Goal: Task Accomplishment & Management: Manage account settings

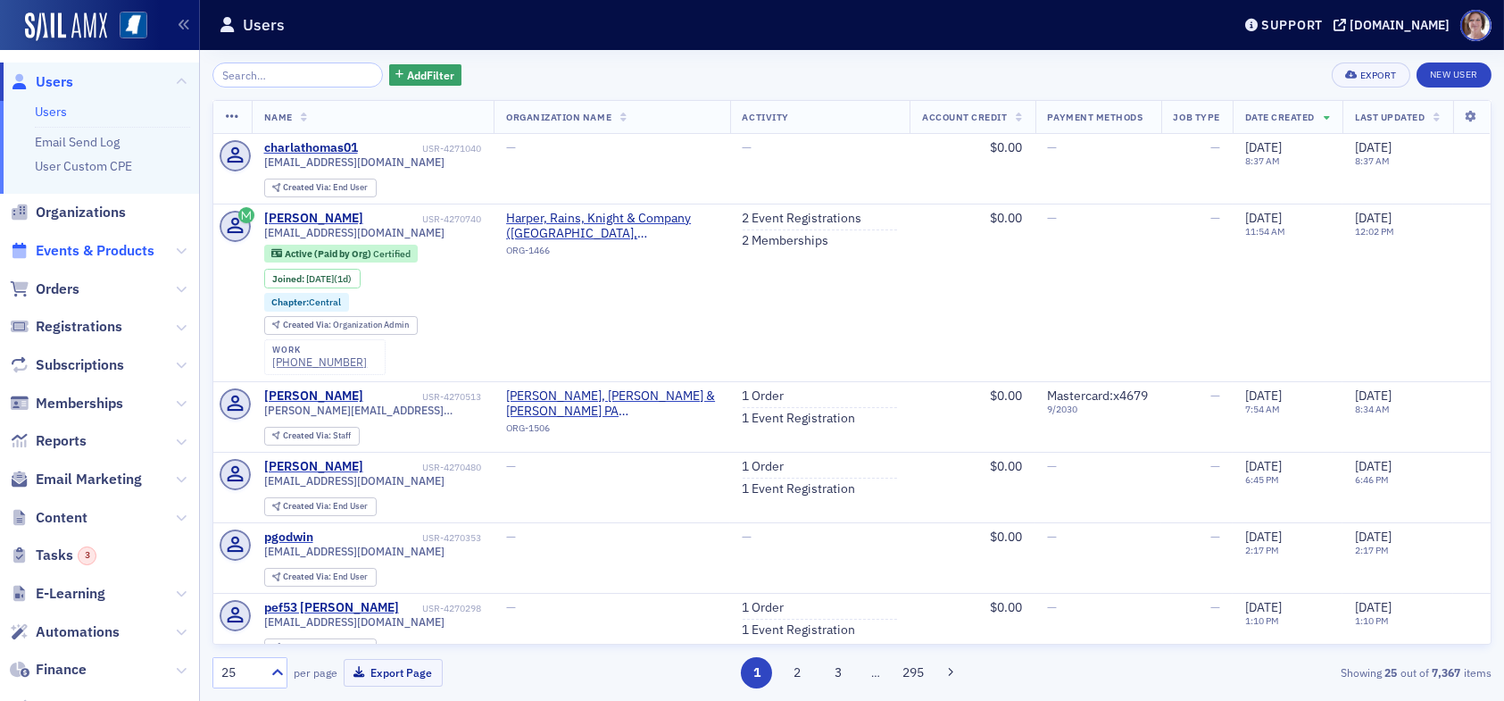
click at [103, 248] on span "Events & Products" at bounding box center [95, 251] width 119 height 20
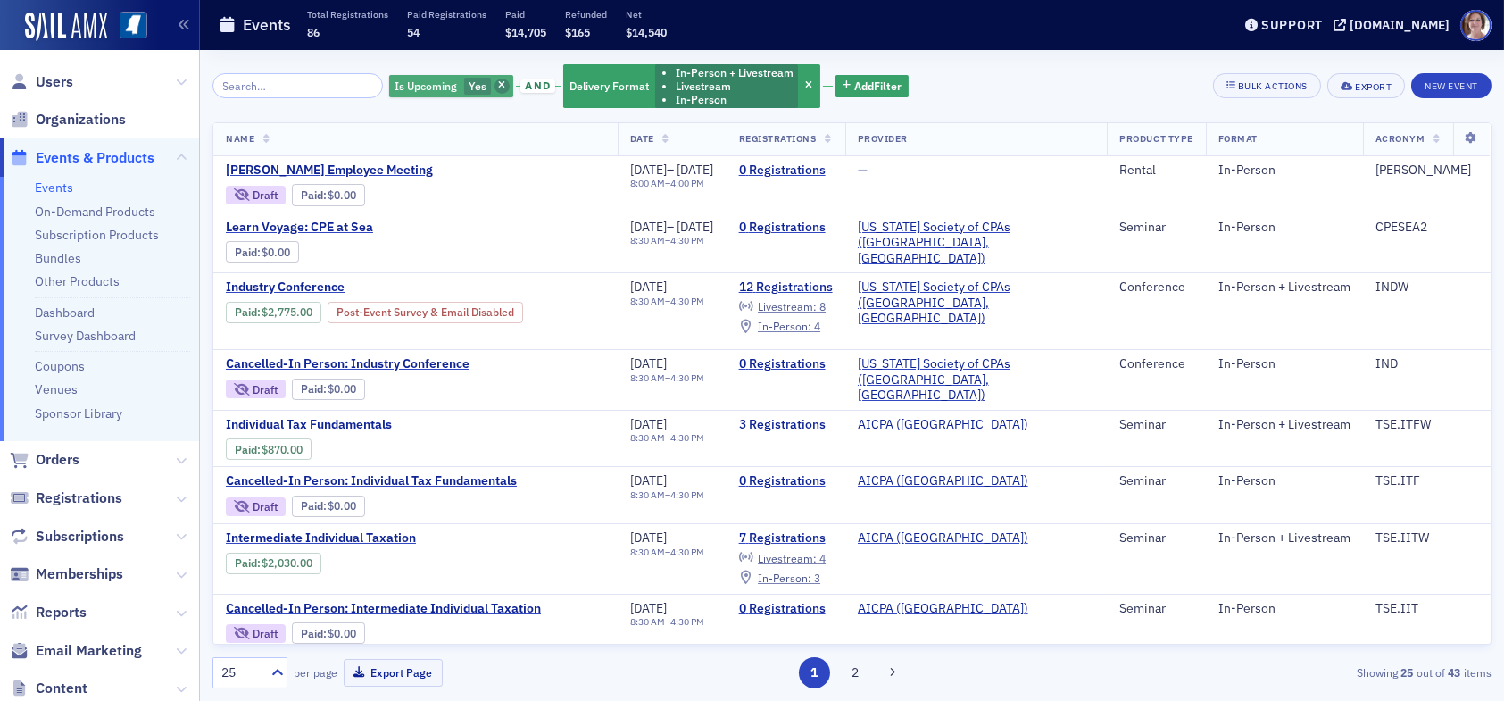
click at [498, 84] on icon "button" at bounding box center [501, 86] width 7 height 10
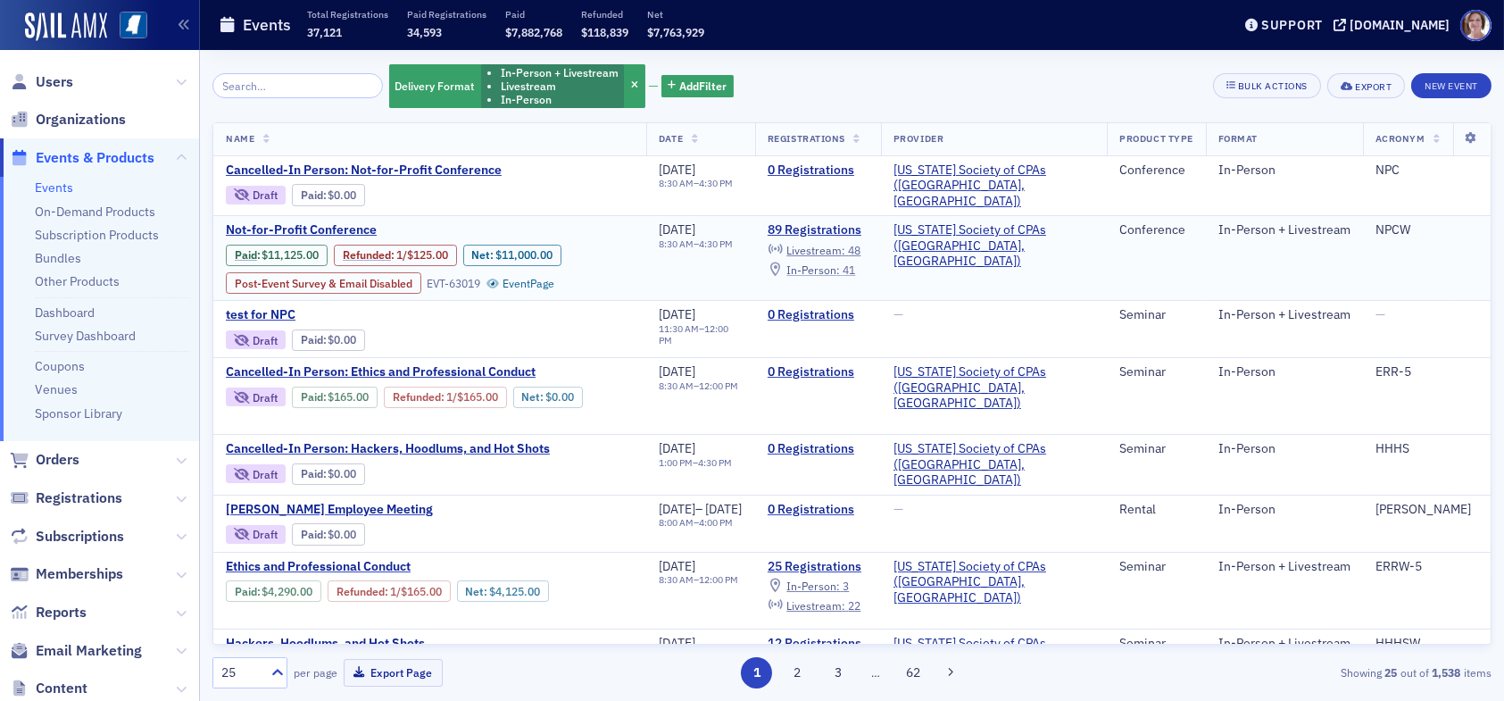
click at [855, 262] on span "41" at bounding box center [848, 269] width 12 height 14
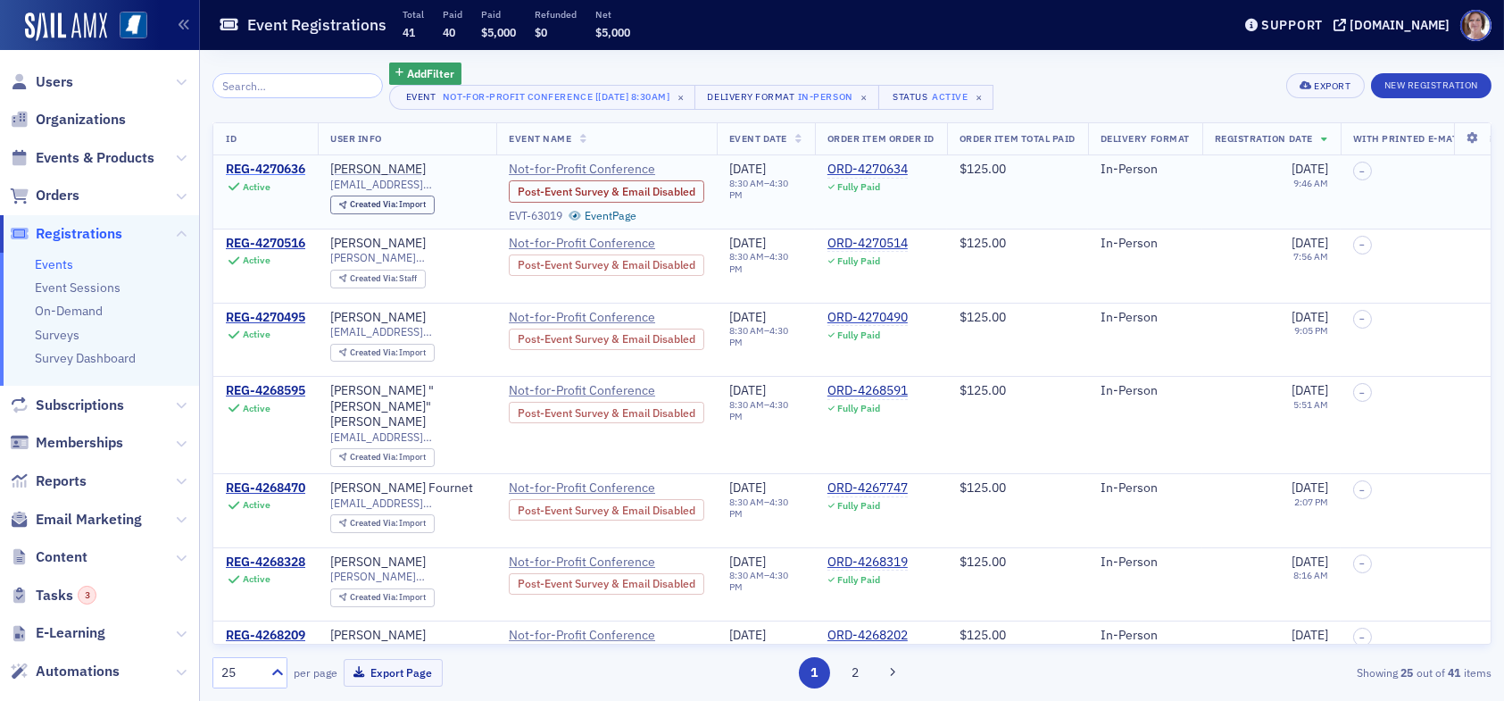
click at [279, 166] on div "REG-4270636" at bounding box center [265, 170] width 79 height 16
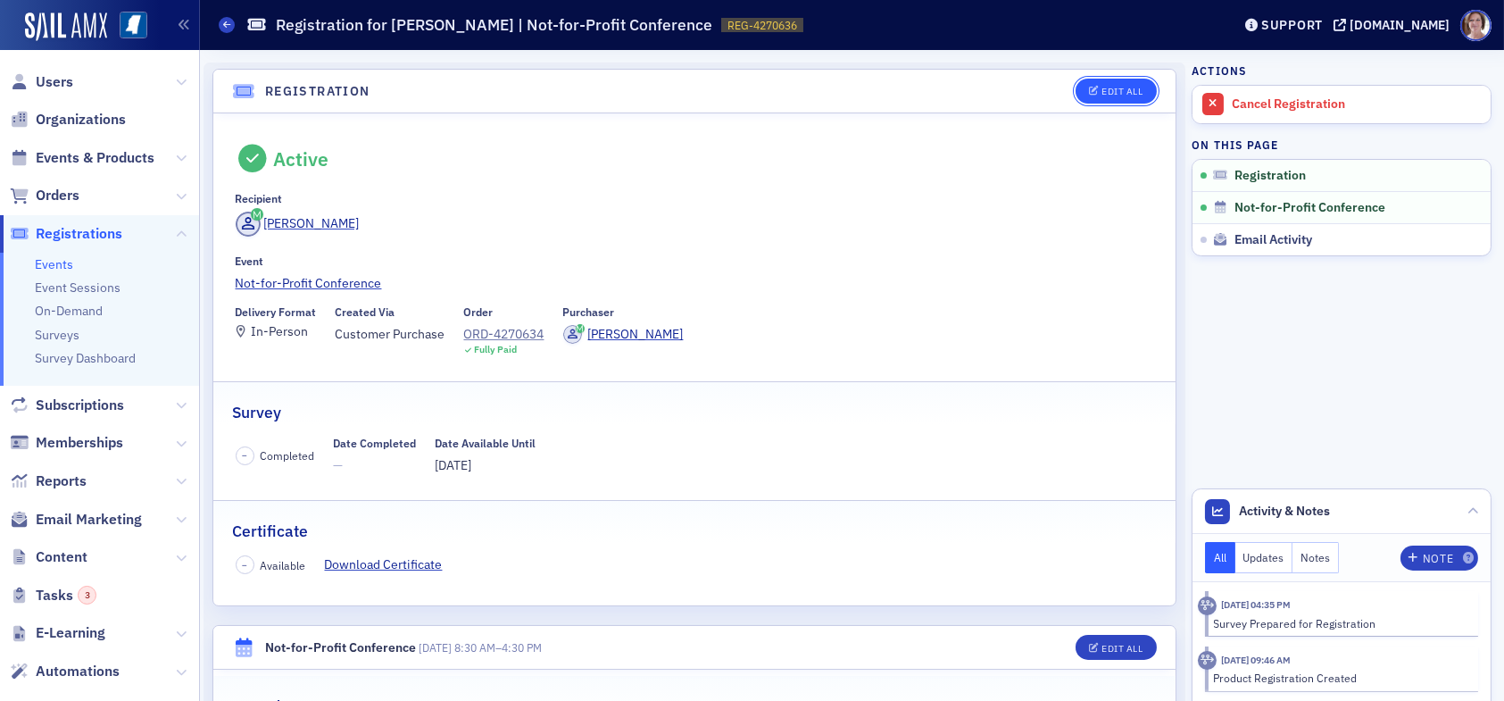
click at [1105, 92] on div "Edit All" at bounding box center [1121, 92] width 41 height 10
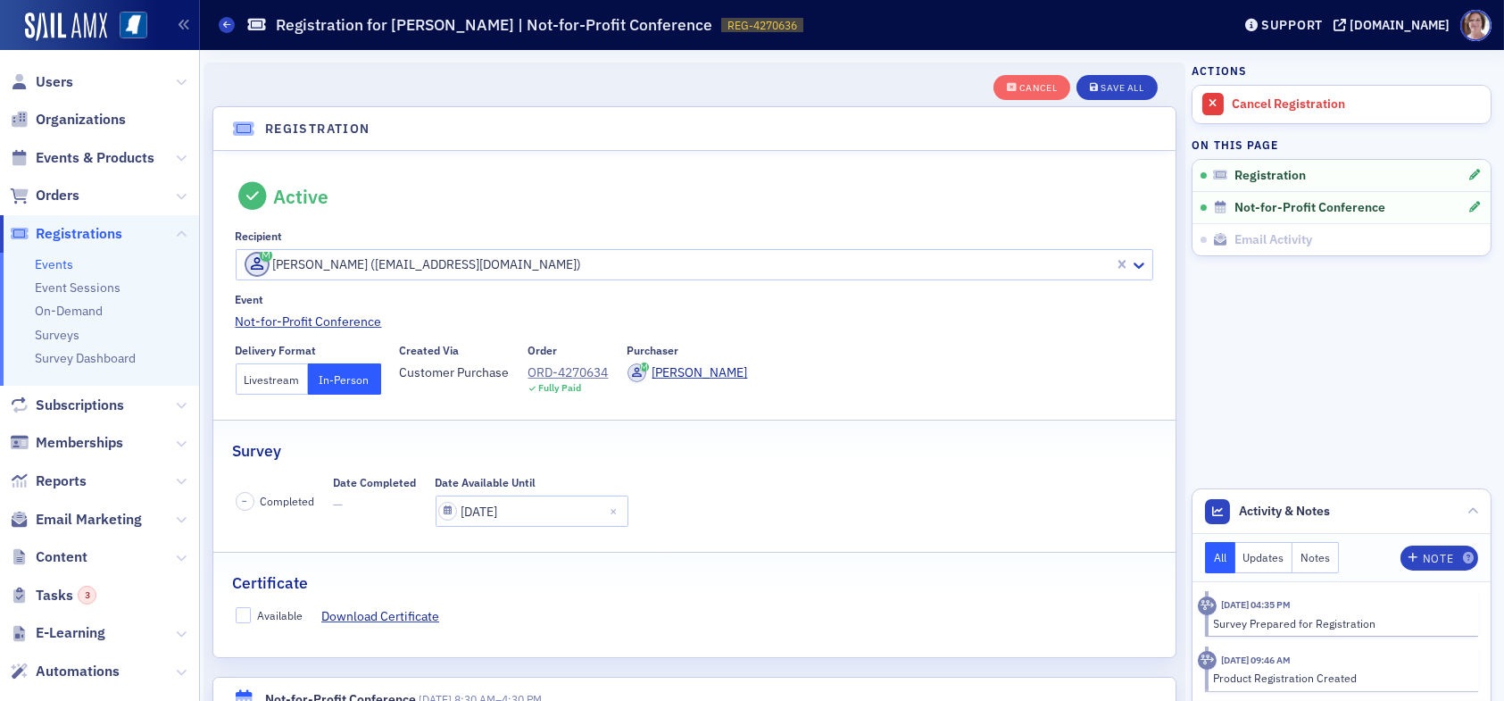
scroll to position [46, 0]
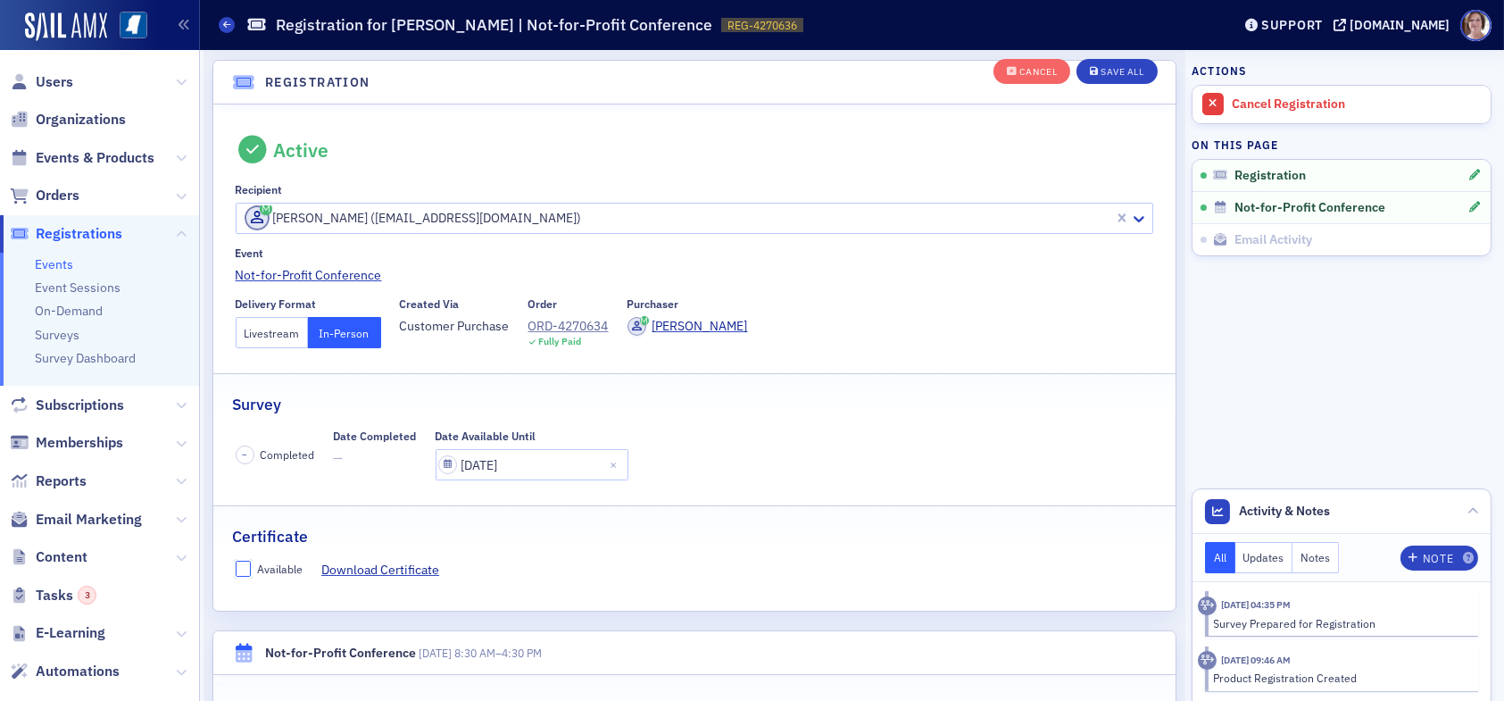
click at [242, 568] on input "Available" at bounding box center [244, 568] width 16 height 16
checkbox input "true"
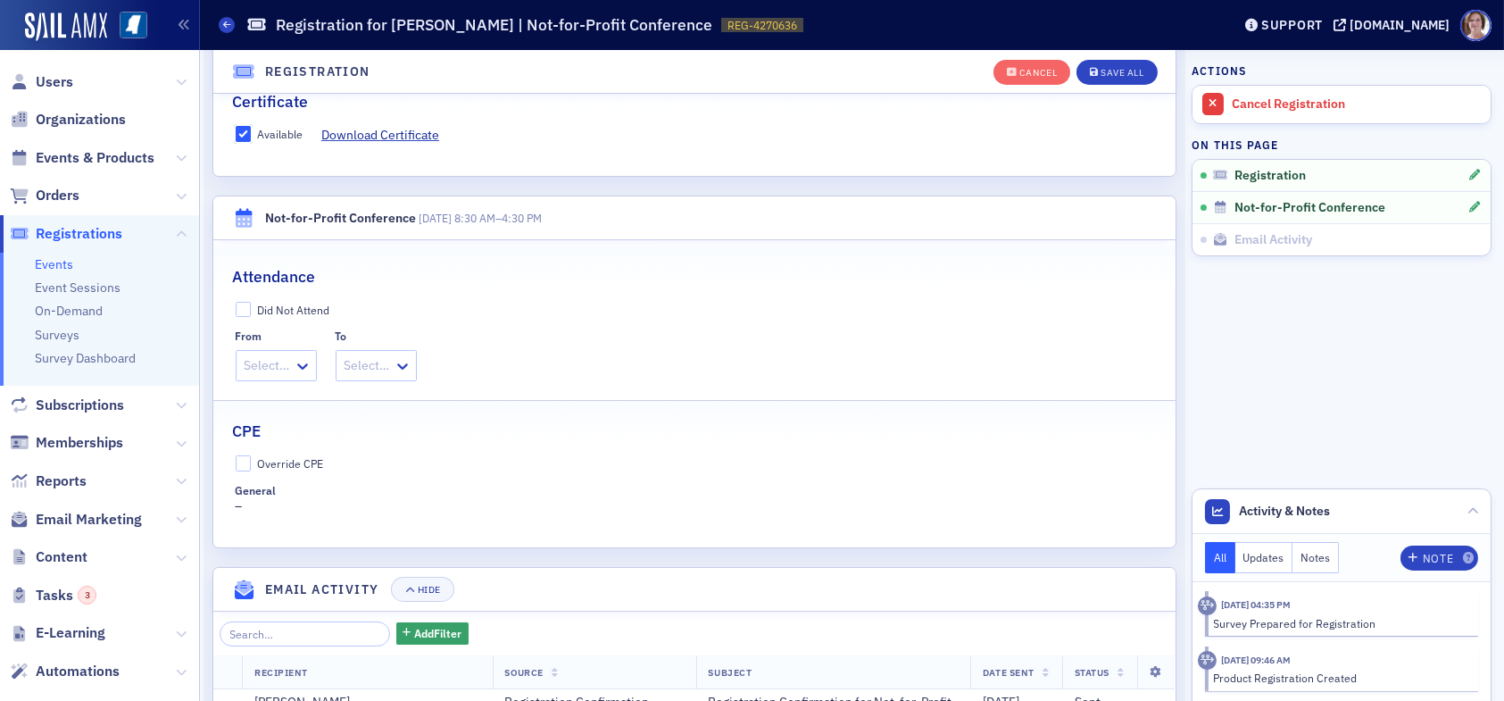
scroll to position [493, 0]
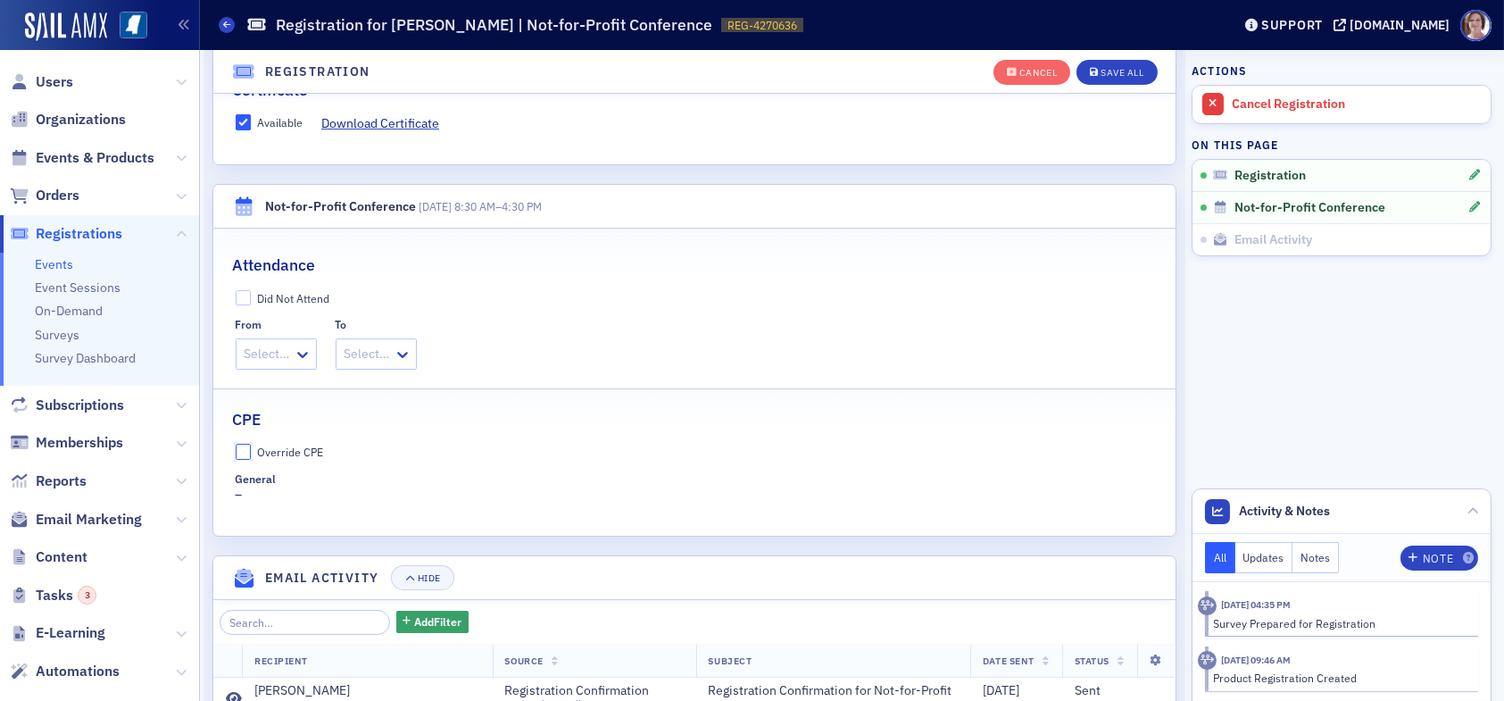
click at [245, 449] on input "Override CPE" at bounding box center [244, 452] width 16 height 16
checkbox input "true"
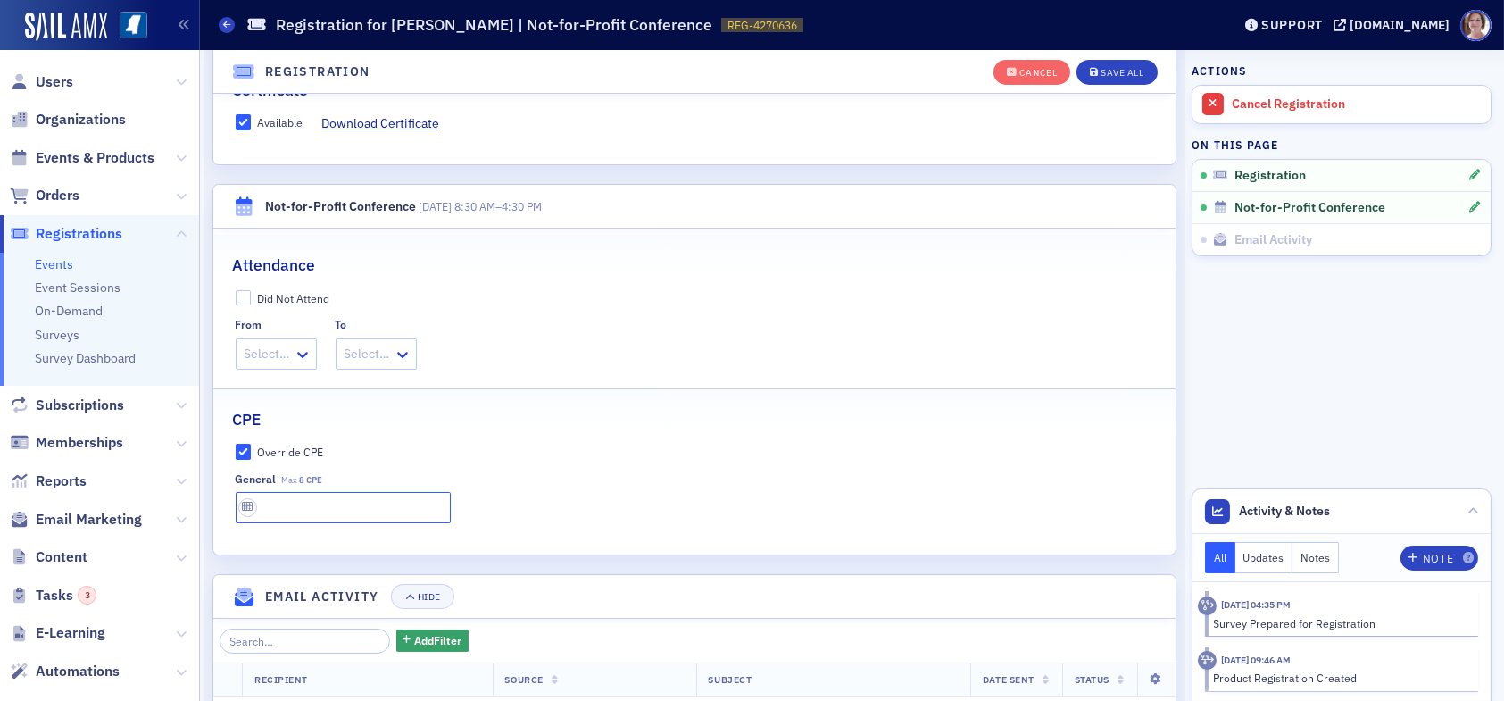
click at [315, 504] on input "text" at bounding box center [343, 507] width 215 height 31
type input "8 CPE"
click at [1103, 64] on button "Save All" at bounding box center [1116, 72] width 80 height 25
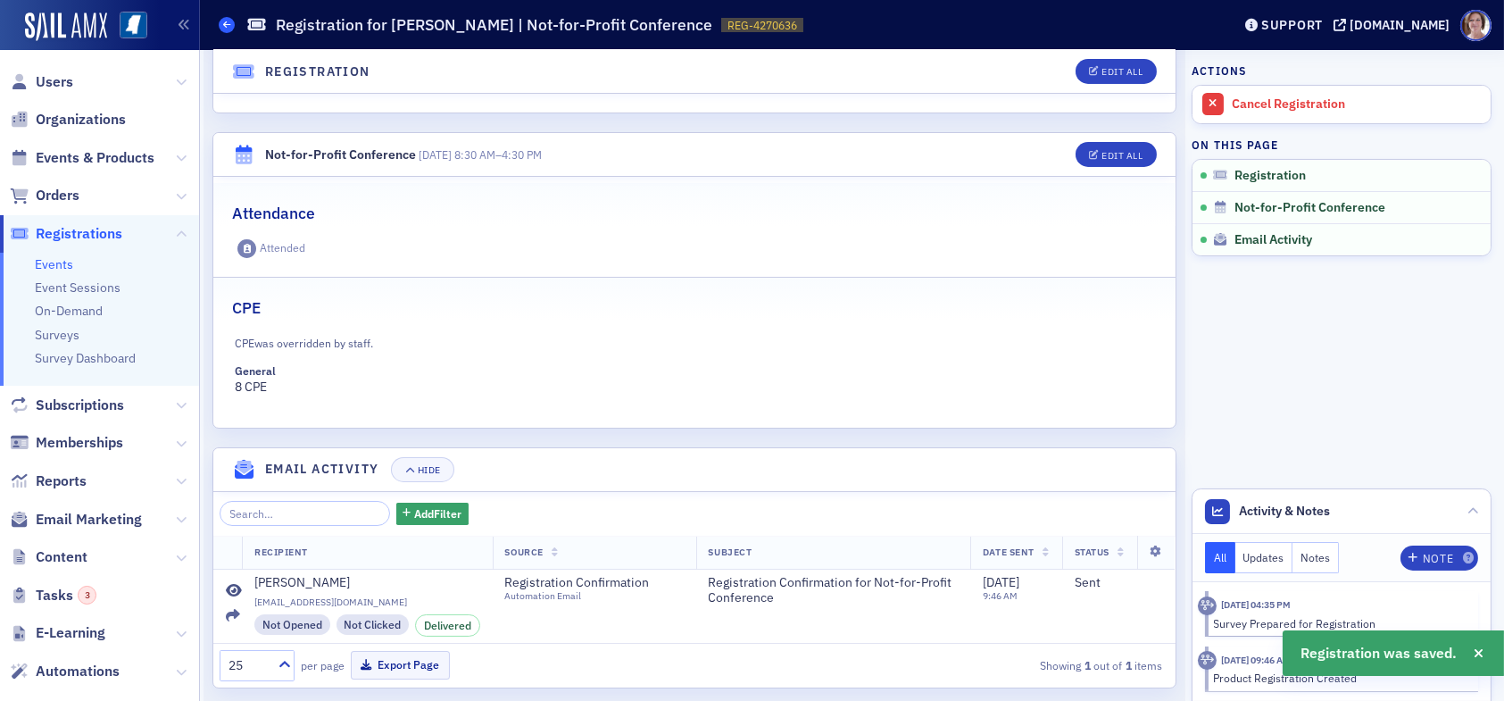
click at [223, 28] on icon at bounding box center [226, 25] width 7 height 8
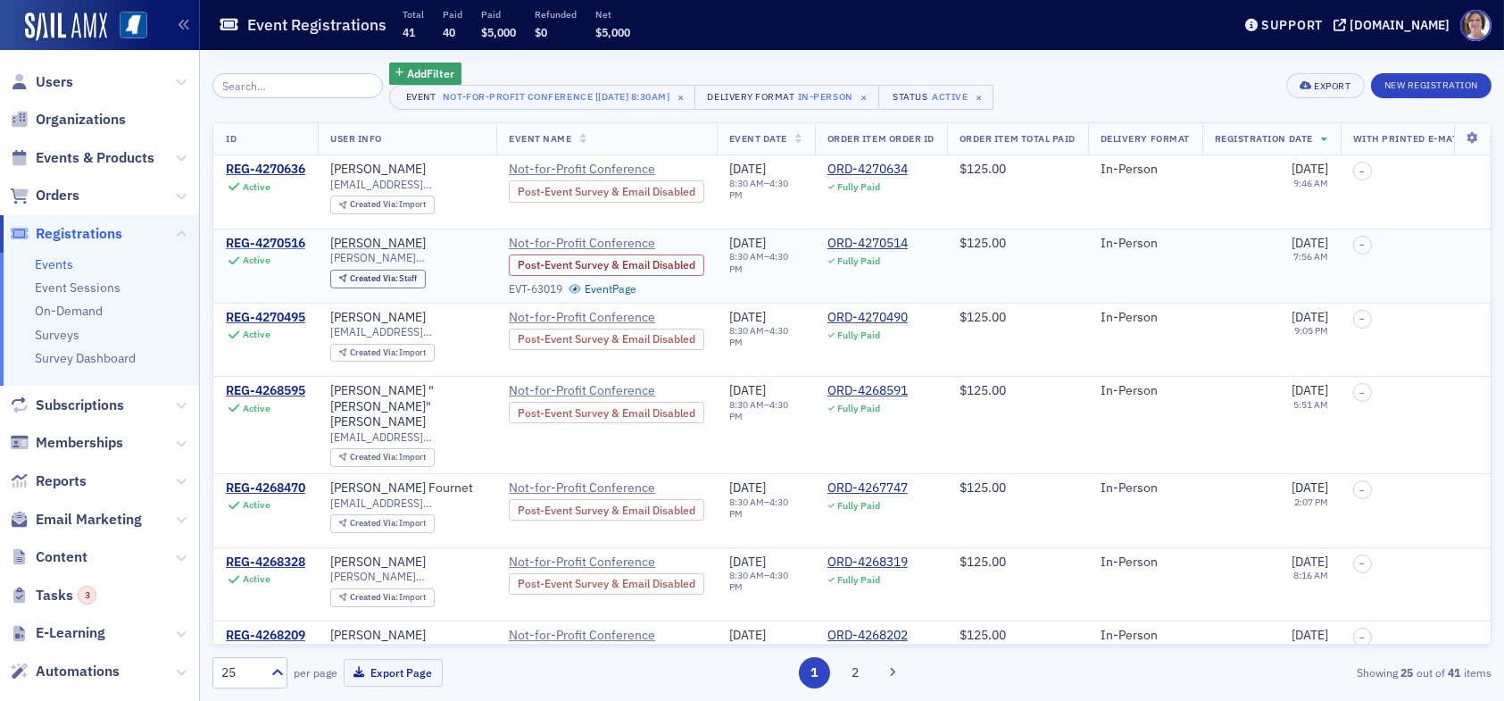
click at [289, 243] on div "REG-4270516" at bounding box center [265, 244] width 79 height 16
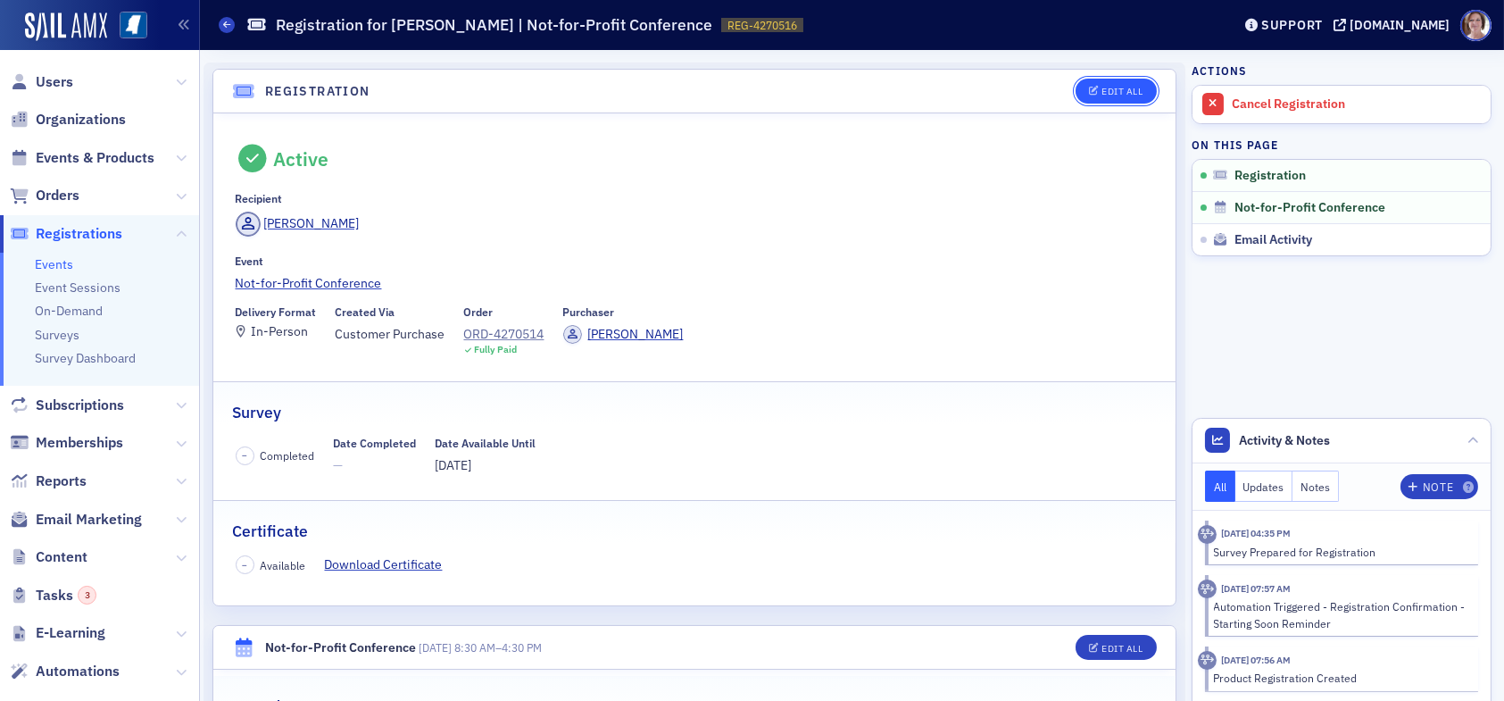
click at [1108, 87] on div "Edit All" at bounding box center [1121, 92] width 41 height 10
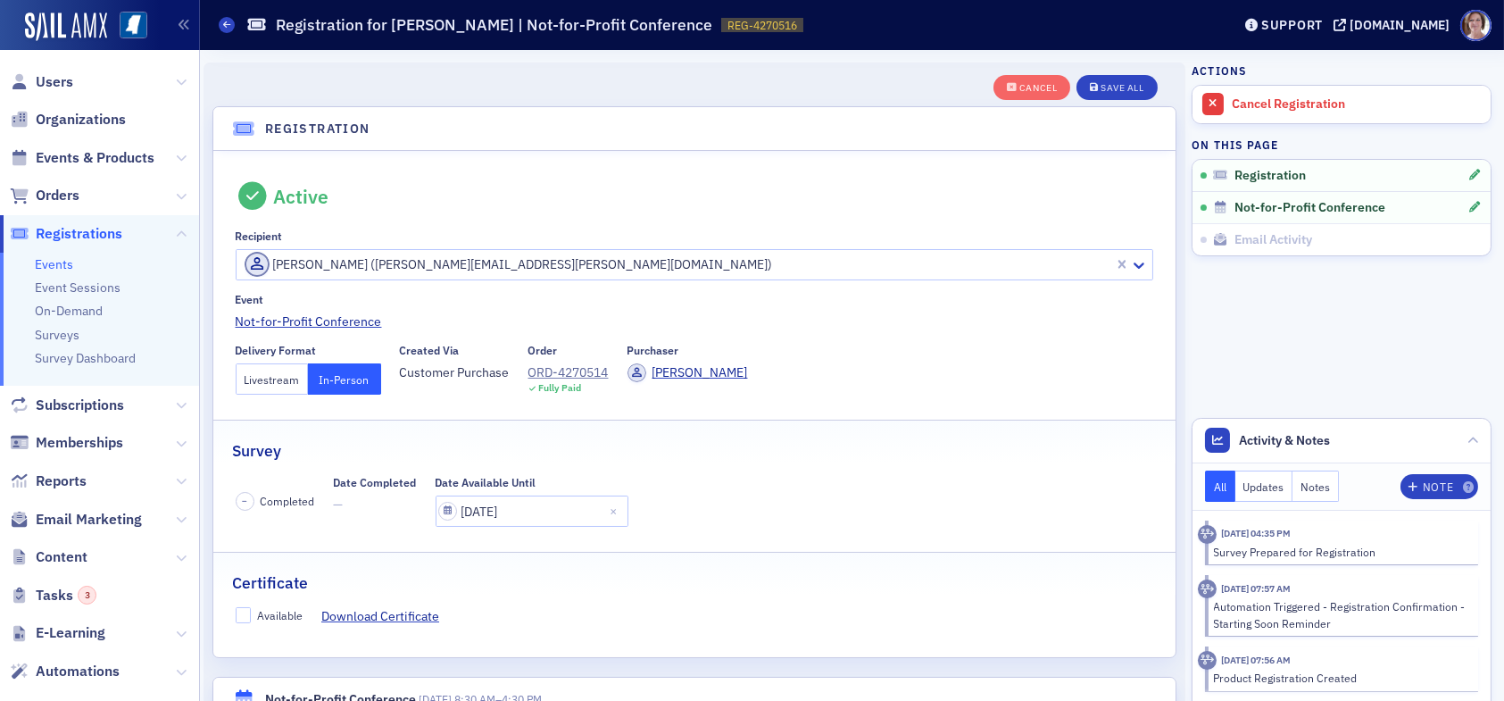
scroll to position [46, 0]
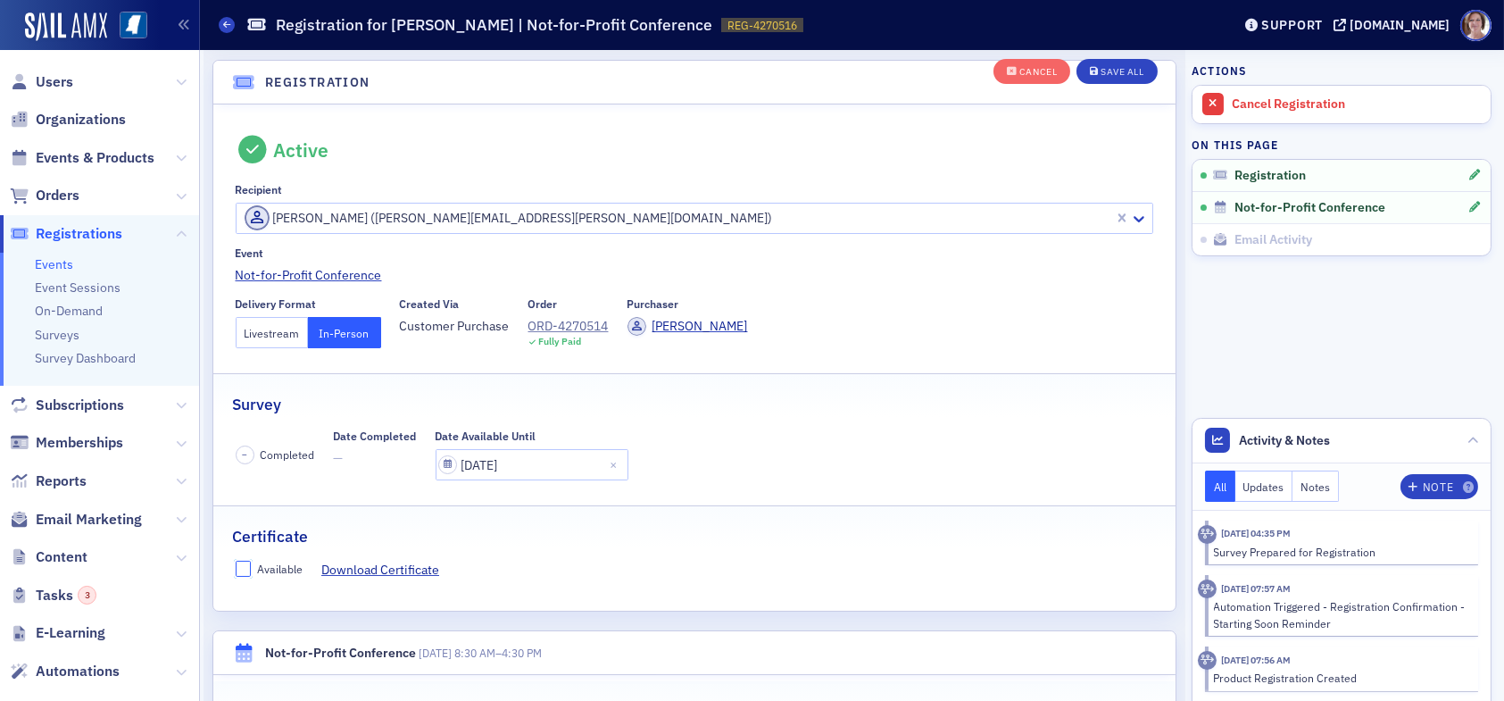
click at [242, 564] on input "Available" at bounding box center [244, 568] width 16 height 16
checkbox input "true"
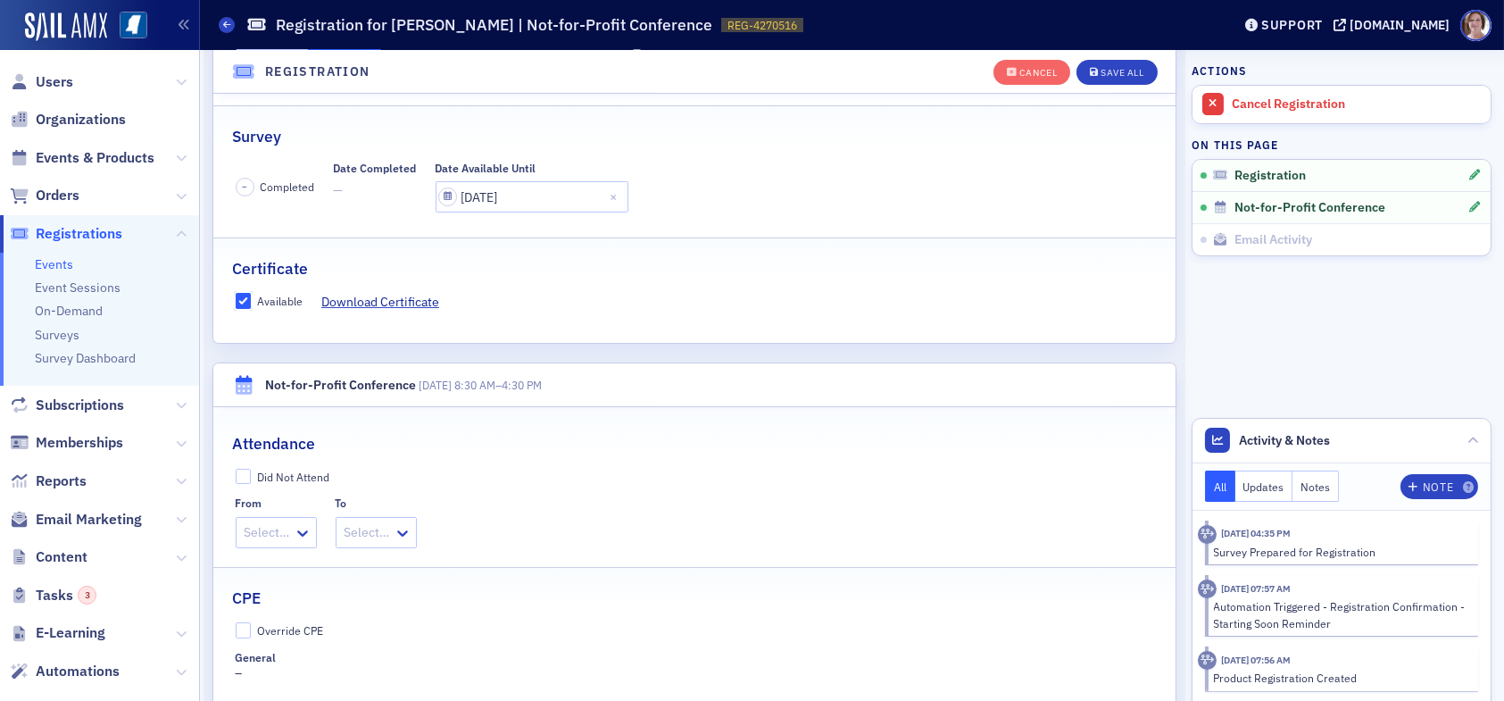
scroll to position [403, 0]
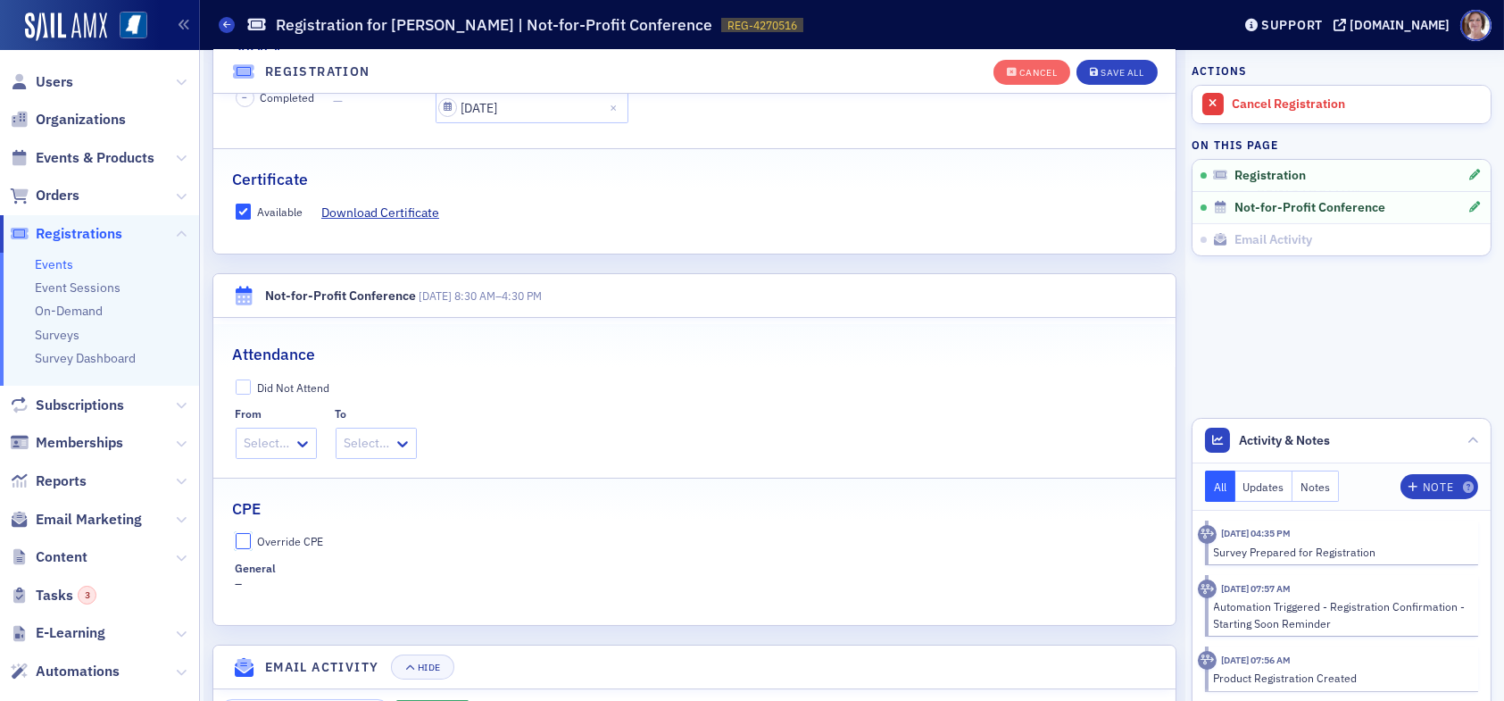
drag, startPoint x: 244, startPoint y: 534, endPoint x: 248, endPoint y: 544, distance: 10.8
click at [244, 535] on input "Override CPE" at bounding box center [244, 541] width 16 height 16
checkbox input "true"
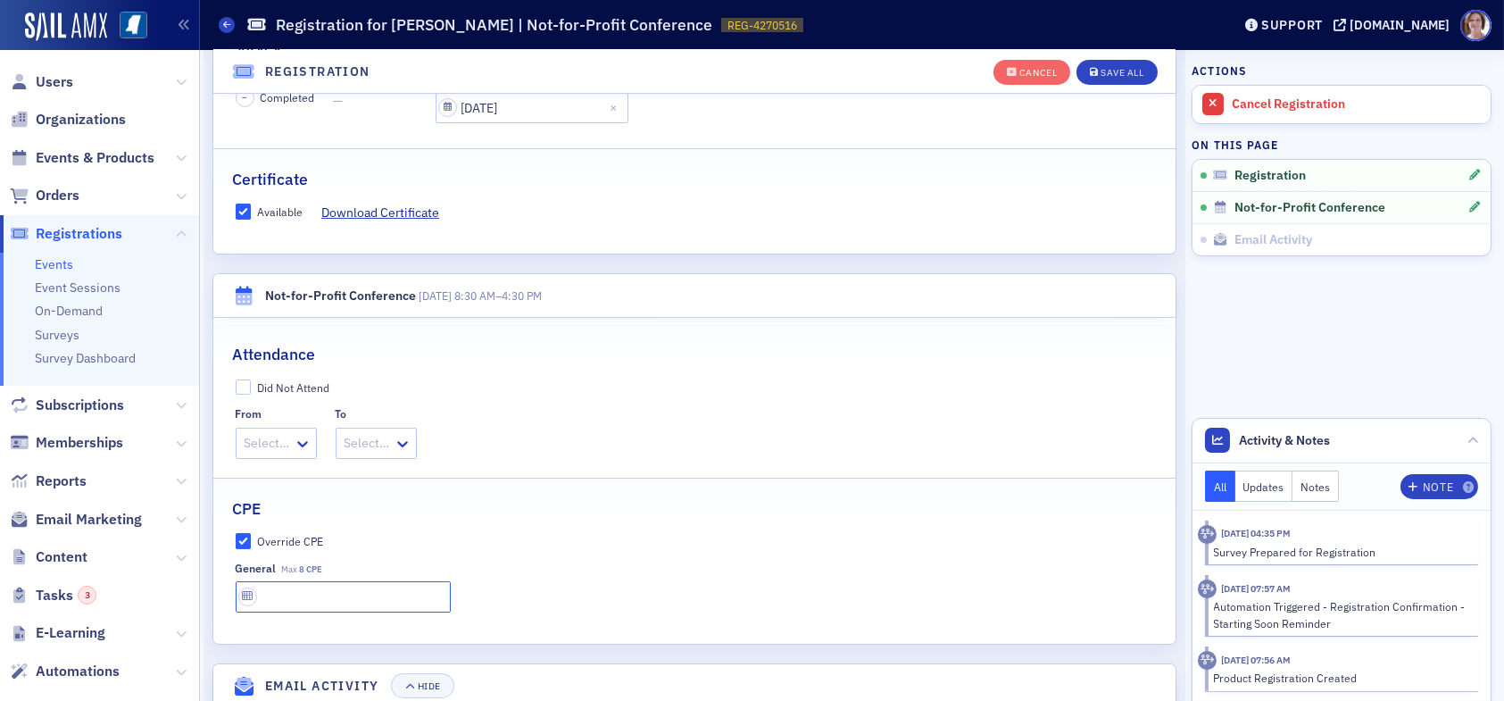
click at [293, 591] on input "text" at bounding box center [343, 596] width 215 height 31
type input "8 CPE"
click at [1118, 63] on button "Save All" at bounding box center [1116, 72] width 80 height 25
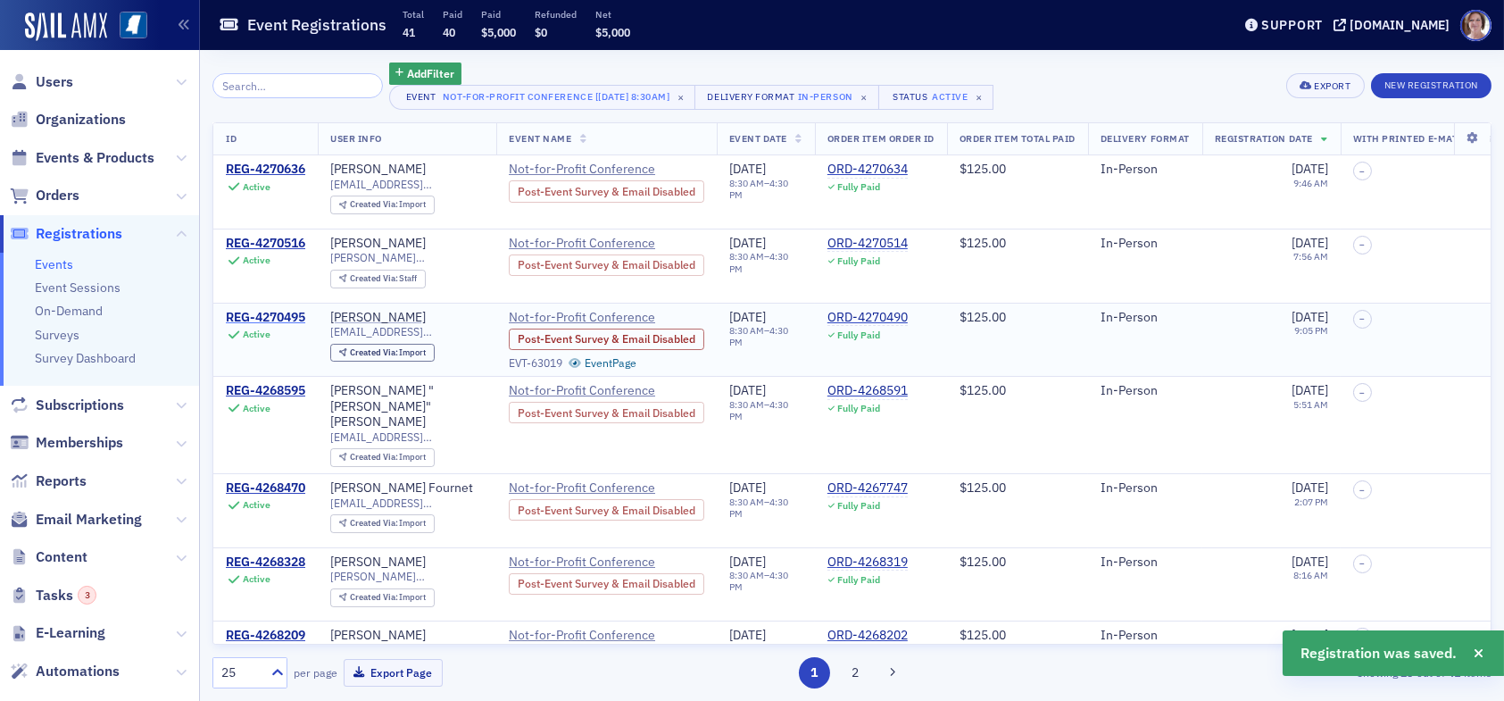
click at [275, 310] on div "REG-4270495" at bounding box center [265, 318] width 79 height 16
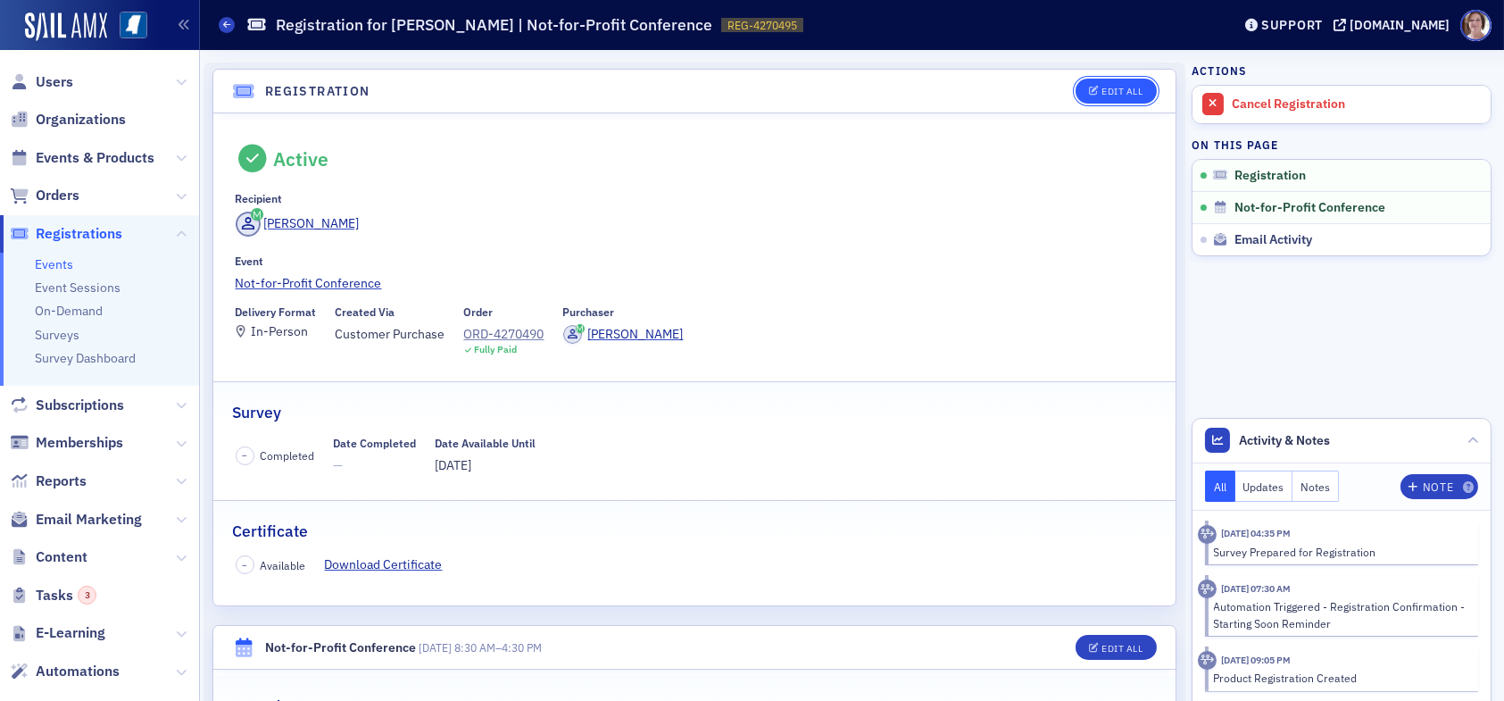
click at [1101, 89] on div "Edit All" at bounding box center [1121, 92] width 41 height 10
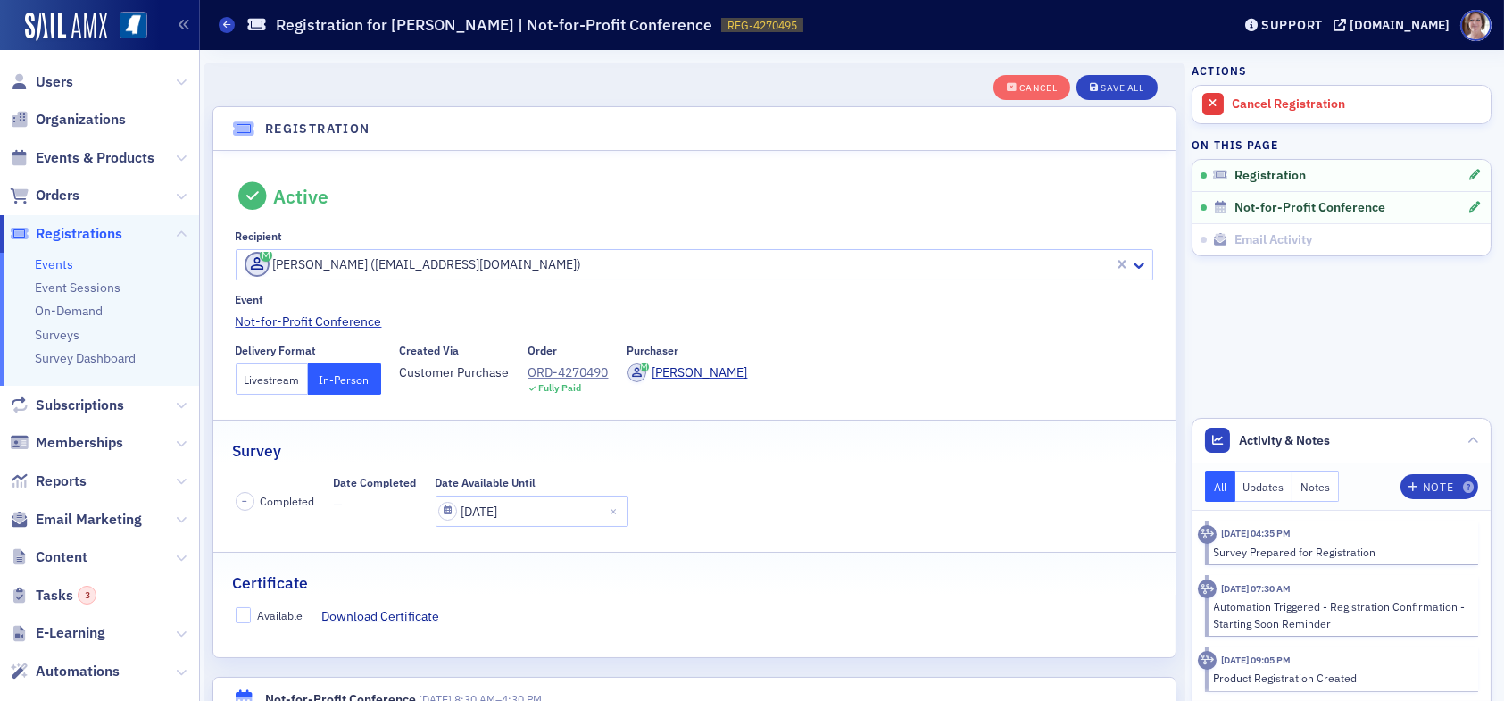
scroll to position [46, 0]
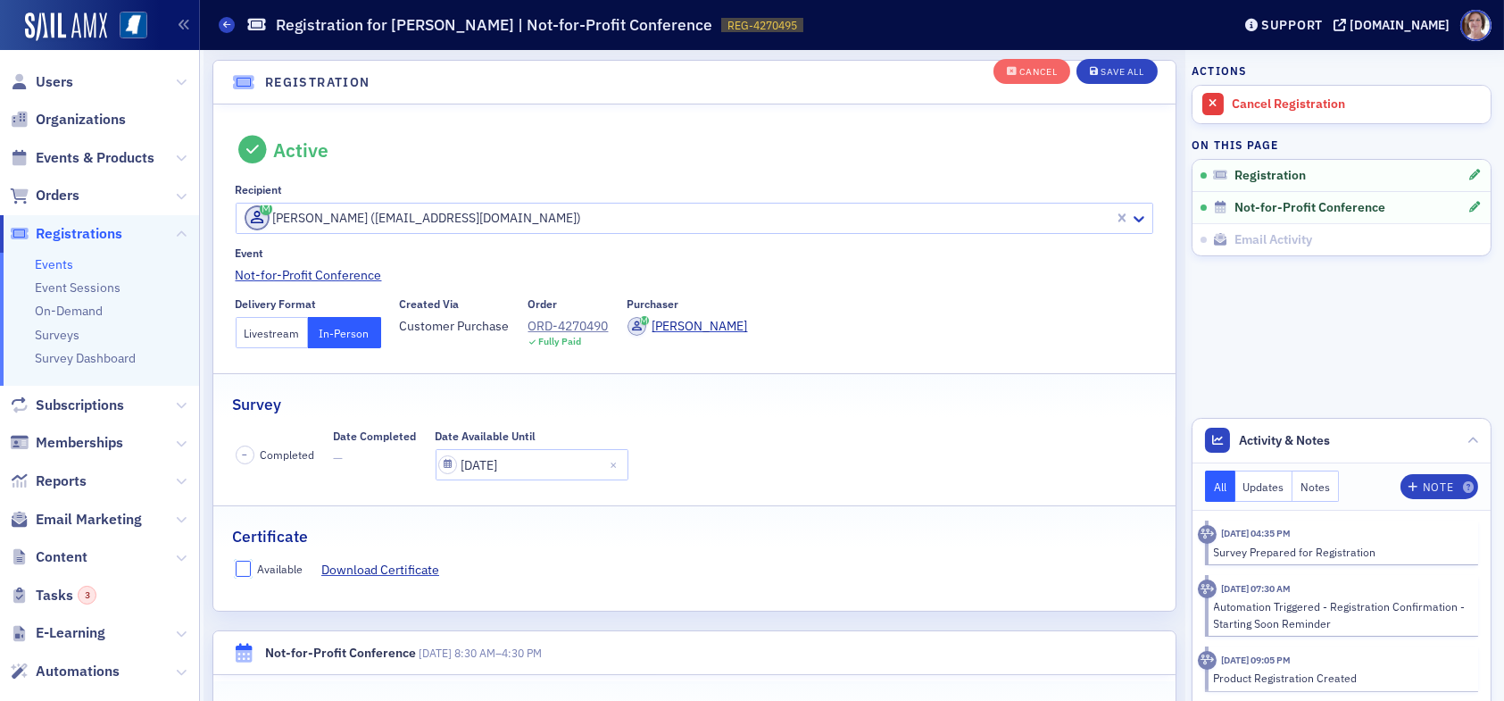
click at [245, 568] on input "Available" at bounding box center [244, 568] width 16 height 16
checkbox input "true"
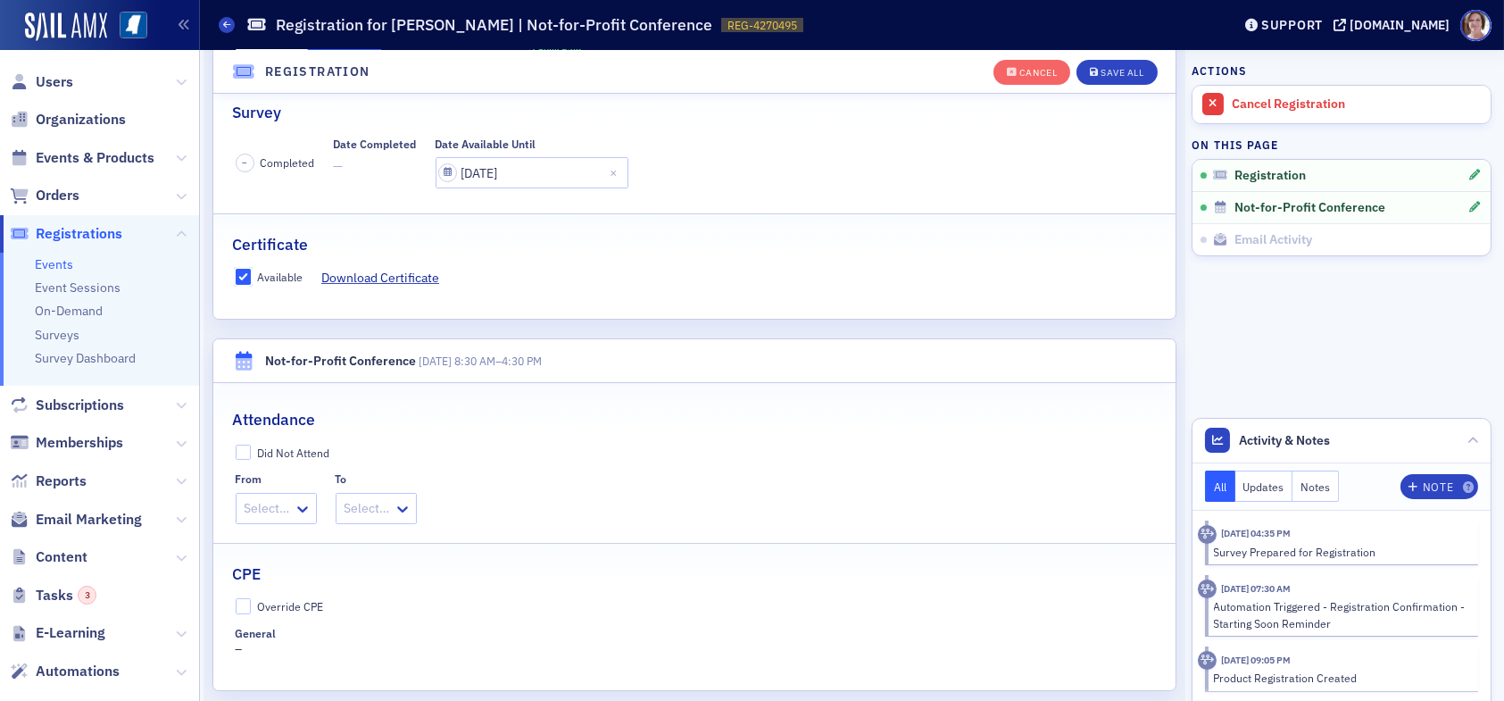
scroll to position [582, 0]
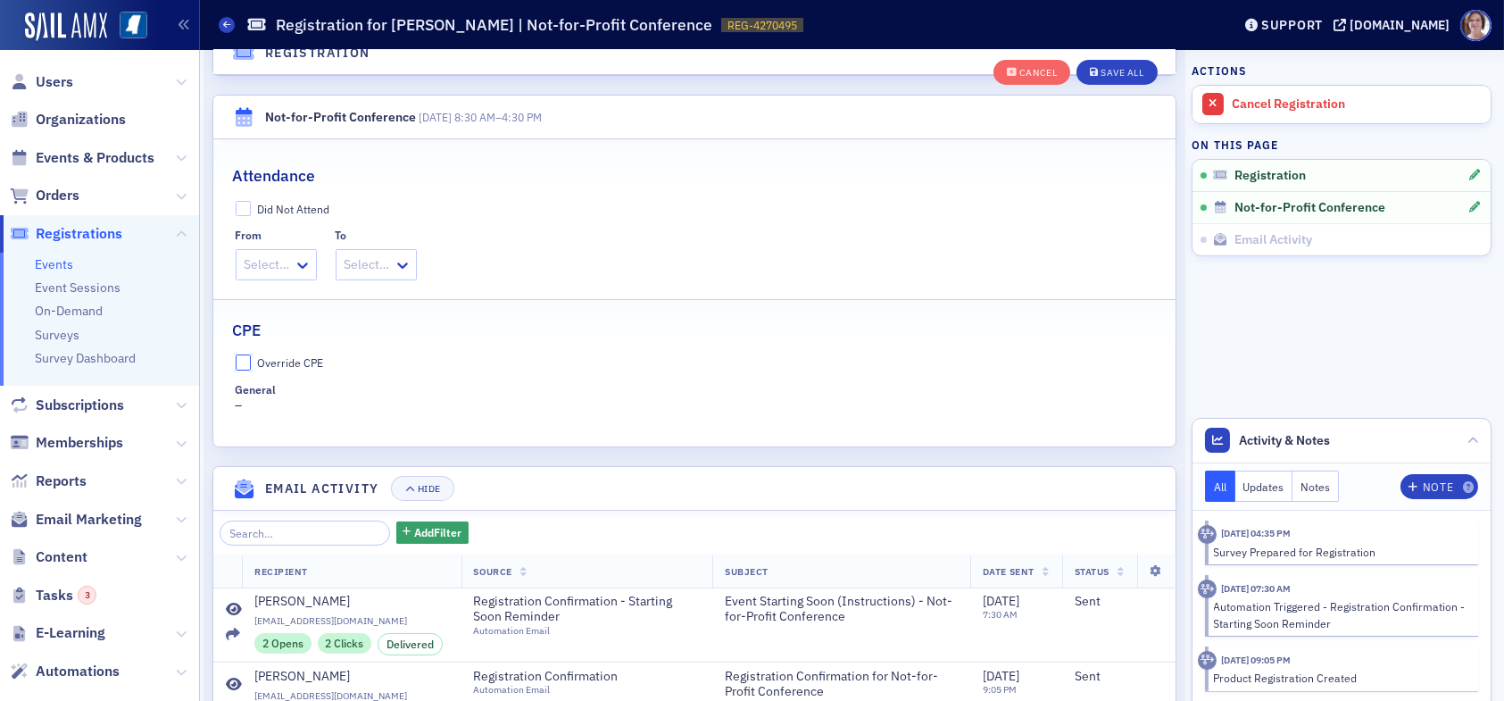
click at [243, 357] on input "Override CPE" at bounding box center [244, 362] width 16 height 16
checkbox input "true"
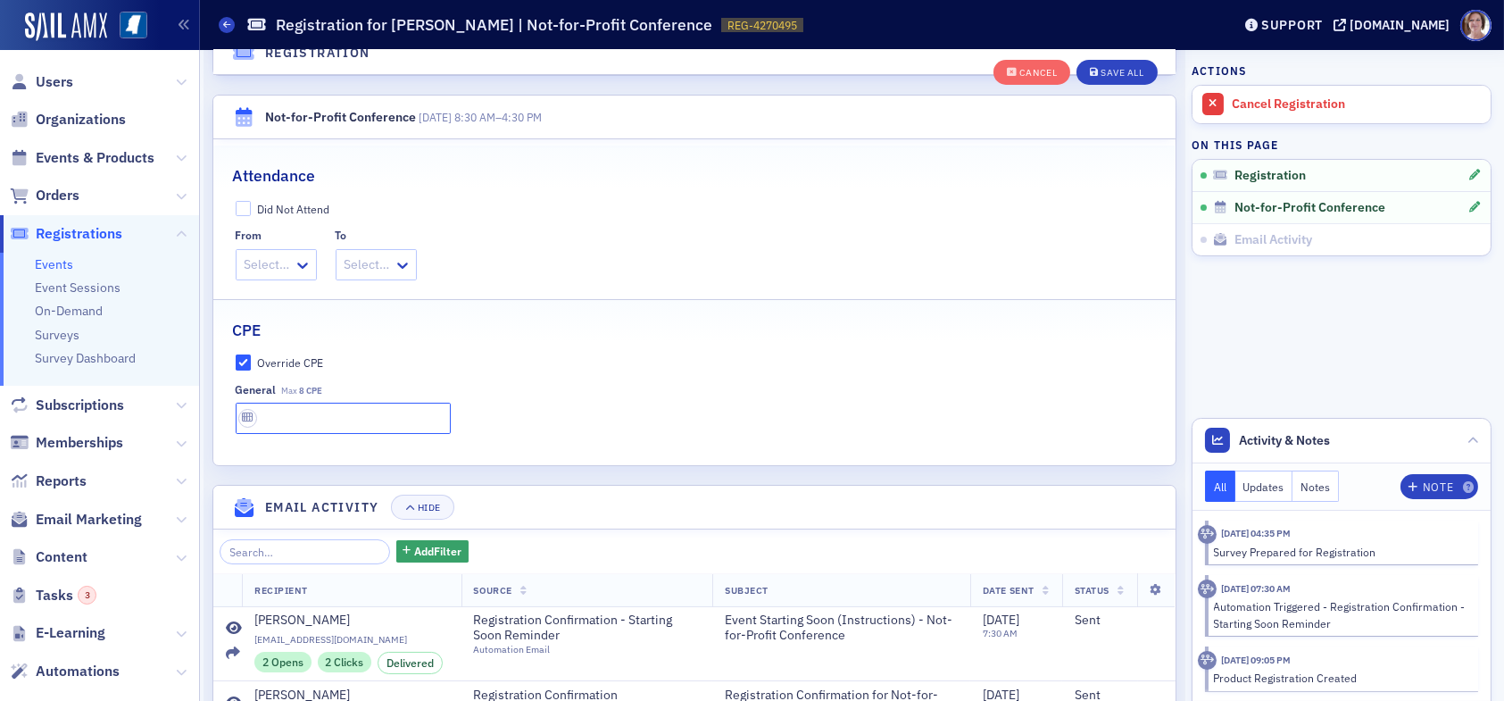
click at [295, 414] on input "text" at bounding box center [343, 417] width 215 height 31
type input "8 CPE"
click at [1106, 63] on button "Save All" at bounding box center [1116, 72] width 80 height 25
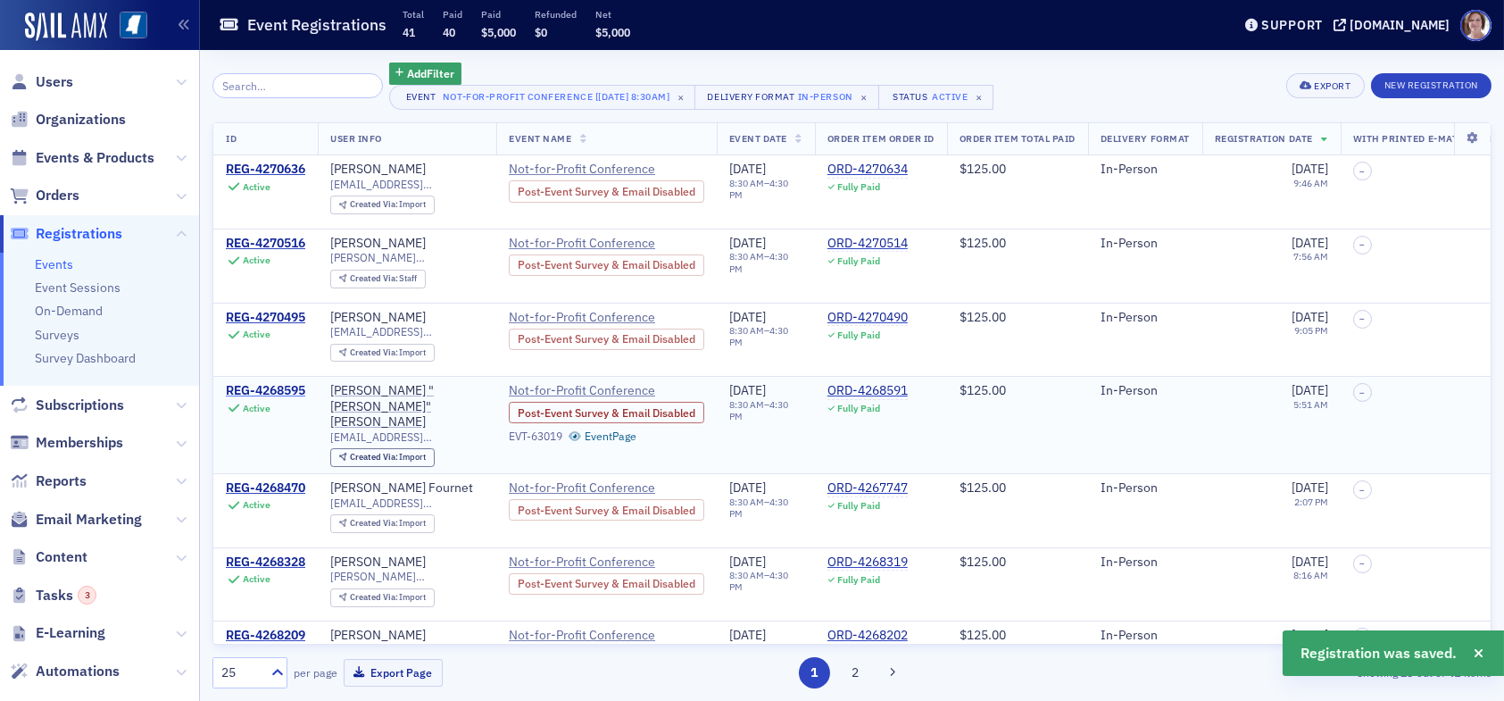
click at [281, 389] on div "REG-4268595" at bounding box center [265, 391] width 79 height 16
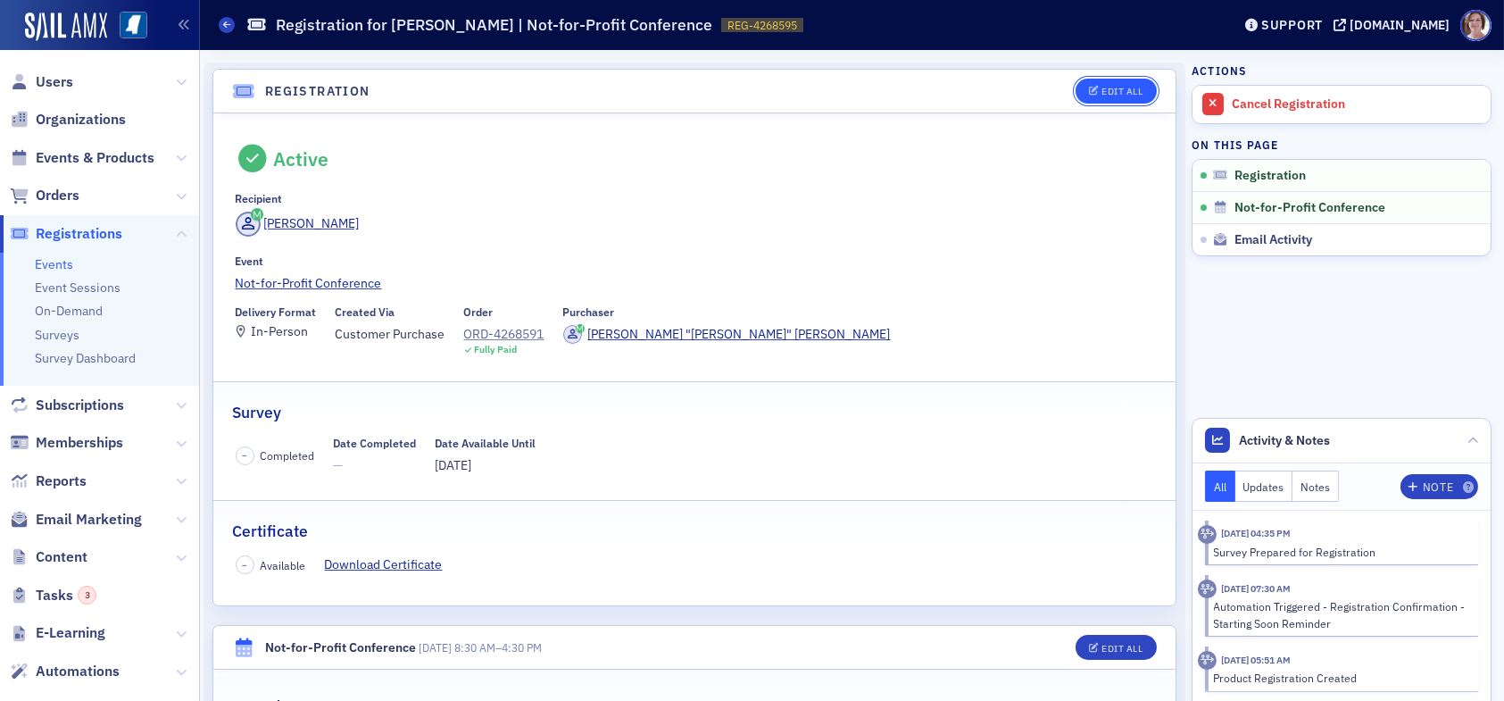
click at [1105, 91] on div "Edit All" at bounding box center [1121, 92] width 41 height 10
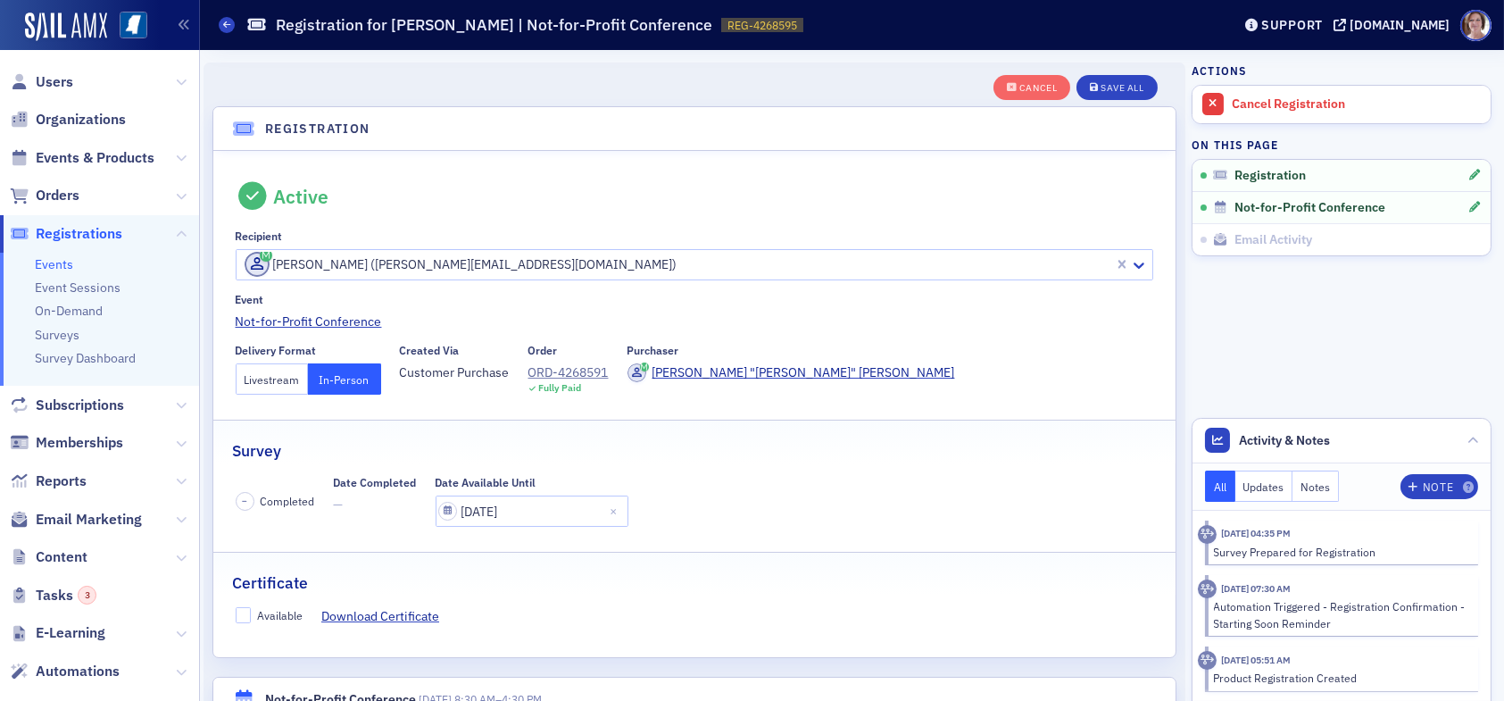
scroll to position [46, 0]
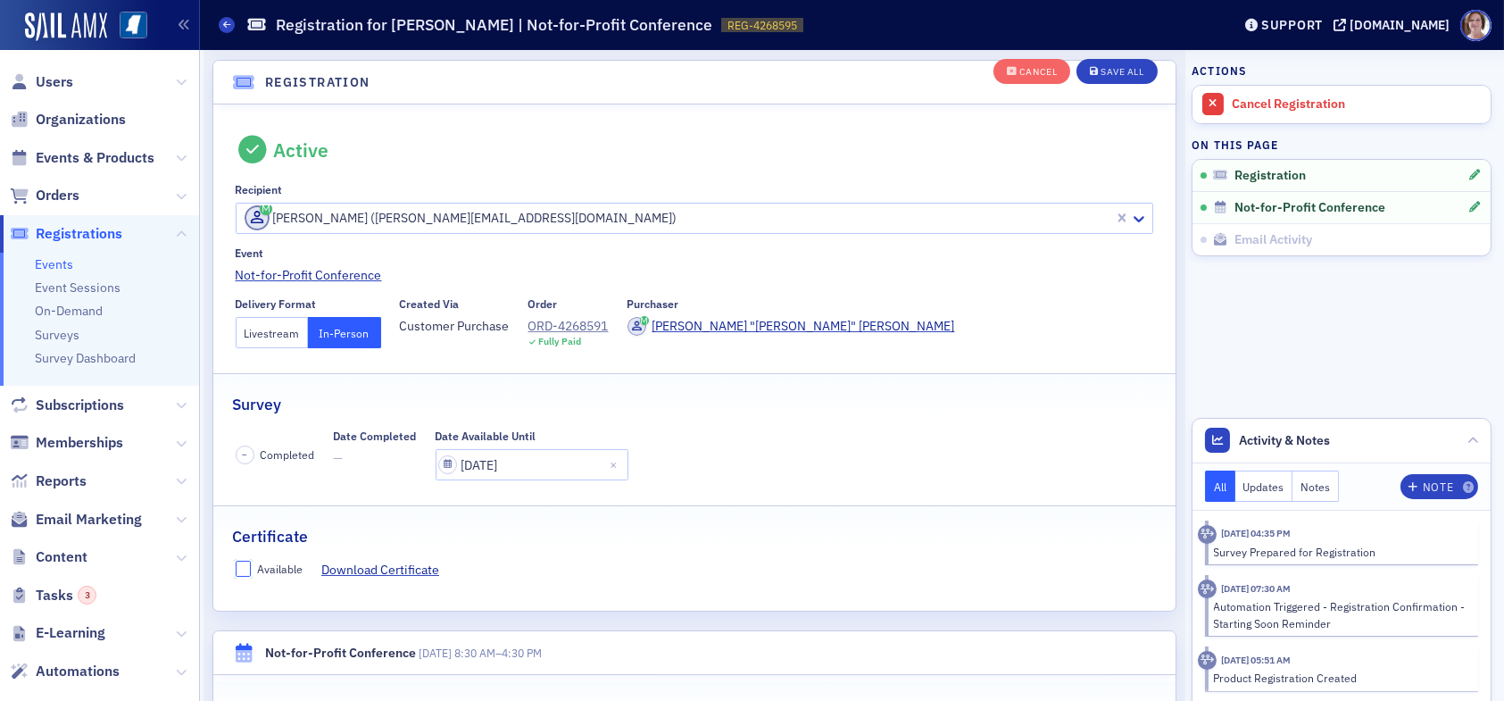
click at [238, 563] on input "Available" at bounding box center [244, 568] width 16 height 16
checkbox input "true"
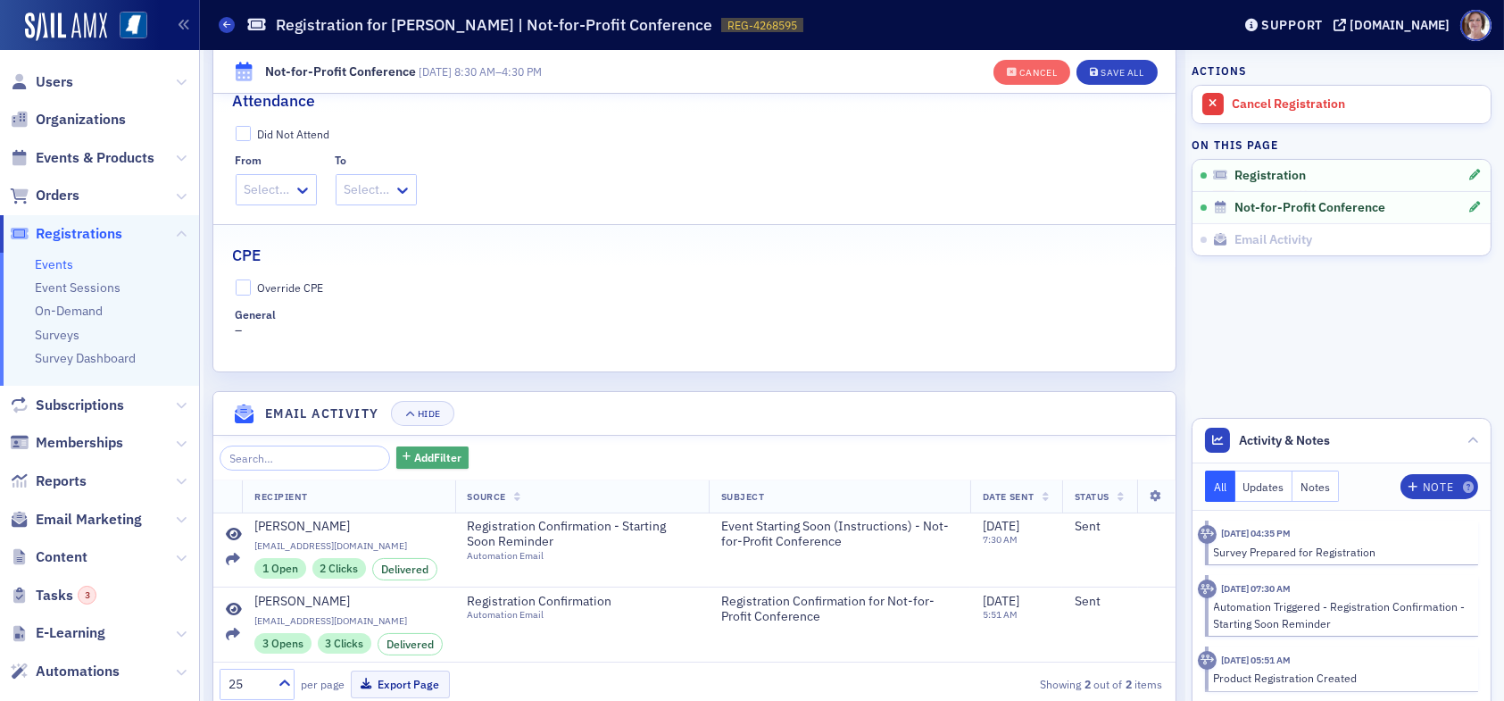
scroll to position [671, 0]
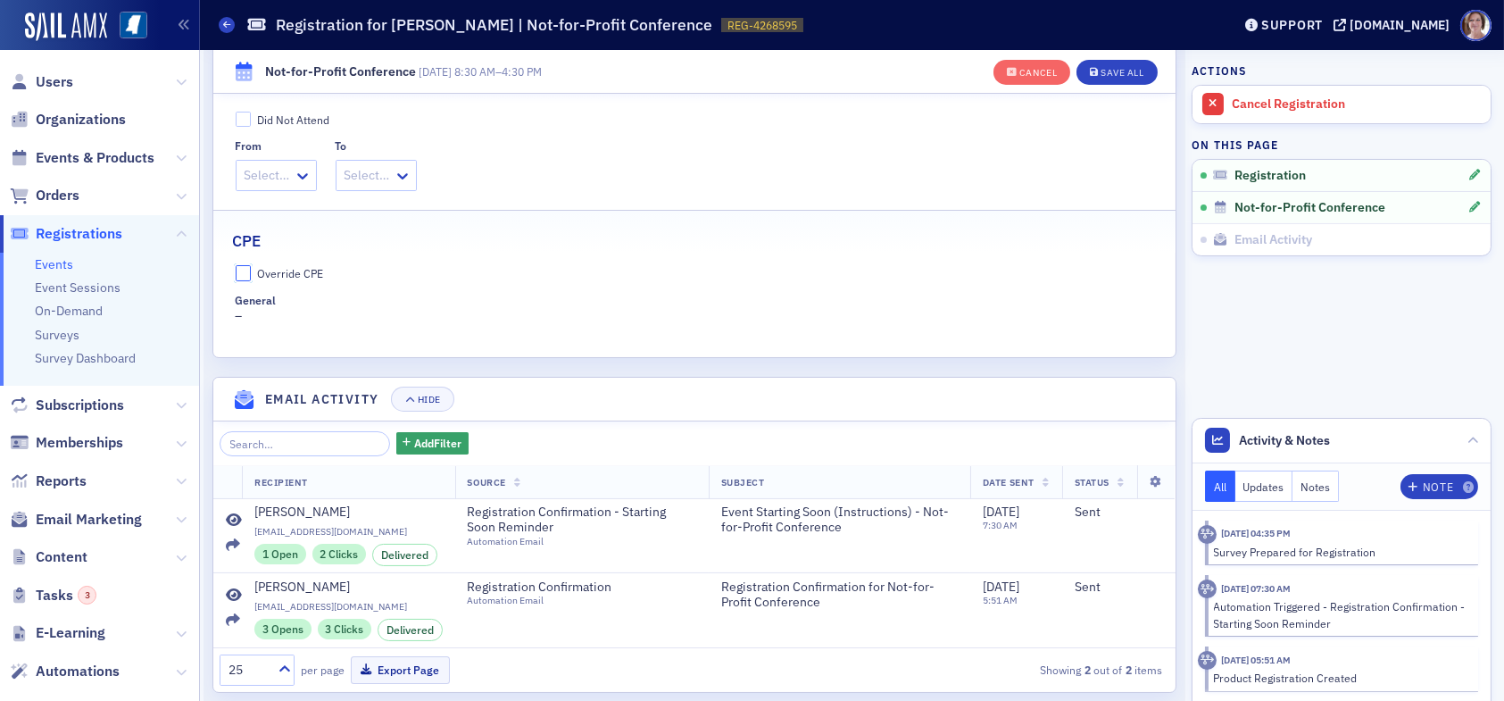
drag, startPoint x: 241, startPoint y: 266, endPoint x: 254, endPoint y: 289, distance: 26.8
click at [242, 266] on input "Override CPE" at bounding box center [244, 273] width 16 height 16
checkbox input "true"
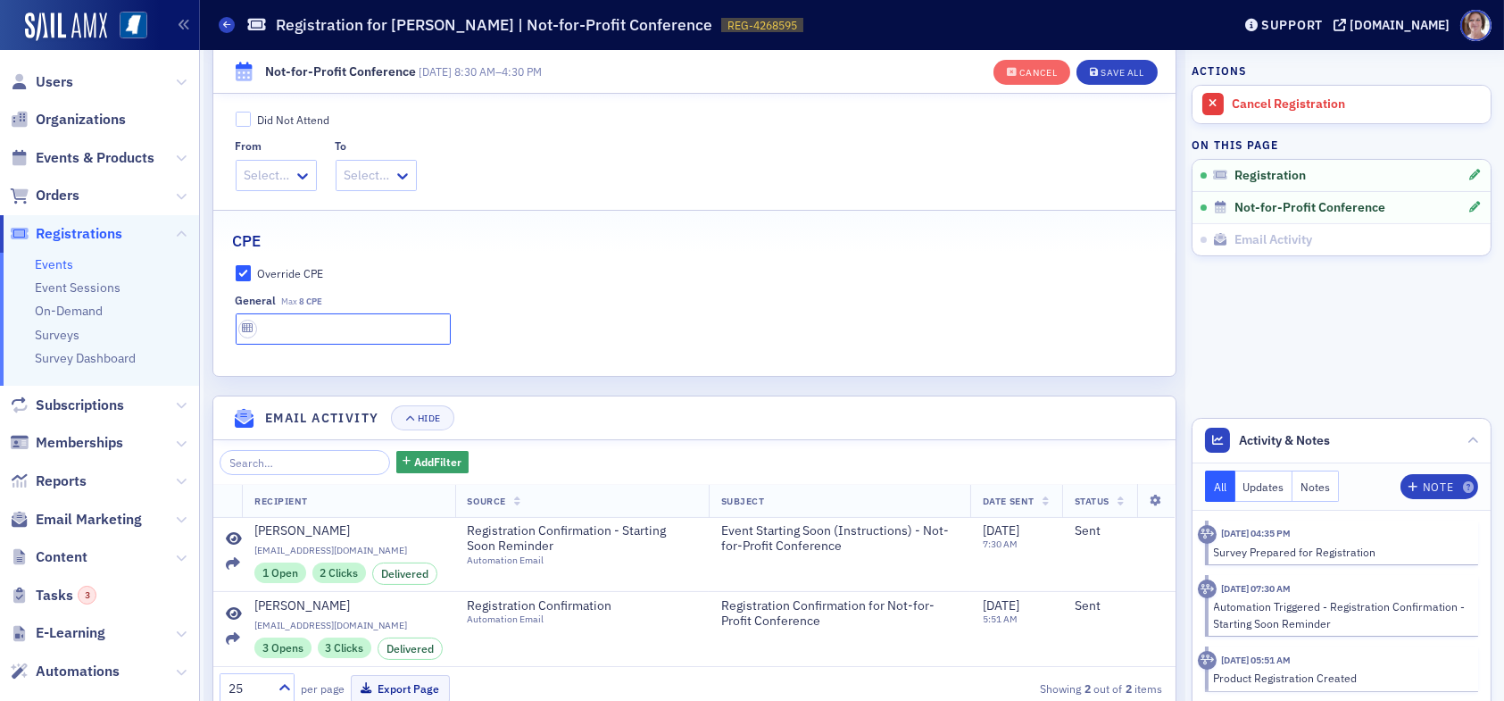
click at [299, 328] on input "text" at bounding box center [343, 328] width 215 height 31
type input "8 CPE"
click at [1115, 70] on div "Save All" at bounding box center [1121, 73] width 43 height 10
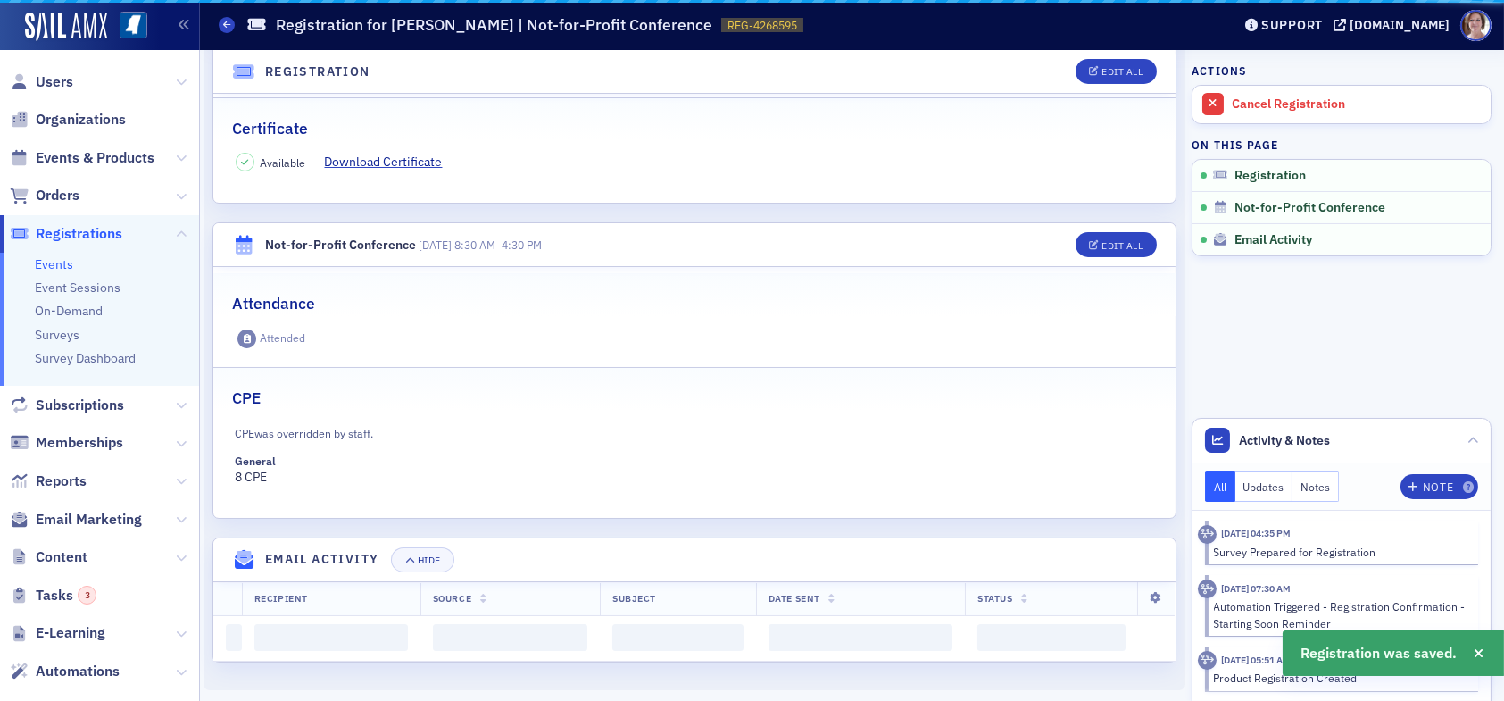
scroll to position [593, 0]
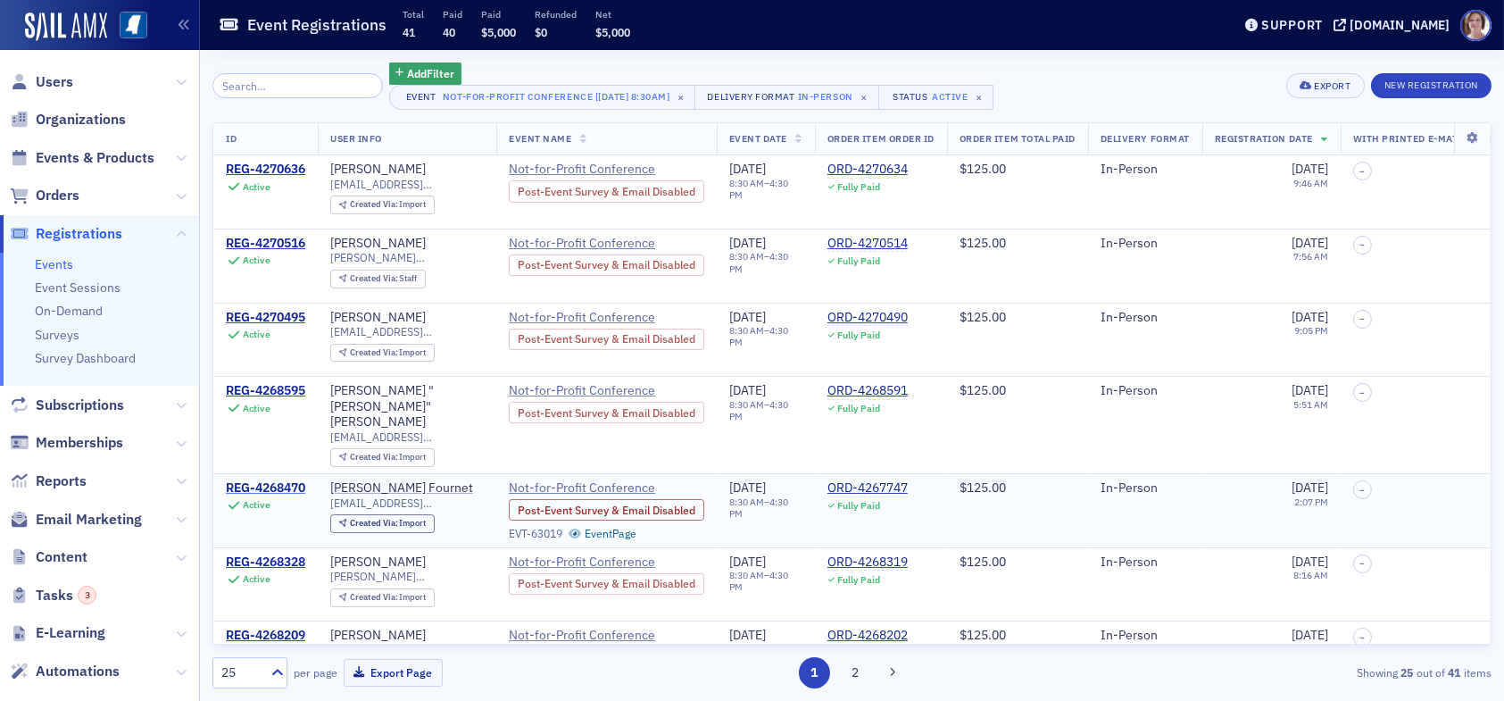
click at [295, 480] on div "REG-4268470" at bounding box center [265, 488] width 79 height 16
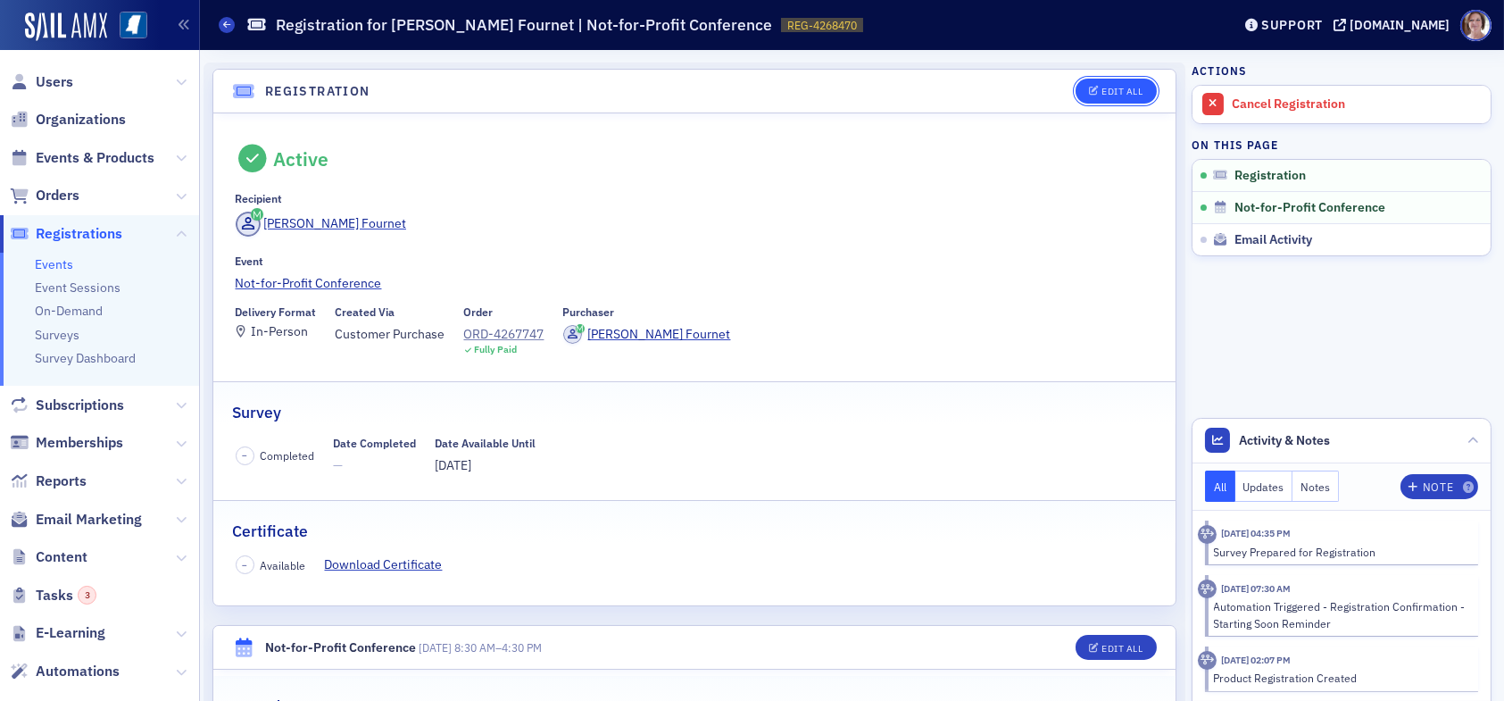
click at [1109, 91] on div "Edit All" at bounding box center [1121, 92] width 41 height 10
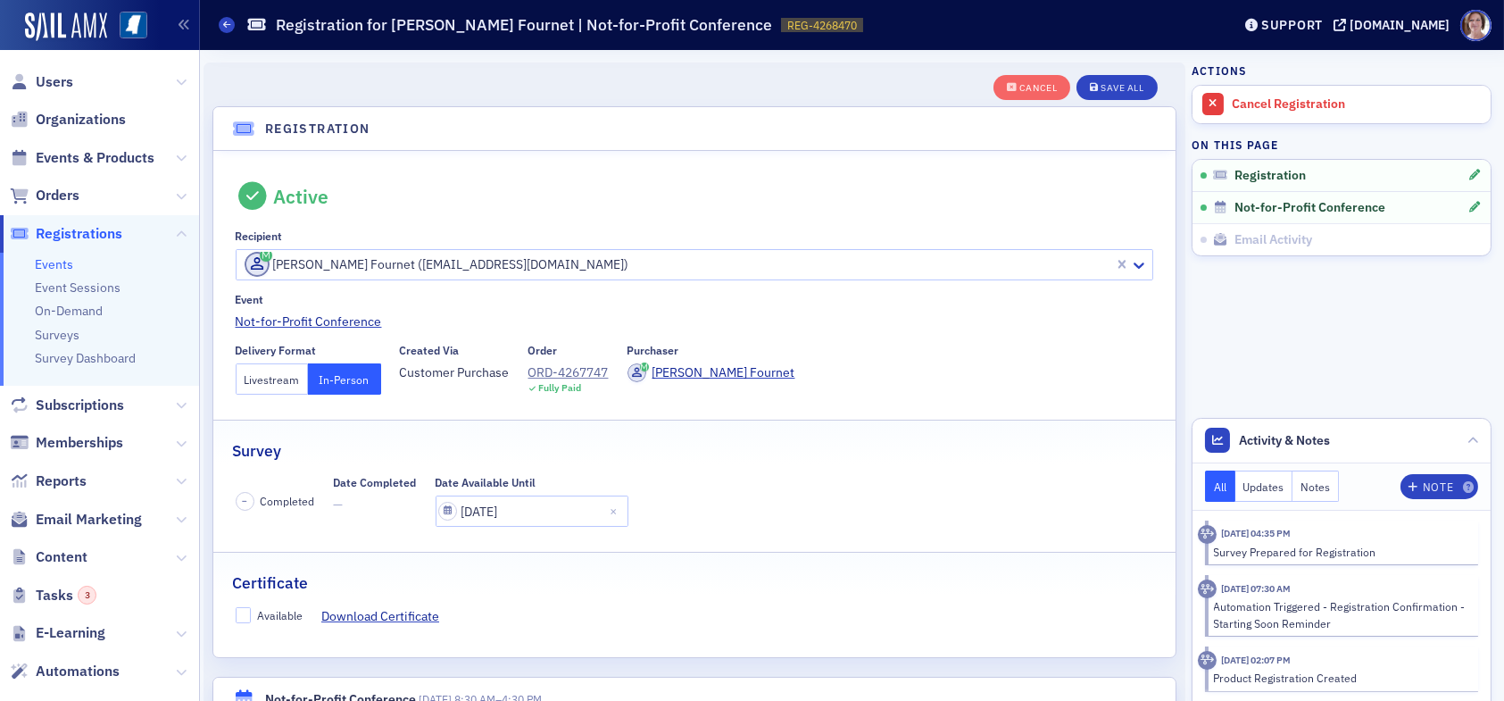
scroll to position [46, 0]
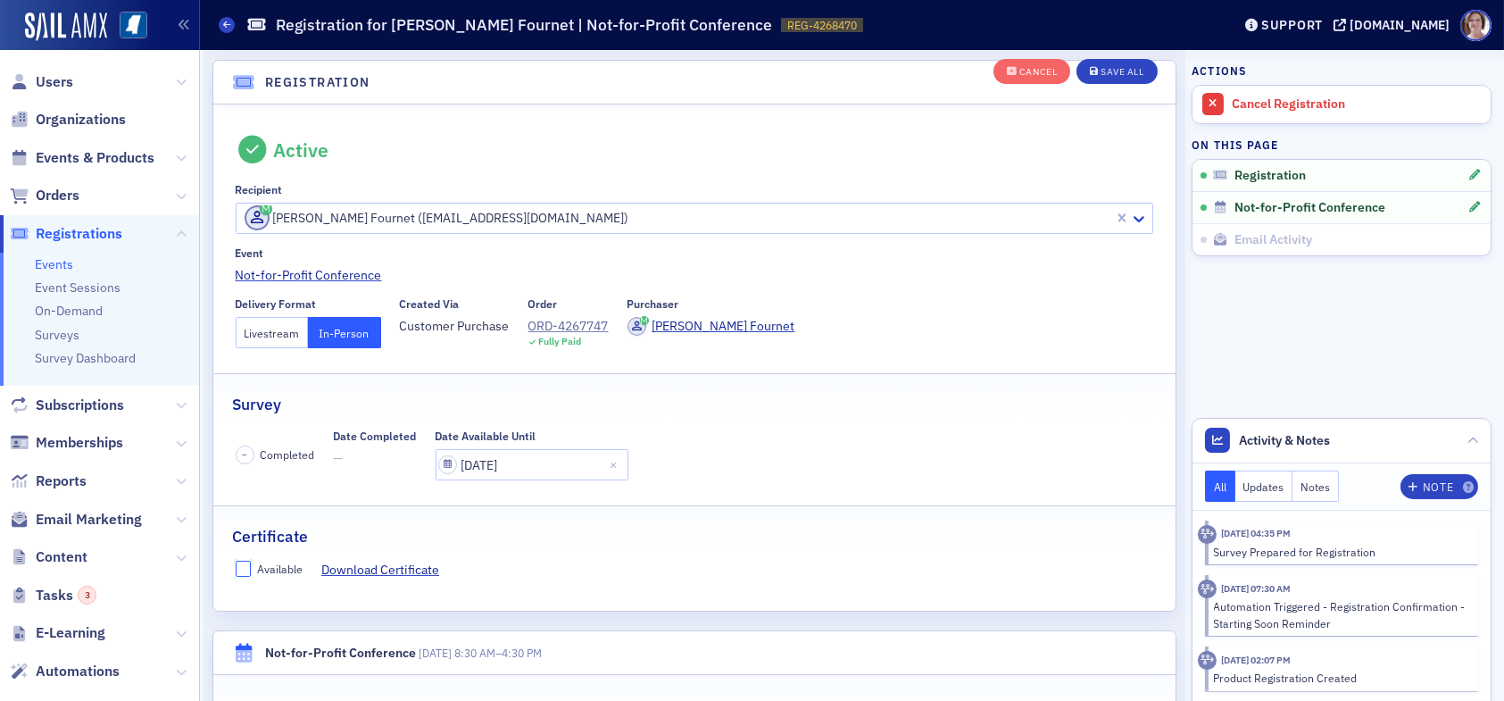
drag, startPoint x: 239, startPoint y: 568, endPoint x: 336, endPoint y: 593, distance: 99.6
click at [242, 568] on input "Available" at bounding box center [244, 568] width 16 height 16
checkbox input "true"
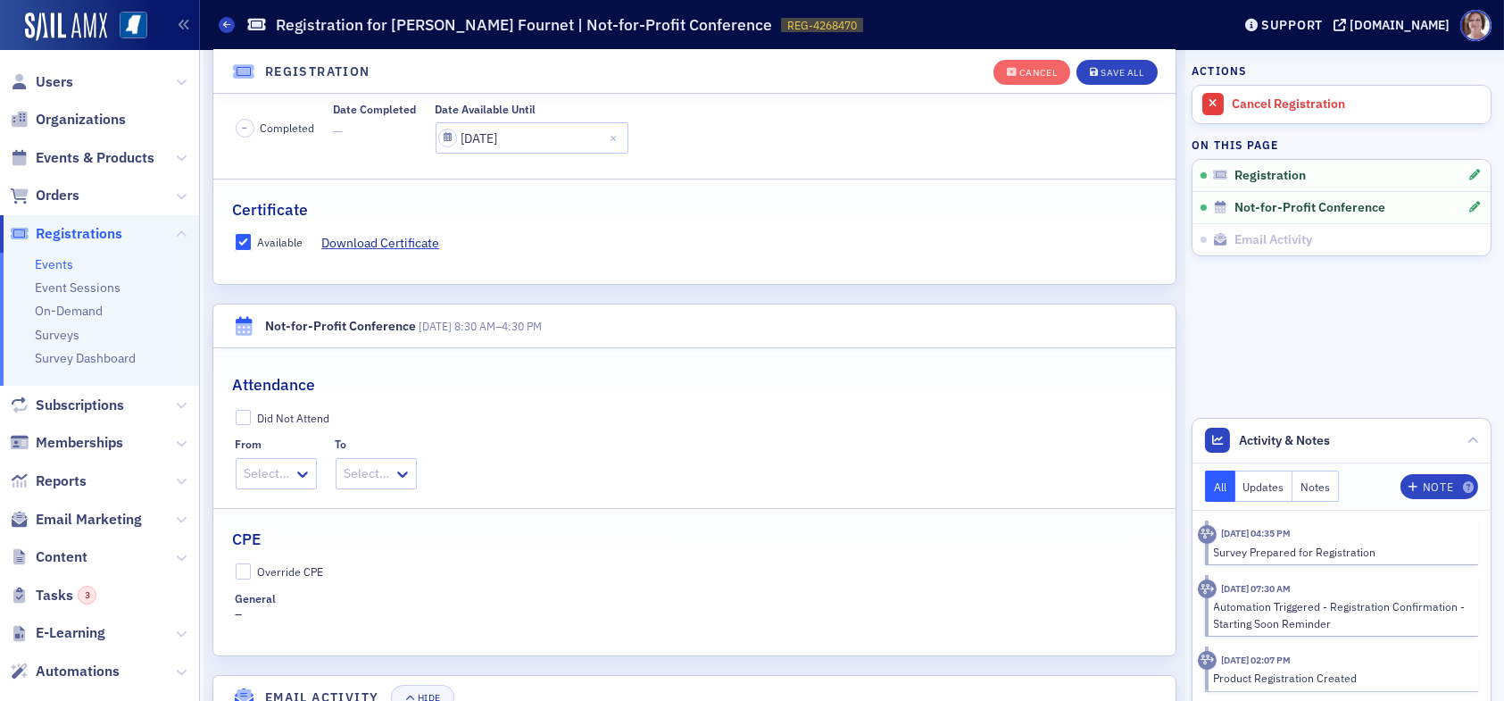
scroll to position [403, 0]
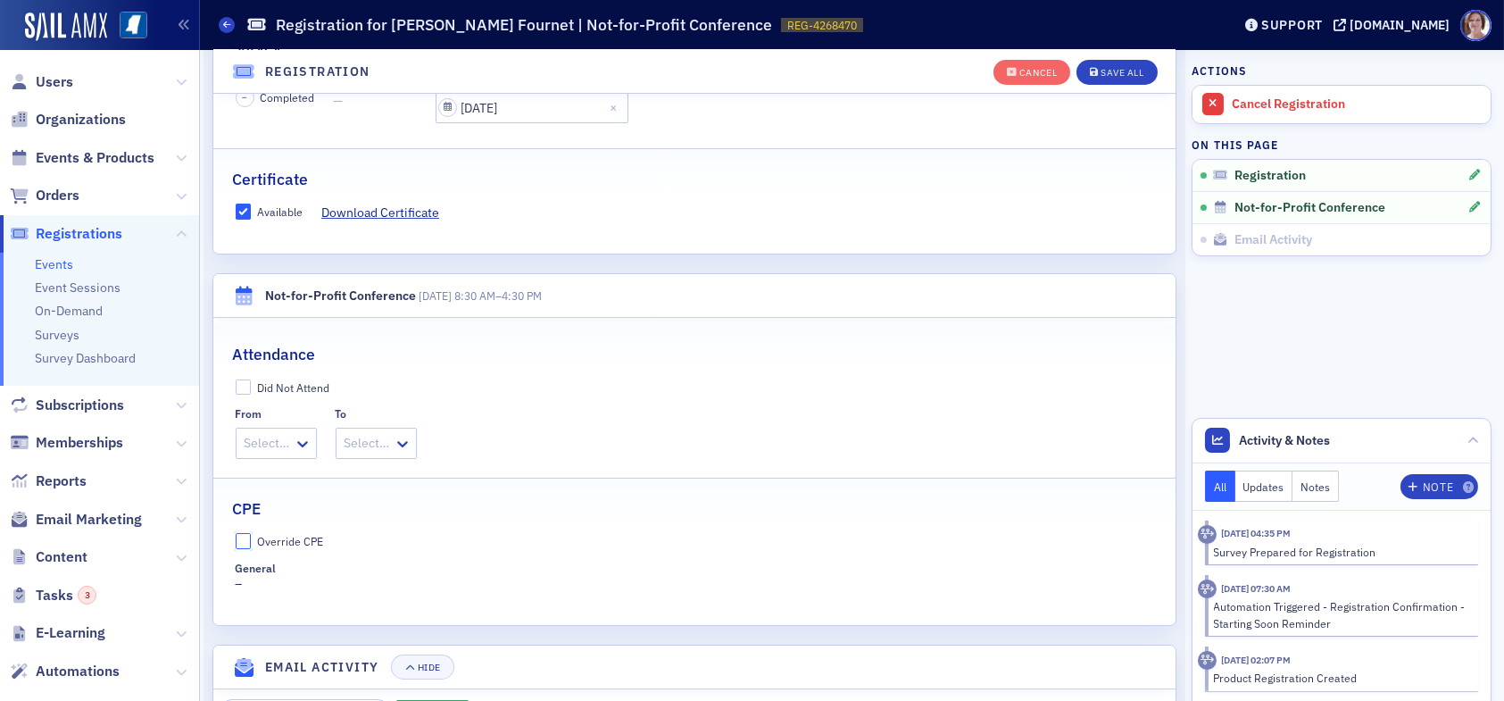
click at [248, 535] on input "Override CPE" at bounding box center [244, 541] width 16 height 16
checkbox input "true"
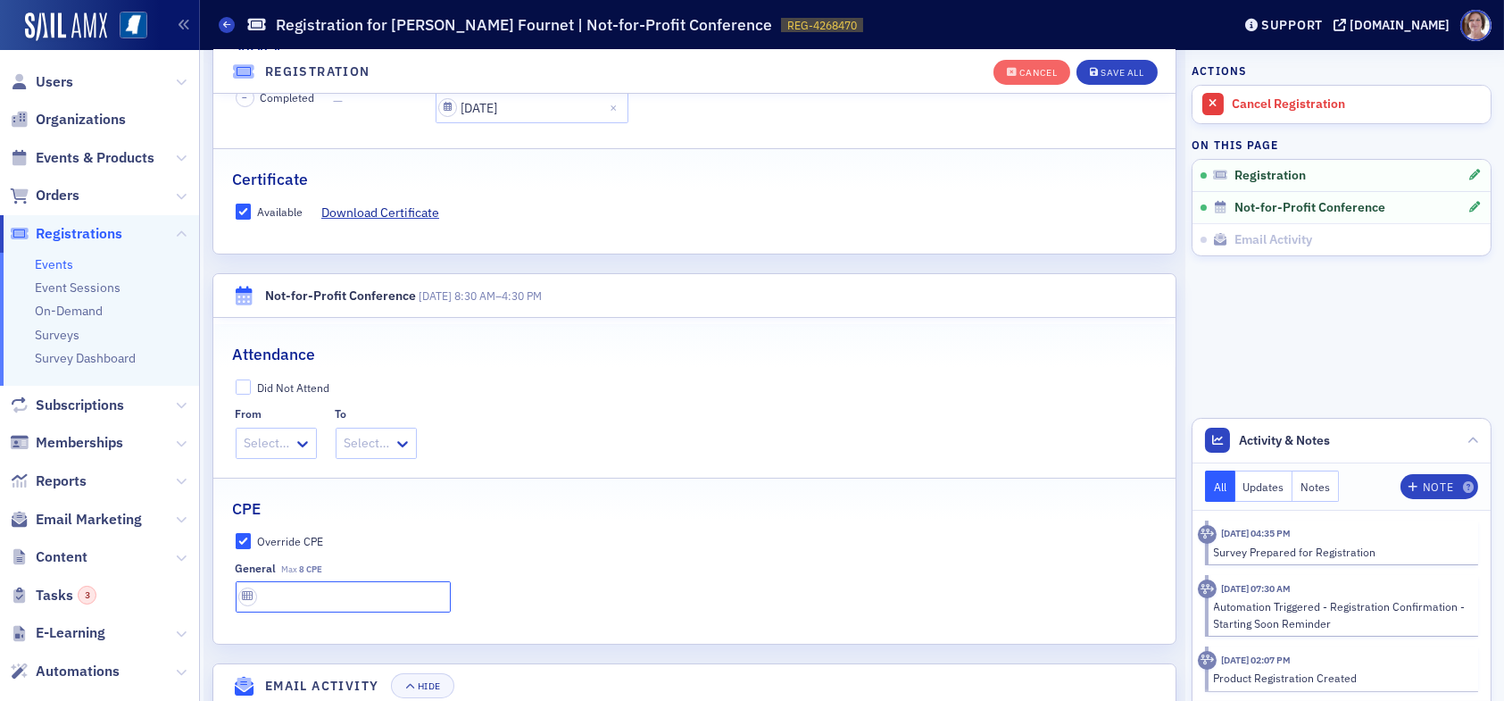
click at [297, 598] on input "text" at bounding box center [343, 596] width 215 height 31
type input "8 CPE"
click at [1105, 63] on button "Save All" at bounding box center [1116, 72] width 80 height 25
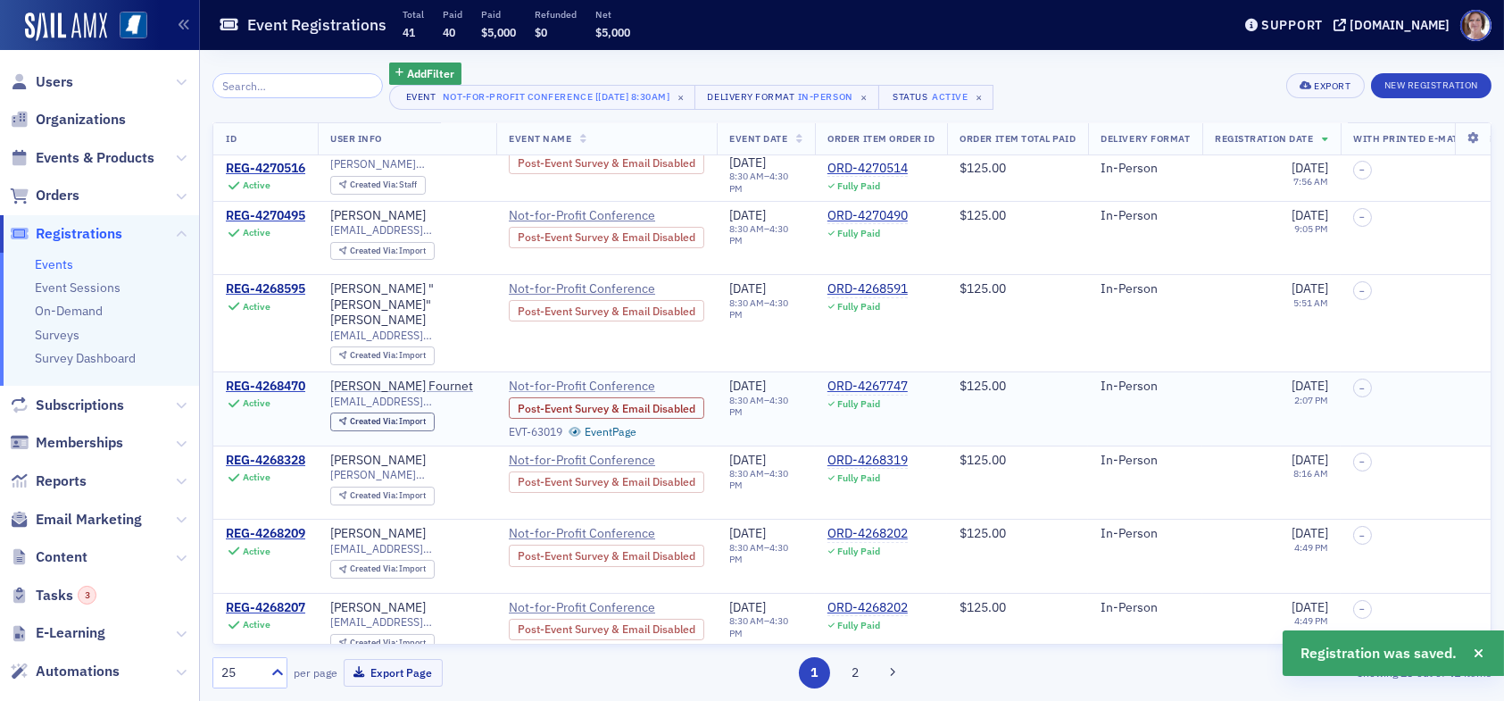
scroll to position [178, 0]
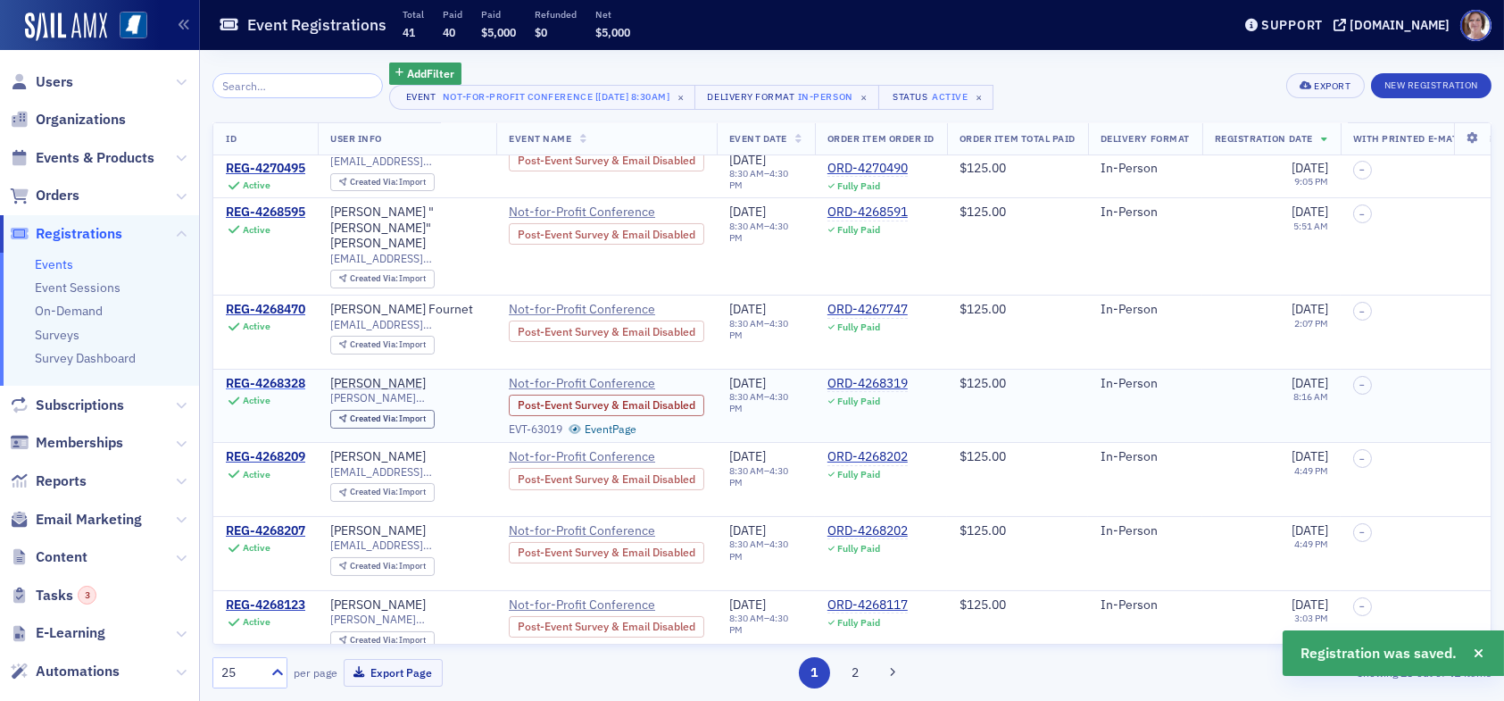
click at [290, 376] on div "REG-4268328" at bounding box center [265, 384] width 79 height 16
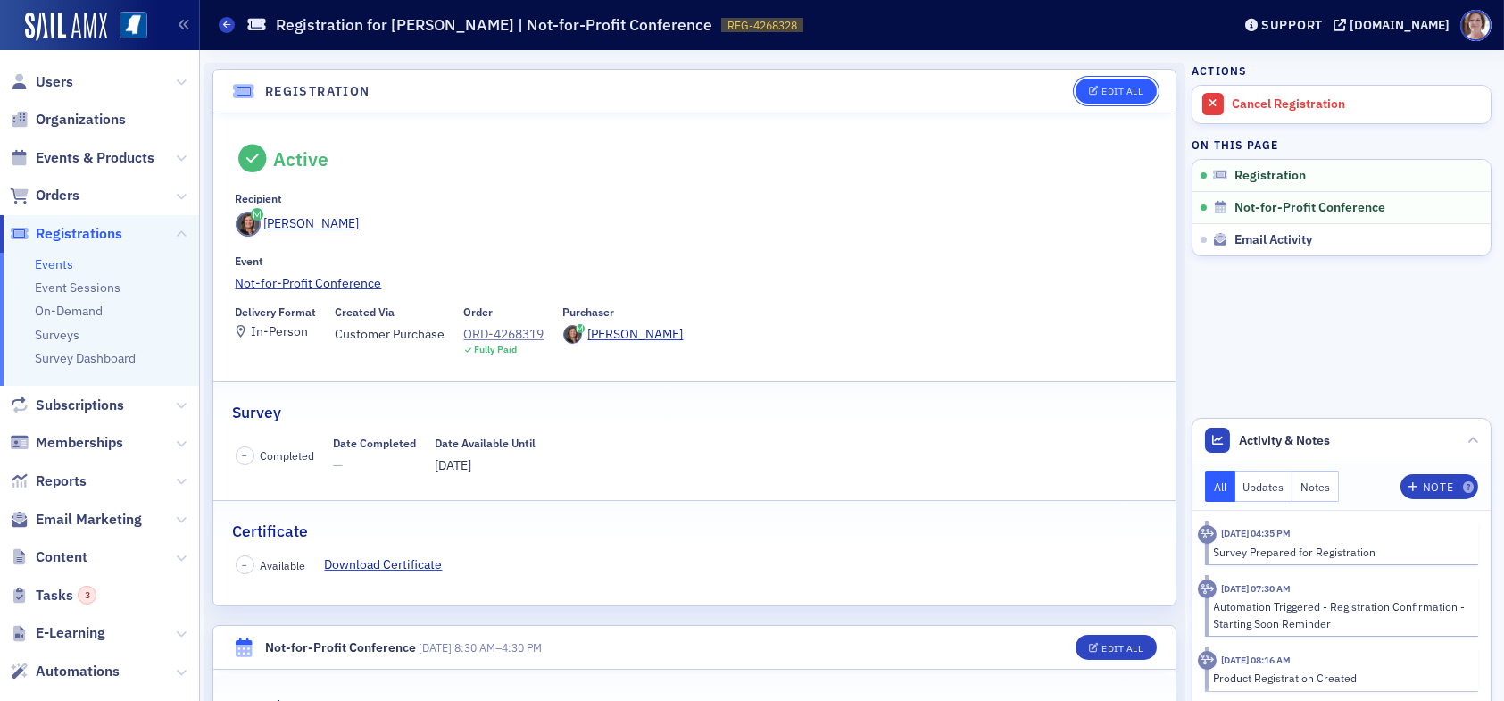
click at [1109, 87] on div "Edit All" at bounding box center [1121, 92] width 41 height 10
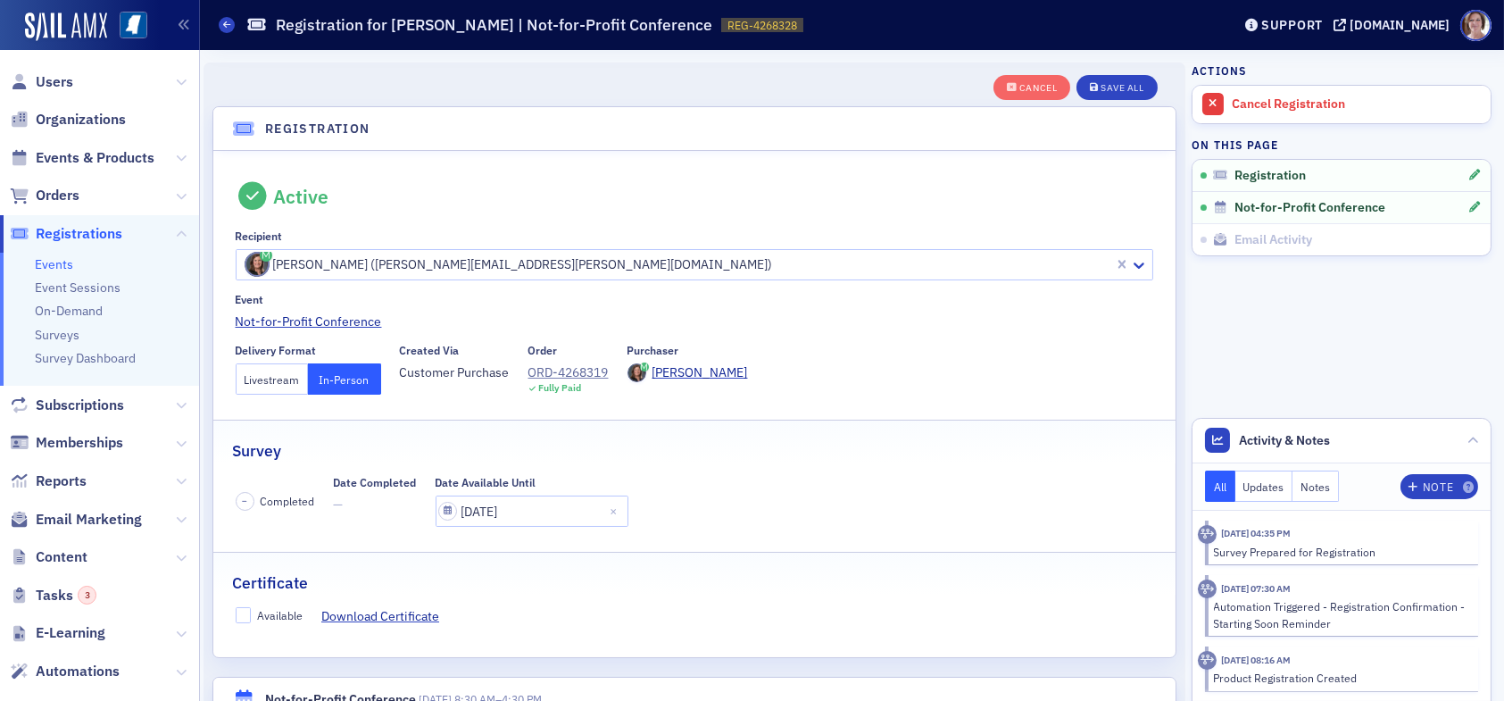
scroll to position [46, 0]
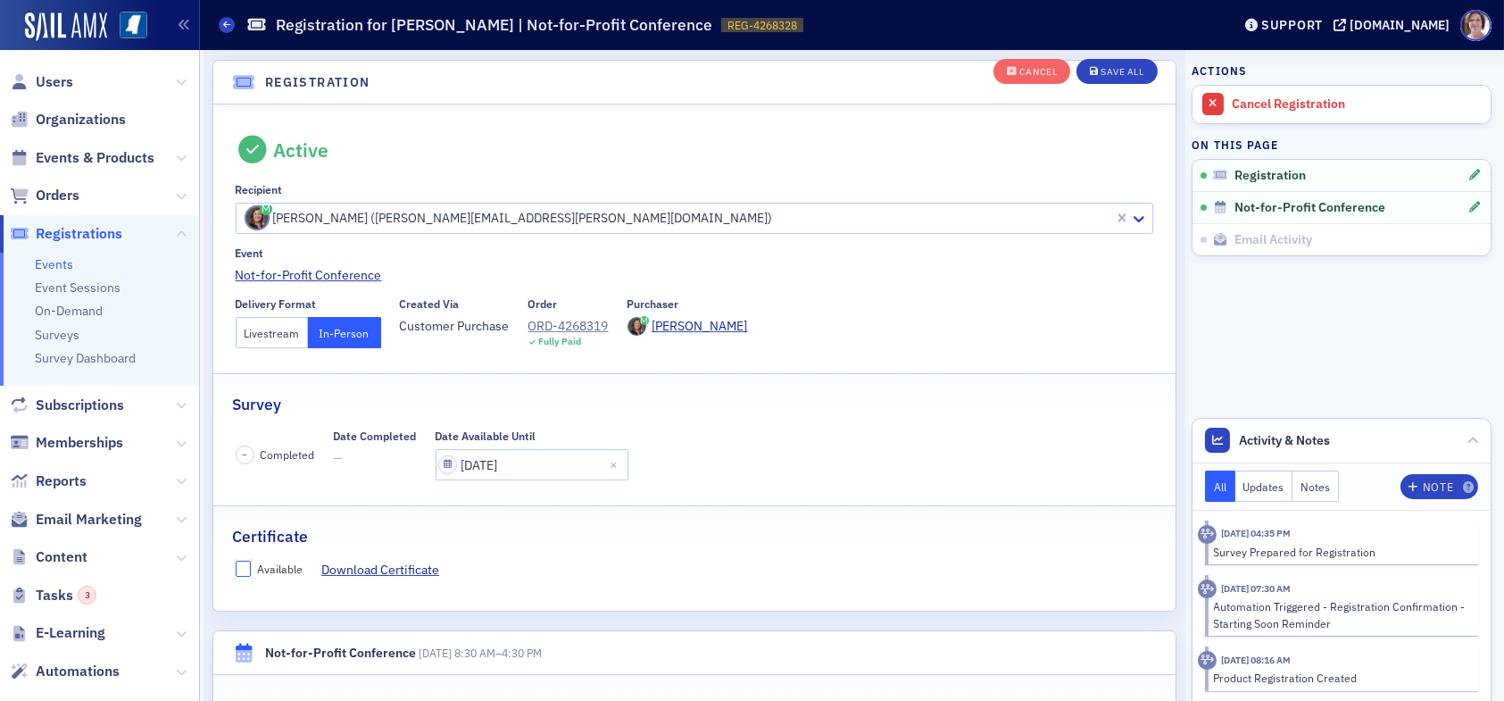
click at [242, 568] on input "Available" at bounding box center [244, 568] width 16 height 16
checkbox input "true"
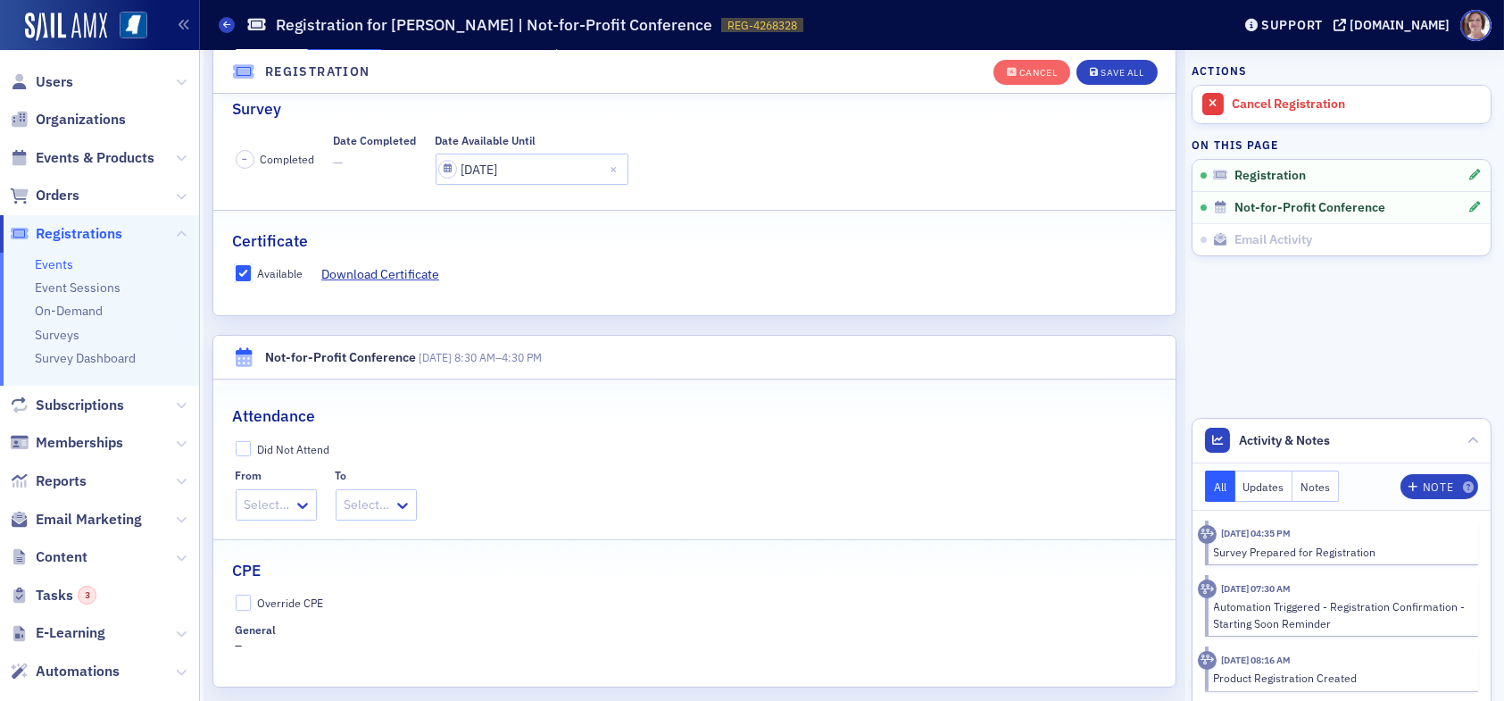
scroll to position [403, 0]
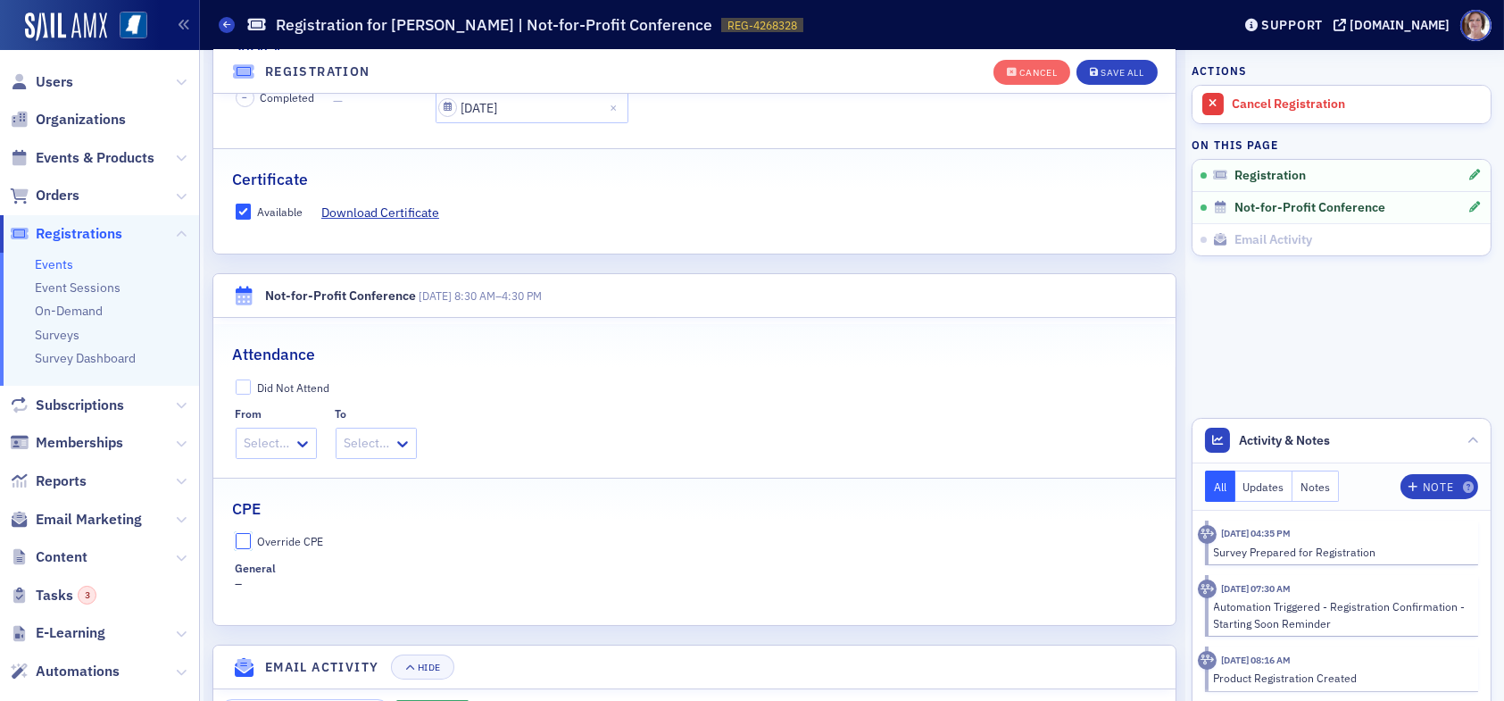
click at [239, 539] on input "Override CPE" at bounding box center [244, 541] width 16 height 16
checkbox input "true"
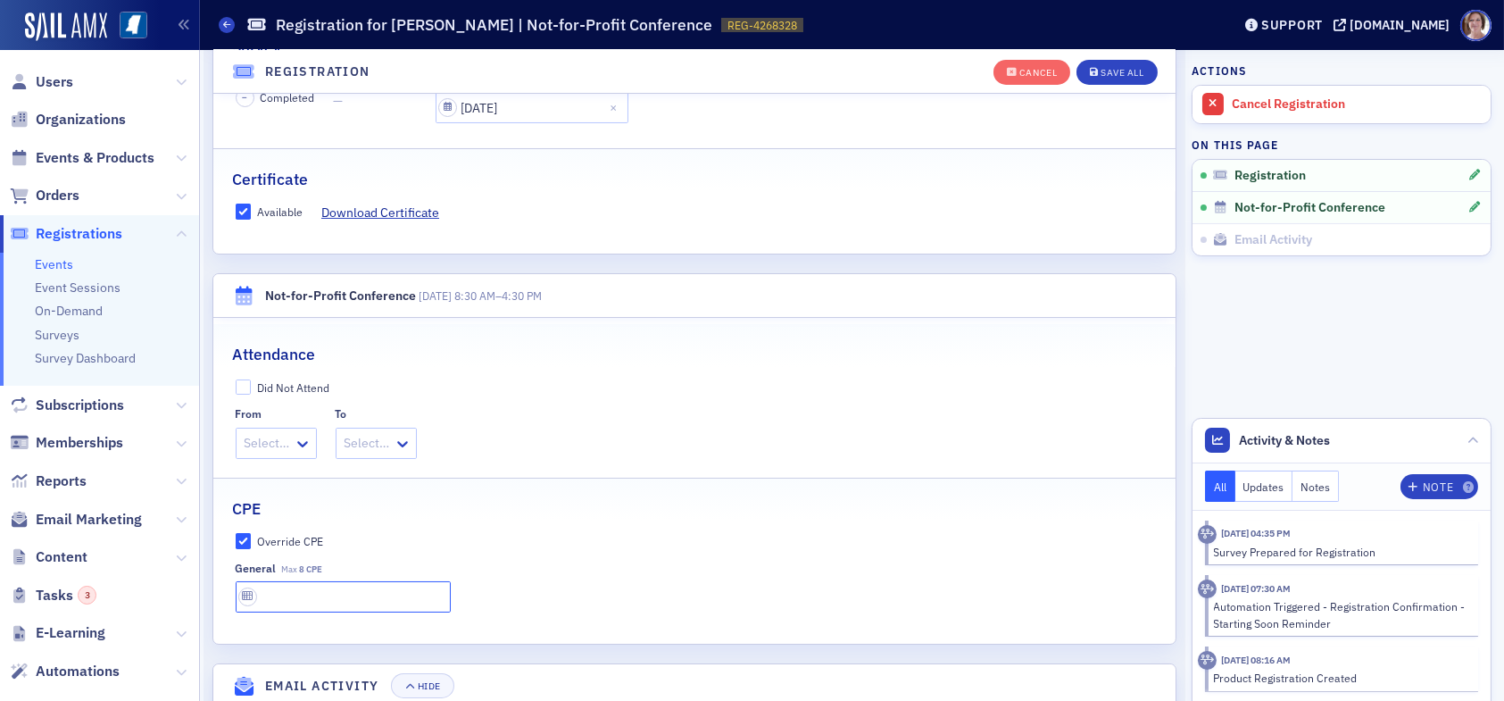
click at [325, 602] on input "text" at bounding box center [343, 596] width 215 height 31
type input "8 CPE"
click at [1116, 69] on div "Save All" at bounding box center [1121, 73] width 43 height 10
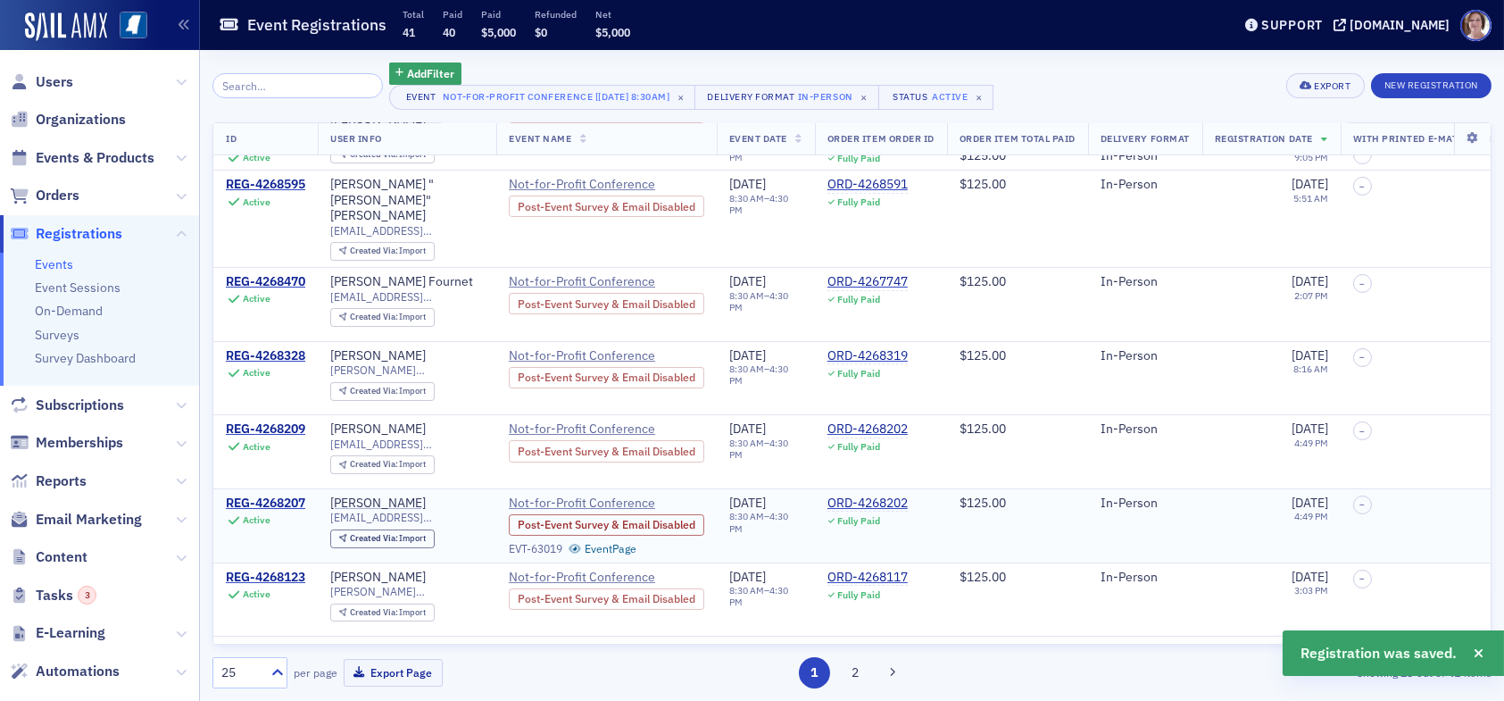
scroll to position [268, 0]
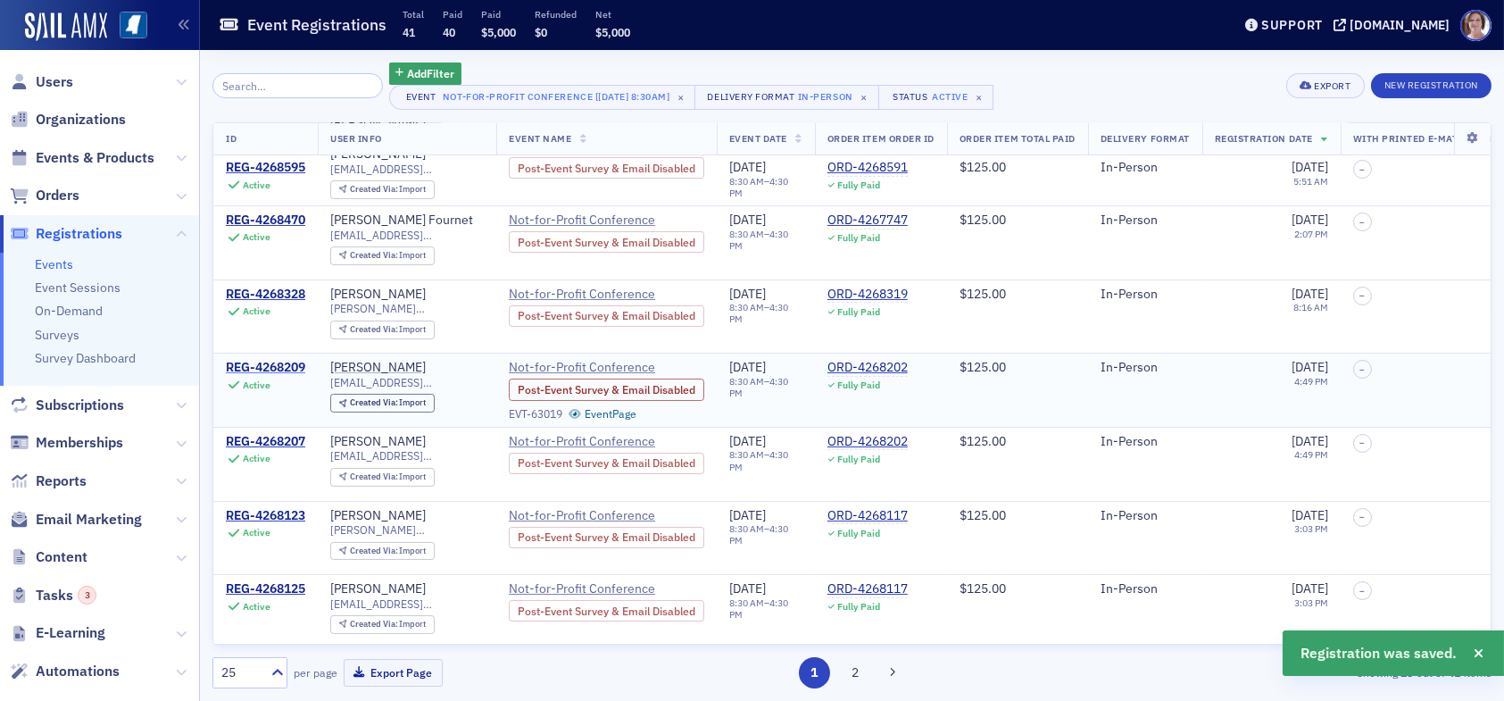
click at [279, 360] on div "REG-4268209" at bounding box center [265, 368] width 79 height 16
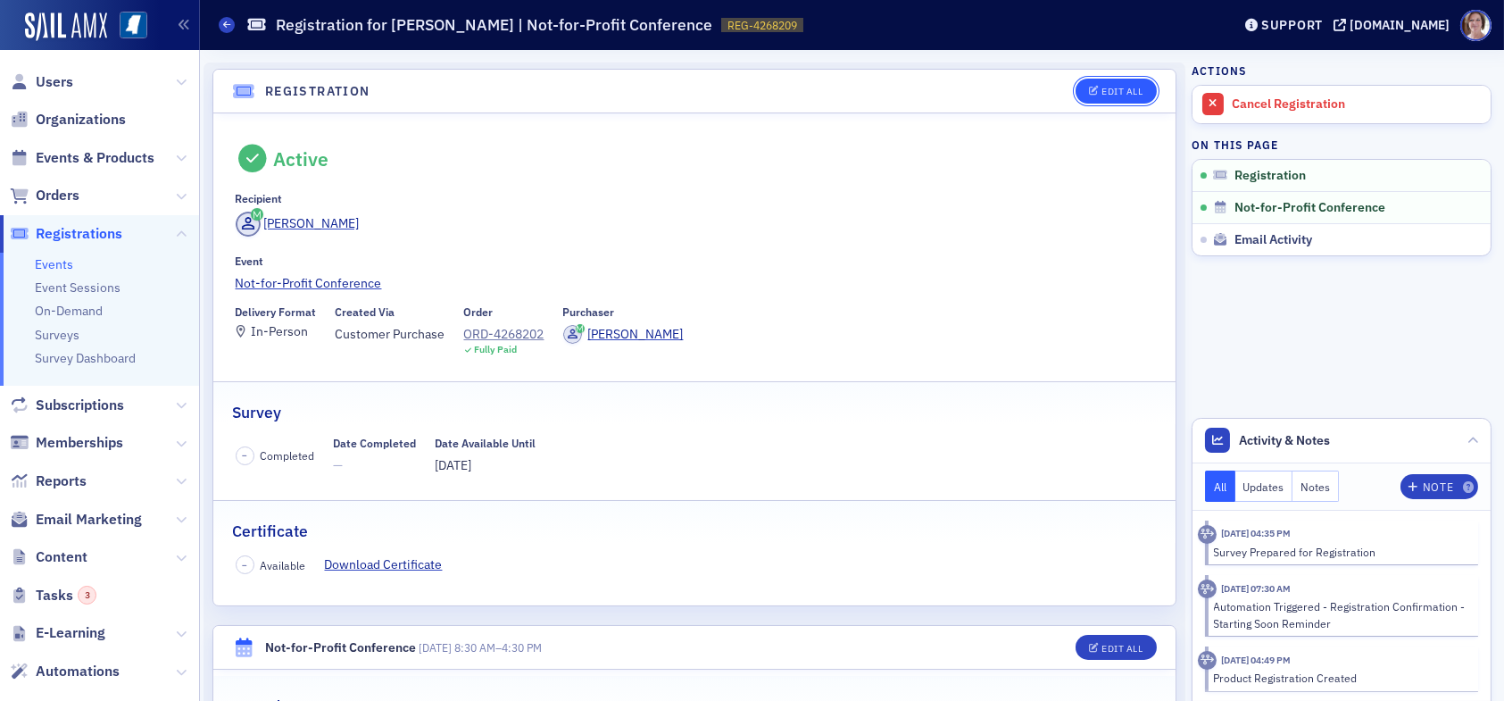
click at [1123, 86] on button "Edit All" at bounding box center [1115, 91] width 80 height 25
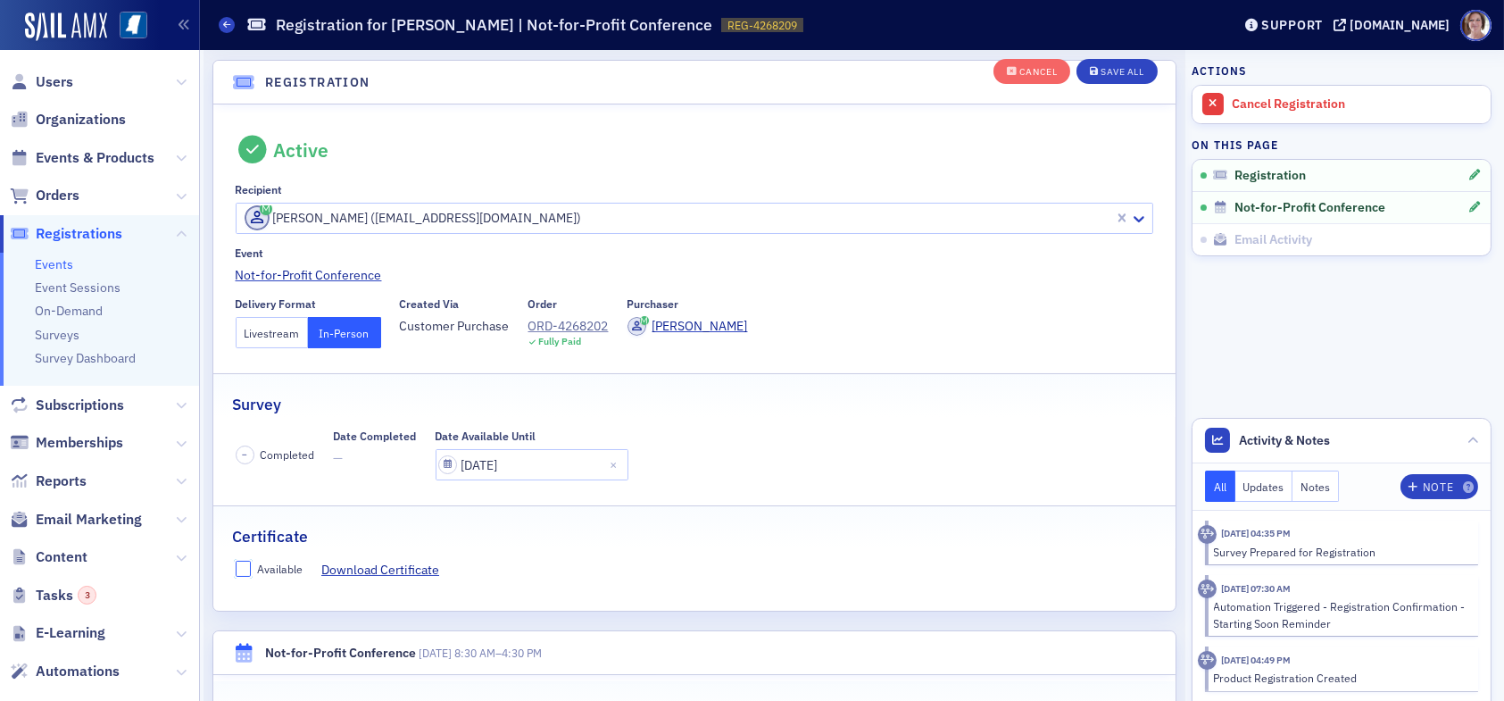
click at [243, 569] on input "Available" at bounding box center [244, 568] width 16 height 16
checkbox input "true"
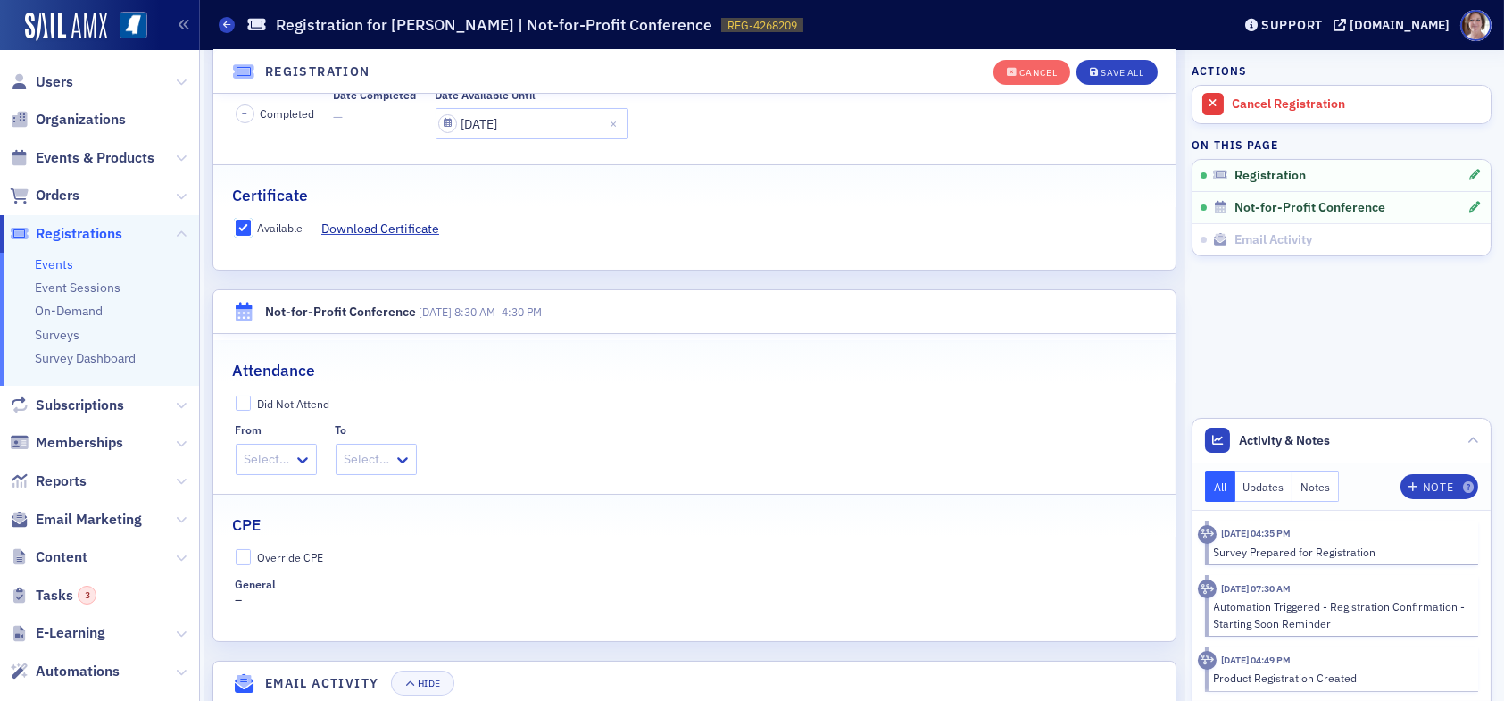
scroll to position [493, 0]
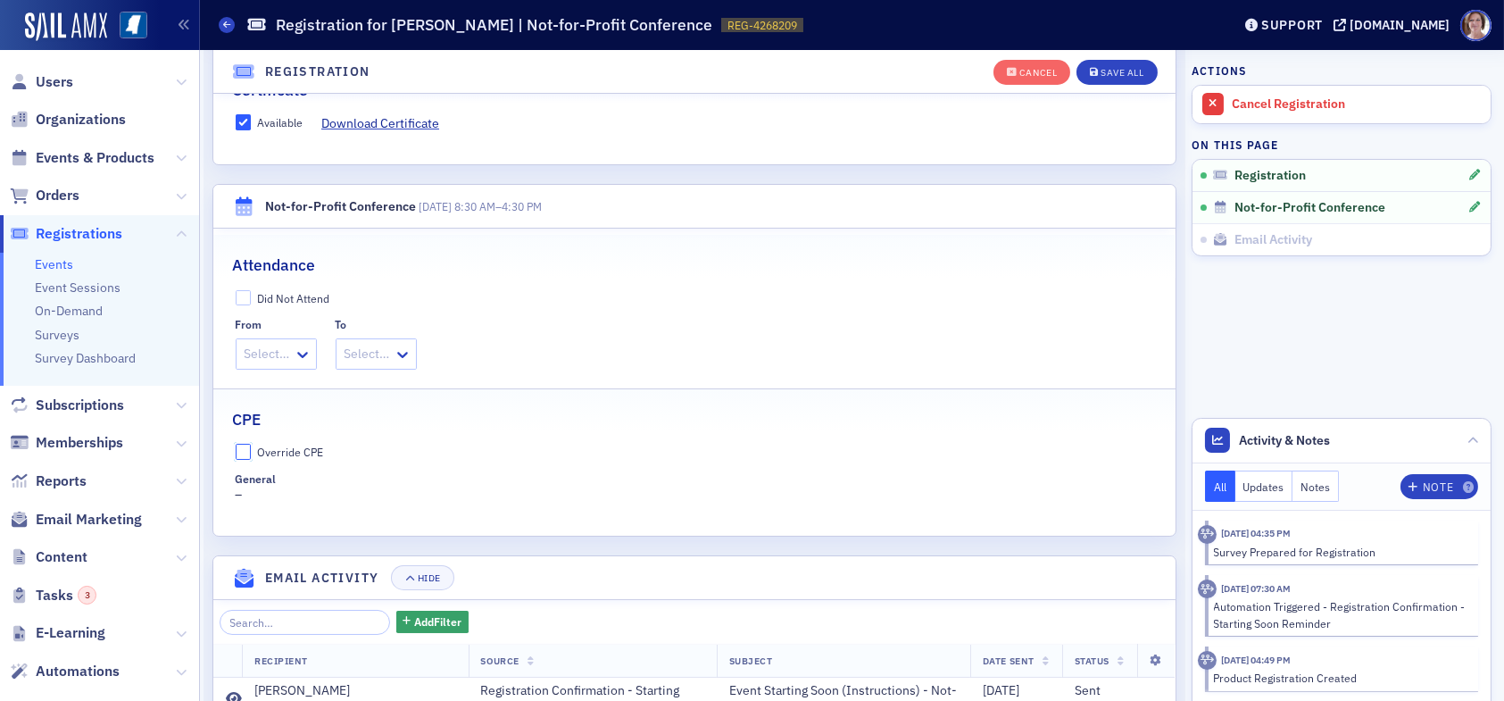
click at [245, 454] on input "Override CPE" at bounding box center [244, 452] width 16 height 16
checkbox input "true"
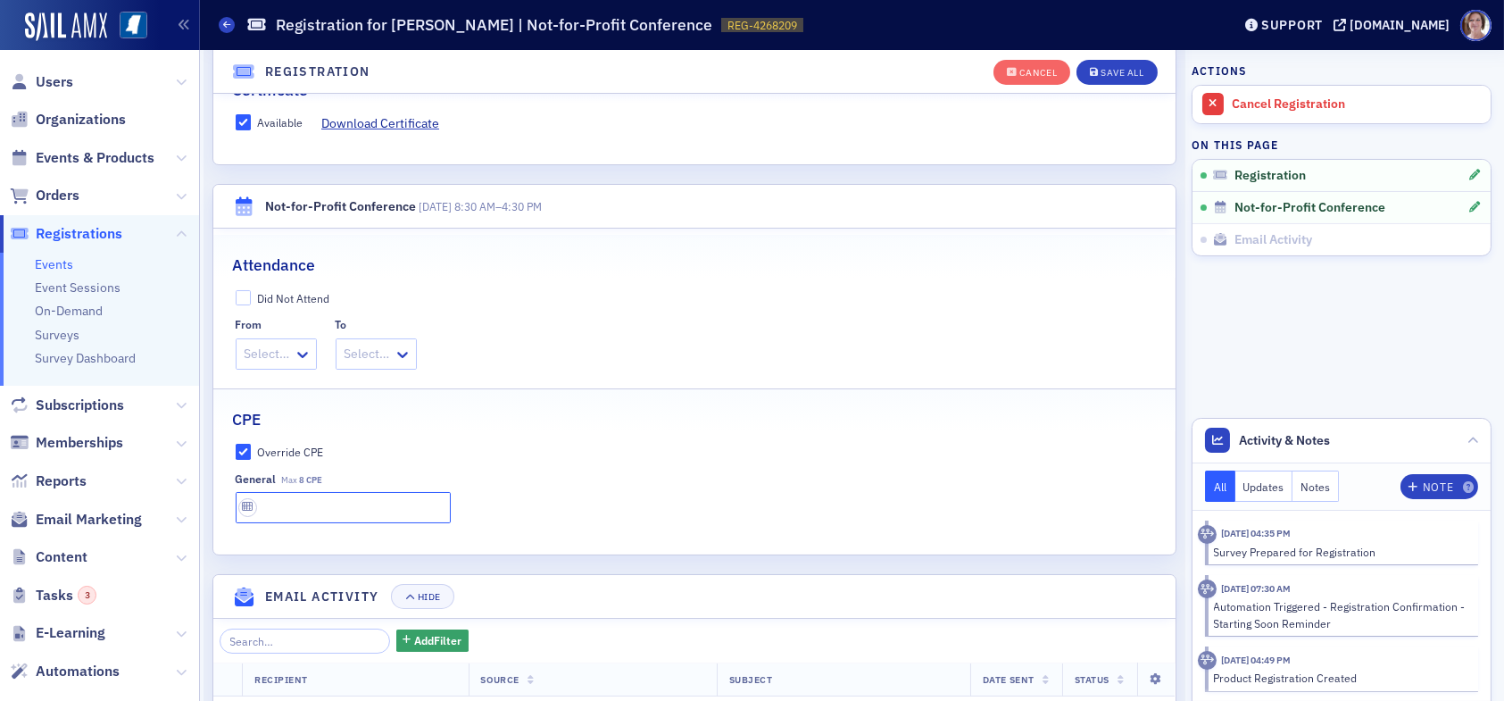
click at [276, 501] on input "text" at bounding box center [343, 507] width 215 height 31
type input "8 CPE"
click at [1122, 68] on div "Save All" at bounding box center [1121, 73] width 43 height 10
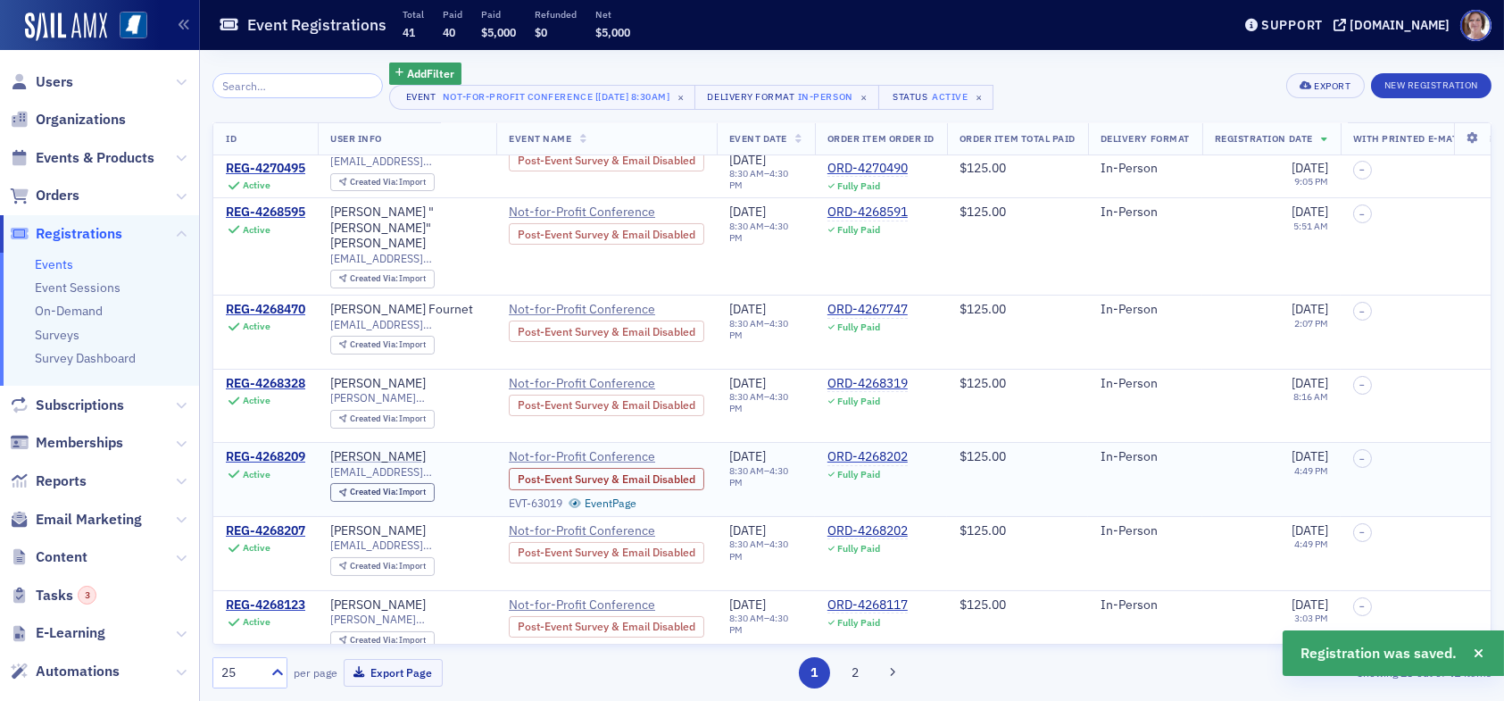
scroll to position [268, 0]
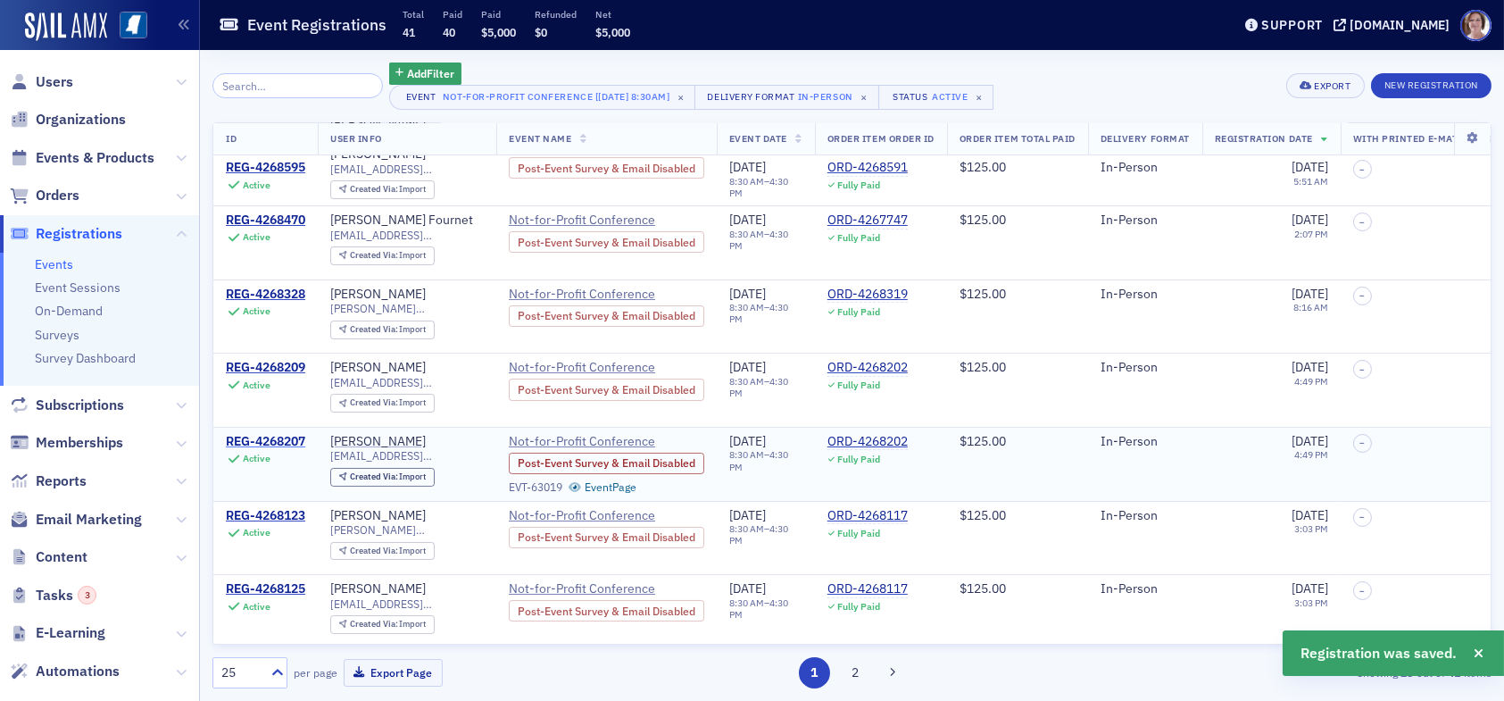
click at [293, 434] on div "REG-4268207" at bounding box center [265, 442] width 79 height 16
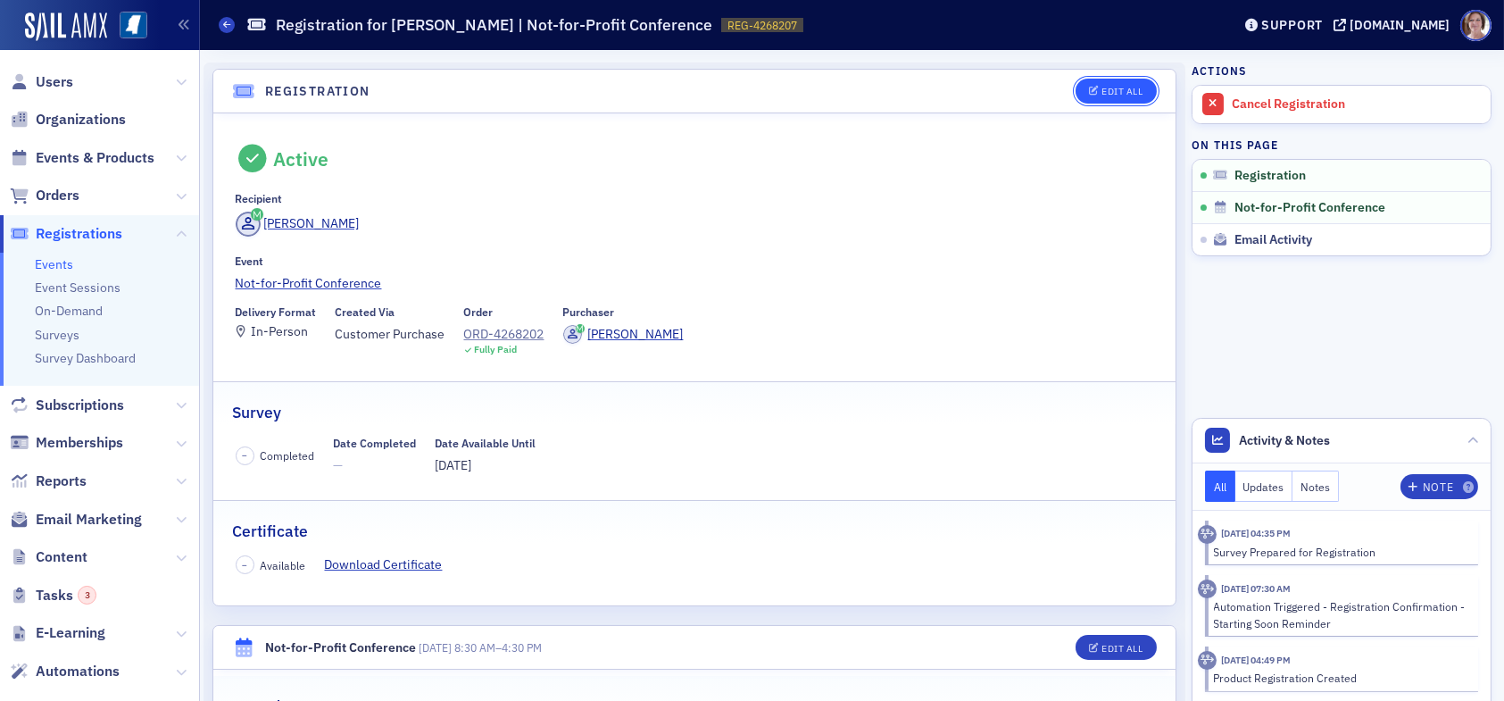
click at [1095, 79] on button "Edit All" at bounding box center [1115, 91] width 80 height 25
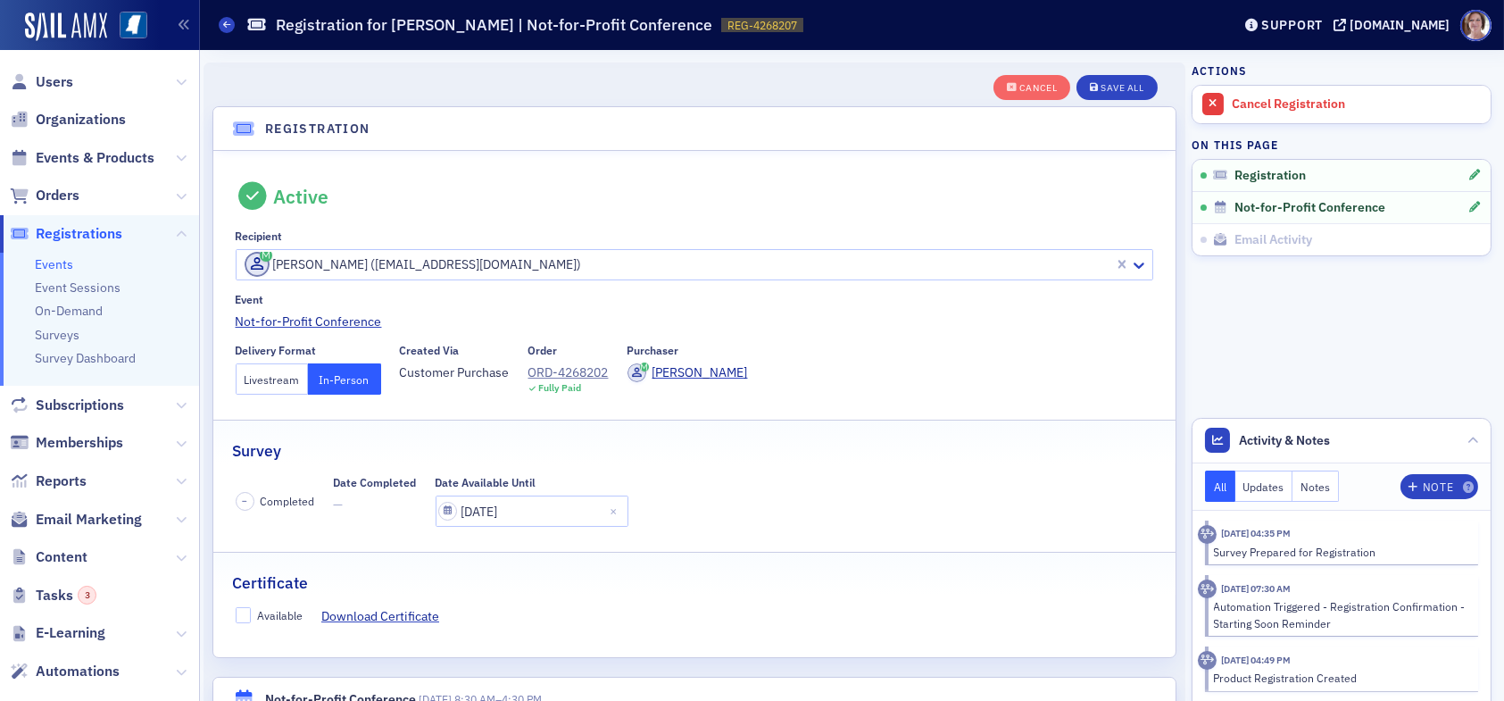
scroll to position [46, 0]
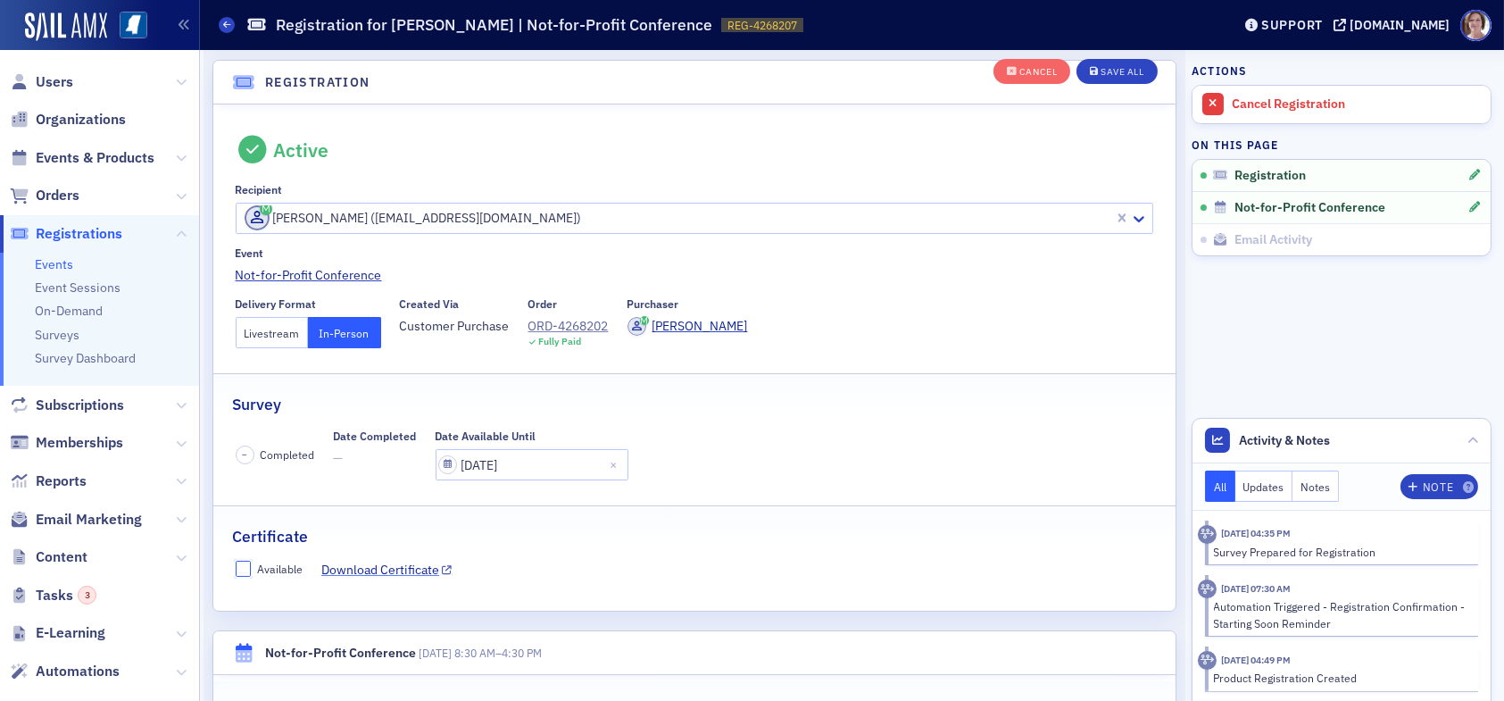
drag, startPoint x: 245, startPoint y: 561, endPoint x: 375, endPoint y: 574, distance: 130.0
click at [248, 562] on input "Available" at bounding box center [244, 568] width 16 height 16
checkbox input "true"
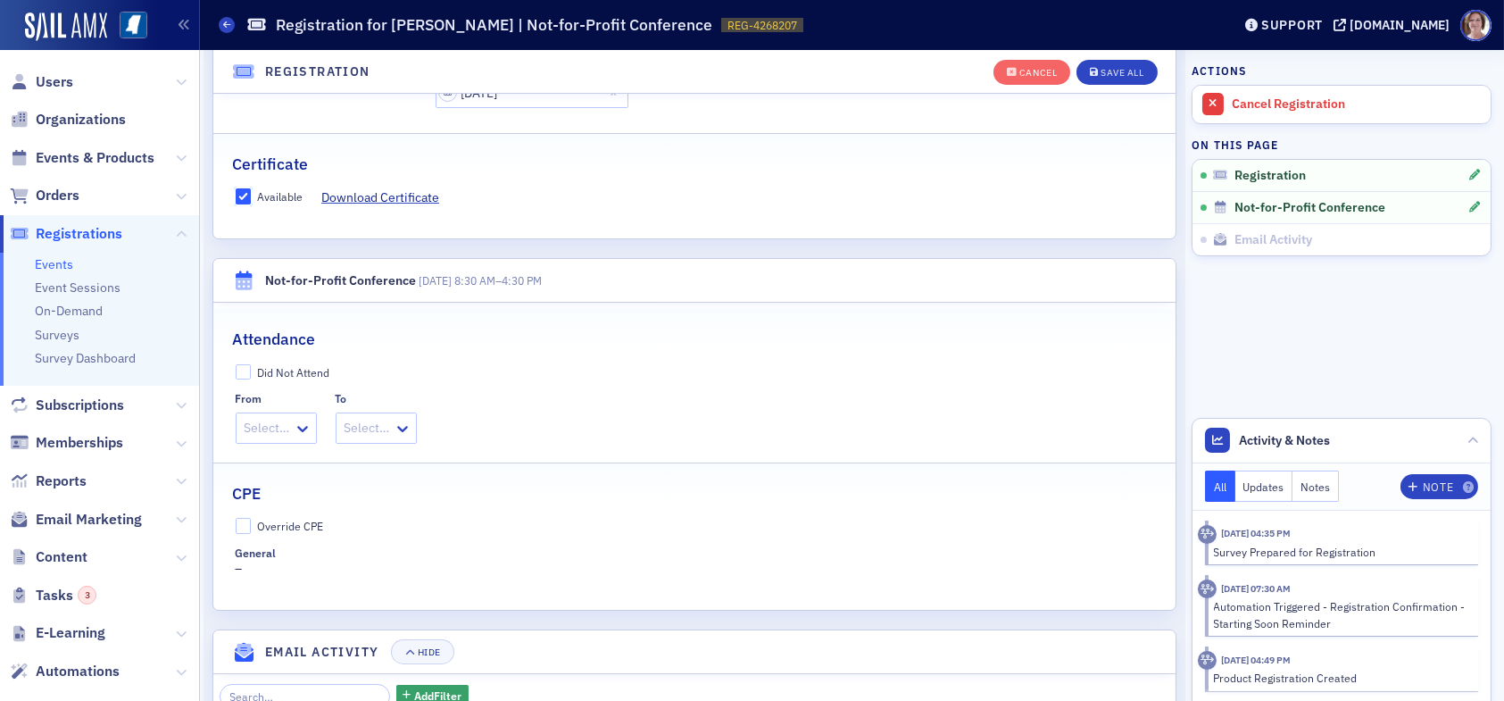
scroll to position [493, 0]
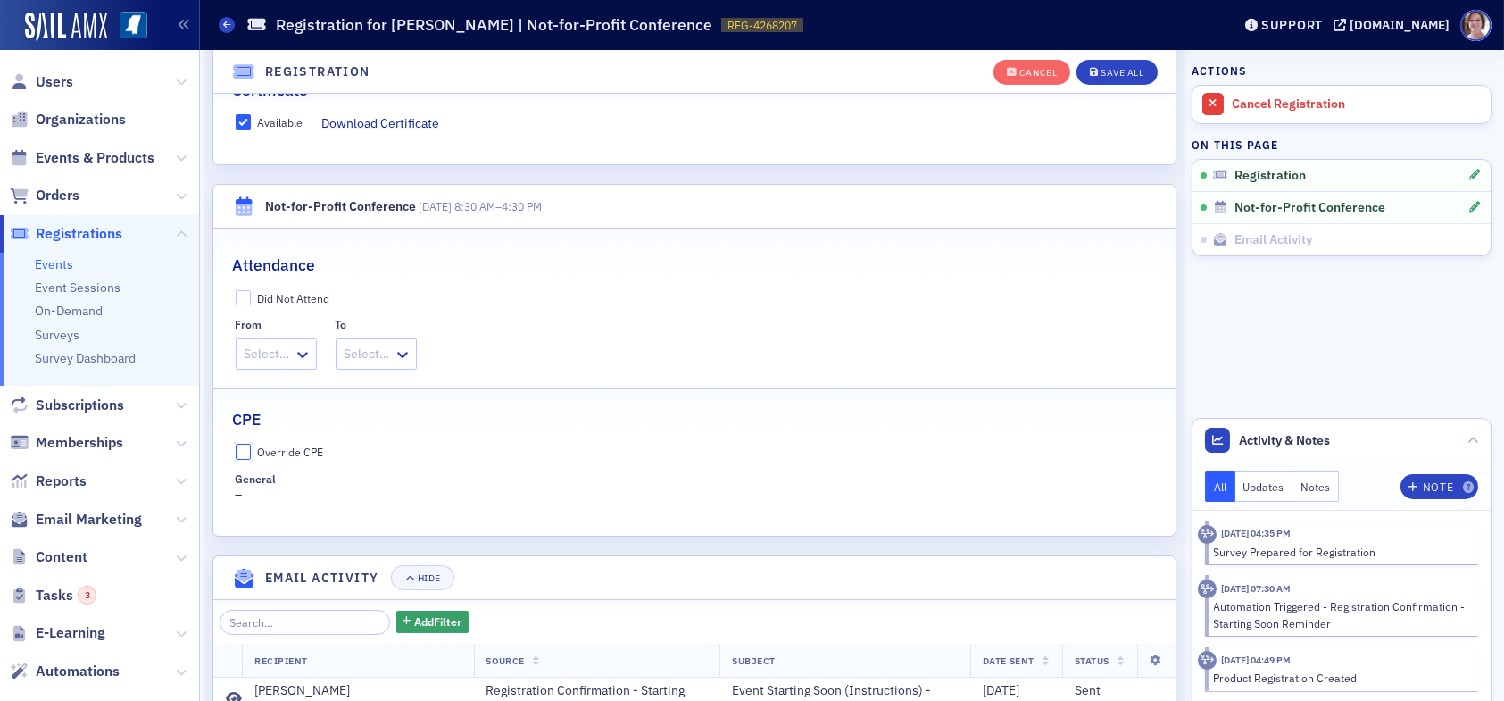
click at [245, 444] on input "Override CPE" at bounding box center [244, 452] width 16 height 16
checkbox input "true"
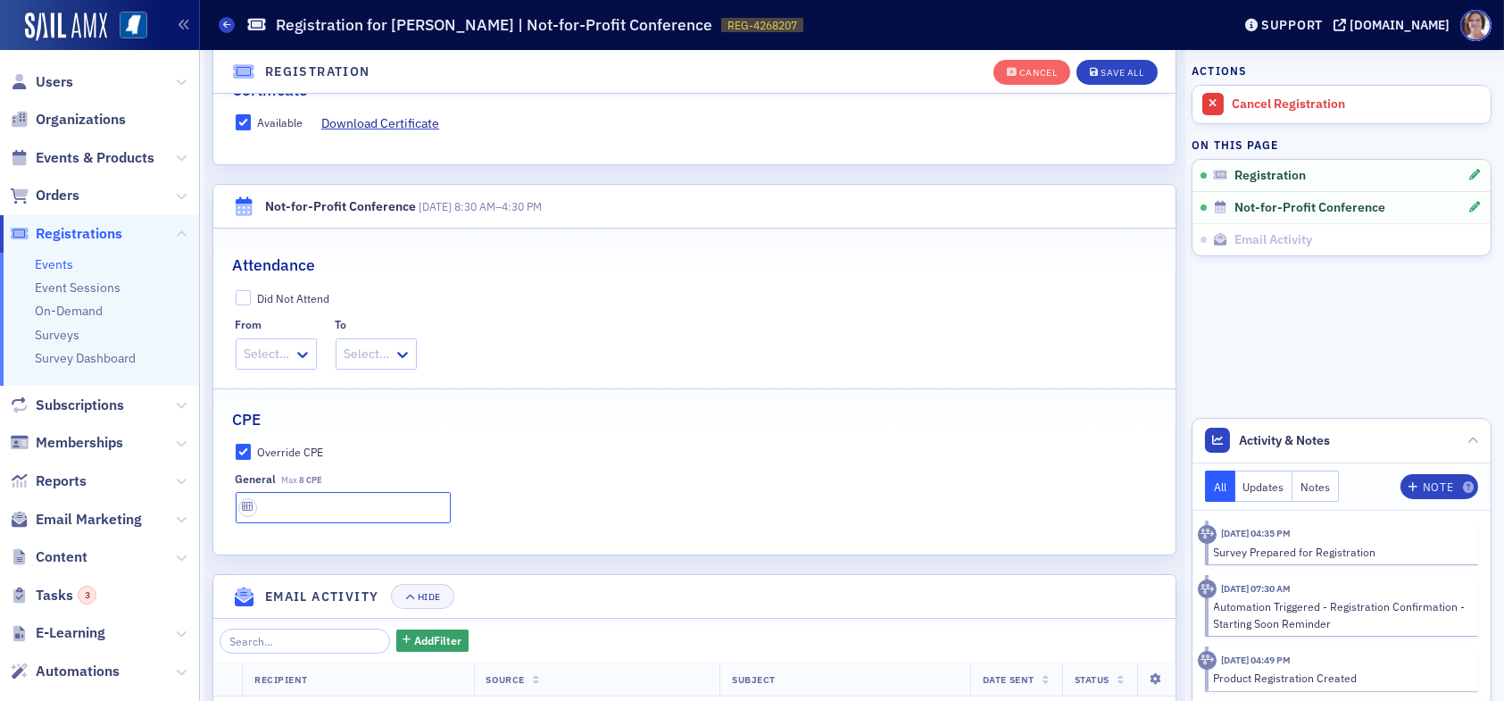
click at [287, 508] on input "text" at bounding box center [343, 507] width 215 height 31
type input "8 CPE"
click at [1116, 72] on div "Save All" at bounding box center [1121, 73] width 43 height 10
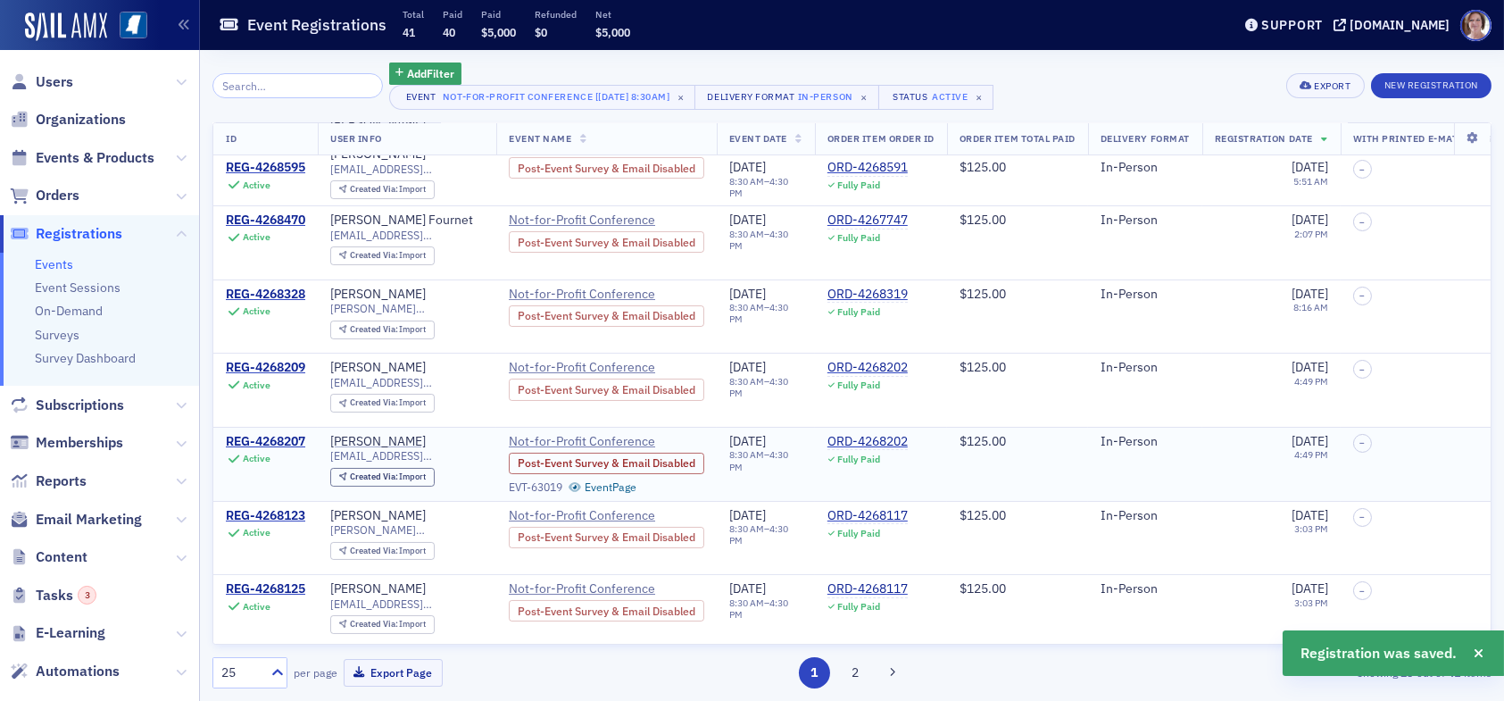
scroll to position [357, 0]
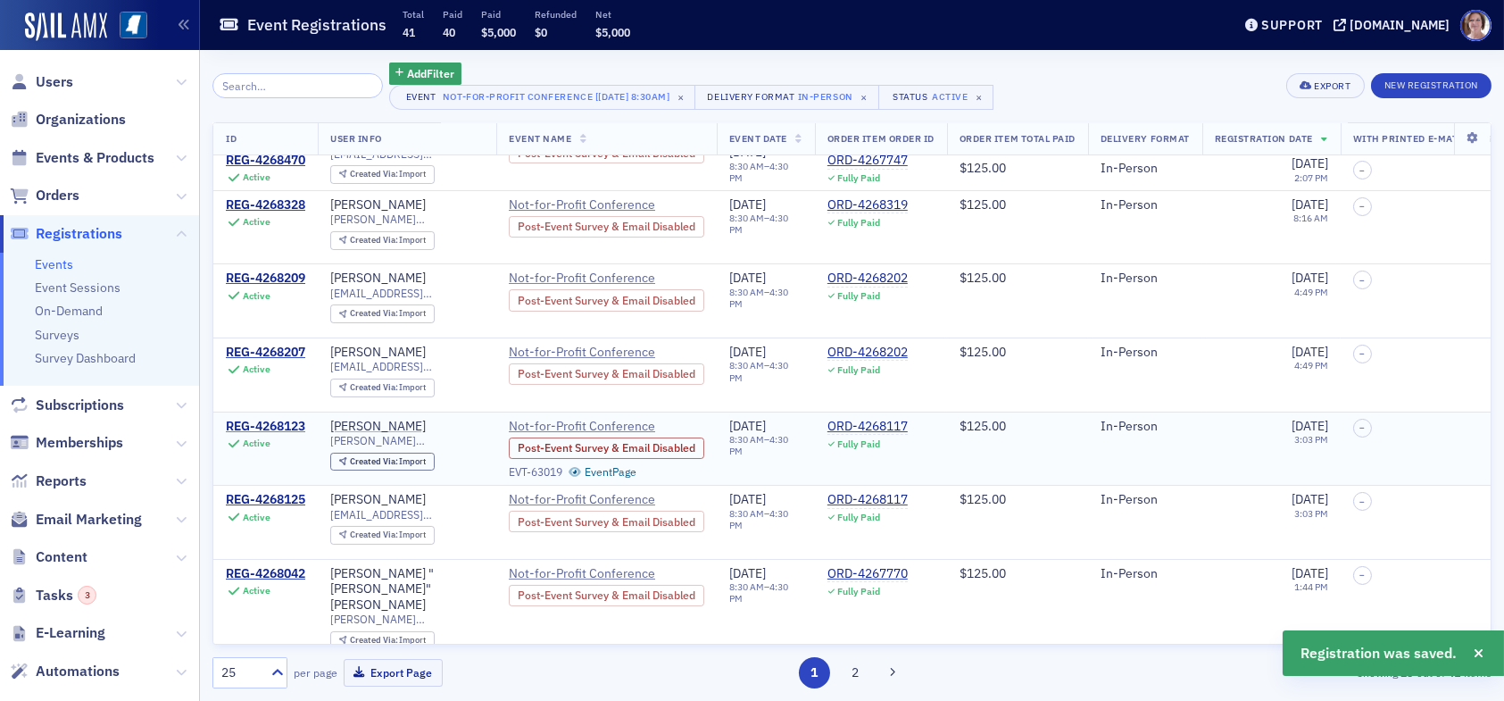
click at [274, 419] on div "REG-4268123" at bounding box center [265, 427] width 79 height 16
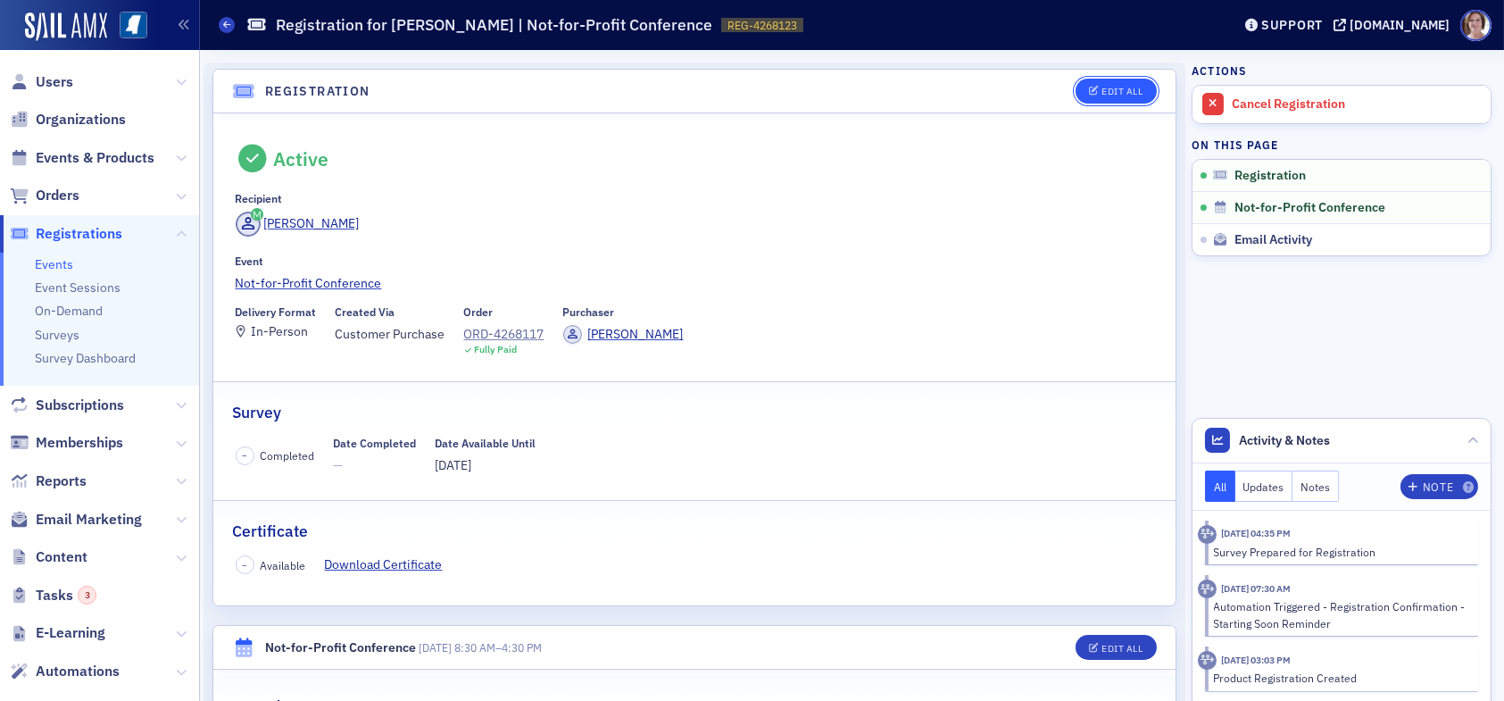
click at [1116, 92] on div "Edit All" at bounding box center [1121, 92] width 41 height 10
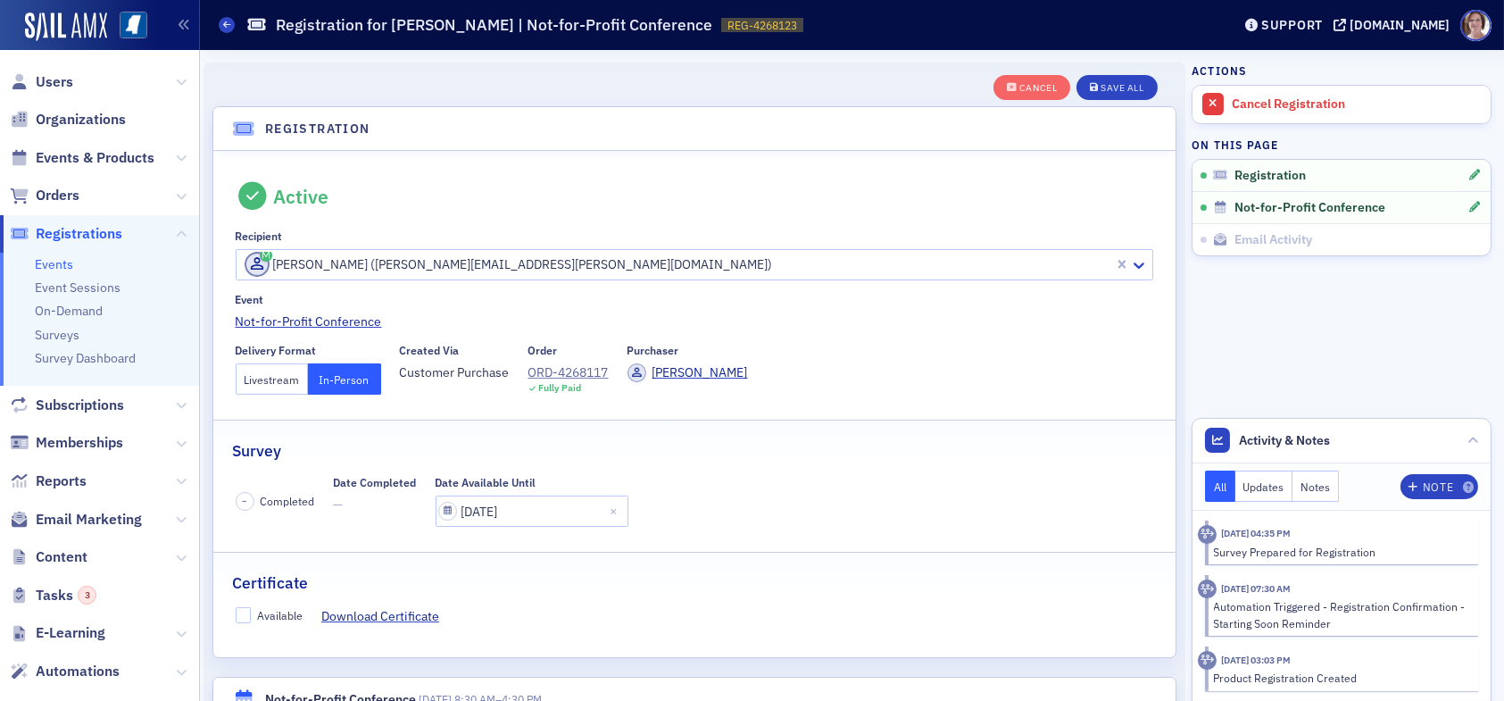
scroll to position [46, 0]
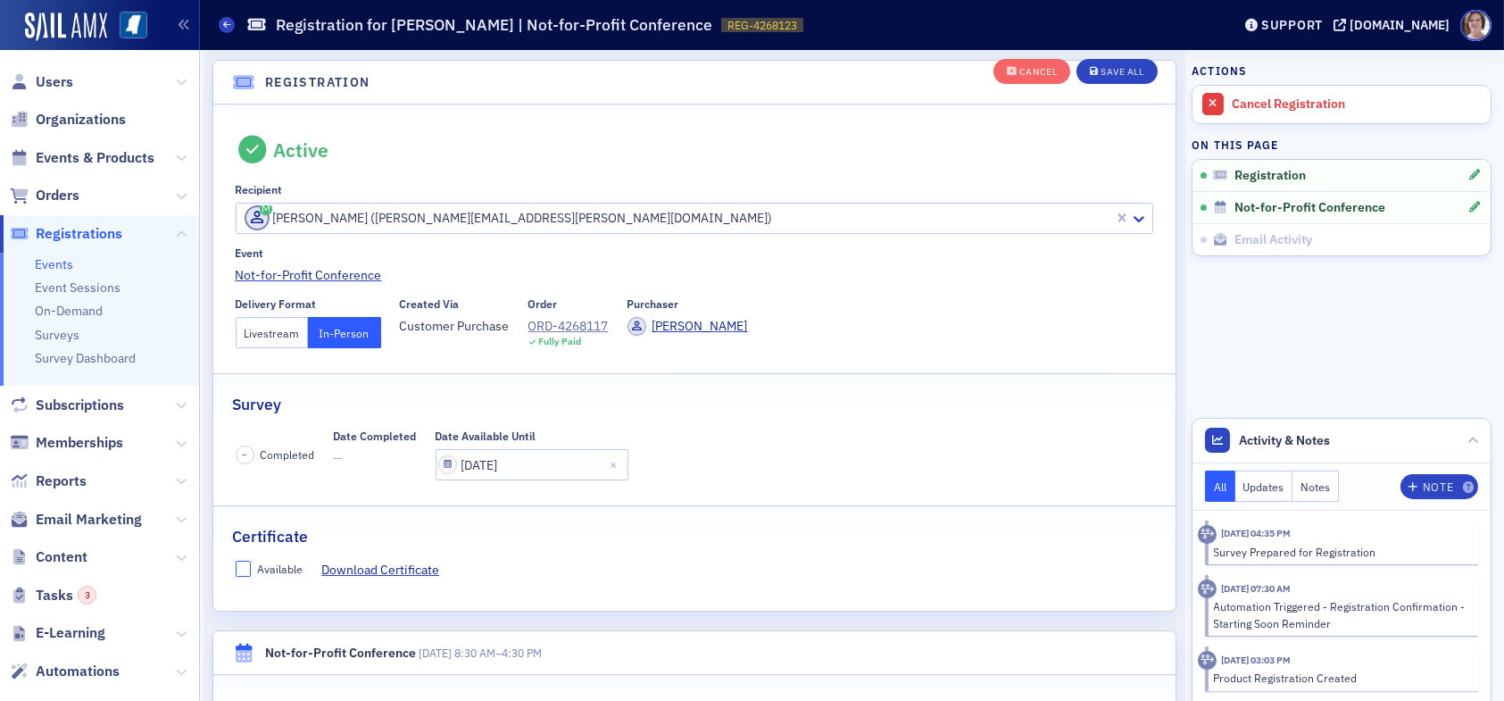
click at [248, 570] on input "Available" at bounding box center [244, 568] width 16 height 16
checkbox input "true"
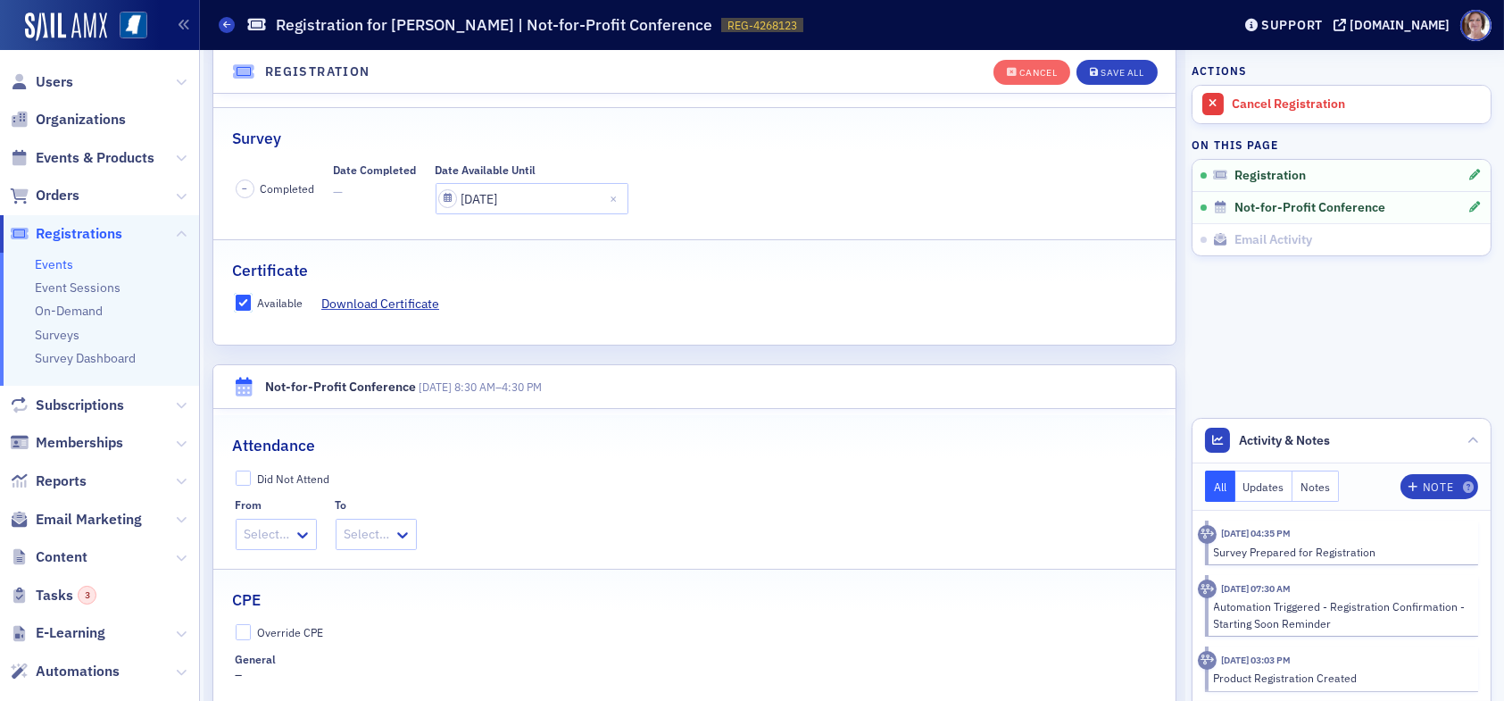
scroll to position [314, 0]
click at [243, 634] on input "Override CPE" at bounding box center [244, 630] width 16 height 16
checkbox input "true"
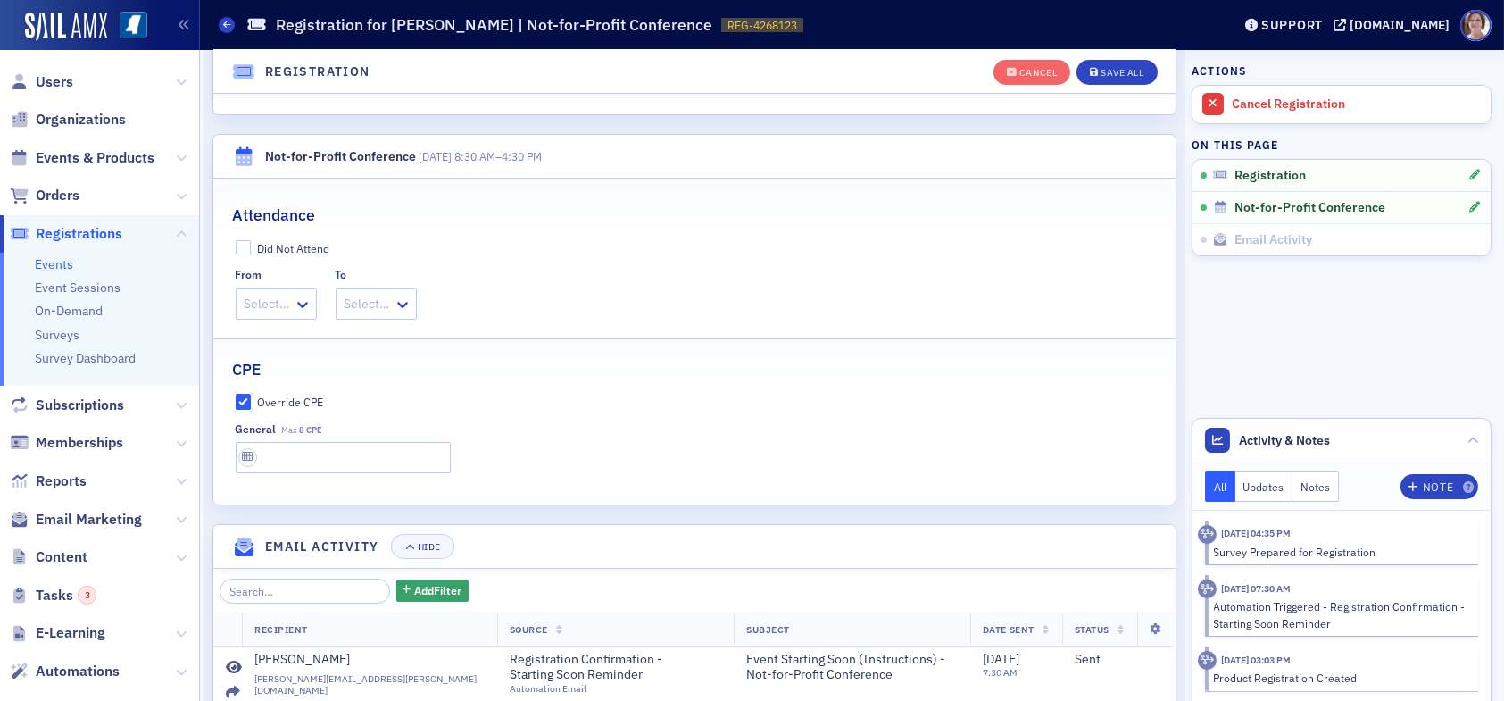
scroll to position [582, 0]
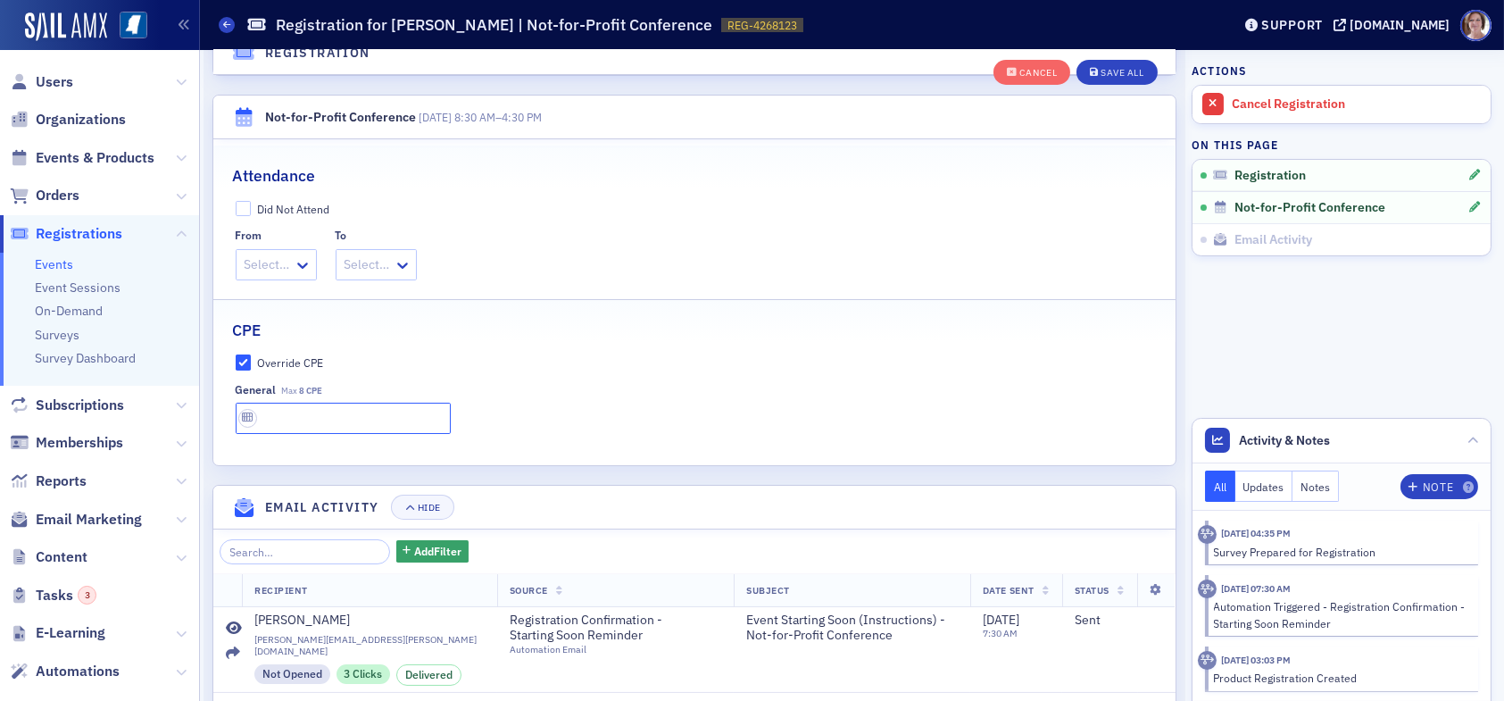
click at [297, 415] on input "text" at bounding box center [343, 417] width 215 height 31
type input "9 CPE"
type input "8 CPE"
click at [1130, 73] on button "Save All" at bounding box center [1116, 72] width 80 height 25
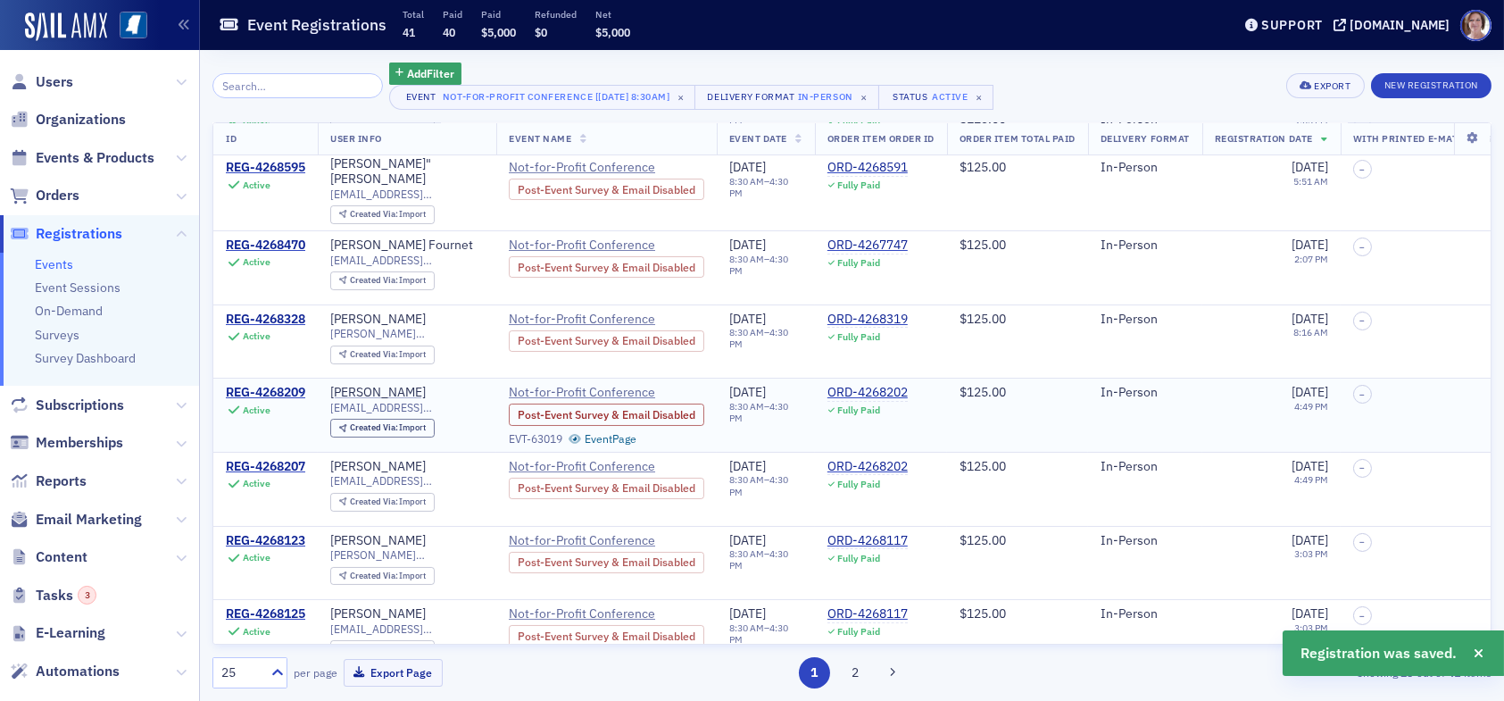
scroll to position [357, 0]
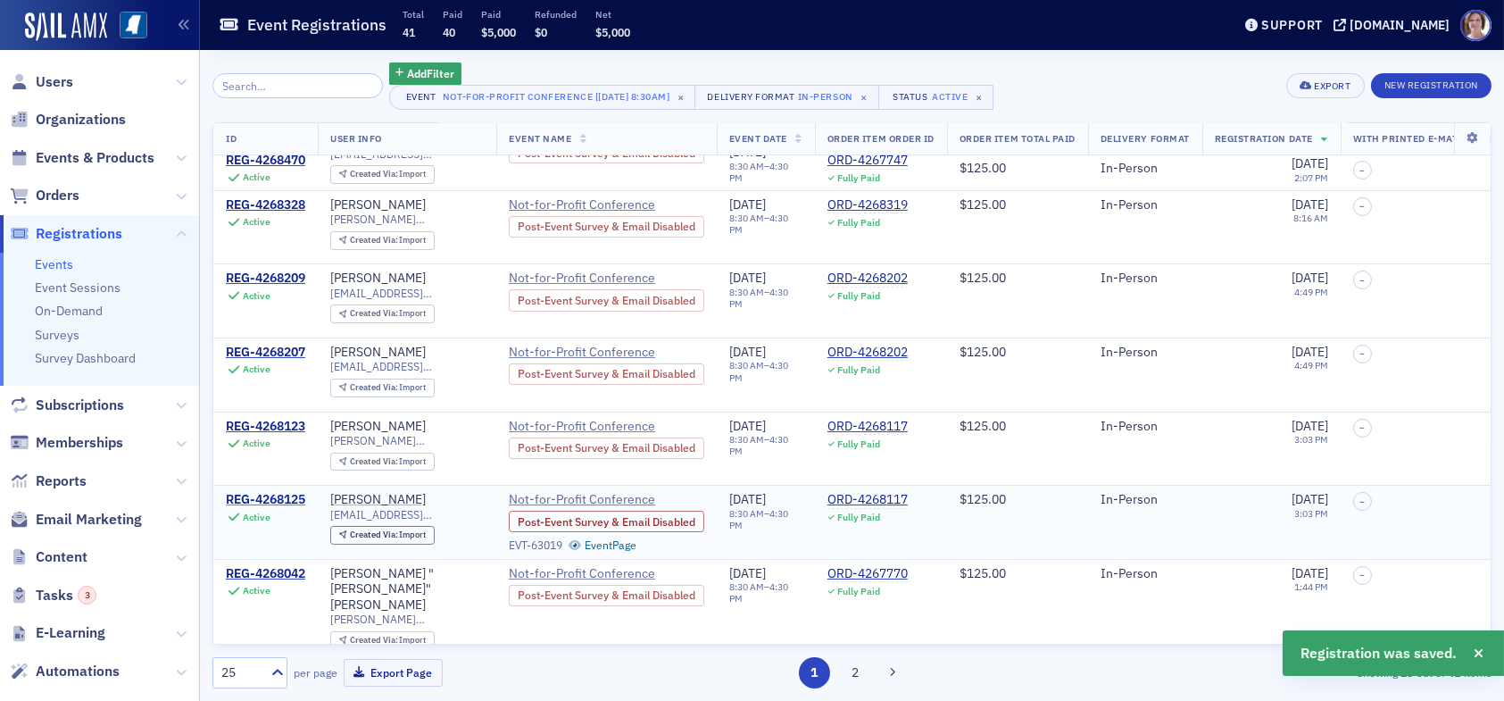
click at [274, 492] on div "REG-4268125" at bounding box center [265, 500] width 79 height 16
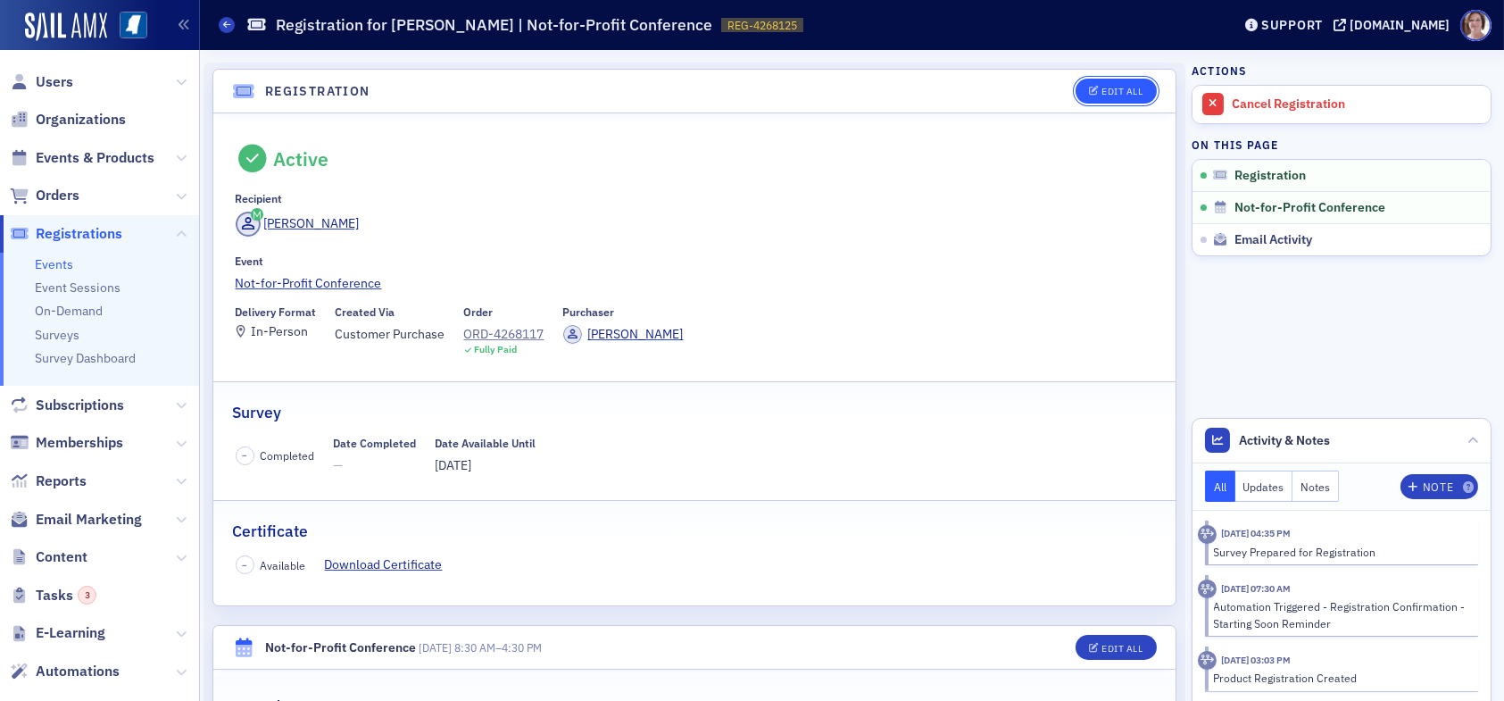
click at [1117, 89] on div "Edit All" at bounding box center [1121, 92] width 41 height 10
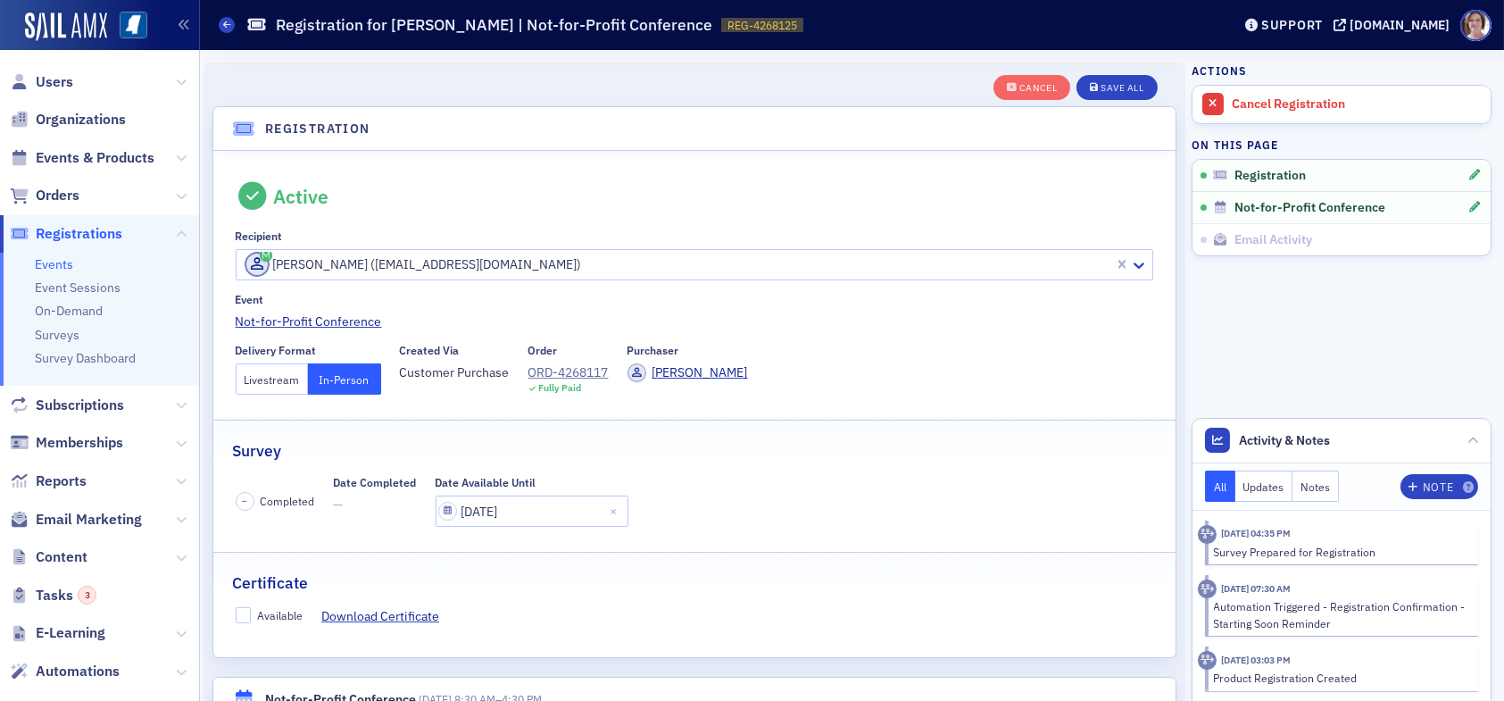
scroll to position [46, 0]
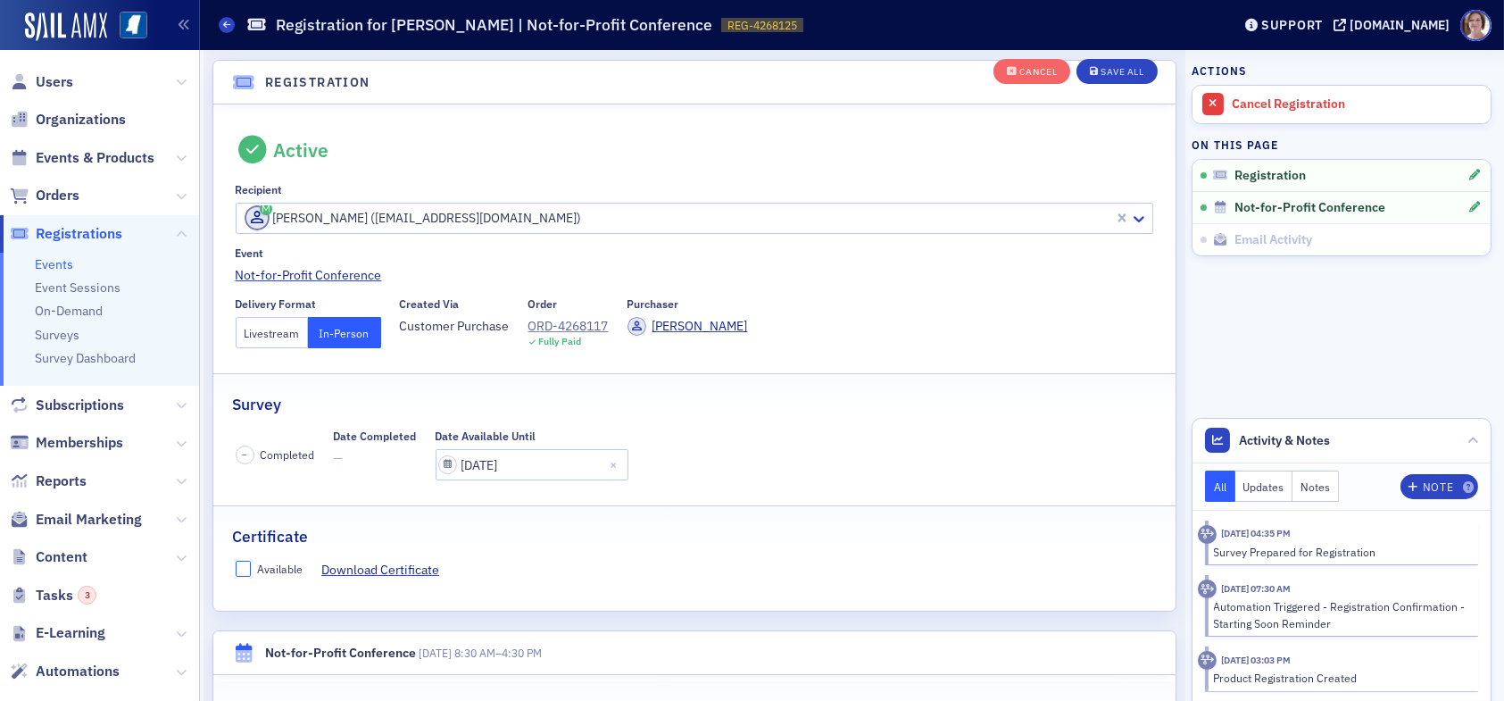
click at [240, 568] on input "Available" at bounding box center [244, 568] width 16 height 16
checkbox input "true"
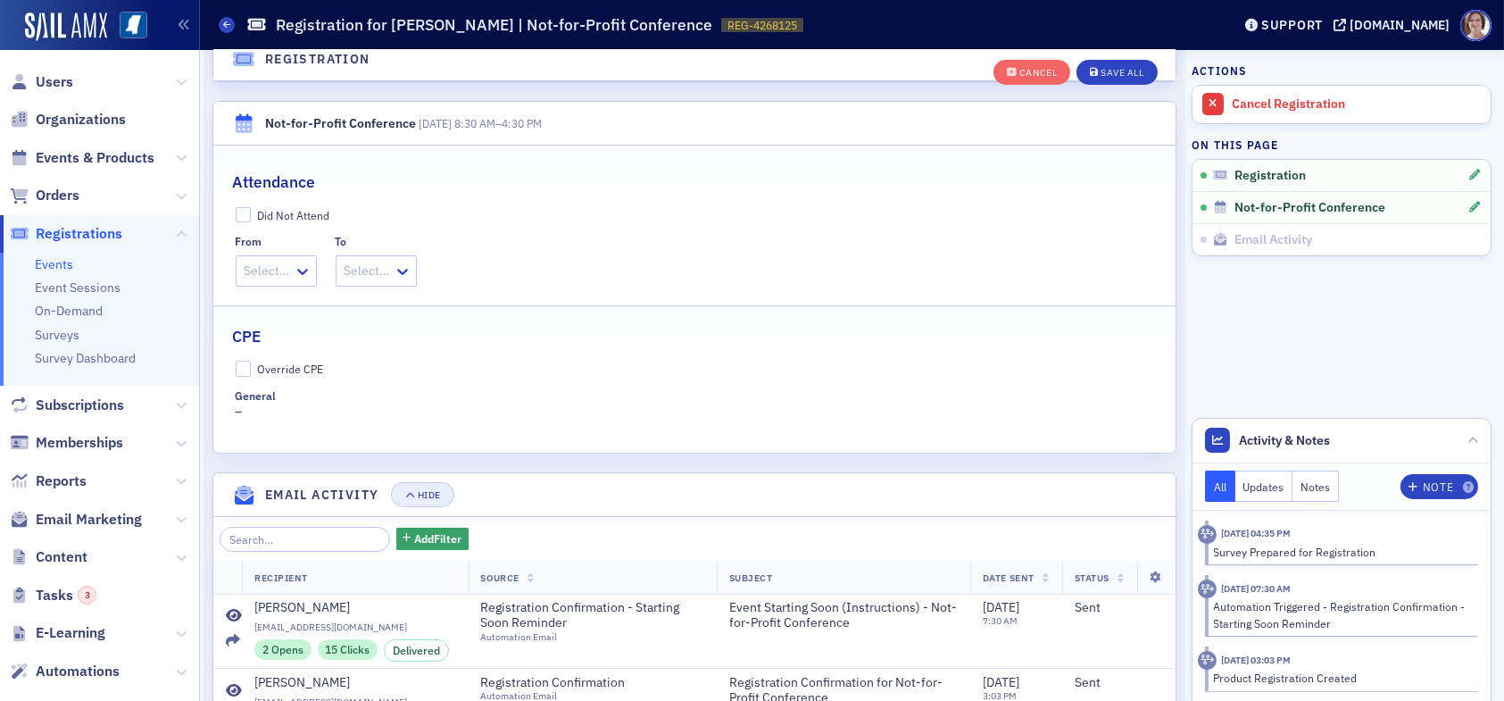
scroll to position [582, 0]
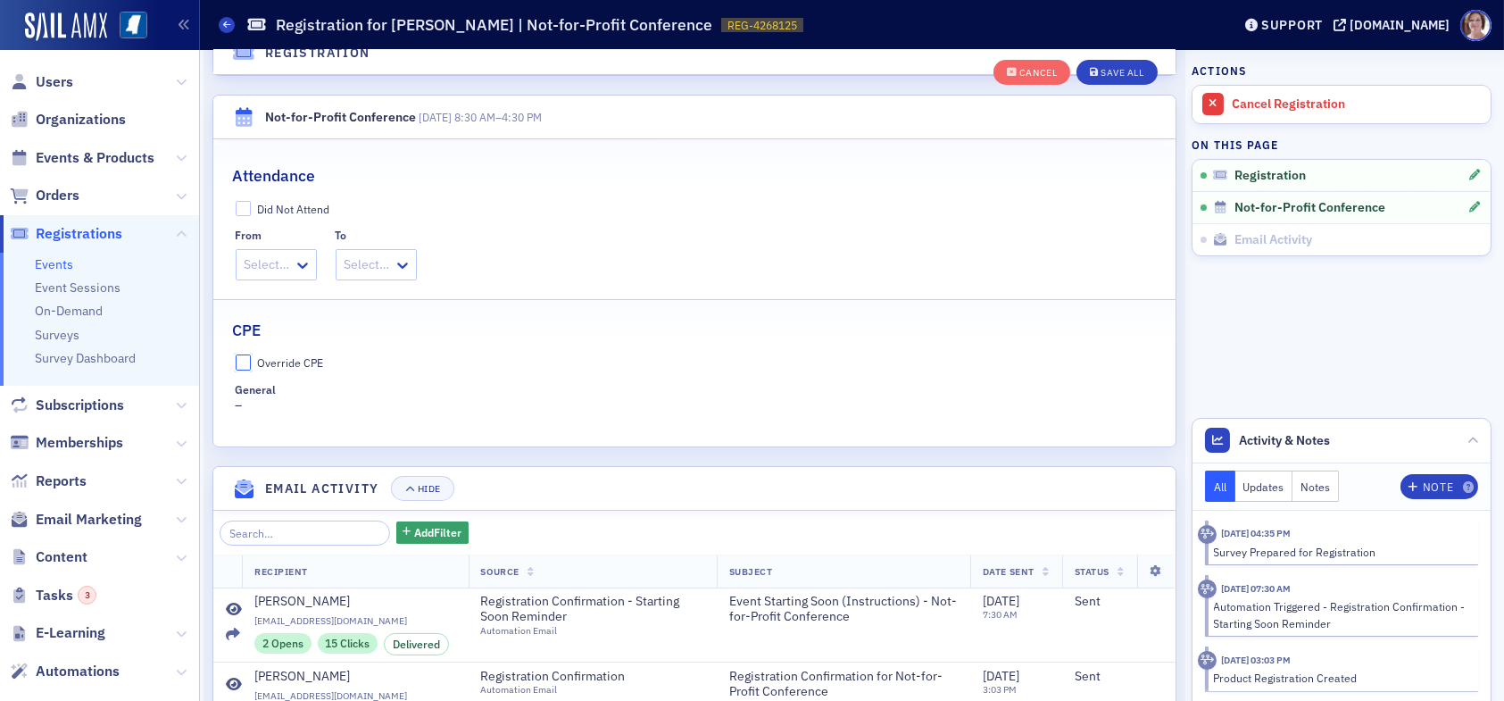
click at [248, 357] on input "Override CPE" at bounding box center [244, 362] width 16 height 16
checkbox input "true"
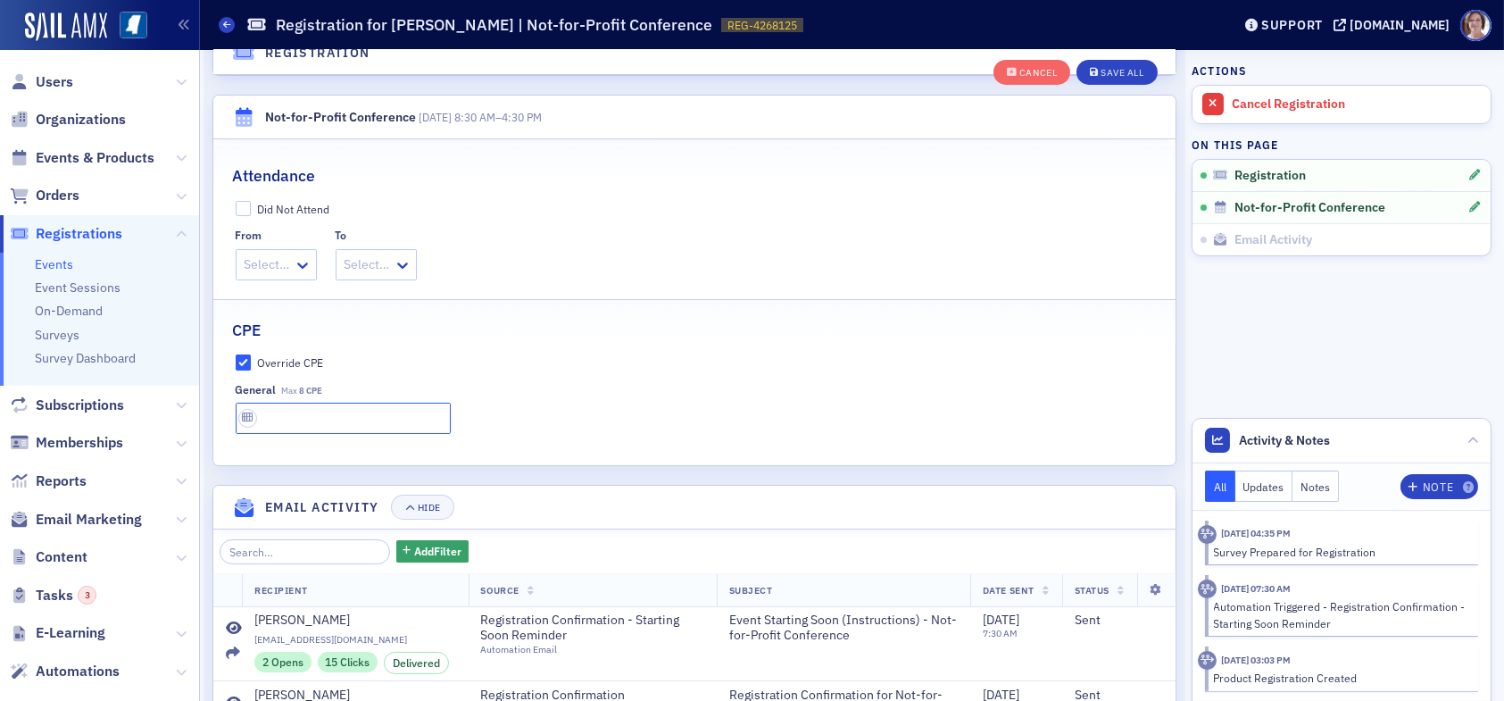
click at [301, 416] on input "text" at bounding box center [343, 417] width 215 height 31
type input "8 CPE"
click at [1116, 72] on div "Save All" at bounding box center [1121, 73] width 43 height 10
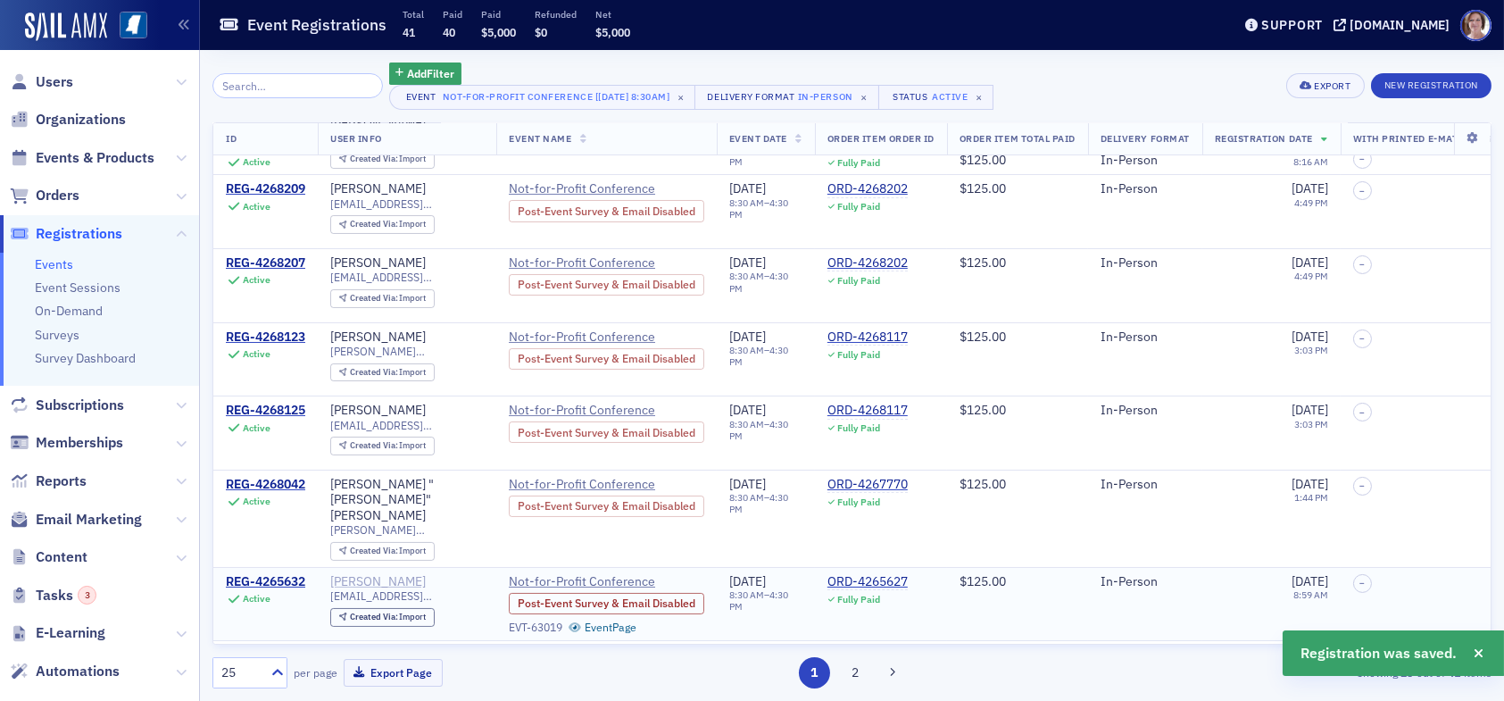
scroll to position [535, 0]
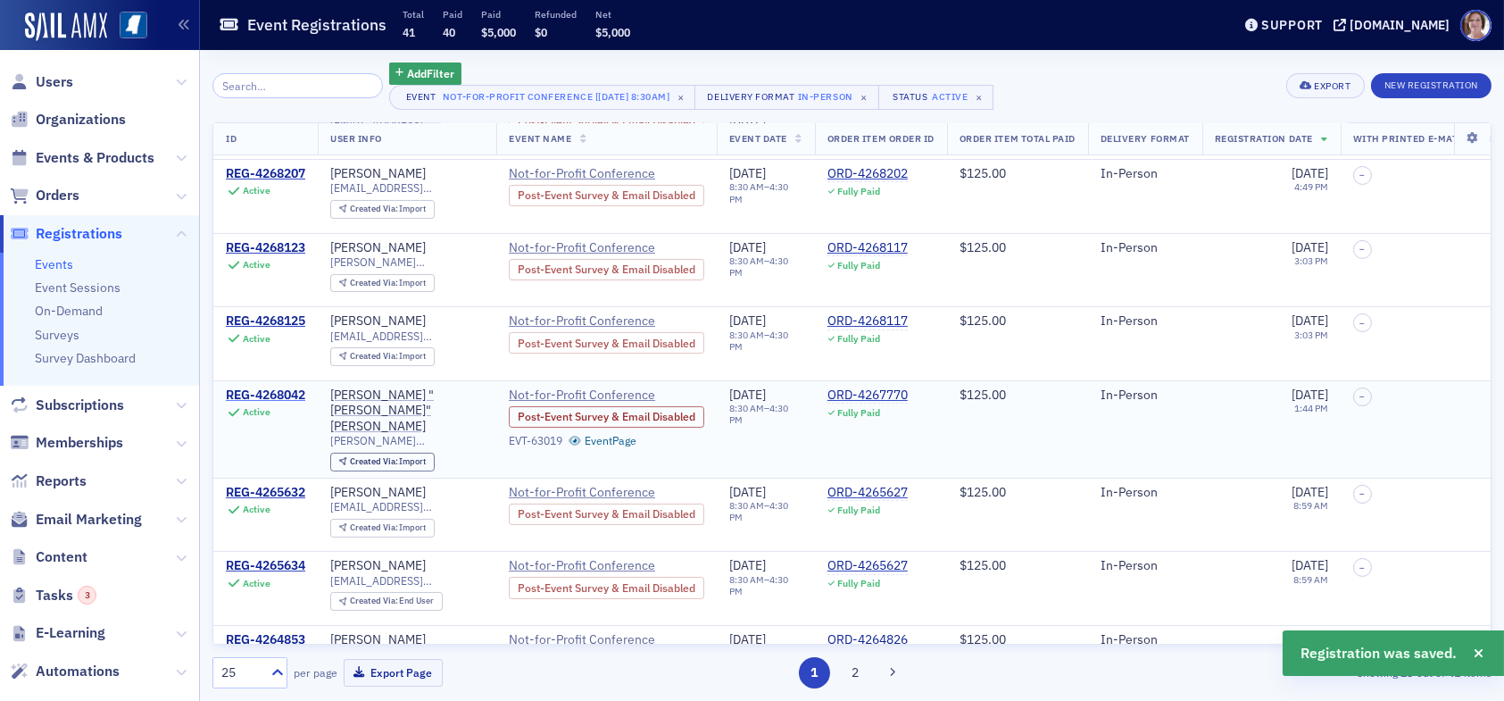
click at [277, 387] on div "REG-4268042" at bounding box center [265, 395] width 79 height 16
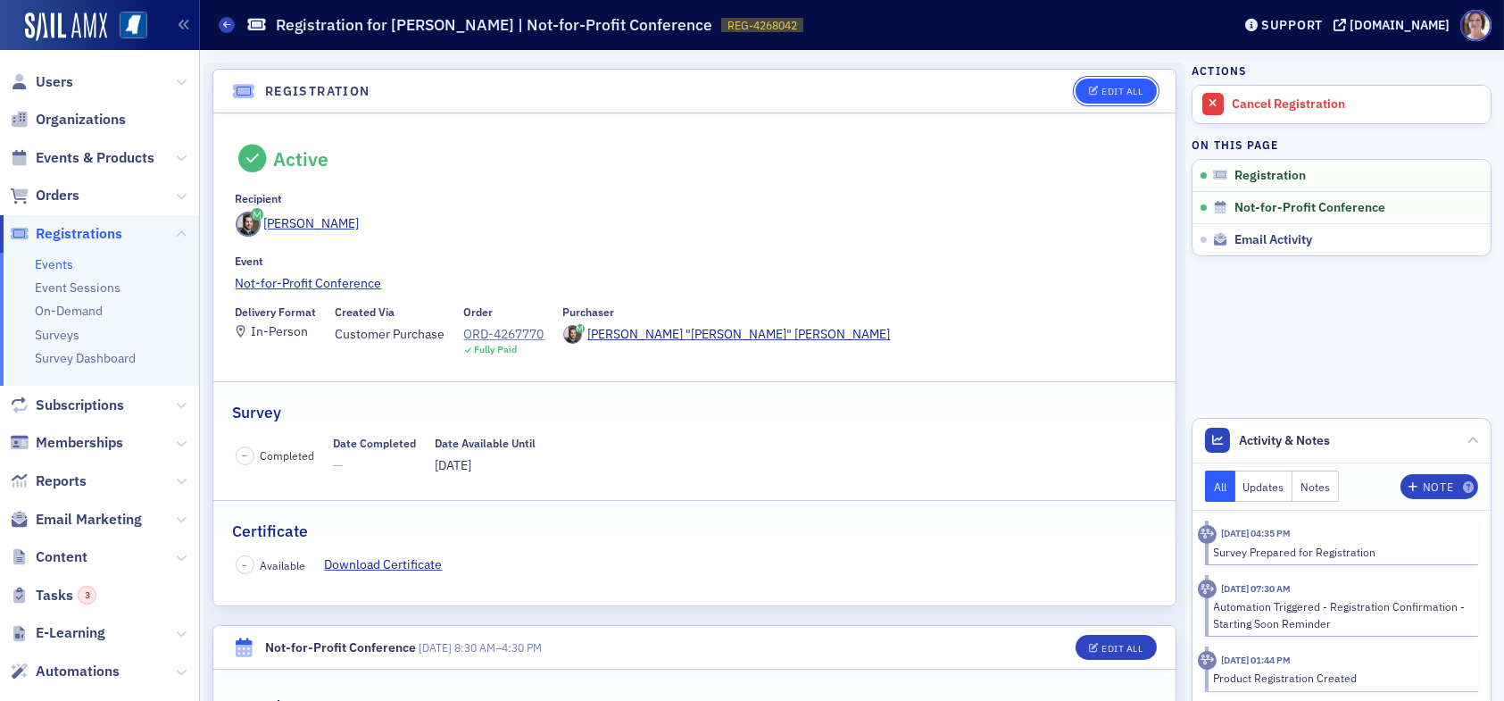
click at [1101, 89] on div "Edit All" at bounding box center [1121, 92] width 41 height 10
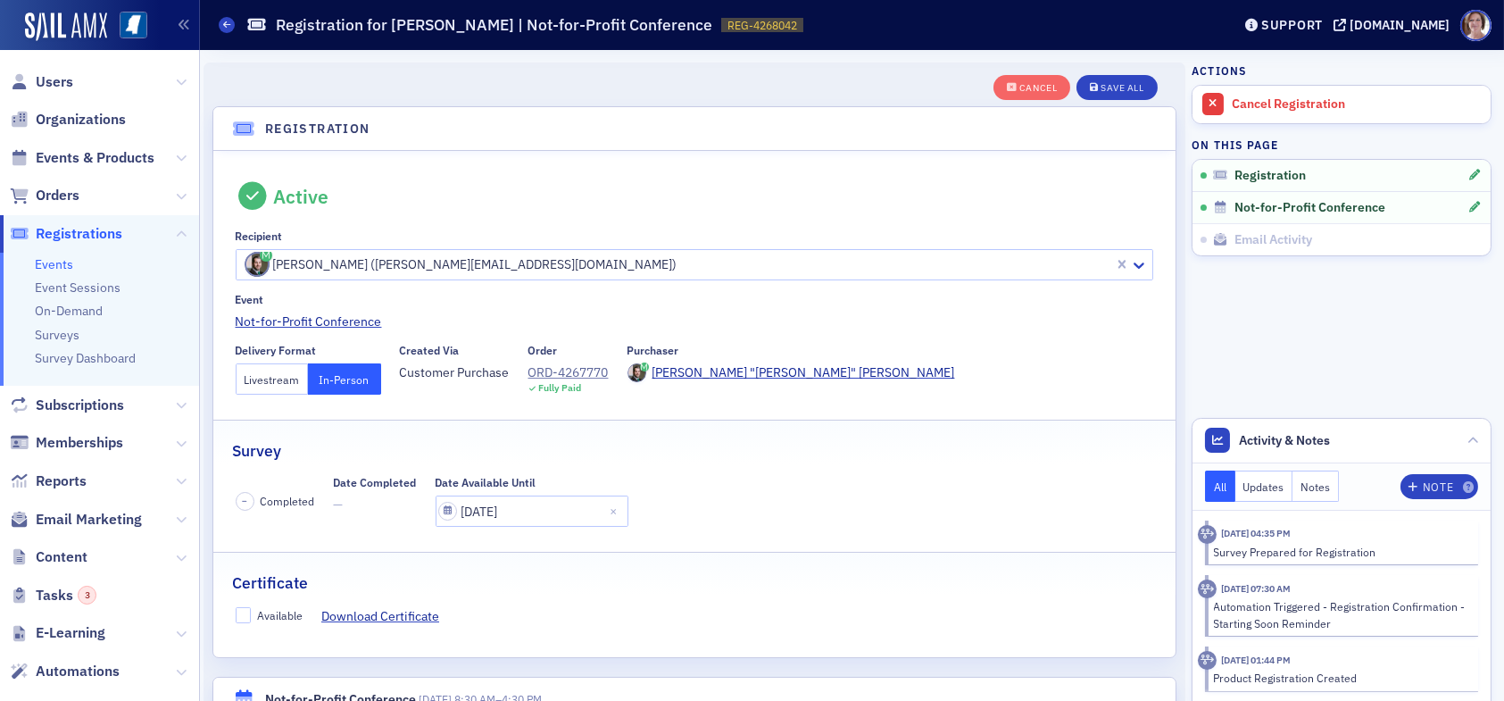
scroll to position [46, 0]
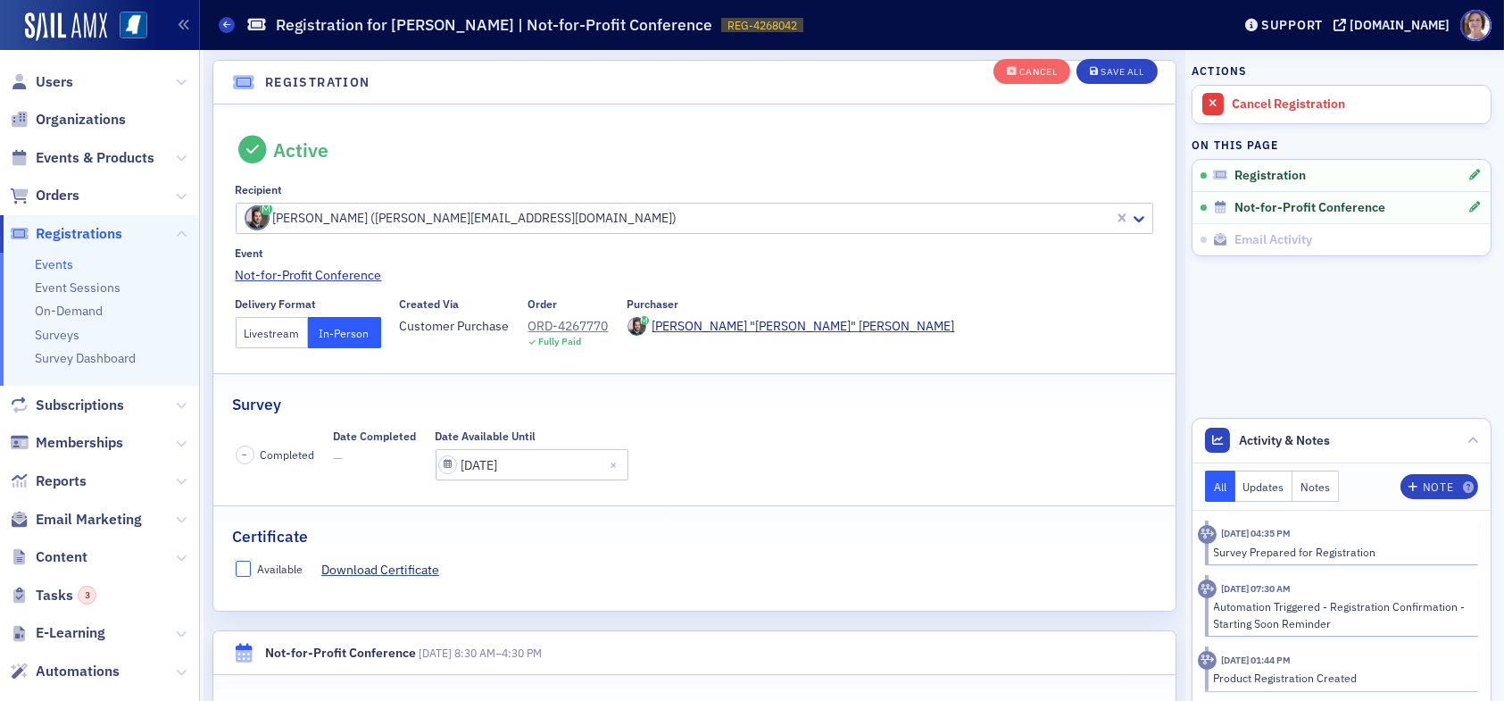
drag, startPoint x: 242, startPoint y: 566, endPoint x: 675, endPoint y: 577, distance: 433.0
click at [250, 566] on input "Available" at bounding box center [244, 568] width 16 height 16
click at [241, 570] on input "Available" at bounding box center [244, 568] width 16 height 16
checkbox input "false"
click at [1028, 70] on div "Cancel" at bounding box center [1037, 73] width 37 height 10
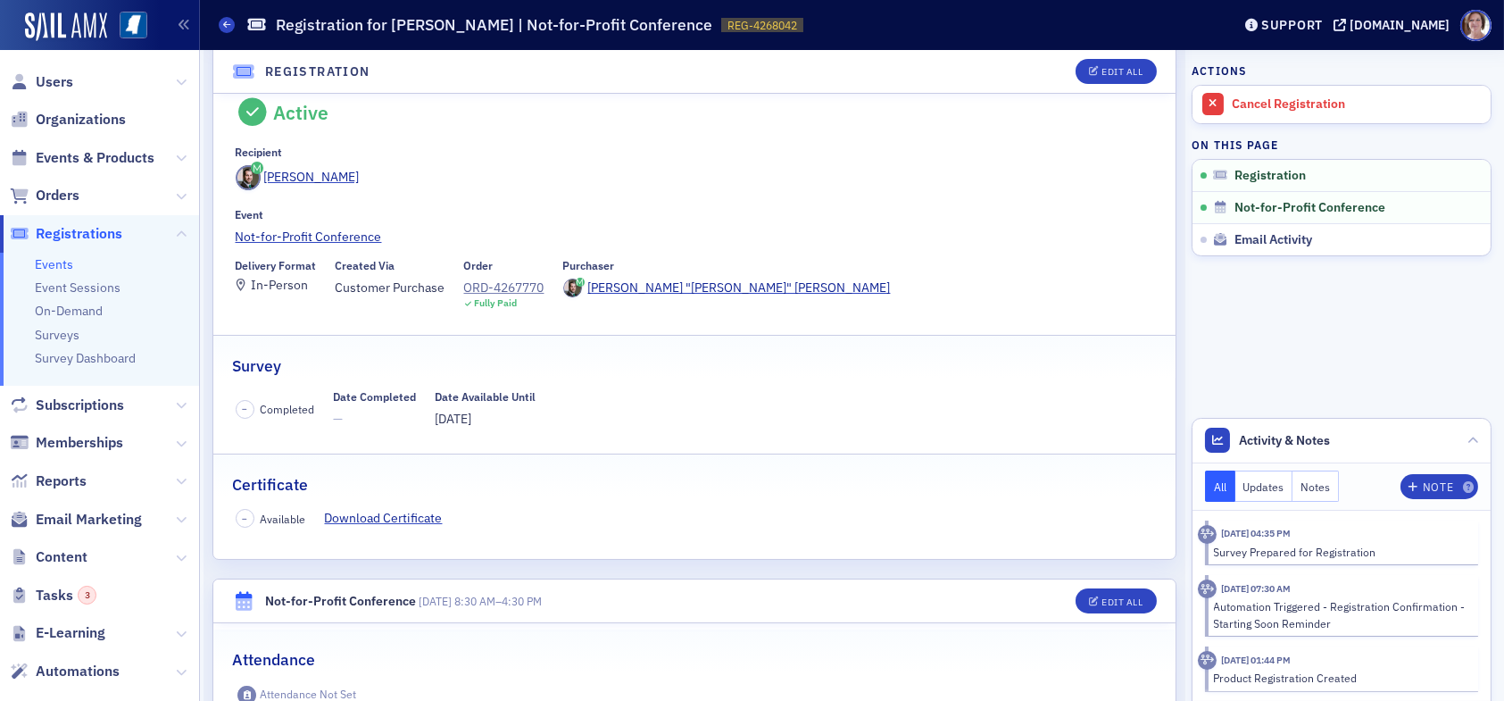
scroll to position [9, 0]
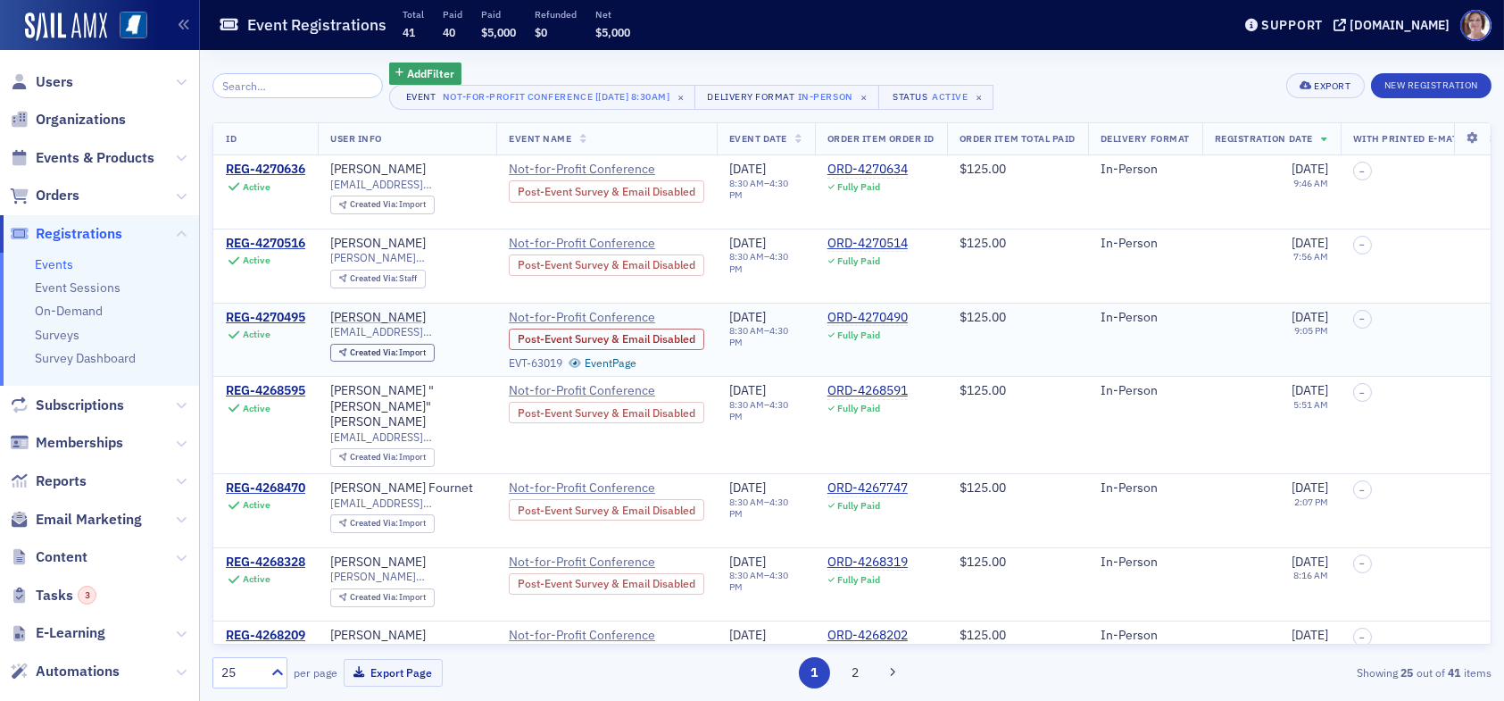
scroll to position [89, 0]
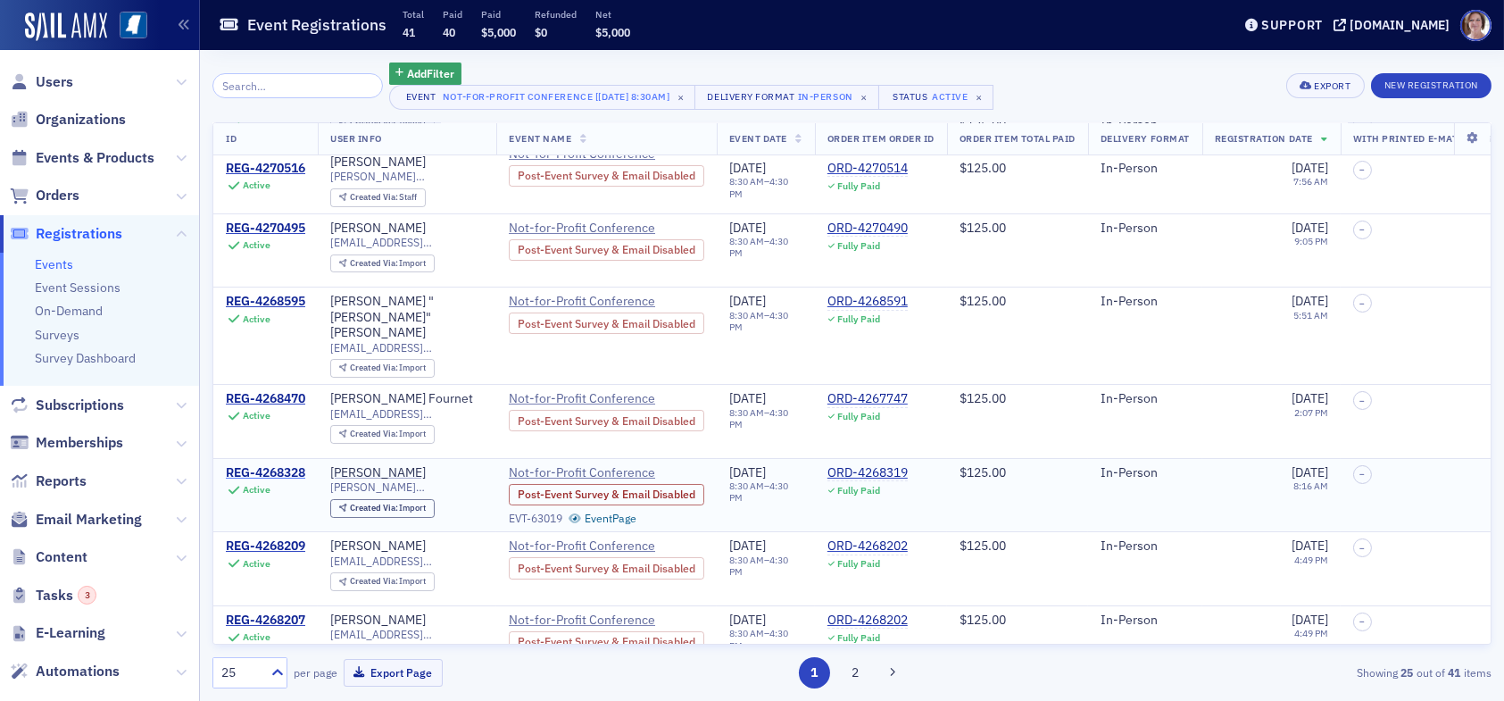
click at [290, 465] on div "REG-4268328" at bounding box center [265, 473] width 79 height 16
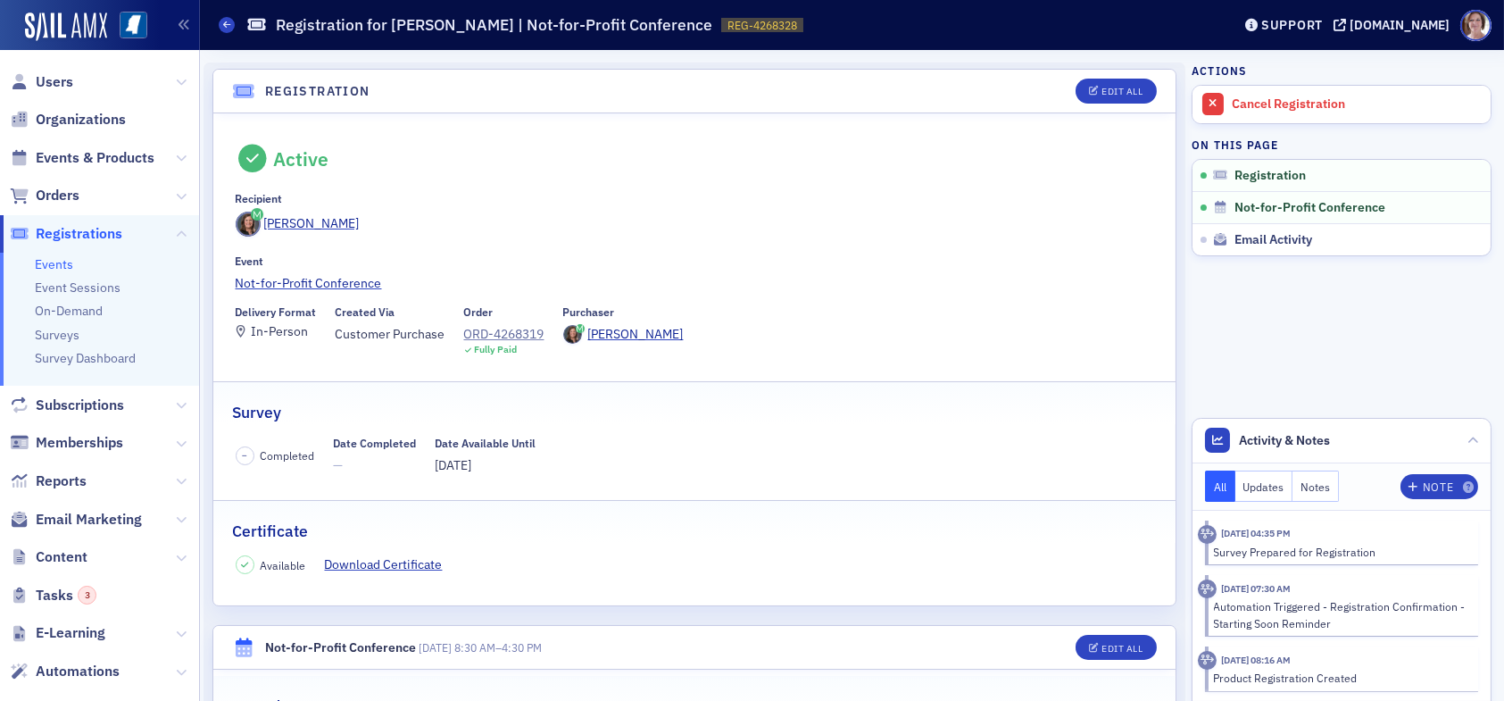
drag, startPoint x: 244, startPoint y: 566, endPoint x: 266, endPoint y: 562, distance: 22.6
click at [246, 565] on icon at bounding box center [244, 564] width 7 height 8
click at [1108, 83] on button "Edit All" at bounding box center [1115, 91] width 80 height 25
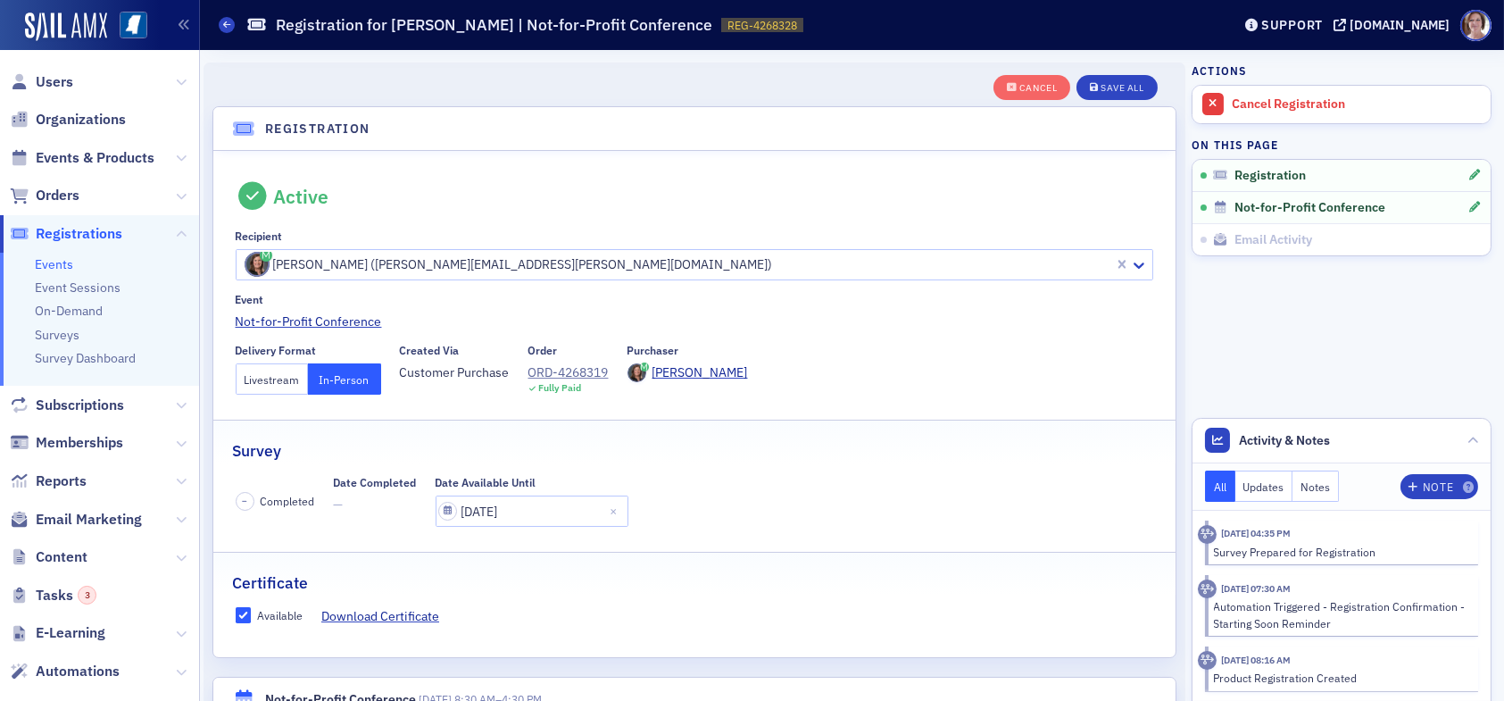
scroll to position [46, 0]
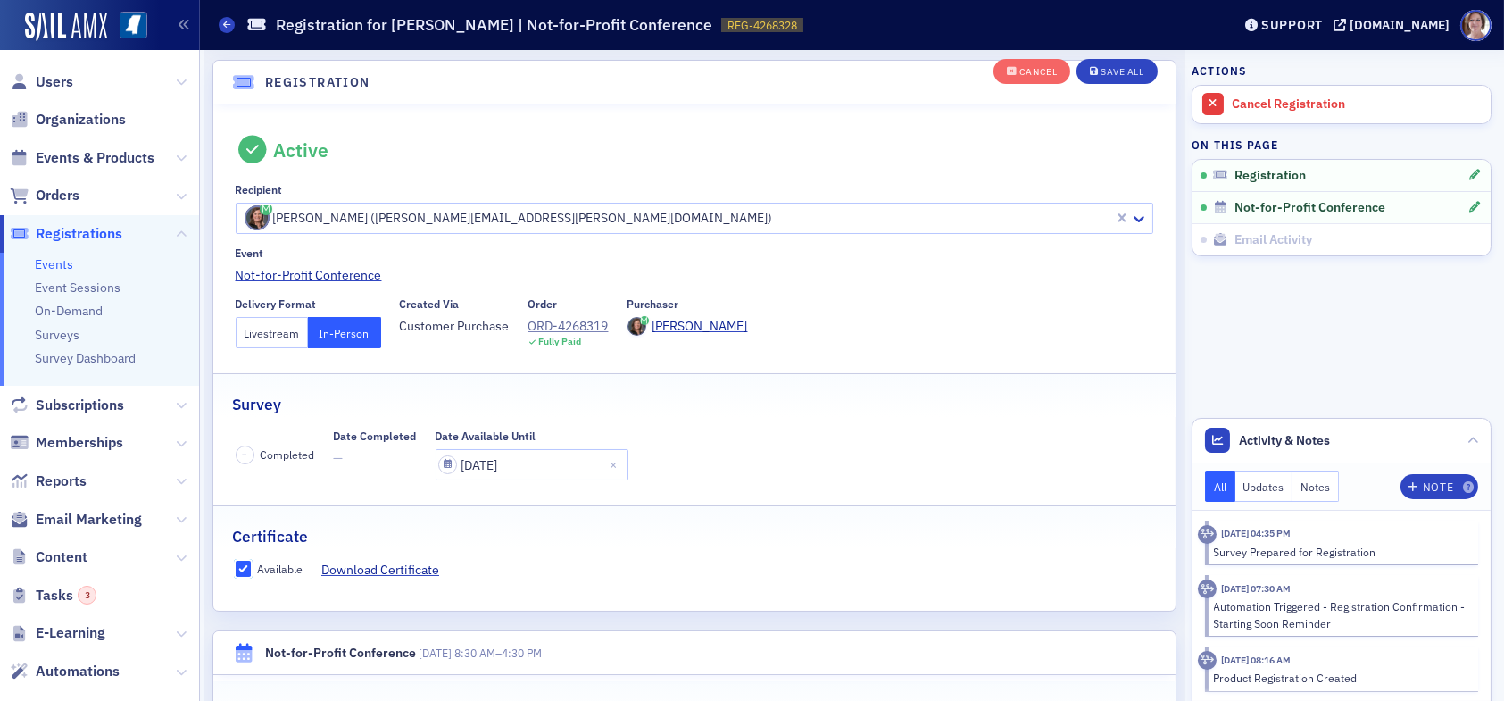
click at [242, 568] on input "Available" at bounding box center [244, 568] width 16 height 16
checkbox input "false"
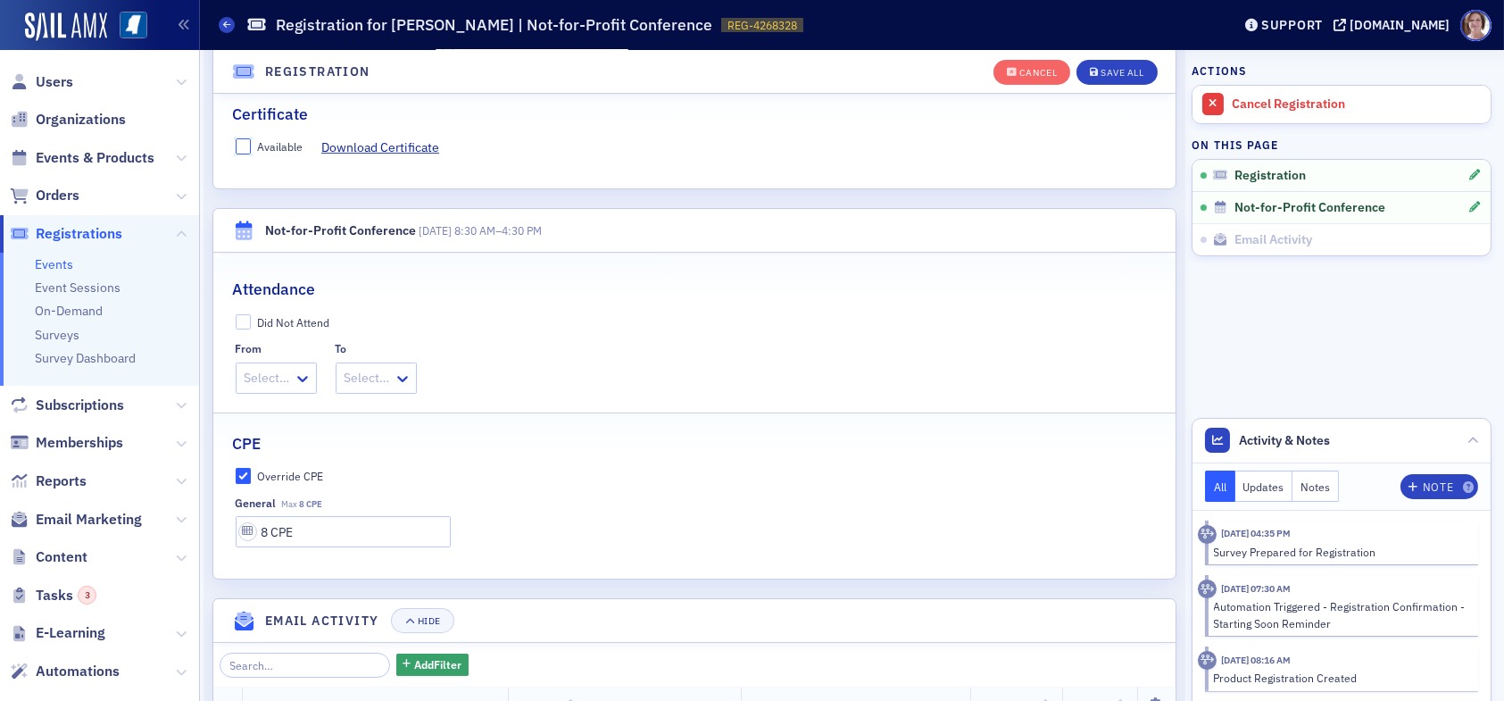
scroll to position [493, 0]
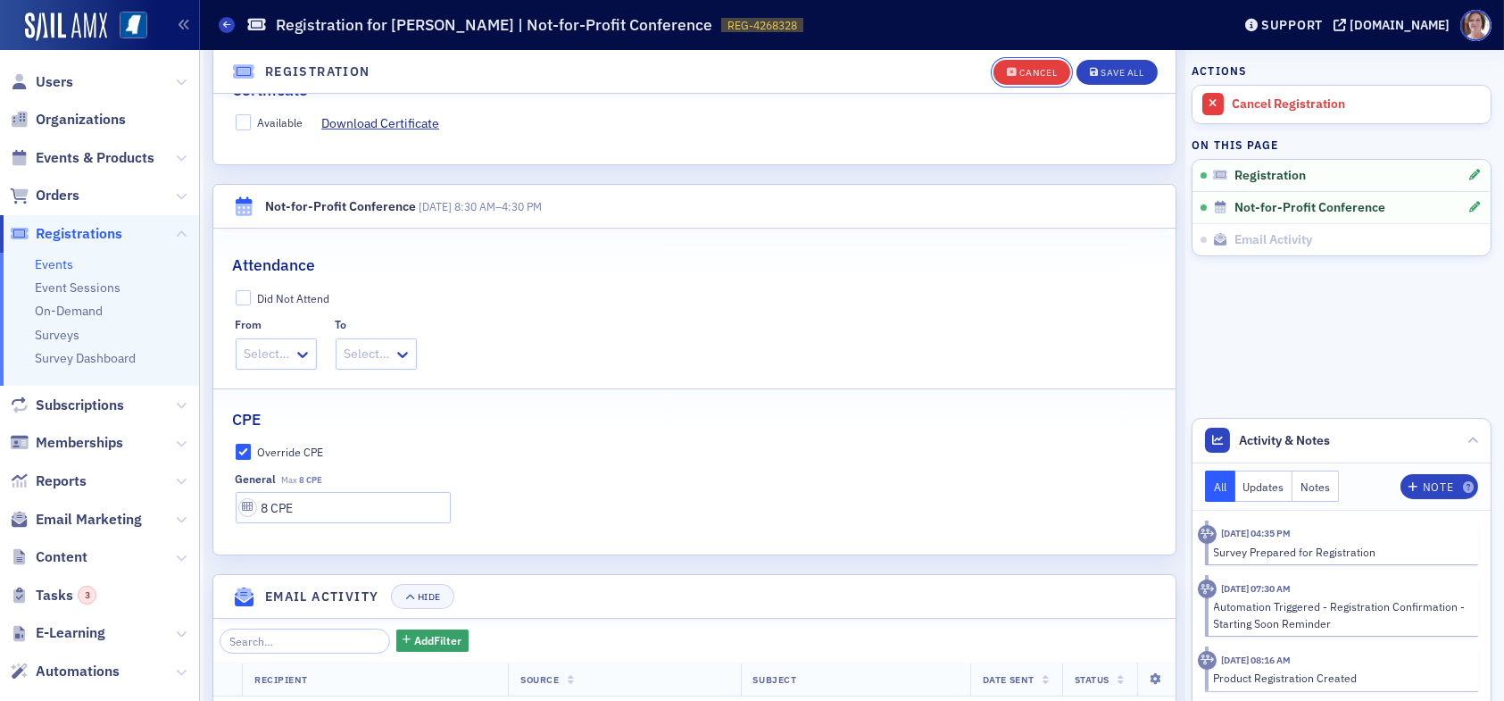
click at [1033, 68] on div "Cancel" at bounding box center [1037, 73] width 37 height 10
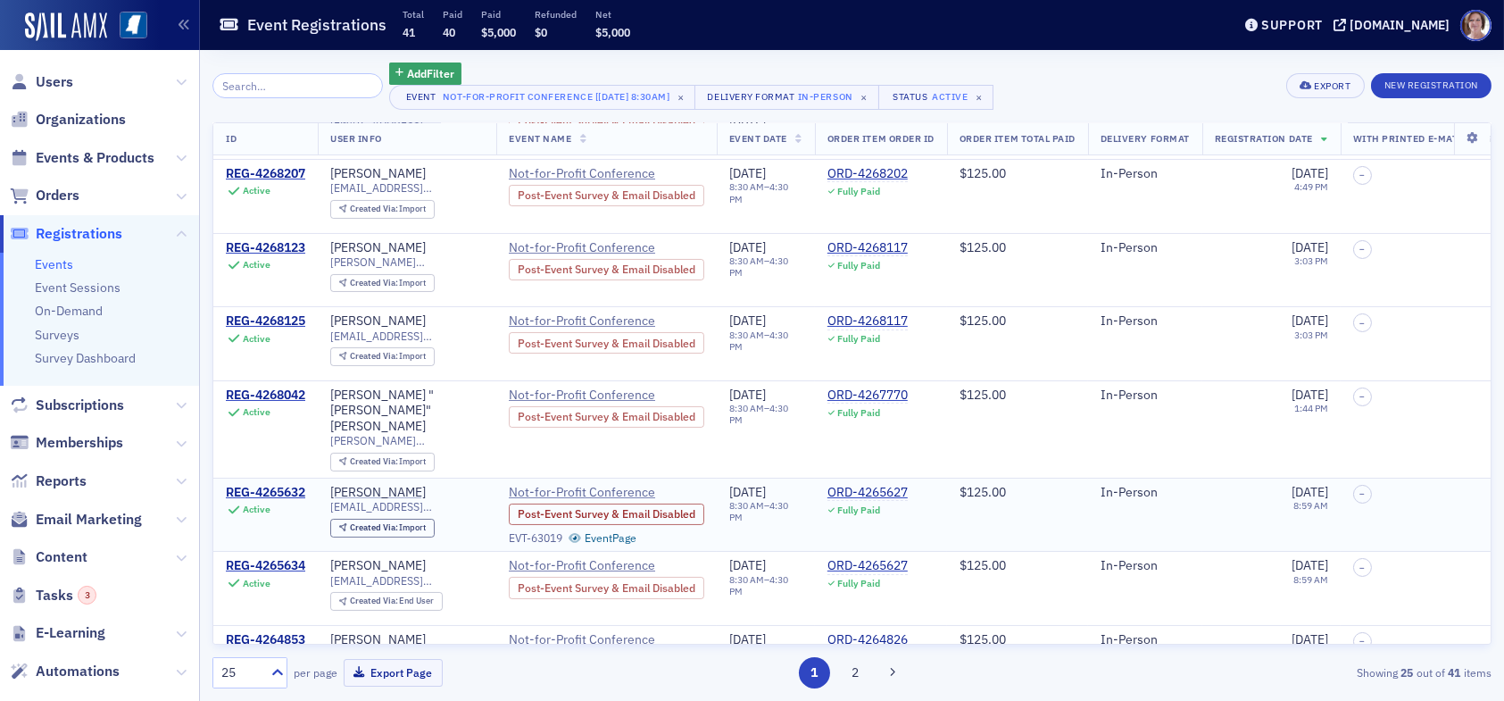
scroll to position [625, 0]
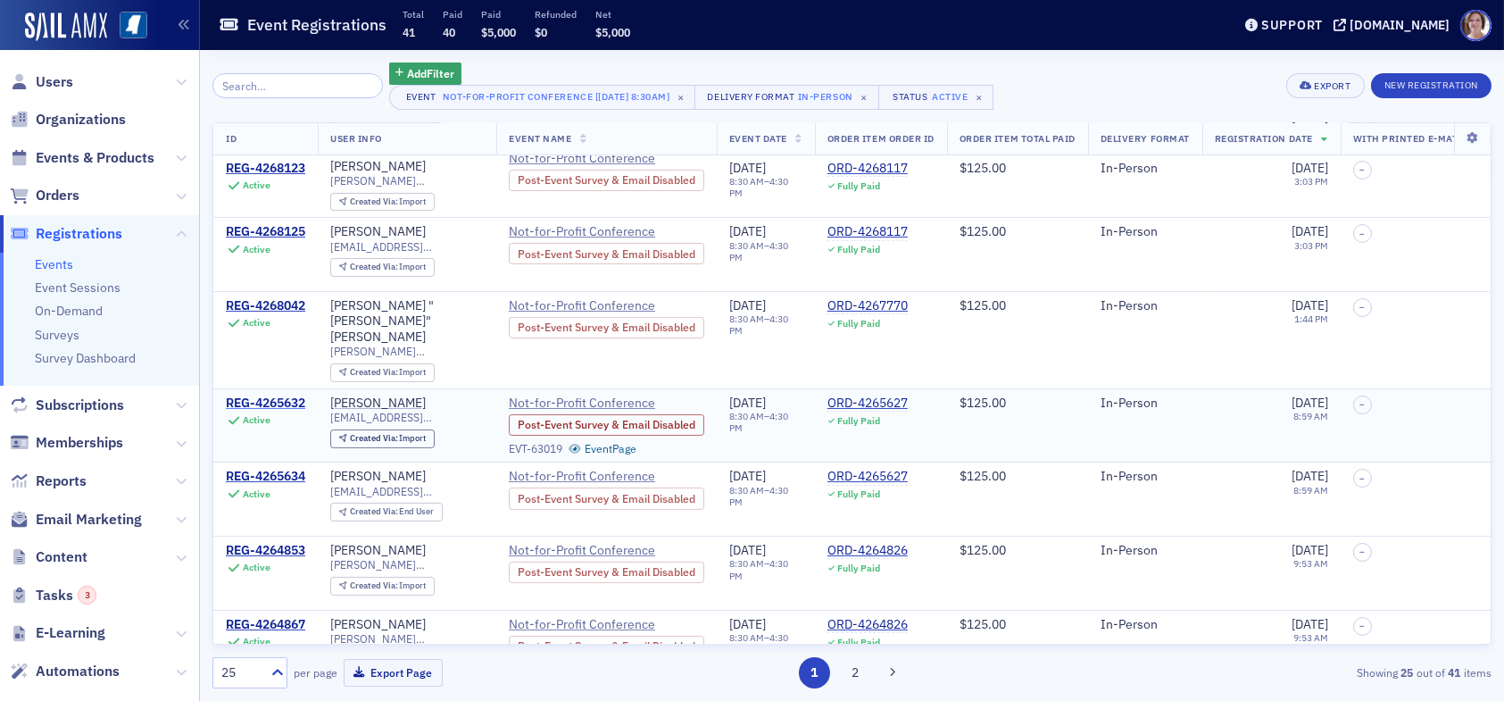
click at [286, 395] on div "REG-4265632" at bounding box center [265, 403] width 79 height 16
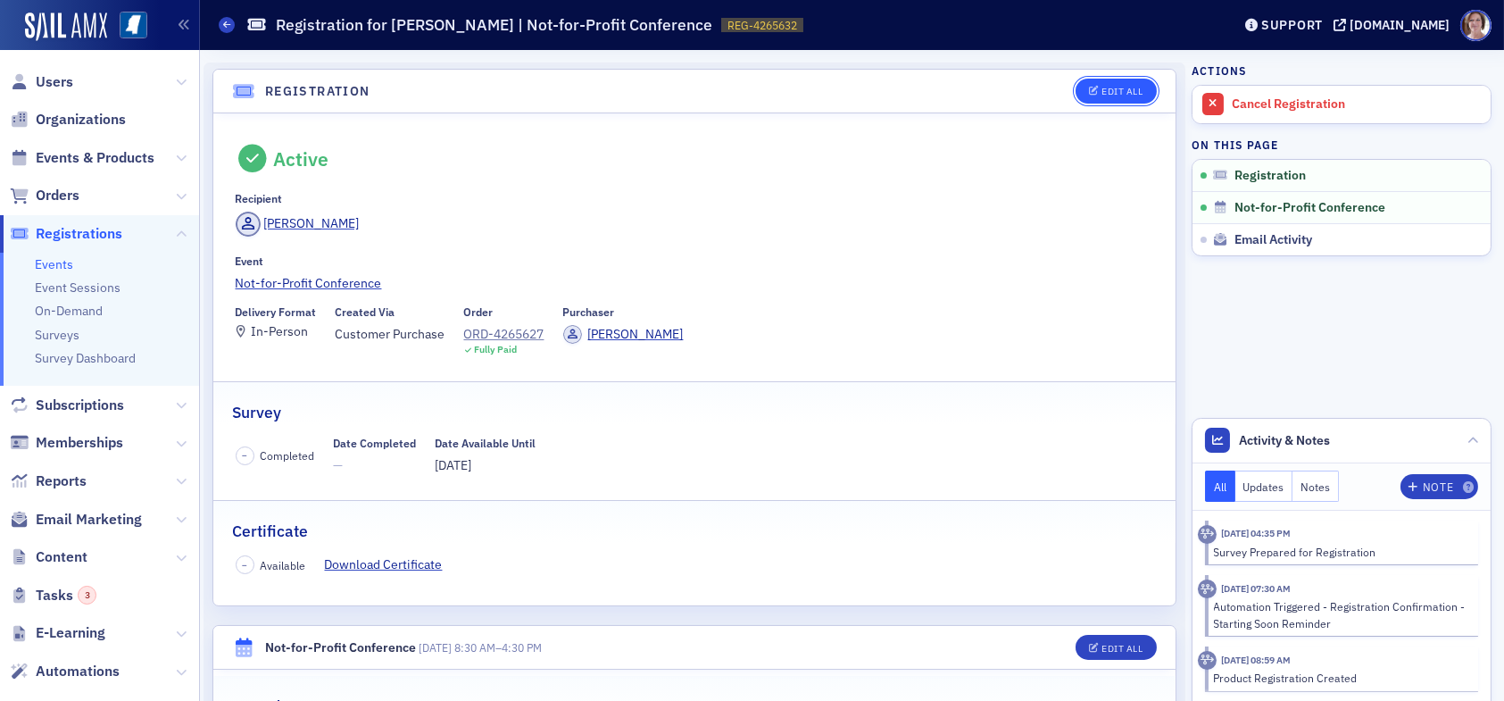
click at [1115, 83] on button "Edit All" at bounding box center [1115, 91] width 80 height 25
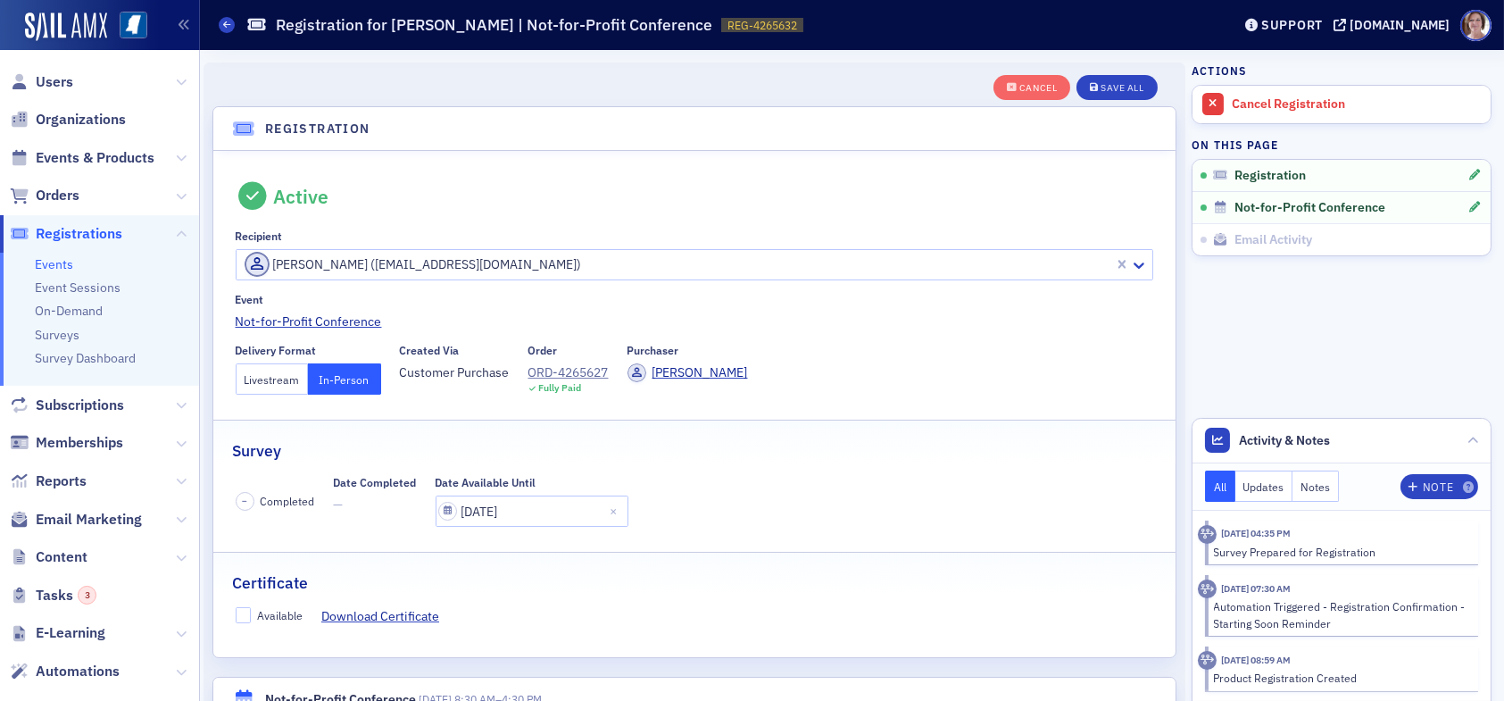
scroll to position [46, 0]
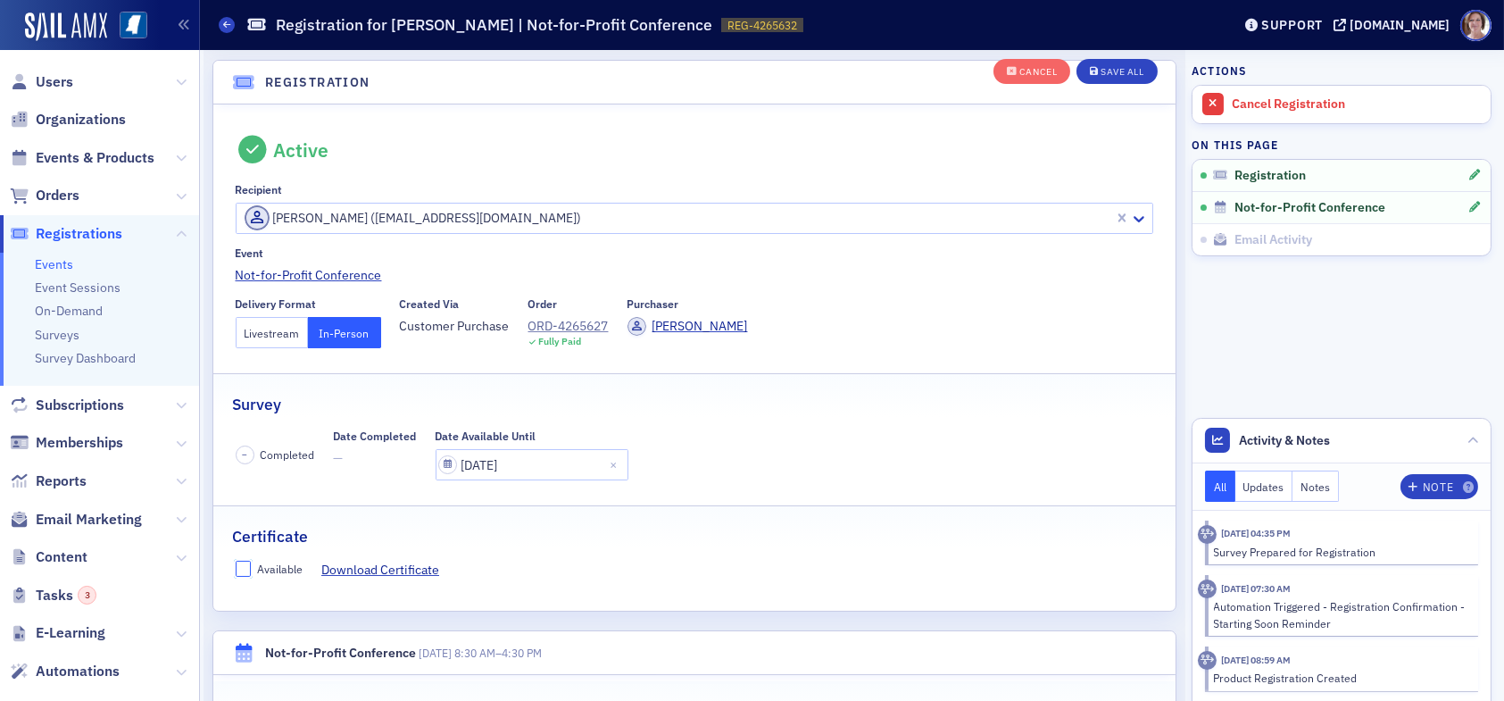
click at [237, 563] on input "Available" at bounding box center [244, 568] width 16 height 16
checkbox input "true"
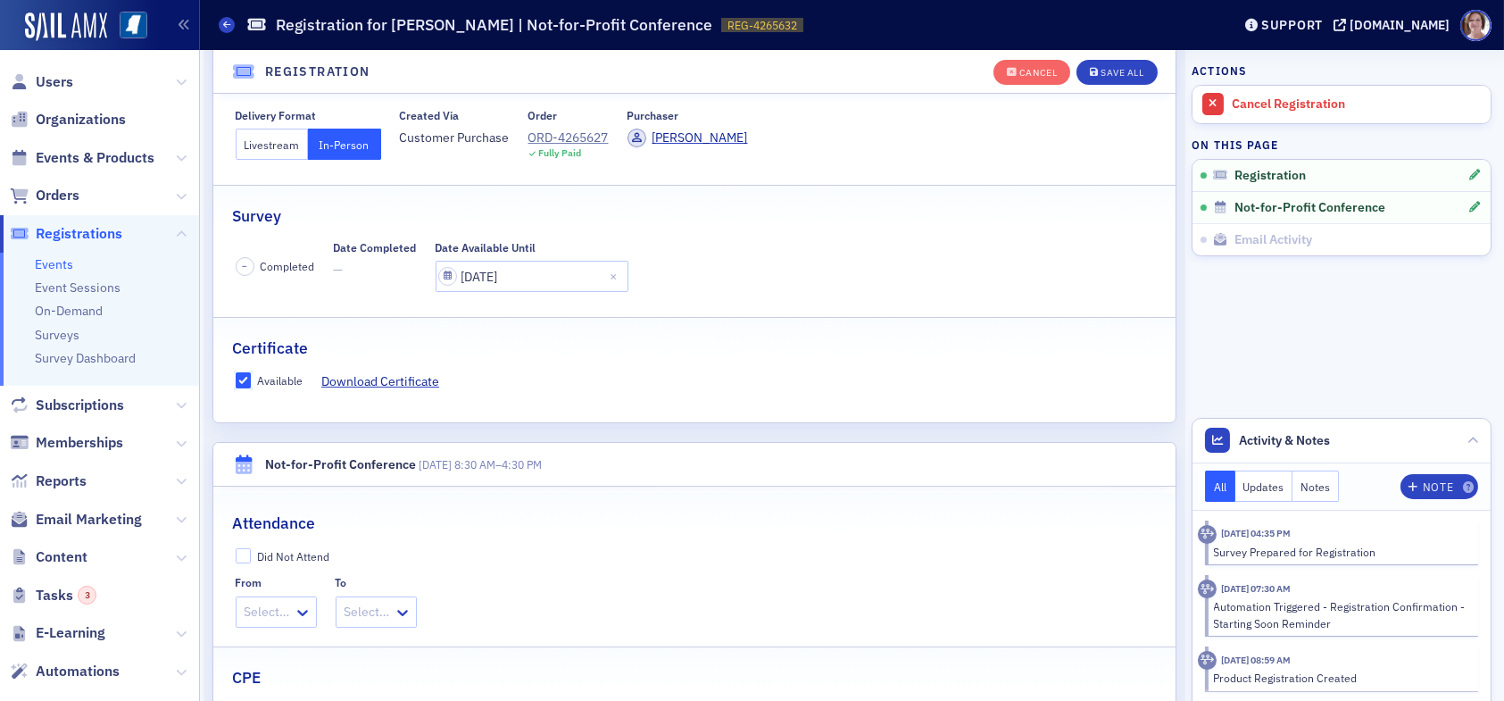
scroll to position [403, 0]
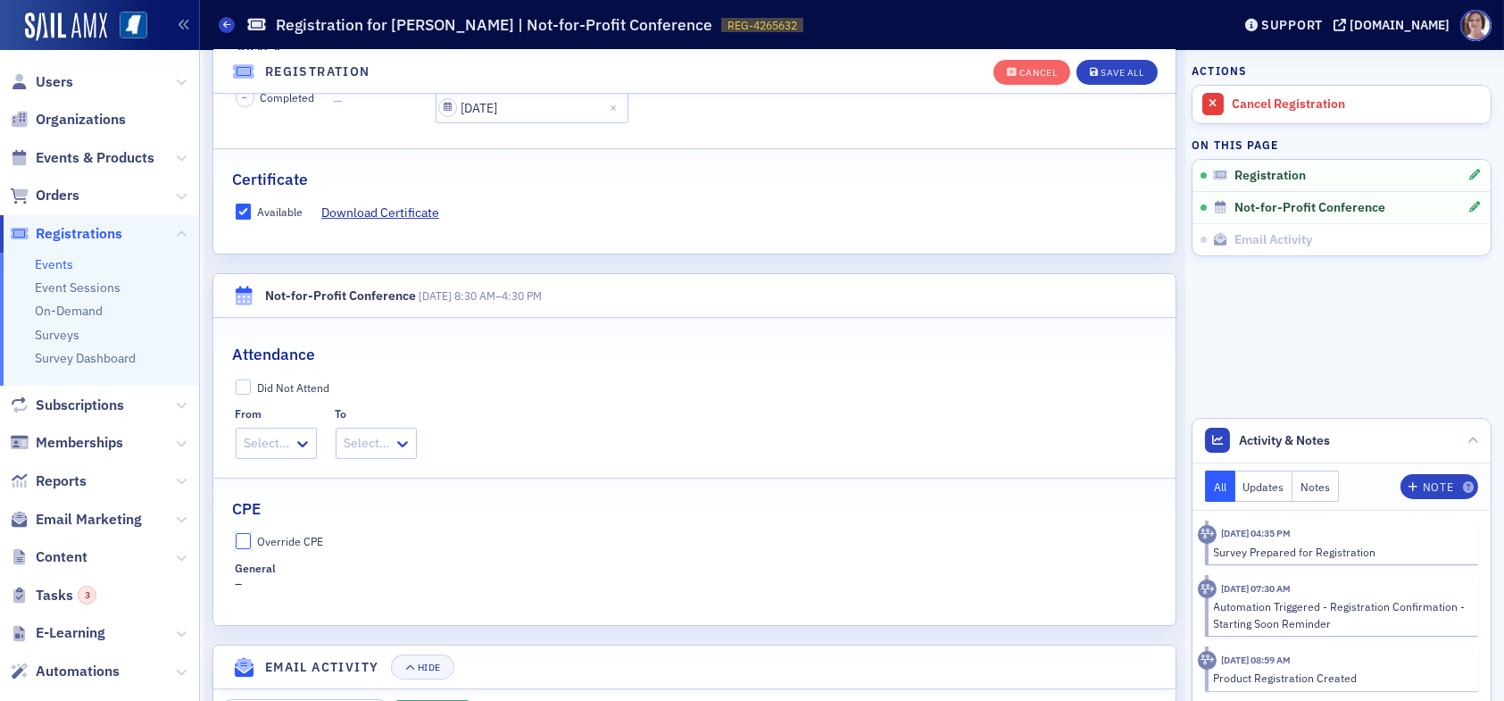
click at [242, 535] on input "Override CPE" at bounding box center [244, 541] width 16 height 16
checkbox input "true"
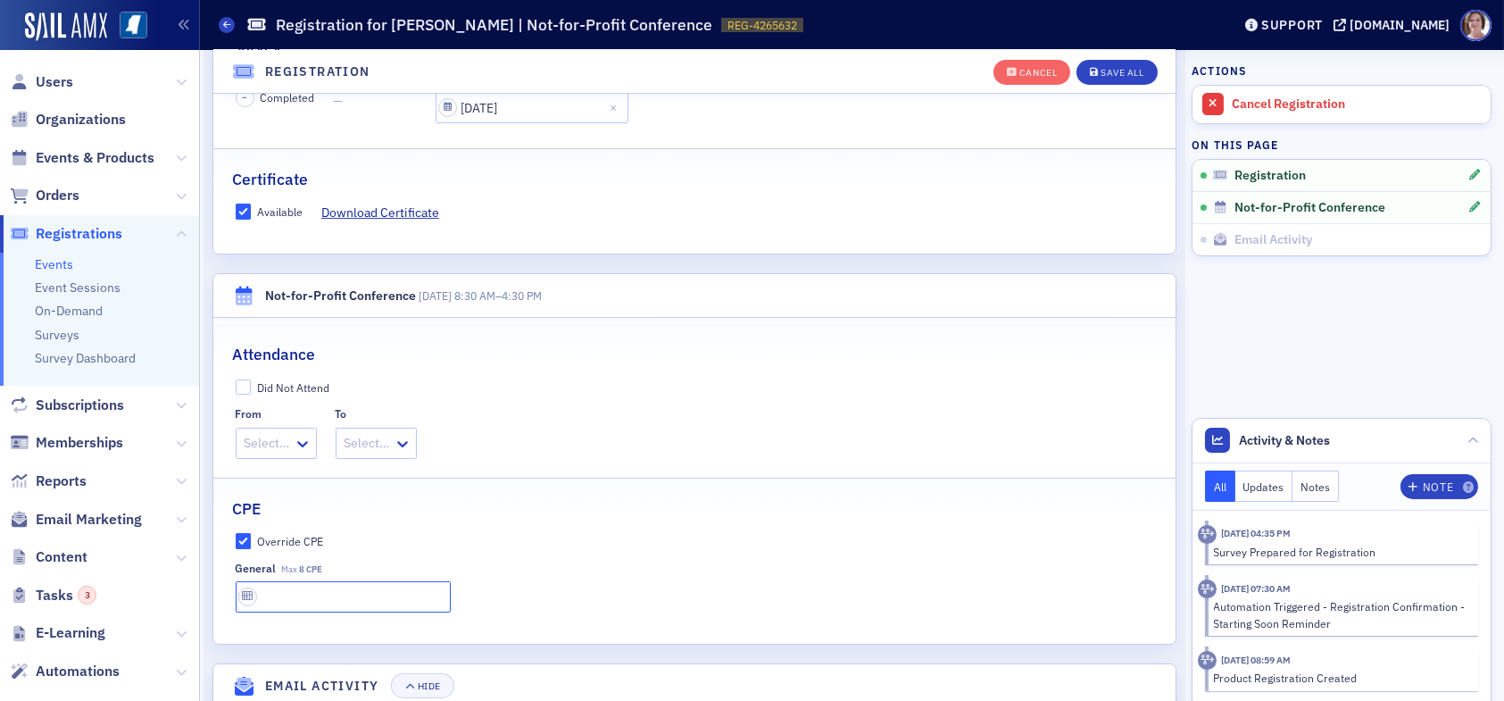
click at [295, 596] on input "text" at bounding box center [343, 596] width 215 height 31
type input "8 CPE"
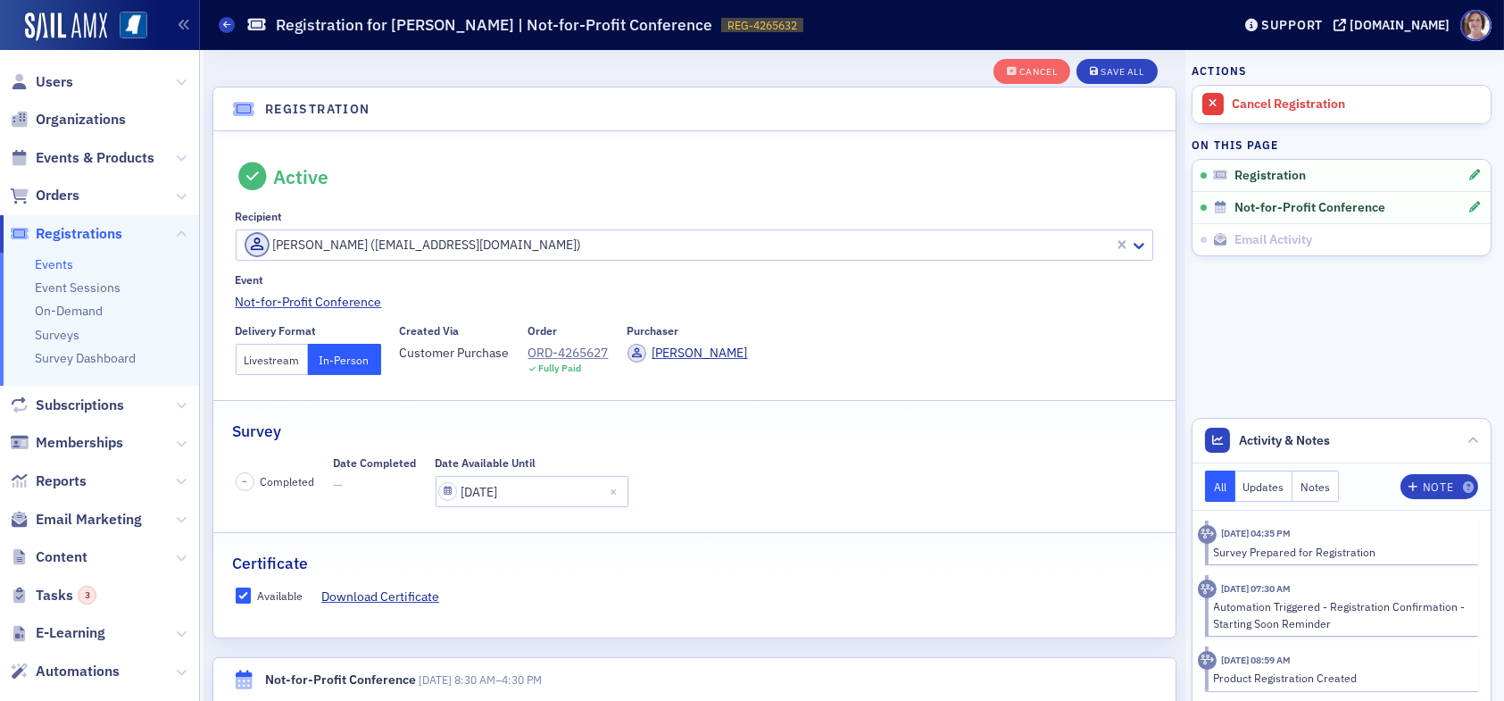
scroll to position [0, 0]
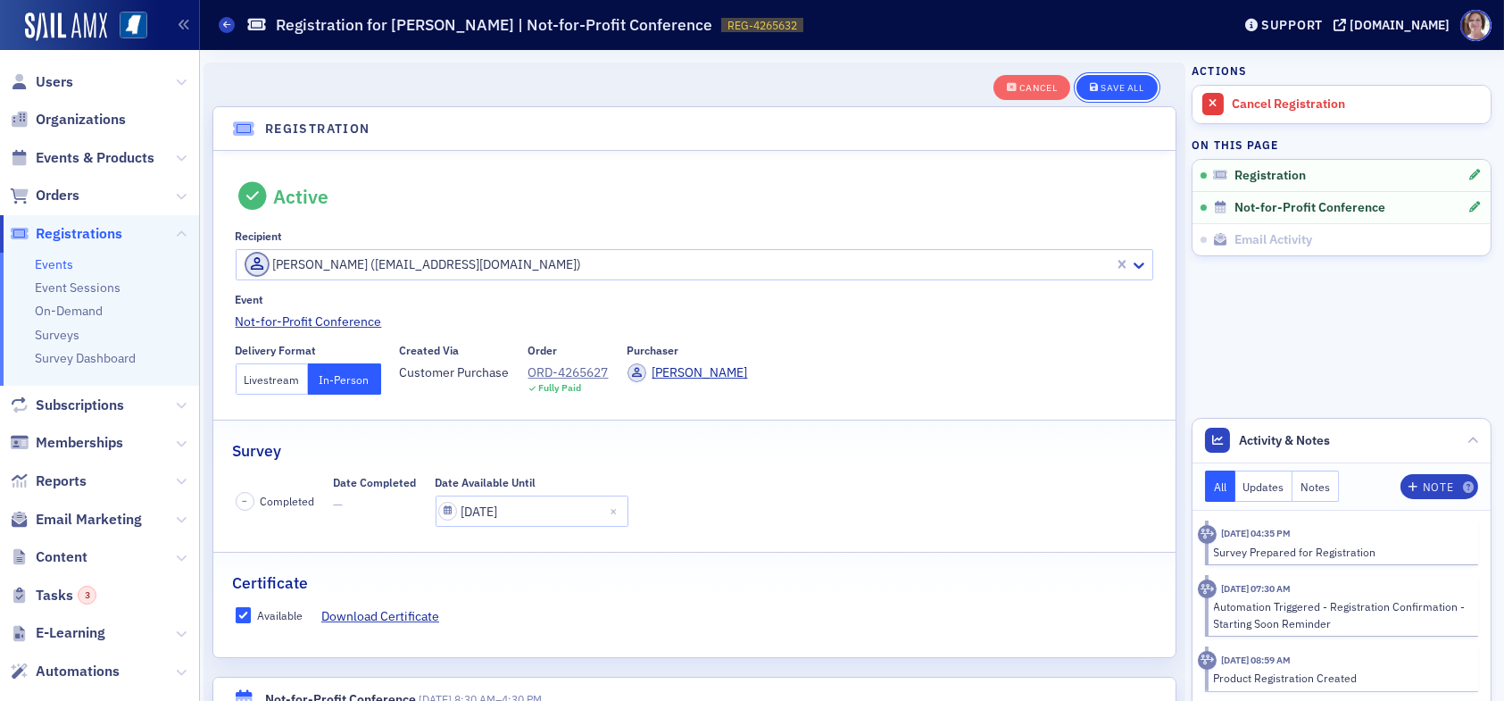
click at [1099, 79] on button "Save All" at bounding box center [1116, 87] width 80 height 25
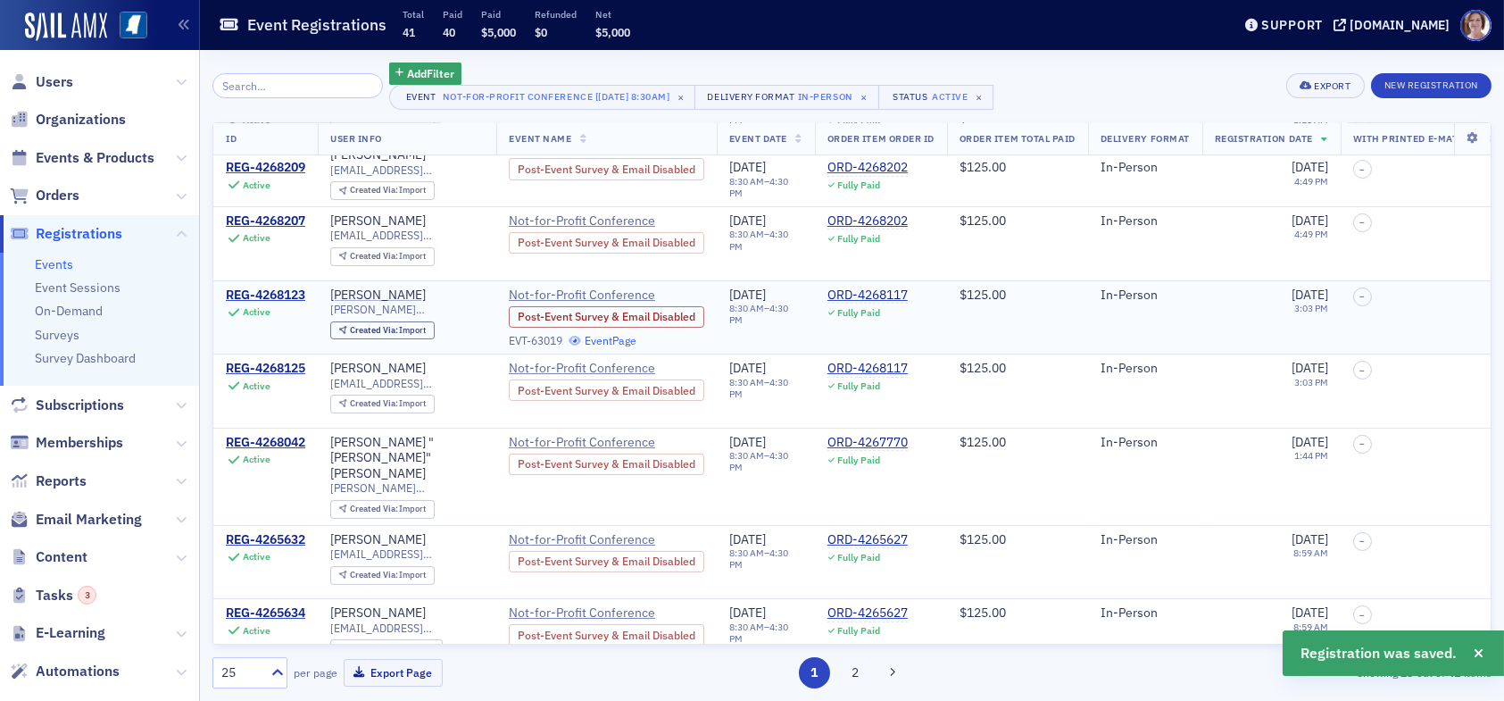
scroll to position [535, 0]
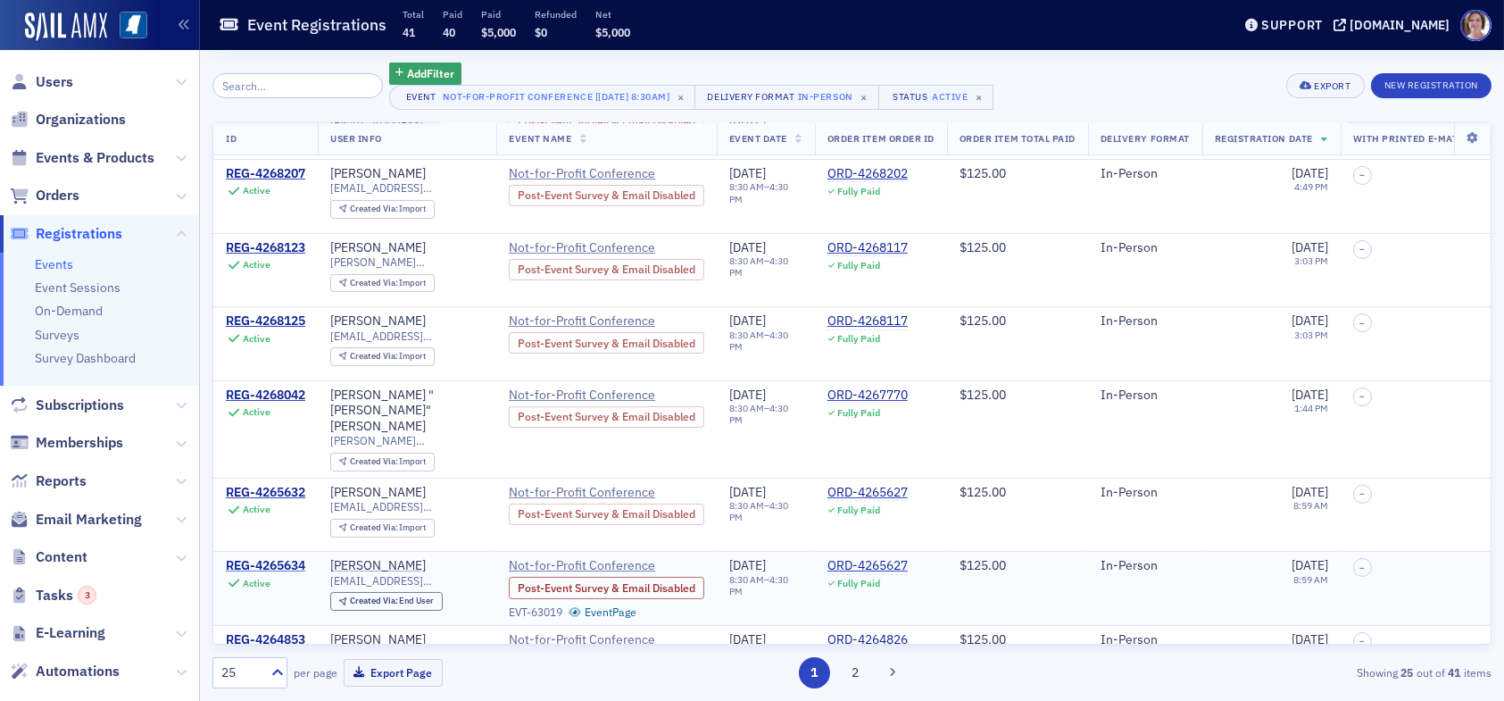
click at [264, 558] on div "REG-4265634" at bounding box center [265, 566] width 79 height 16
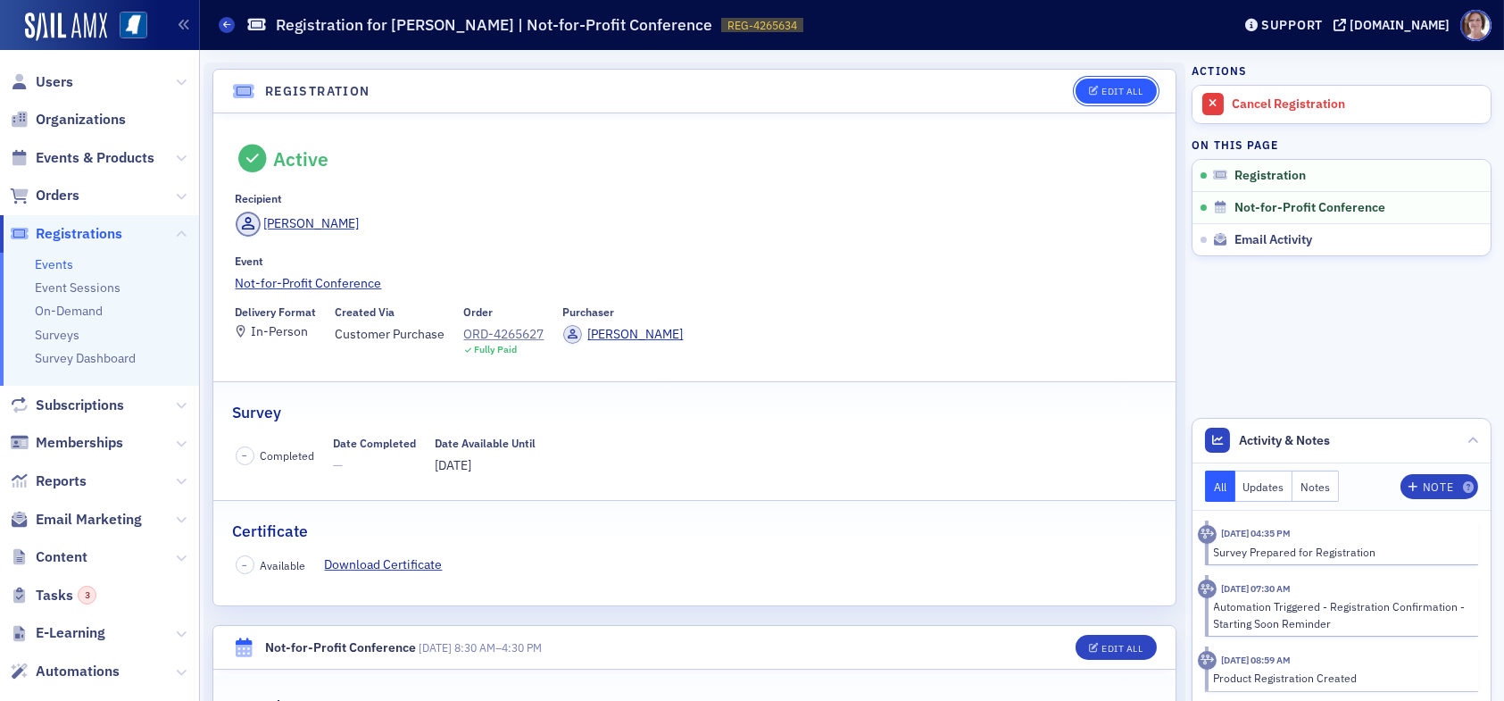
click at [1106, 89] on div "Edit All" at bounding box center [1121, 92] width 41 height 10
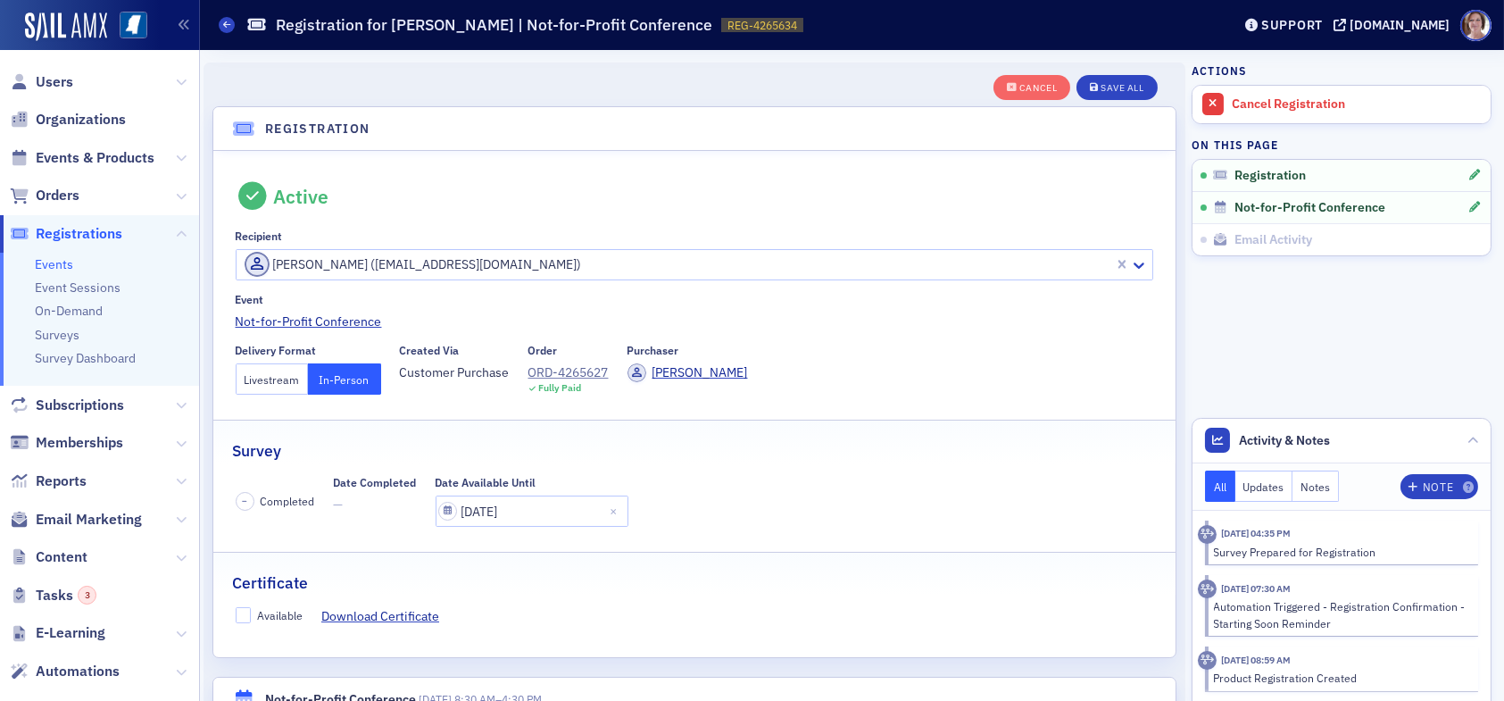
scroll to position [46, 0]
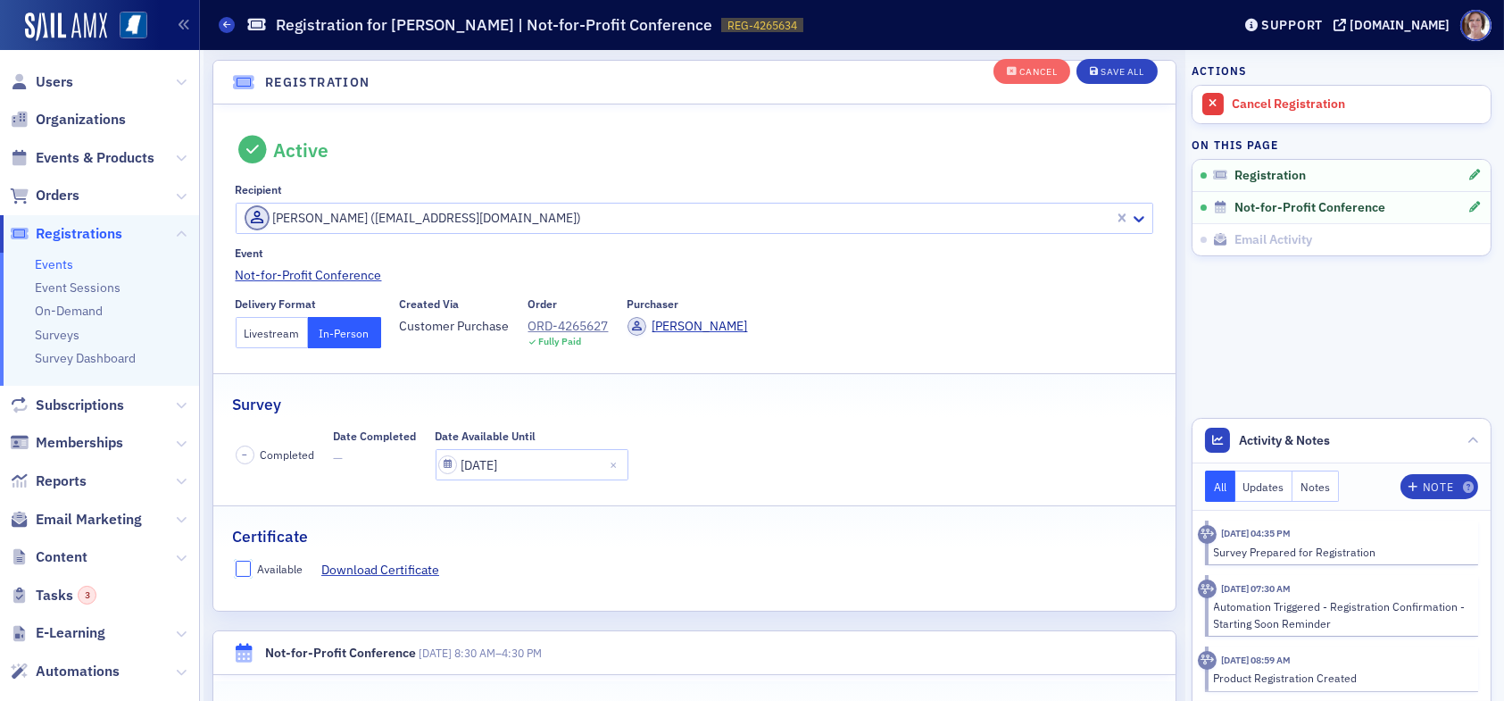
drag, startPoint x: 243, startPoint y: 574, endPoint x: 282, endPoint y: 568, distance: 39.8
click at [247, 571] on input "Available" at bounding box center [244, 568] width 16 height 16
checkbox input "true"
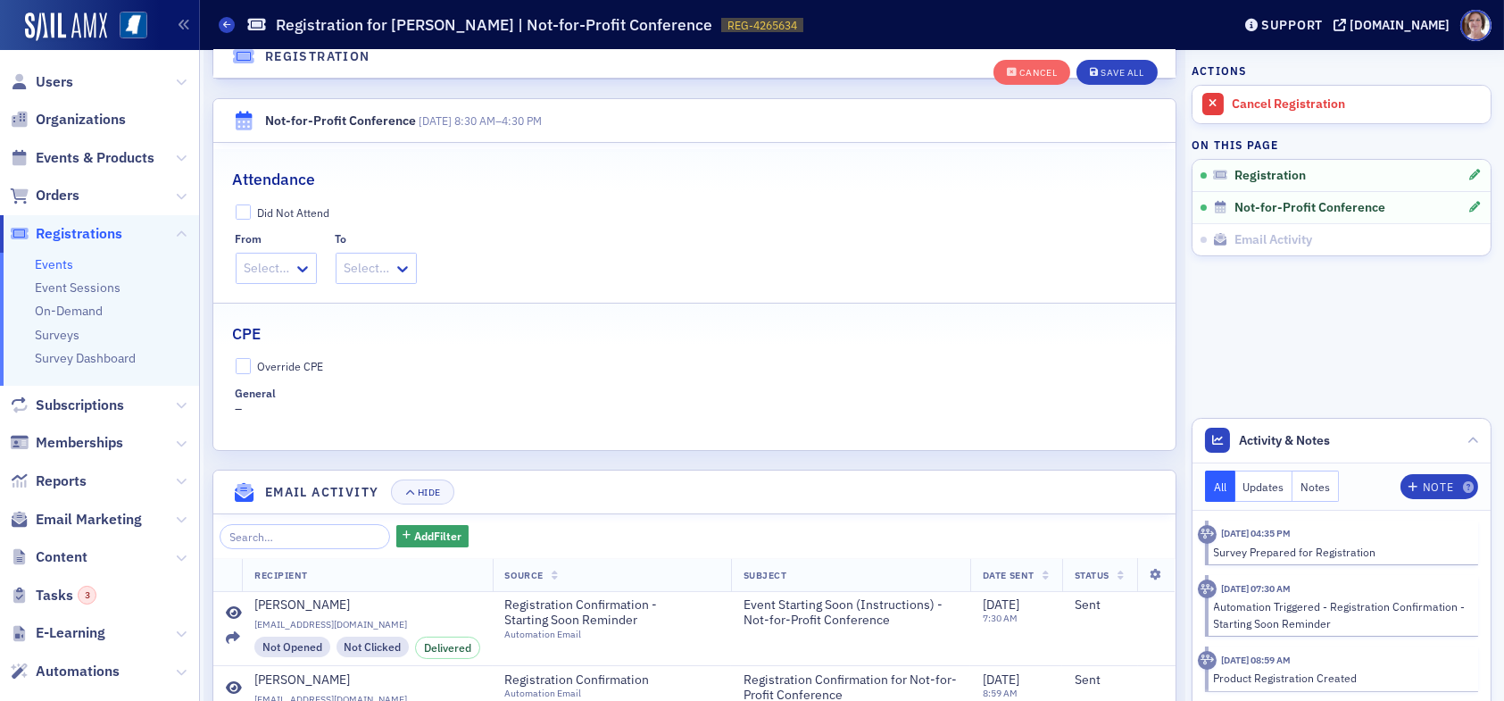
scroll to position [582, 0]
click at [244, 361] on input "Override CPE" at bounding box center [244, 362] width 16 height 16
checkbox input "true"
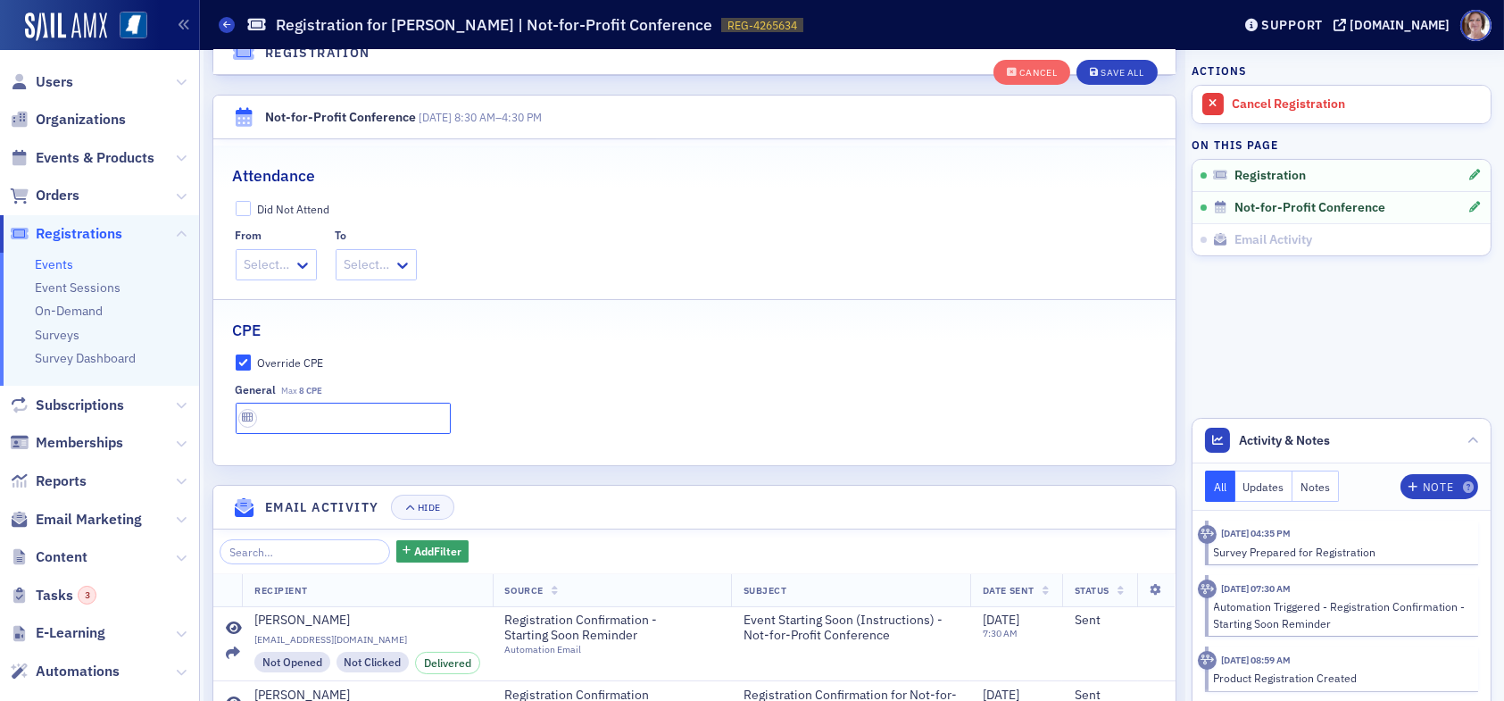
click at [268, 418] on input "text" at bounding box center [343, 417] width 215 height 31
type input "8 CPE"
click at [1116, 70] on div "Save All" at bounding box center [1121, 73] width 43 height 10
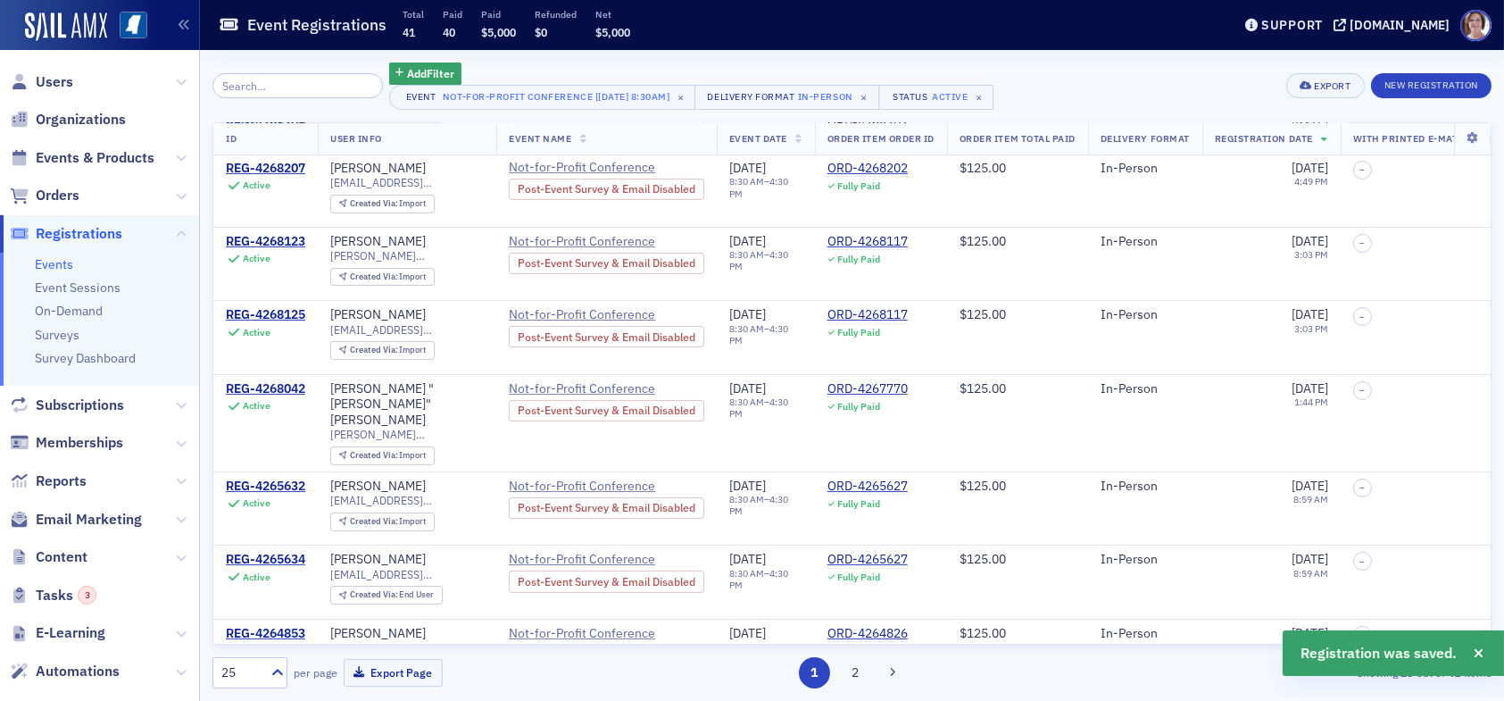
scroll to position [803, 0]
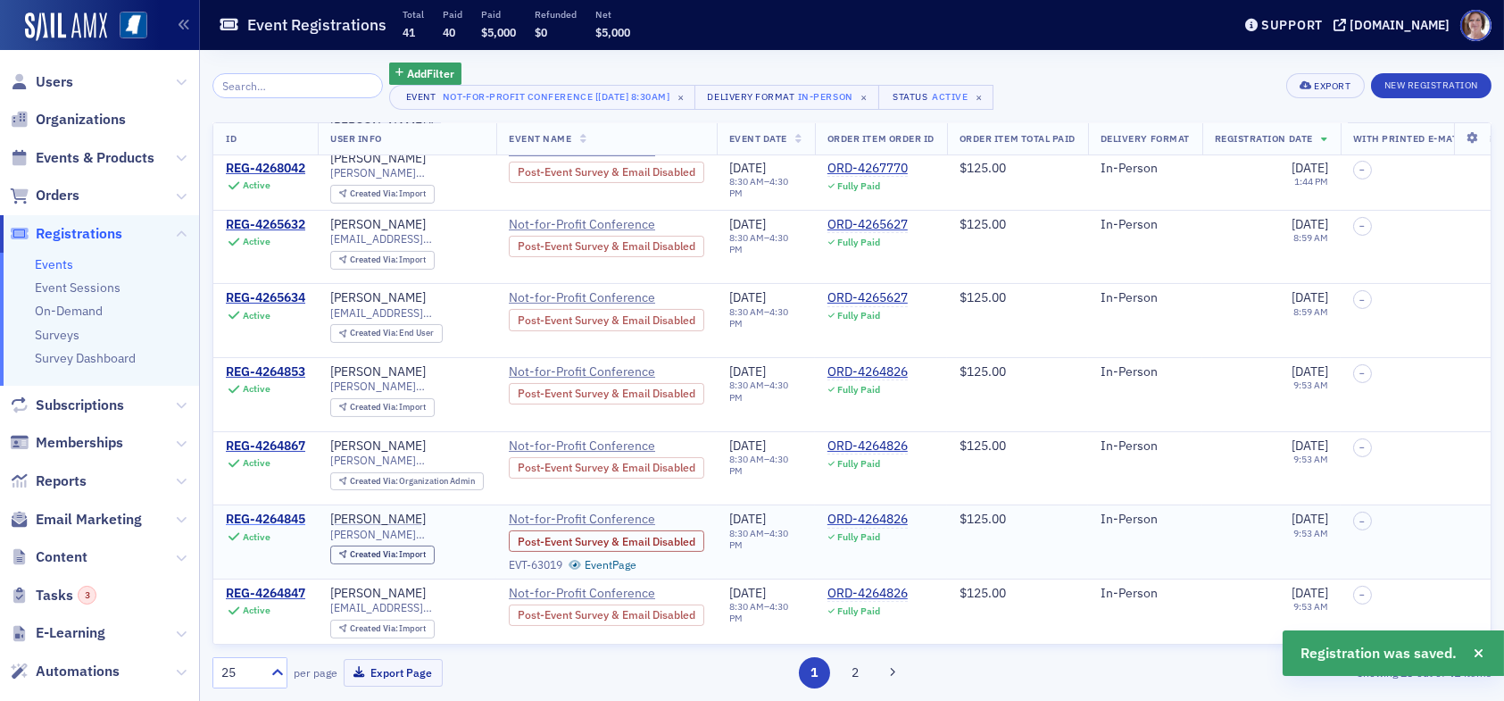
click at [287, 511] on div "REG-4264845" at bounding box center [265, 519] width 79 height 16
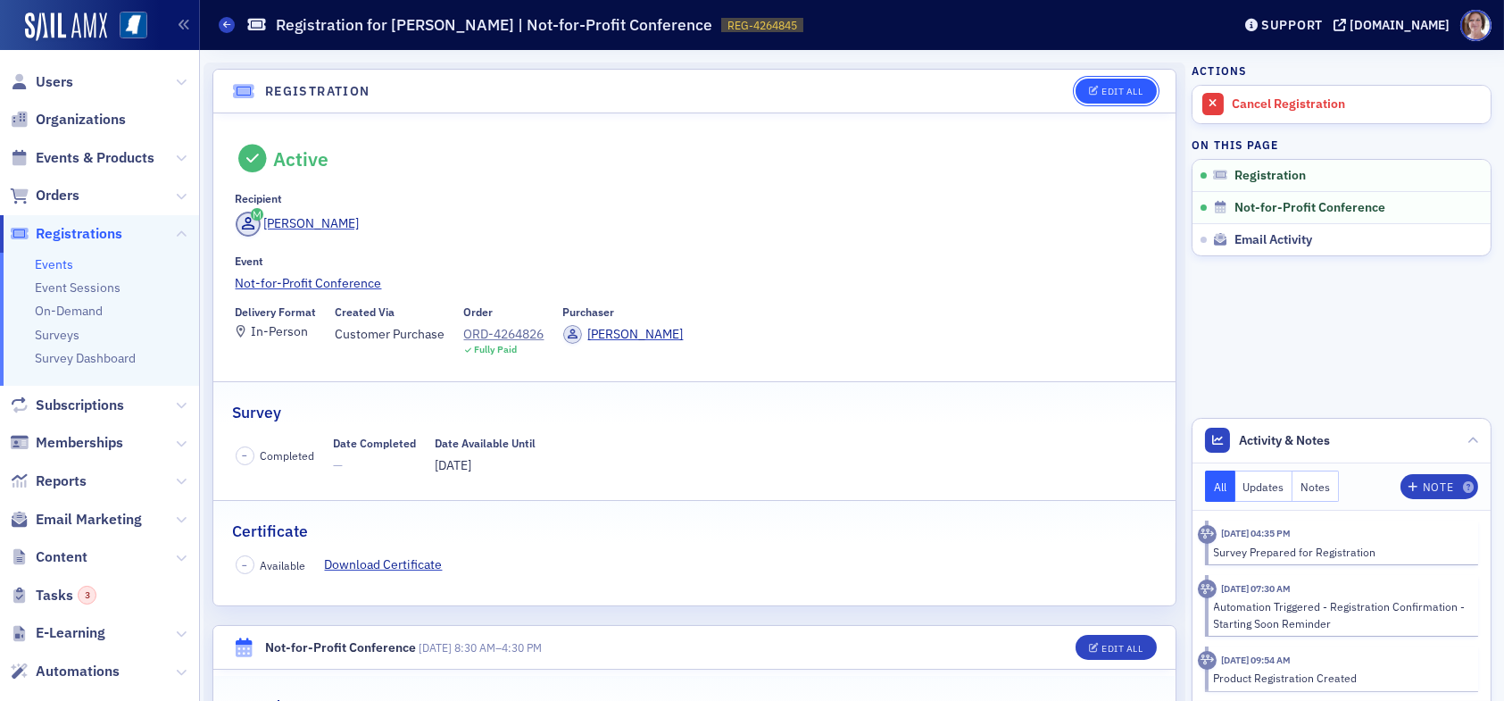
click at [1113, 93] on div "Edit All" at bounding box center [1121, 92] width 41 height 10
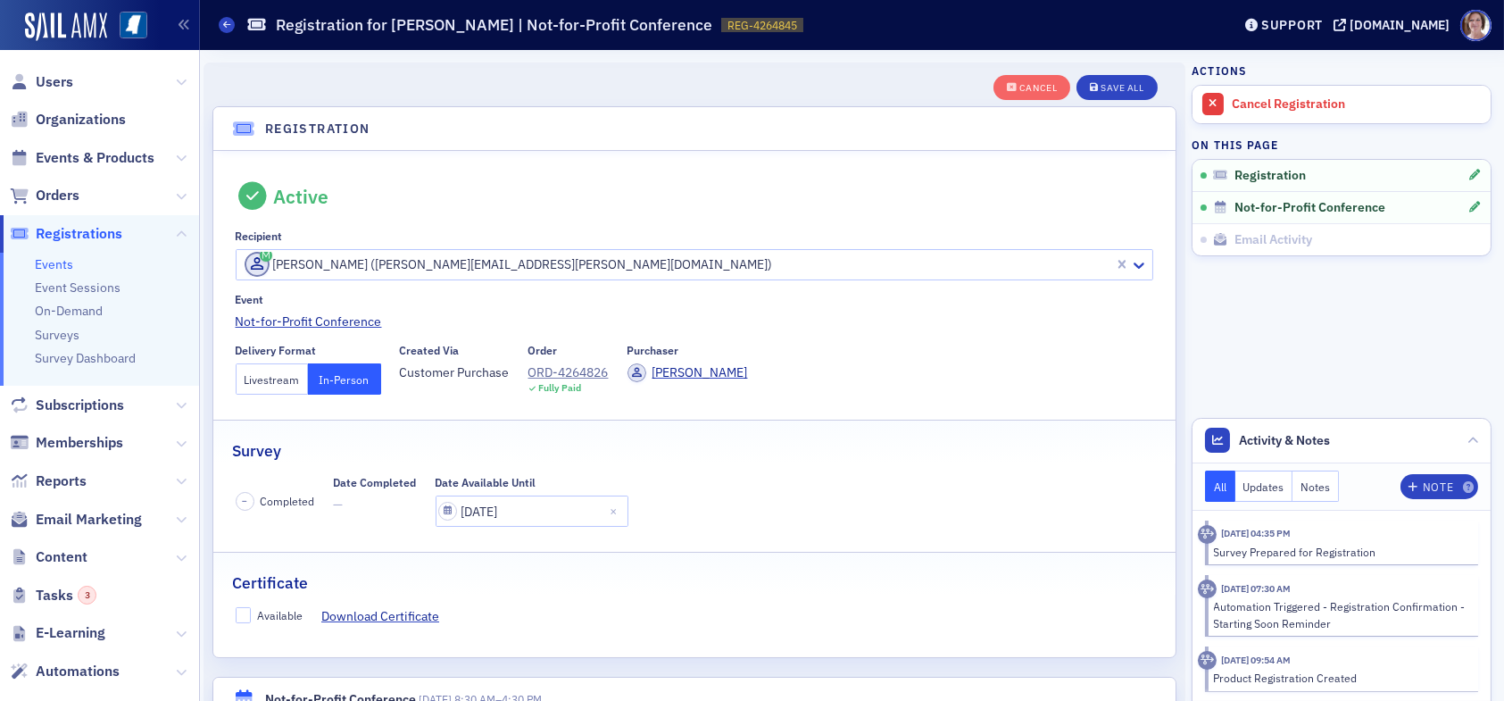
scroll to position [46, 0]
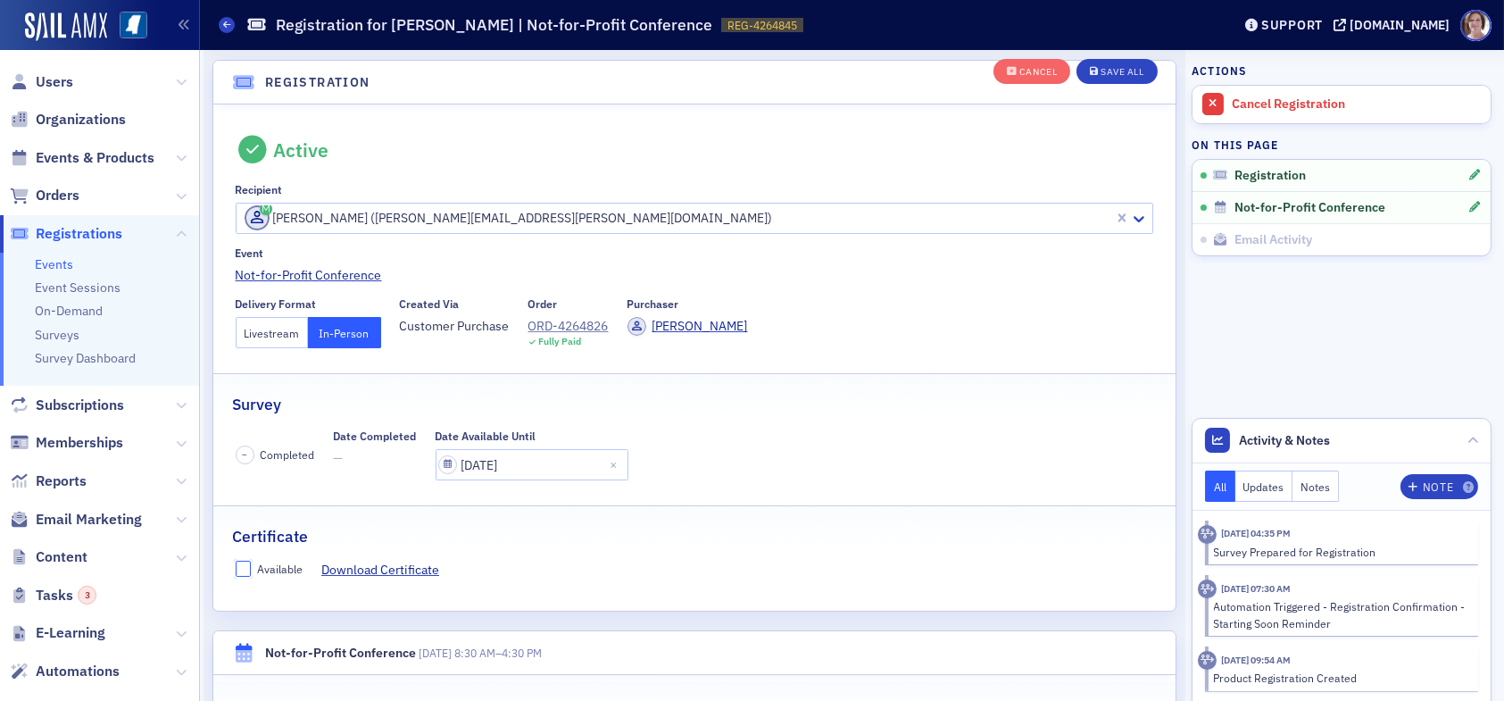
click at [240, 561] on input "Available" at bounding box center [244, 568] width 16 height 16
checkbox input "true"
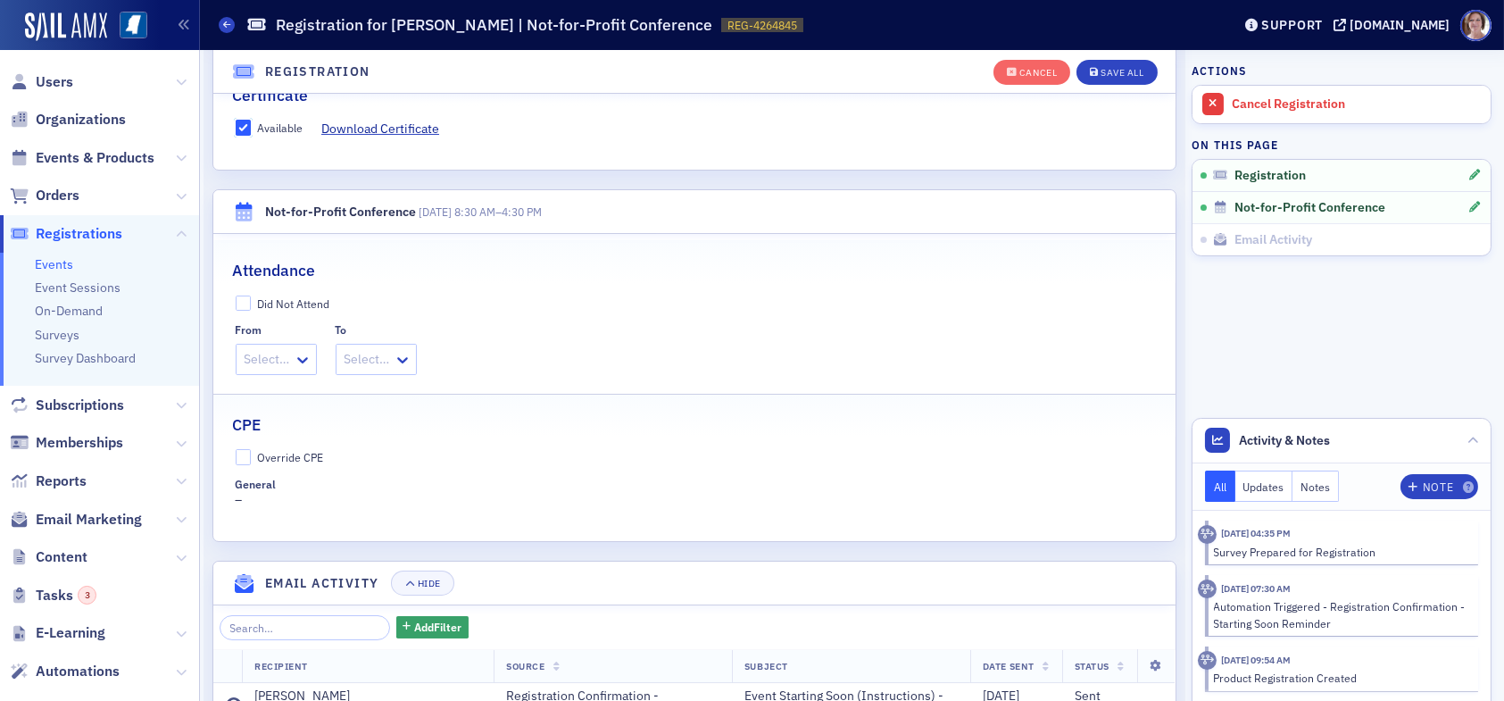
scroll to position [582, 0]
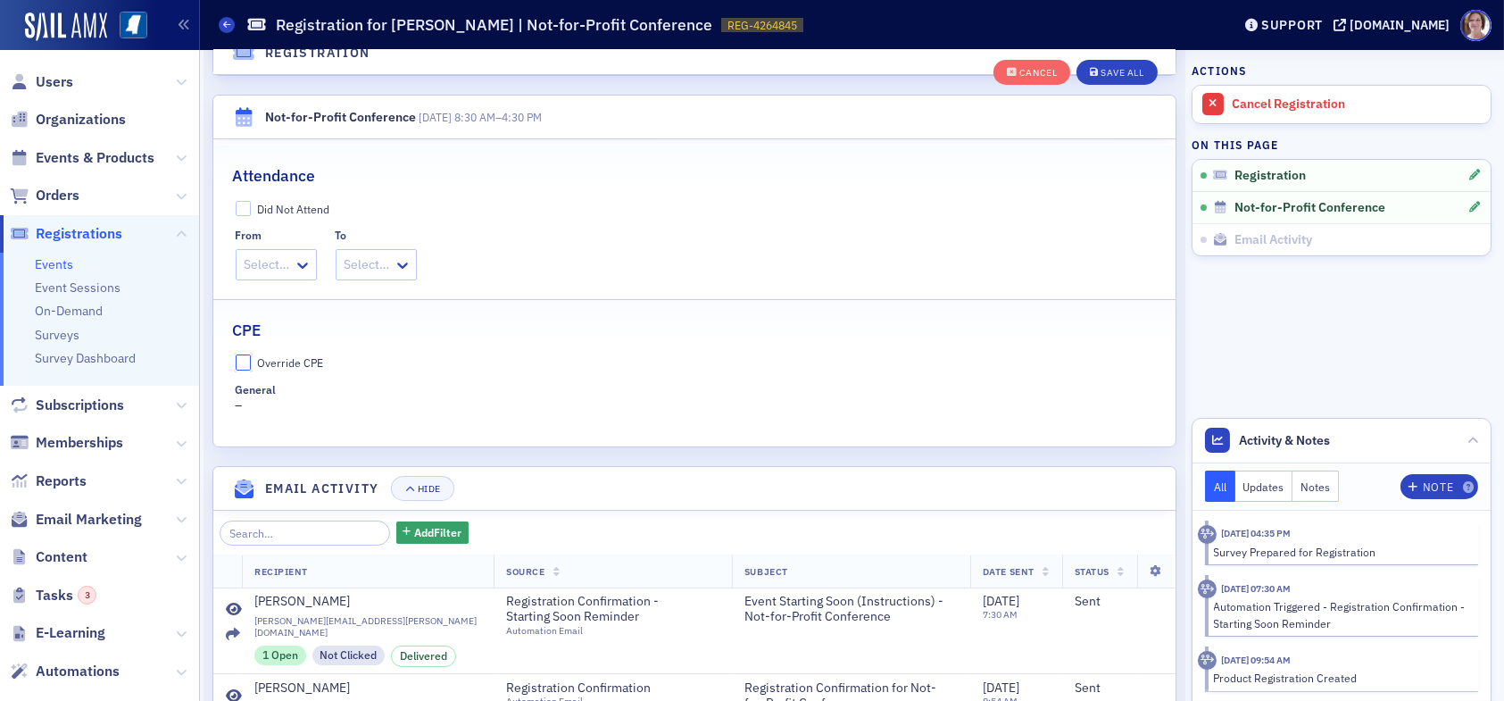
click at [239, 356] on input "Override CPE" at bounding box center [244, 362] width 16 height 16
checkbox input "true"
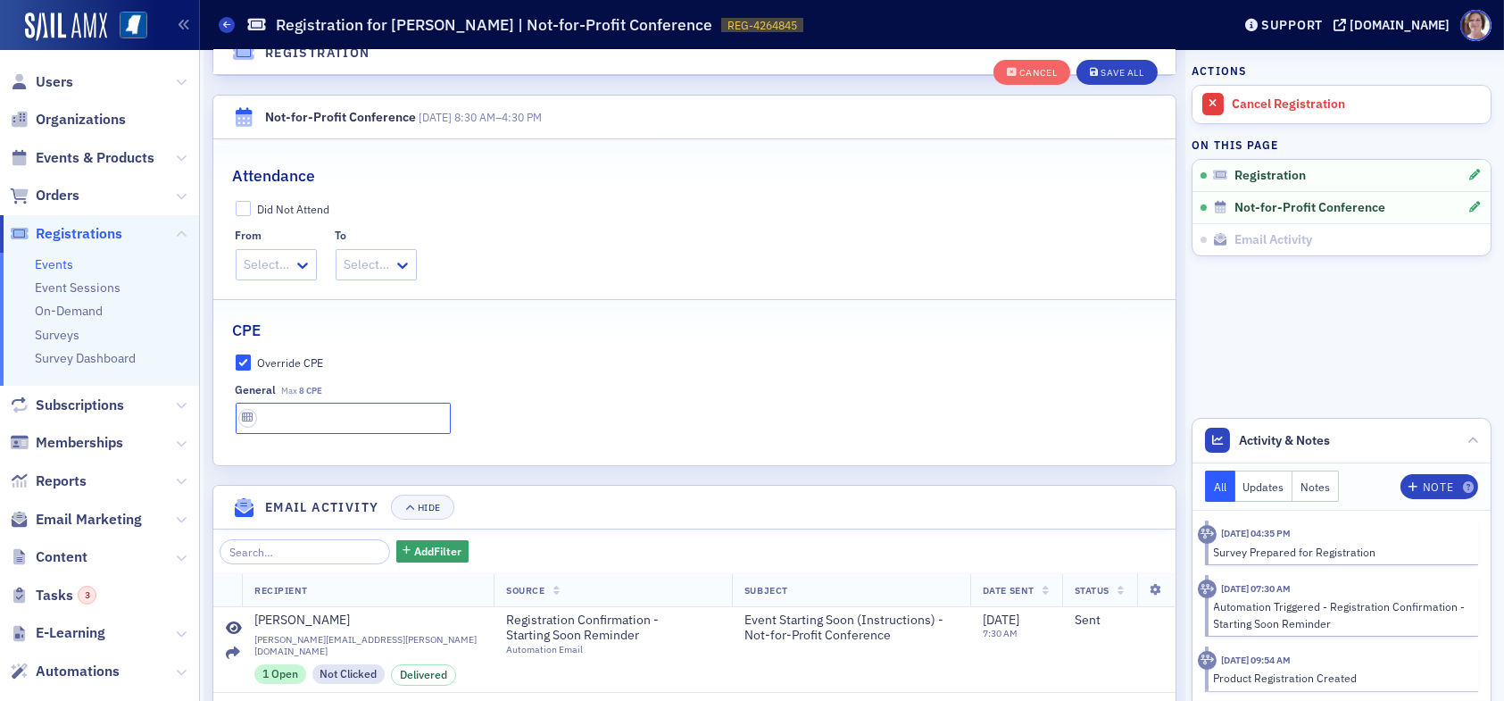
click at [311, 414] on input "text" at bounding box center [343, 417] width 215 height 31
type input "8 CPE"
click at [1100, 75] on div "Save All" at bounding box center [1121, 73] width 43 height 10
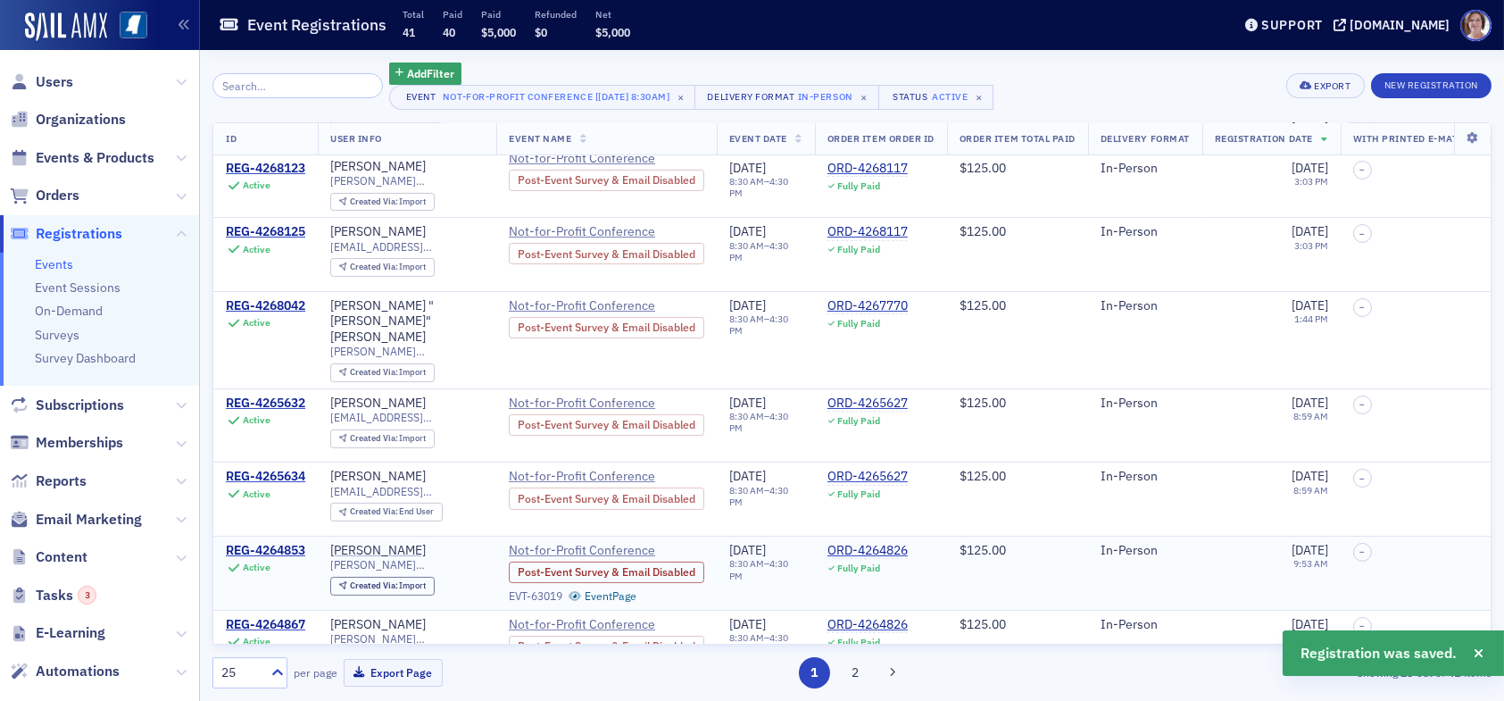
scroll to position [714, 0]
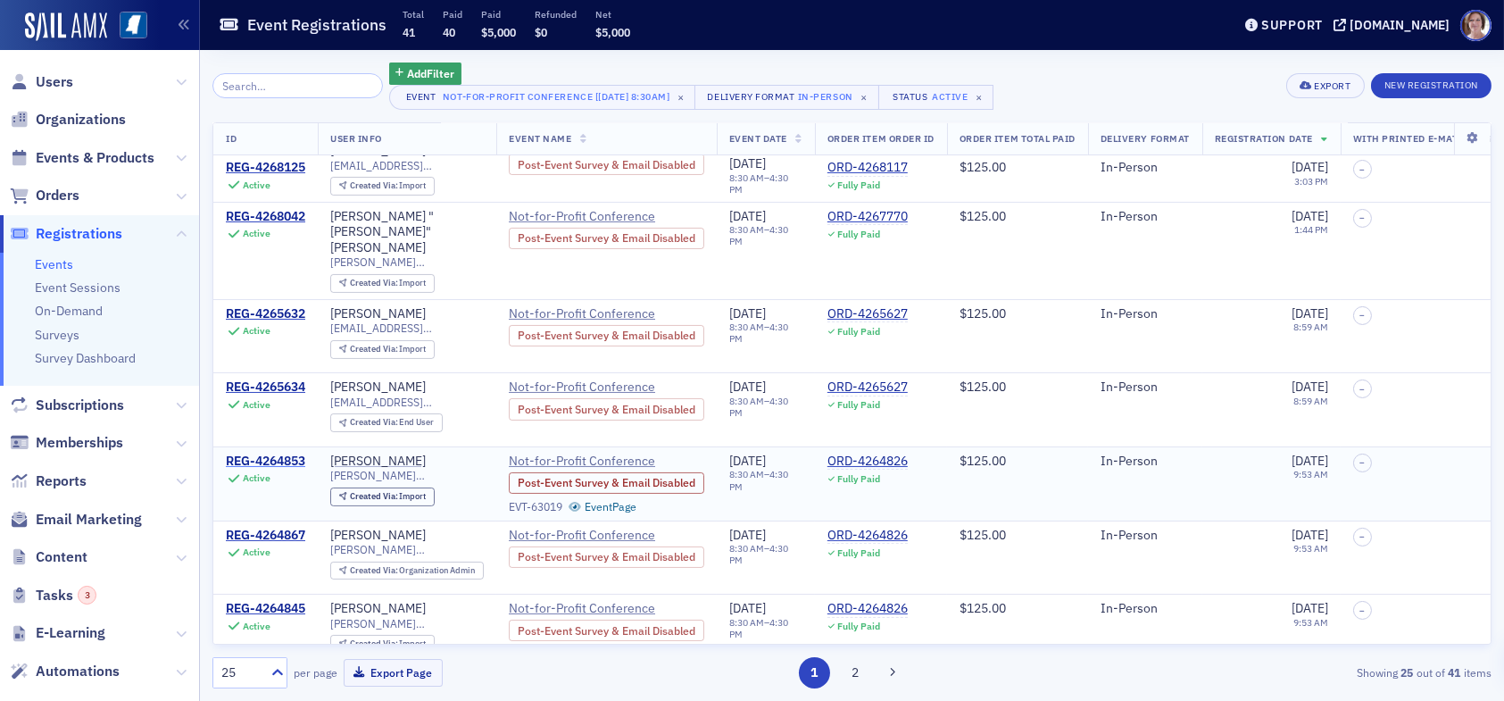
drag, startPoint x: 274, startPoint y: 406, endPoint x: 297, endPoint y: 407, distance: 23.2
click at [277, 453] on div "REG-4264853" at bounding box center [265, 461] width 79 height 16
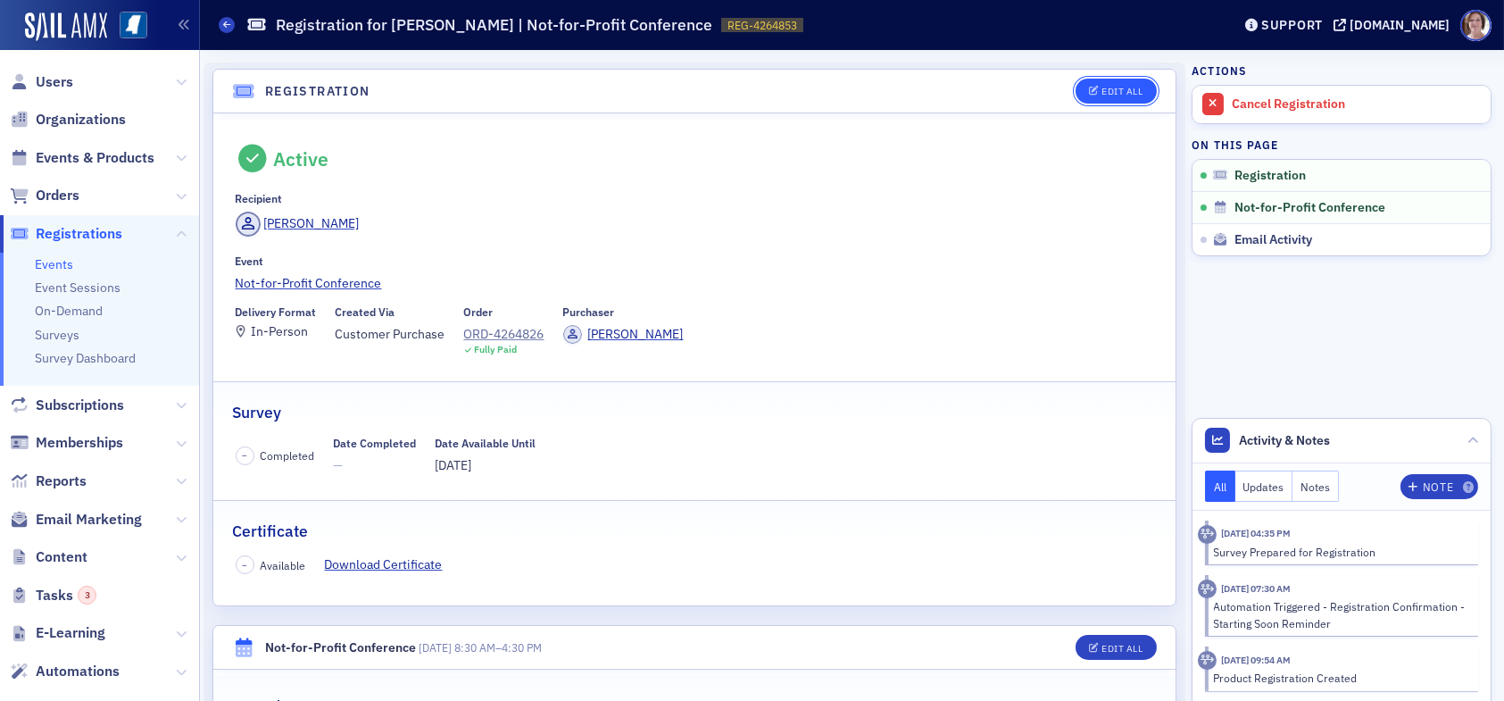
click at [1116, 83] on button "Edit All" at bounding box center [1115, 91] width 80 height 25
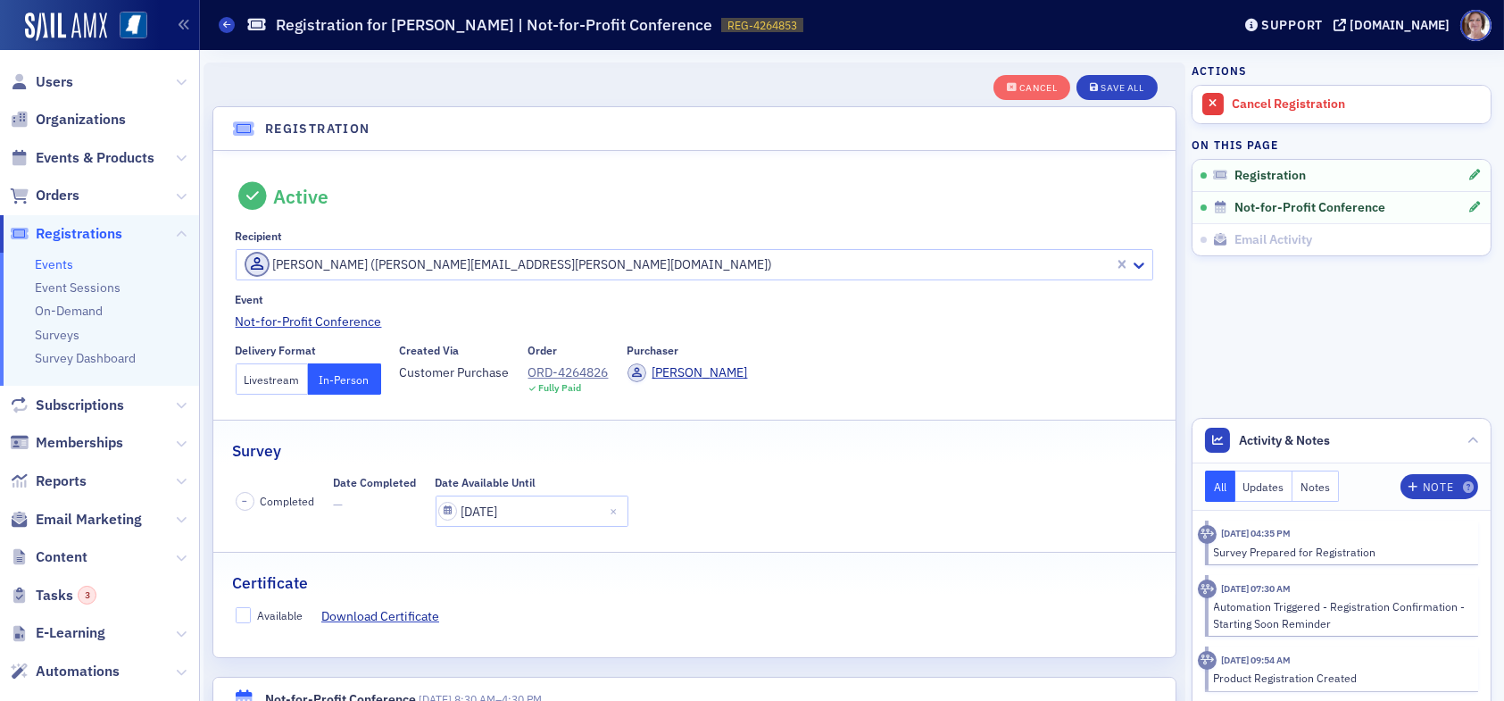
scroll to position [46, 0]
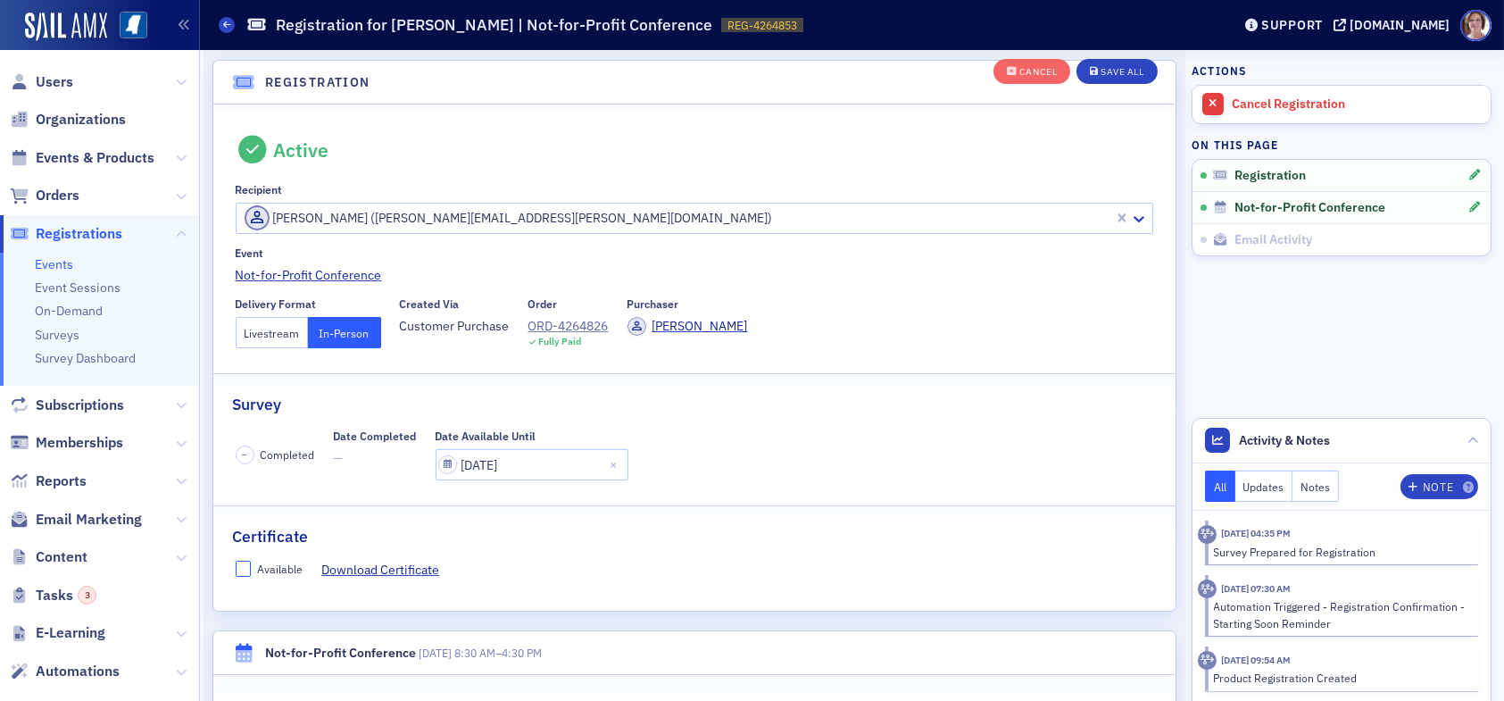
click at [248, 569] on input "Available" at bounding box center [244, 568] width 16 height 16
checkbox input "true"
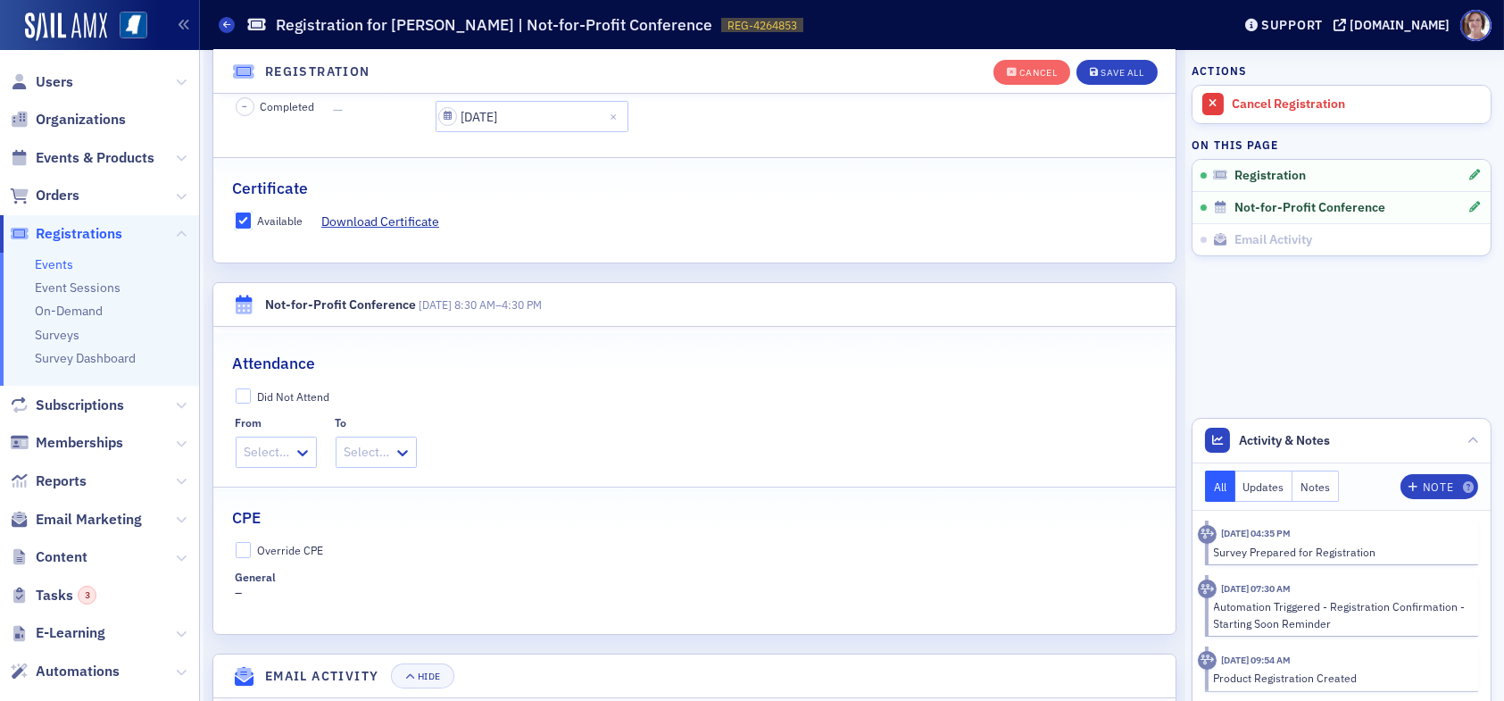
scroll to position [493, 0]
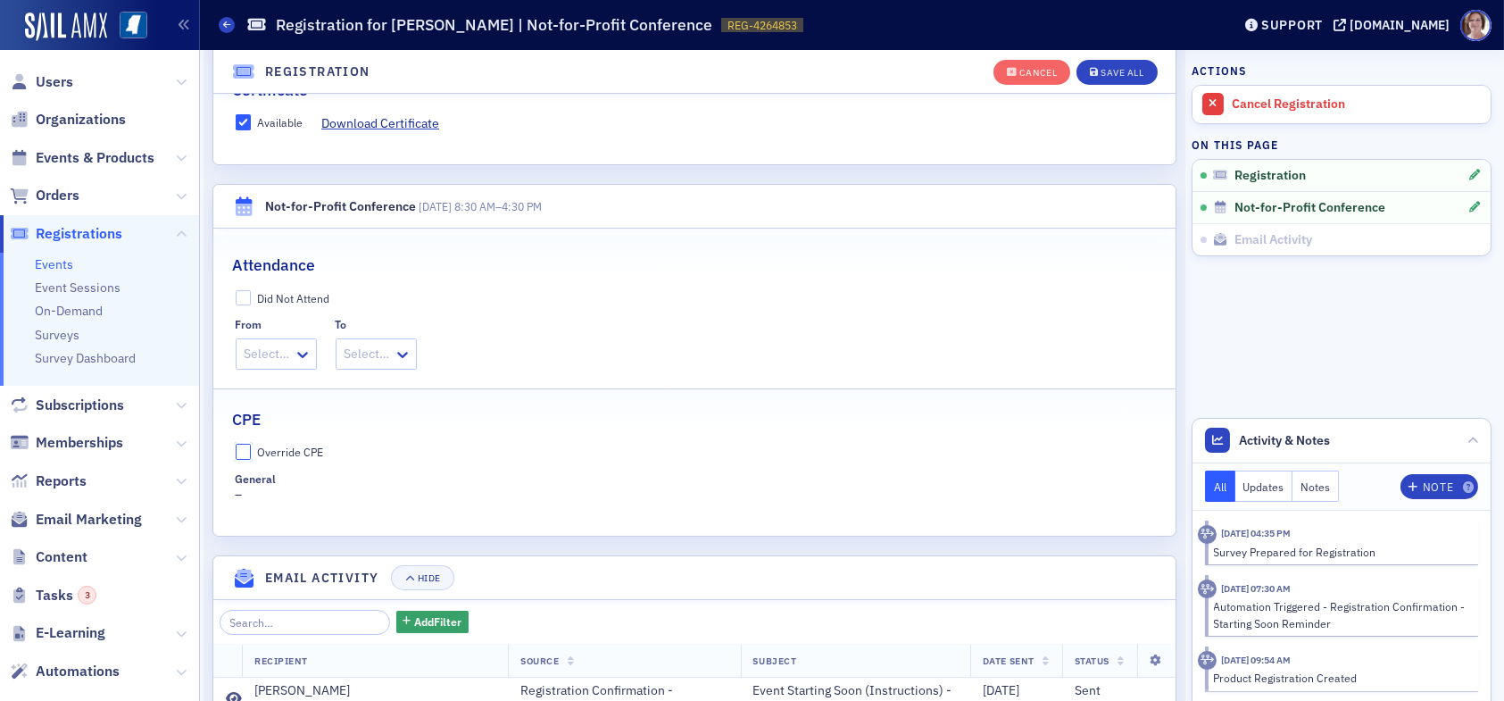
drag, startPoint x: 248, startPoint y: 449, endPoint x: 253, endPoint y: 466, distance: 17.5
click at [248, 450] on input "Override CPE" at bounding box center [244, 452] width 16 height 16
checkbox input "true"
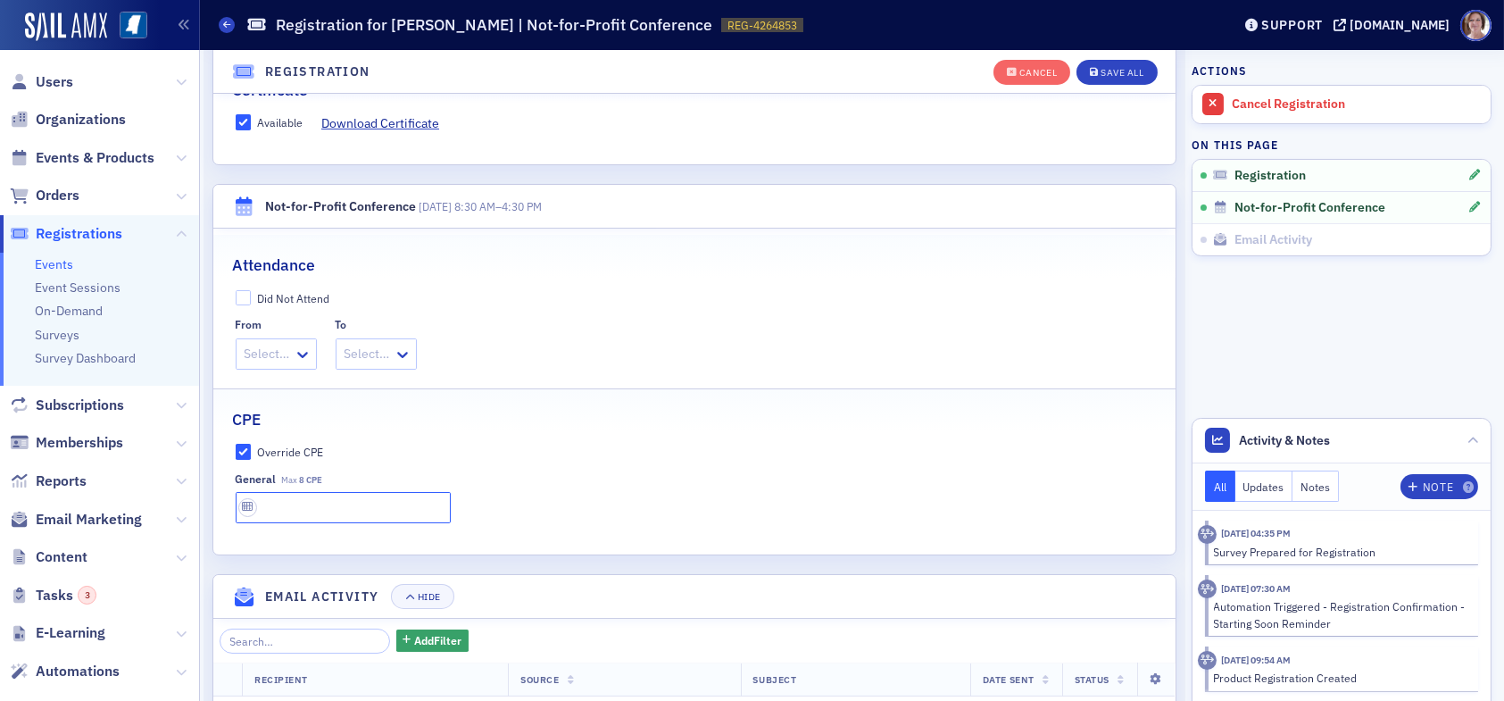
click at [284, 503] on input "text" at bounding box center [343, 507] width 215 height 31
type input "8 CPE"
click at [1099, 56] on div "Cancel Save All" at bounding box center [1075, 72] width 164 height 37
click at [1100, 68] on div "Save All" at bounding box center [1121, 73] width 43 height 10
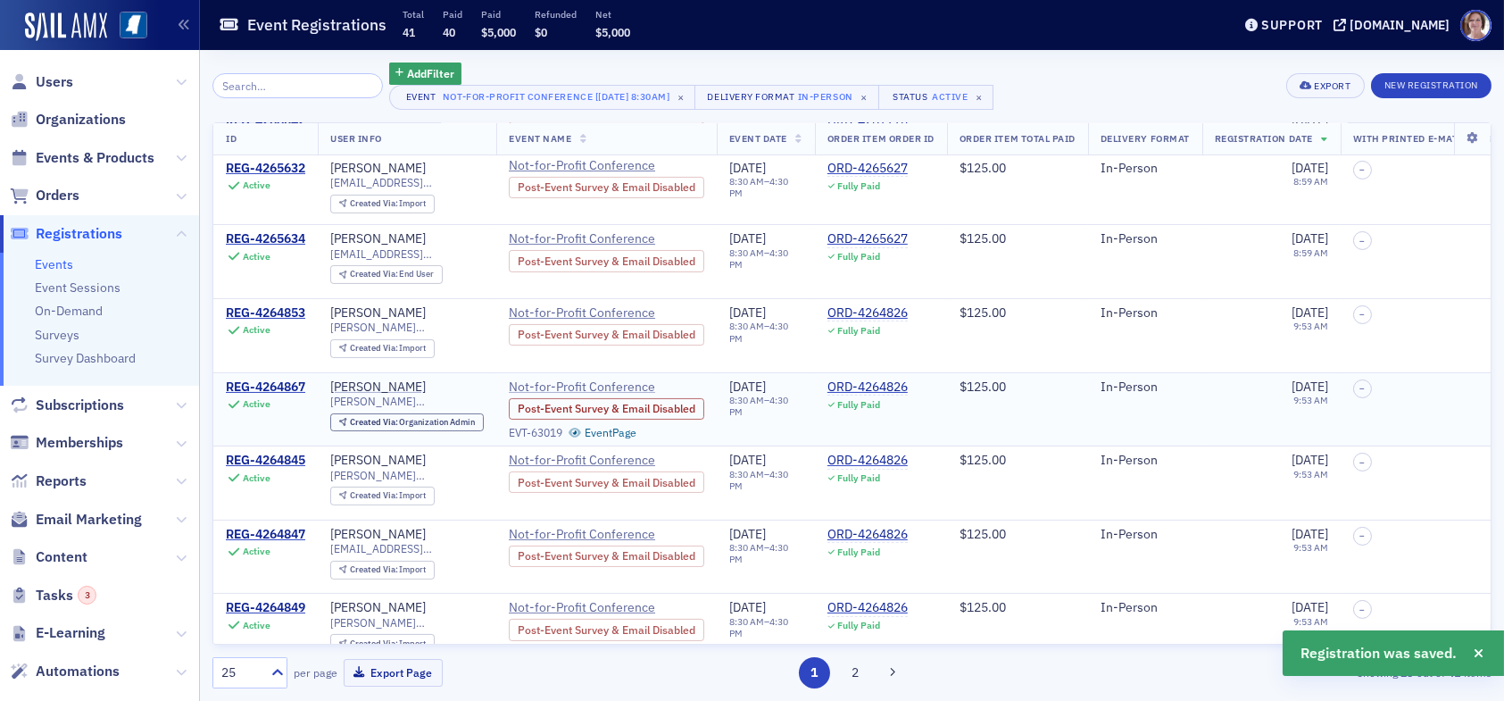
scroll to position [892, 0]
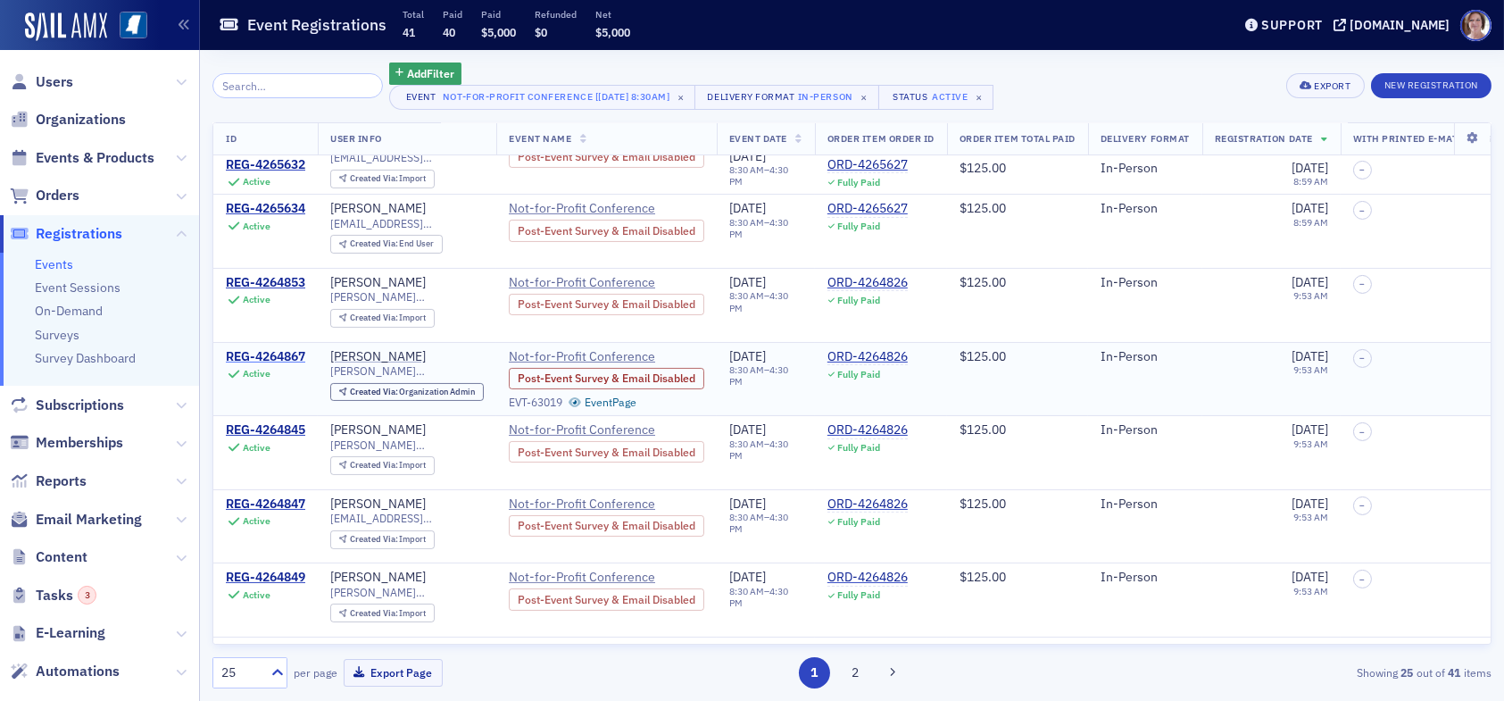
click at [295, 349] on div "REG-4264867" at bounding box center [265, 357] width 79 height 16
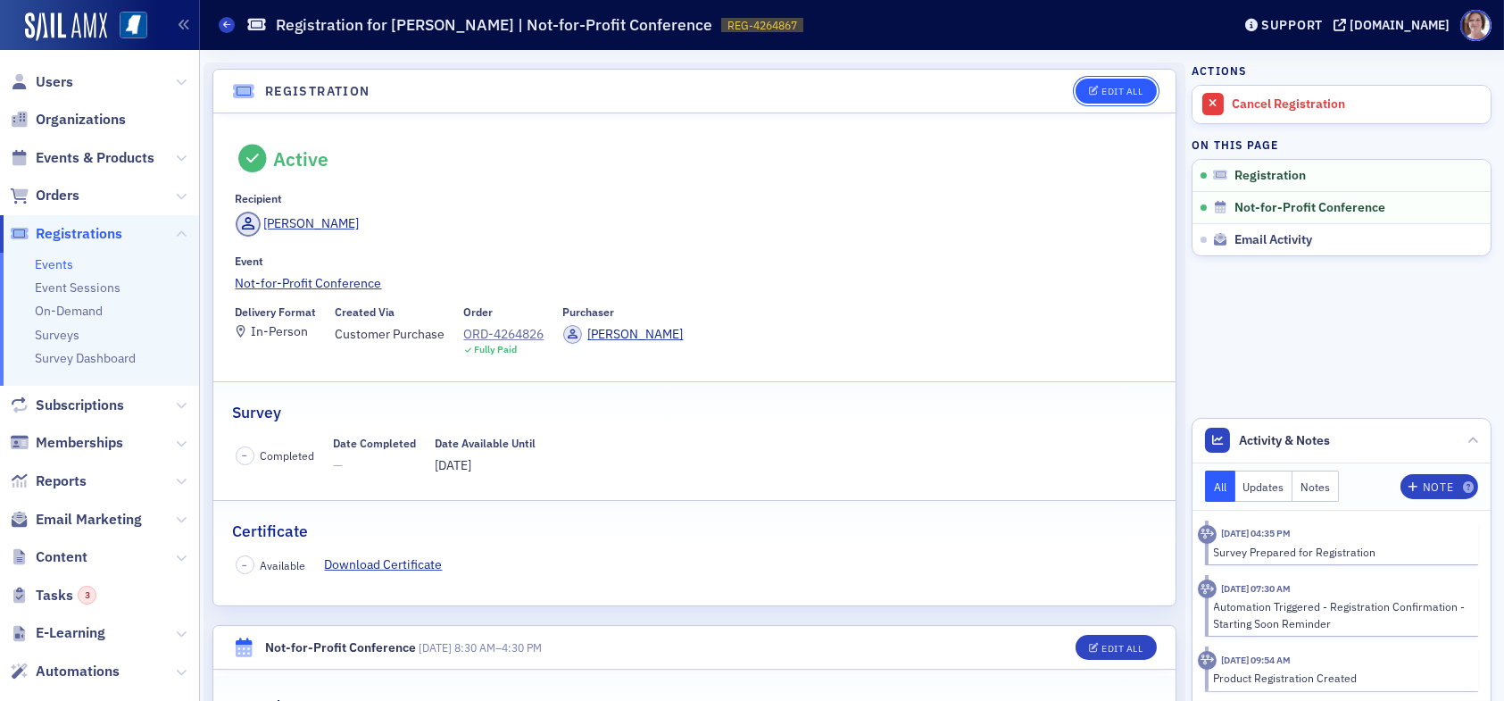
click at [1103, 91] on div "Edit All" at bounding box center [1121, 92] width 41 height 10
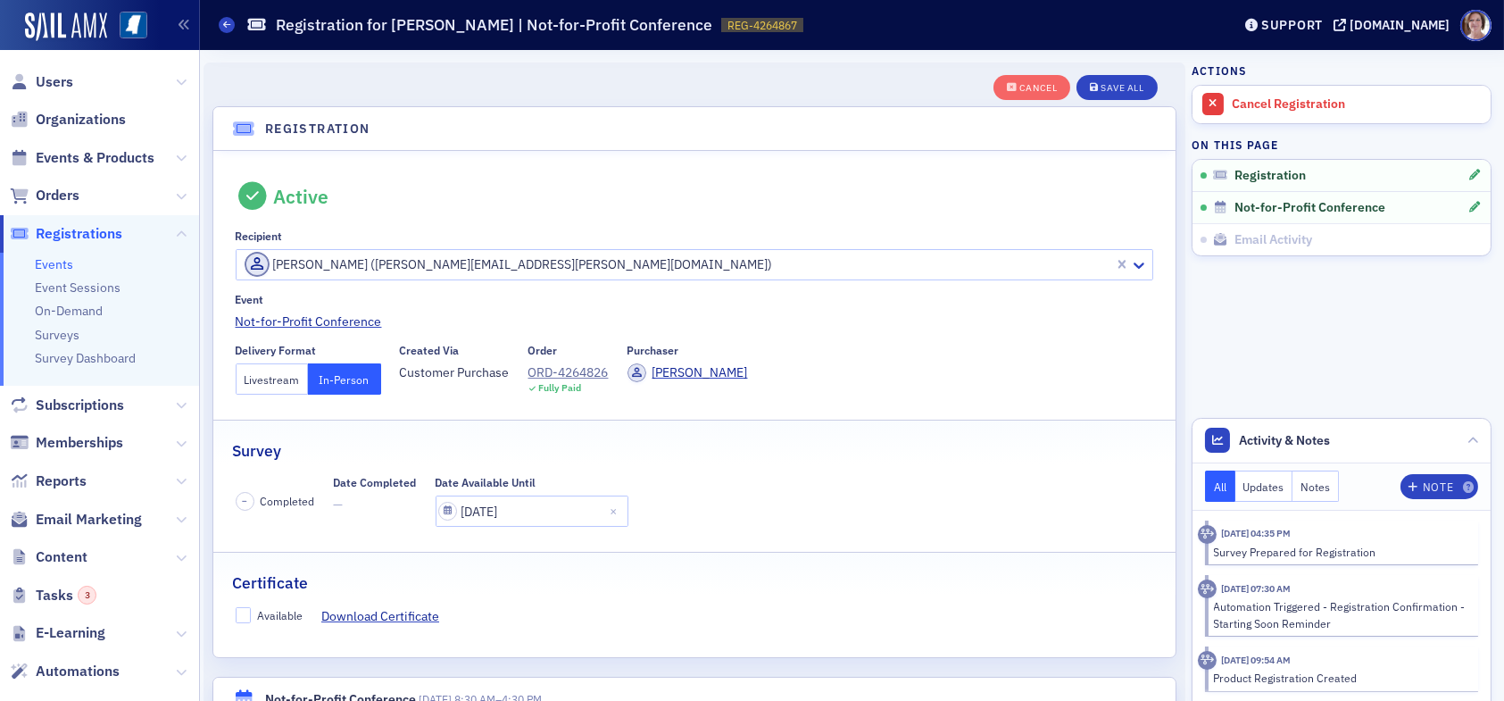
scroll to position [46, 0]
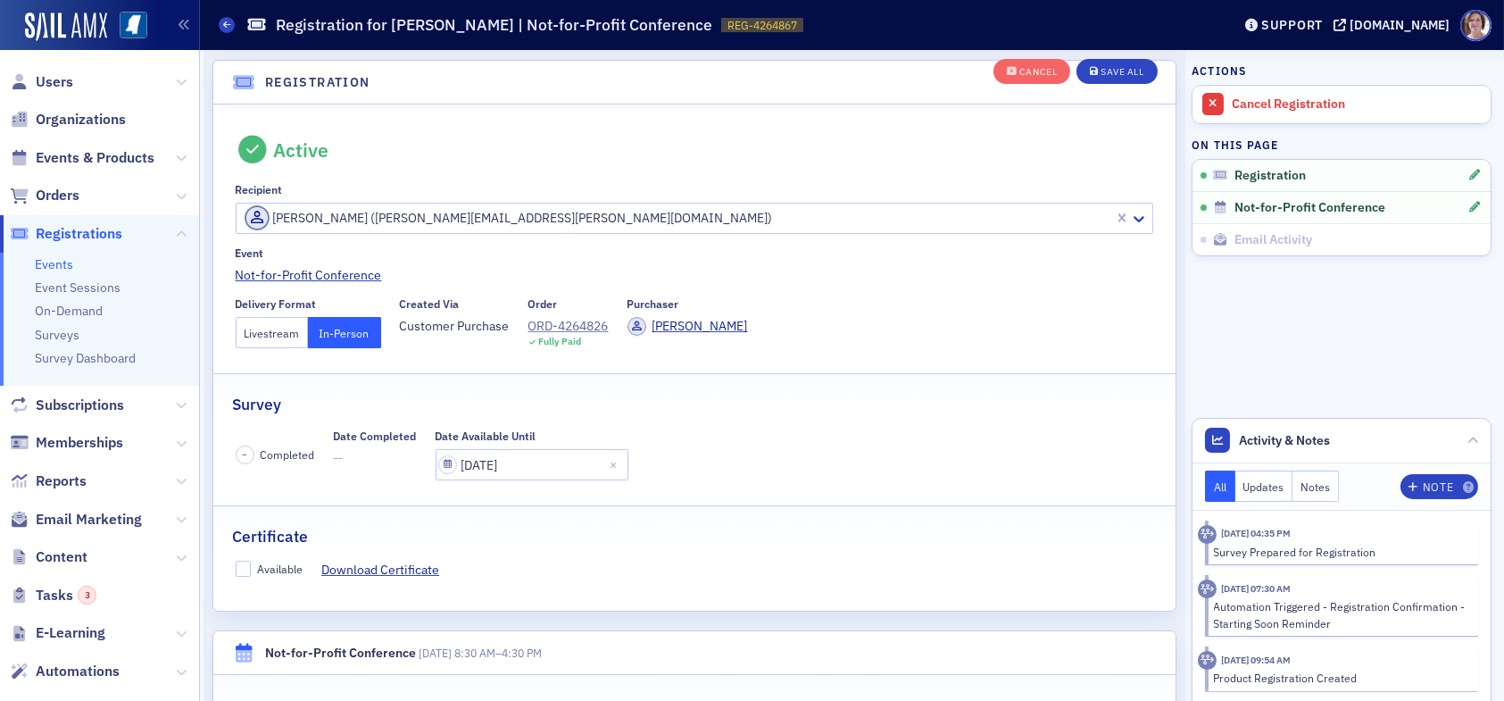
drag, startPoint x: 244, startPoint y: 552, endPoint x: 248, endPoint y: 565, distance: 14.1
click at [245, 553] on fieldset "Certificate Available Download Certificate" at bounding box center [694, 545] width 962 height 80
click at [248, 568] on input "Available" at bounding box center [244, 568] width 16 height 16
checkbox input "true"
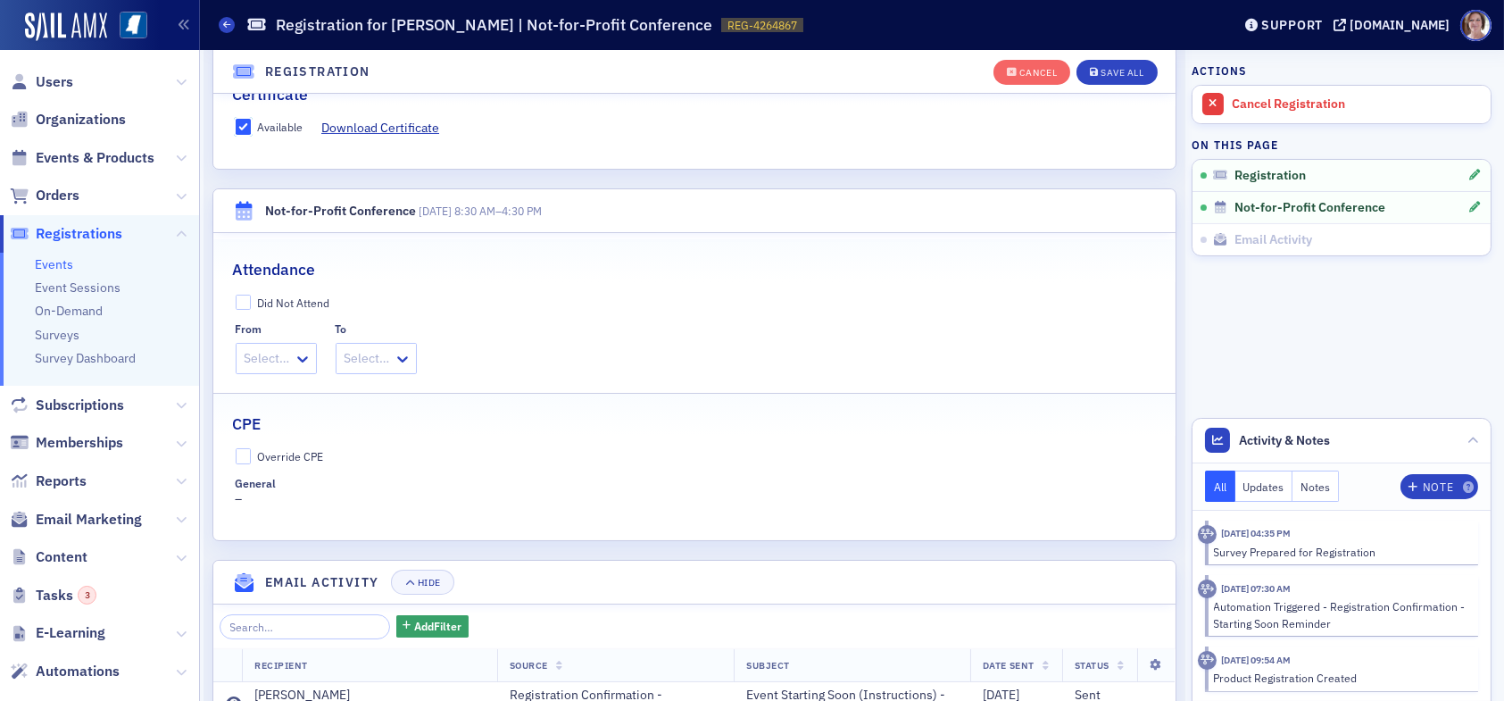
scroll to position [493, 0]
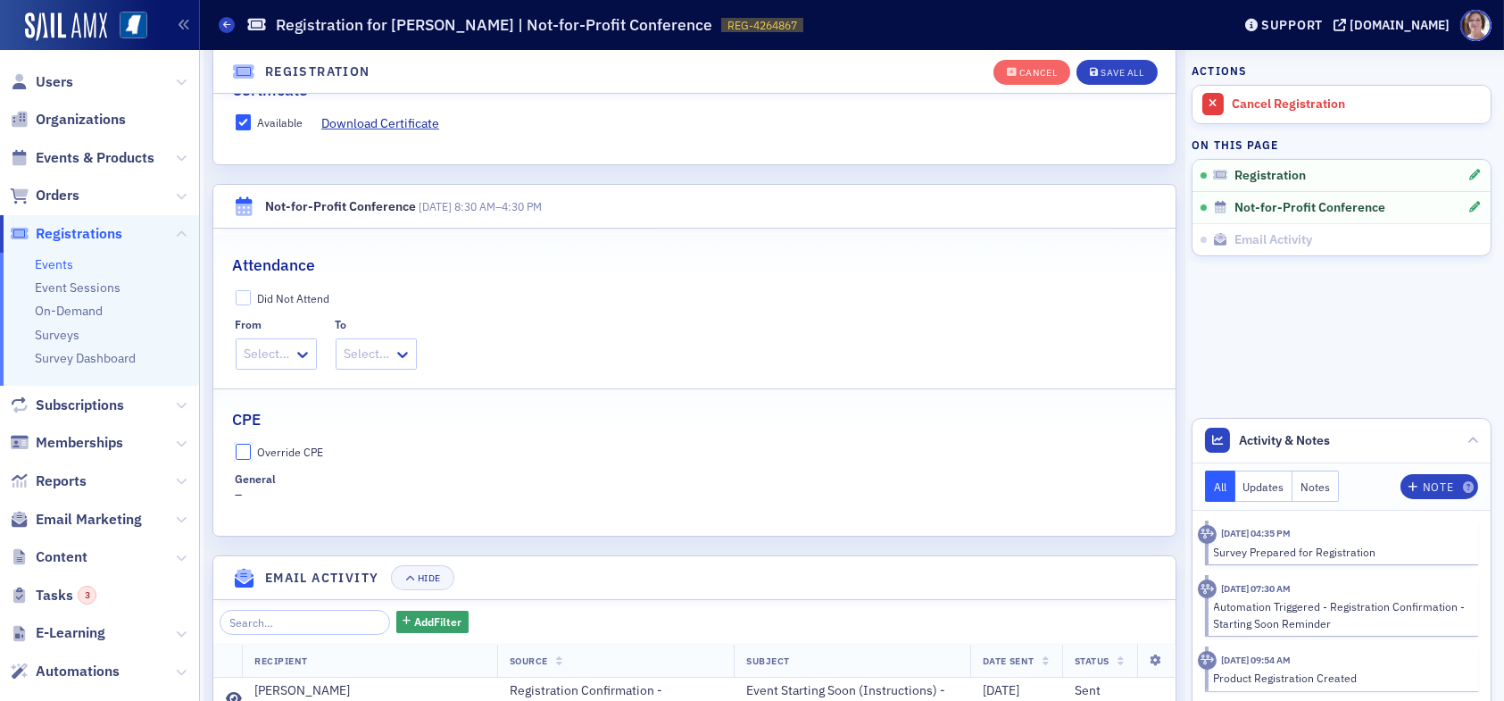
drag, startPoint x: 240, startPoint y: 446, endPoint x: 257, endPoint y: 464, distance: 24.6
click at [241, 448] on input "Override CPE" at bounding box center [244, 452] width 16 height 16
checkbox input "true"
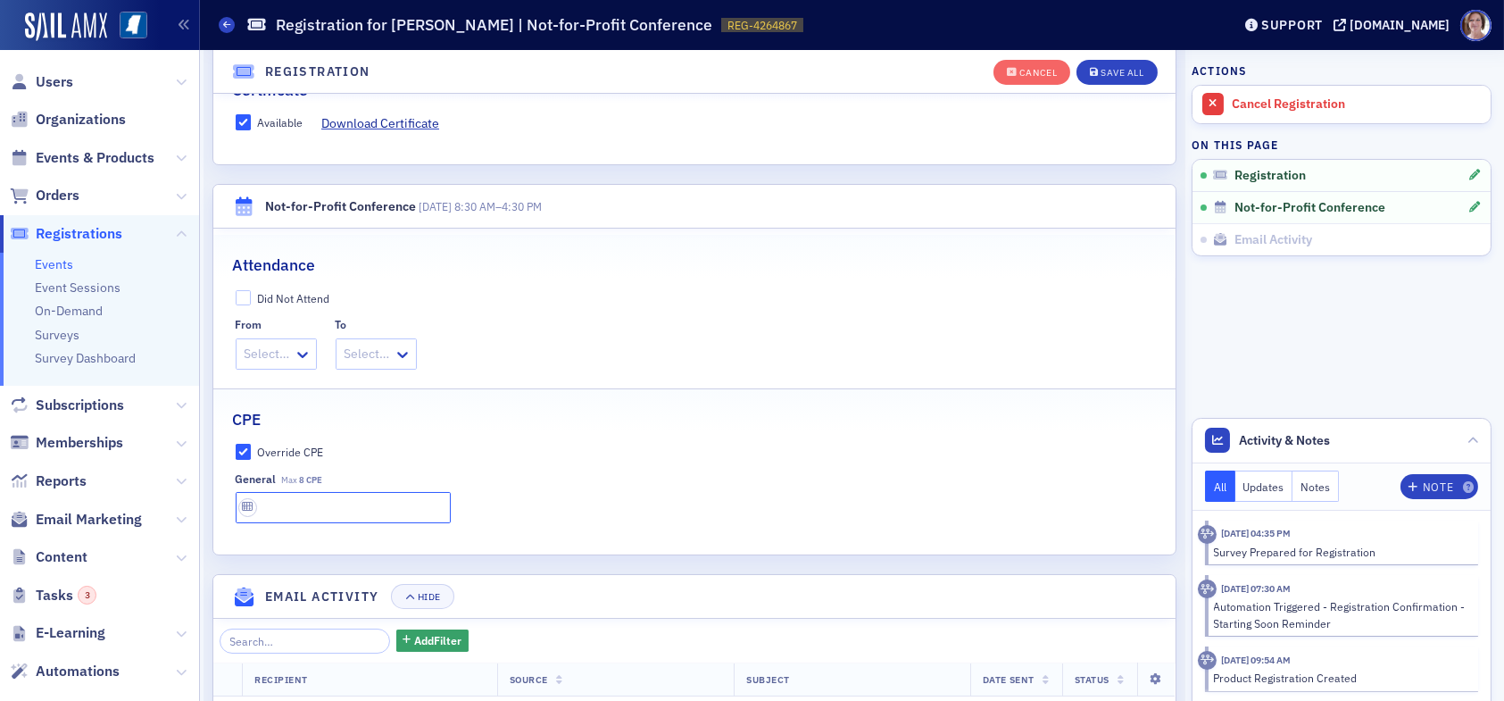
click at [297, 510] on input "text" at bounding box center [343, 507] width 215 height 31
type input "8 CPE"
click at [1117, 74] on div "Save All" at bounding box center [1121, 73] width 43 height 10
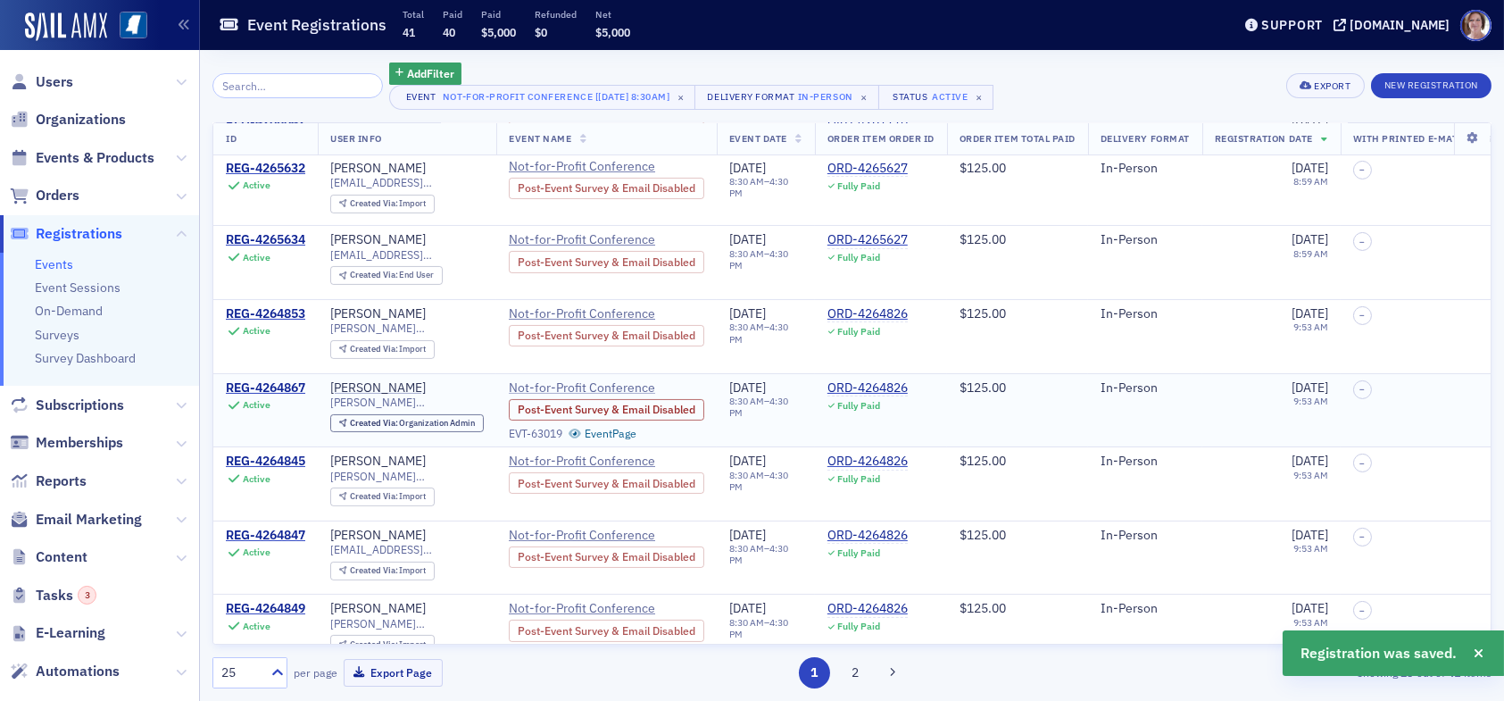
scroll to position [892, 0]
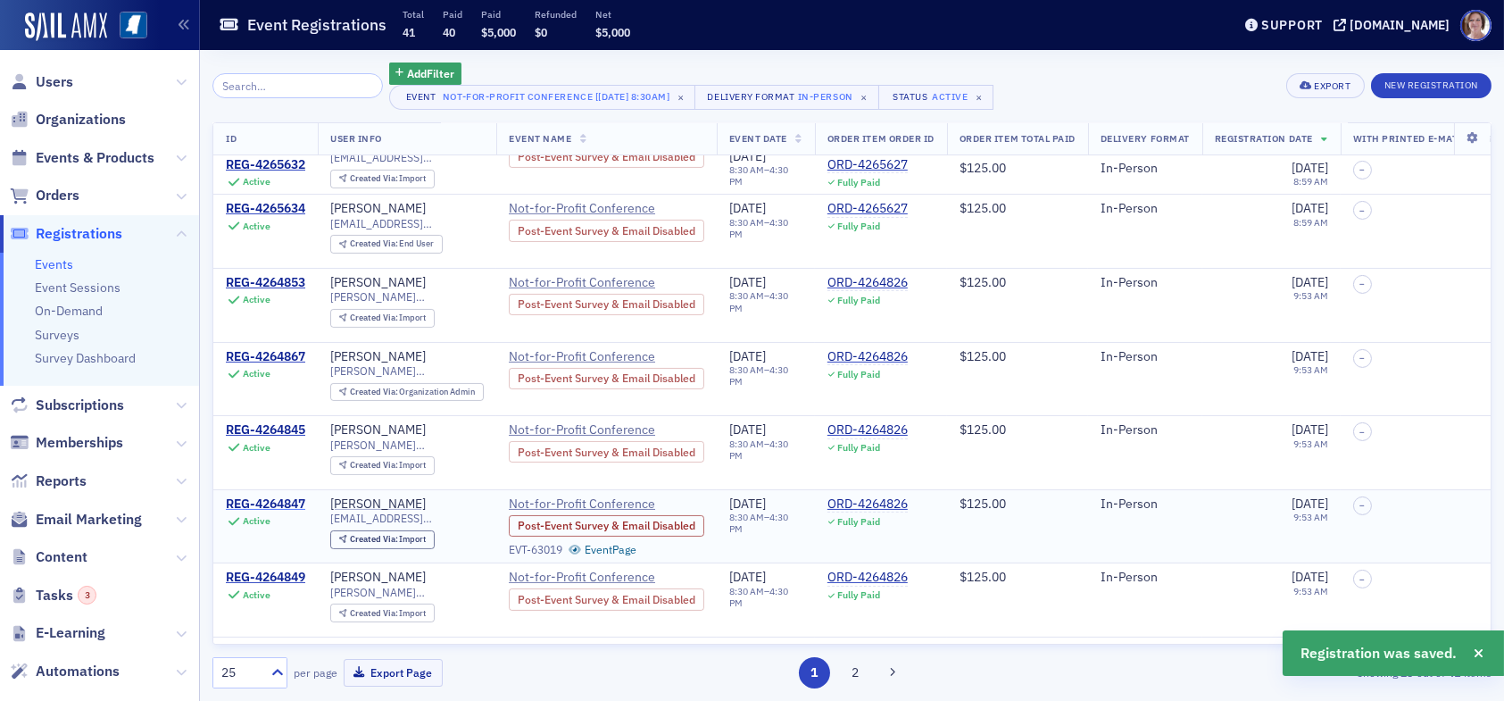
click at [274, 496] on div "REG-4264847" at bounding box center [265, 504] width 79 height 16
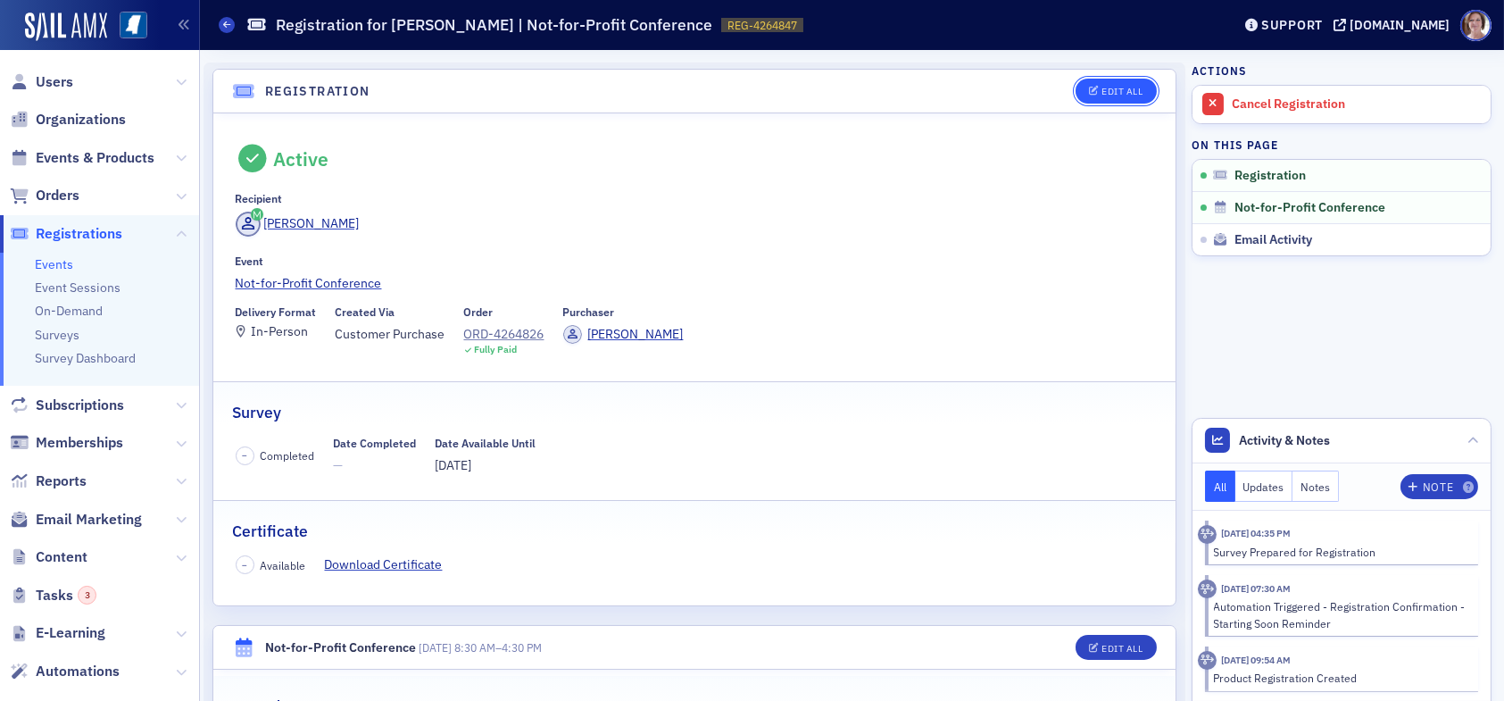
click at [1116, 87] on div "Edit All" at bounding box center [1121, 92] width 41 height 10
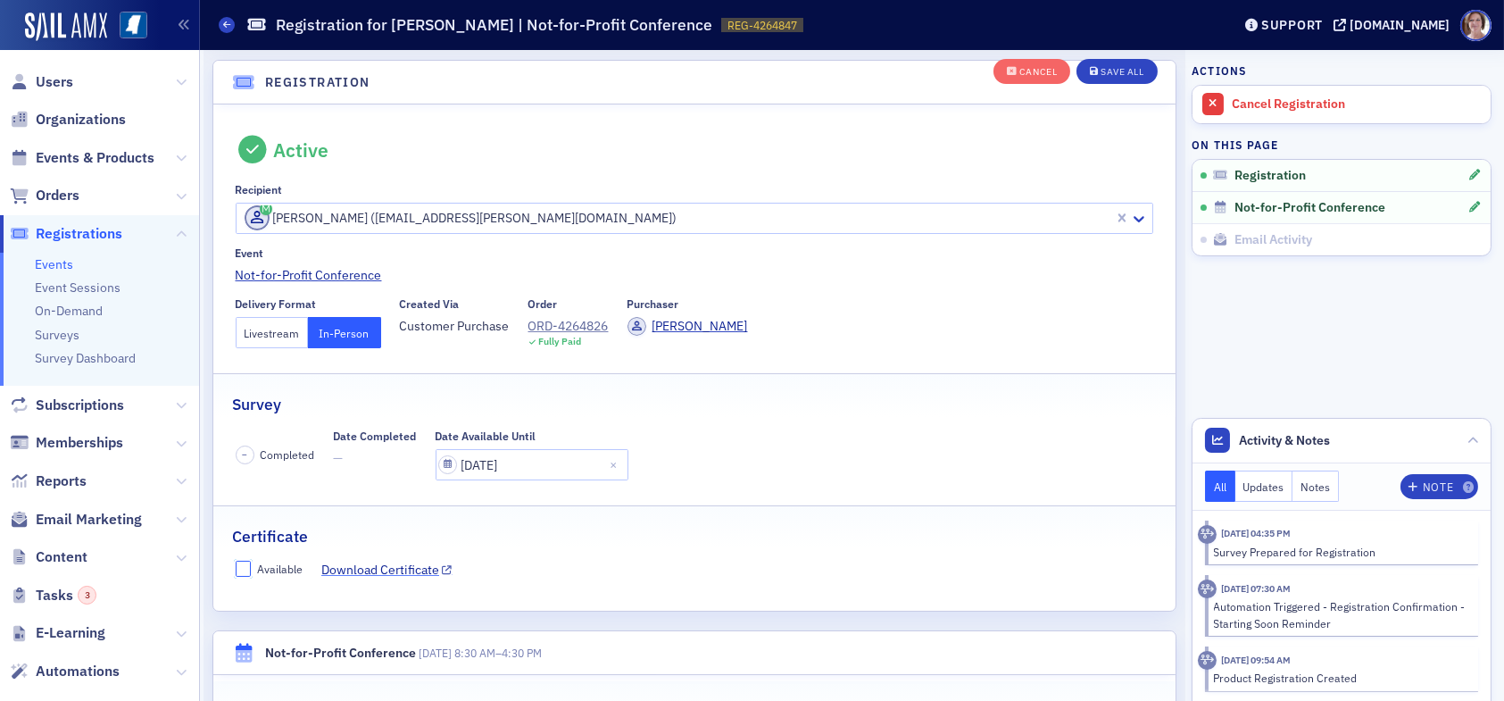
drag, startPoint x: 245, startPoint y: 568, endPoint x: 340, endPoint y: 559, distance: 95.0
click at [246, 567] on input "Available" at bounding box center [244, 568] width 16 height 16
checkbox input "true"
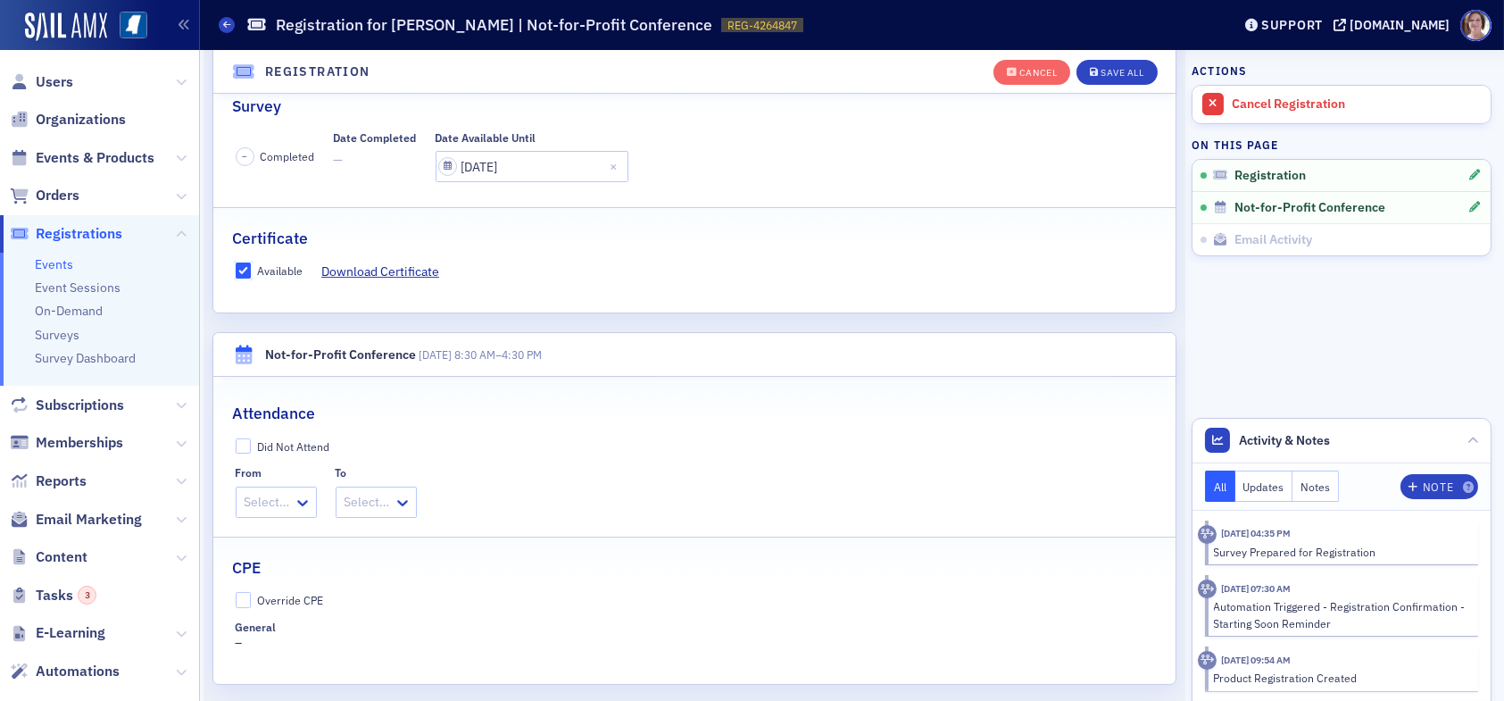
scroll to position [403, 0]
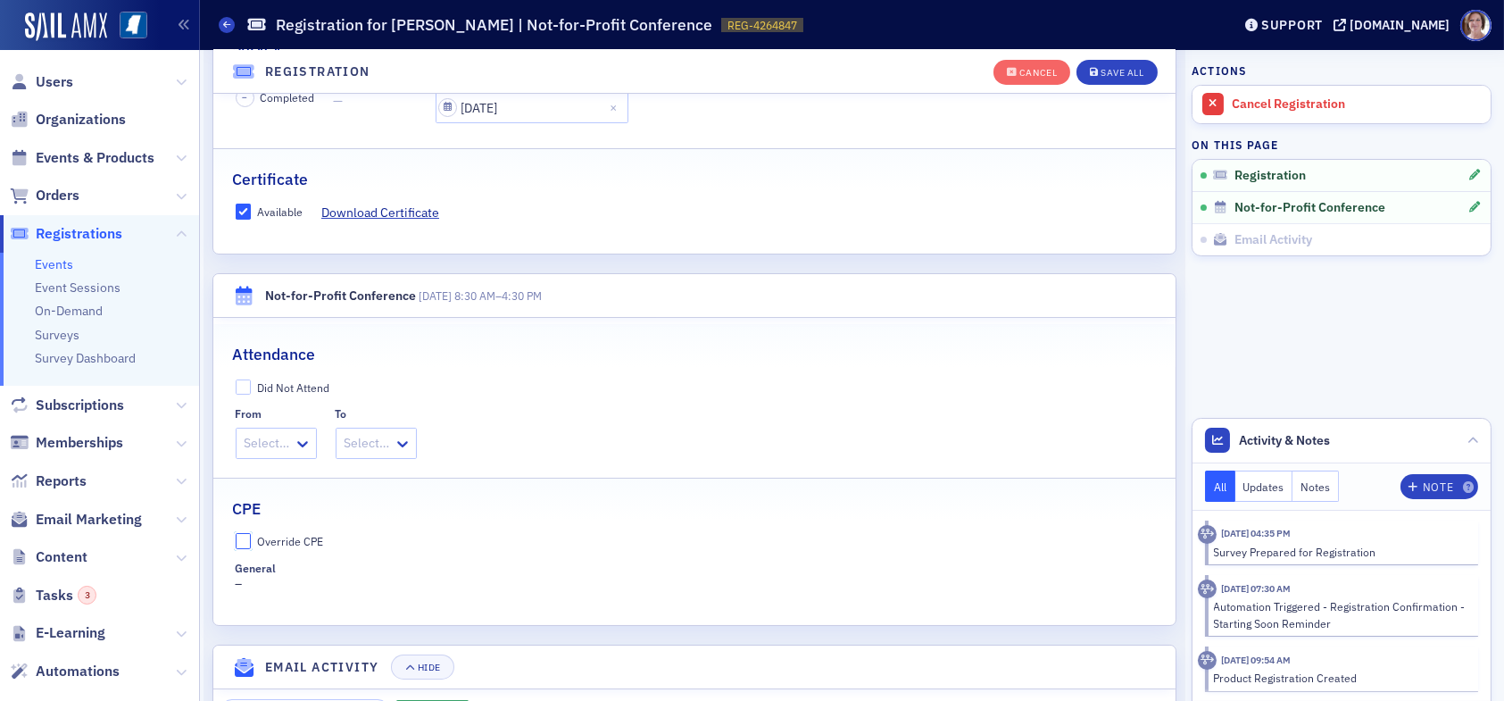
click at [245, 544] on input "Override CPE" at bounding box center [244, 541] width 16 height 16
checkbox input "true"
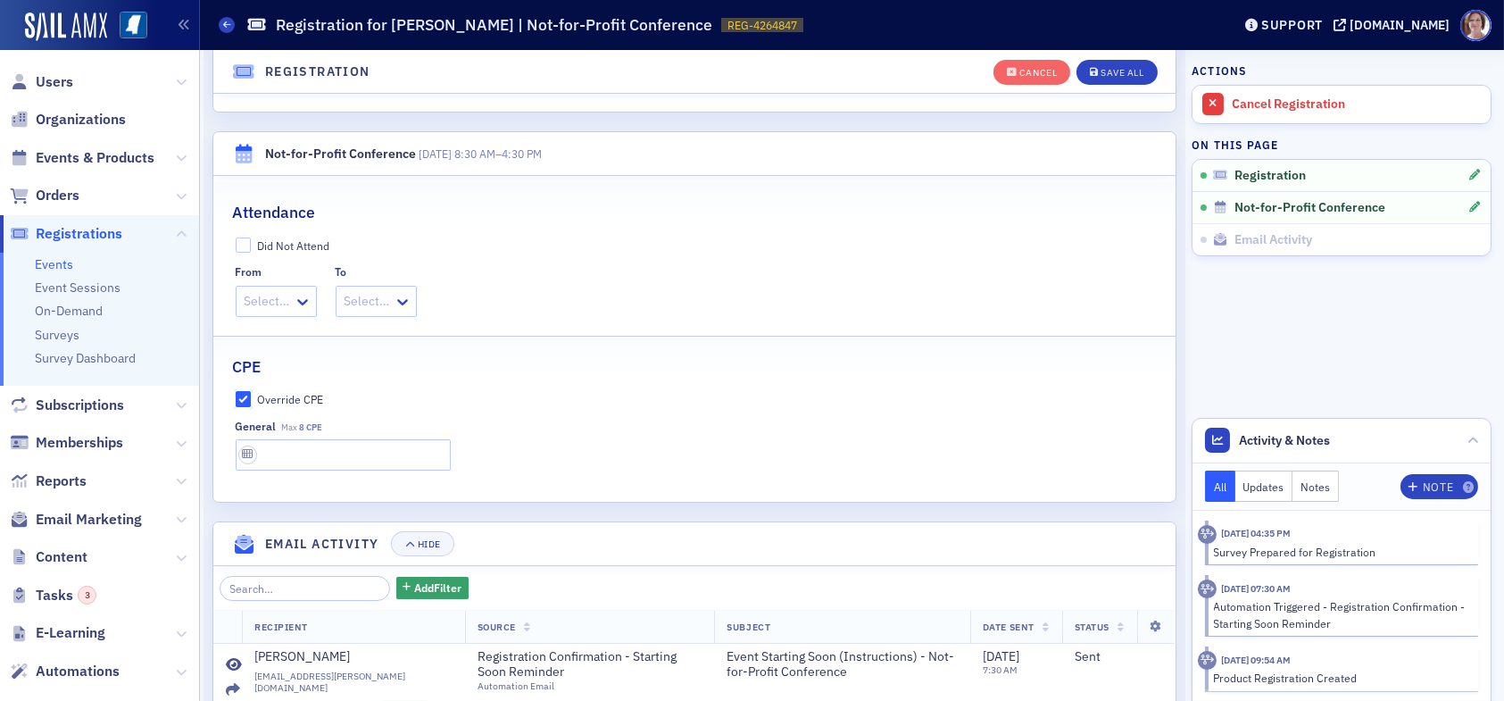
scroll to position [582, 0]
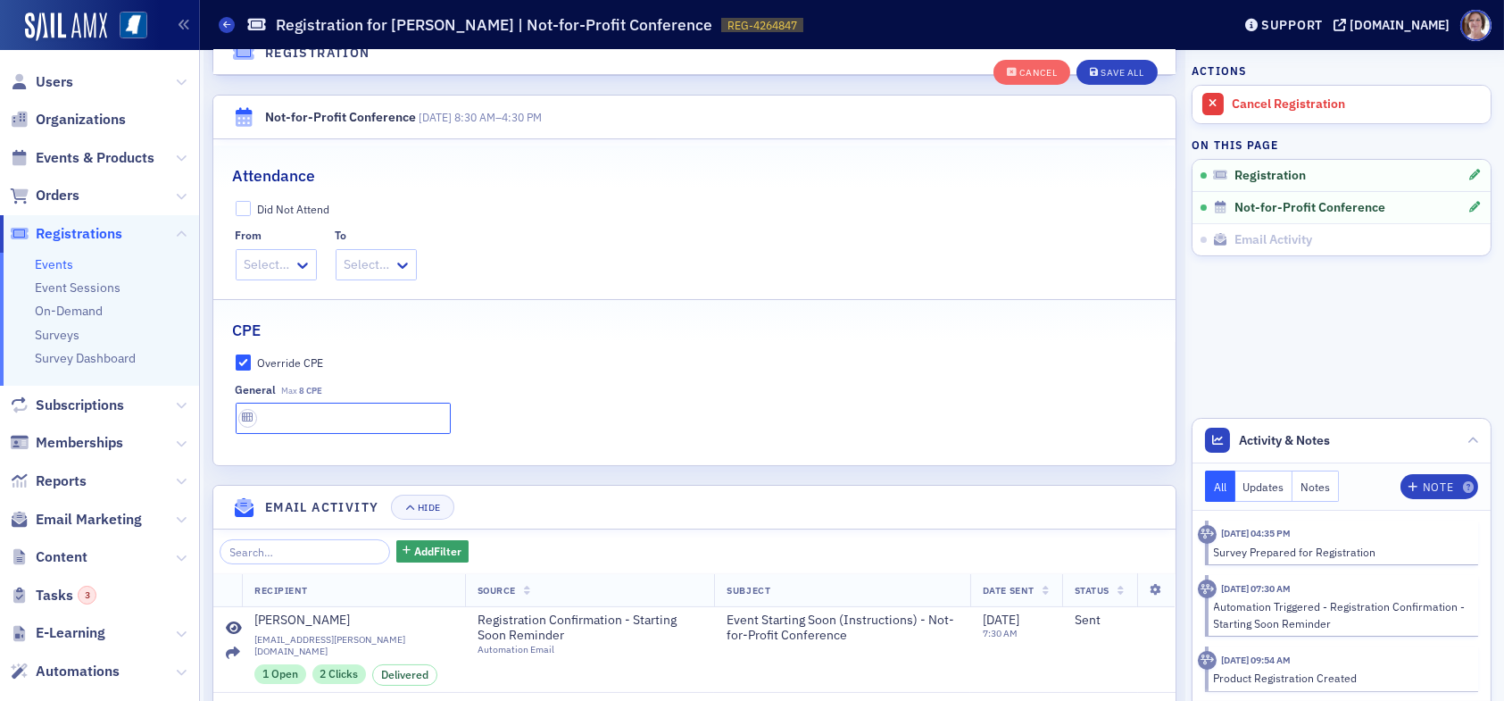
click at [333, 415] on input "text" at bounding box center [343, 417] width 215 height 31
type input "8 CPE"
click at [1121, 71] on div "Save All" at bounding box center [1121, 73] width 43 height 10
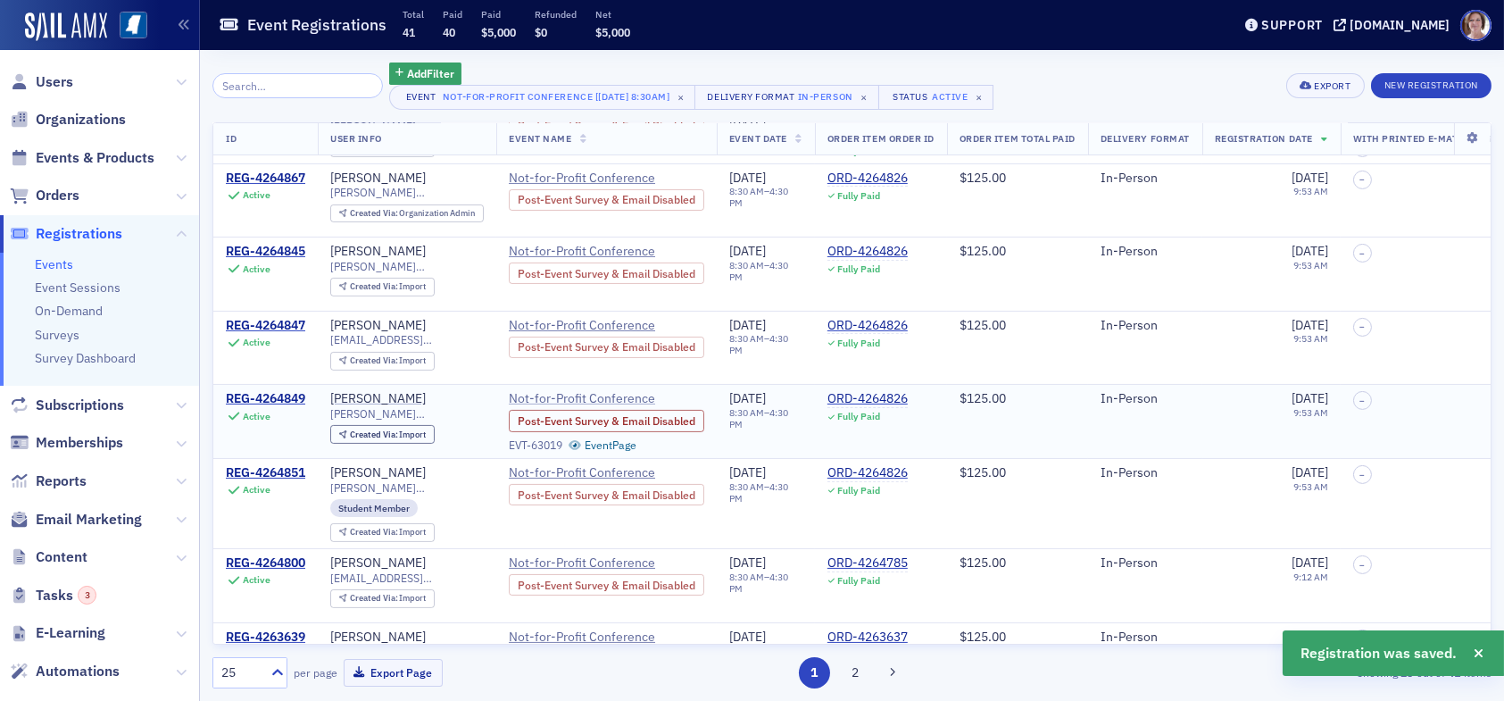
scroll to position [1160, 0]
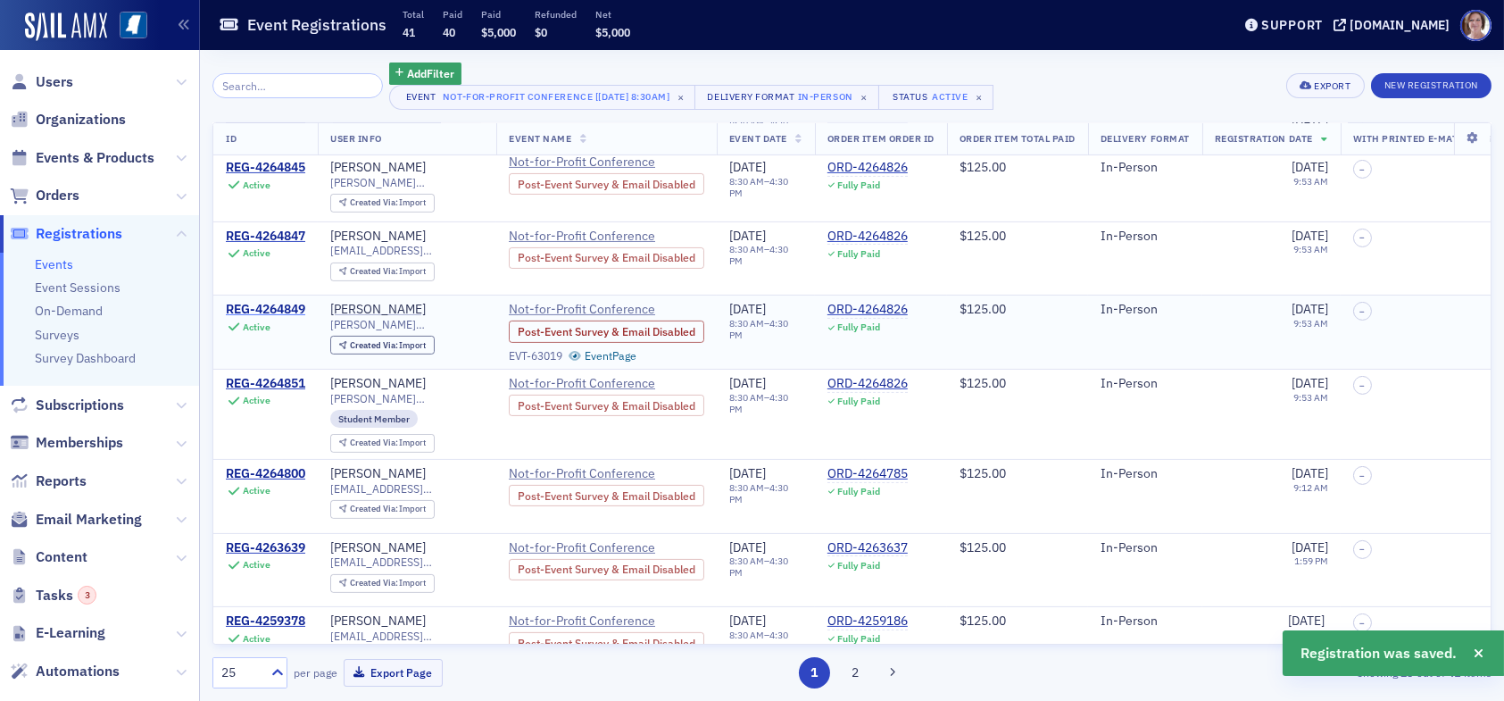
click at [283, 302] on div "REG-4264849" at bounding box center [265, 310] width 79 height 16
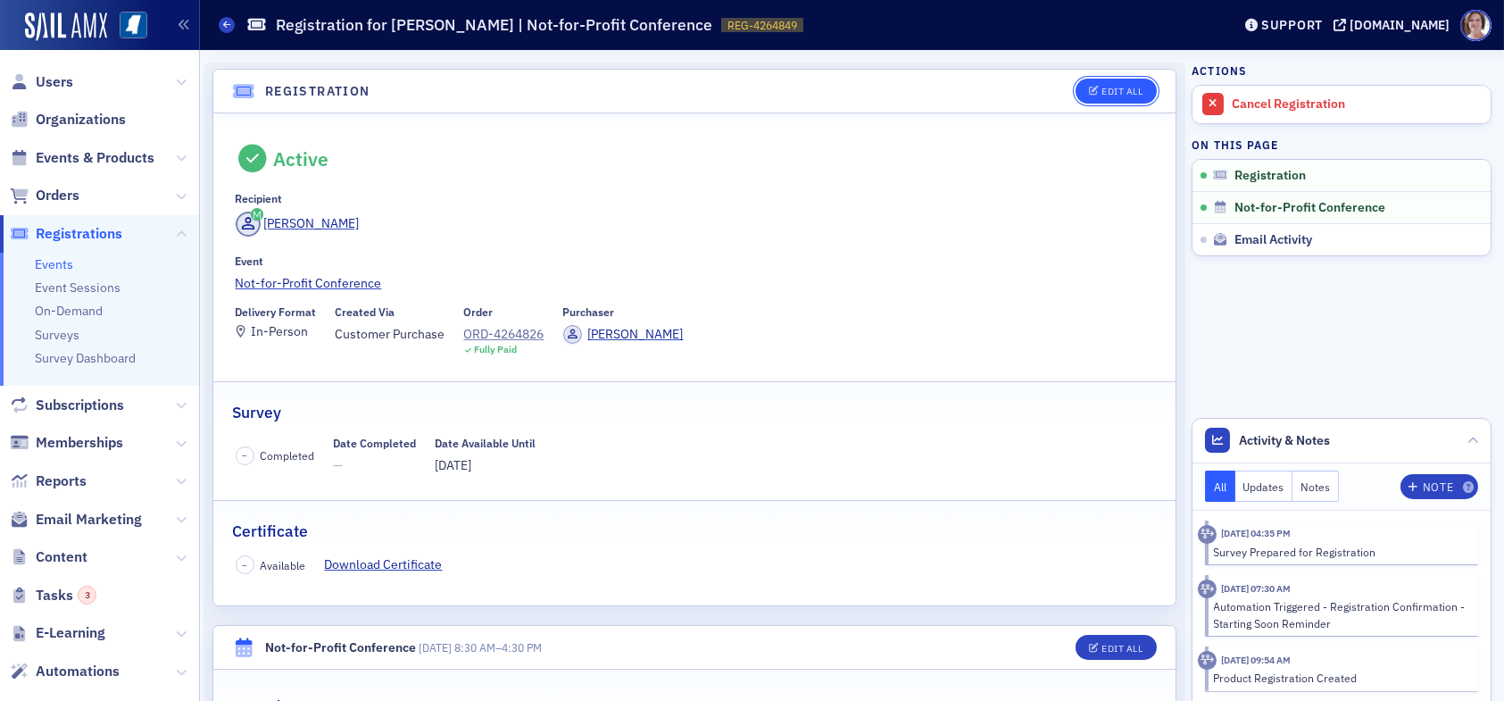
click at [1108, 95] on div "Edit All" at bounding box center [1121, 92] width 41 height 10
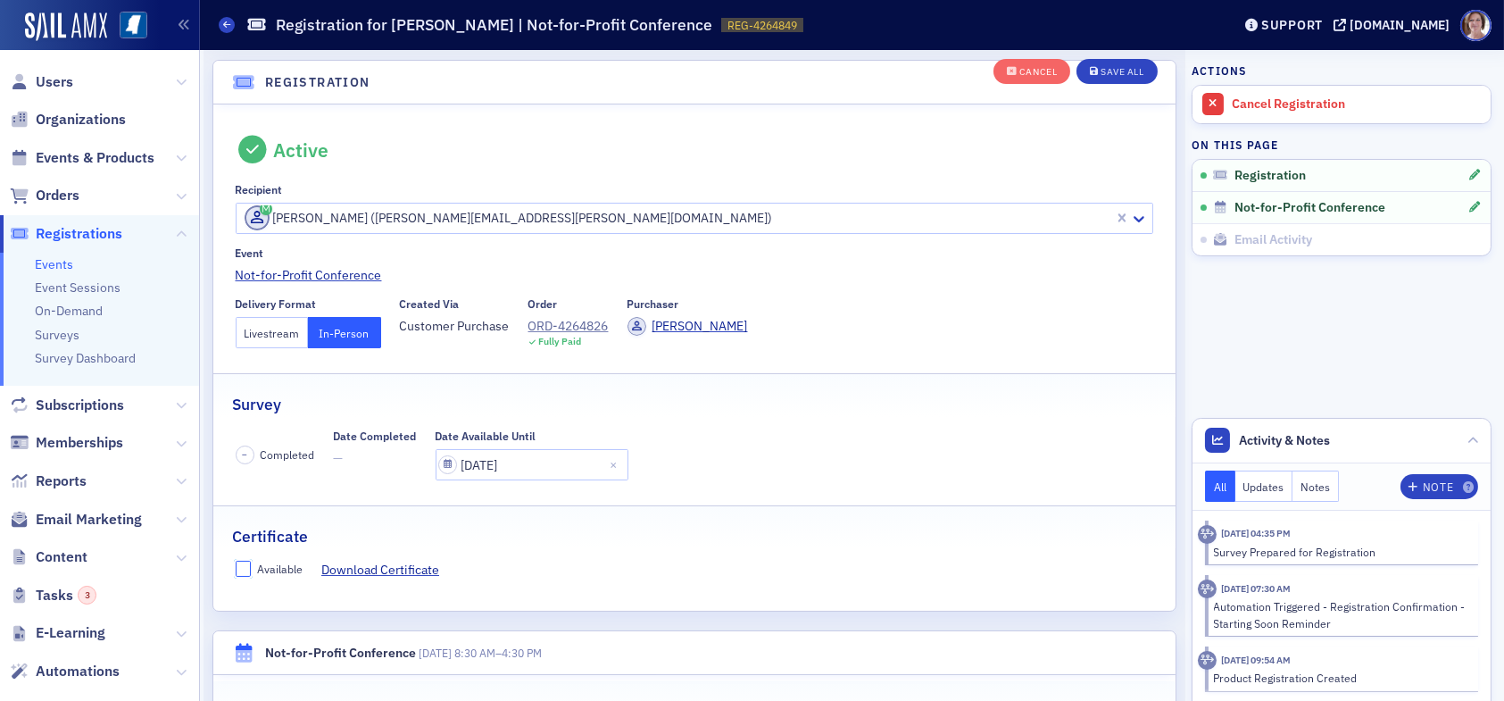
click at [245, 565] on input "Available" at bounding box center [244, 568] width 16 height 16
checkbox input "true"
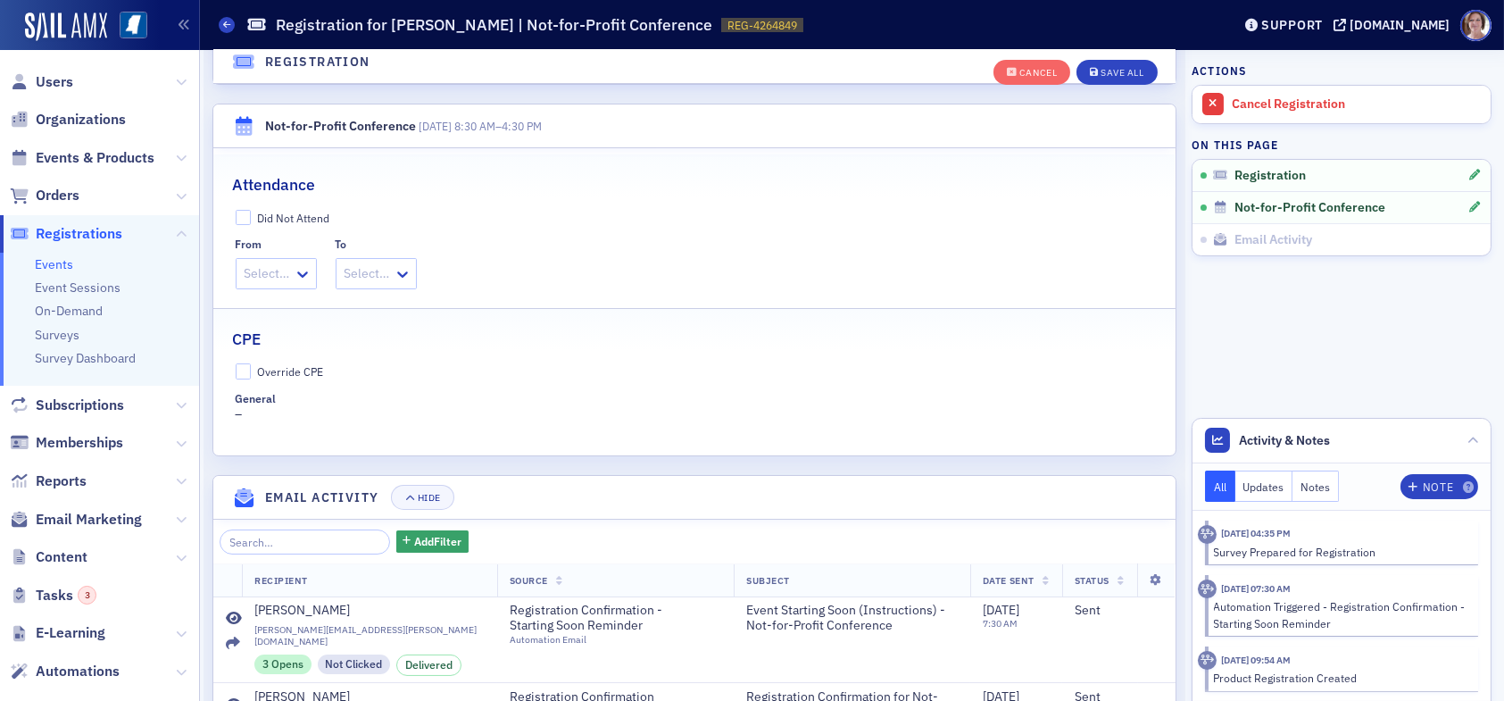
scroll to position [582, 0]
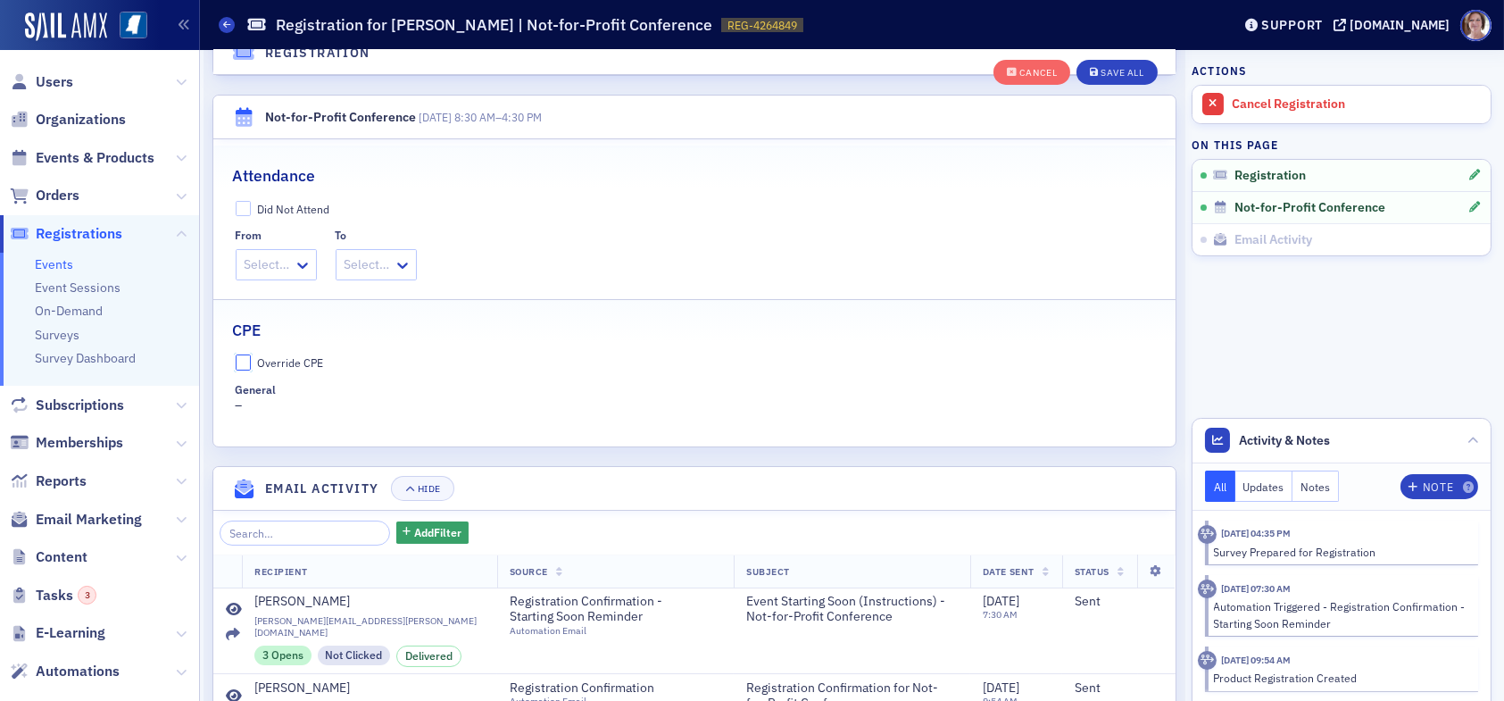
click at [245, 359] on input "Override CPE" at bounding box center [244, 362] width 16 height 16
checkbox input "true"
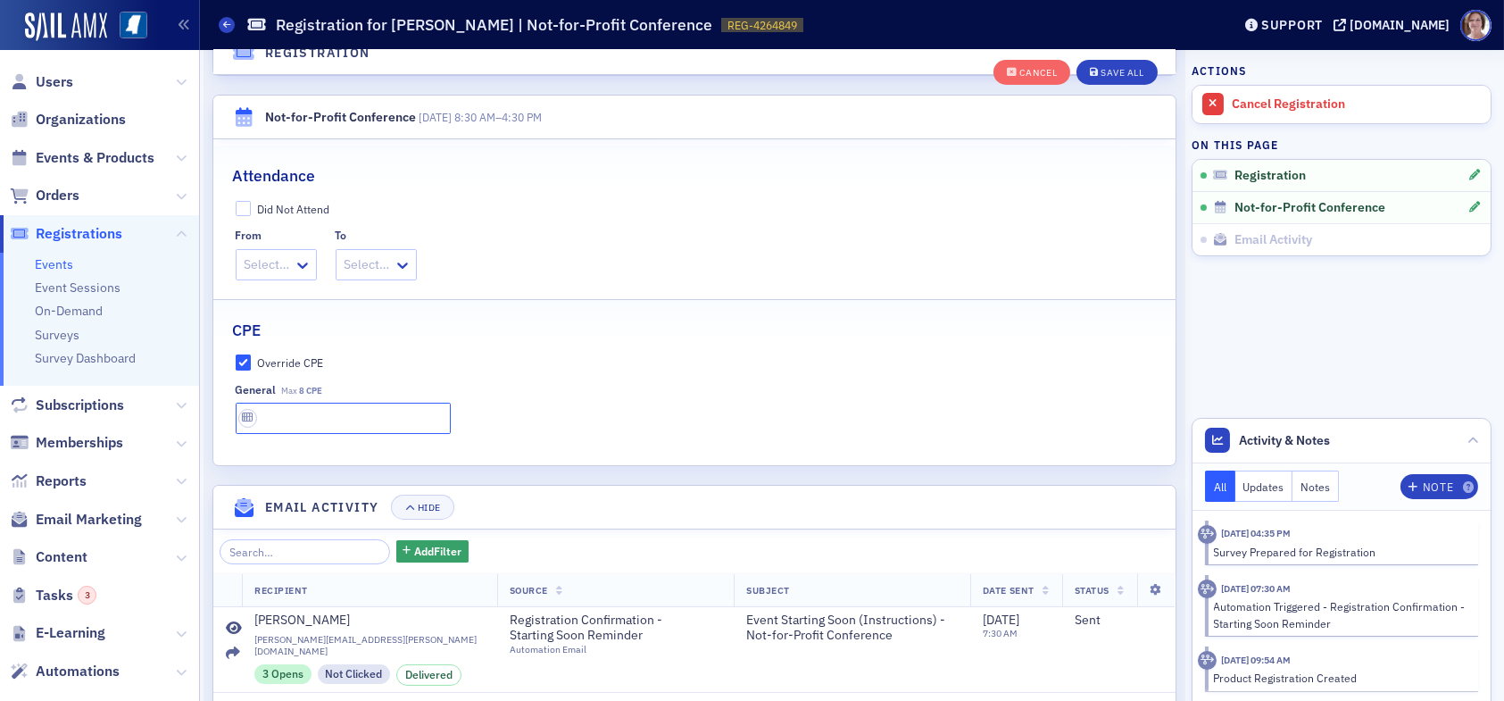
click at [321, 424] on input "text" at bounding box center [343, 417] width 215 height 31
type input "8 CPE"
click at [1100, 70] on div "Save All" at bounding box center [1121, 73] width 43 height 10
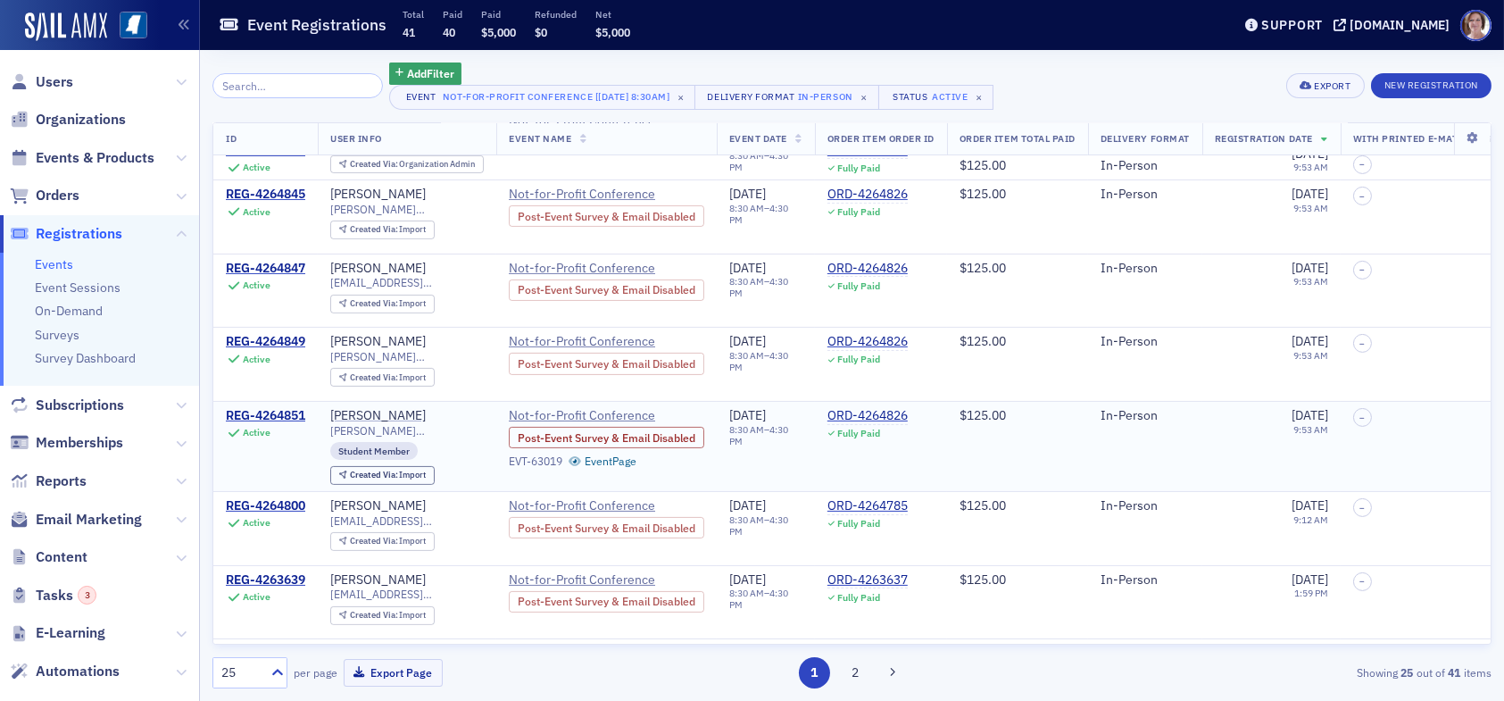
scroll to position [1160, 0]
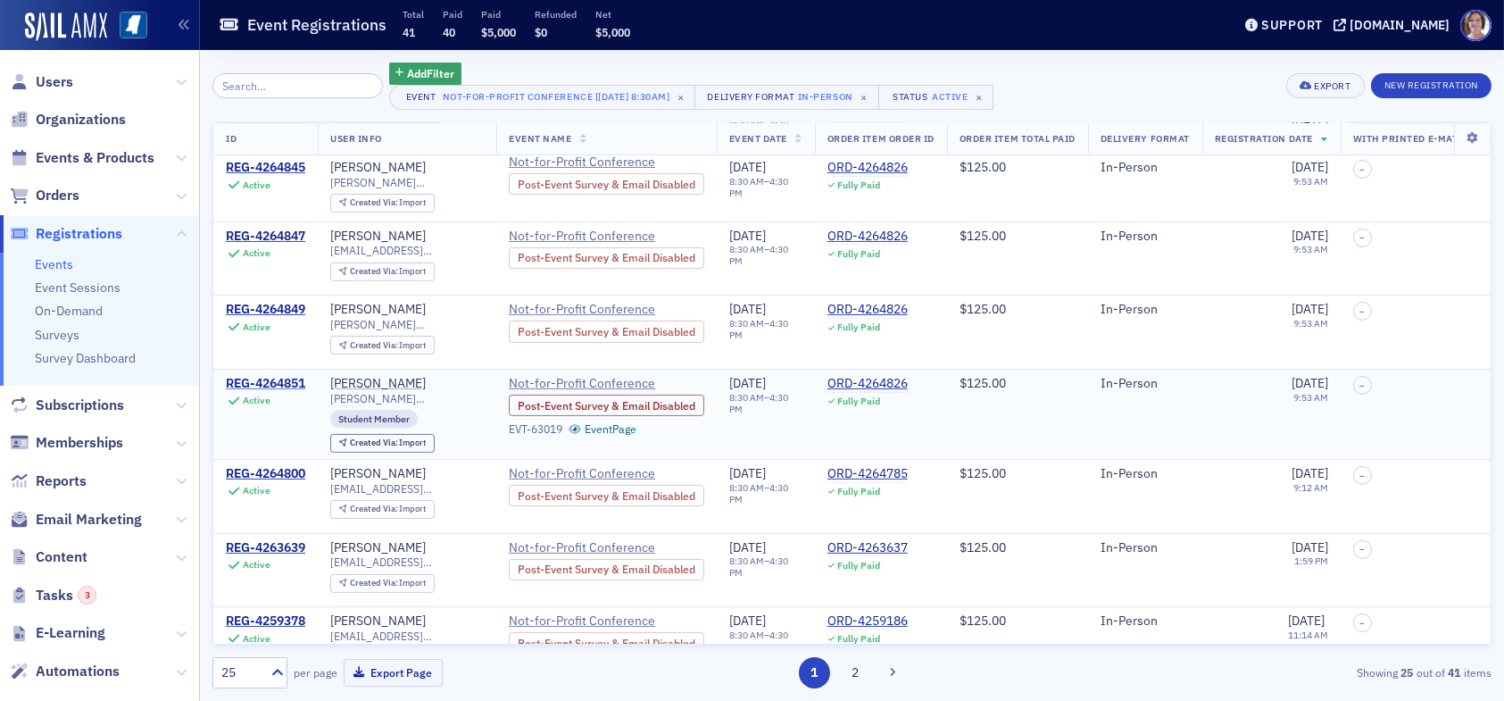
drag, startPoint x: 289, startPoint y: 328, endPoint x: 299, endPoint y: 327, distance: 10.0
click at [289, 376] on div "REG-4264851" at bounding box center [265, 384] width 79 height 16
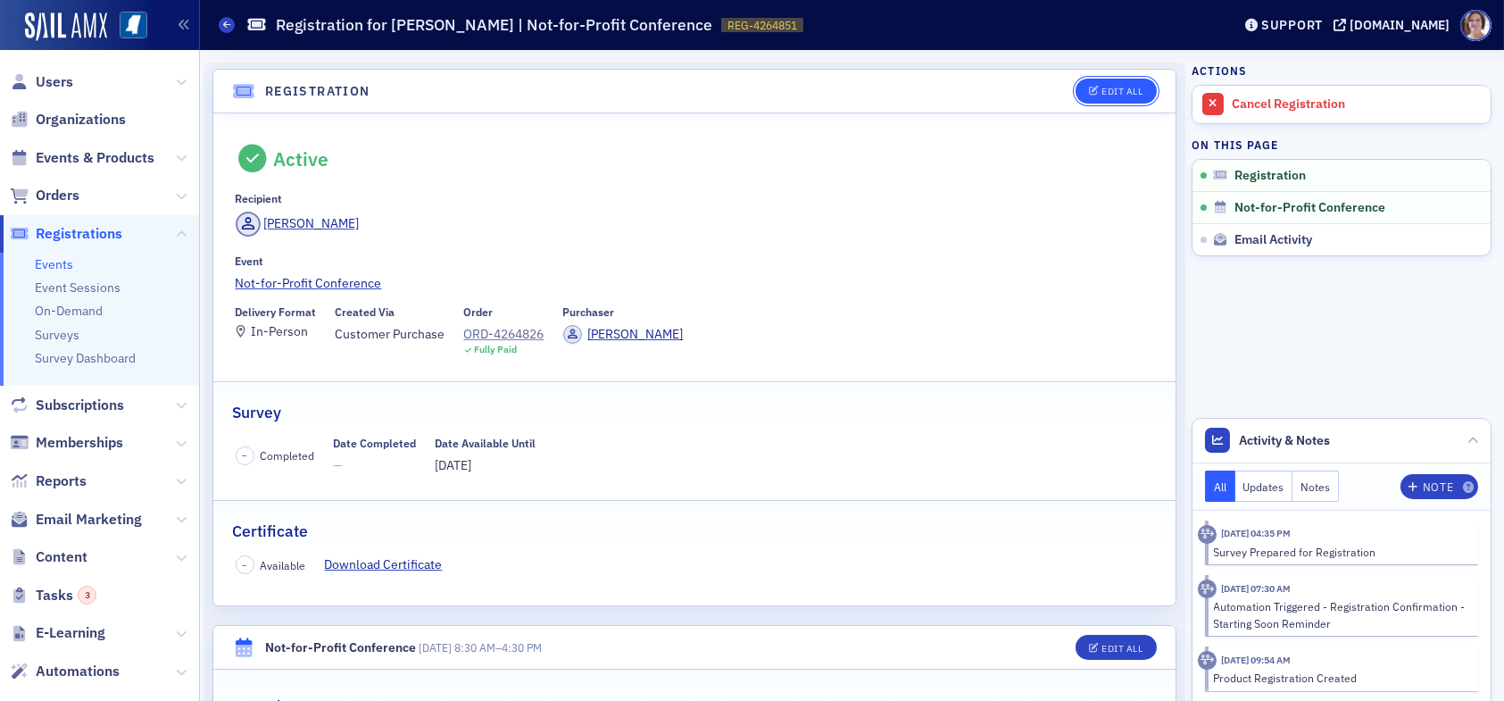
click at [1101, 87] on div "Edit All" at bounding box center [1121, 92] width 41 height 10
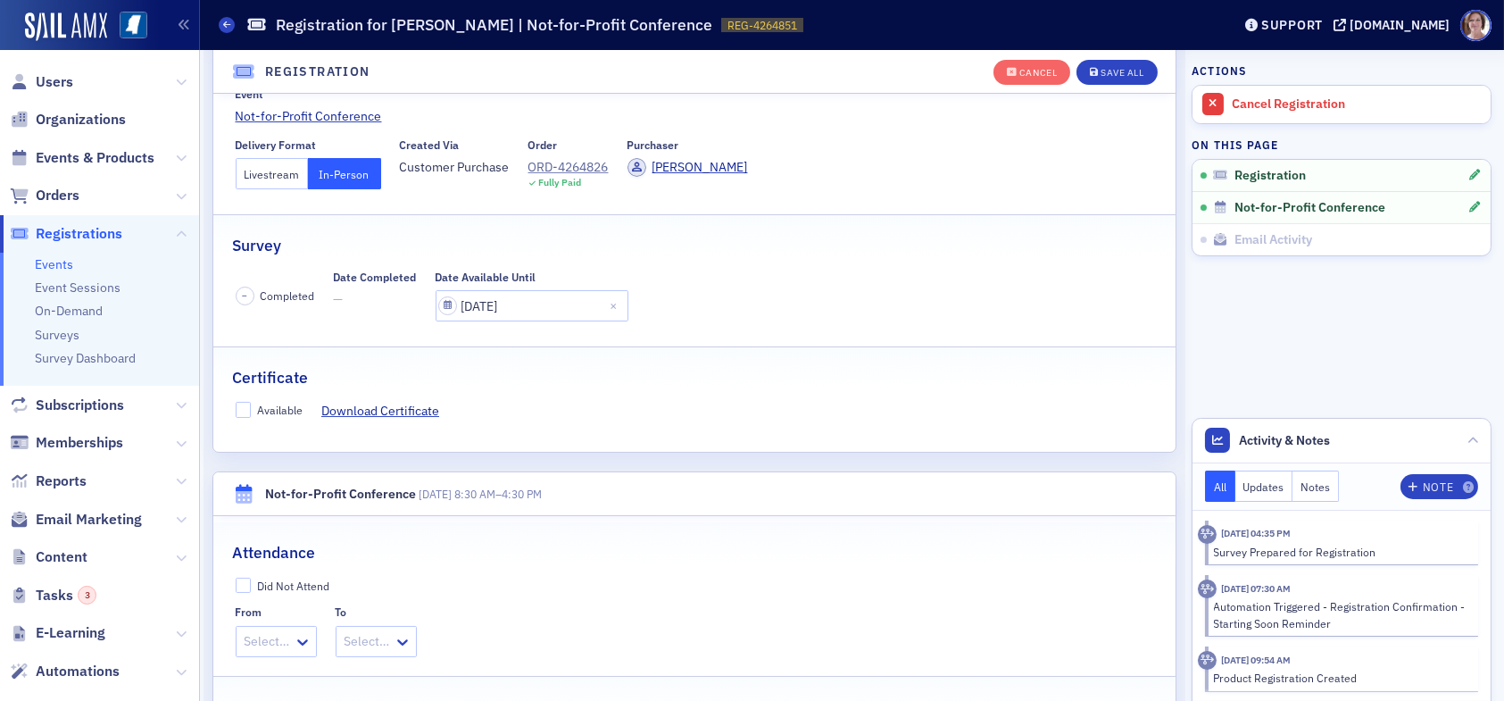
scroll to position [225, 0]
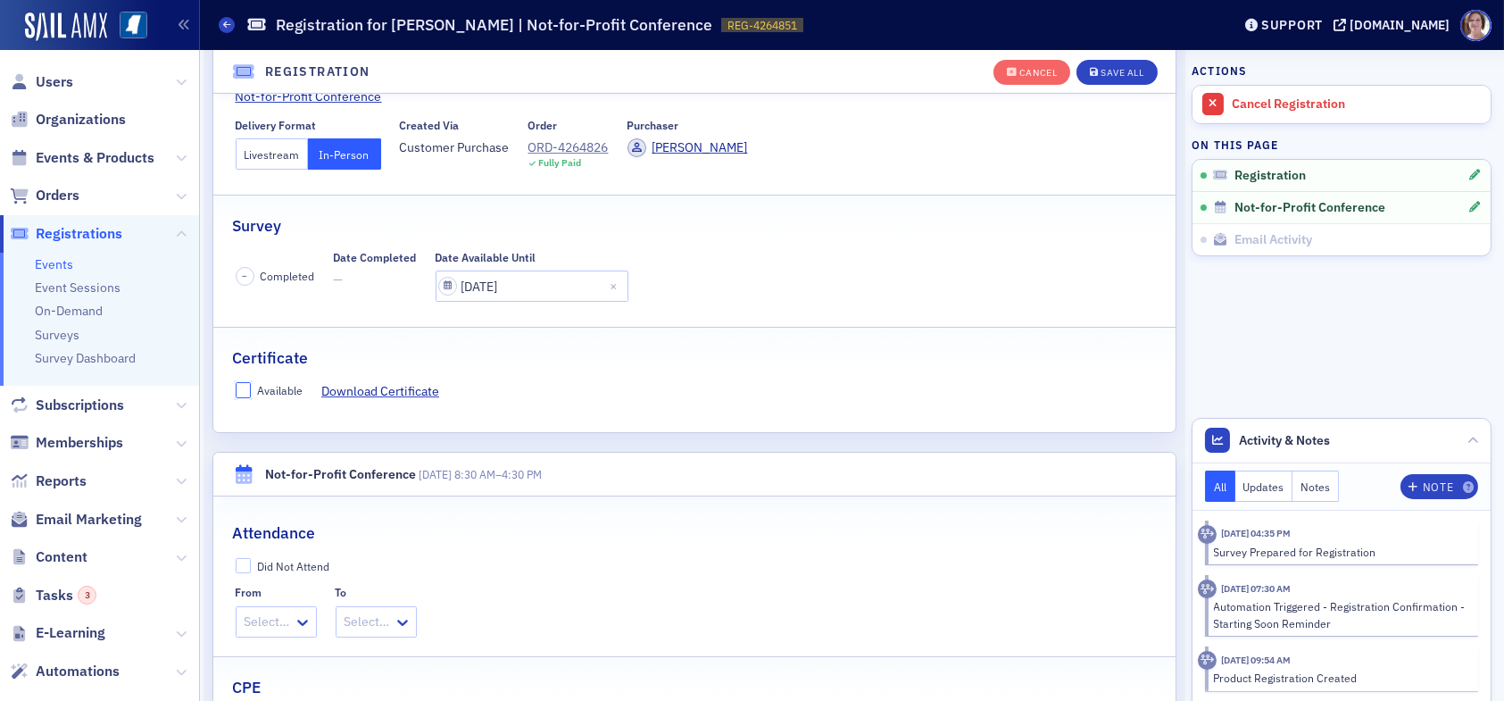
click at [242, 389] on input "Available" at bounding box center [244, 390] width 16 height 16
checkbox input "true"
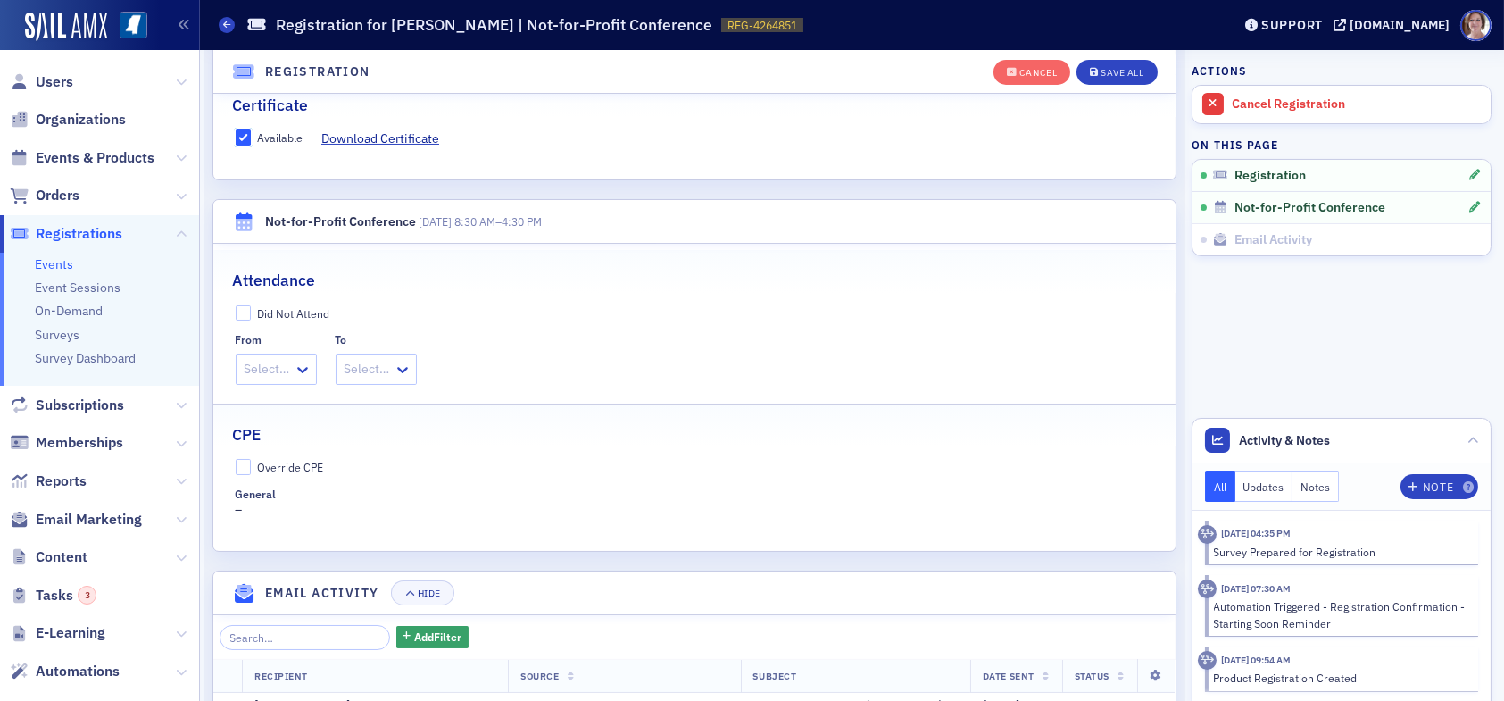
scroll to position [493, 0]
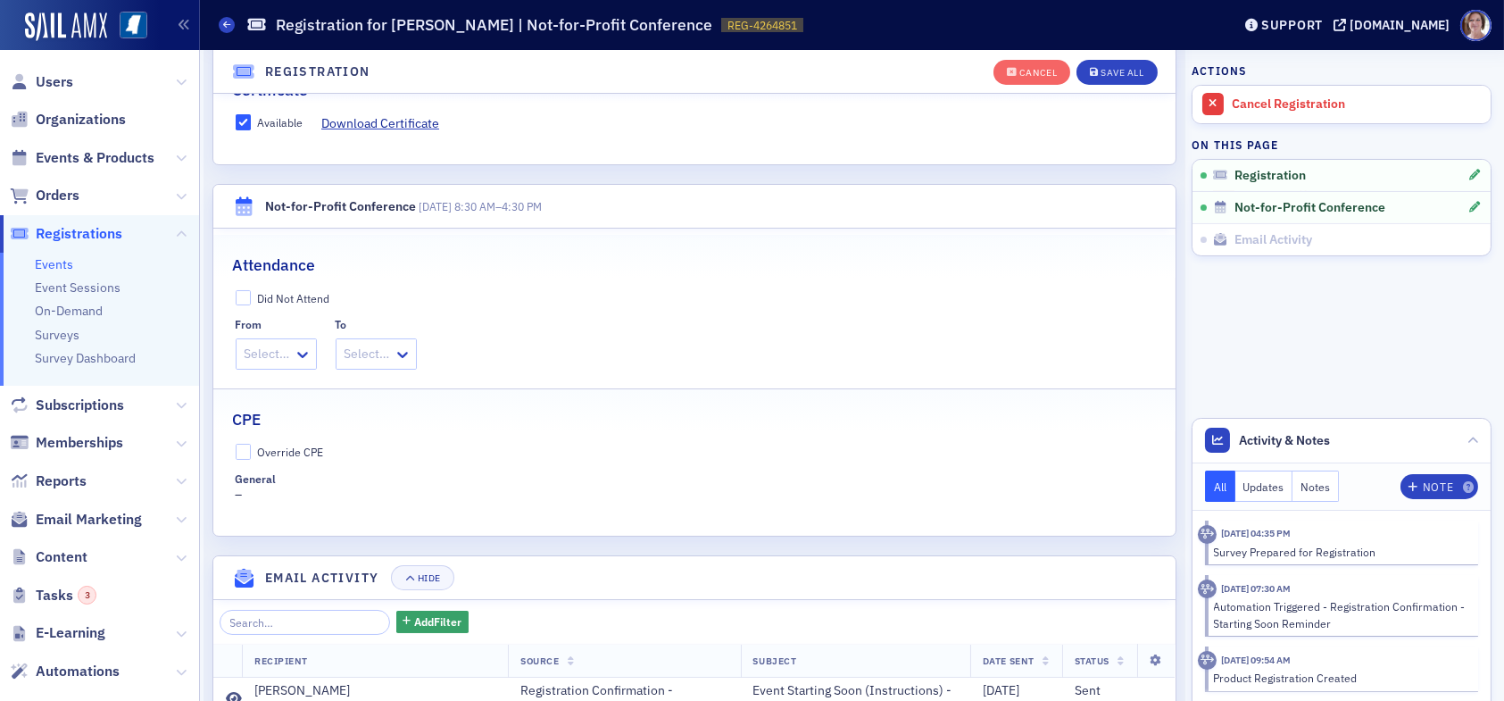
click at [252, 454] on label "Override CPE" at bounding box center [695, 452] width 918 height 16
click at [252, 454] on input "Override CPE" at bounding box center [244, 452] width 16 height 16
checkbox input "true"
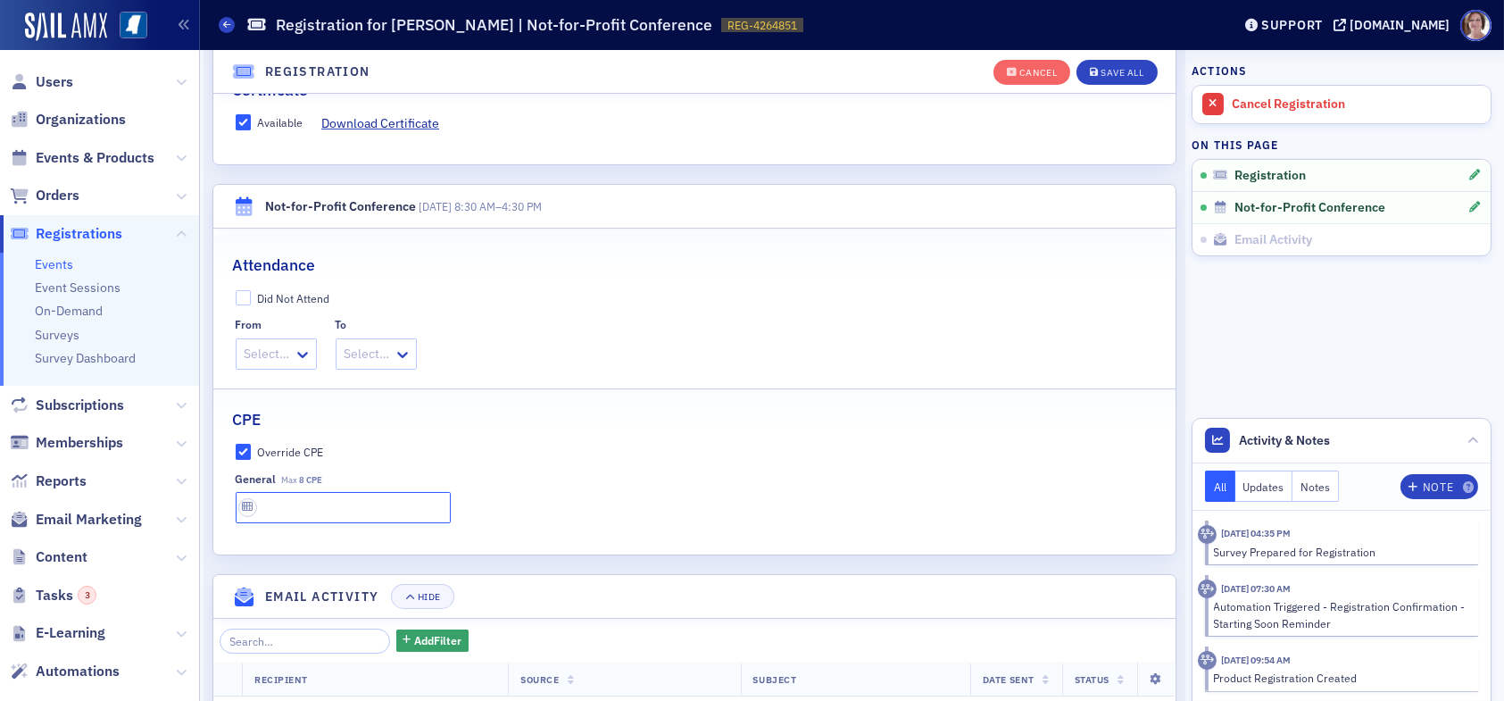
click at [337, 504] on input "text" at bounding box center [343, 507] width 215 height 31
type input "8 CPE"
click at [1114, 69] on div "Save All" at bounding box center [1121, 73] width 43 height 10
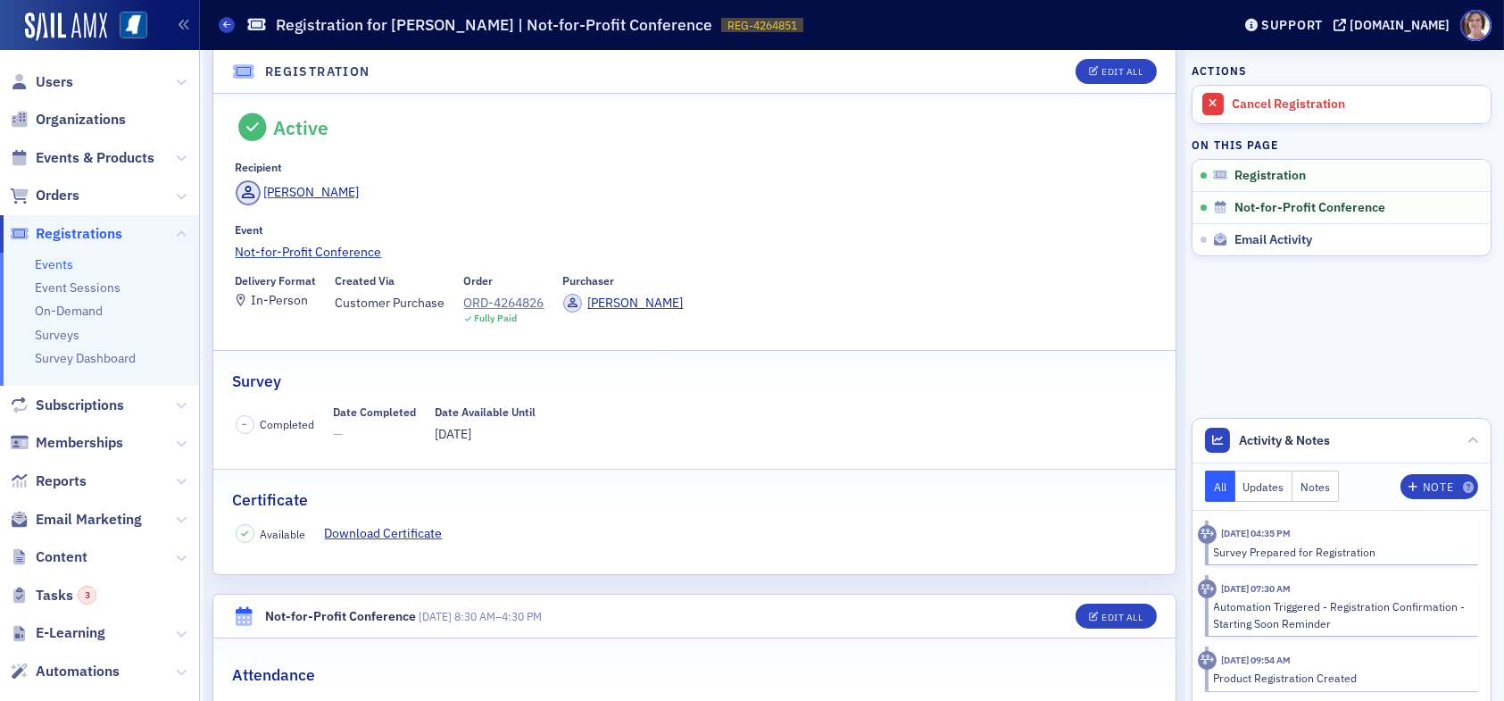
scroll to position [0, 0]
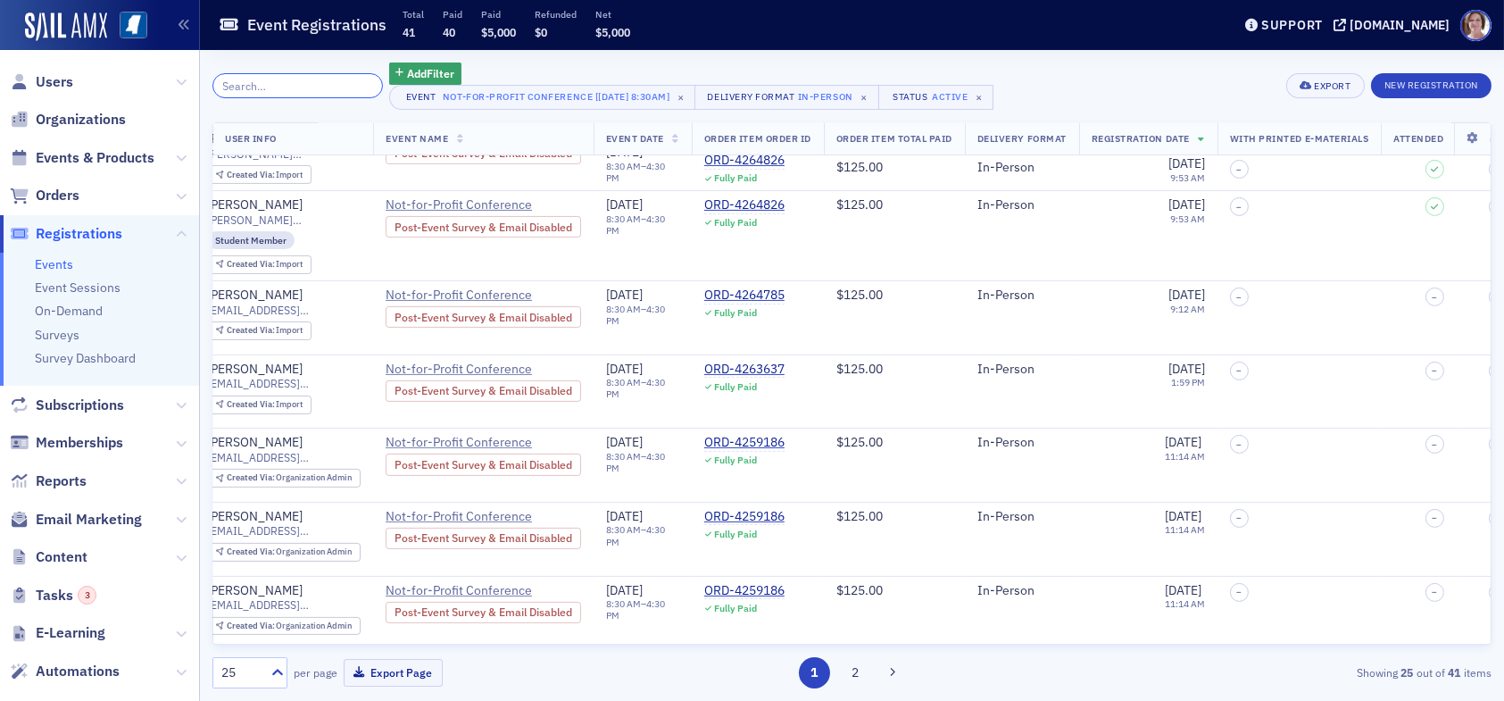
scroll to position [1339, 0]
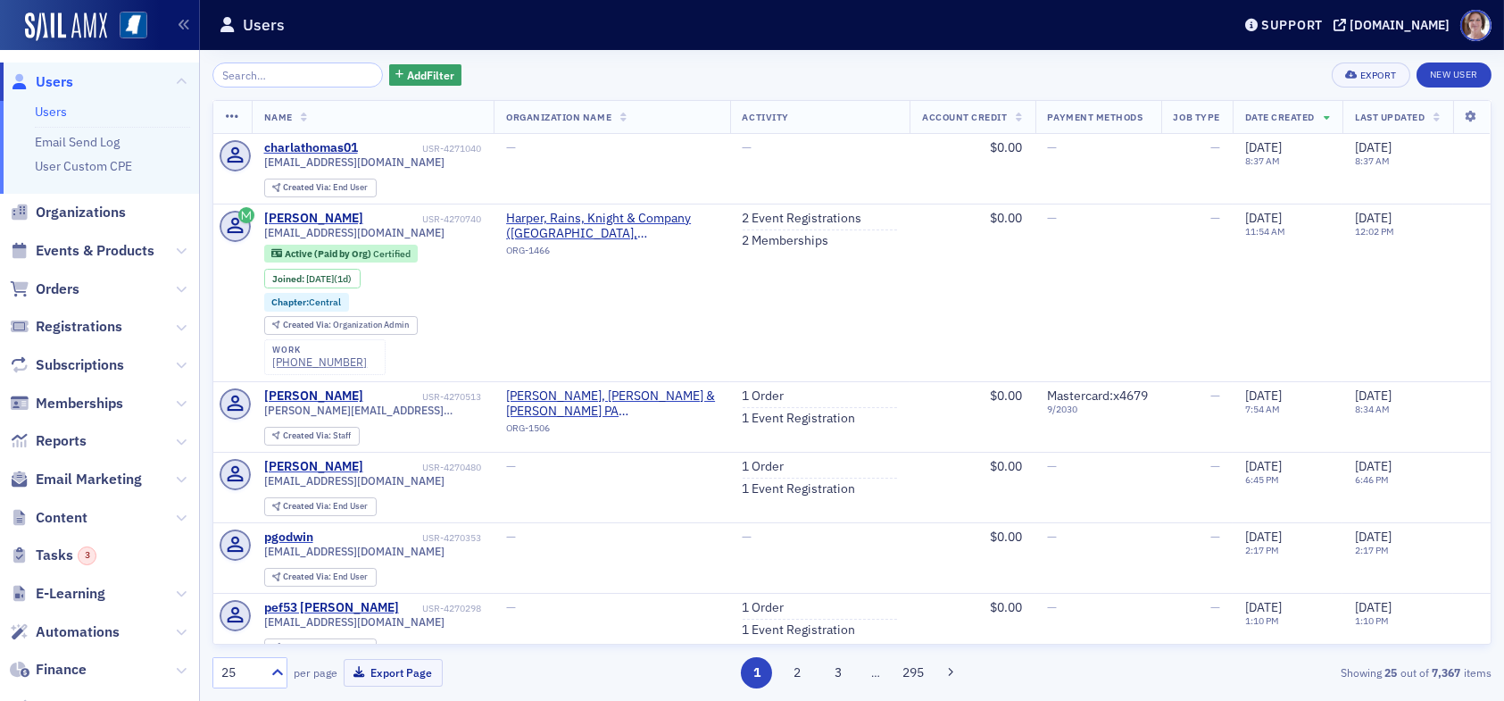
click at [63, 86] on span "Users" at bounding box center [54, 82] width 37 height 20
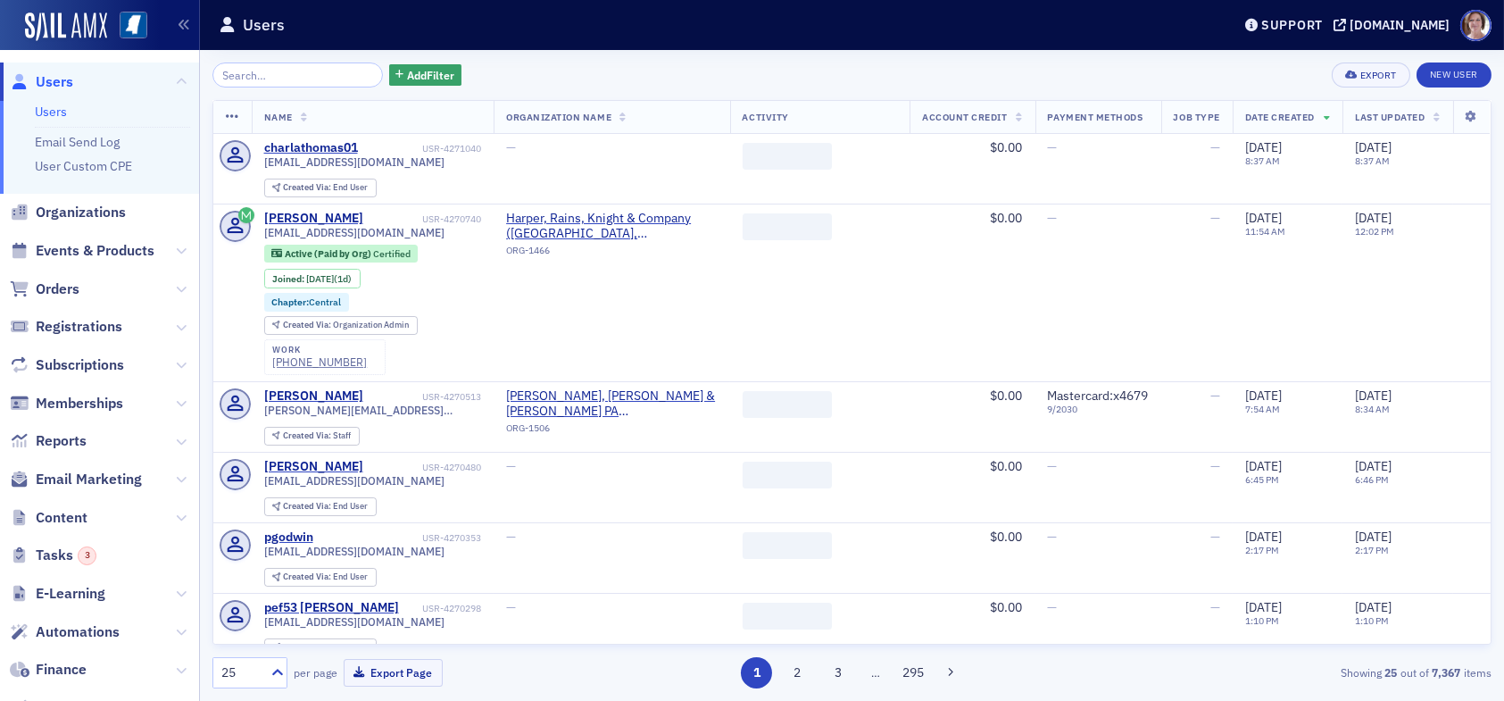
click at [278, 79] on input "search" at bounding box center [297, 74] width 170 height 25
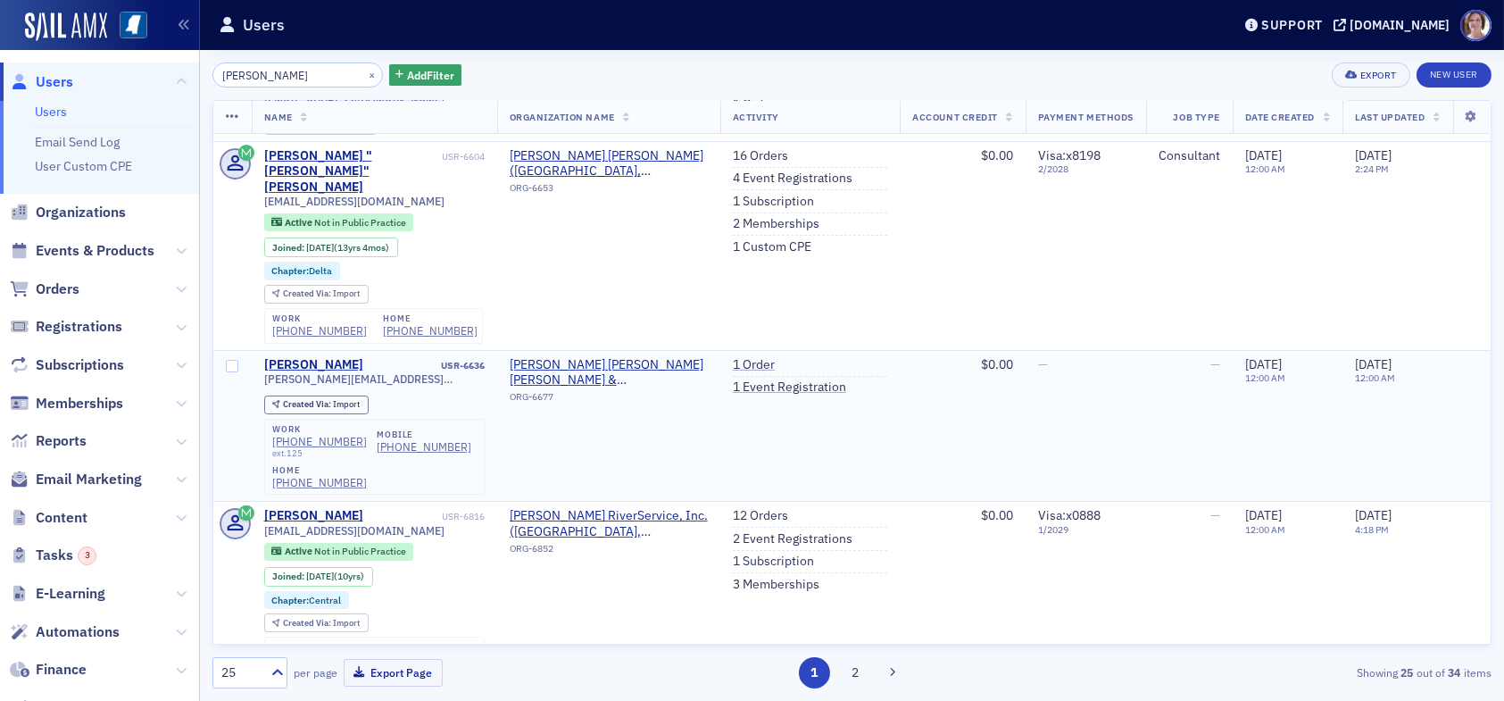
scroll to position [89, 0]
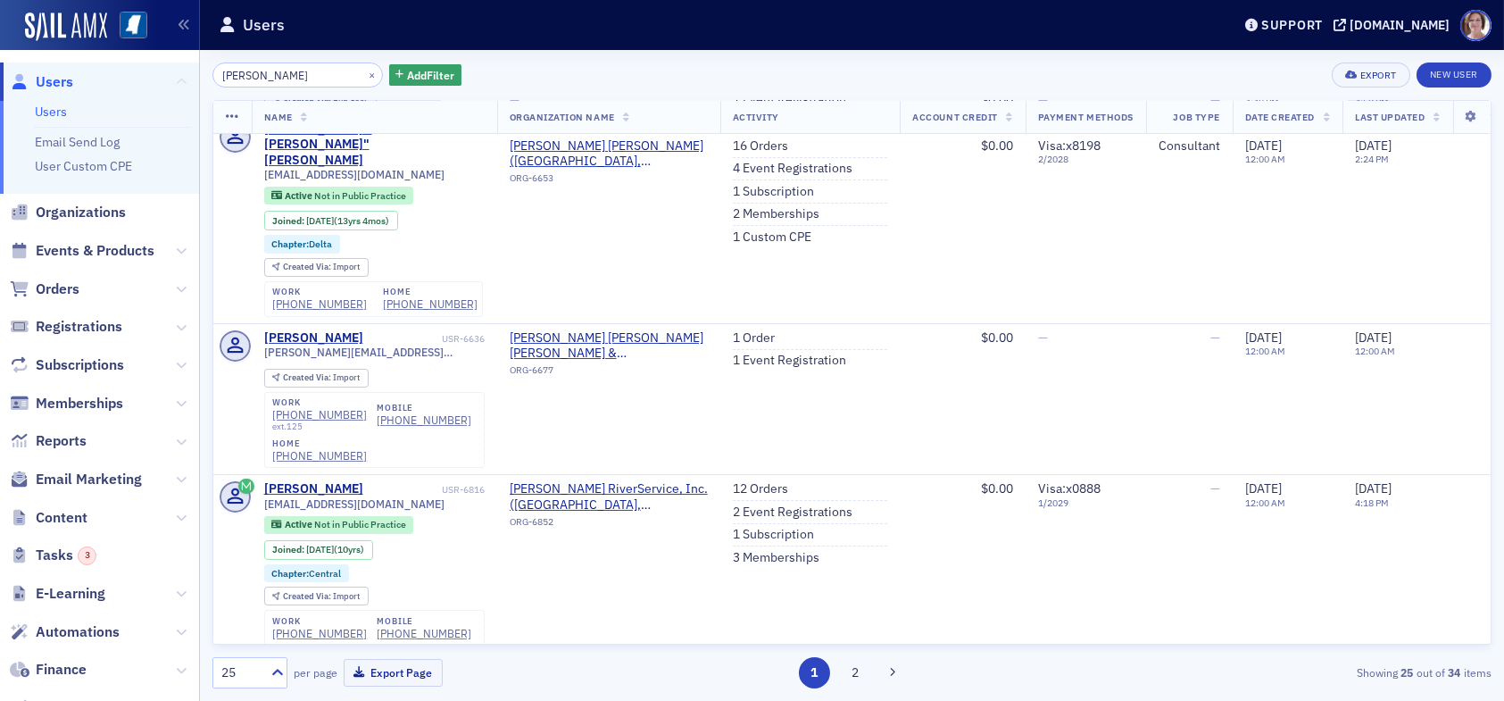
drag, startPoint x: 280, startPoint y: 69, endPoint x: 171, endPoint y: 80, distance: 109.5
click at [171, 80] on div "Users Users Email Send Log User Custom CPE Organizations Events & Products Orde…" at bounding box center [752, 350] width 1504 height 701
drag, startPoint x: 267, startPoint y: 75, endPoint x: 163, endPoint y: 80, distance: 103.7
click at [163, 79] on div "Users Users Email Send Log User Custom CPE Organizations Events & Products Orde…" at bounding box center [752, 350] width 1504 height 701
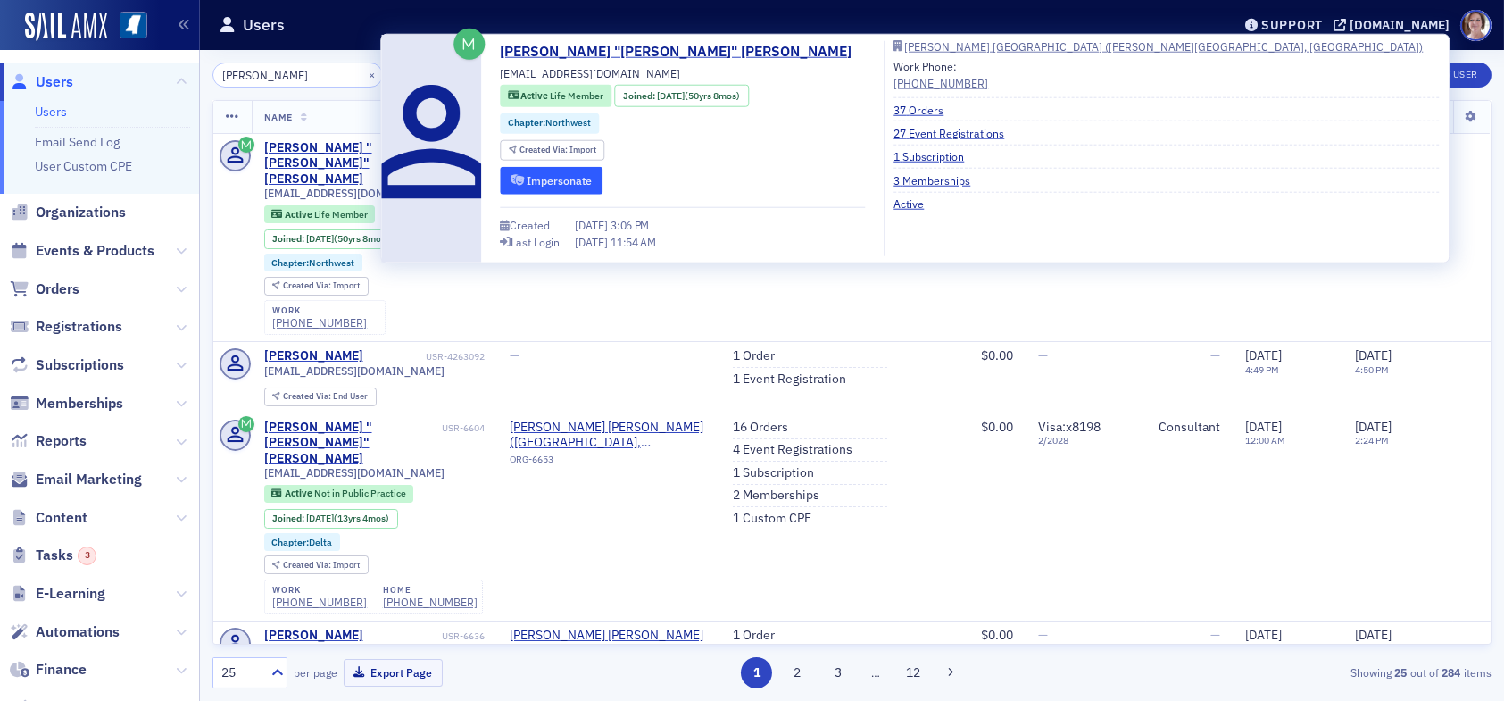
type input "william moore"
click at [553, 178] on button "Impersonate" at bounding box center [551, 180] width 103 height 28
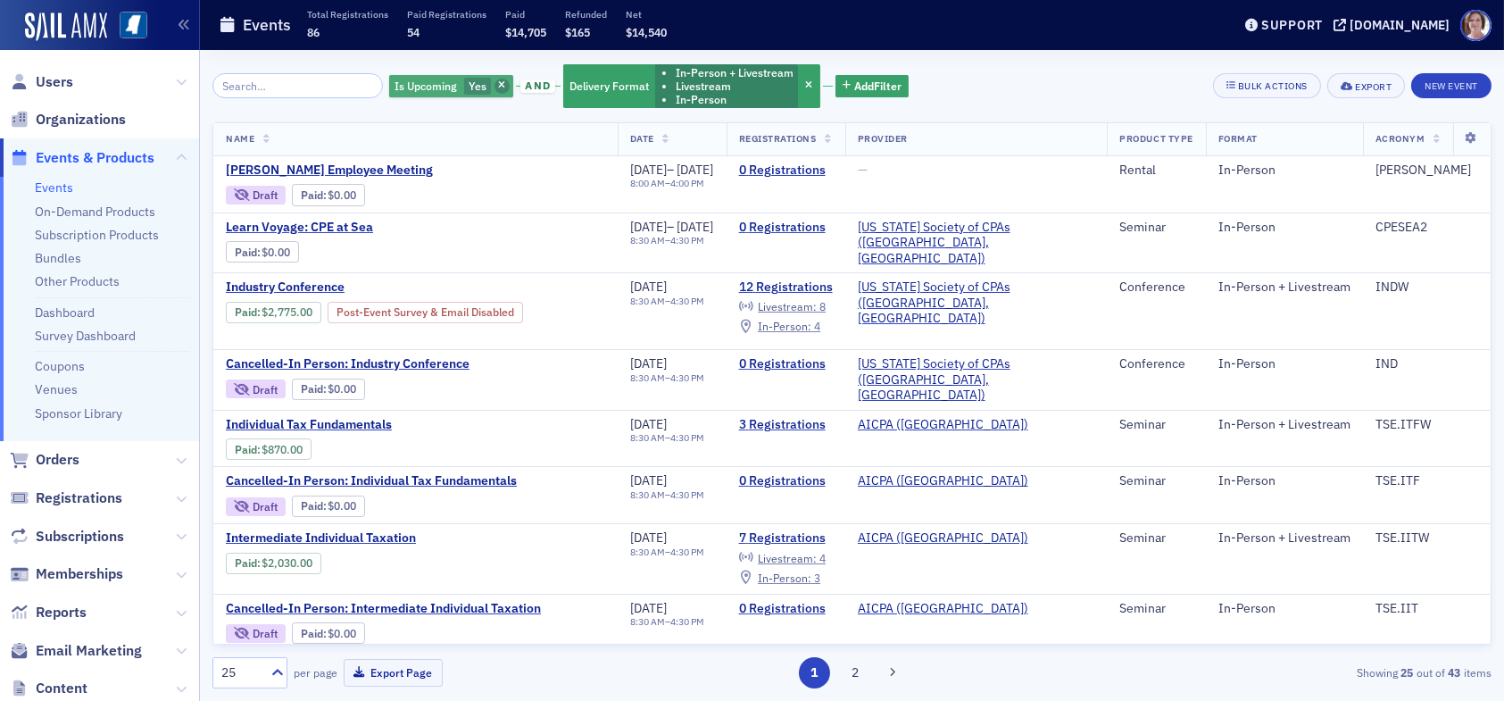
click at [494, 86] on span "button" at bounding box center [502, 87] width 16 height 16
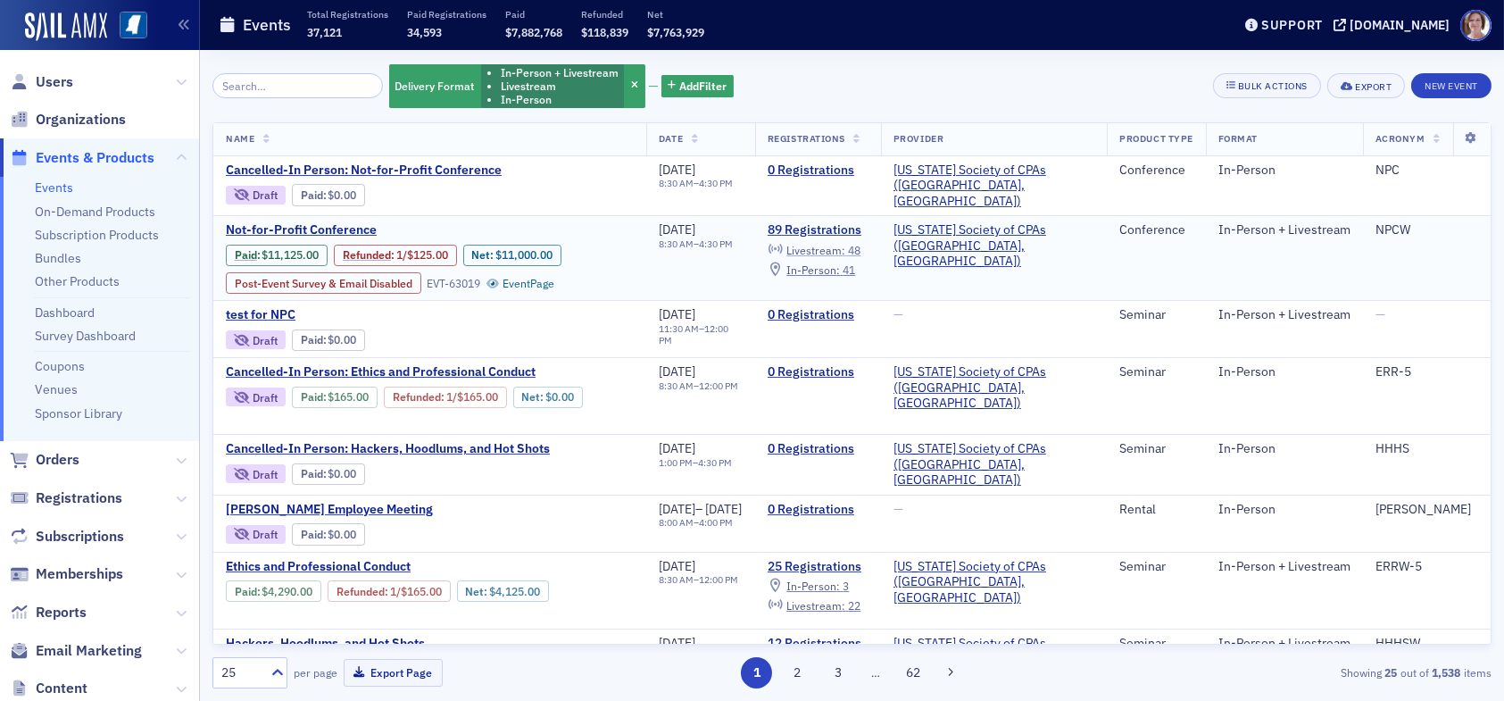
click at [845, 248] on span "Livestream :" at bounding box center [815, 250] width 59 height 14
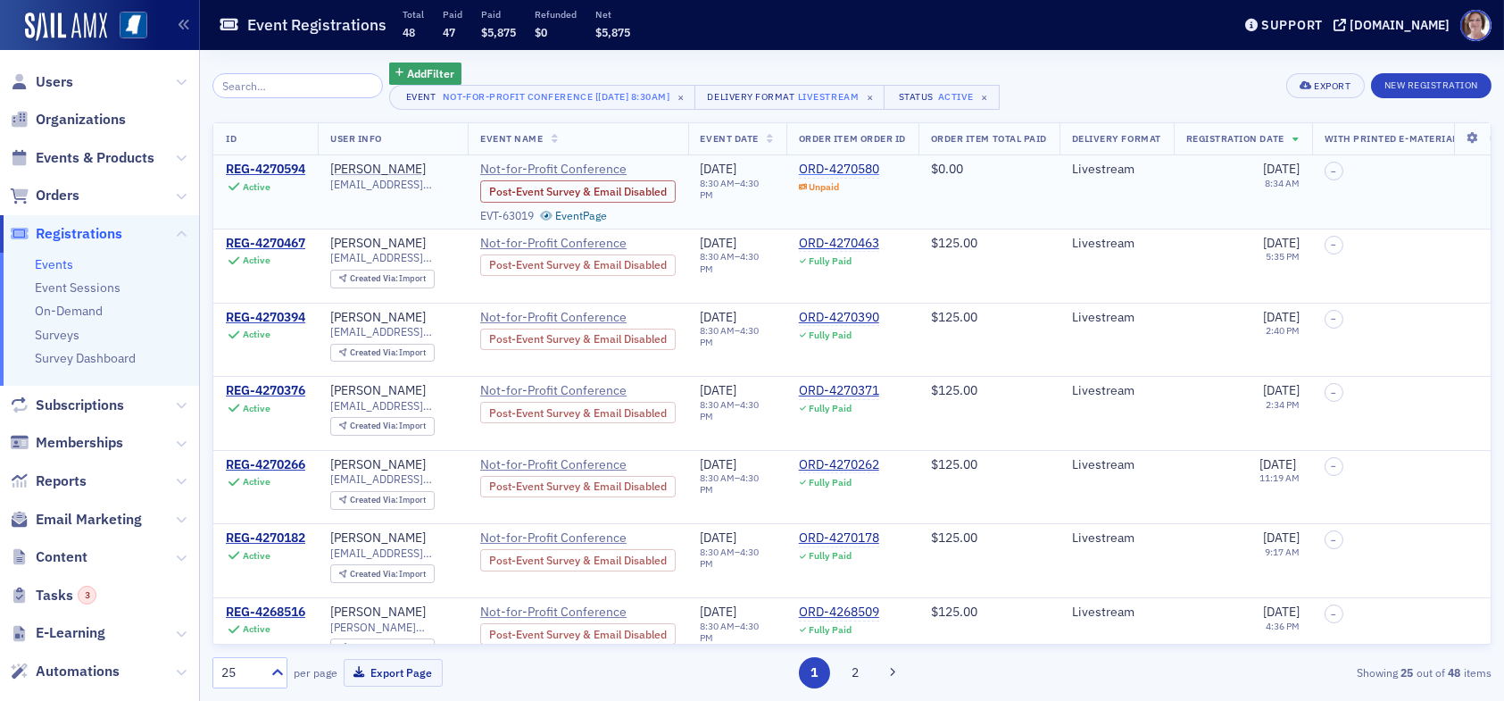
click at [840, 166] on div "ORD-4270580" at bounding box center [839, 170] width 80 height 16
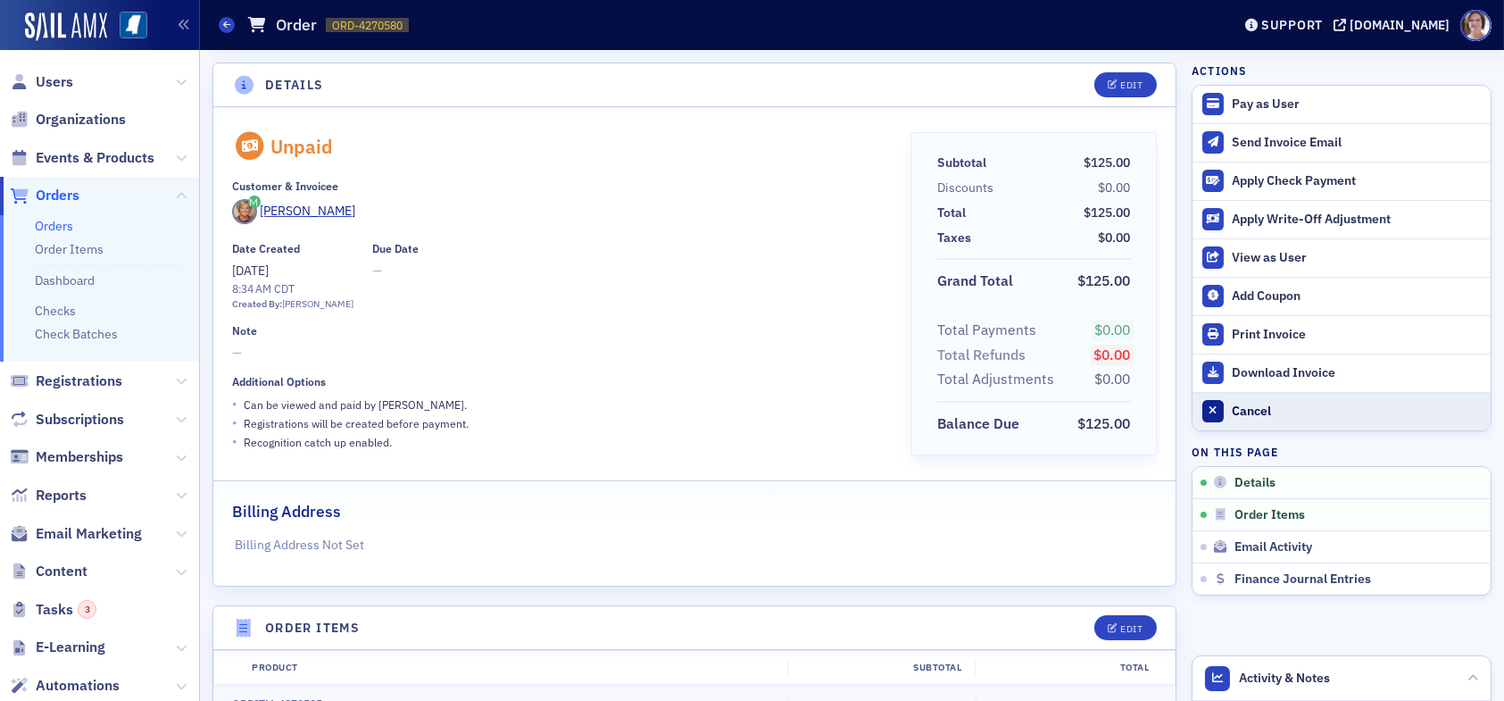
click at [1232, 403] on div "Cancel" at bounding box center [1357, 411] width 250 height 16
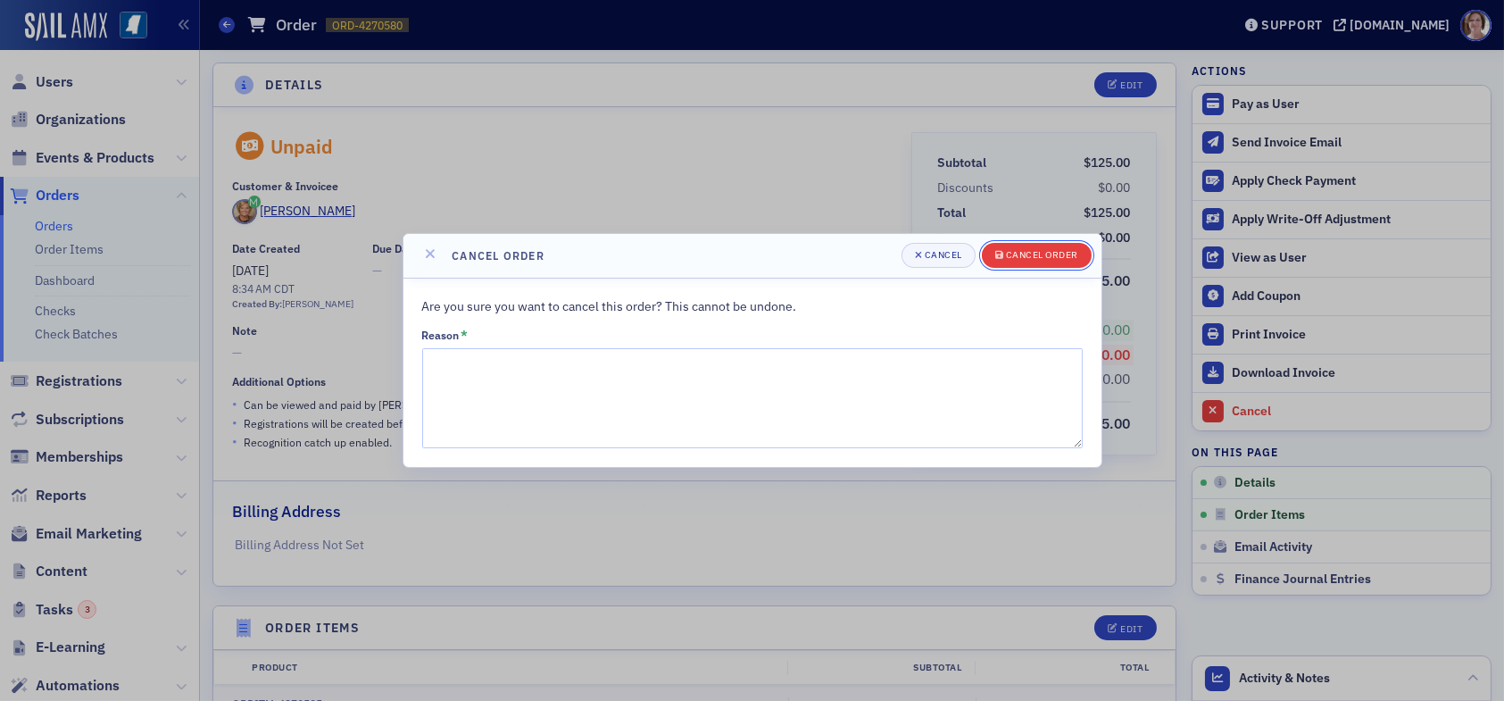
click at [1044, 251] on div "Cancel order" at bounding box center [1042, 255] width 72 height 10
click at [632, 408] on textarea "Reason *" at bounding box center [752, 398] width 660 height 100
click at [867, 414] on textarea "Reason *" at bounding box center [752, 398] width 660 height 100
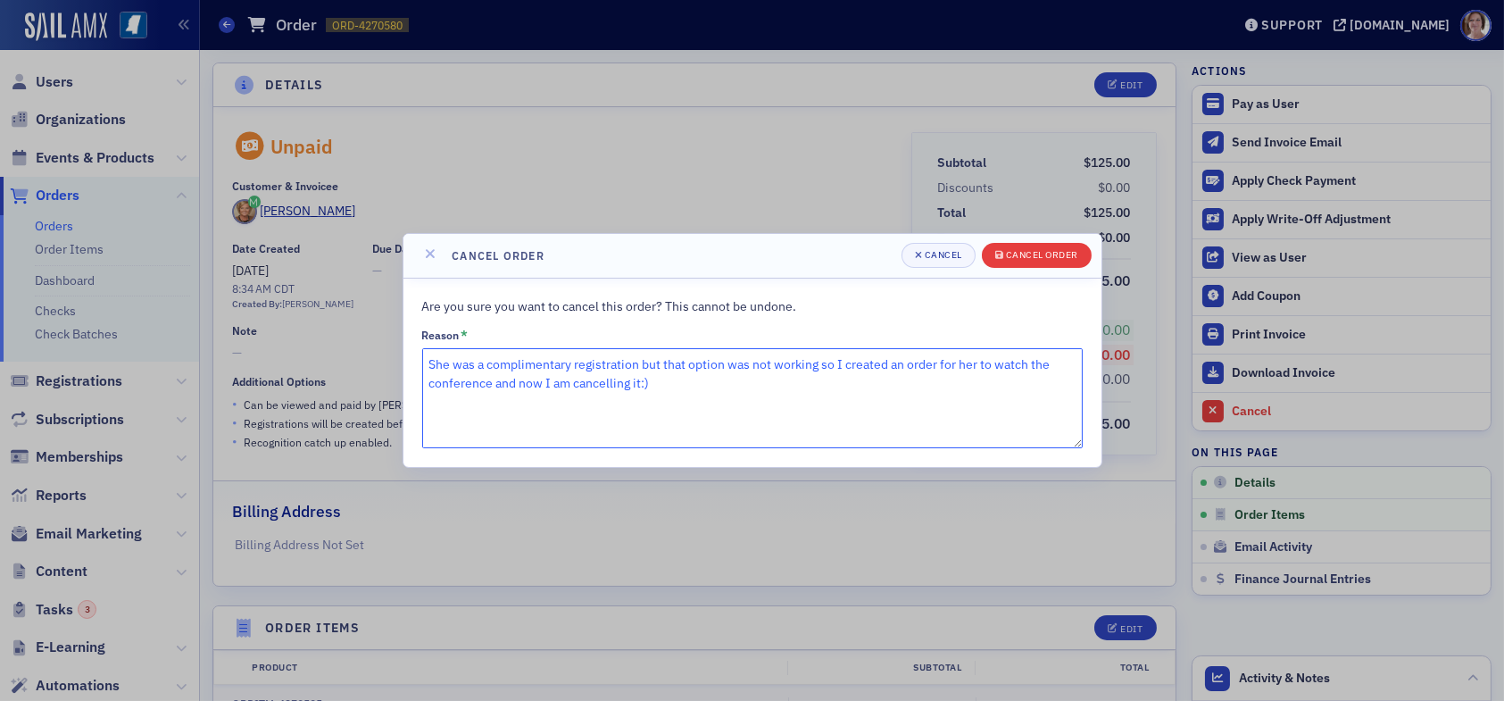
type textarea "She was a complimentary registration but that option was not working so I creat…"
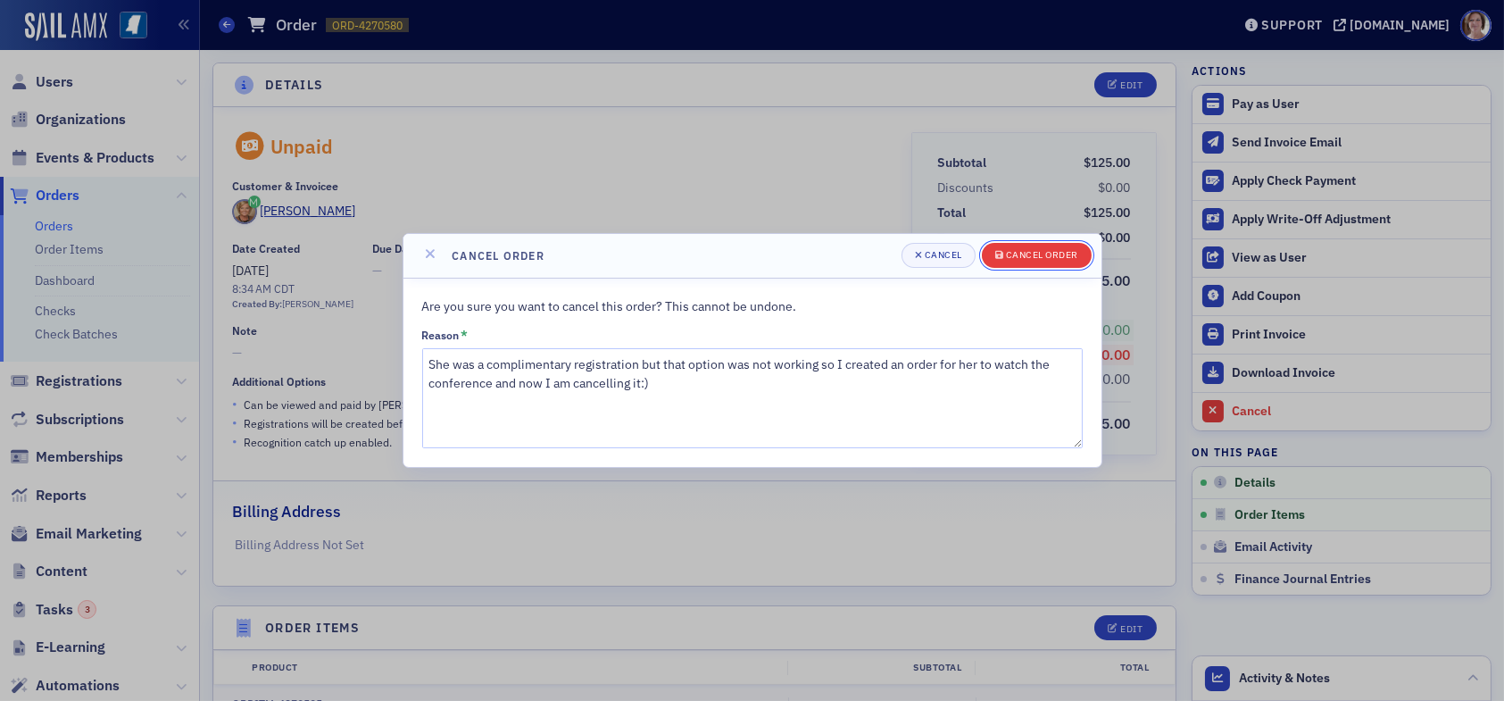
click at [1033, 253] on div "Cancel order" at bounding box center [1042, 255] width 72 height 10
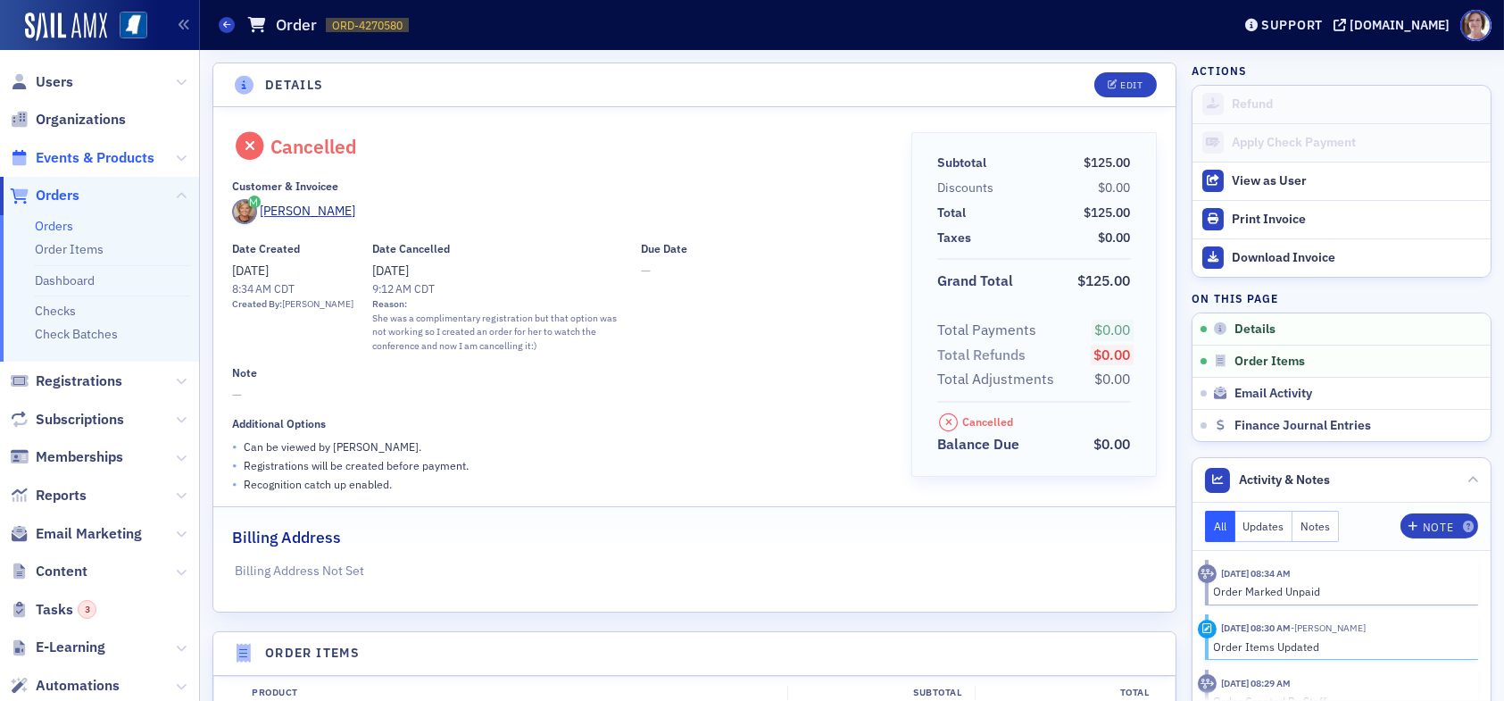
click at [86, 153] on span "Events & Products" at bounding box center [95, 158] width 119 height 20
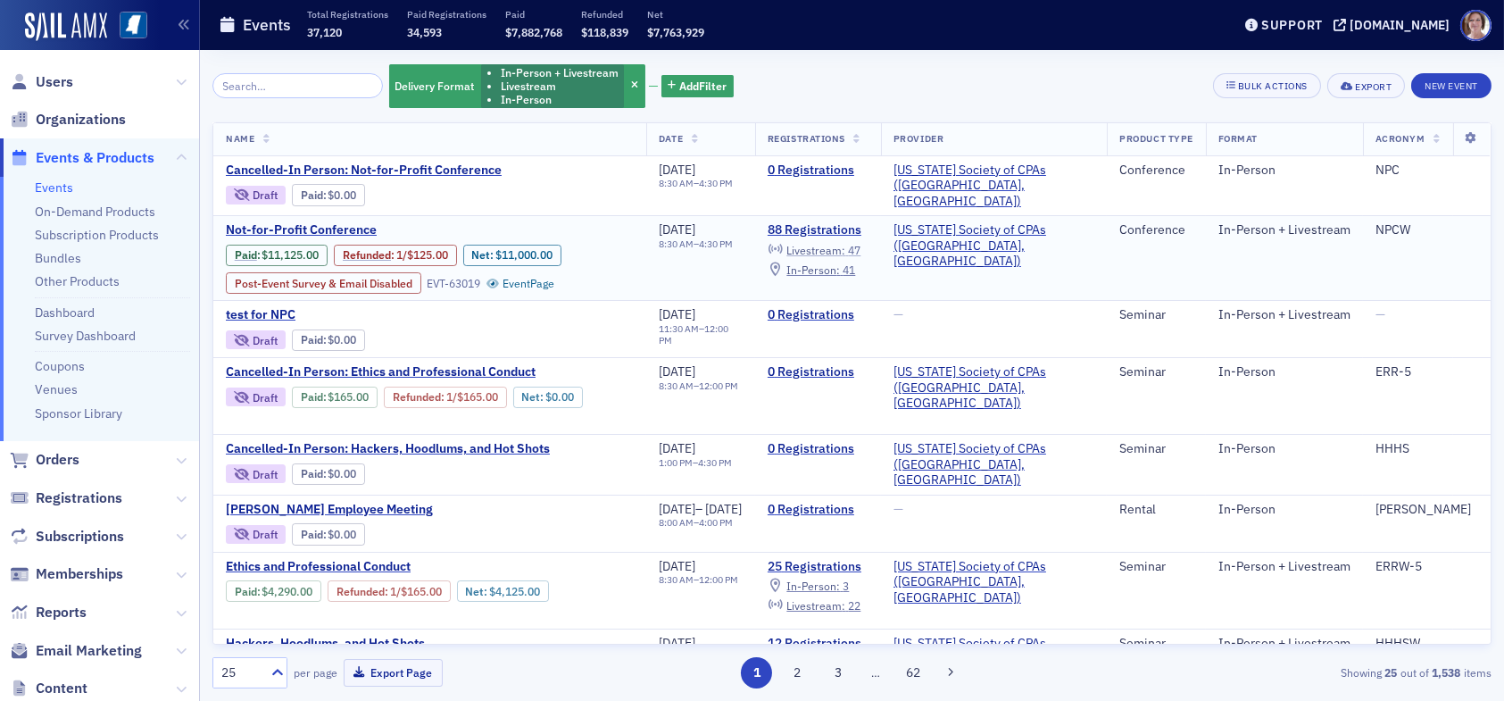
click at [845, 245] on span "Livestream :" at bounding box center [815, 250] width 59 height 14
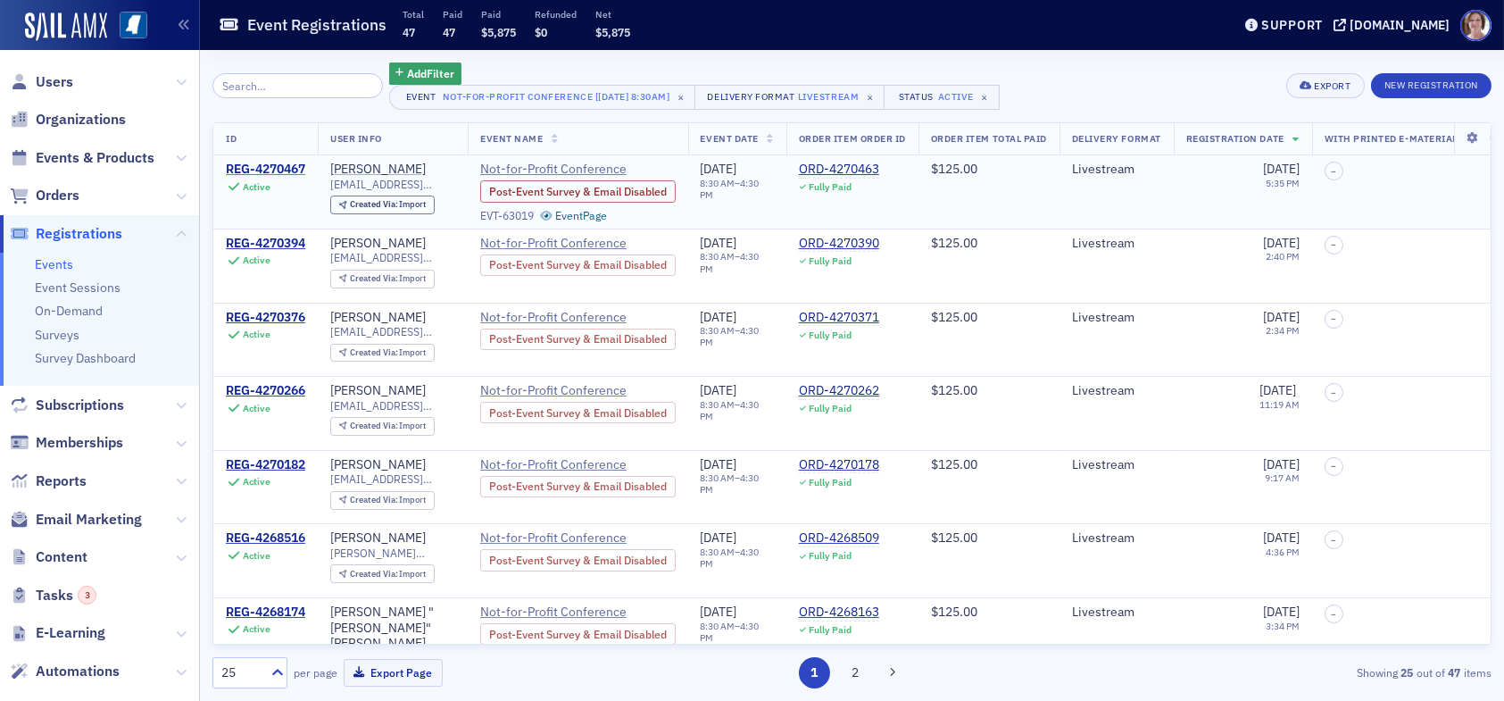
click at [281, 162] on div "REG-4270467" at bounding box center [265, 170] width 79 height 16
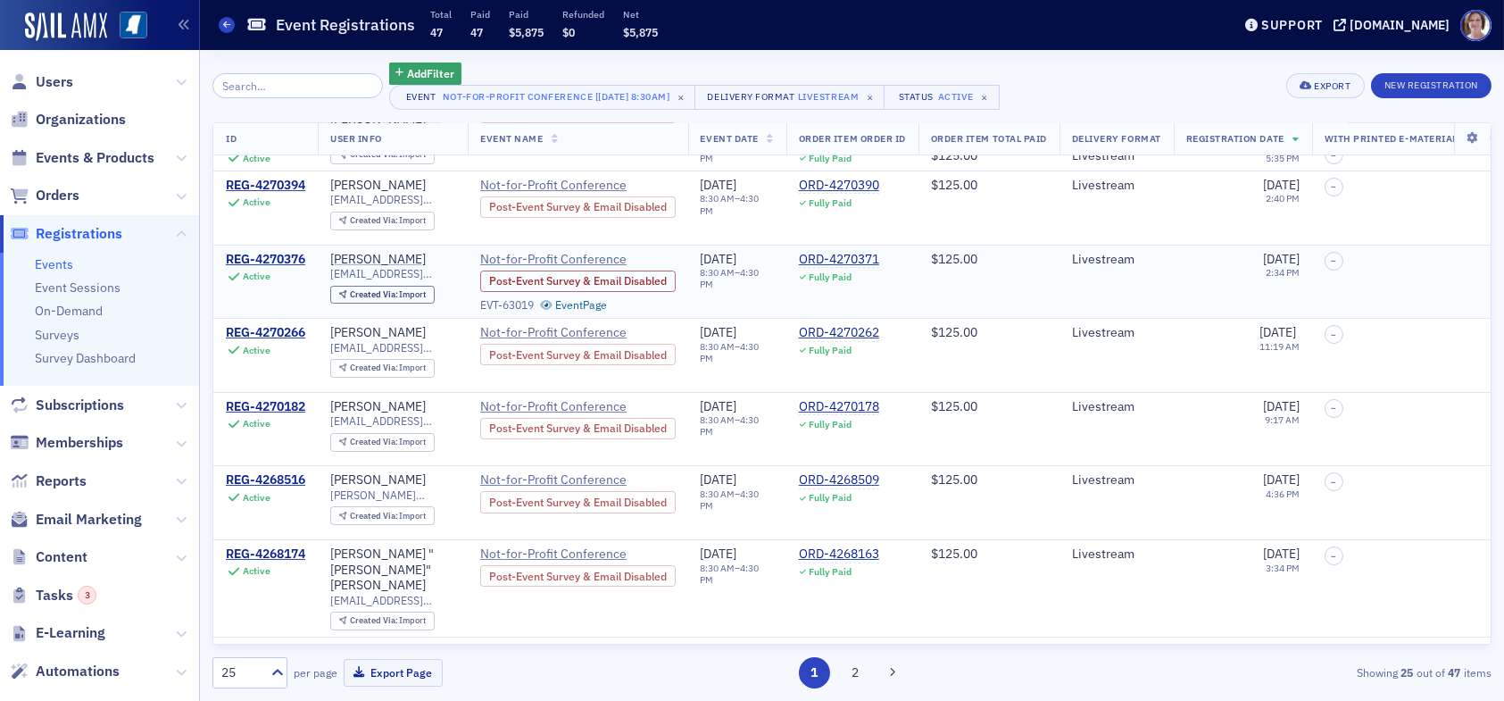
scroll to position [89, 0]
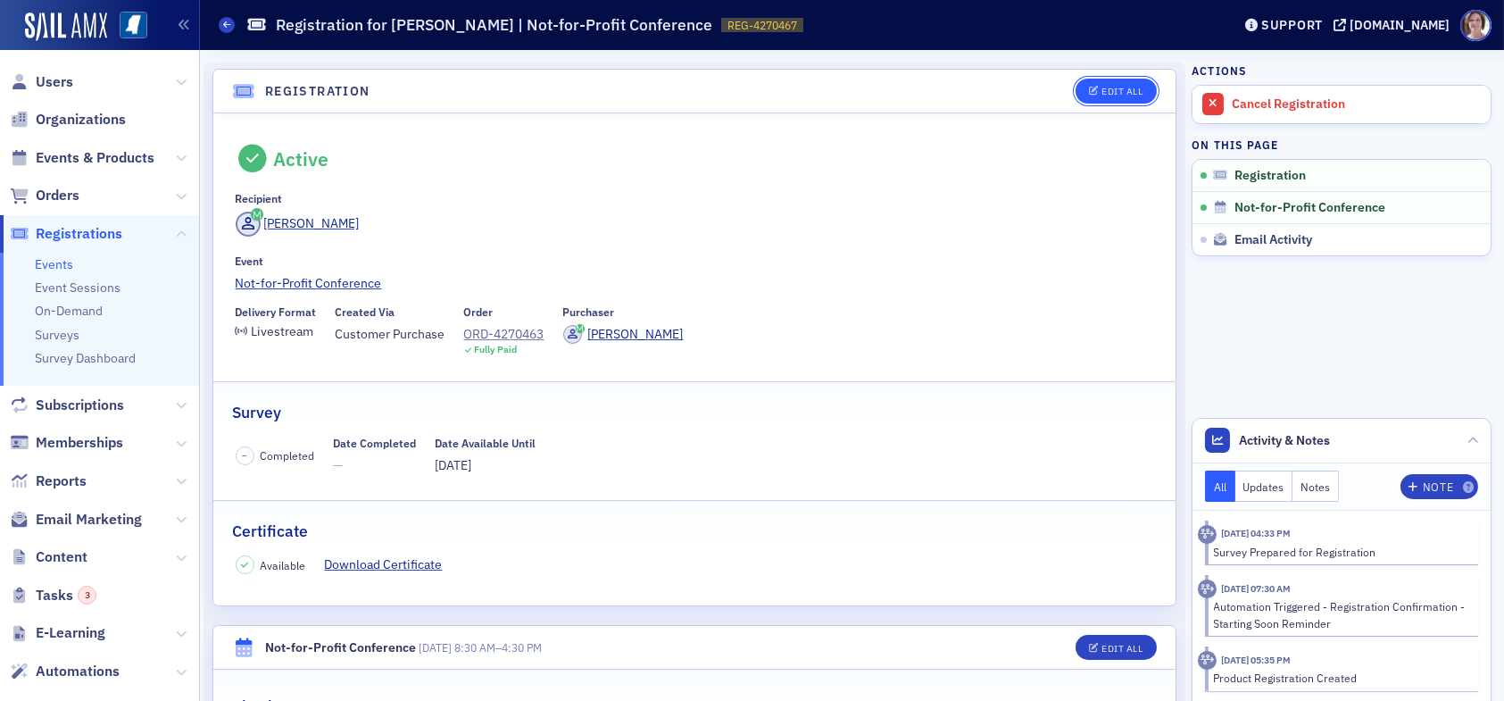
click at [1108, 89] on div "Edit All" at bounding box center [1121, 92] width 41 height 10
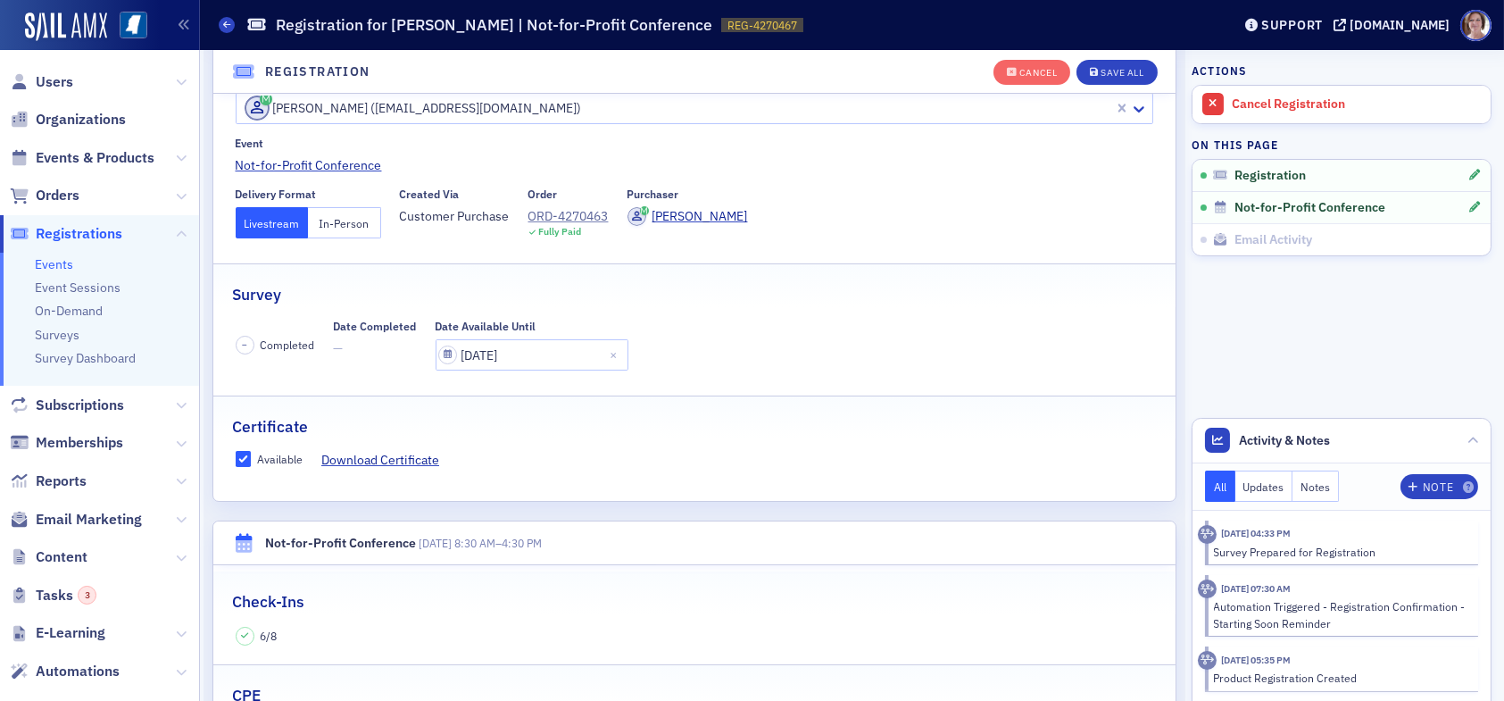
scroll to position [136, 0]
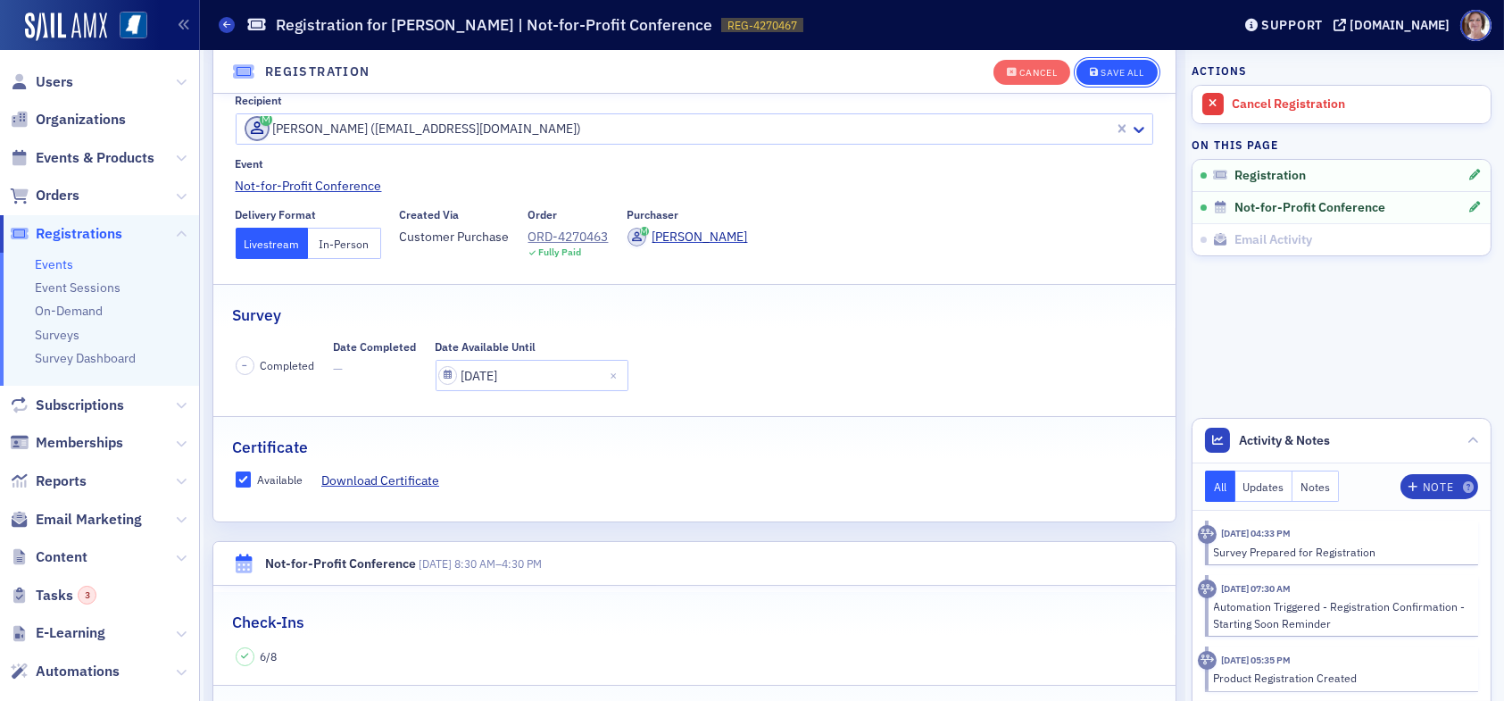
click at [1121, 69] on div "Save All" at bounding box center [1121, 73] width 43 height 10
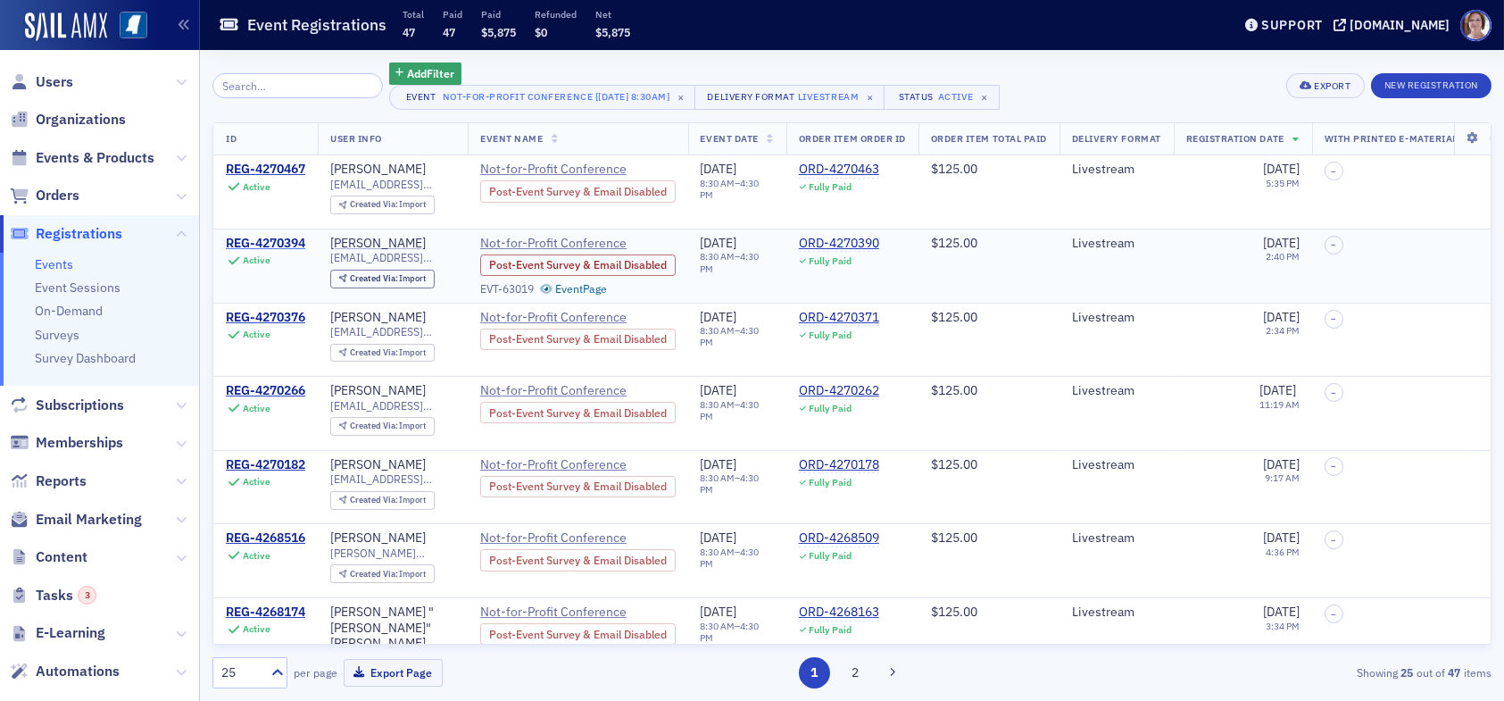
click at [274, 244] on div "REG-4270394" at bounding box center [265, 244] width 79 height 16
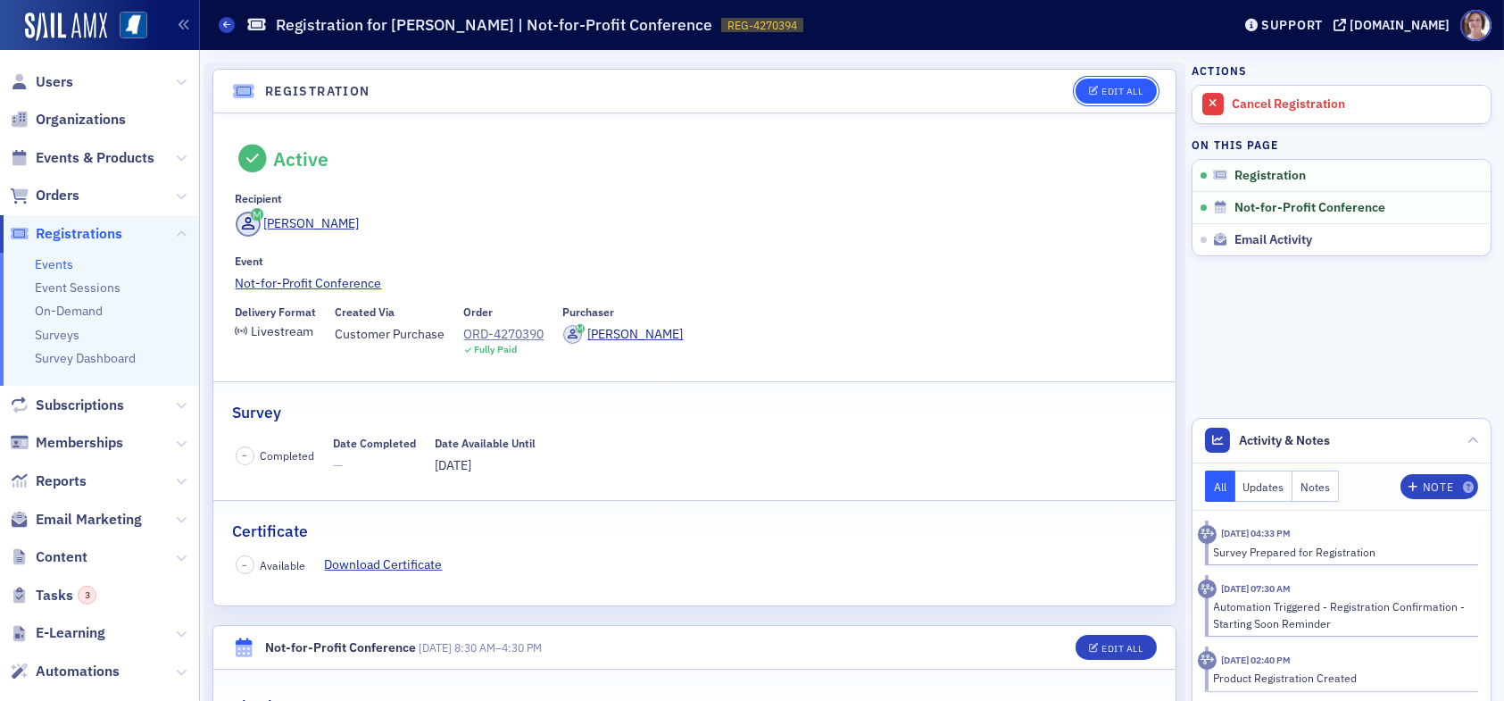
click at [1104, 91] on div "Edit All" at bounding box center [1121, 92] width 41 height 10
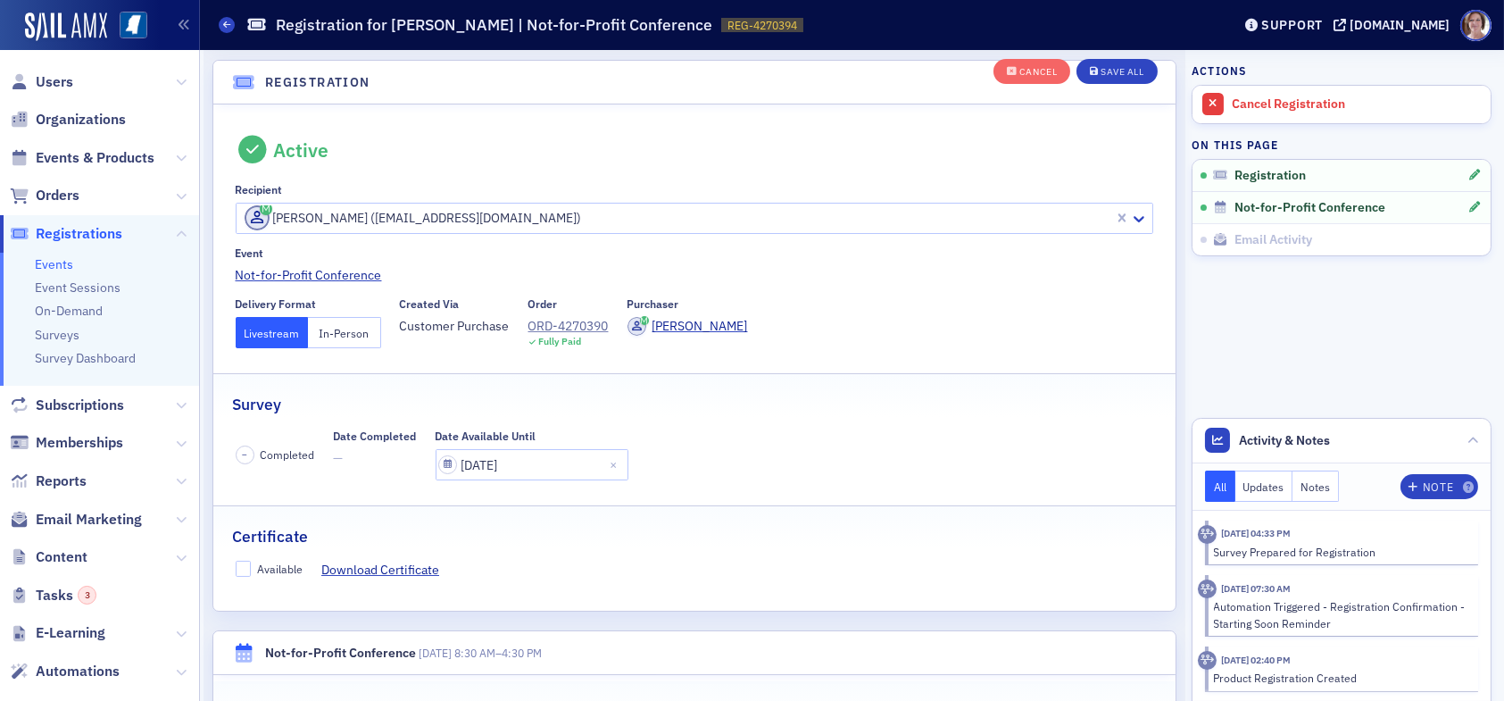
click at [240, 558] on fieldset "Certificate Available Download Certificate" at bounding box center [694, 545] width 962 height 80
click at [245, 569] on input "Available" at bounding box center [244, 568] width 16 height 16
checkbox input "true"
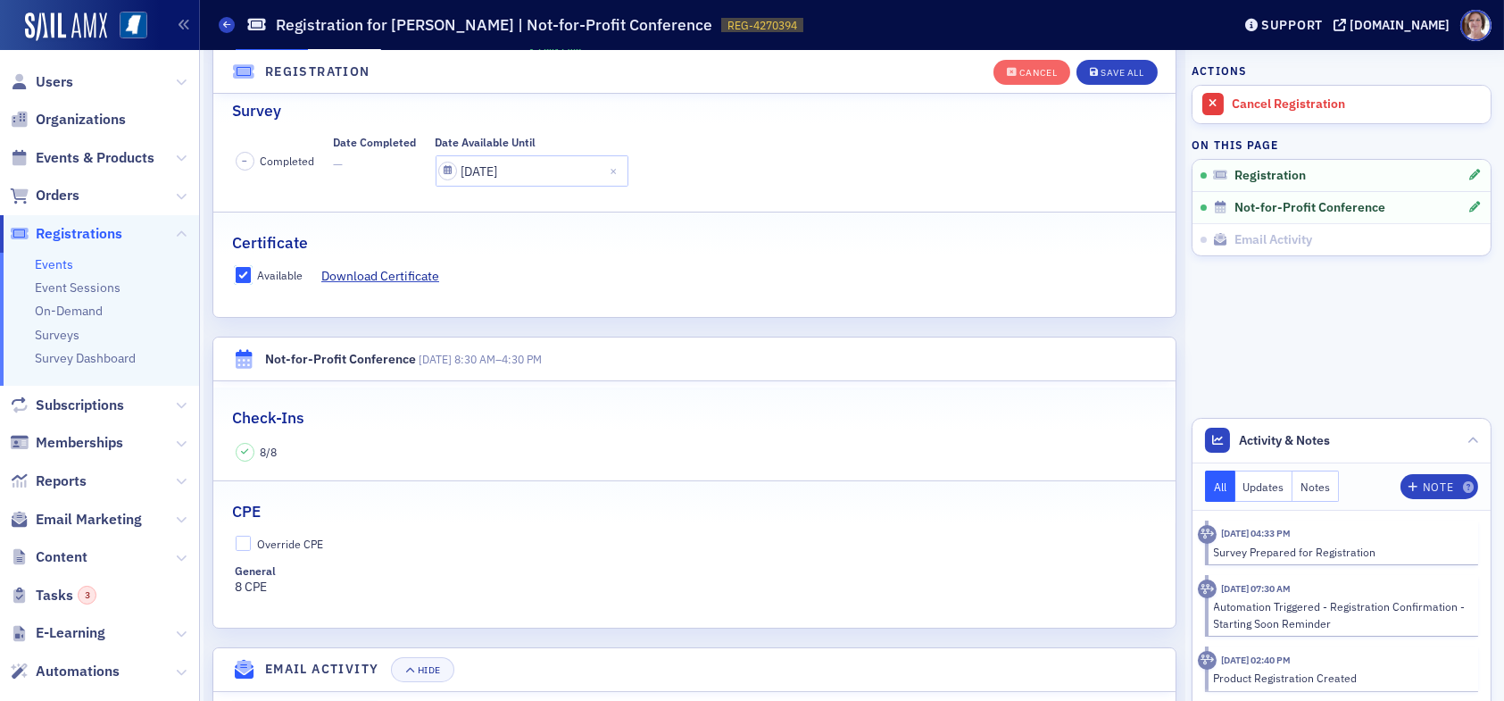
scroll to position [403, 0]
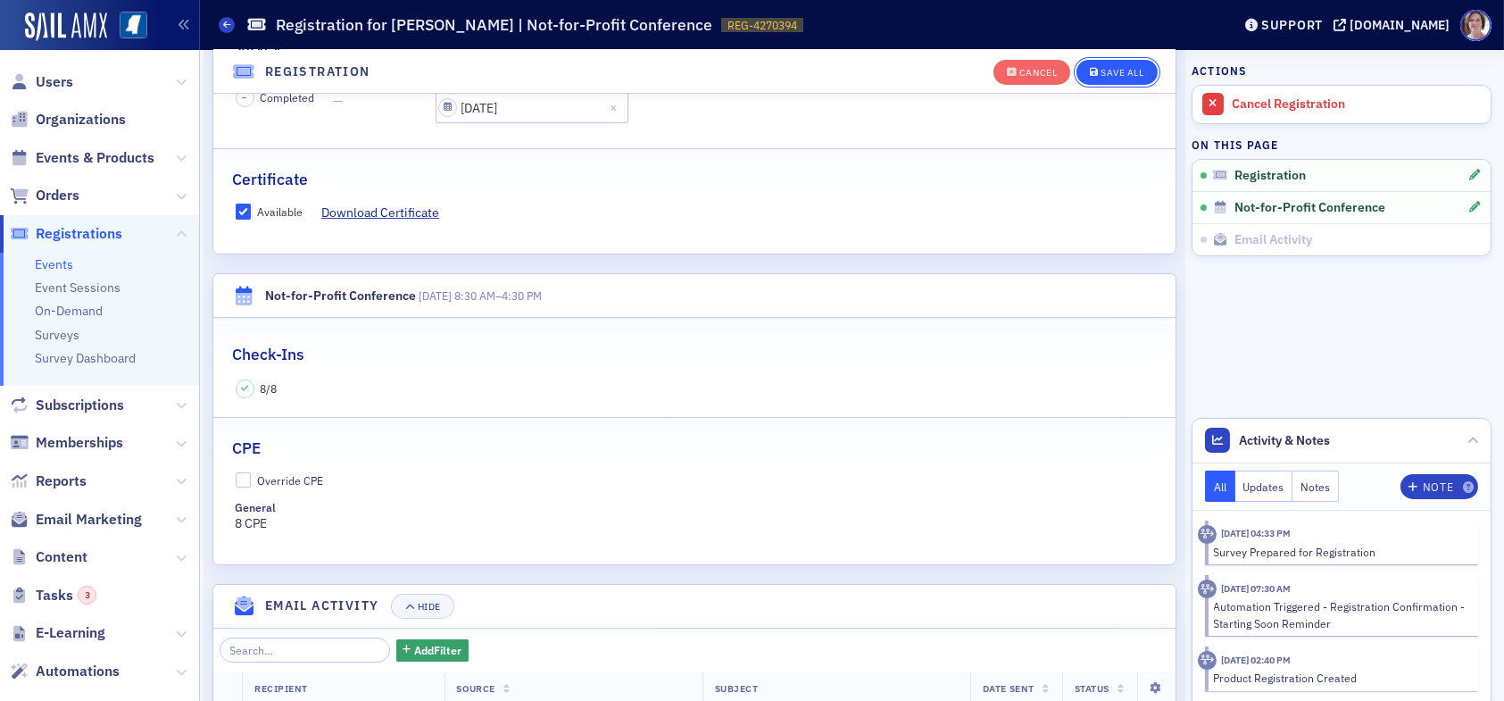
click at [1105, 71] on div "Save All" at bounding box center [1121, 73] width 43 height 10
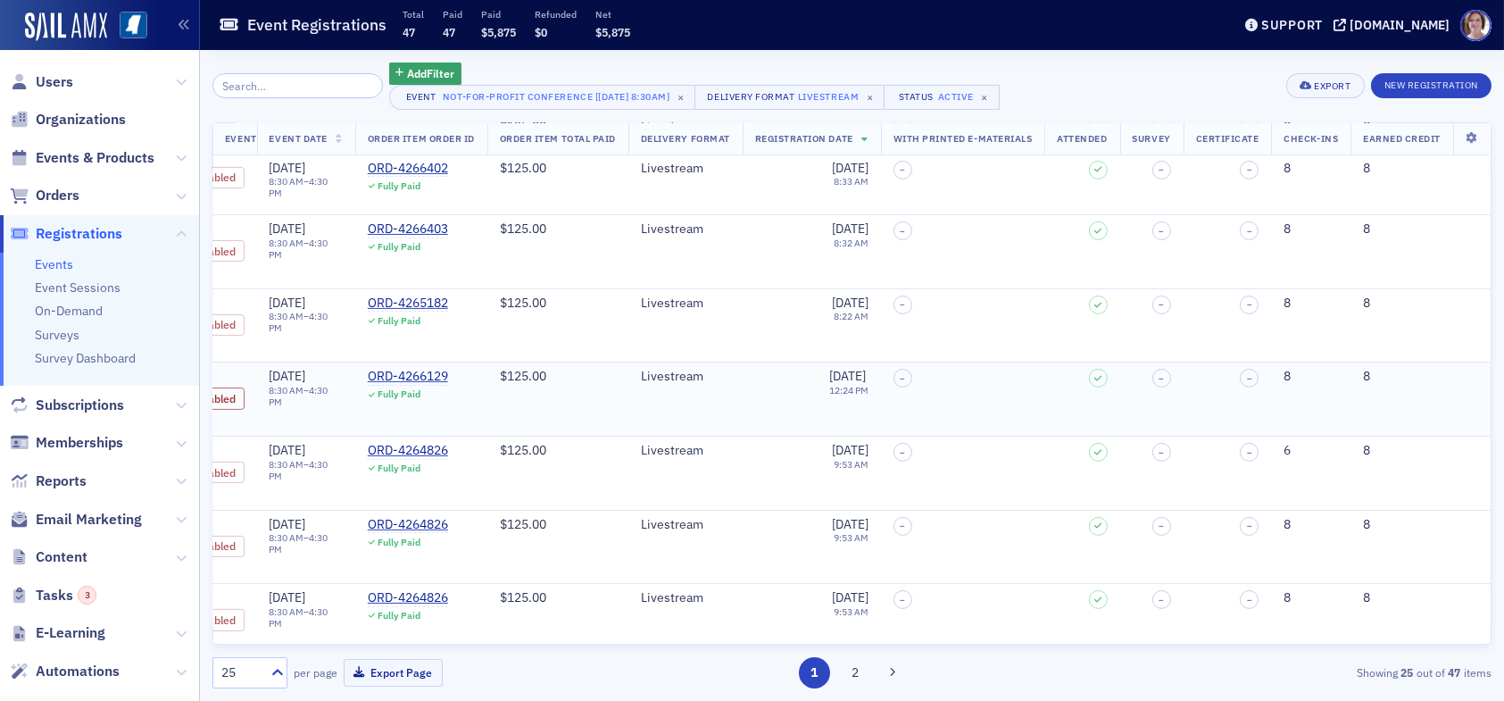
scroll to position [1381, 468]
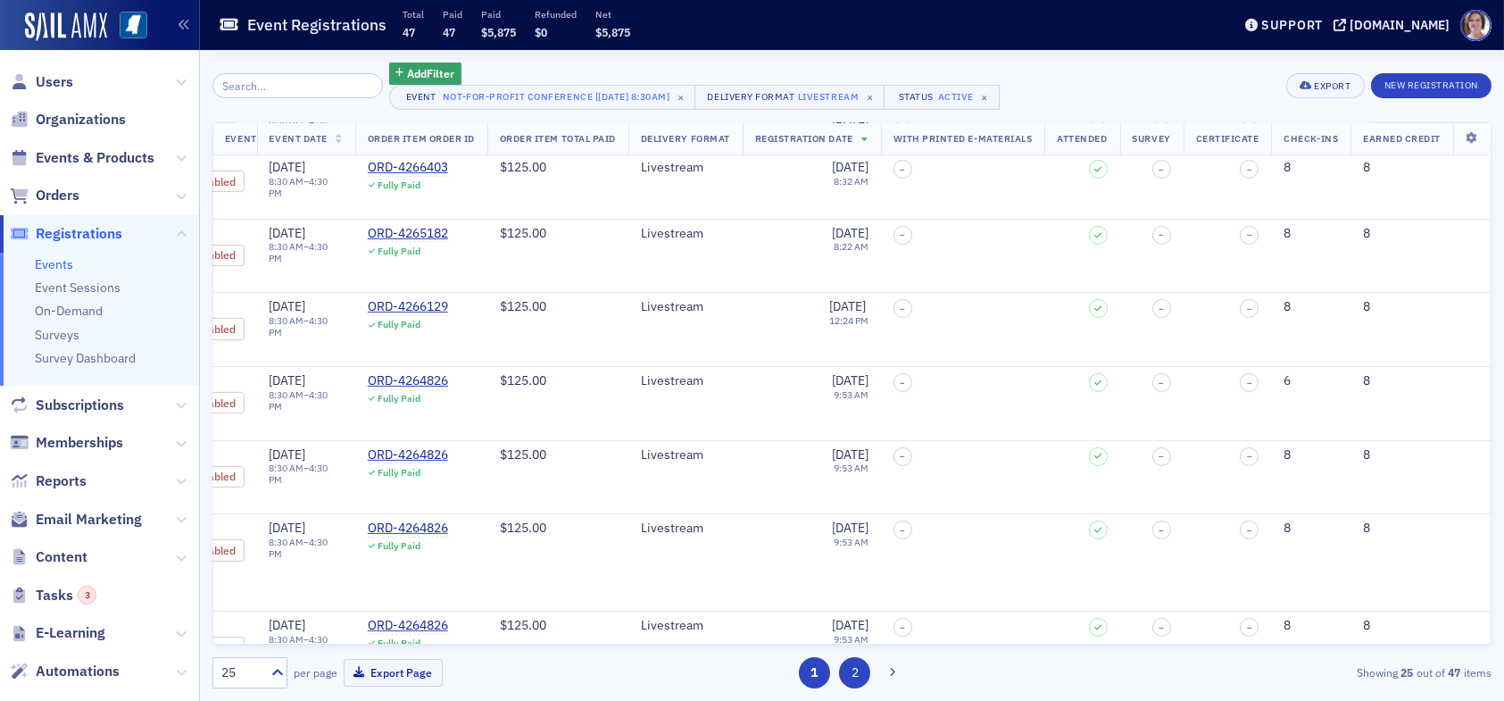
click at [854, 669] on button "2" at bounding box center [854, 672] width 31 height 31
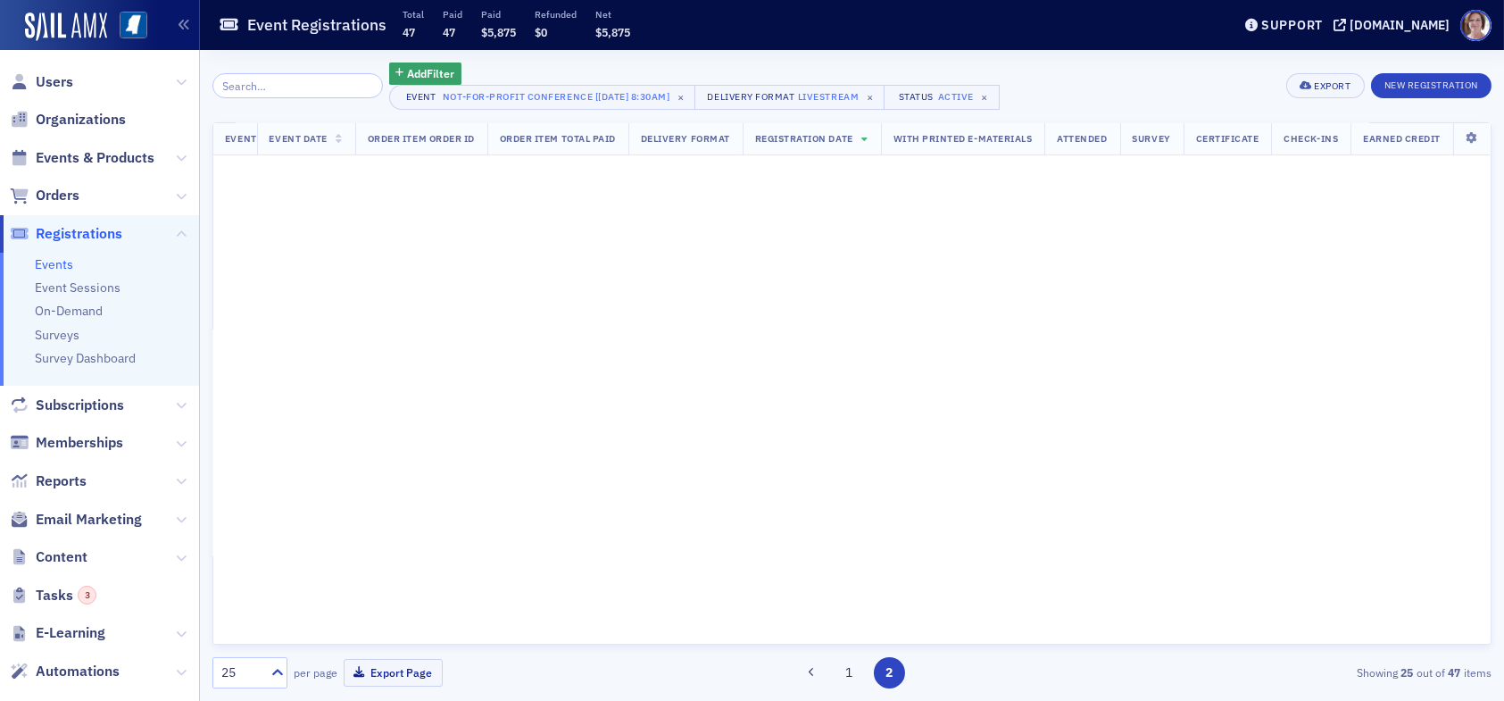
scroll to position [0, 468]
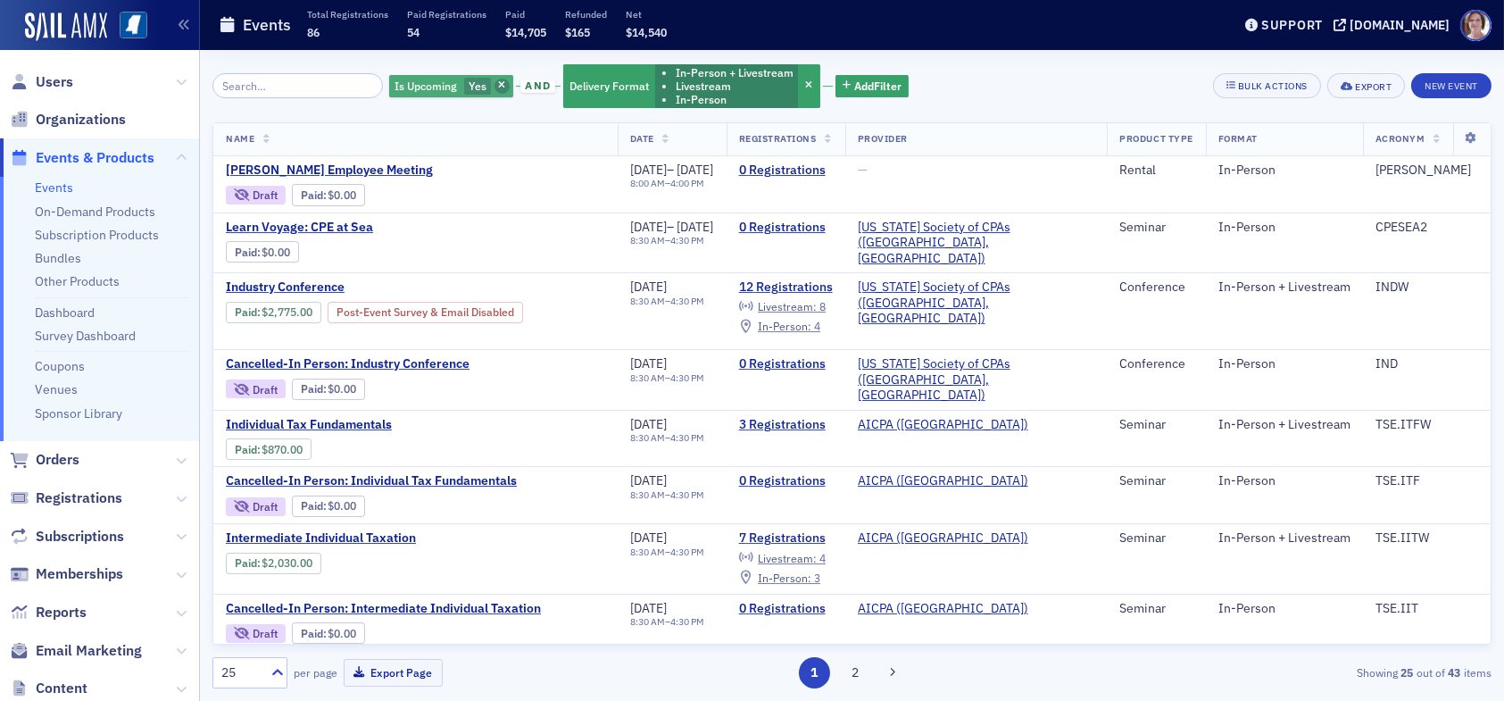
click at [498, 84] on icon "button" at bounding box center [501, 86] width 7 height 10
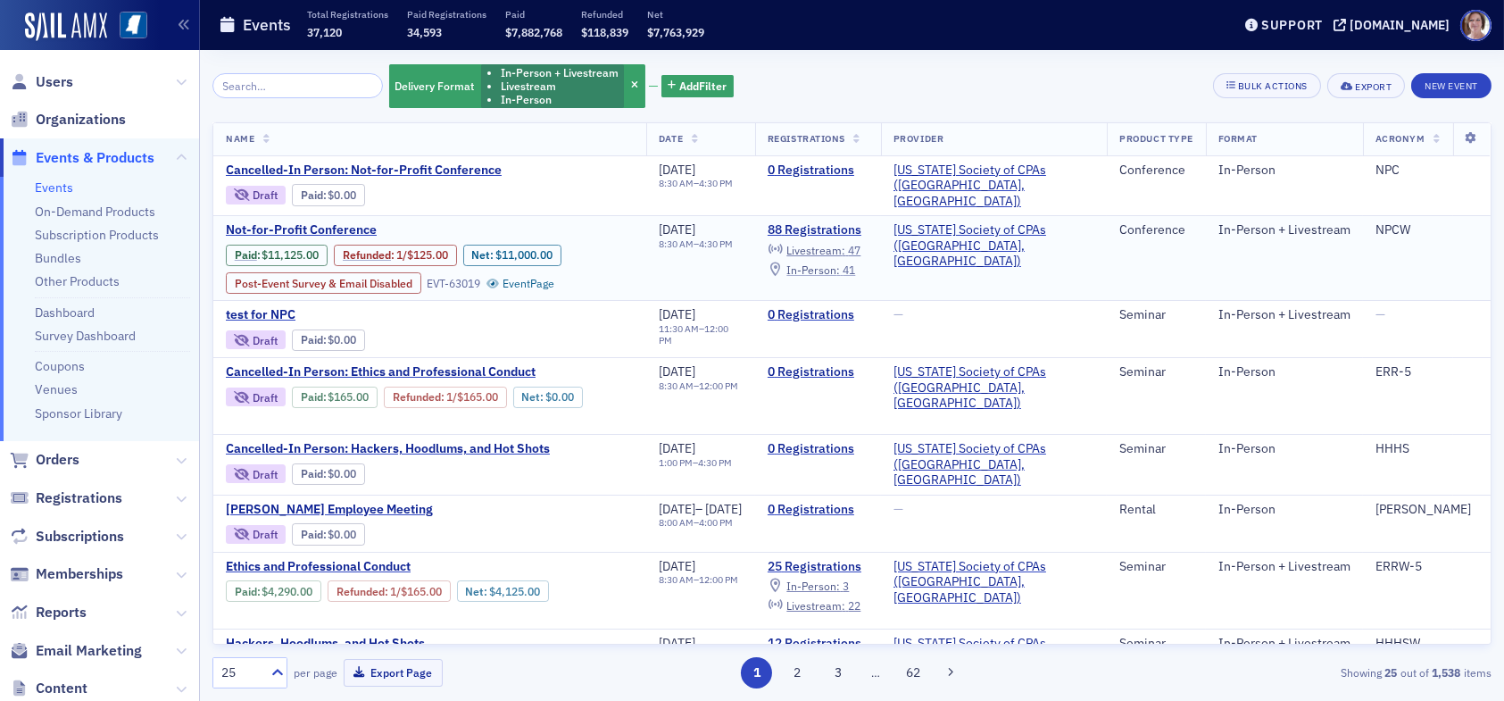
click at [840, 267] on span "In-Person :" at bounding box center [813, 269] width 54 height 14
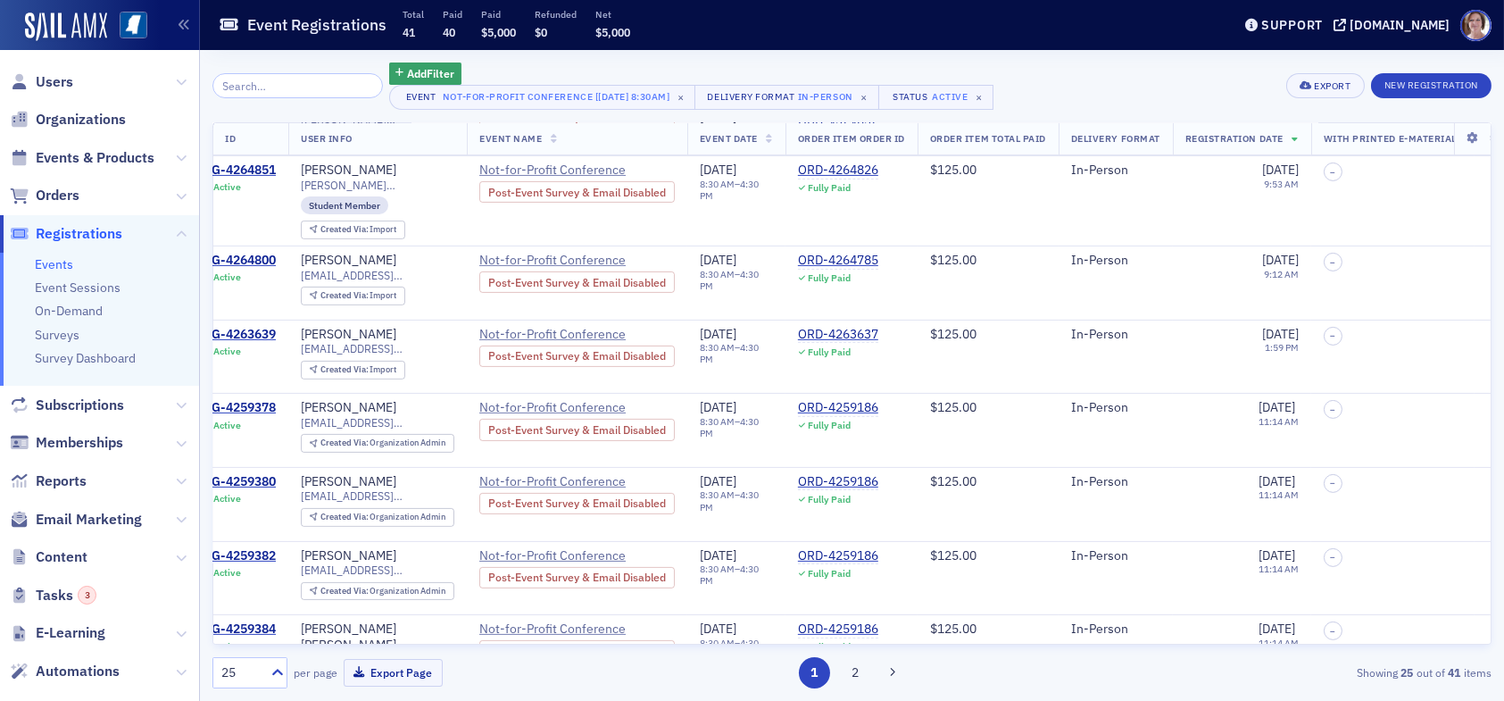
scroll to position [1373, 0]
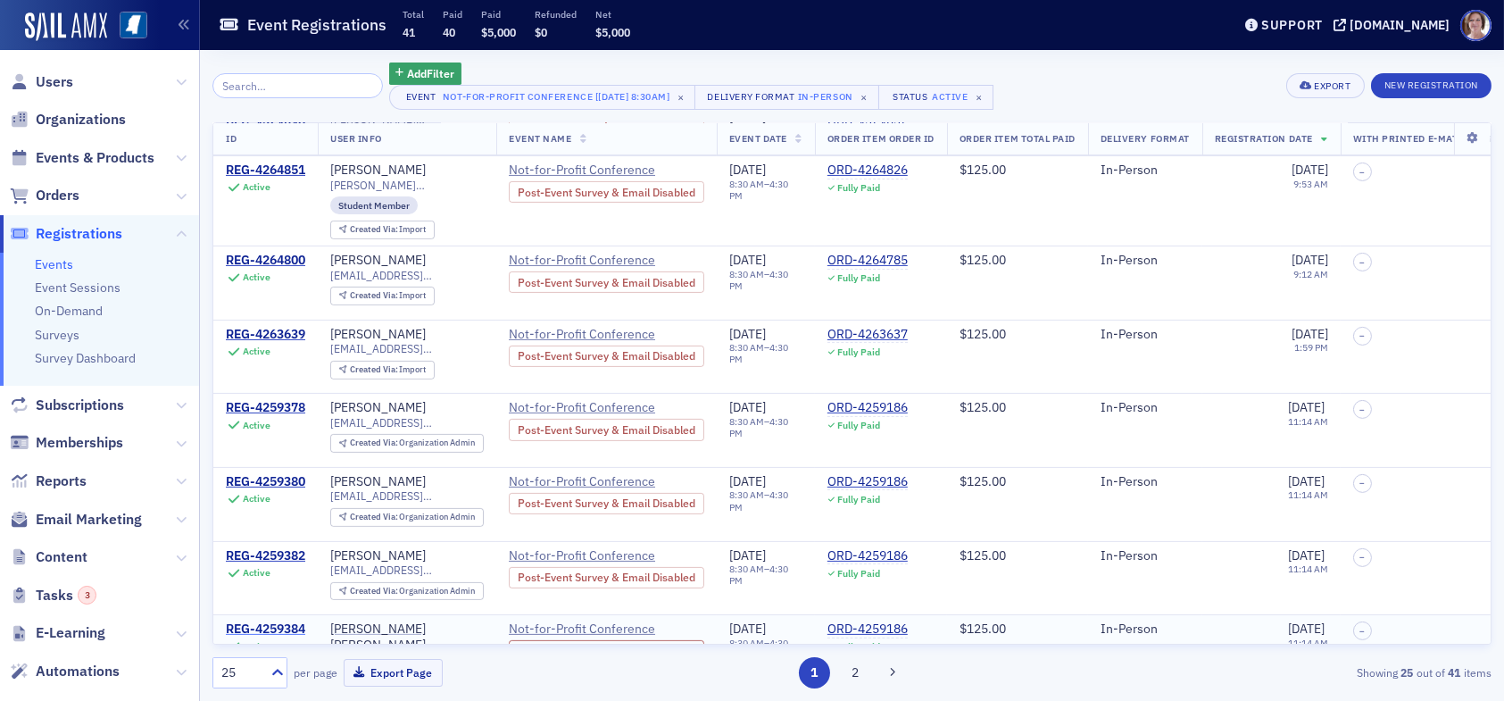
click at [271, 621] on div "REG-4259384" at bounding box center [265, 629] width 79 height 16
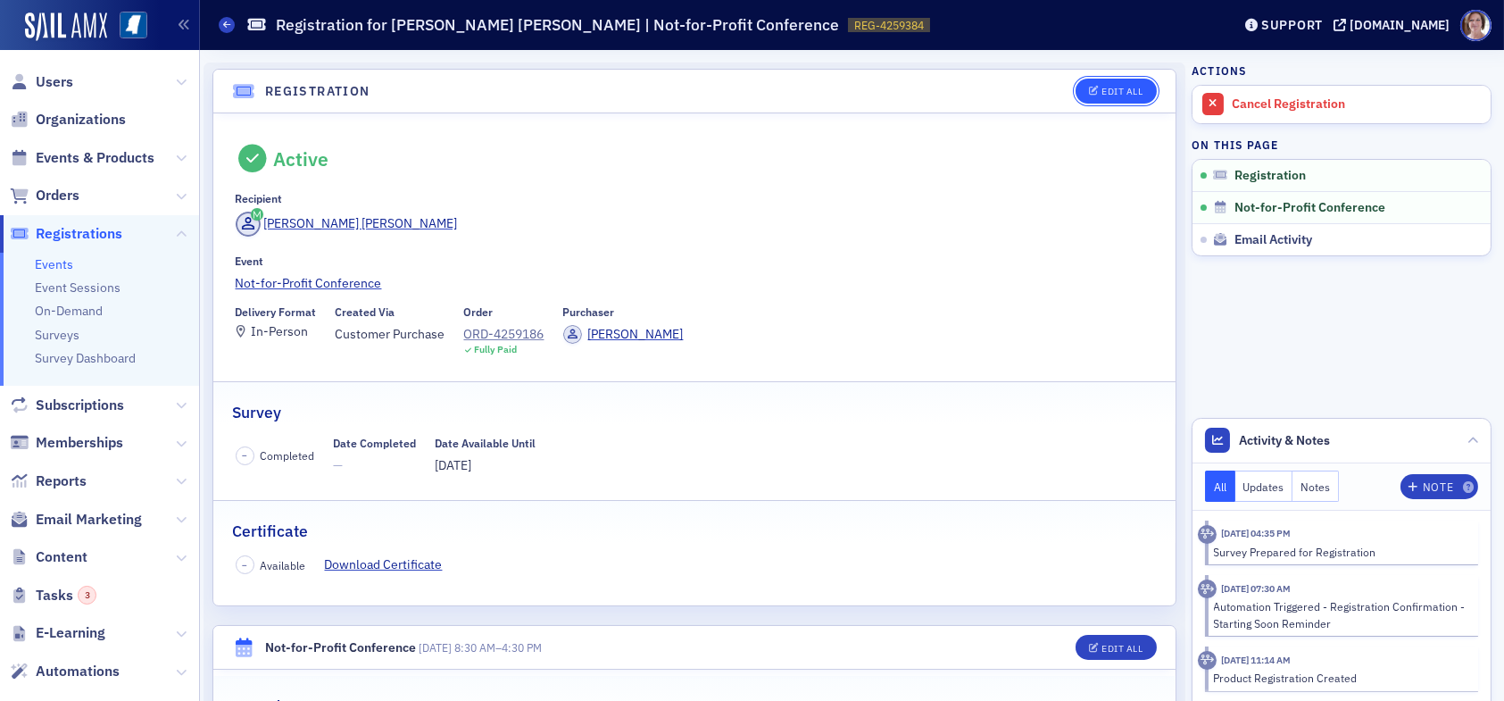
click at [1101, 92] on div "Edit All" at bounding box center [1121, 92] width 41 height 10
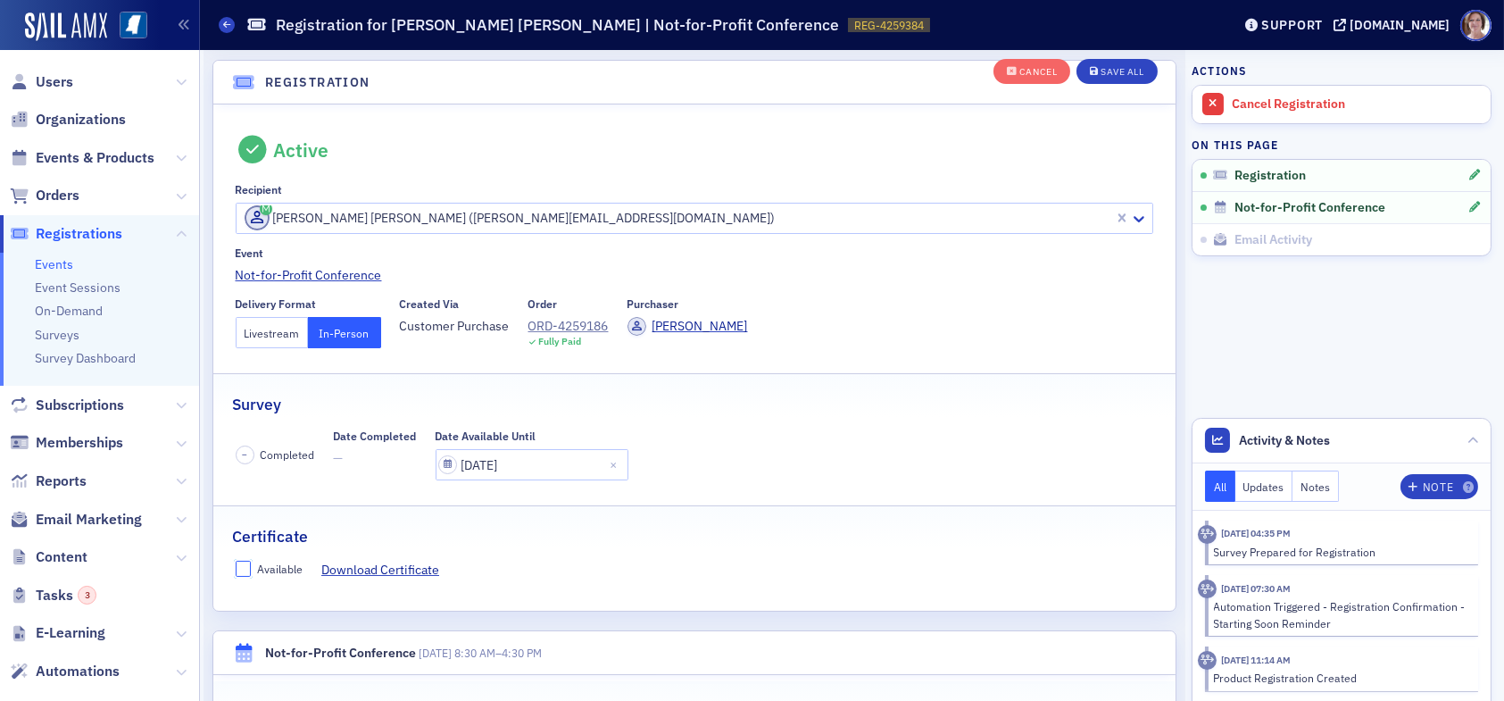
drag, startPoint x: 241, startPoint y: 568, endPoint x: 293, endPoint y: 566, distance: 51.8
click at [242, 568] on input "Available" at bounding box center [244, 568] width 16 height 16
checkbox input "true"
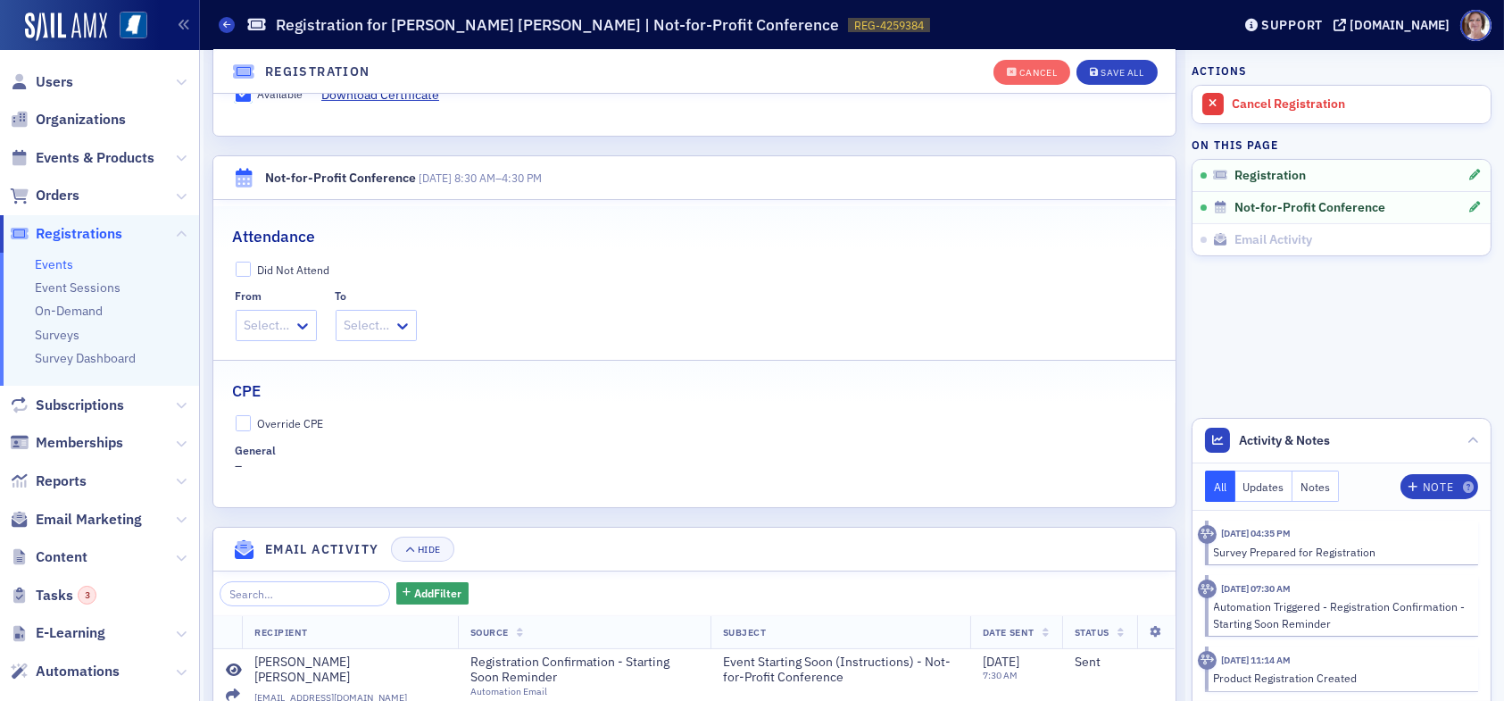
scroll to position [582, 0]
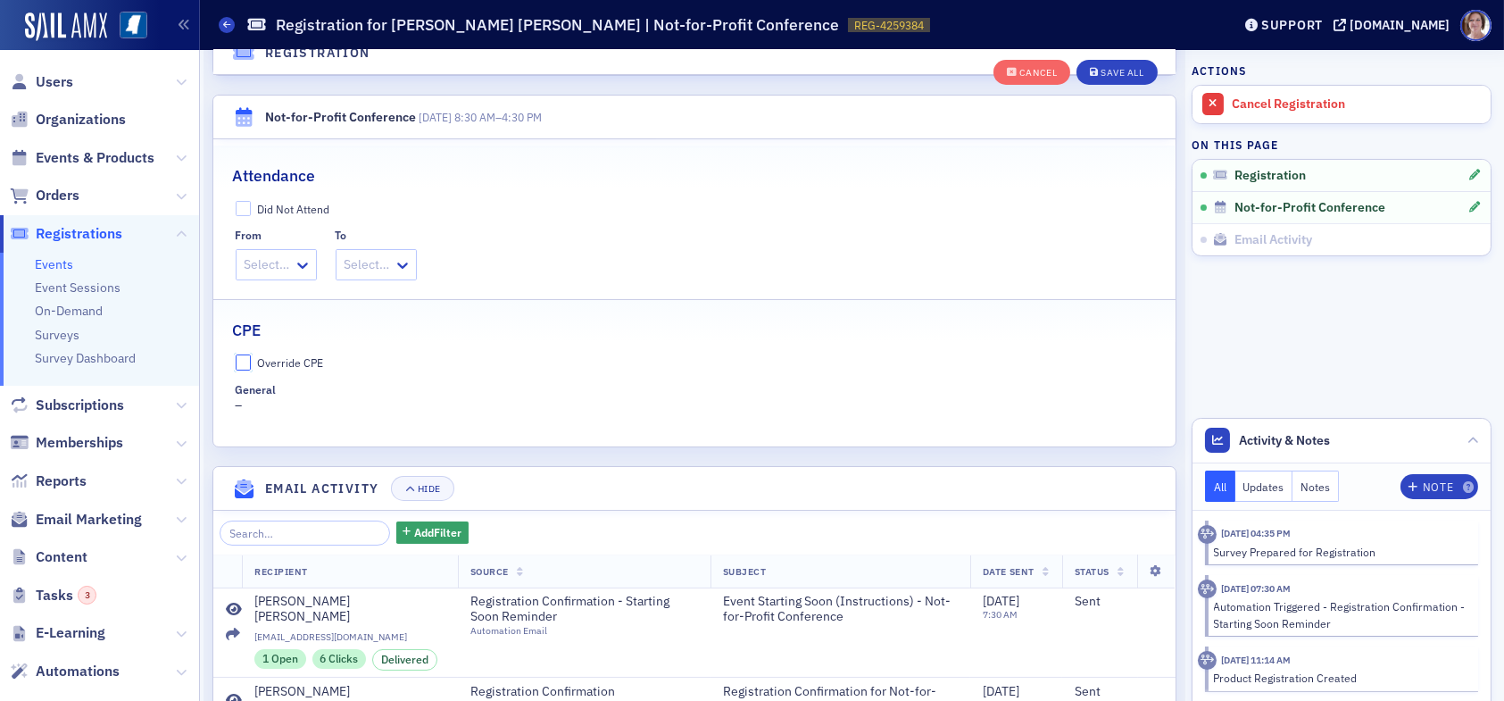
click at [244, 365] on input "Override CPE" at bounding box center [244, 362] width 16 height 16
checkbox input "true"
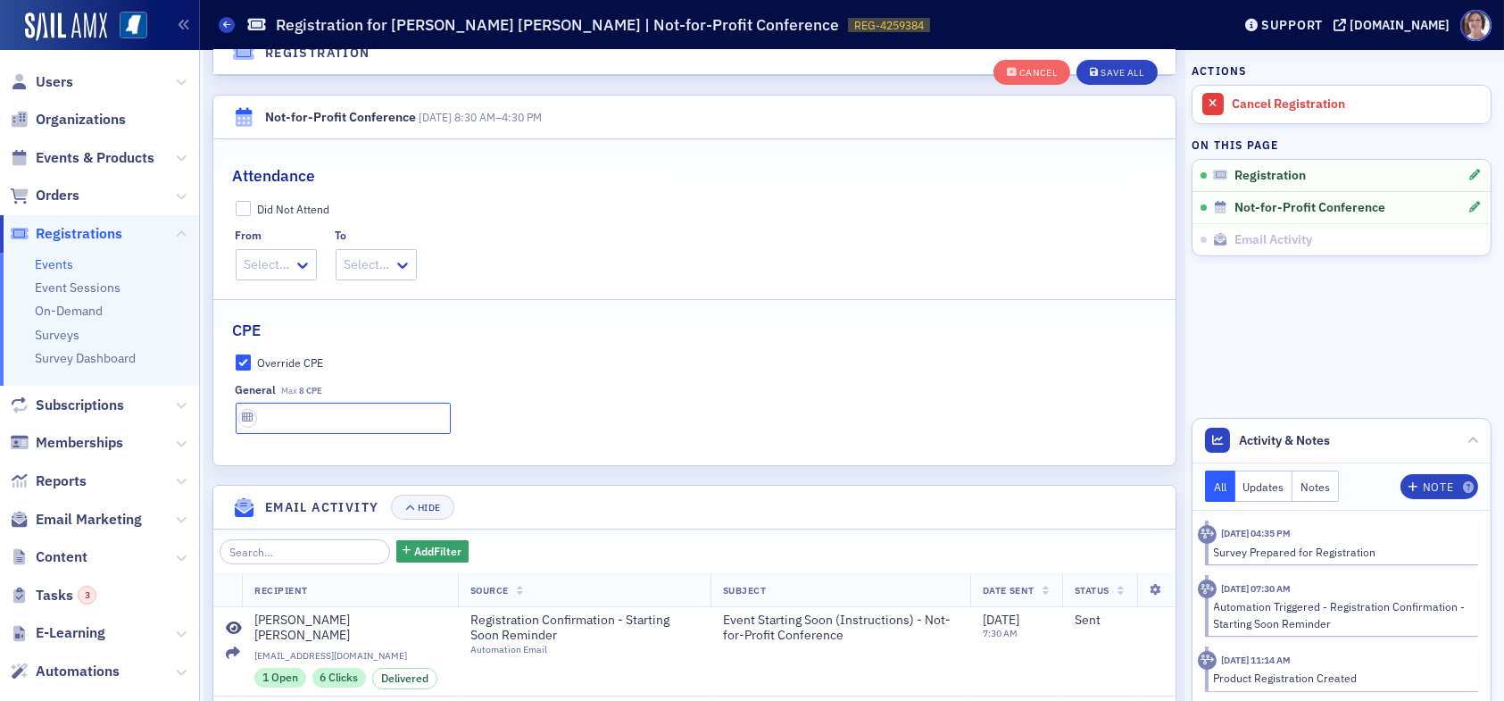
click at [275, 414] on input "text" at bounding box center [343, 417] width 215 height 31
type input "8 CPE"
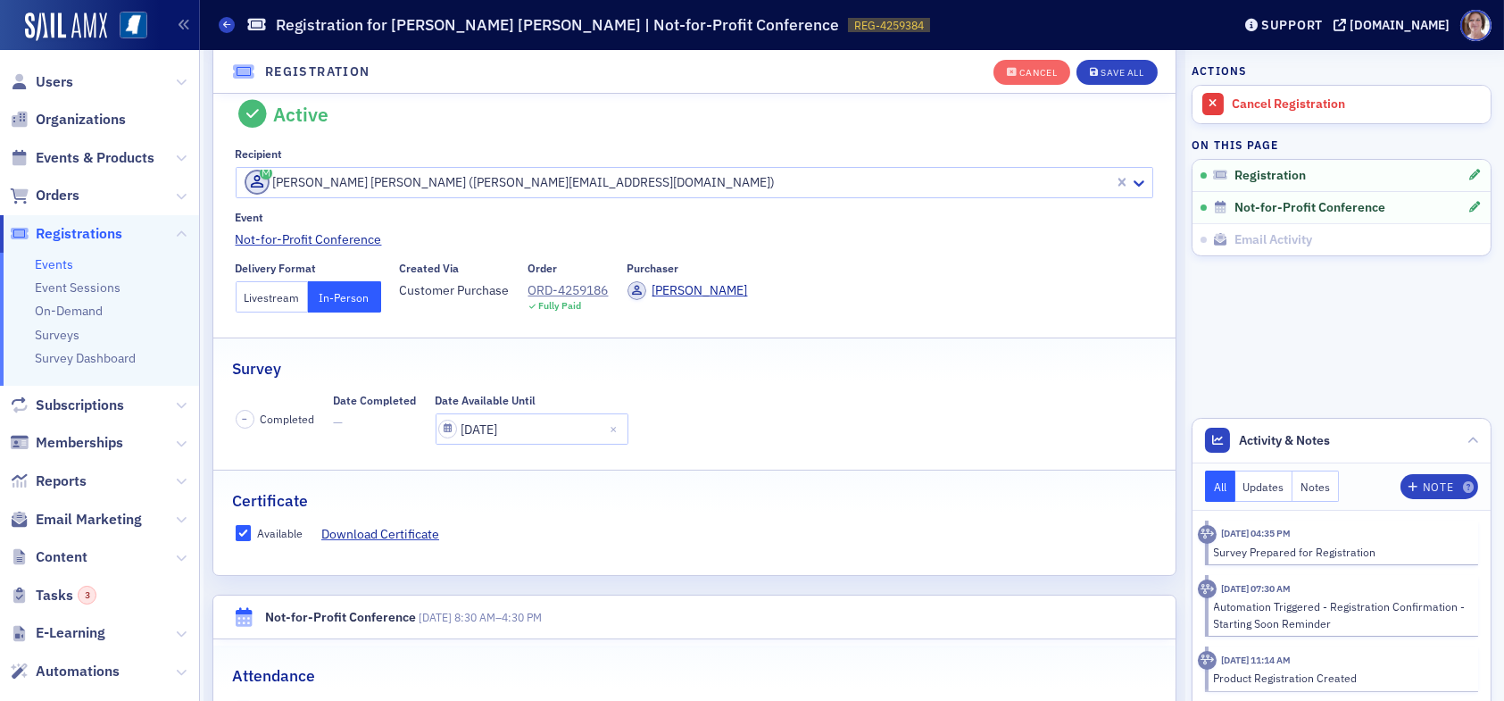
scroll to position [46, 0]
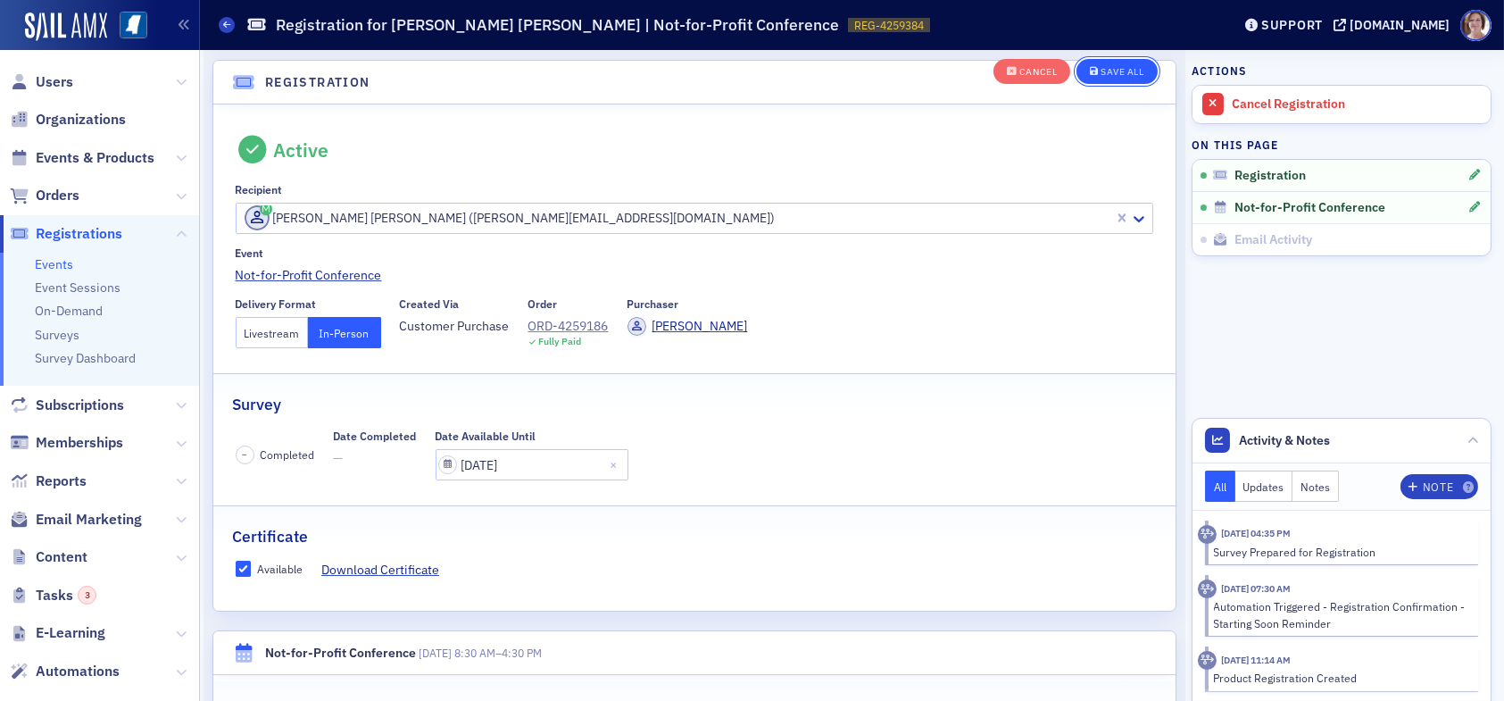
click at [1105, 69] on div "Save All" at bounding box center [1121, 73] width 43 height 10
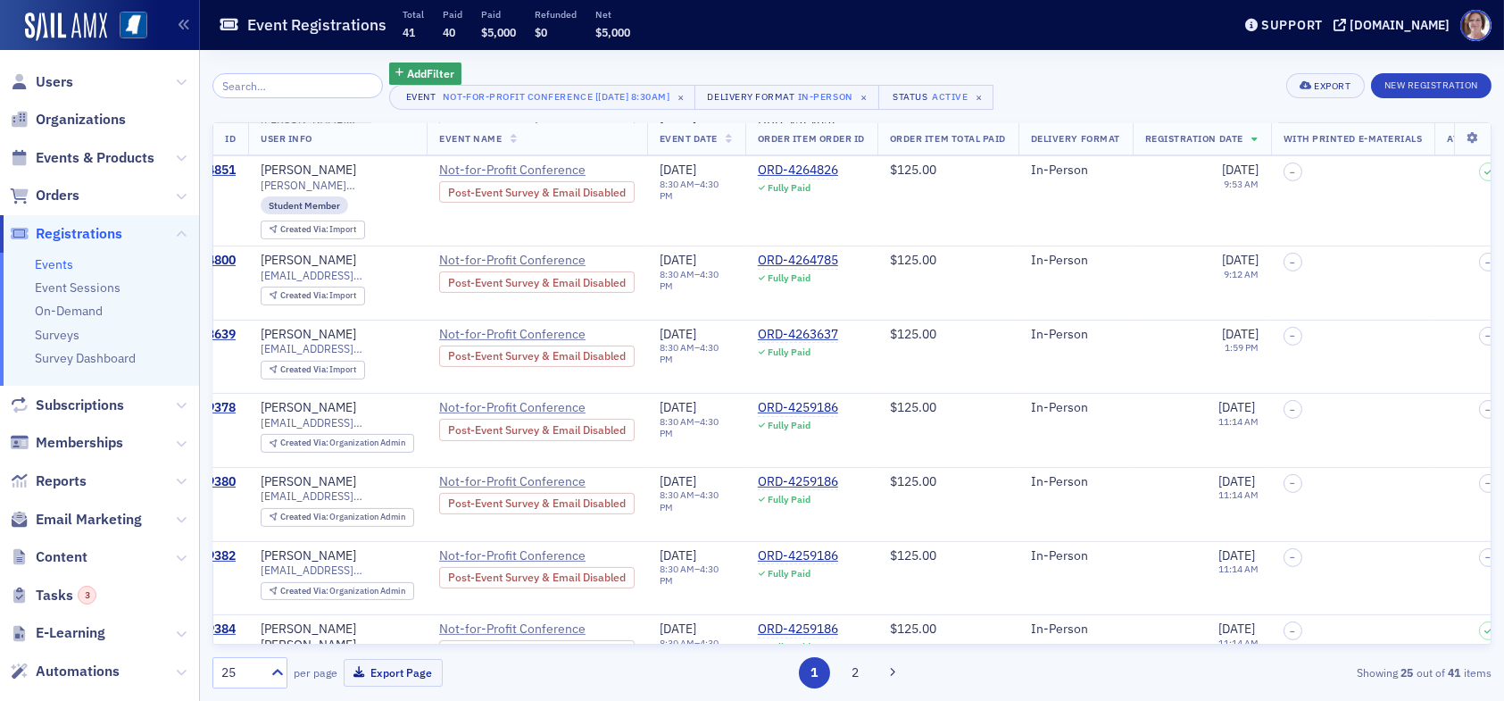
scroll to position [1373, 0]
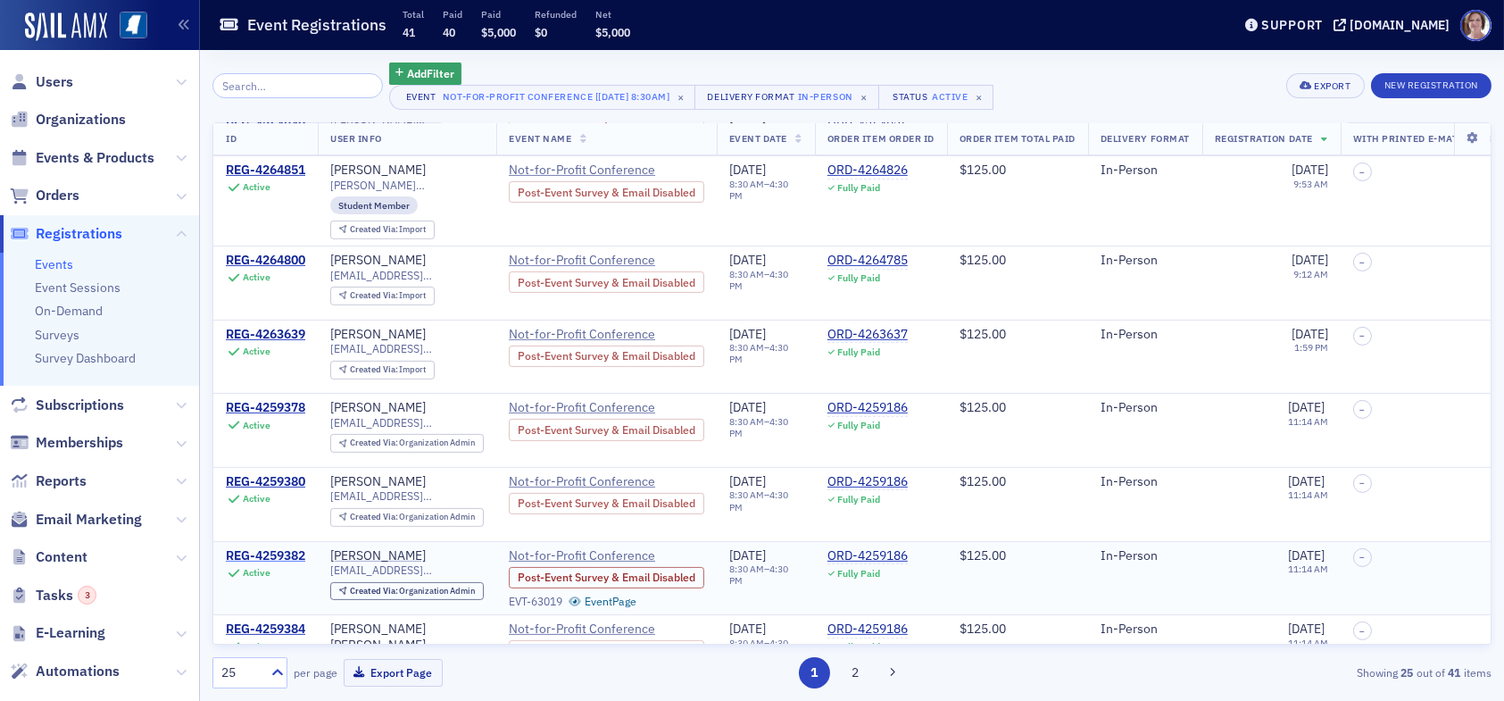
click at [260, 548] on div "REG-4259382" at bounding box center [265, 556] width 79 height 16
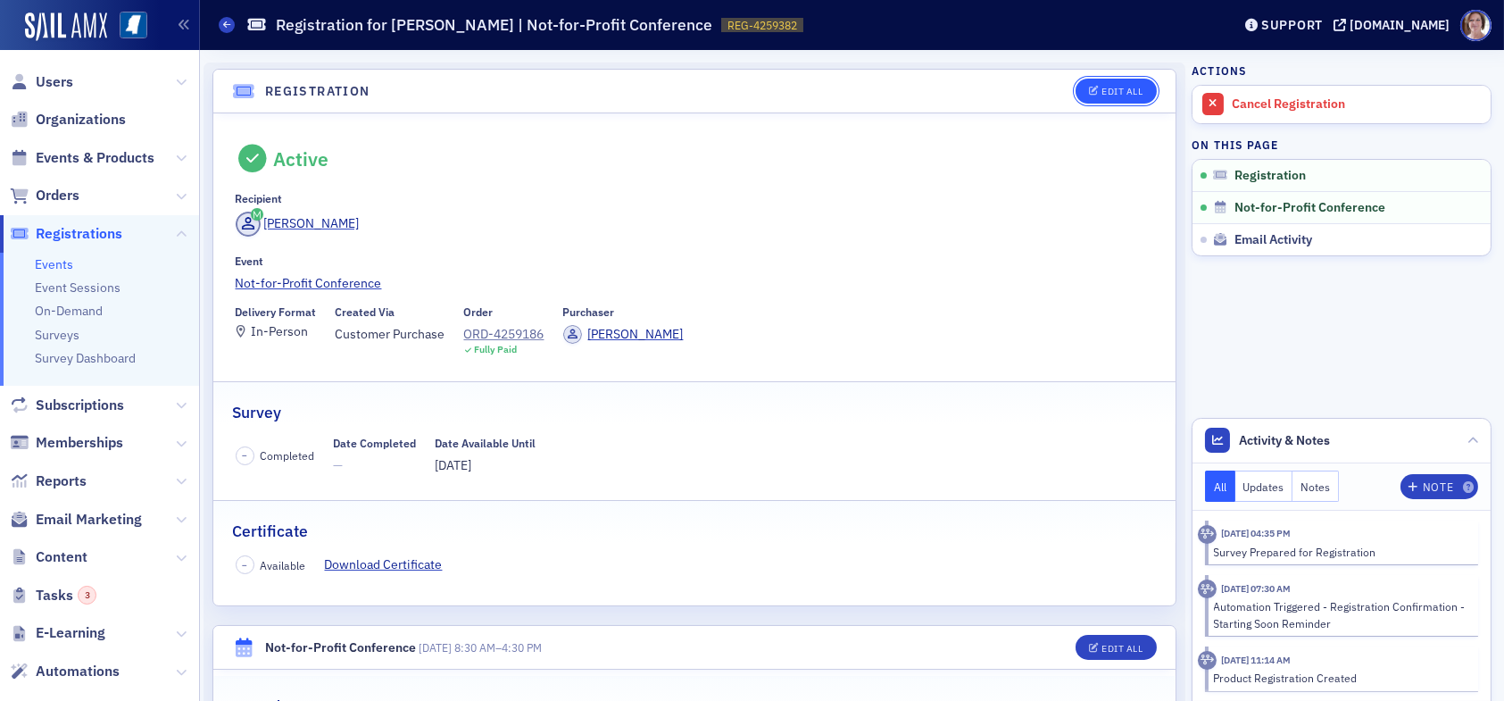
click at [1104, 89] on div "Edit All" at bounding box center [1121, 92] width 41 height 10
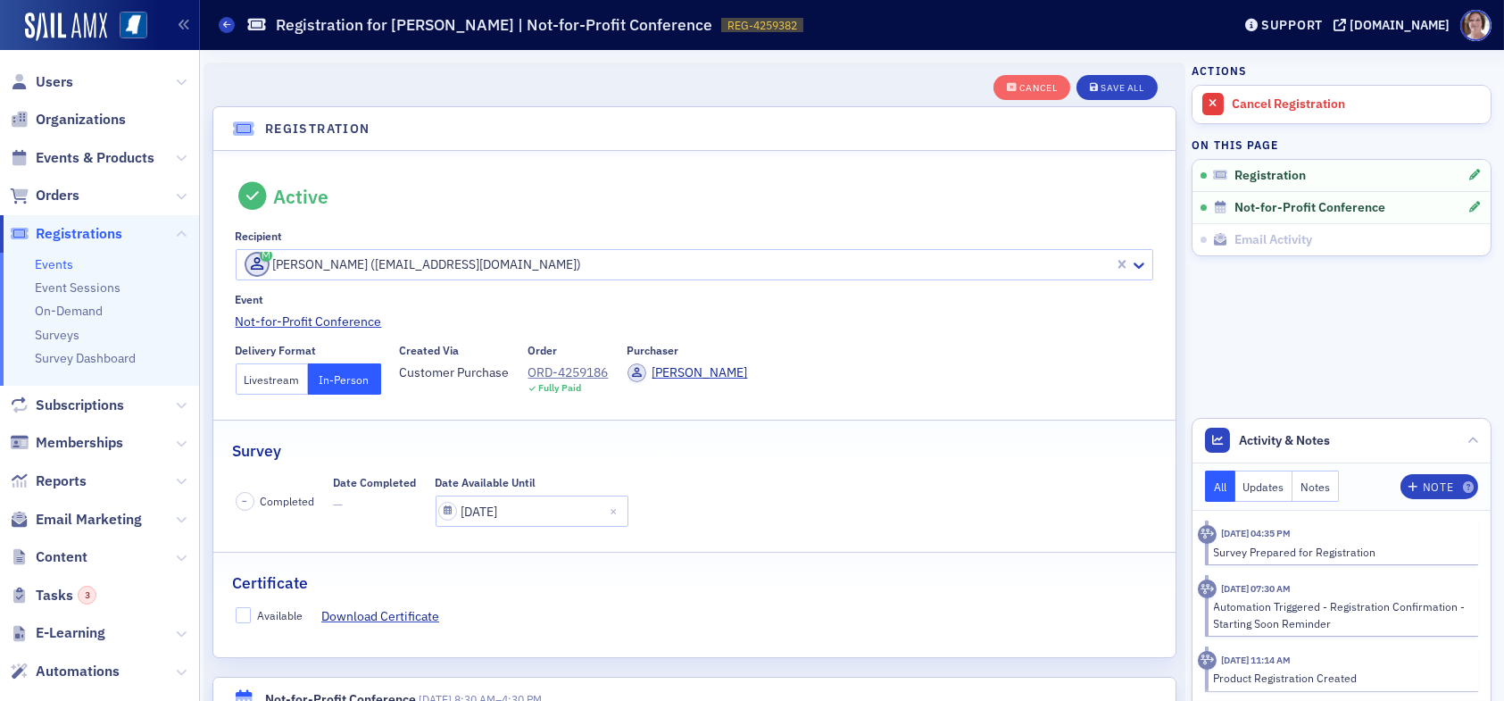
scroll to position [46, 0]
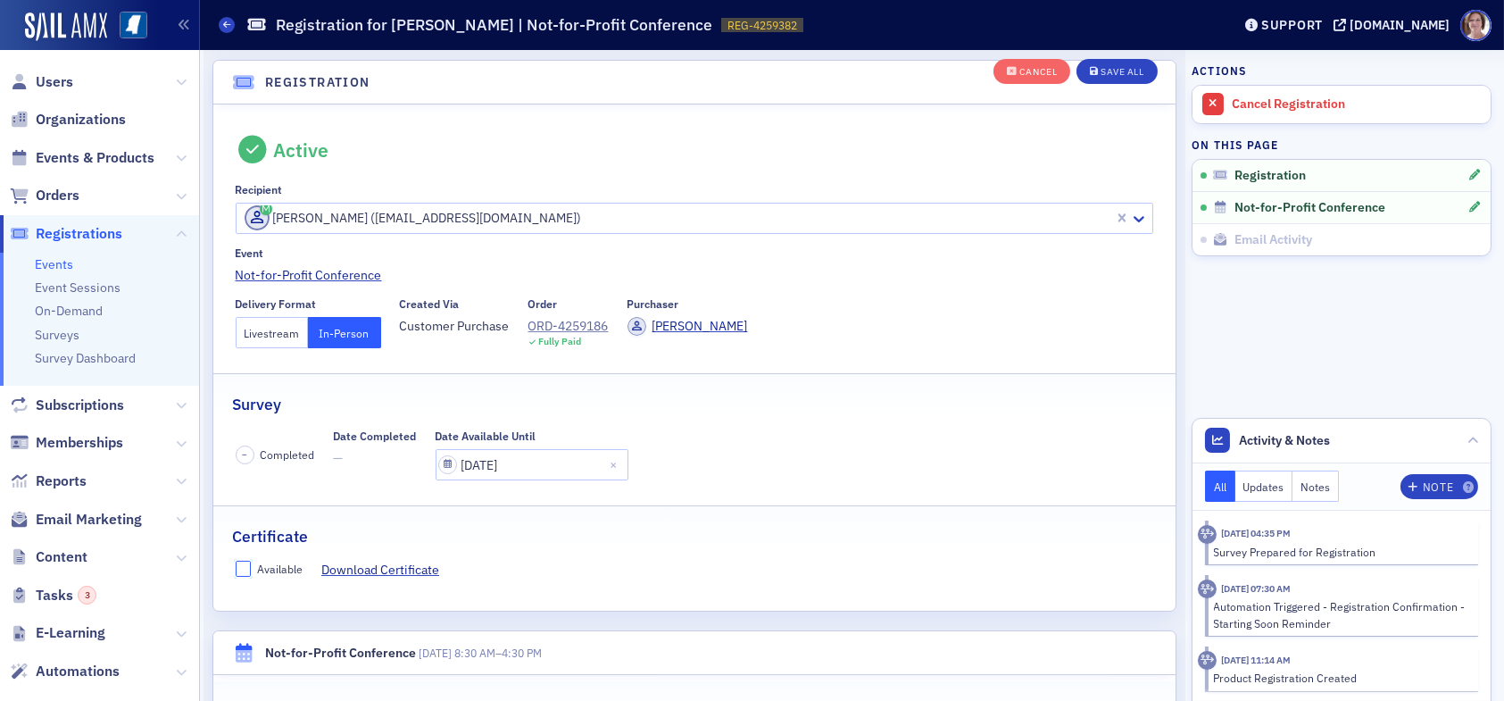
drag, startPoint x: 242, startPoint y: 568, endPoint x: 259, endPoint y: 565, distance: 17.2
click at [247, 568] on input "Available" at bounding box center [244, 568] width 16 height 16
checkbox input "true"
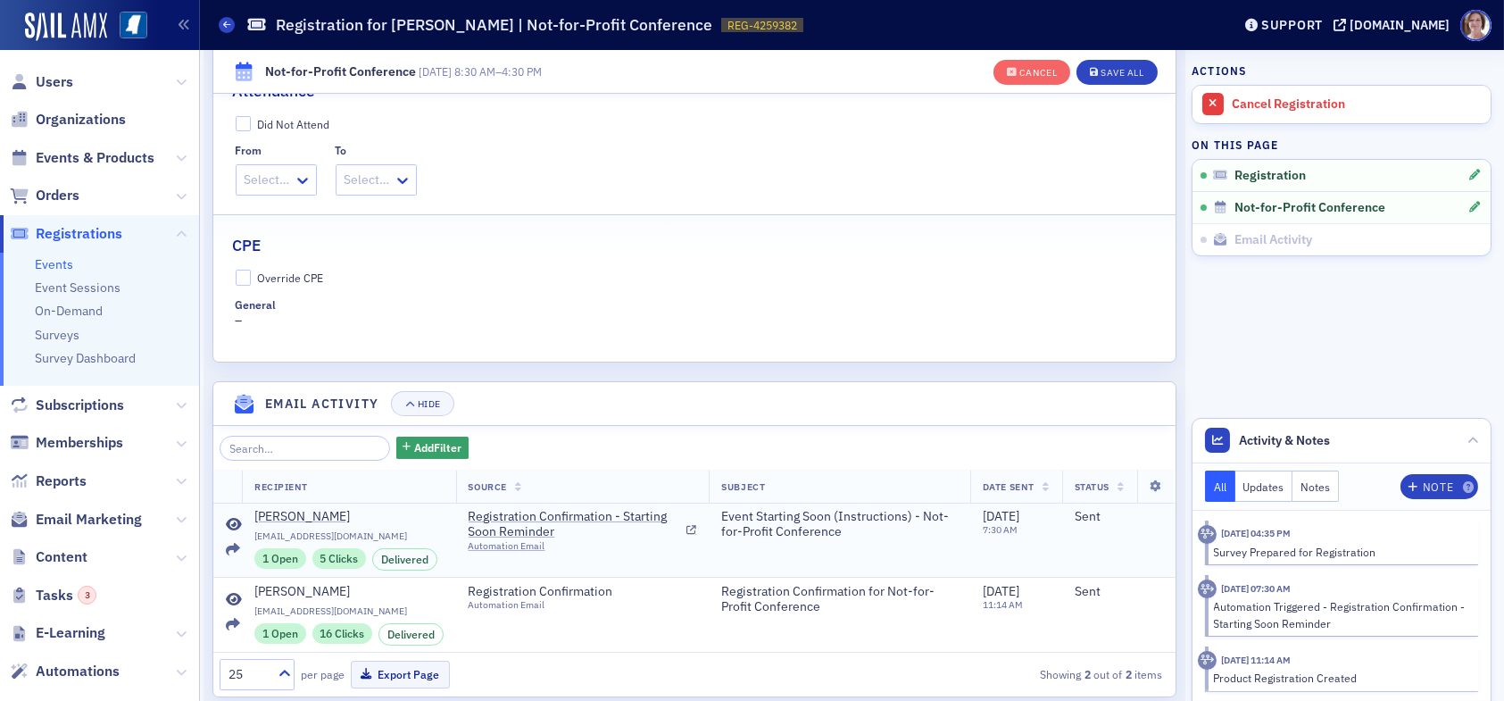
scroll to position [701, 0]
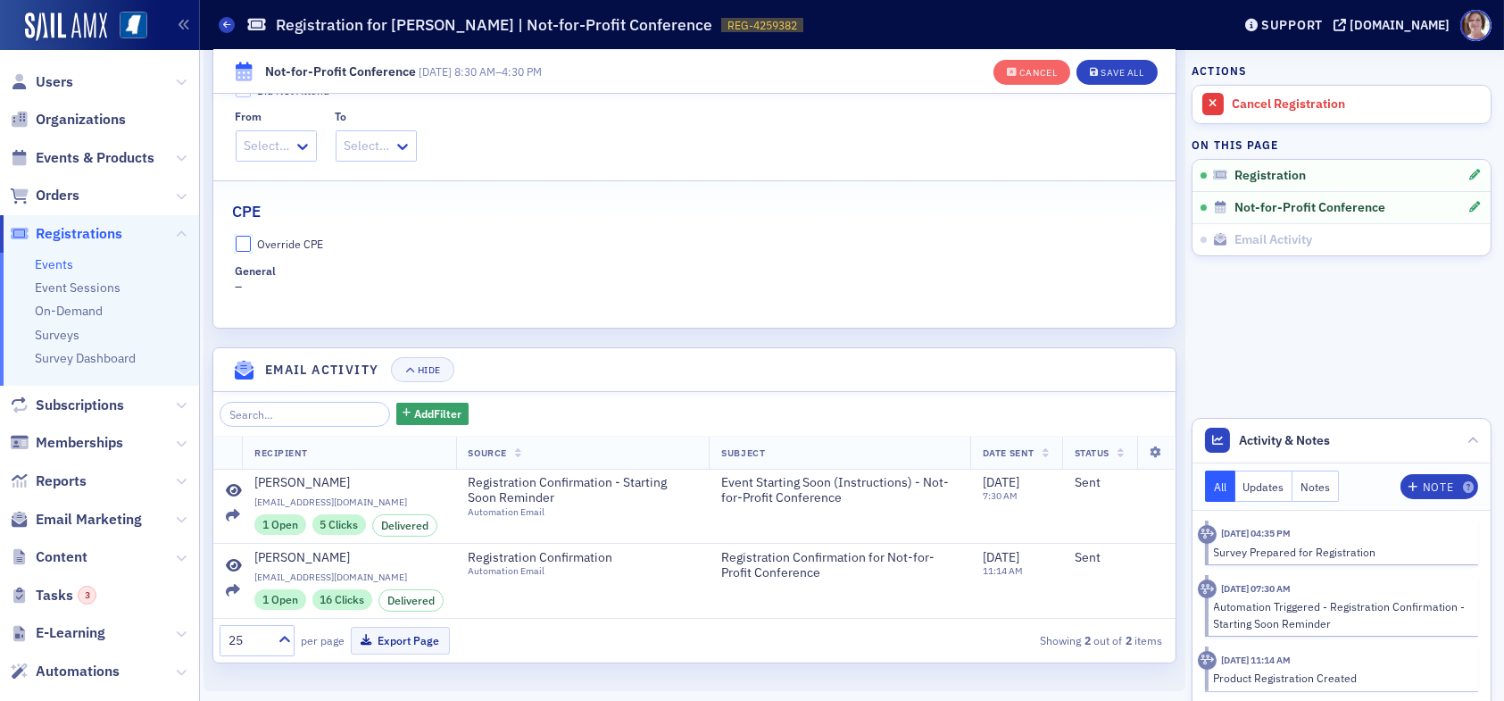
drag, startPoint x: 236, startPoint y: 239, endPoint x: 242, endPoint y: 249, distance: 11.6
click at [237, 242] on input "Override CPE" at bounding box center [244, 244] width 16 height 16
checkbox input "true"
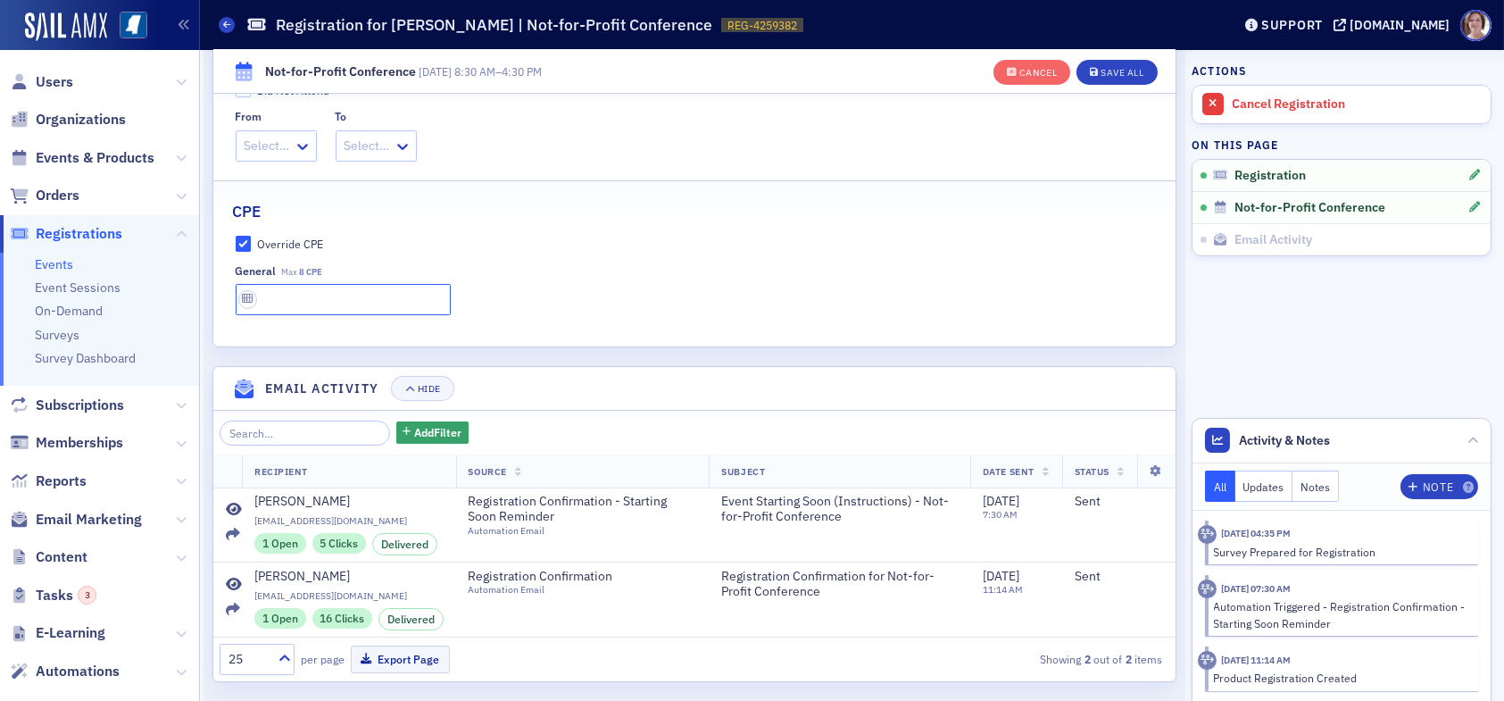
click at [286, 294] on input "text" at bounding box center [343, 299] width 215 height 31
type input "8 CPE"
click at [1105, 71] on div "Save All" at bounding box center [1121, 73] width 43 height 10
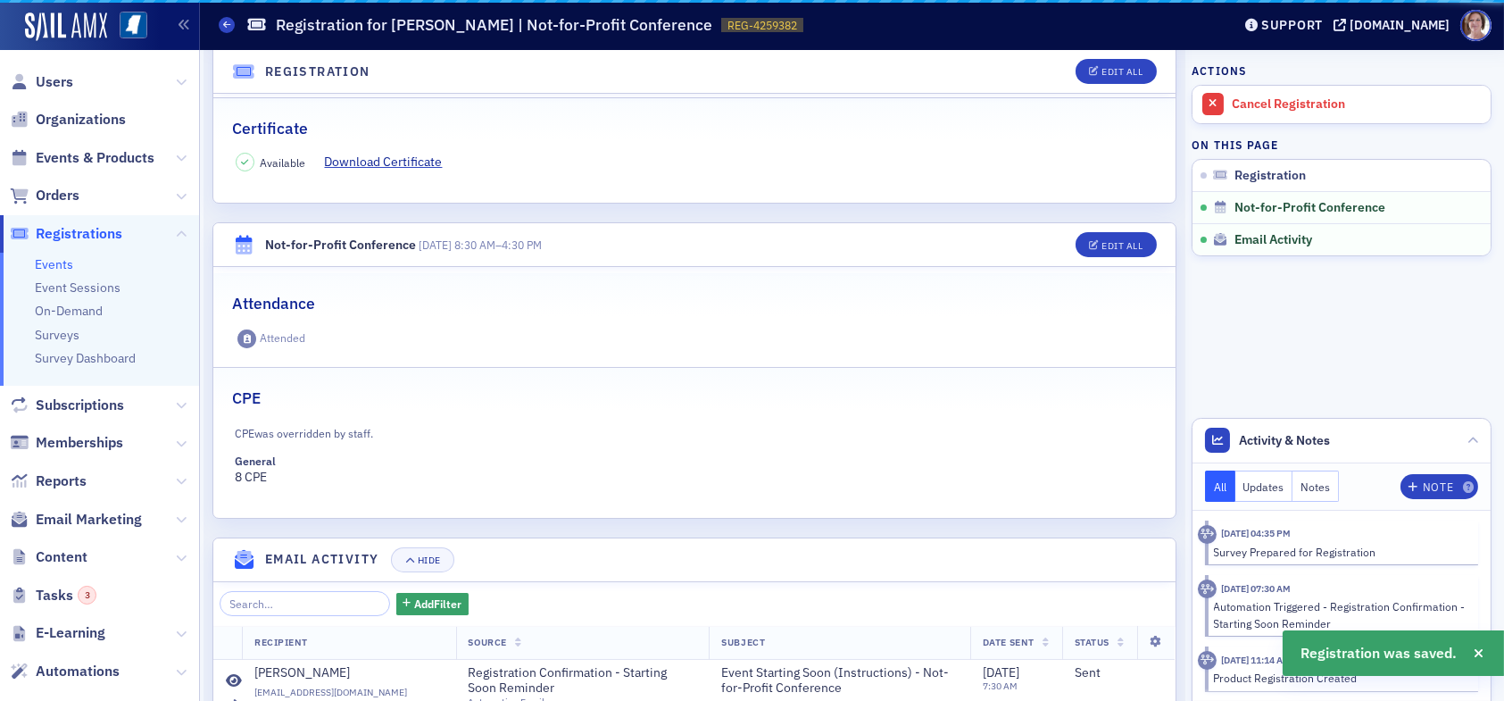
scroll to position [593, 0]
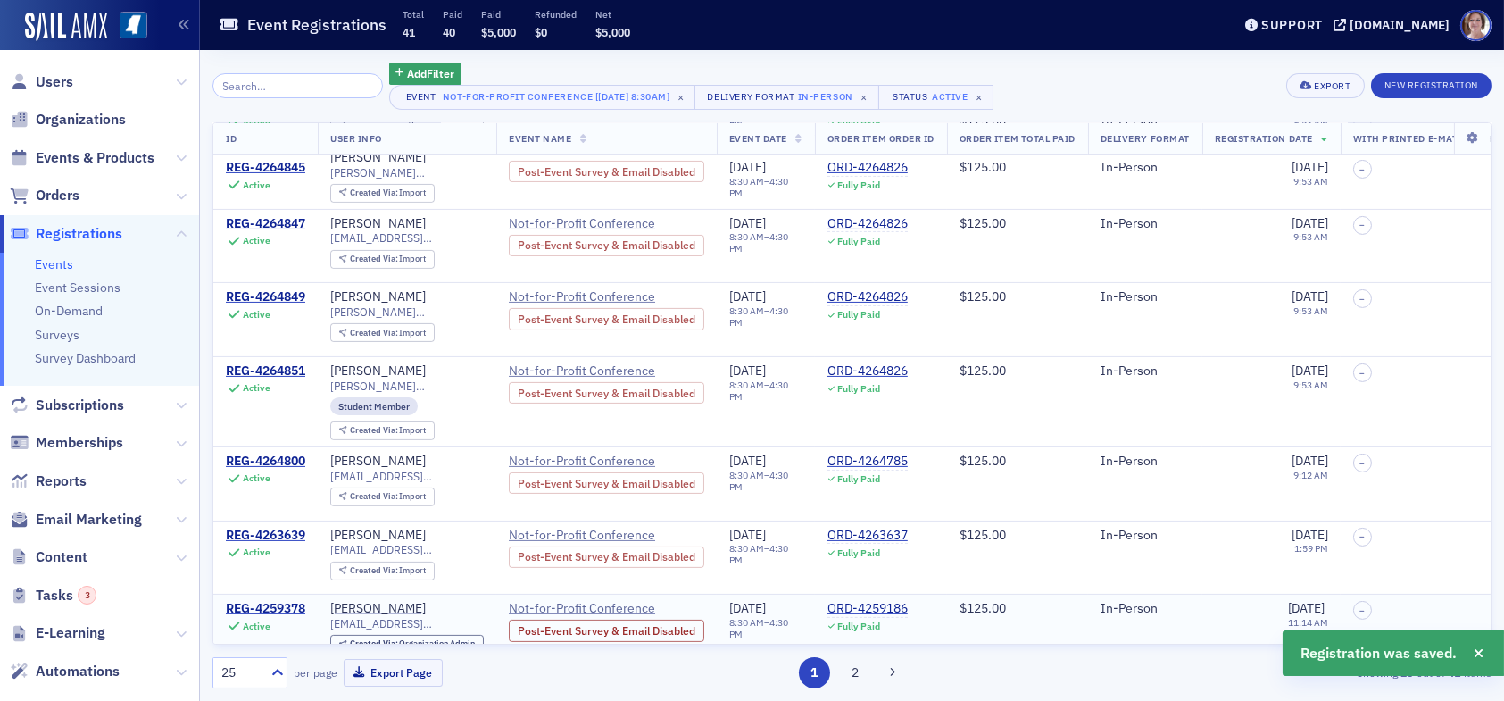
scroll to position [1373, 0]
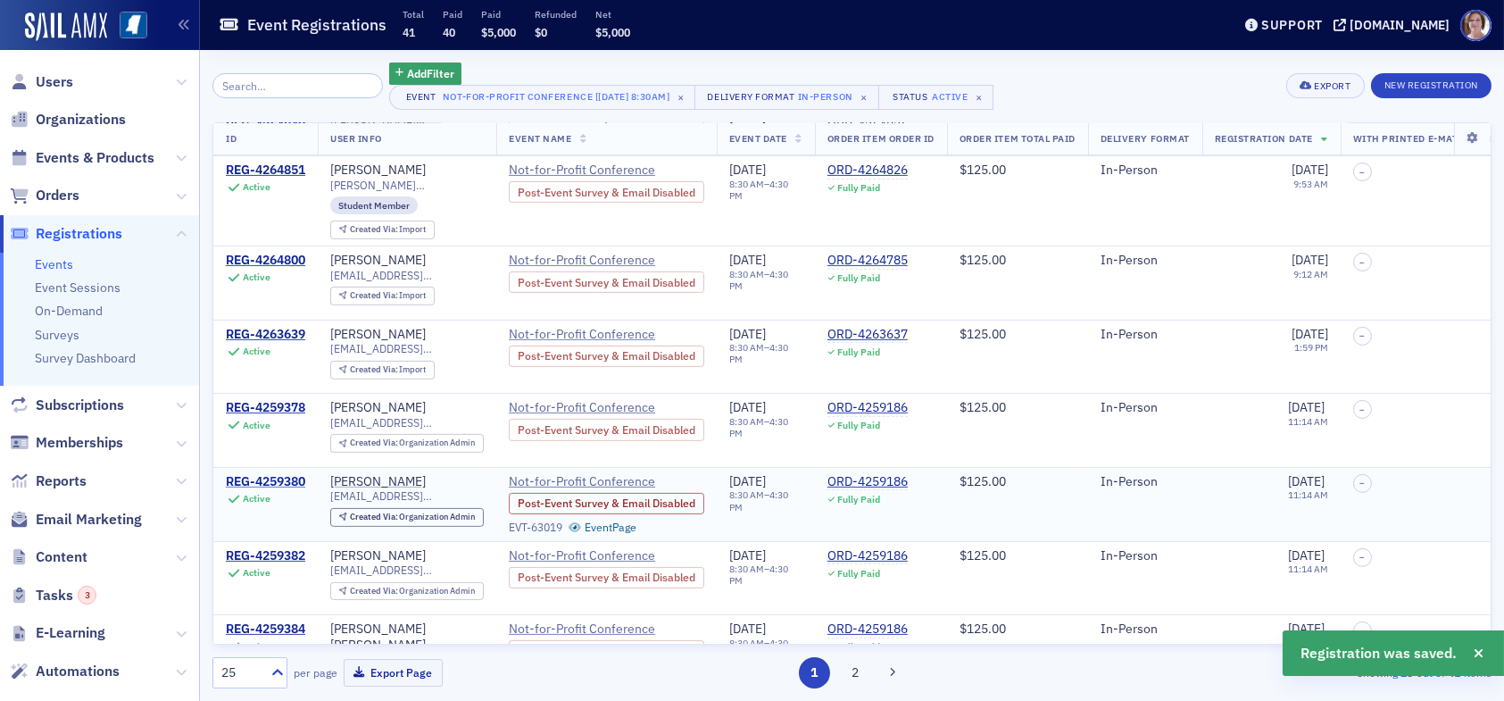
click at [257, 474] on div "REG-4259380" at bounding box center [265, 482] width 79 height 16
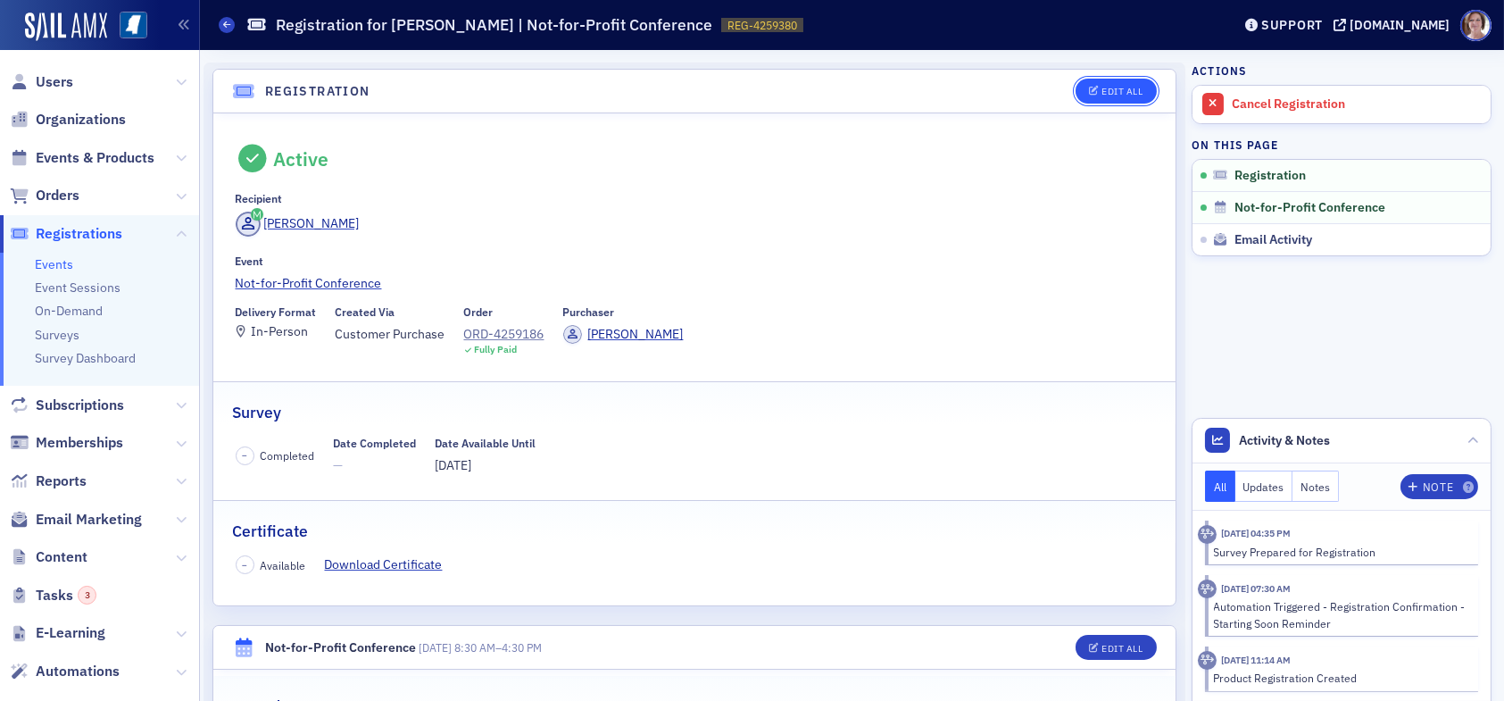
click at [1110, 87] on div "Edit All" at bounding box center [1121, 92] width 41 height 10
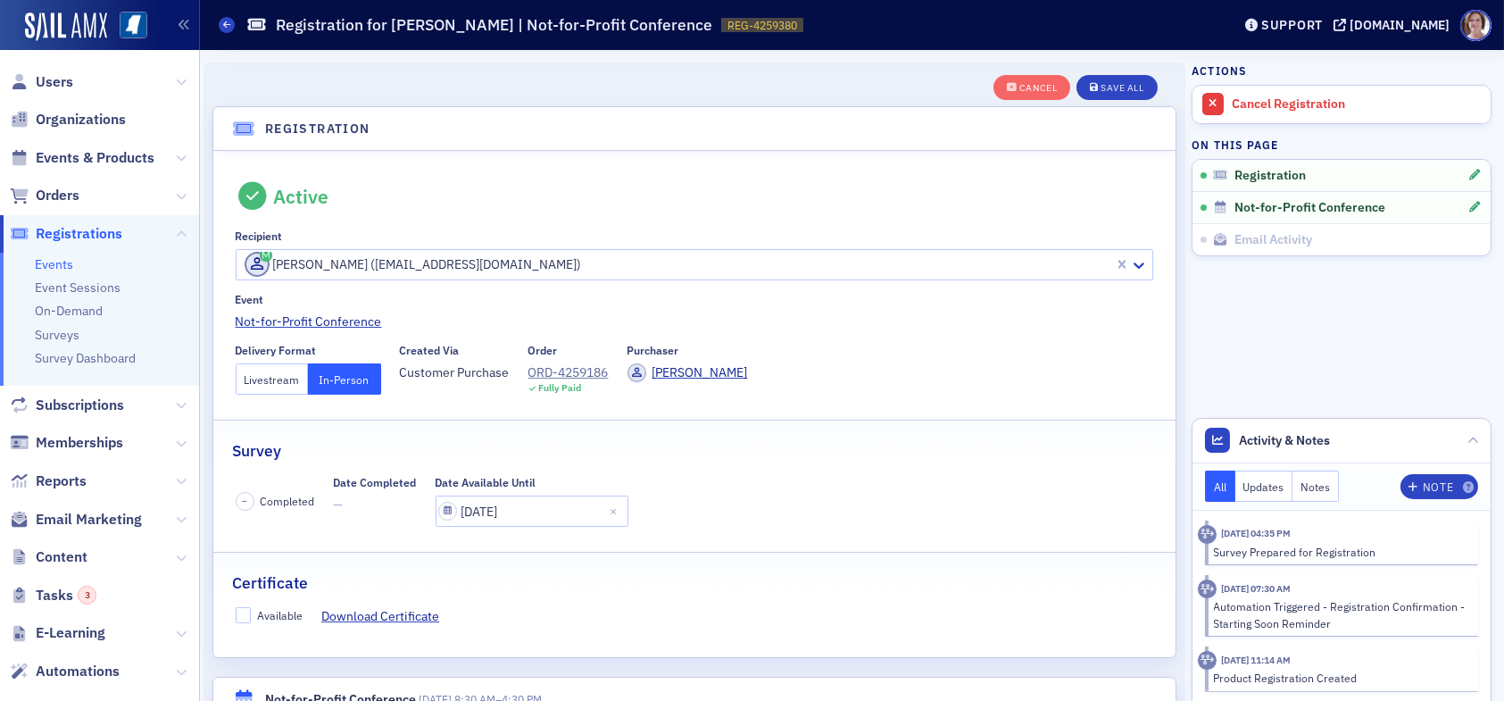
scroll to position [46, 0]
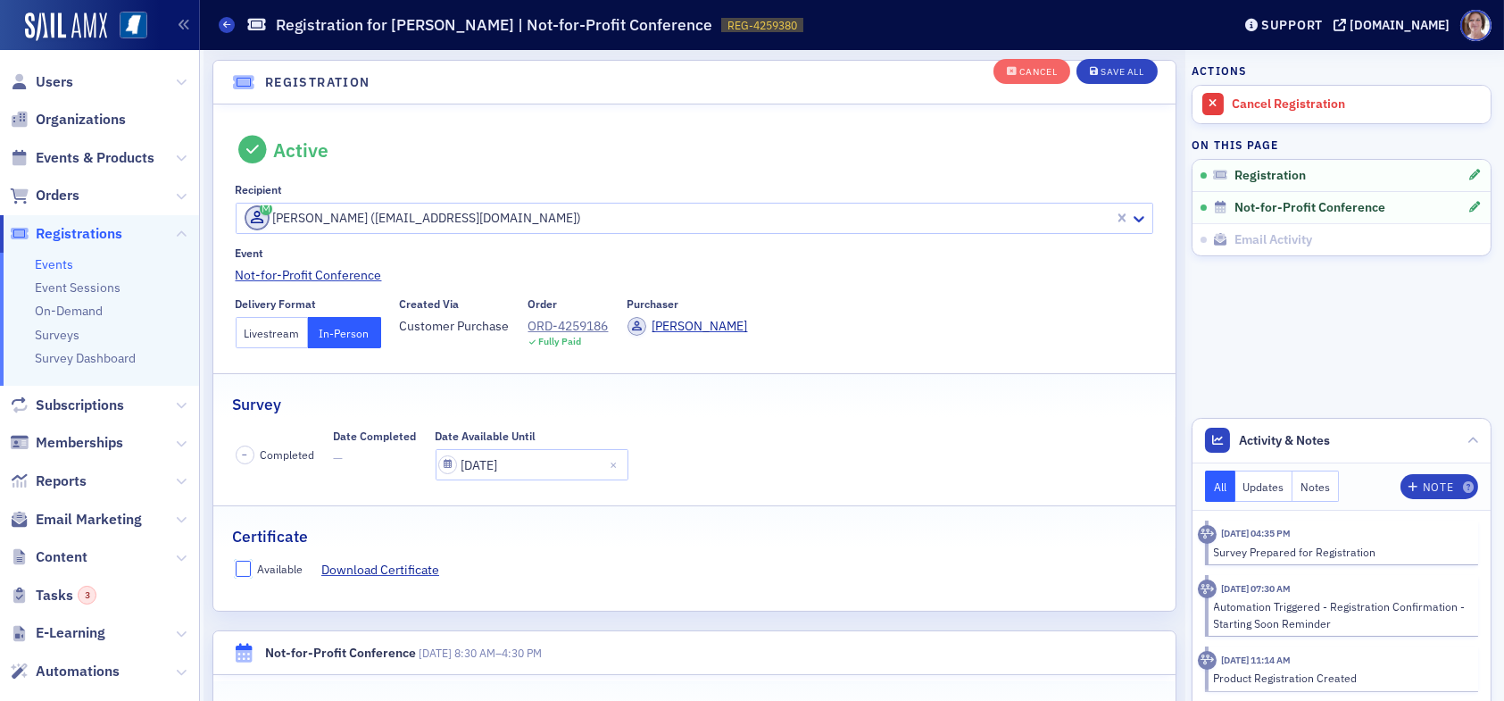
drag, startPoint x: 236, startPoint y: 574, endPoint x: 309, endPoint y: 546, distance: 78.2
click at [236, 572] on input "Available" at bounding box center [244, 568] width 16 height 16
checkbox input "true"
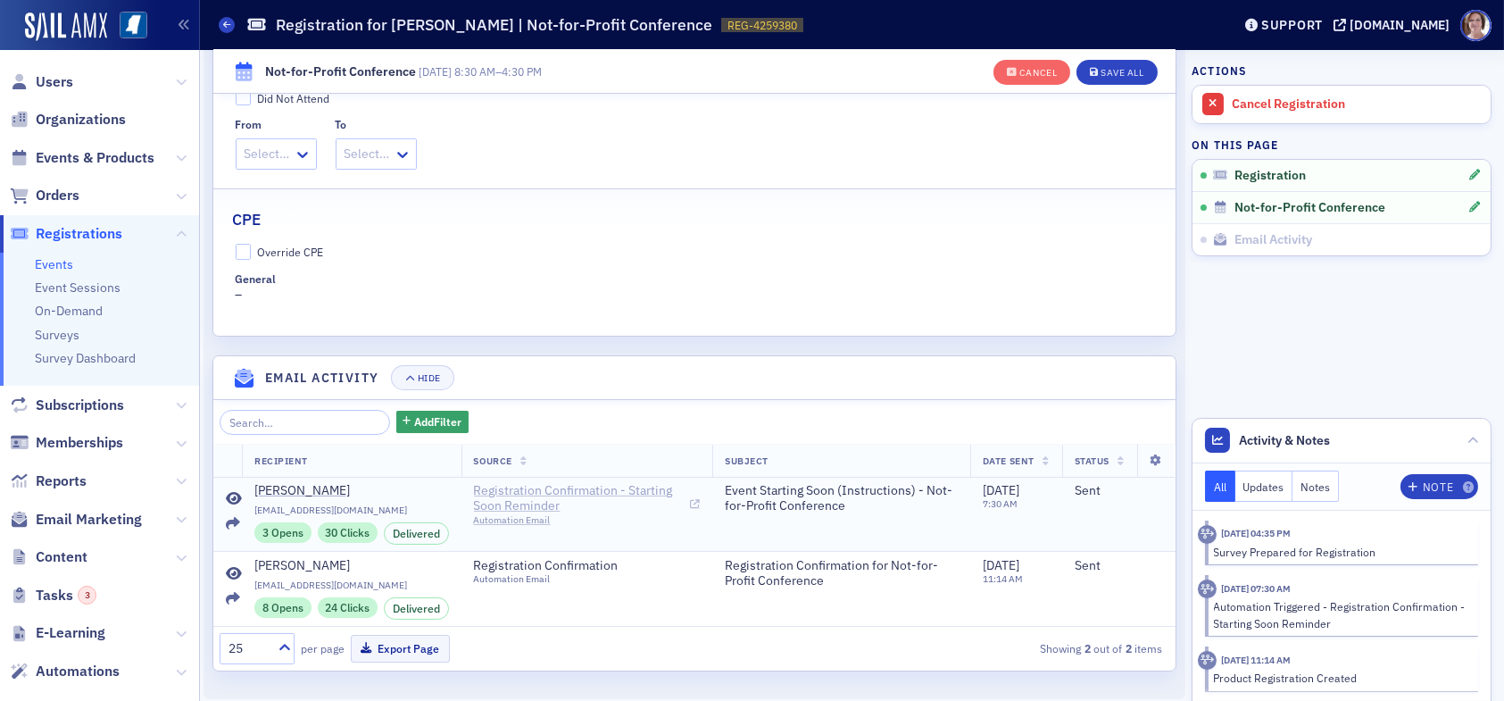
scroll to position [701, 0]
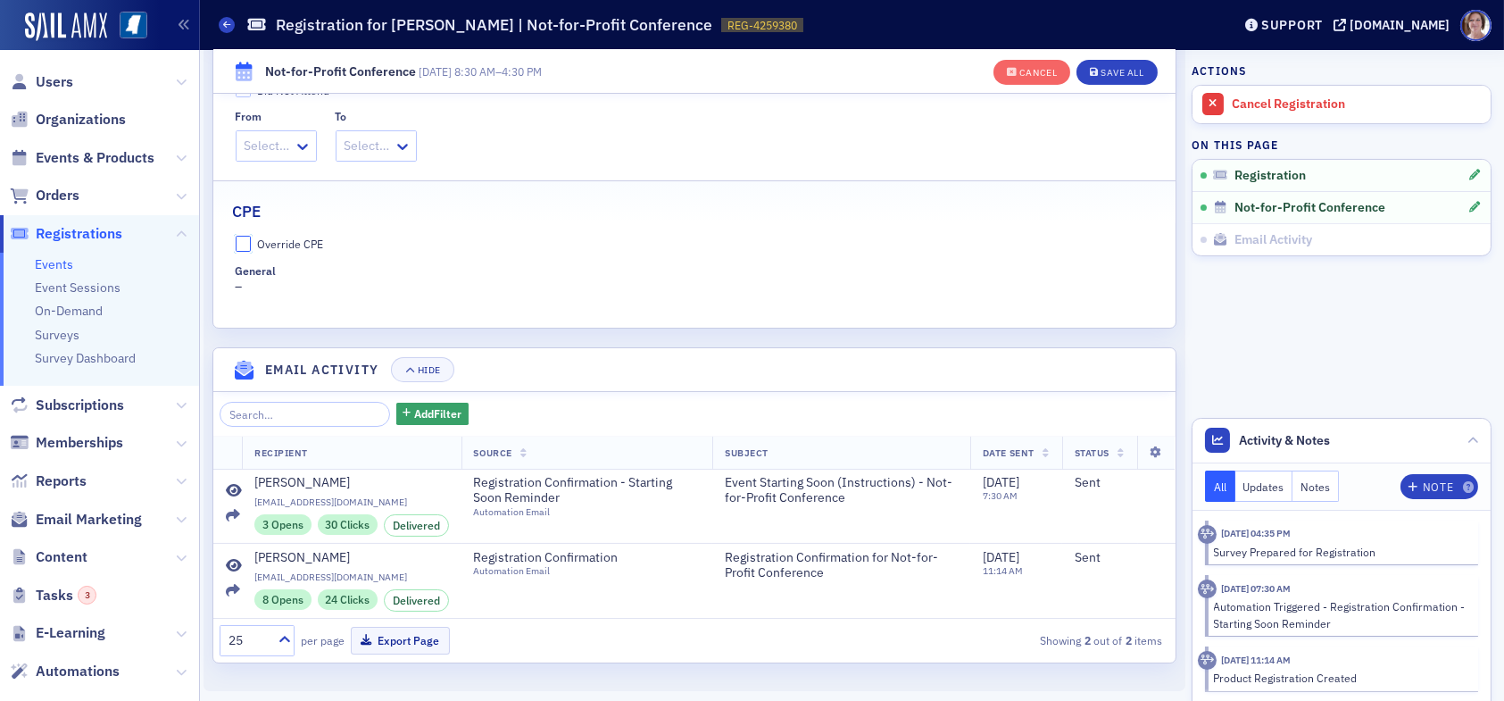
click at [243, 242] on input "Override CPE" at bounding box center [244, 244] width 16 height 16
checkbox input "true"
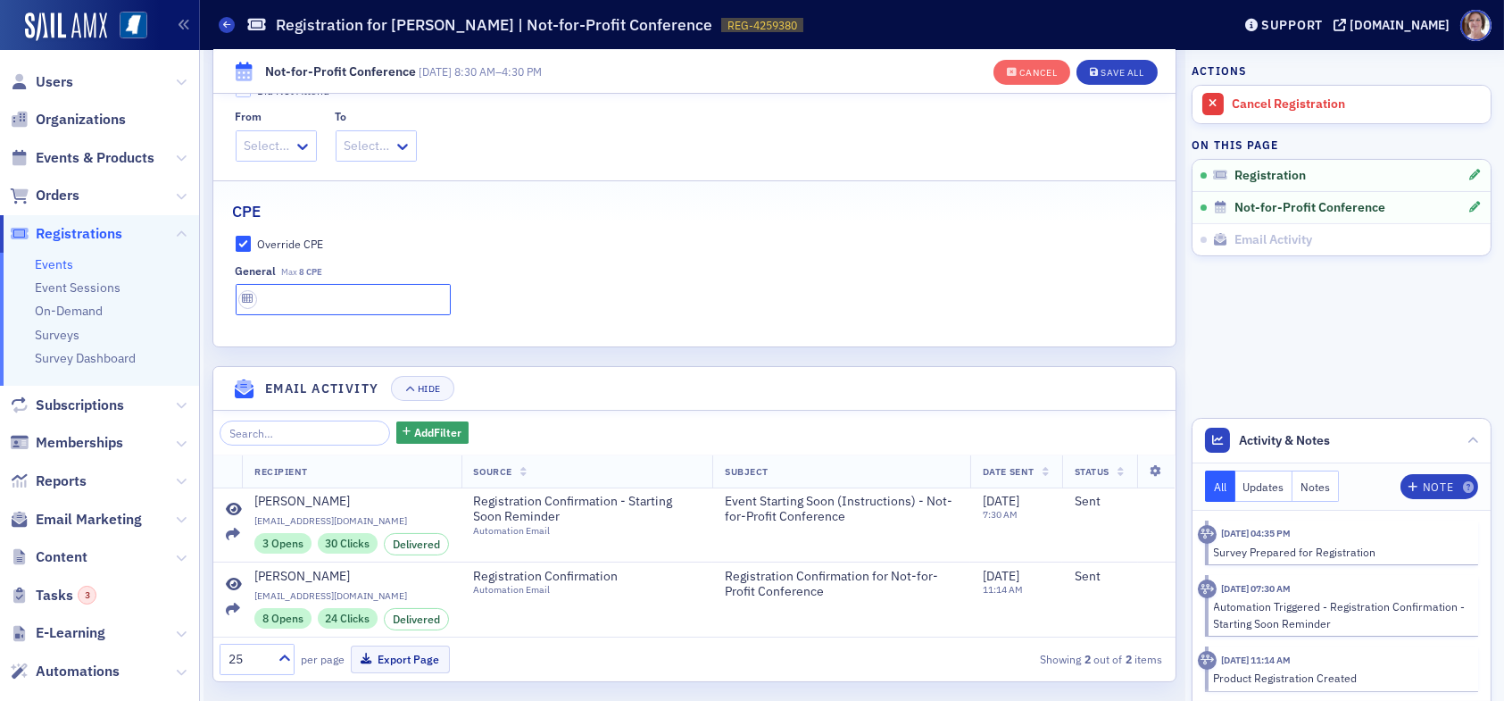
click at [319, 298] on input "text" at bounding box center [343, 299] width 215 height 31
type input "8 CPE"
click at [1108, 68] on div "Save All" at bounding box center [1121, 73] width 43 height 10
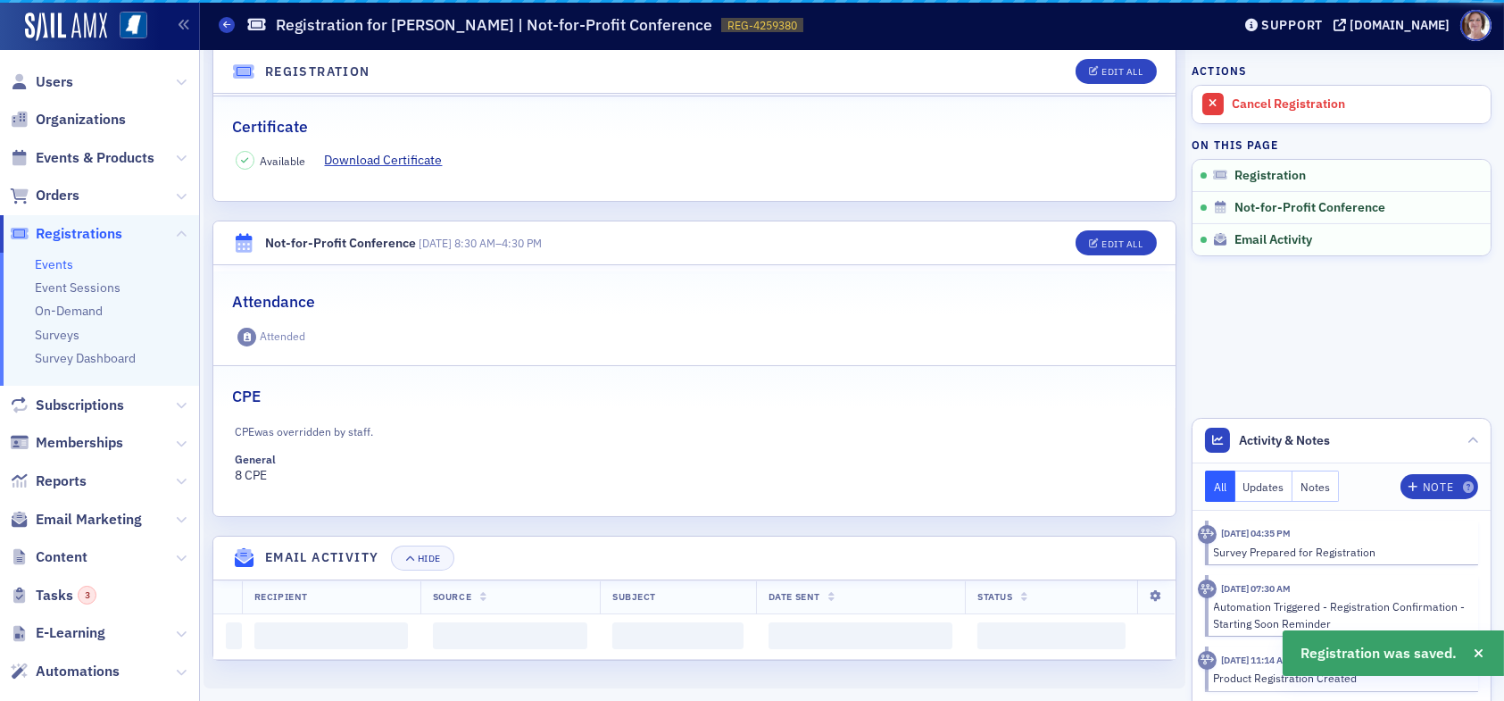
scroll to position [593, 0]
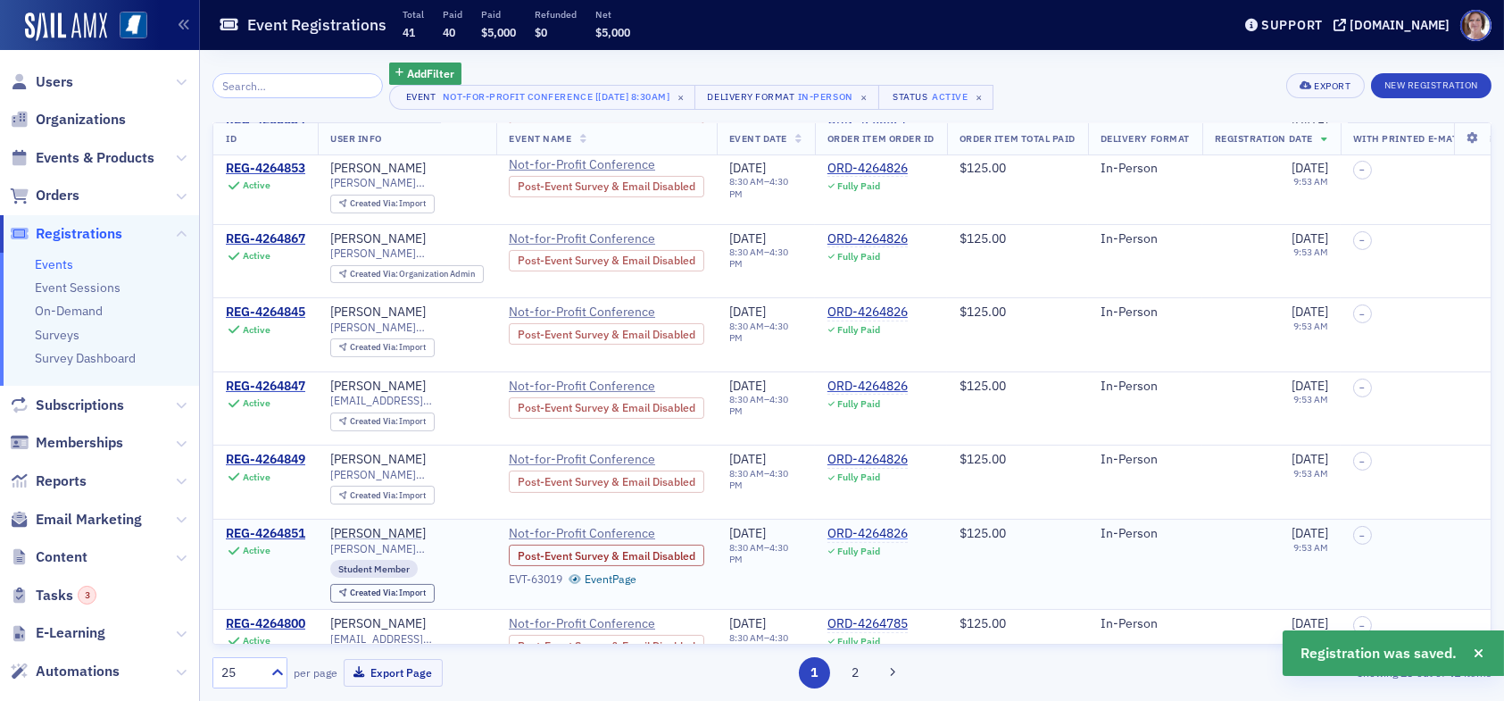
scroll to position [1373, 0]
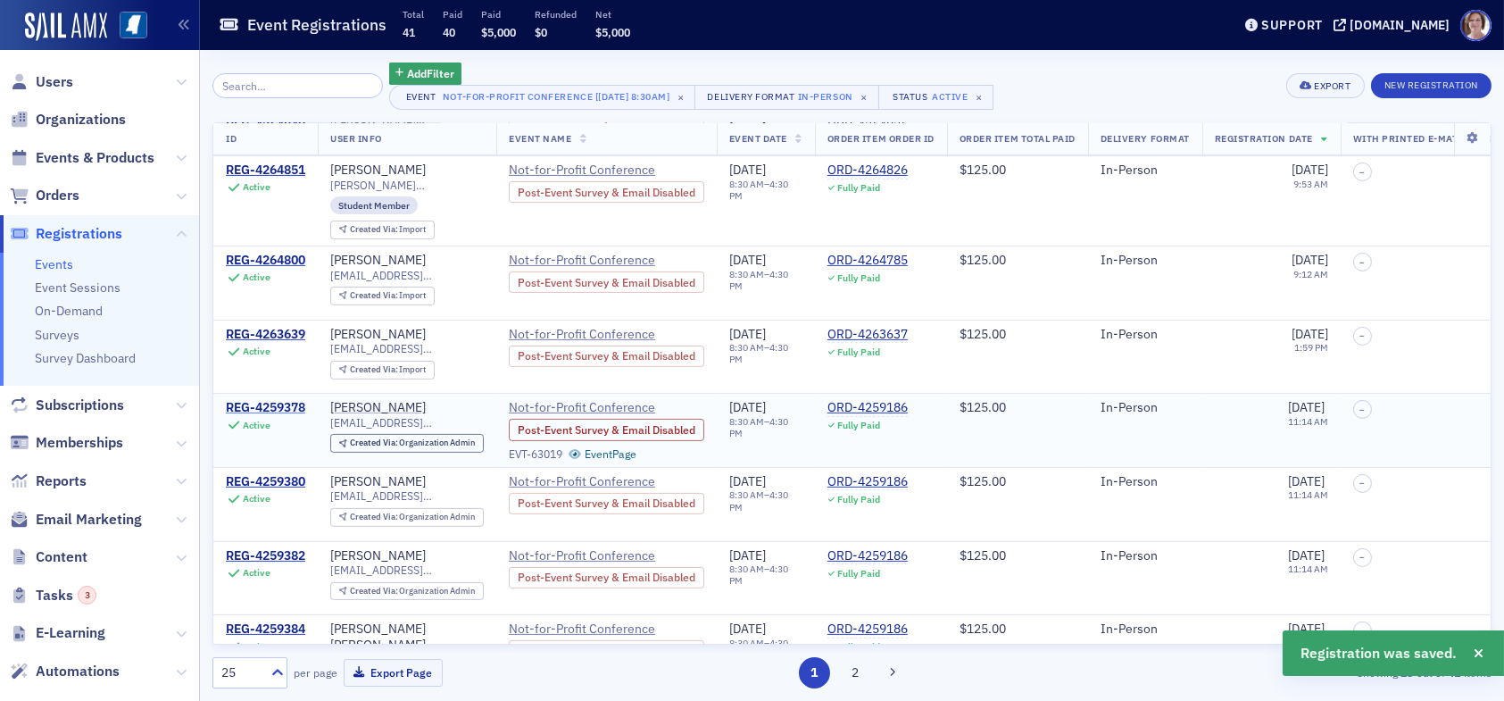
click at [270, 400] on div "REG-4259378" at bounding box center [265, 408] width 79 height 16
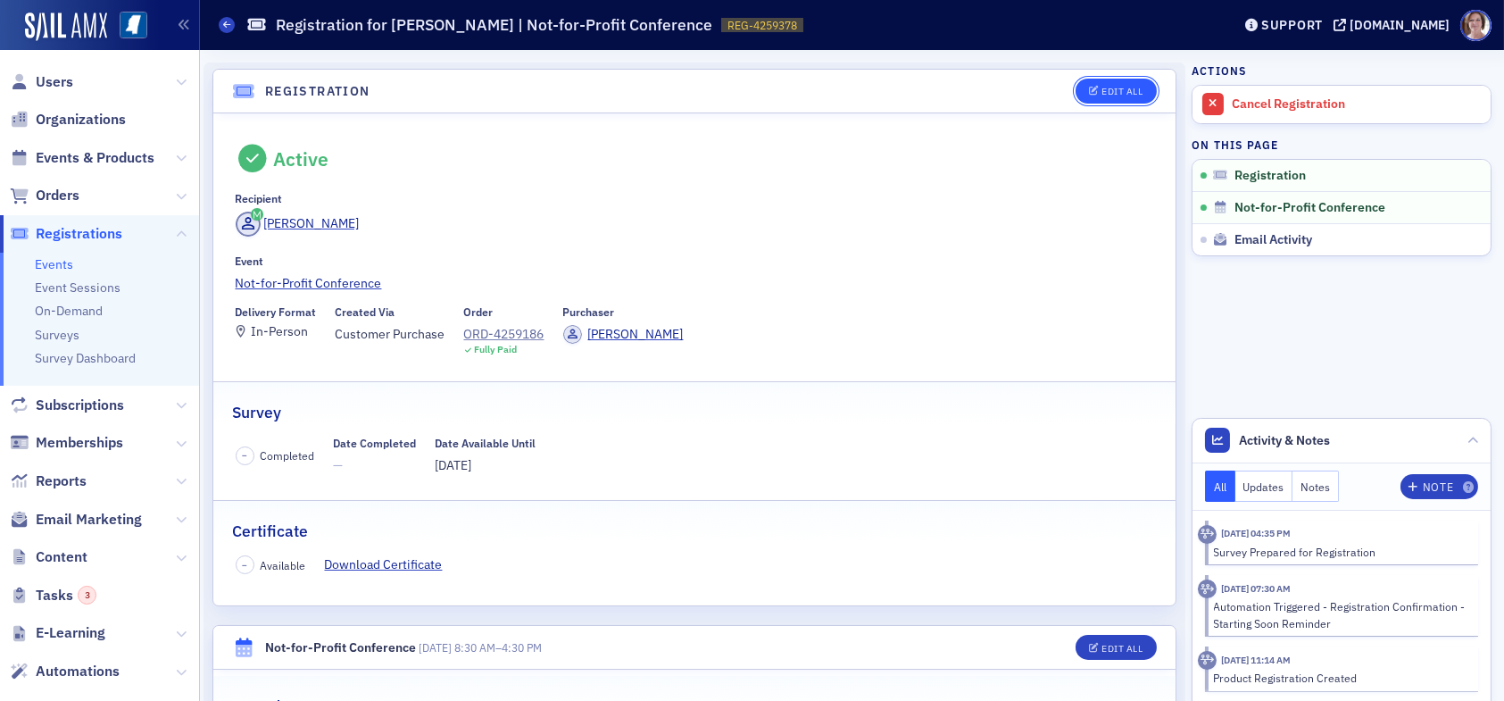
click at [1100, 84] on button "Edit All" at bounding box center [1115, 91] width 80 height 25
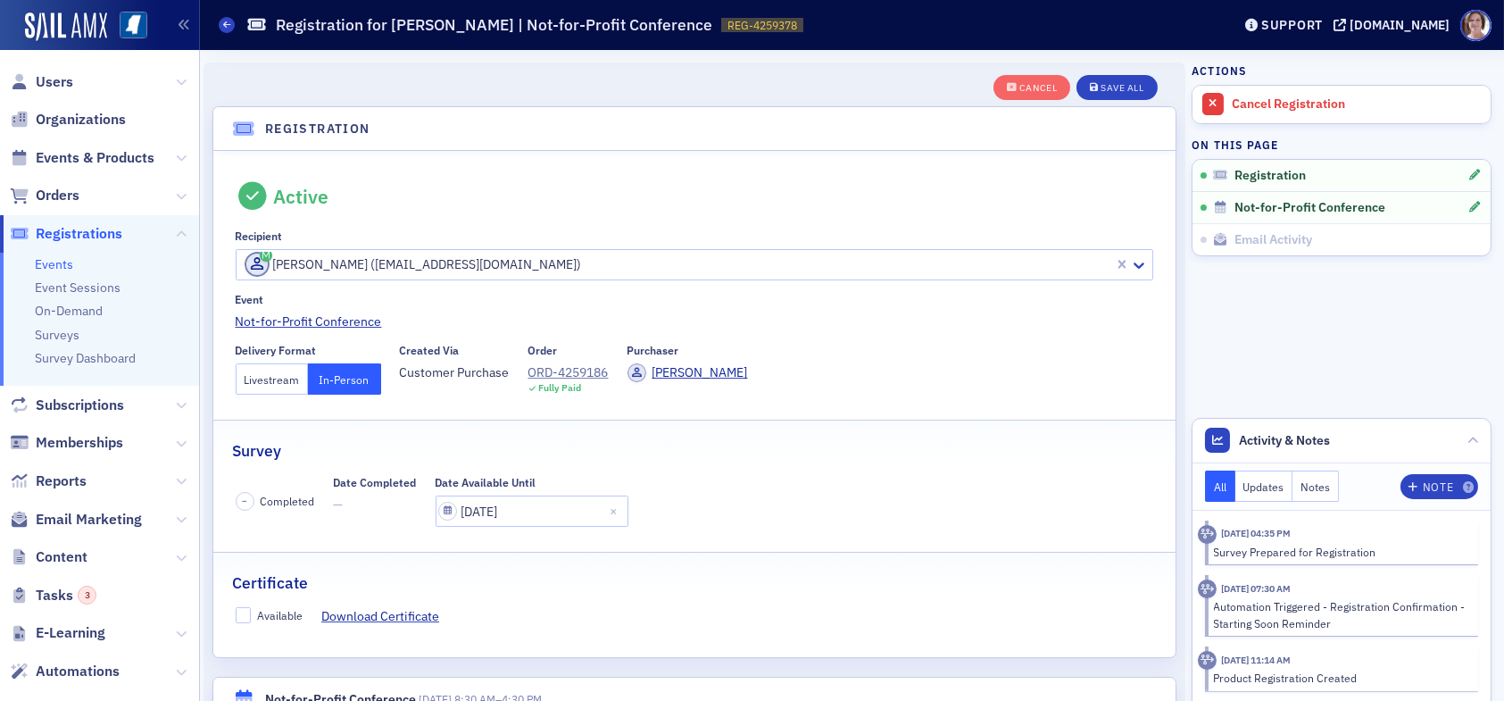
scroll to position [46, 0]
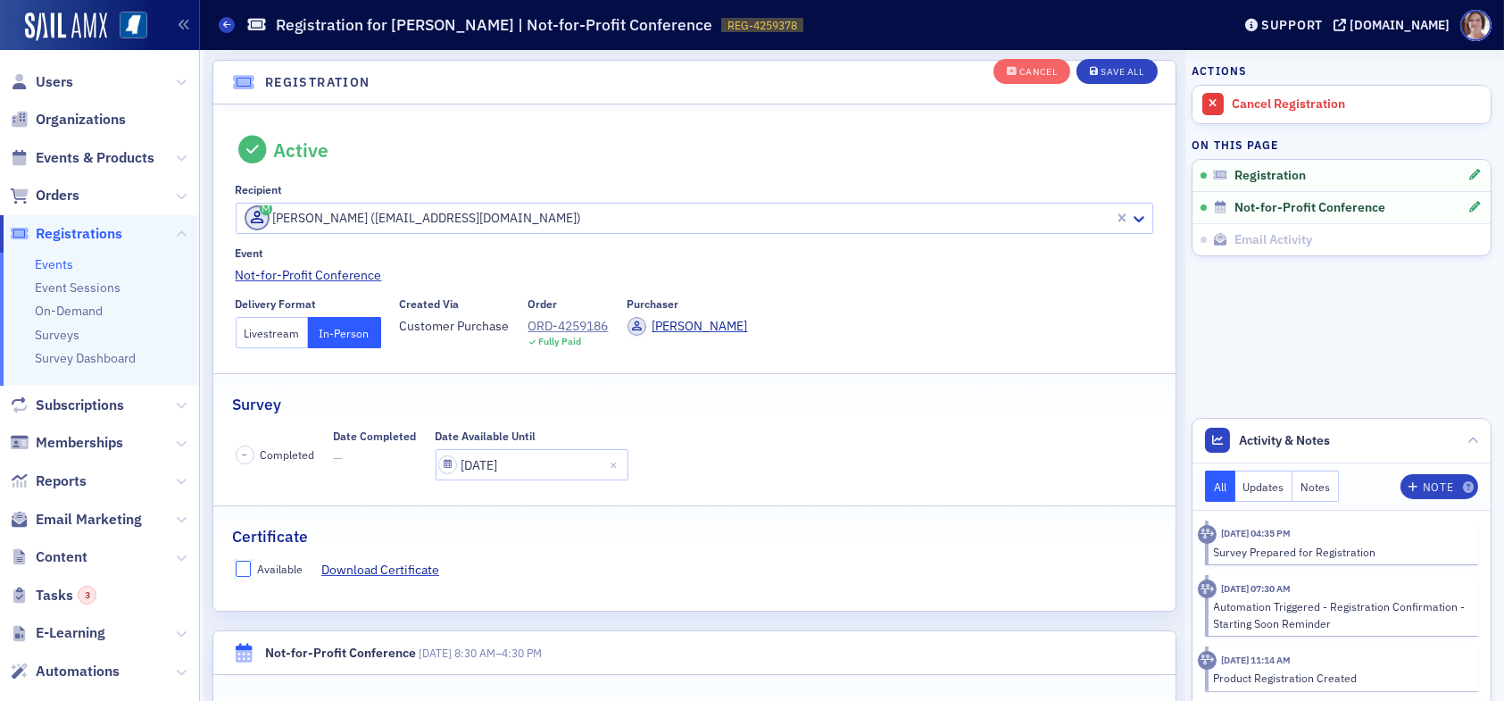
click at [240, 565] on input "Available" at bounding box center [244, 568] width 16 height 16
checkbox input "true"
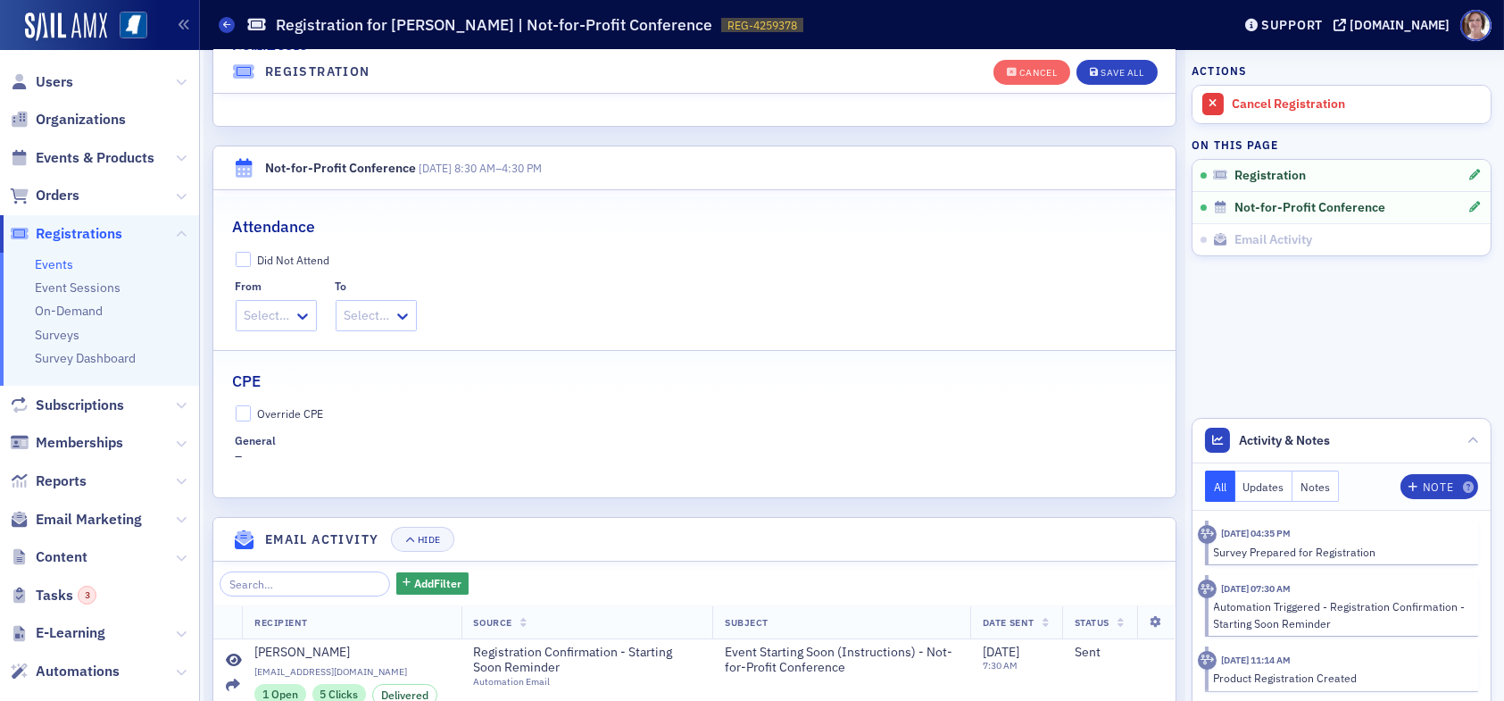
scroll to position [701, 0]
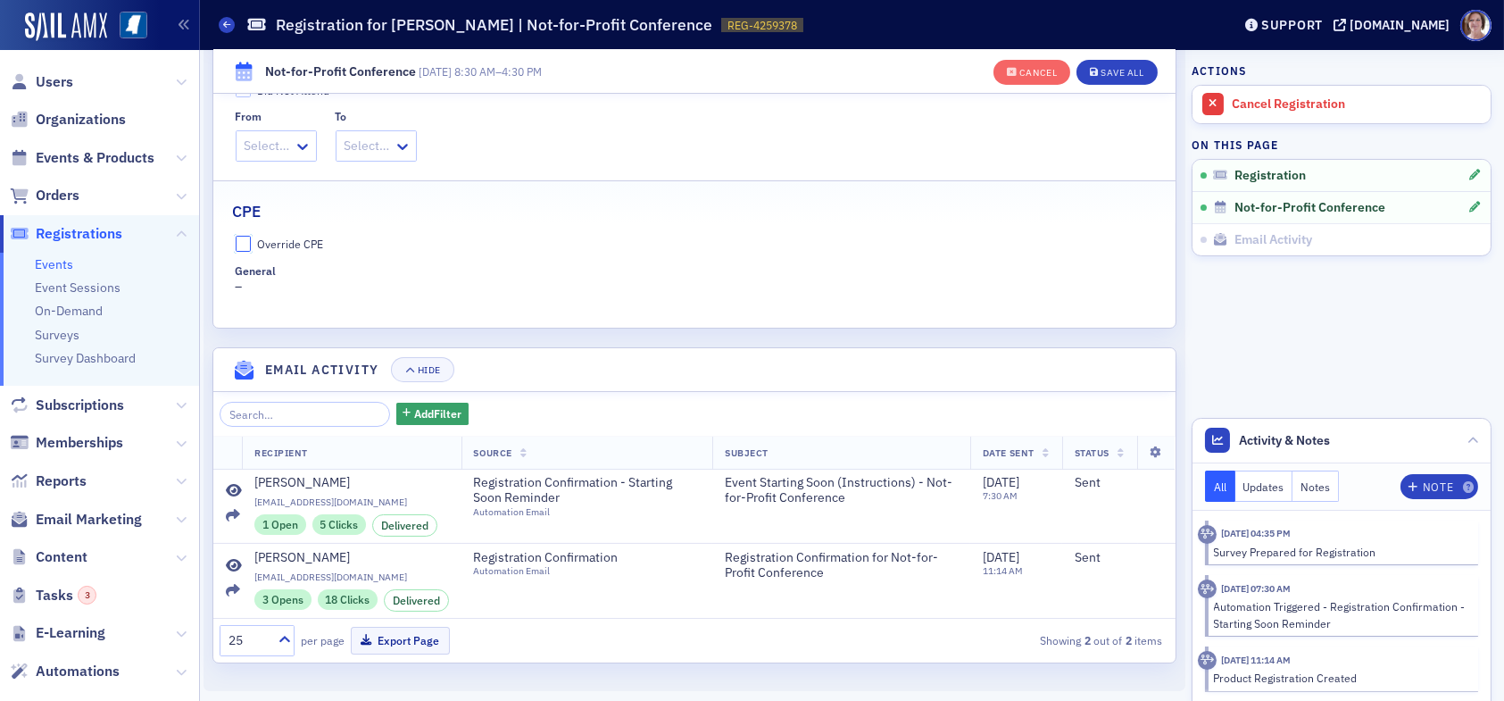
click at [238, 236] on input "Override CPE" at bounding box center [244, 244] width 16 height 16
checkbox input "true"
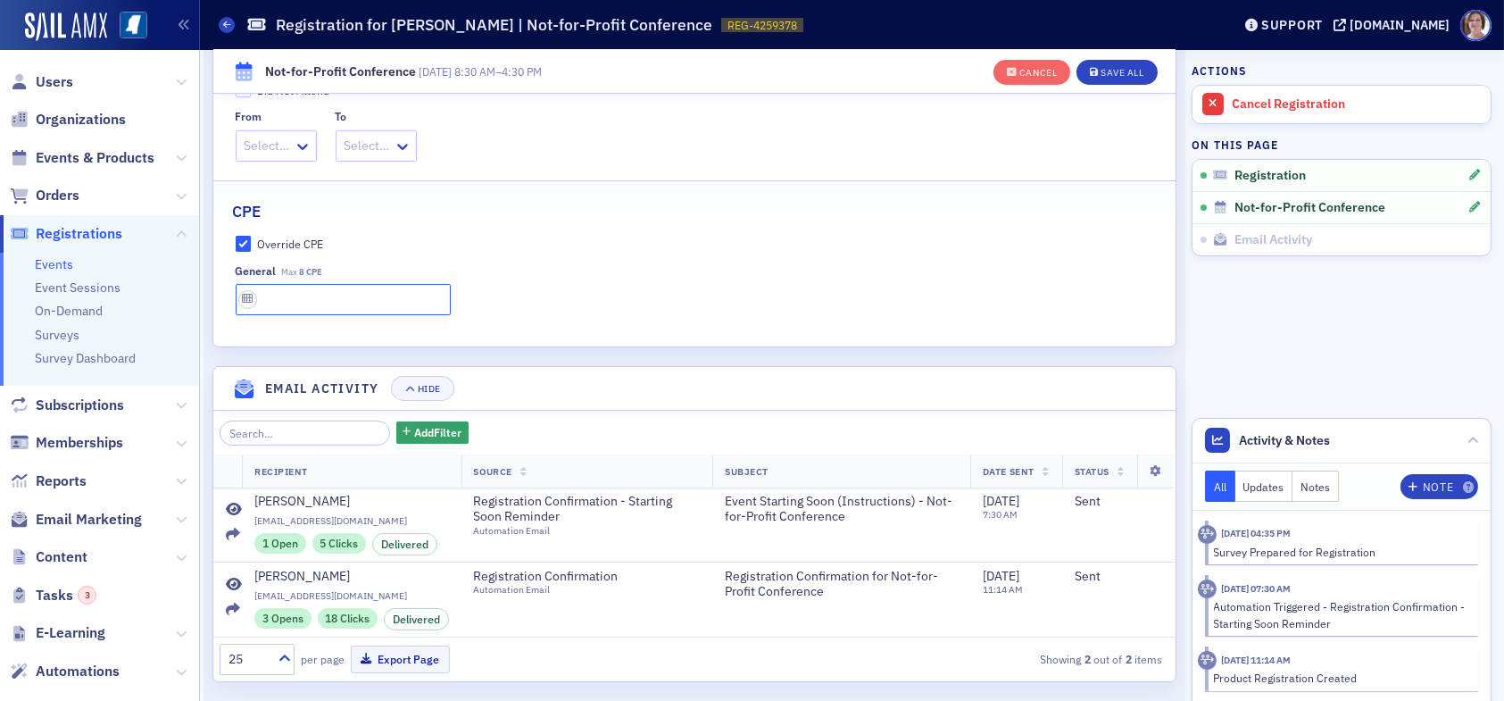
drag, startPoint x: 293, startPoint y: 300, endPoint x: 289, endPoint y: 331, distance: 31.4
click at [293, 299] on input "text" at bounding box center [343, 299] width 215 height 31
type input "8 CPE"
click at [1113, 68] on div "Save All" at bounding box center [1121, 73] width 43 height 10
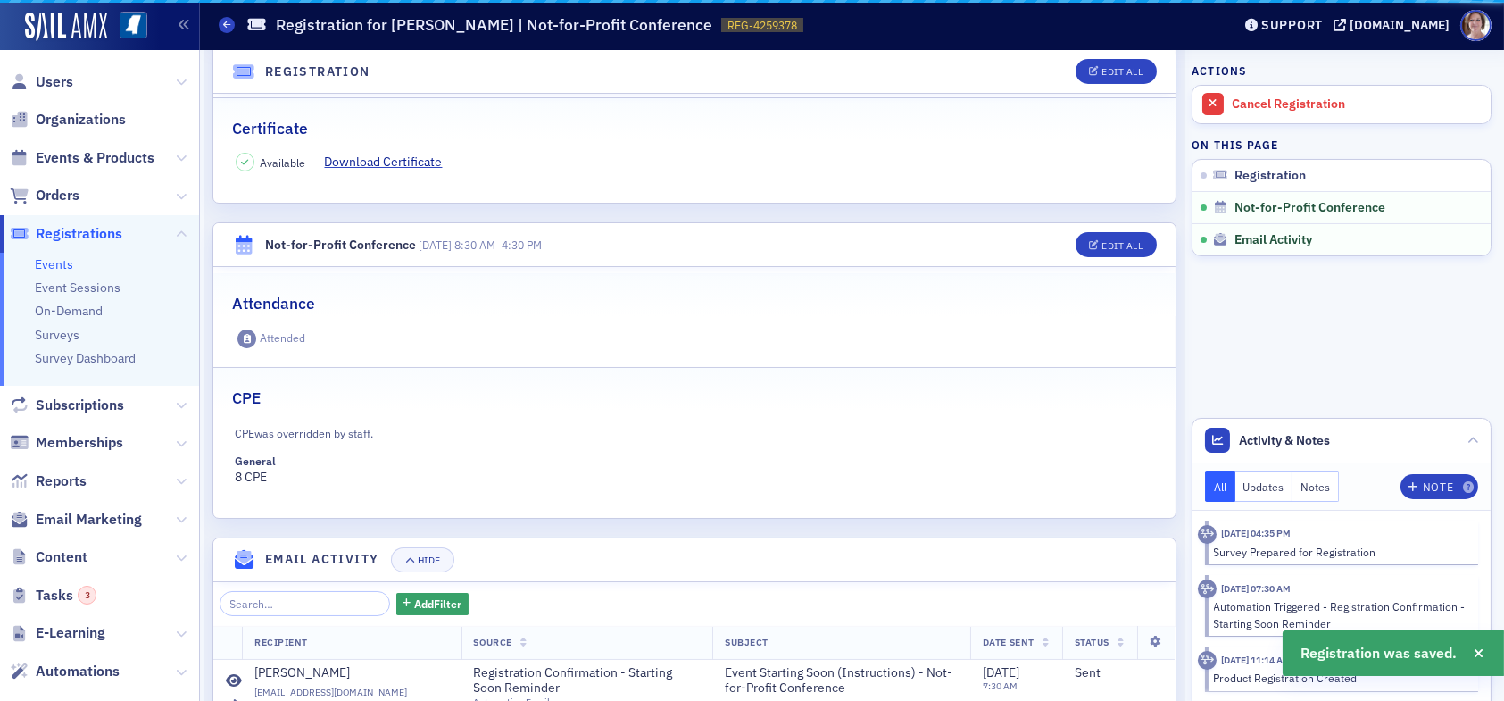
scroll to position [593, 0]
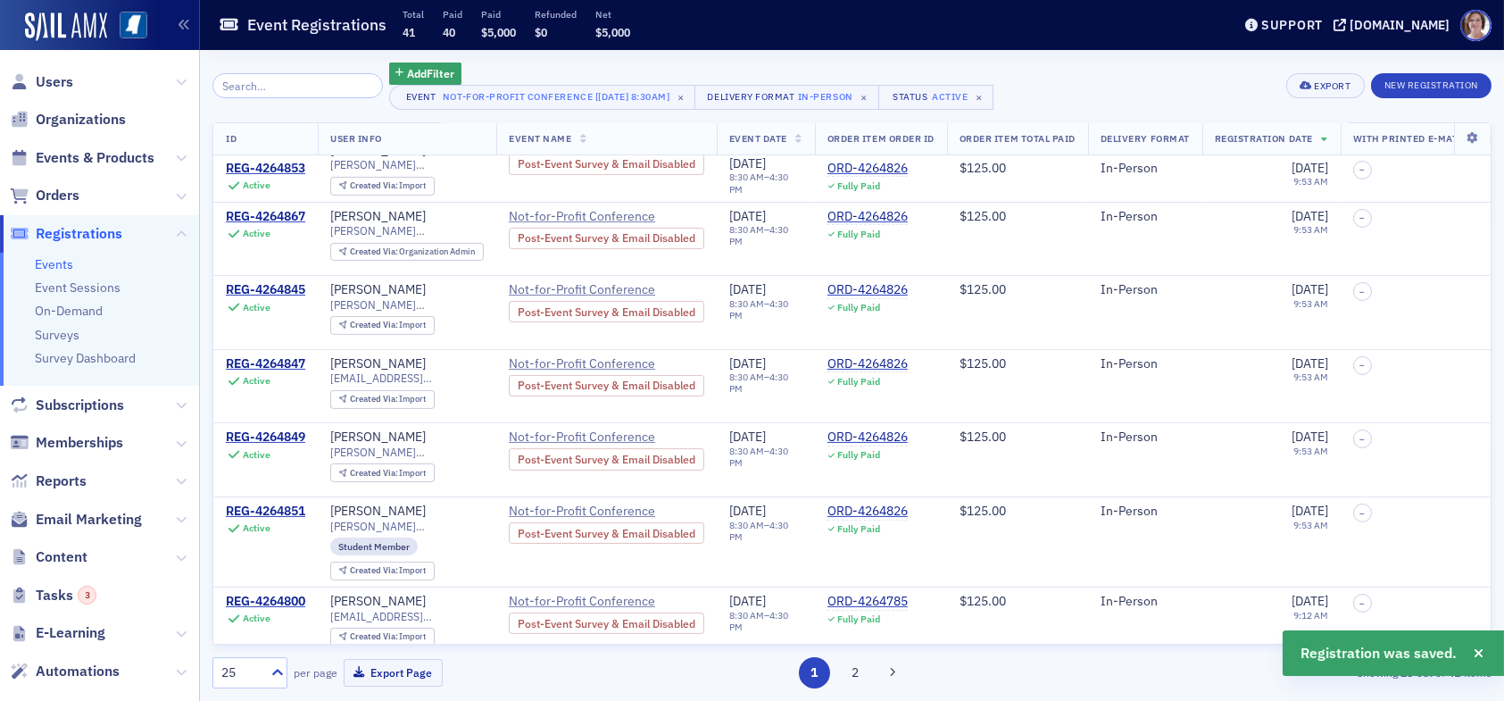
scroll to position [1373, 0]
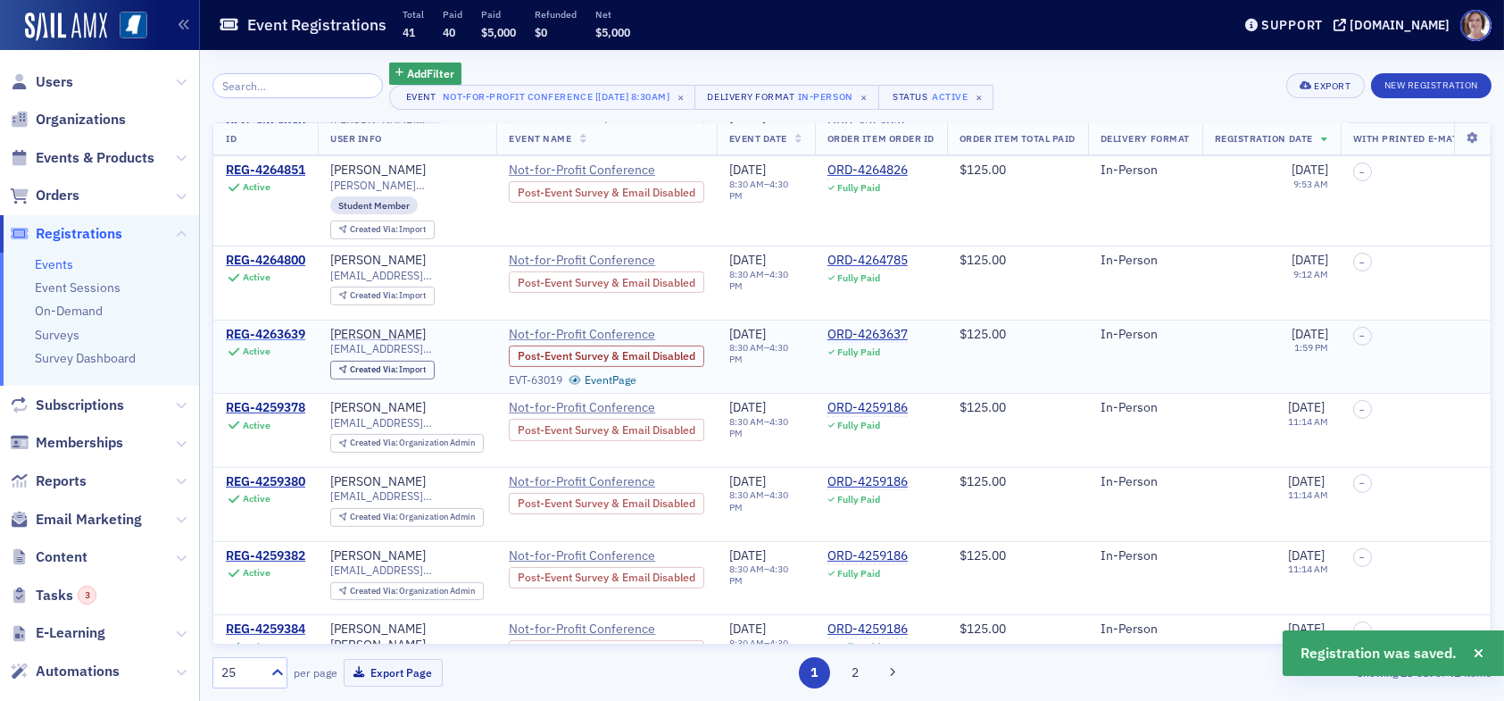
click at [294, 327] on div "REG-4263639" at bounding box center [265, 335] width 79 height 16
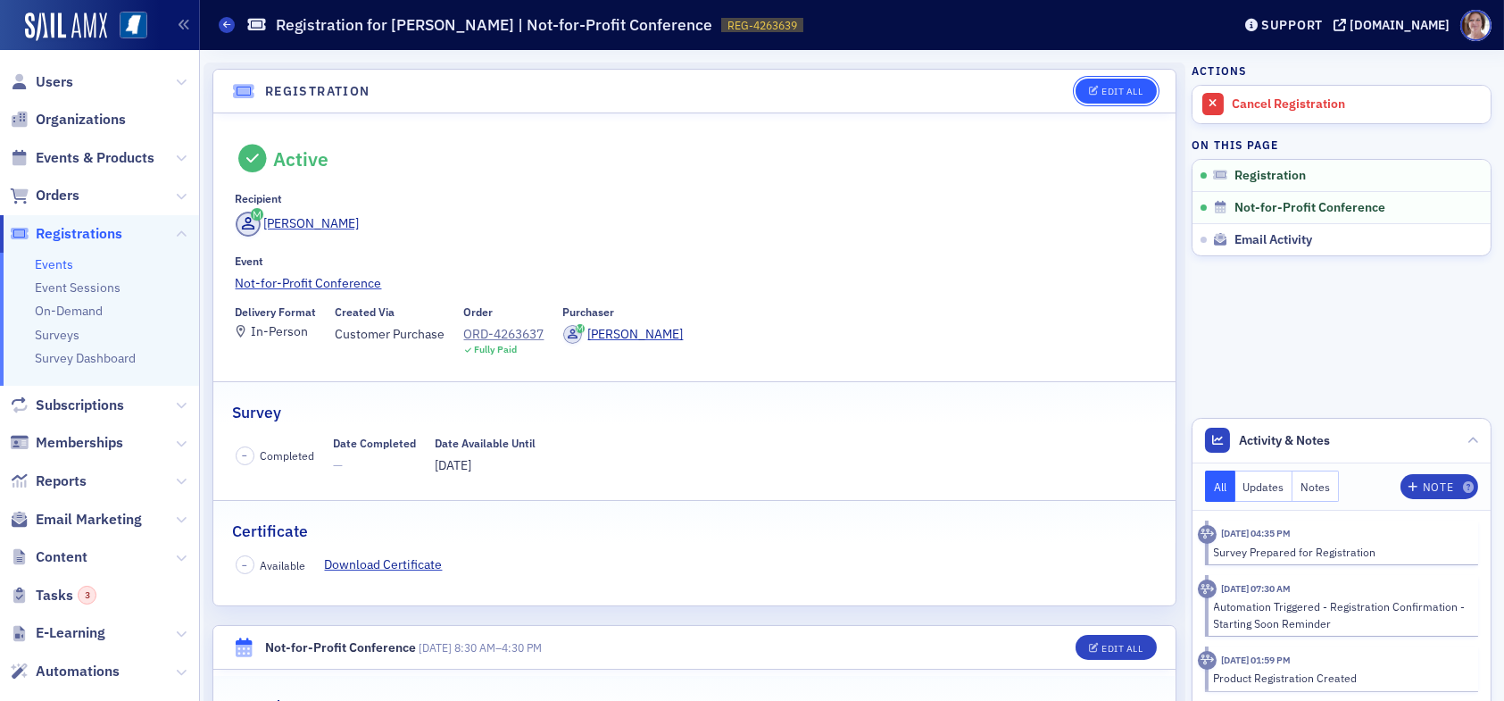
click at [1101, 88] on div "Edit All" at bounding box center [1121, 92] width 41 height 10
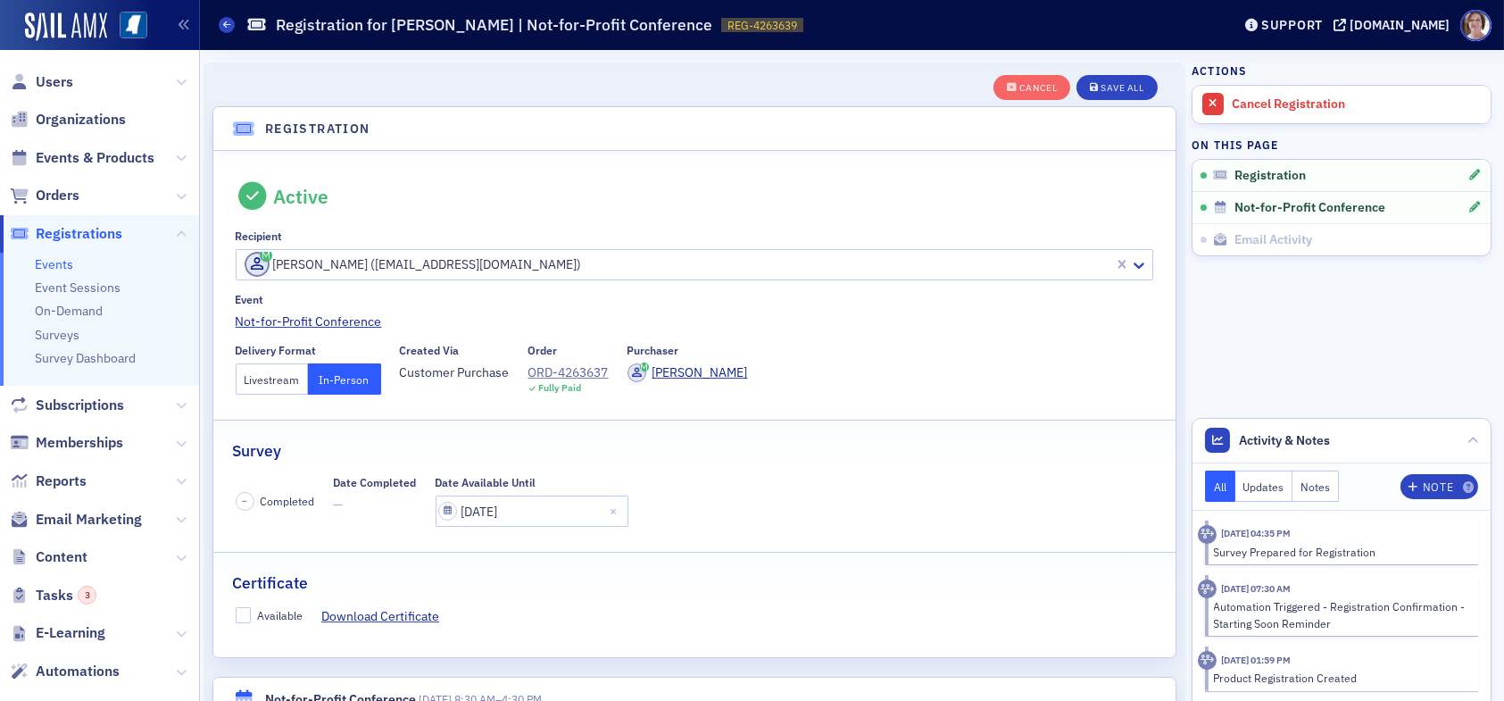
scroll to position [46, 0]
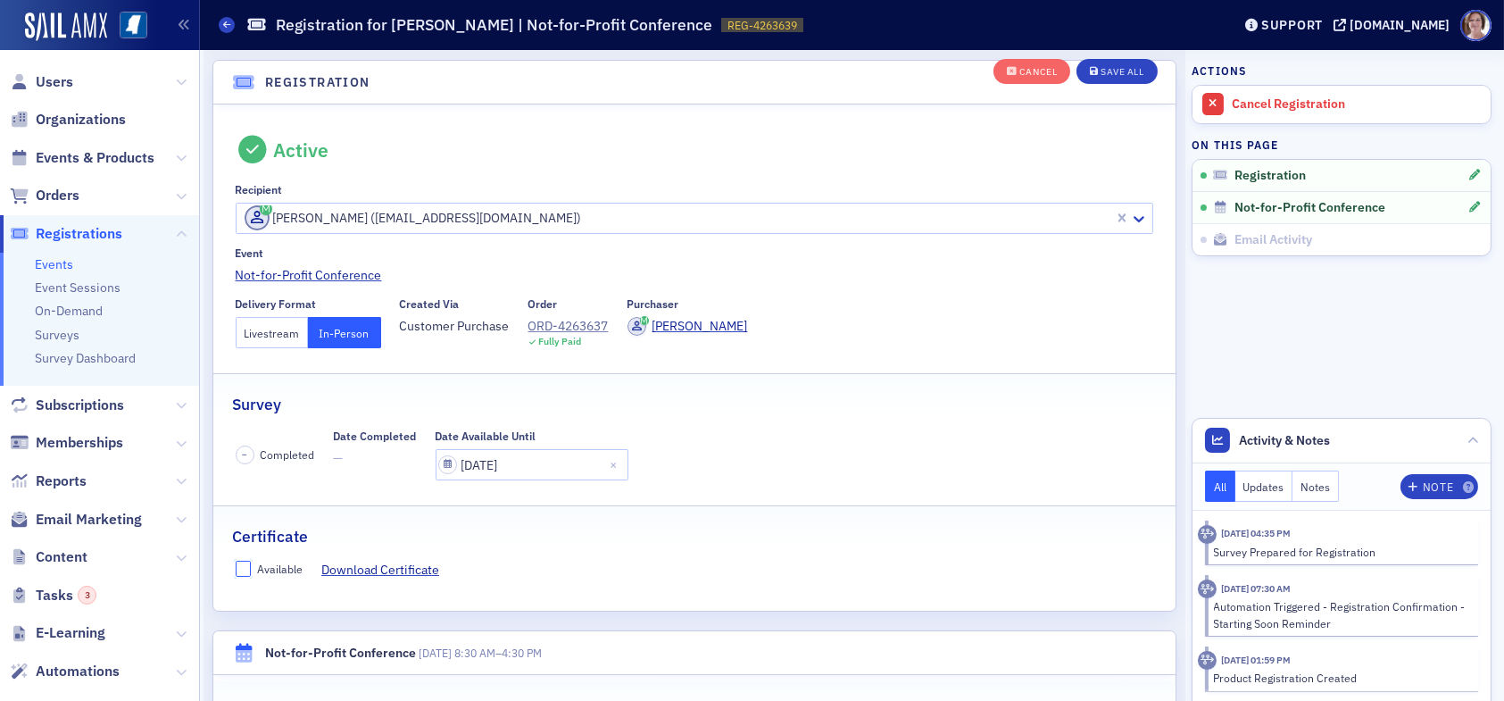
click at [248, 566] on input "Available" at bounding box center [244, 568] width 16 height 16
checkbox input "true"
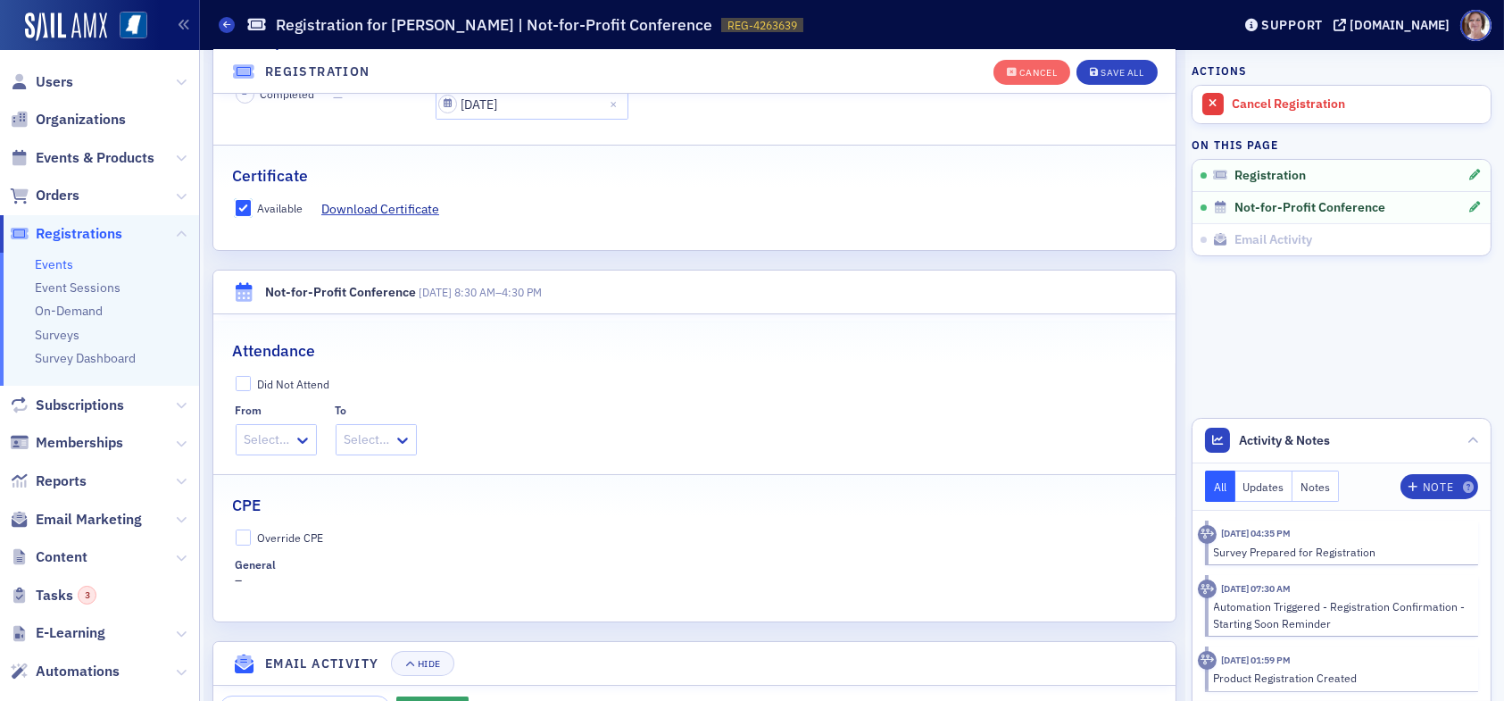
scroll to position [582, 0]
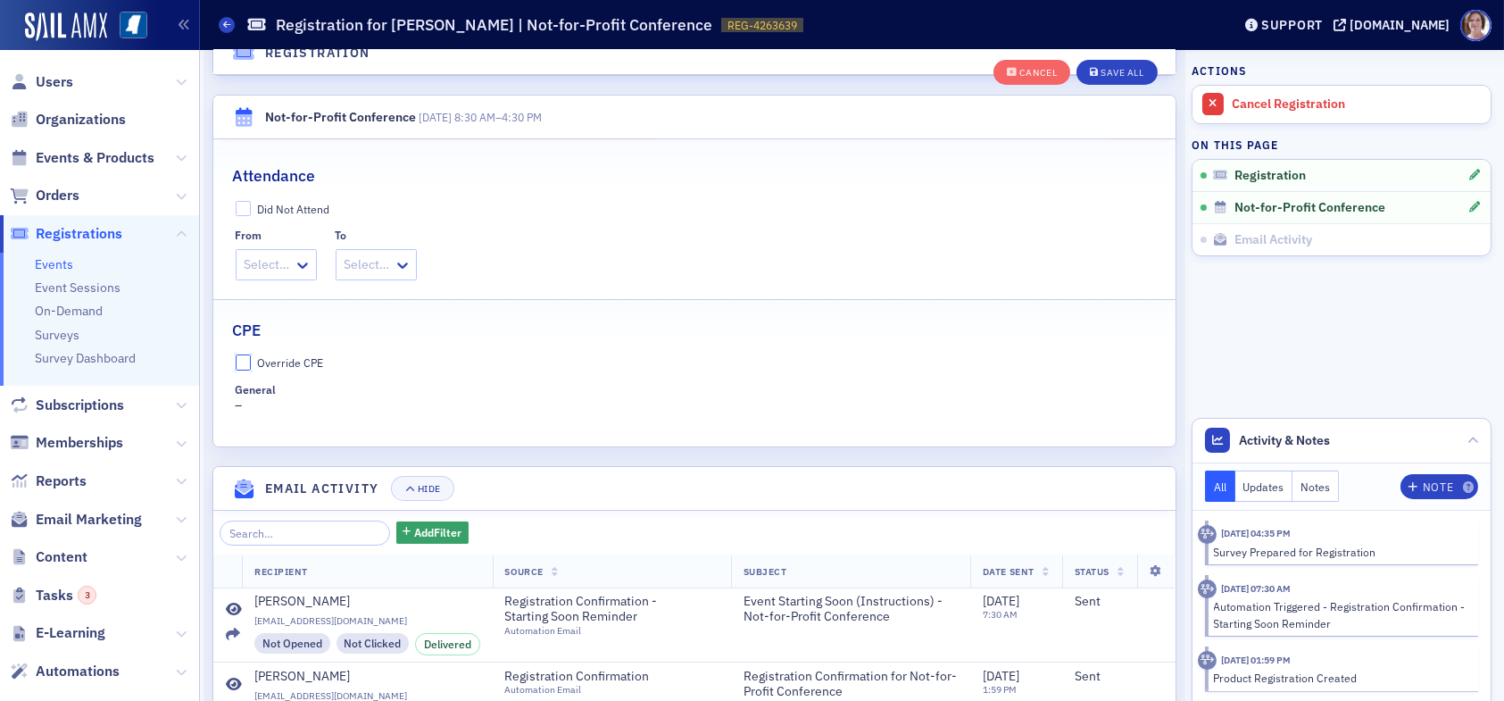
click at [241, 363] on input "Override CPE" at bounding box center [244, 362] width 16 height 16
checkbox input "true"
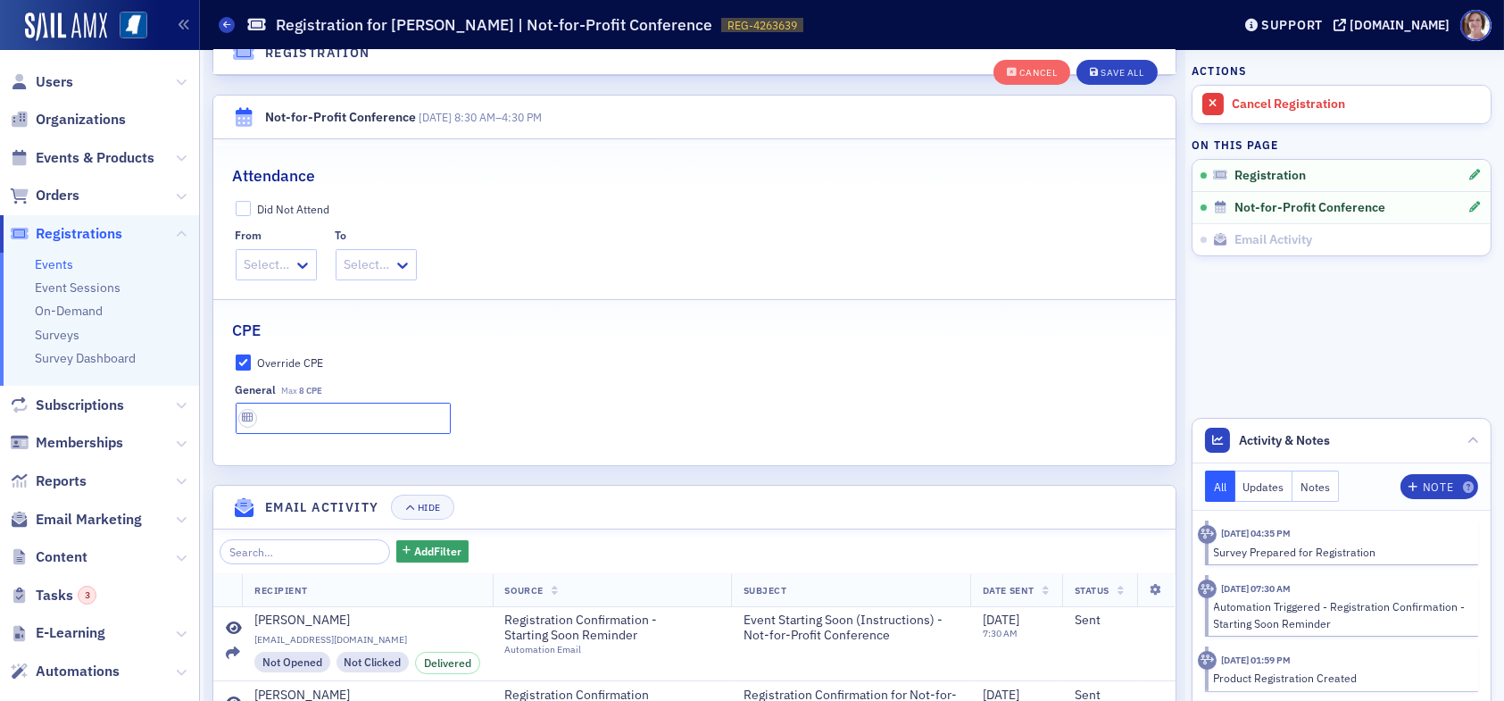
click at [284, 409] on input "text" at bounding box center [343, 417] width 215 height 31
type input "8 CPE"
drag, startPoint x: 1110, startPoint y: 74, endPoint x: 1082, endPoint y: 80, distance: 29.2
click at [1109, 75] on div "Save All" at bounding box center [1121, 73] width 43 height 10
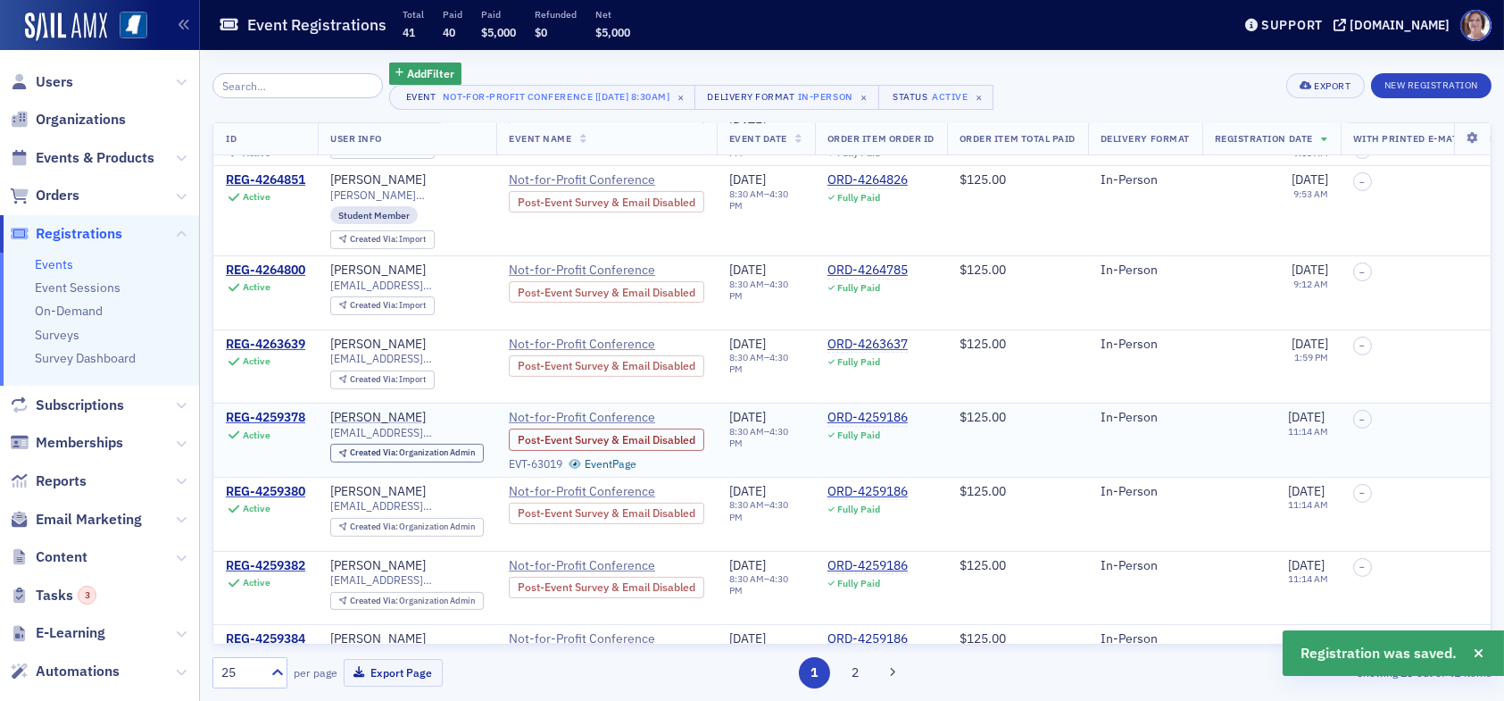
scroll to position [1373, 0]
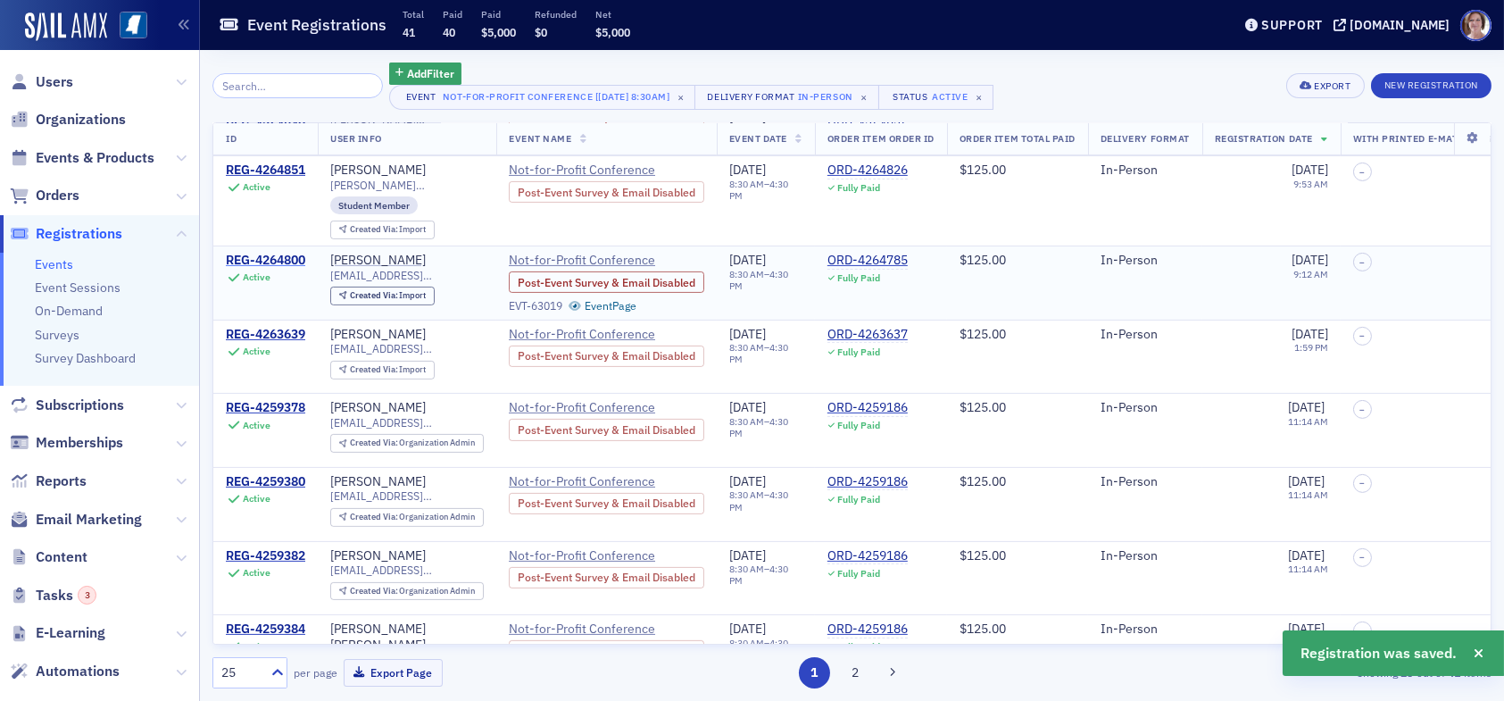
click at [274, 253] on div "REG-4264800" at bounding box center [265, 261] width 79 height 16
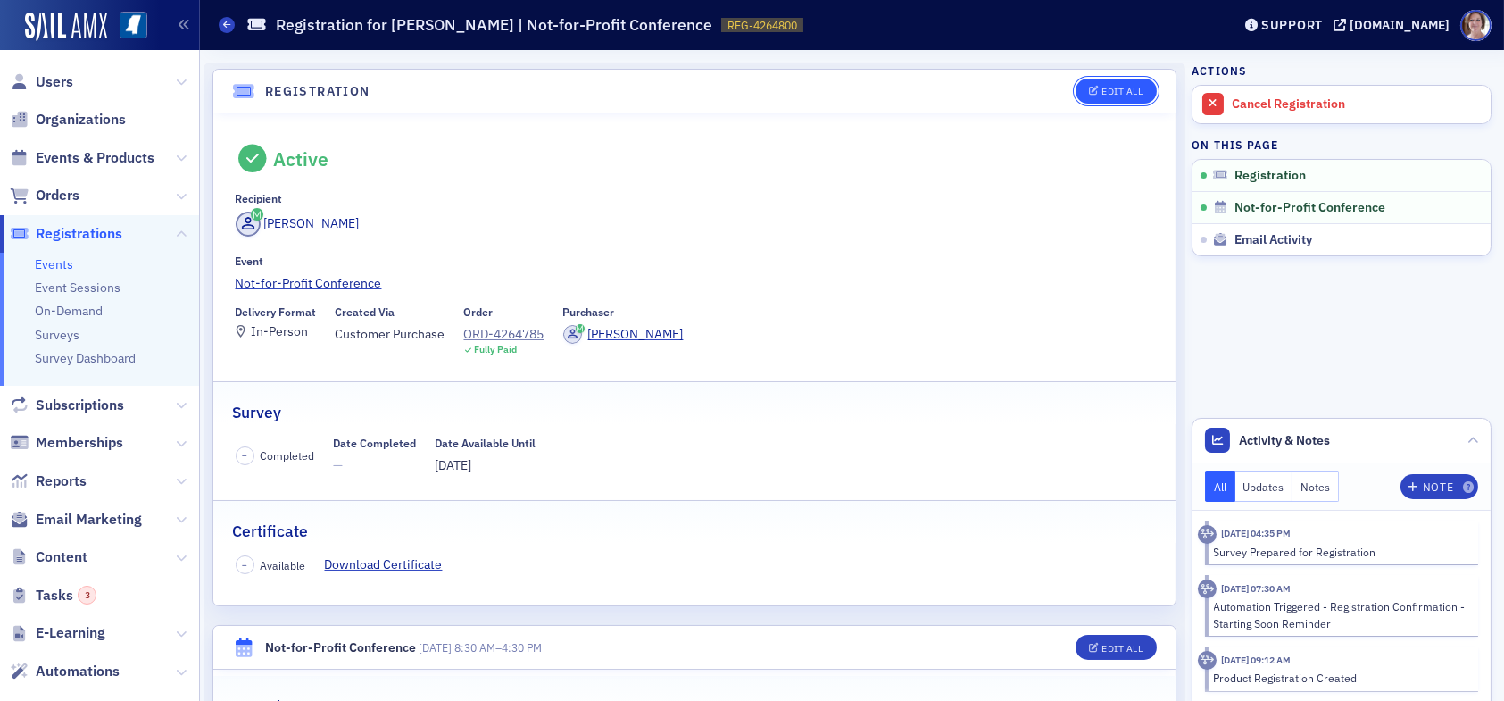
click at [1112, 89] on div "Edit All" at bounding box center [1121, 92] width 41 height 10
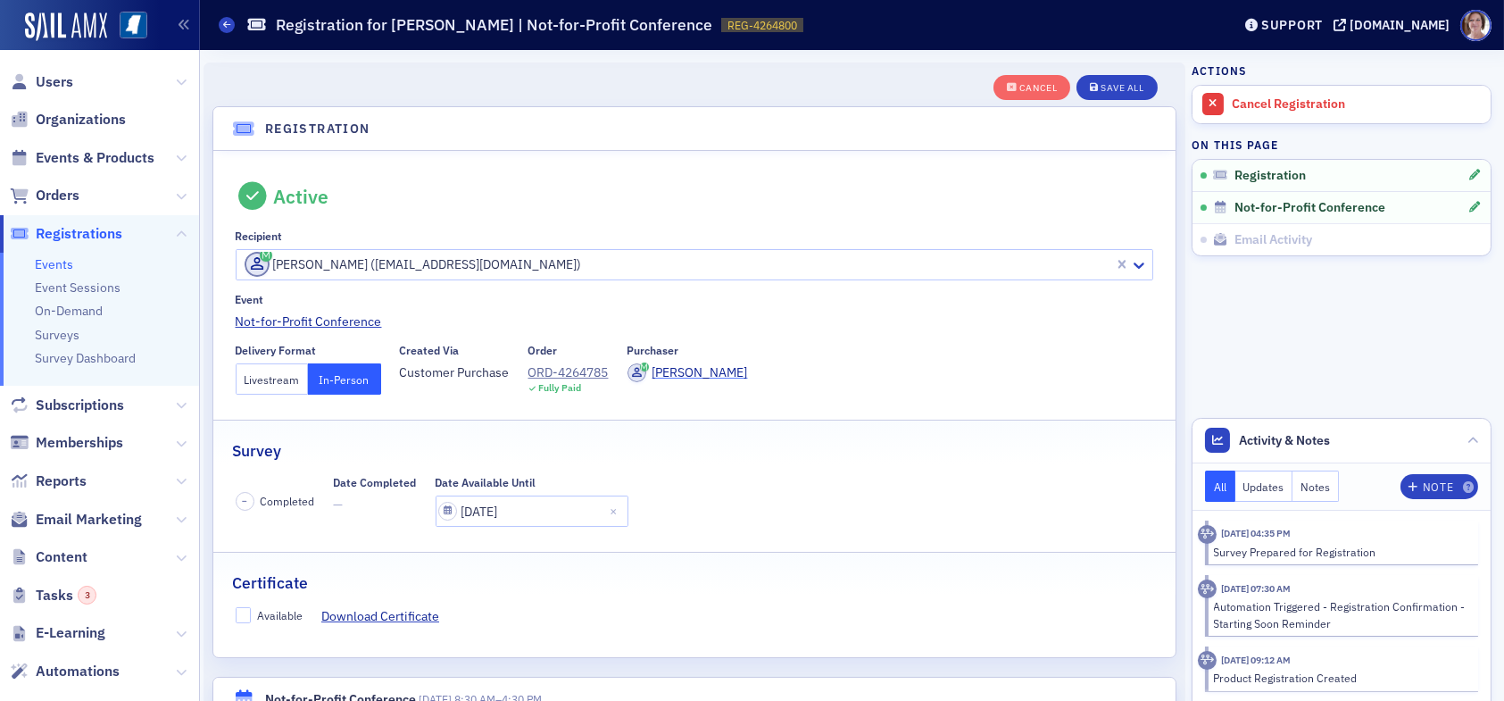
scroll to position [46, 0]
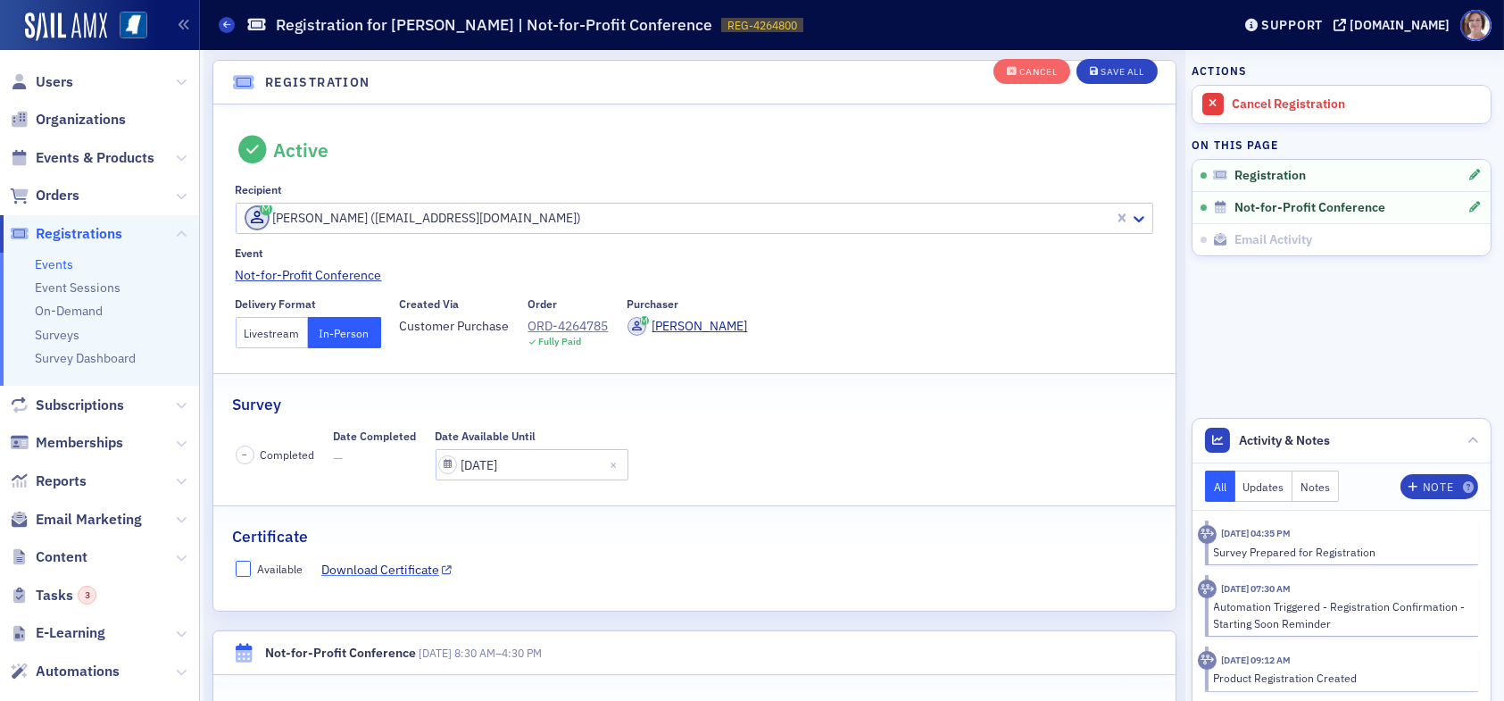
drag, startPoint x: 245, startPoint y: 566, endPoint x: 339, endPoint y: 561, distance: 94.7
click at [245, 566] on input "Available" at bounding box center [244, 568] width 16 height 16
checkbox input "true"
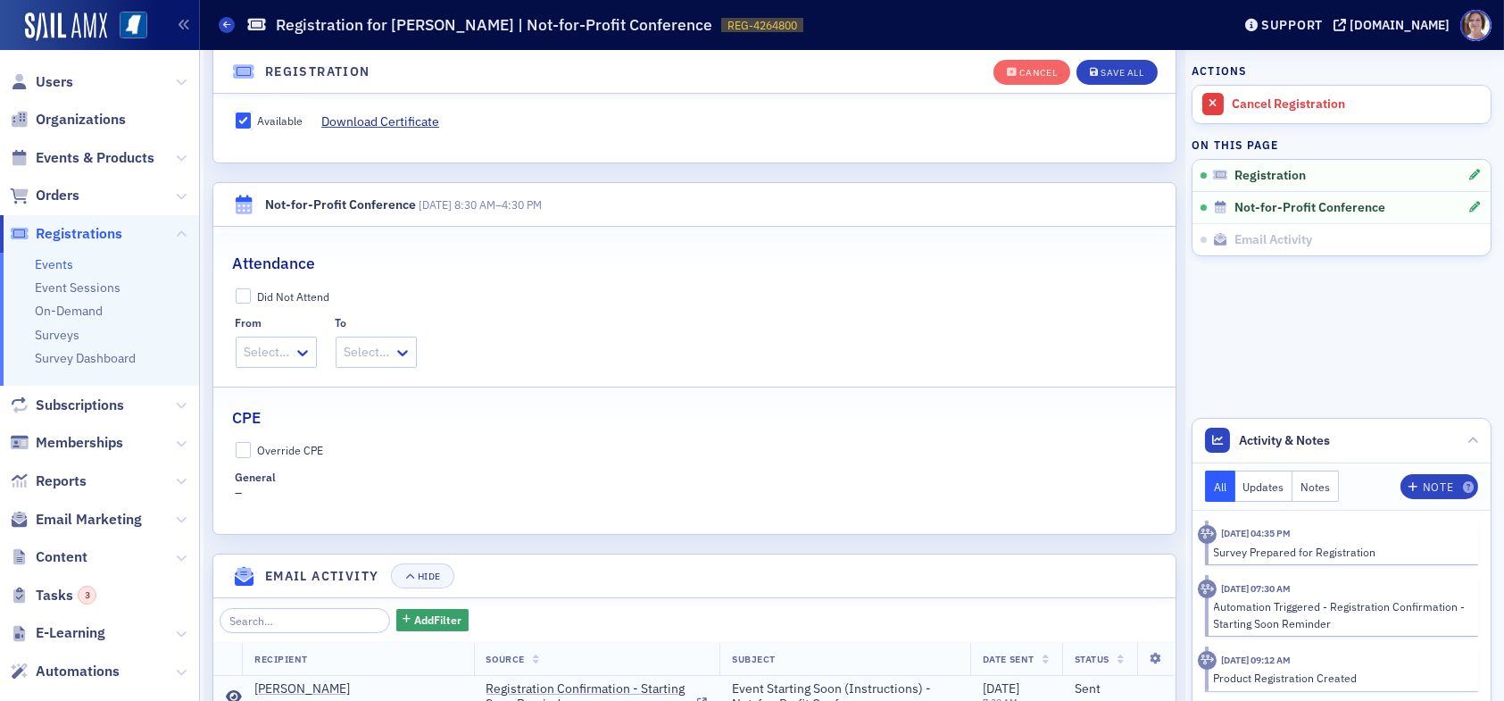
scroll to position [701, 0]
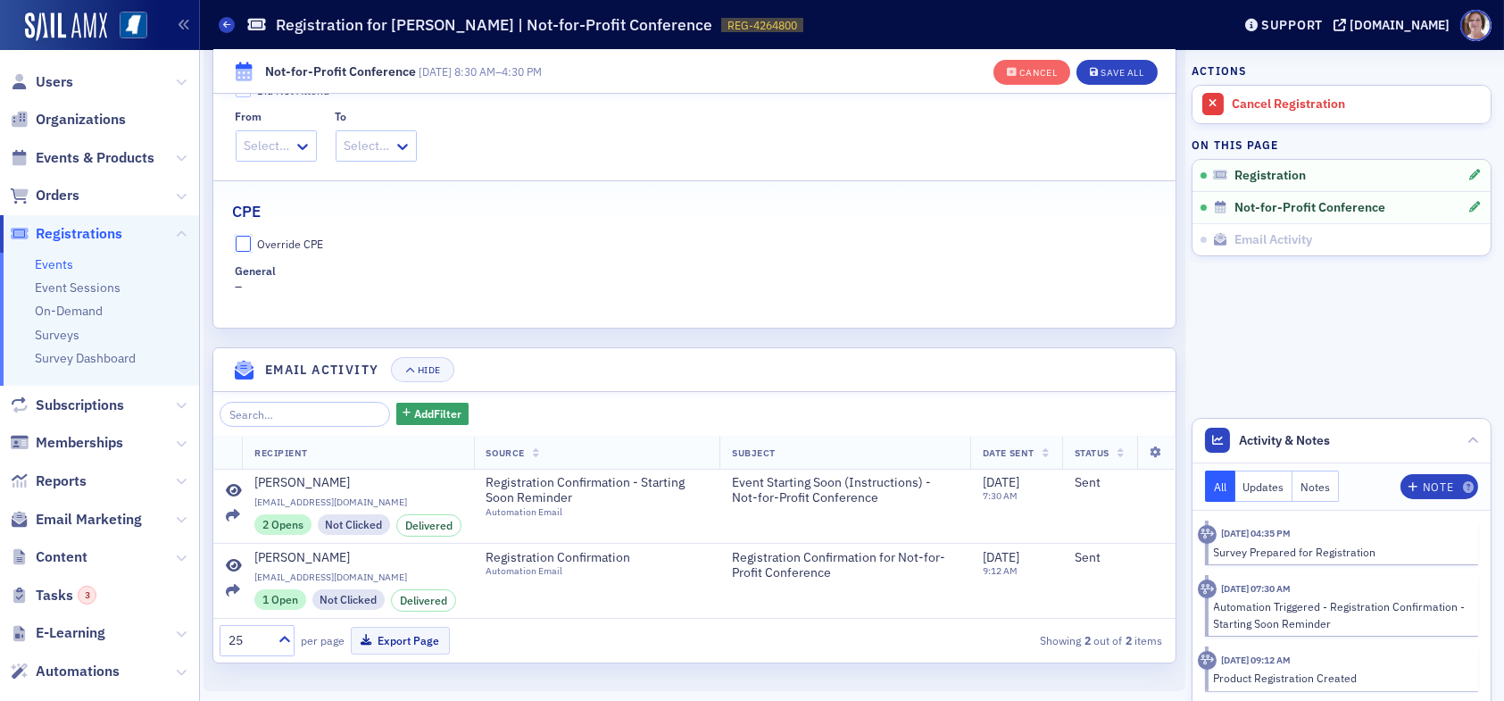
drag, startPoint x: 243, startPoint y: 240, endPoint x: 254, endPoint y: 251, distance: 15.8
click at [244, 240] on input "Override CPE" at bounding box center [244, 244] width 16 height 16
checkbox input "true"
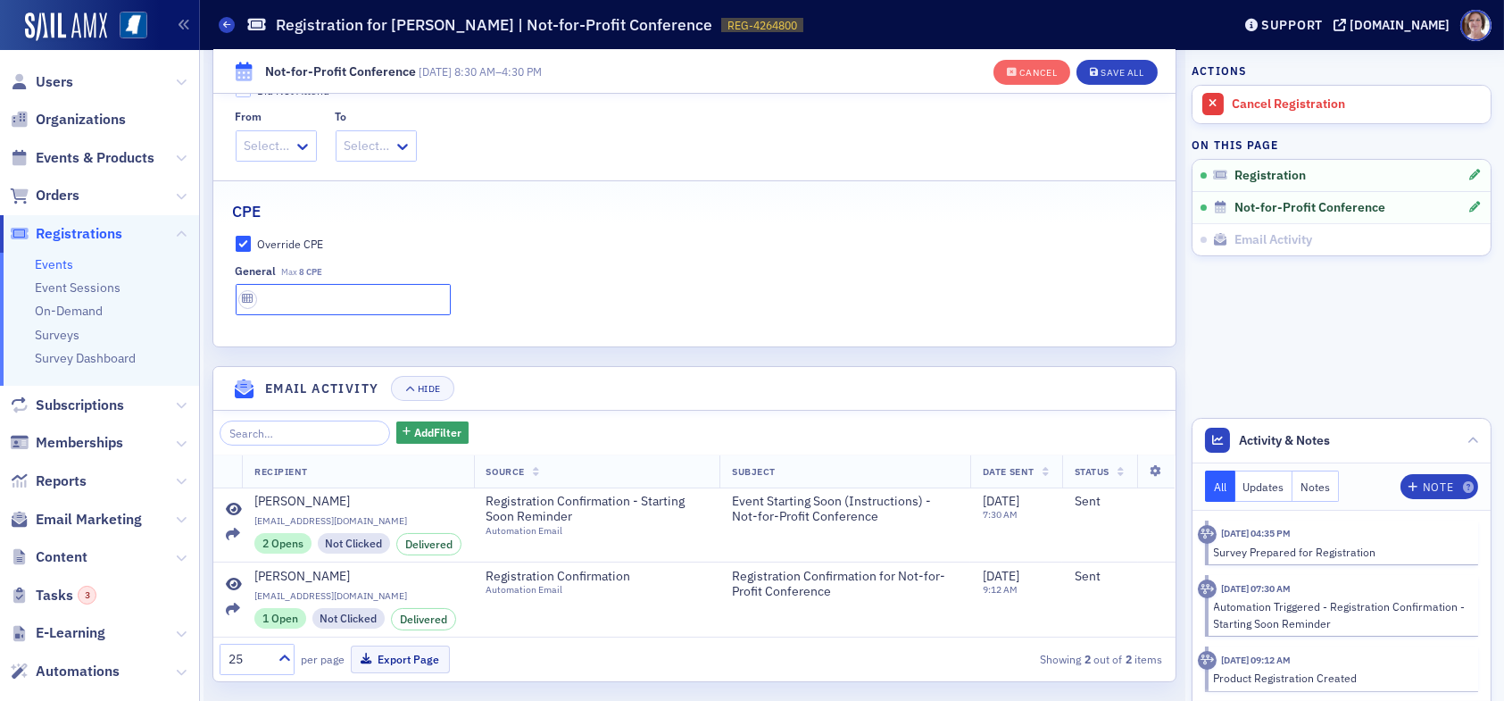
click at [303, 306] on input "text" at bounding box center [343, 299] width 215 height 31
type input "8 CPE"
click at [1109, 62] on button "Save All" at bounding box center [1116, 72] width 80 height 25
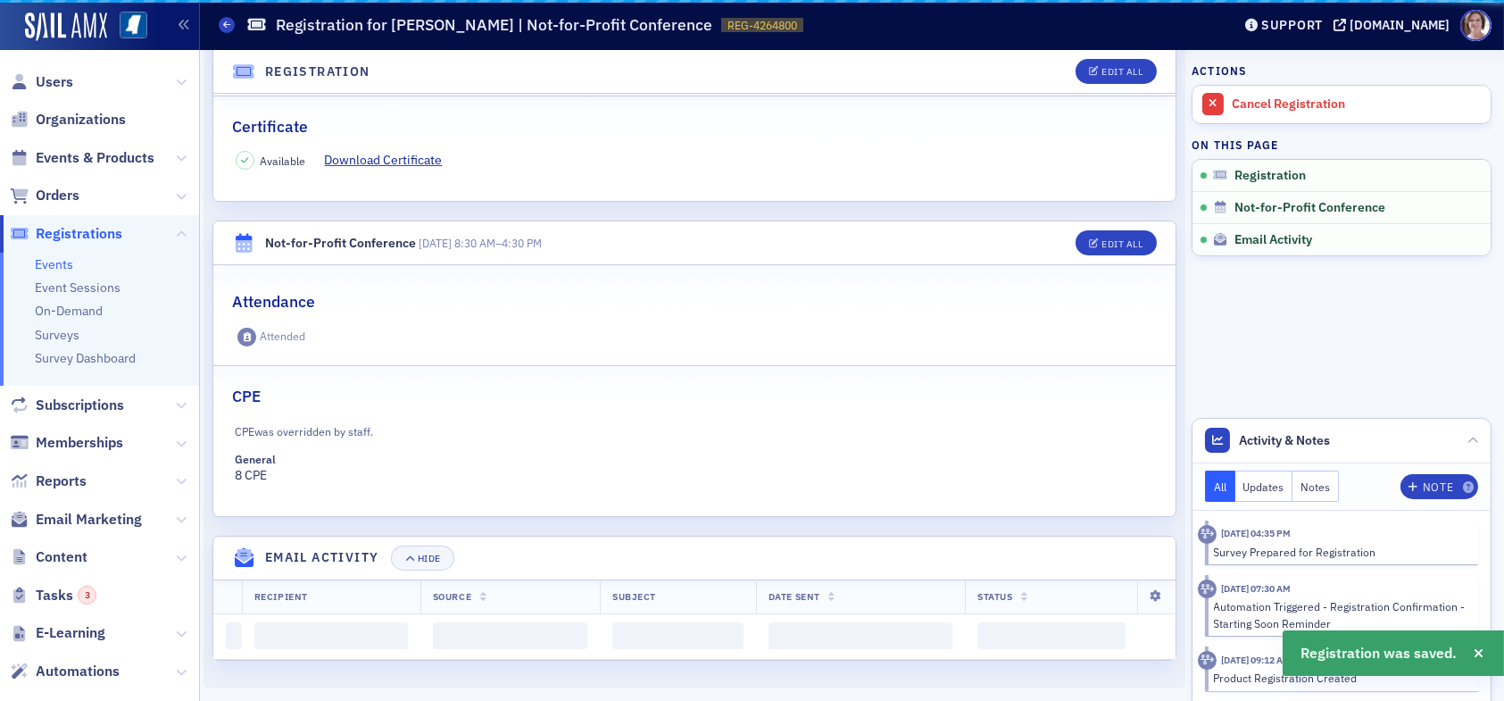
scroll to position [593, 0]
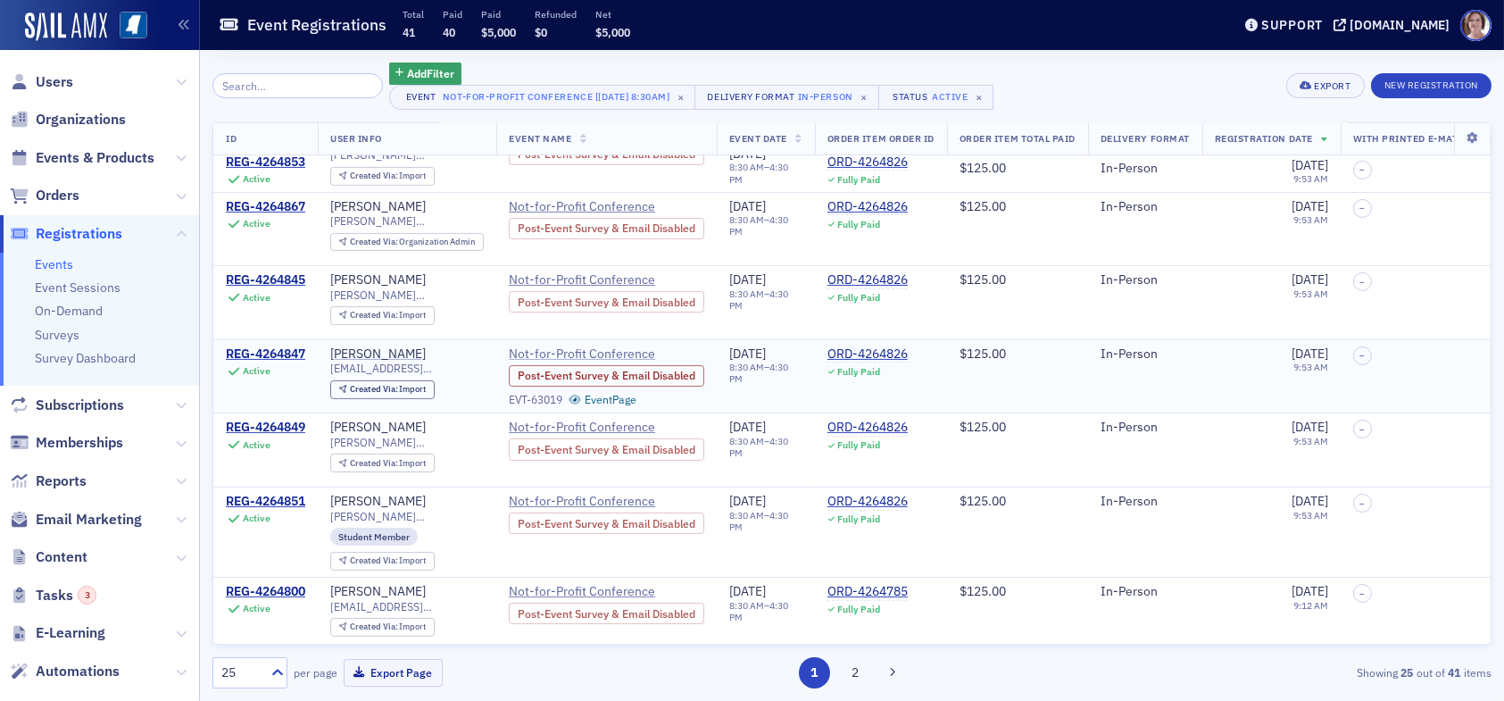
scroll to position [1071, 0]
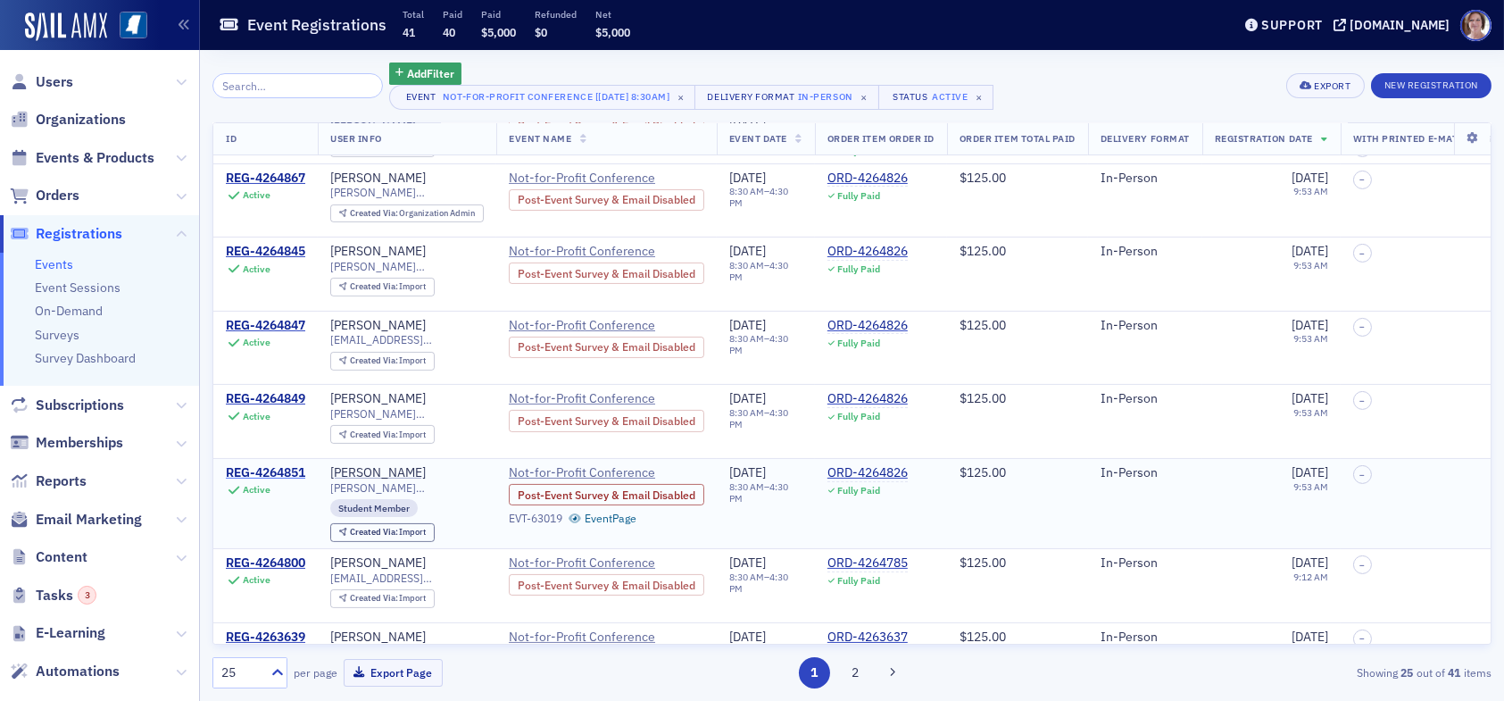
click at [284, 465] on div "REG-4264851" at bounding box center [265, 473] width 79 height 16
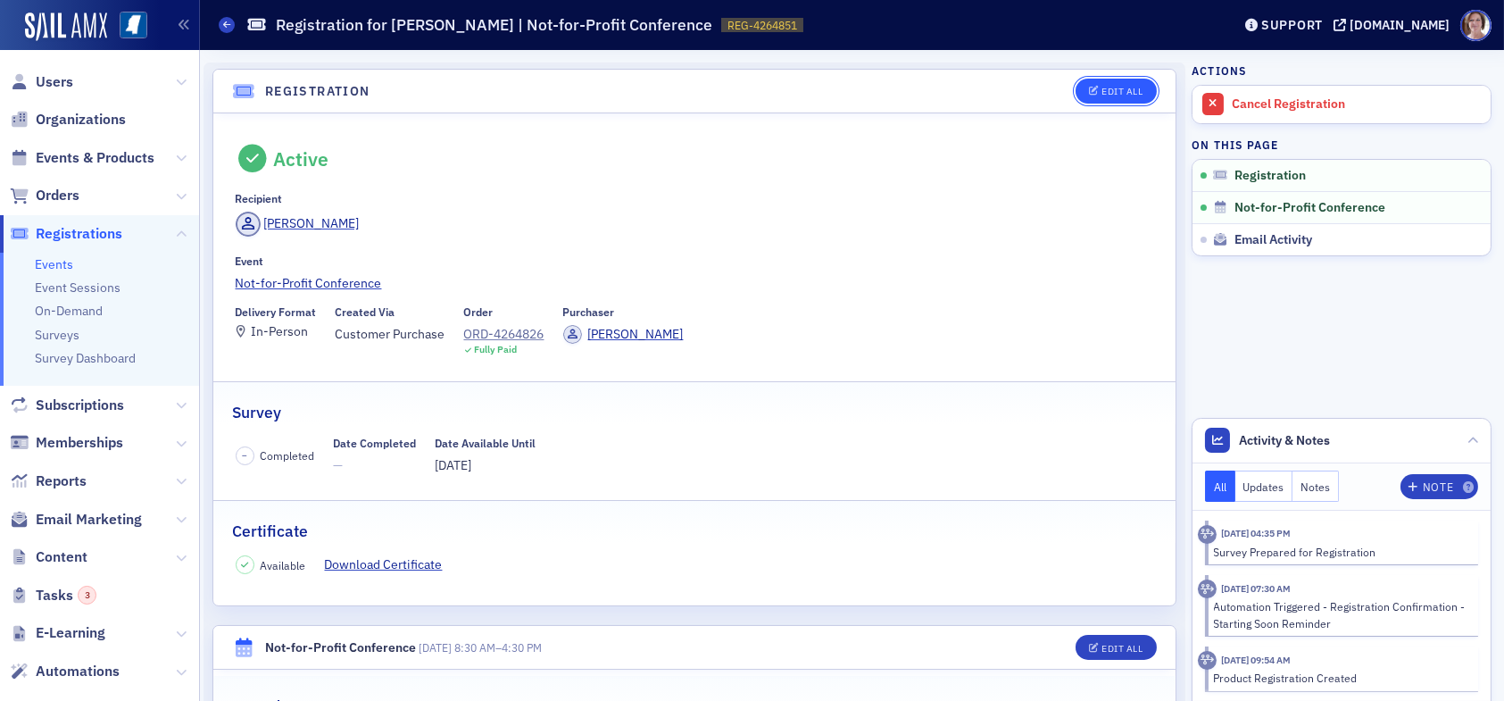
click at [1112, 89] on div "Edit All" at bounding box center [1121, 92] width 41 height 10
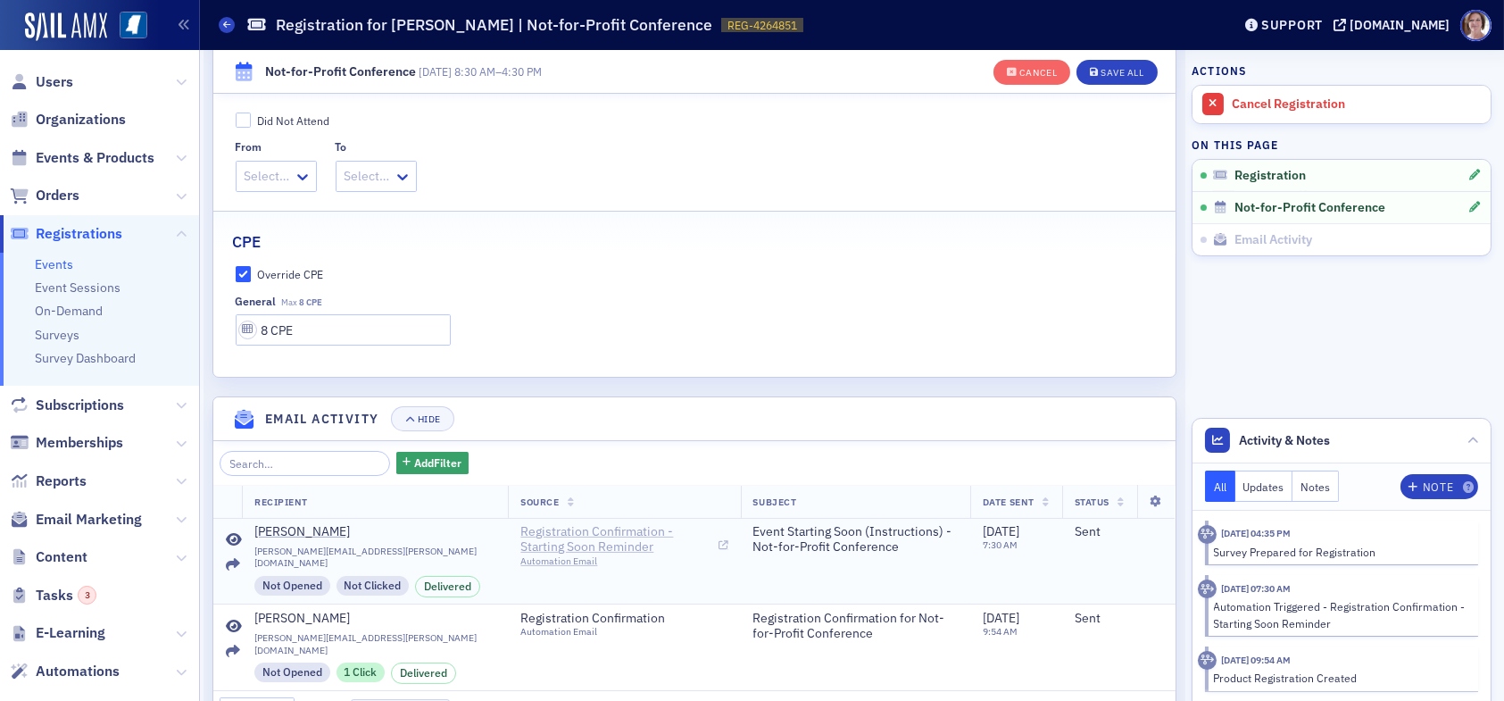
scroll to position [671, 0]
click at [1100, 72] on div "Save All" at bounding box center [1121, 73] width 43 height 10
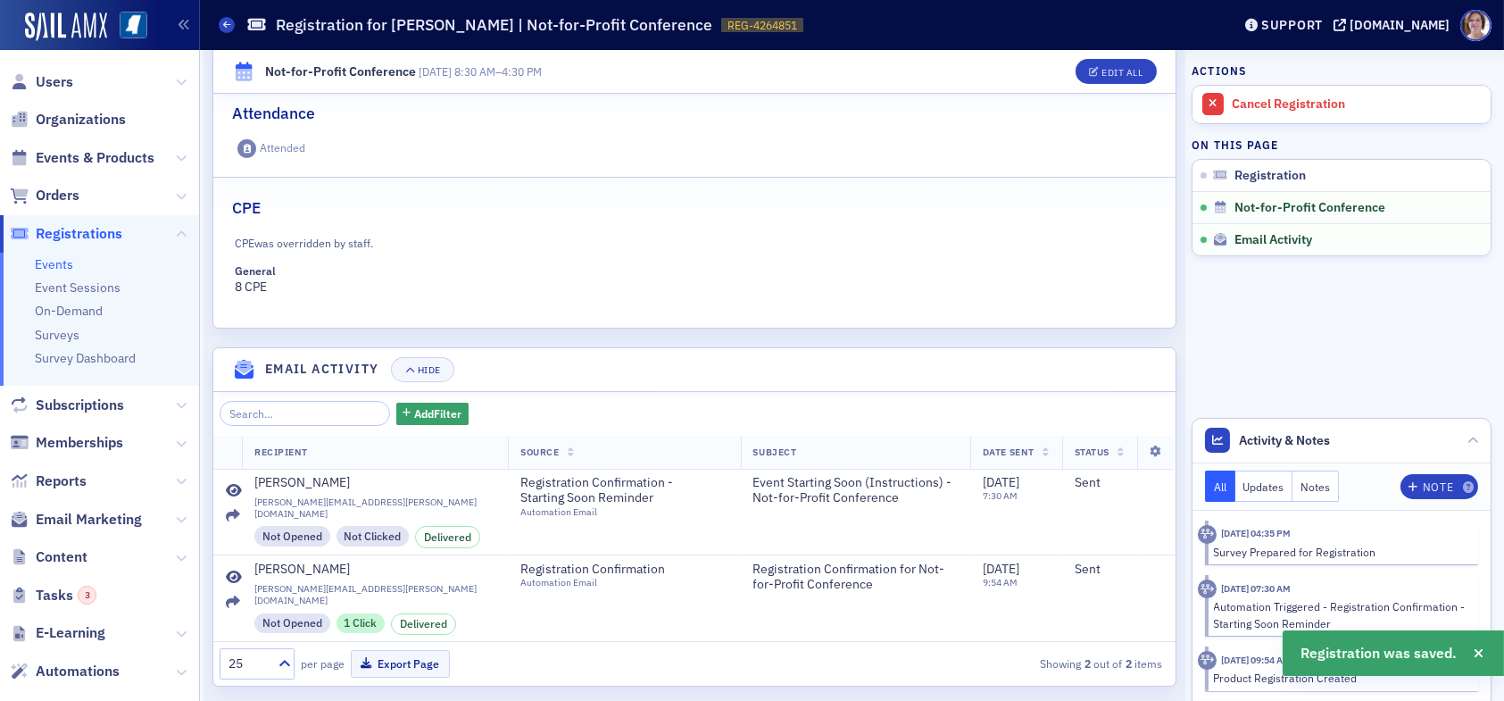
scroll to position [593, 0]
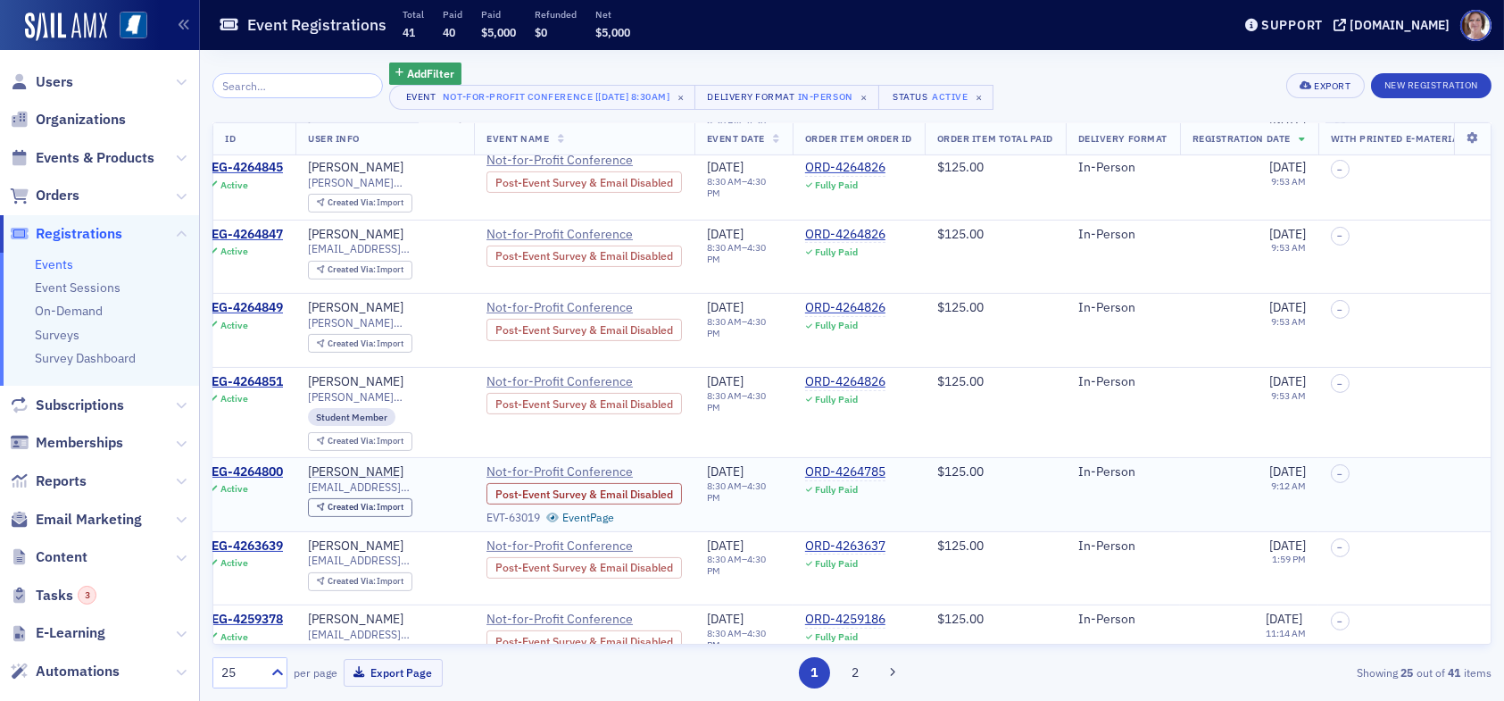
scroll to position [1196, 22]
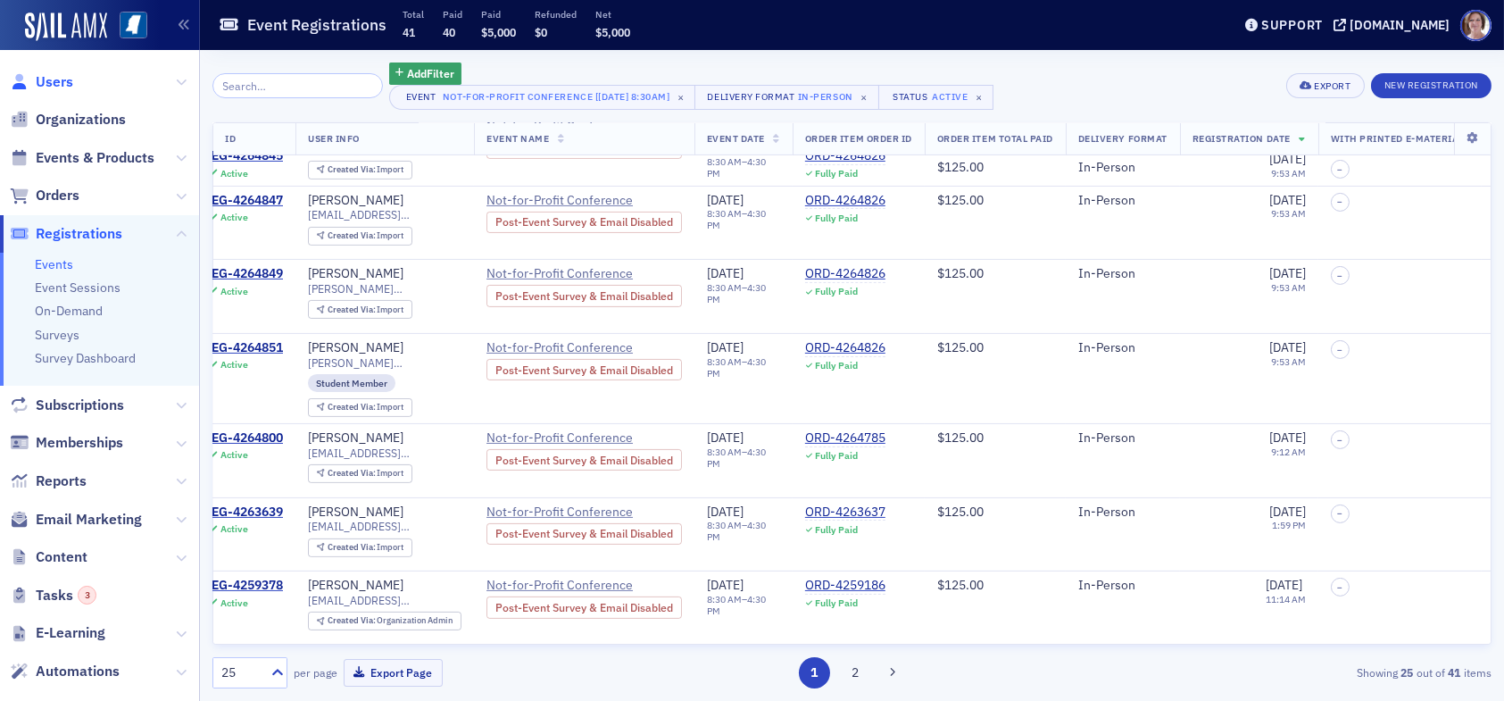
click at [54, 74] on span "Users" at bounding box center [54, 82] width 37 height 20
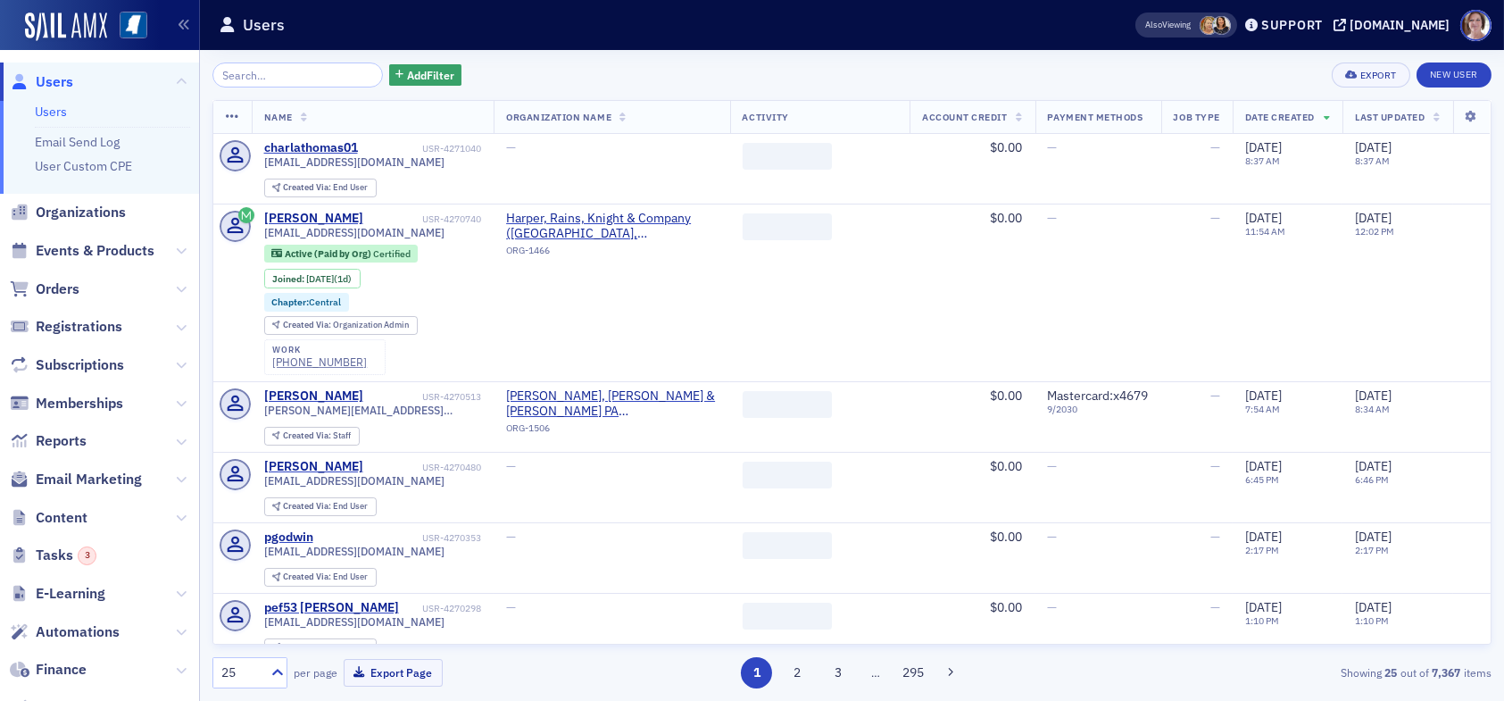
click at [304, 73] on input "search" at bounding box center [297, 74] width 170 height 25
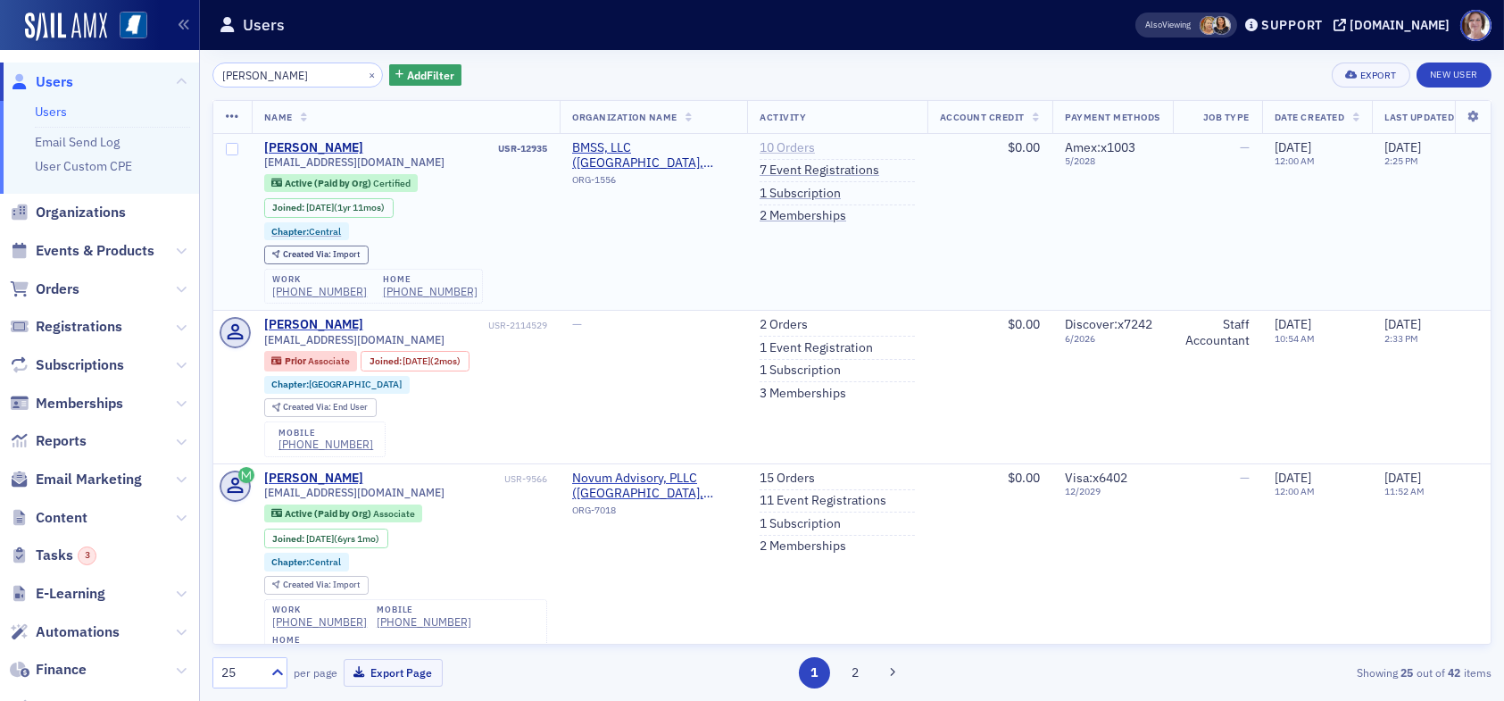
type input "ashley gates"
click at [789, 144] on link "10 Orders" at bounding box center [786, 148] width 55 height 16
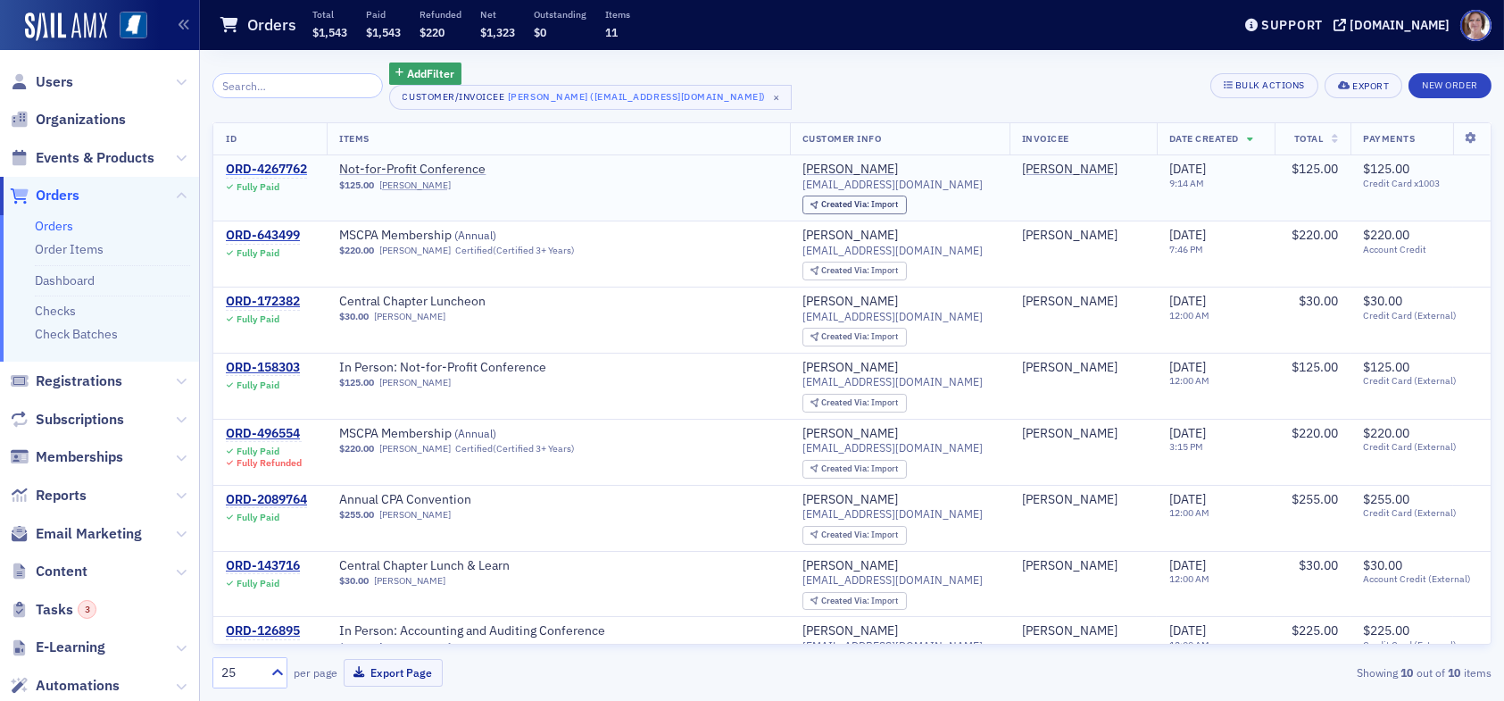
click at [267, 166] on div "ORD-4267762" at bounding box center [266, 170] width 81 height 16
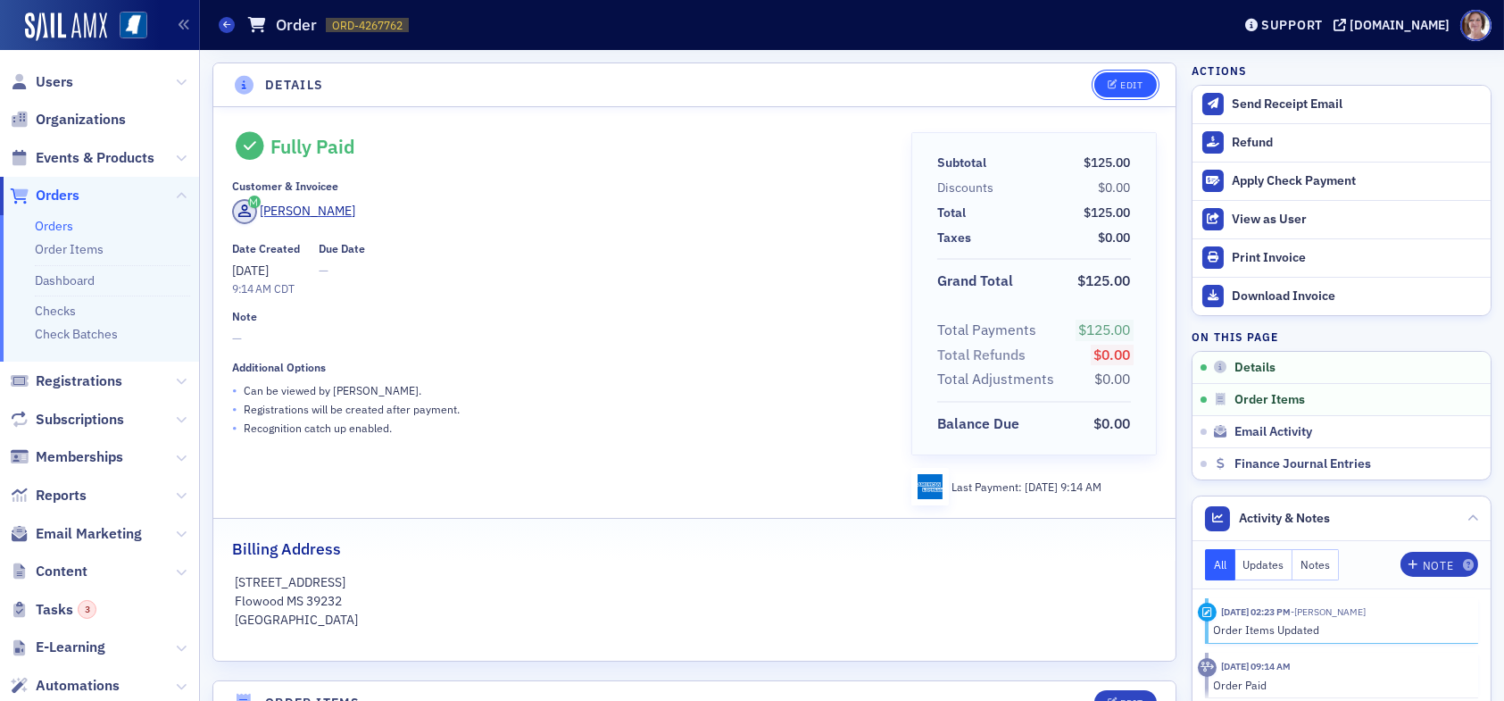
click at [1120, 83] on div "Edit" at bounding box center [1131, 85] width 22 height 10
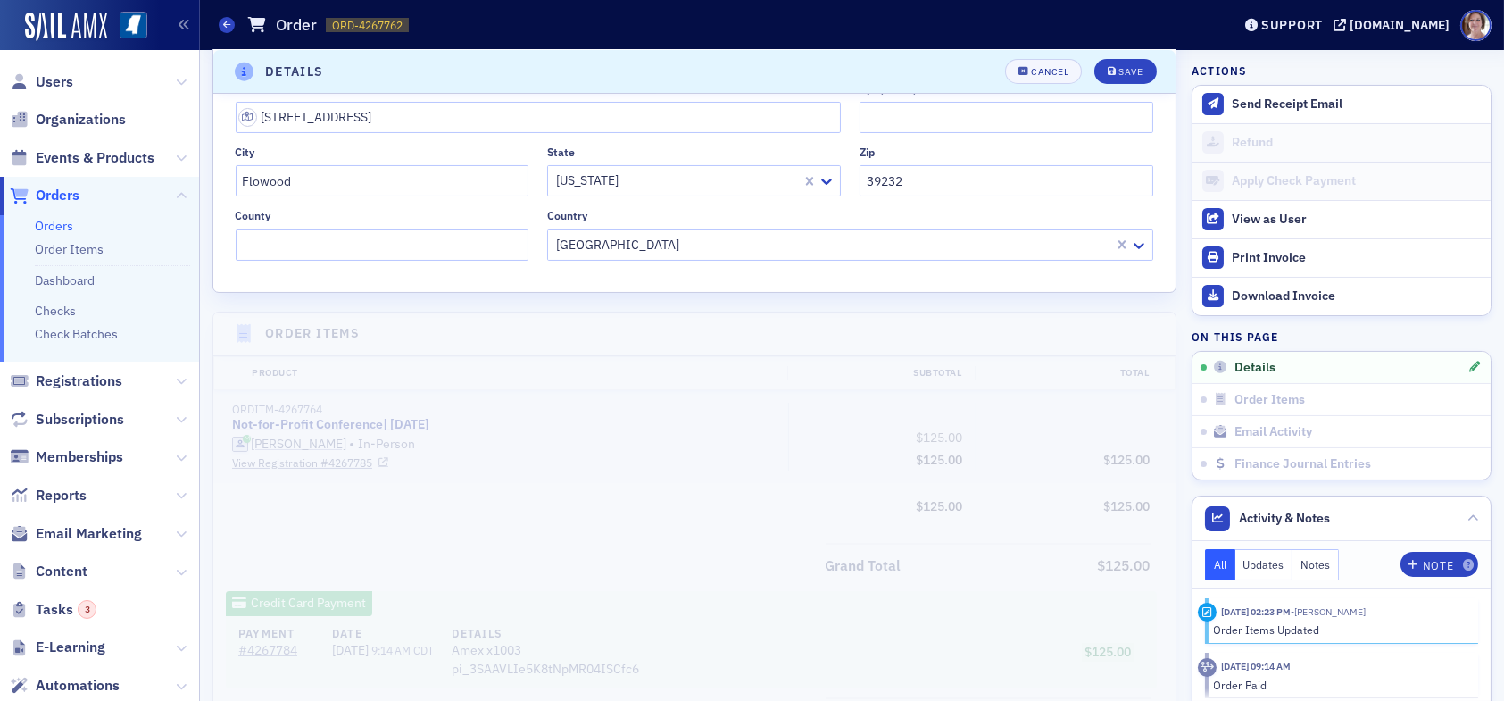
scroll to position [539, 0]
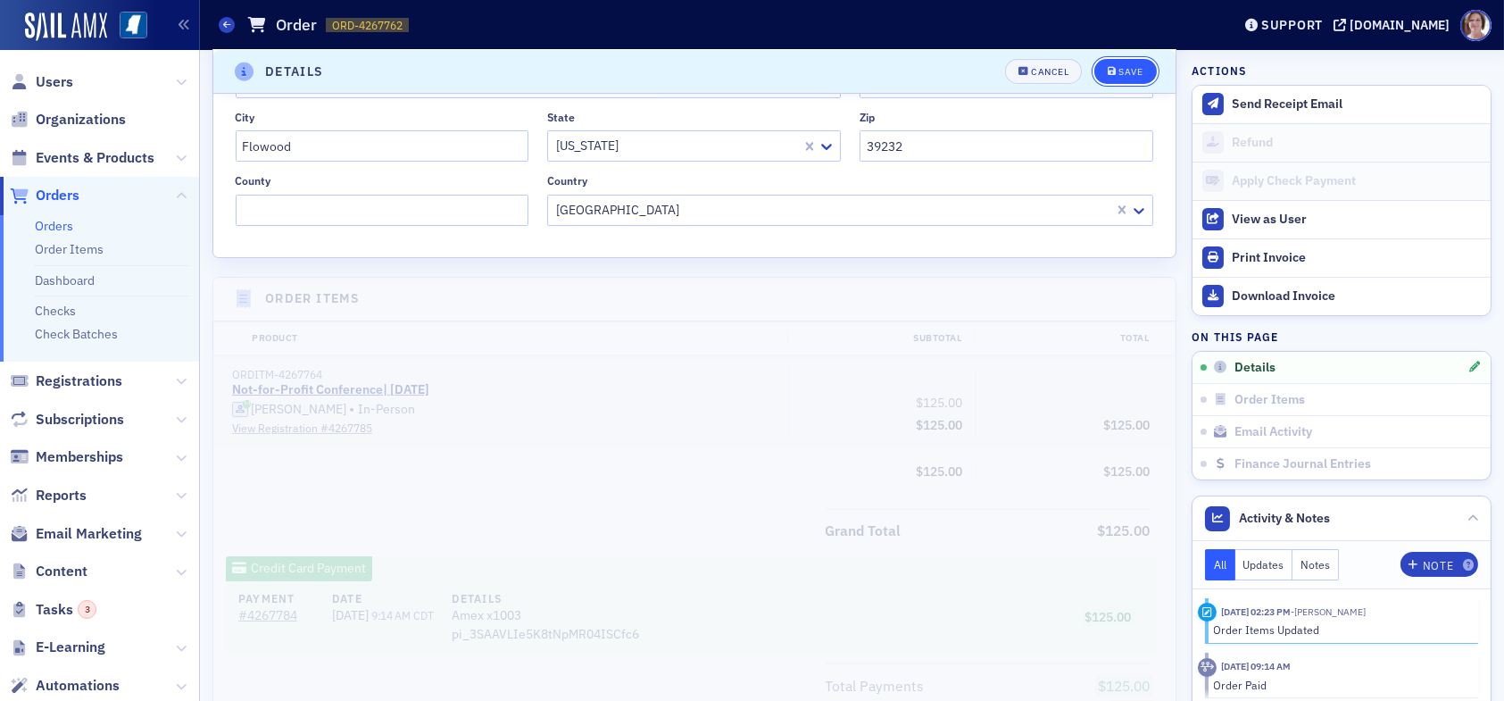
click at [1118, 70] on div "Save" at bounding box center [1130, 72] width 24 height 10
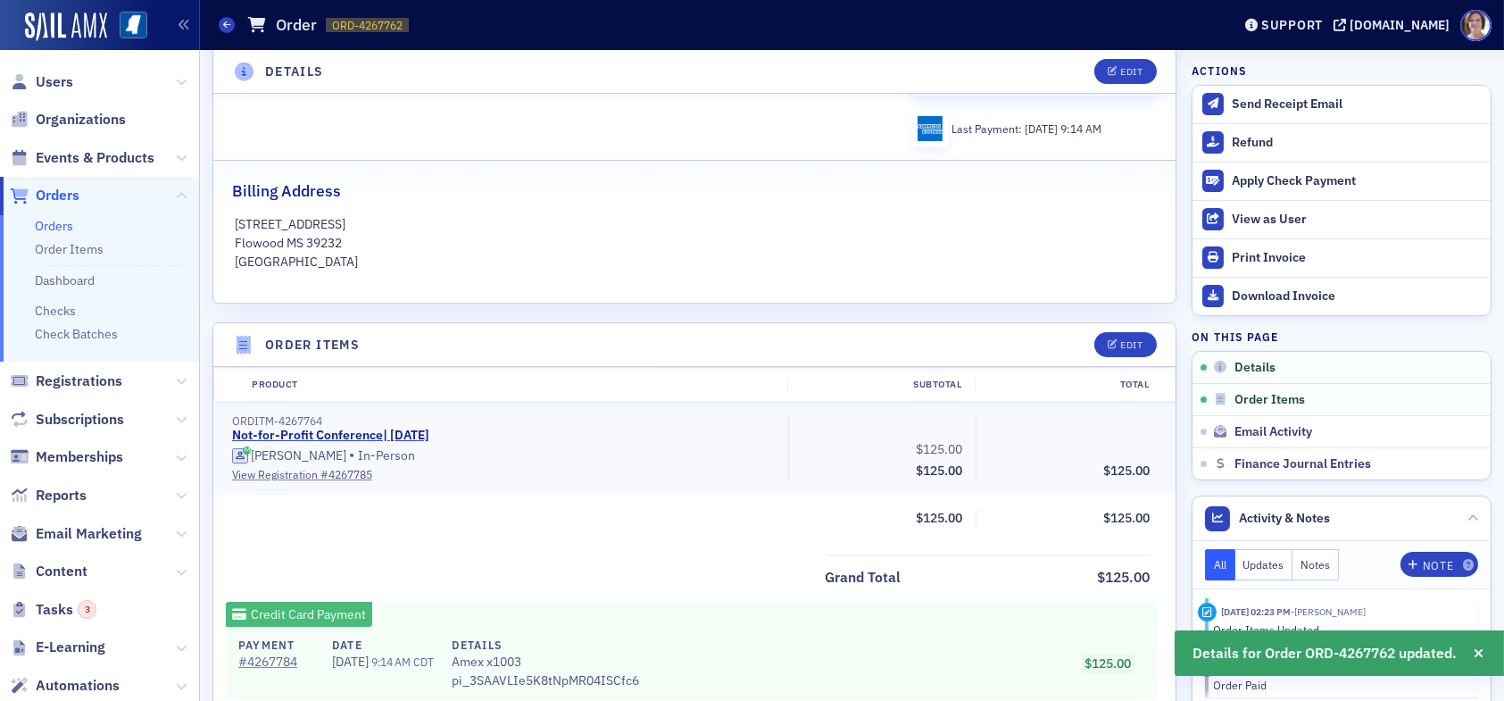
scroll to position [361, 0]
click at [1125, 337] on div "Edit" at bounding box center [1131, 342] width 22 height 10
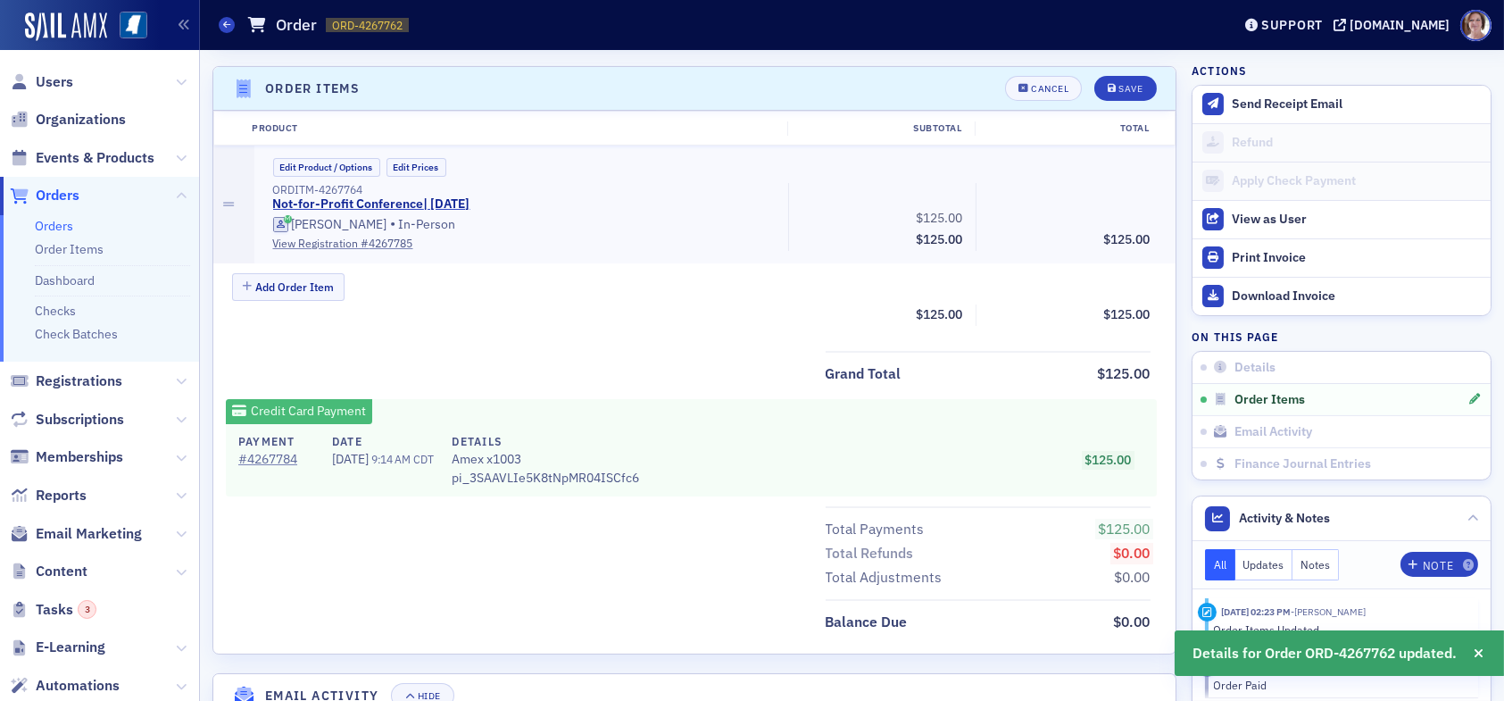
scroll to position [619, 0]
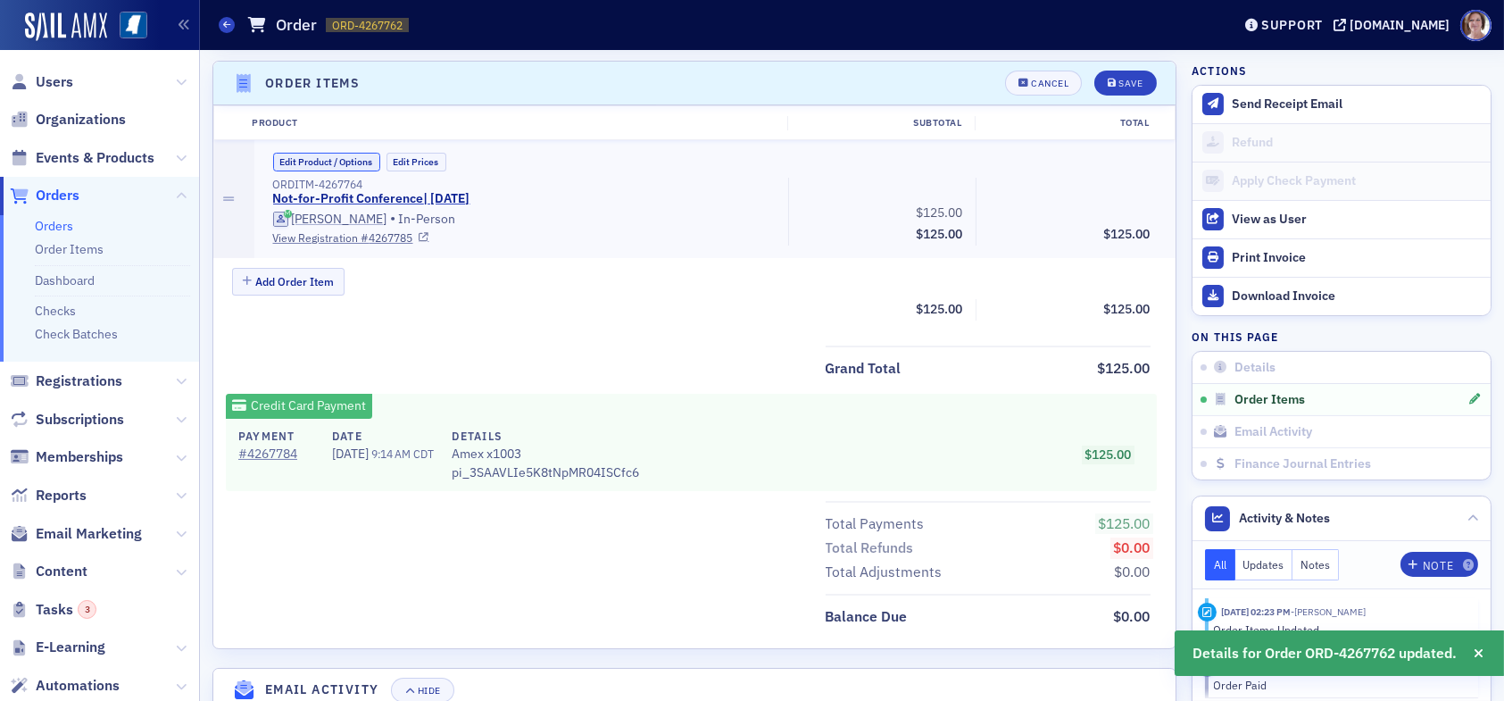
click at [328, 160] on button "Edit Product / Options" at bounding box center [326, 162] width 107 height 19
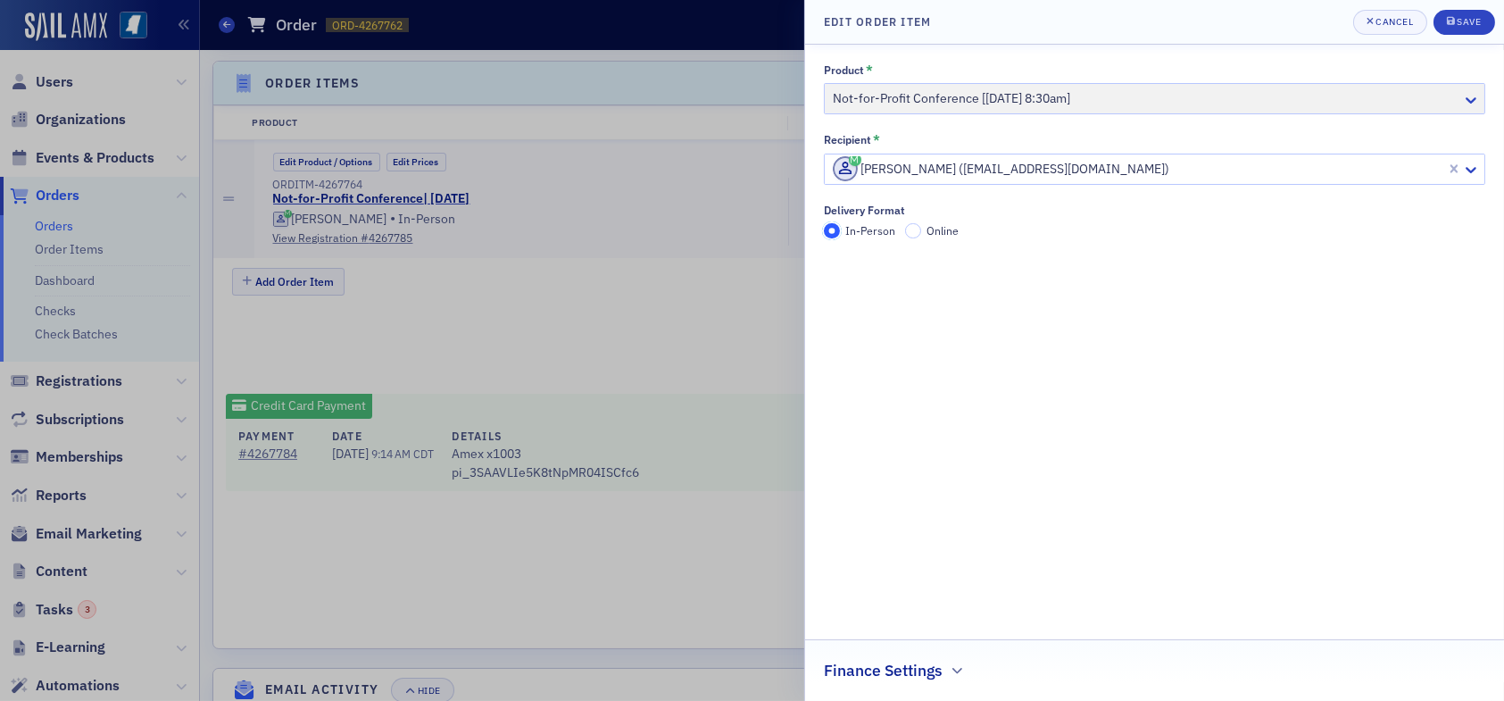
click at [830, 230] on input "In-Person" at bounding box center [832, 231] width 16 height 16
click at [1459, 21] on div "Save" at bounding box center [1468, 22] width 24 height 10
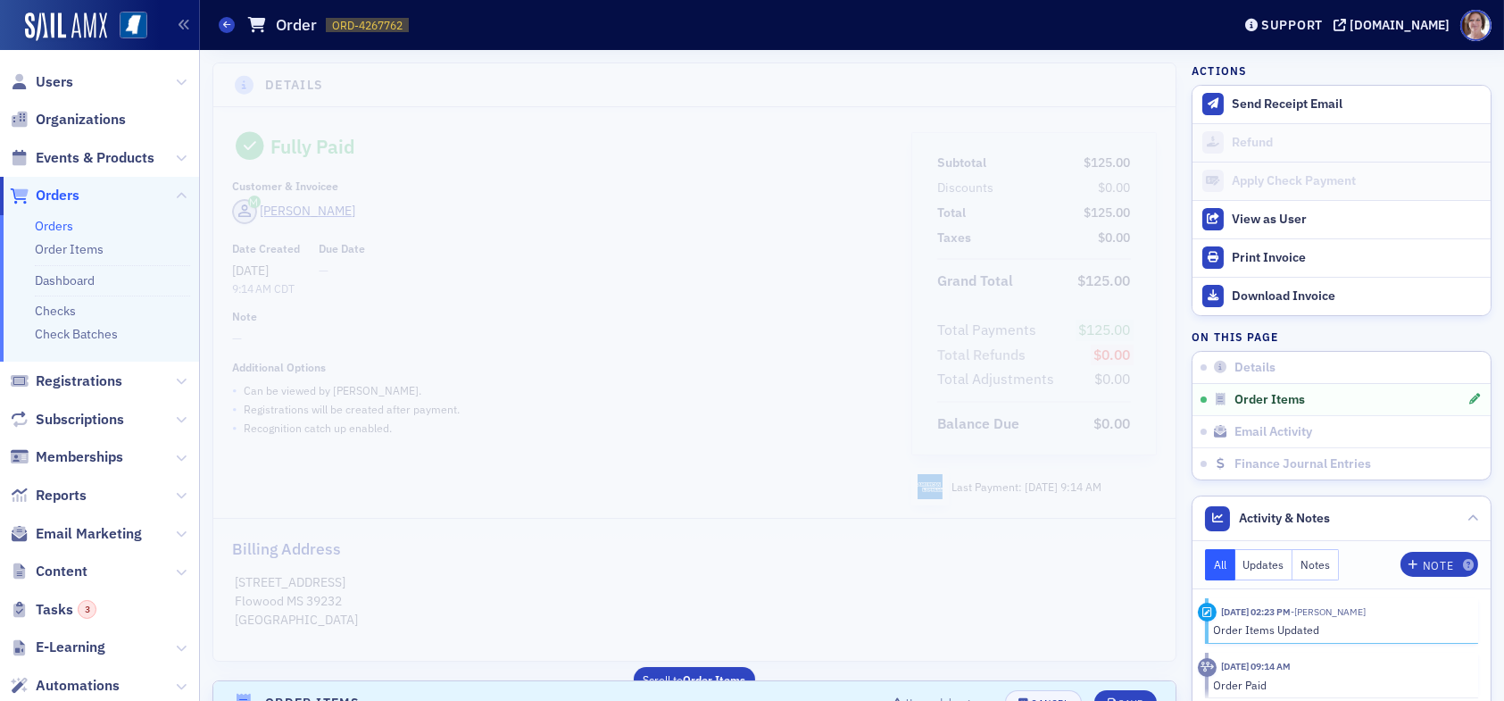
scroll to position [714, 0]
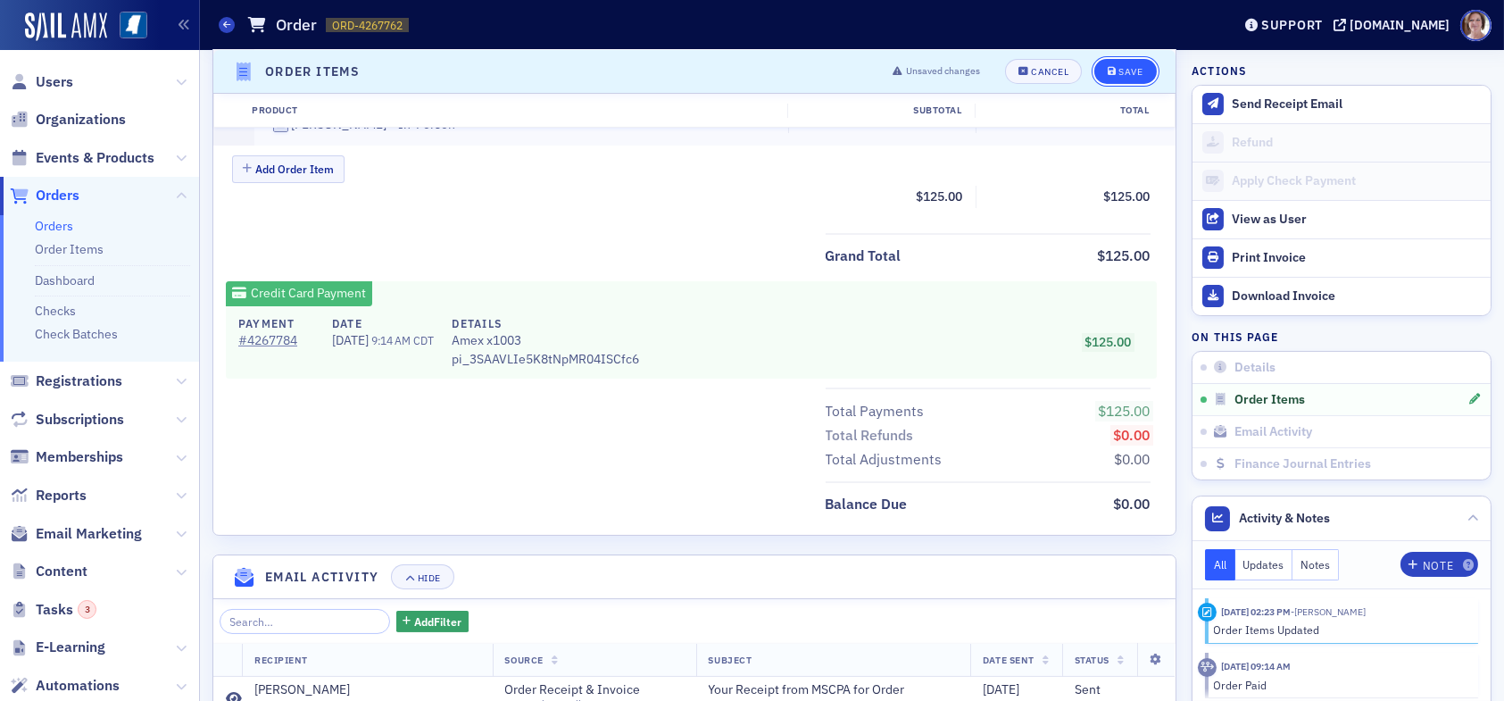
click at [1120, 67] on div "Save" at bounding box center [1130, 72] width 24 height 10
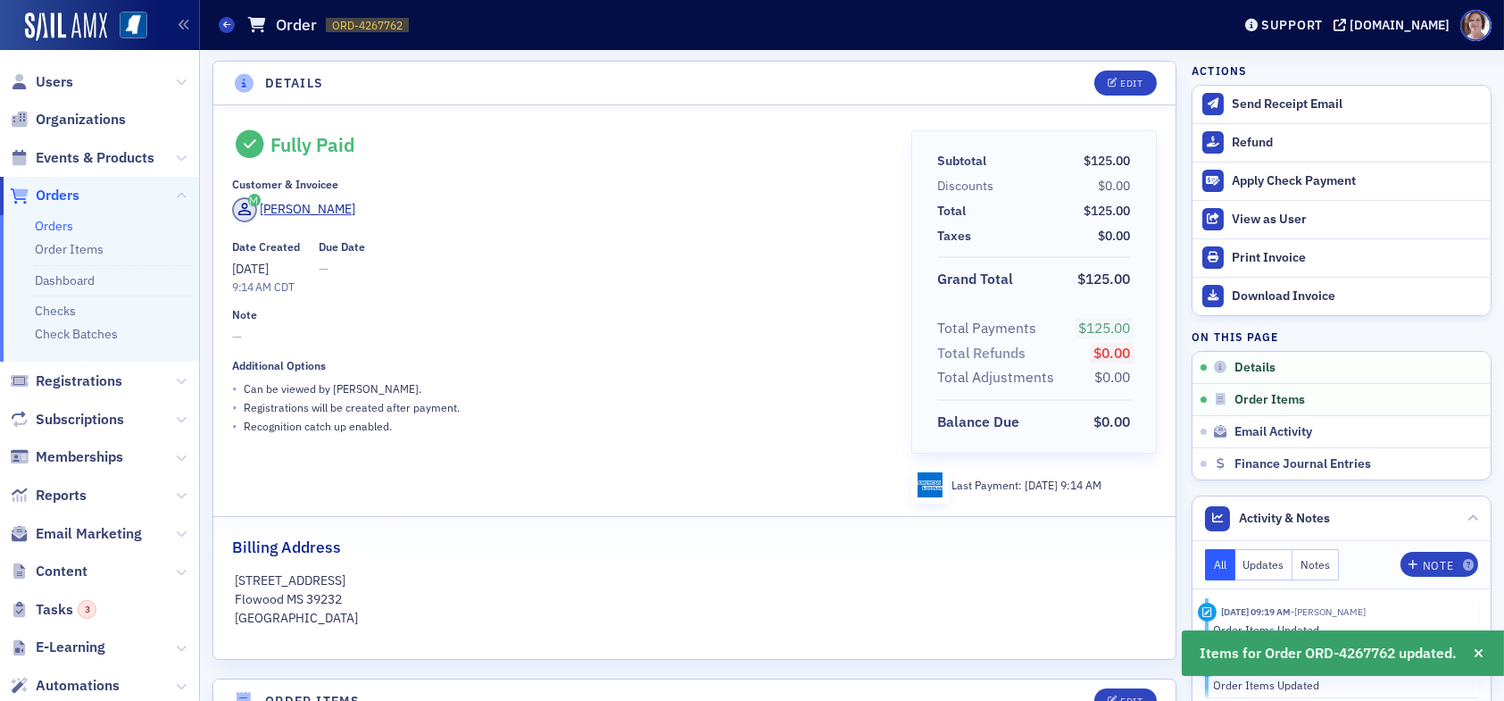
scroll to position [0, 0]
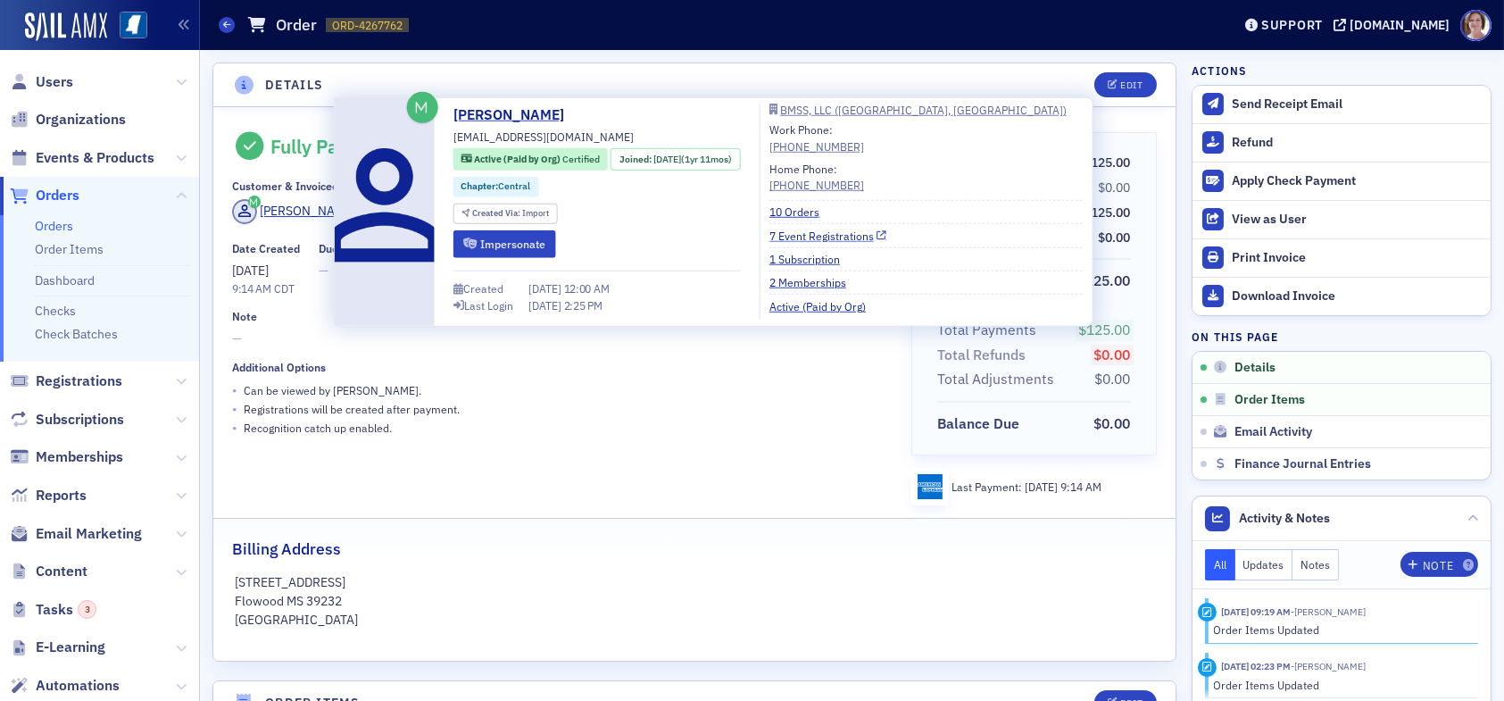
click at [851, 235] on link "7 Event Registrations" at bounding box center [828, 235] width 118 height 16
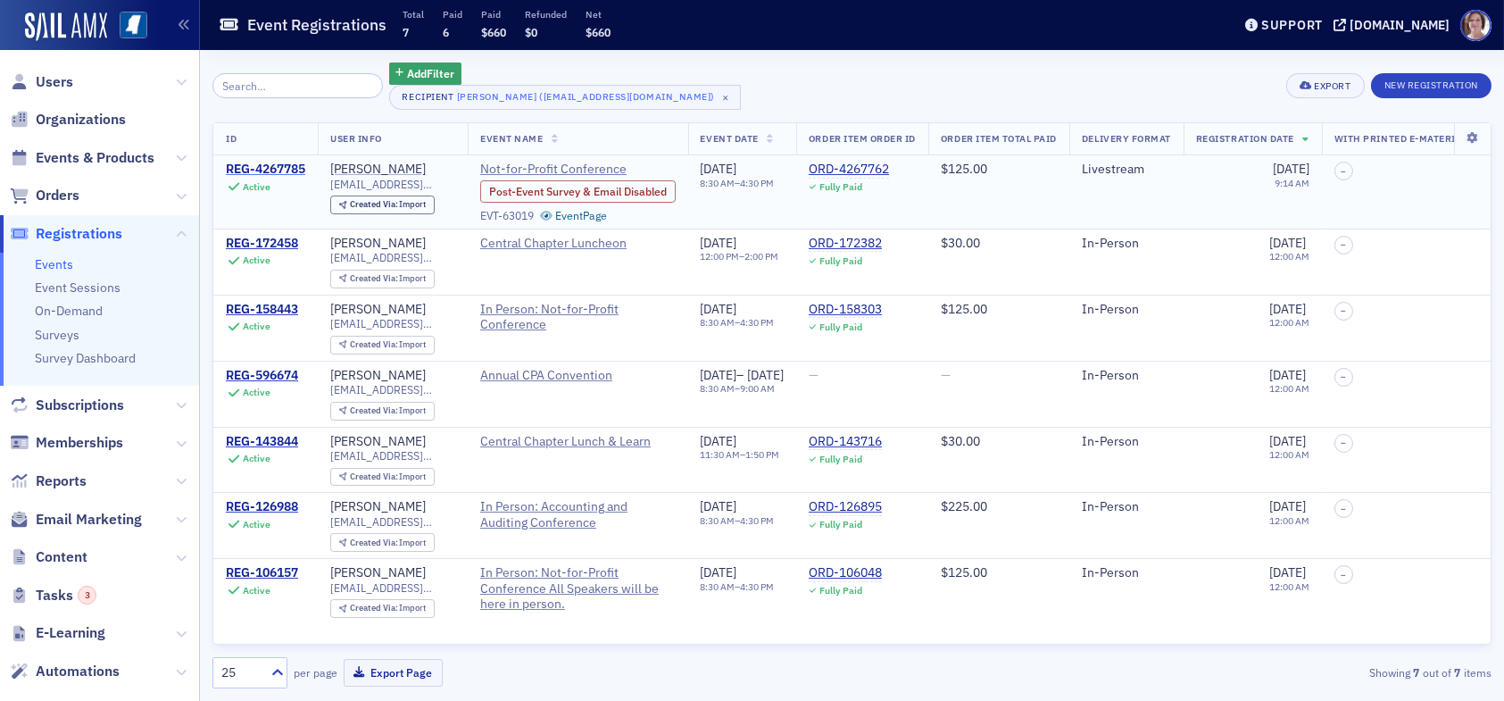
click at [265, 165] on div "REG-4267785" at bounding box center [265, 170] width 79 height 16
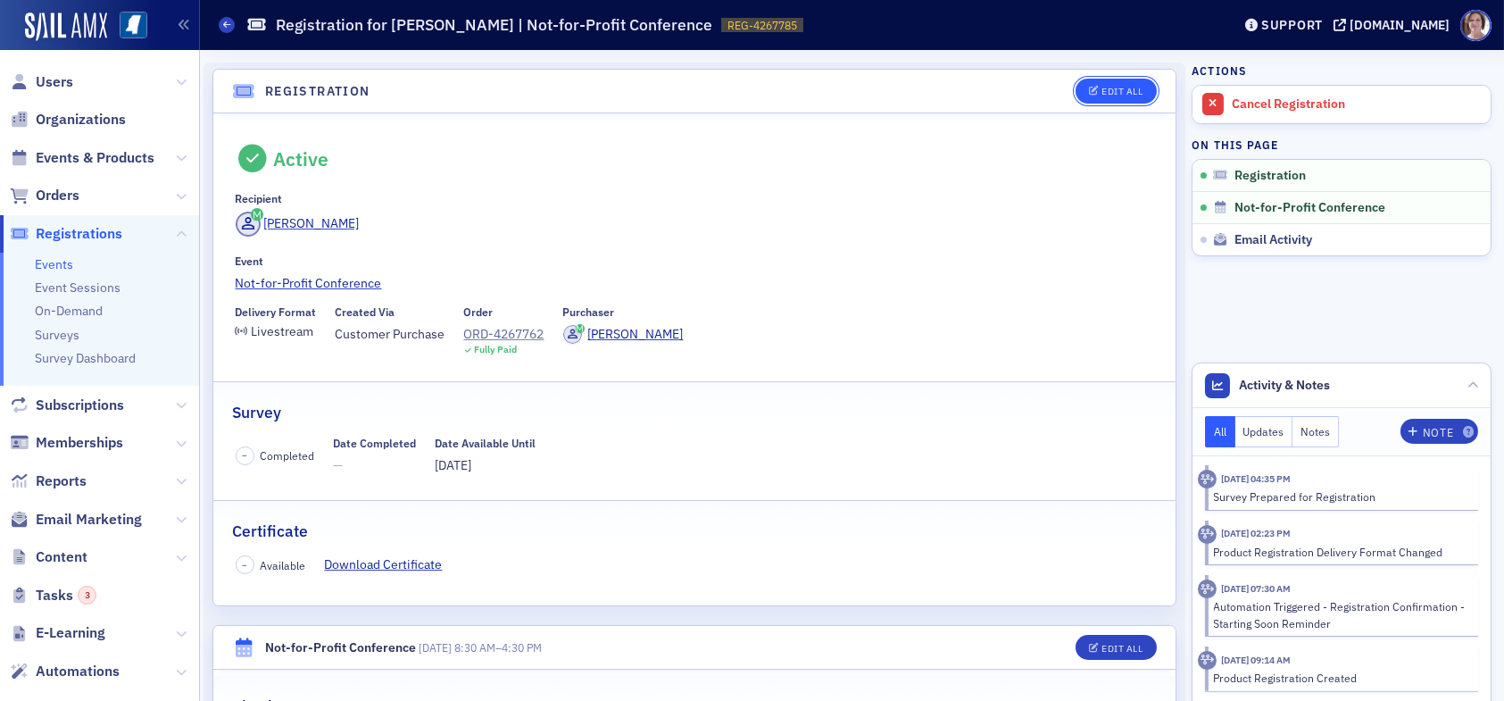
click at [1110, 89] on div "Edit All" at bounding box center [1121, 92] width 41 height 10
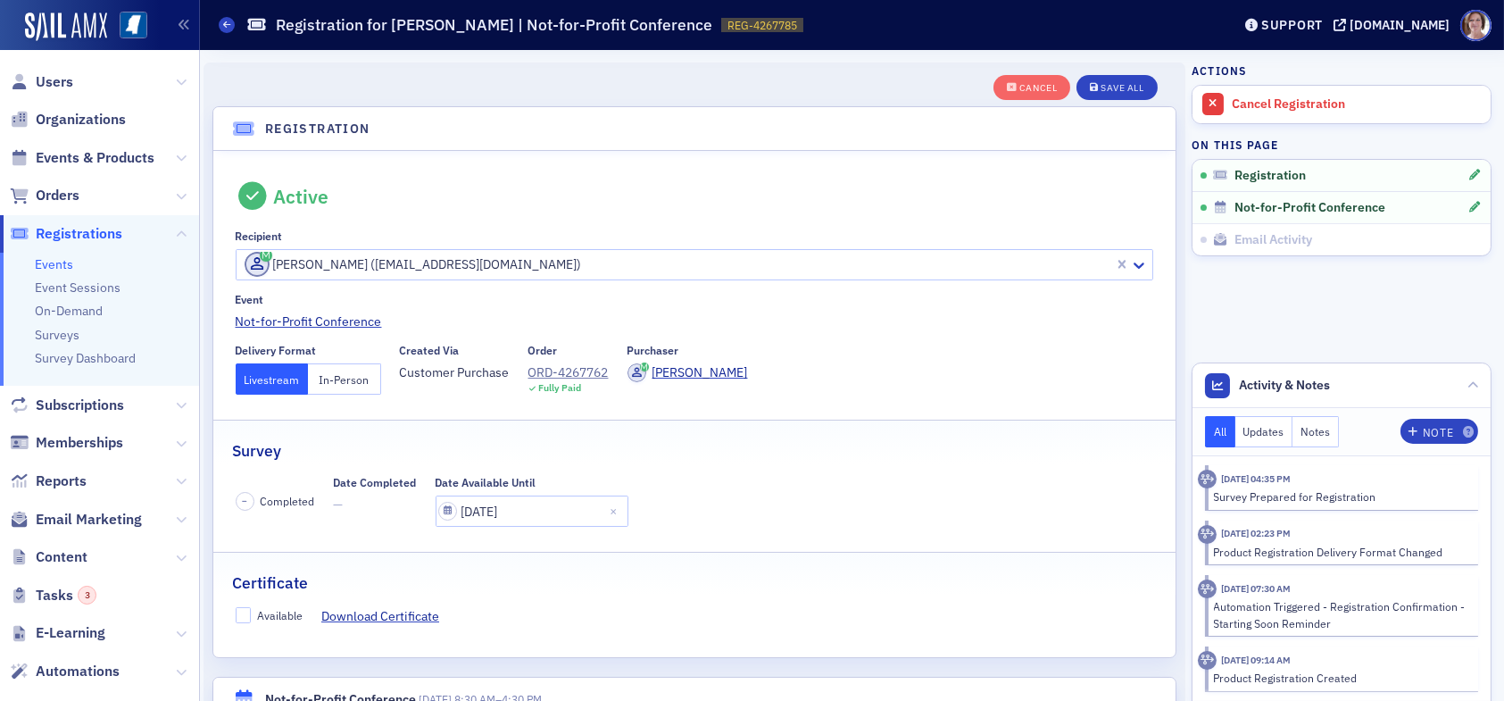
scroll to position [46, 0]
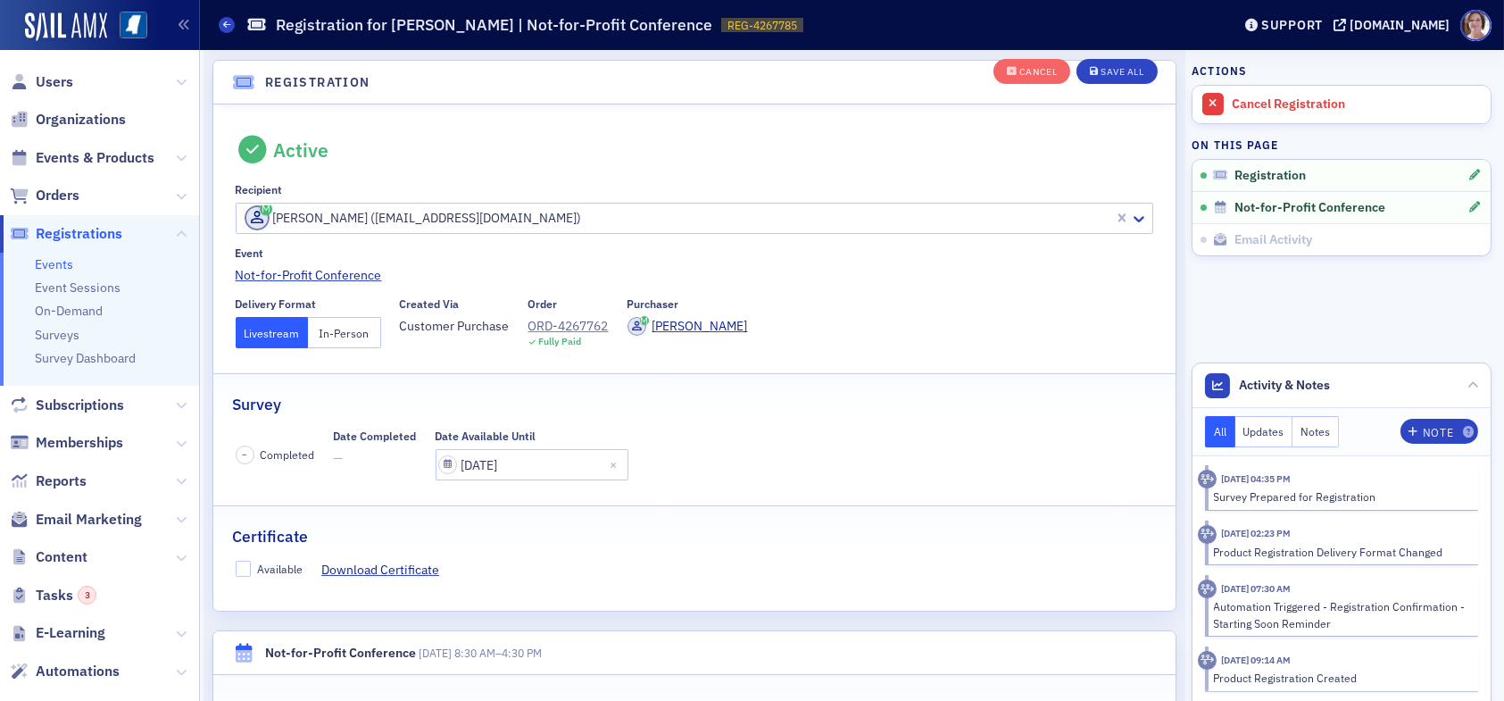
click at [358, 336] on button "In-Person" at bounding box center [344, 332] width 73 height 31
click at [1106, 71] on div "Save All" at bounding box center [1121, 73] width 43 height 10
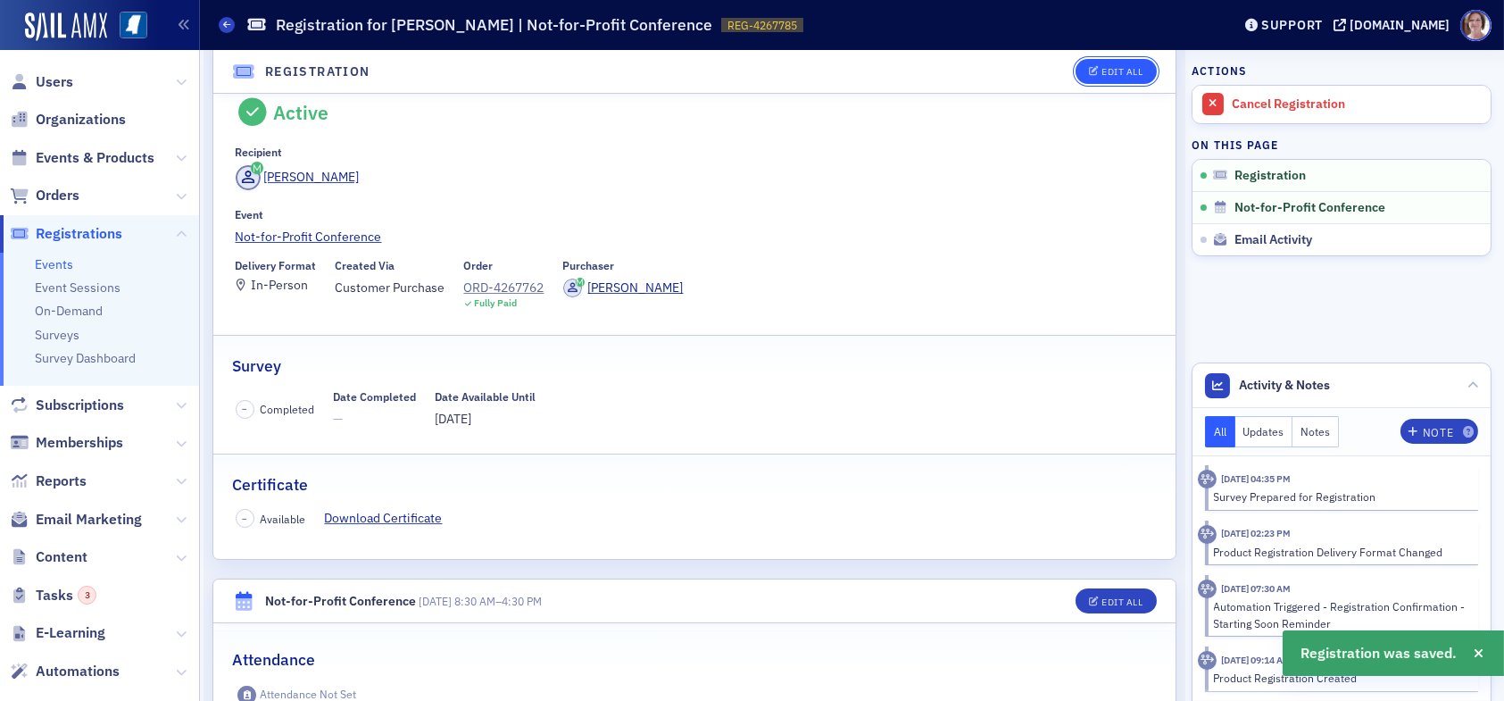
click at [1101, 71] on div "Edit All" at bounding box center [1121, 72] width 41 height 10
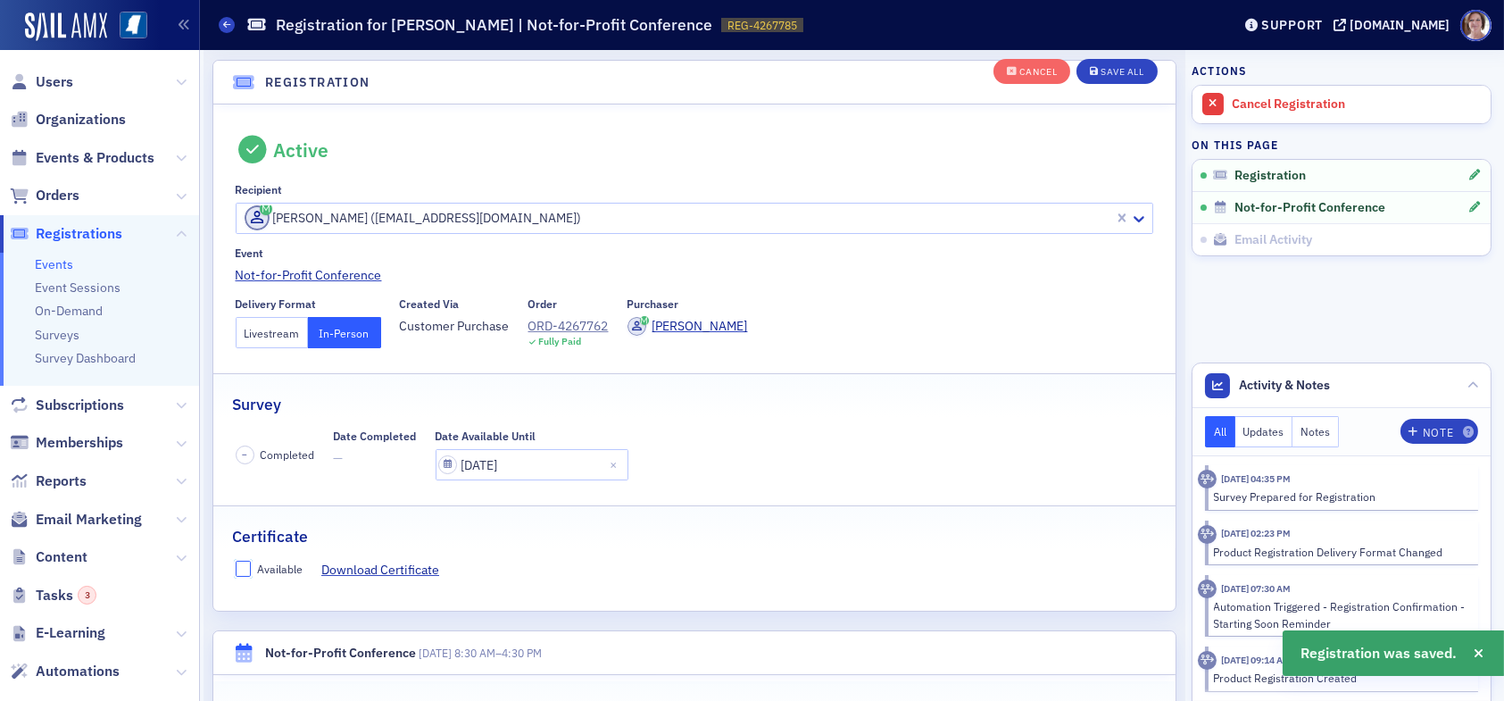
click at [242, 564] on input "Available" at bounding box center [244, 568] width 16 height 16
checkbox input "true"
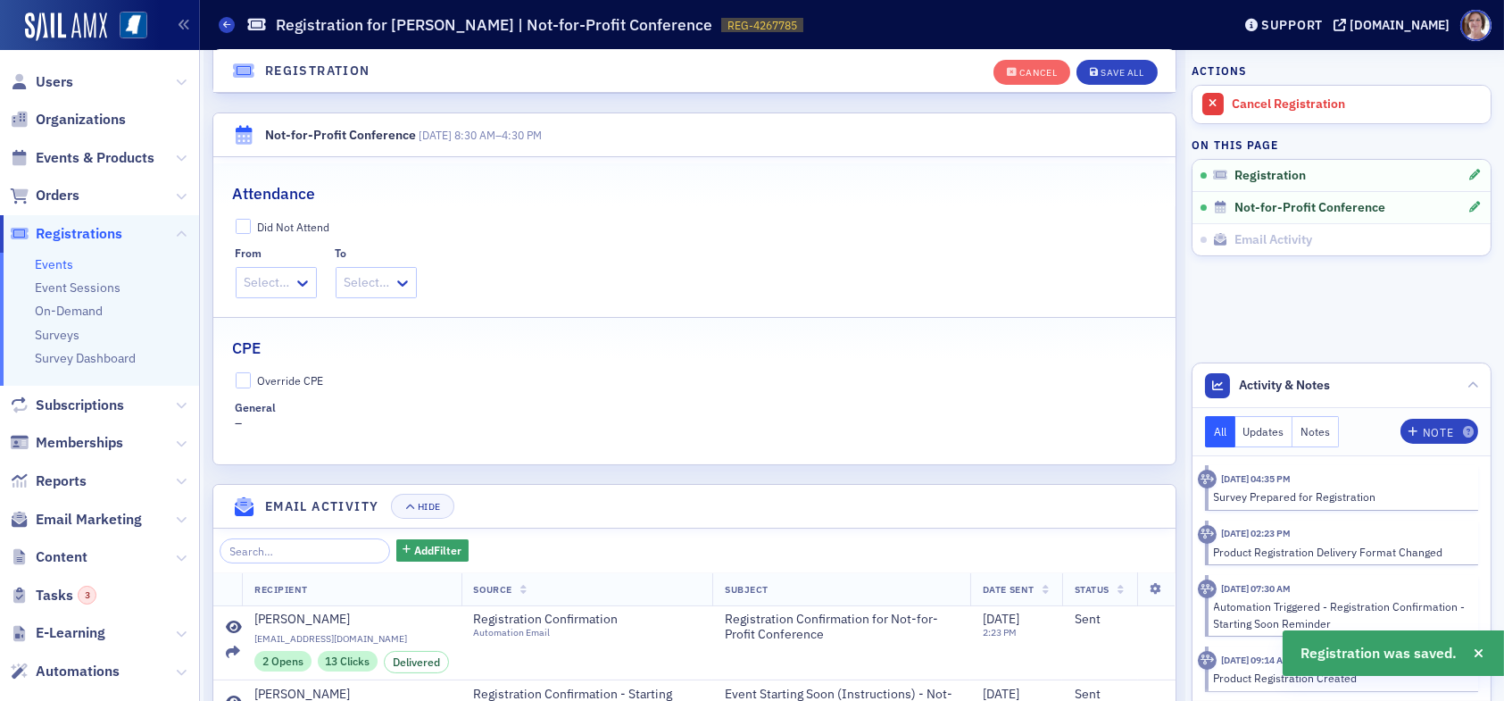
scroll to position [582, 0]
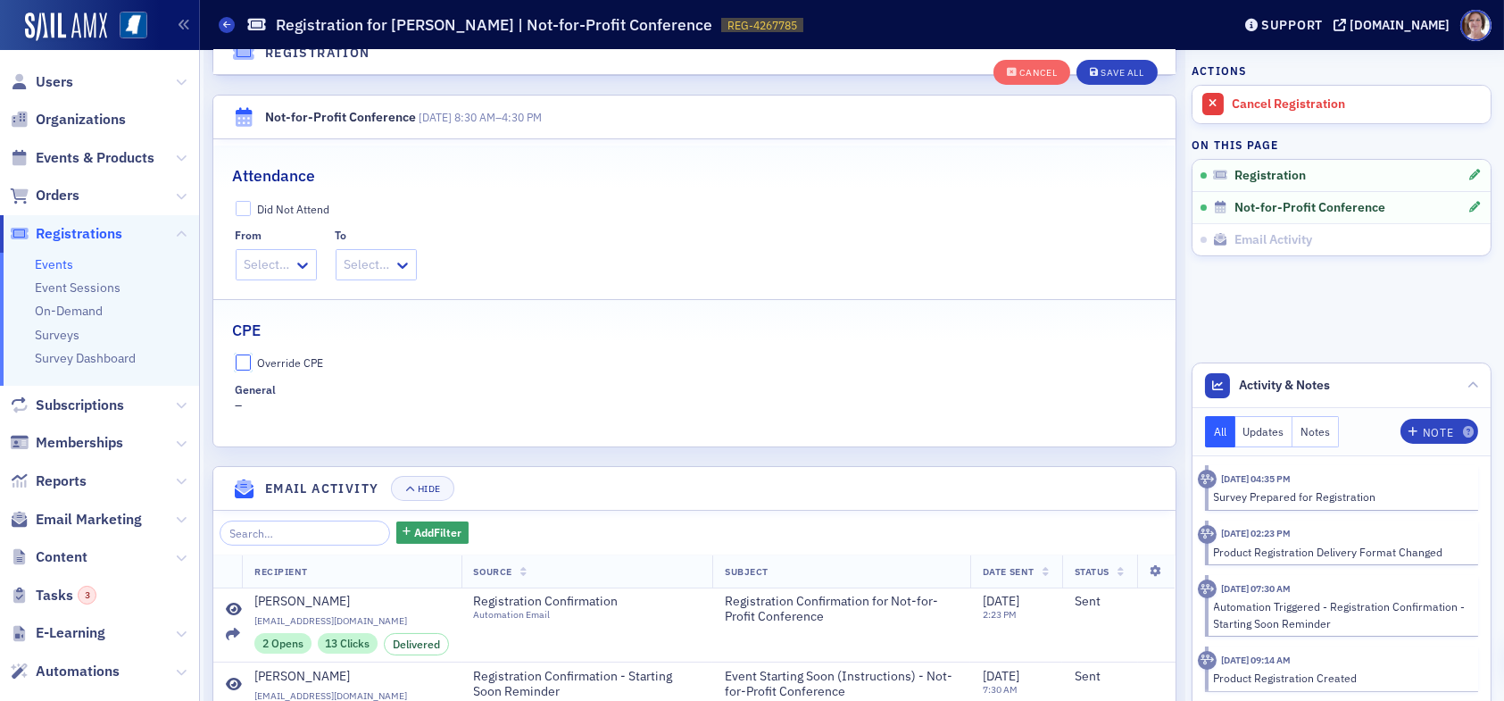
click at [242, 357] on input "Override CPE" at bounding box center [244, 362] width 16 height 16
checkbox input "true"
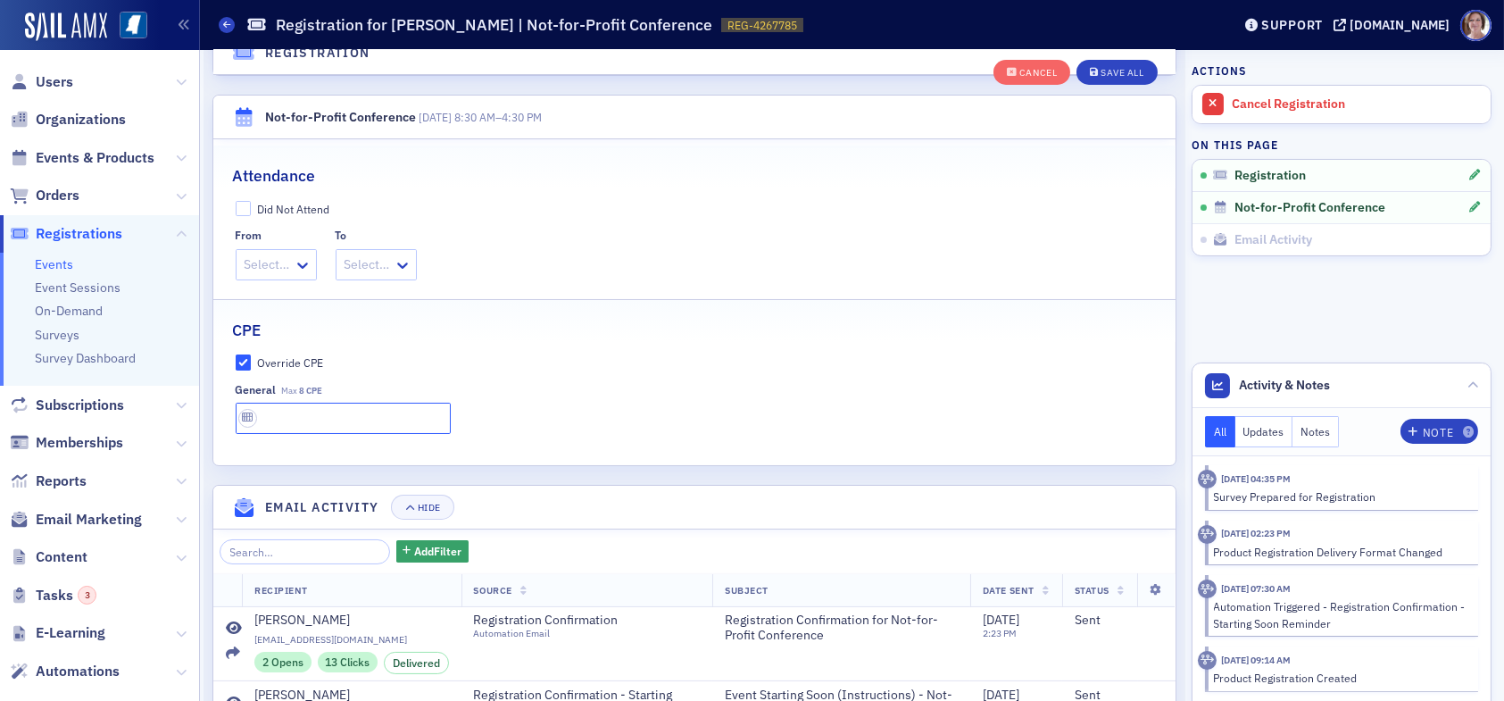
click at [300, 419] on input "text" at bounding box center [343, 417] width 215 height 31
type input "8 CPE"
click at [1115, 71] on div "Save All" at bounding box center [1121, 73] width 43 height 10
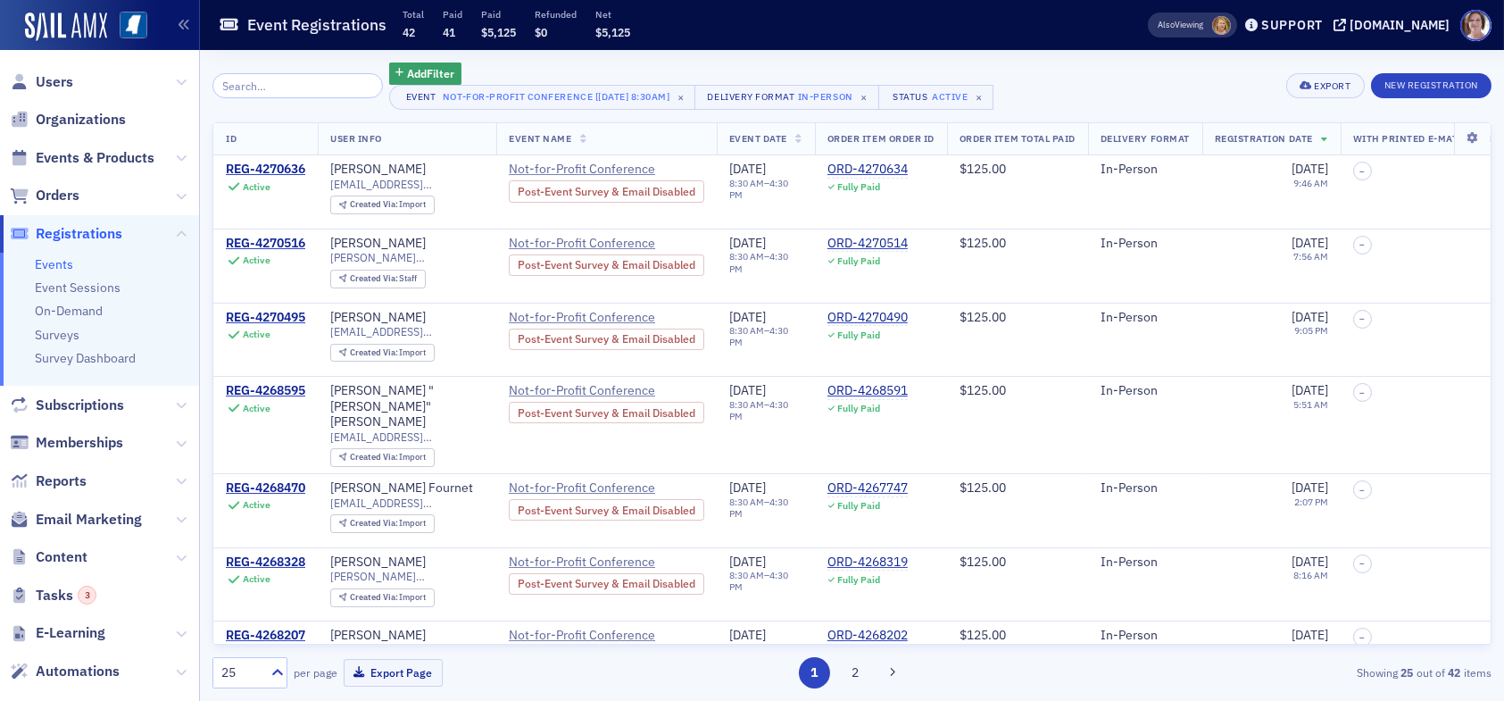
click at [312, 87] on input "search" at bounding box center [297, 85] width 170 height 25
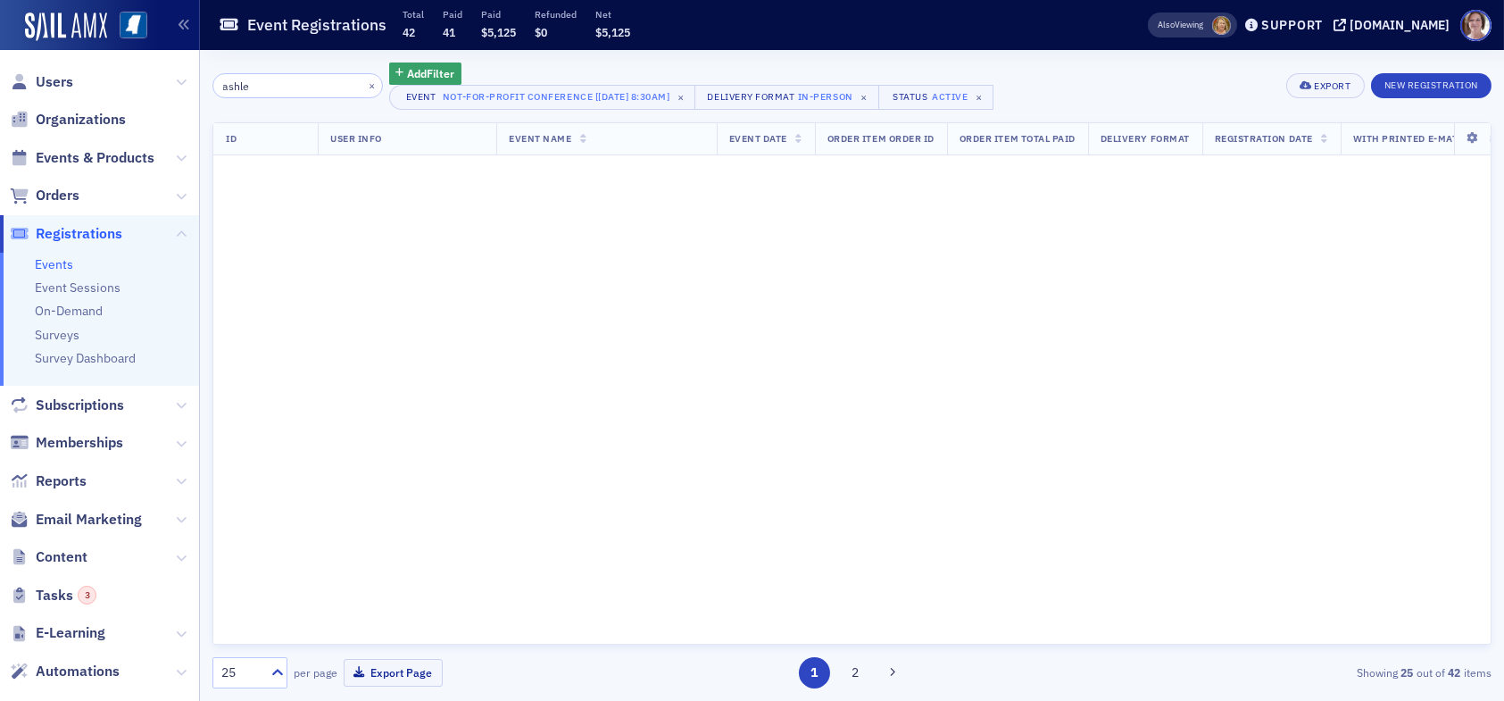
type input "[PERSON_NAME]"
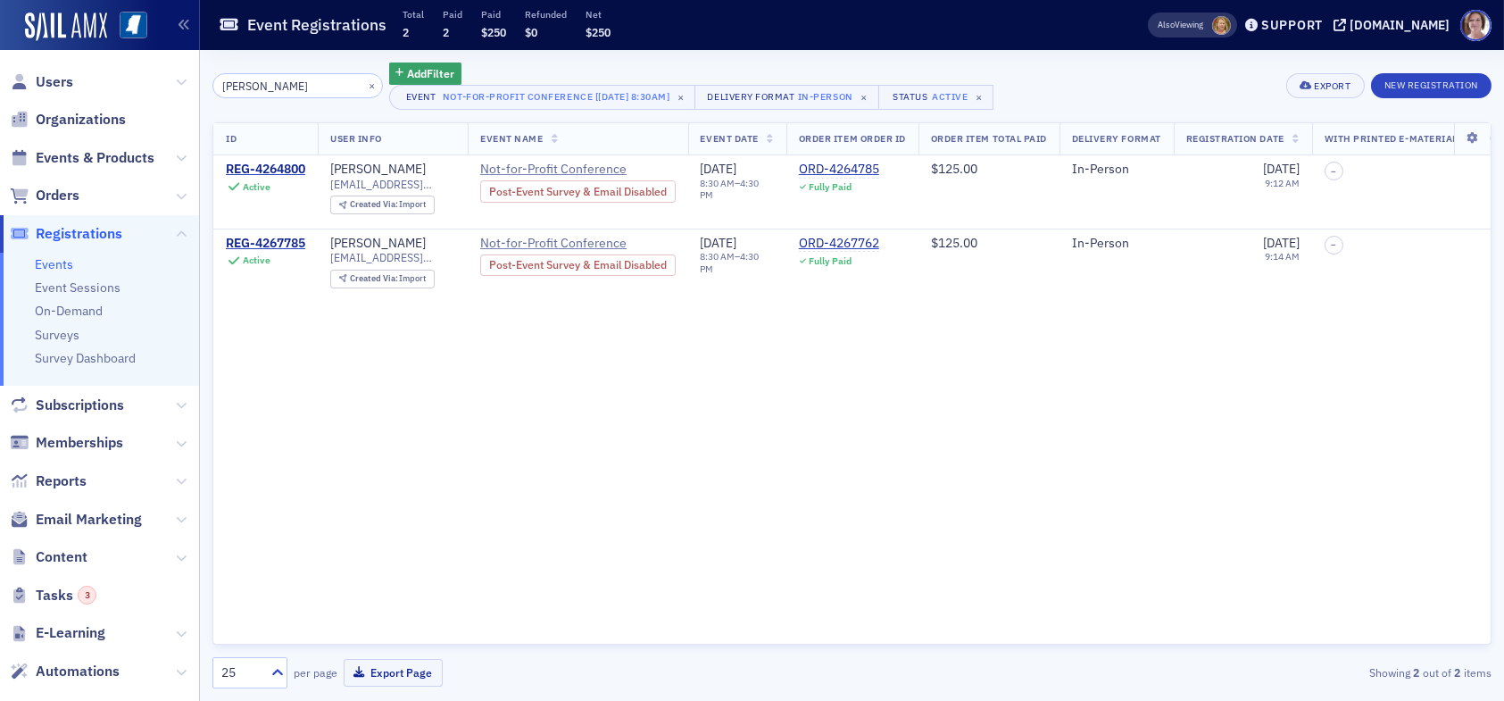
drag, startPoint x: 261, startPoint y: 88, endPoint x: 85, endPoint y: 81, distance: 176.0
click at [85, 81] on div "Users Organizations Events & Products Orders Registrations Events Event Session…" at bounding box center [752, 350] width 1504 height 701
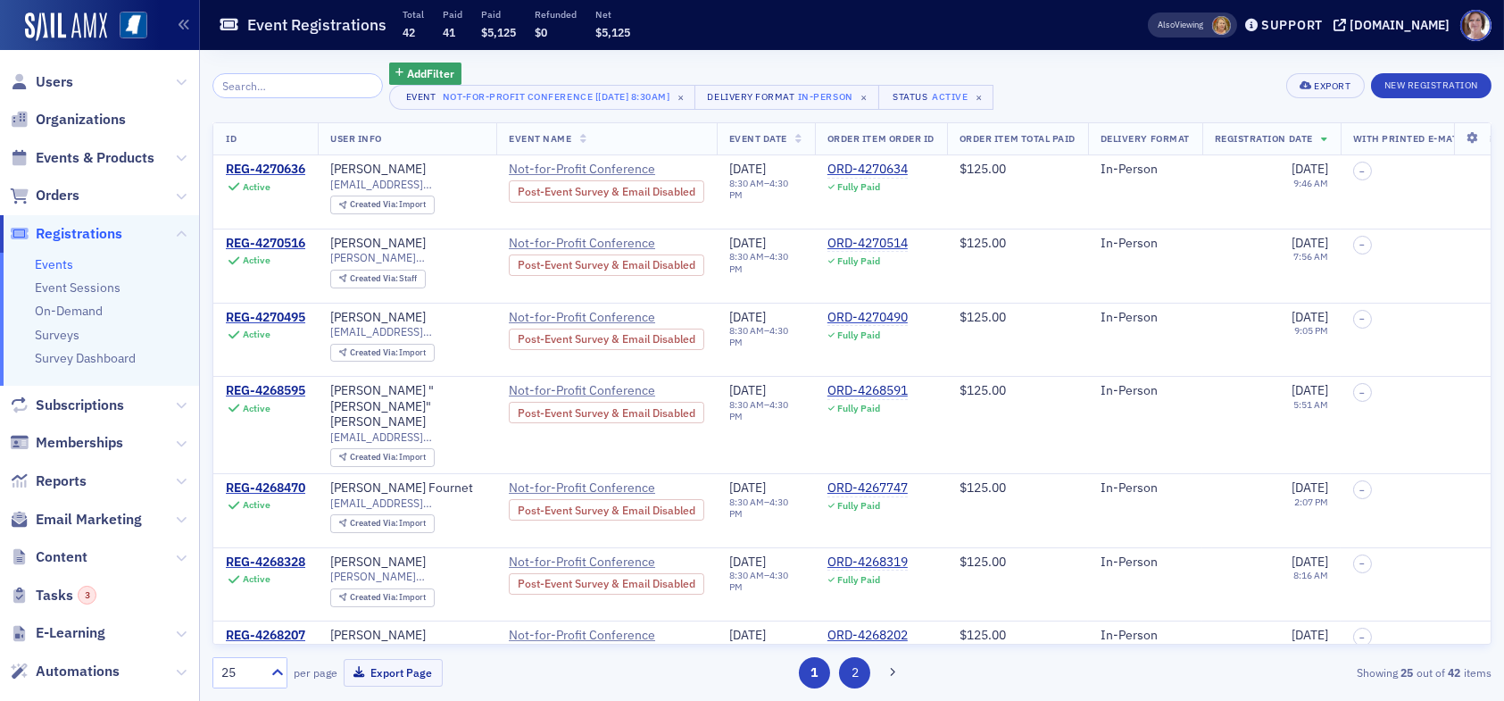
click at [859, 676] on button "2" at bounding box center [854, 672] width 31 height 31
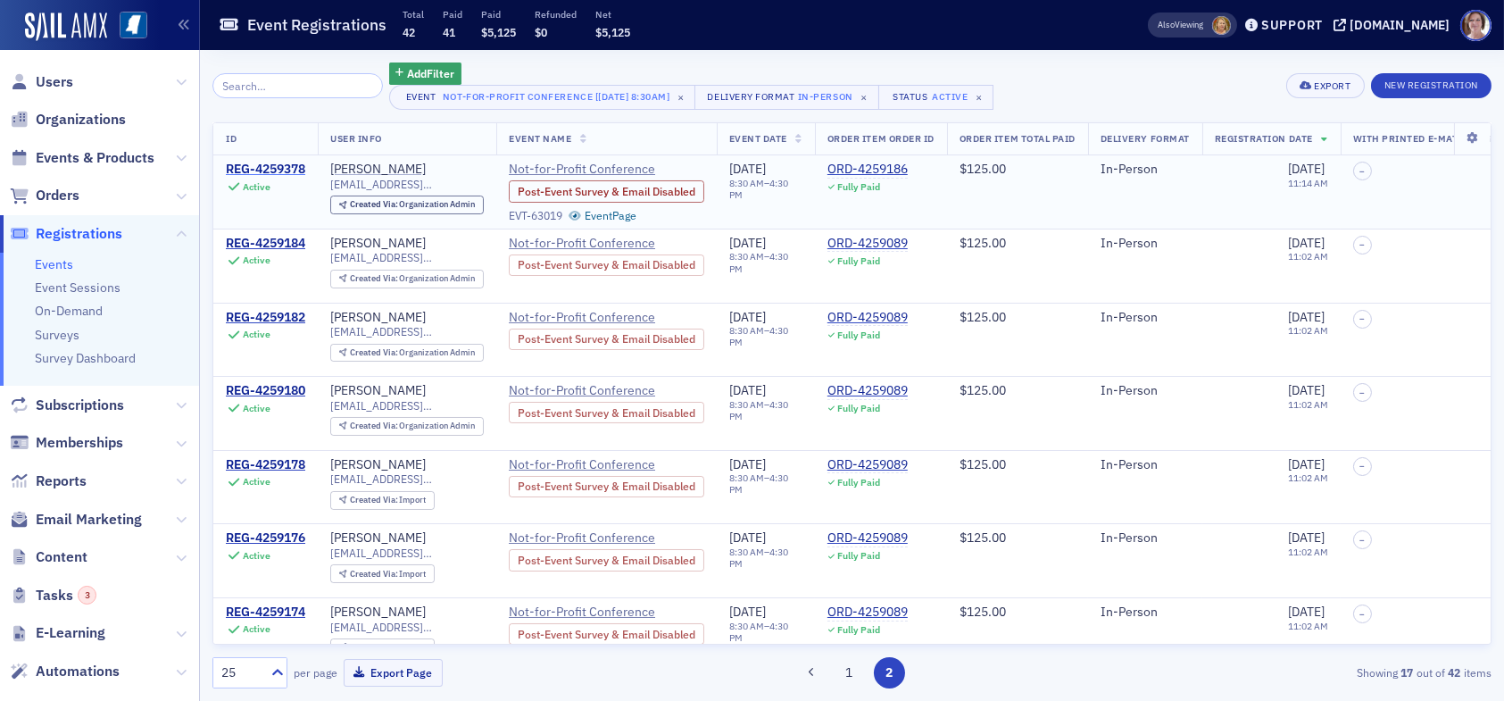
click at [271, 170] on div "REG-4259378" at bounding box center [265, 170] width 79 height 16
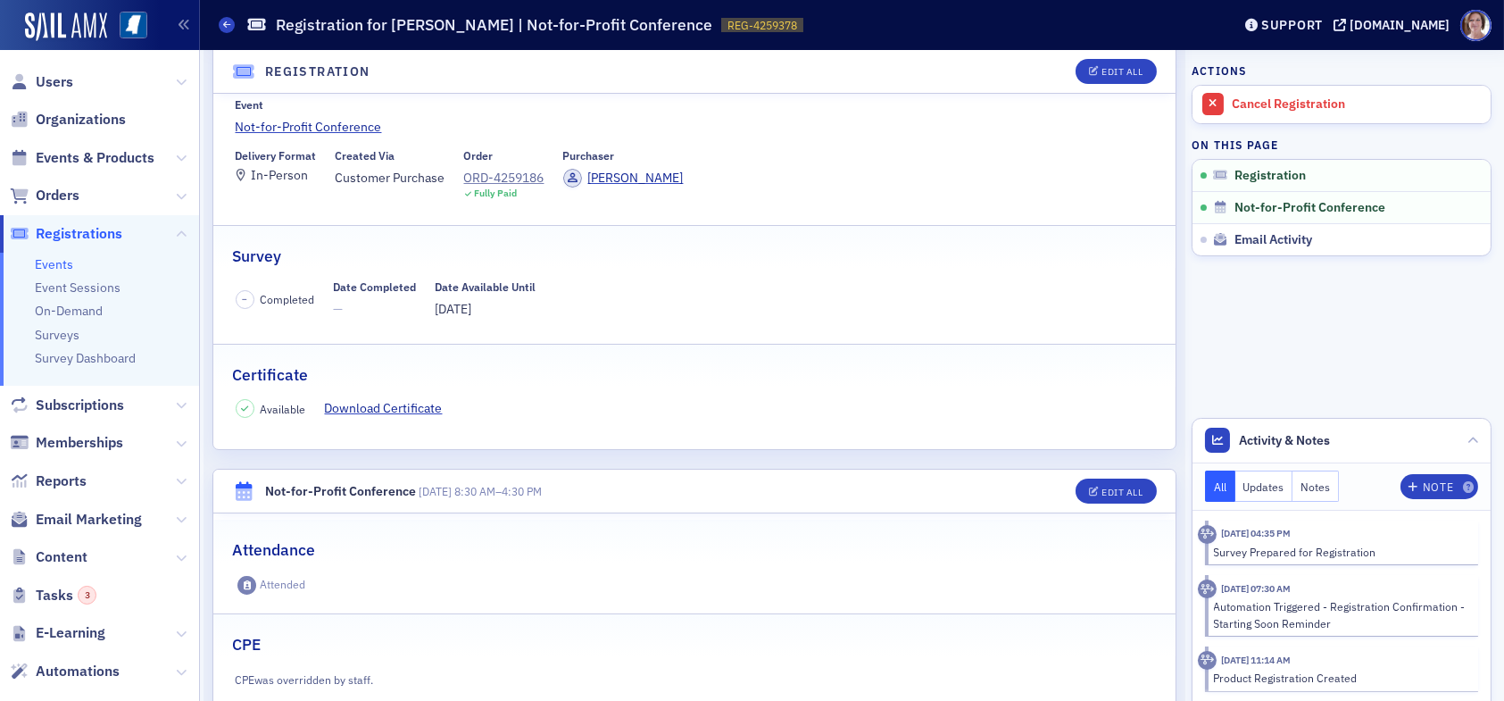
scroll to position [146, 0]
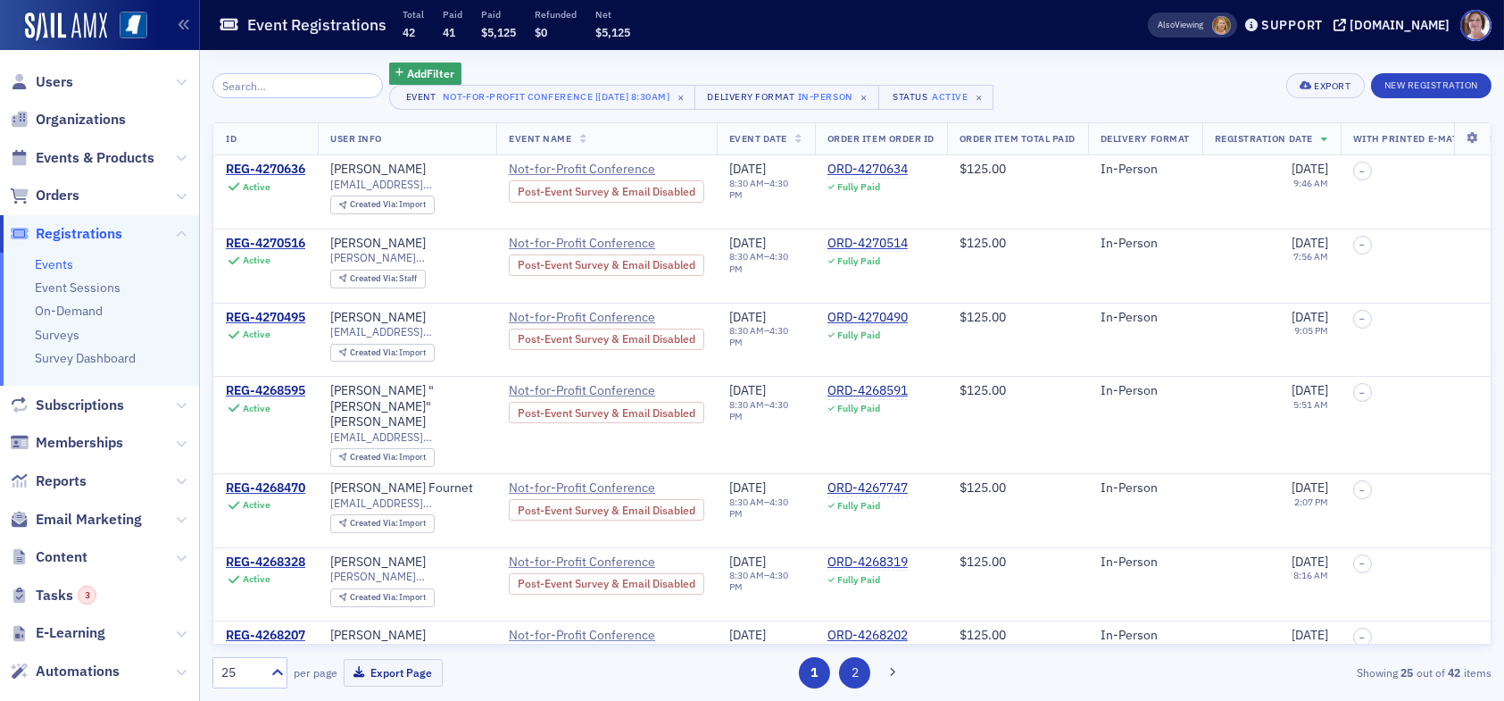
click at [861, 680] on button "2" at bounding box center [854, 672] width 31 height 31
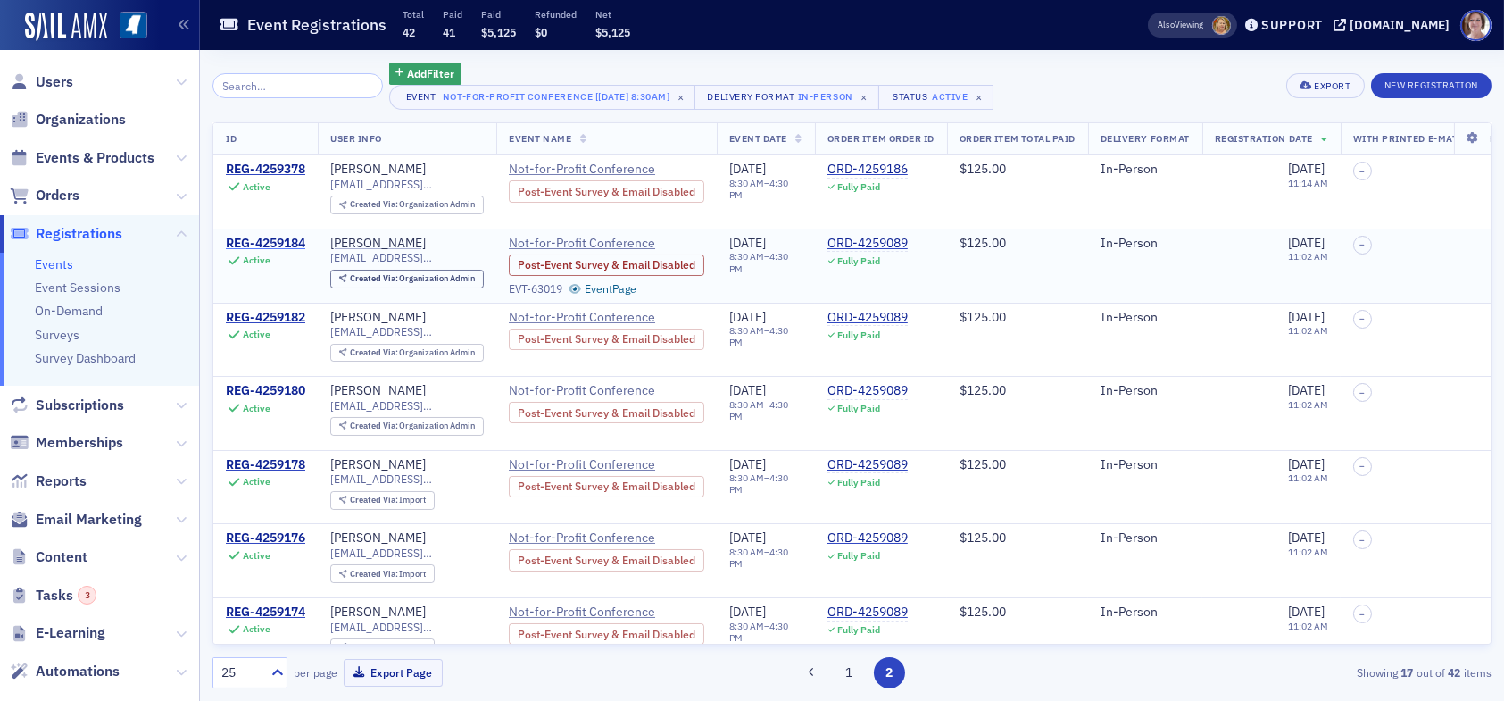
click at [273, 237] on div "REG-4259184" at bounding box center [265, 244] width 79 height 16
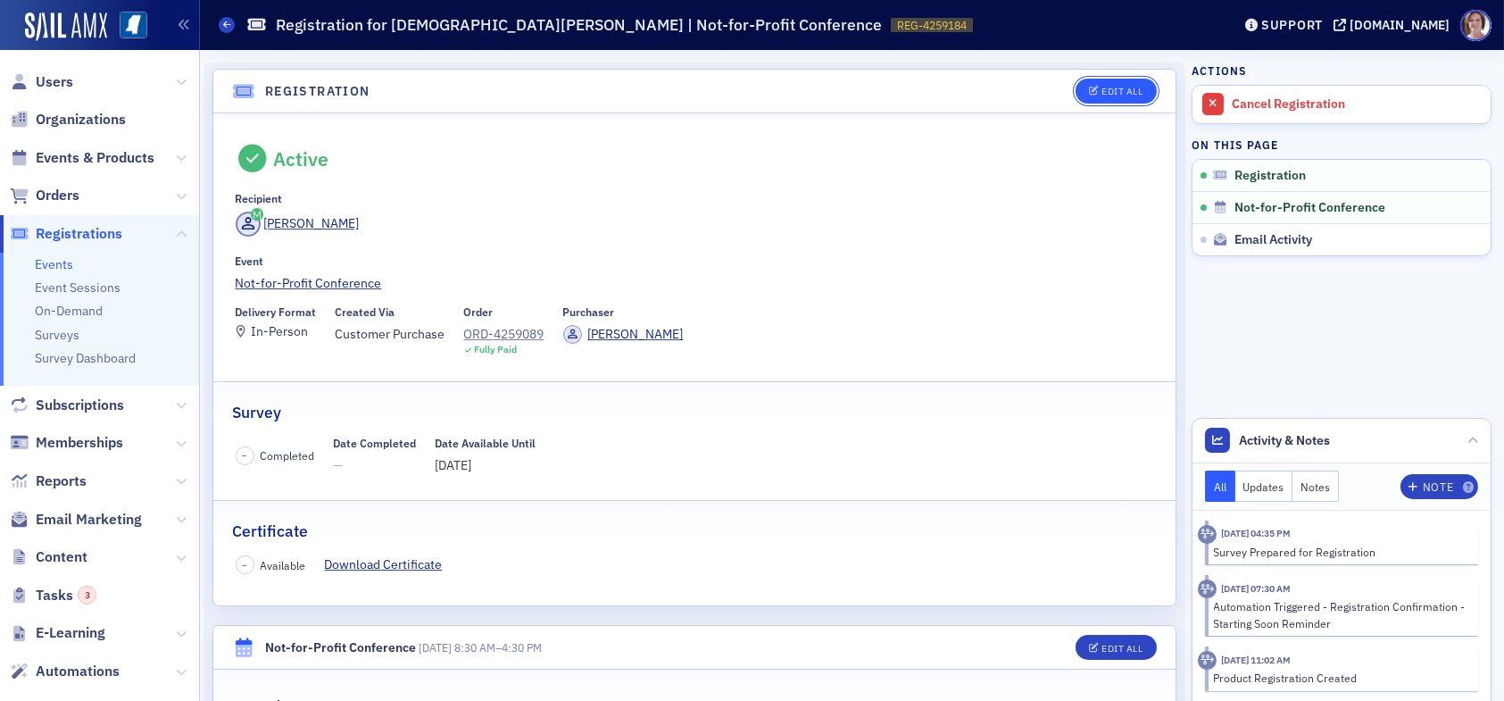
click at [1116, 88] on div "Edit All" at bounding box center [1121, 92] width 41 height 10
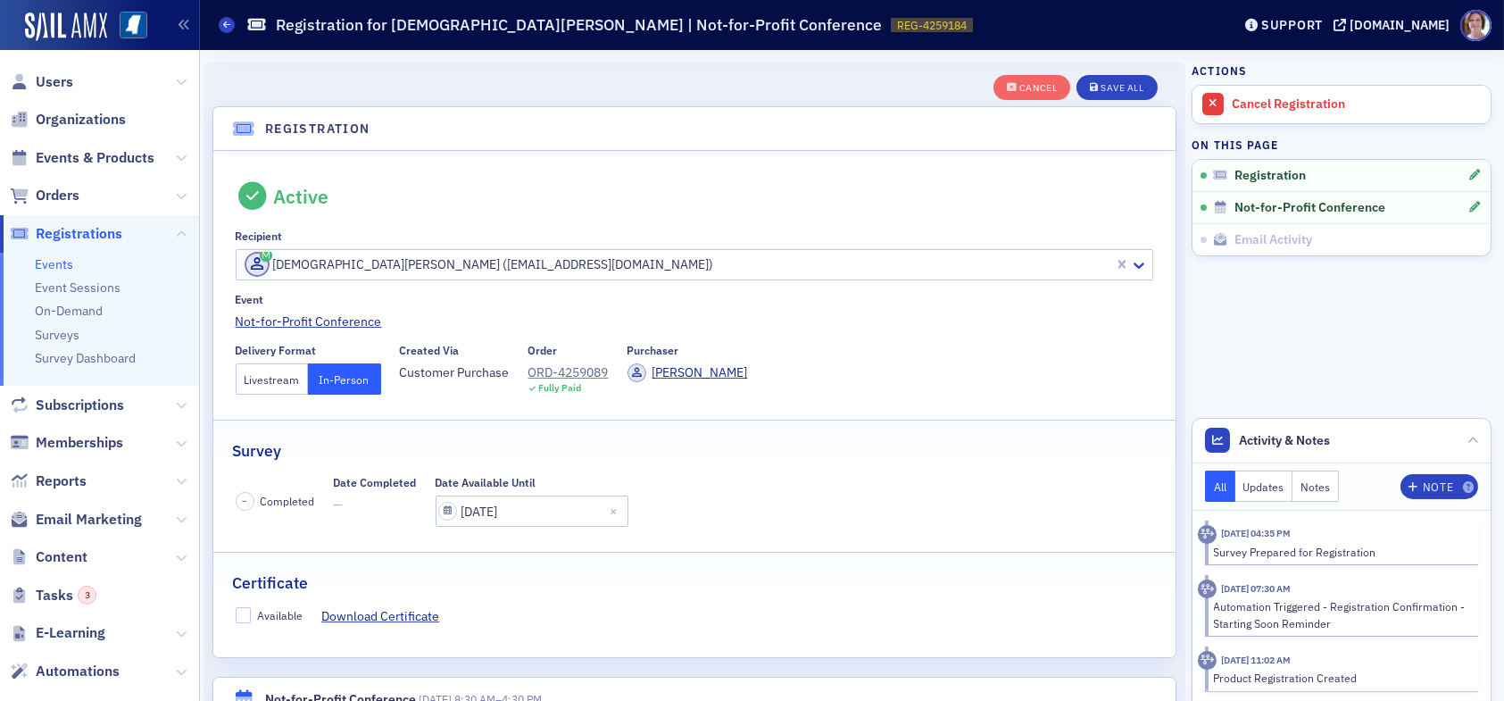
scroll to position [46, 0]
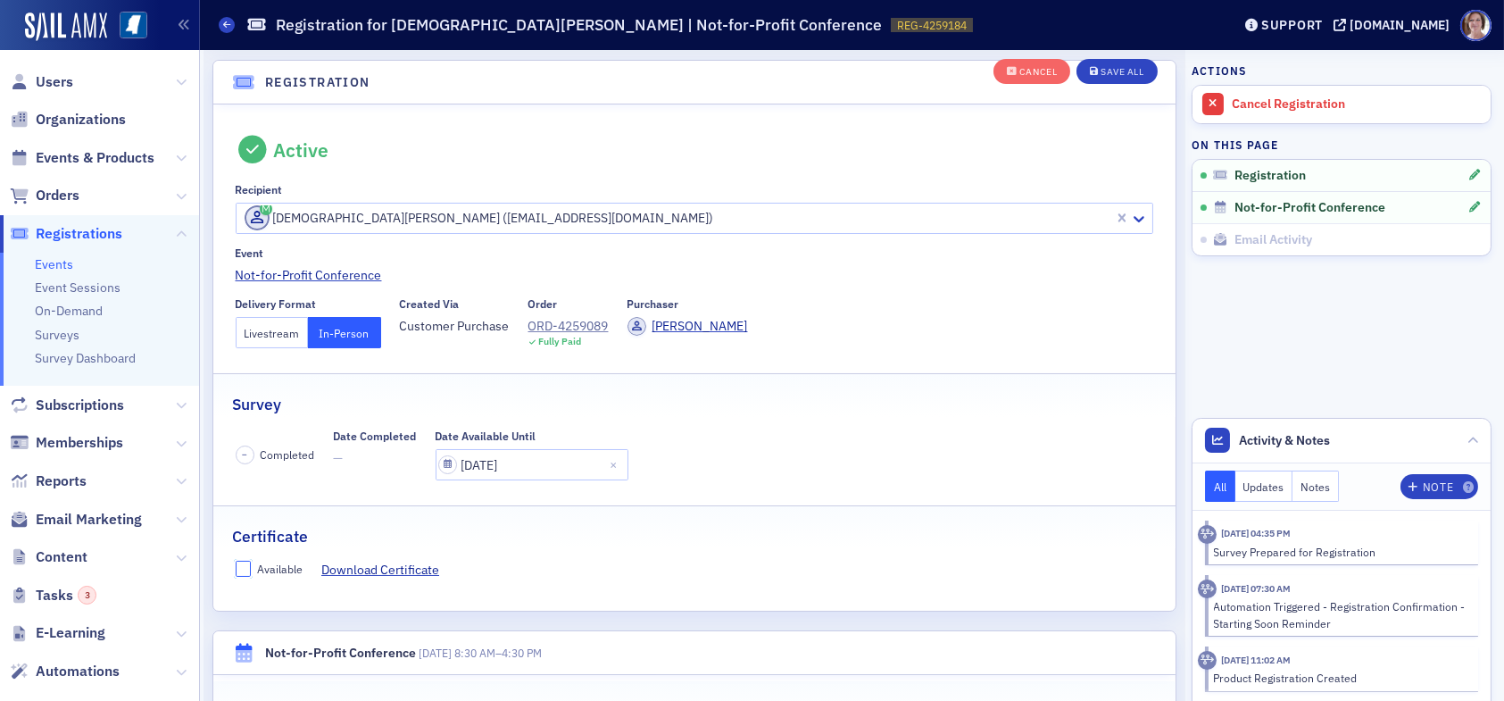
click at [245, 568] on input "Available" at bounding box center [244, 568] width 16 height 16
checkbox input "true"
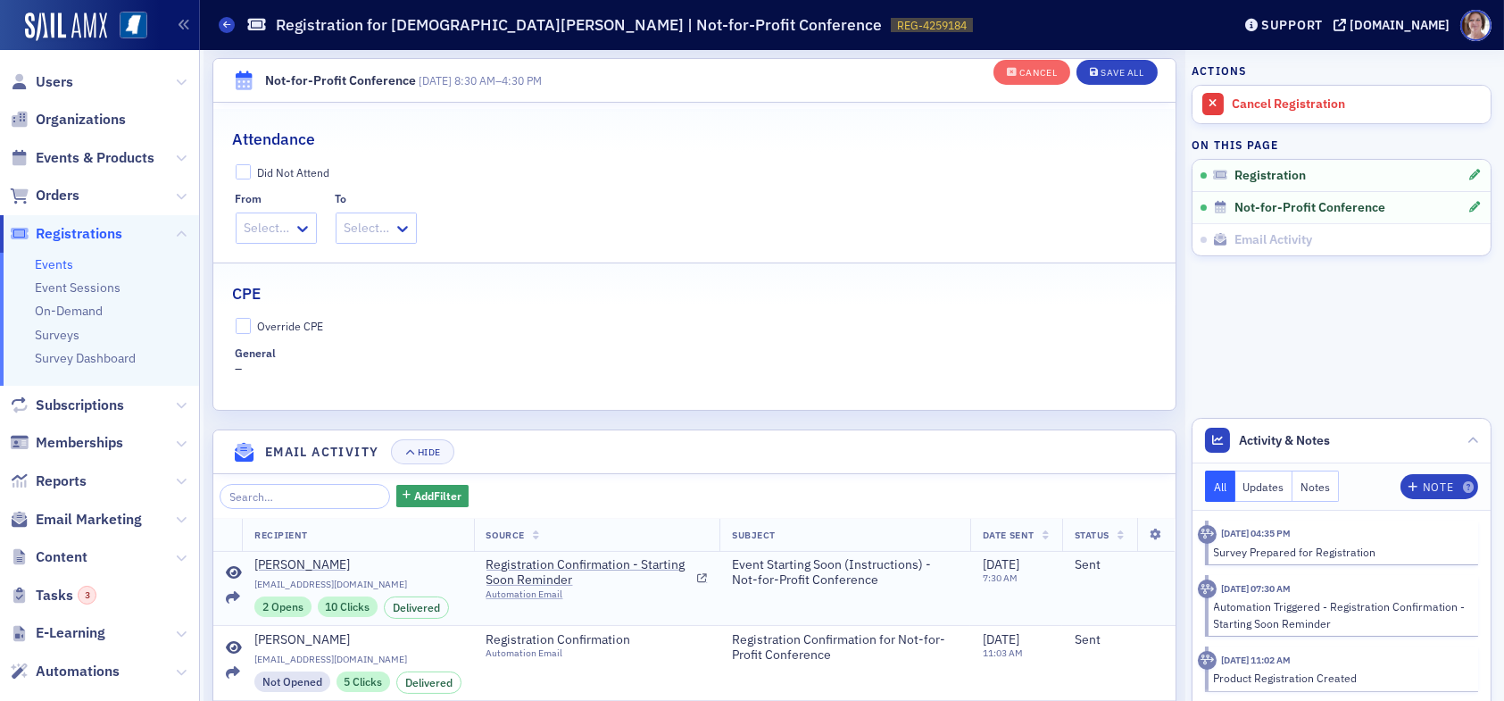
scroll to position [671, 0]
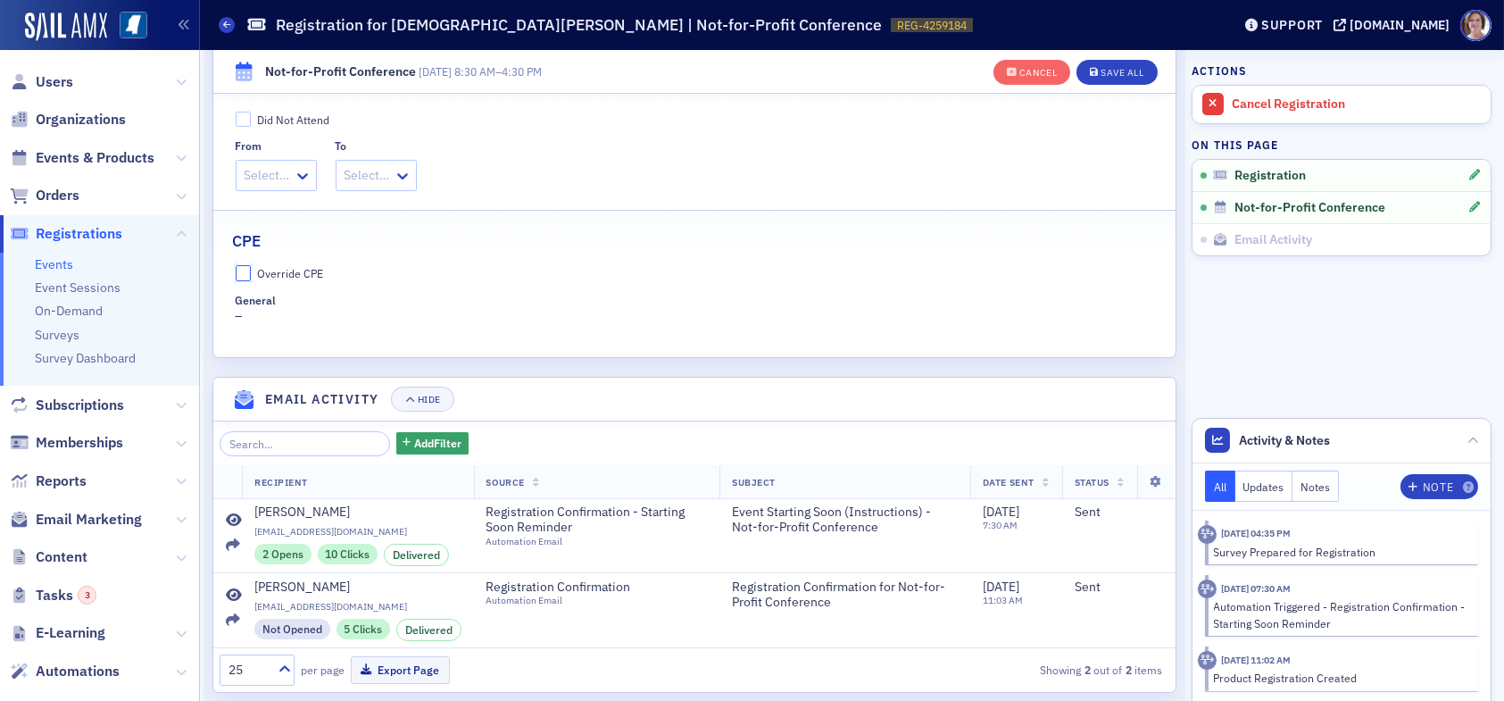
drag, startPoint x: 243, startPoint y: 267, endPoint x: 262, endPoint y: 287, distance: 28.4
click at [244, 267] on input "Override CPE" at bounding box center [244, 273] width 16 height 16
checkbox input "true"
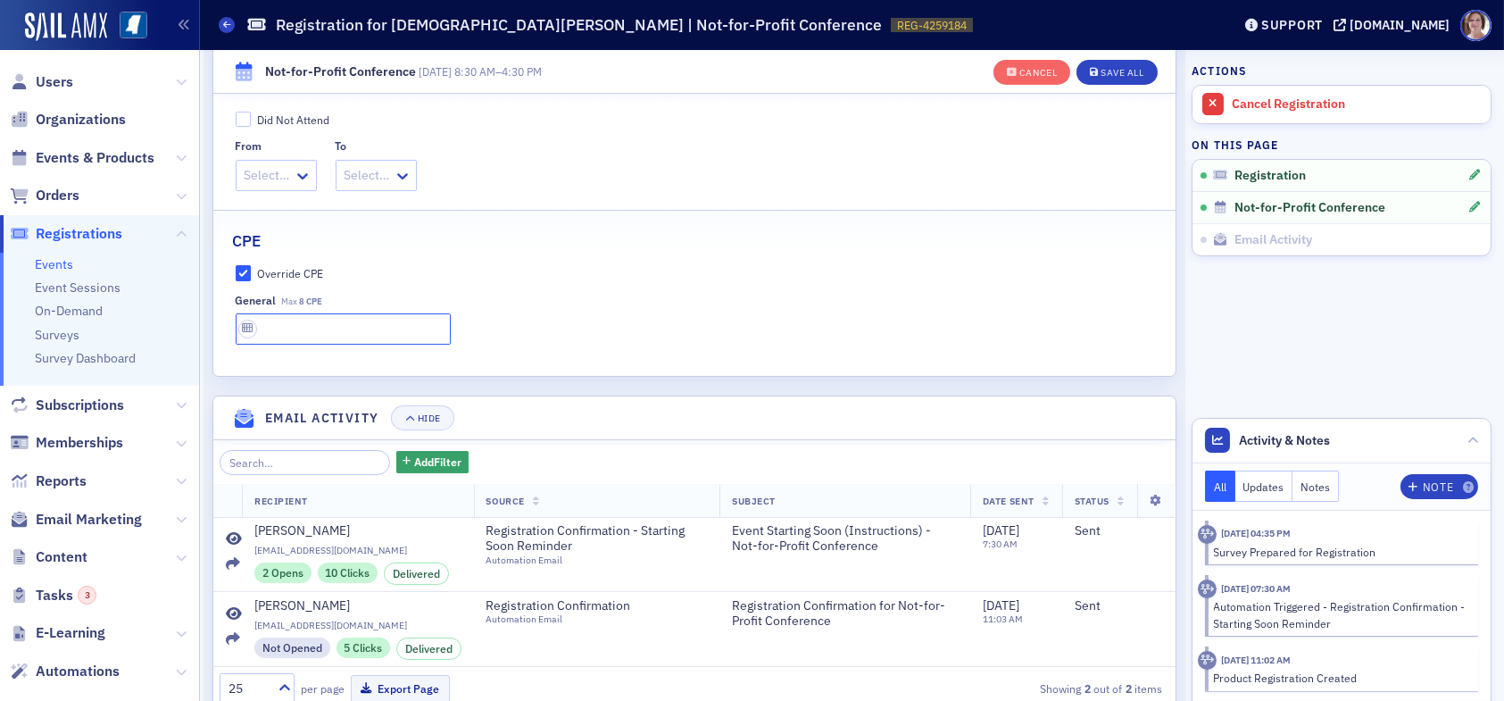
click at [304, 319] on input "text" at bounding box center [343, 328] width 215 height 31
type input "8 CPE"
click at [1129, 68] on div "Save All" at bounding box center [1121, 73] width 43 height 10
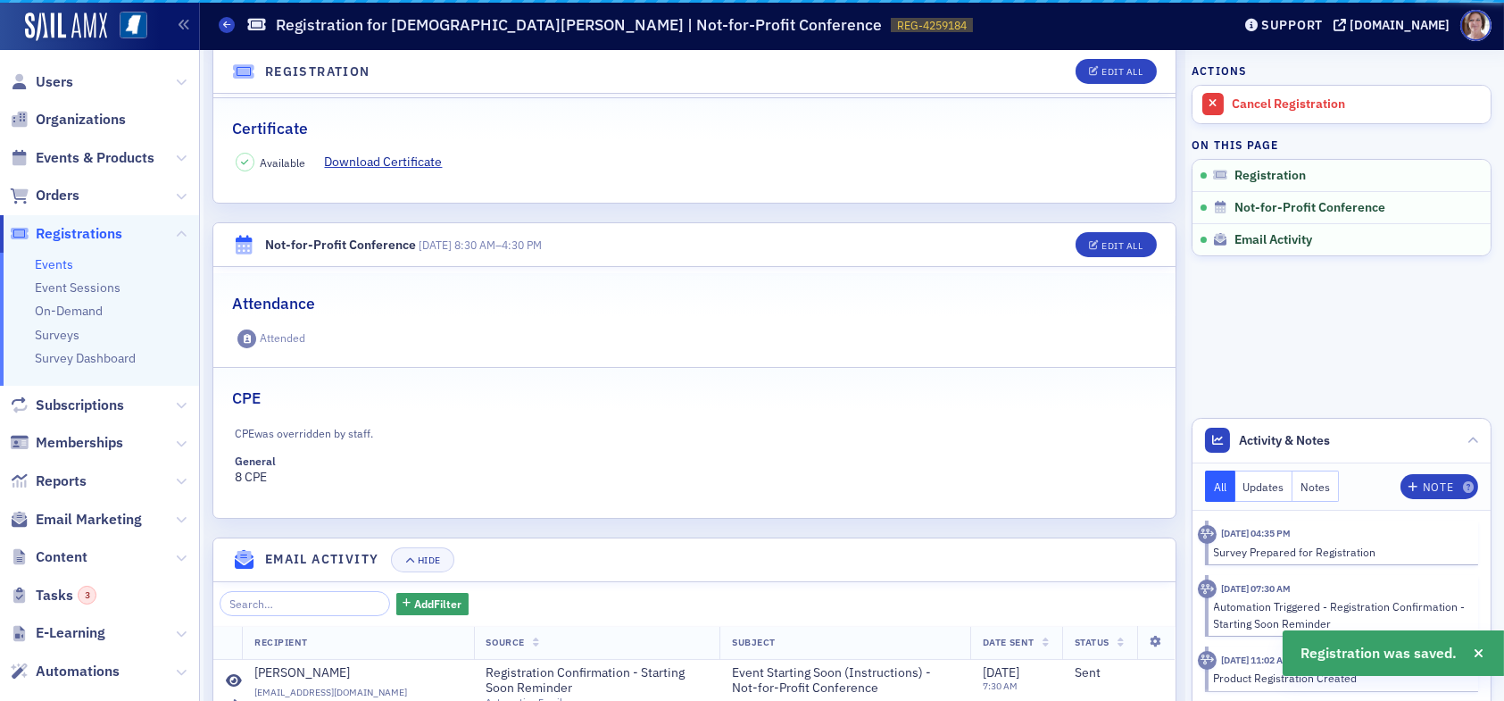
scroll to position [593, 0]
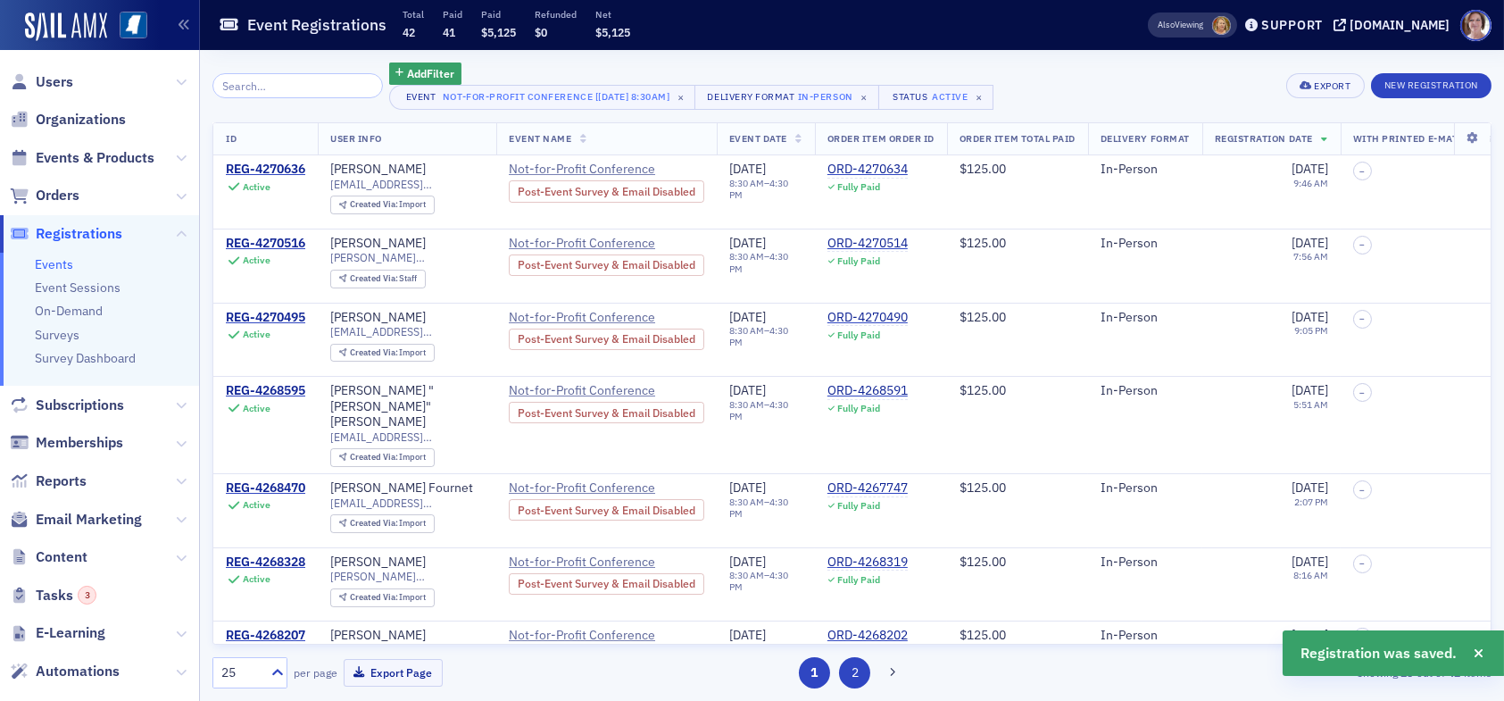
click at [852, 671] on button "2" at bounding box center [854, 672] width 31 height 31
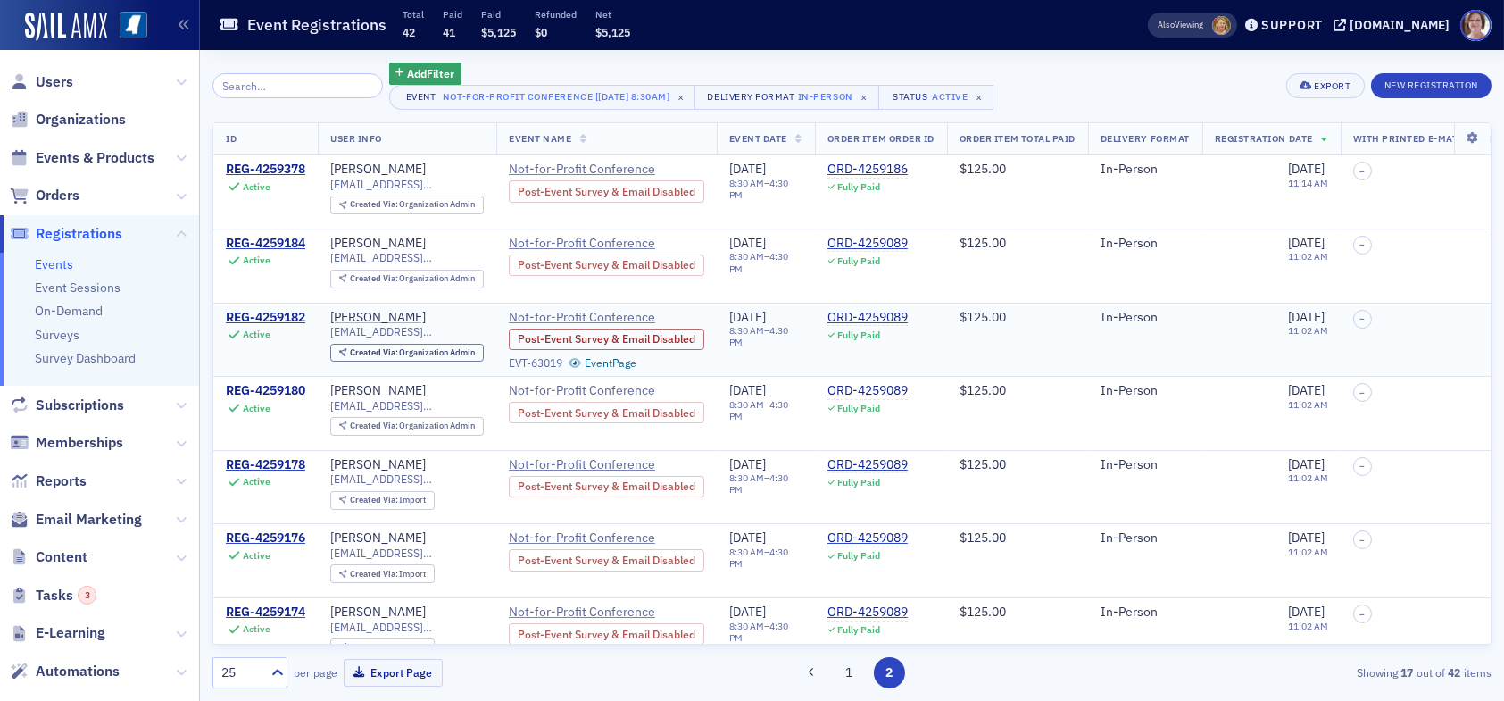
drag, startPoint x: 270, startPoint y: 314, endPoint x: 313, endPoint y: 307, distance: 44.3
click at [270, 313] on div "REG-4259182" at bounding box center [265, 318] width 79 height 16
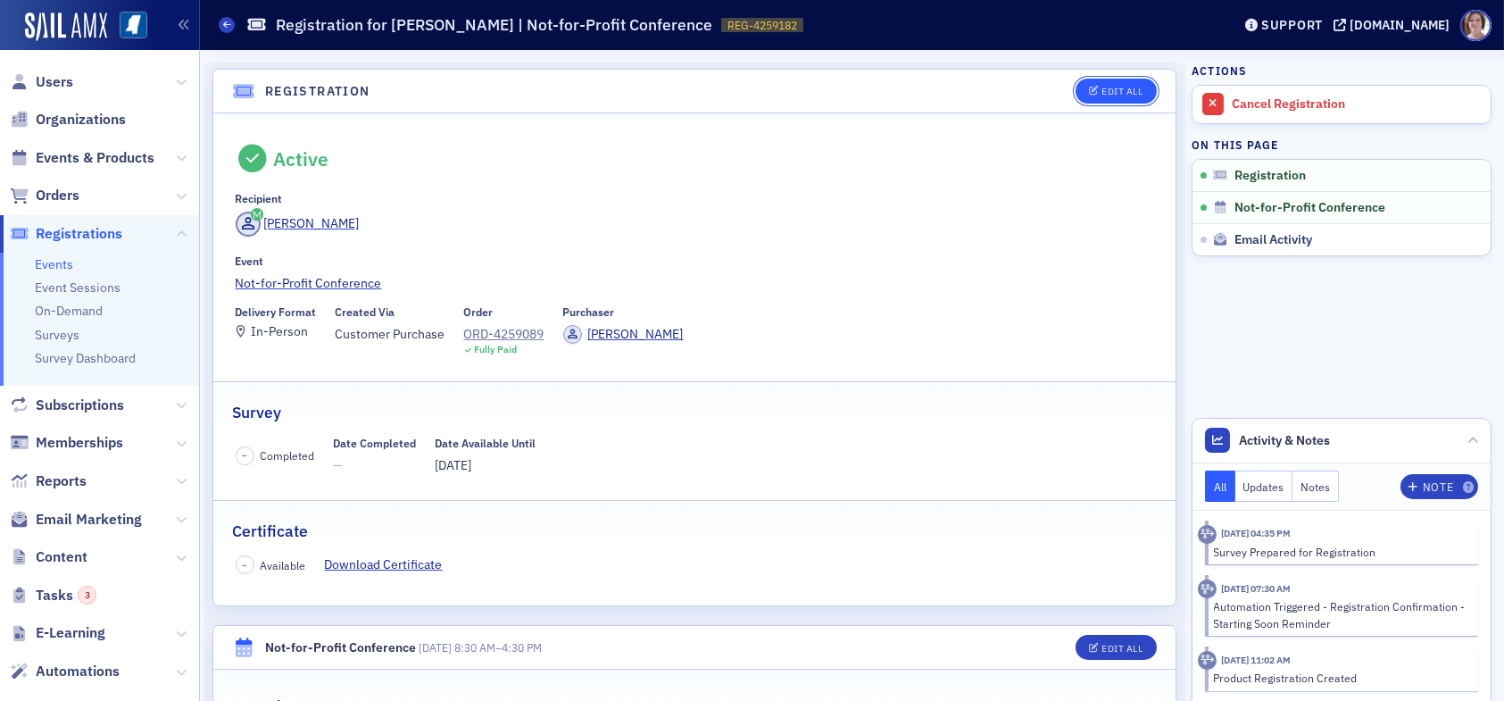
click at [1114, 87] on div "Edit All" at bounding box center [1121, 92] width 41 height 10
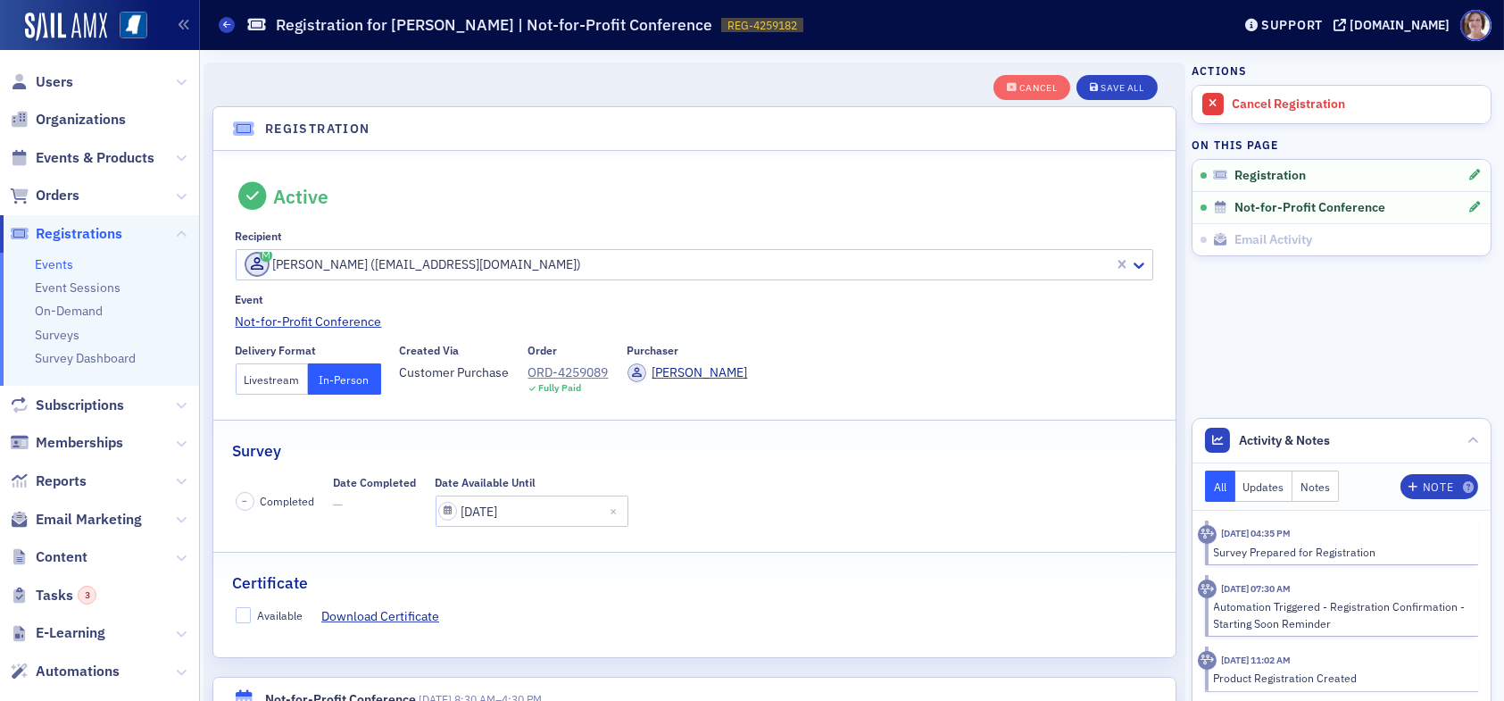
scroll to position [46, 0]
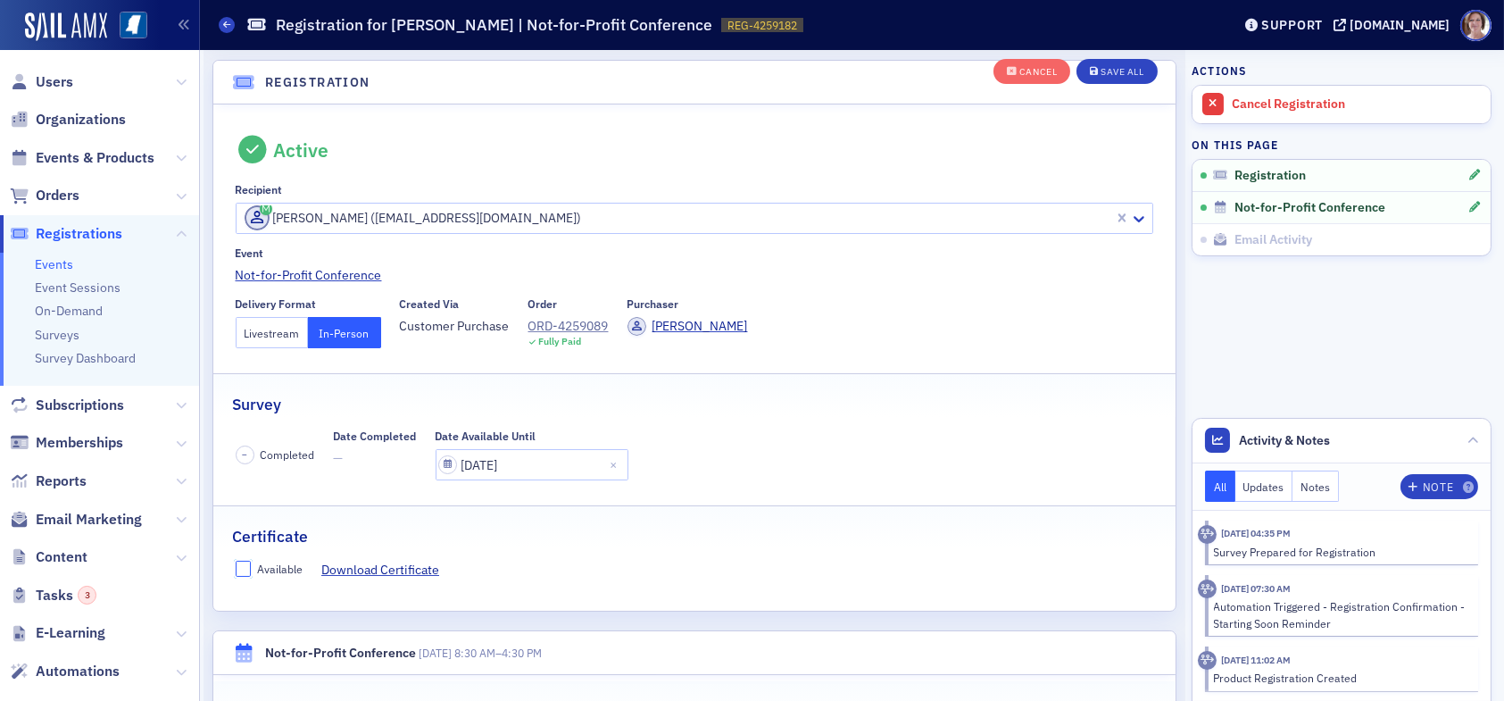
drag, startPoint x: 235, startPoint y: 568, endPoint x: 291, endPoint y: 568, distance: 56.2
click at [237, 568] on input "Available" at bounding box center [244, 568] width 16 height 16
checkbox input "true"
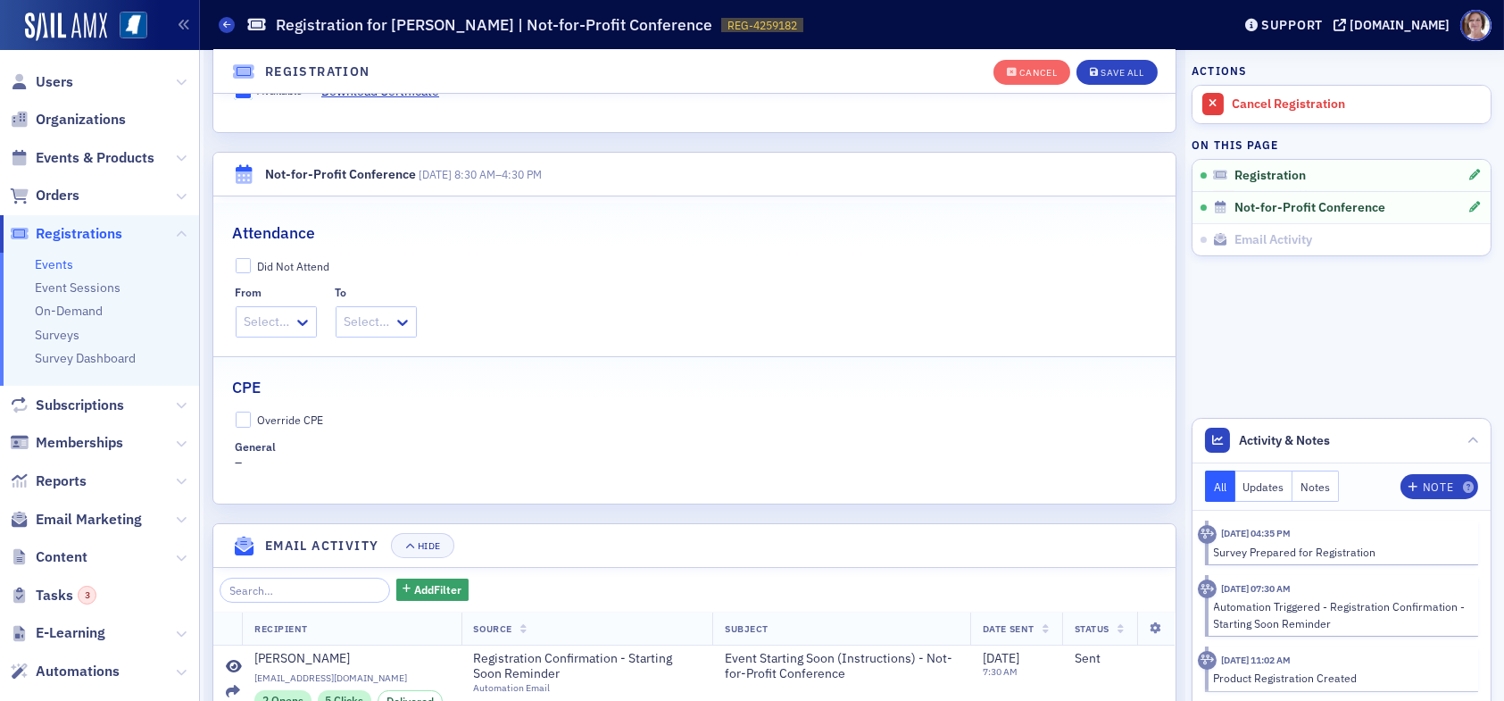
scroll to position [671, 0]
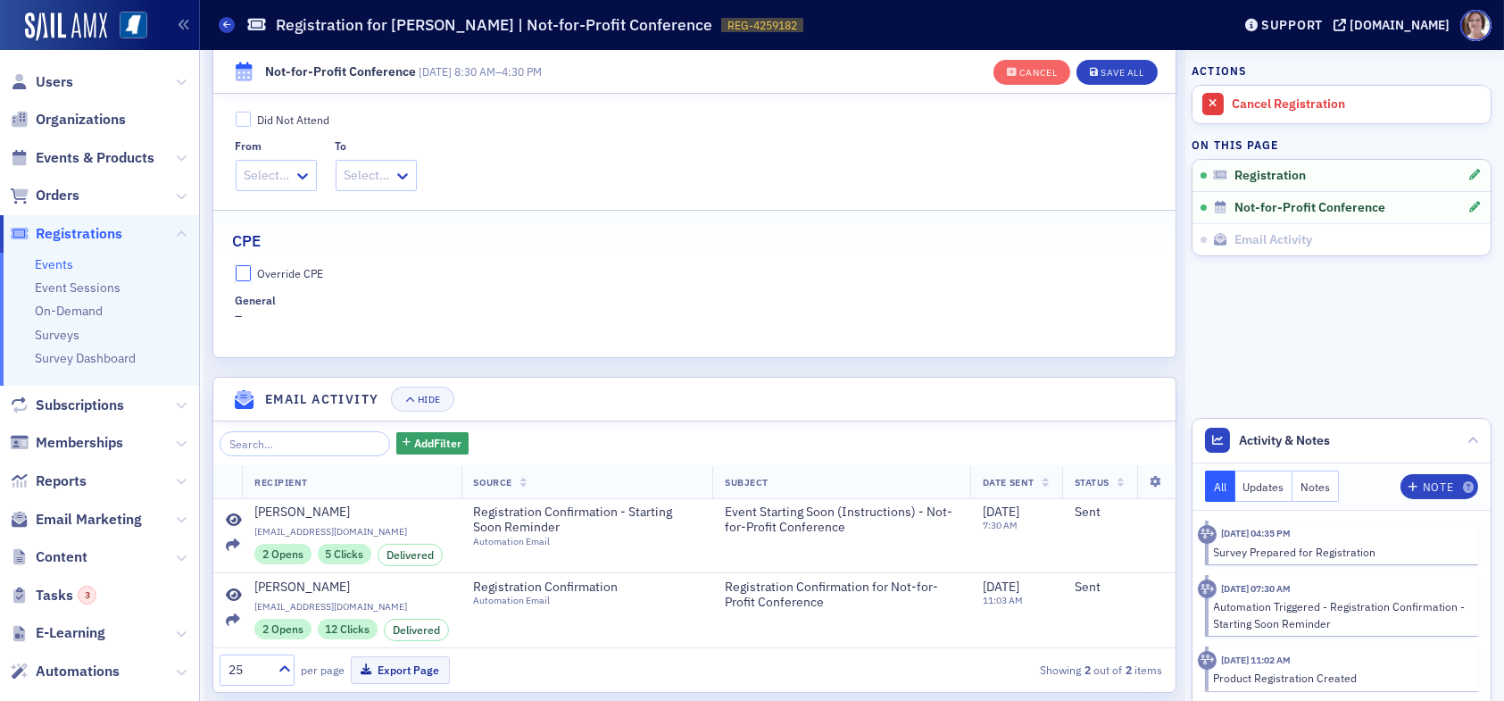
click at [249, 271] on input "Override CPE" at bounding box center [244, 273] width 16 height 16
checkbox input "true"
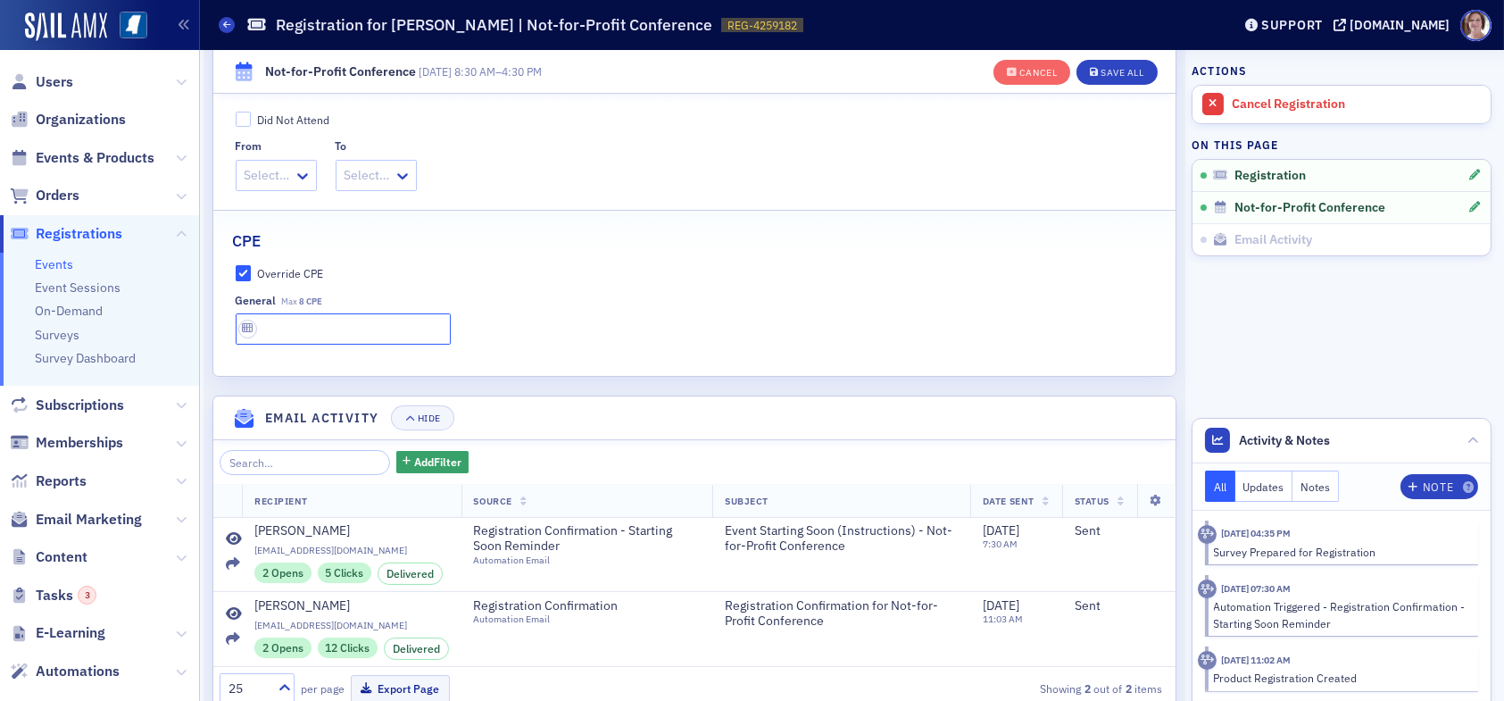
click at [298, 325] on input "text" at bounding box center [343, 328] width 215 height 31
type input "8 CPE"
click at [1105, 70] on div "Save All" at bounding box center [1121, 73] width 43 height 10
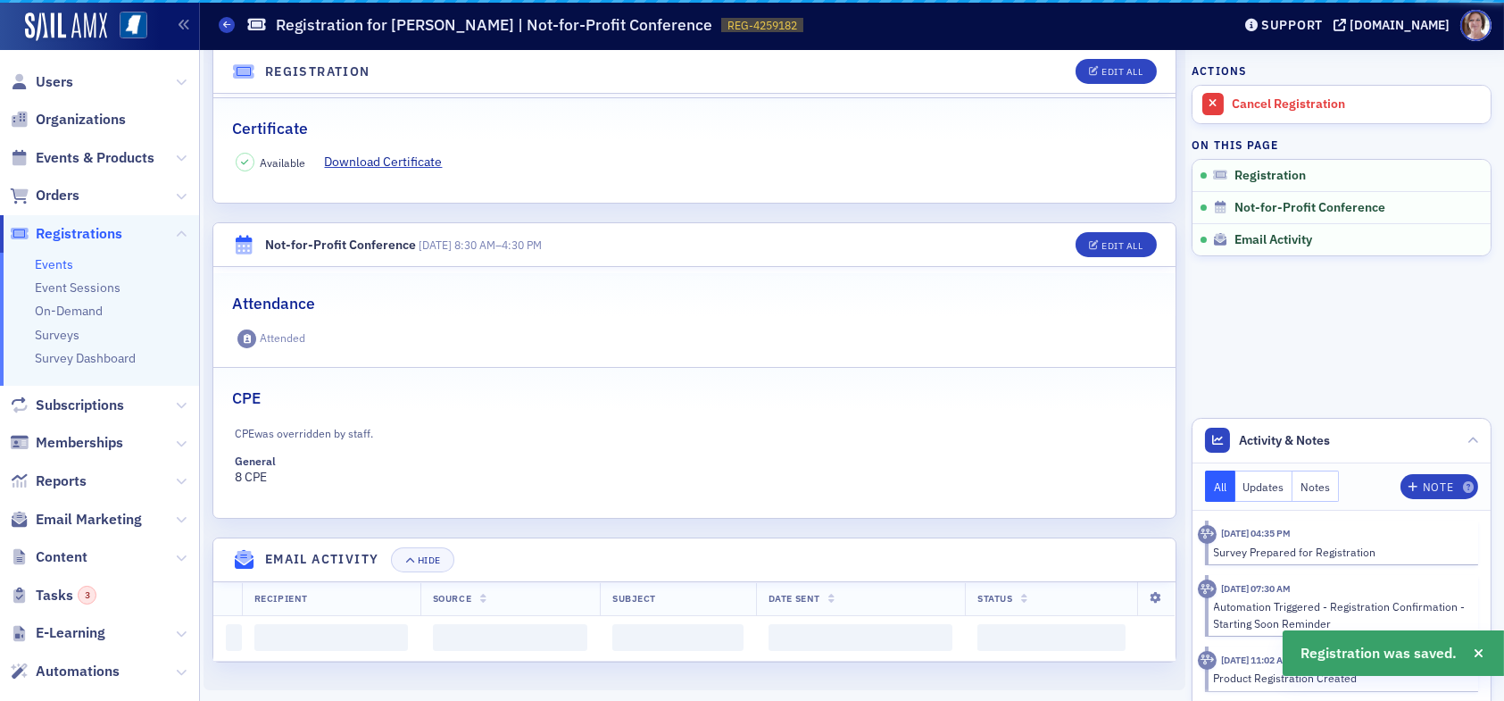
scroll to position [593, 0]
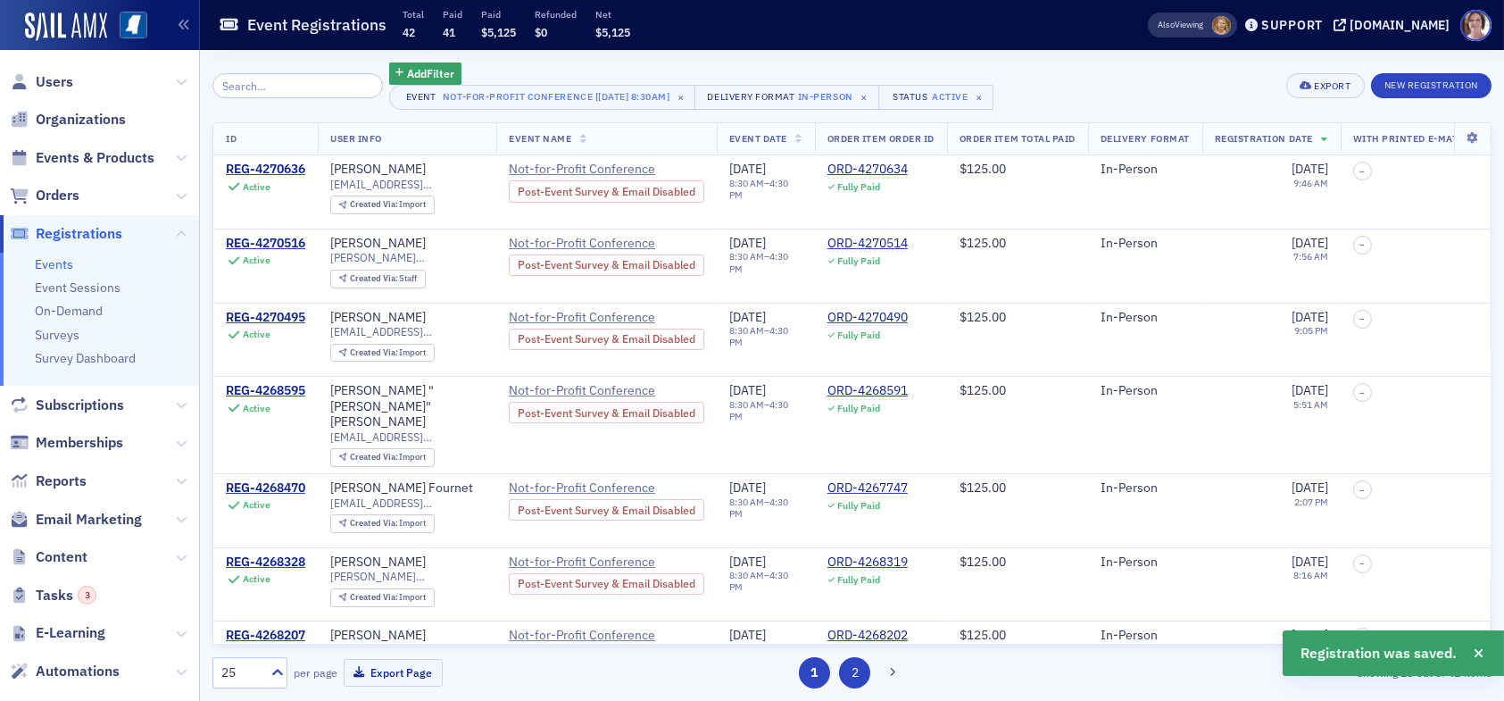
click at [851, 674] on button "2" at bounding box center [854, 672] width 31 height 31
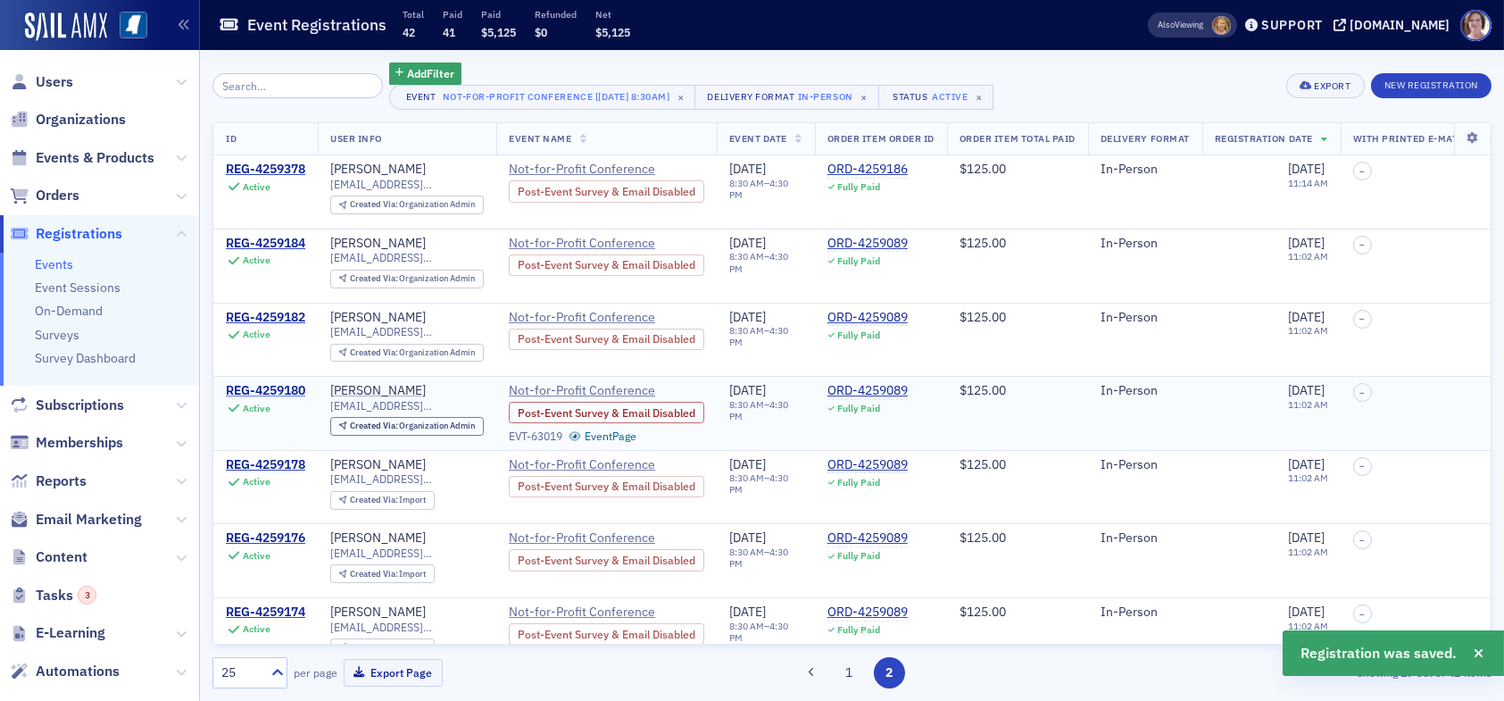
click at [284, 387] on div "REG-4259180" at bounding box center [265, 391] width 79 height 16
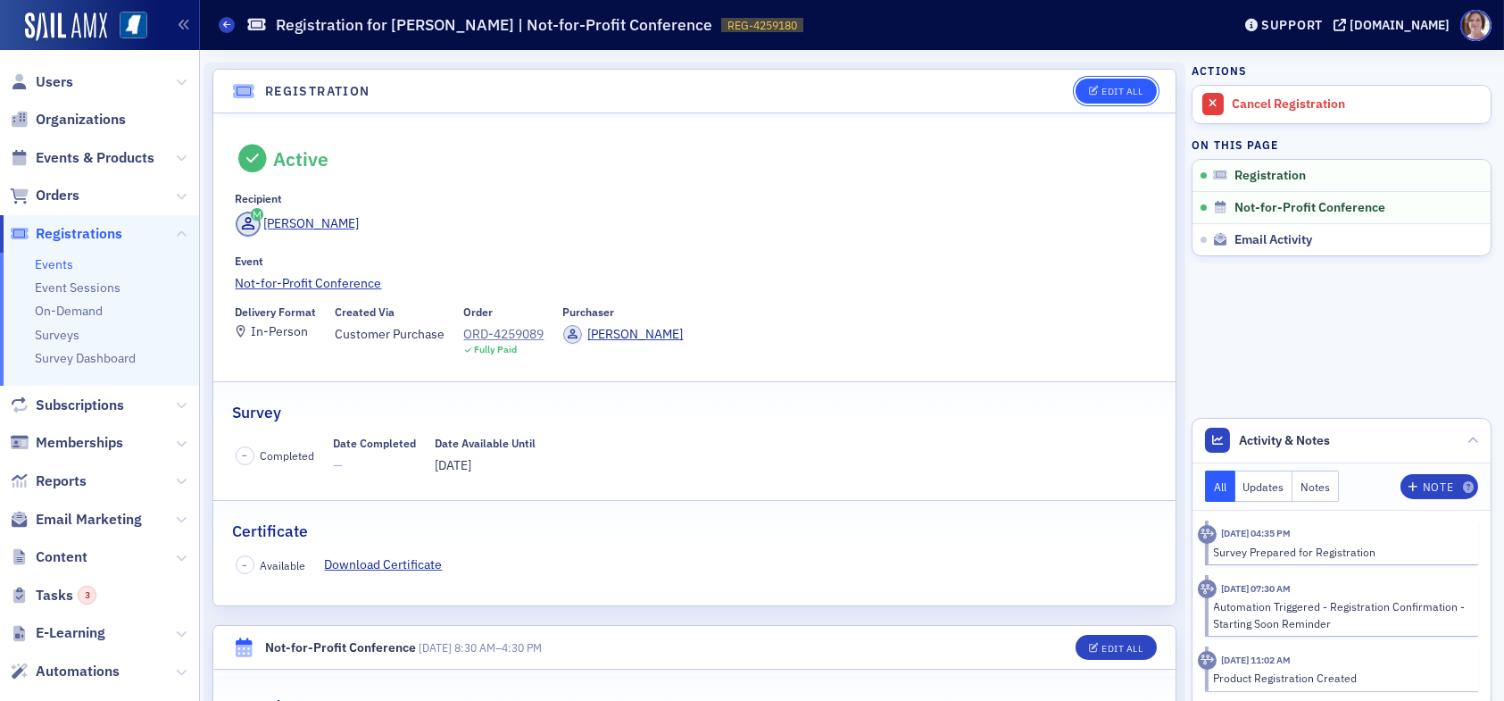
click at [1109, 88] on div "Edit All" at bounding box center [1121, 92] width 41 height 10
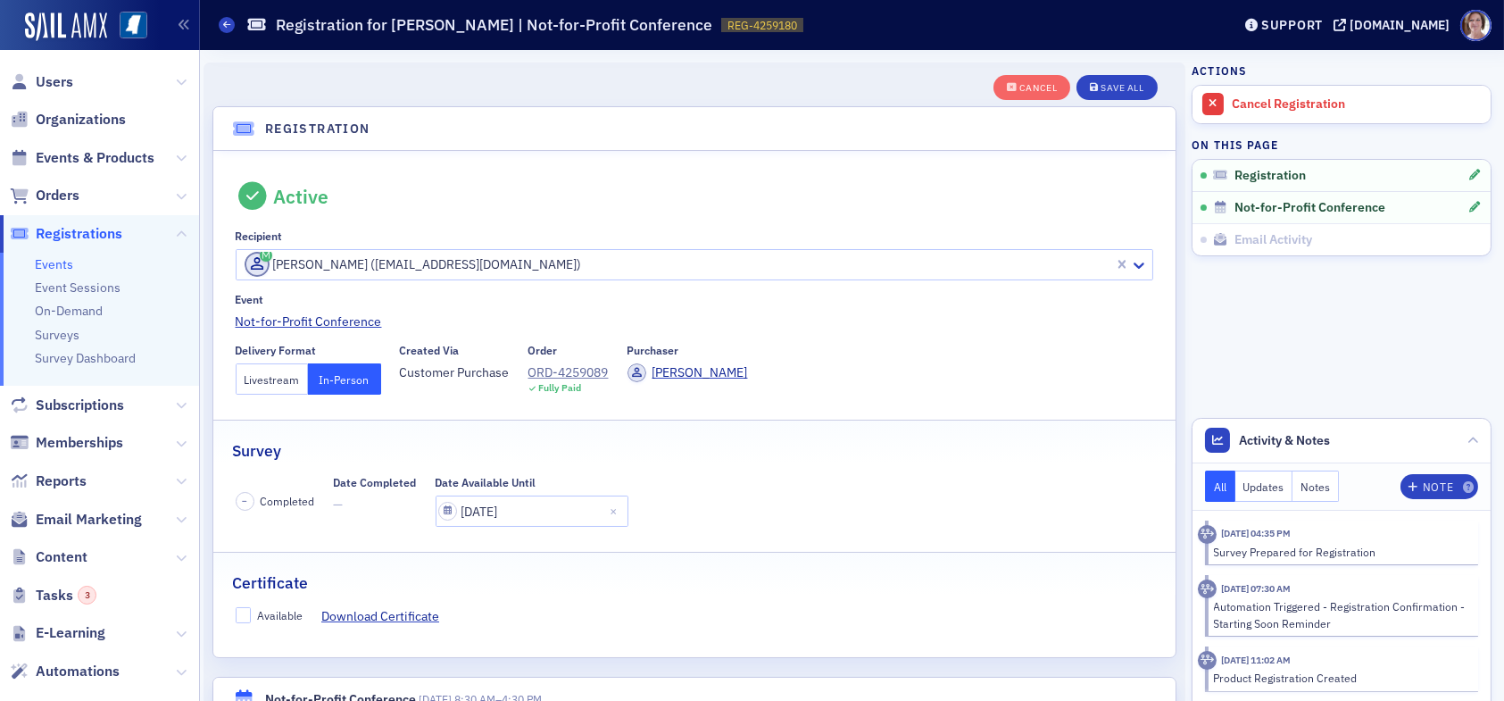
scroll to position [46, 0]
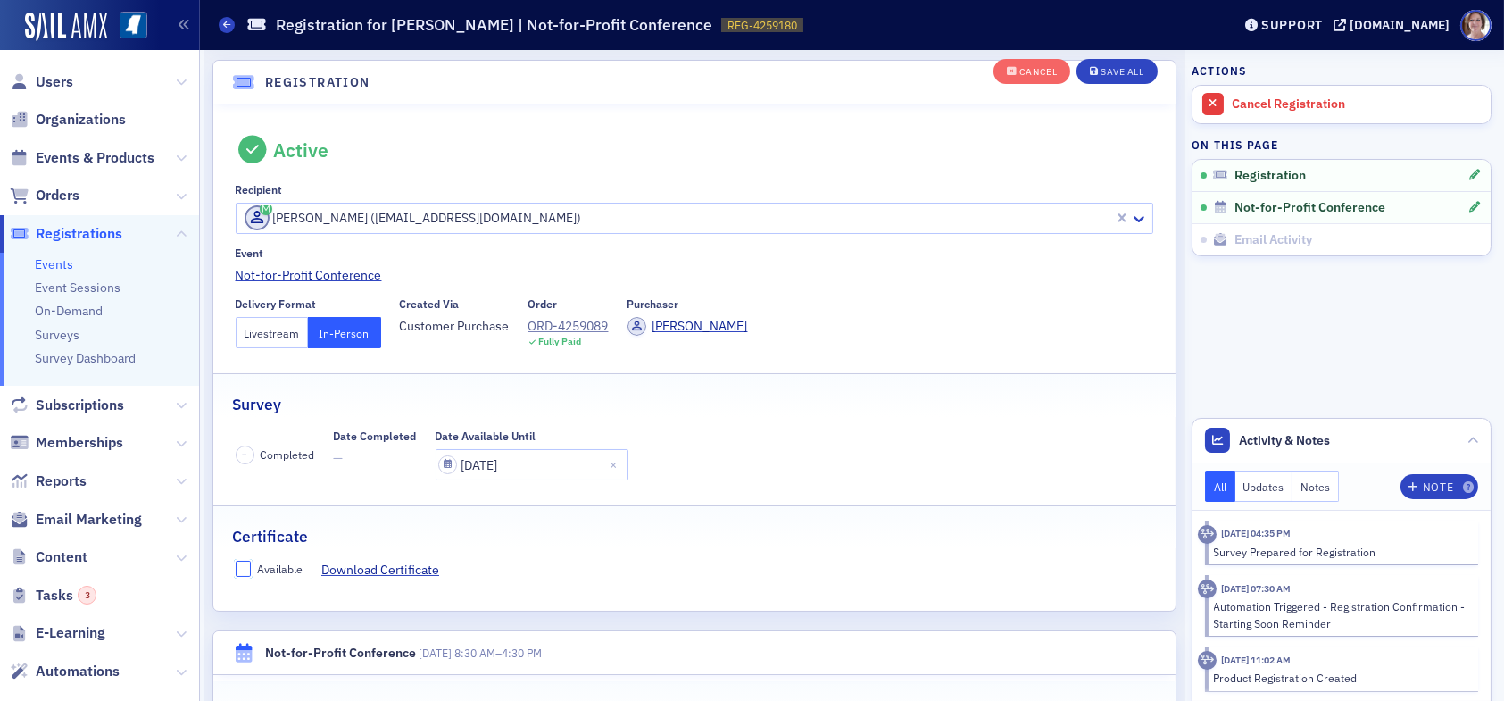
click at [239, 562] on input "Available" at bounding box center [244, 568] width 16 height 16
checkbox input "true"
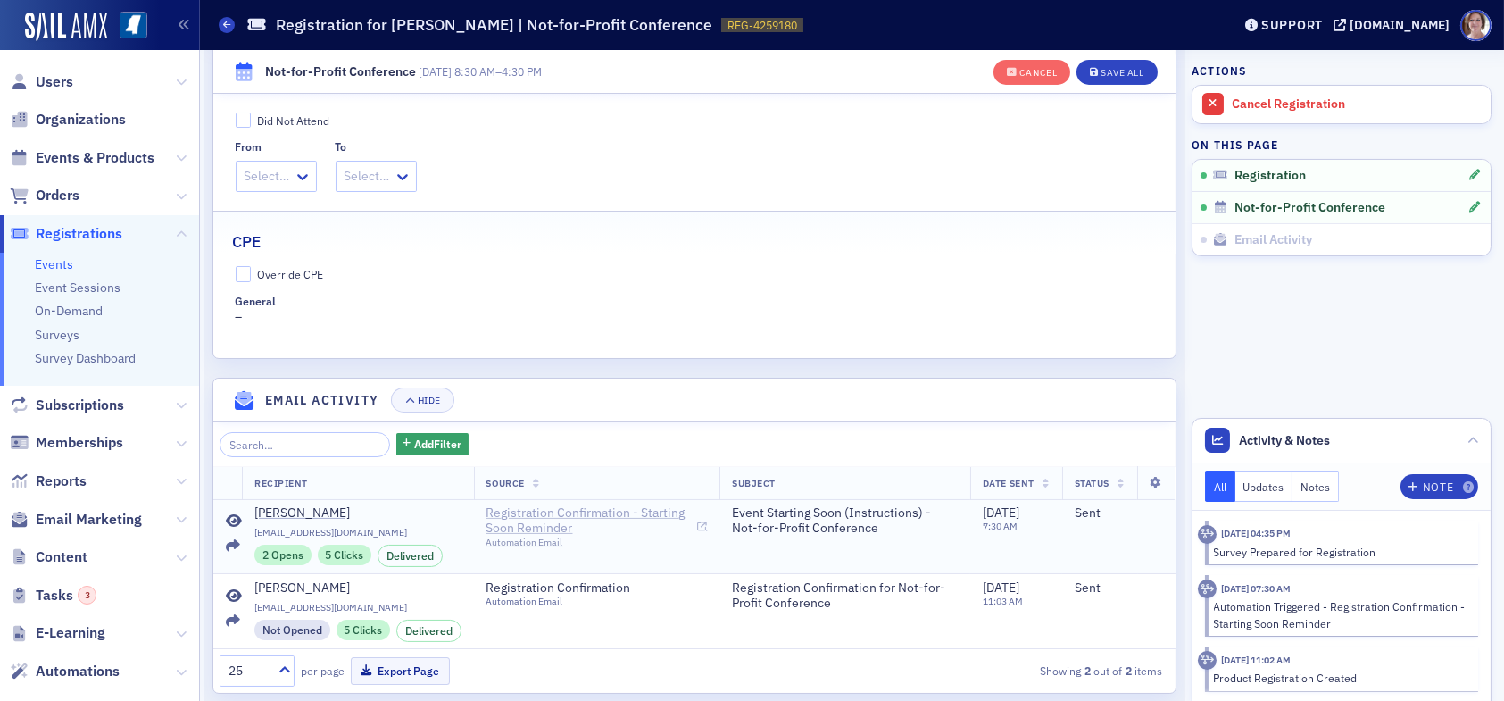
scroll to position [671, 0]
drag, startPoint x: 250, startPoint y: 270, endPoint x: 254, endPoint y: 278, distance: 9.2
click at [250, 271] on input "Override CPE" at bounding box center [244, 273] width 16 height 16
checkbox input "true"
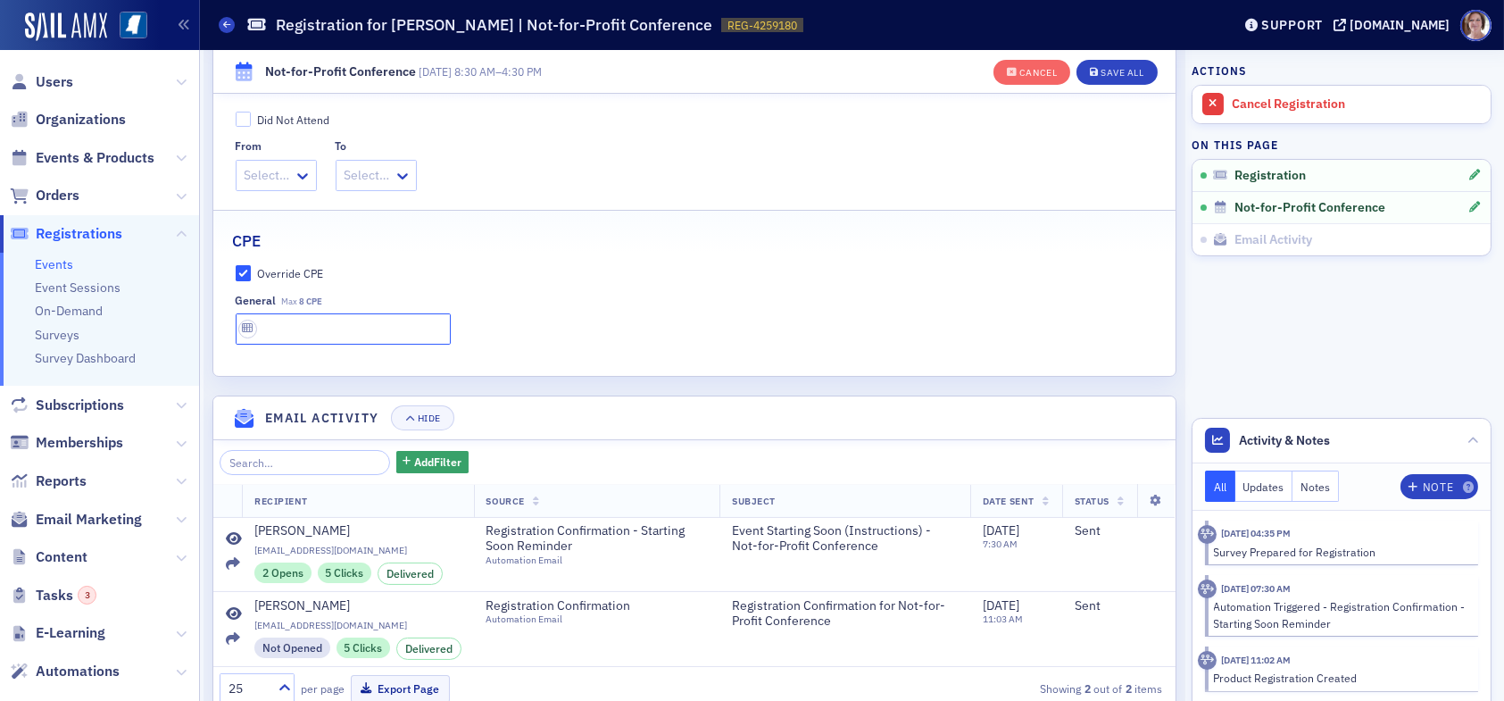
click at [312, 336] on input "text" at bounding box center [343, 328] width 215 height 31
type input "8 CPE"
click at [1115, 71] on div "Save All" at bounding box center [1121, 73] width 43 height 10
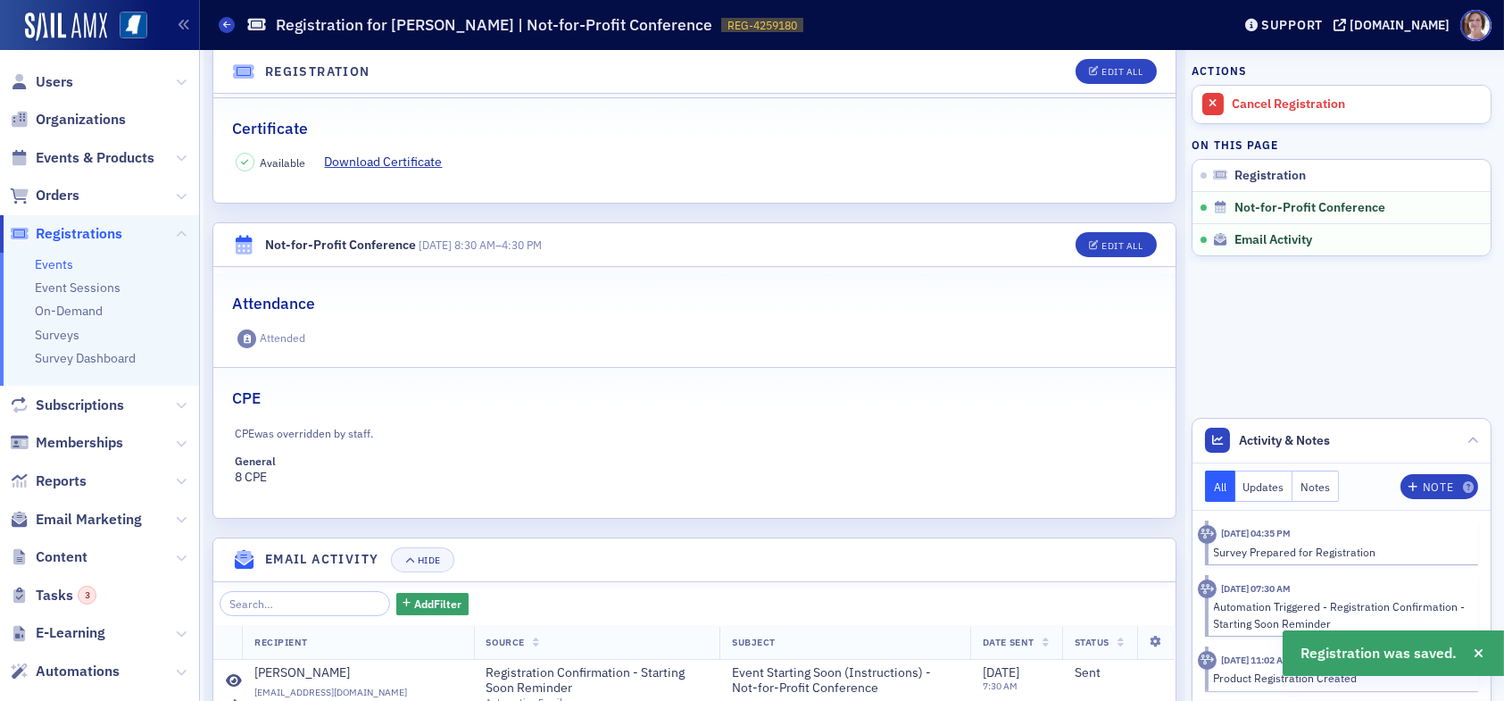
scroll to position [593, 0]
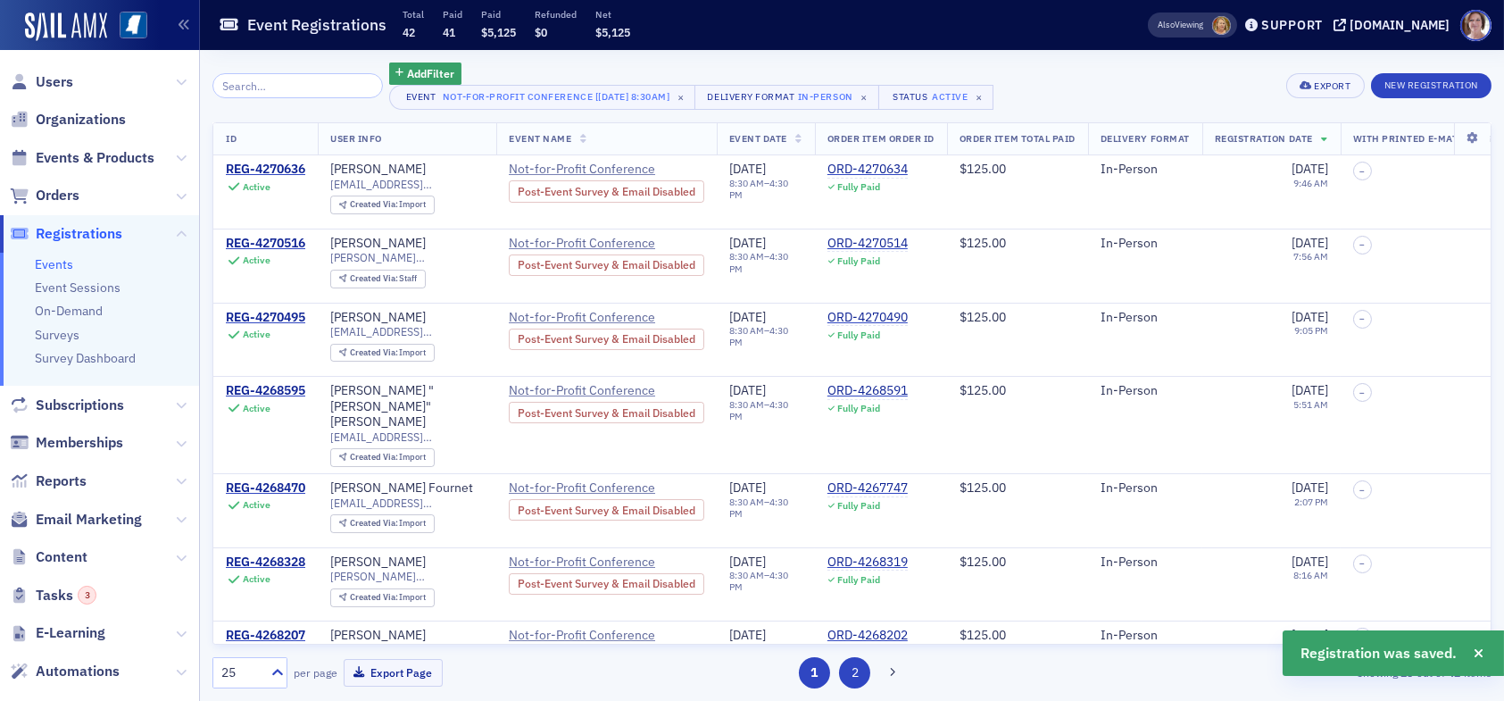
click at [855, 668] on button "2" at bounding box center [854, 672] width 31 height 31
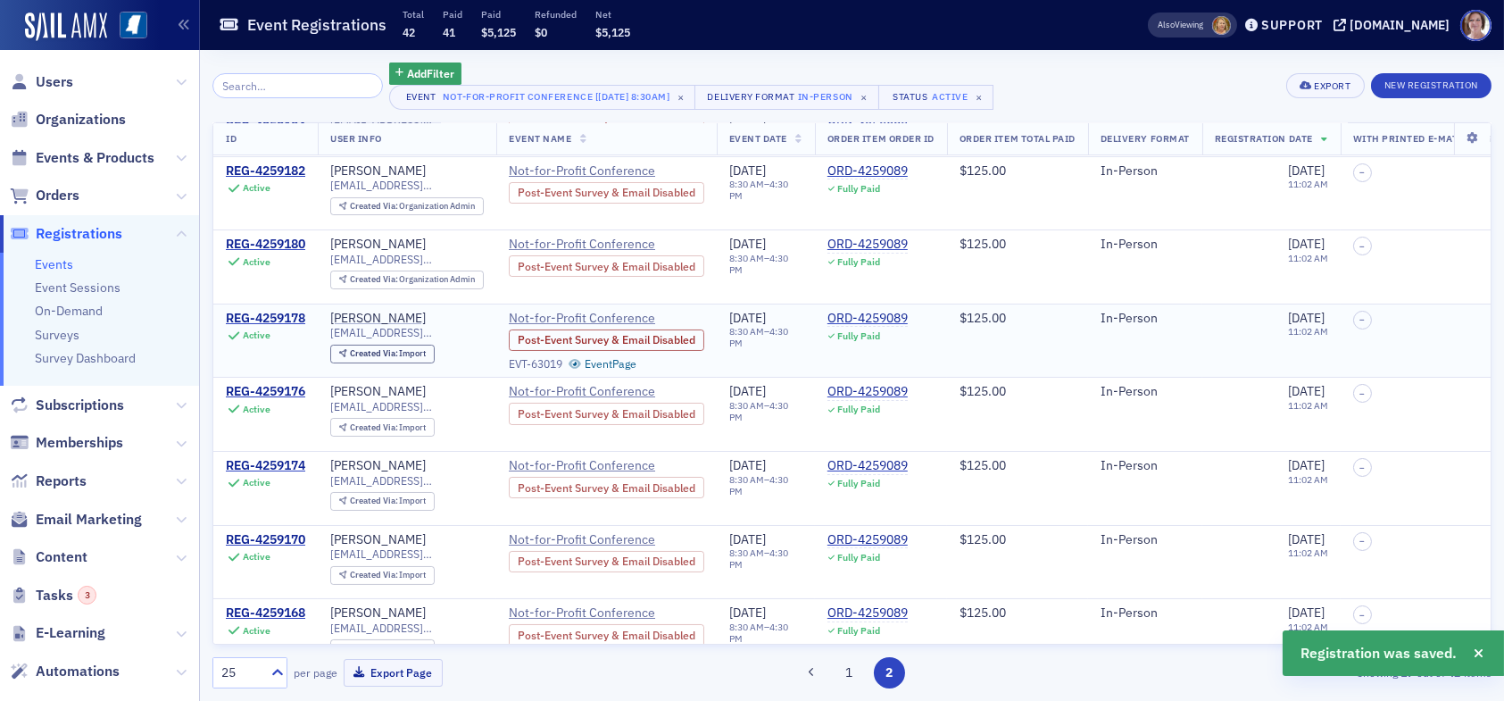
scroll to position [178, 0]
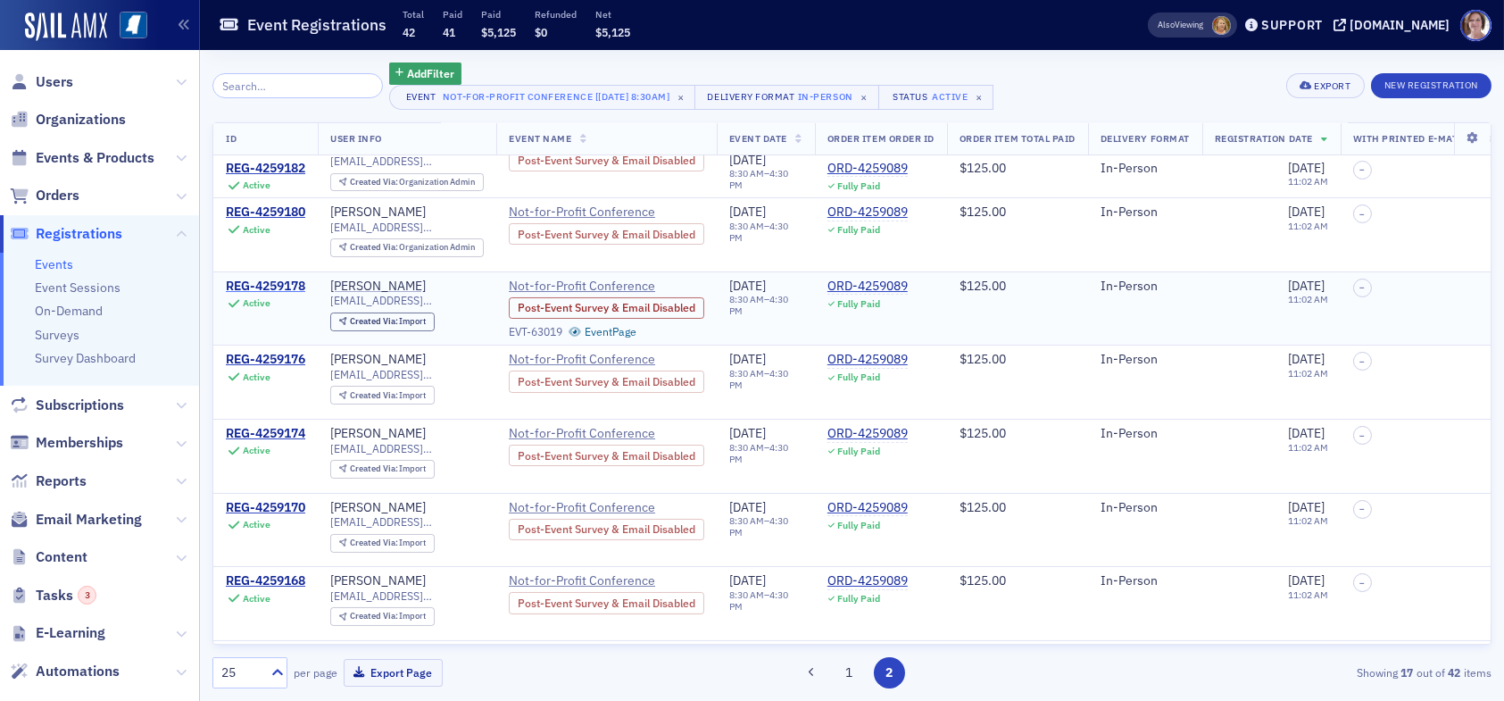
click at [270, 280] on div "REG-4259178" at bounding box center [265, 286] width 79 height 16
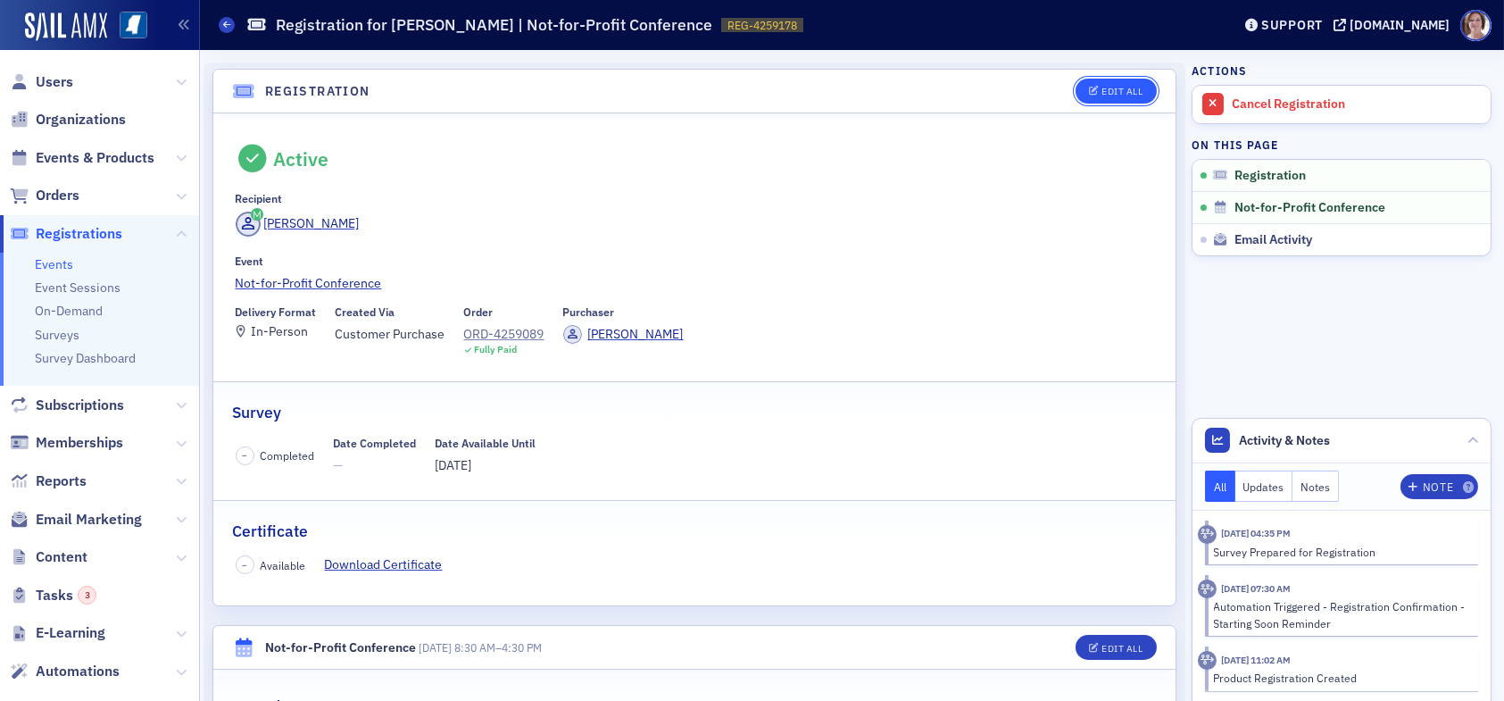
click at [1101, 95] on div "Edit All" at bounding box center [1121, 92] width 41 height 10
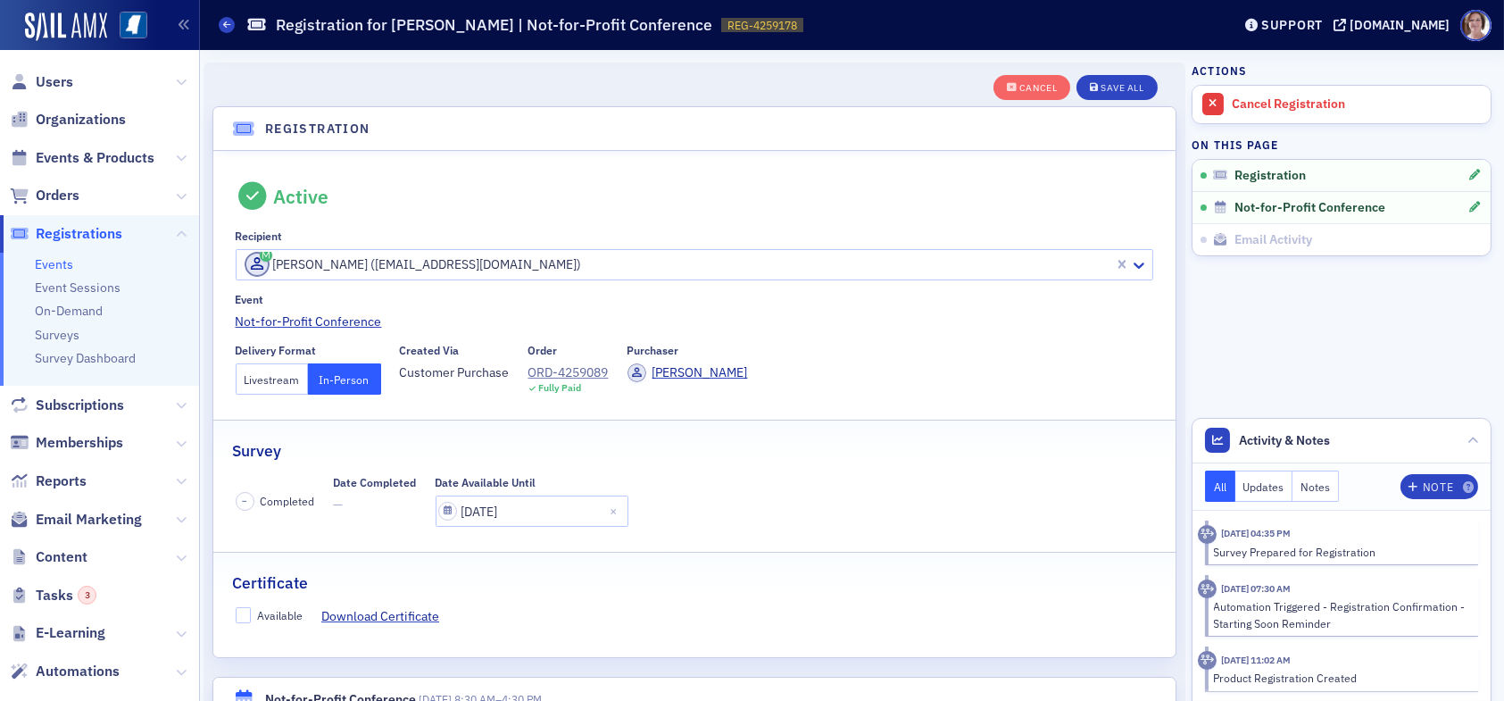
scroll to position [46, 0]
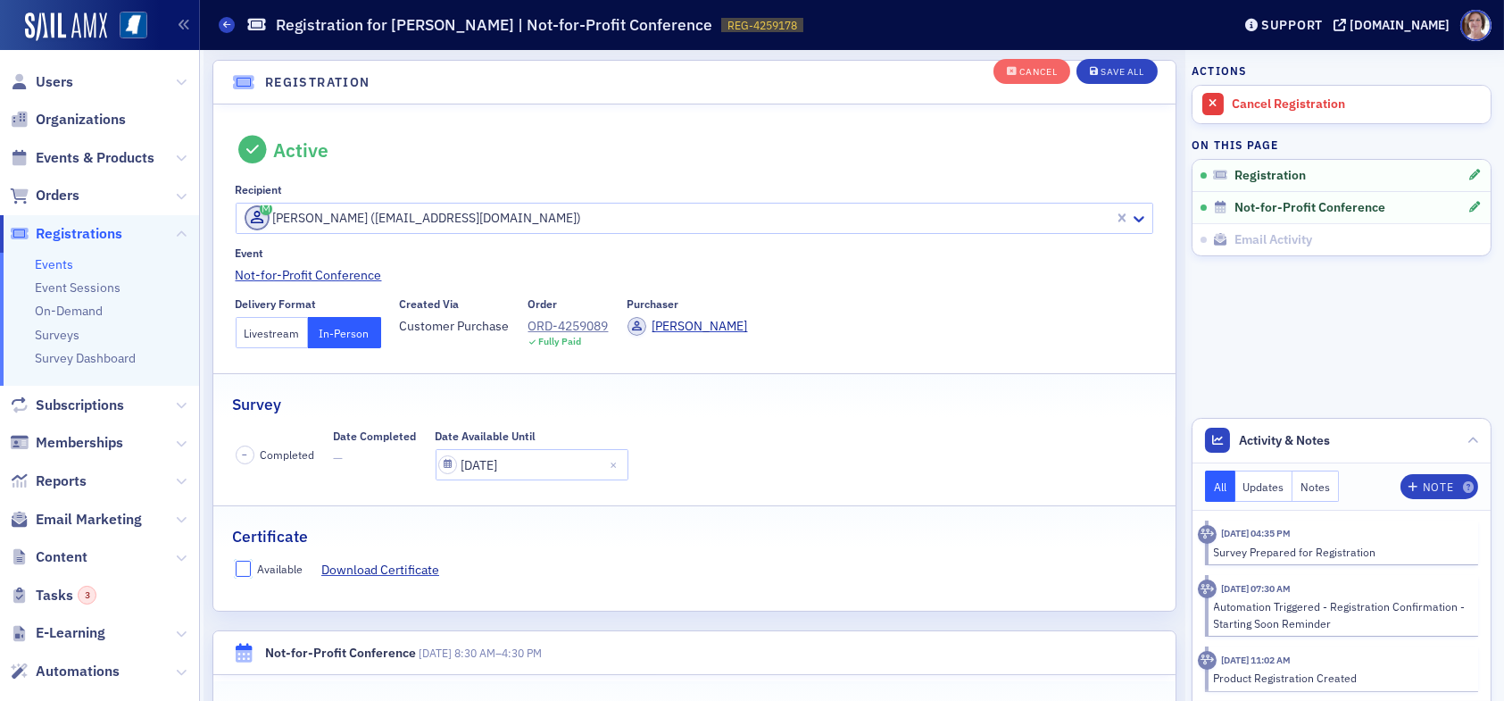
drag, startPoint x: 243, startPoint y: 572, endPoint x: 251, endPoint y: 567, distance: 9.7
click at [245, 569] on input "Available" at bounding box center [244, 568] width 16 height 16
checkbox input "true"
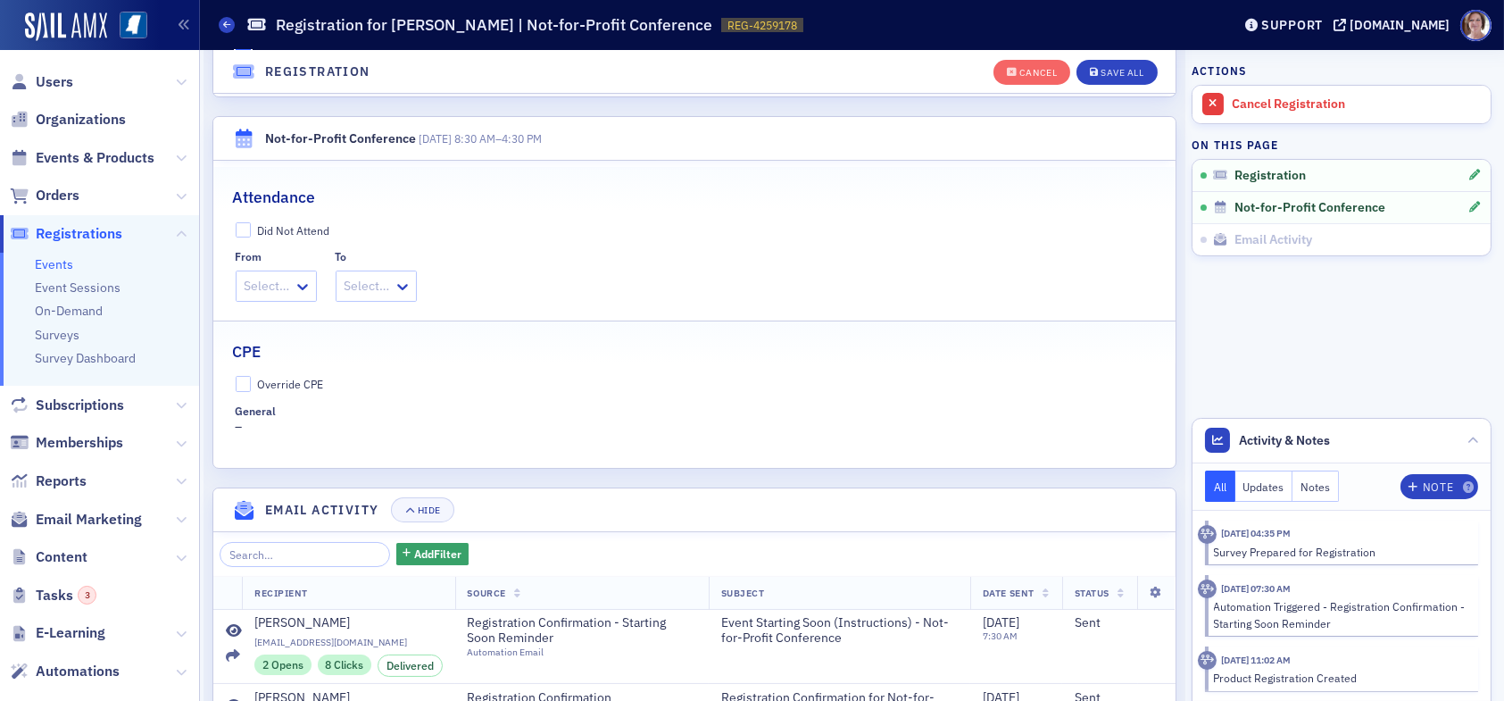
scroll to position [582, 0]
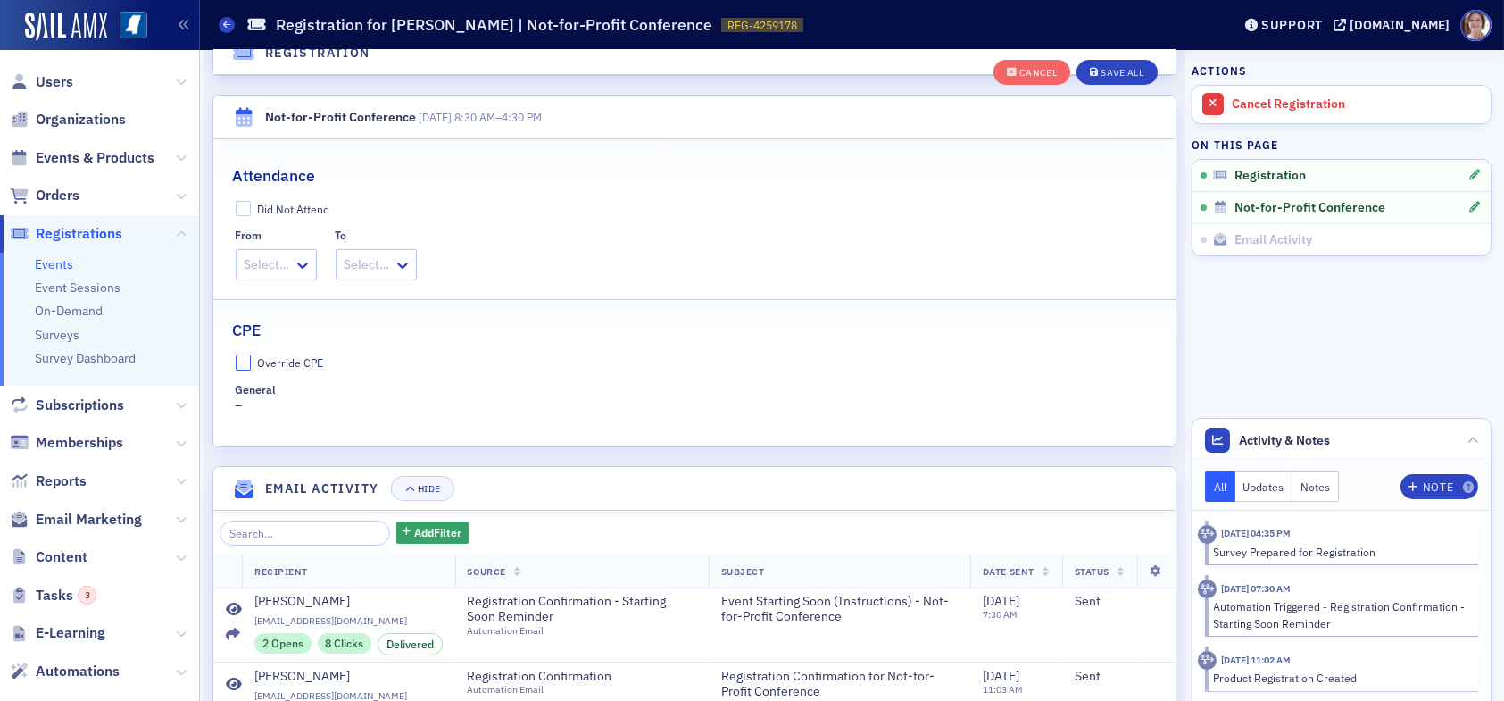
drag, startPoint x: 243, startPoint y: 358, endPoint x: 248, endPoint y: 371, distance: 14.4
click at [245, 363] on input "Override CPE" at bounding box center [244, 362] width 16 height 16
checkbox input "true"
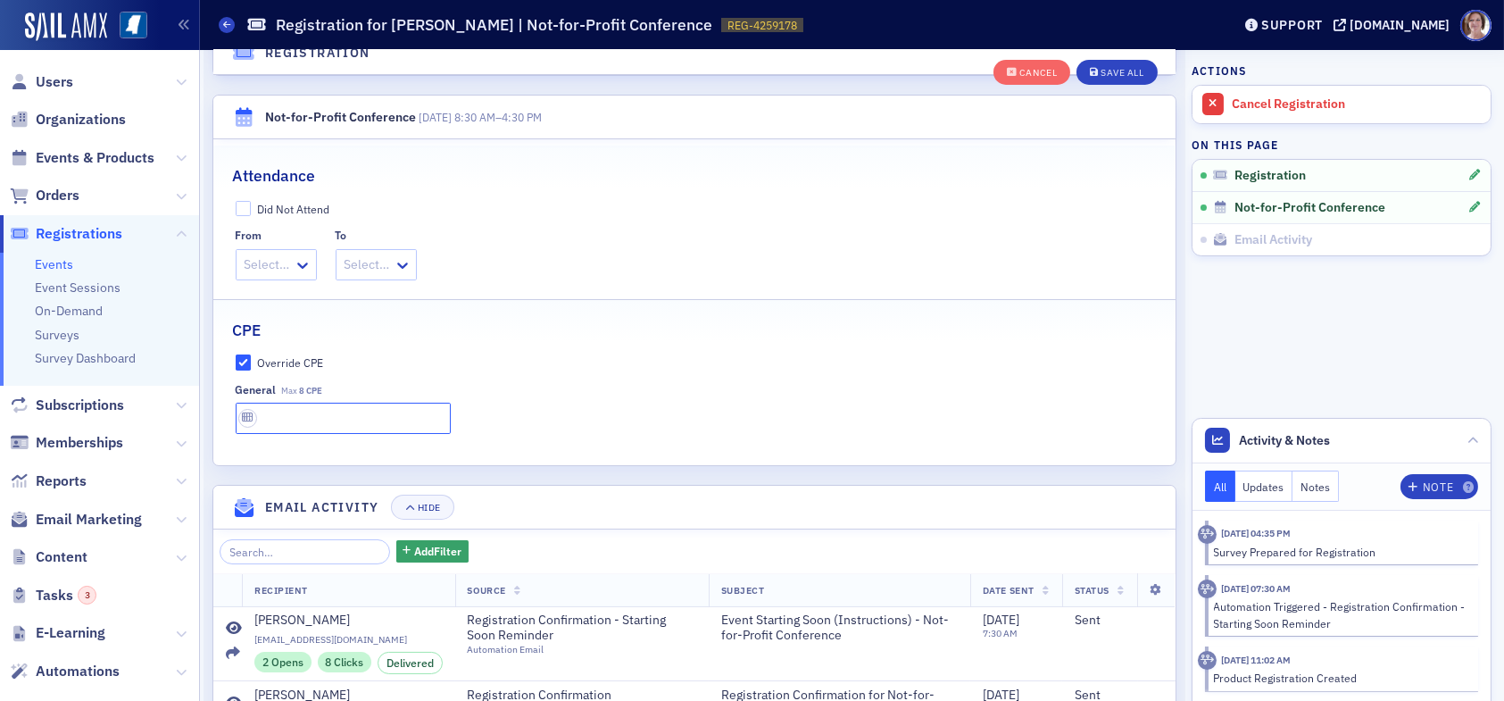
click at [296, 418] on input "text" at bounding box center [343, 417] width 215 height 31
type input "8 CPE"
click at [1100, 71] on div "Save All" at bounding box center [1121, 73] width 43 height 10
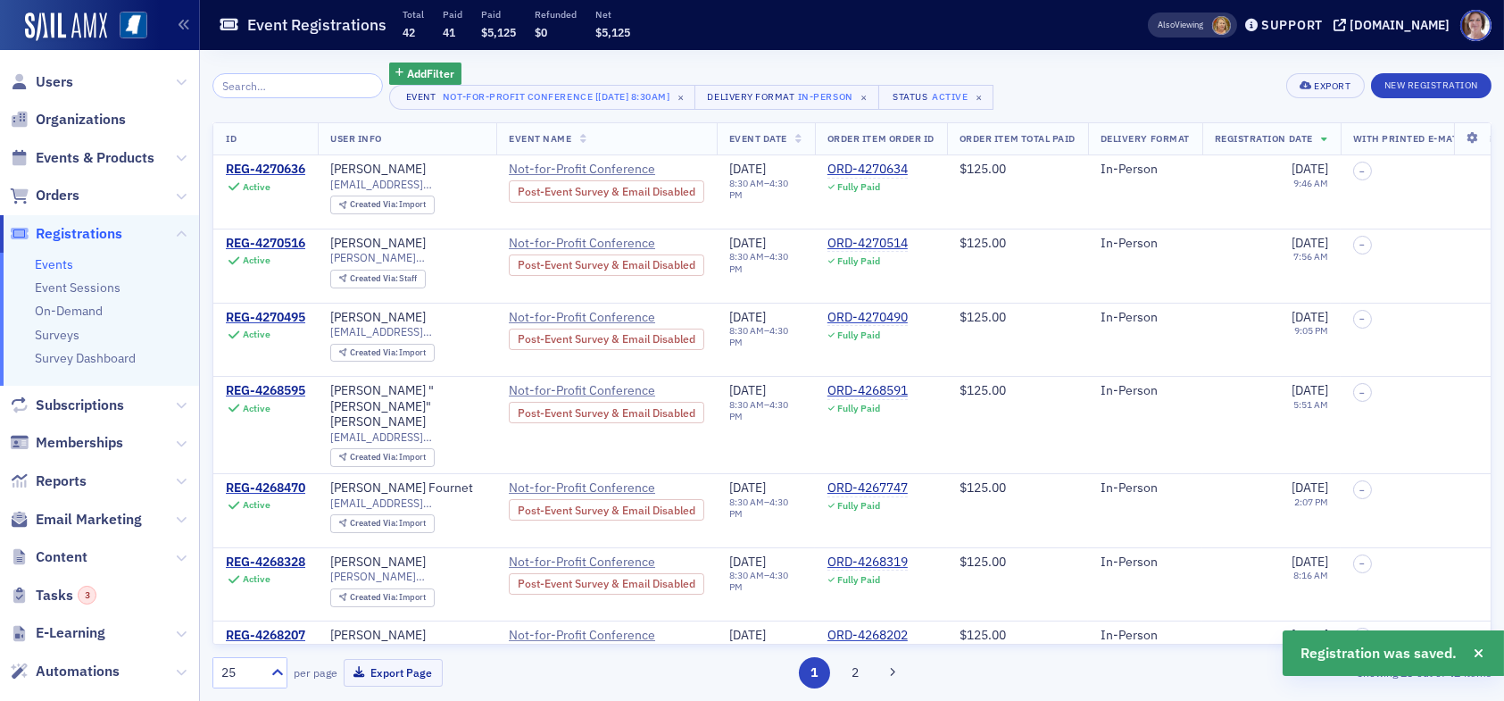
click at [859, 669] on button "2" at bounding box center [854, 672] width 31 height 31
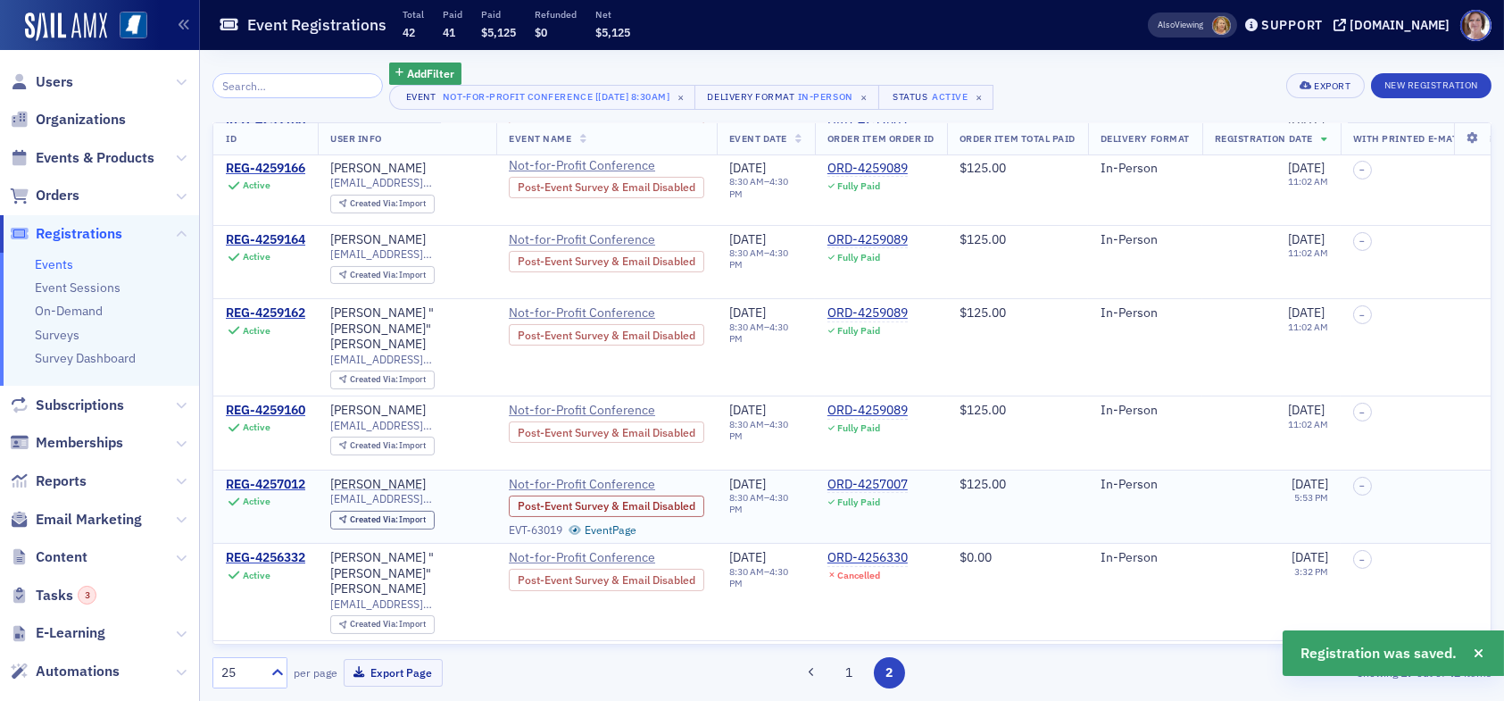
scroll to position [771, 0]
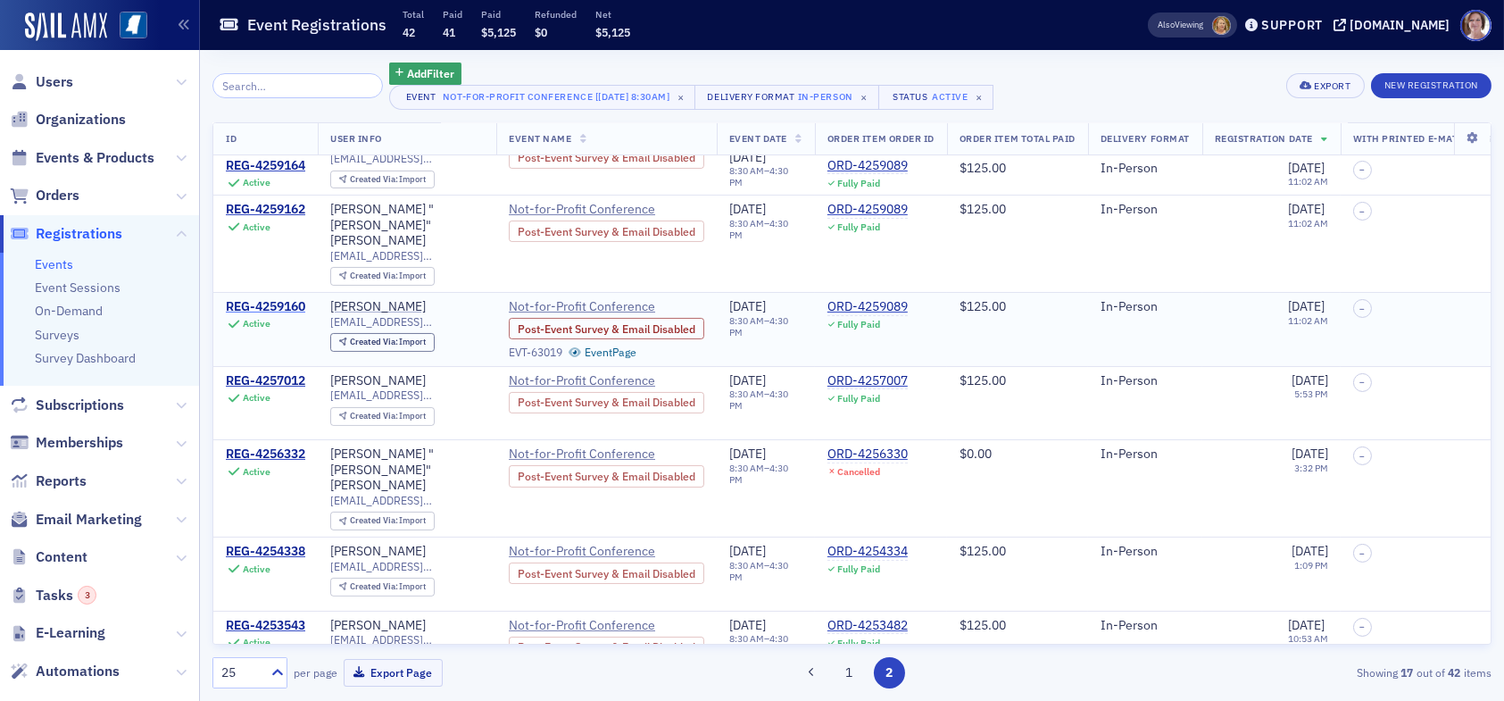
click at [276, 299] on div "REG-4259160" at bounding box center [265, 307] width 79 height 16
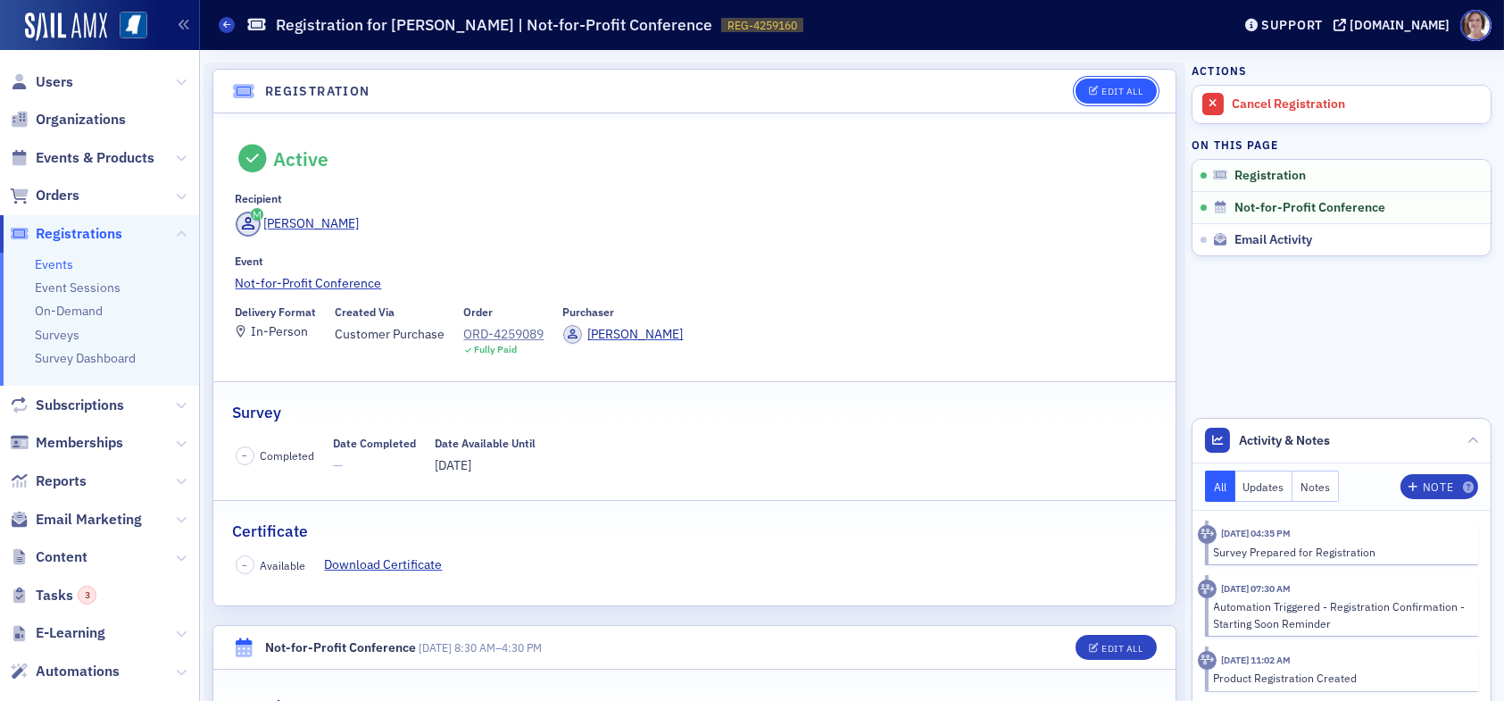
click at [1103, 89] on div "Edit All" at bounding box center [1121, 92] width 41 height 10
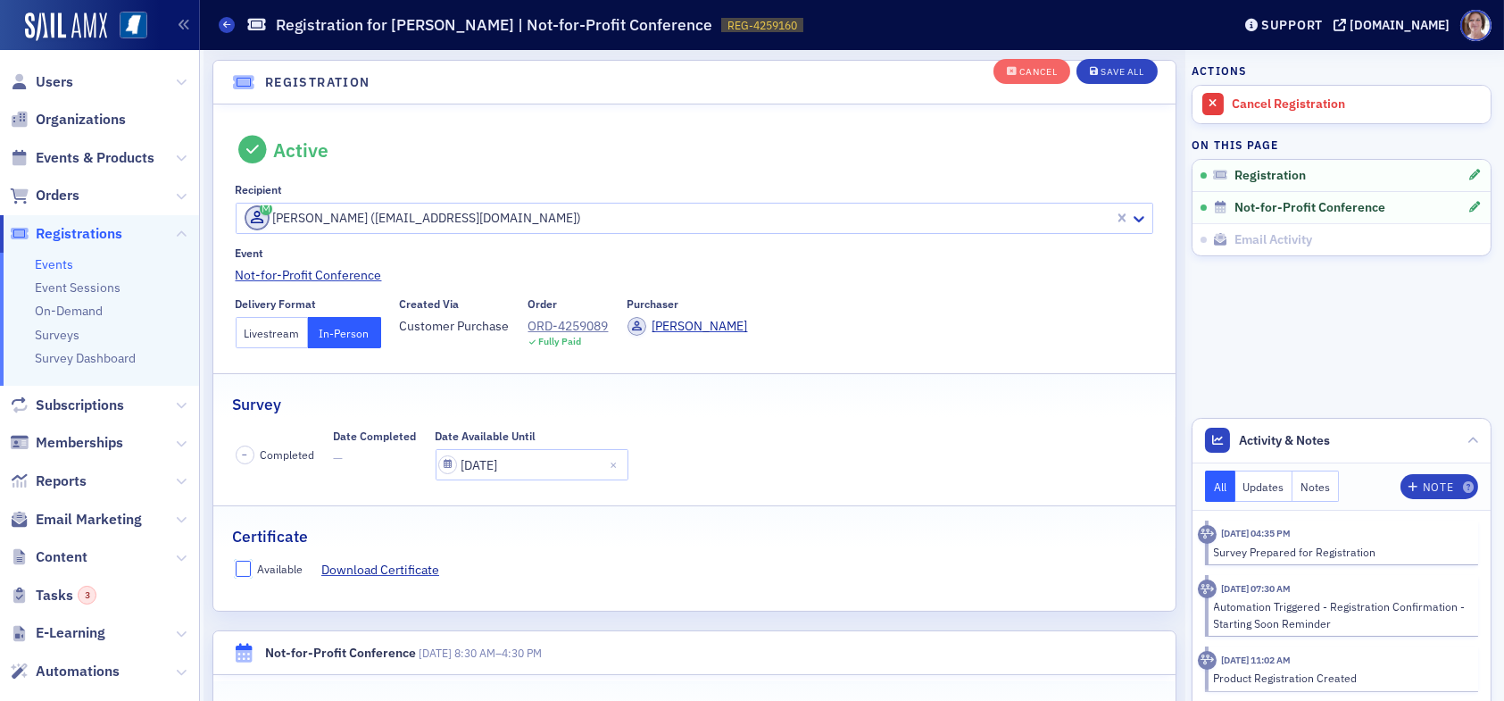
drag, startPoint x: 248, startPoint y: 566, endPoint x: 419, endPoint y: 540, distance: 172.4
click at [248, 565] on input "Available" at bounding box center [244, 568] width 16 height 16
checkbox input "true"
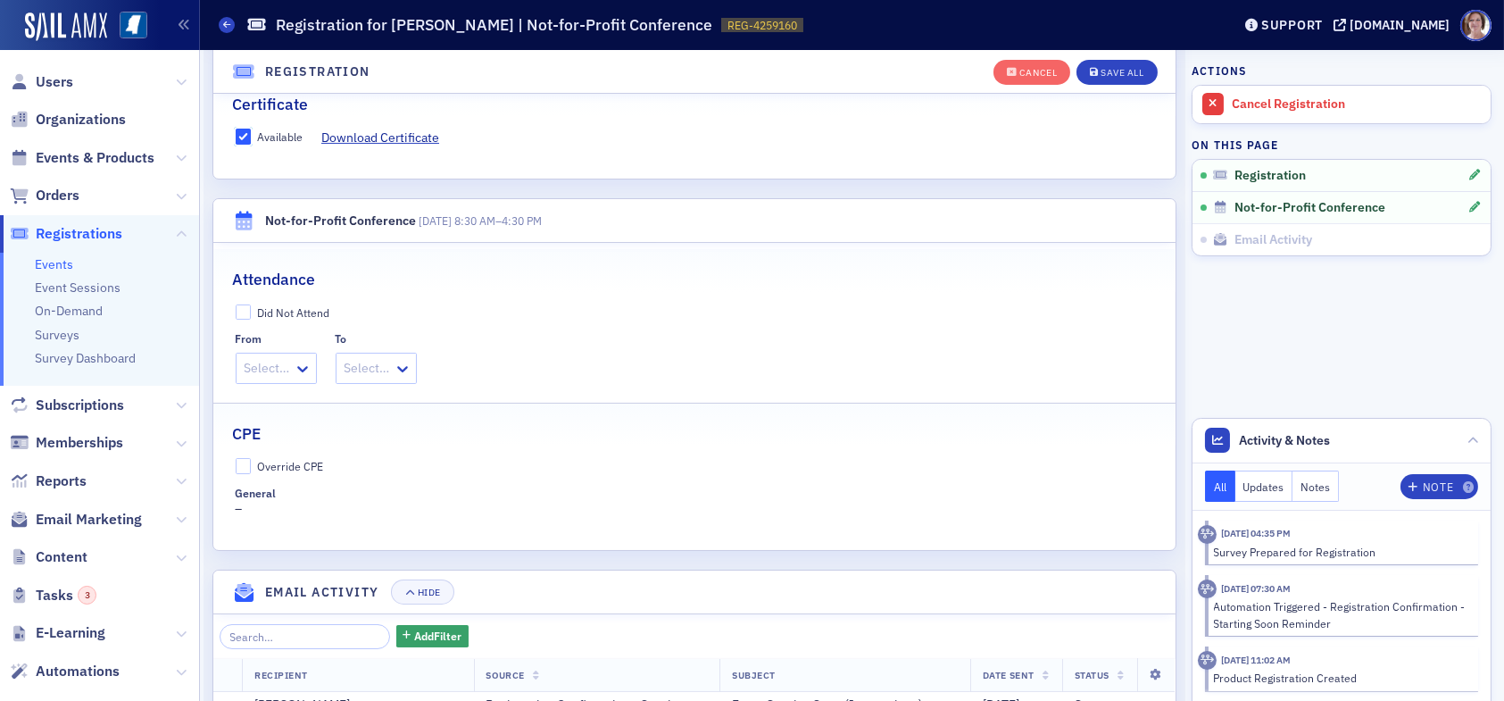
scroll to position [493, 0]
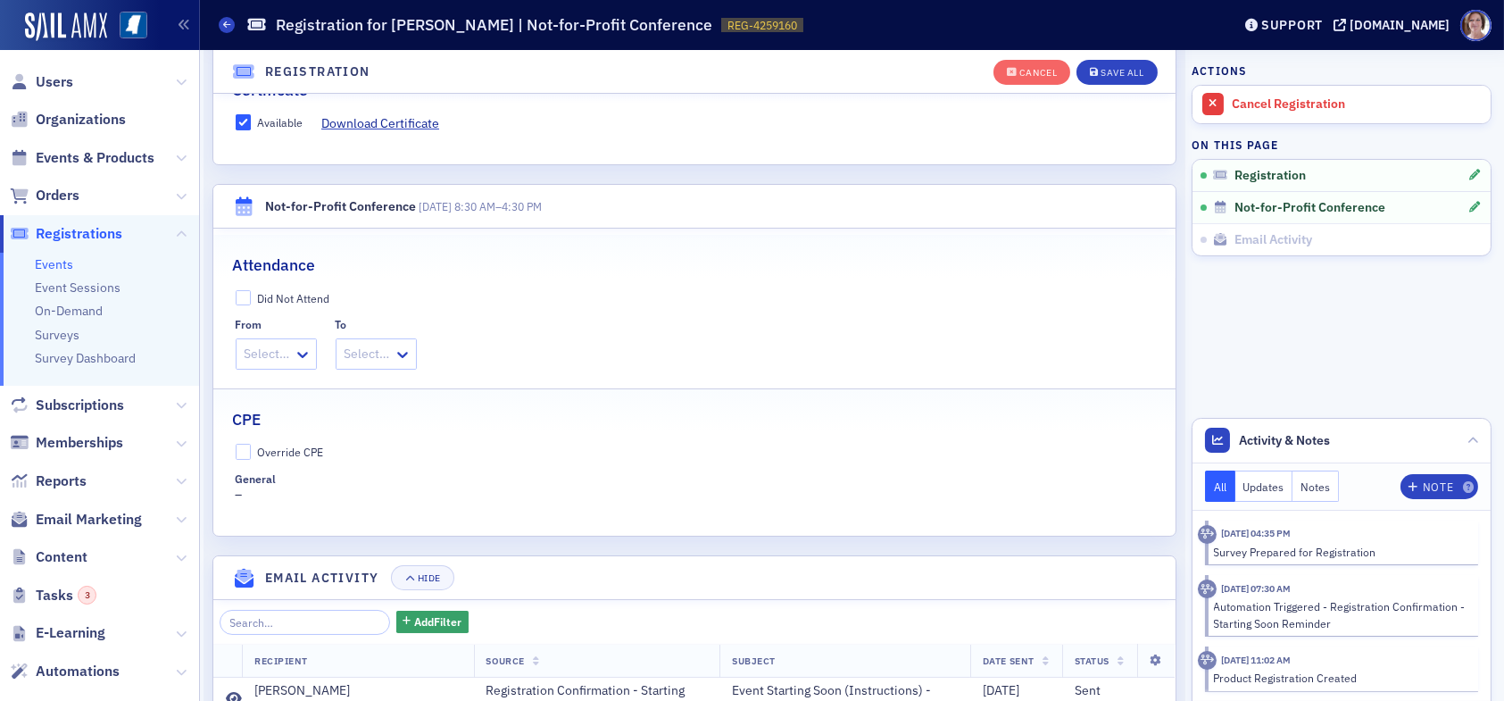
click at [248, 441] on fieldset "CPE Override CPE General –" at bounding box center [694, 449] width 962 height 122
drag, startPoint x: 246, startPoint y: 451, endPoint x: 266, endPoint y: 463, distance: 23.3
click at [249, 451] on input "Override CPE" at bounding box center [244, 452] width 16 height 16
checkbox input "true"
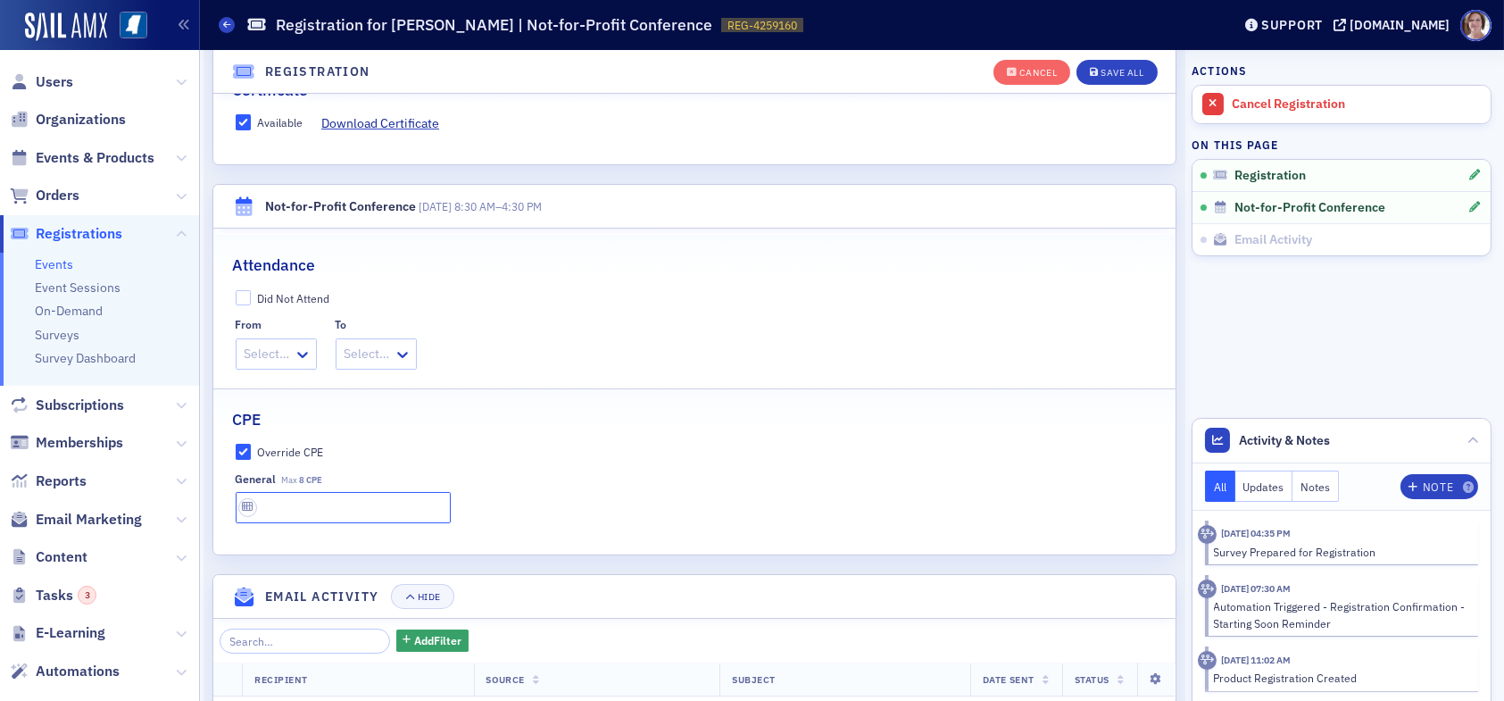
click at [311, 500] on input "text" at bounding box center [343, 507] width 215 height 31
type input "8 CPE"
click at [1122, 68] on div "Save All" at bounding box center [1121, 73] width 43 height 10
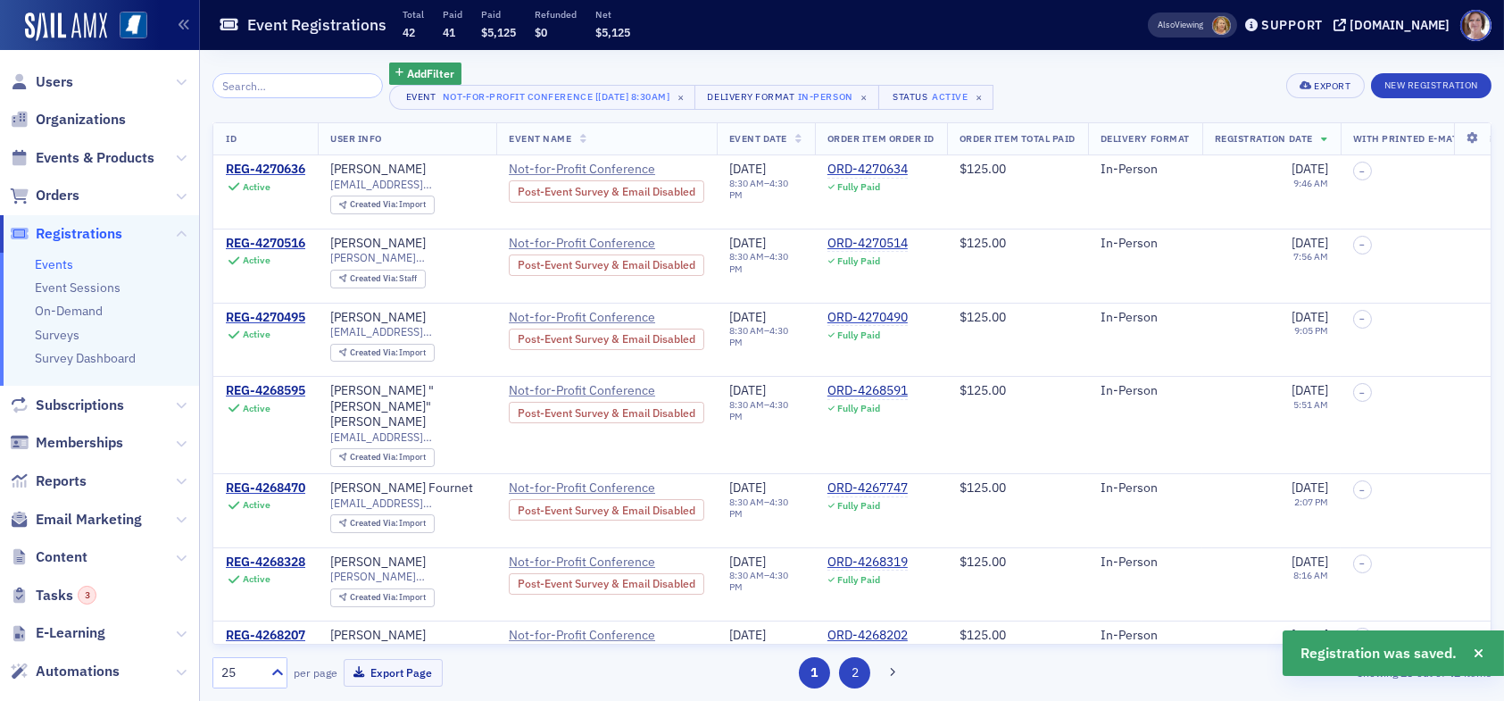
click at [857, 682] on button "2" at bounding box center [854, 672] width 31 height 31
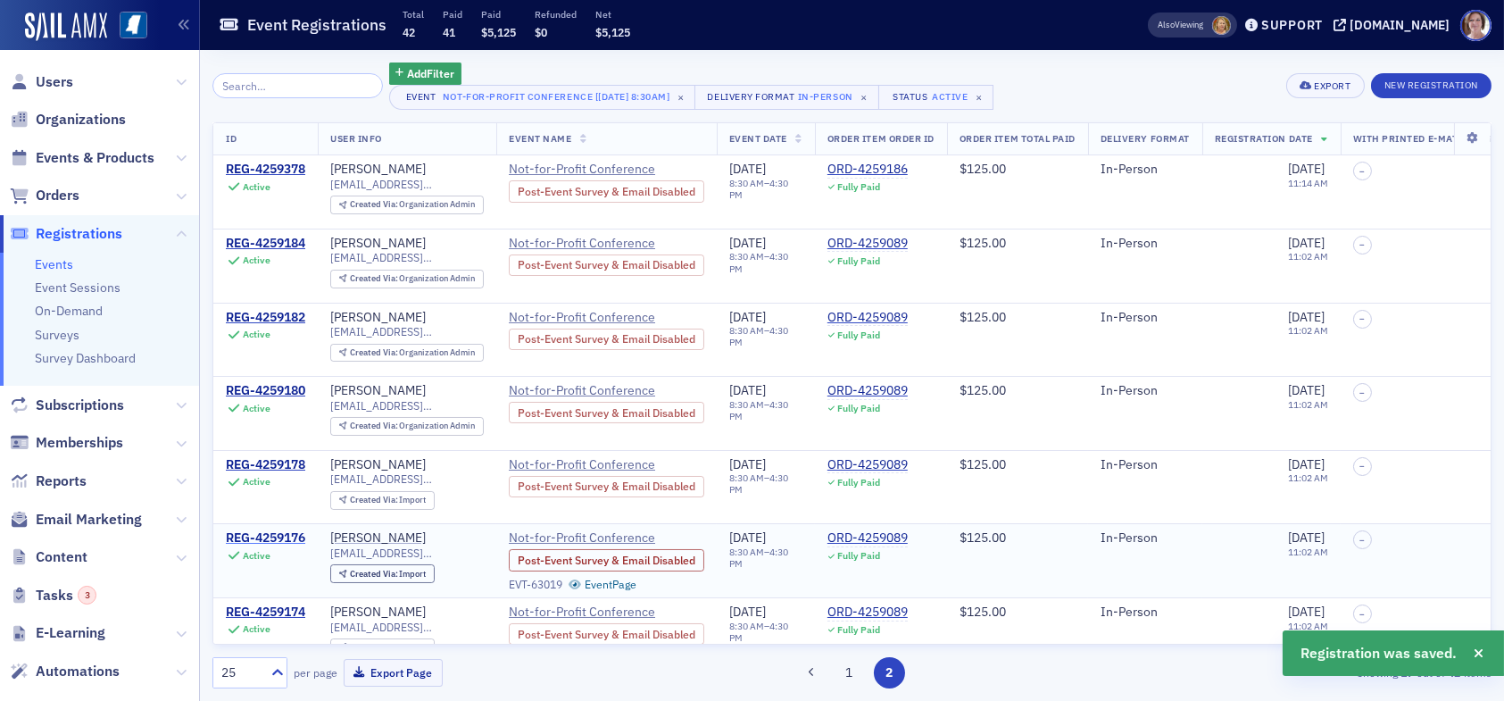
click at [268, 535] on div "REG-4259176" at bounding box center [265, 538] width 79 height 16
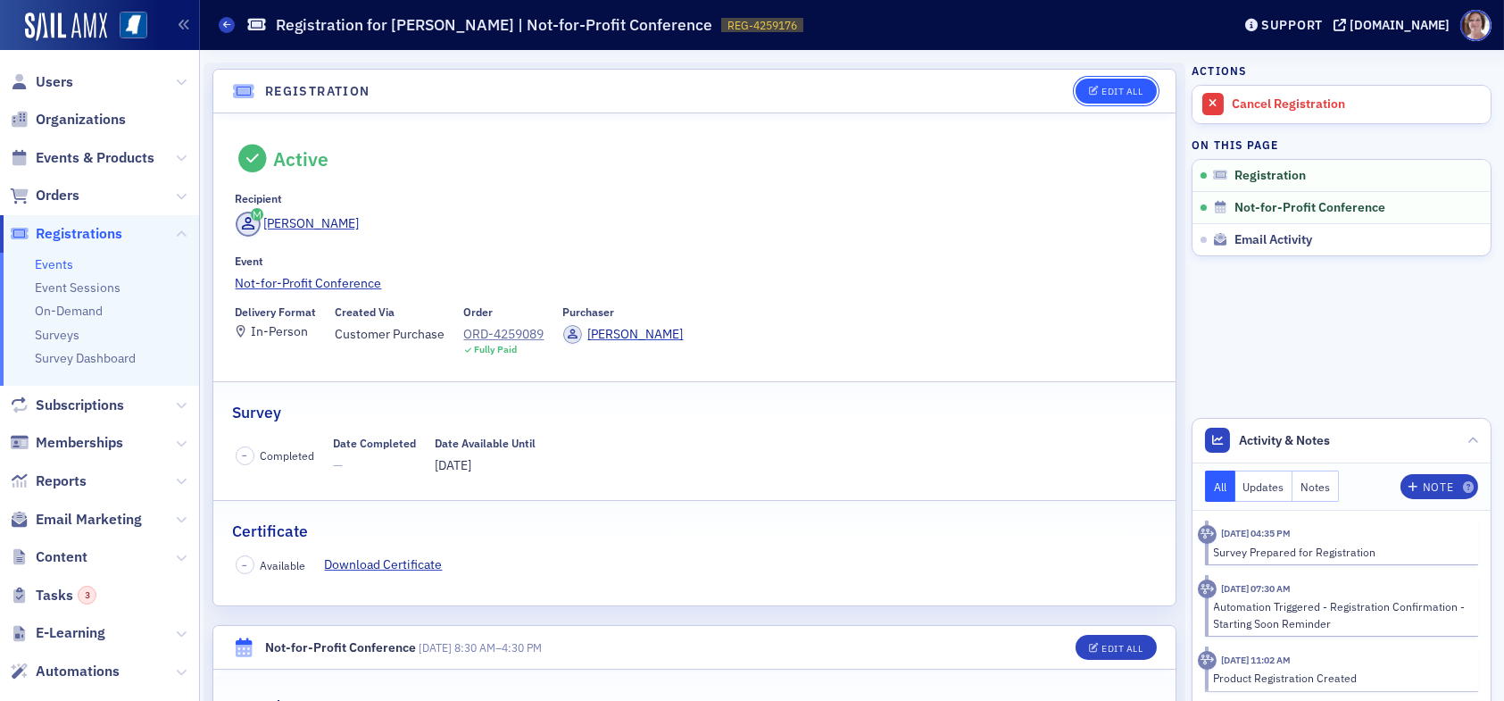
click at [1108, 87] on div "Edit All" at bounding box center [1121, 92] width 41 height 10
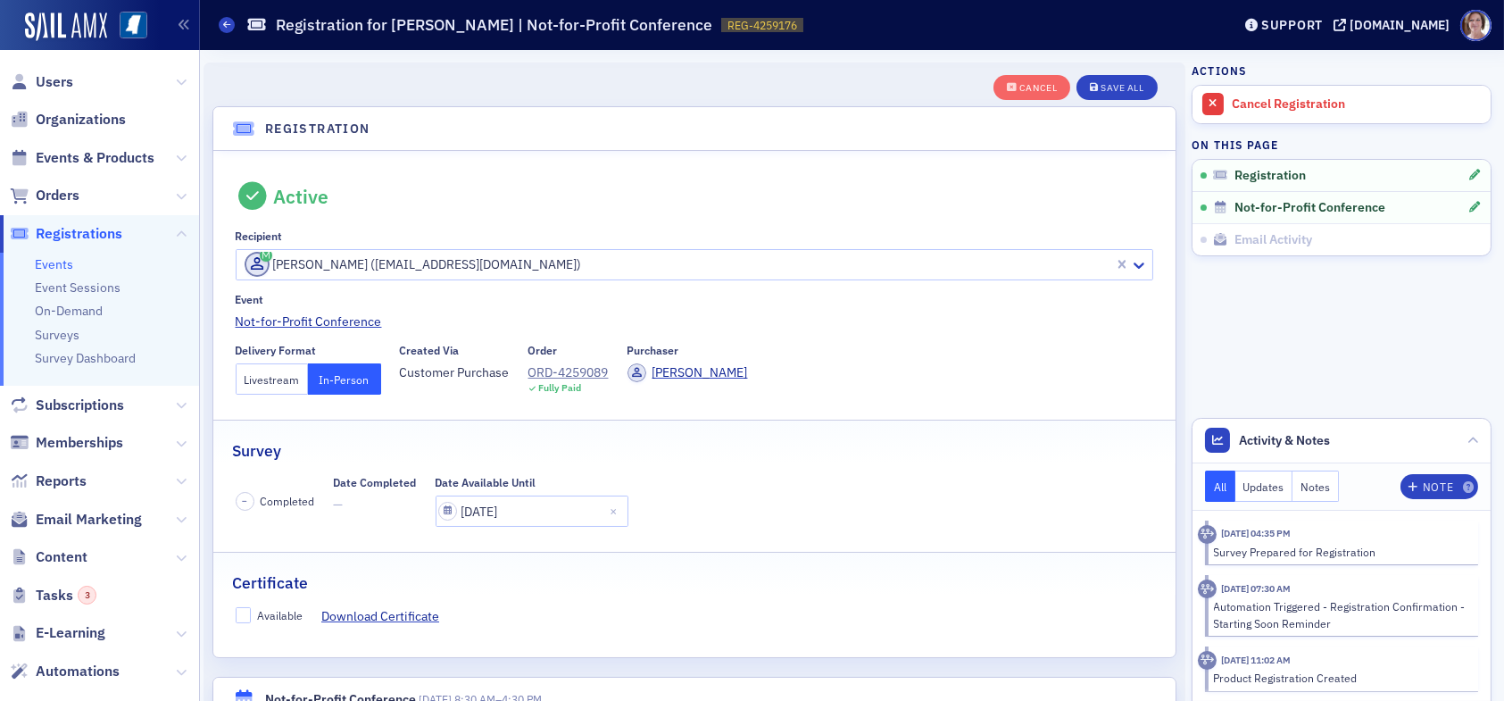
scroll to position [46, 0]
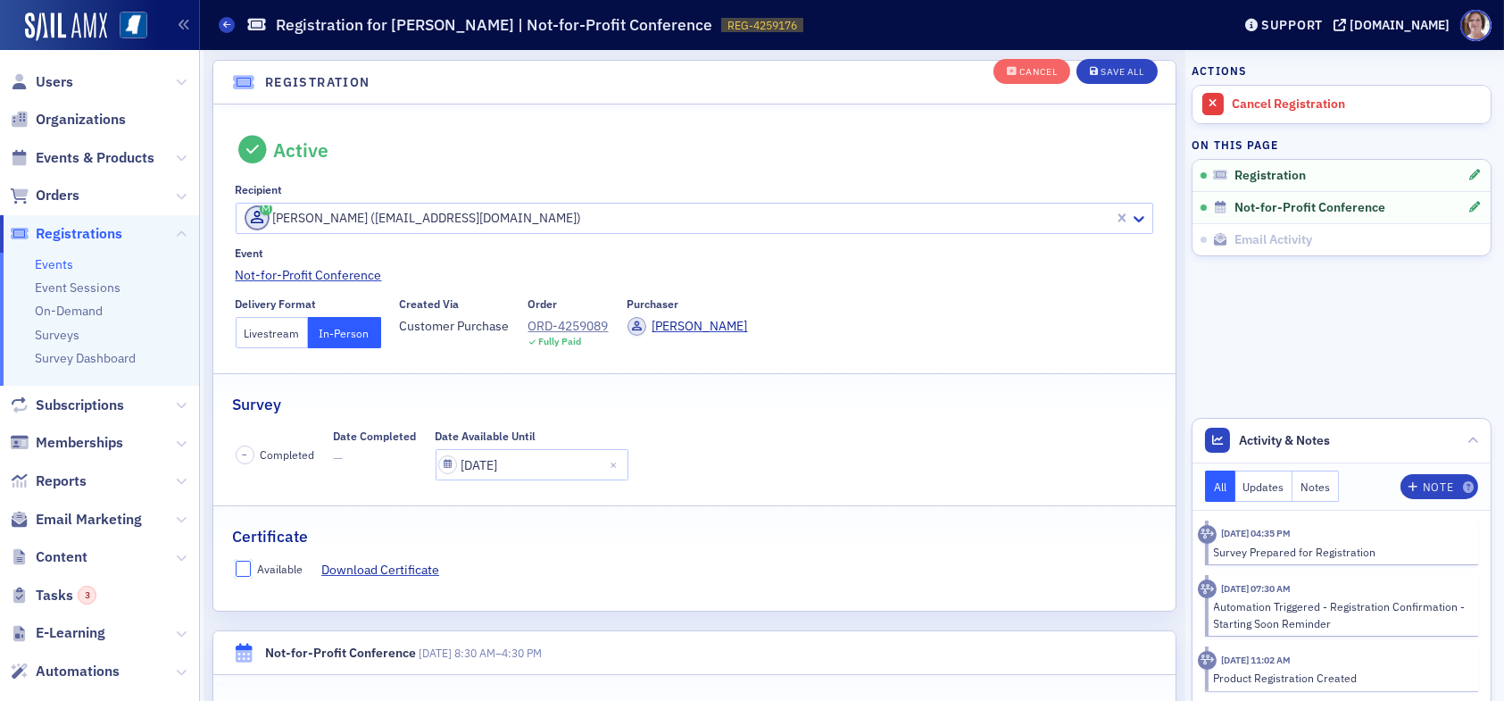
drag, startPoint x: 238, startPoint y: 561, endPoint x: 248, endPoint y: 561, distance: 9.8
click at [242, 561] on input "Available" at bounding box center [244, 568] width 16 height 16
checkbox input "true"
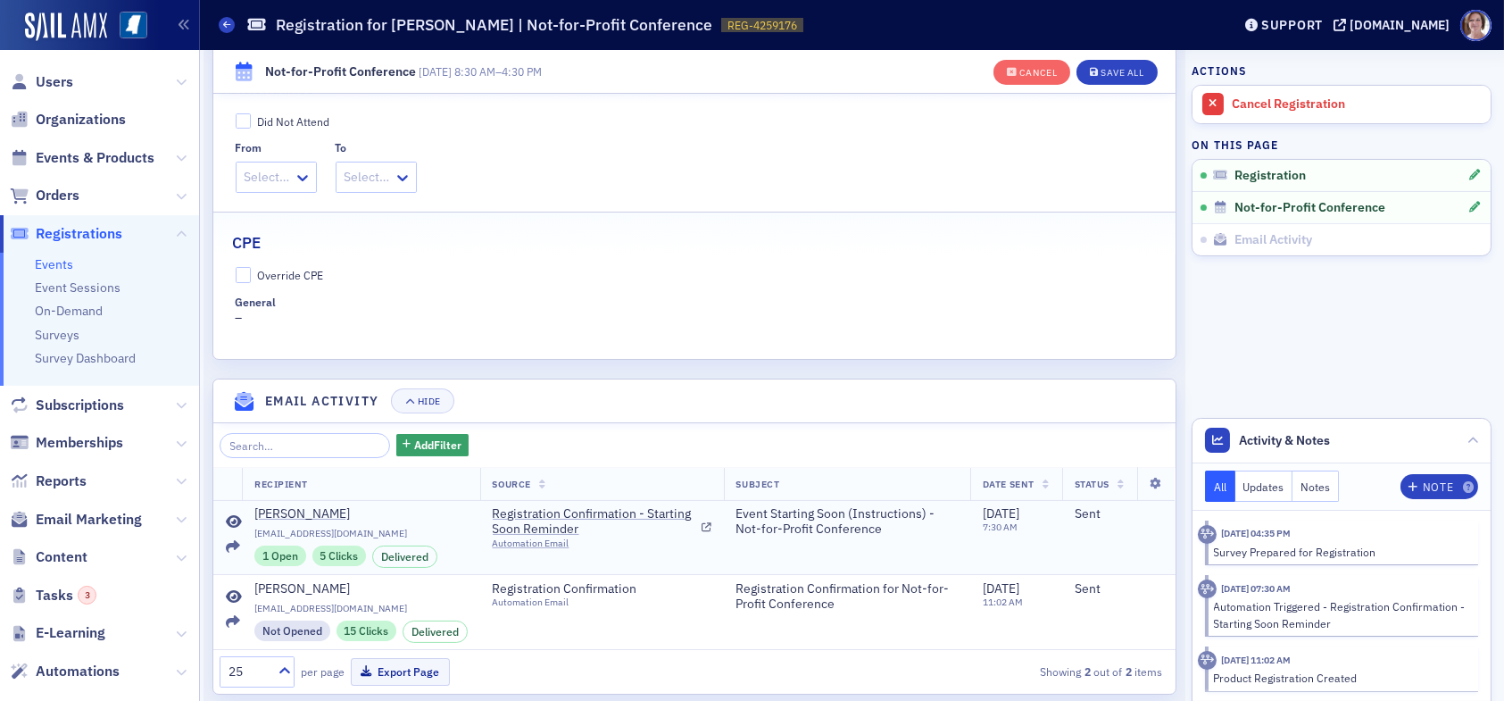
scroll to position [701, 0]
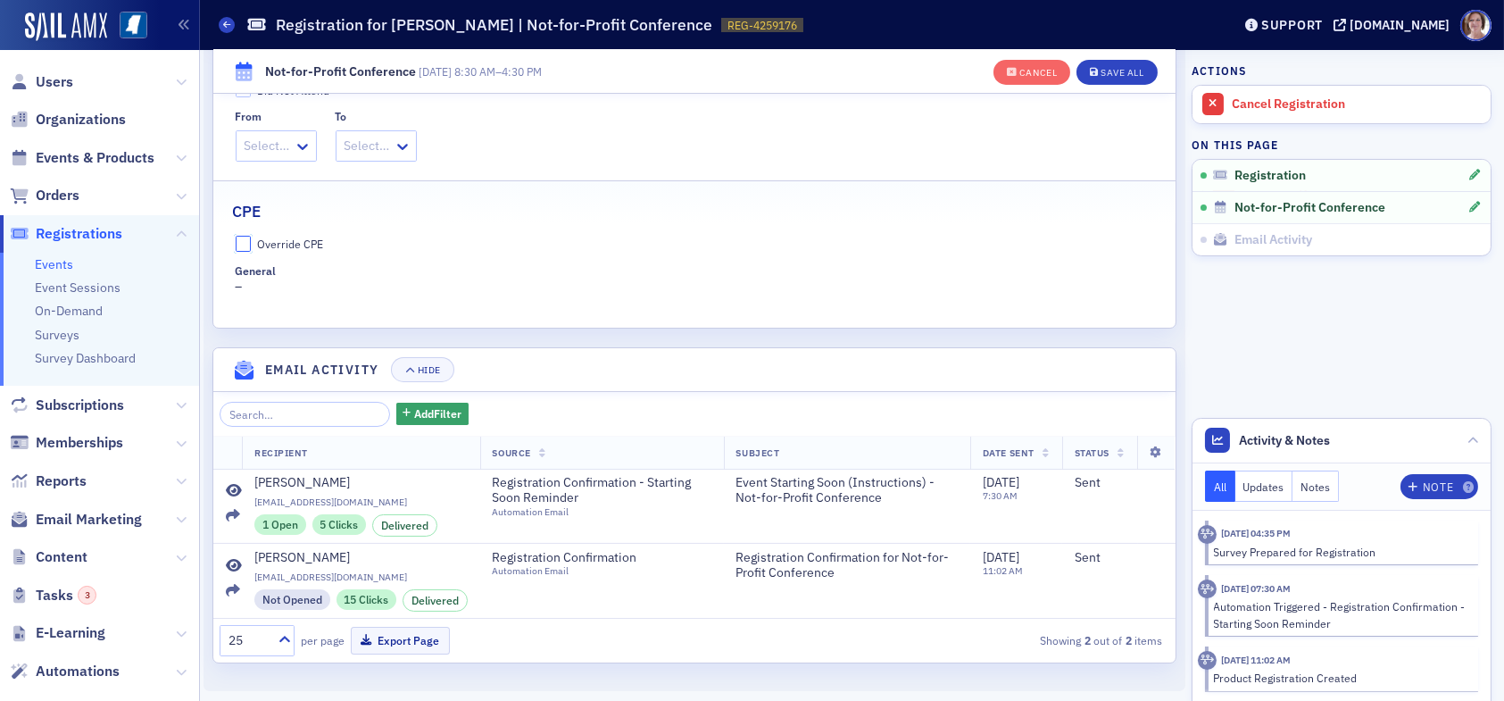
drag, startPoint x: 242, startPoint y: 242, endPoint x: 273, endPoint y: 257, distance: 34.7
click at [243, 242] on input "Override CPE" at bounding box center [244, 244] width 16 height 16
checkbox input "true"
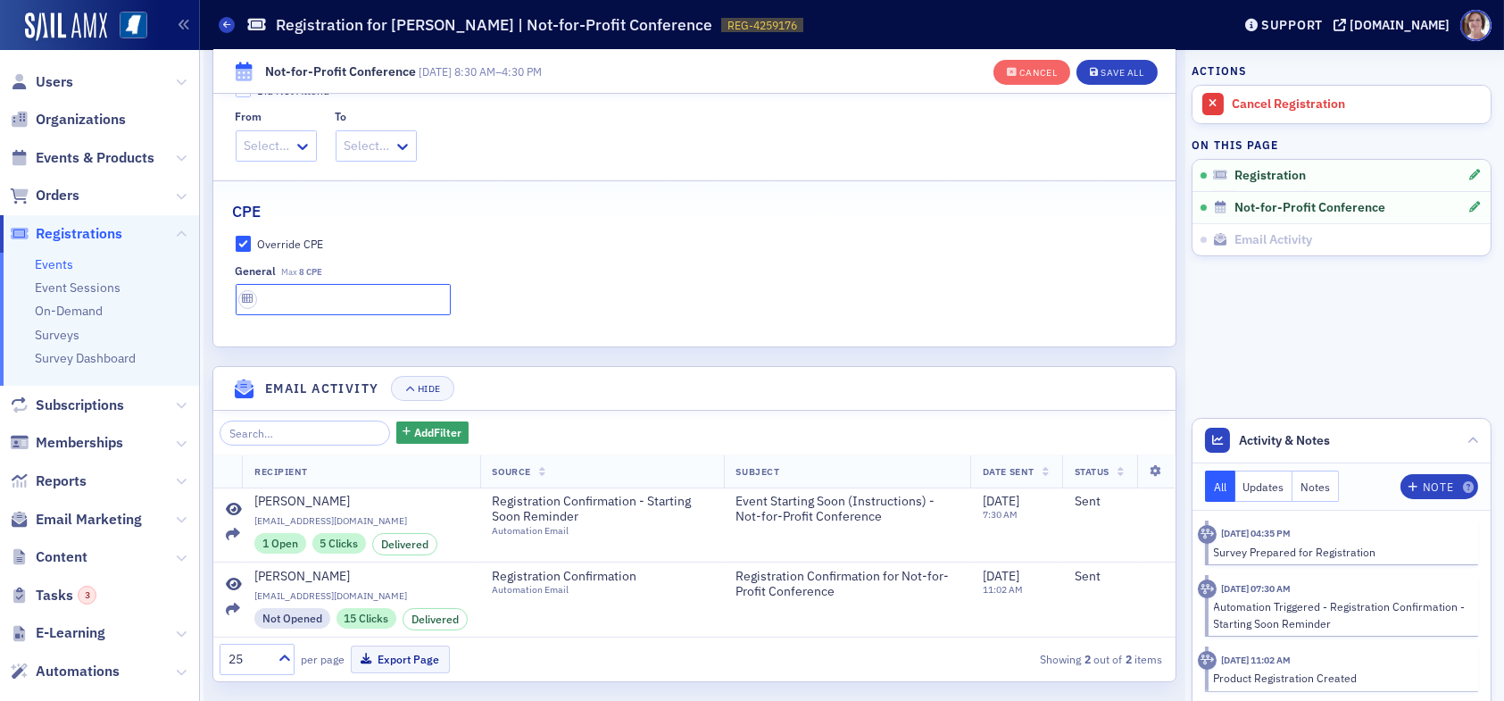
click at [303, 295] on input "text" at bounding box center [343, 299] width 215 height 31
type input "8 CPE"
click at [1100, 69] on div "Save All" at bounding box center [1121, 73] width 43 height 10
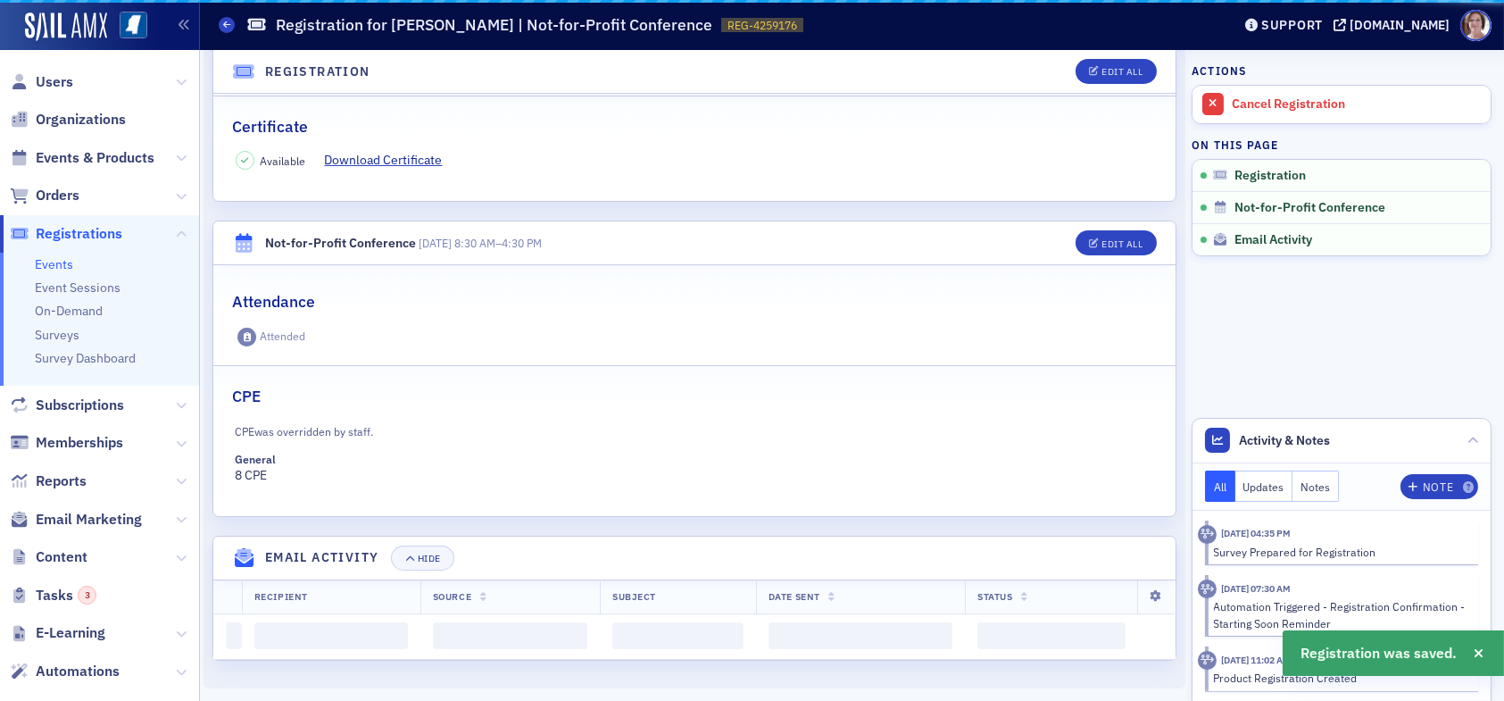
scroll to position [593, 0]
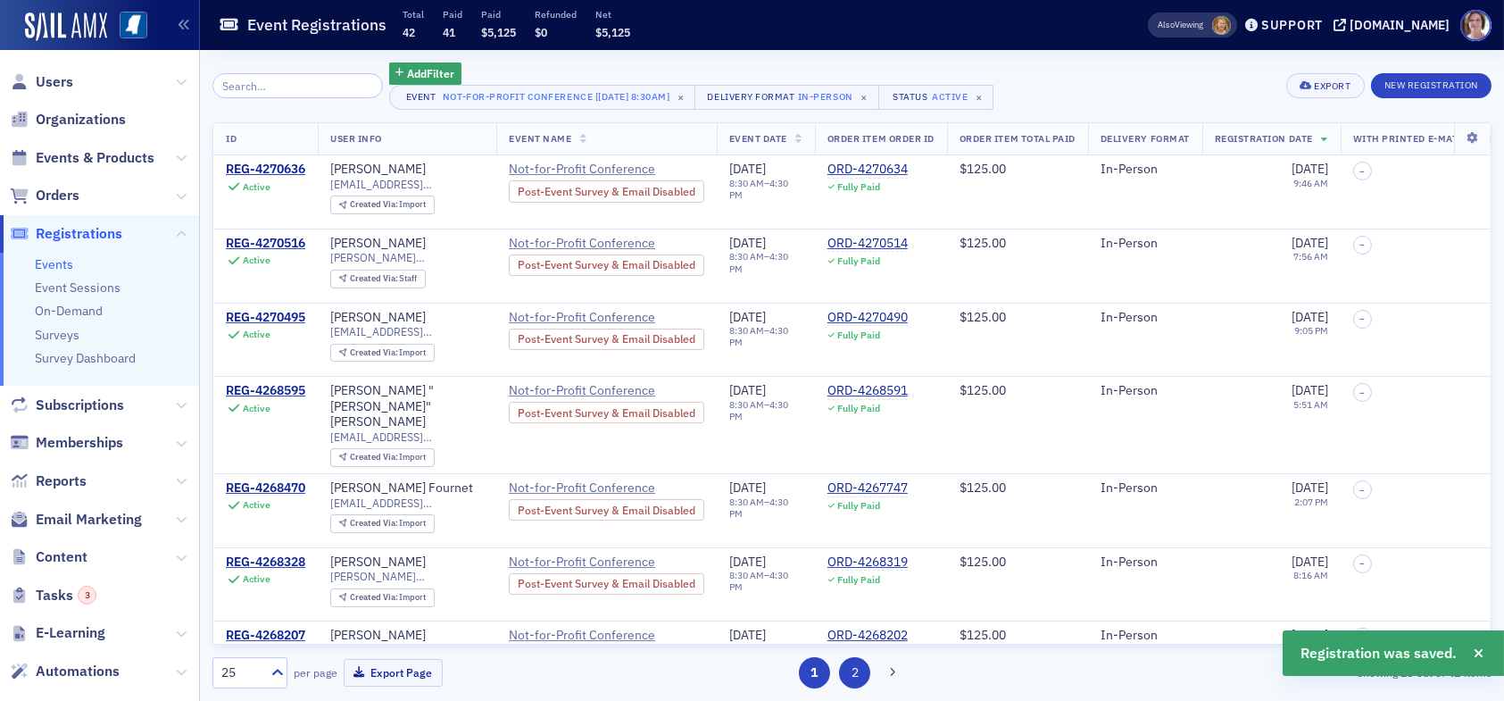
click at [852, 671] on button "2" at bounding box center [854, 672] width 31 height 31
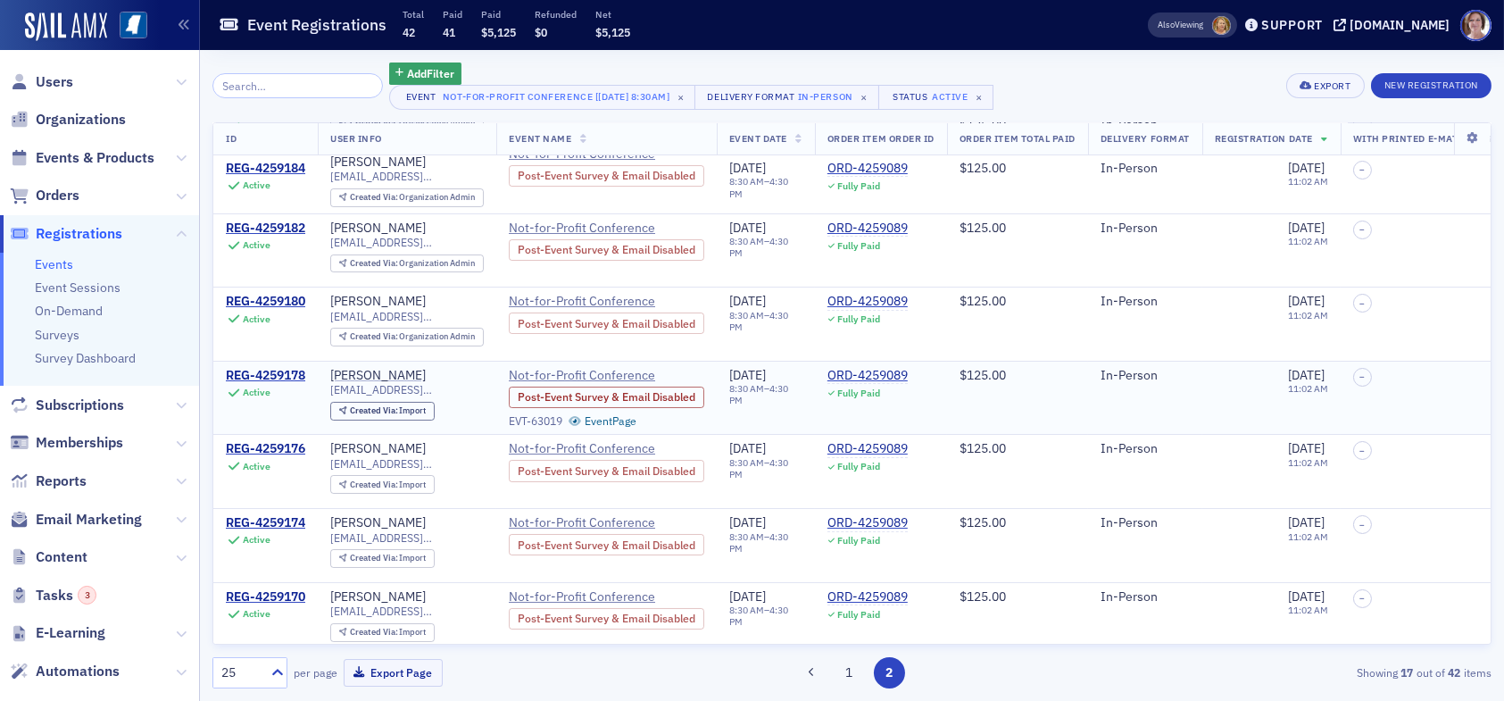
scroll to position [178, 0]
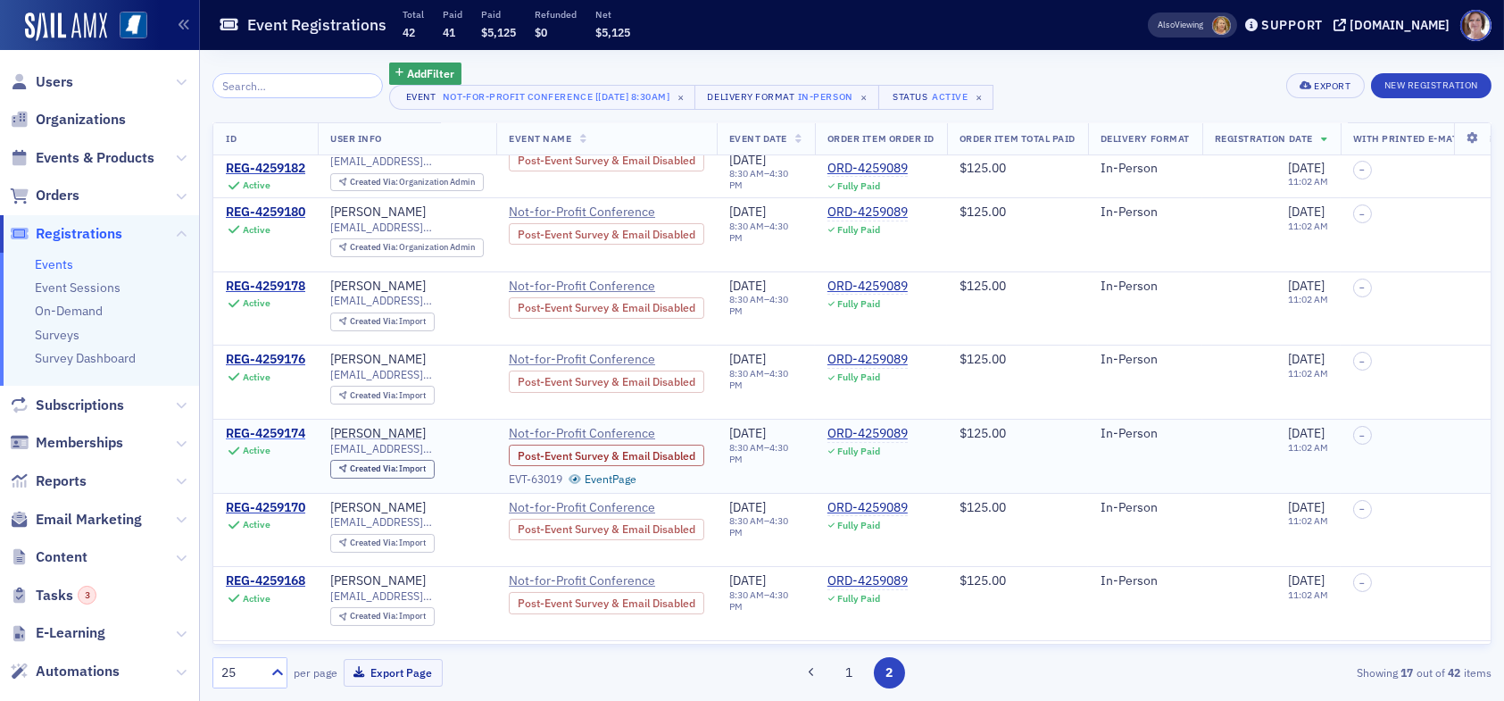
click at [283, 426] on div "REG-4259174" at bounding box center [265, 434] width 79 height 16
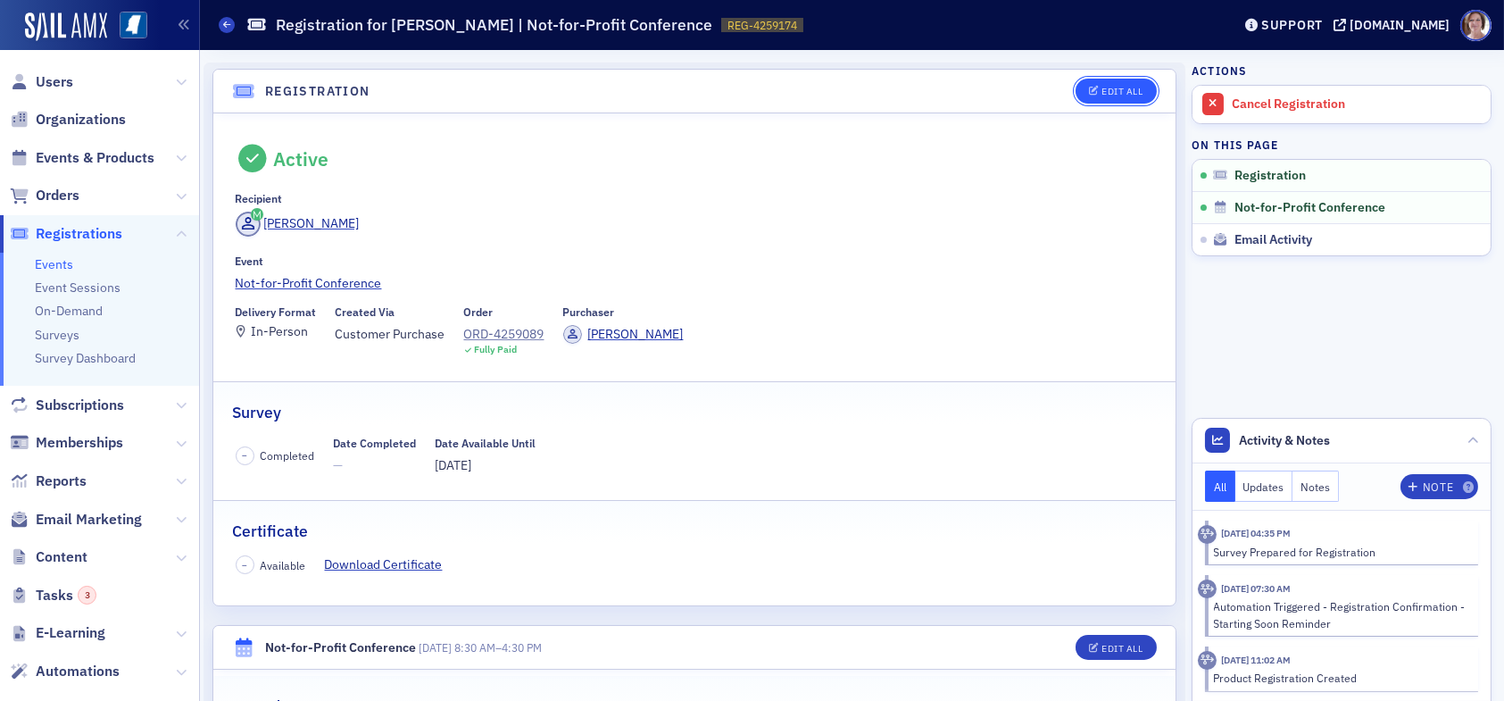
click at [1107, 93] on div "Edit All" at bounding box center [1121, 92] width 41 height 10
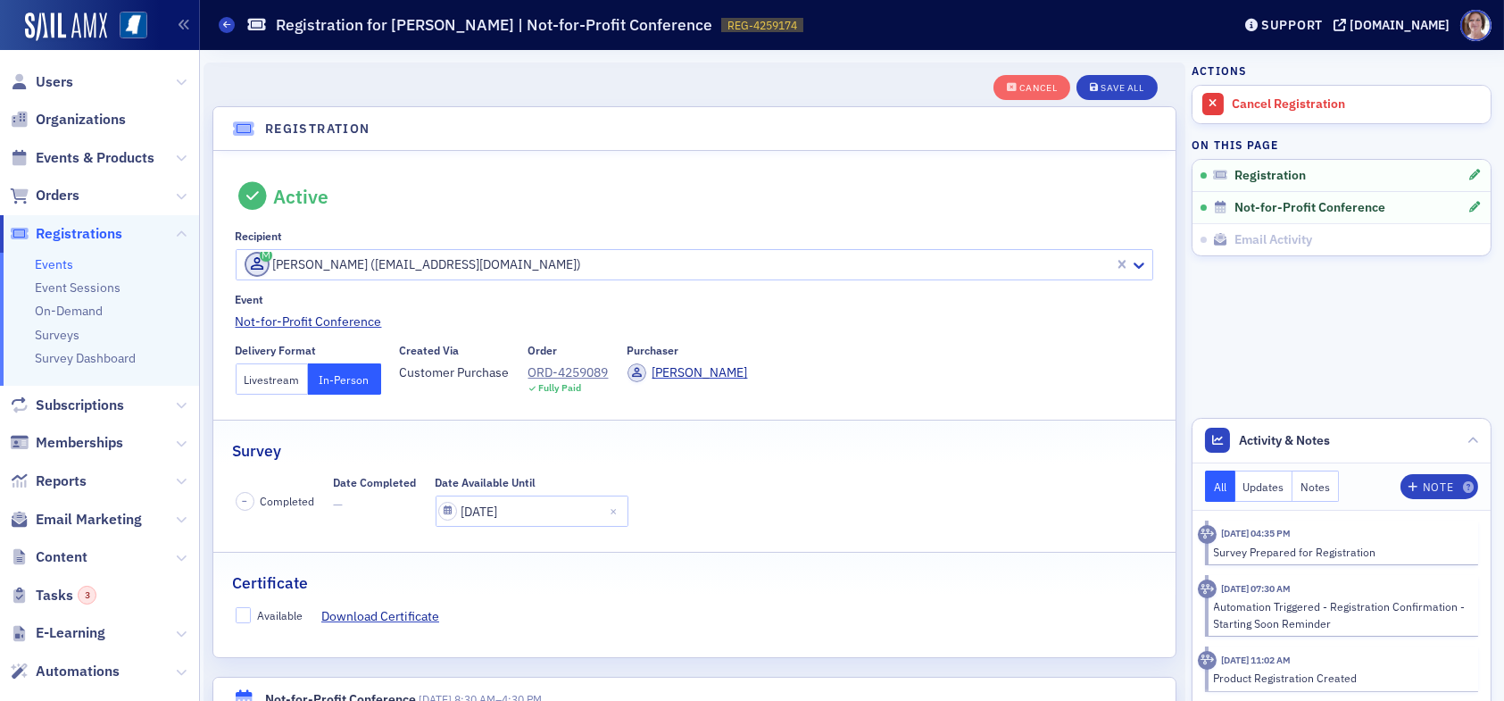
scroll to position [46, 0]
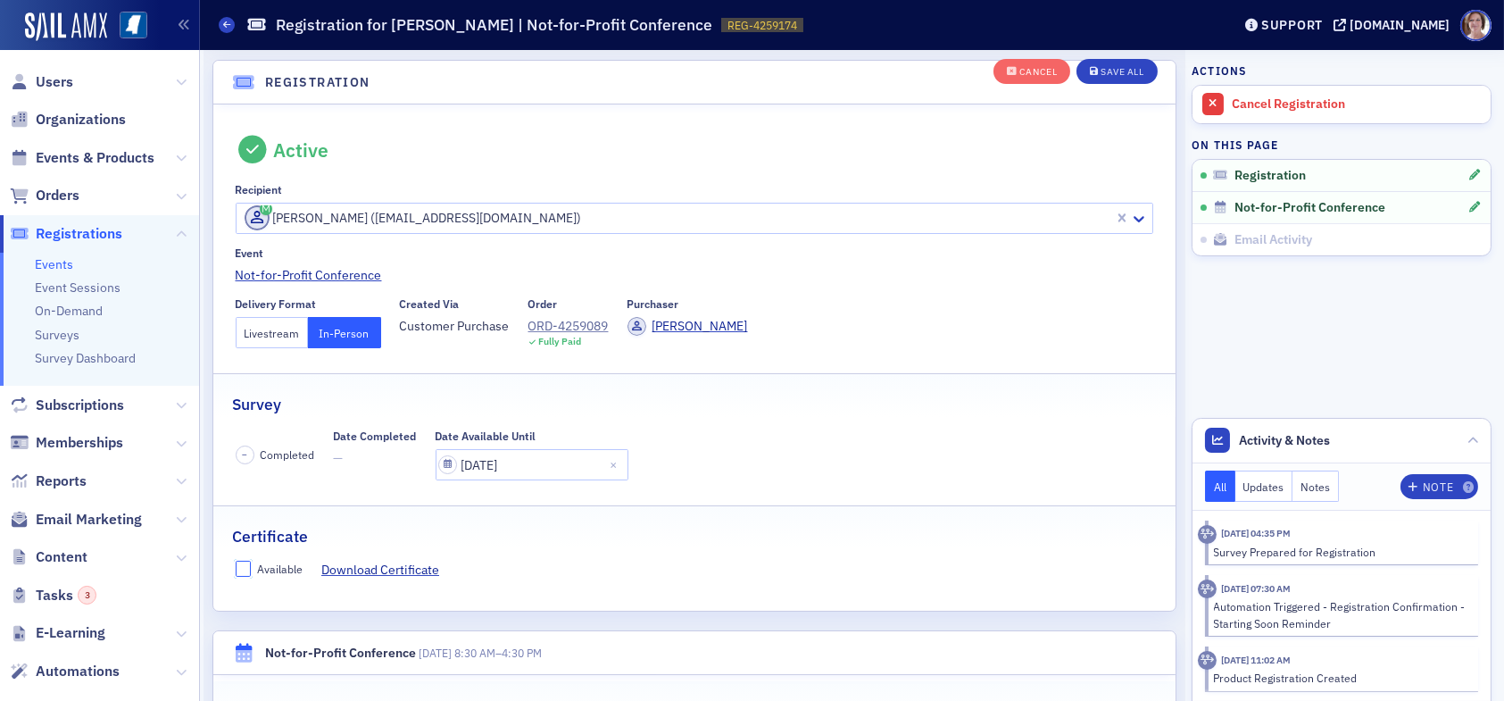
drag, startPoint x: 236, startPoint y: 568, endPoint x: 246, endPoint y: 567, distance: 9.9
click at [239, 567] on input "Available" at bounding box center [244, 568] width 16 height 16
checkbox input "true"
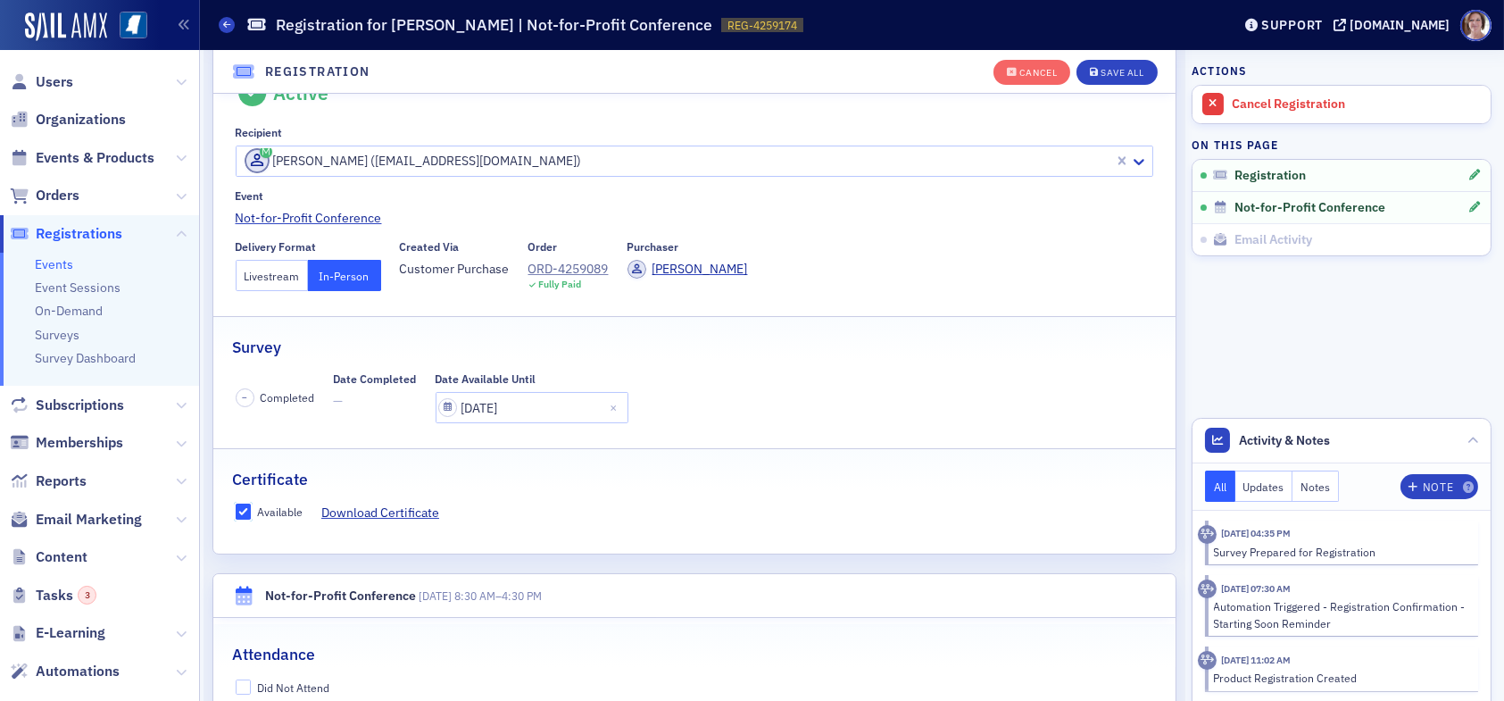
scroll to position [493, 0]
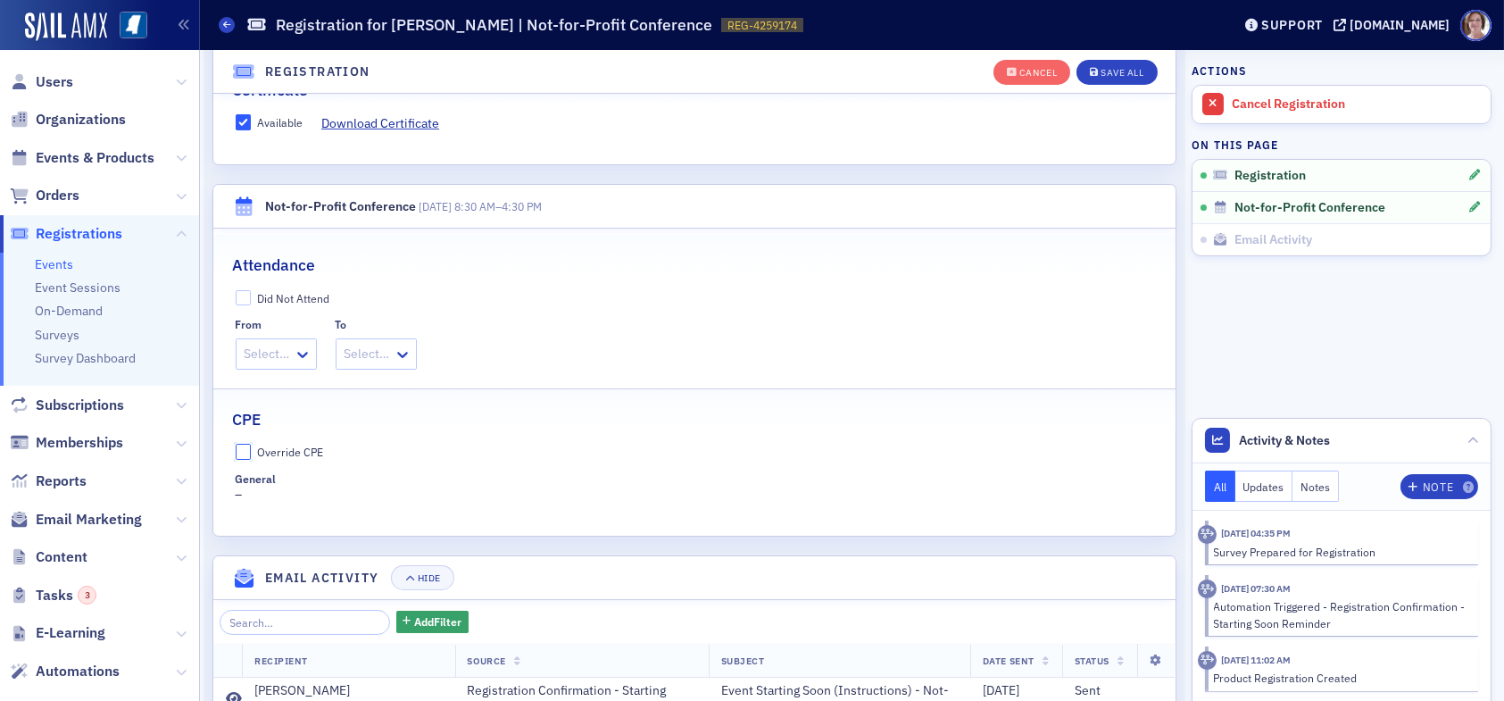
drag, startPoint x: 242, startPoint y: 446, endPoint x: 266, endPoint y: 462, distance: 29.0
click at [246, 445] on input "Override CPE" at bounding box center [244, 452] width 16 height 16
checkbox input "true"
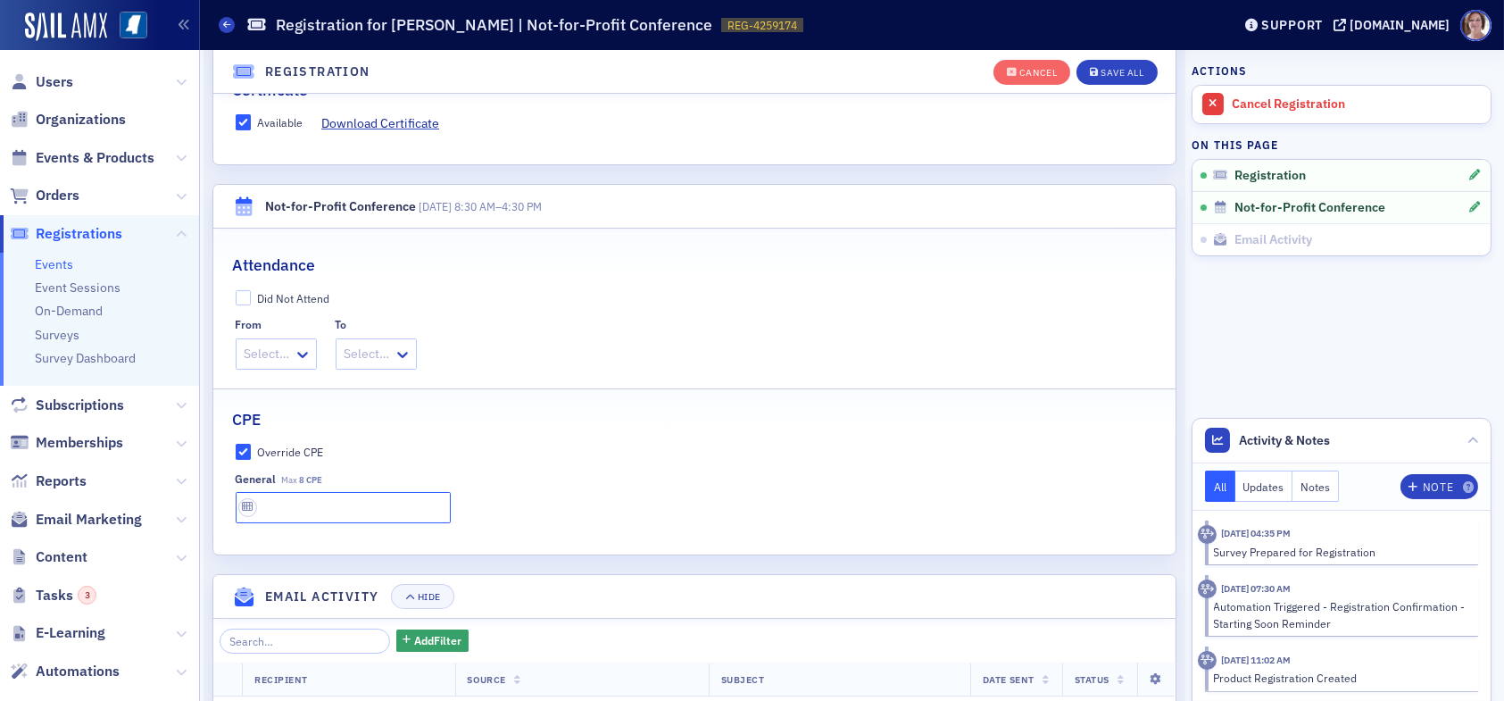
click at [303, 501] on input "text" at bounding box center [343, 507] width 215 height 31
type input "8 CPE"
click at [1100, 74] on div "Save All" at bounding box center [1121, 73] width 43 height 10
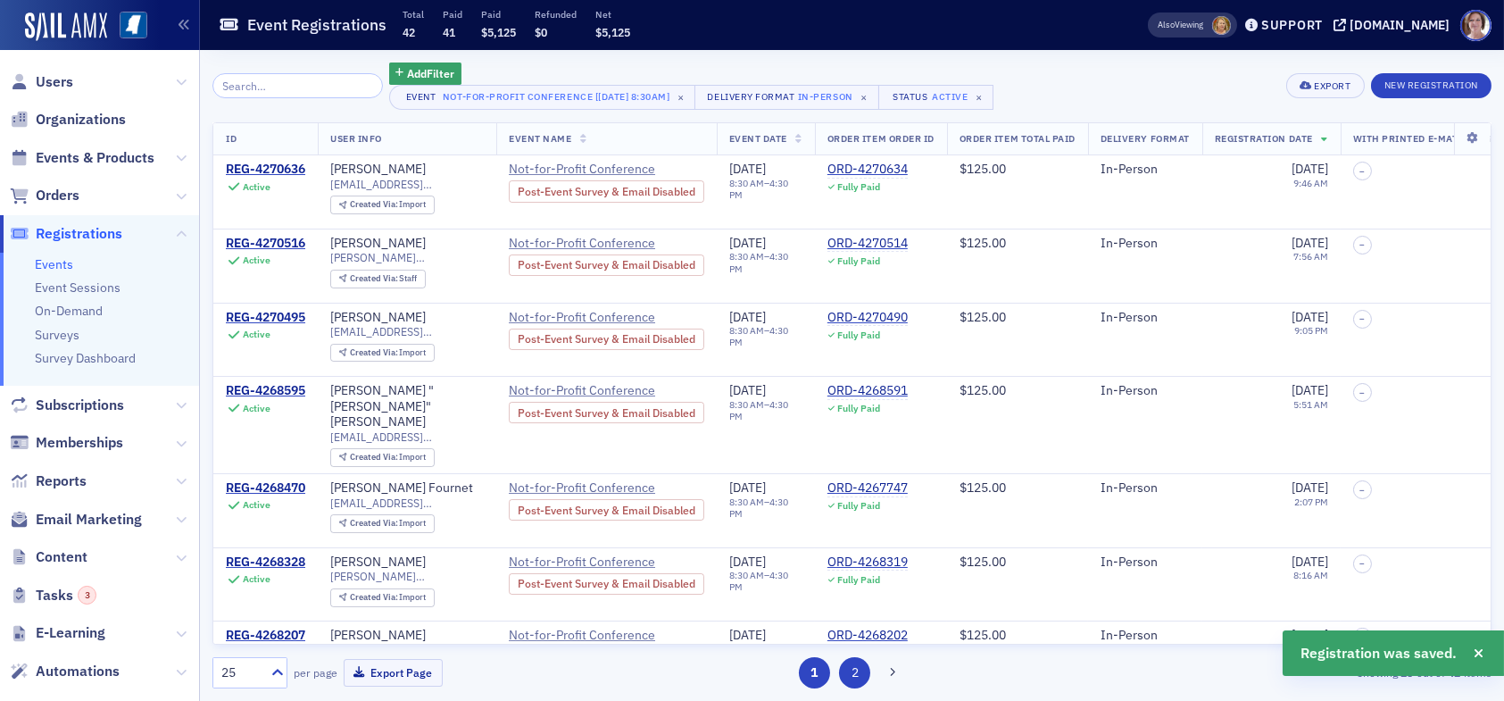
click at [854, 677] on button "2" at bounding box center [854, 672] width 31 height 31
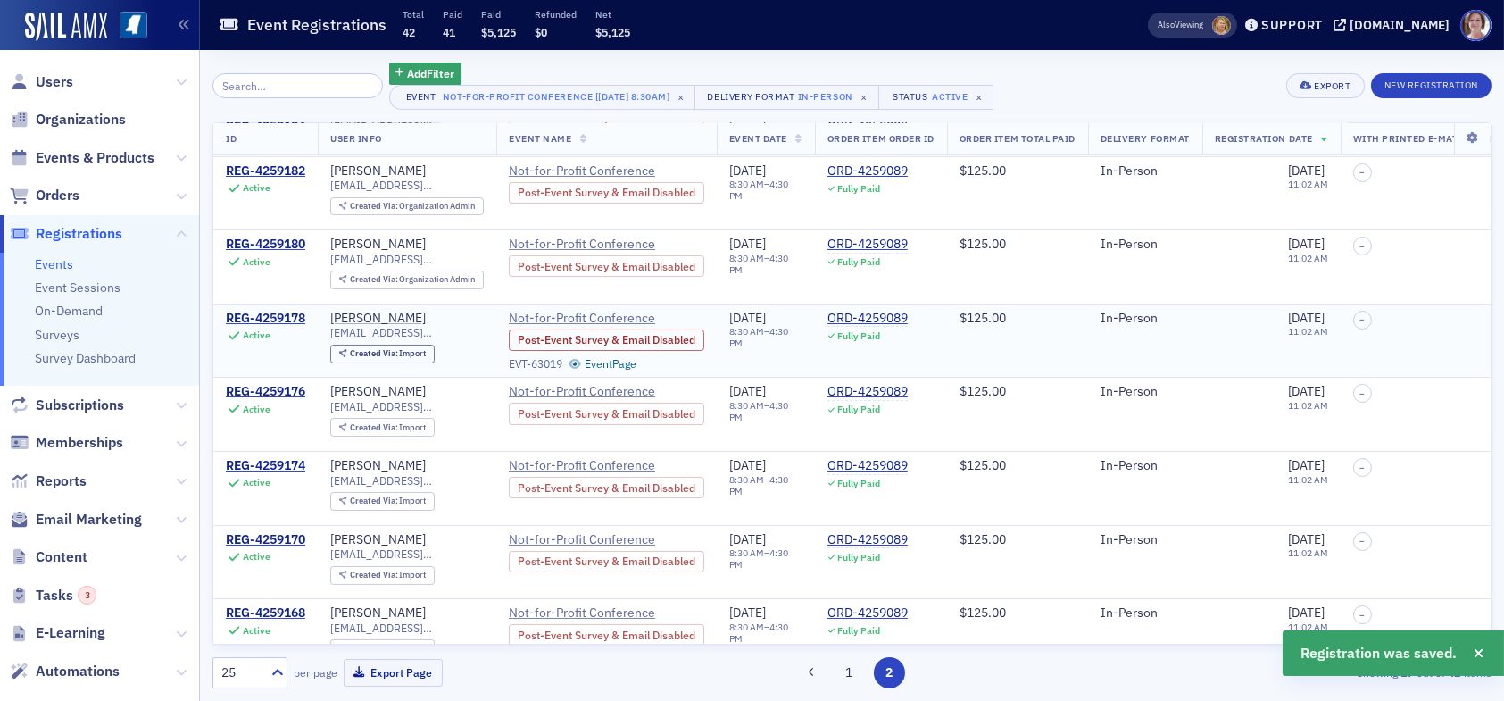
scroll to position [178, 0]
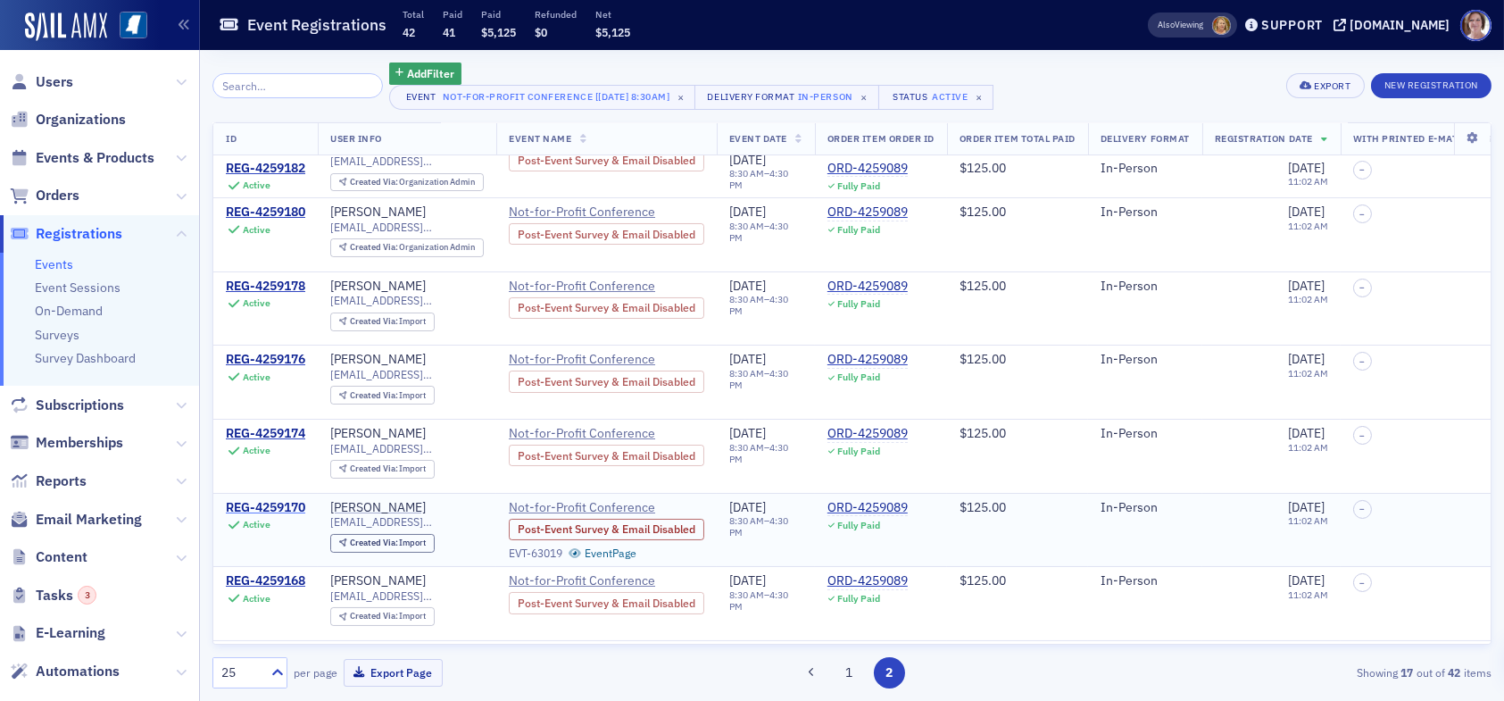
click at [277, 502] on div "REG-4259170" at bounding box center [265, 508] width 79 height 16
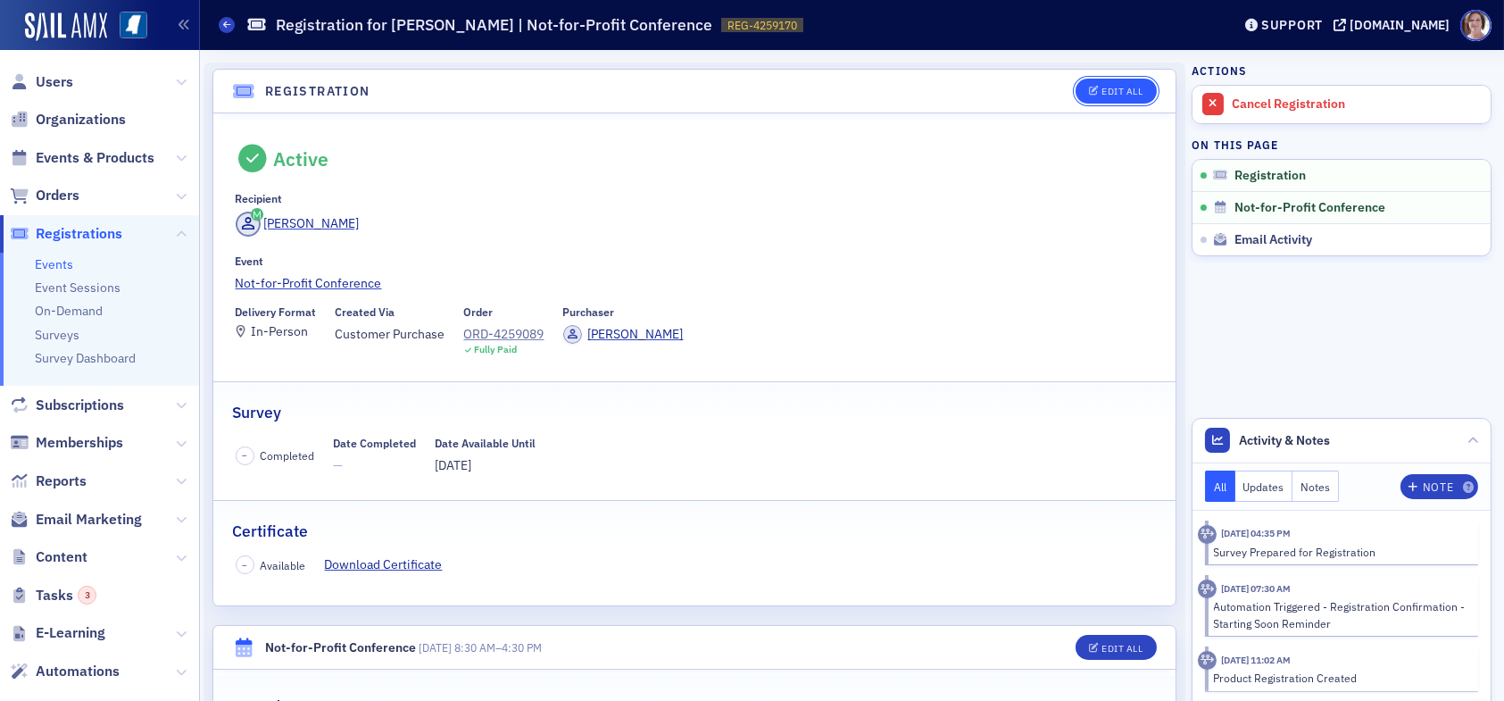
click at [1102, 83] on button "Edit All" at bounding box center [1115, 91] width 80 height 25
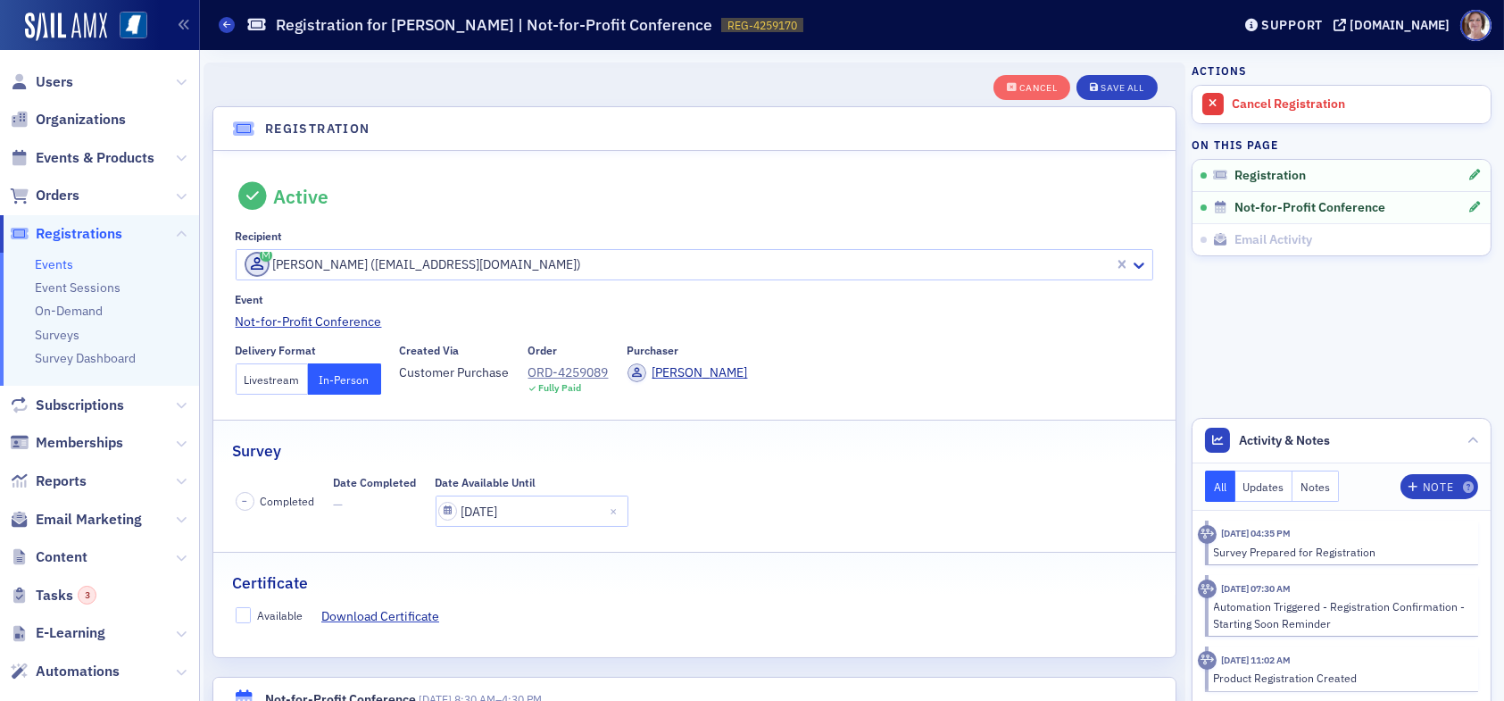
scroll to position [46, 0]
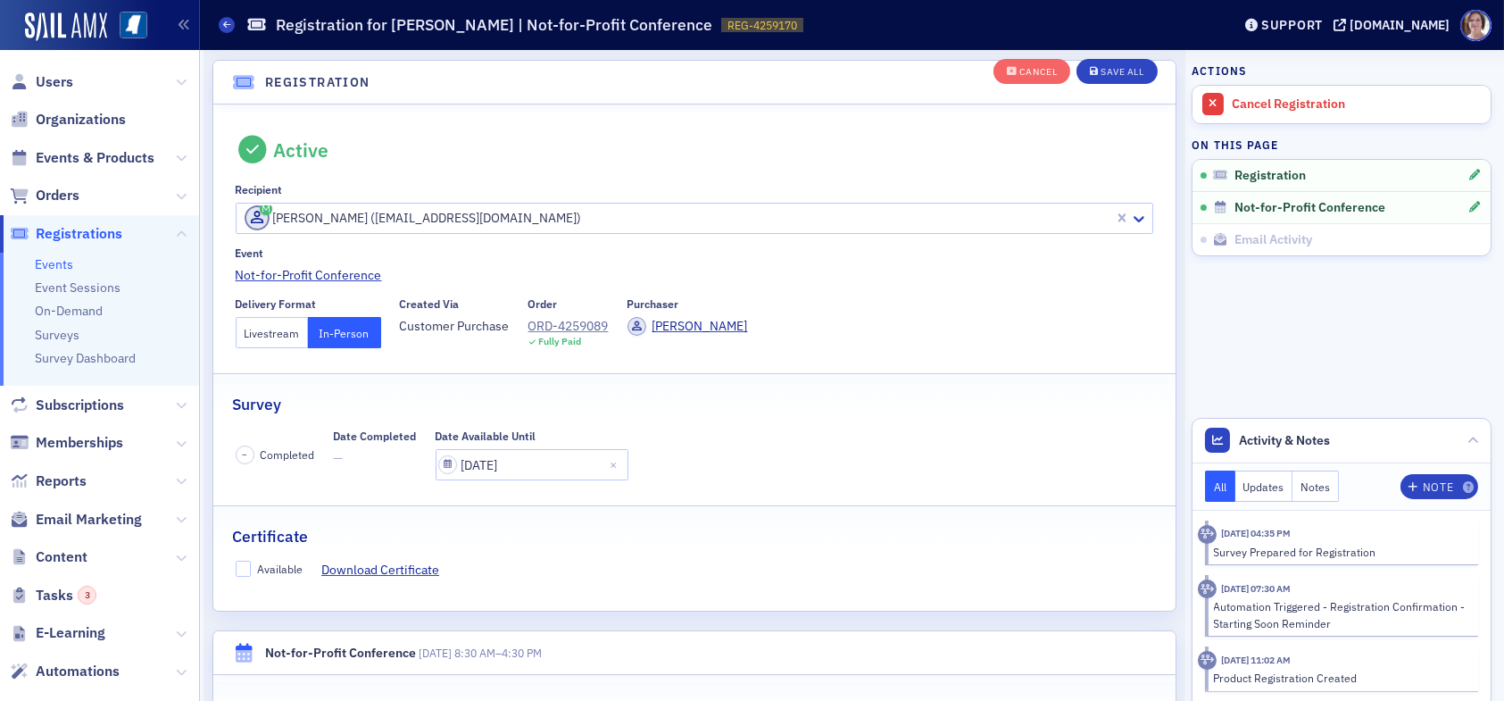
click at [253, 567] on label "Available" at bounding box center [270, 568] width 68 height 16
click at [252, 567] on input "Available" at bounding box center [244, 568] width 16 height 16
checkbox input "true"
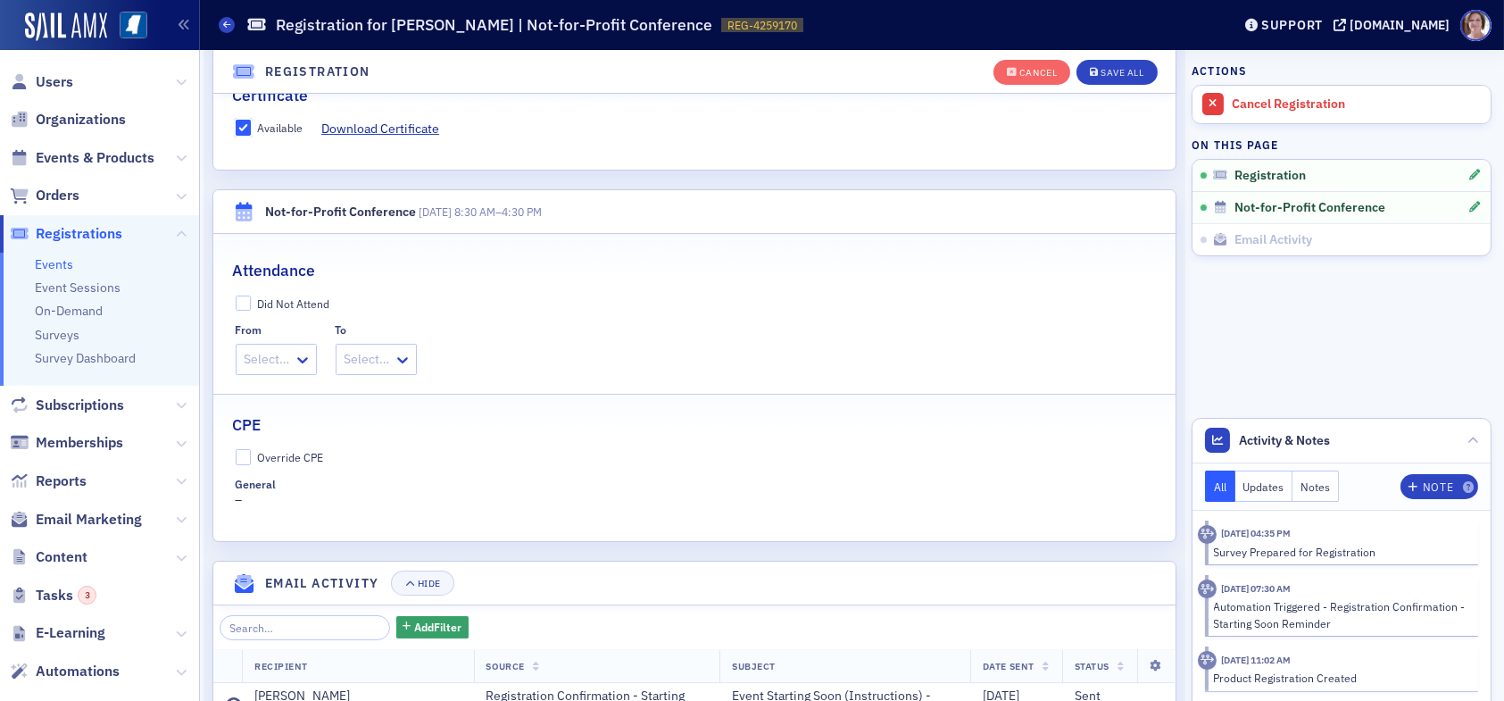
scroll to position [493, 0]
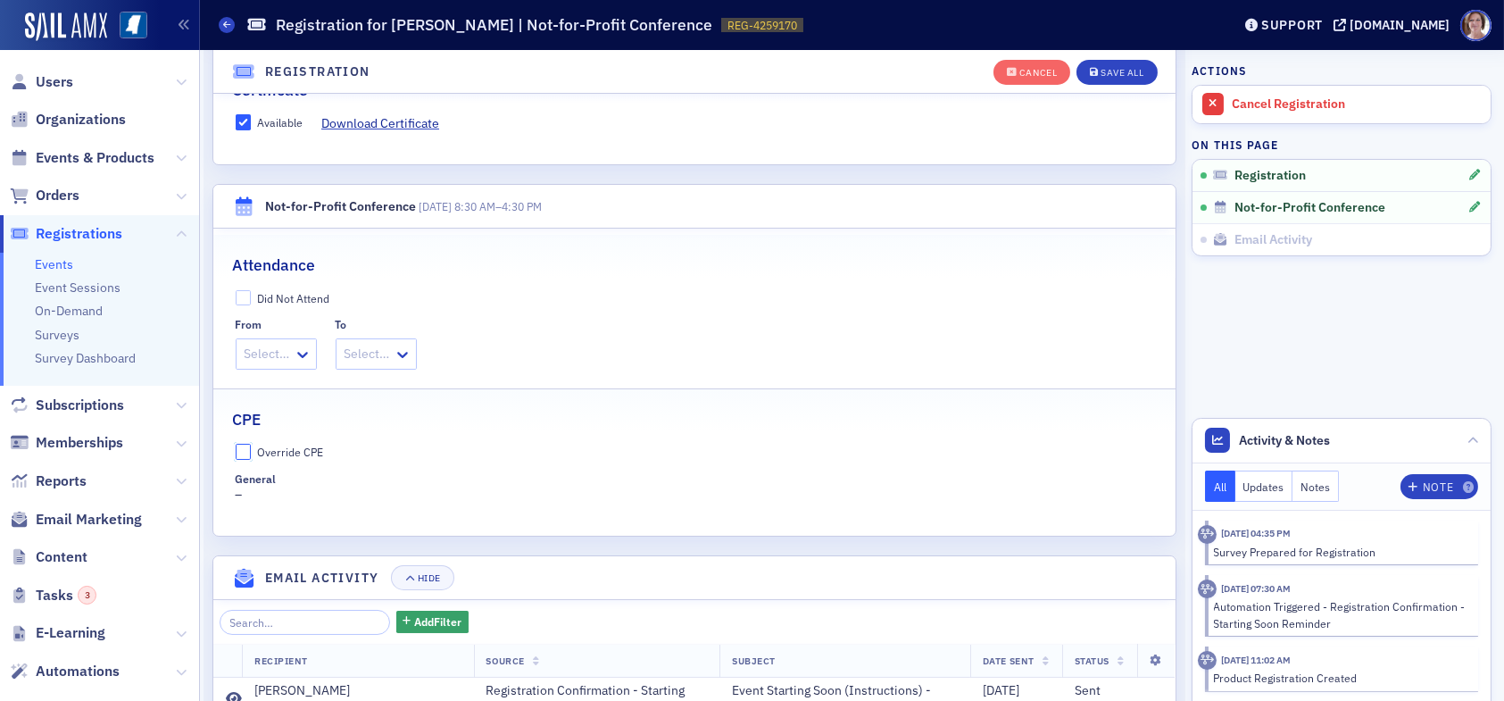
drag, startPoint x: 245, startPoint y: 450, endPoint x: 258, endPoint y: 463, distance: 18.3
click at [247, 452] on input "Override CPE" at bounding box center [244, 452] width 16 height 16
checkbox input "true"
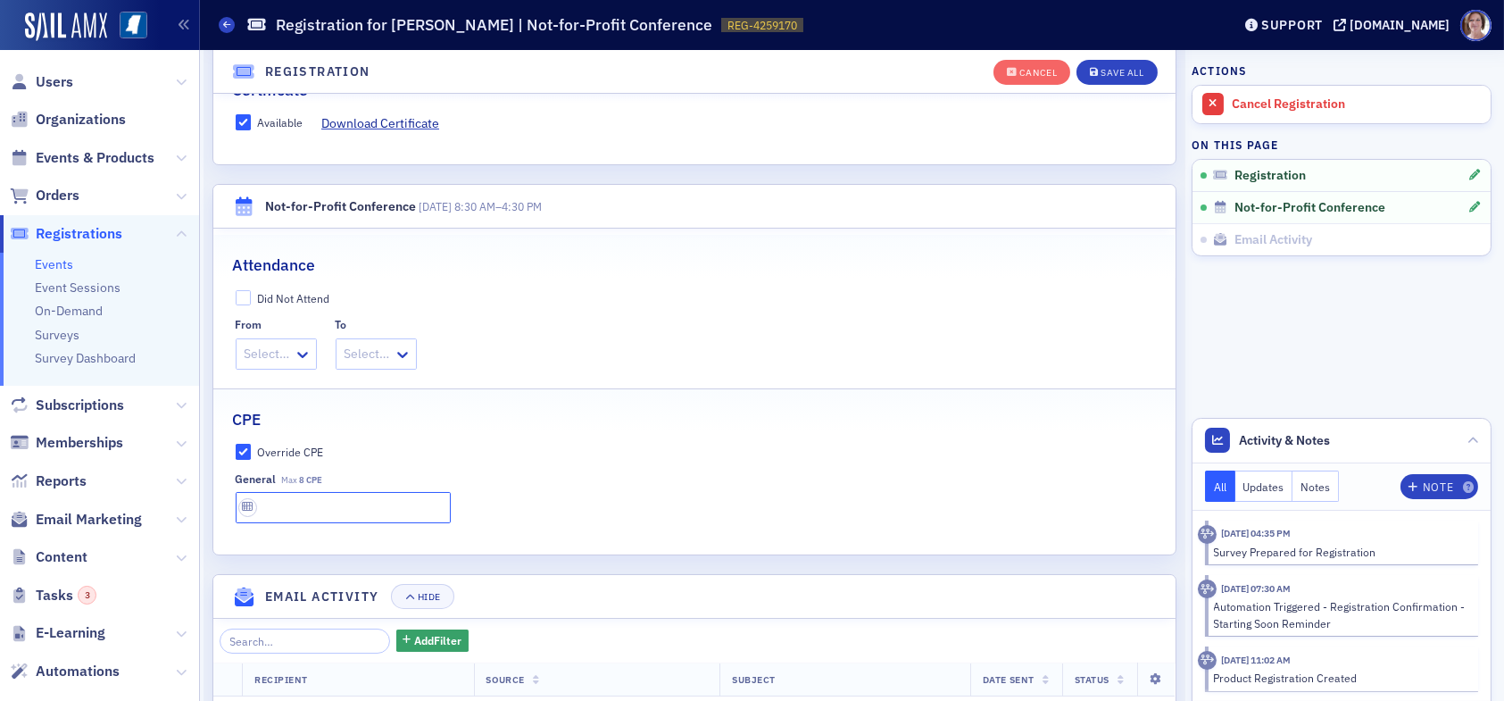
click at [283, 503] on input "text" at bounding box center [343, 507] width 215 height 31
type input "8 CPE"
click at [1100, 68] on div "Save All" at bounding box center [1121, 73] width 43 height 10
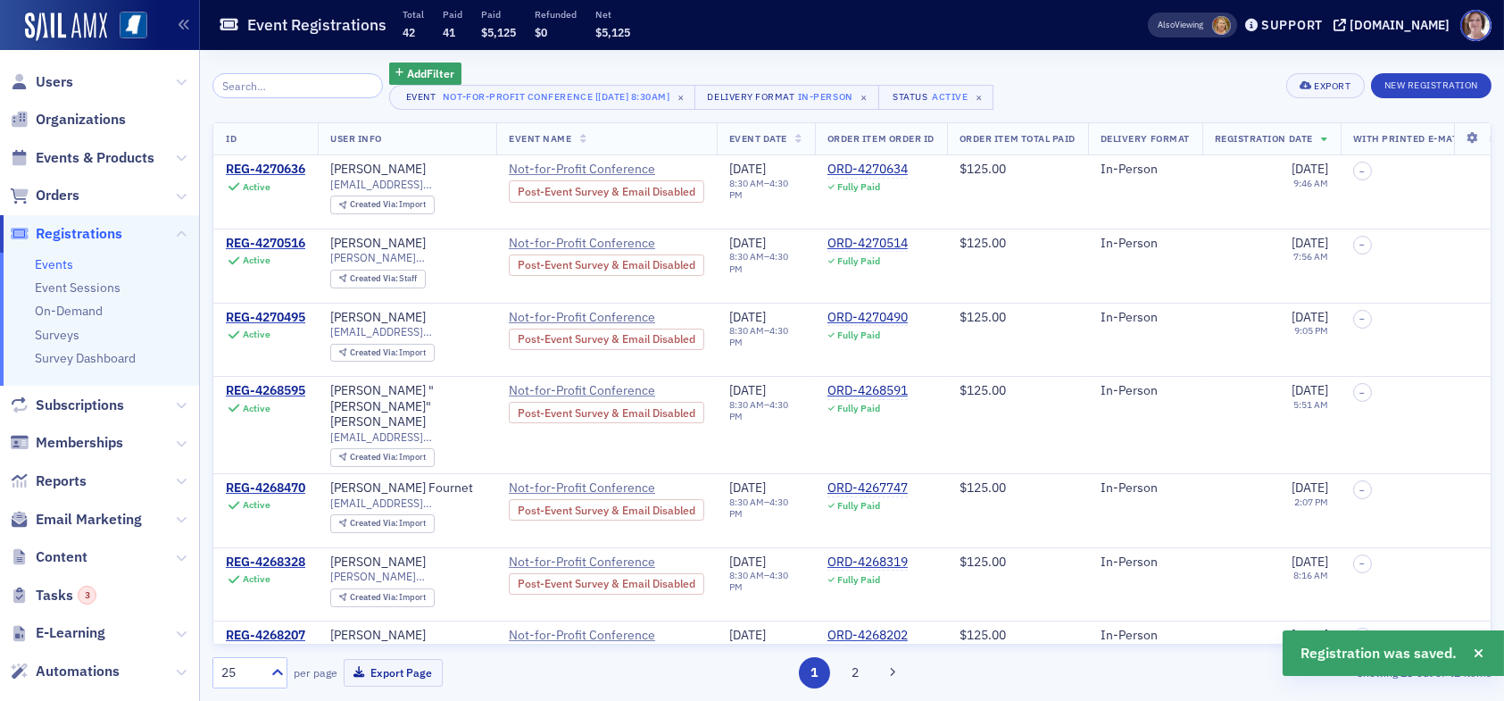
drag, startPoint x: 846, startPoint y: 671, endPoint x: 846, endPoint y: 657, distance: 14.3
click at [846, 670] on button "2" at bounding box center [854, 672] width 31 height 31
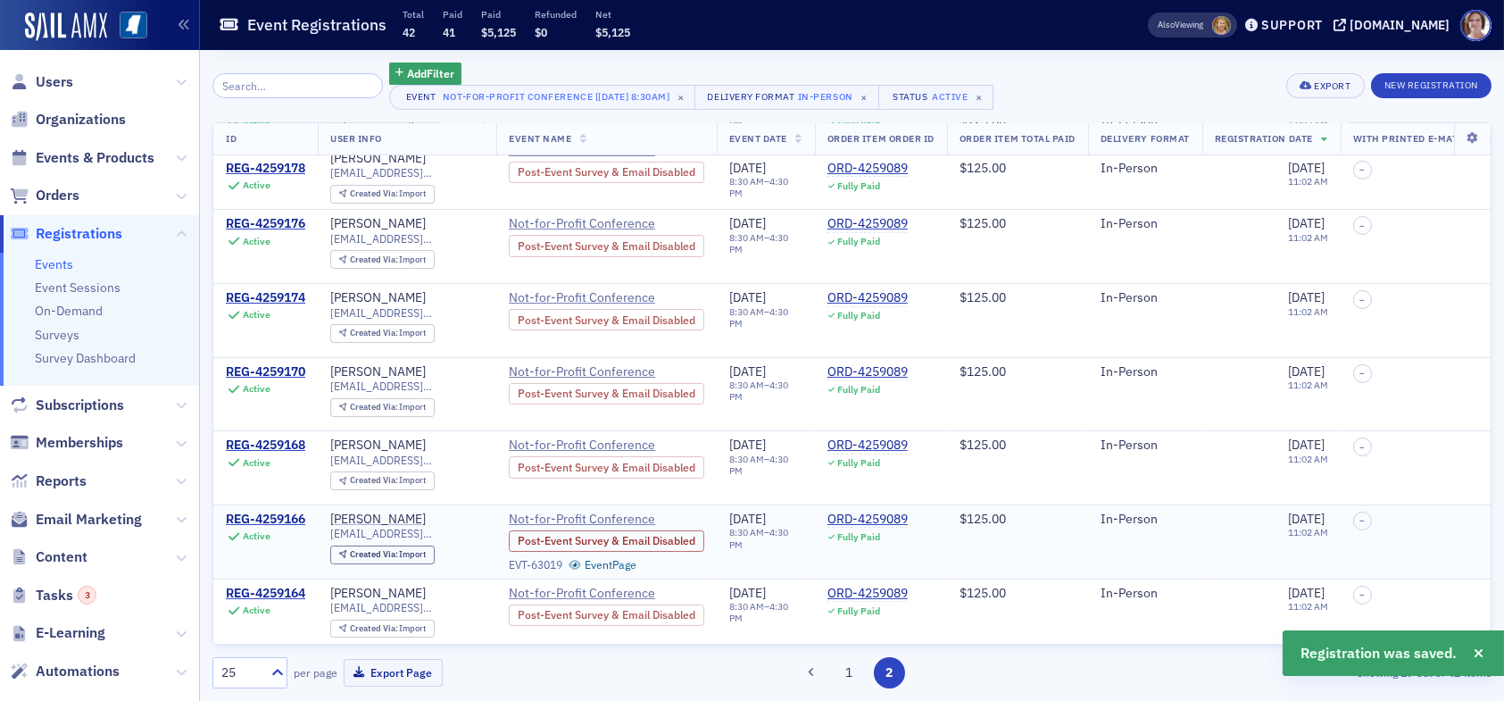
scroll to position [357, 0]
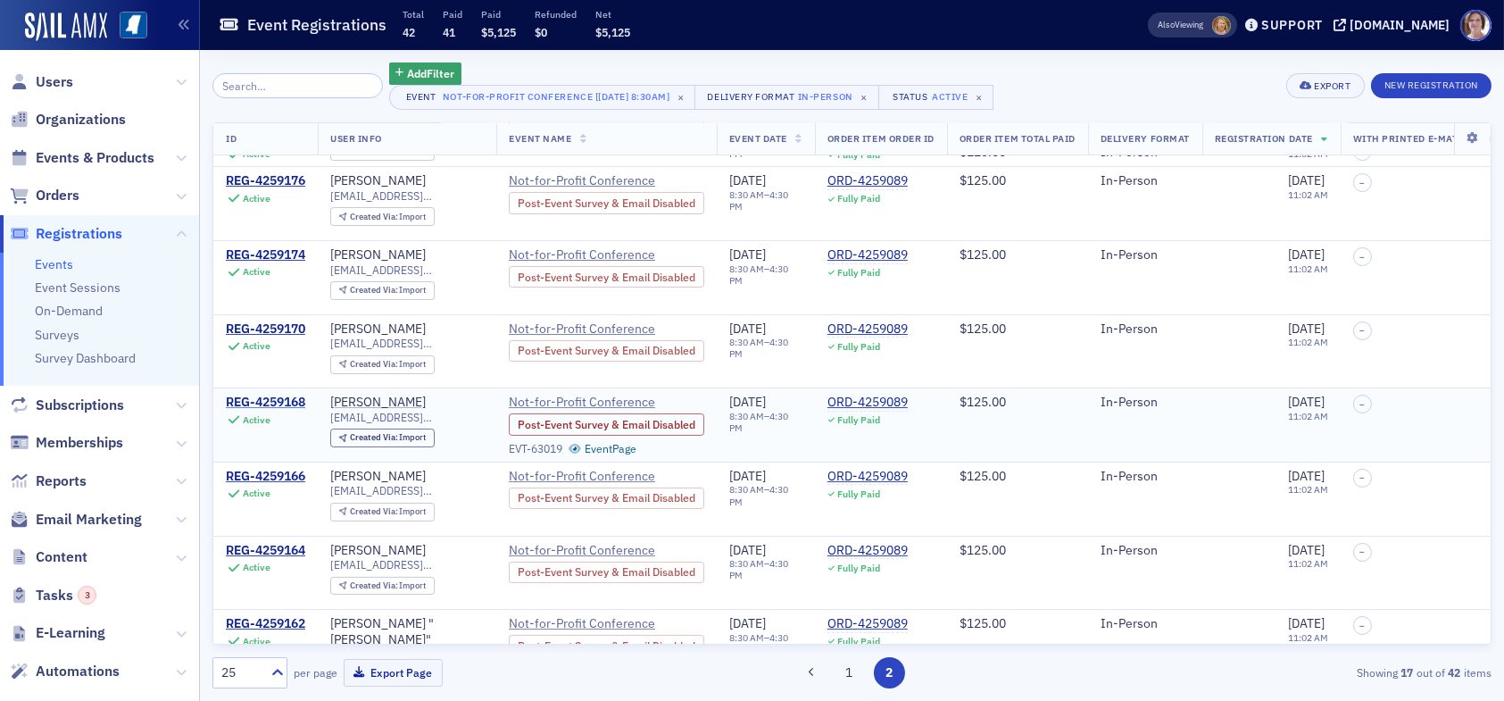
click at [267, 398] on div "REG-4259168" at bounding box center [265, 402] width 79 height 16
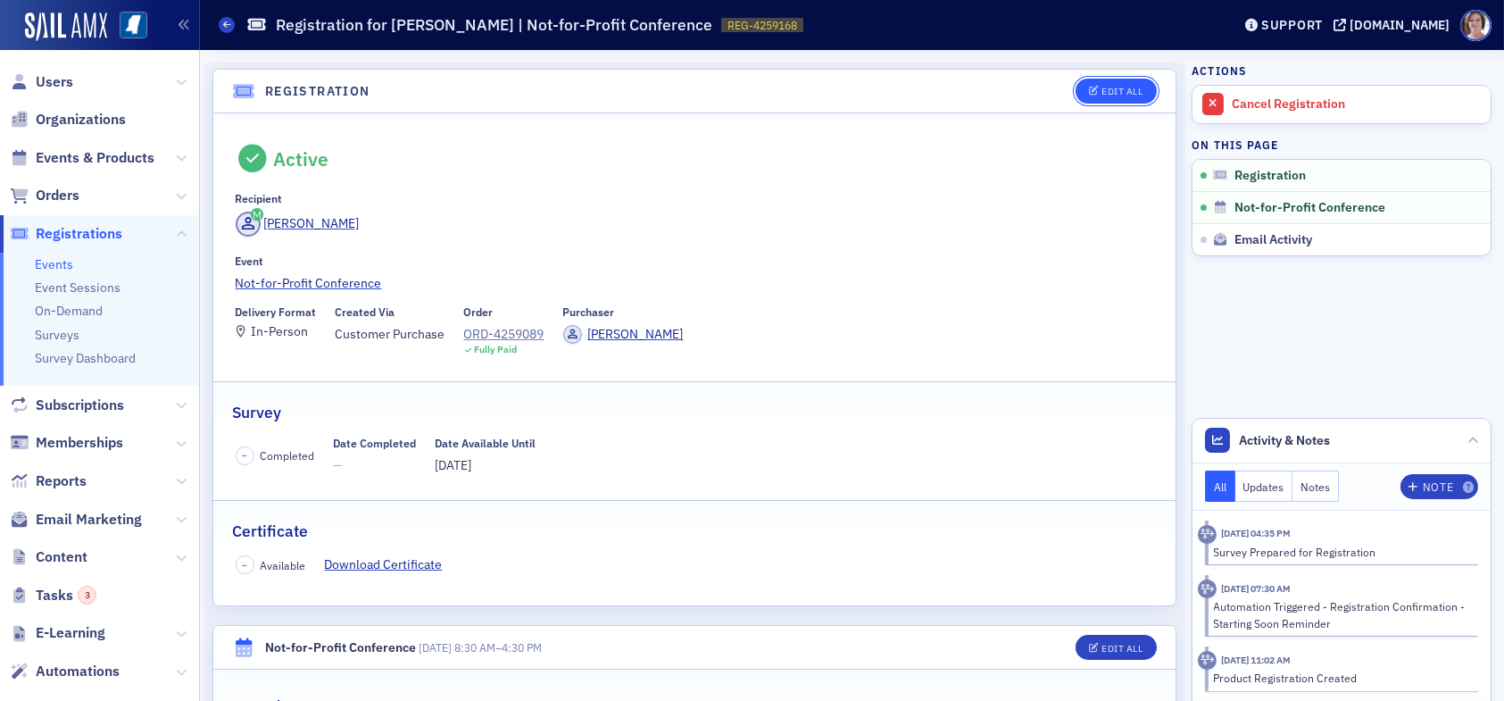
click at [1105, 93] on div "Edit All" at bounding box center [1121, 92] width 41 height 10
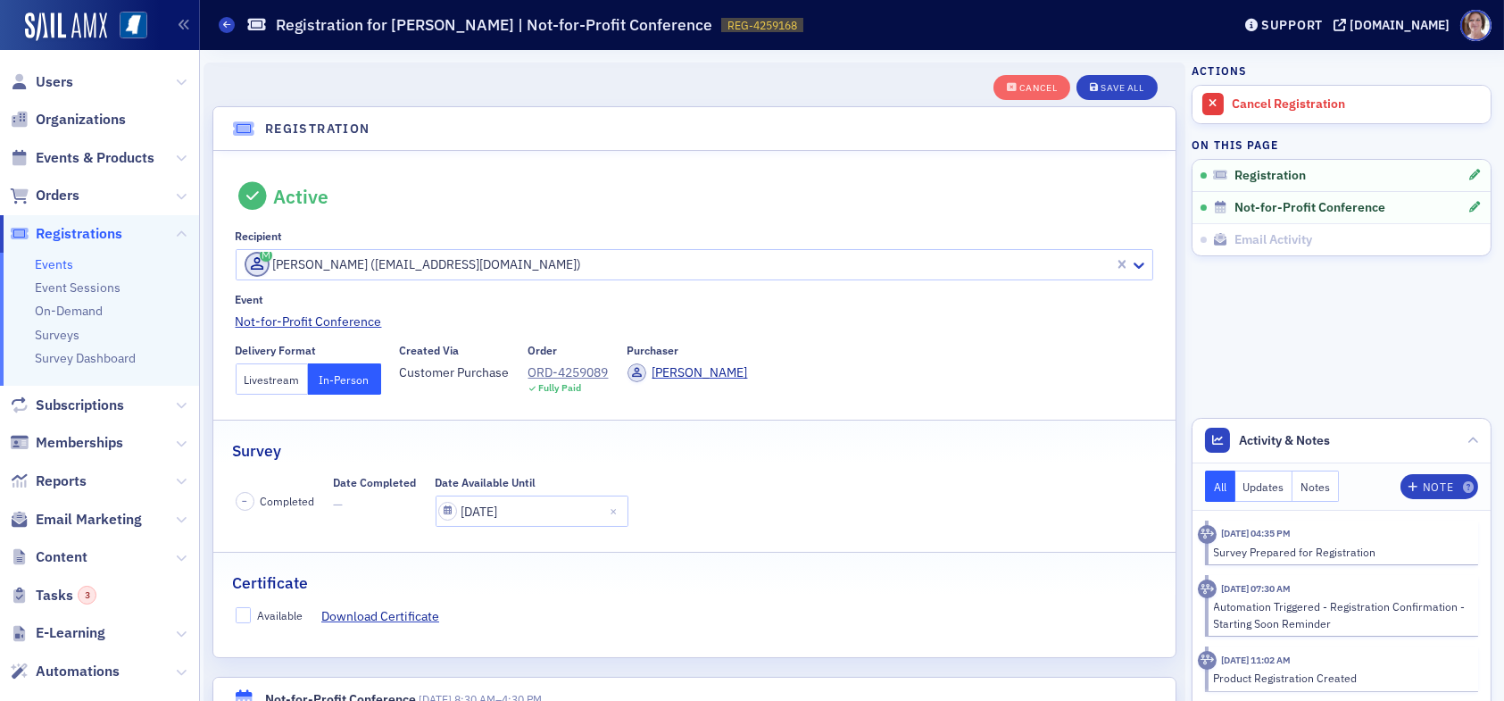
scroll to position [46, 0]
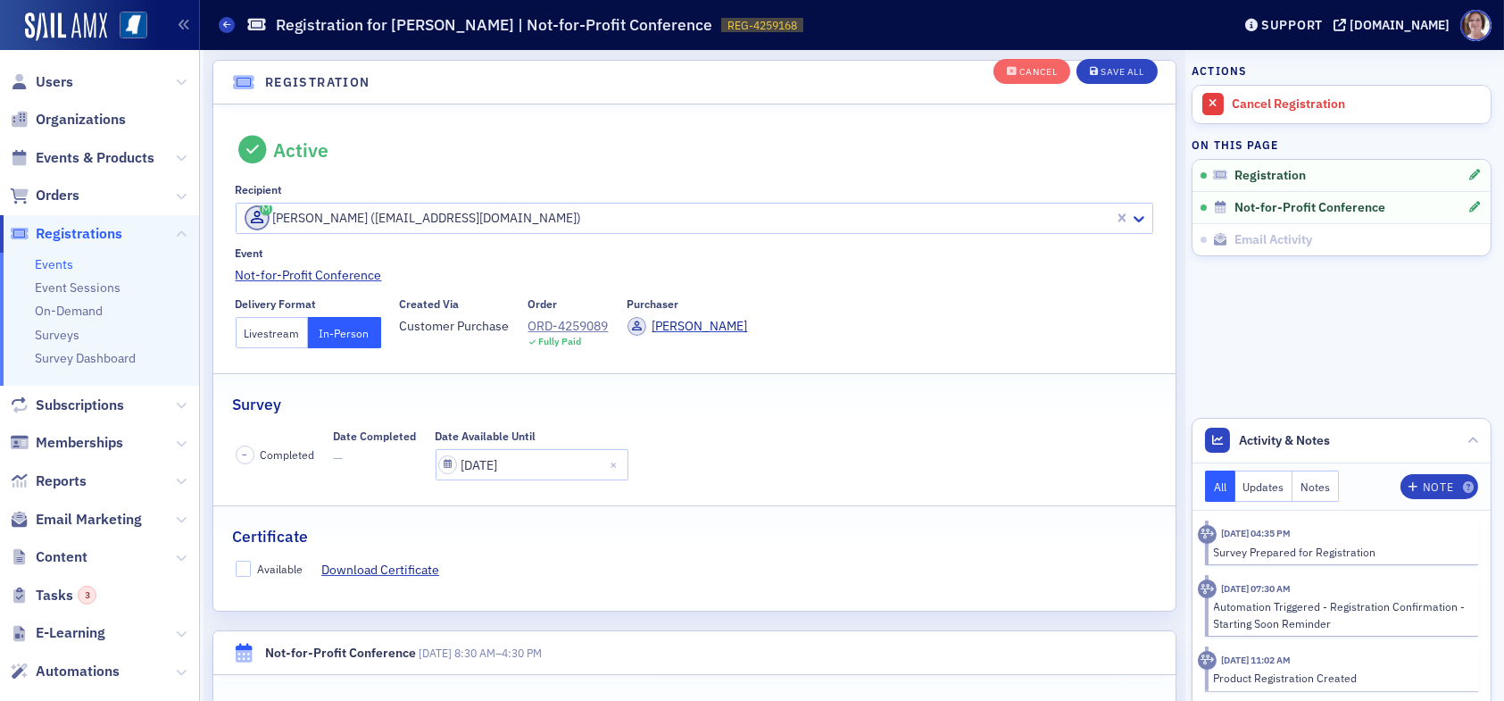
click at [251, 568] on label "Available" at bounding box center [270, 568] width 68 height 16
click at [251, 568] on input "Available" at bounding box center [244, 568] width 16 height 16
checkbox input "true"
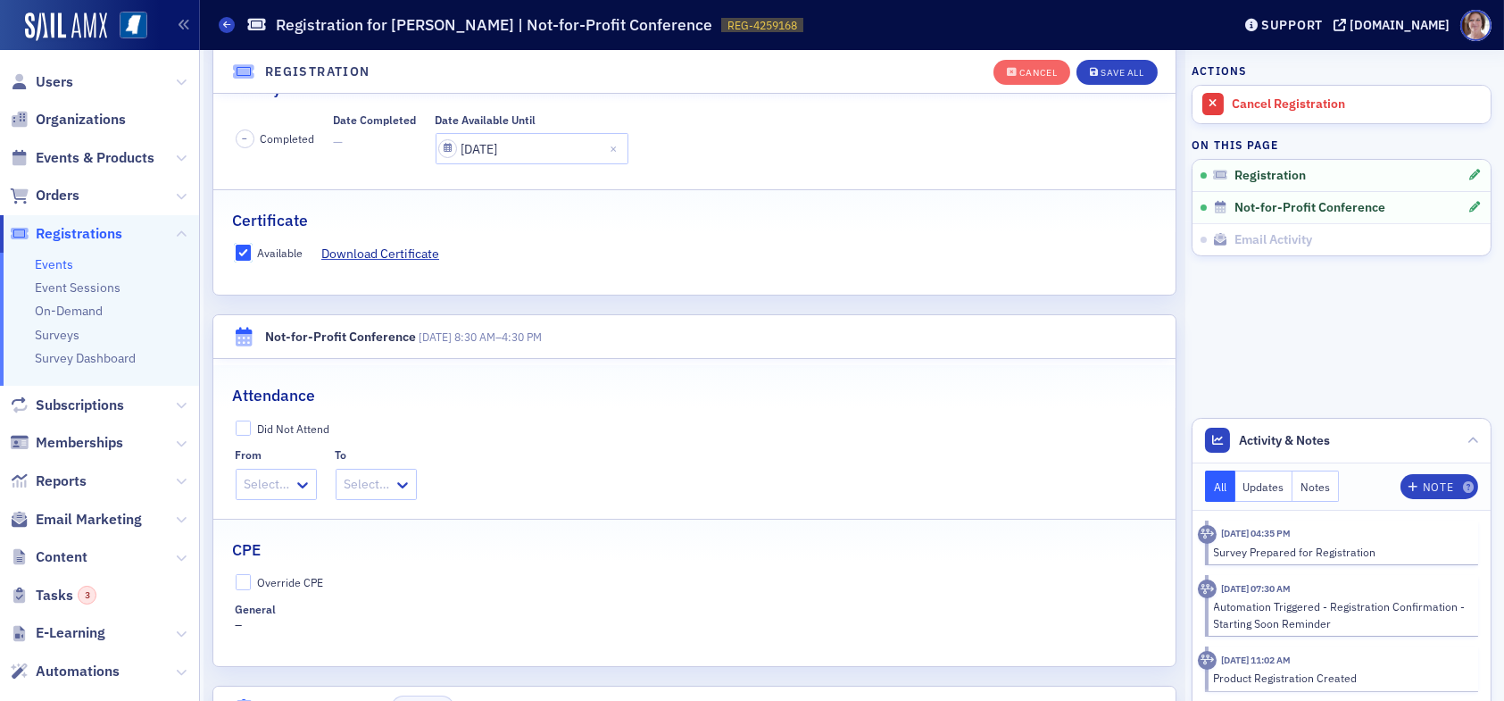
scroll to position [403, 0]
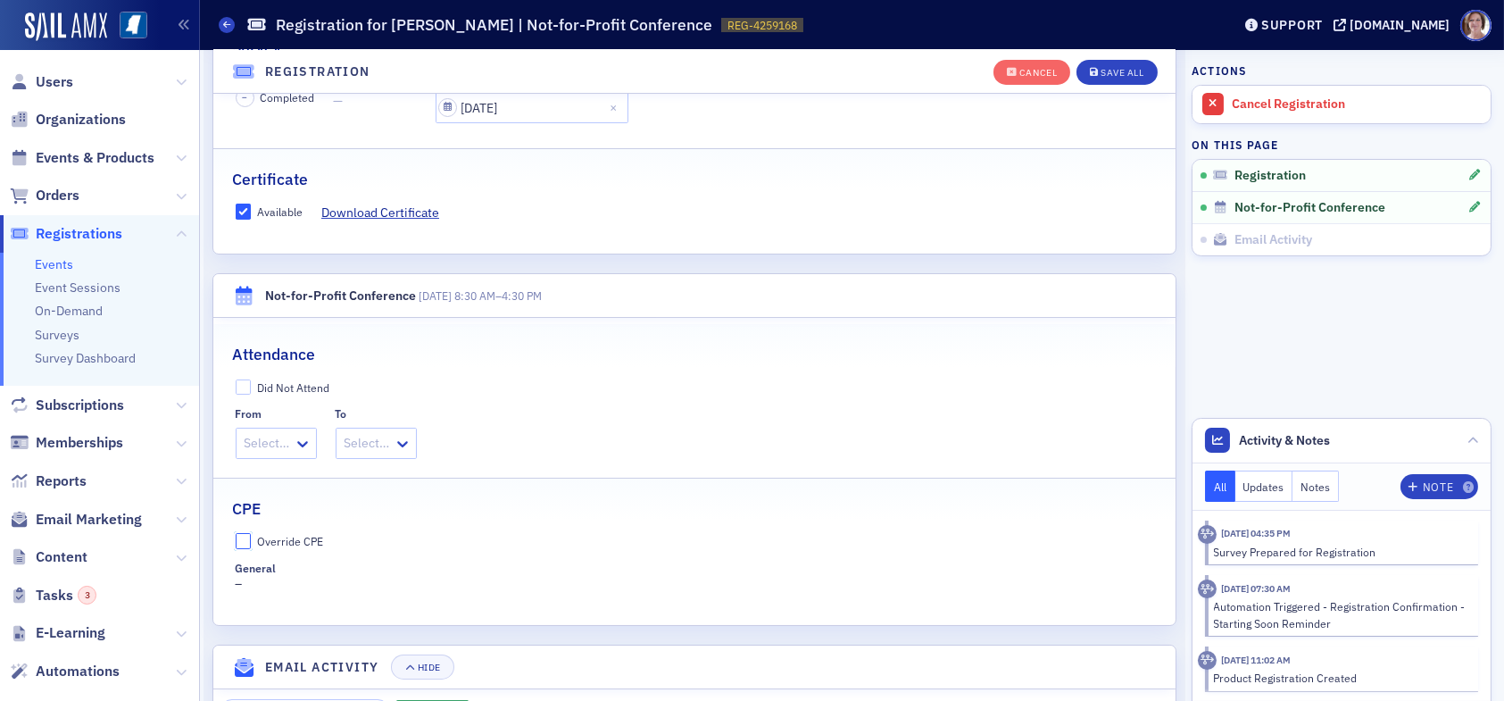
drag, startPoint x: 245, startPoint y: 539, endPoint x: 258, endPoint y: 554, distance: 19.7
click at [246, 541] on input "Override CPE" at bounding box center [244, 541] width 16 height 16
checkbox input "true"
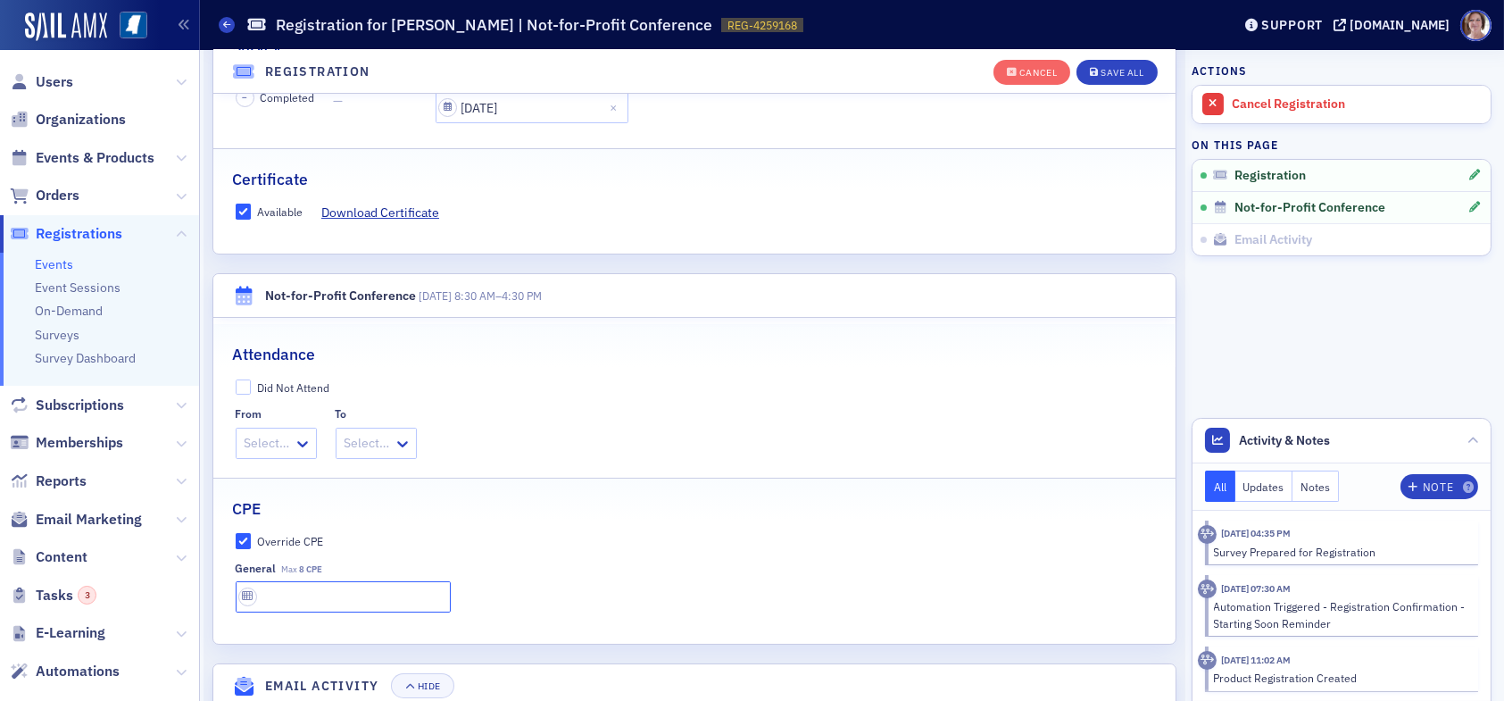
click at [297, 591] on input "text" at bounding box center [343, 596] width 215 height 31
type input "8 CPE"
click at [1108, 64] on button "Save All" at bounding box center [1116, 72] width 80 height 25
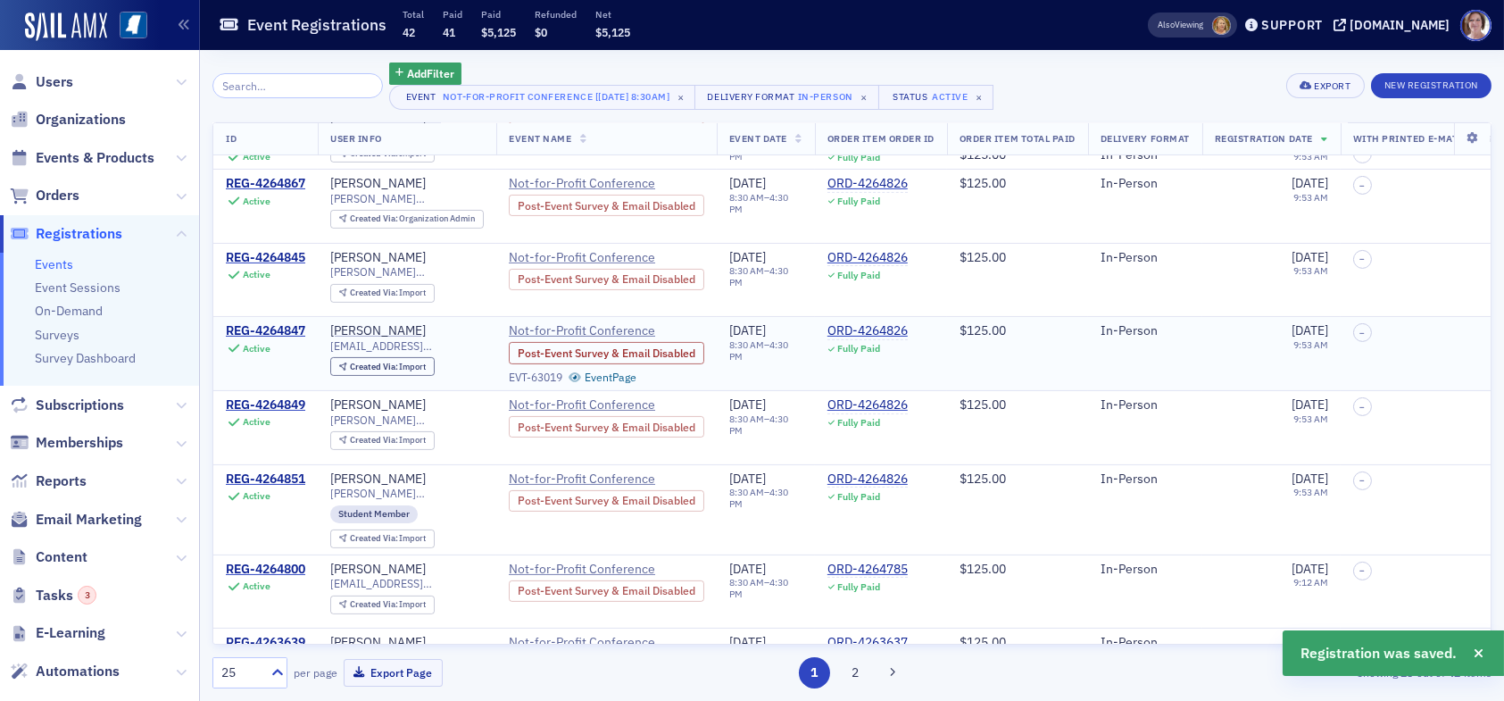
scroll to position [1160, 0]
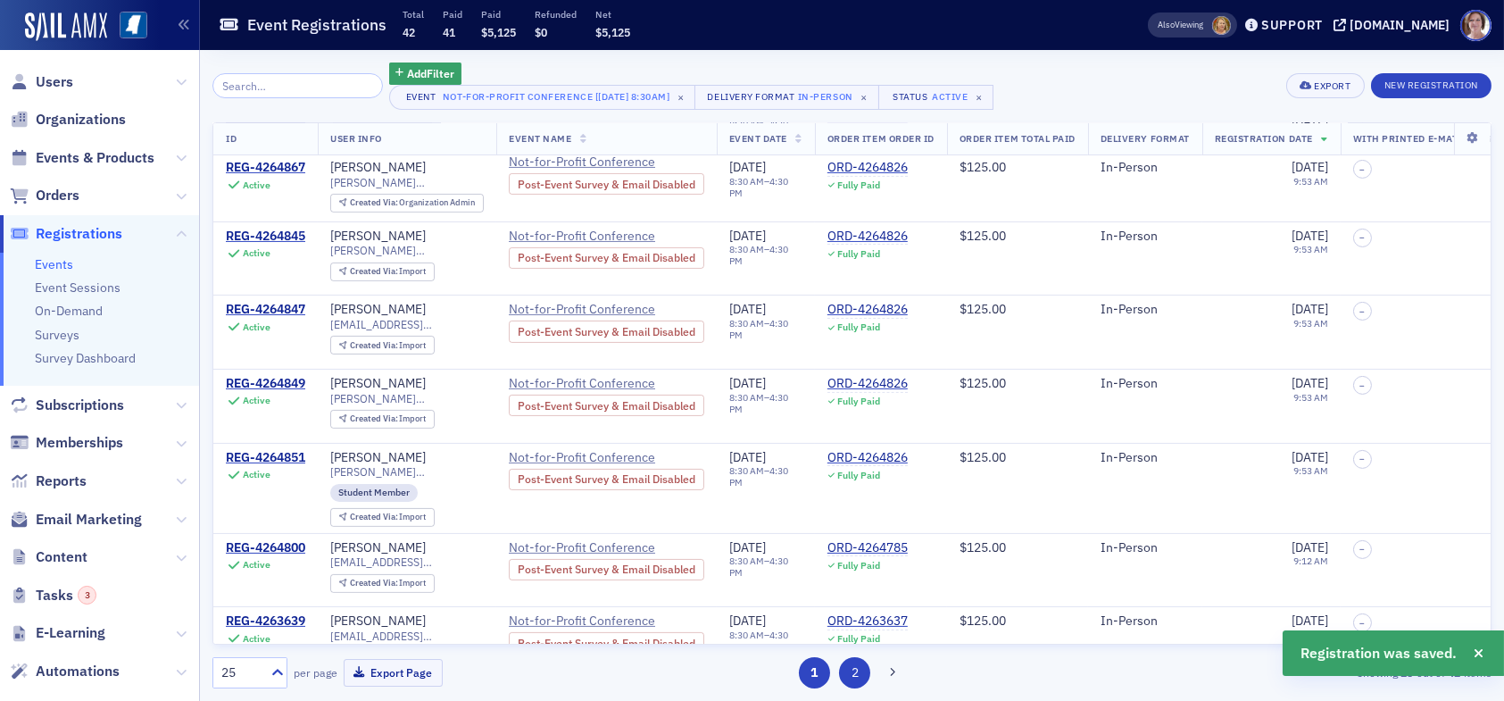
click at [854, 672] on button "2" at bounding box center [854, 672] width 31 height 31
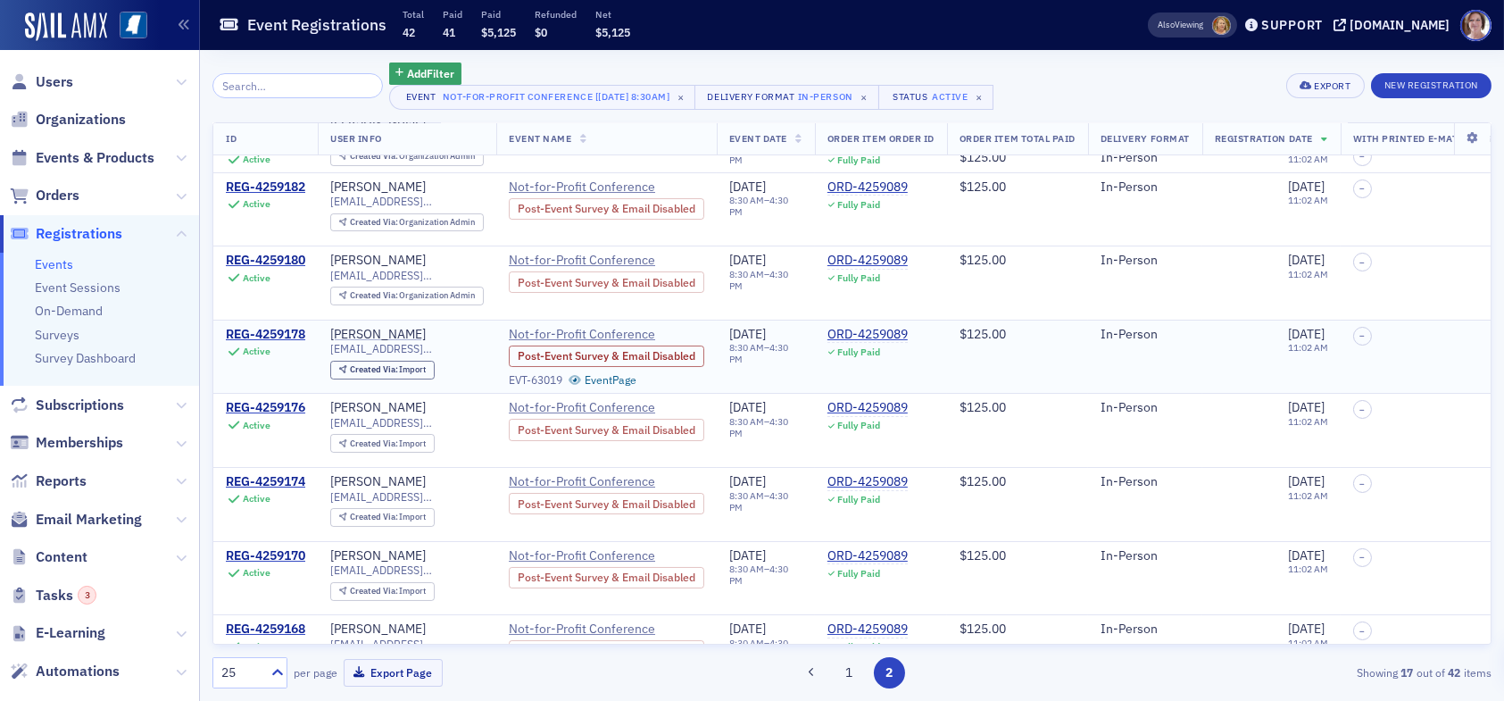
scroll to position [446, 0]
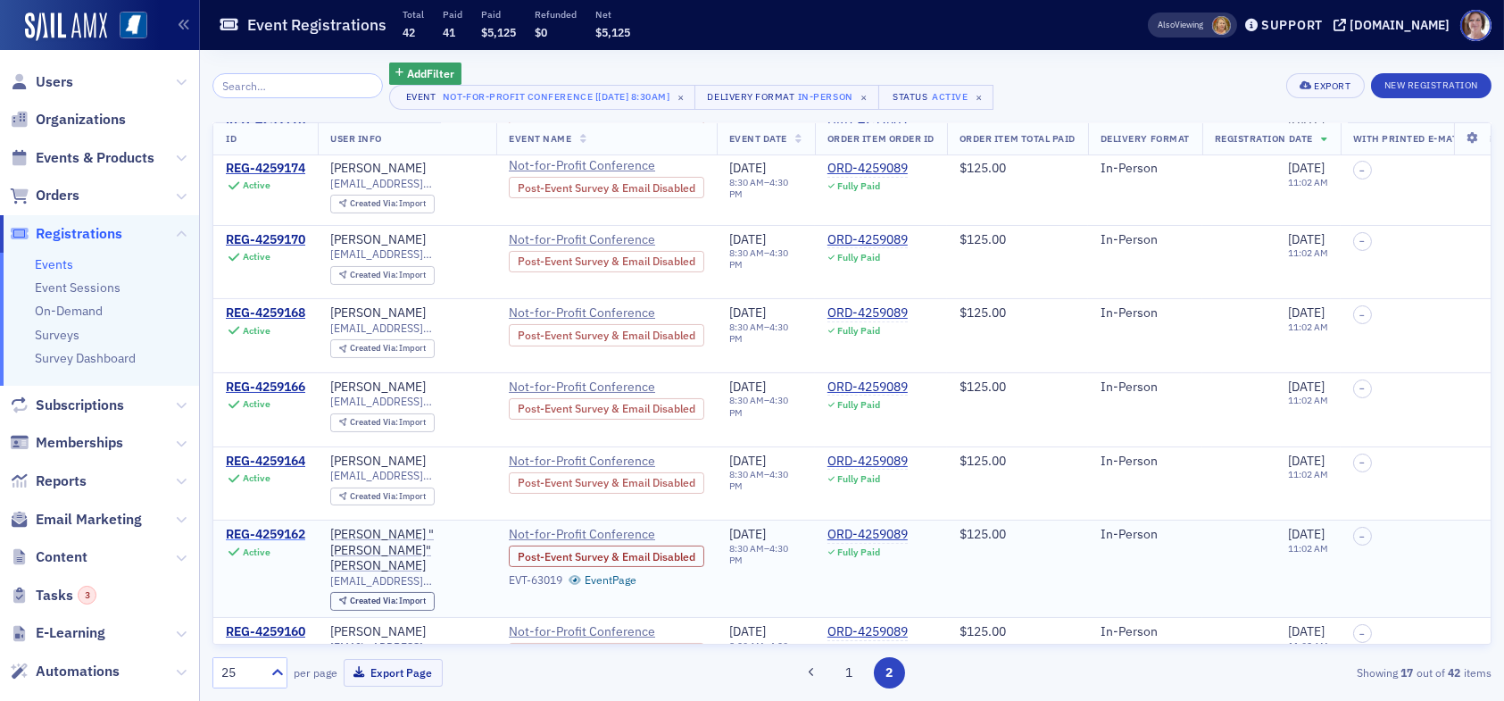
click at [261, 527] on div "REG-4259162" at bounding box center [265, 535] width 79 height 16
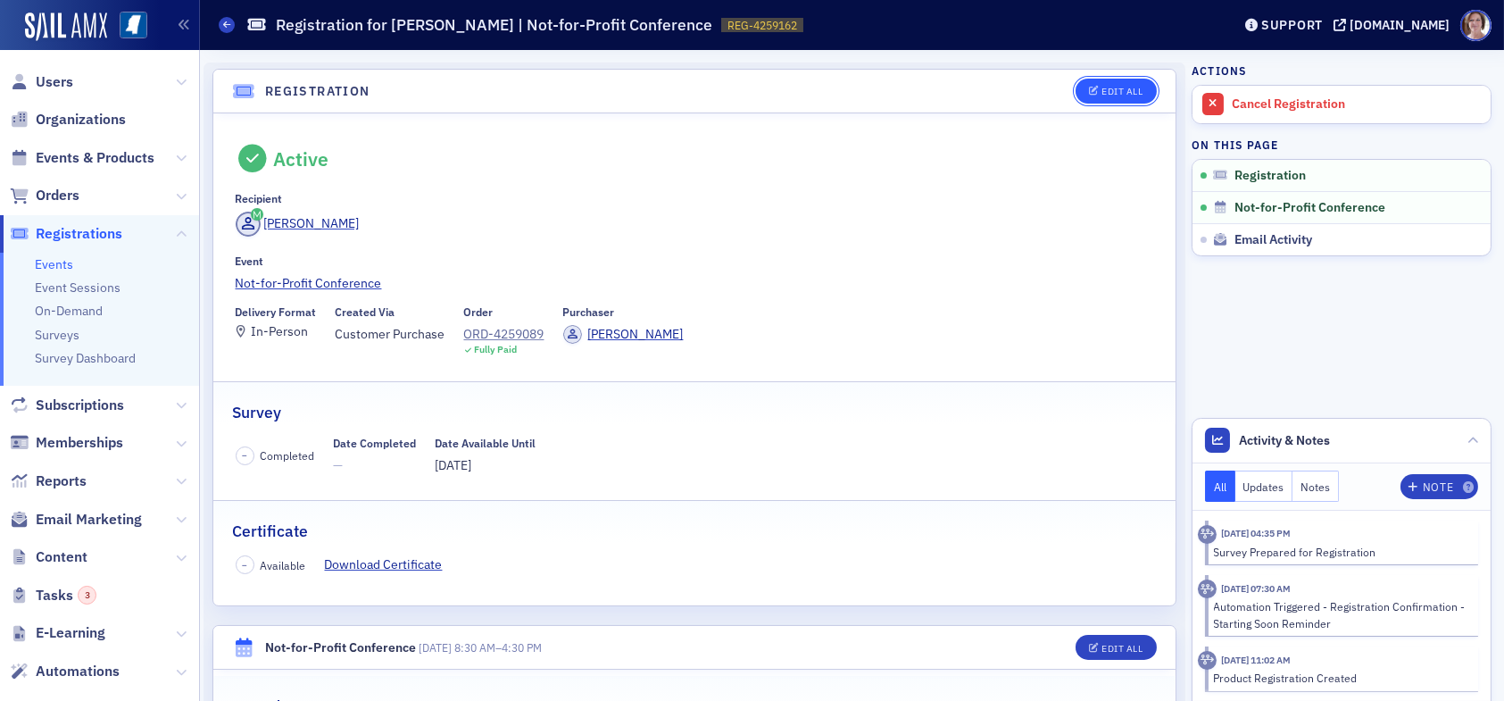
click at [1110, 95] on div "Edit All" at bounding box center [1121, 92] width 41 height 10
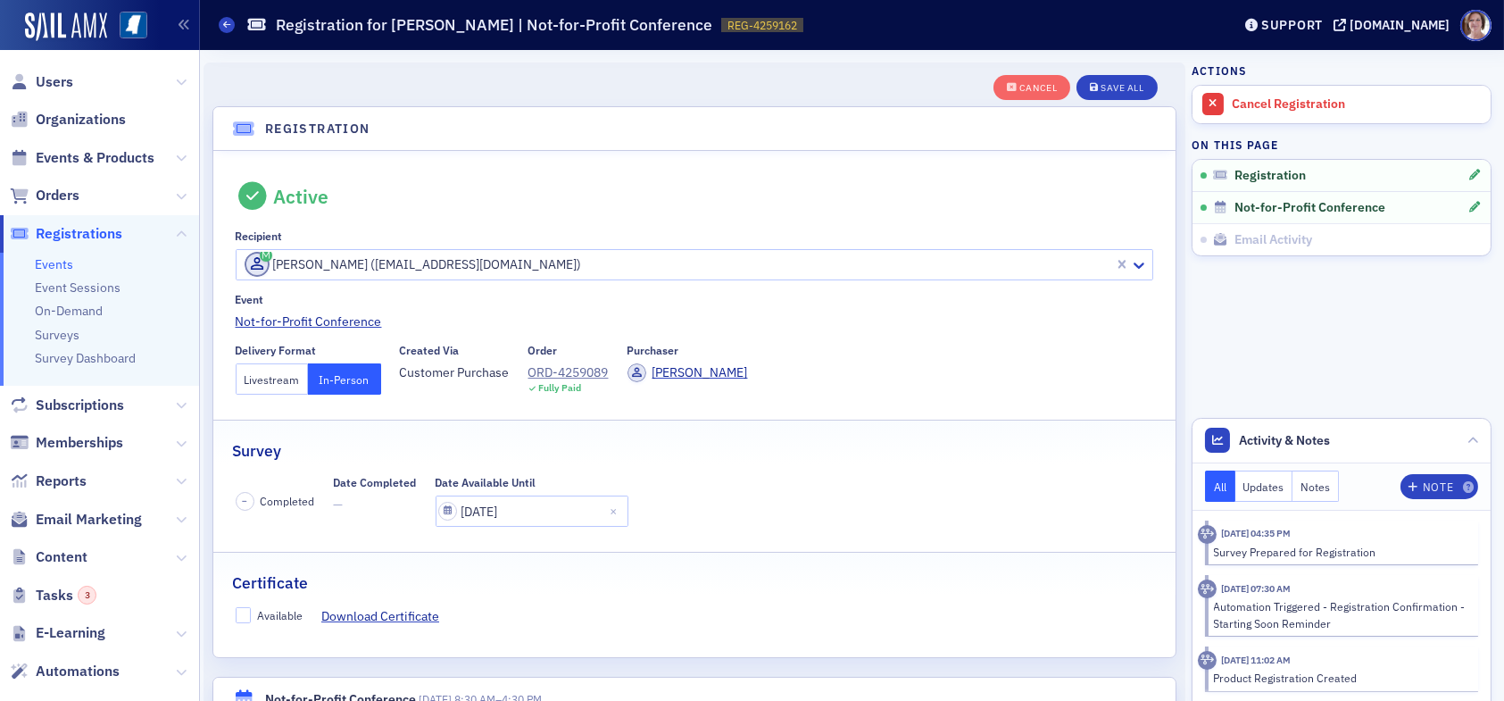
scroll to position [46, 0]
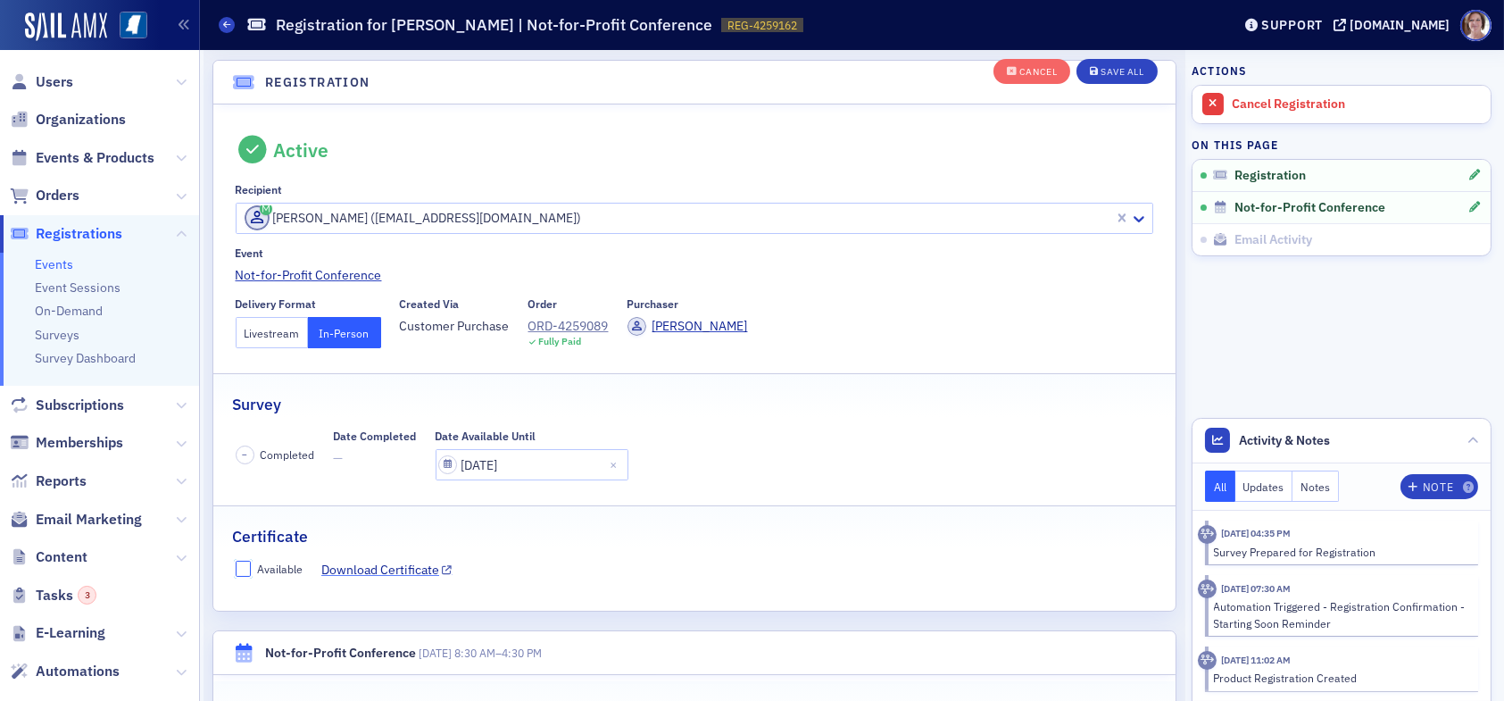
drag, startPoint x: 242, startPoint y: 561, endPoint x: 325, endPoint y: 561, distance: 83.0
click at [242, 561] on input "Available" at bounding box center [244, 568] width 16 height 16
checkbox input "true"
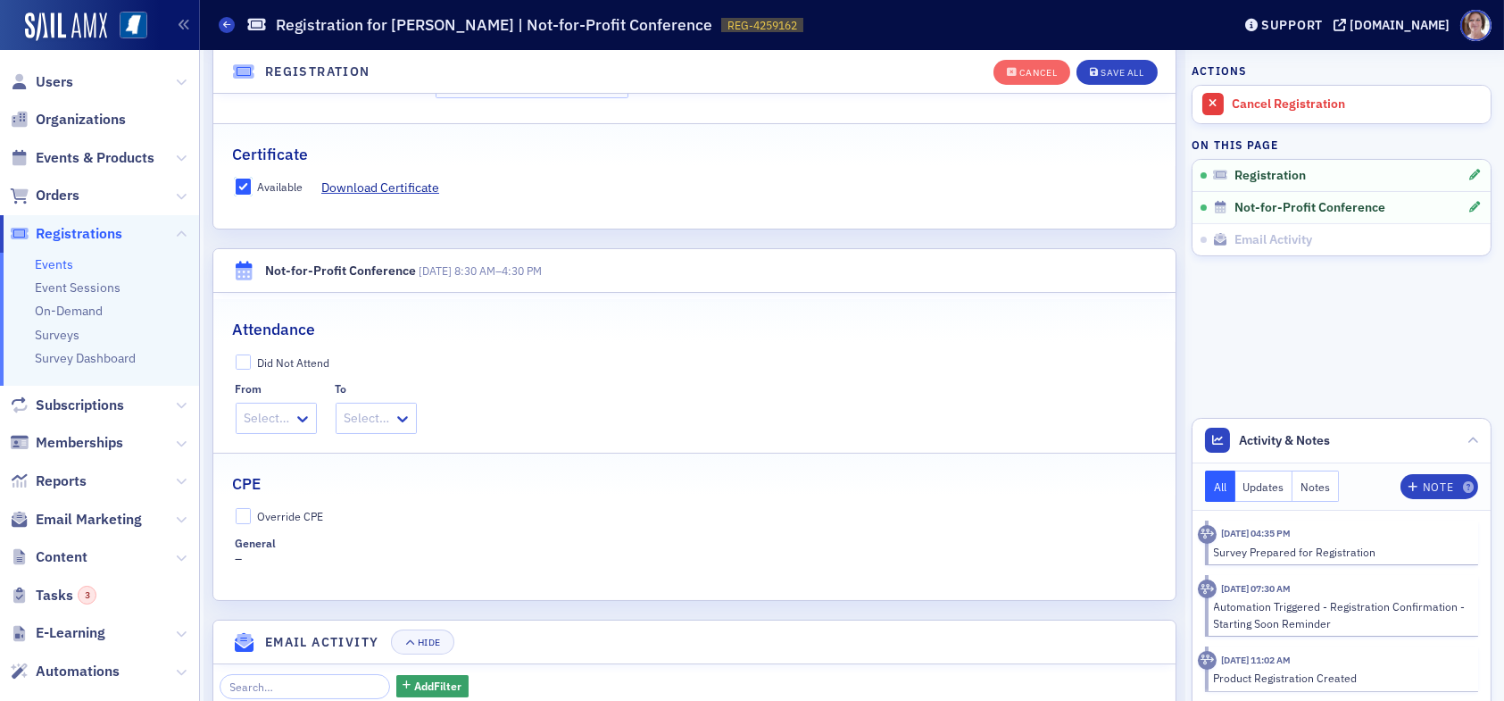
scroll to position [493, 0]
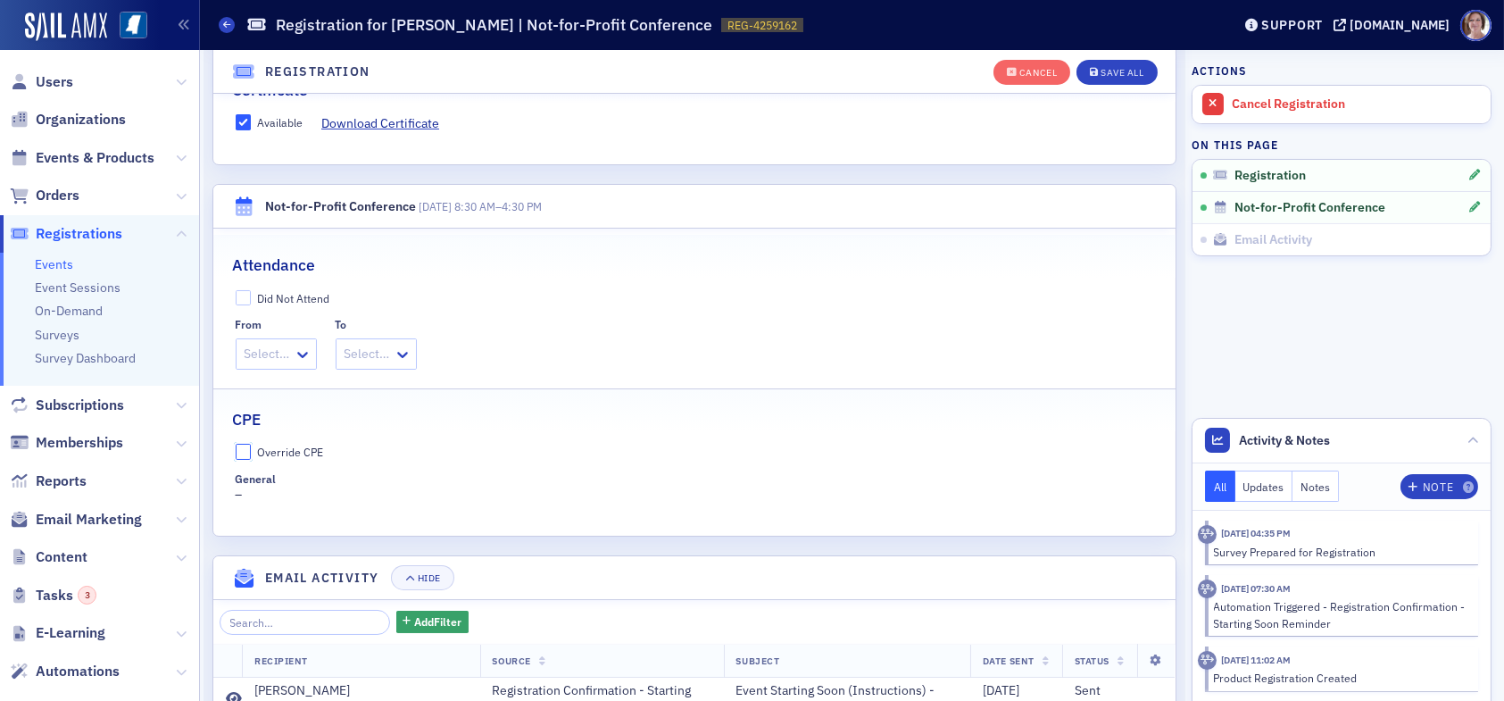
drag, startPoint x: 243, startPoint y: 450, endPoint x: 268, endPoint y: 468, distance: 30.7
click at [249, 450] on input "Override CPE" at bounding box center [244, 452] width 16 height 16
checkbox input "true"
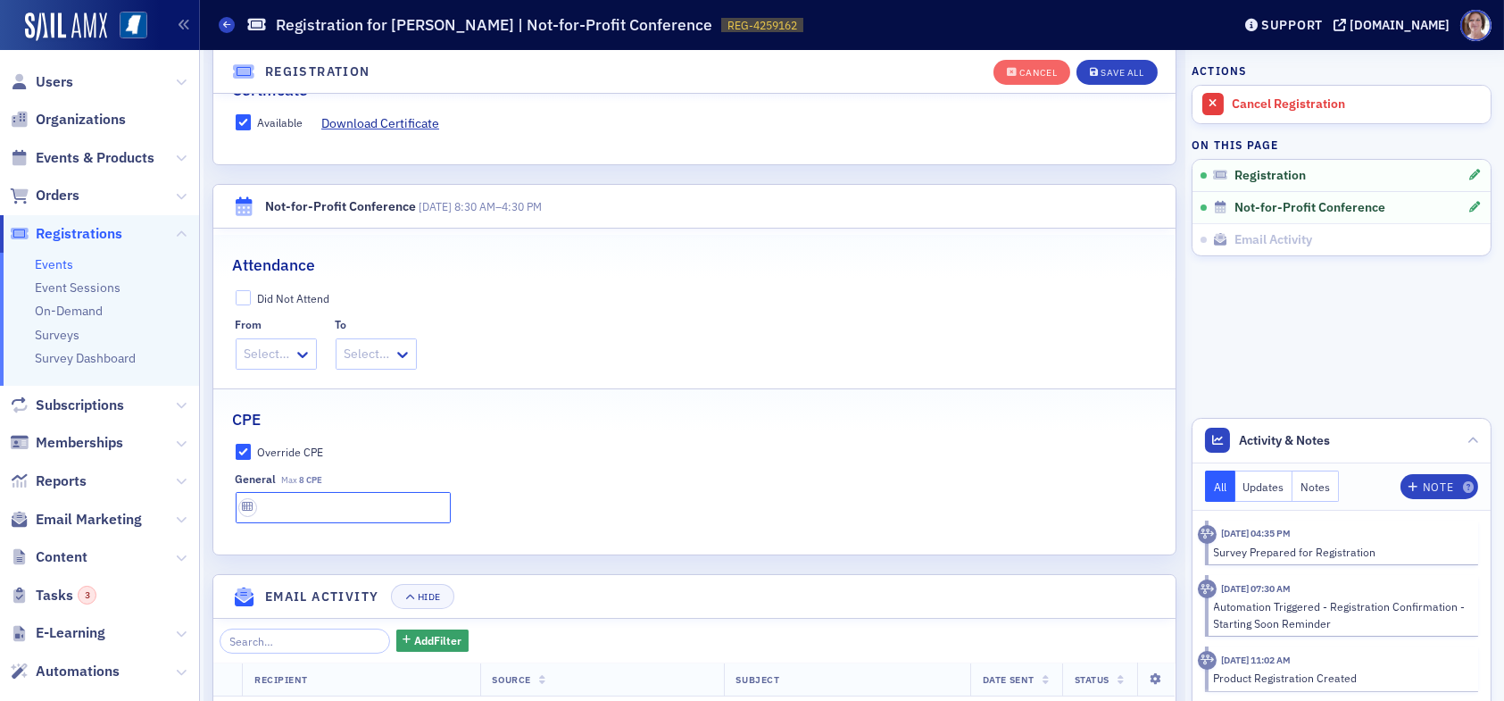
click at [302, 510] on input "text" at bounding box center [343, 507] width 215 height 31
type input "8 CPE"
click at [1105, 70] on div "Save All" at bounding box center [1121, 73] width 43 height 10
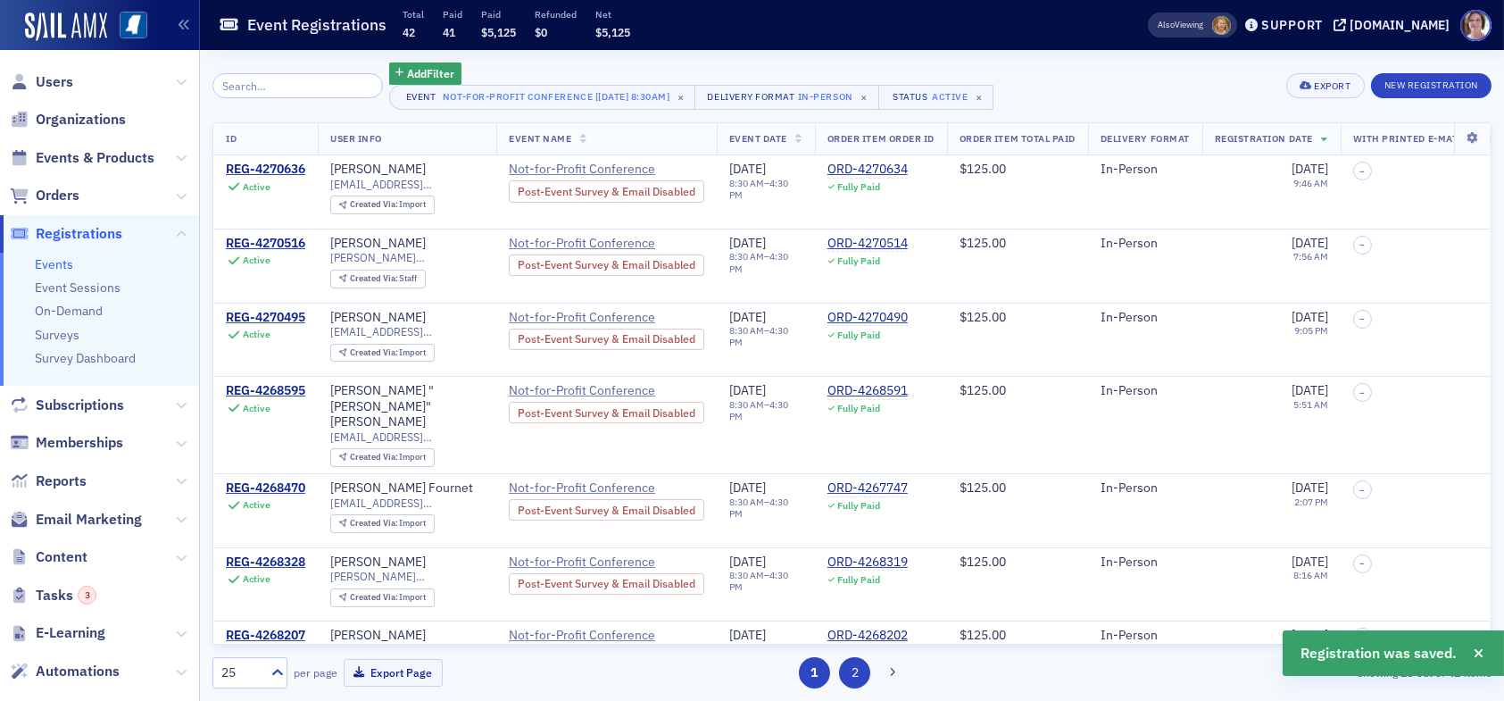
click at [859, 673] on button "2" at bounding box center [854, 672] width 31 height 31
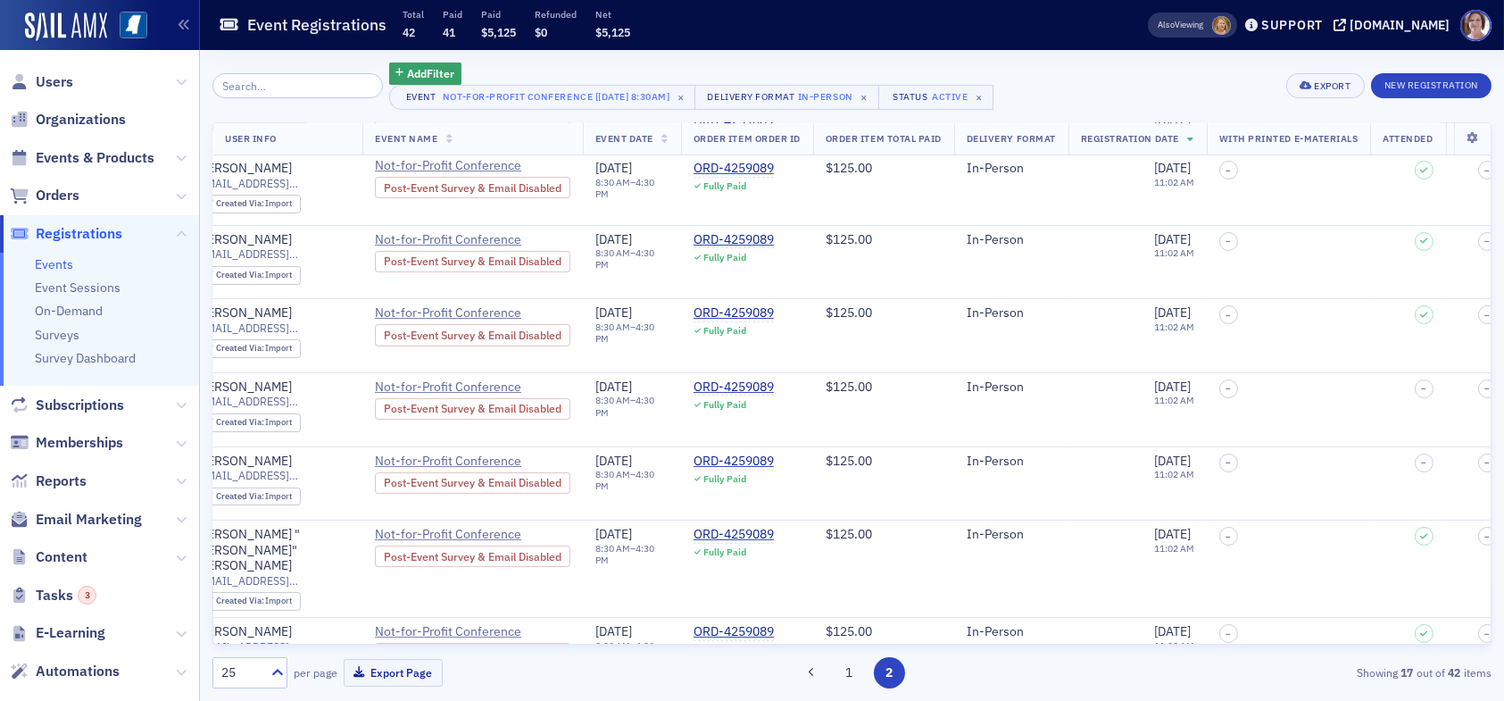
scroll to position [446, 0]
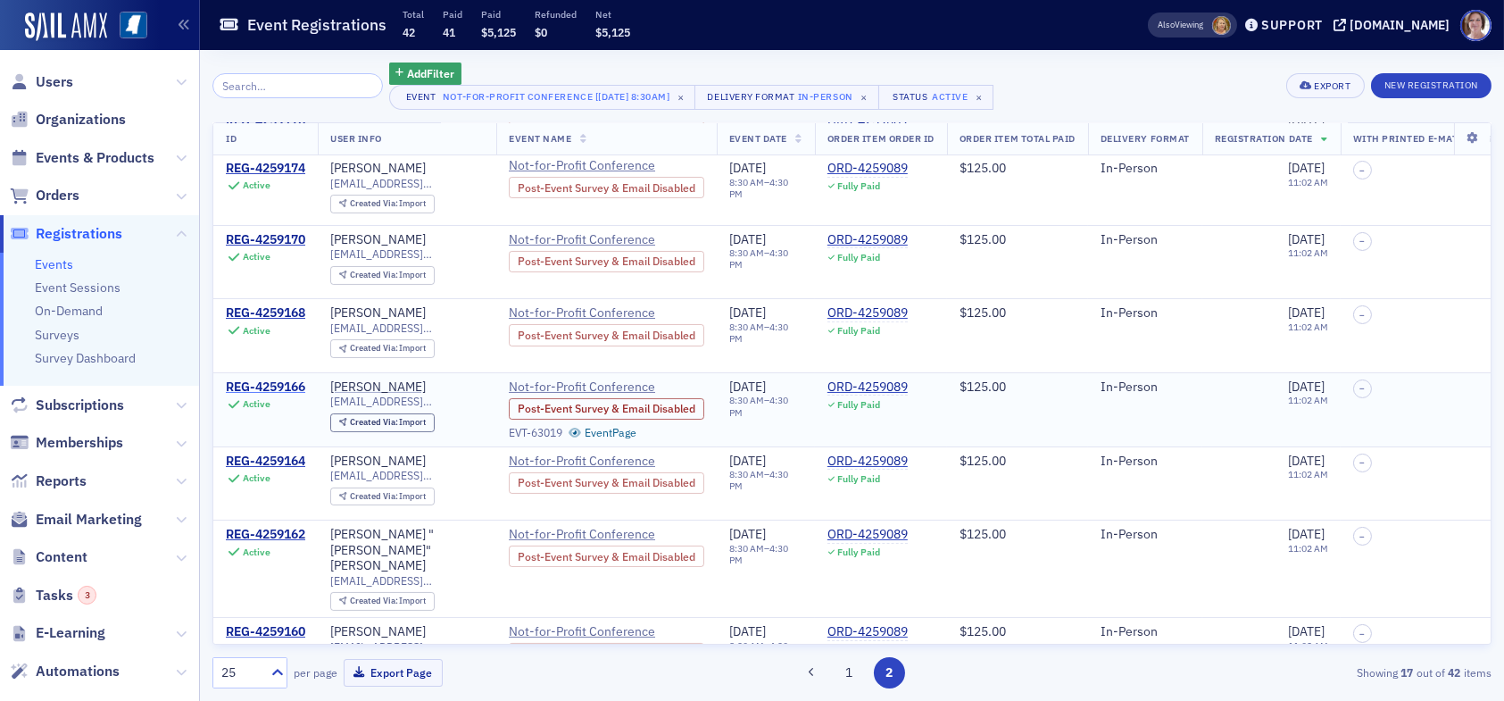
click at [269, 379] on div "REG-4259166" at bounding box center [265, 387] width 79 height 16
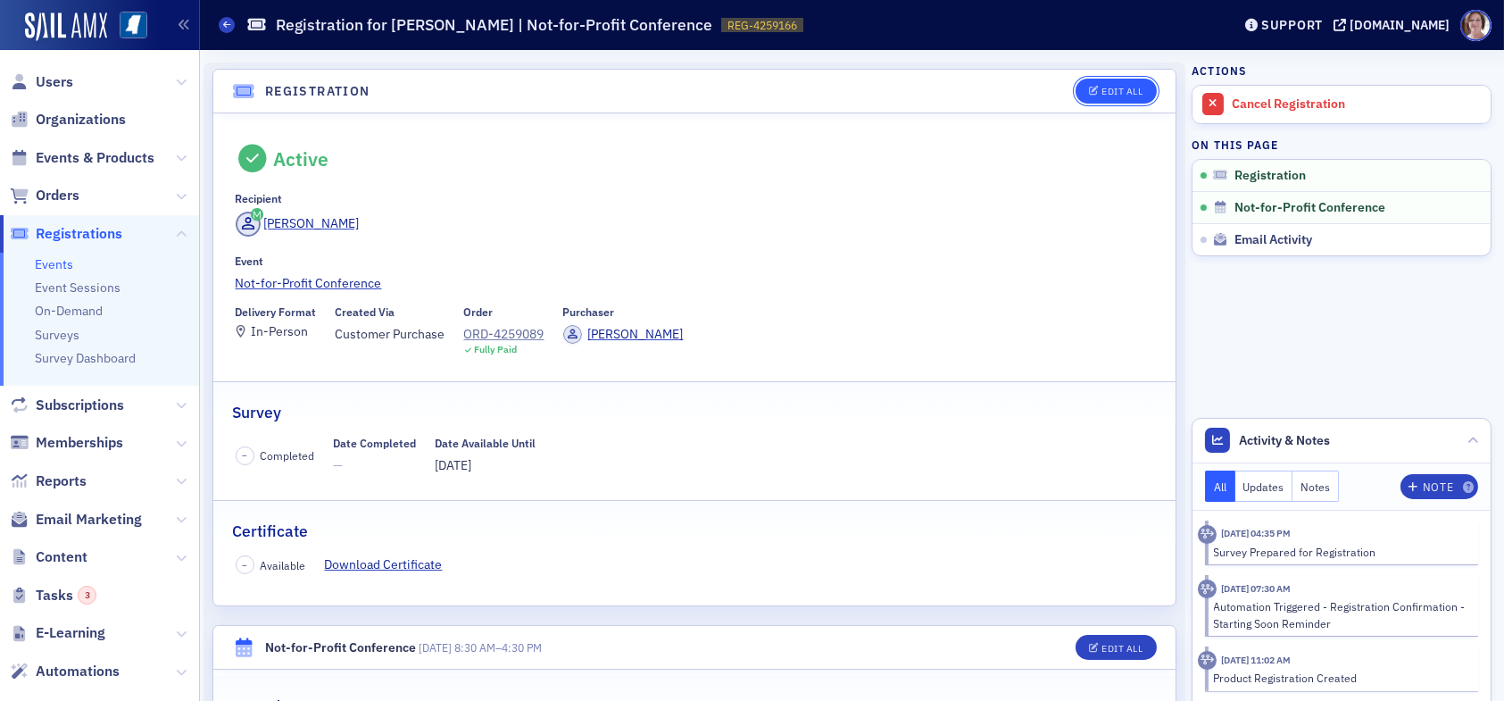
click at [1101, 90] on div "Edit All" at bounding box center [1121, 92] width 41 height 10
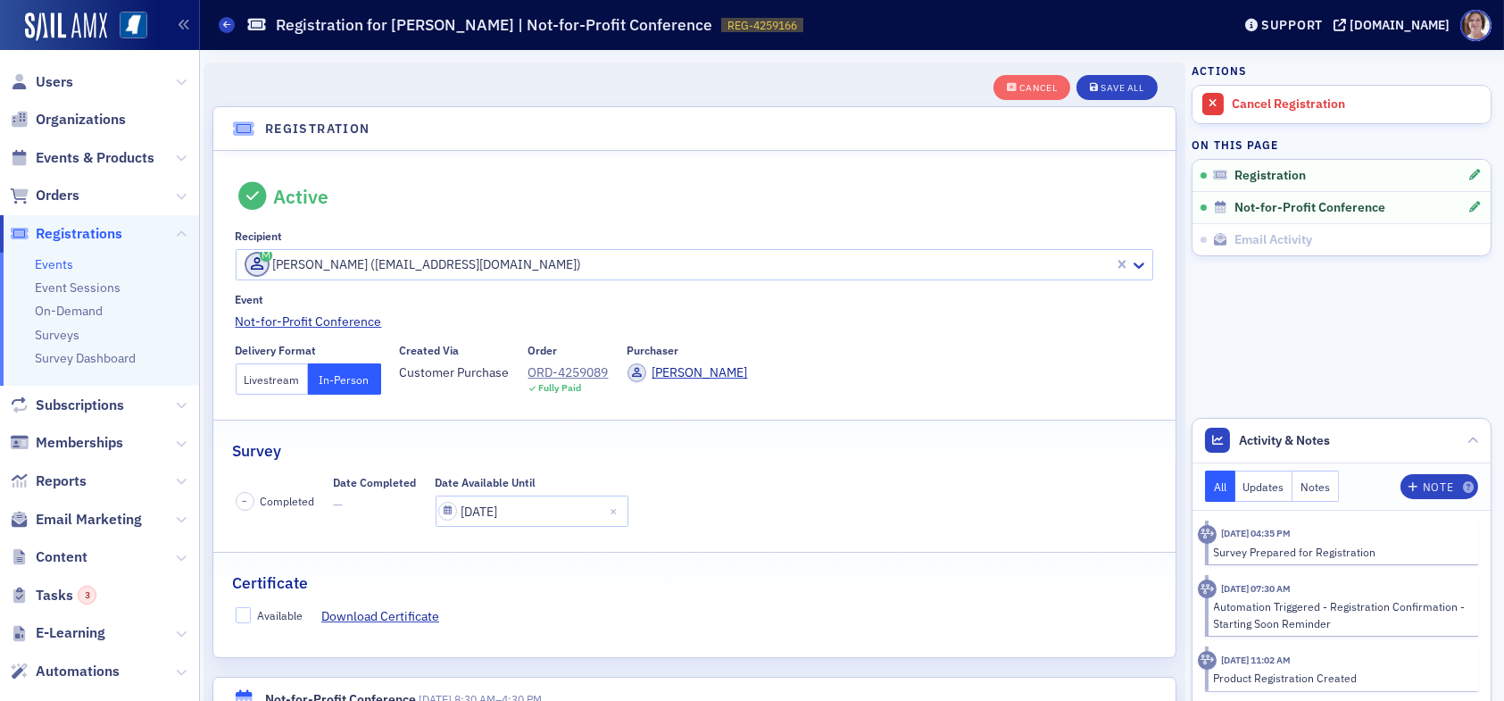
scroll to position [46, 0]
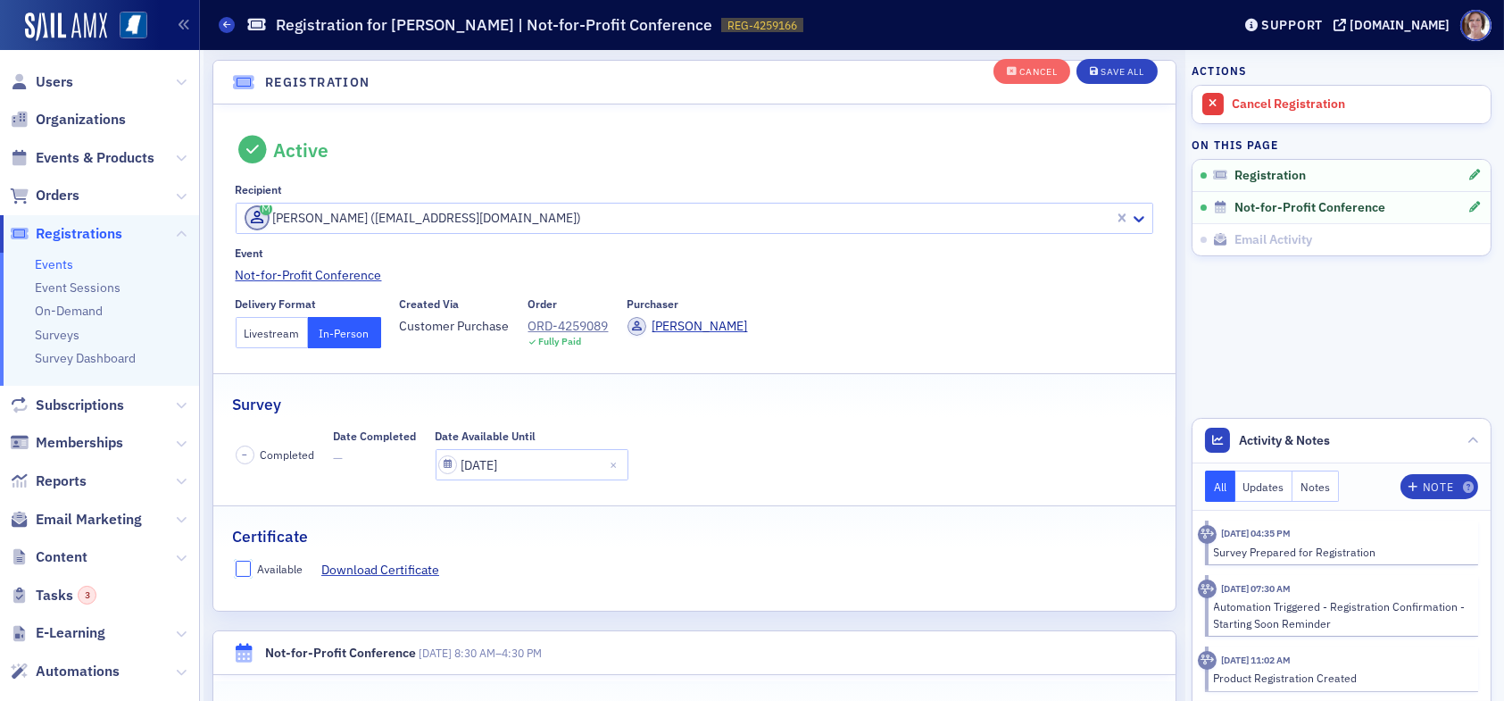
click at [244, 569] on input "Available" at bounding box center [244, 568] width 16 height 16
checkbox input "true"
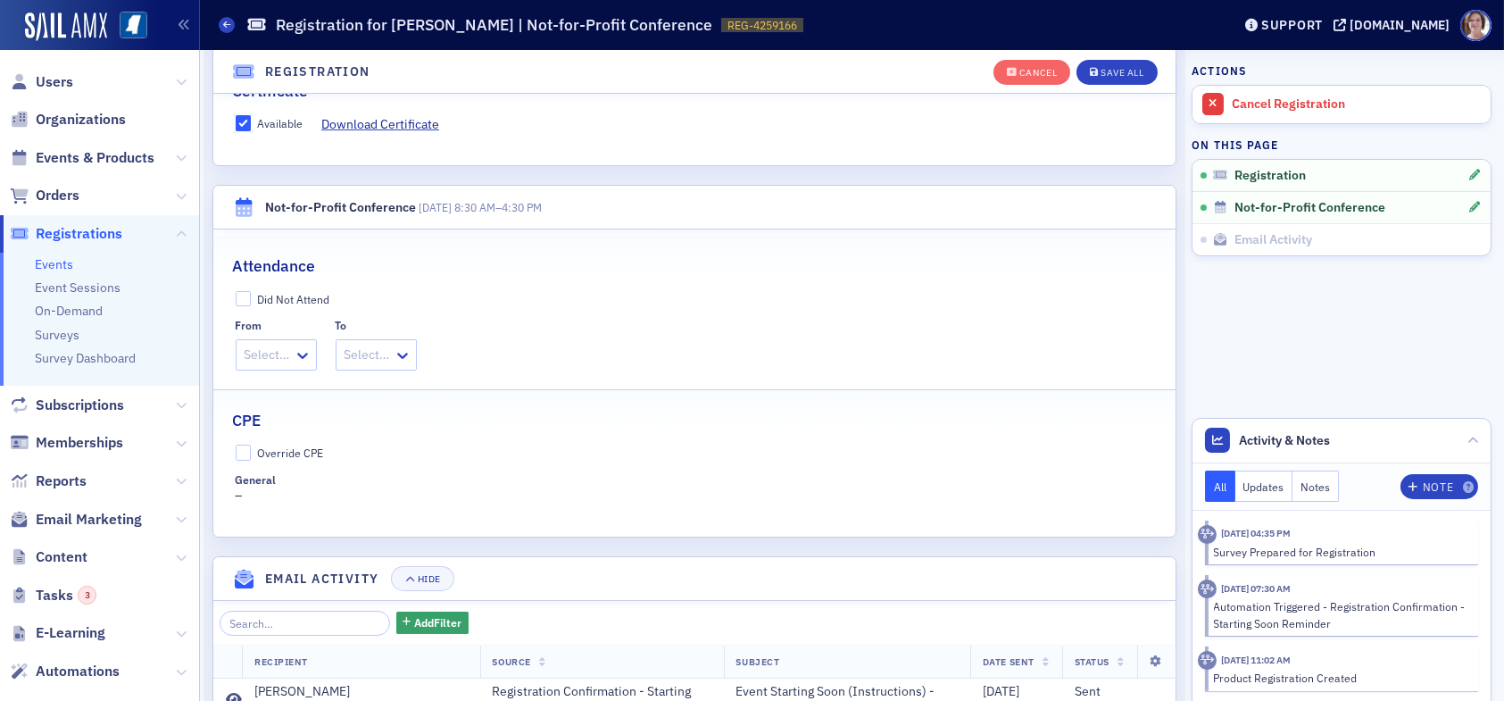
scroll to position [493, 0]
drag, startPoint x: 236, startPoint y: 452, endPoint x: 254, endPoint y: 466, distance: 23.6
click at [239, 452] on input "Override CPE" at bounding box center [244, 452] width 16 height 16
checkbox input "true"
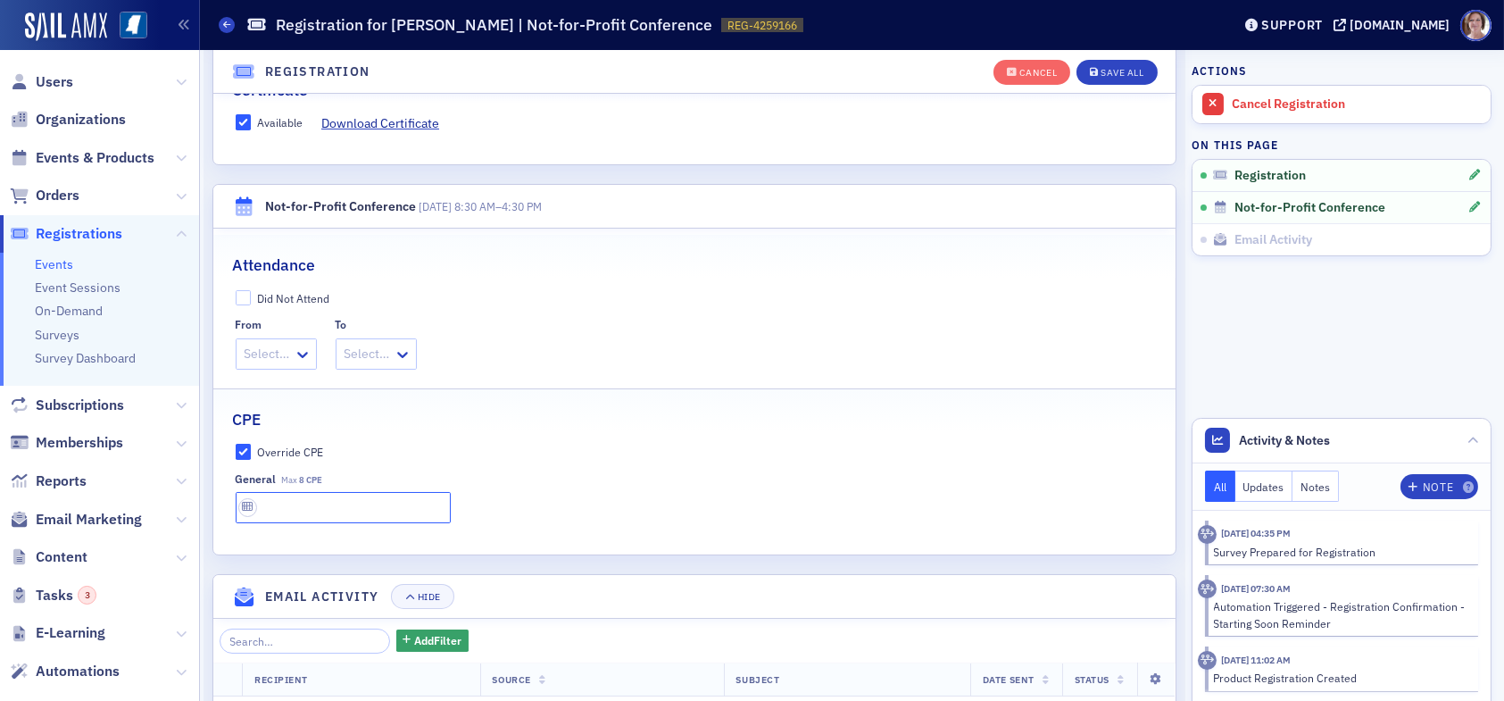
click at [276, 498] on input "text" at bounding box center [343, 507] width 215 height 31
type input "8 CPE"
click at [1126, 68] on div "Save All" at bounding box center [1121, 73] width 43 height 10
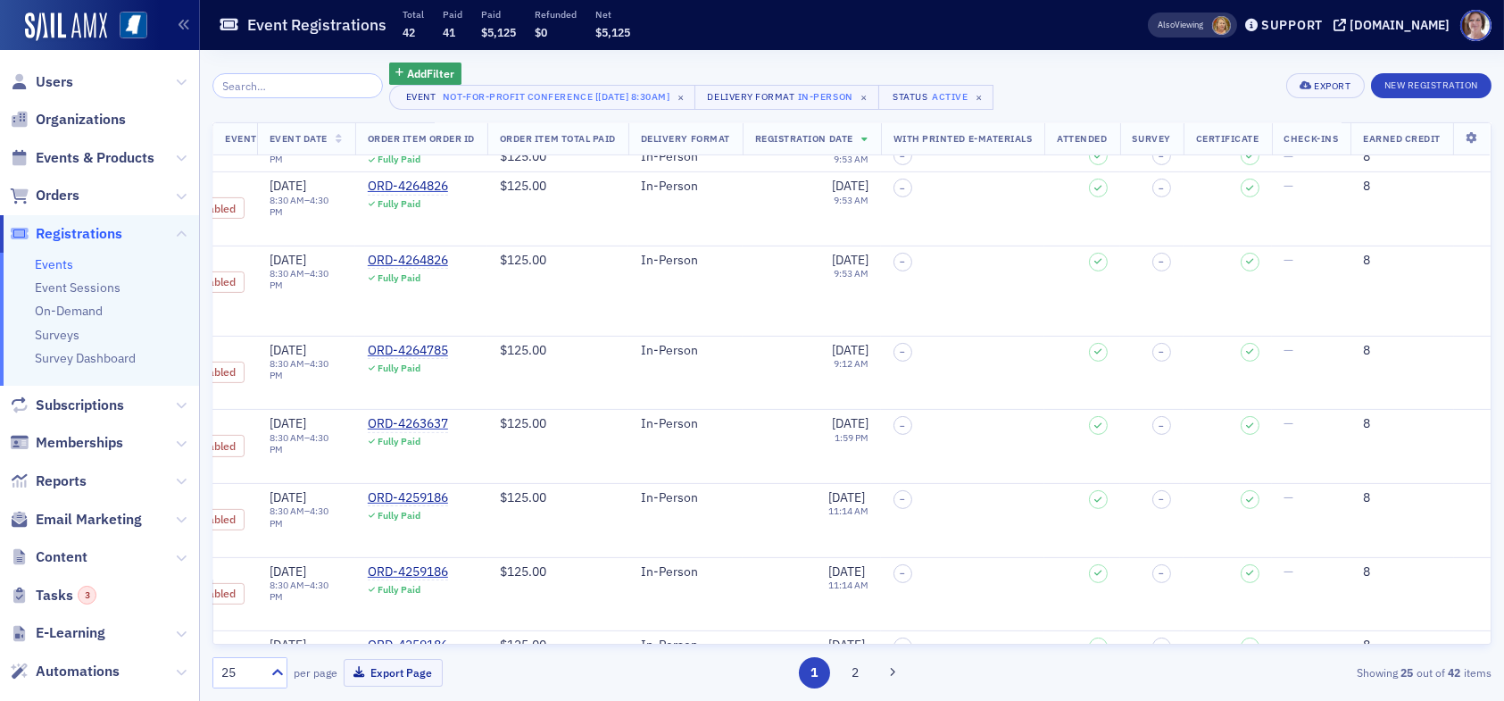
scroll to position [1373, 497]
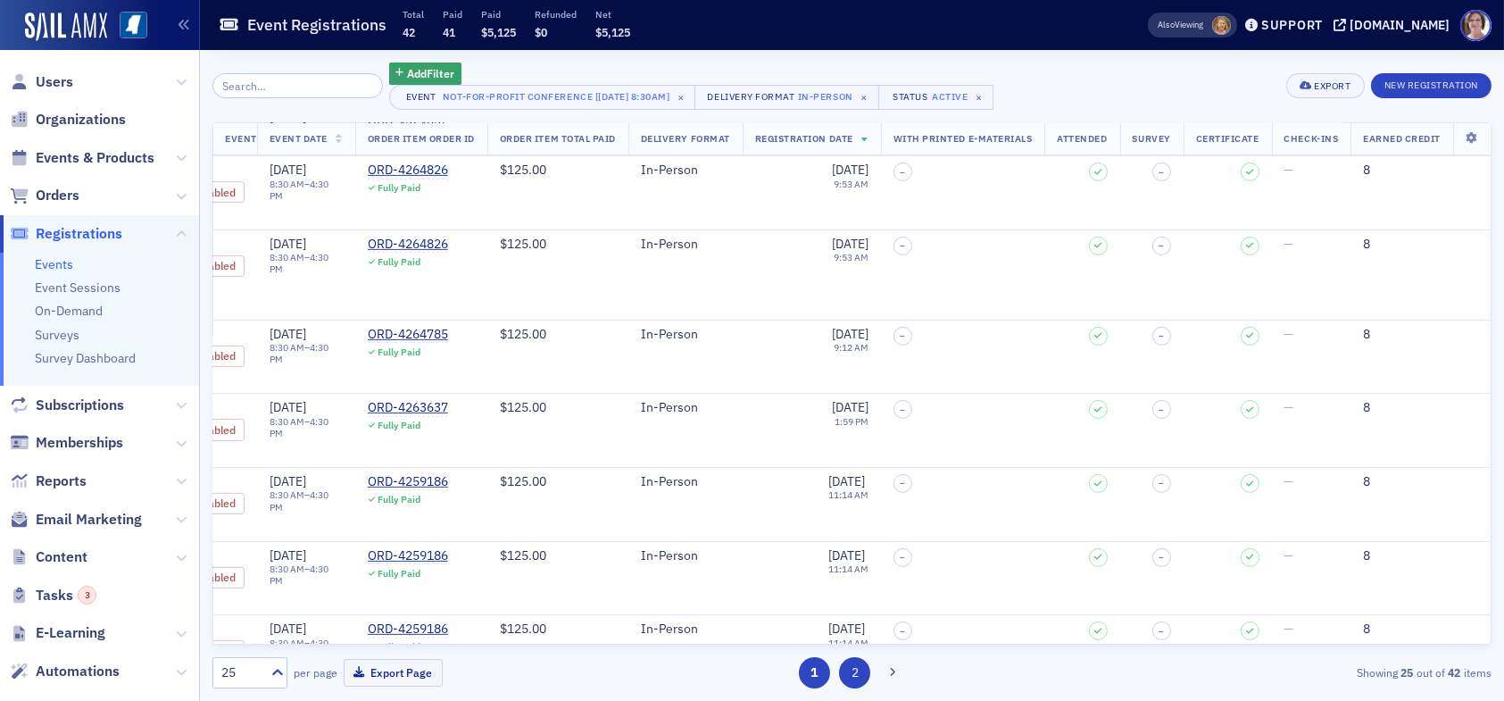
click at [852, 674] on button "2" at bounding box center [854, 672] width 31 height 31
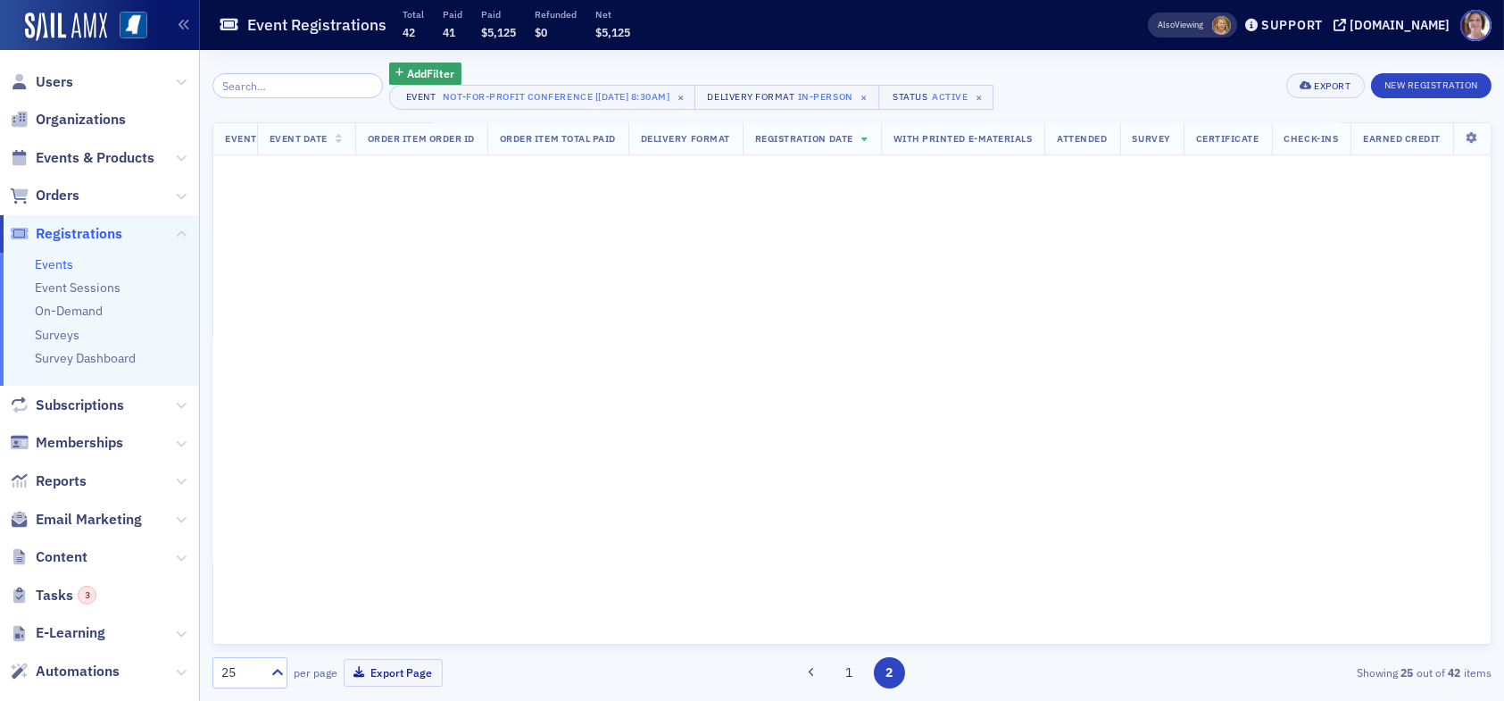
scroll to position [0, 497]
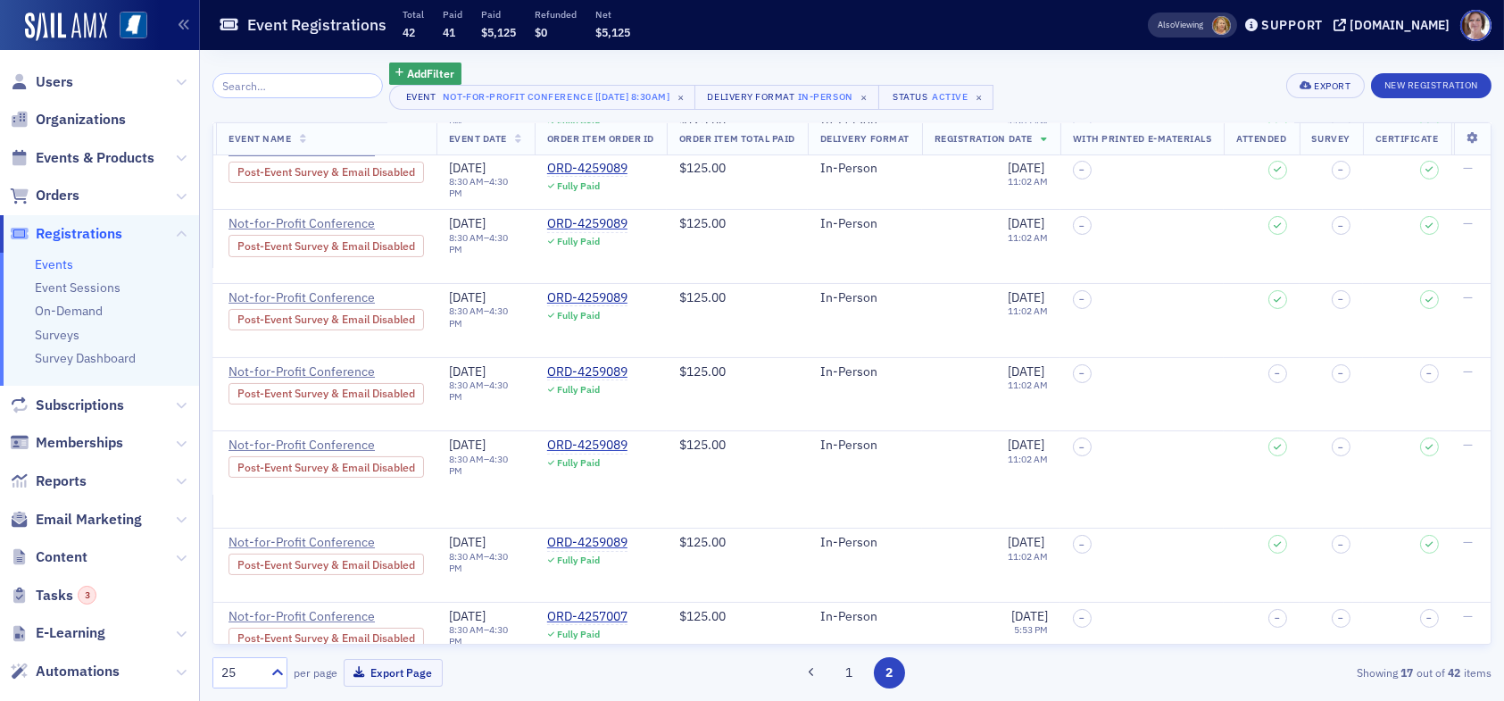
scroll to position [535, 0]
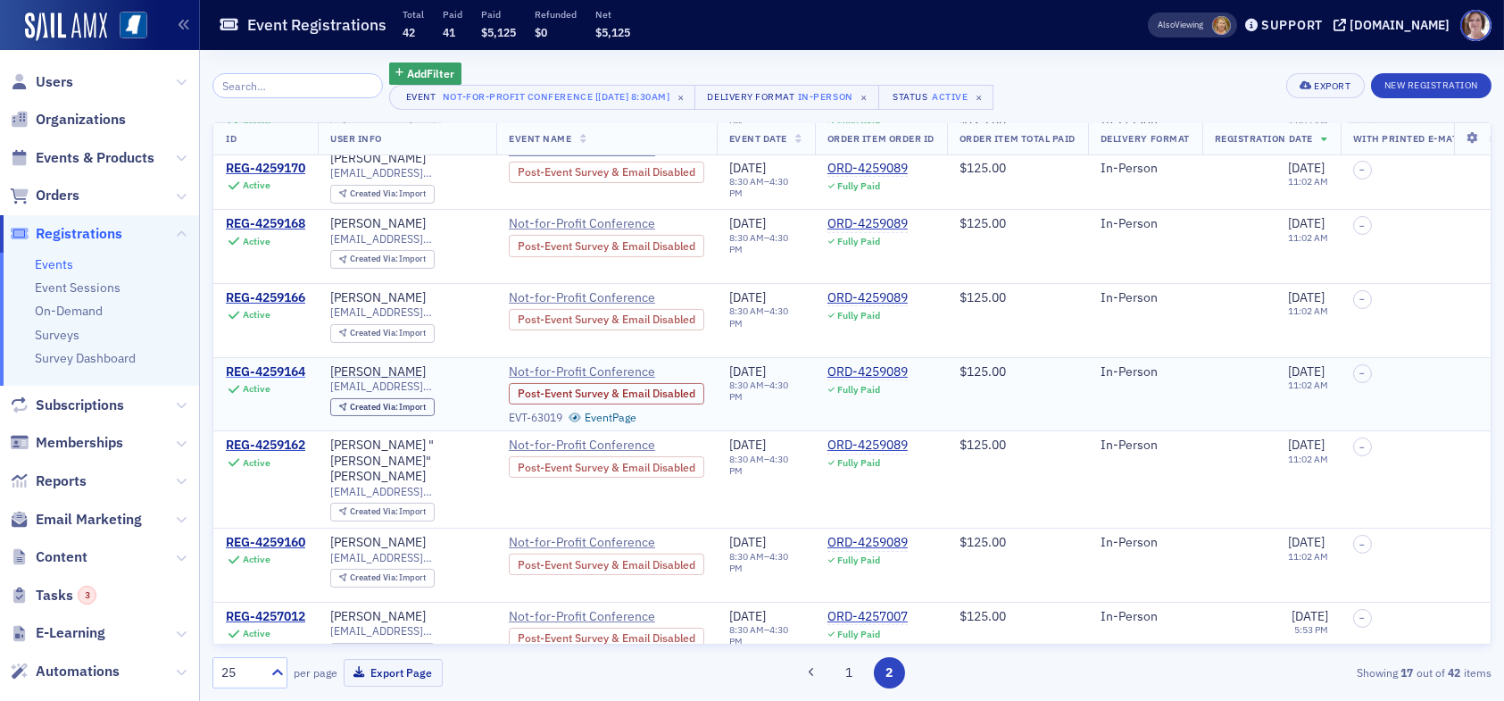
click at [279, 369] on div "REG-4259164" at bounding box center [265, 372] width 79 height 16
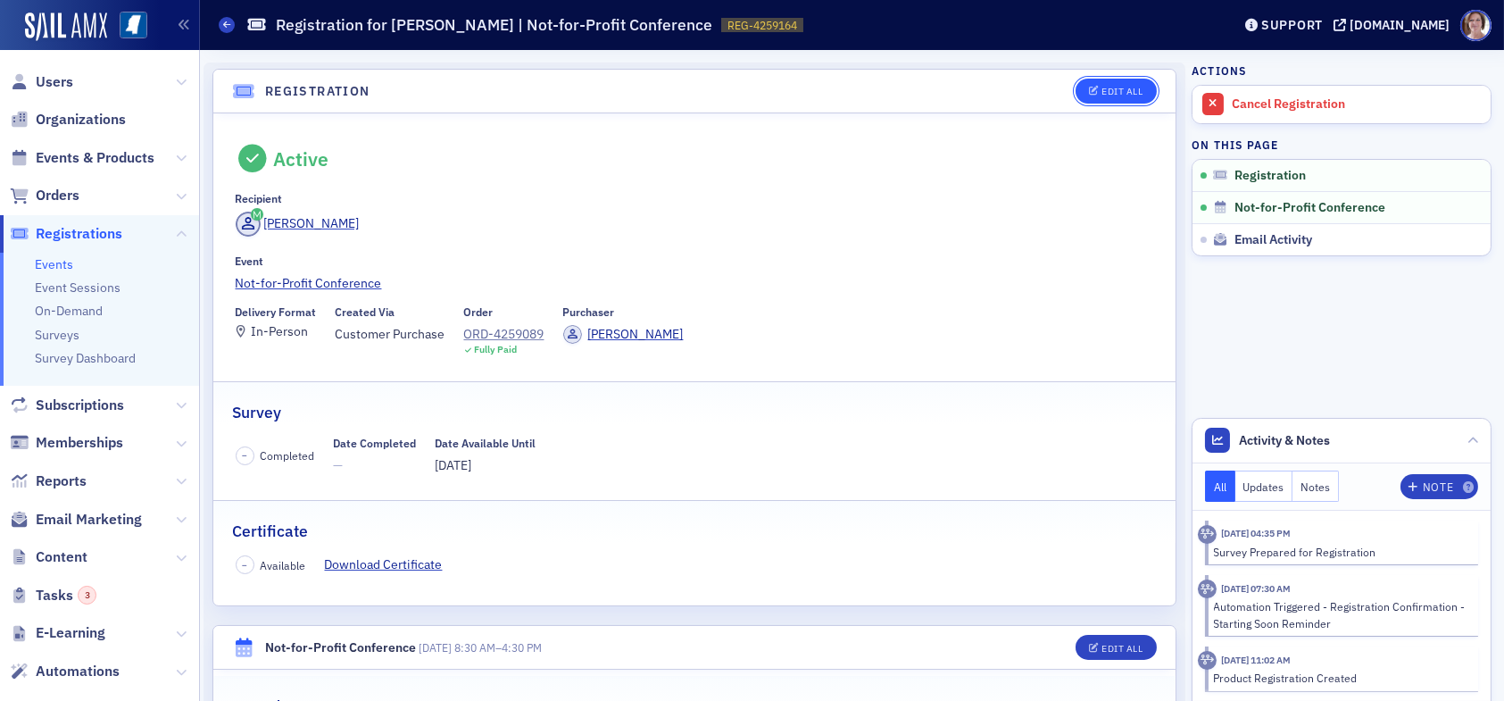
click at [1105, 89] on div "Edit All" at bounding box center [1121, 92] width 41 height 10
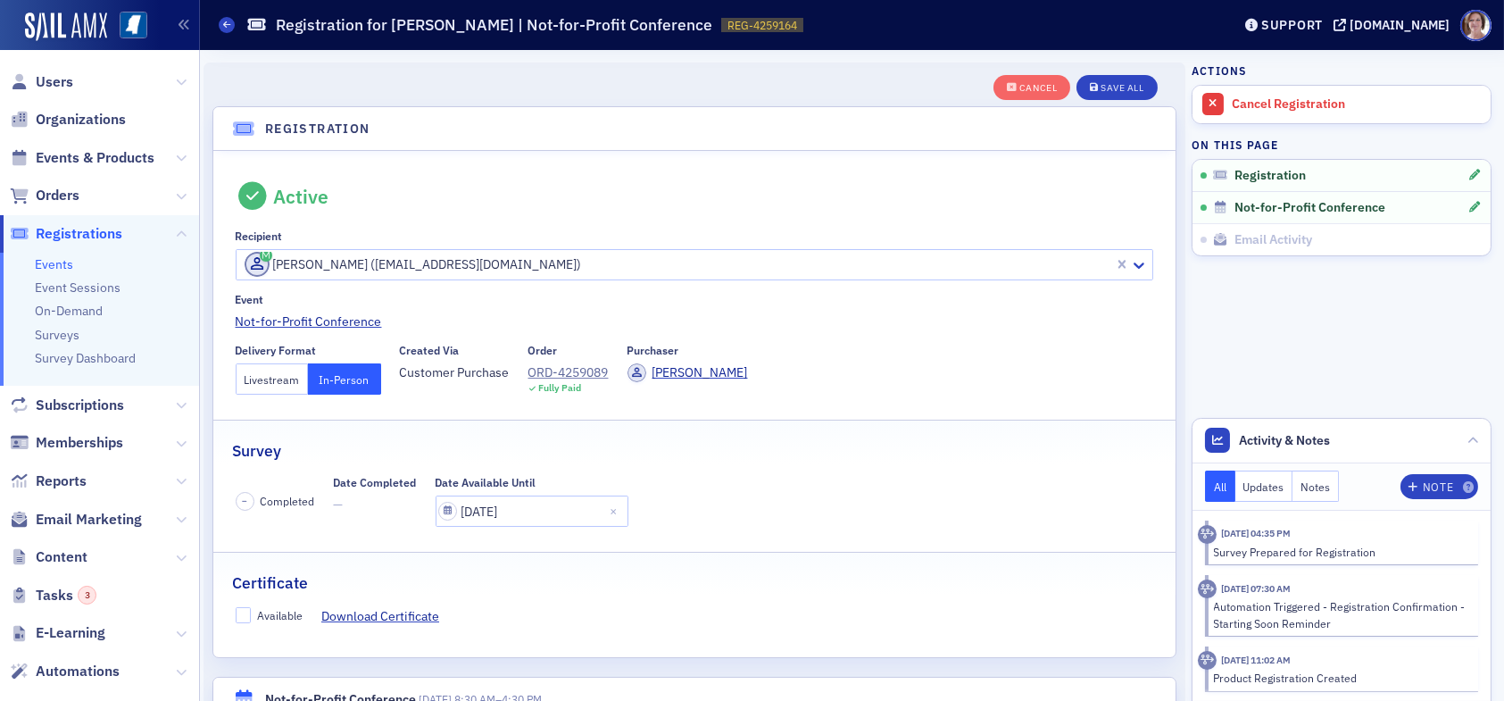
scroll to position [46, 0]
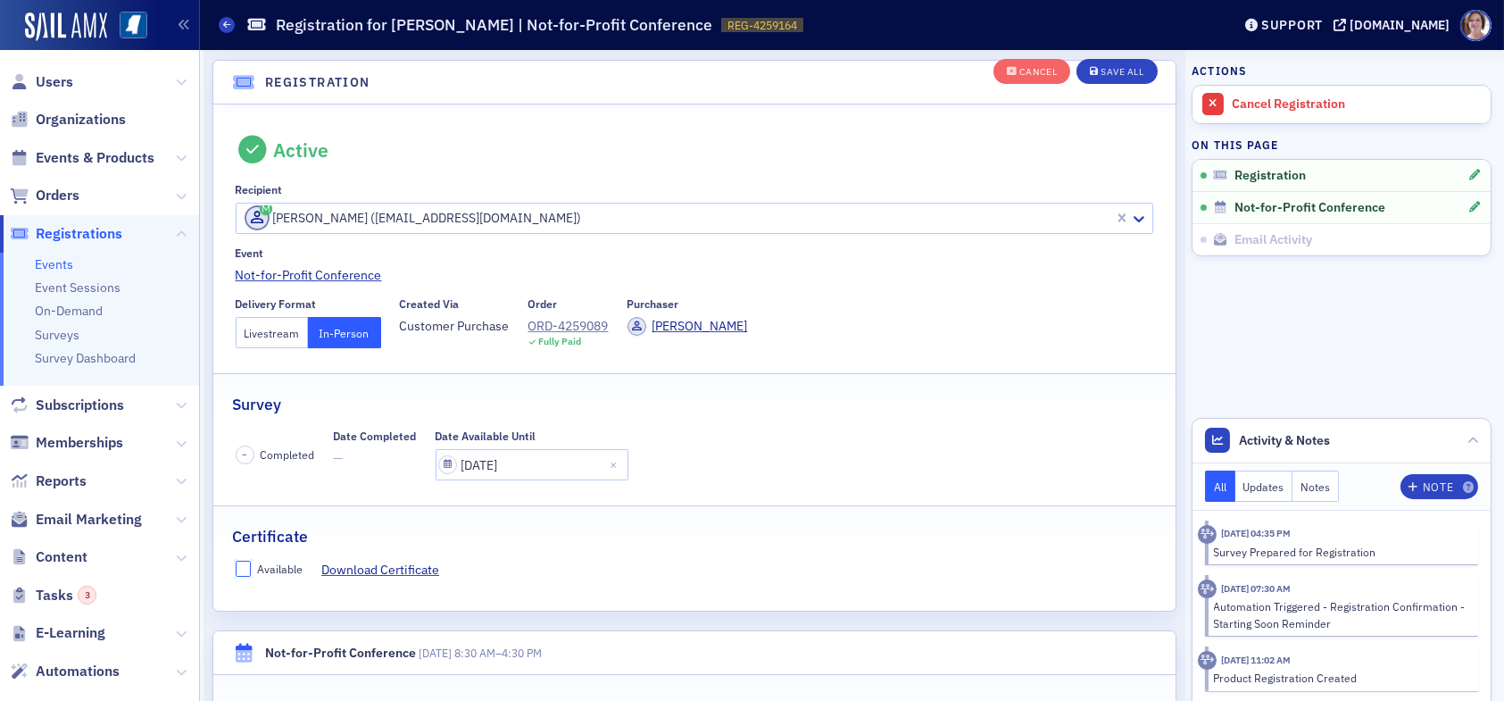
click at [250, 564] on input "Available" at bounding box center [244, 568] width 16 height 16
checkbox input "true"
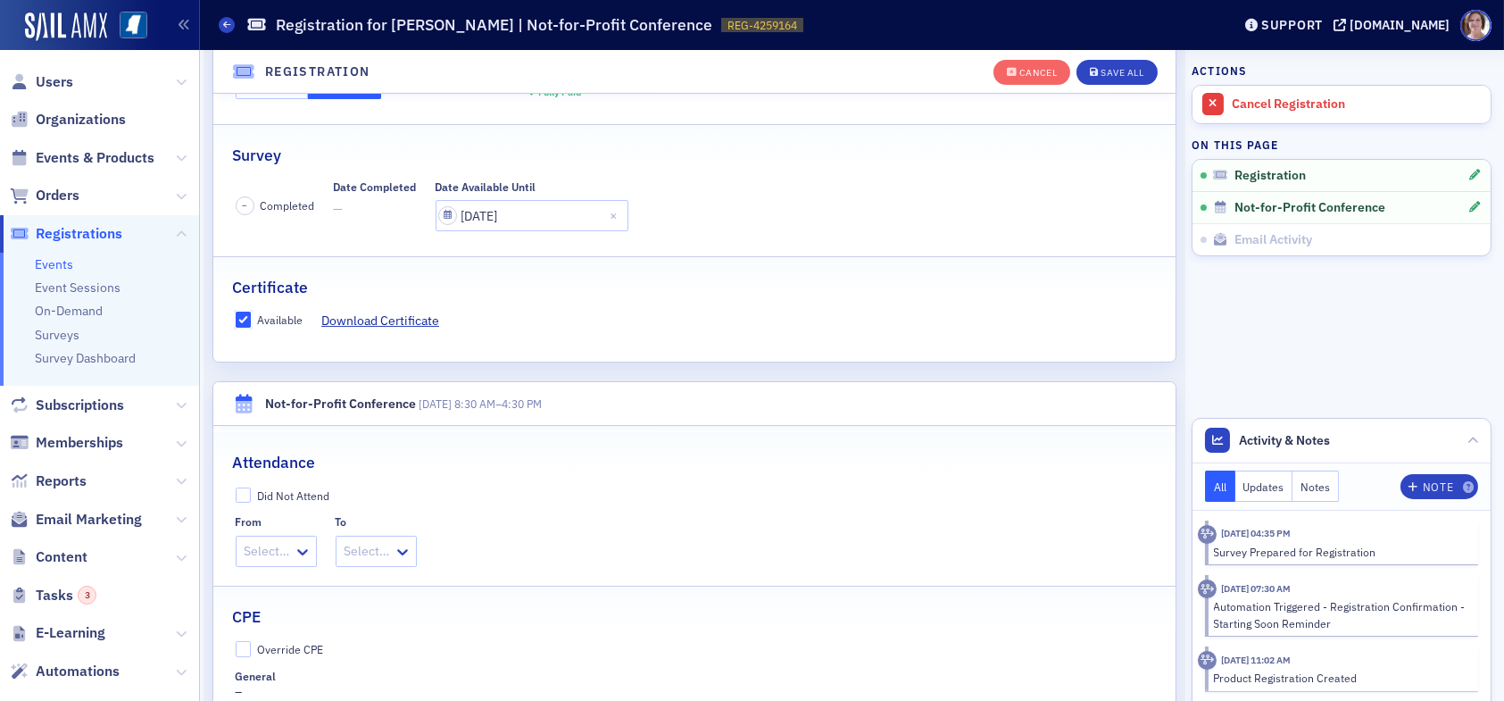
scroll to position [314, 0]
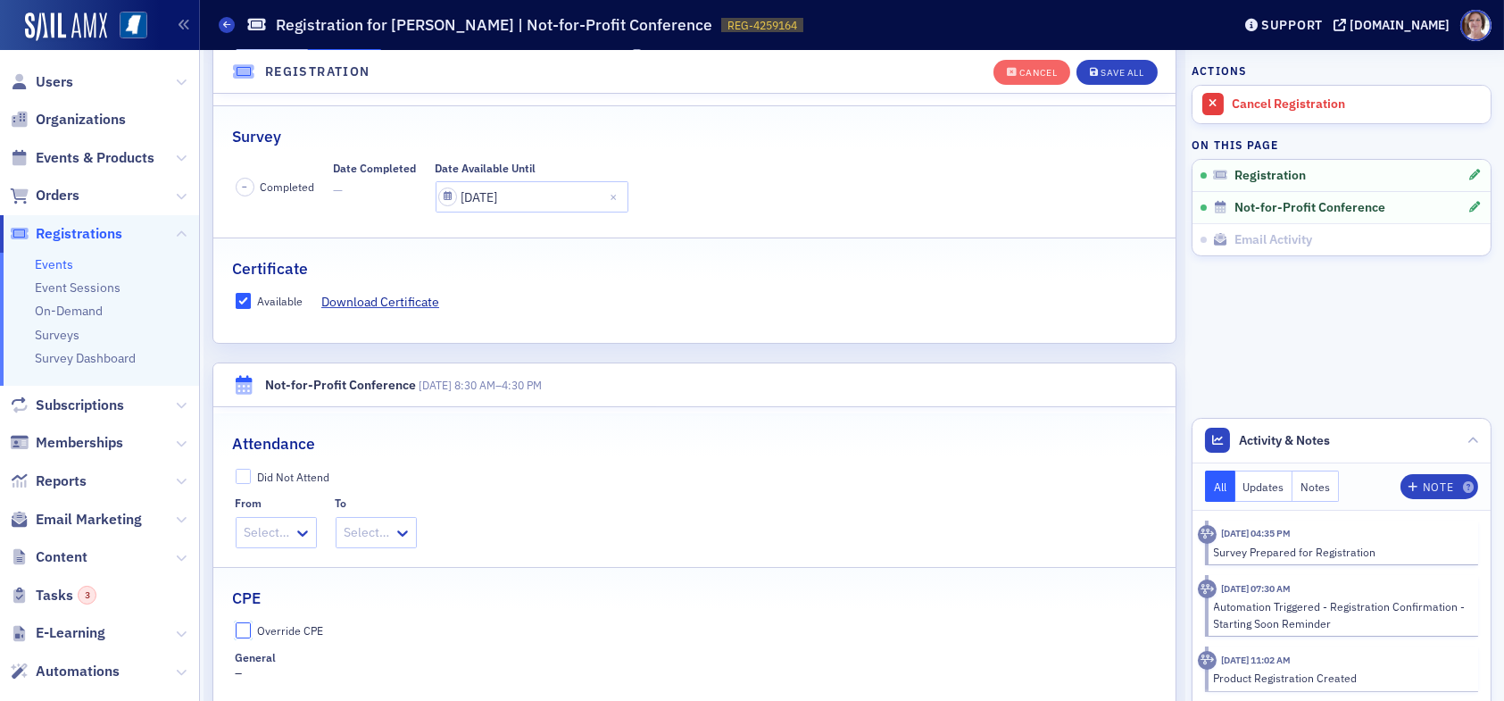
click at [250, 625] on input "Override CPE" at bounding box center [244, 630] width 16 height 16
checkbox input "true"
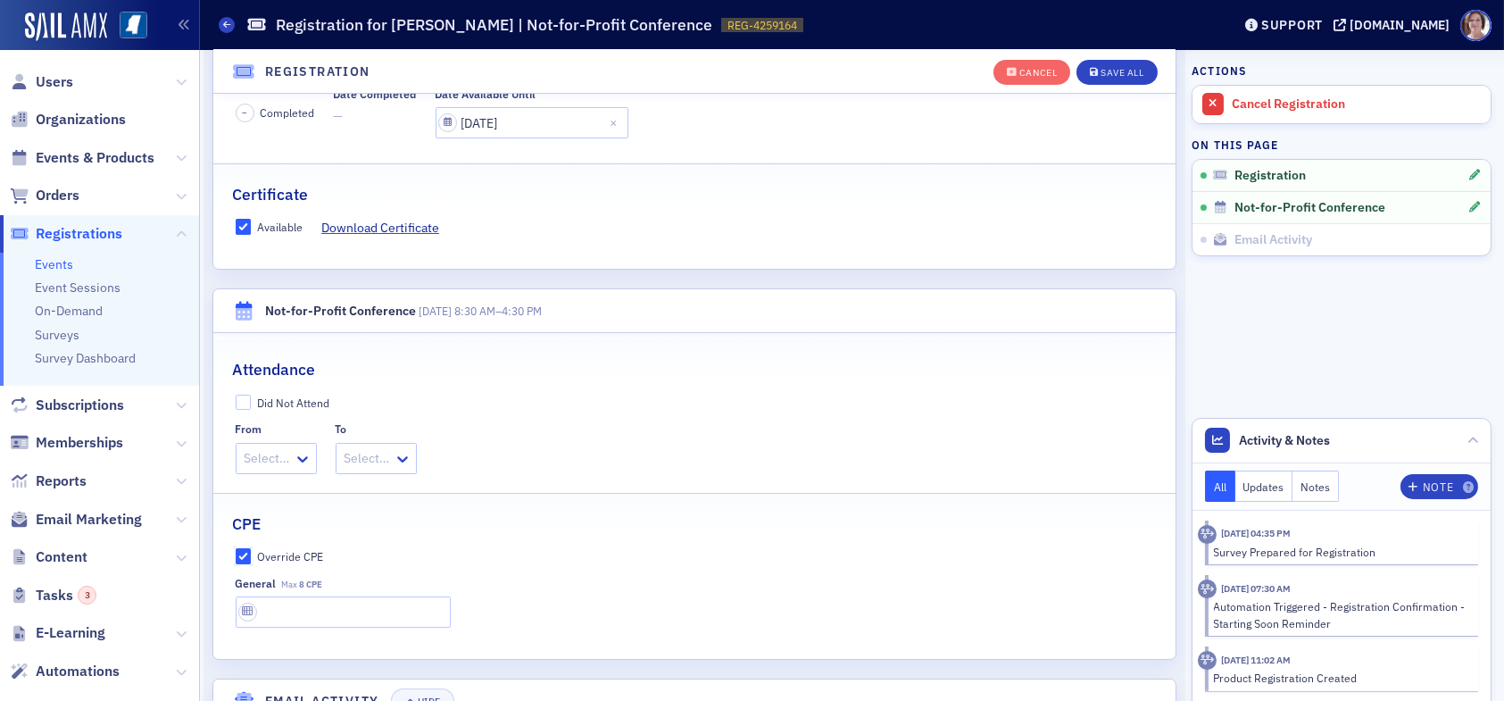
scroll to position [582, 0]
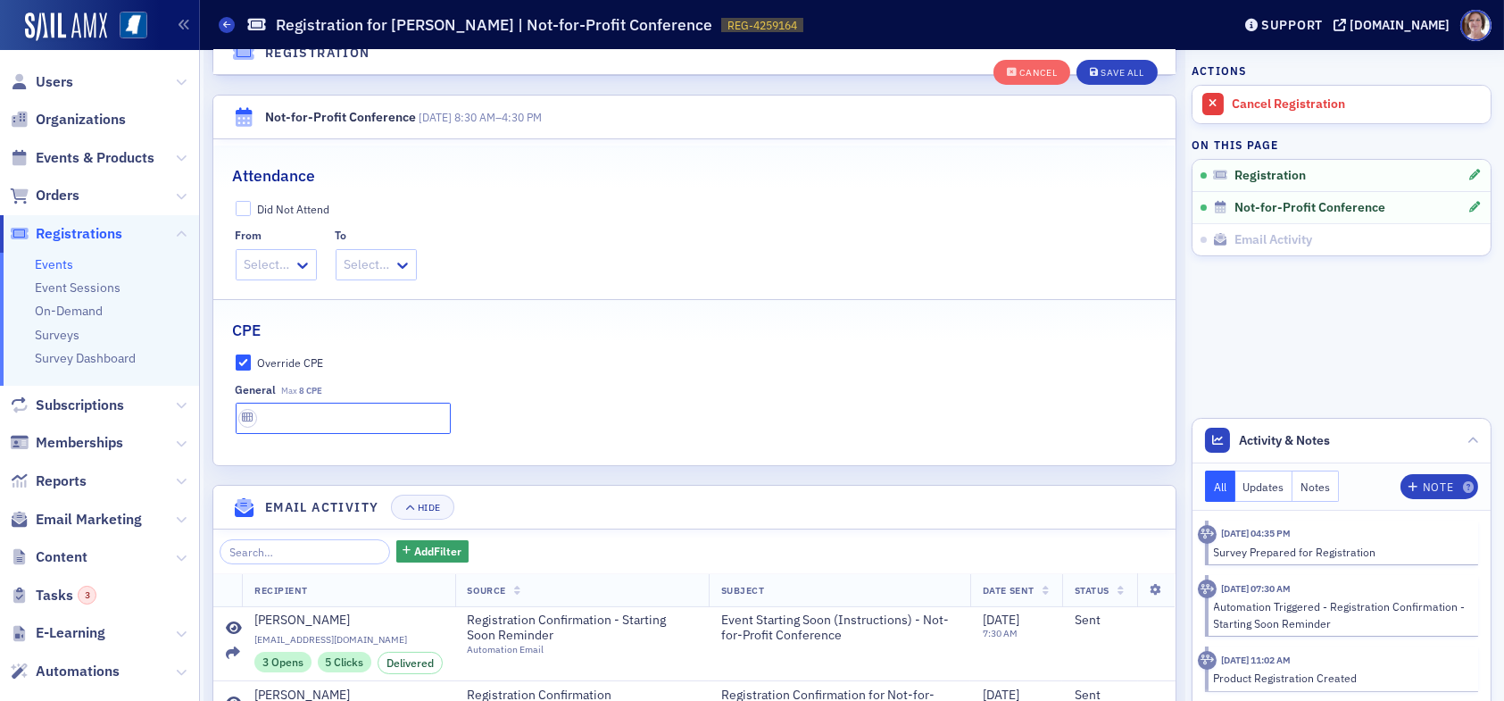
click at [328, 410] on input "text" at bounding box center [343, 417] width 215 height 31
type input "8 CPE"
click at [1122, 68] on div "Save All" at bounding box center [1121, 73] width 43 height 10
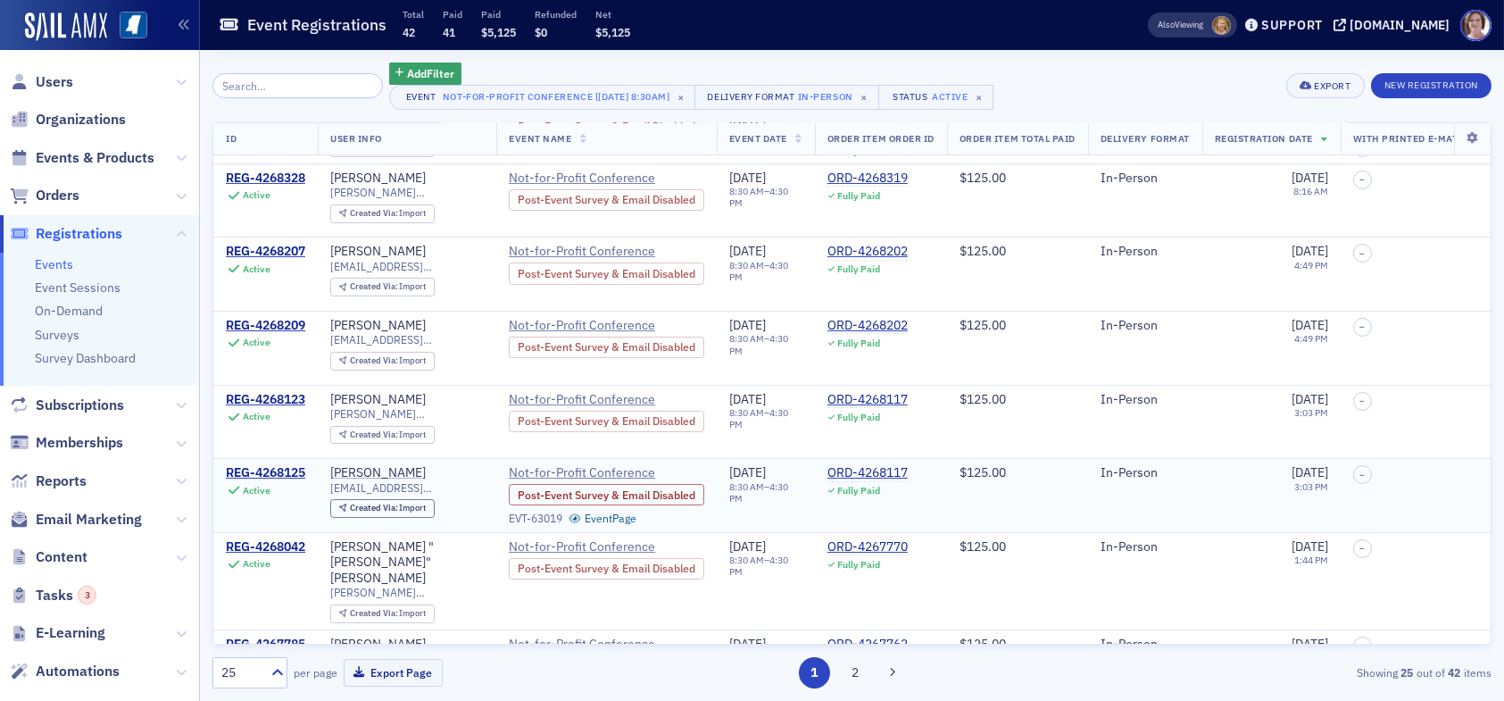
scroll to position [446, 0]
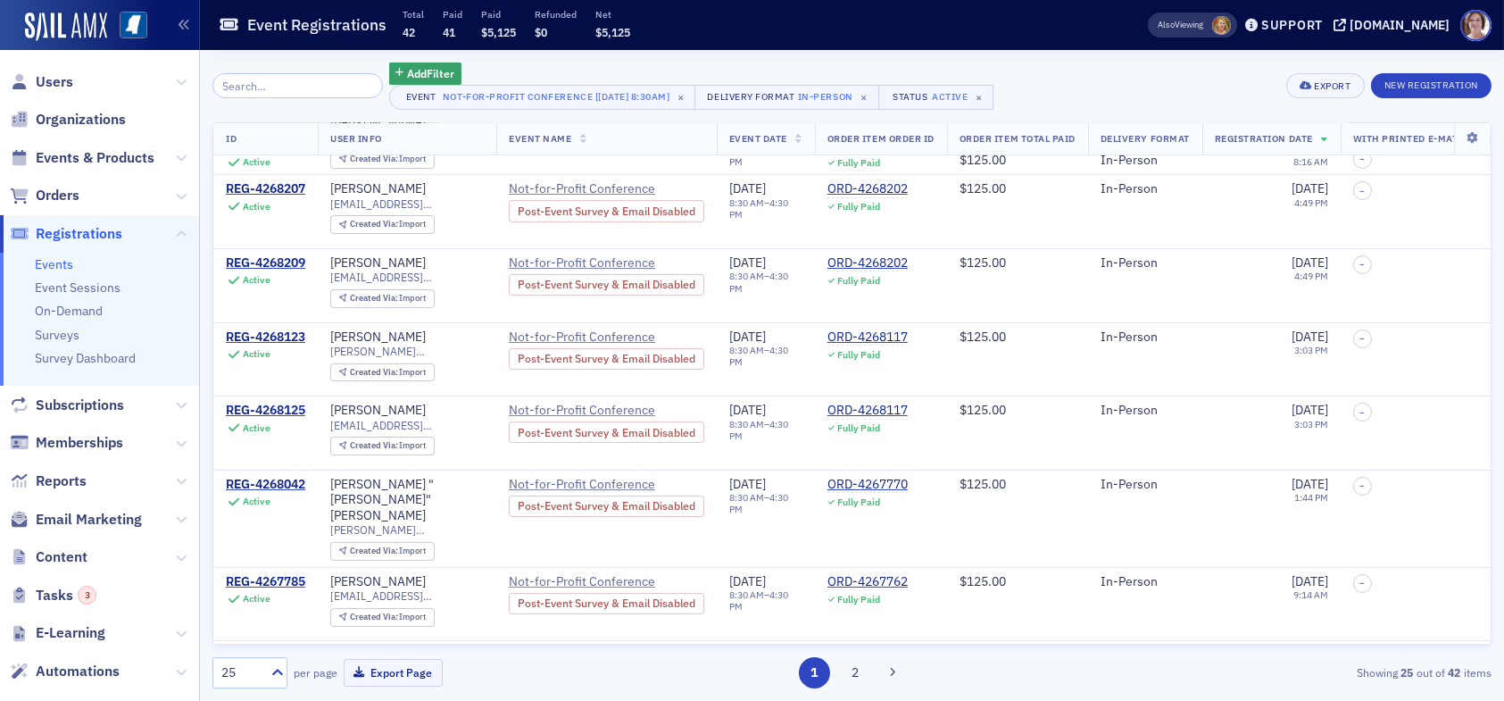
click at [279, 79] on input "search" at bounding box center [297, 85] width 170 height 25
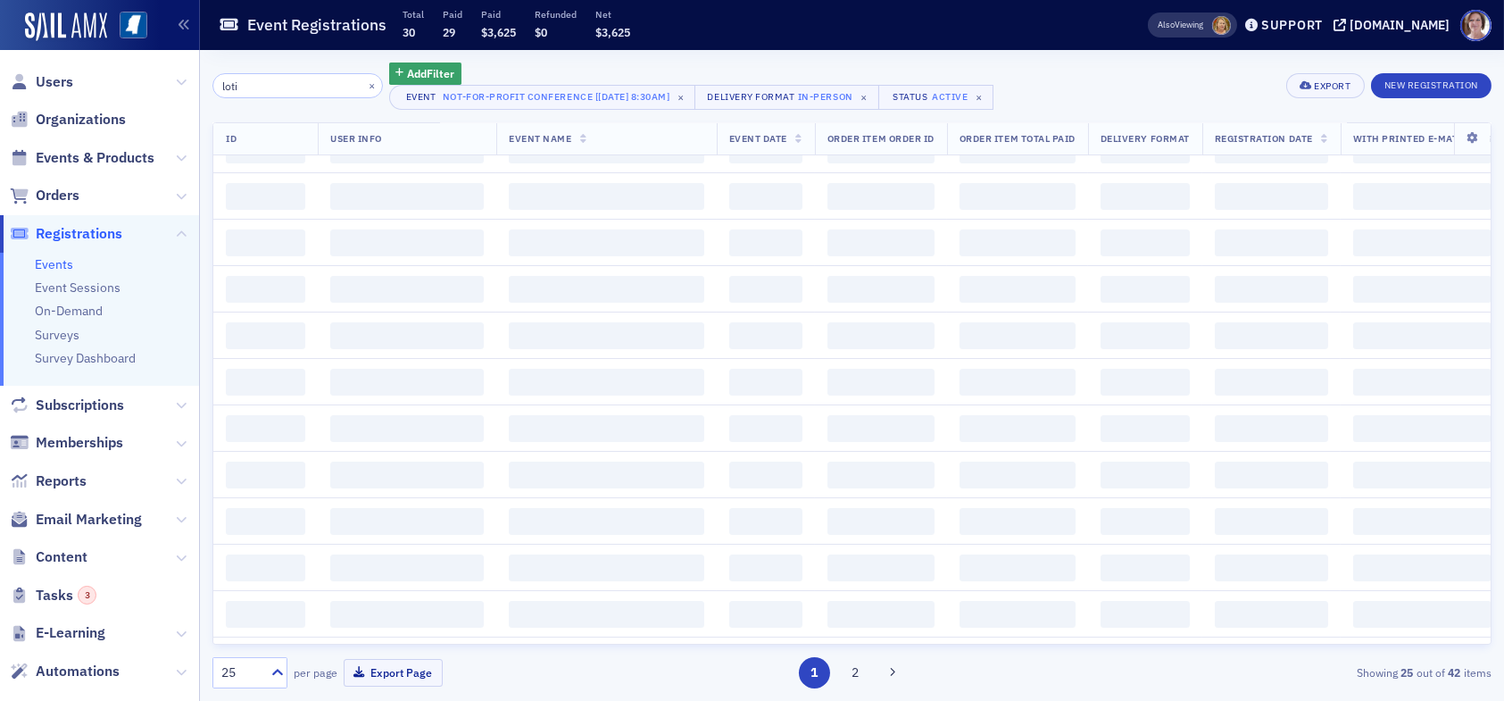
type input "lotis"
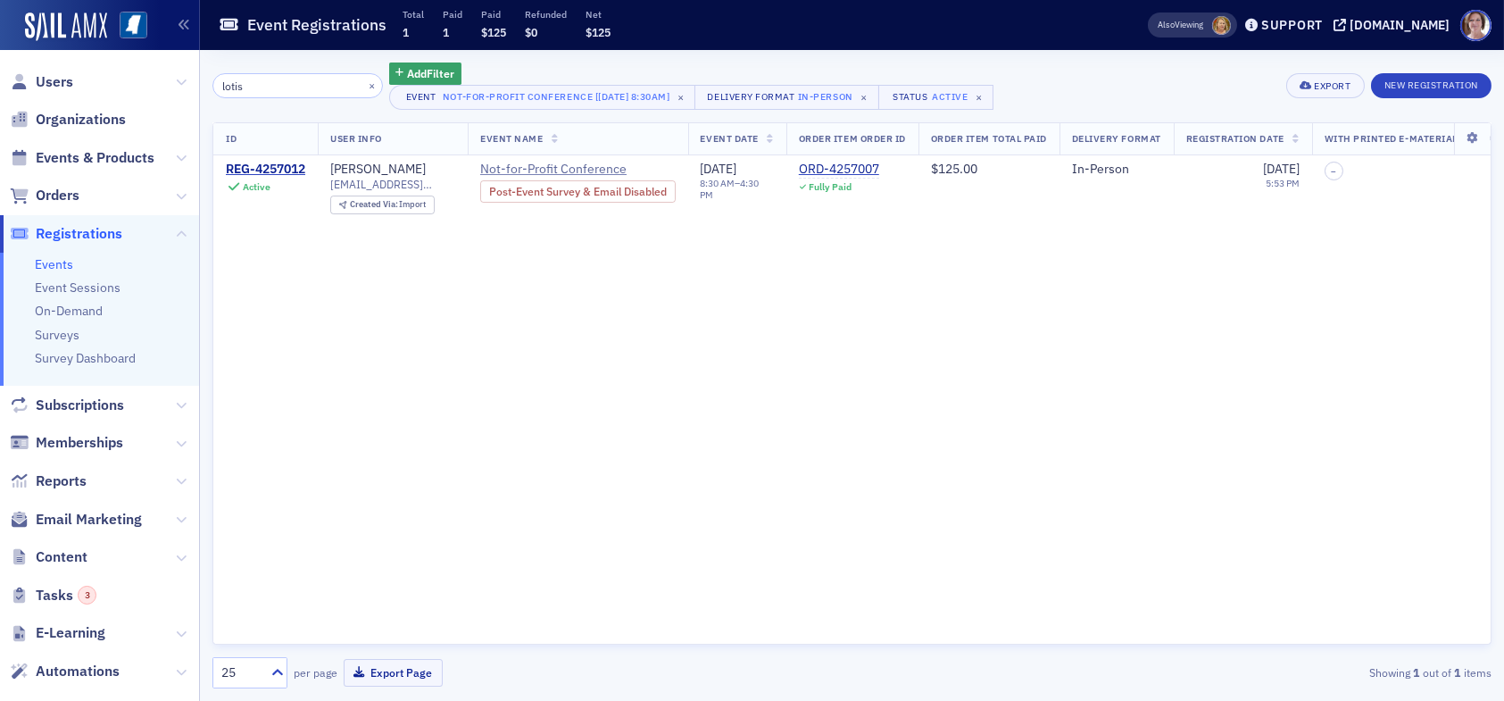
drag, startPoint x: 252, startPoint y: 82, endPoint x: 89, endPoint y: 59, distance: 164.1
click at [145, 83] on div "Users Organizations Events & Products Orders Registrations Events Event Session…" at bounding box center [752, 350] width 1504 height 701
type input "amie"
click at [290, 166] on div "REG-4268328" at bounding box center [265, 170] width 79 height 16
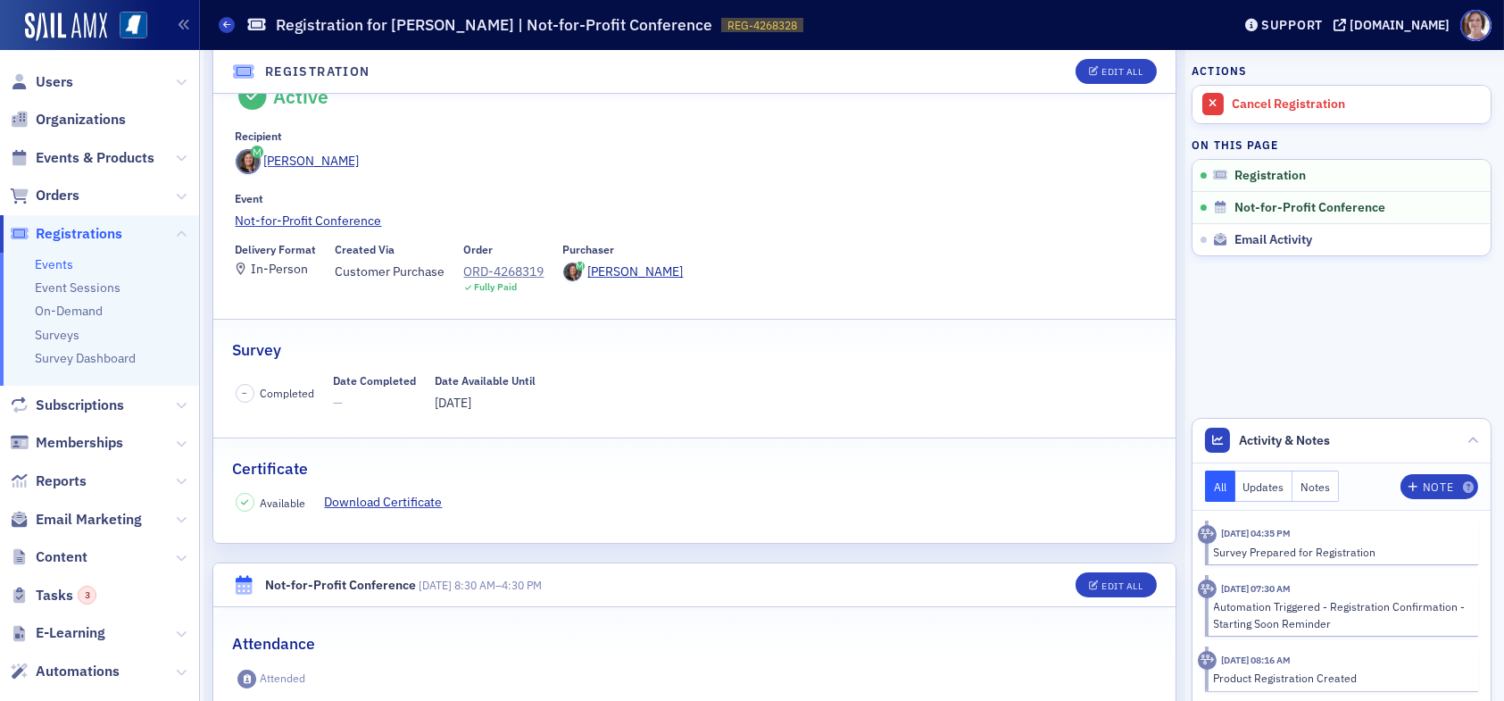
scroll to position [89, 0]
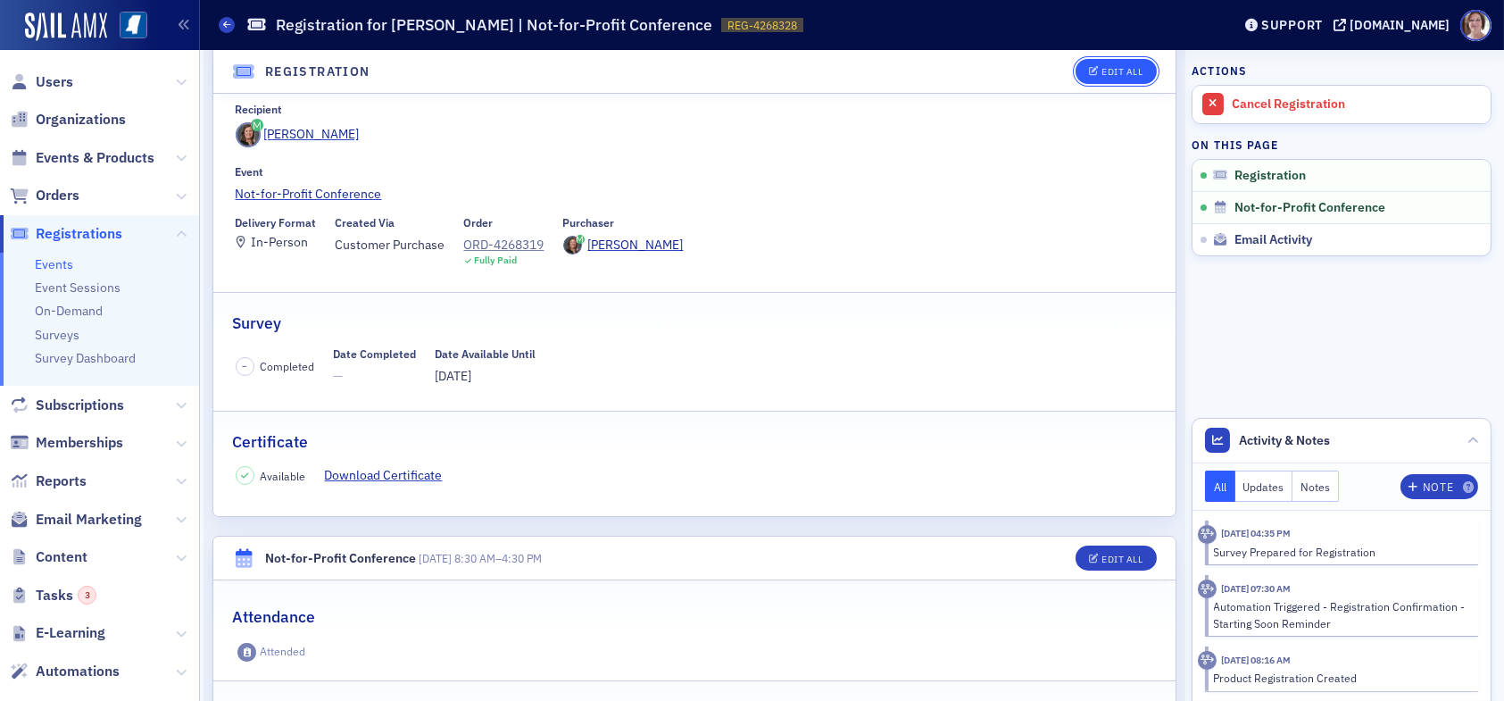
click at [1110, 69] on div "Edit All" at bounding box center [1121, 72] width 41 height 10
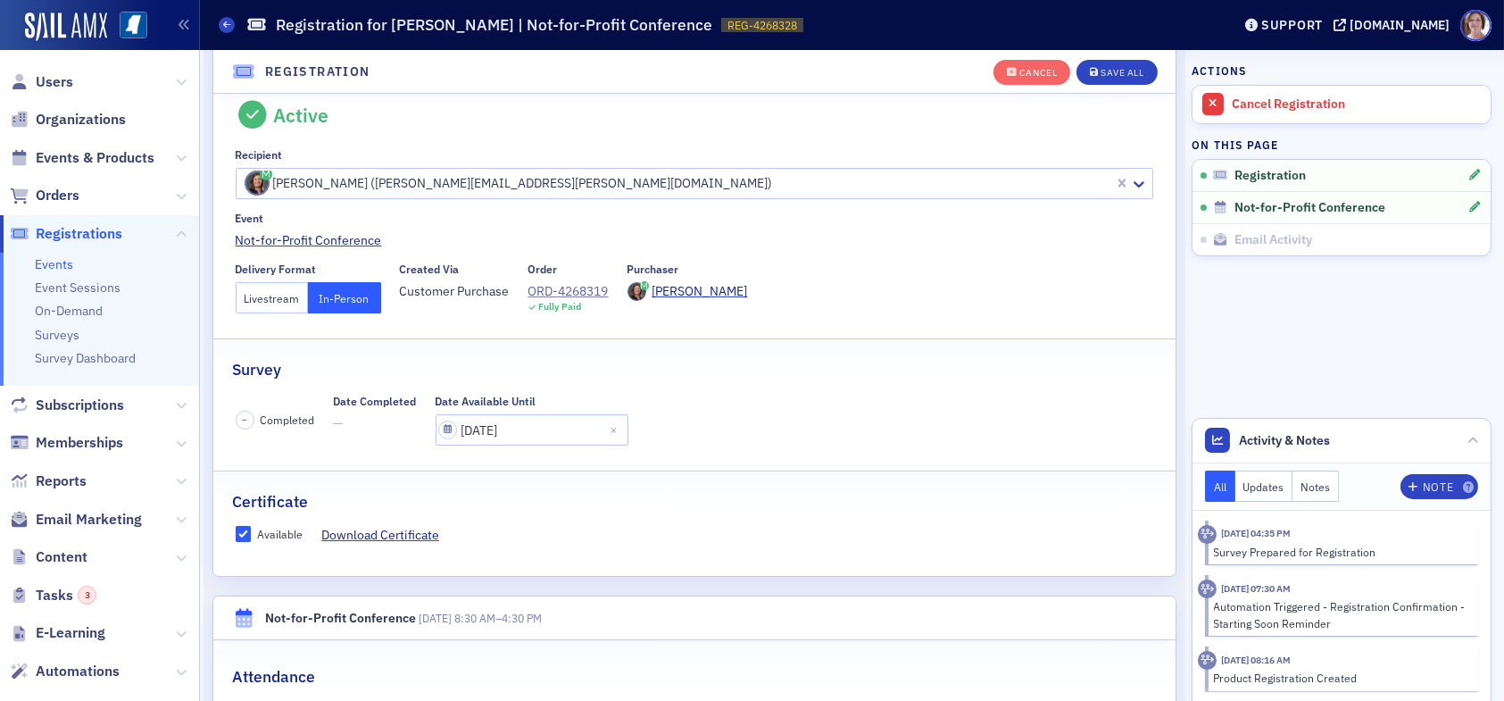
scroll to position [46, 0]
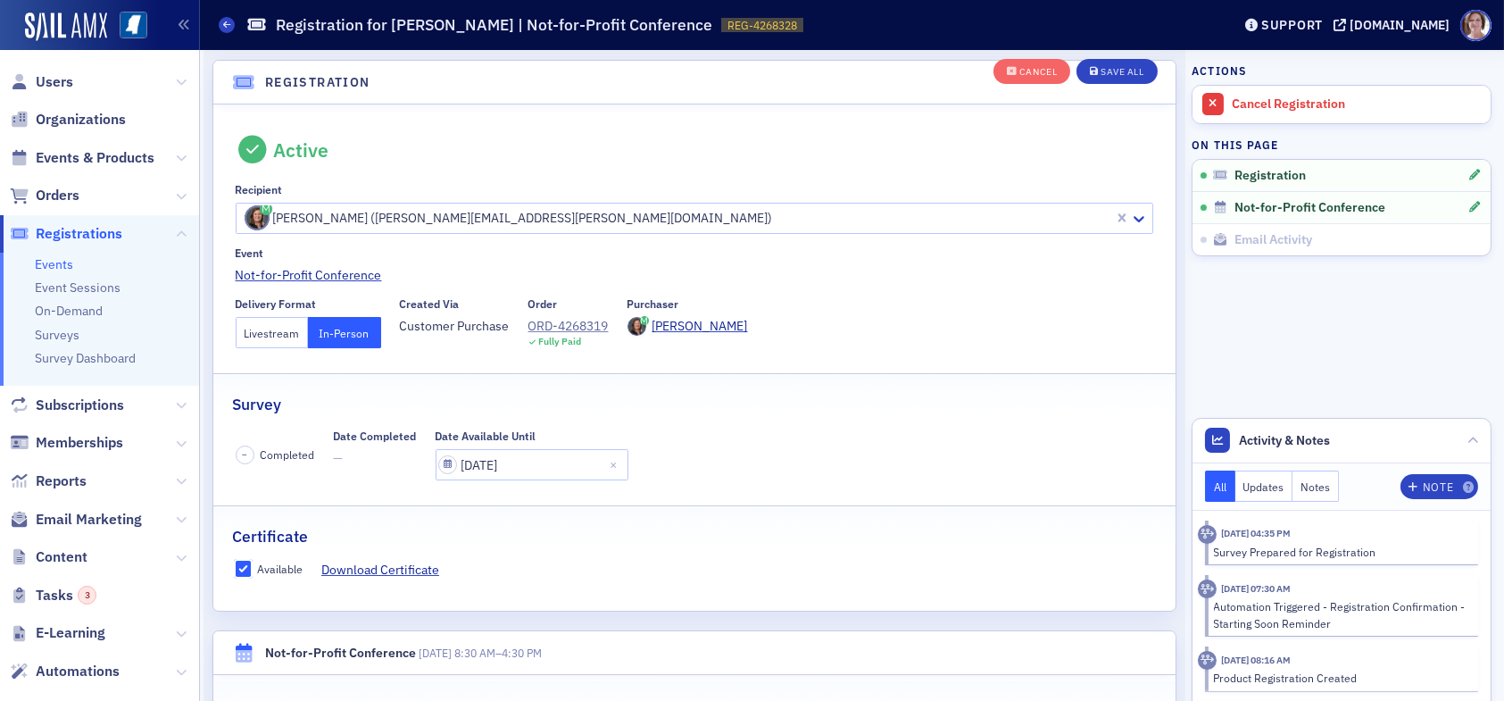
click at [242, 568] on input "Available" at bounding box center [244, 568] width 16 height 16
checkbox input "false"
click at [1104, 68] on div "Save All" at bounding box center [1121, 73] width 43 height 10
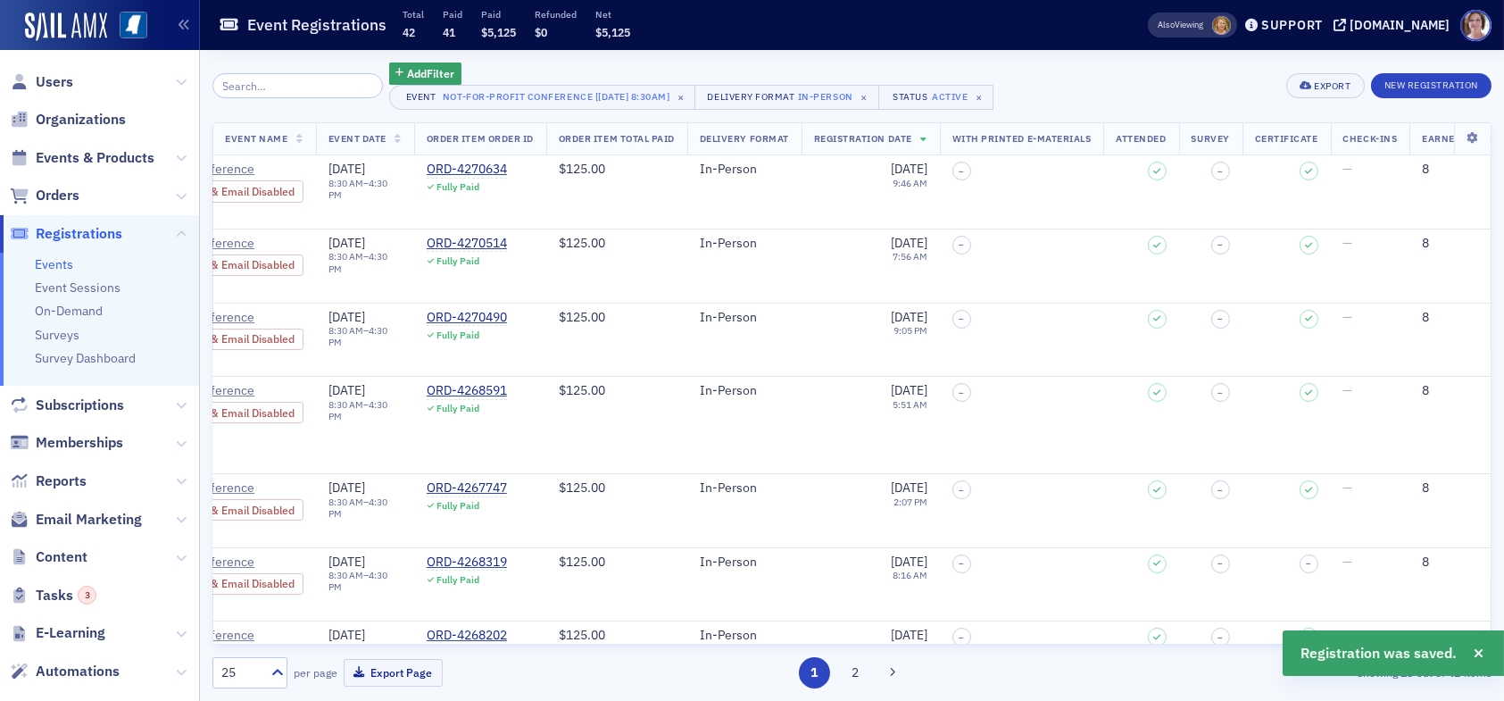
scroll to position [0, 497]
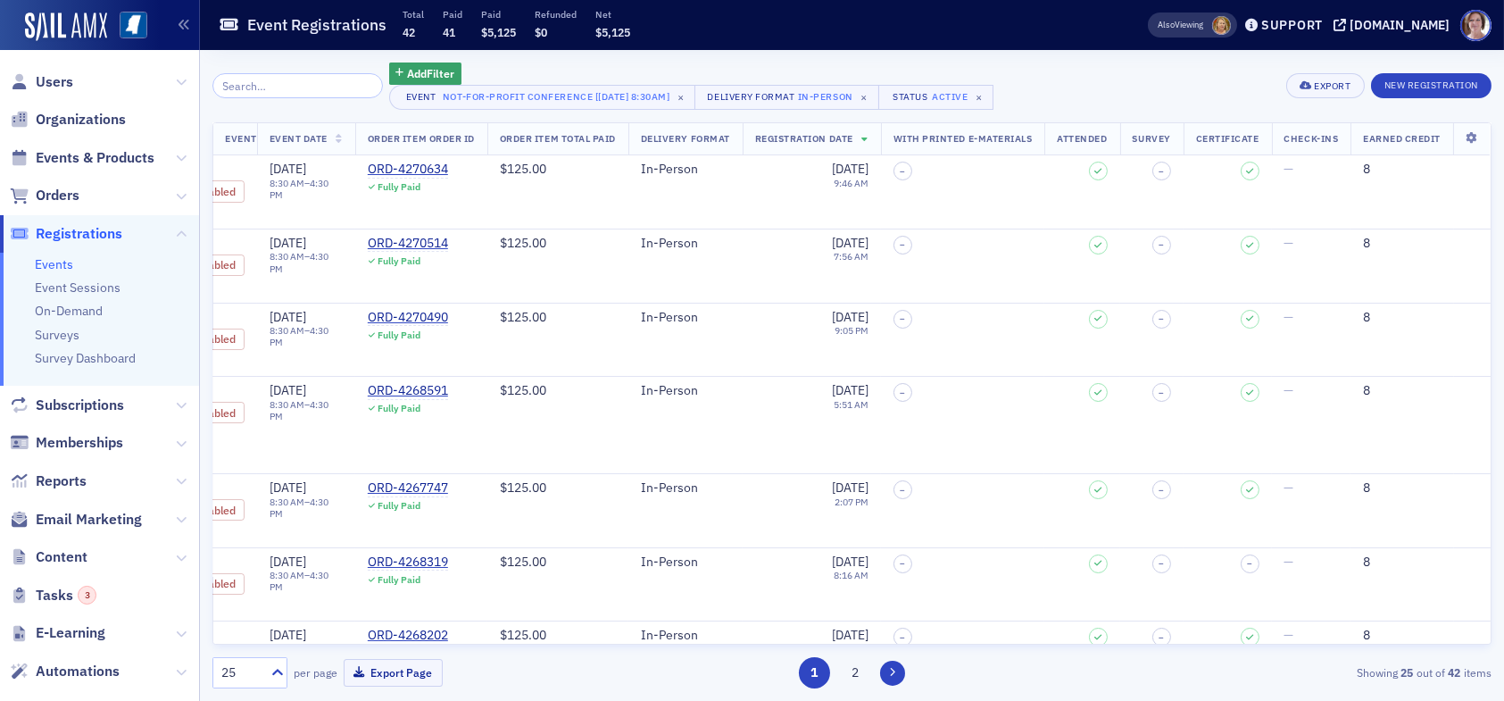
click at [898, 674] on button at bounding box center [892, 672] width 25 height 25
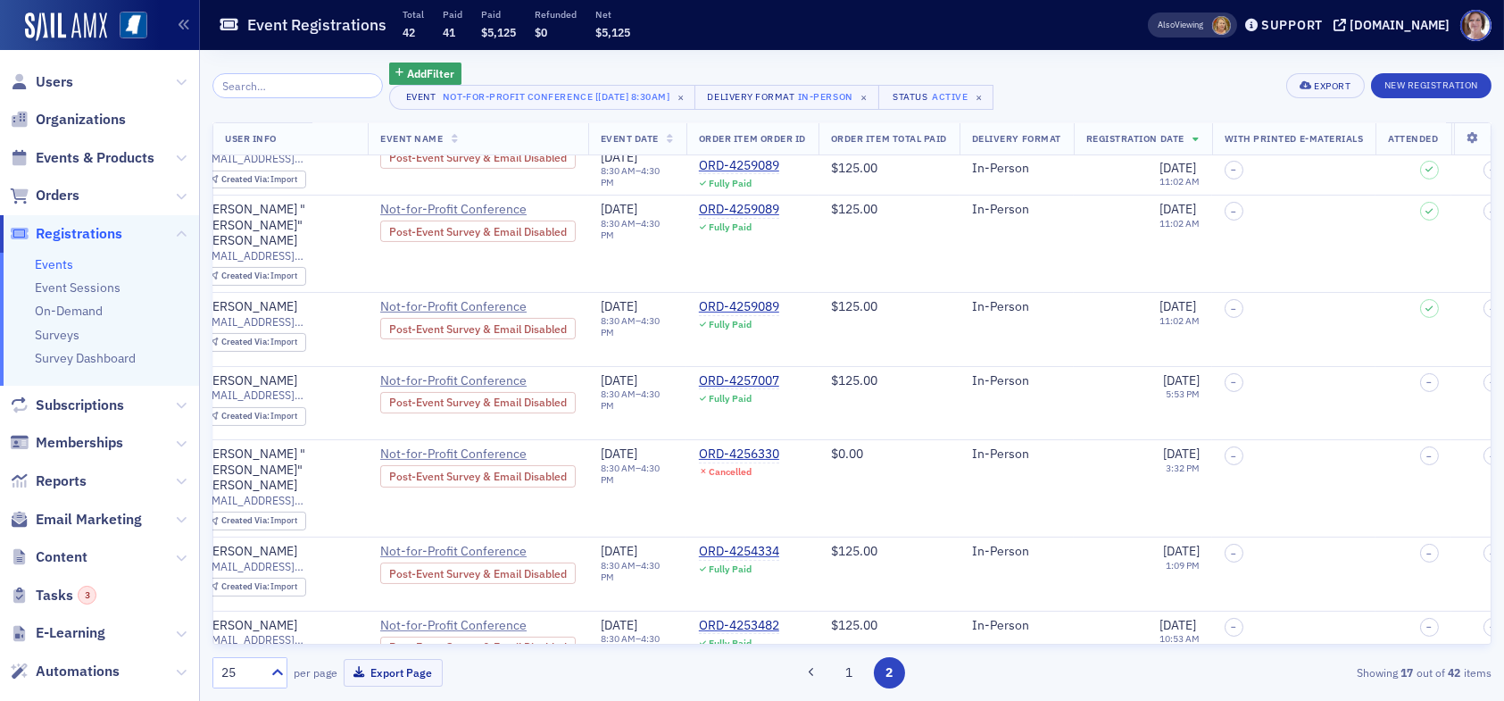
scroll to position [771, 0]
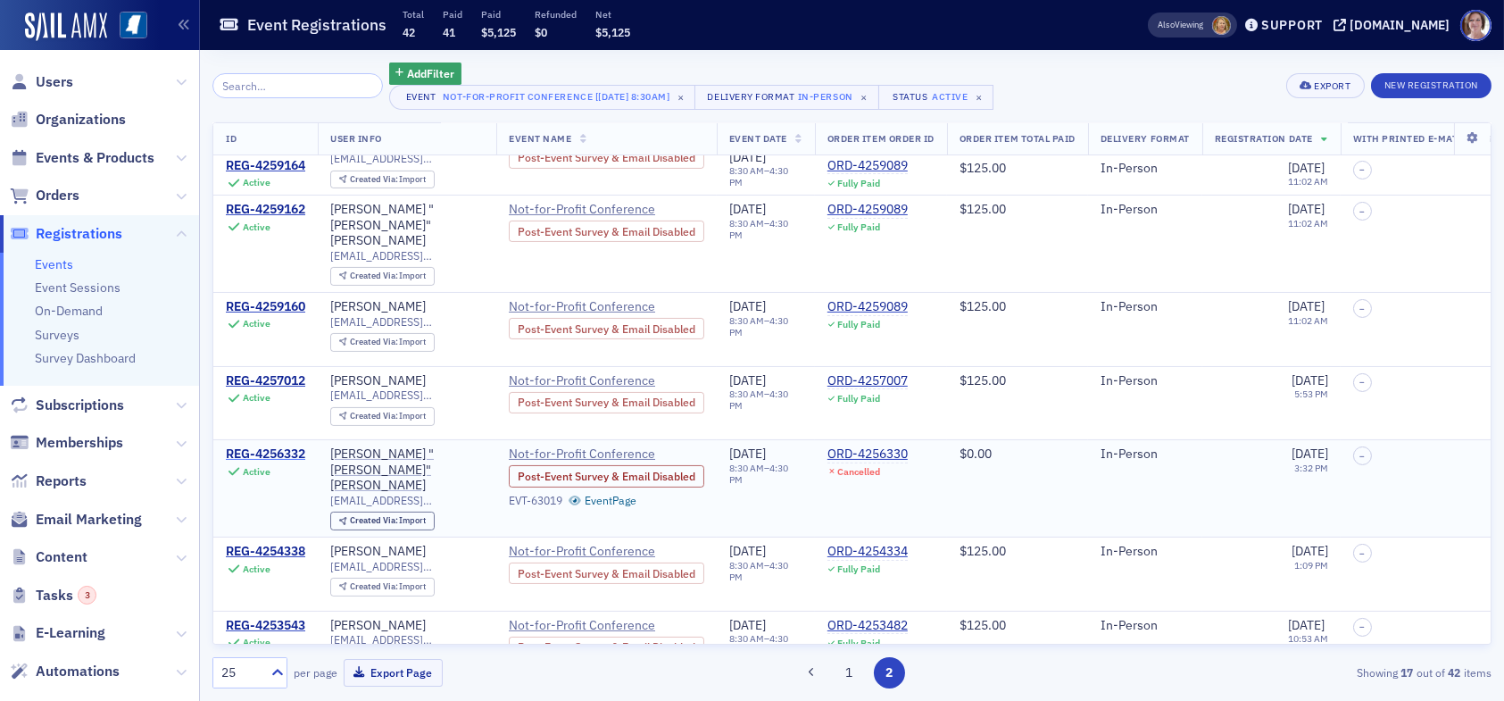
click at [293, 446] on div "REG-4256332" at bounding box center [265, 454] width 79 height 16
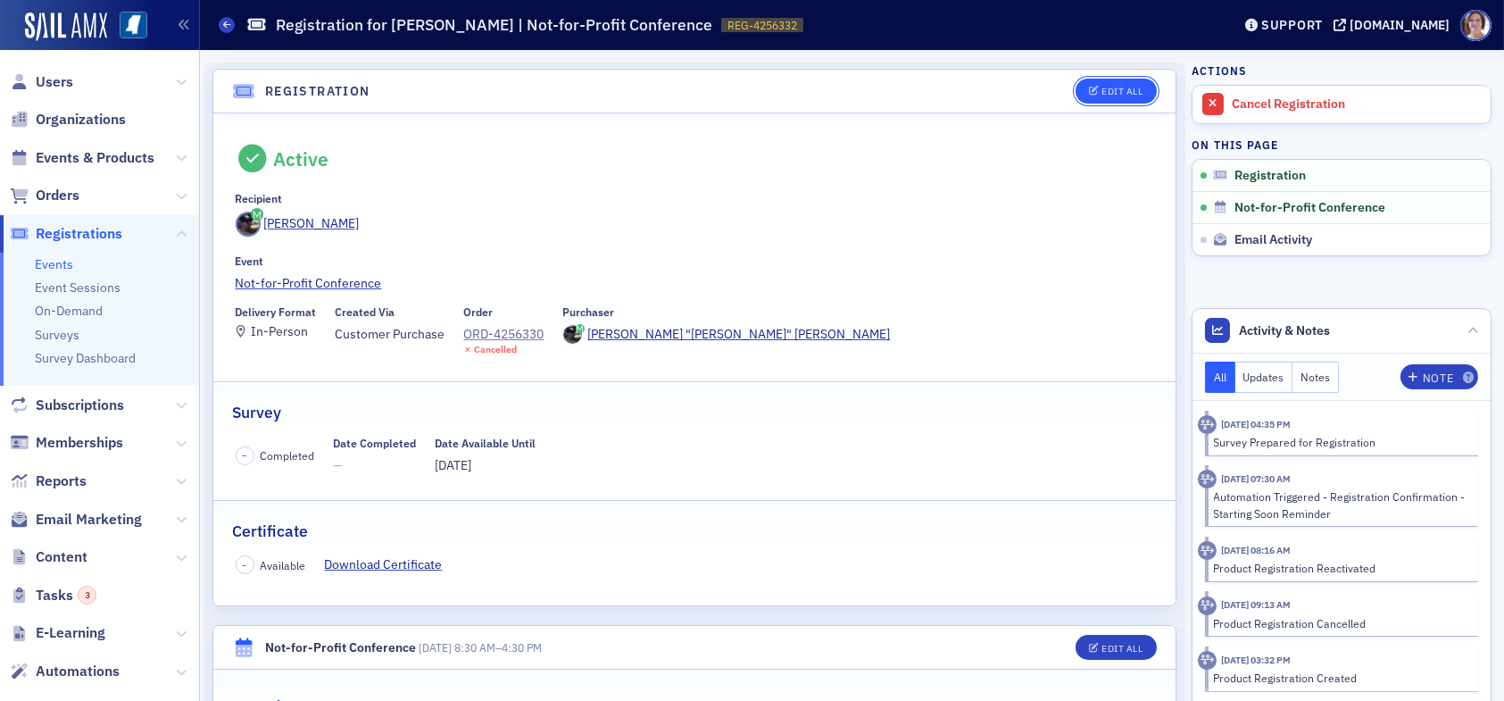
click at [1113, 90] on div "Edit All" at bounding box center [1121, 92] width 41 height 10
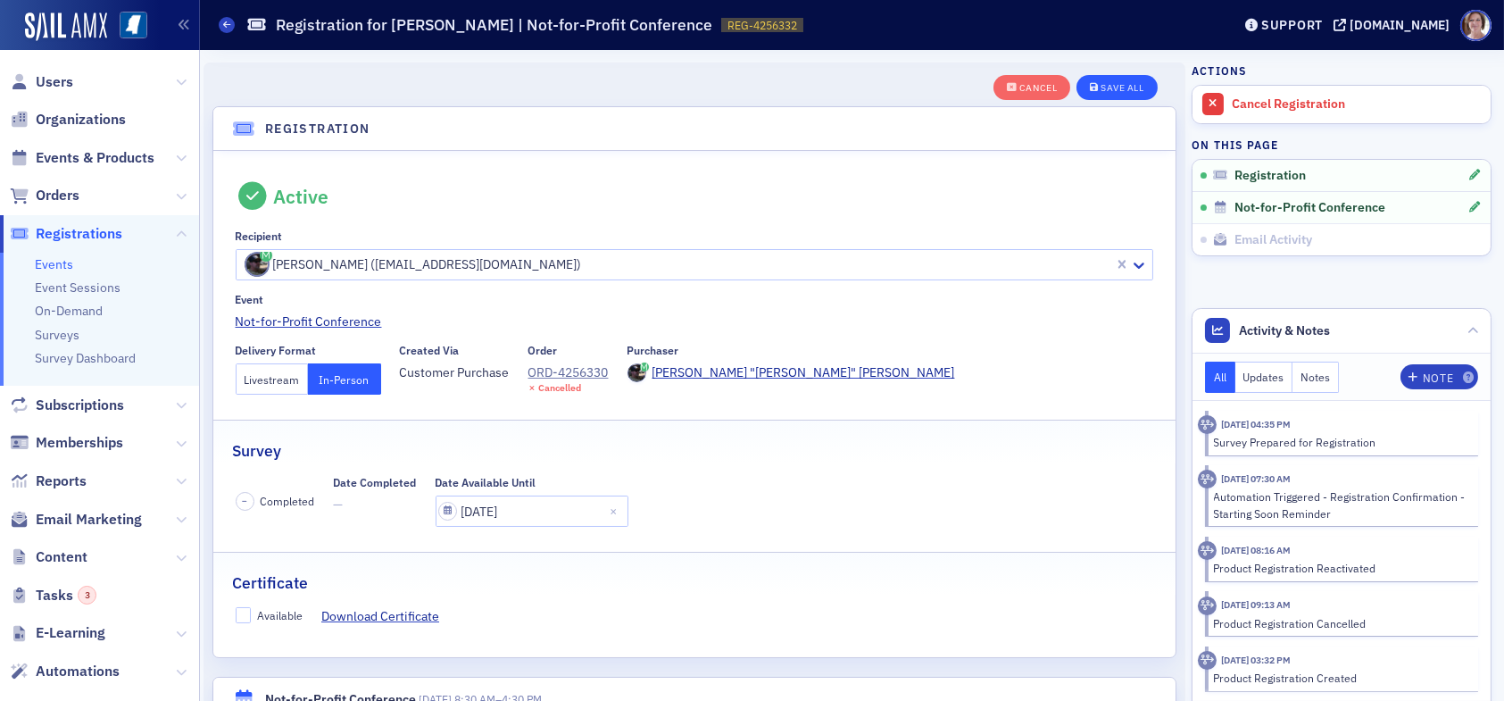
scroll to position [46, 0]
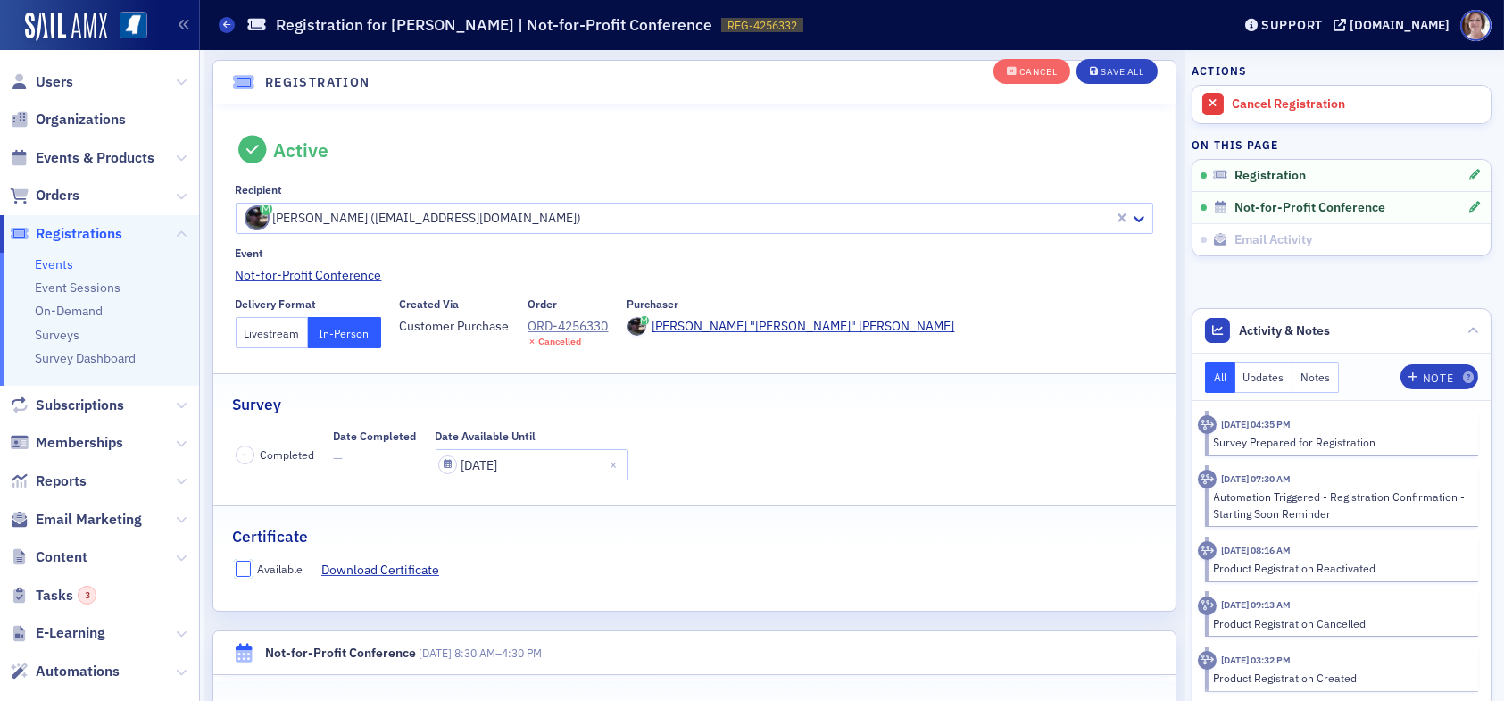
drag, startPoint x: 242, startPoint y: 568, endPoint x: 473, endPoint y: 520, distance: 235.9
click at [245, 567] on input "Available" at bounding box center [244, 568] width 16 height 16
checkbox input "true"
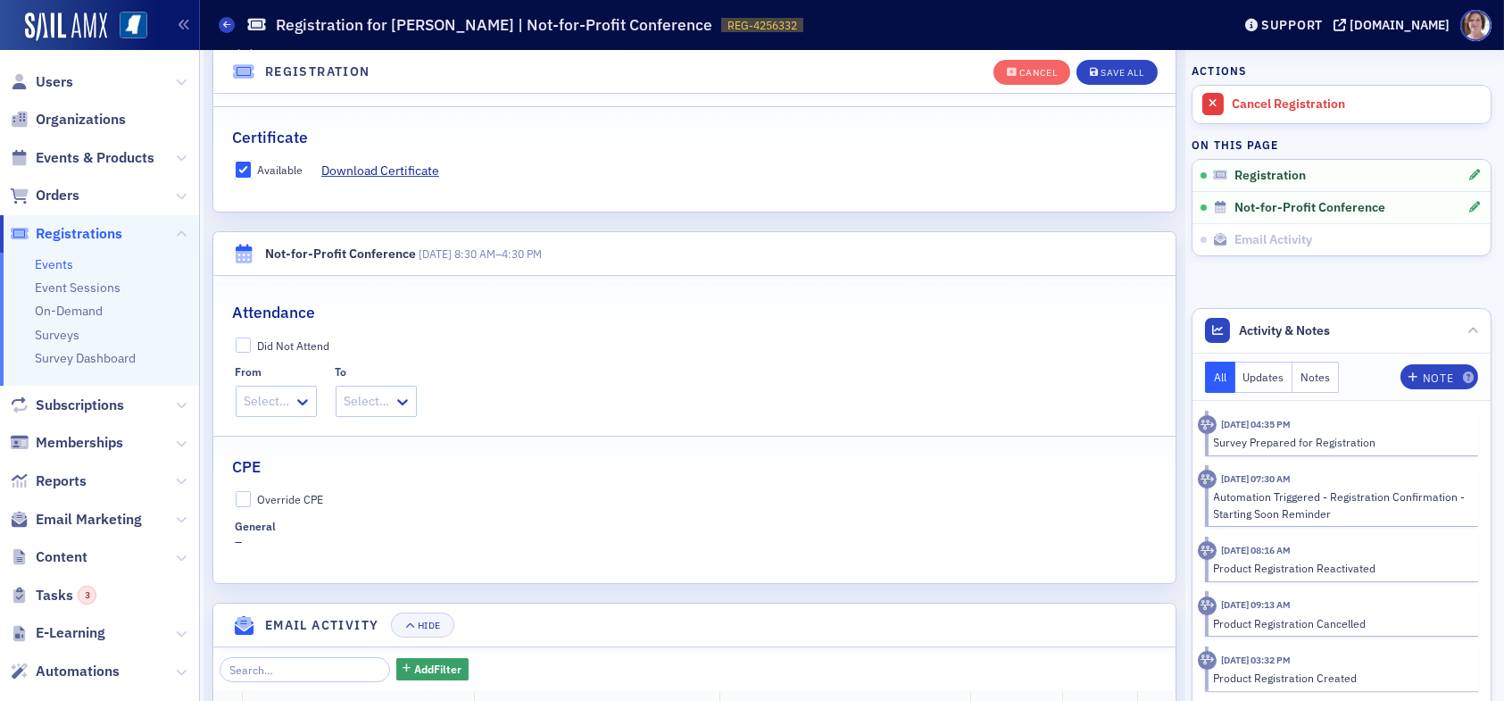
scroll to position [671, 0]
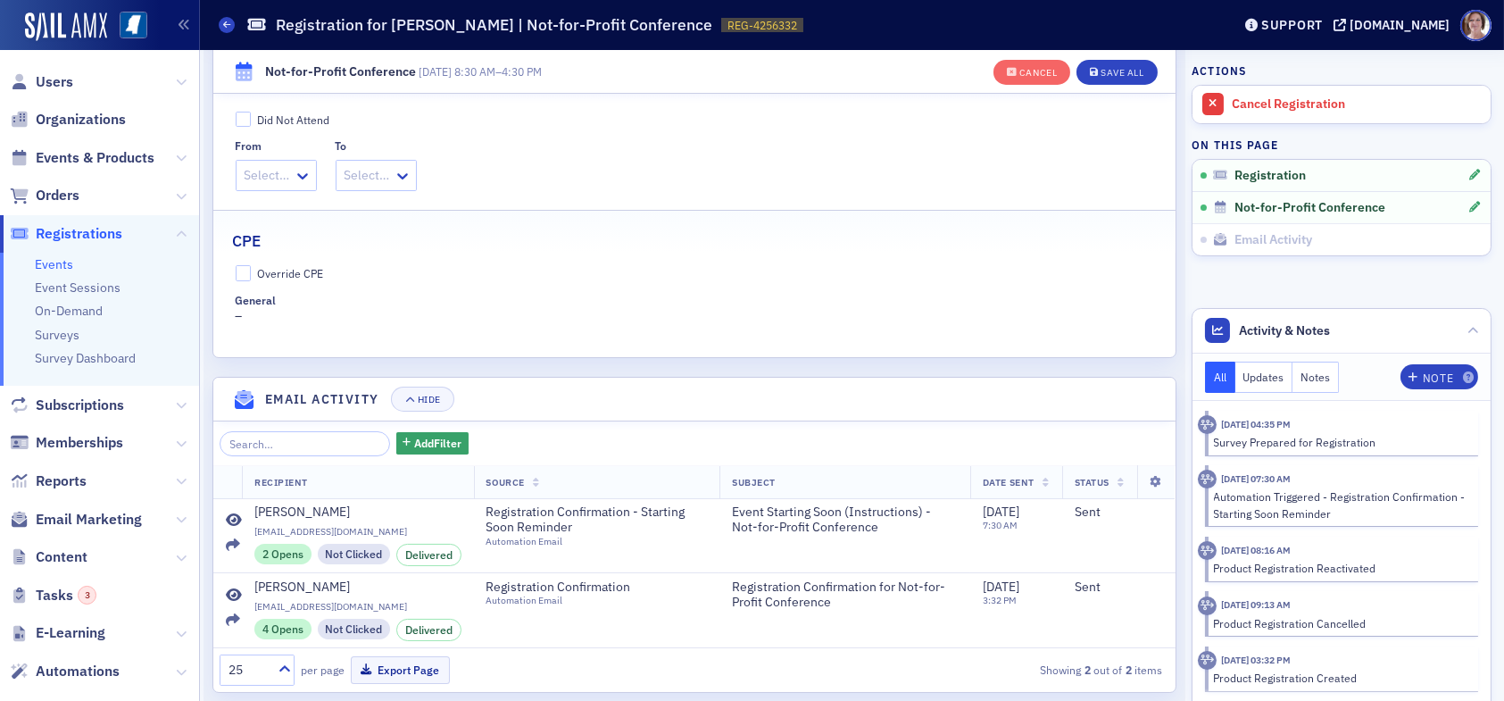
click at [244, 259] on fieldset "CPE Override CPE General –" at bounding box center [694, 271] width 962 height 122
drag, startPoint x: 245, startPoint y: 263, endPoint x: 254, endPoint y: 276, distance: 15.9
click at [245, 265] on input "Override CPE" at bounding box center [244, 273] width 16 height 16
checkbox input "true"
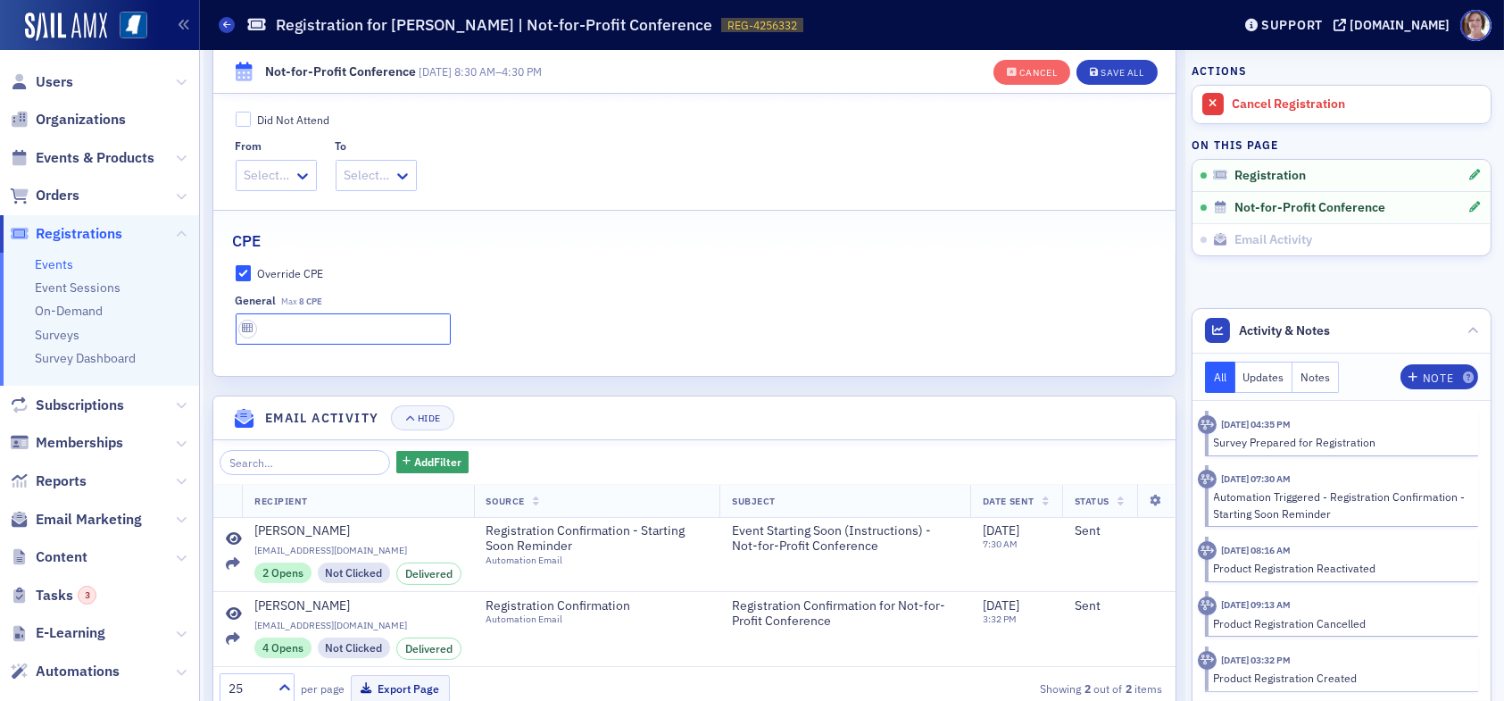
click at [290, 330] on input "text" at bounding box center [343, 328] width 215 height 31
type input "8 CPE"
click at [1102, 68] on div "Save All" at bounding box center [1121, 73] width 43 height 10
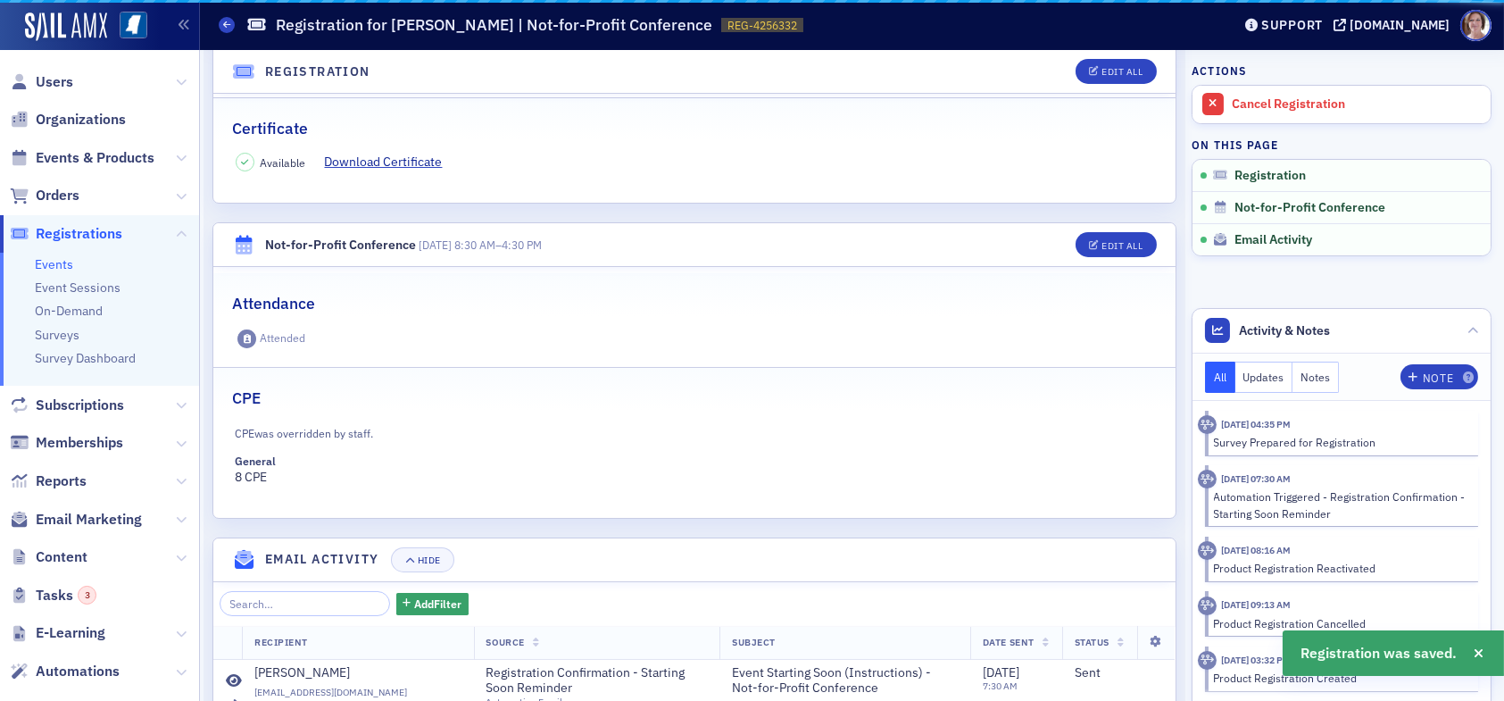
scroll to position [593, 0]
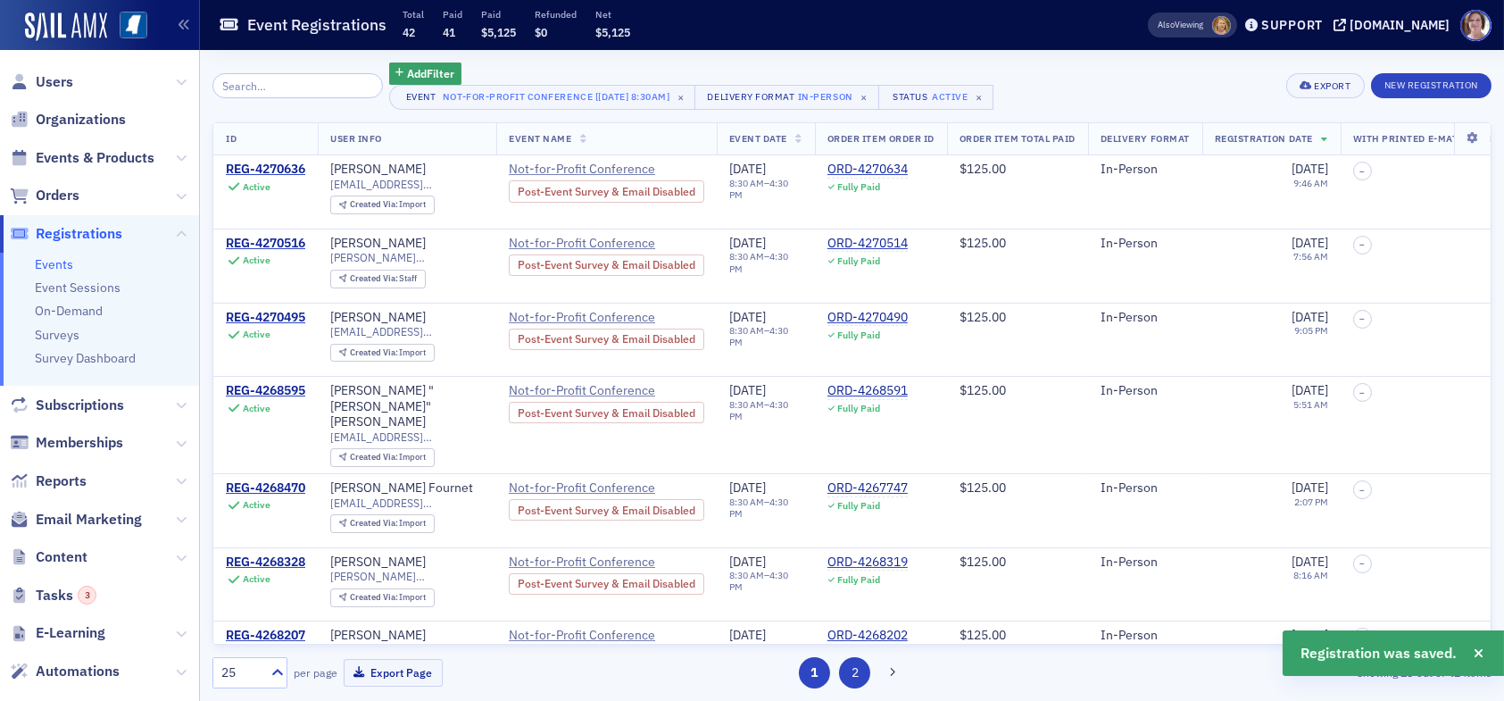
click at [859, 676] on button "2" at bounding box center [854, 672] width 31 height 31
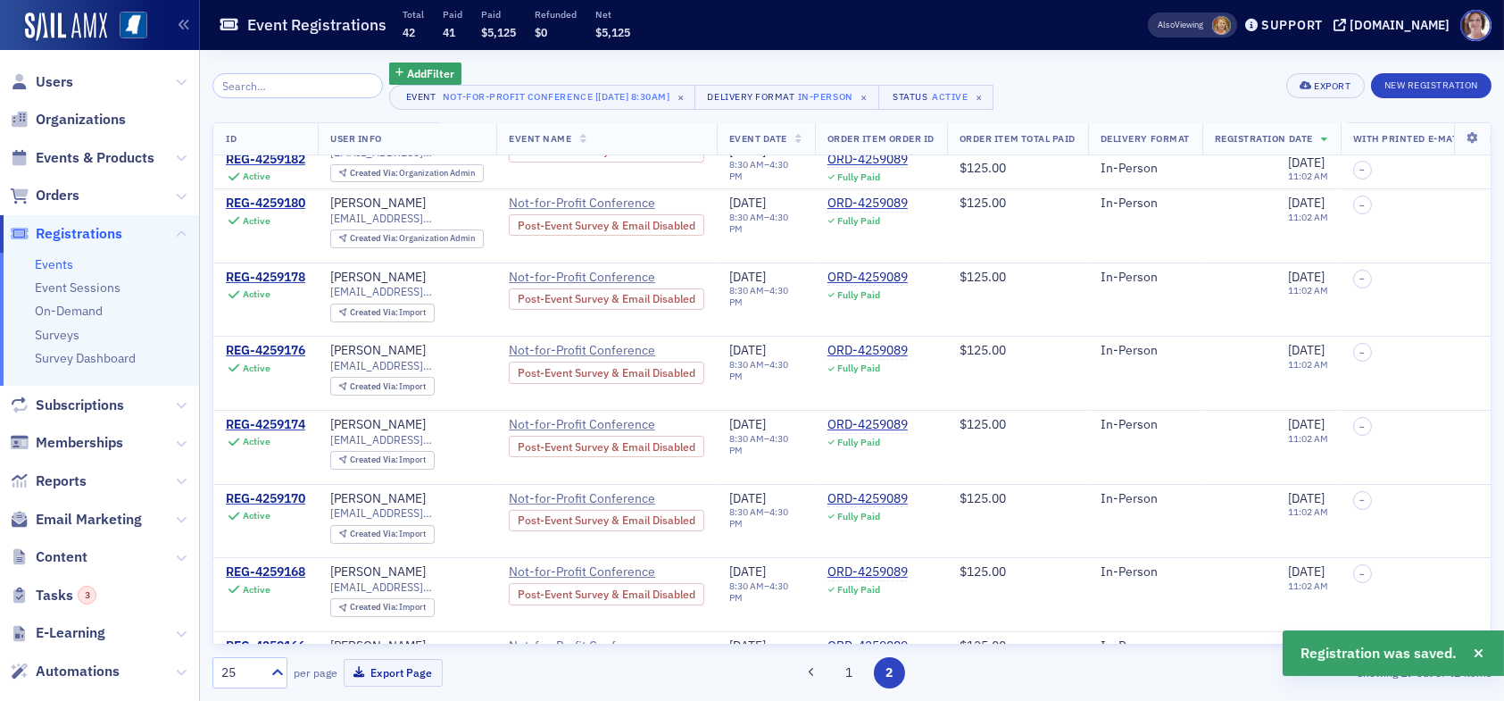
scroll to position [771, 0]
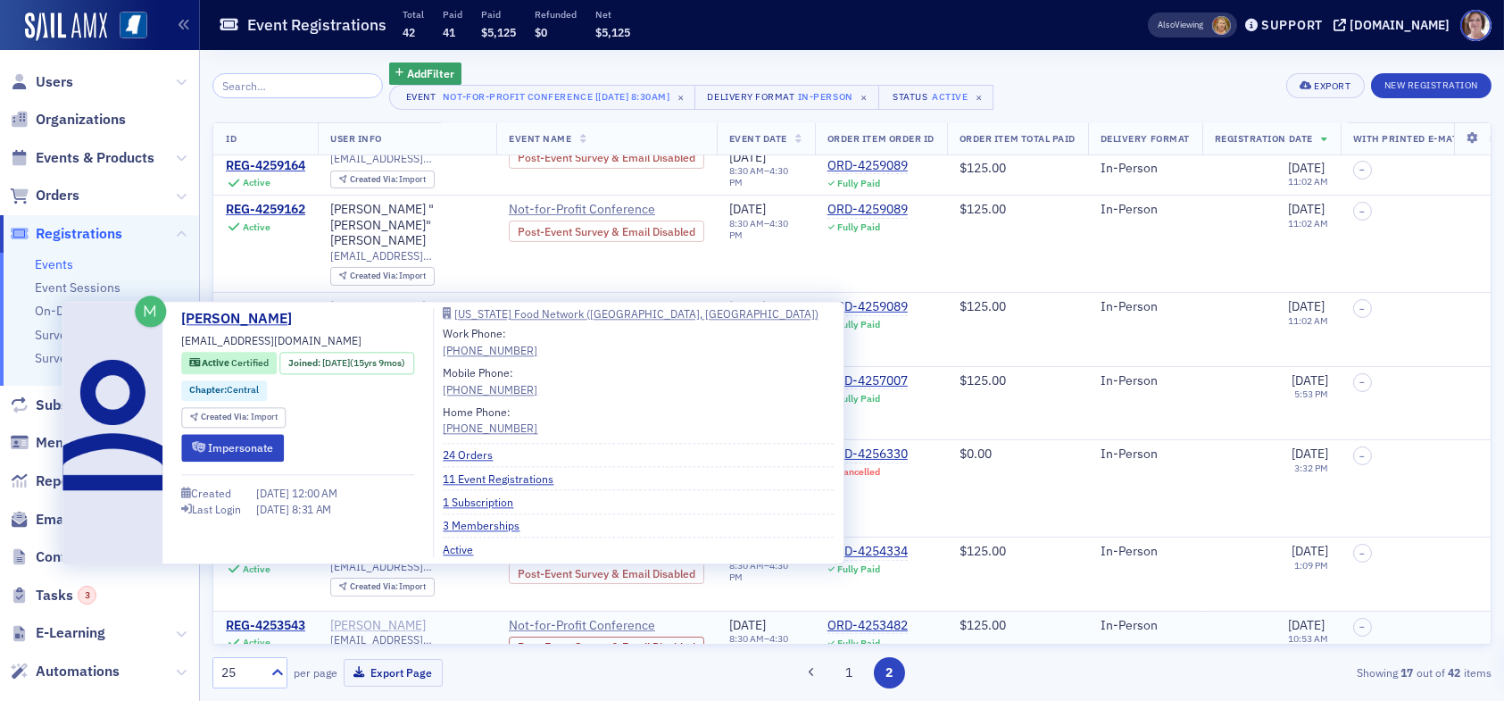
click at [375, 618] on div "Theodora Rowan" at bounding box center [377, 626] width 95 height 16
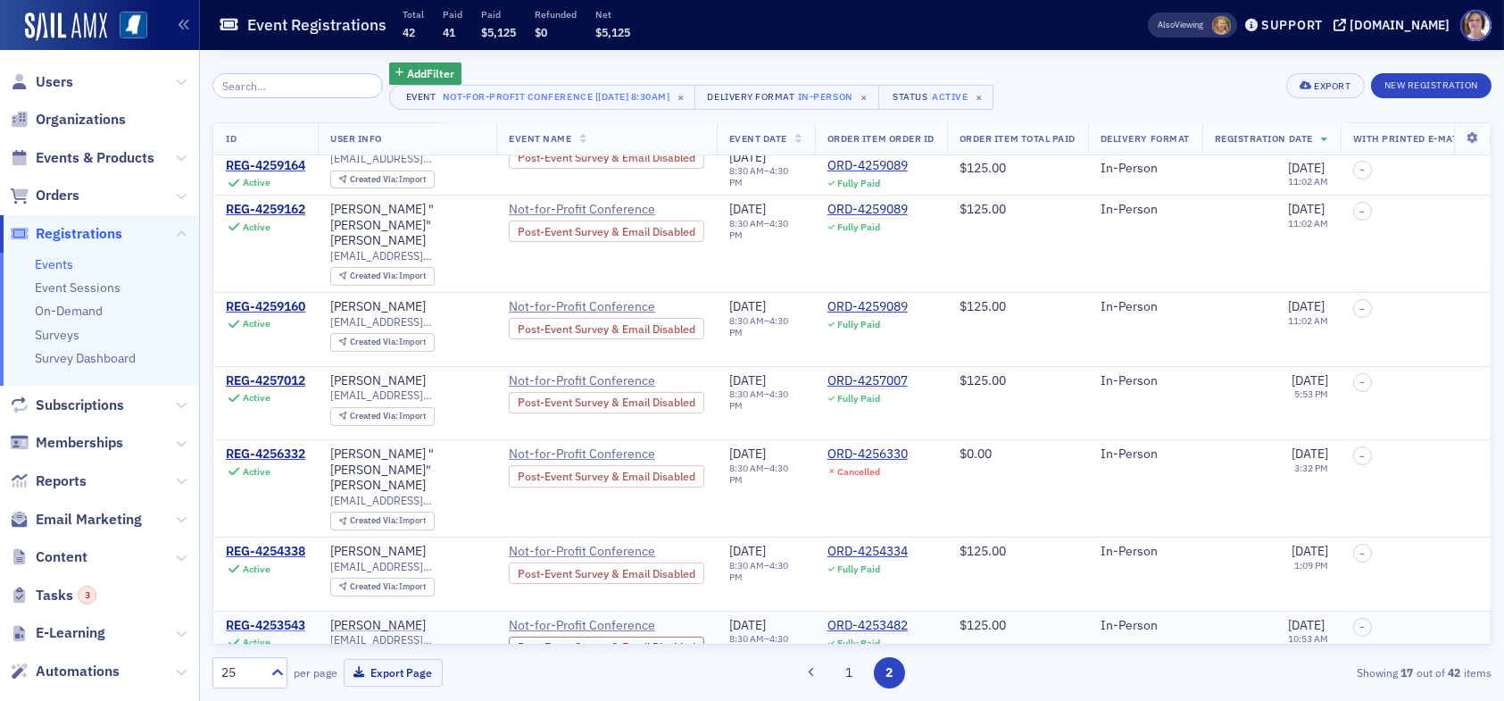
click at [275, 618] on div "REG-4253543" at bounding box center [265, 626] width 79 height 16
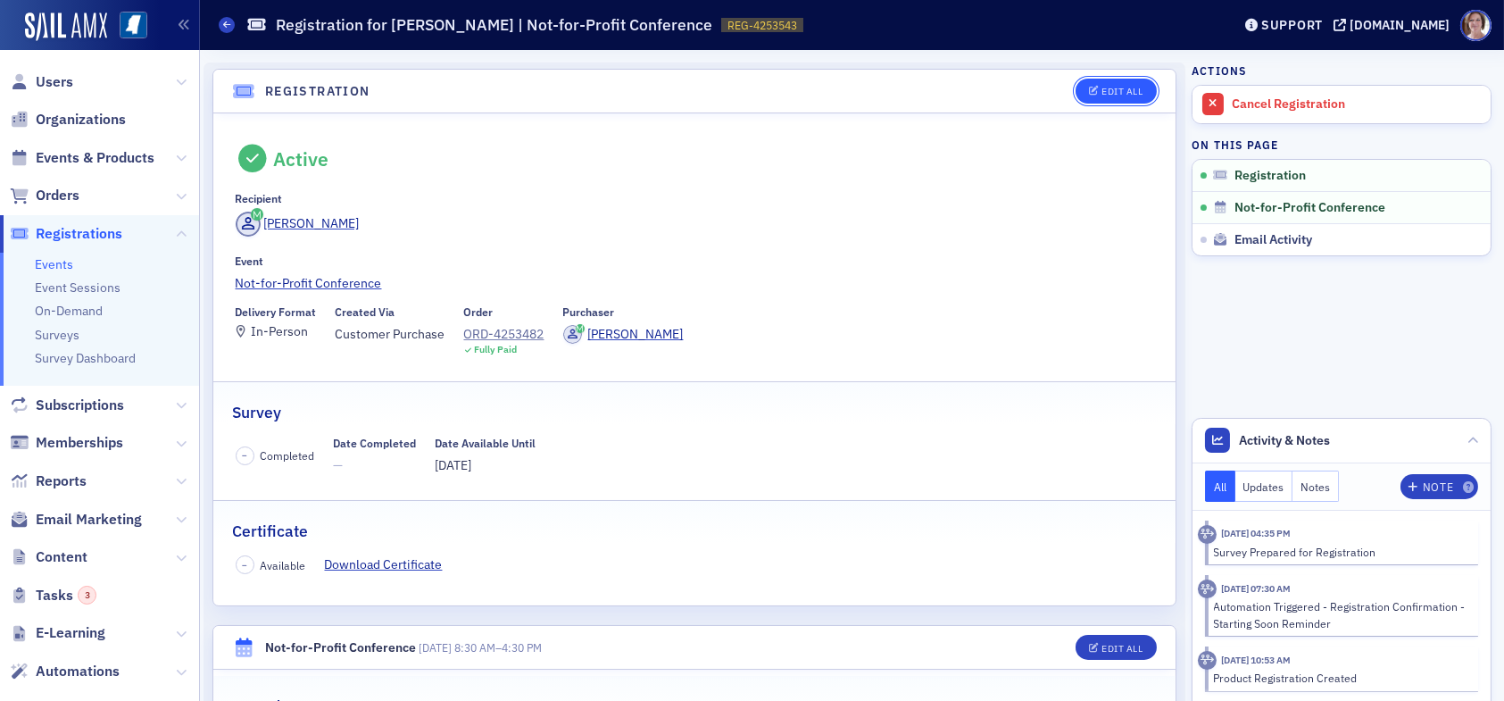
click at [1111, 87] on div "Edit All" at bounding box center [1121, 92] width 41 height 10
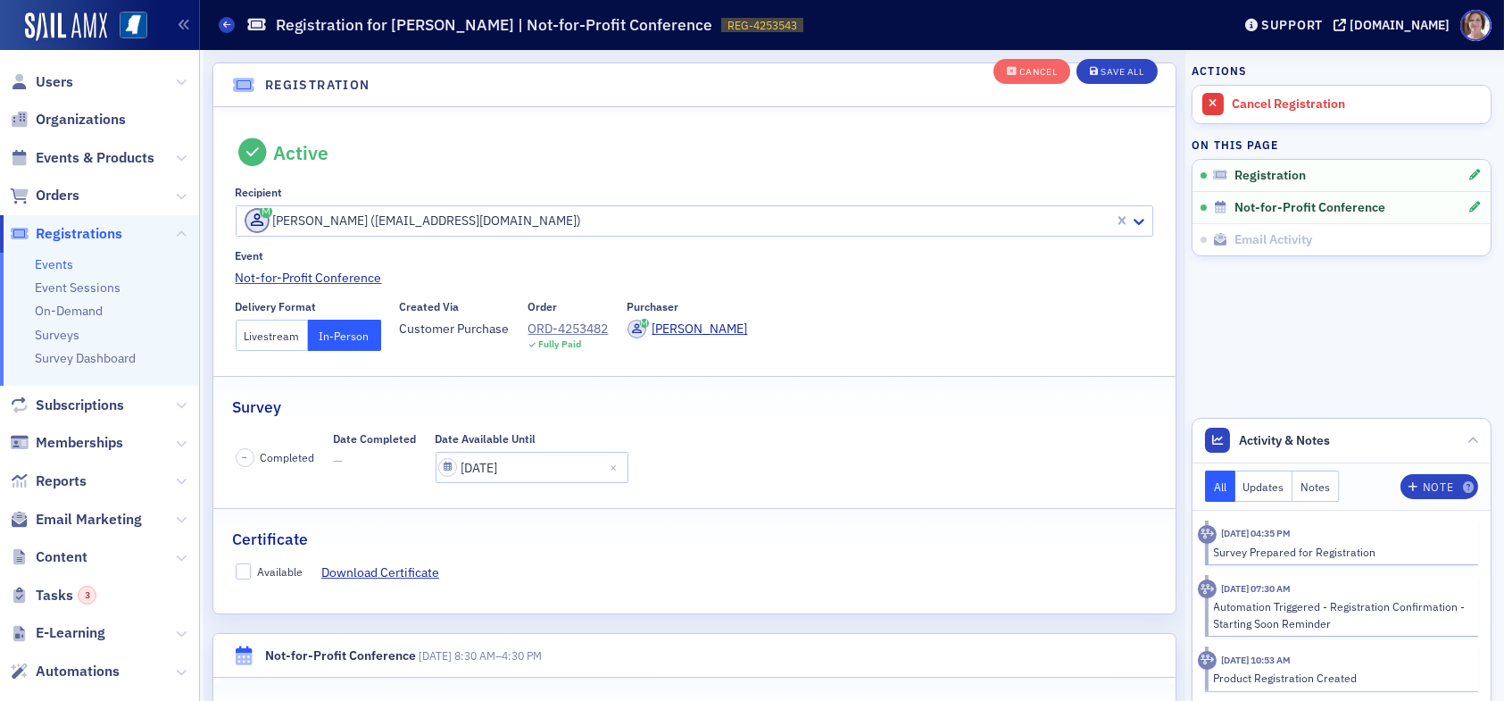
scroll to position [46, 0]
drag, startPoint x: 244, startPoint y: 568, endPoint x: 299, endPoint y: 568, distance: 55.3
click at [246, 568] on input "Available" at bounding box center [244, 568] width 16 height 16
checkbox input "true"
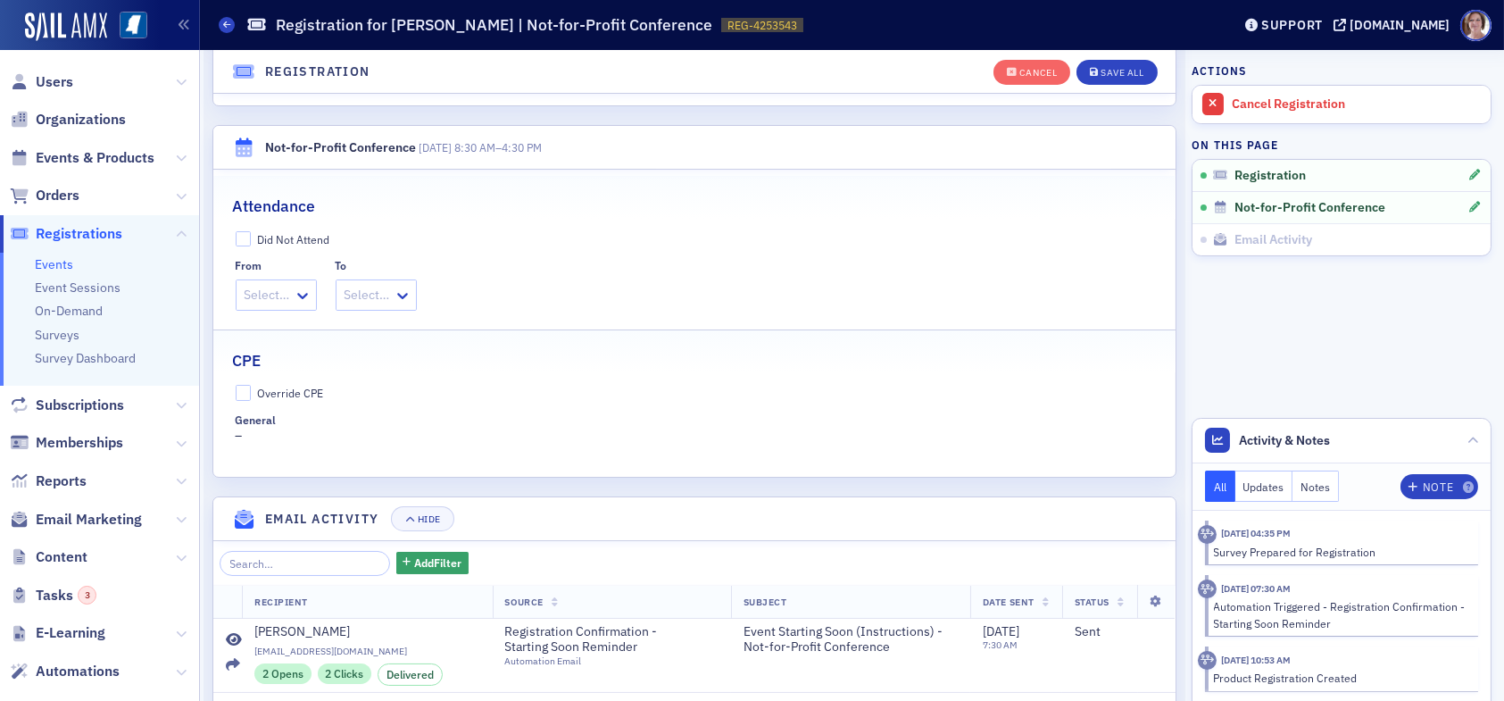
scroll to position [582, 0]
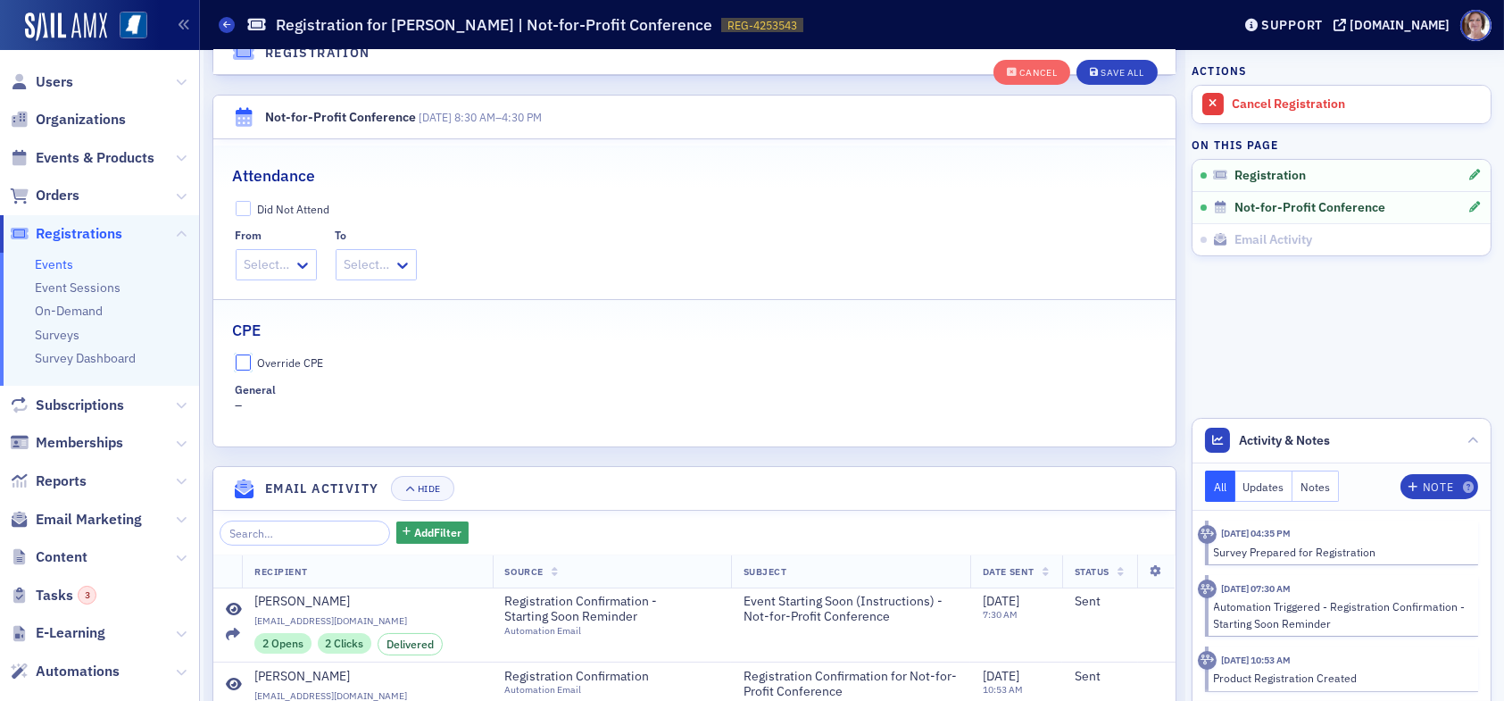
click at [242, 361] on input "Override CPE" at bounding box center [244, 362] width 16 height 16
checkbox input "true"
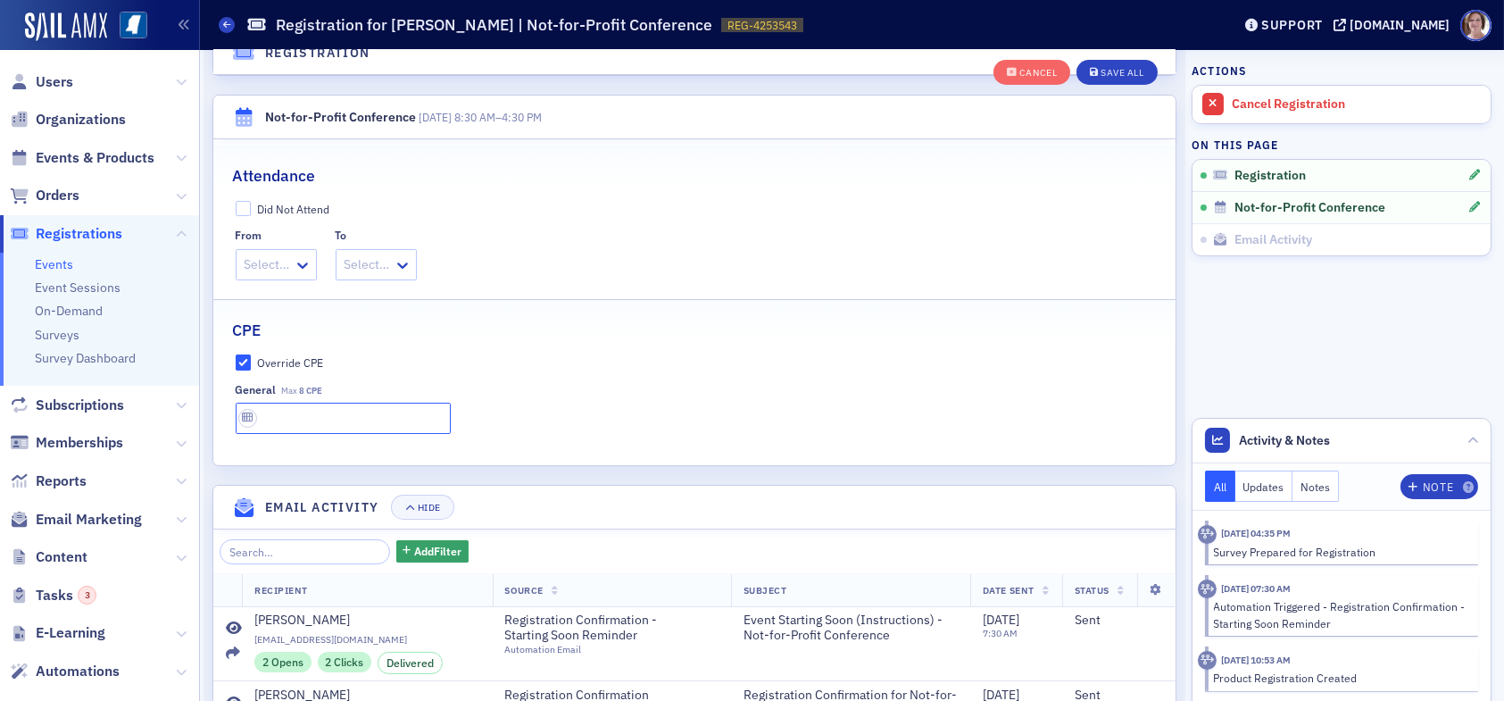
click at [308, 425] on input "text" at bounding box center [343, 417] width 215 height 31
type input "8 CPE"
click at [1118, 65] on button "Save All" at bounding box center [1116, 72] width 80 height 25
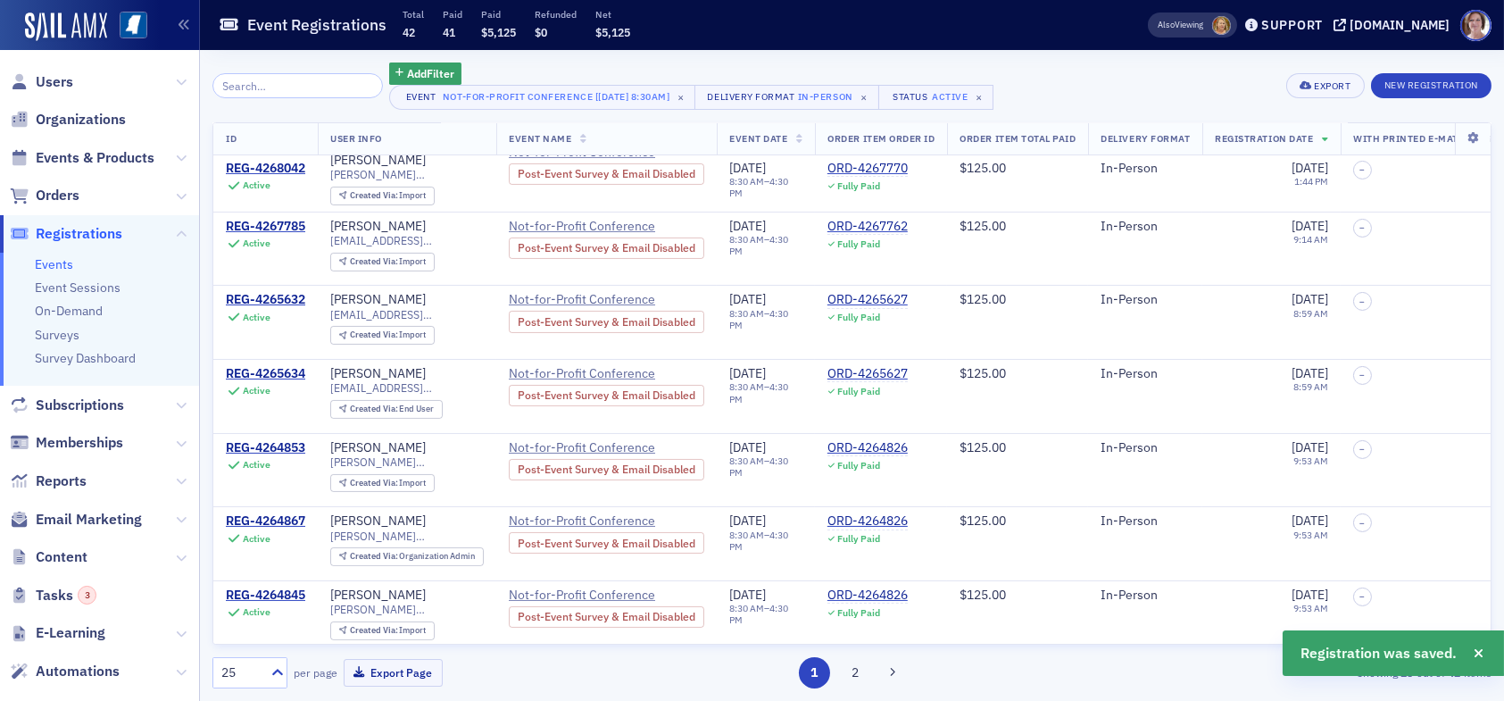
scroll to position [803, 0]
click at [861, 672] on button "2" at bounding box center [854, 672] width 31 height 31
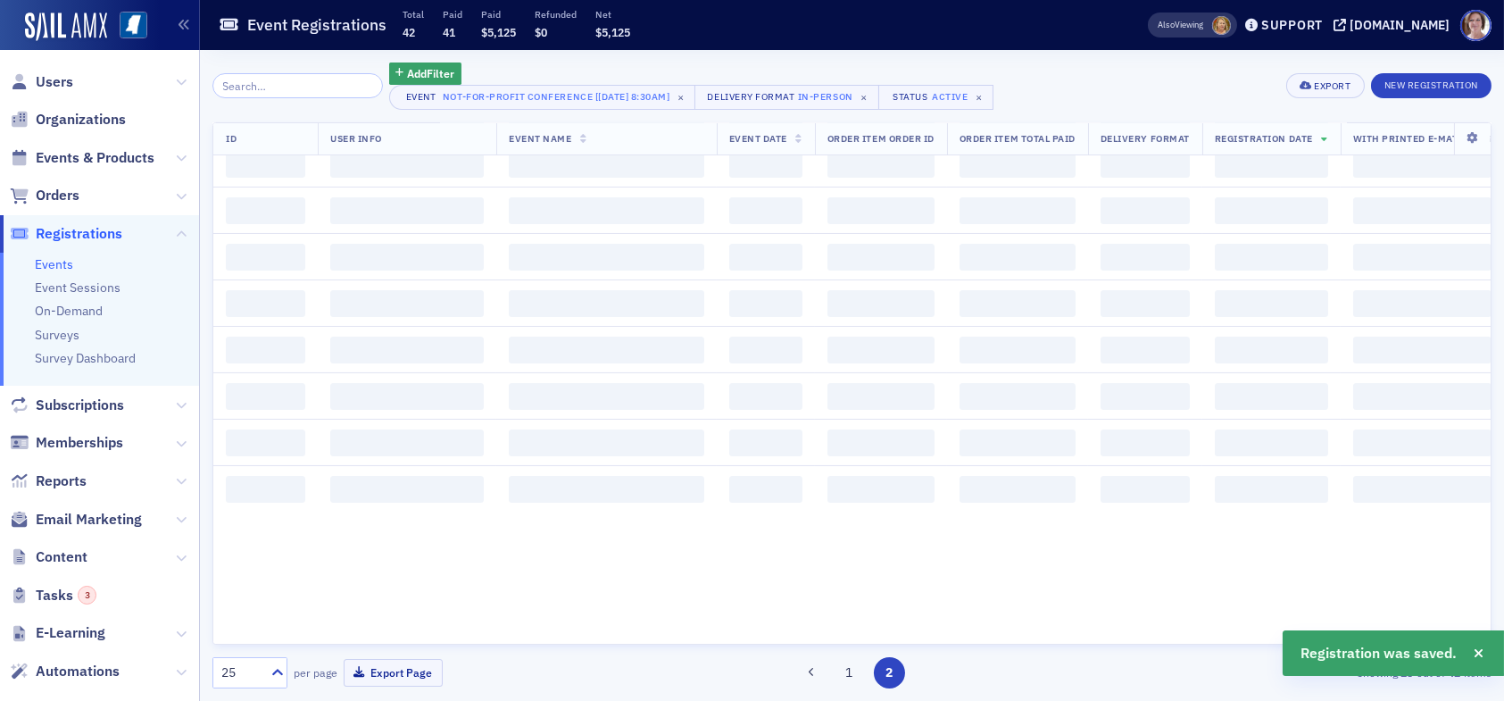
scroll to position [0, 0]
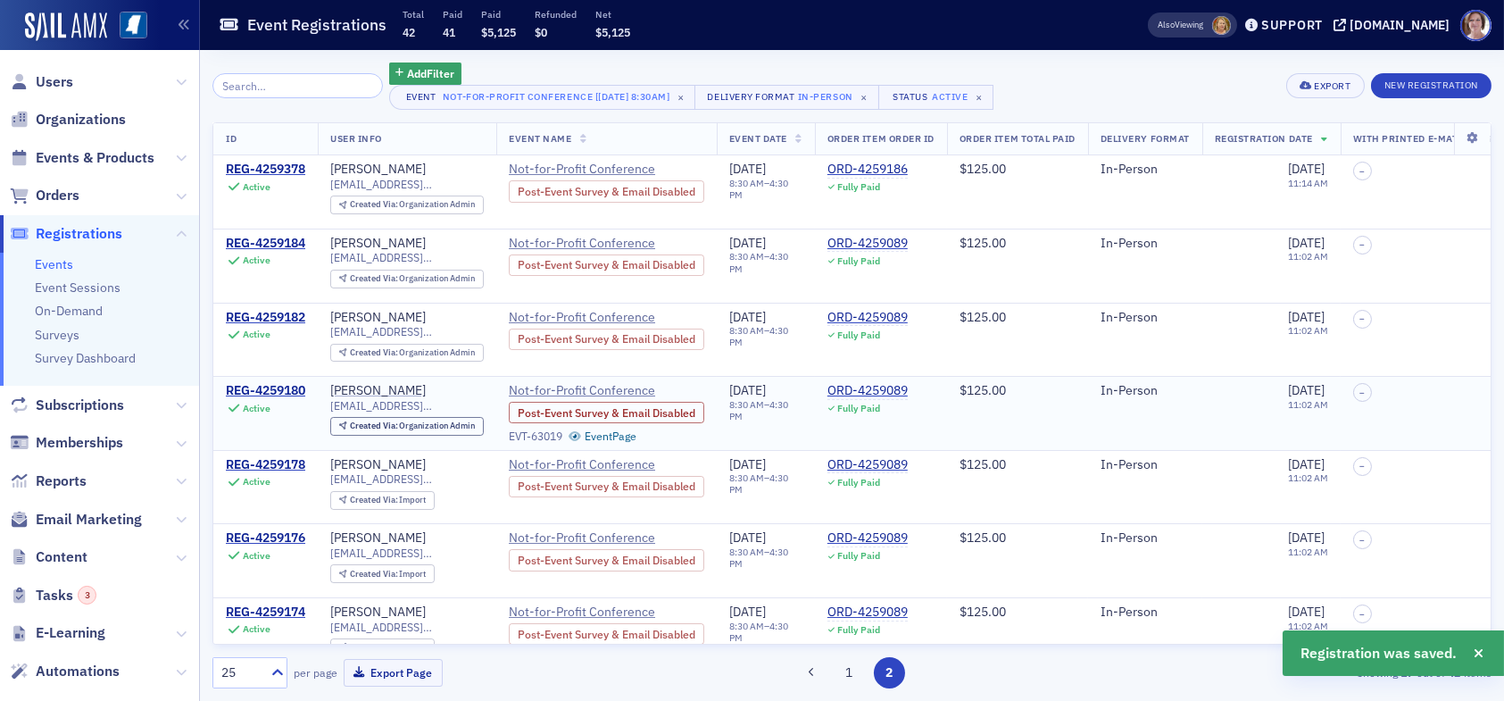
scroll to position [771, 0]
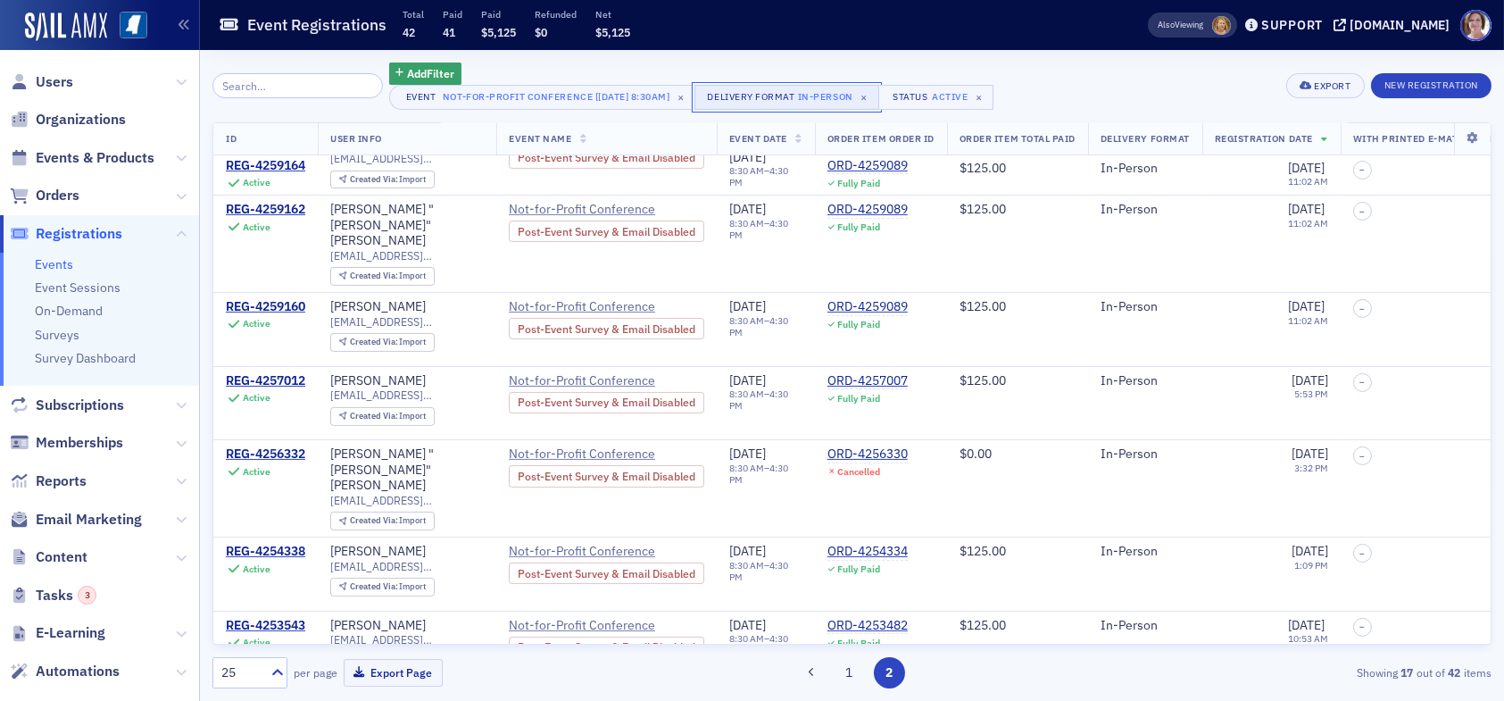
click at [797, 95] on button "Delivery Format In-Person ×" at bounding box center [786, 97] width 185 height 25
click at [625, 104] on icon "Remove In-Person" at bounding box center [622, 107] width 12 height 12
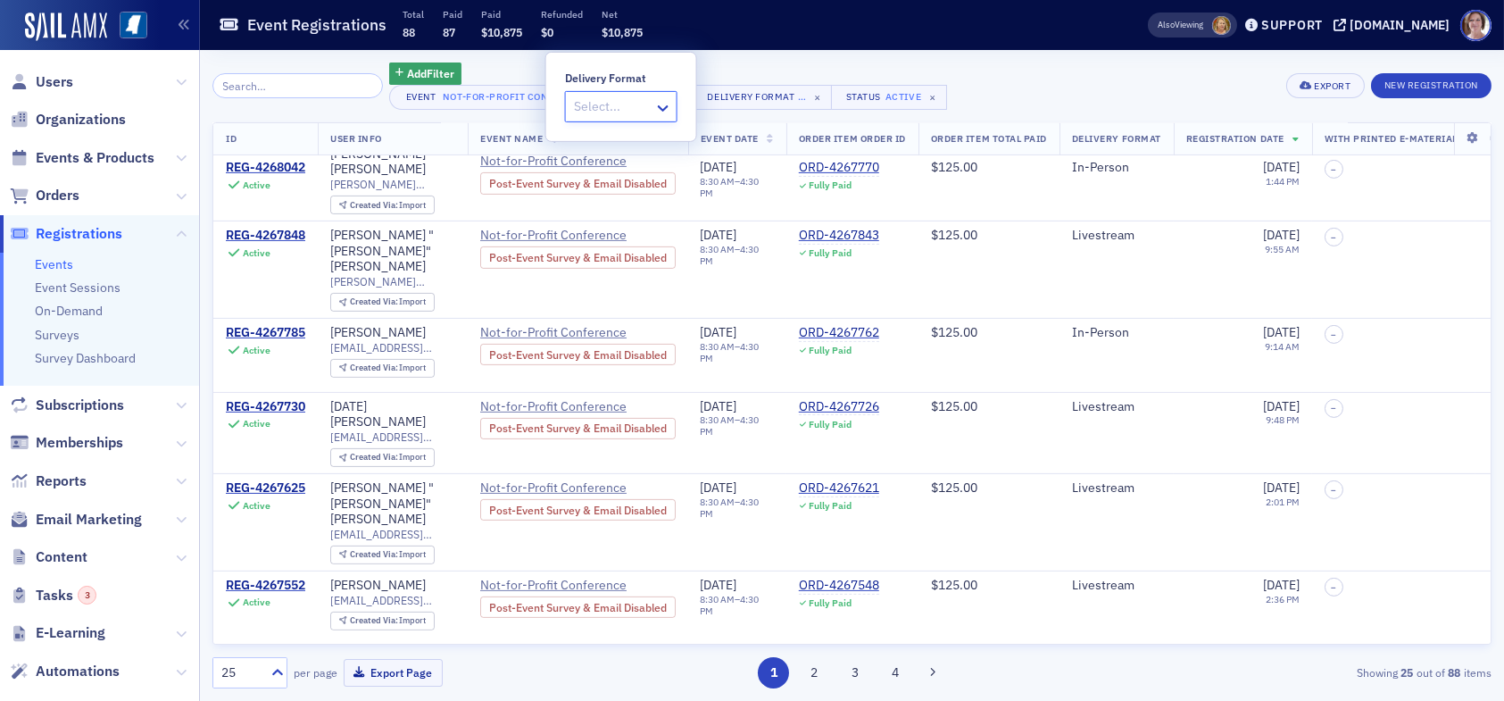
scroll to position [1373, 0]
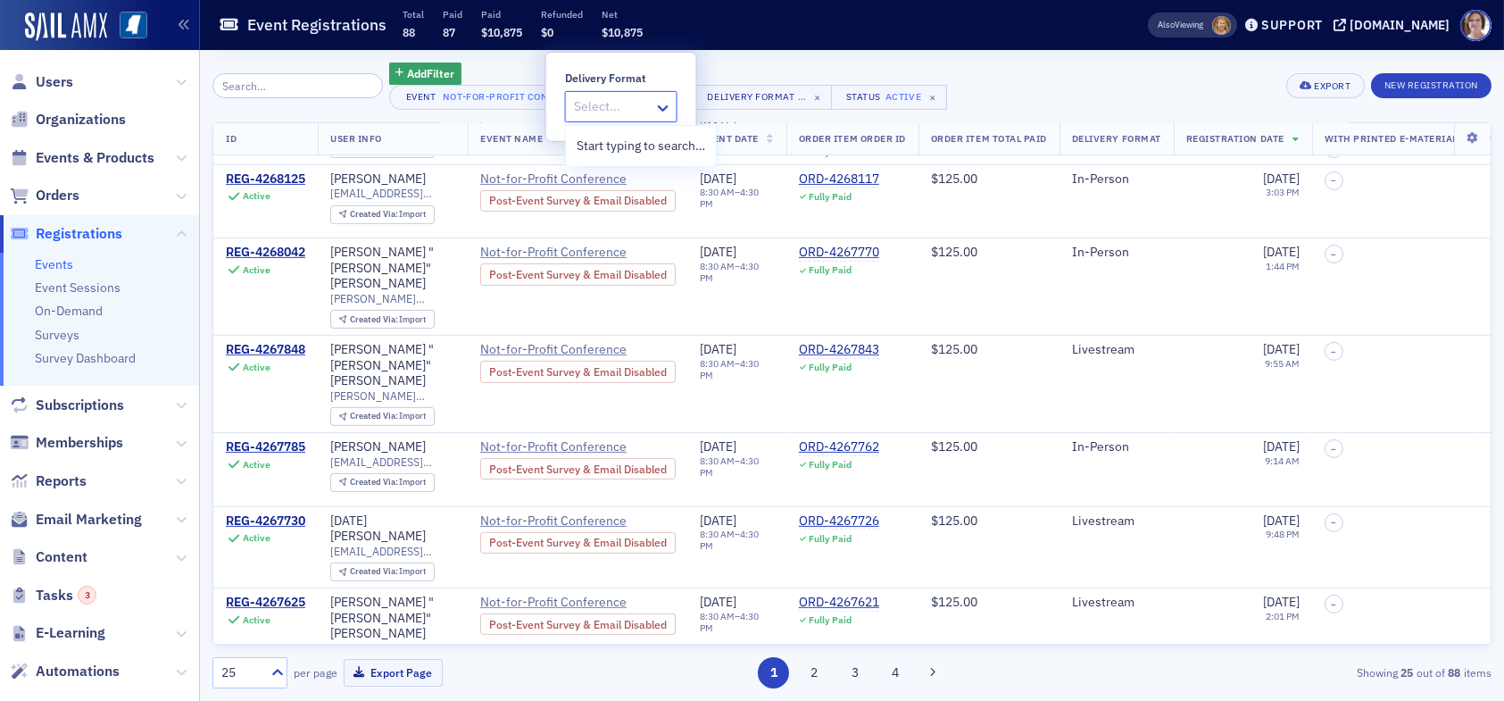
click at [599, 102] on div at bounding box center [612, 106] width 80 height 22
type input "livestream"
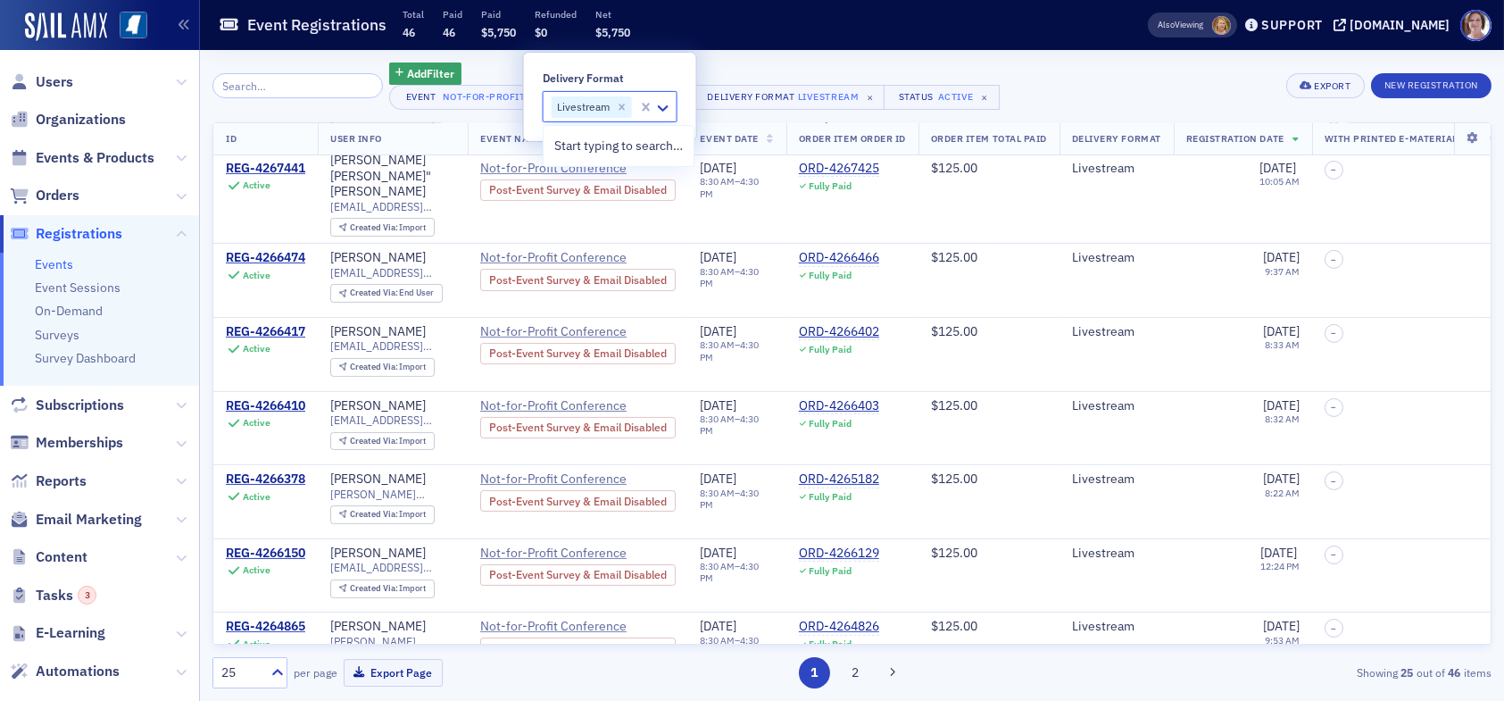
scroll to position [756, 0]
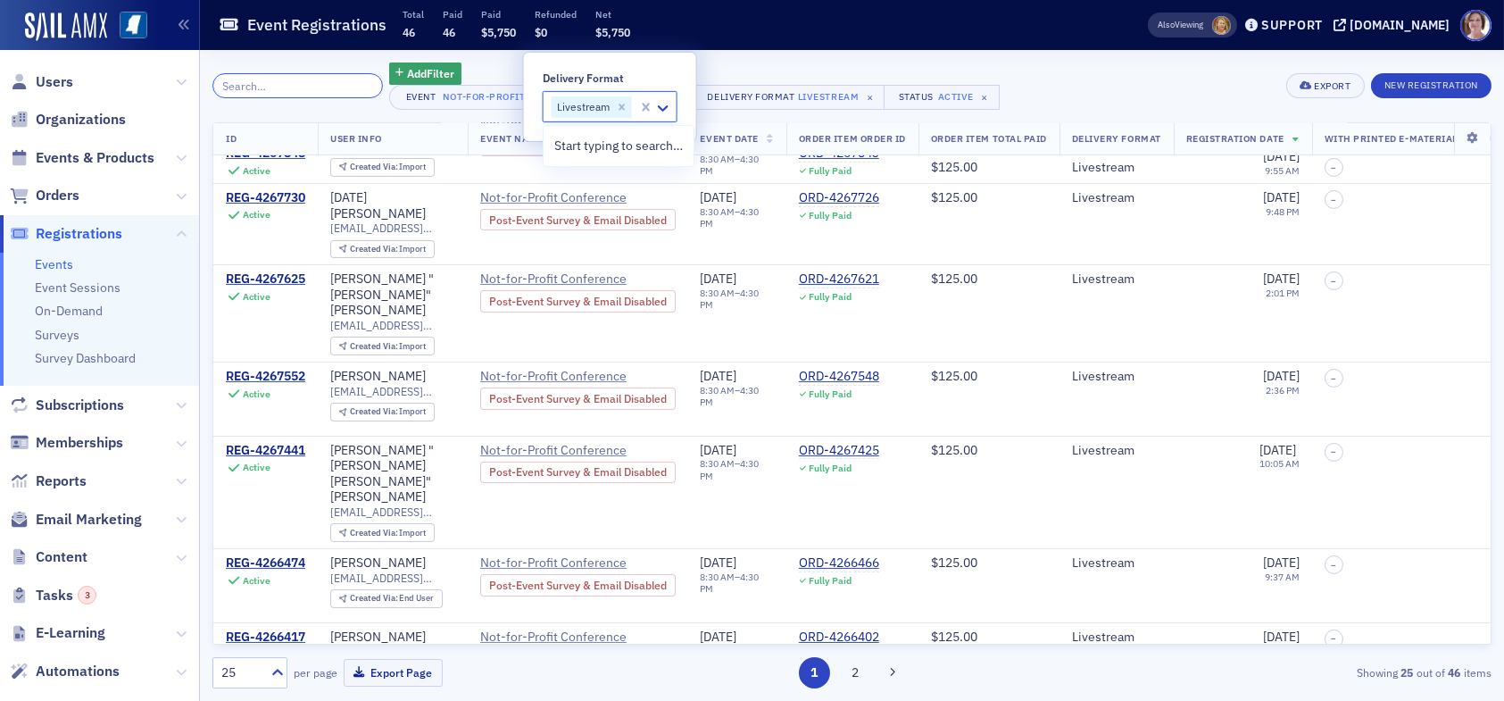
click at [328, 91] on input "search" at bounding box center [297, 85] width 170 height 25
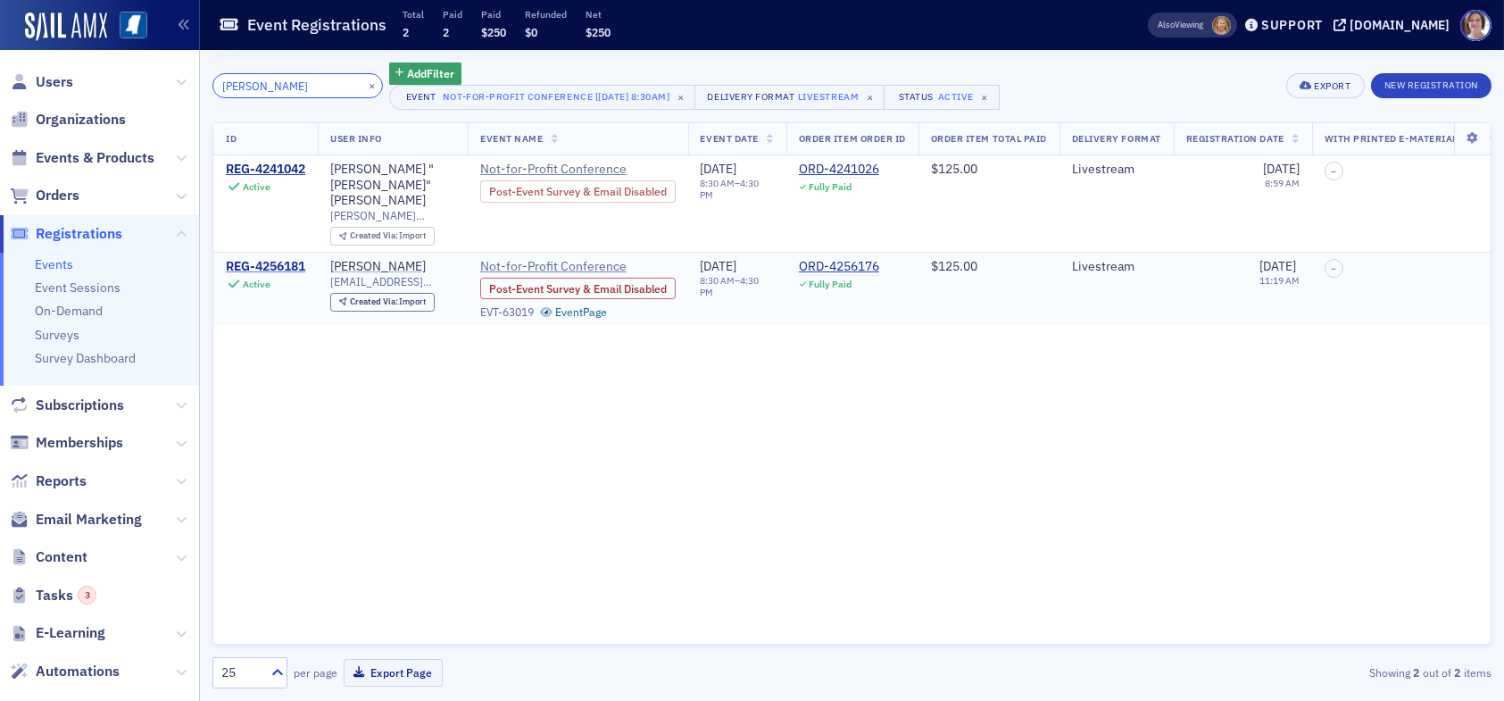
type input "anna"
click at [267, 259] on div "REG-4256181" at bounding box center [265, 267] width 79 height 16
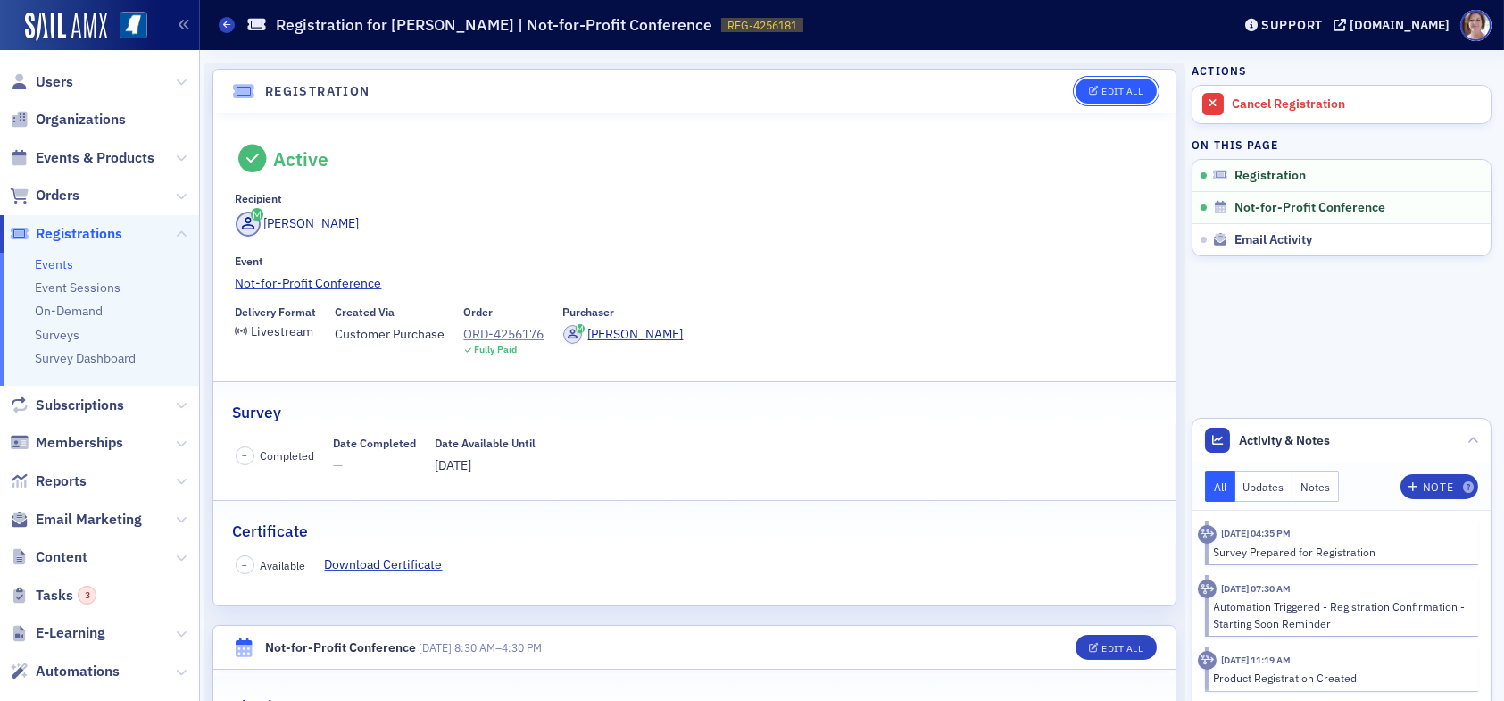
click at [1105, 83] on button "Edit All" at bounding box center [1115, 91] width 80 height 25
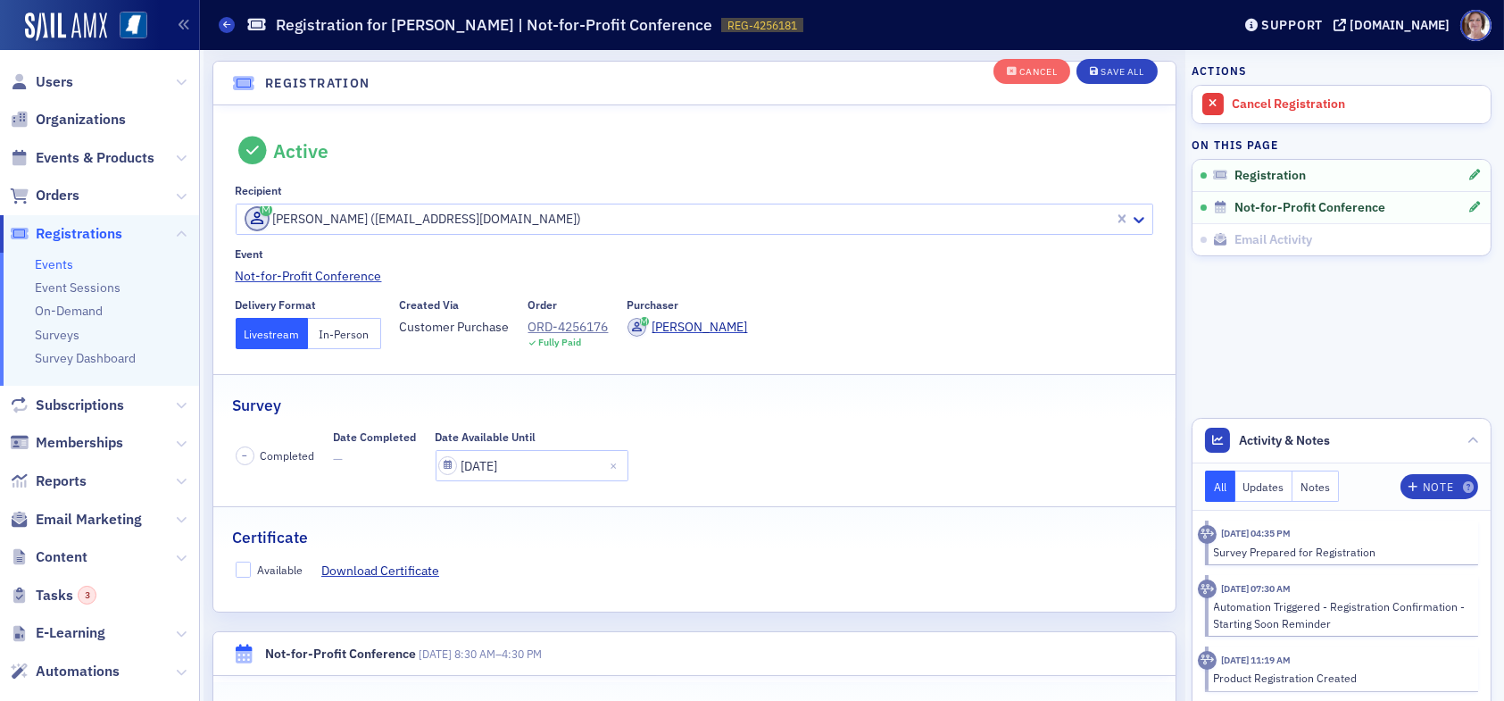
scroll to position [46, 0]
click at [243, 564] on input "Available" at bounding box center [244, 568] width 16 height 16
checkbox input "true"
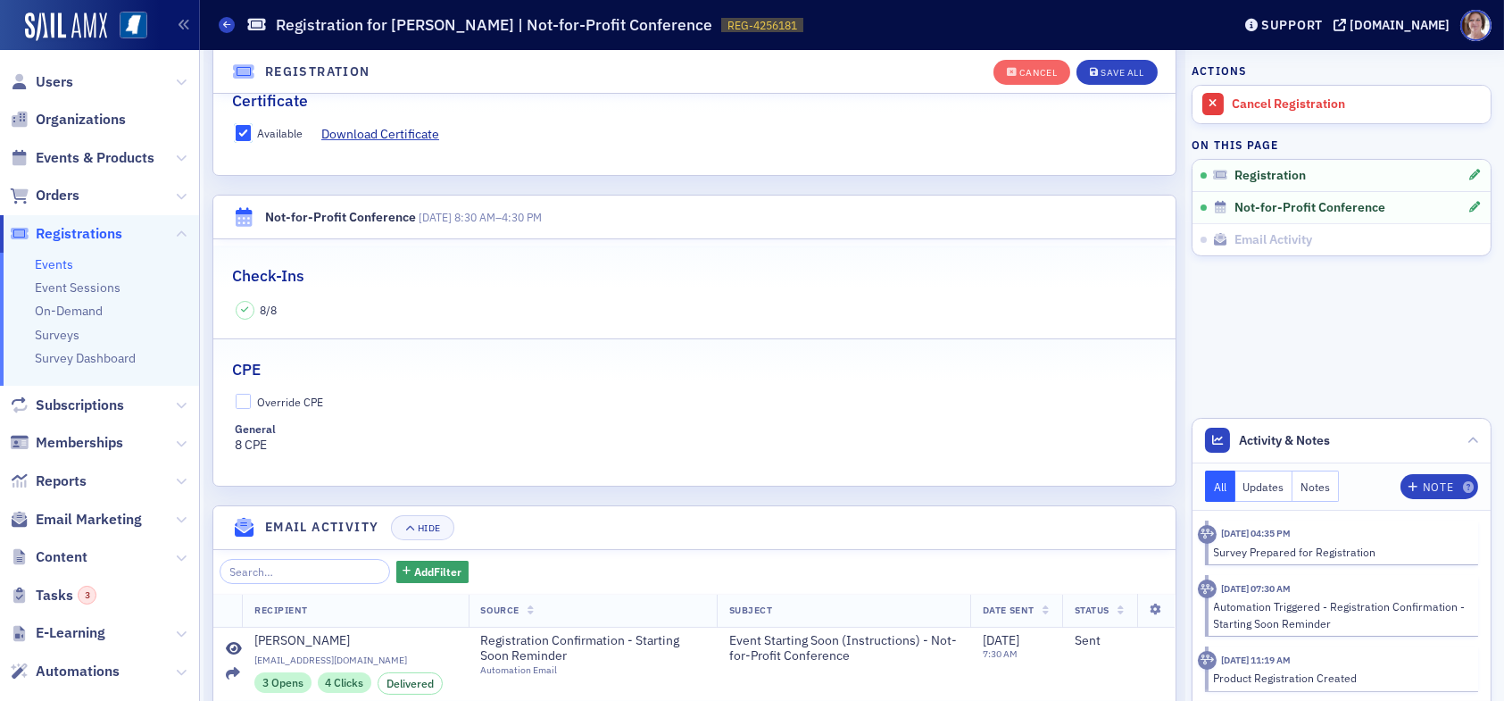
scroll to position [493, 0]
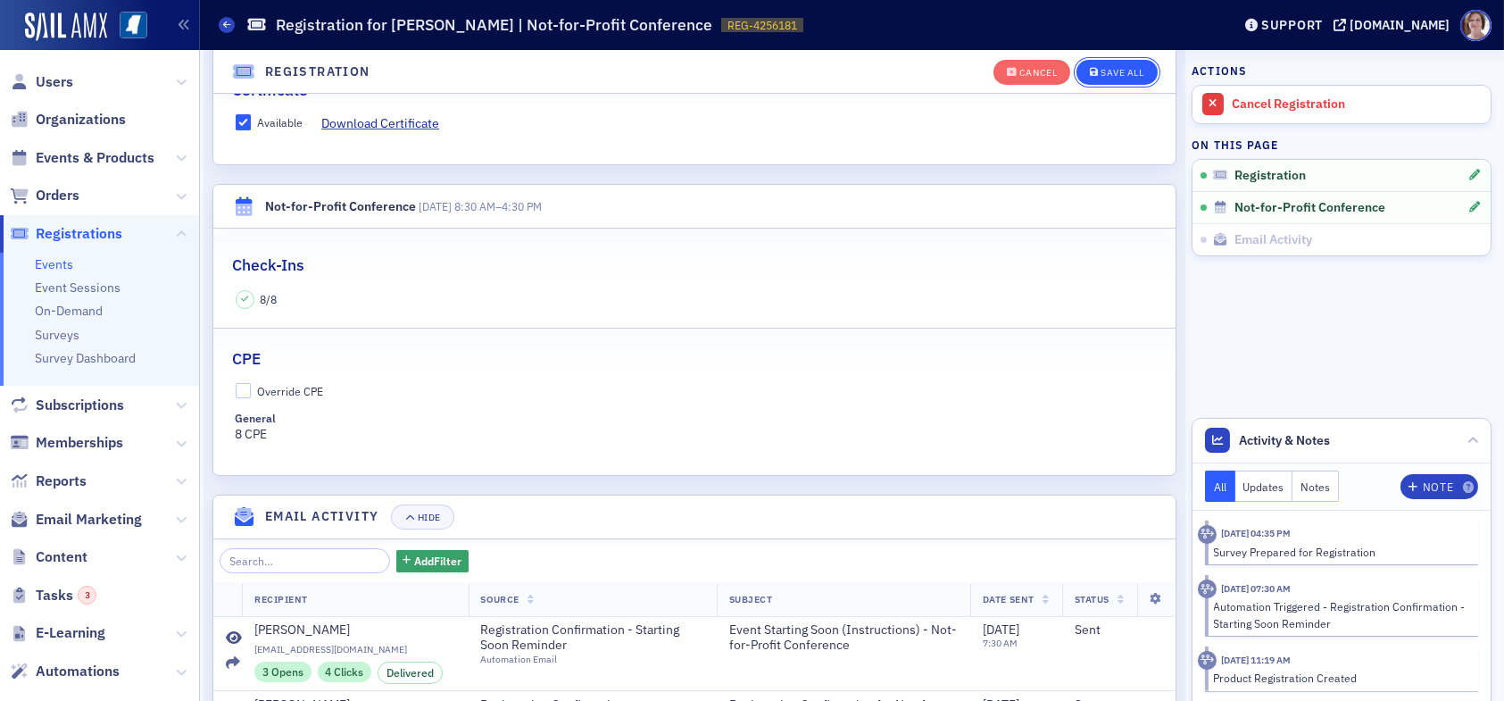
click at [1100, 69] on div "Save All" at bounding box center [1121, 73] width 43 height 10
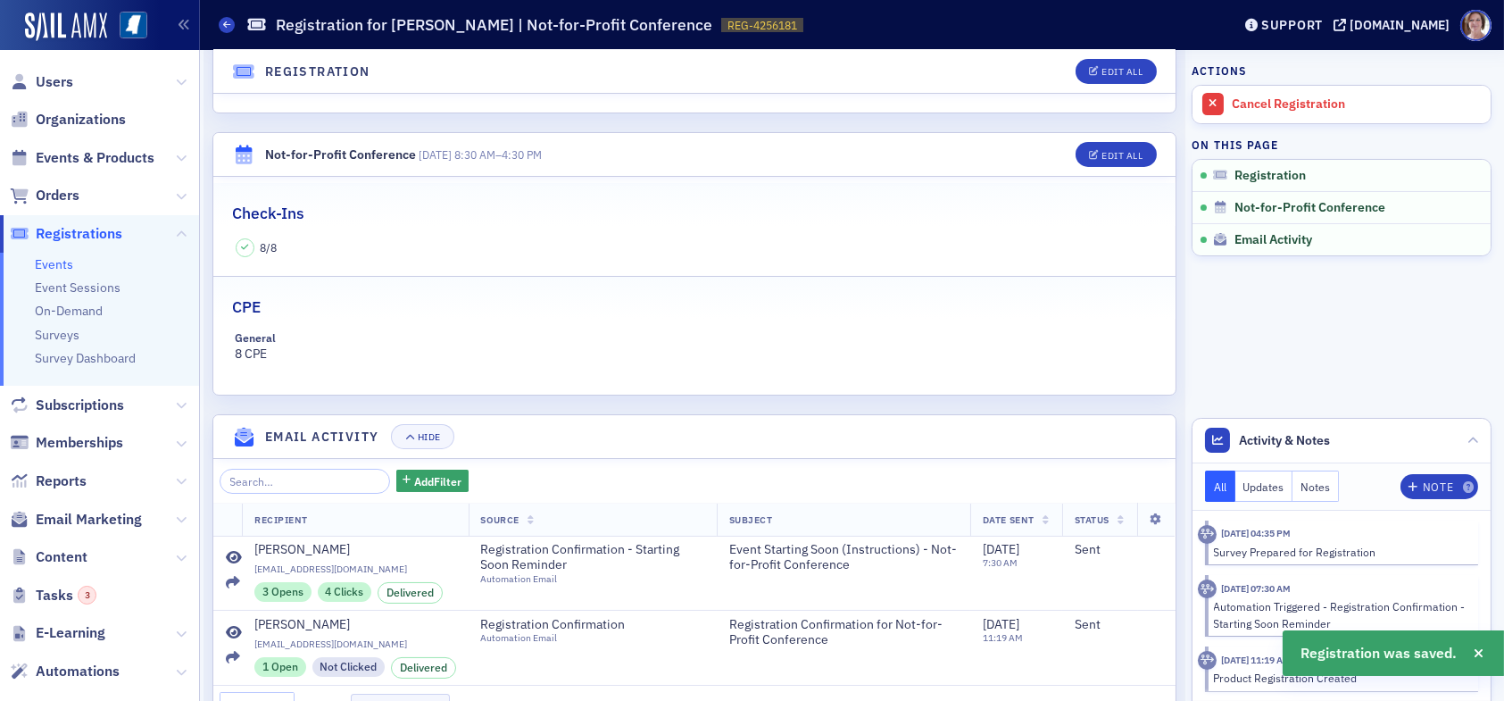
scroll to position [0, 0]
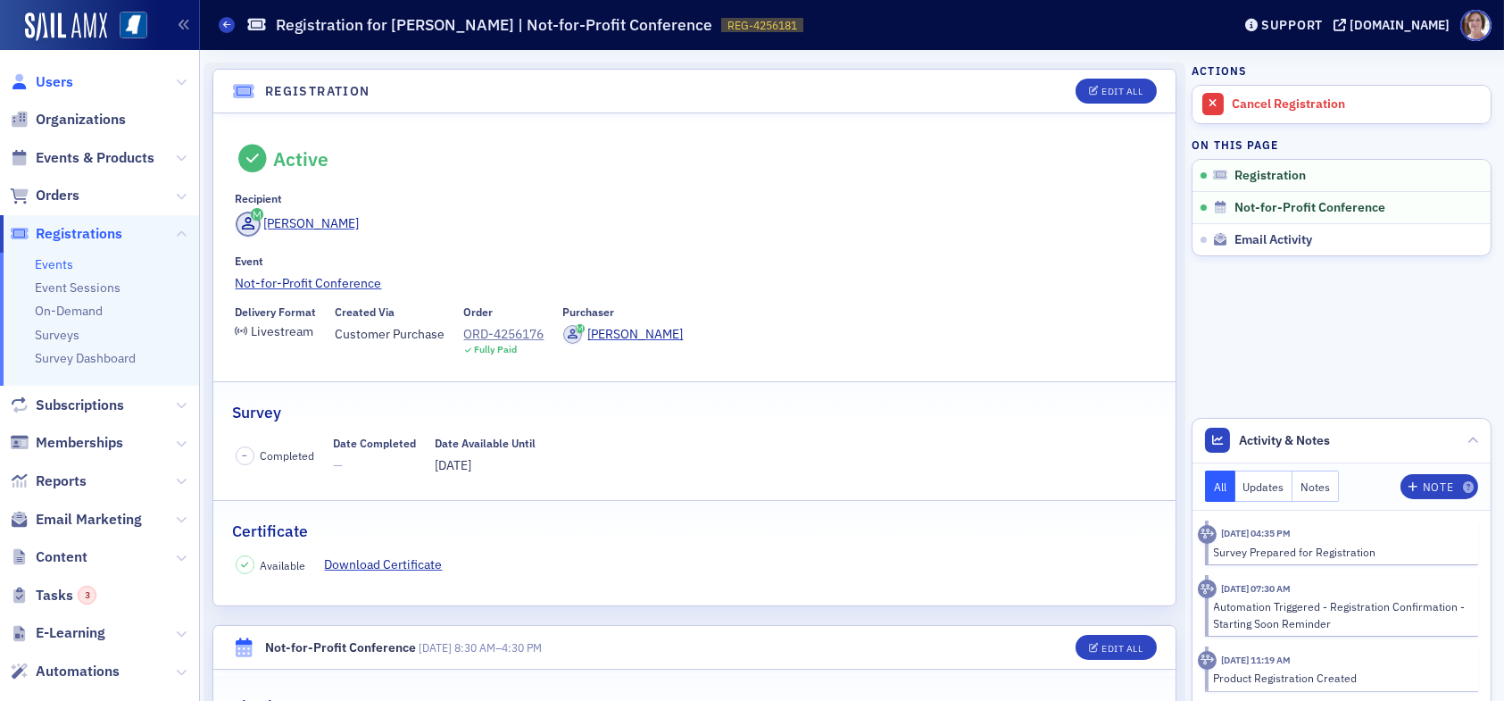
click at [52, 73] on span "Users" at bounding box center [54, 82] width 37 height 20
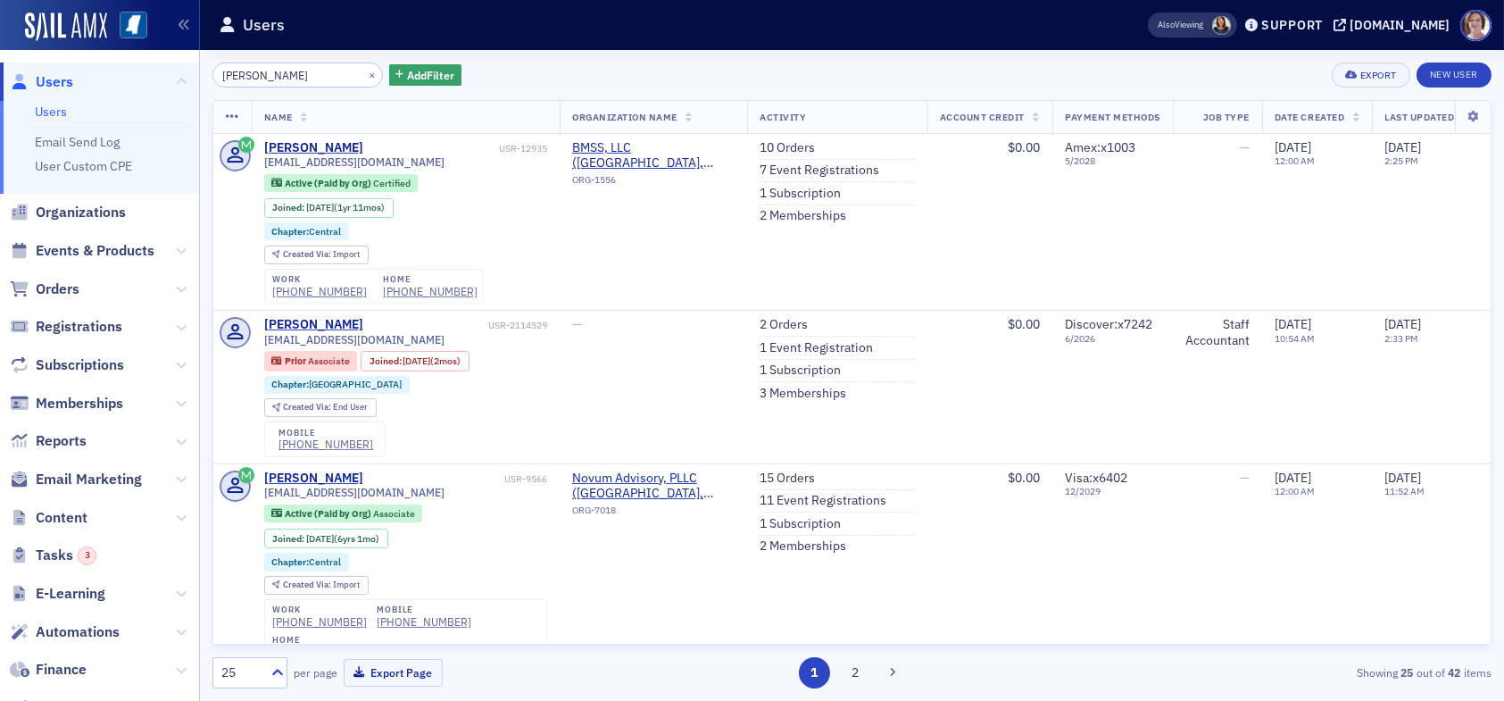
drag, startPoint x: 293, startPoint y: 74, endPoint x: 88, endPoint y: 0, distance: 217.4
click at [142, 54] on div "Users Users Email Send Log User Custom CPE Organizations Events & Products Orde…" at bounding box center [752, 350] width 1504 height 701
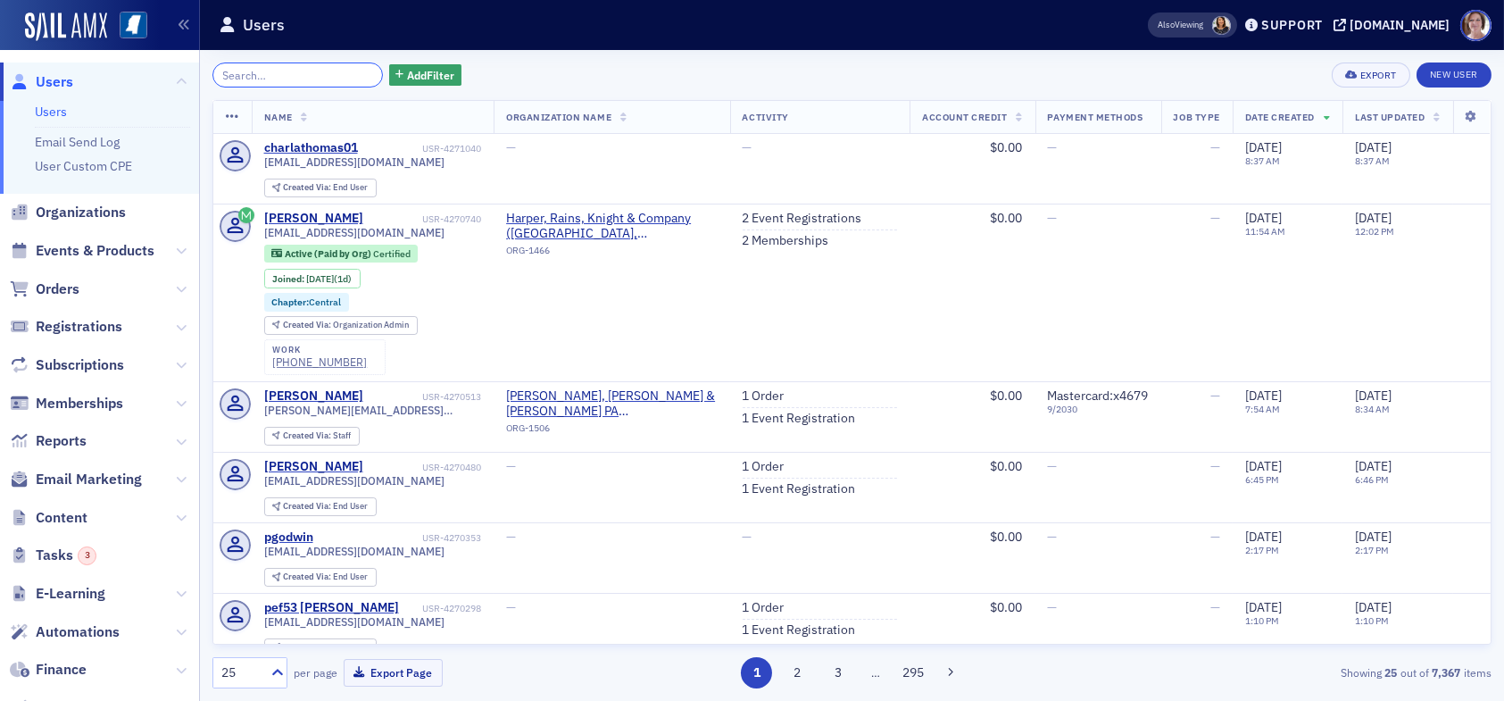
click at [337, 70] on input "search" at bounding box center [297, 74] width 170 height 25
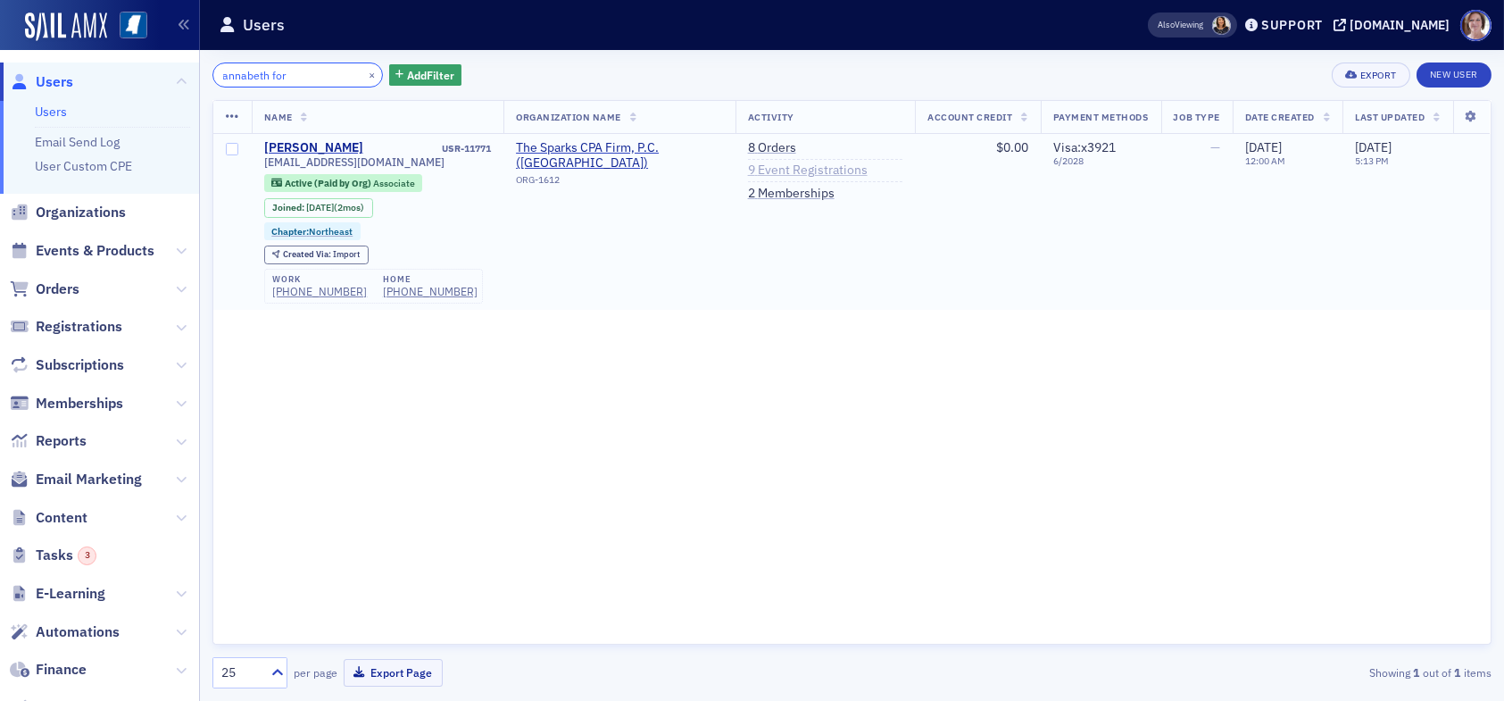
type input "annabeth for"
click at [799, 169] on link "9 Event Registrations" at bounding box center [808, 170] width 120 height 16
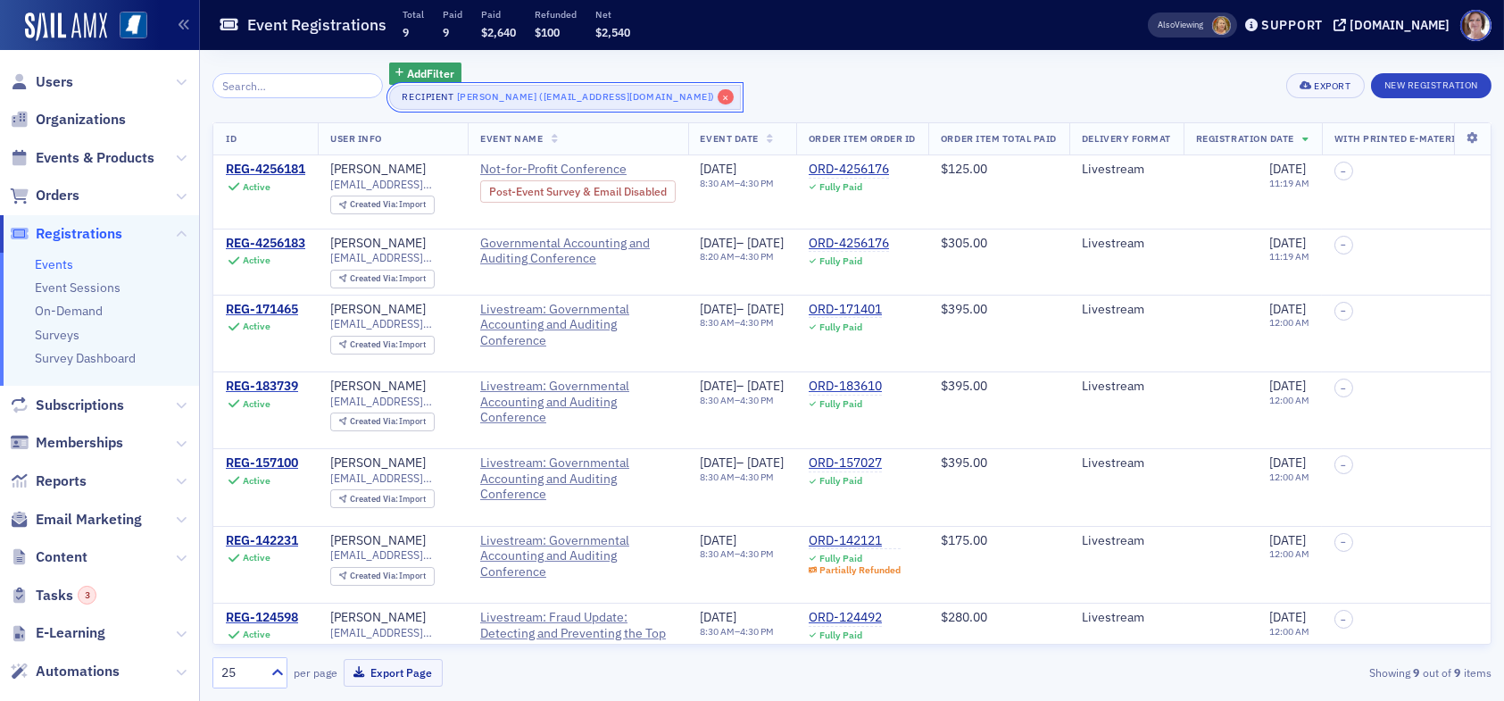
click at [718, 95] on span "×" at bounding box center [726, 97] width 16 height 16
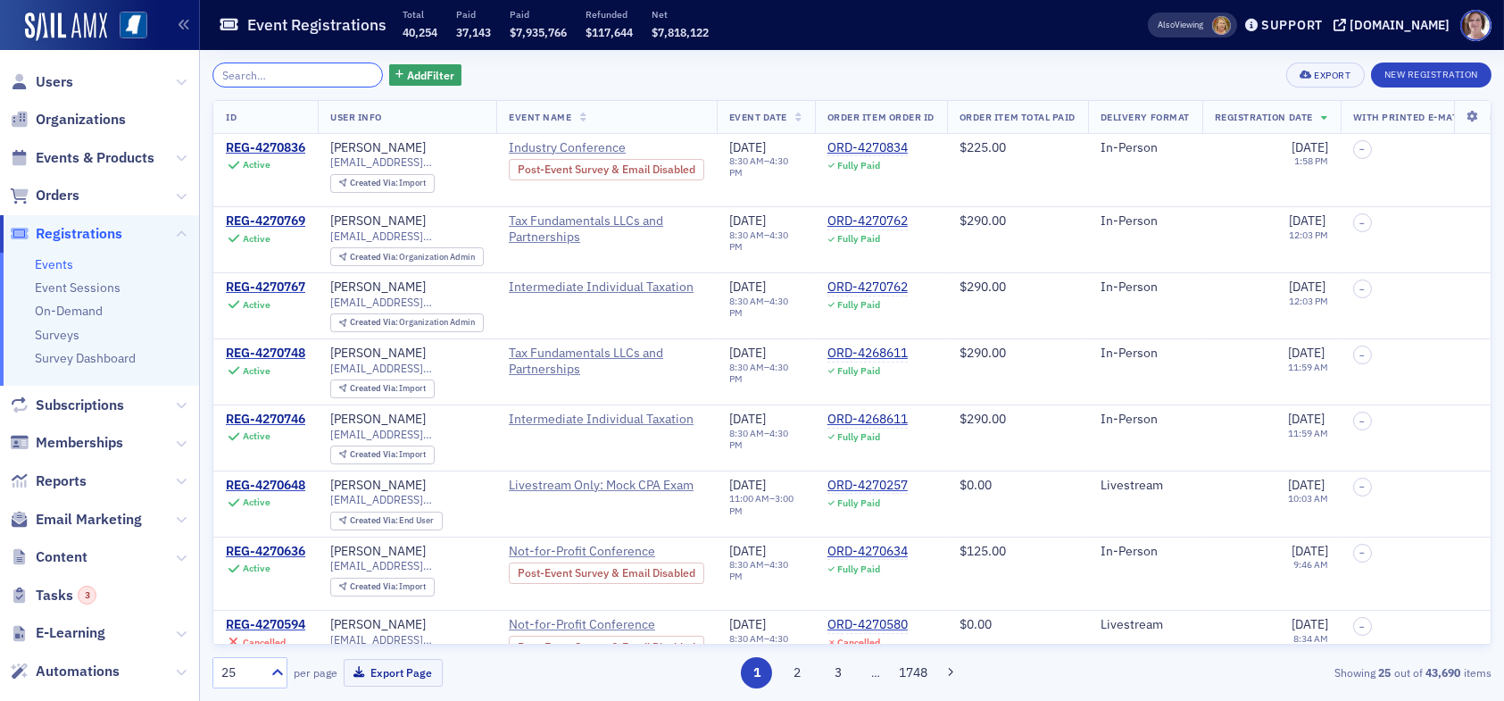
click at [248, 71] on input "search" at bounding box center [297, 74] width 170 height 25
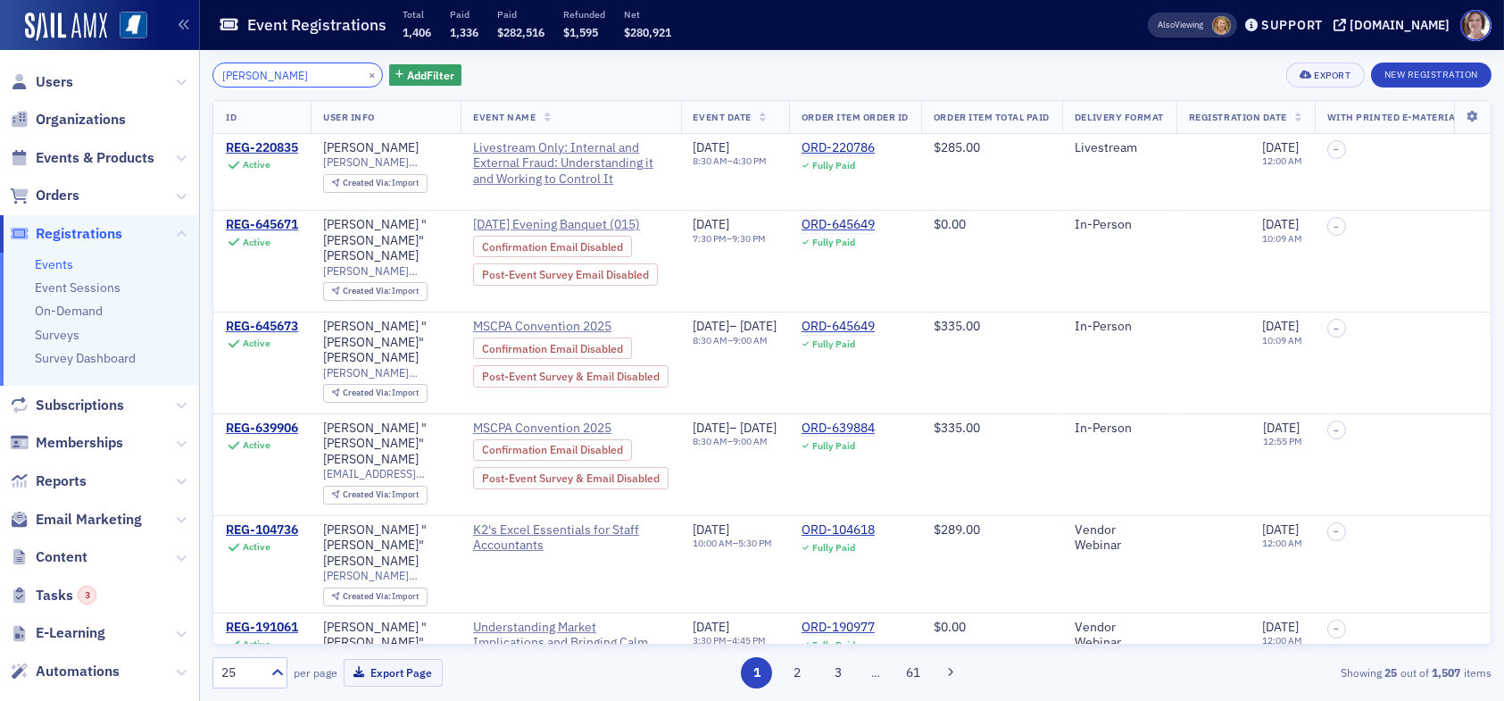
drag, startPoint x: 295, startPoint y: 73, endPoint x: 117, endPoint y: 77, distance: 177.6
click at [117, 77] on div "Users Organizations Events & Products Orders Registrations Events Event Session…" at bounding box center [752, 350] width 1504 height 701
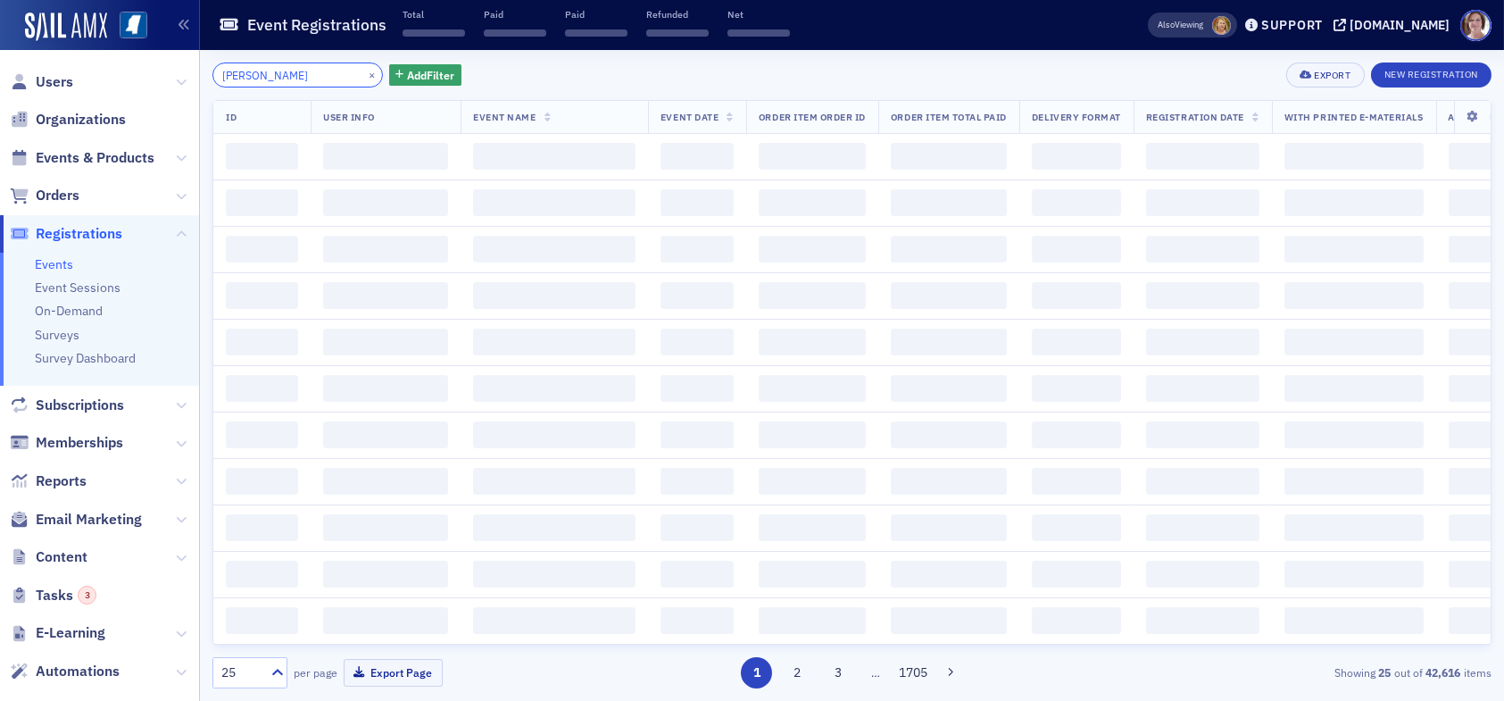
type input "margaret king"
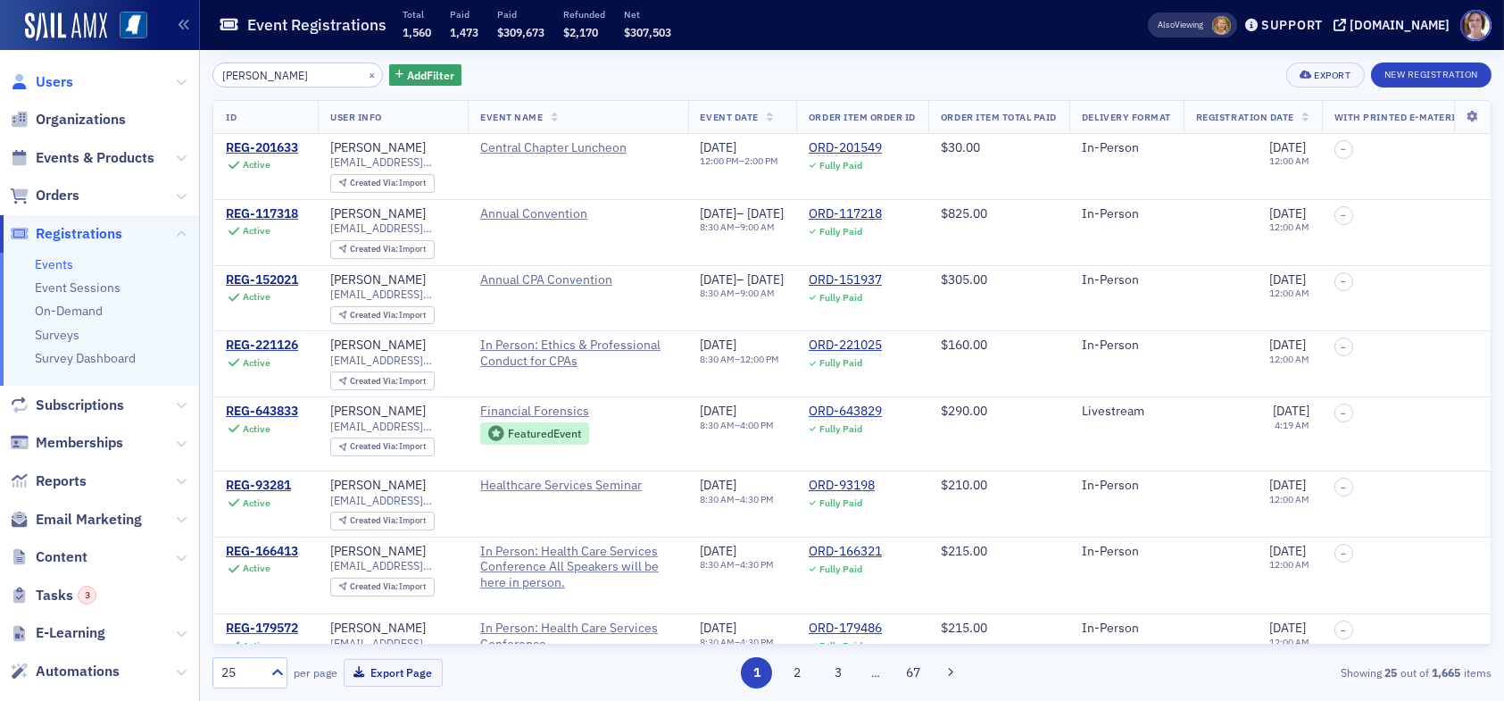
click at [63, 79] on span "Users" at bounding box center [54, 82] width 37 height 20
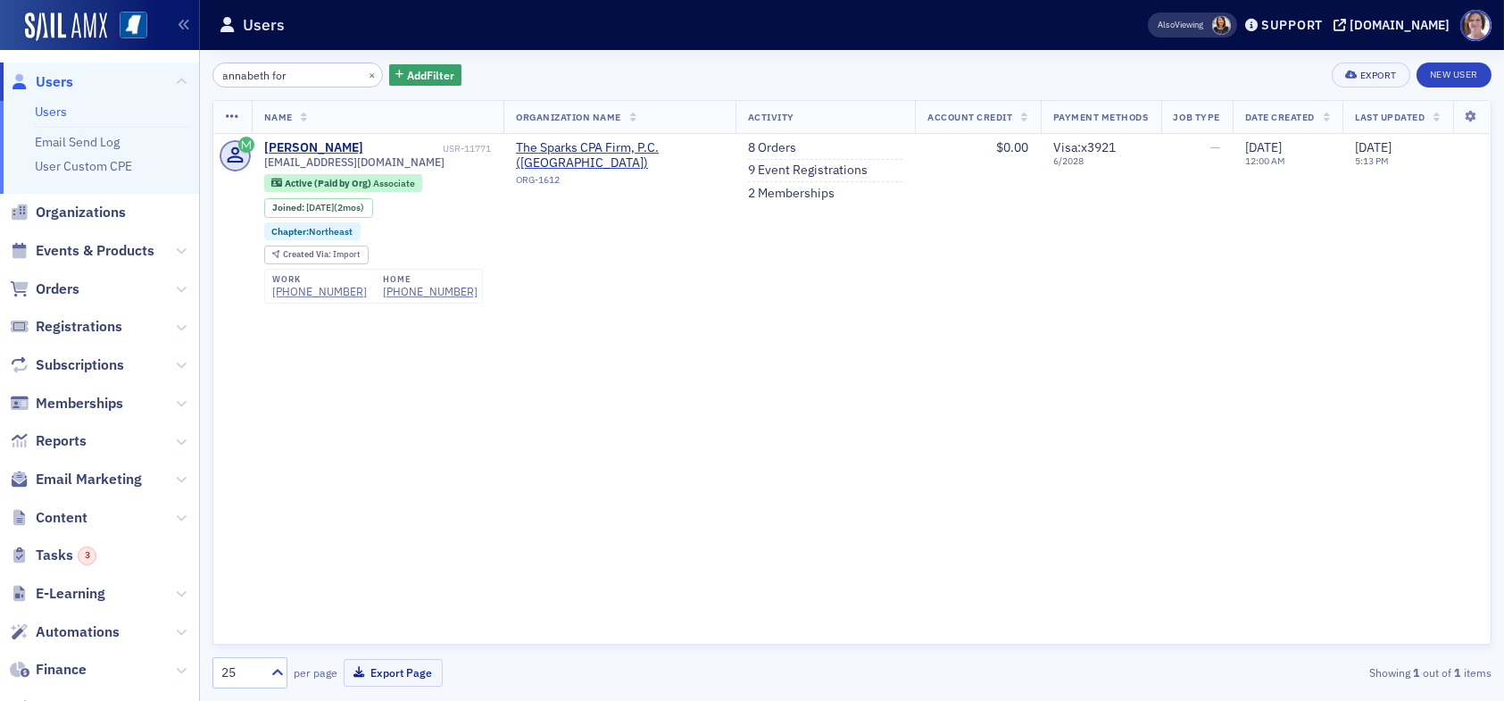
drag, startPoint x: 300, startPoint y: 74, endPoint x: 130, endPoint y: 77, distance: 169.6
click at [130, 77] on div "Users Users Email Send Log User Custom CPE Organizations Events & Products Orde…" at bounding box center [752, 350] width 1504 height 701
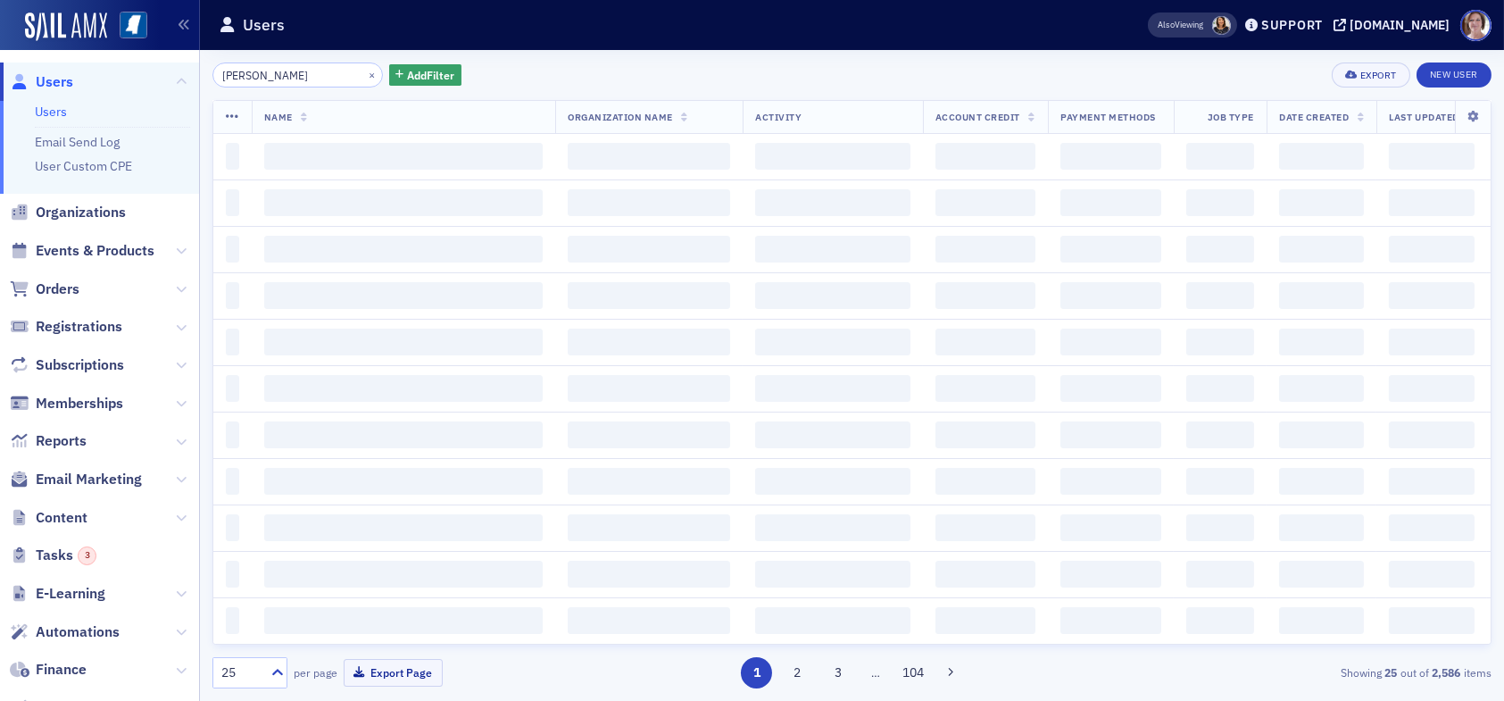
type input "margaret king"
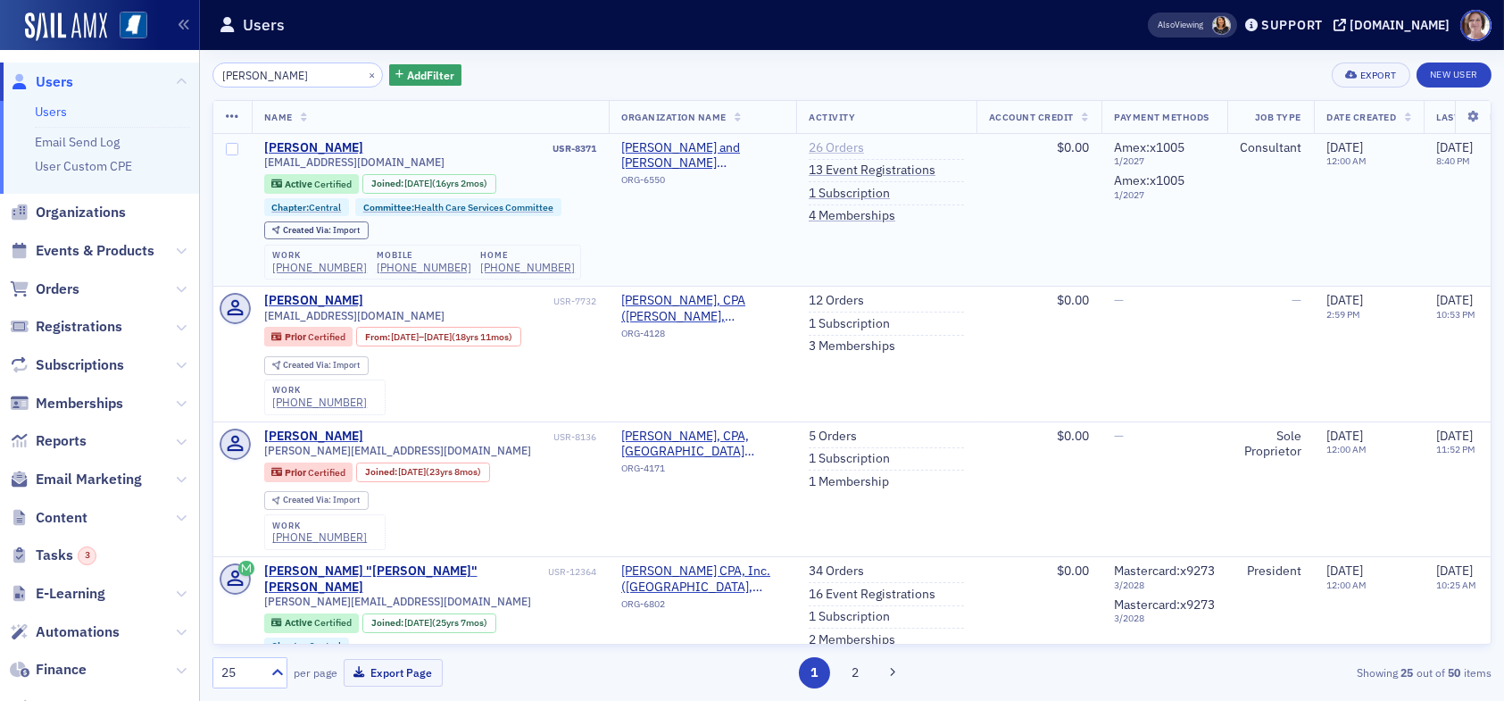
click at [823, 145] on link "26 Orders" at bounding box center [836, 148] width 55 height 16
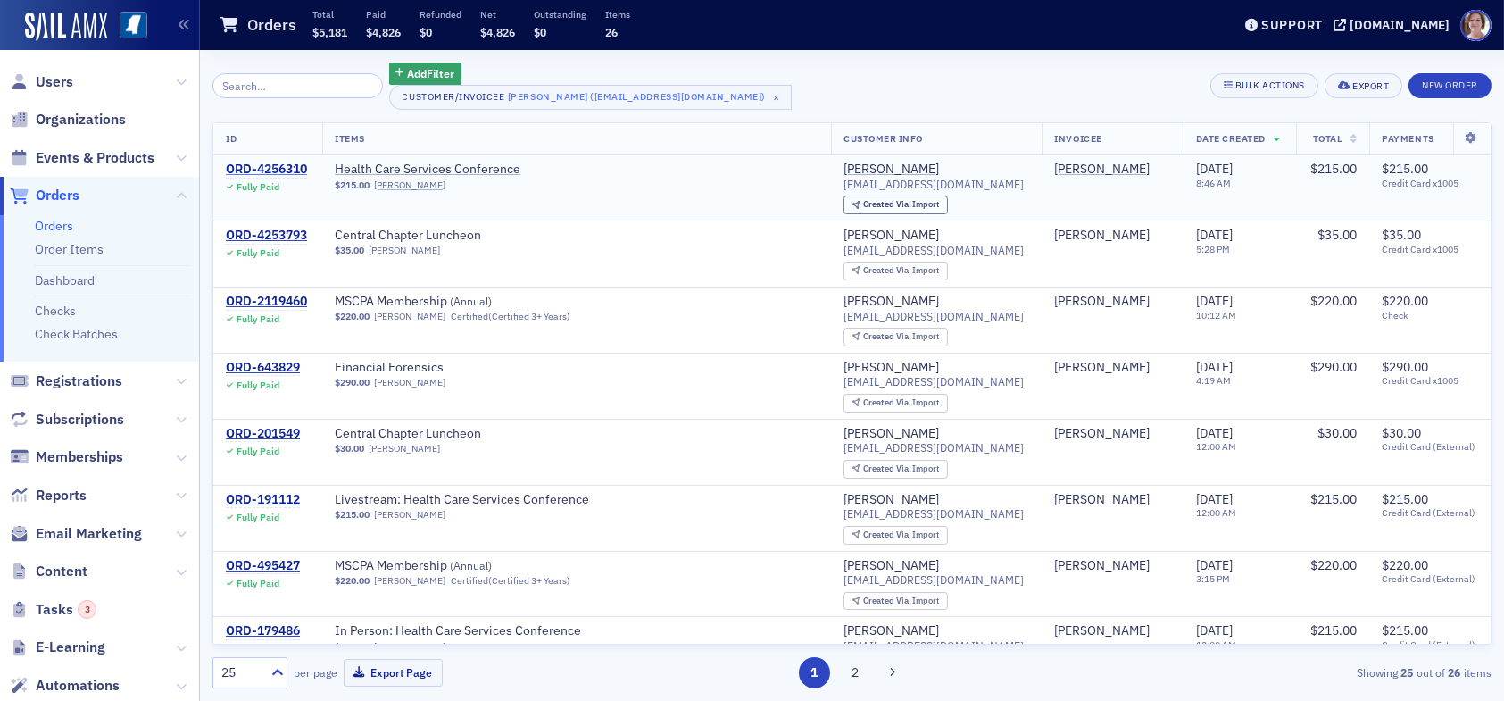
click at [295, 170] on div "ORD-4256310" at bounding box center [266, 170] width 81 height 16
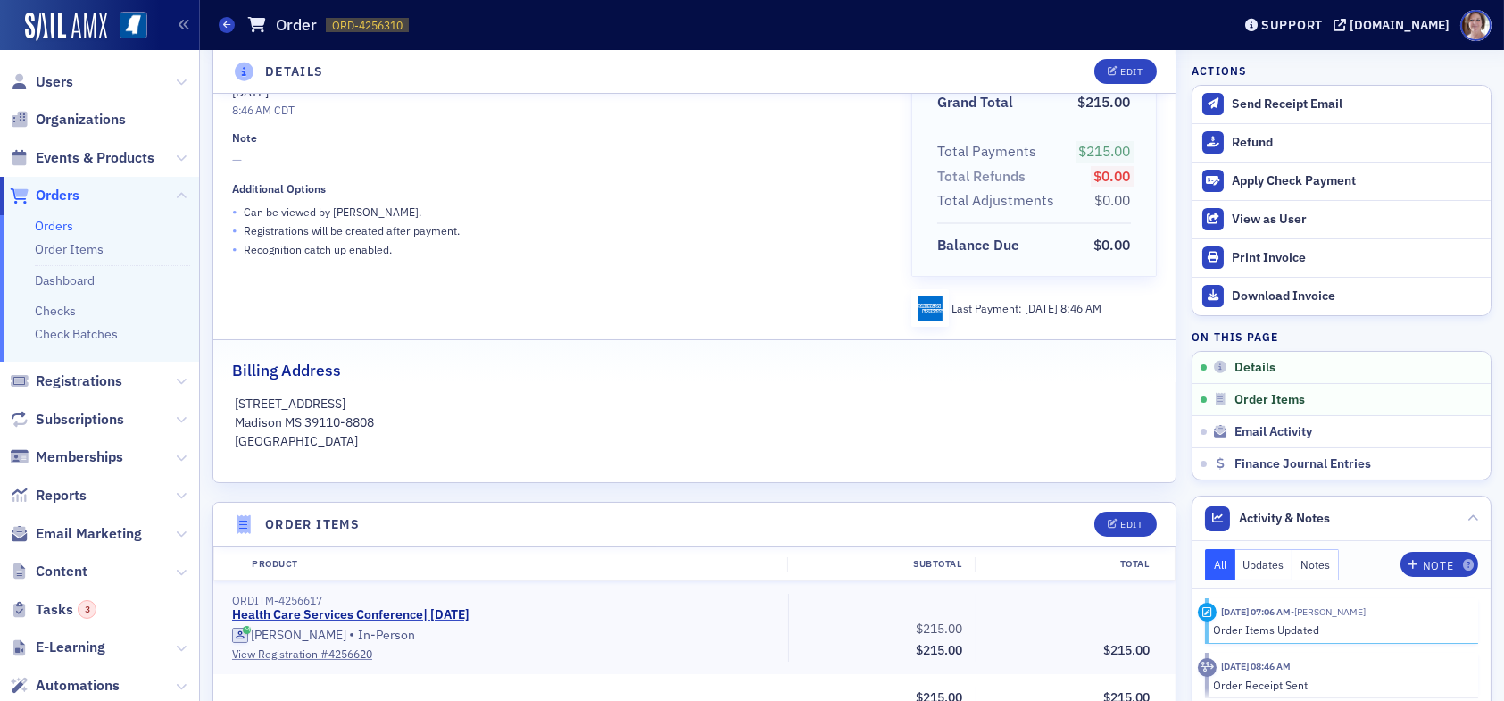
scroll to position [357, 0]
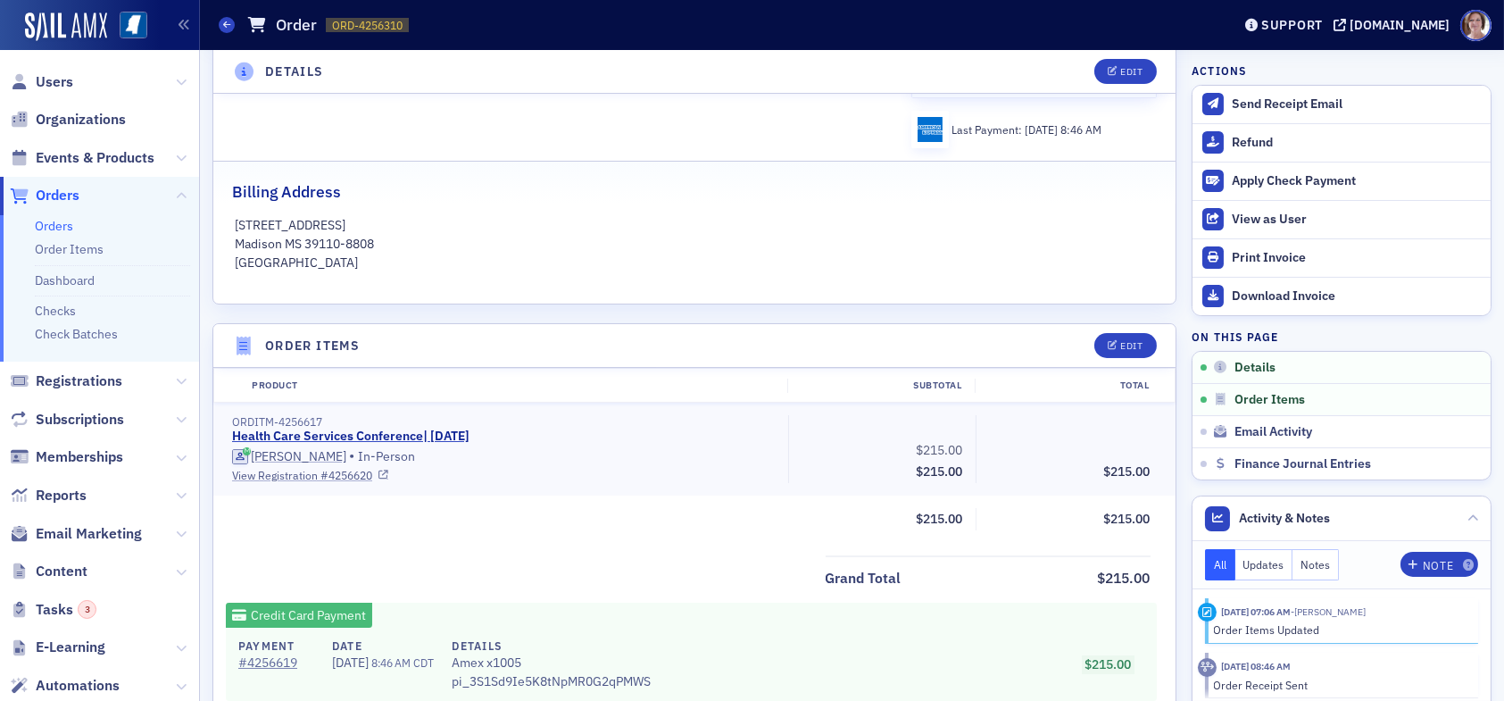
click at [299, 475] on link "View Registration # 4256620" at bounding box center [504, 475] width 544 height 16
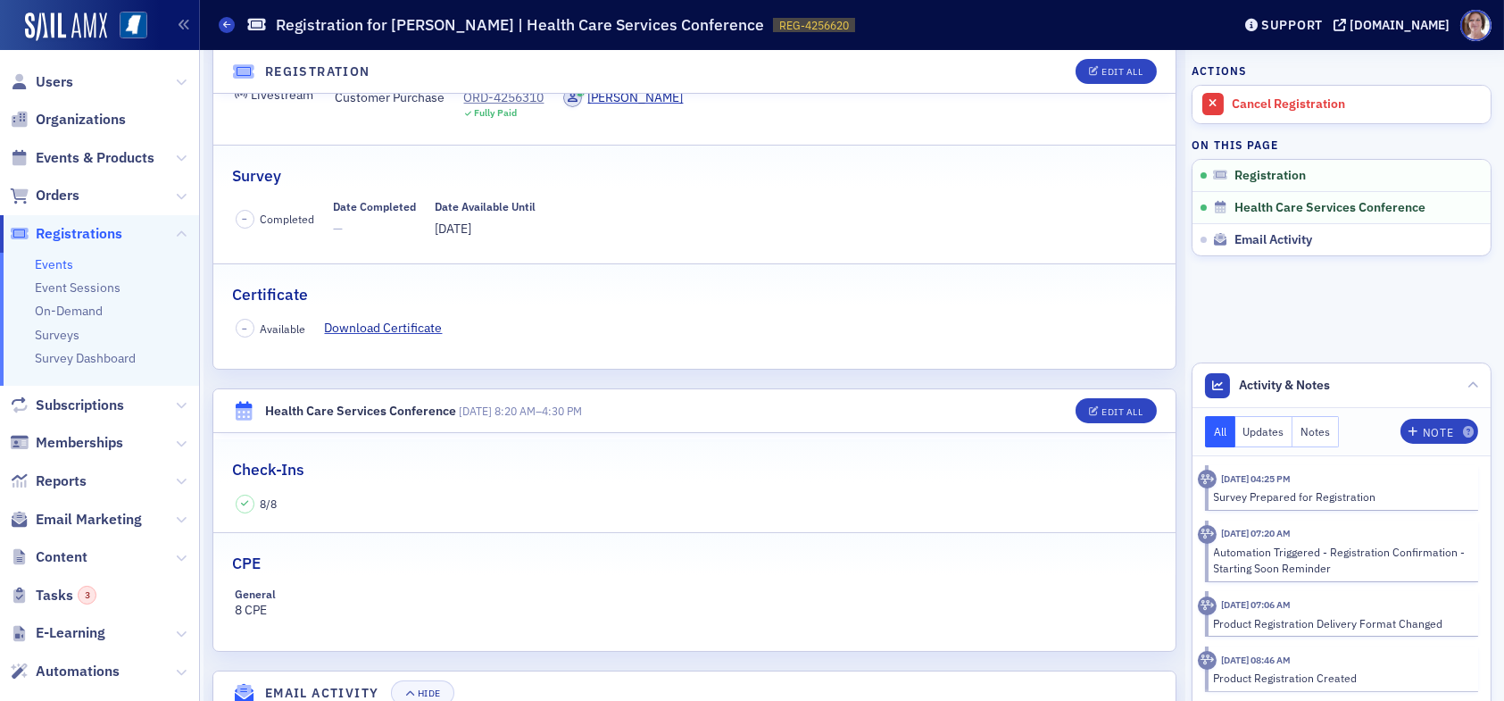
scroll to position [268, 0]
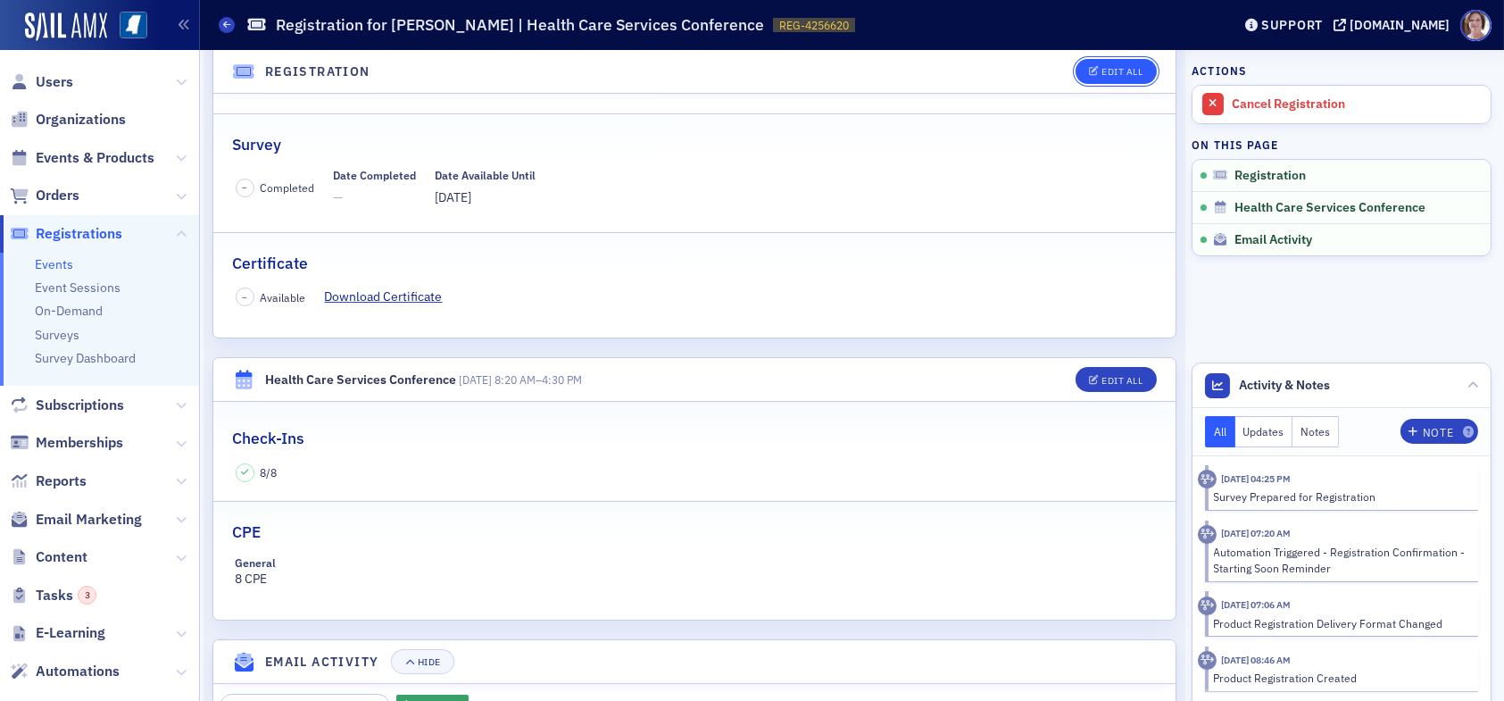
click at [1104, 67] on div "Edit All" at bounding box center [1121, 72] width 41 height 10
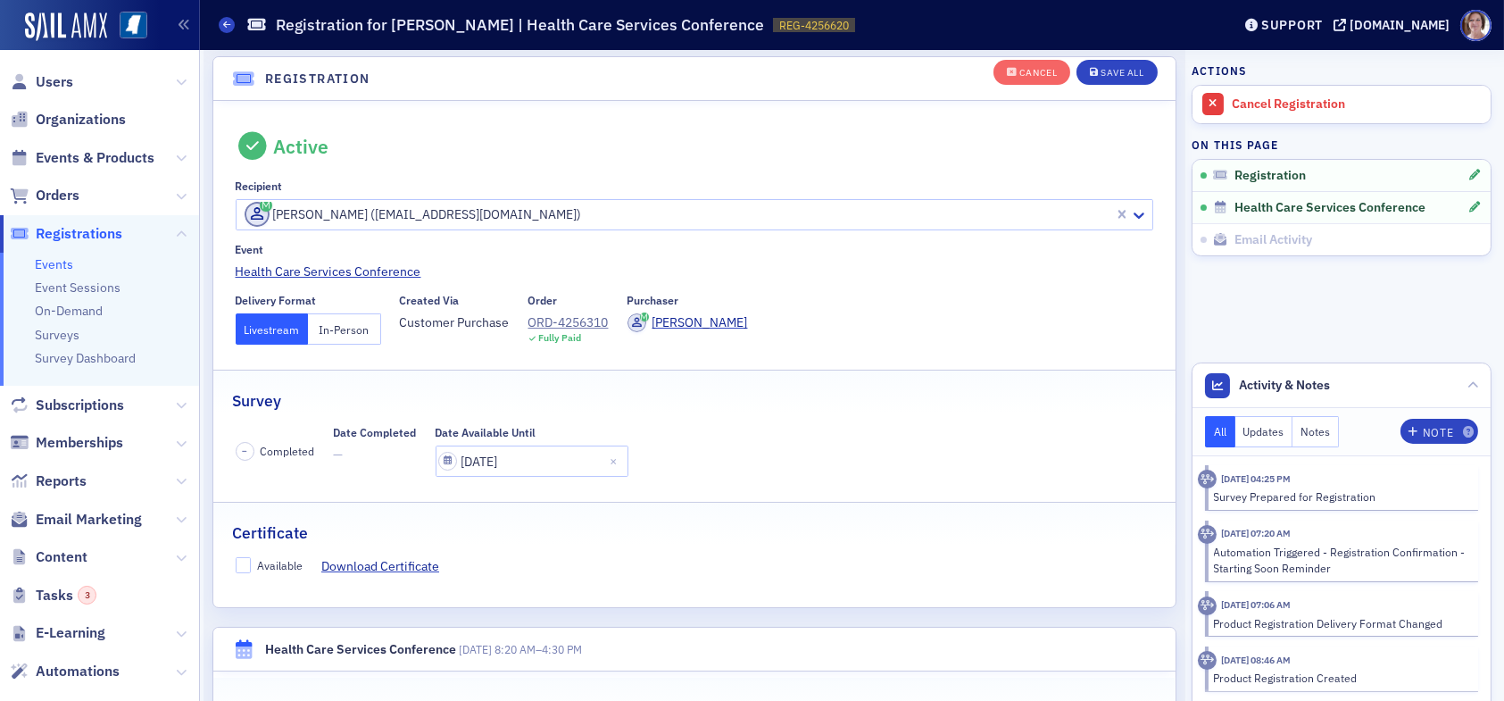
scroll to position [46, 0]
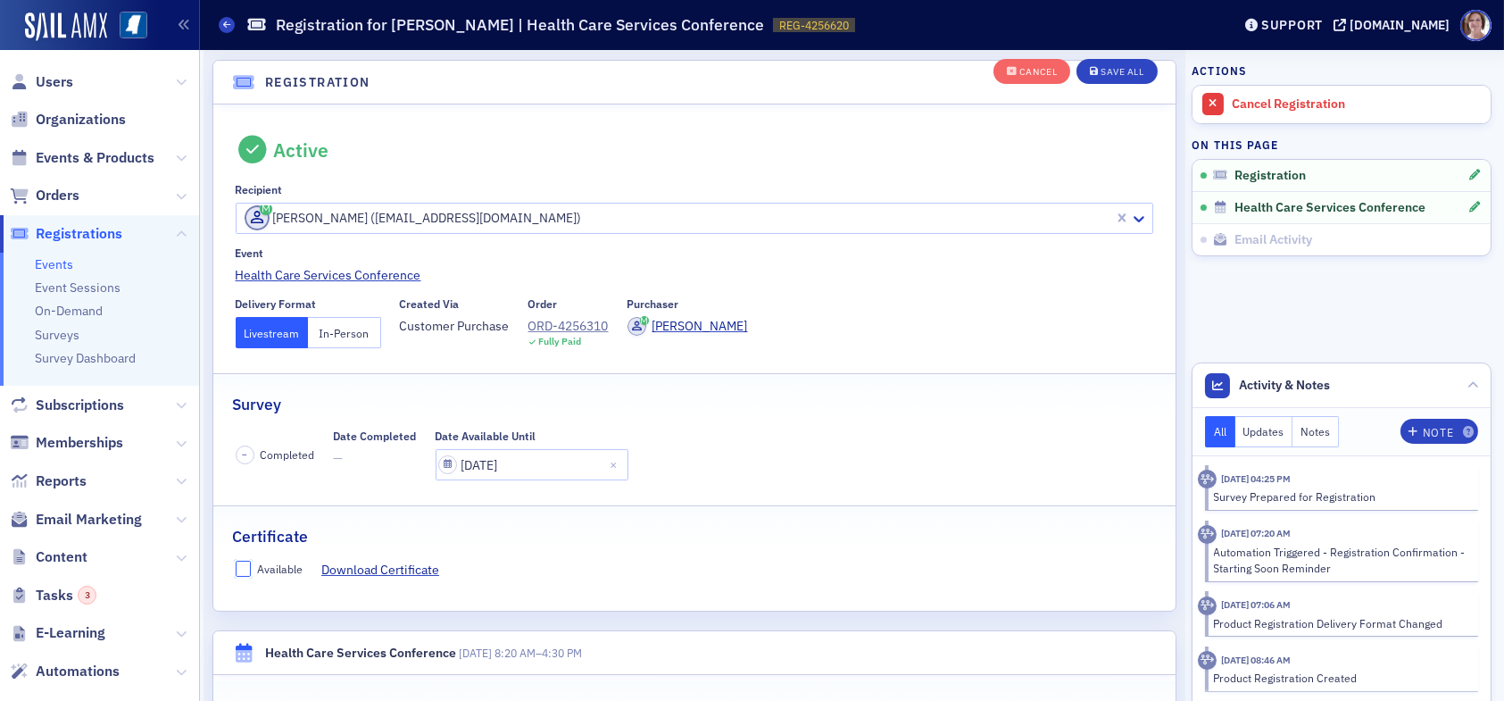
click at [246, 566] on input "Available" at bounding box center [244, 568] width 16 height 16
checkbox input "true"
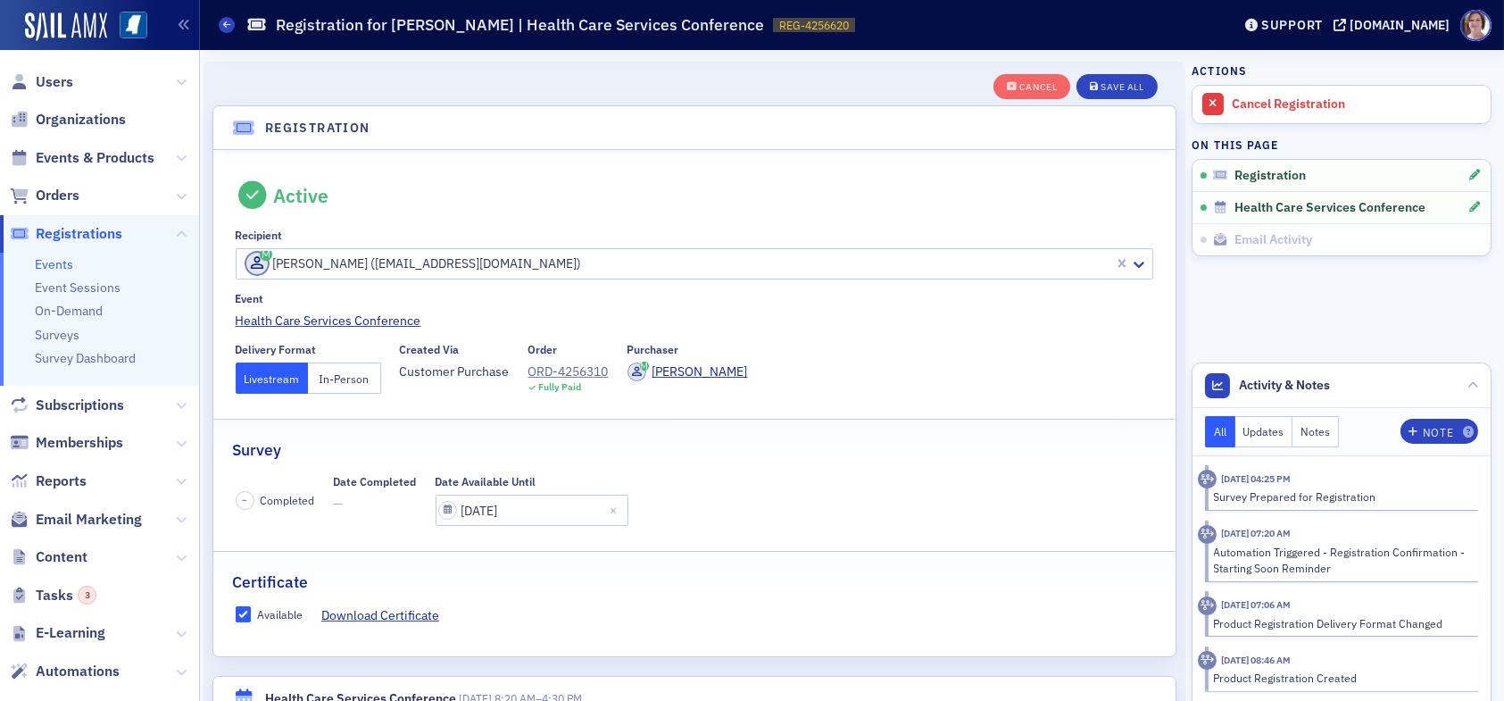
scroll to position [0, 0]
click at [1105, 86] on div "Save All" at bounding box center [1121, 88] width 43 height 10
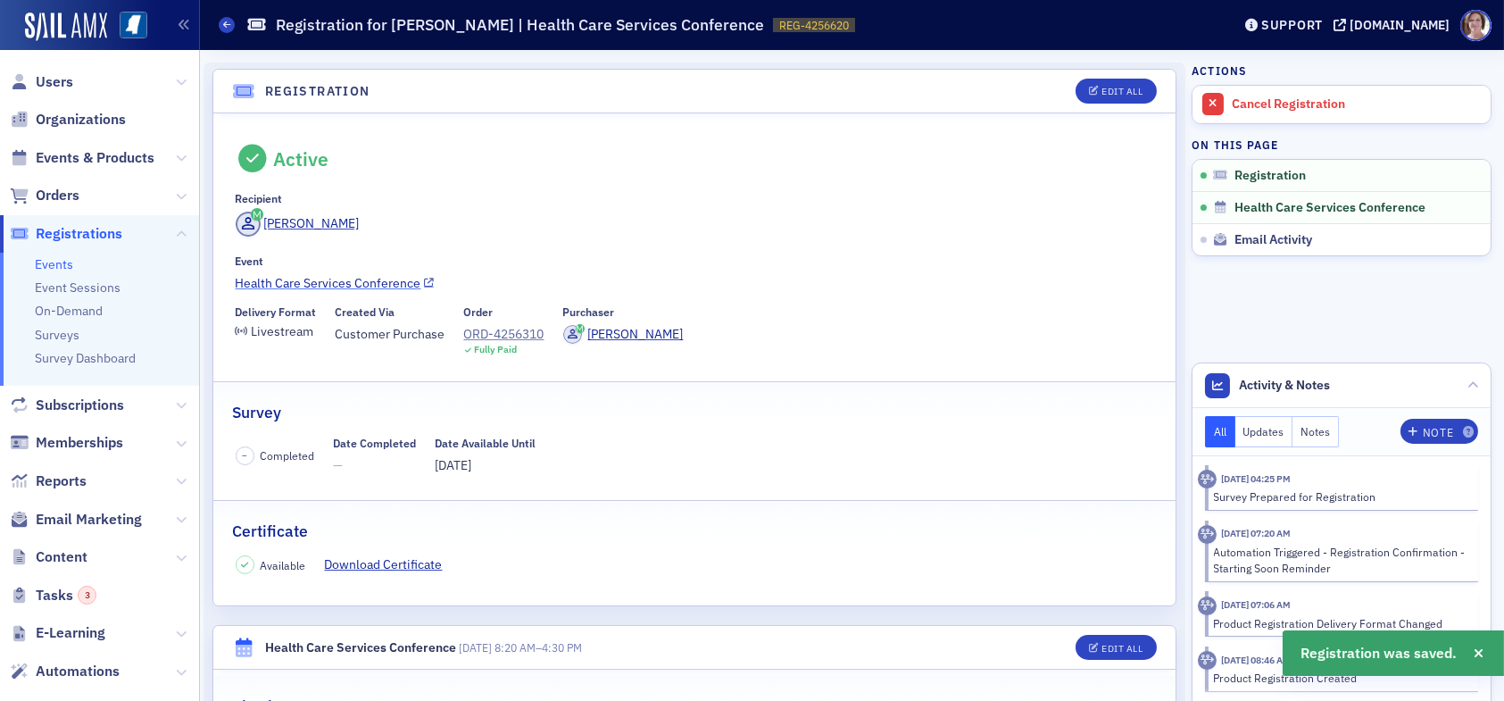
click at [353, 279] on link "Health Care Services Conference" at bounding box center [695, 283] width 918 height 19
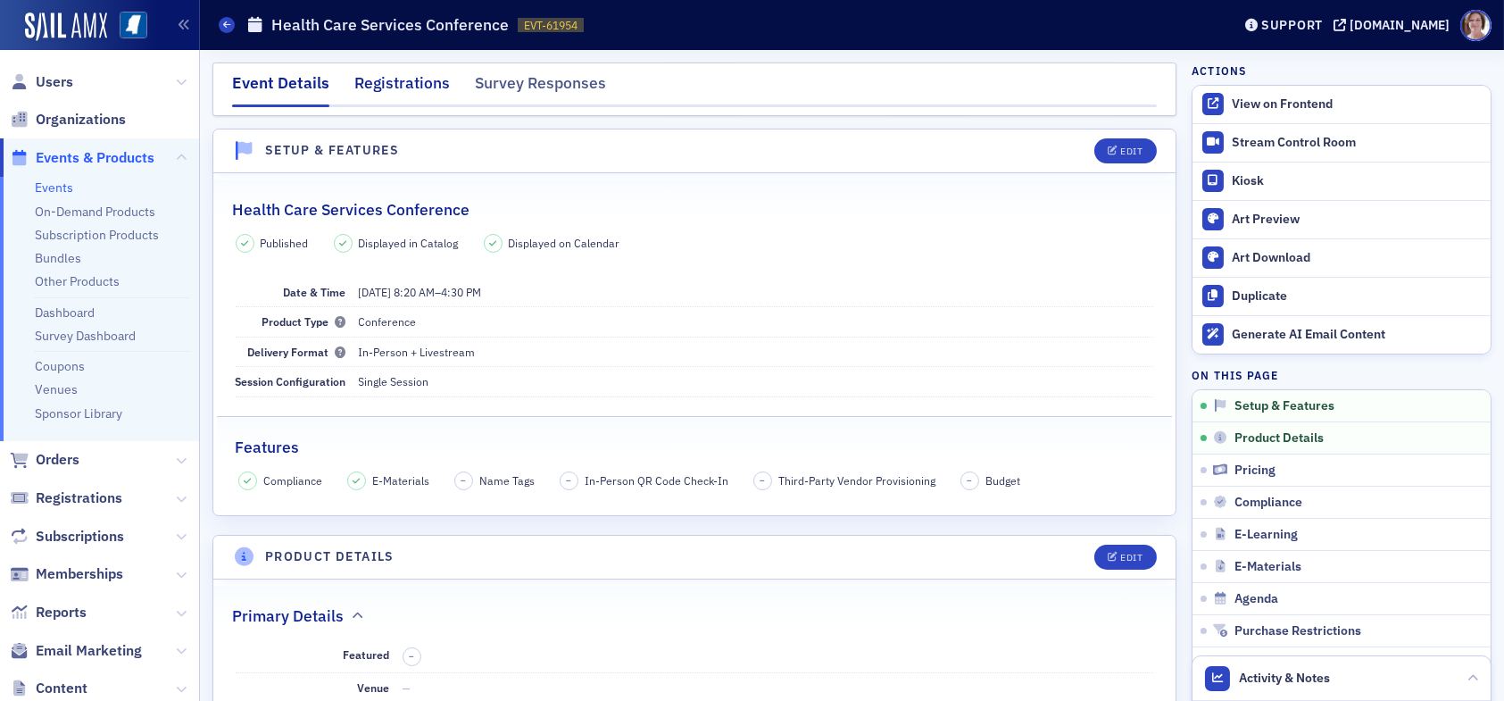
click at [403, 86] on div "Registrations" at bounding box center [401, 87] width 95 height 33
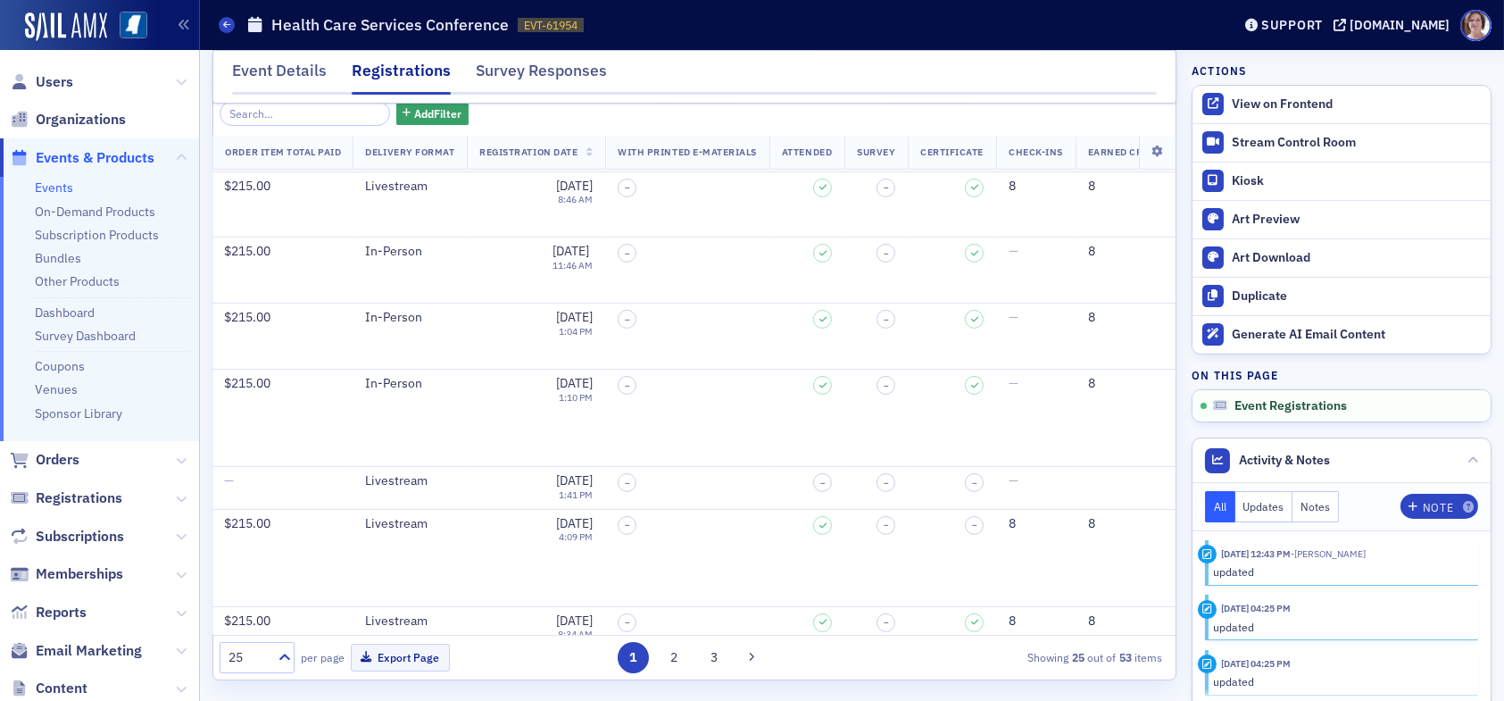
scroll to position [1301, 809]
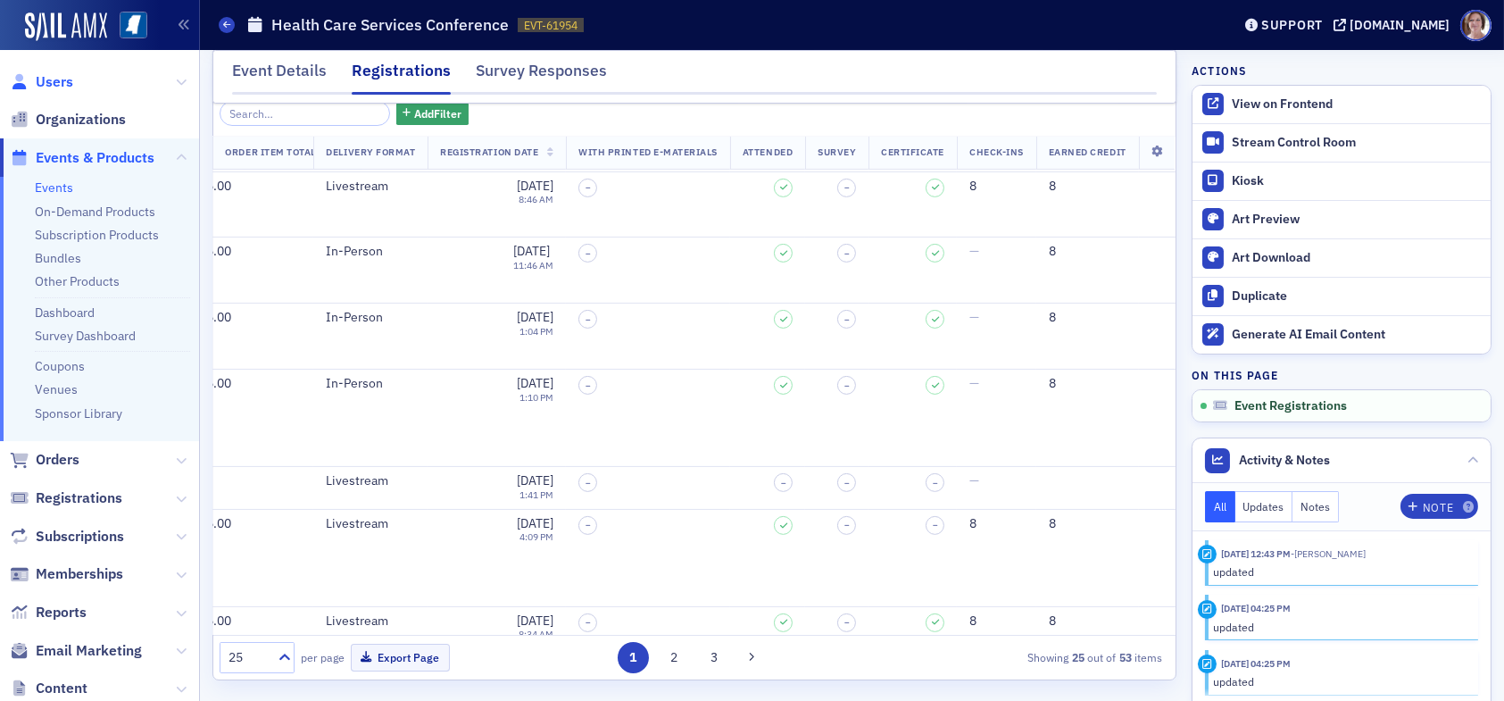
click at [63, 84] on span "Users" at bounding box center [54, 82] width 37 height 20
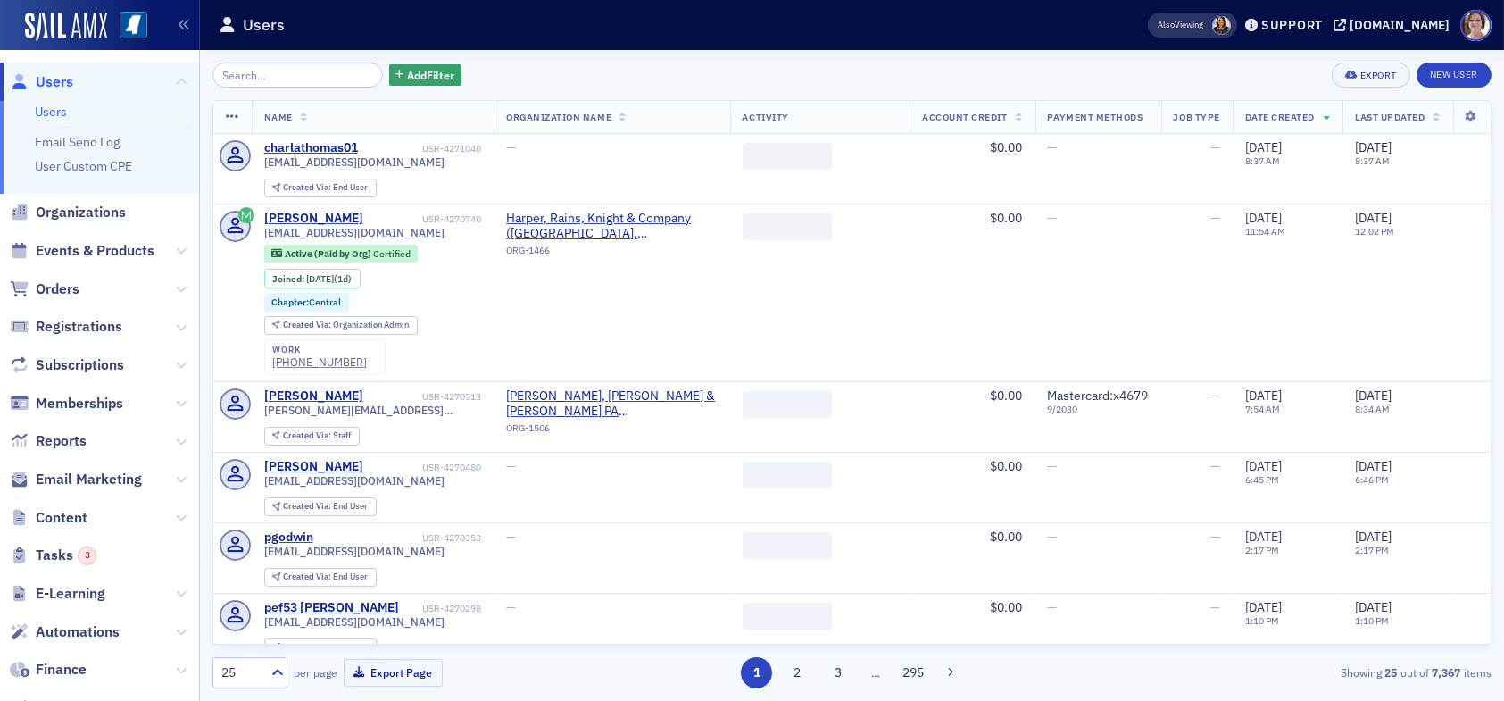
click at [290, 73] on input "search" at bounding box center [297, 74] width 170 height 25
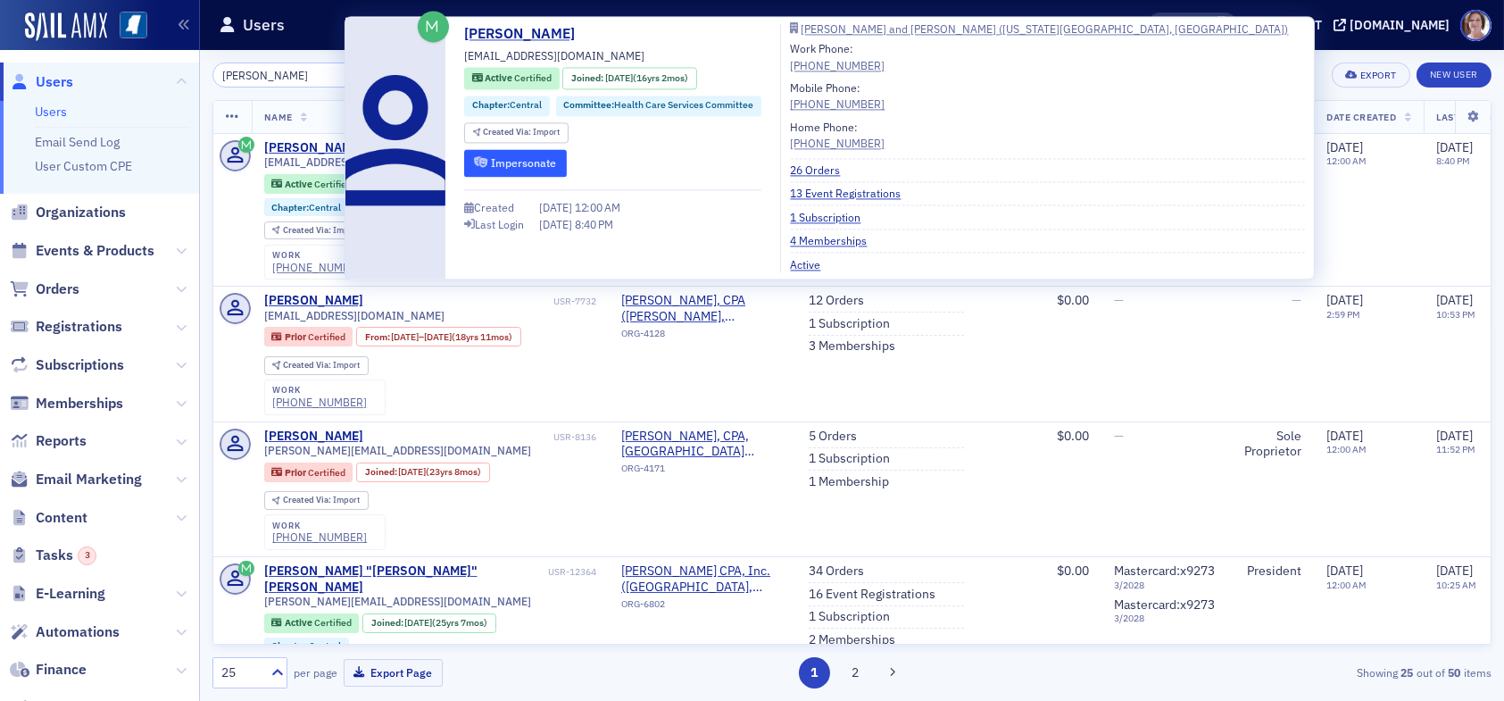
type input "margaret king"
click at [512, 162] on button "Impersonate" at bounding box center [515, 163] width 103 height 28
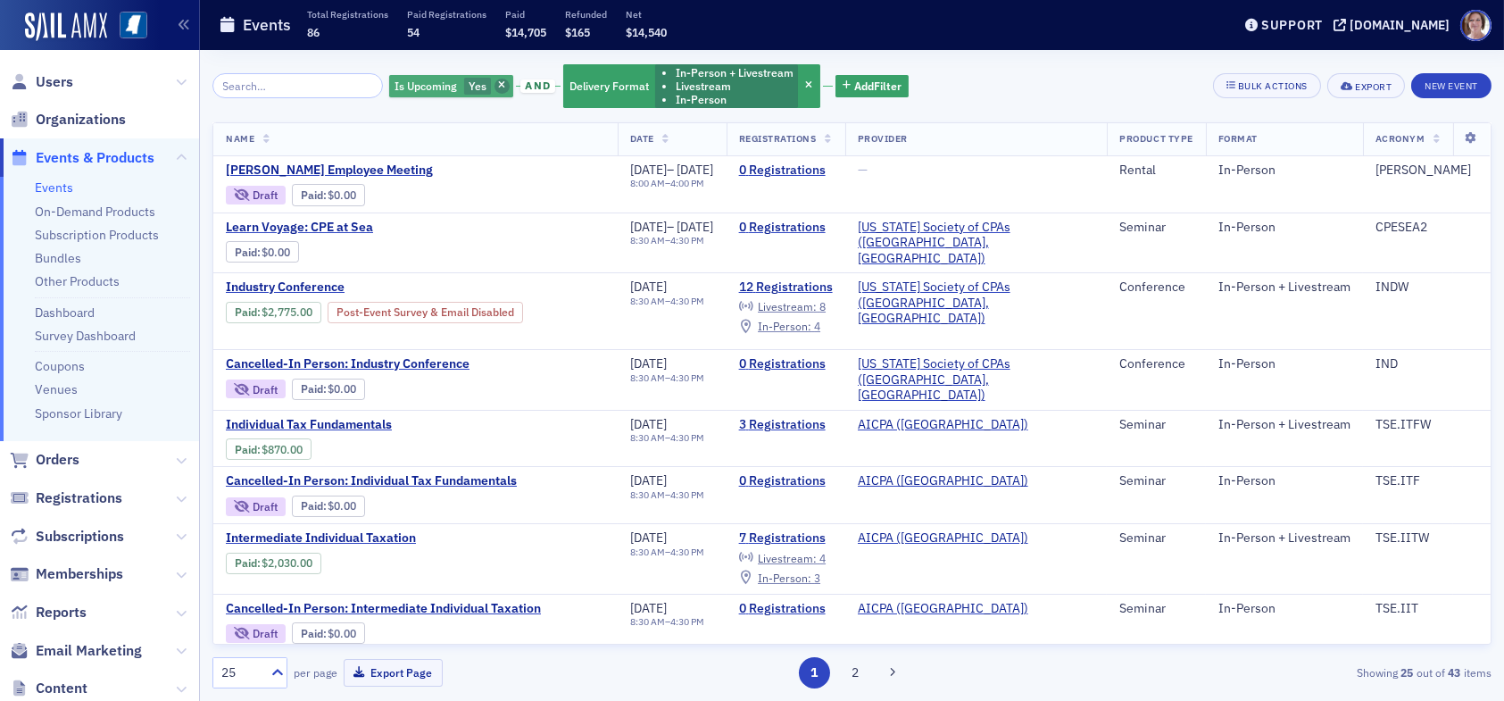
click at [494, 83] on span "button" at bounding box center [502, 87] width 16 height 16
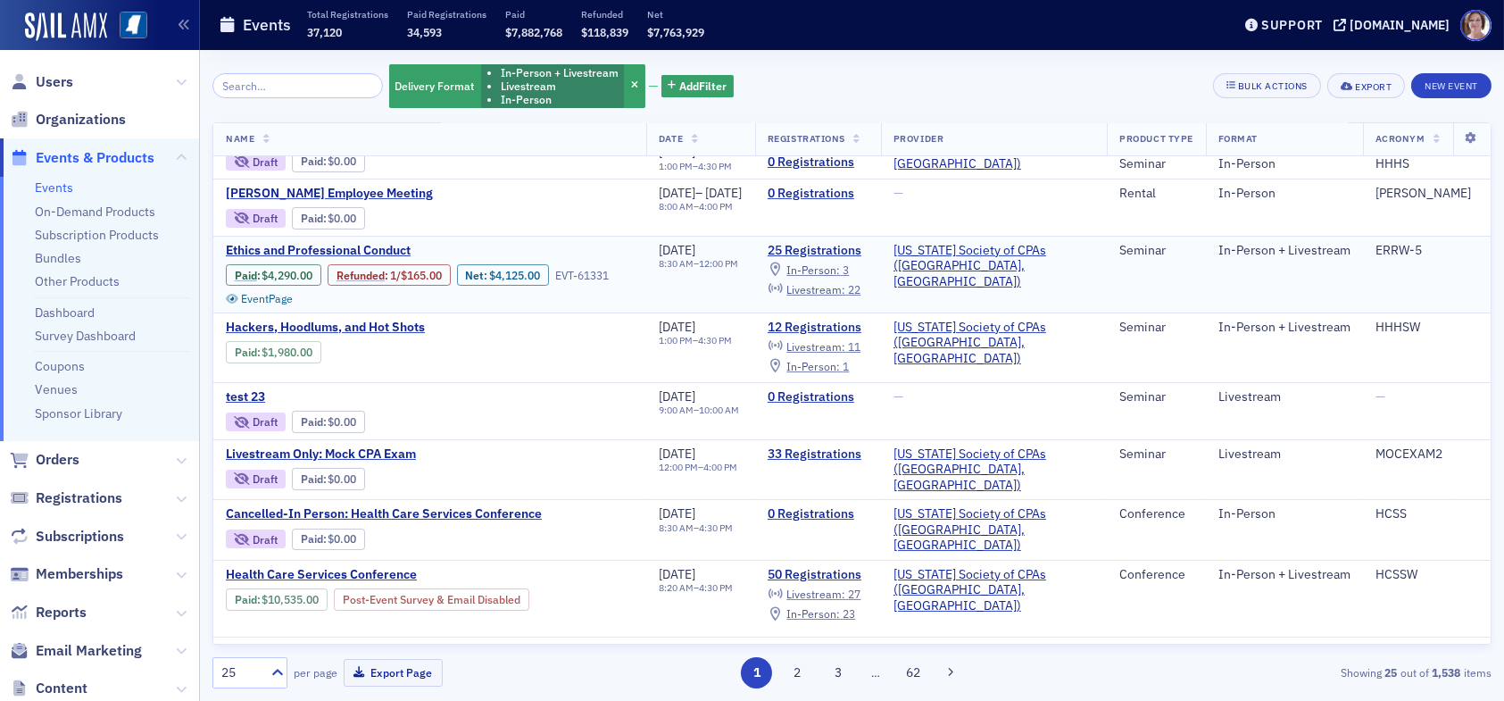
scroll to position [357, 0]
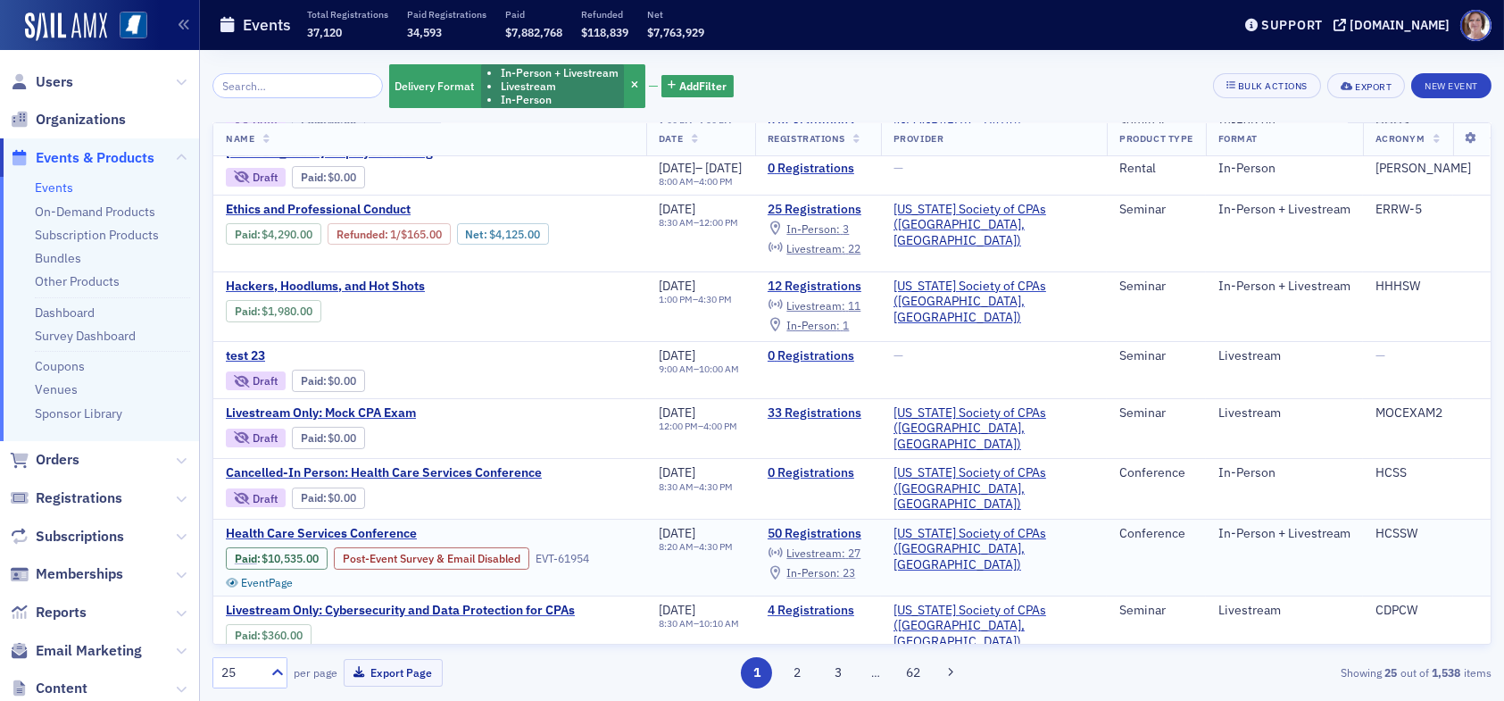
click at [840, 565] on span "In-Person :" at bounding box center [813, 572] width 54 height 14
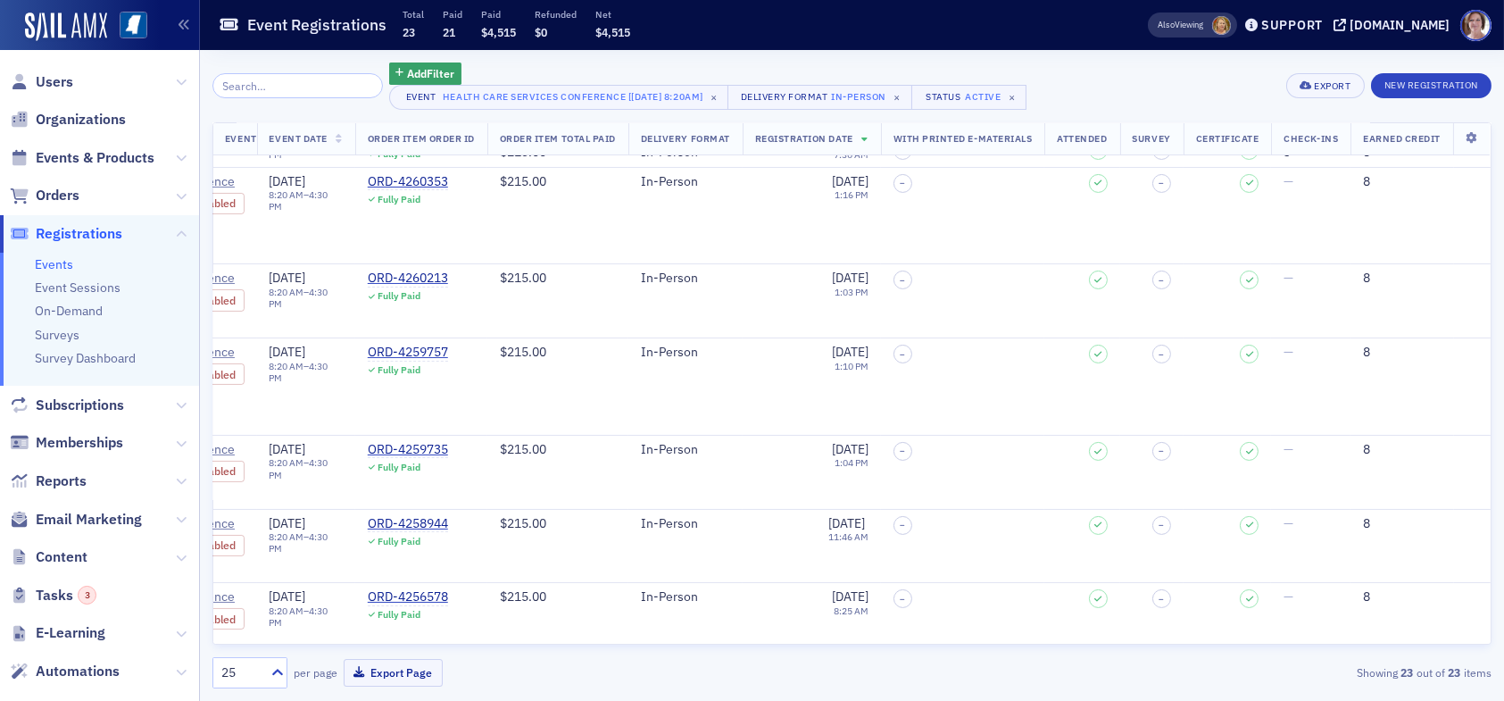
scroll to position [528, 468]
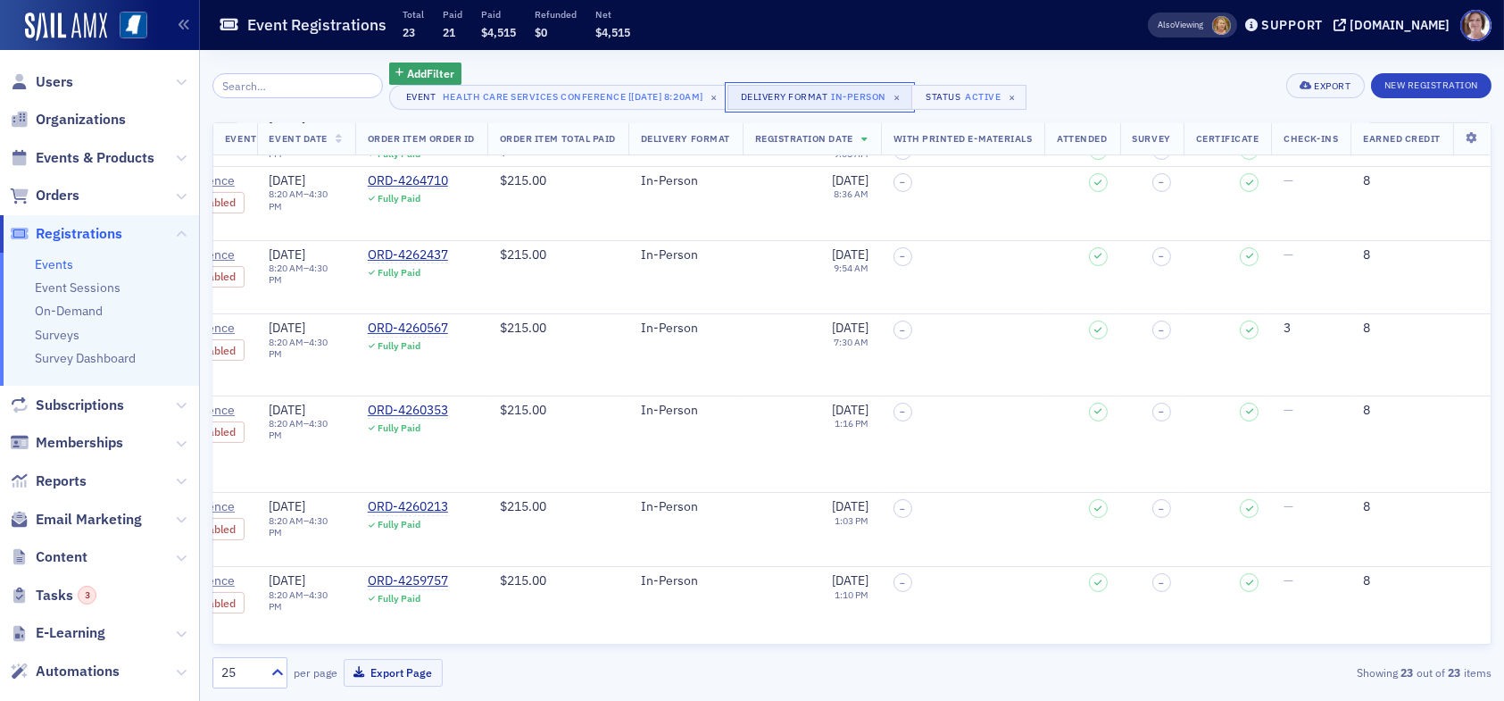
click at [835, 93] on div "In-Person" at bounding box center [858, 96] width 55 height 18
click at [654, 107] on icon "Remove In-Person" at bounding box center [654, 107] width 6 height 6
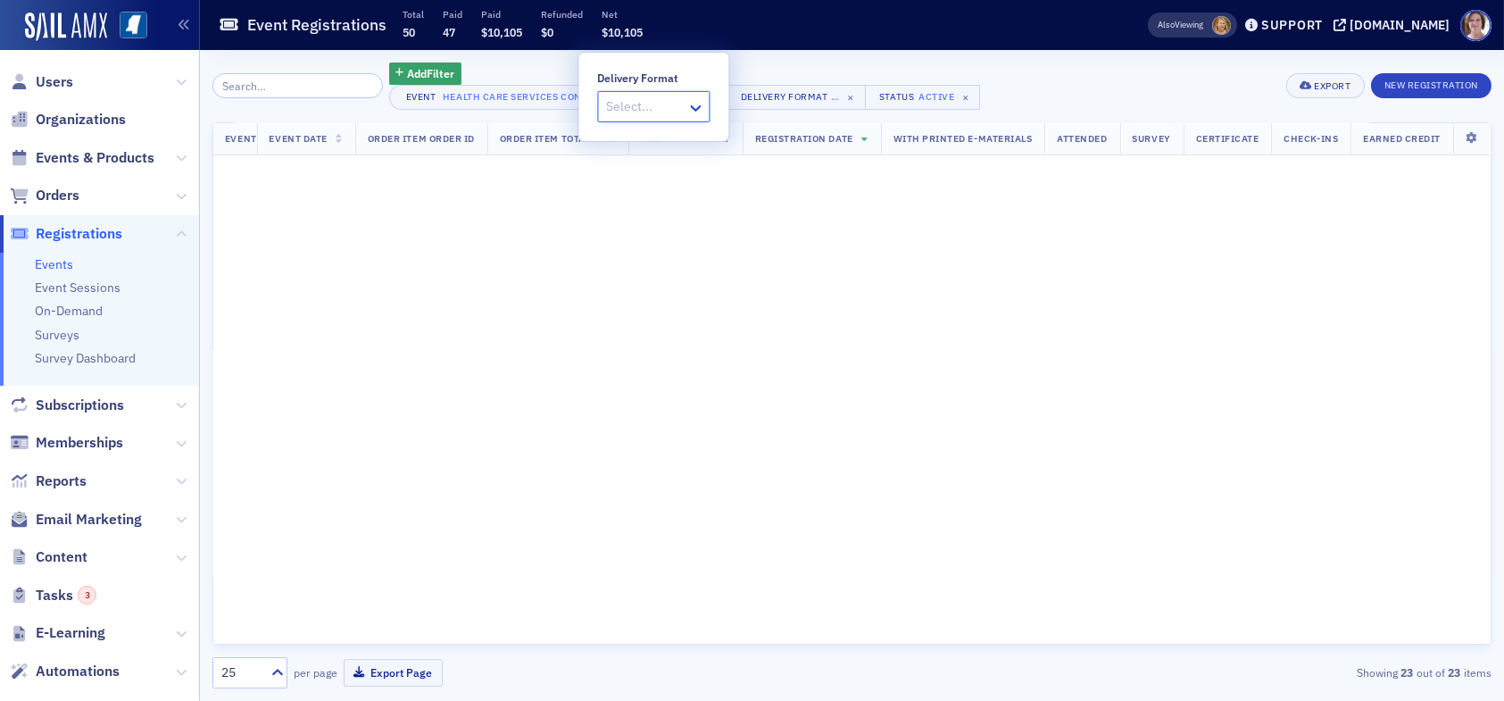
click at [635, 107] on div at bounding box center [644, 106] width 80 height 22
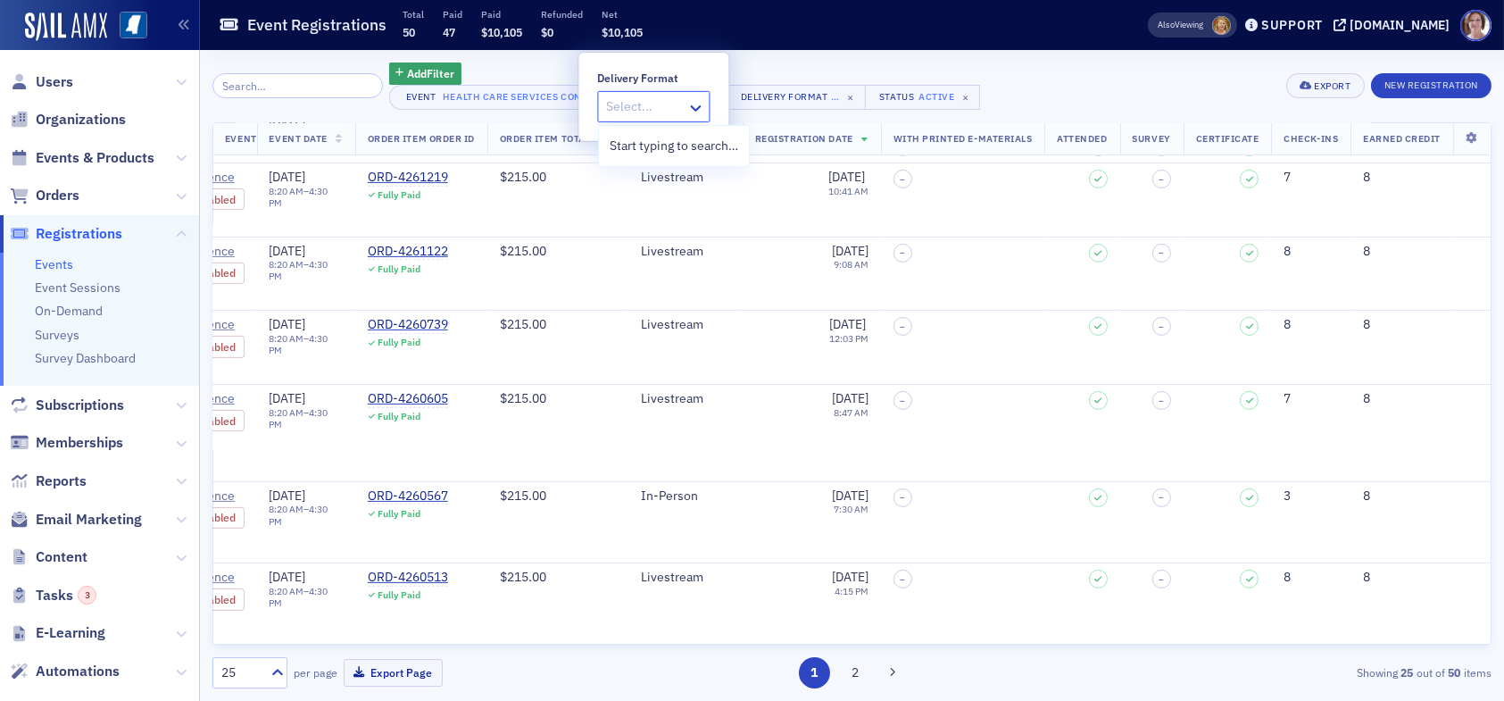
scroll to position [1373, 468]
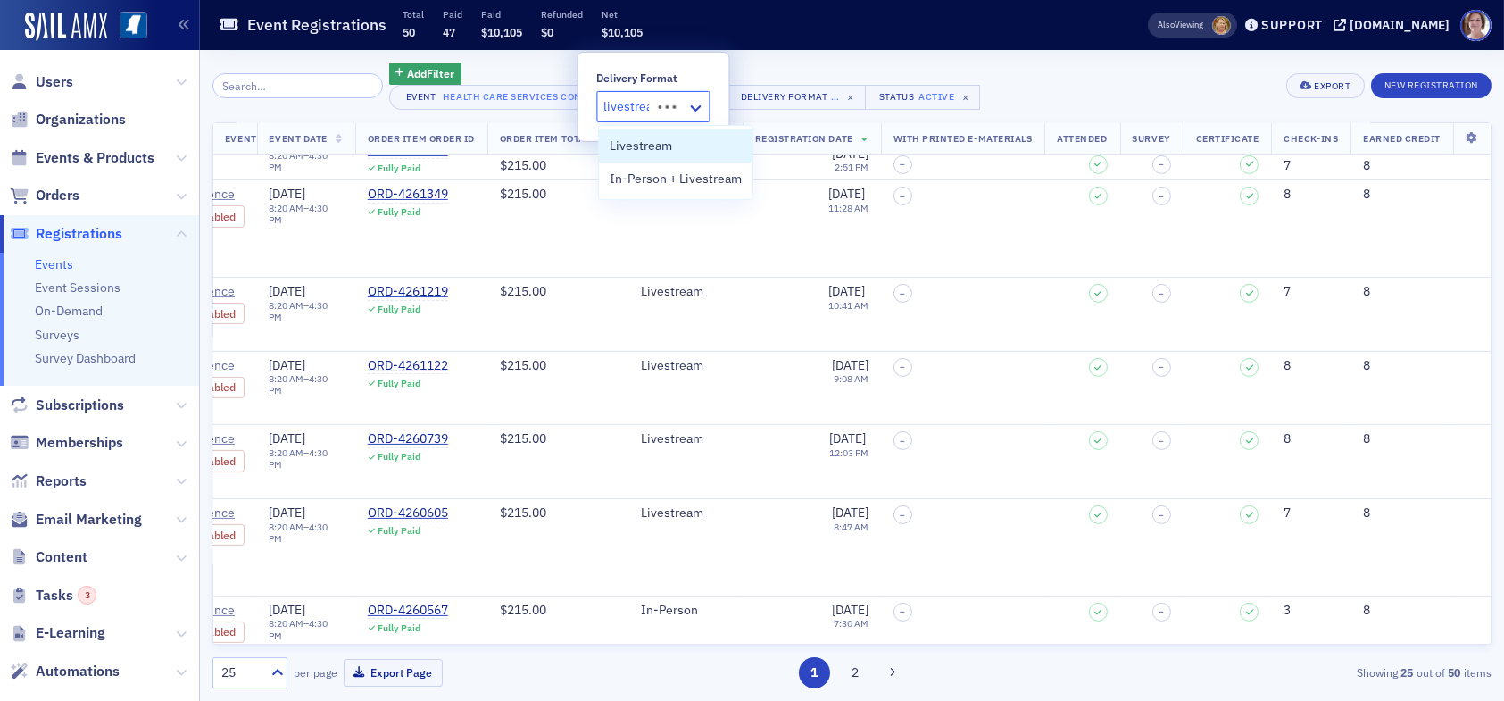
type input "livestream"
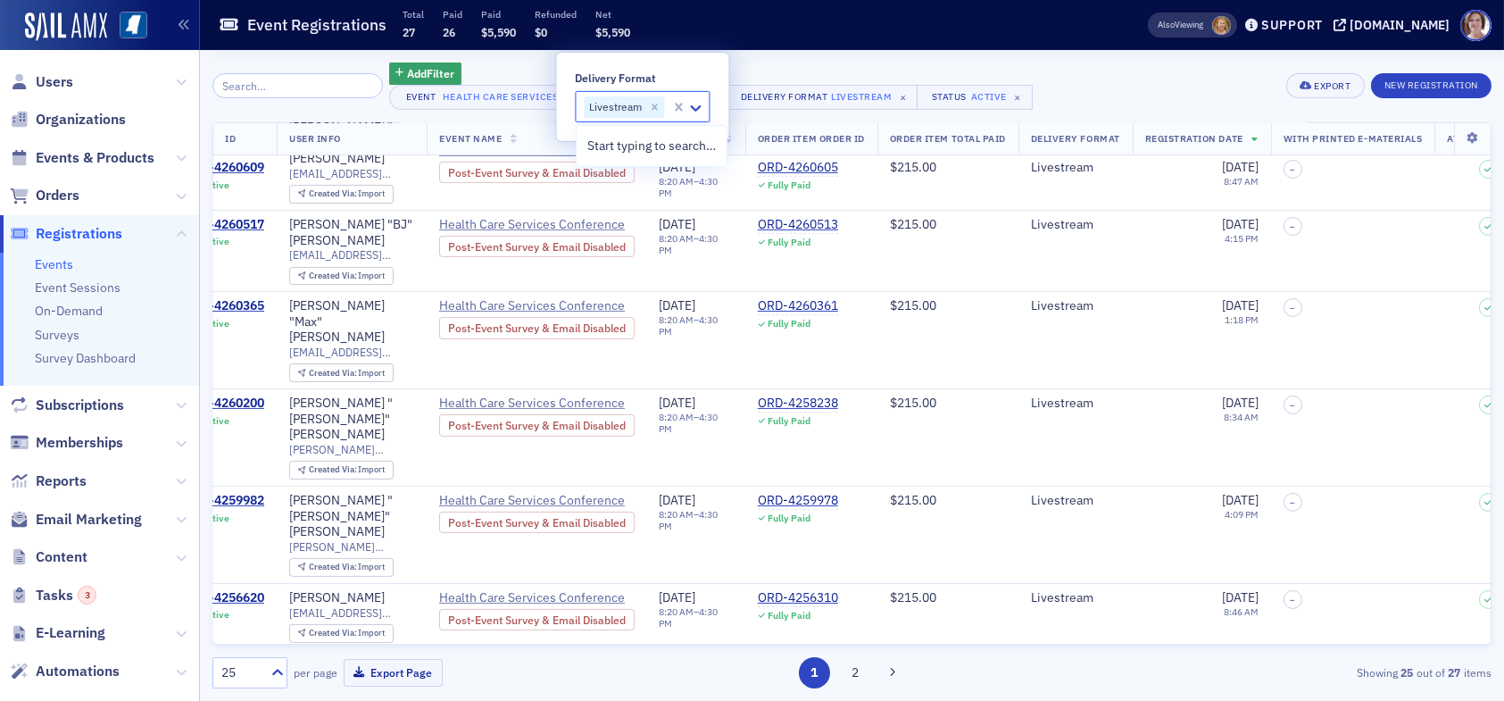
scroll to position [1071, 0]
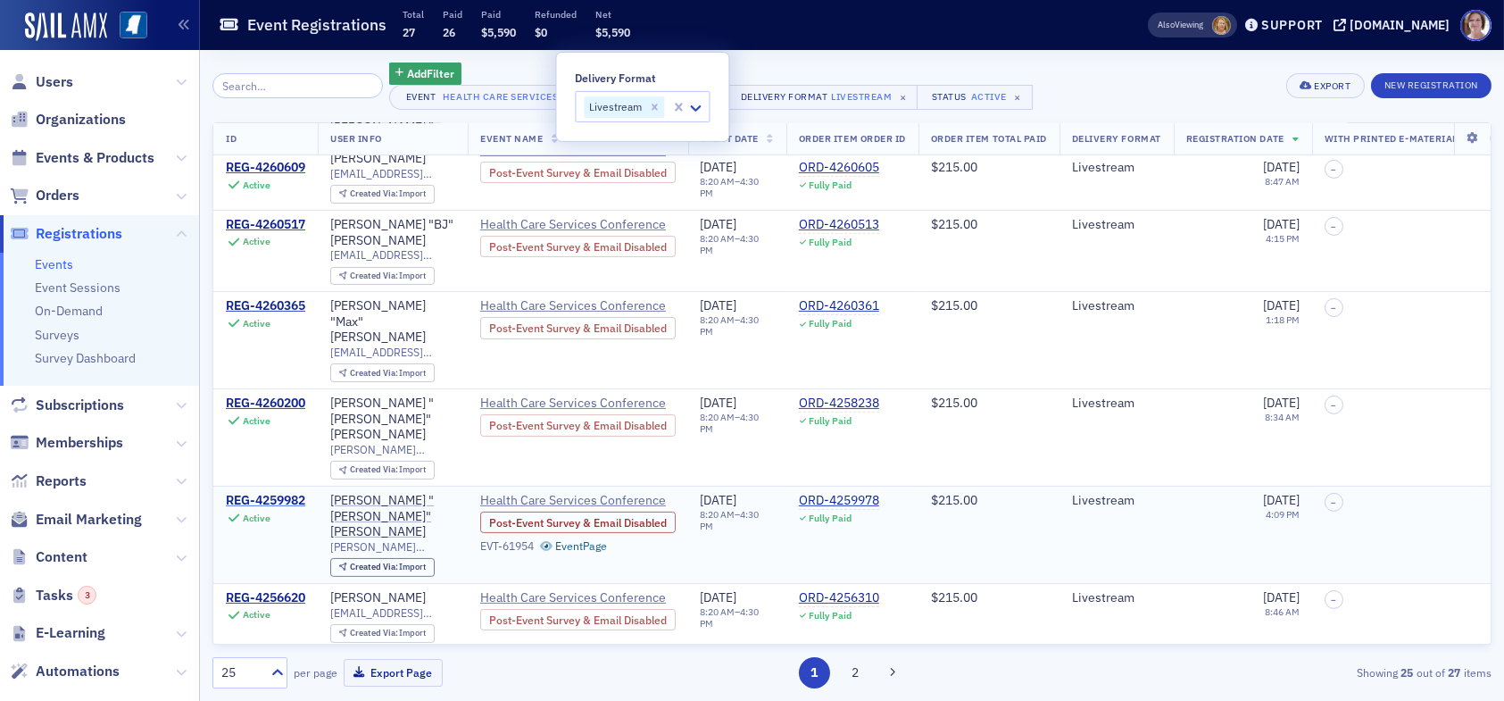
click at [286, 493] on div "REG-4259982" at bounding box center [265, 501] width 79 height 16
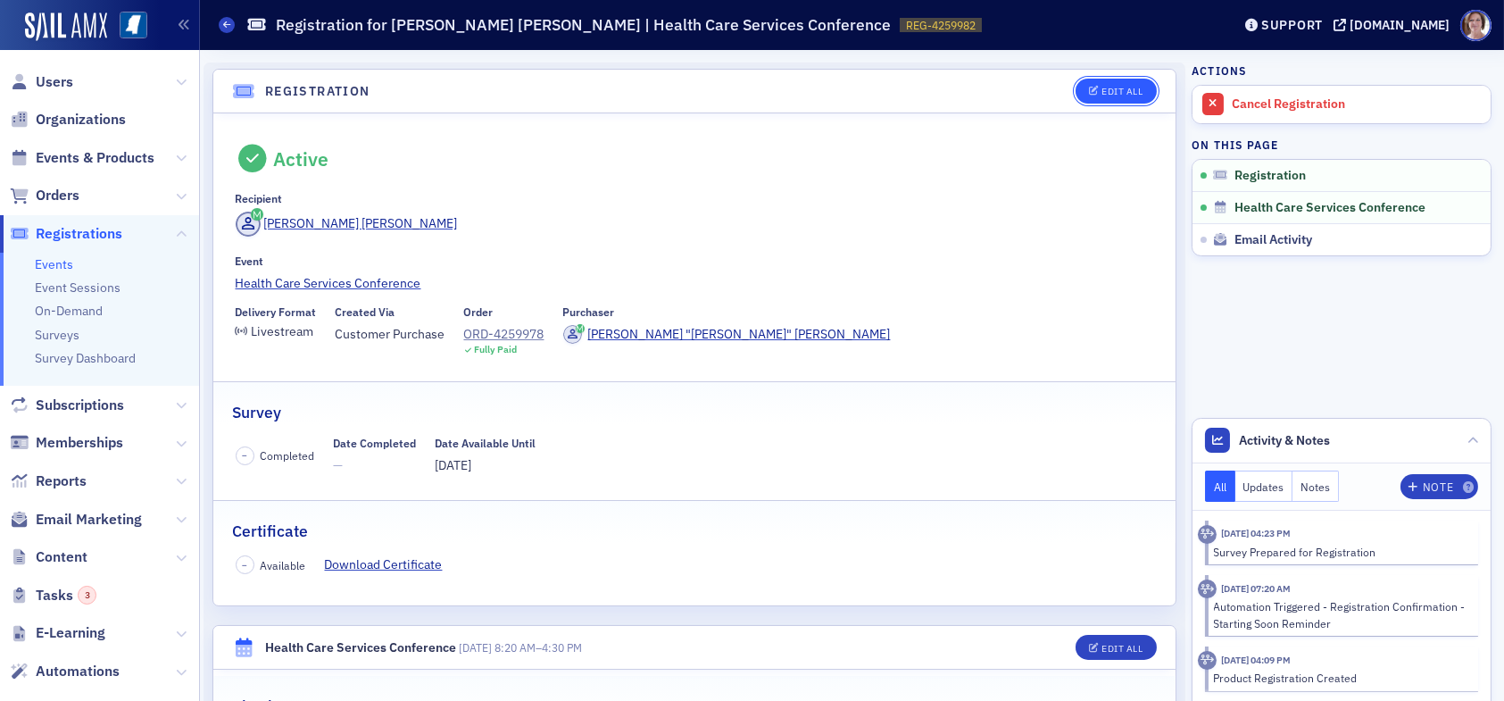
click at [1116, 89] on div "Edit All" at bounding box center [1121, 92] width 41 height 10
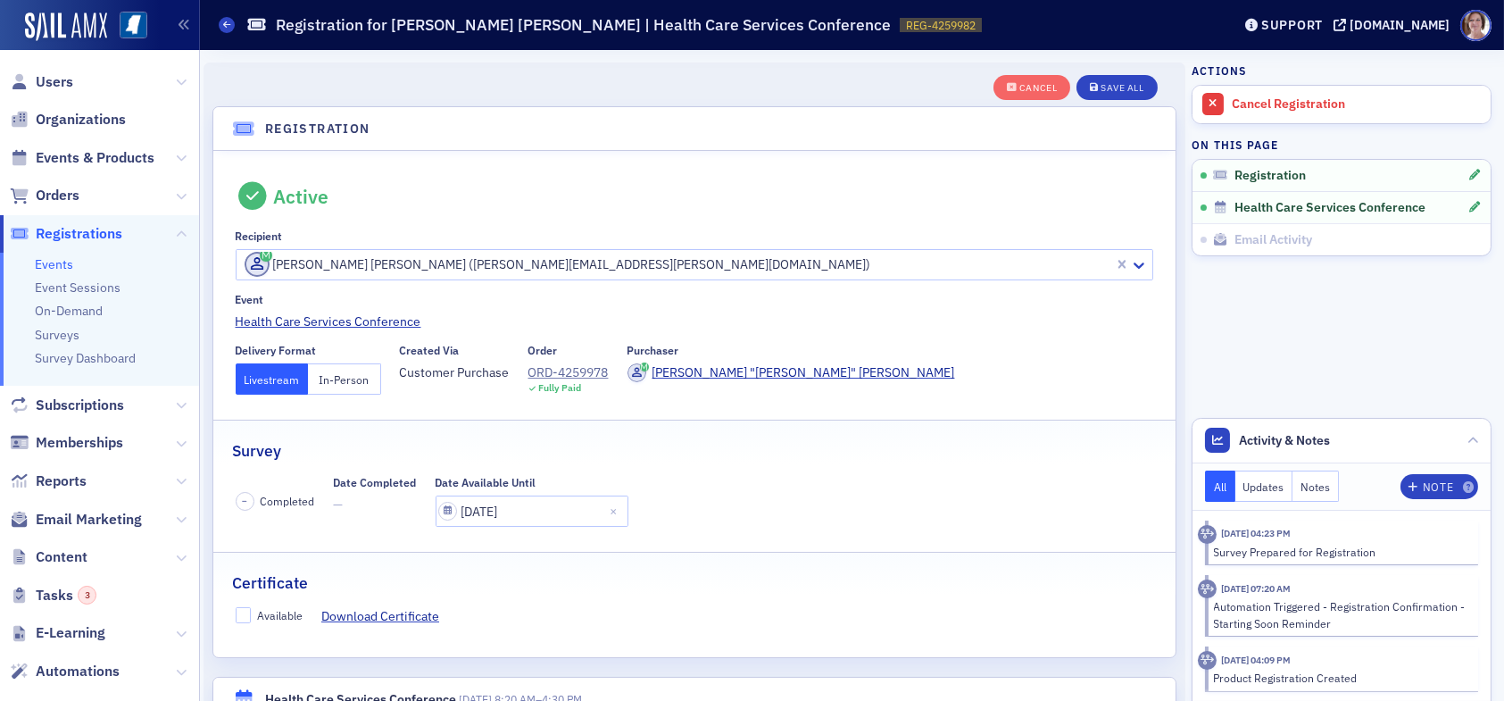
scroll to position [46, 0]
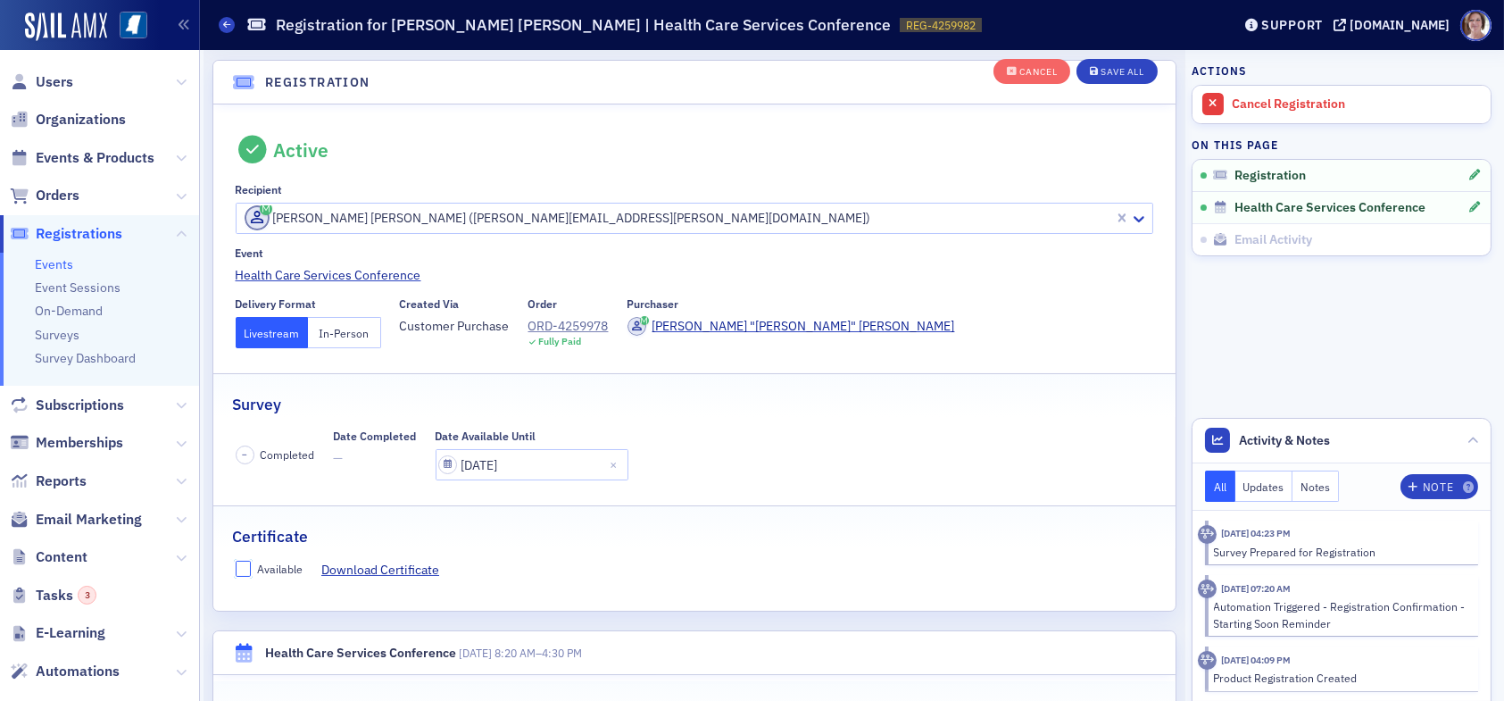
drag, startPoint x: 242, startPoint y: 569, endPoint x: 280, endPoint y: 572, distance: 38.5
click at [242, 569] on input "Available" at bounding box center [244, 568] width 16 height 16
checkbox input "true"
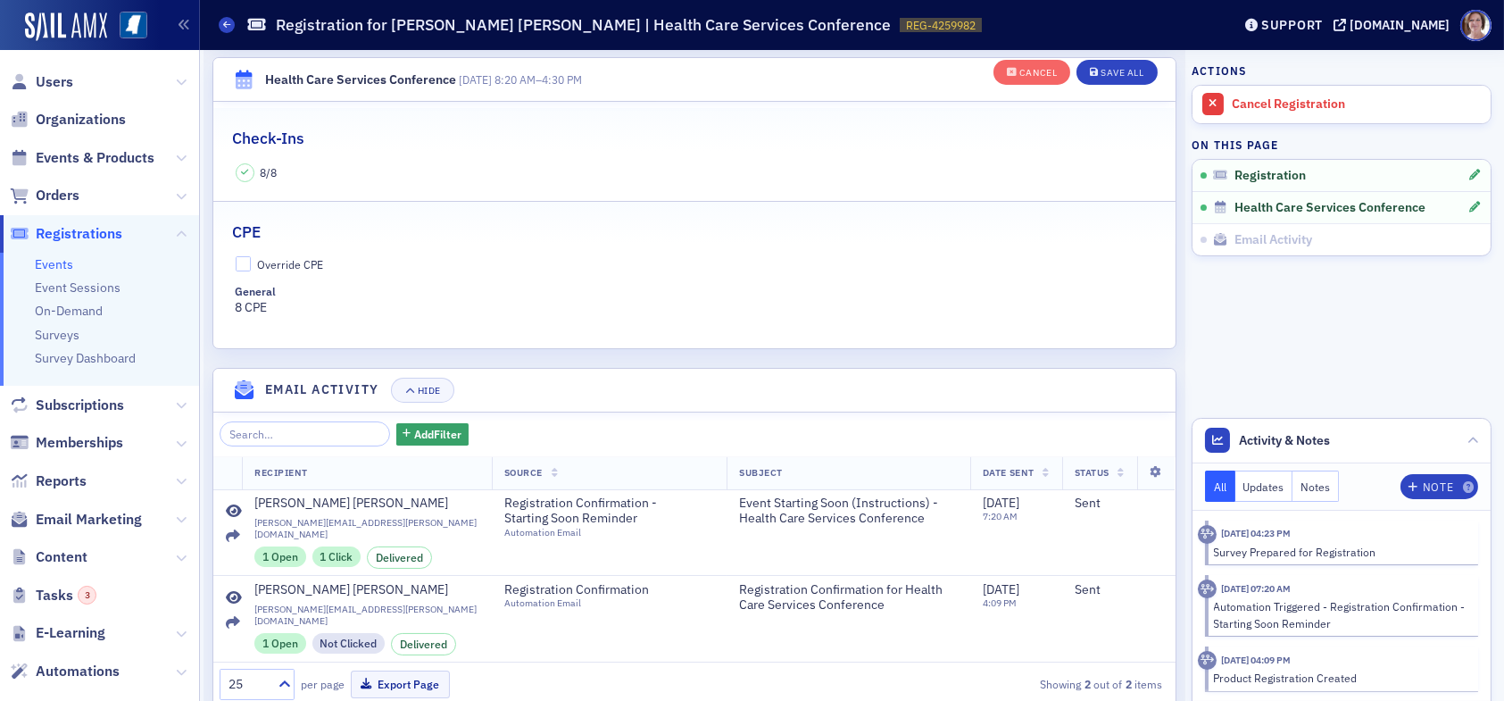
scroll to position [640, 0]
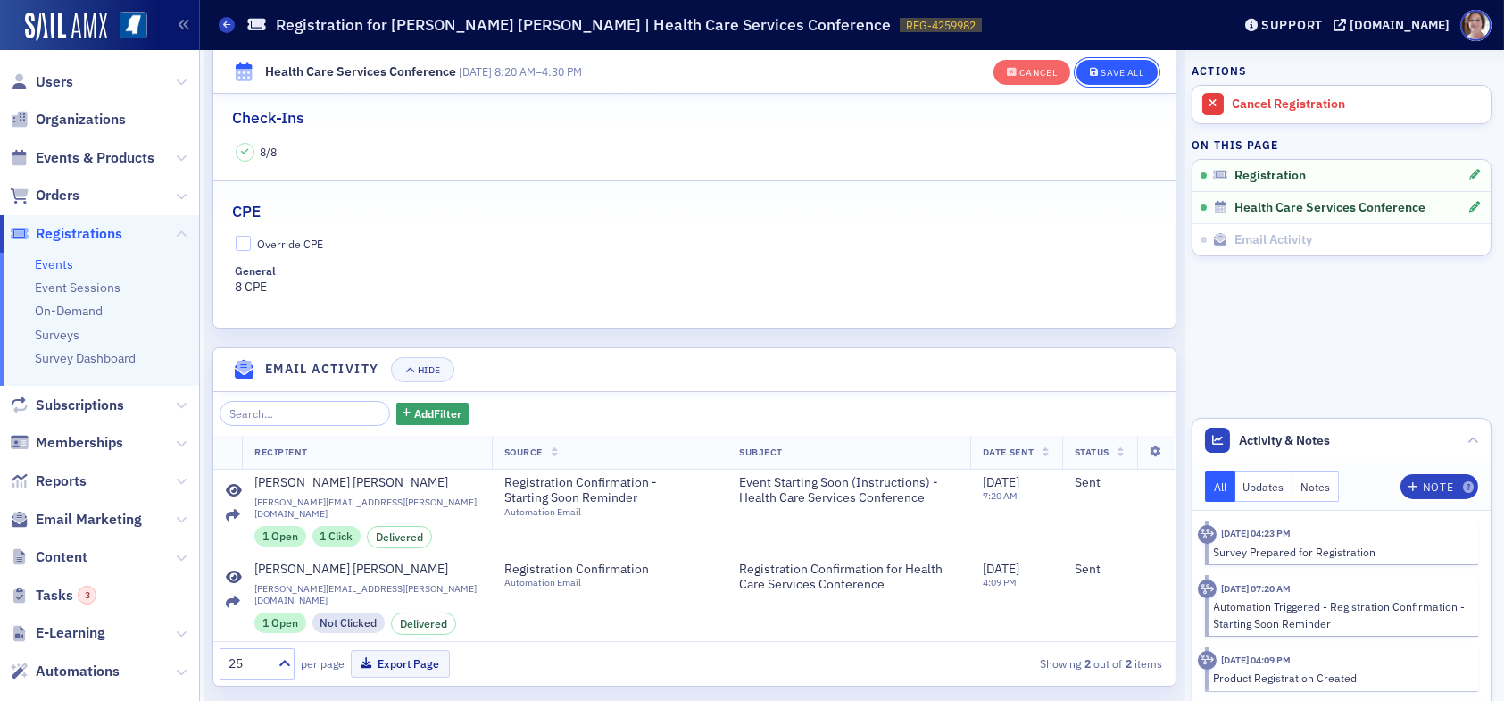
click at [1109, 74] on div "Save All" at bounding box center [1121, 73] width 43 height 10
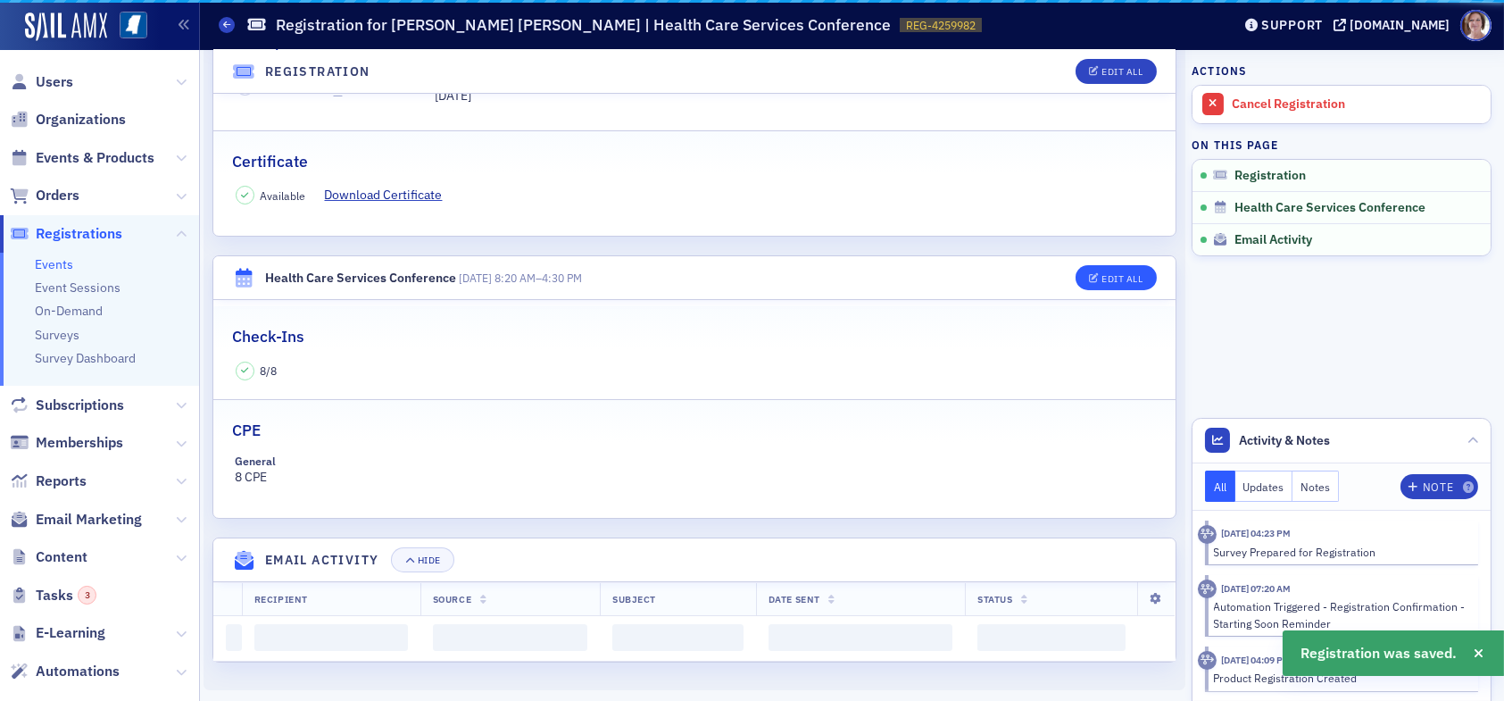
scroll to position [560, 0]
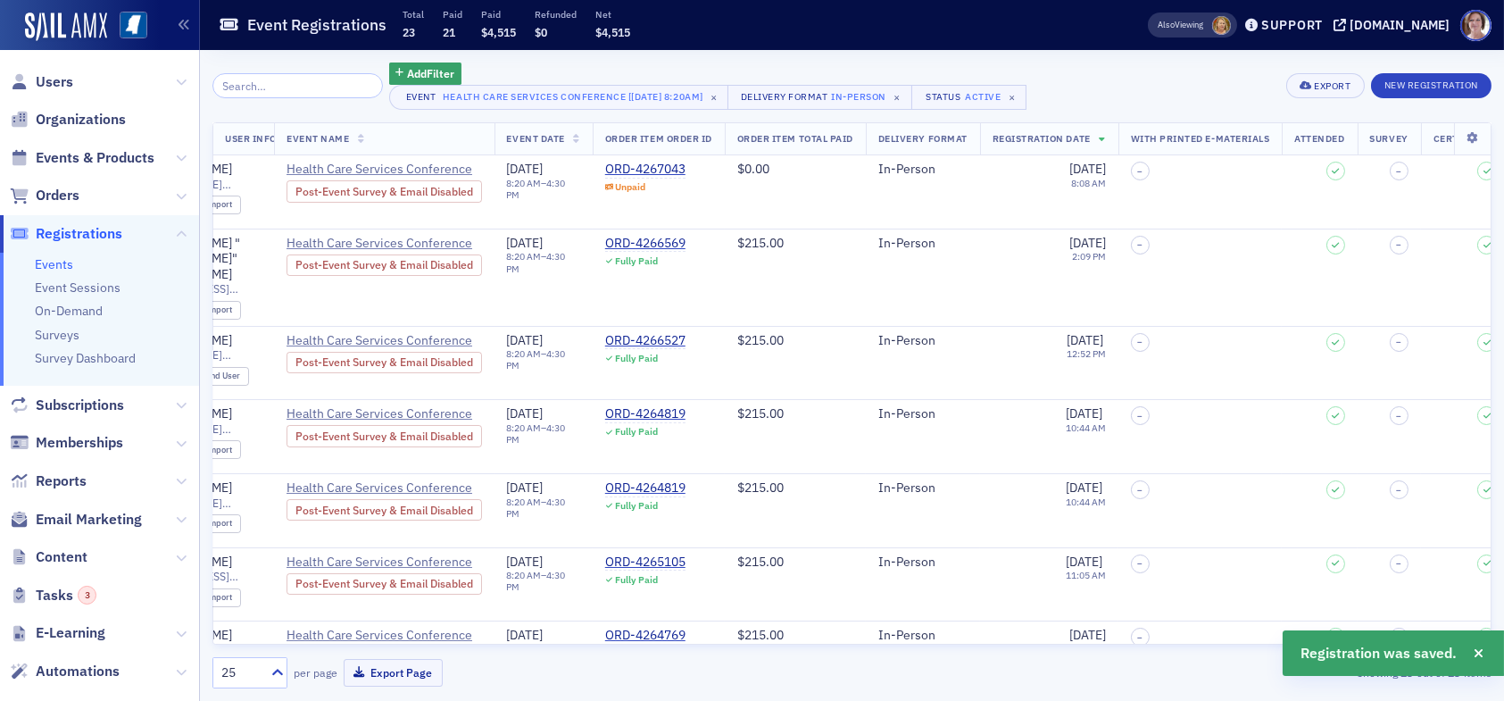
scroll to position [0, 468]
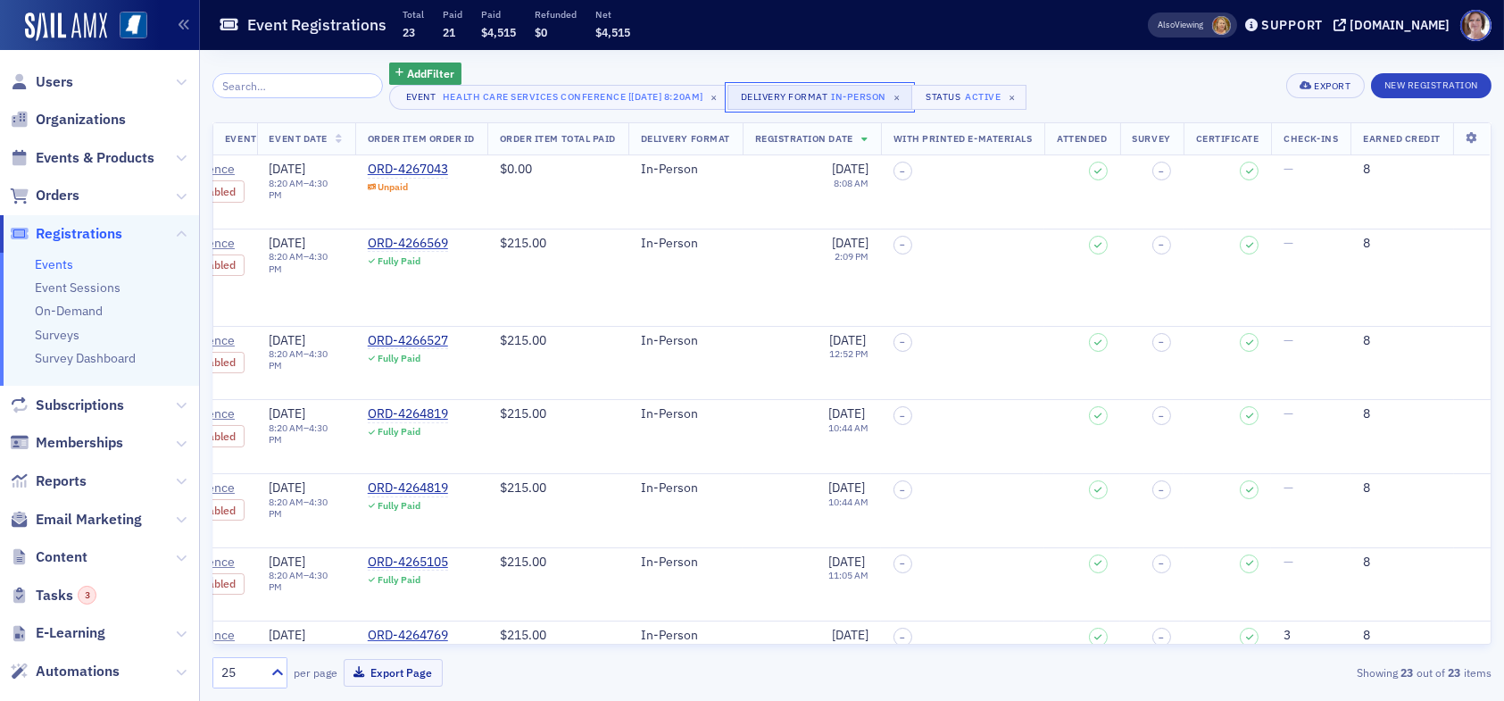
click at [851, 93] on div "In-Person" at bounding box center [858, 96] width 55 height 18
click at [652, 105] on icon "Remove In-Person" at bounding box center [654, 107] width 6 height 6
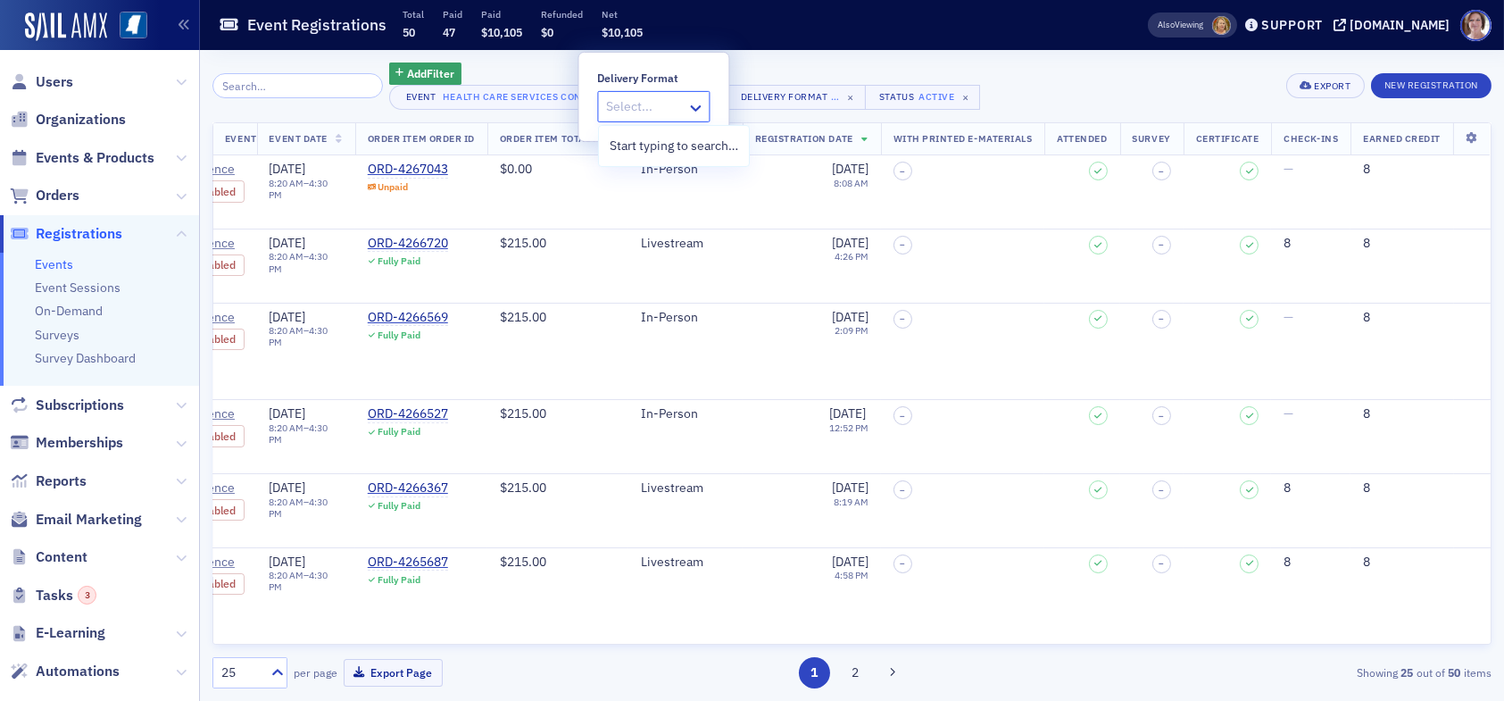
click at [640, 107] on div at bounding box center [644, 106] width 80 height 22
type input "livestream"
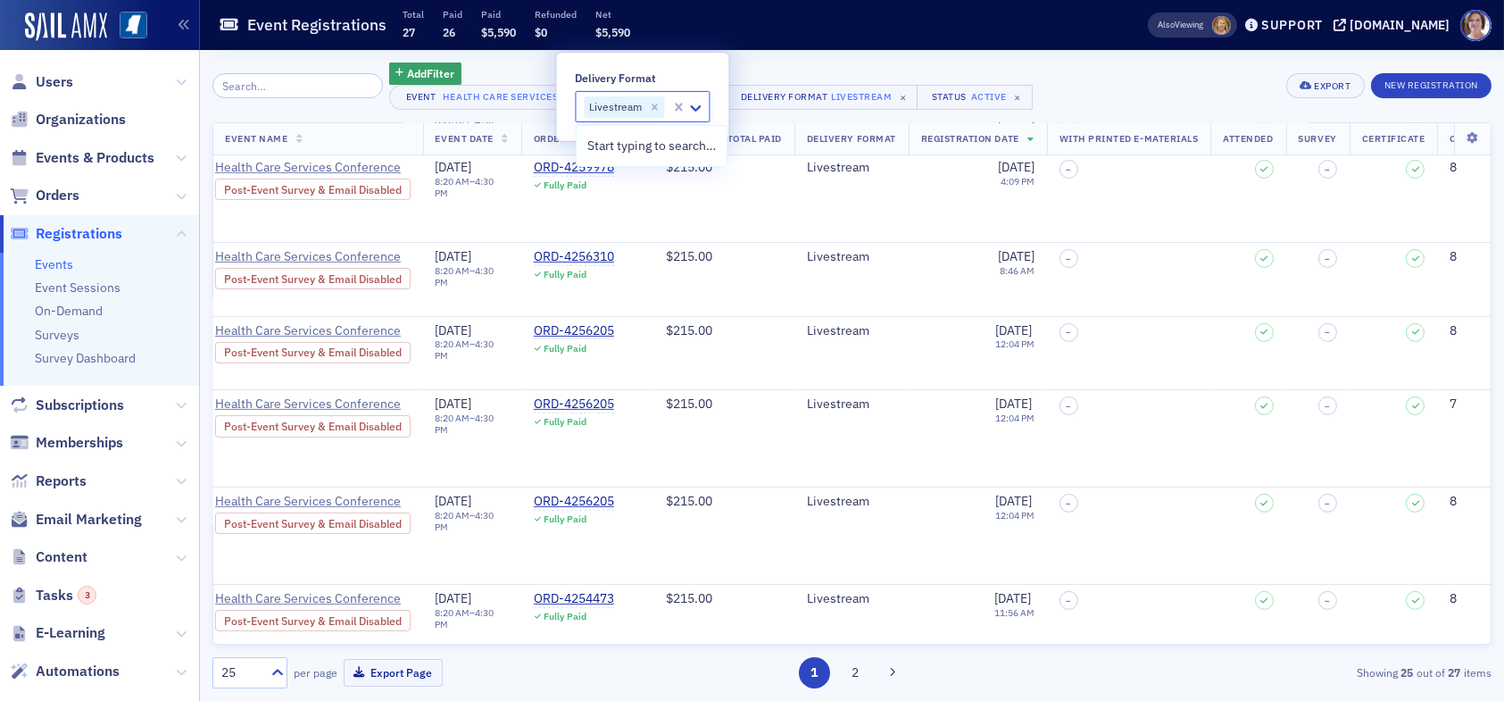
scroll to position [1412, 0]
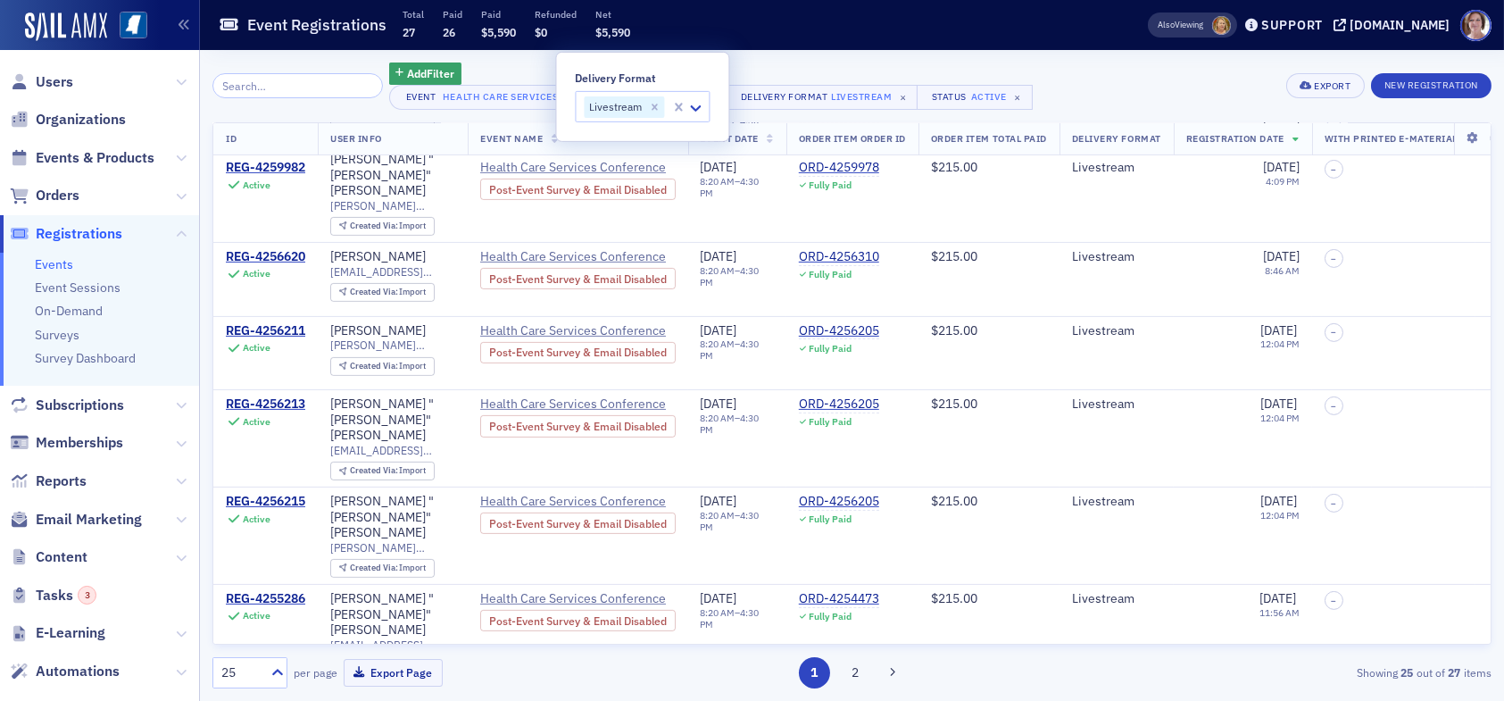
click at [254, 688] on div "REG-4254385" at bounding box center [265, 696] width 79 height 16
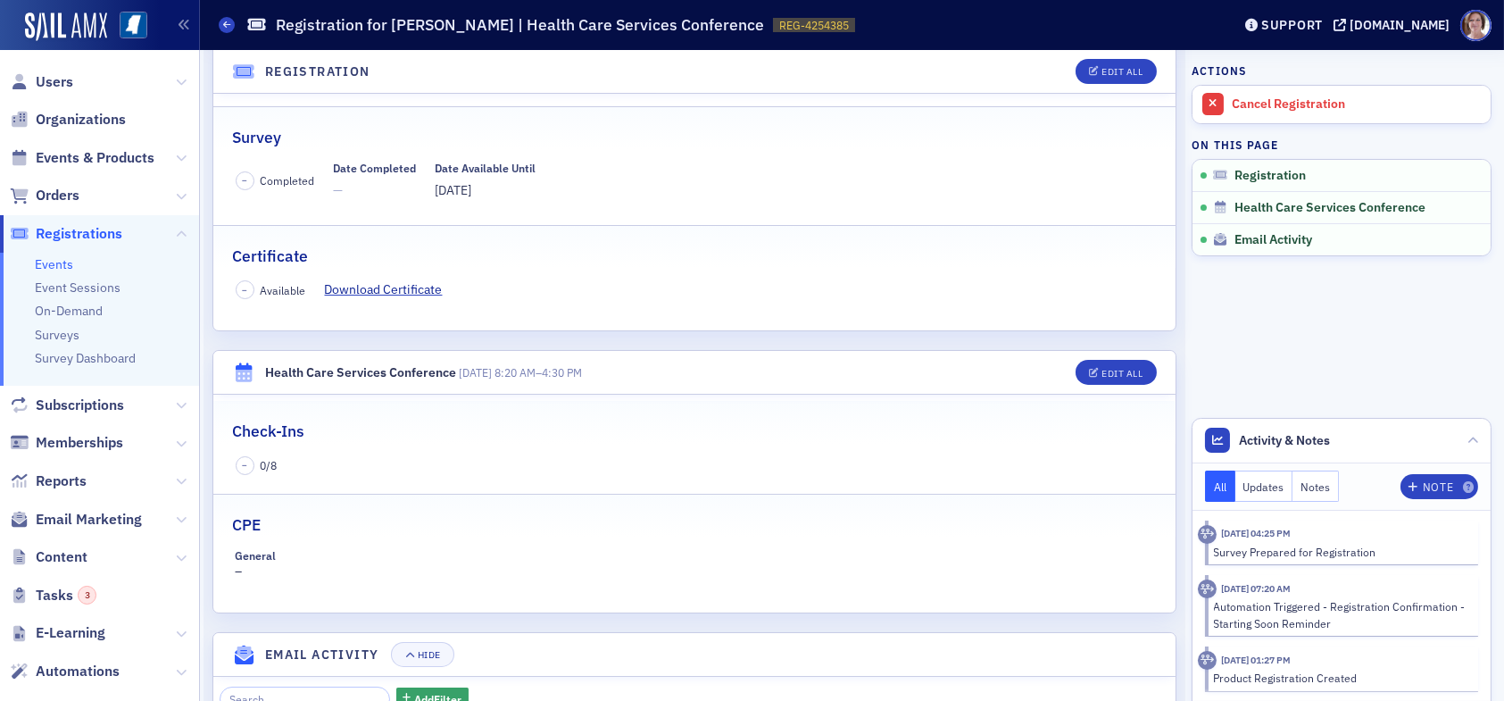
scroll to position [268, 0]
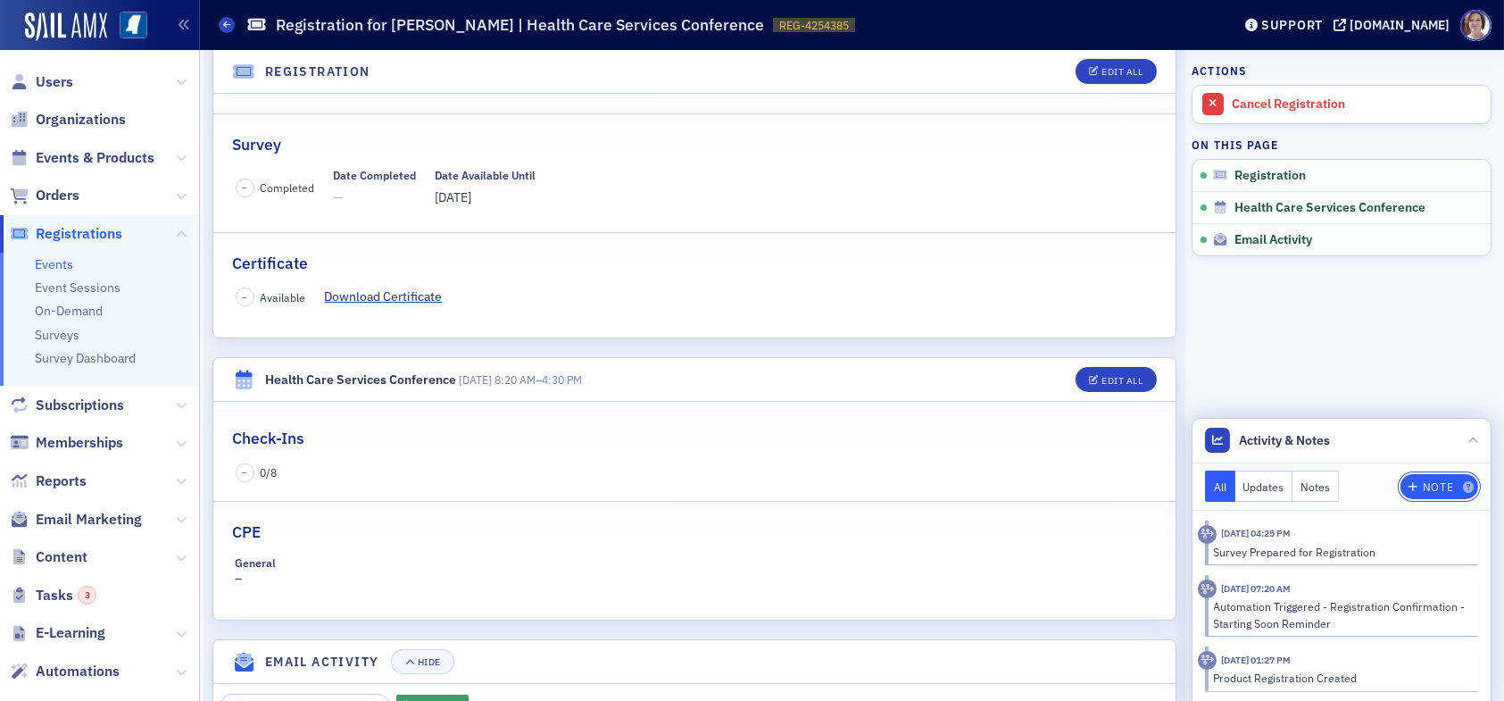
click at [1423, 487] on div "Note" at bounding box center [1438, 487] width 30 height 10
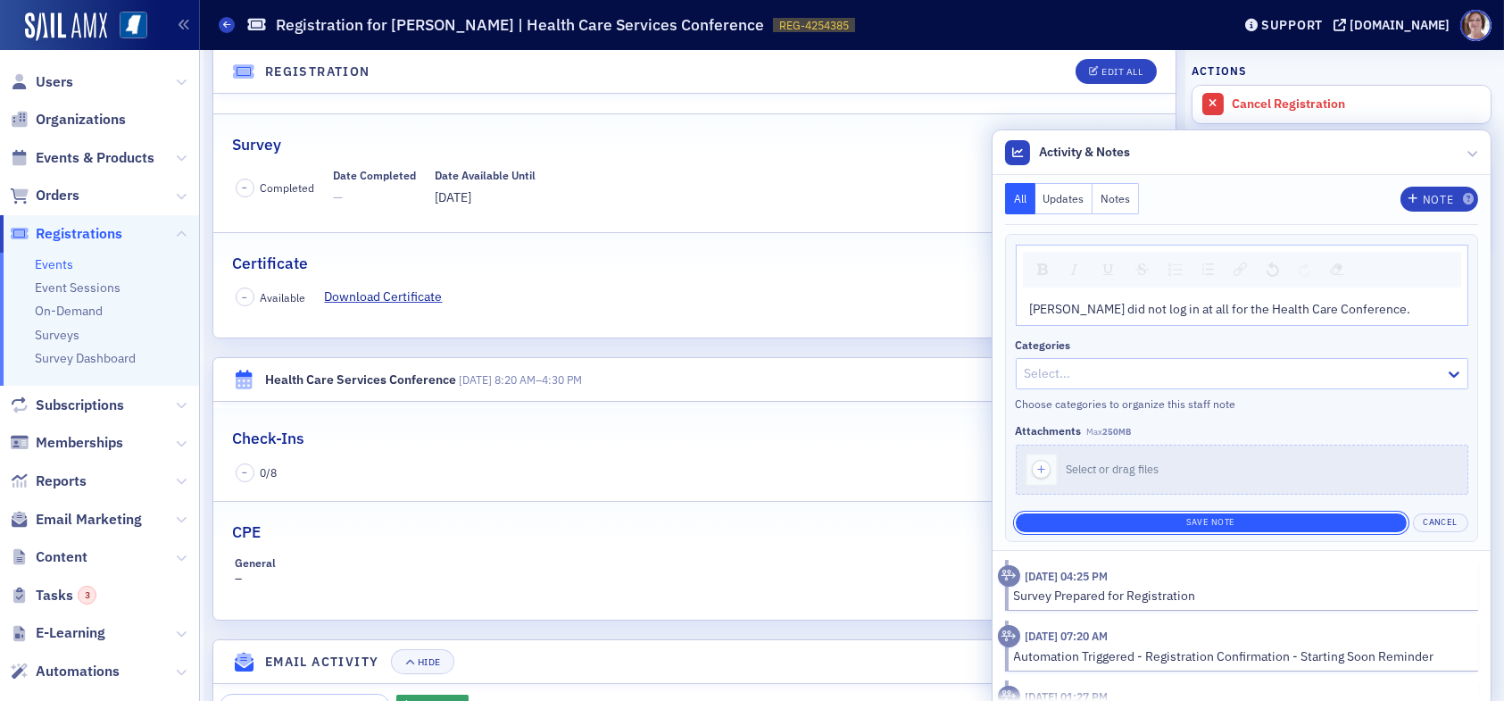
click at [1233, 523] on button "Save Note" at bounding box center [1211, 522] width 391 height 19
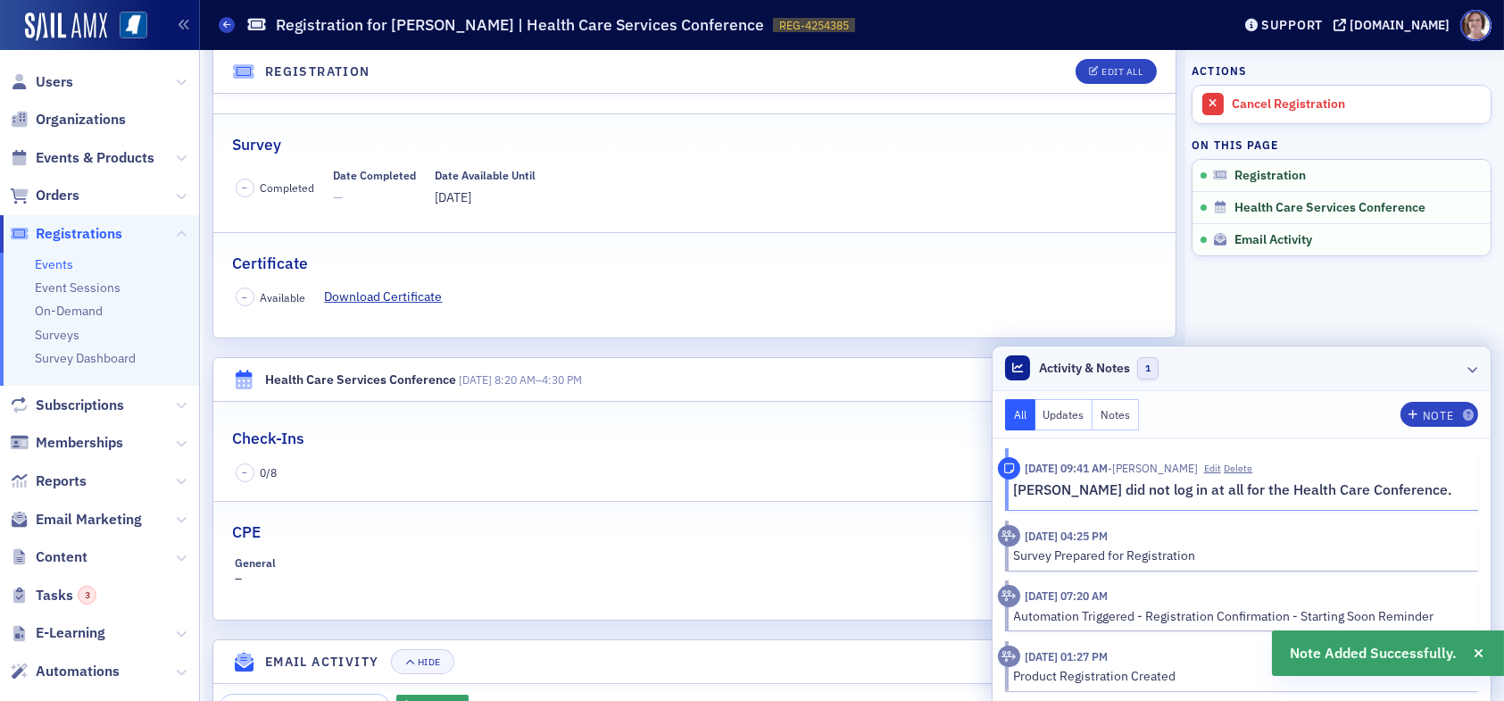
click at [1467, 371] on icon at bounding box center [1472, 368] width 11 height 11
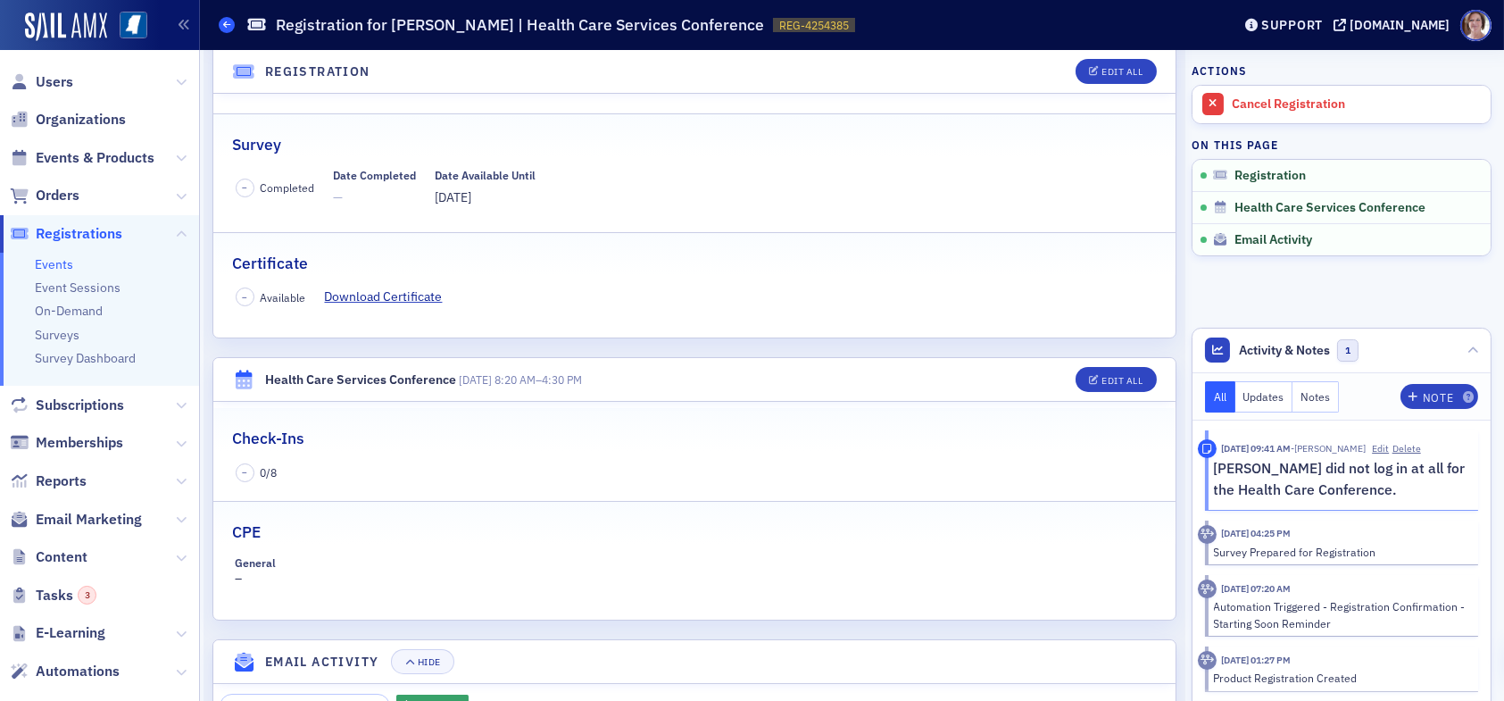
click at [223, 25] on icon at bounding box center [226, 25] width 7 height 8
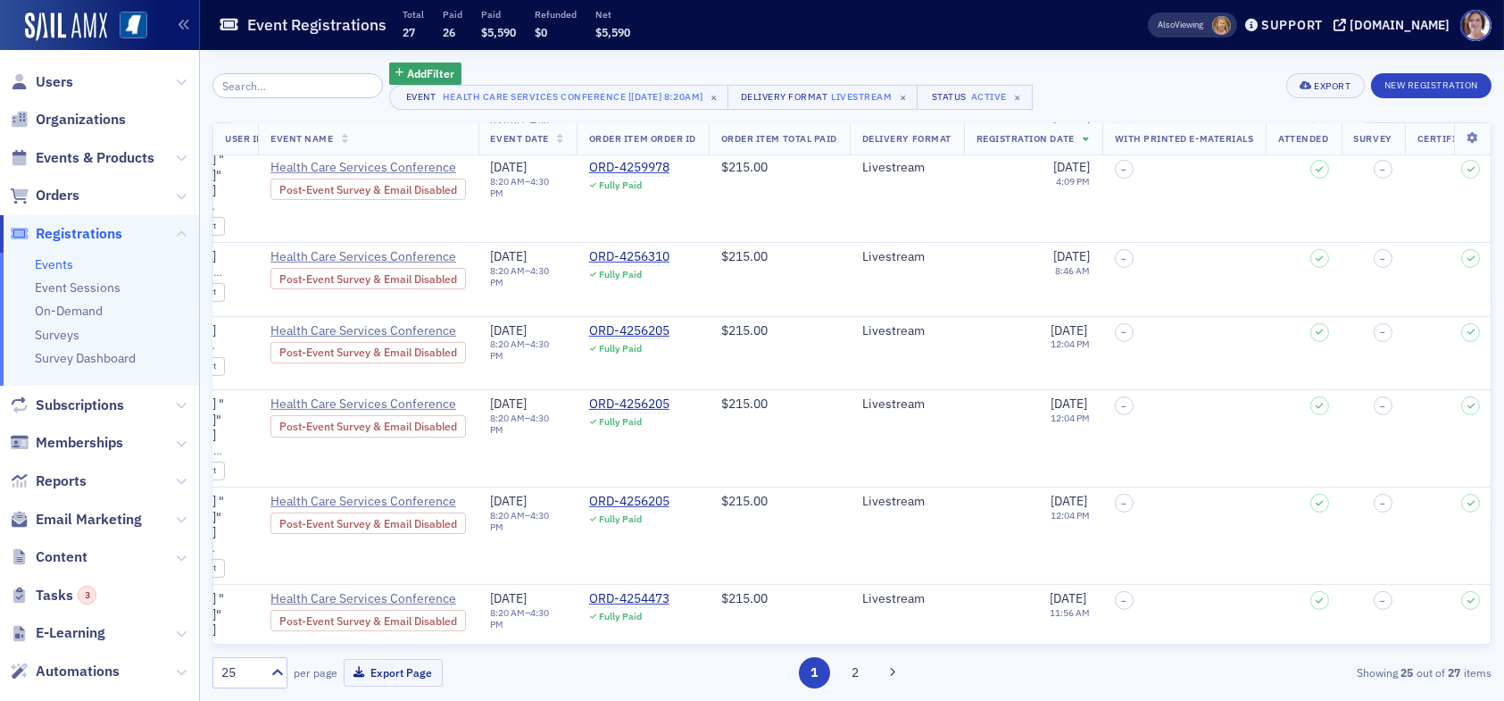
scroll to position [1412, 0]
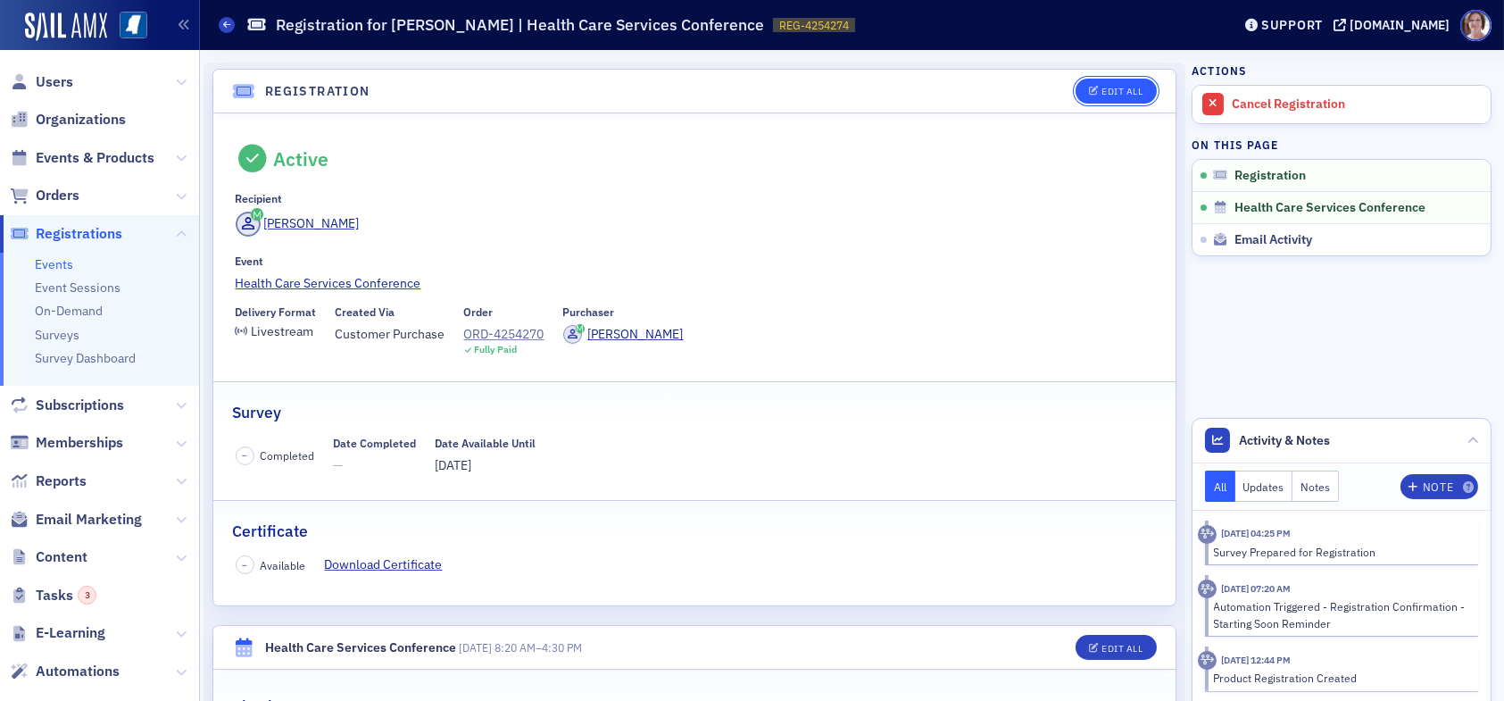
click at [1120, 89] on div "Edit All" at bounding box center [1121, 92] width 41 height 10
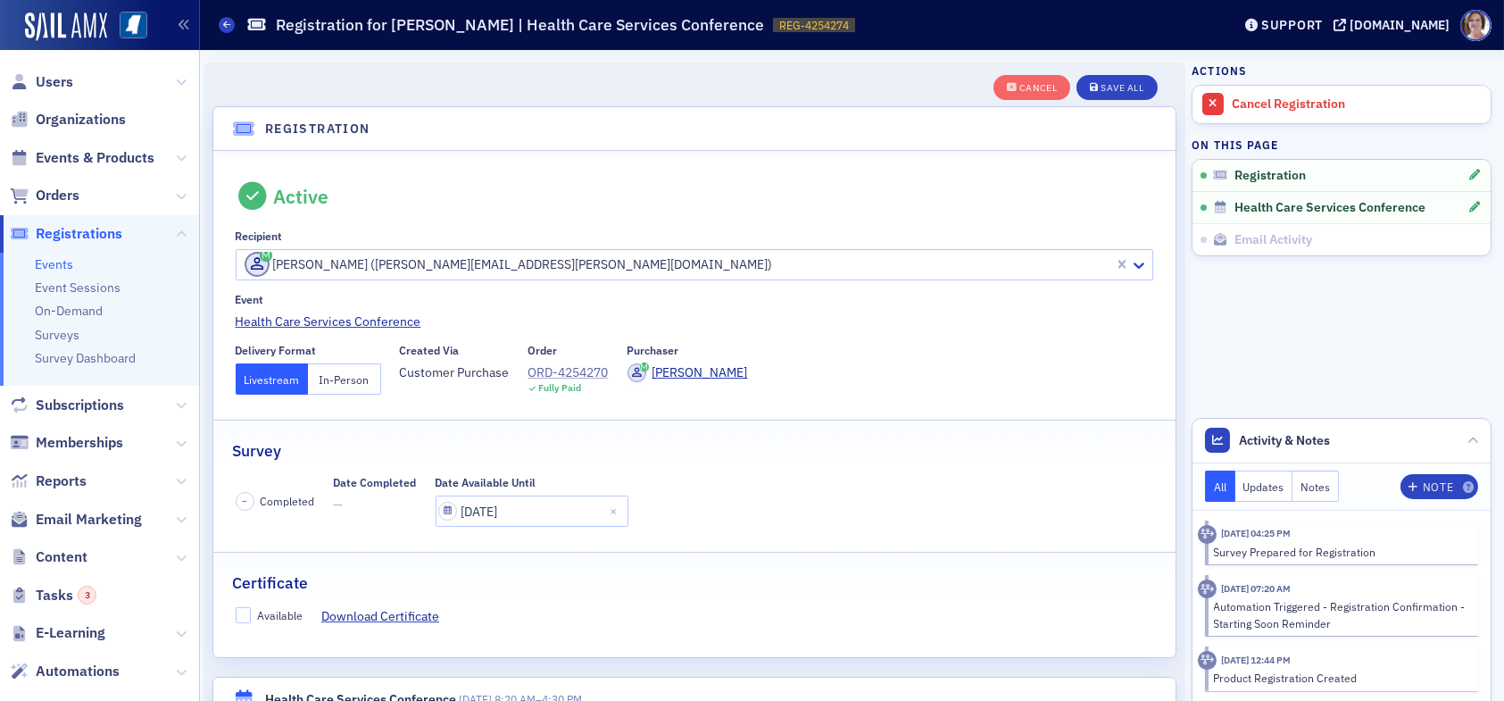
scroll to position [46, 0]
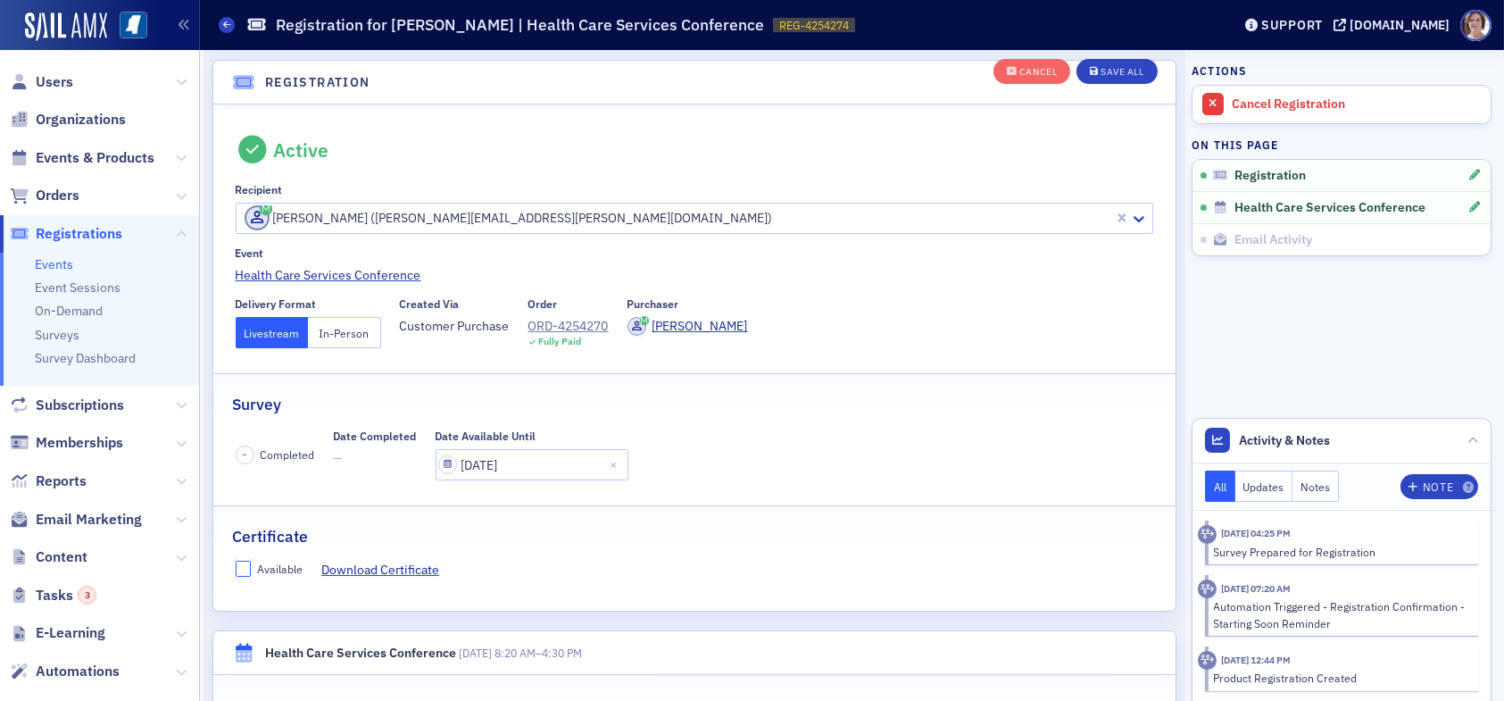
drag, startPoint x: 246, startPoint y: 569, endPoint x: 412, endPoint y: 539, distance: 168.7
click at [246, 568] on input "Available" at bounding box center [244, 568] width 16 height 16
checkbox input "true"
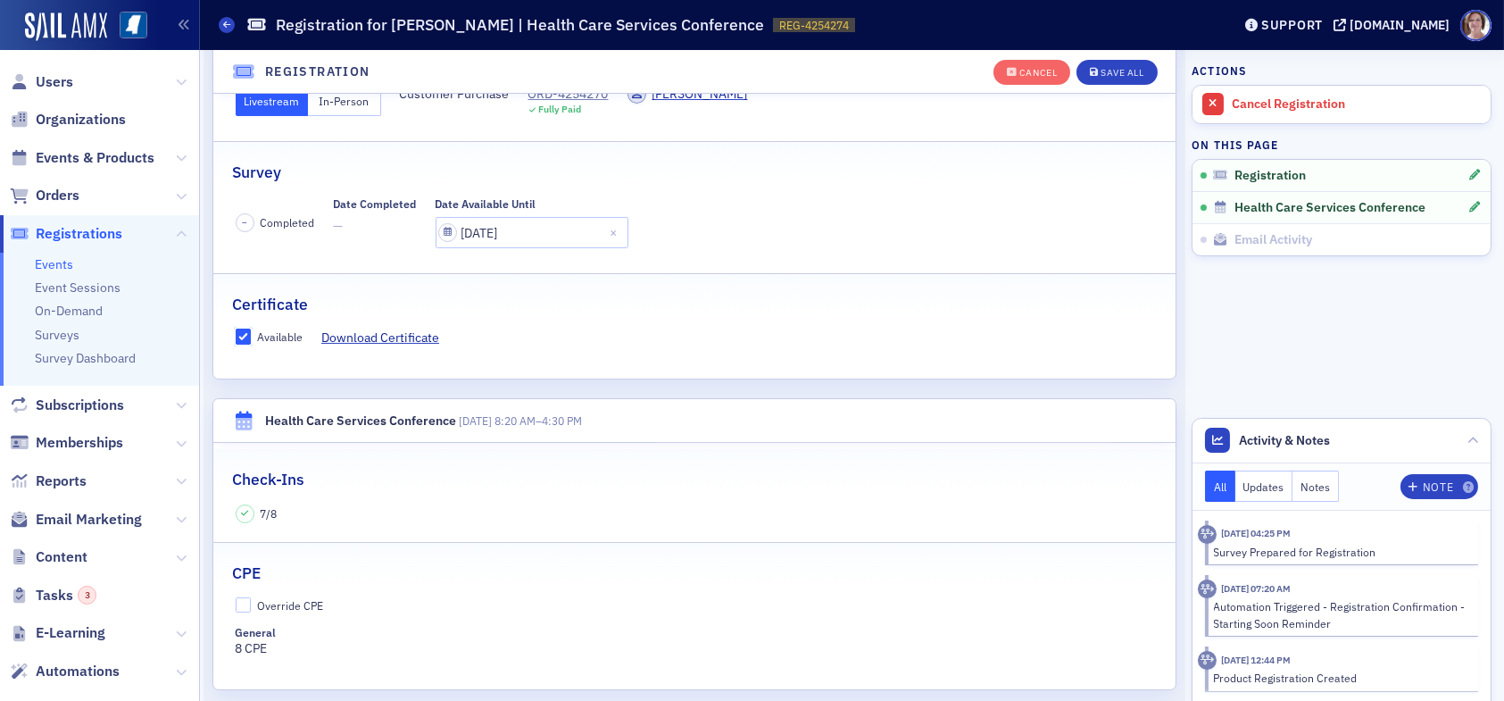
scroll to position [225, 0]
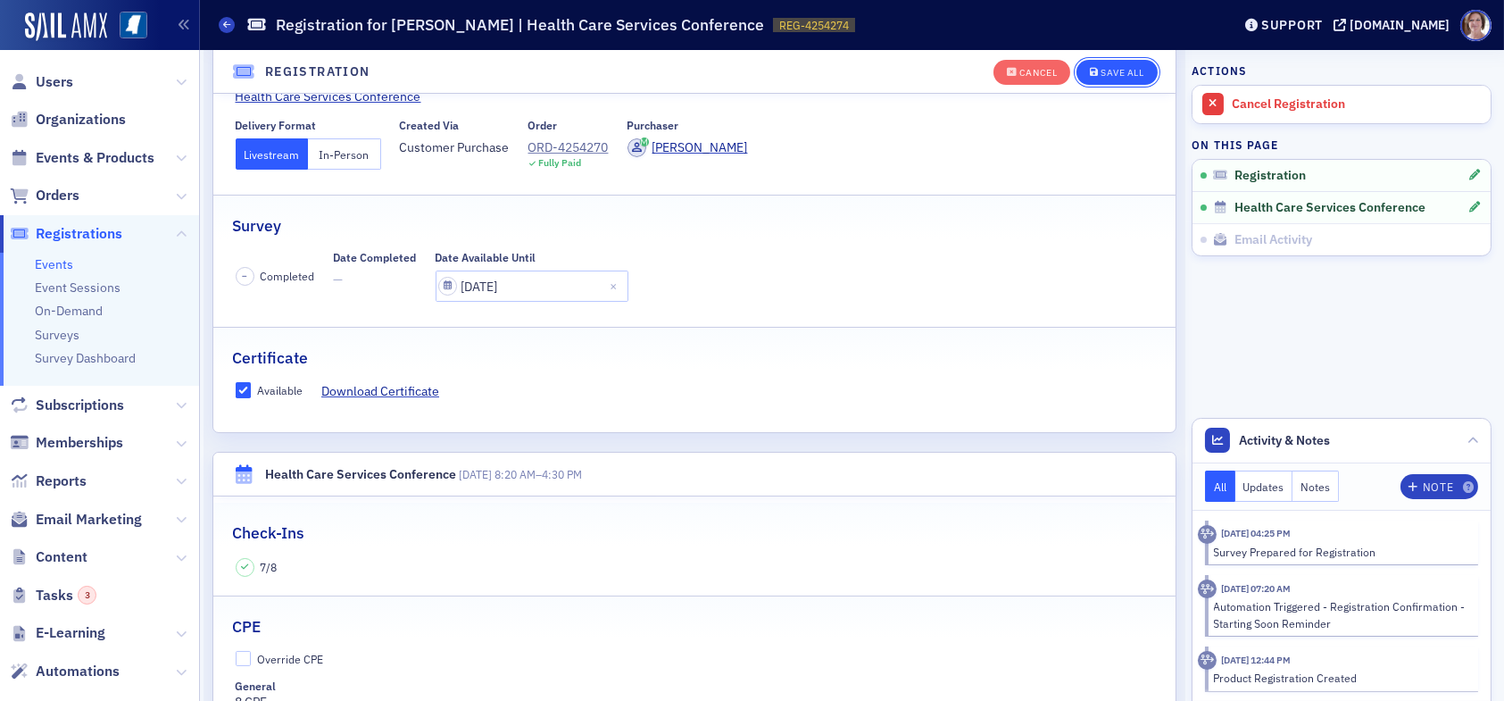
click at [1100, 71] on div "Save All" at bounding box center [1121, 73] width 43 height 10
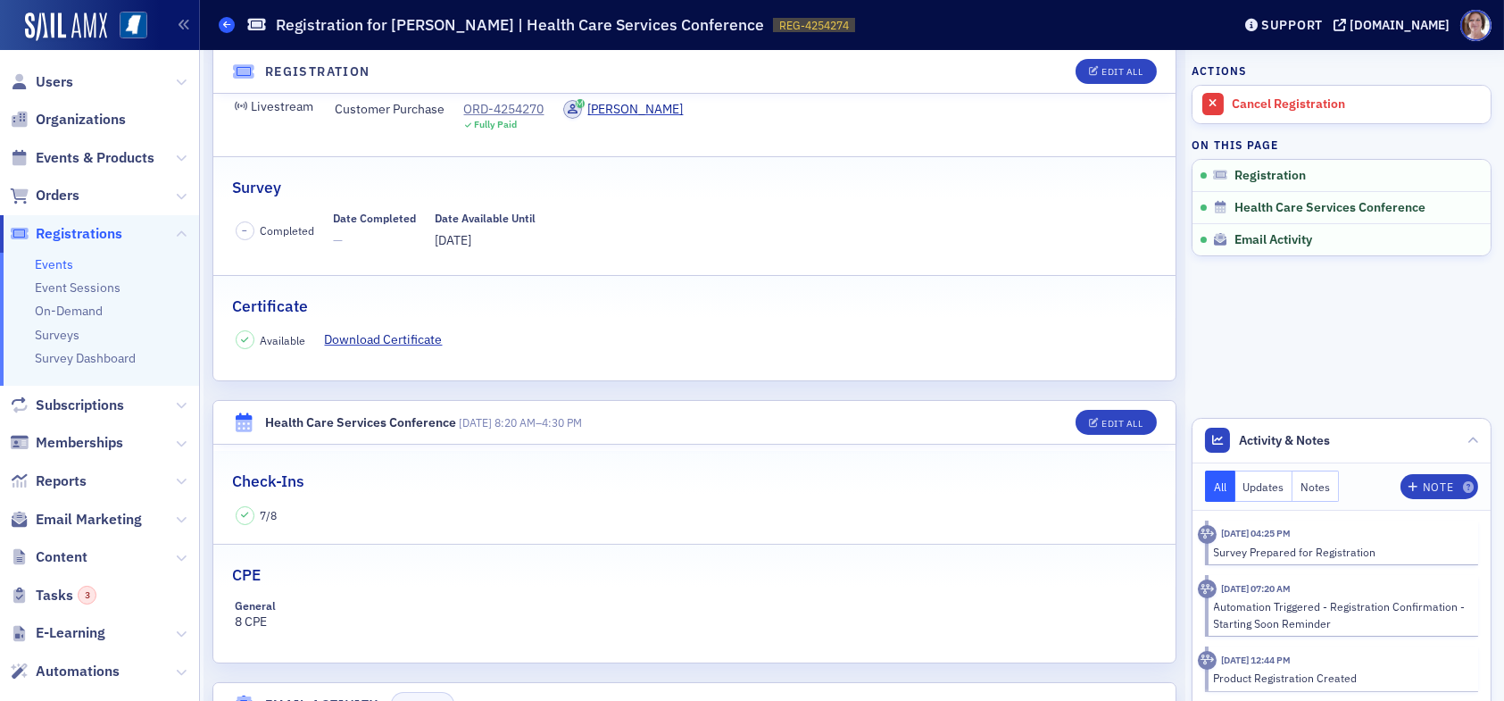
click at [228, 26] on icon at bounding box center [226, 25] width 7 height 8
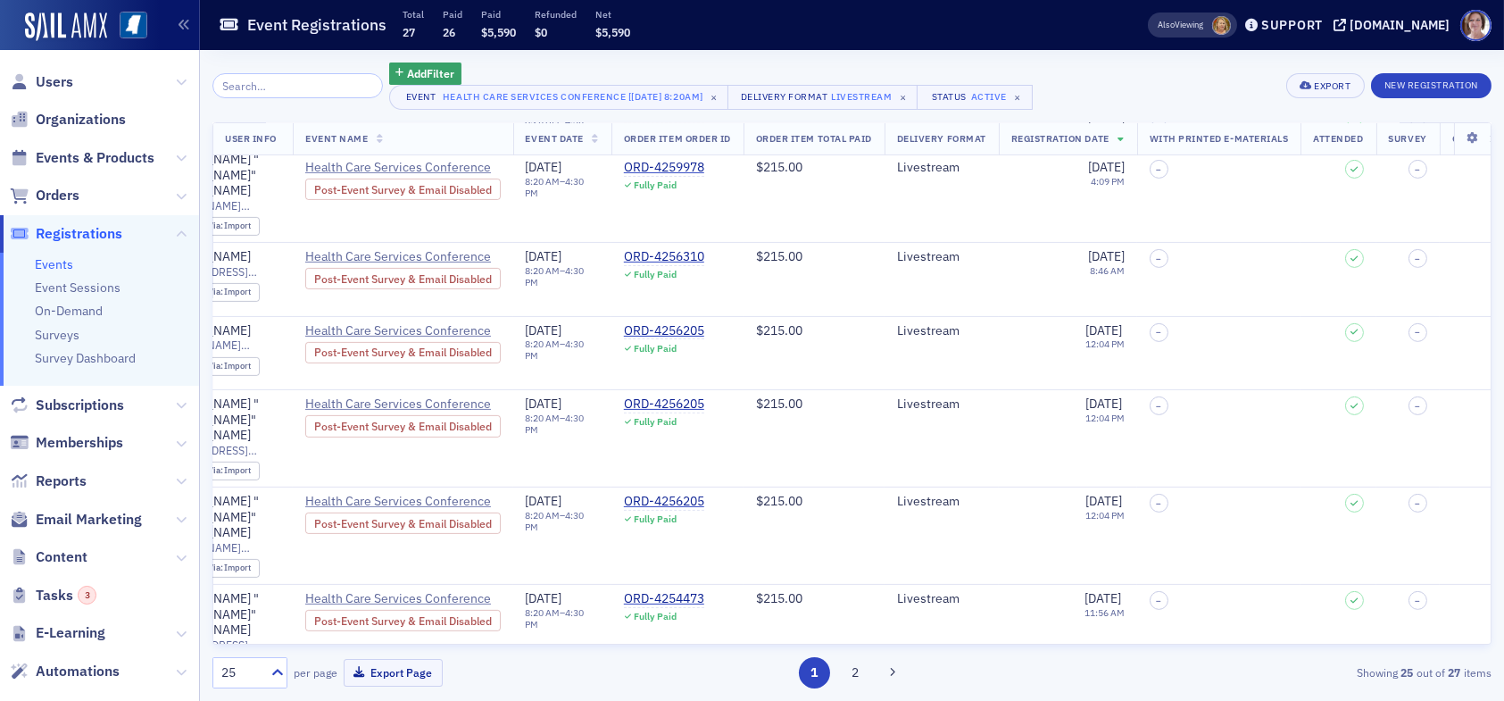
scroll to position [1412, 0]
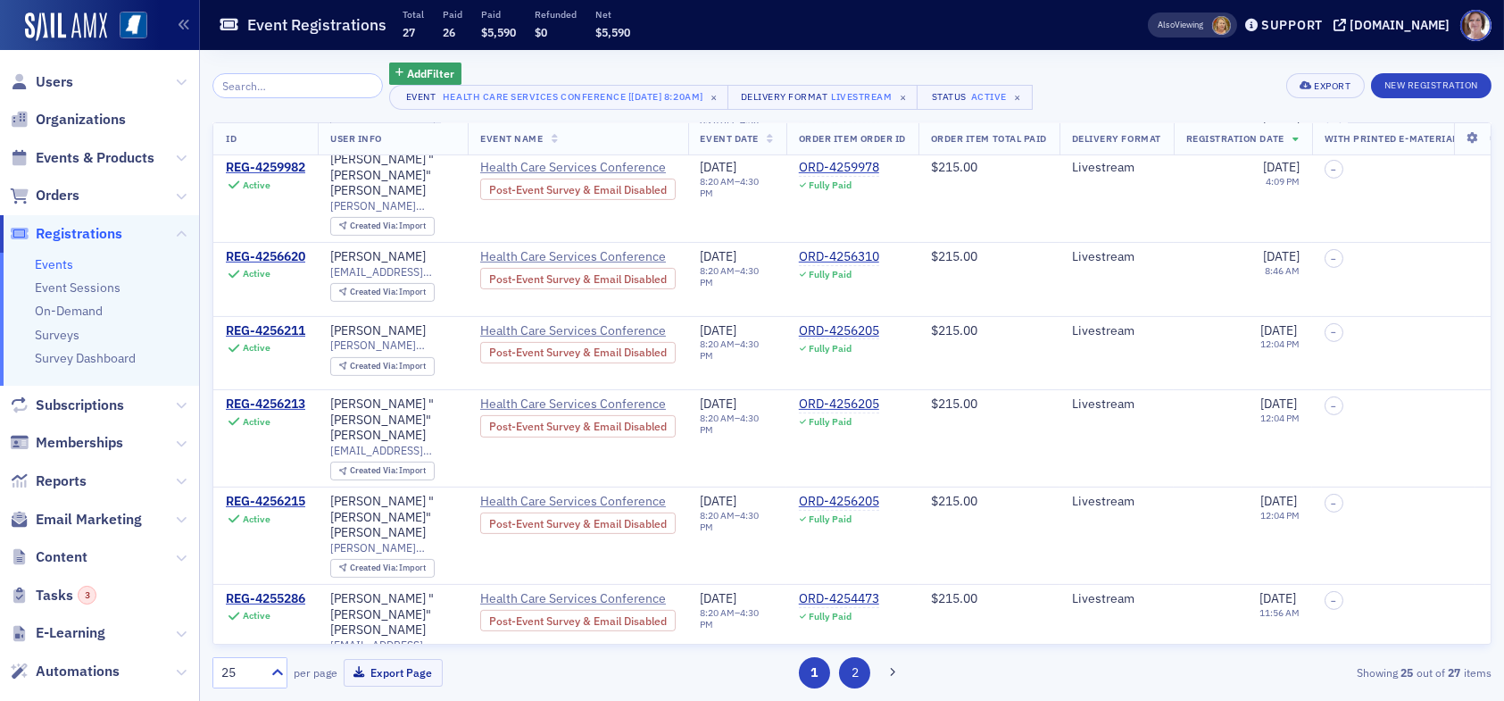
click at [855, 671] on button "2" at bounding box center [854, 672] width 31 height 31
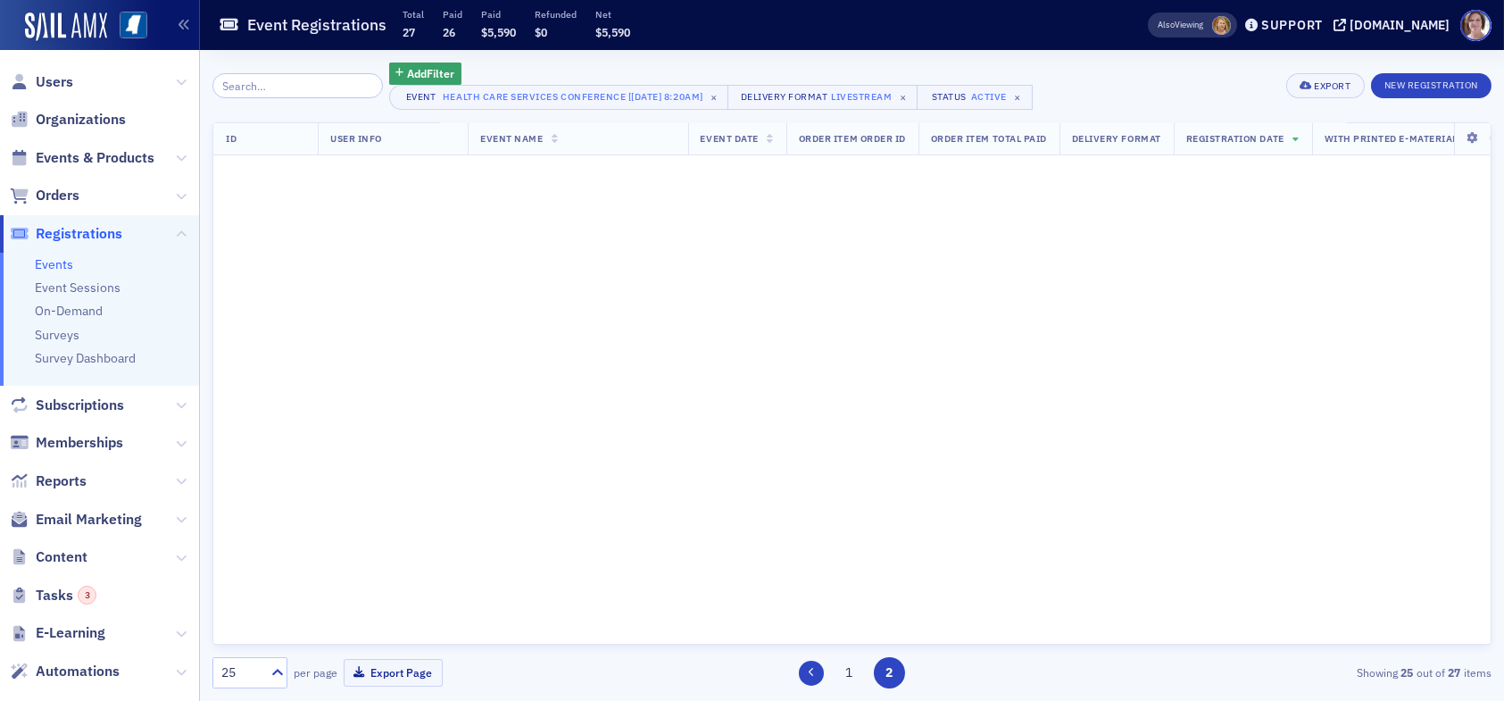
scroll to position [0, 0]
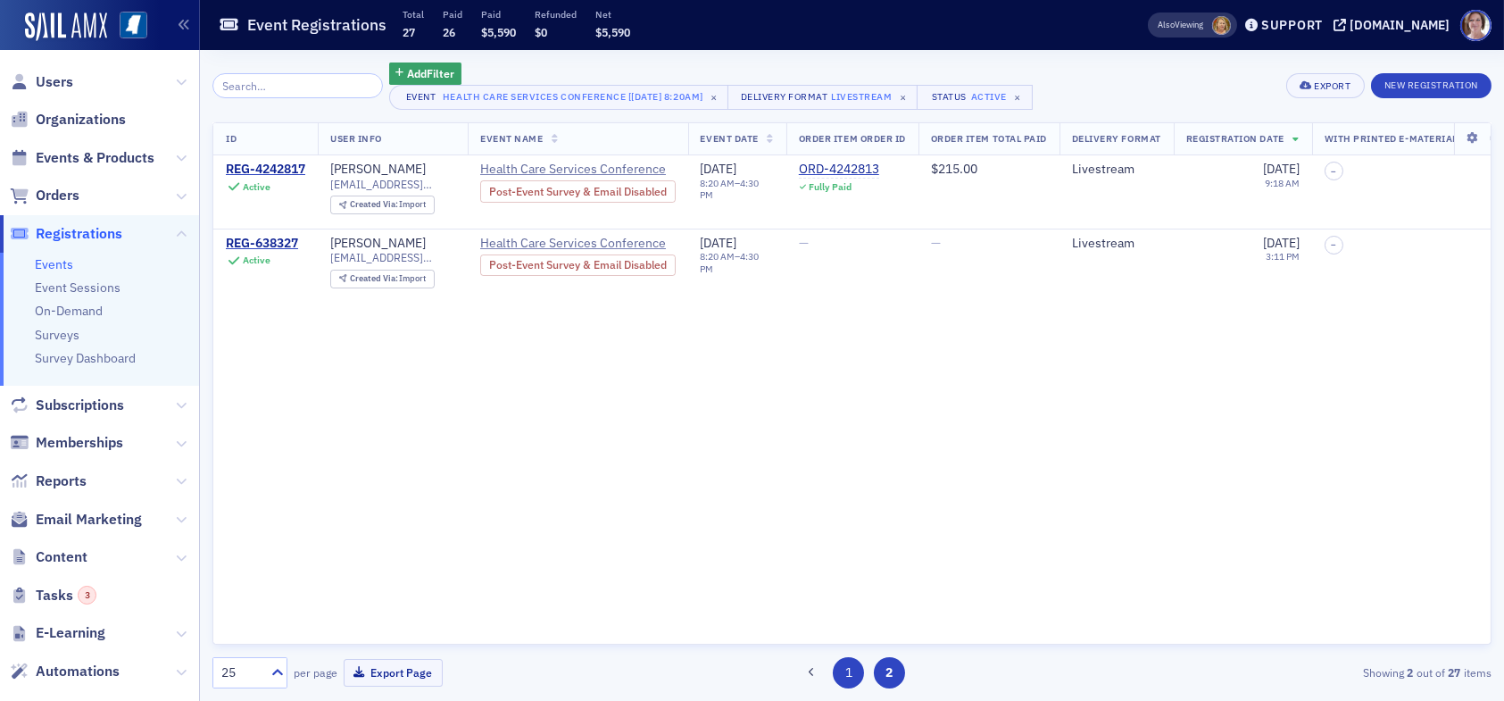
click at [846, 677] on button "1" at bounding box center [848, 672] width 31 height 31
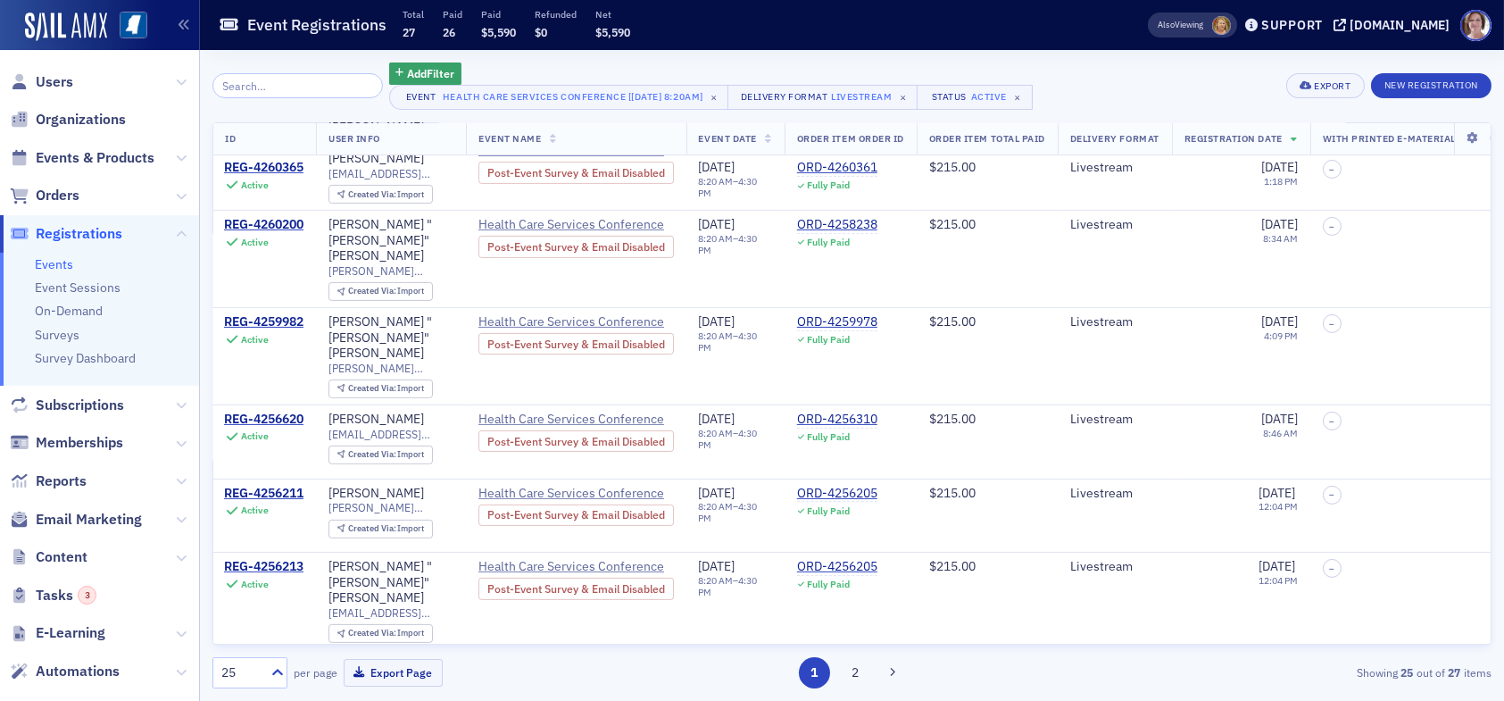
scroll to position [1249, 0]
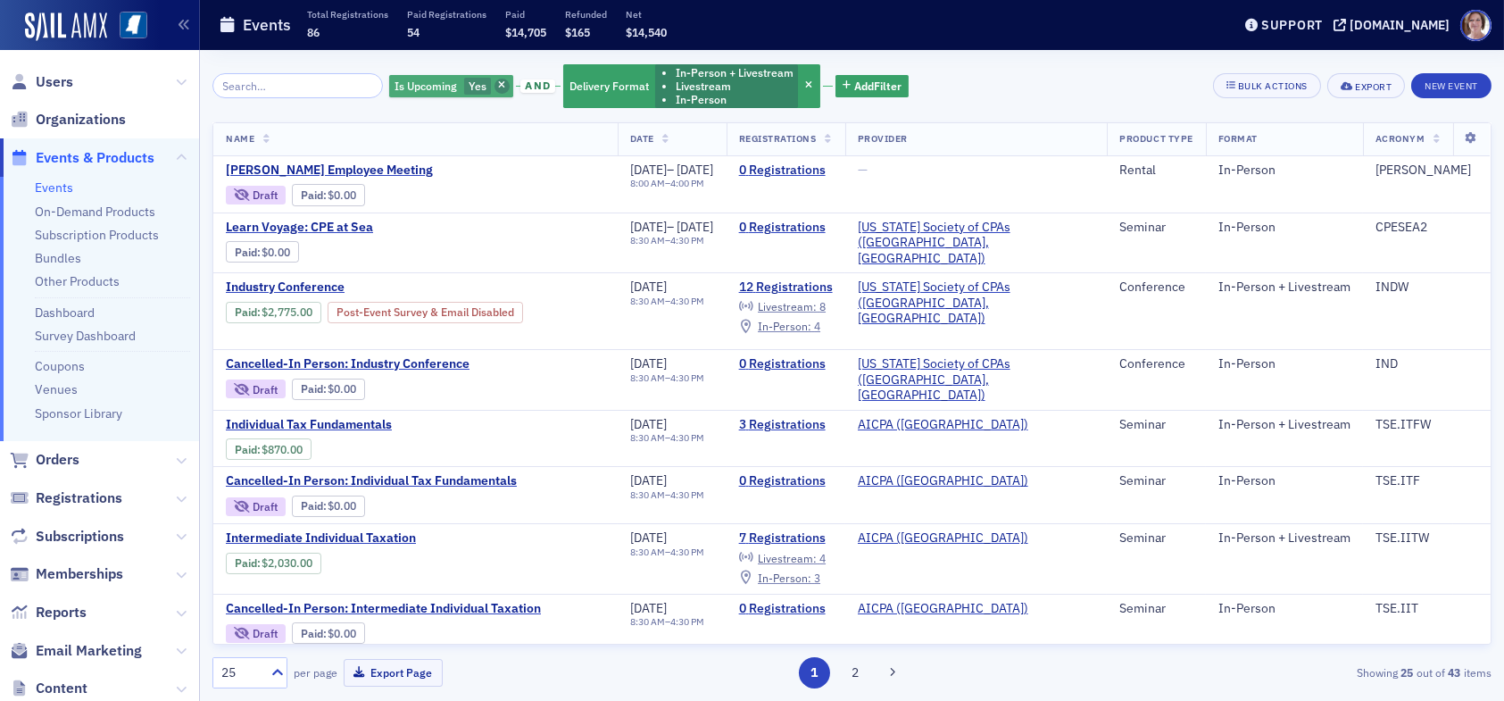
click at [498, 83] on icon "button" at bounding box center [501, 86] width 7 height 10
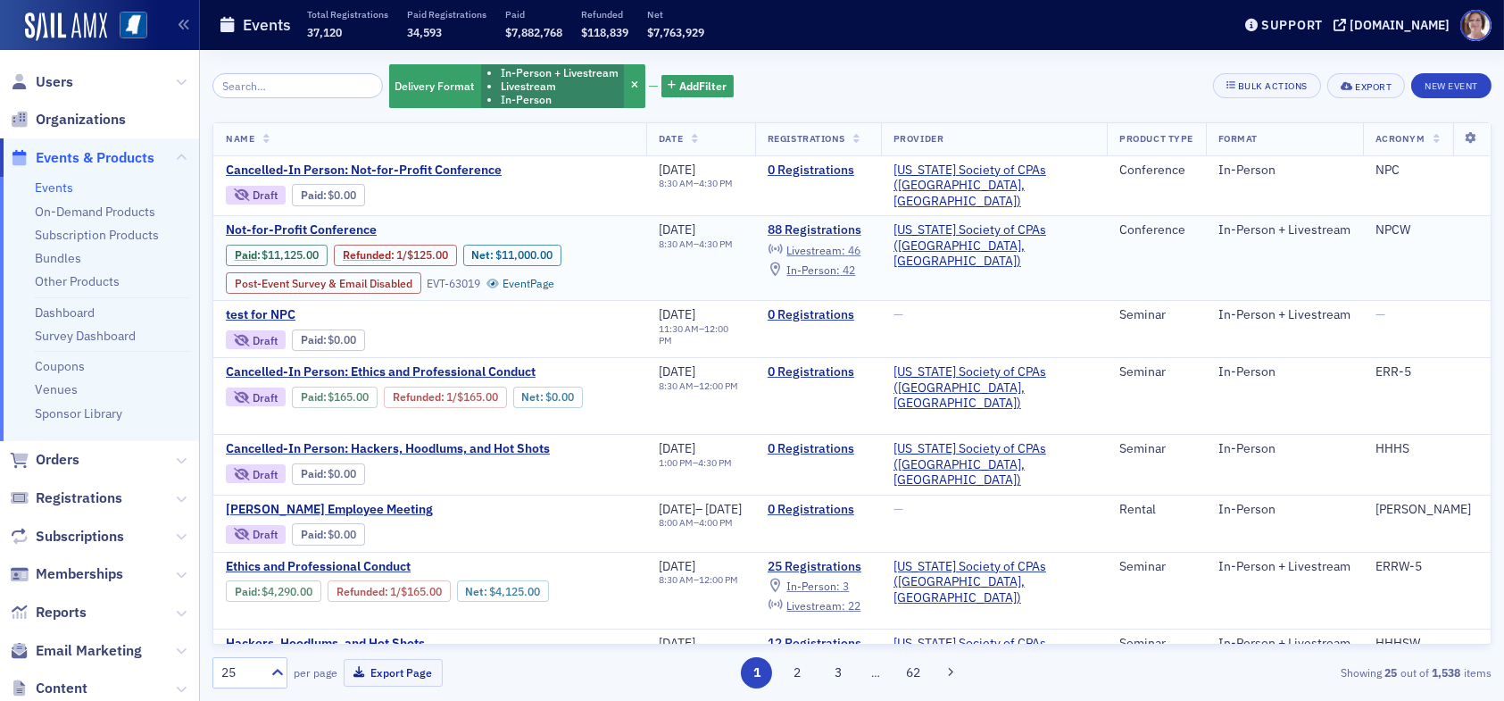
click at [868, 224] on link "88 Registrations" at bounding box center [818, 230] width 101 height 16
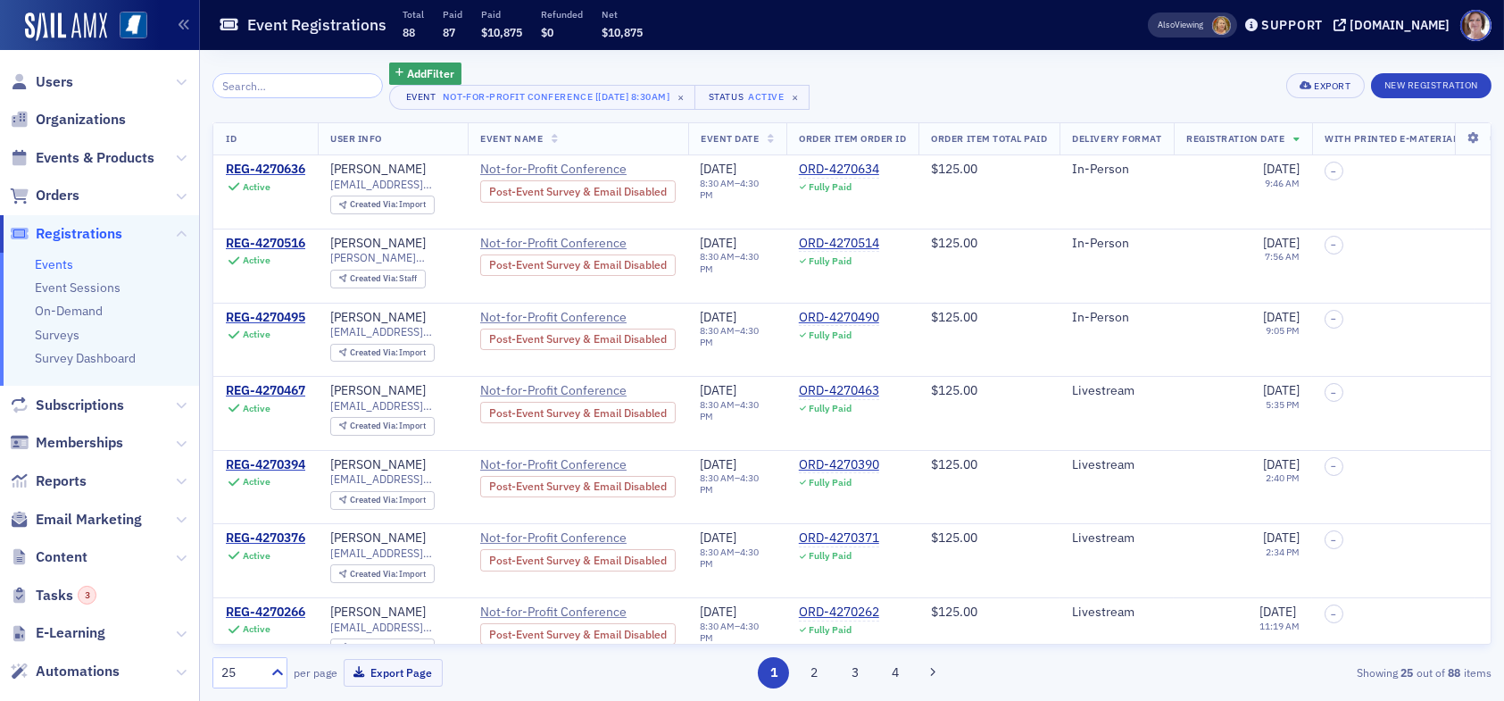
click at [305, 83] on input "search" at bounding box center [297, 85] width 170 height 25
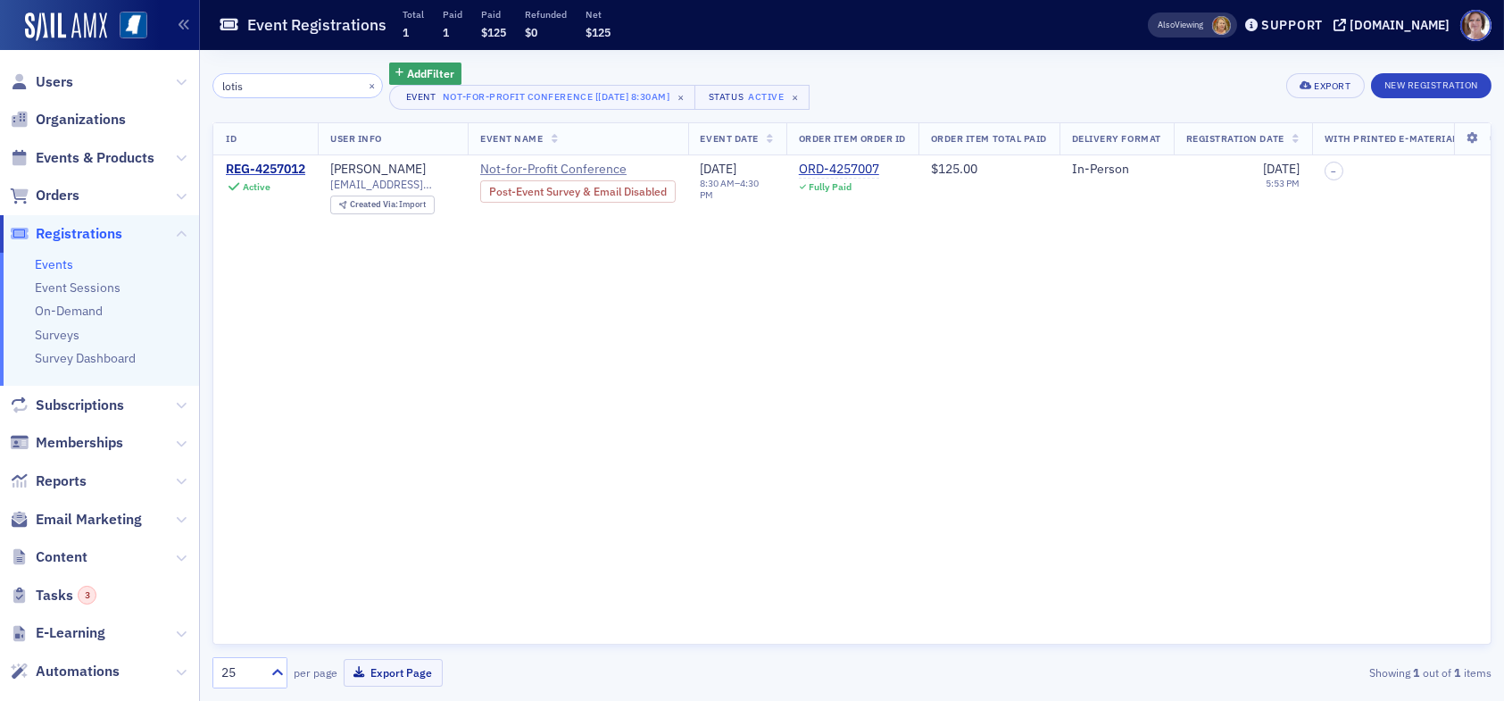
type input "lotis"
drag, startPoint x: 259, startPoint y: 87, endPoint x: 139, endPoint y: 72, distance: 120.5
click at [155, 83] on div "Users Organizations Events & Products Orders Registrations Events Event Session…" at bounding box center [752, 350] width 1504 height 701
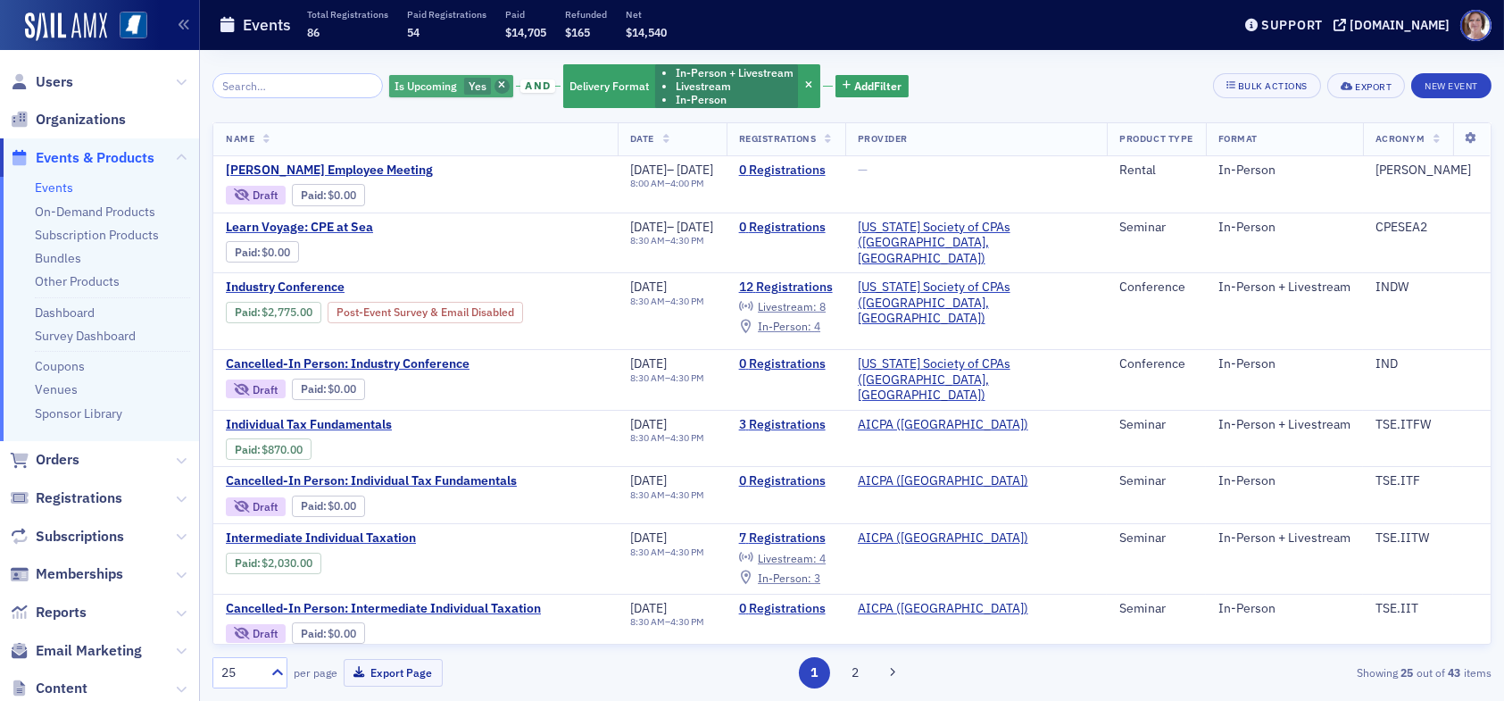
click at [494, 85] on span "button" at bounding box center [502, 87] width 16 height 16
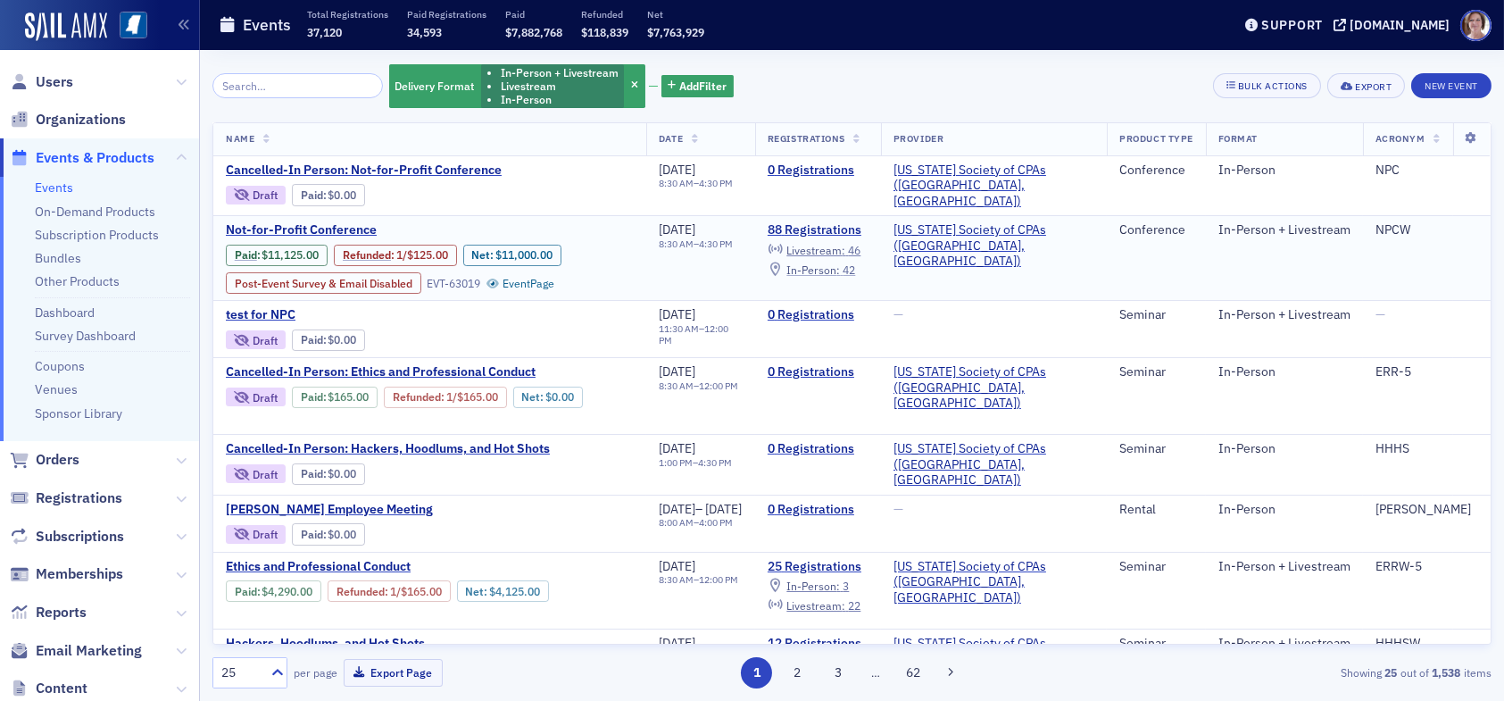
click at [840, 263] on span "In-Person :" at bounding box center [813, 269] width 54 height 14
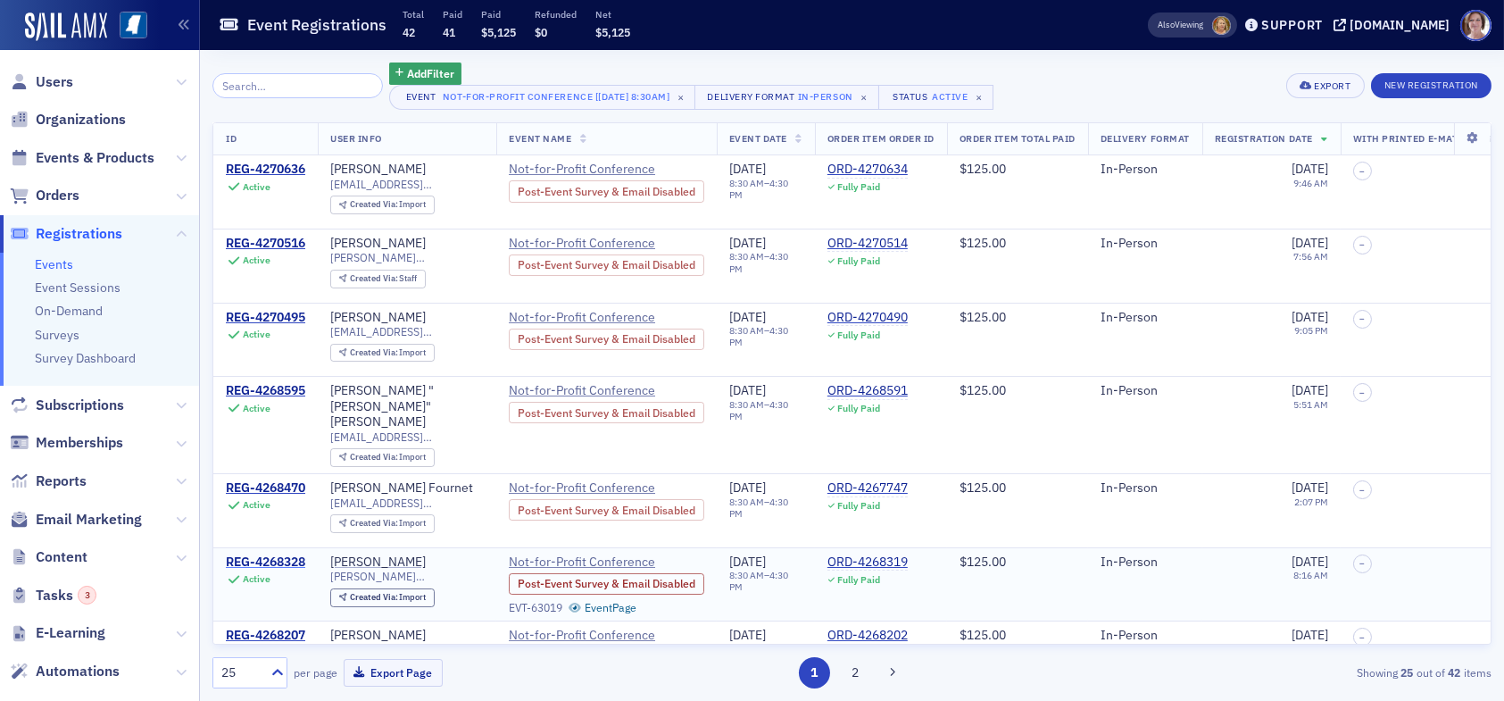
click at [271, 554] on div "REG-4268328" at bounding box center [265, 562] width 79 height 16
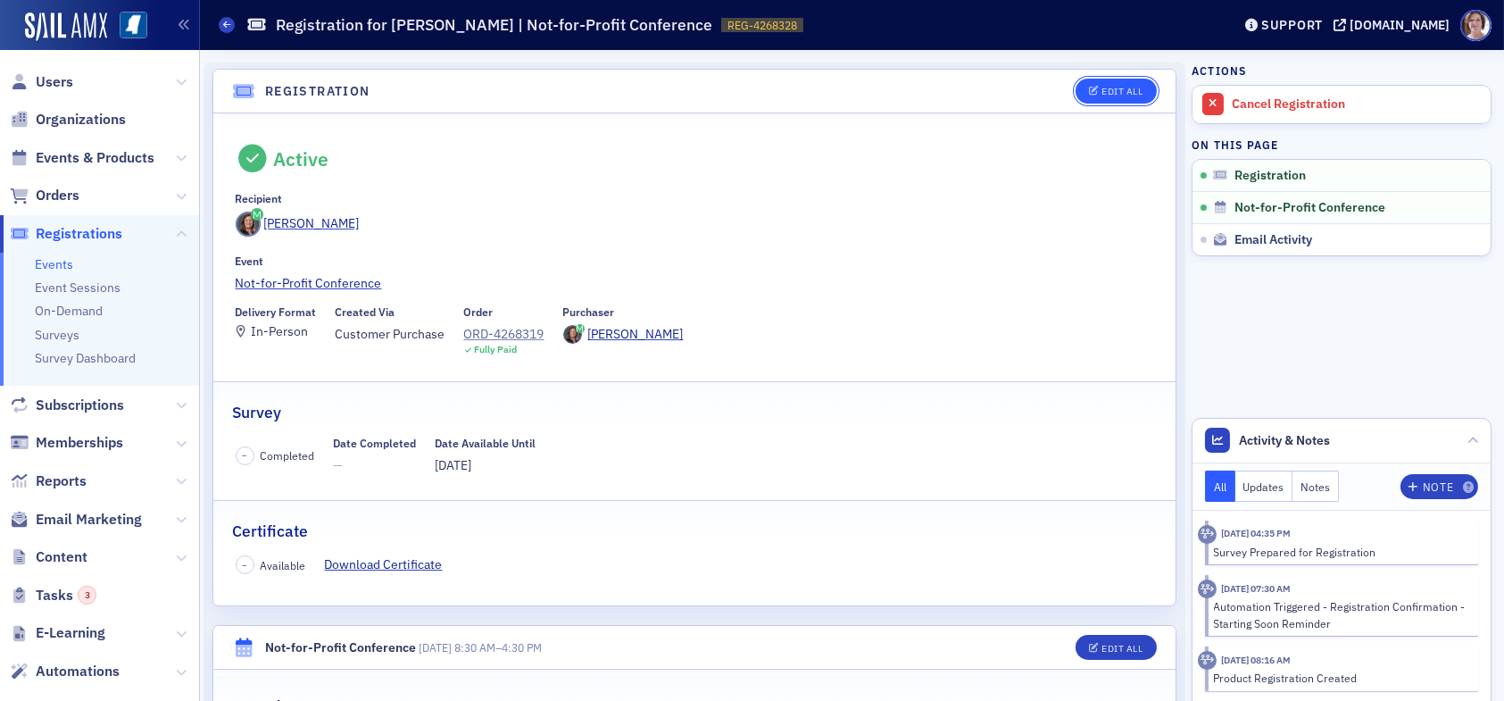
click at [1122, 89] on div "Edit All" at bounding box center [1121, 92] width 41 height 10
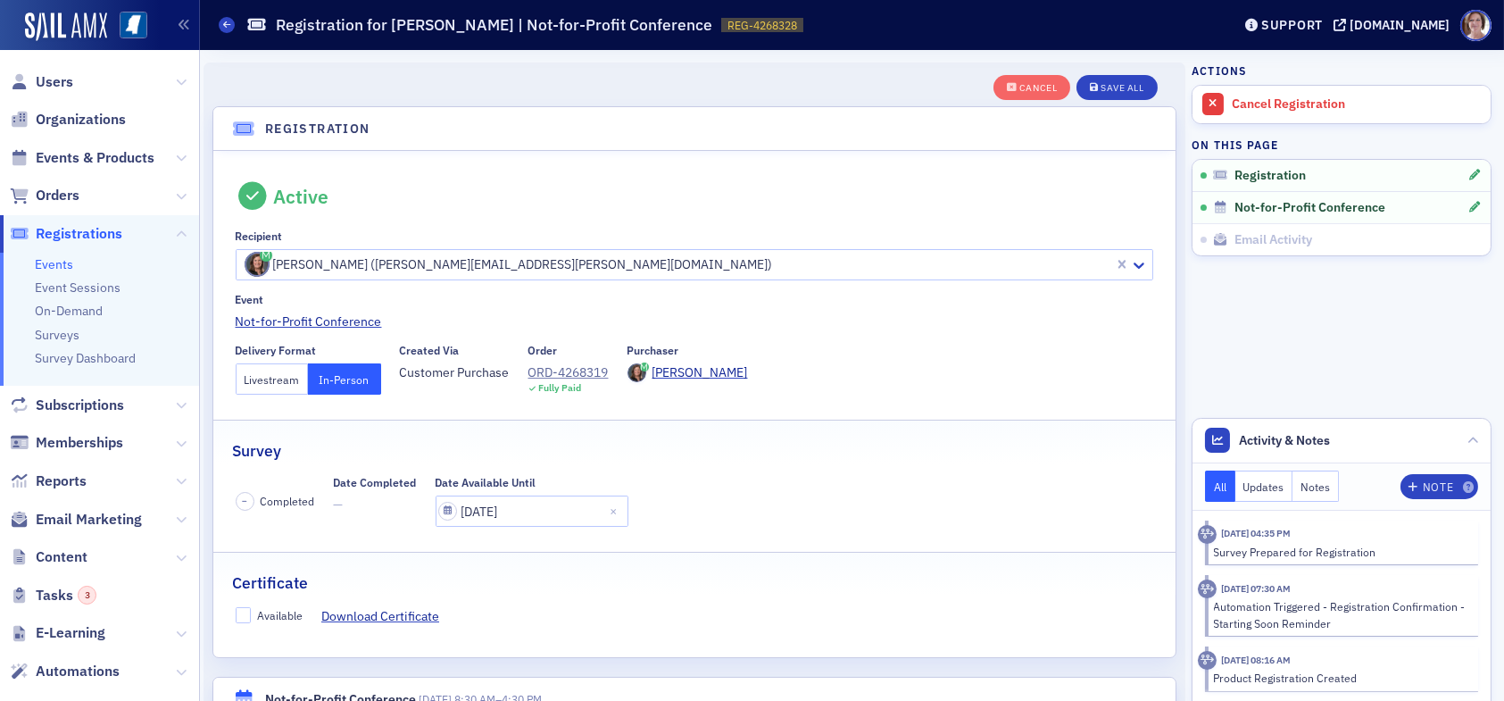
scroll to position [46, 0]
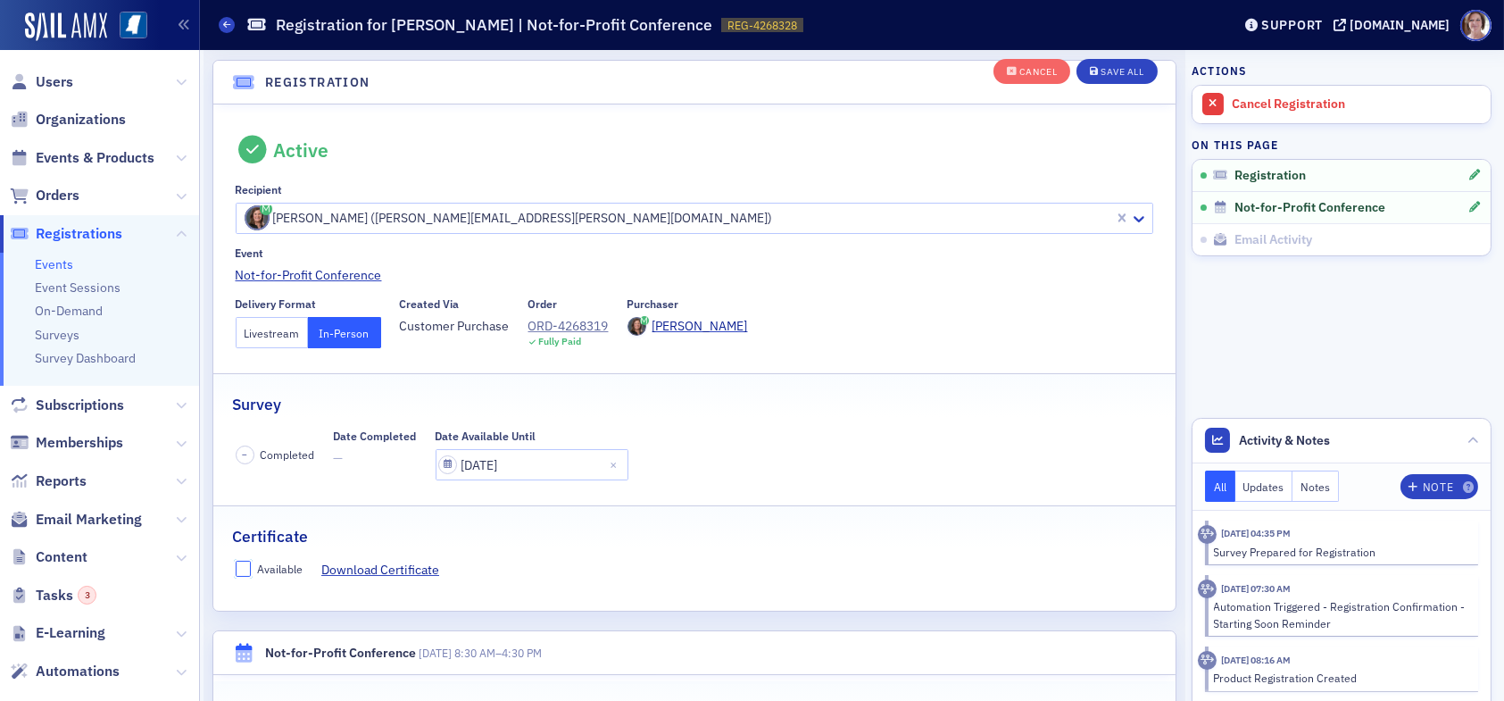
click at [247, 566] on input "Available" at bounding box center [244, 568] width 16 height 16
checkbox input "true"
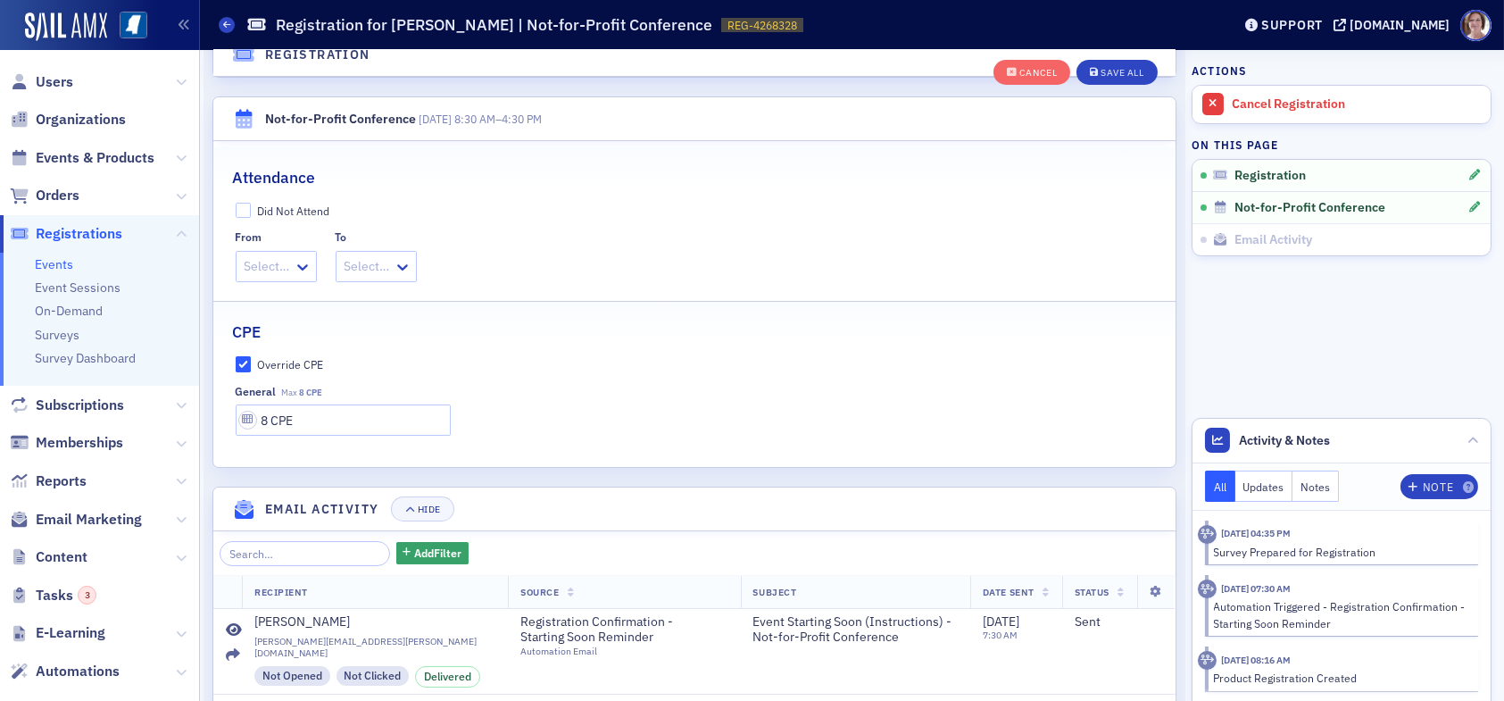
scroll to position [582, 0]
click at [266, 419] on input "8 CPE" at bounding box center [343, 417] width 215 height 31
type input "9.5 CPE"
click at [1118, 72] on div "Save All" at bounding box center [1121, 73] width 43 height 10
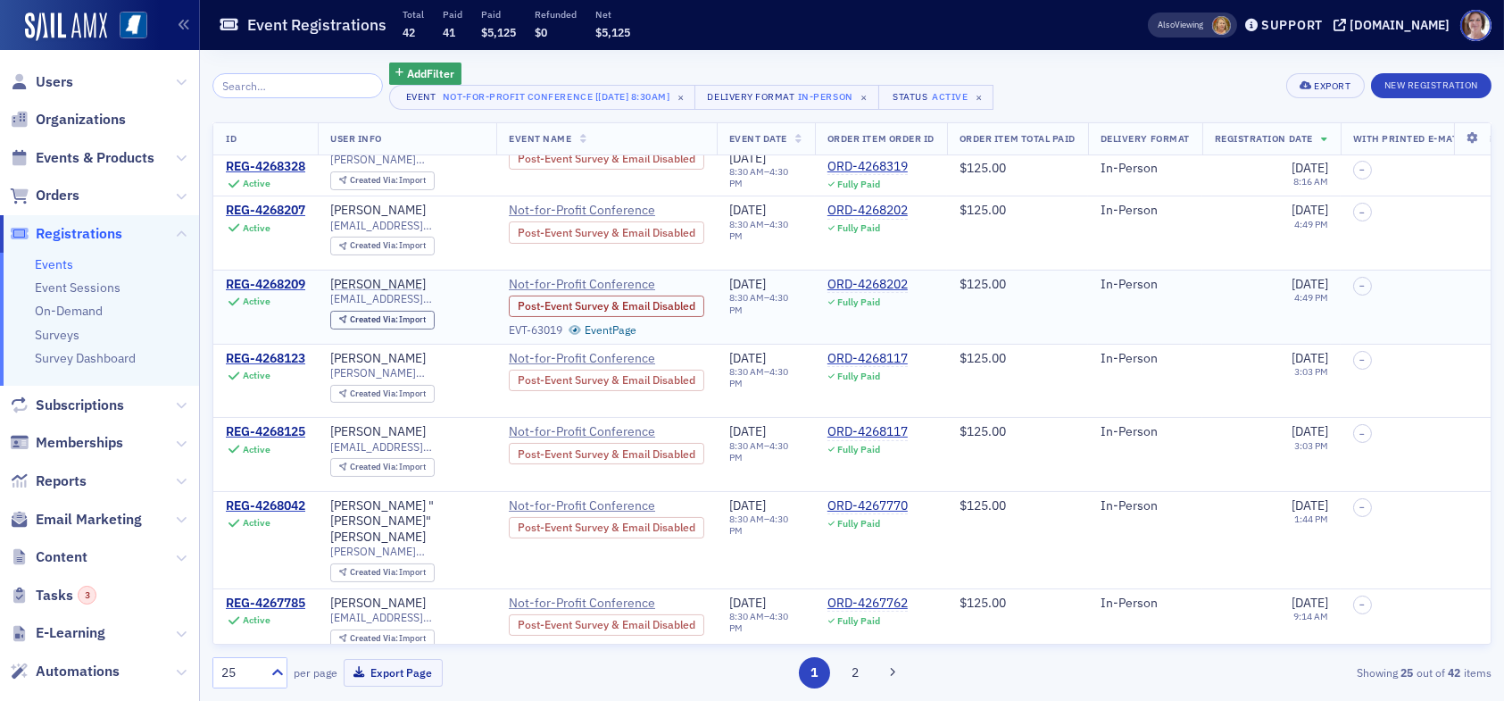
scroll to position [446, 0]
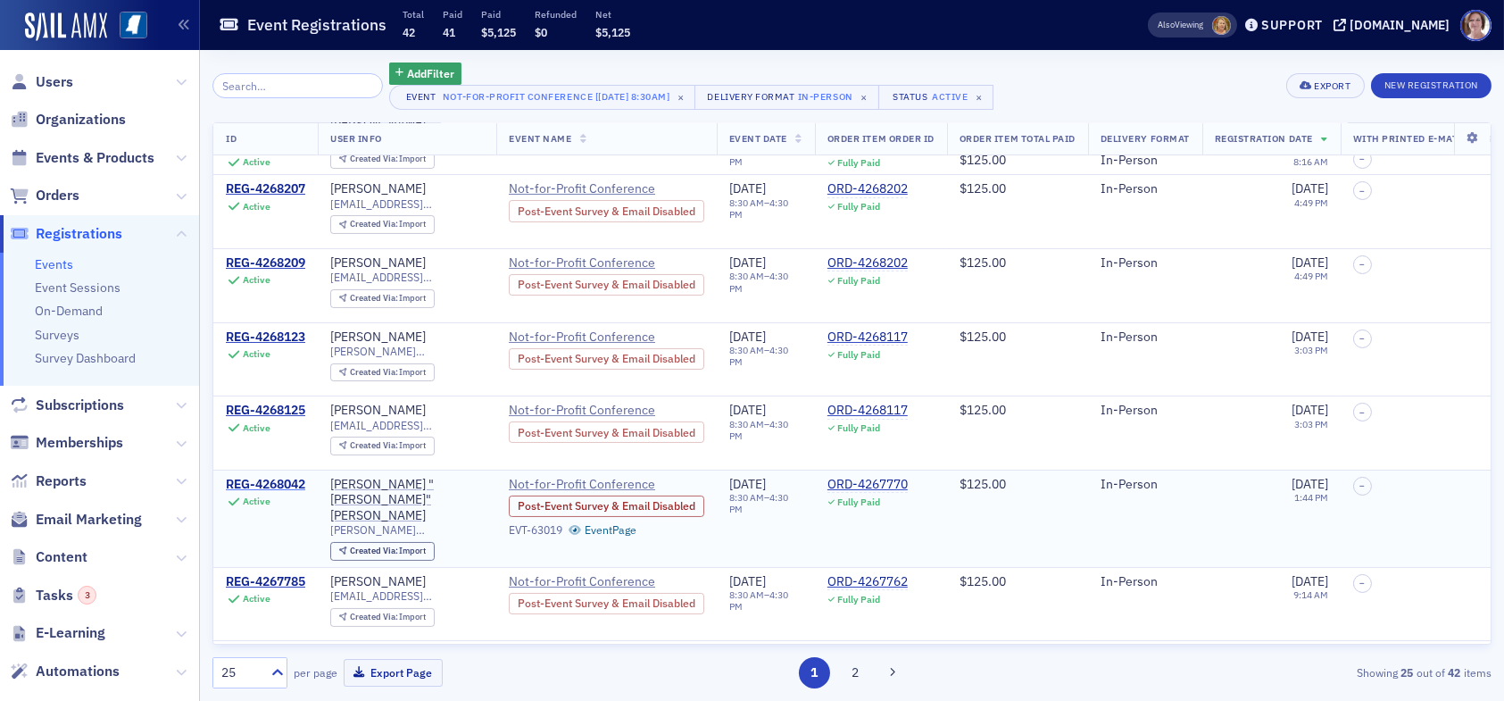
click at [273, 477] on div "REG-4268042" at bounding box center [265, 485] width 79 height 16
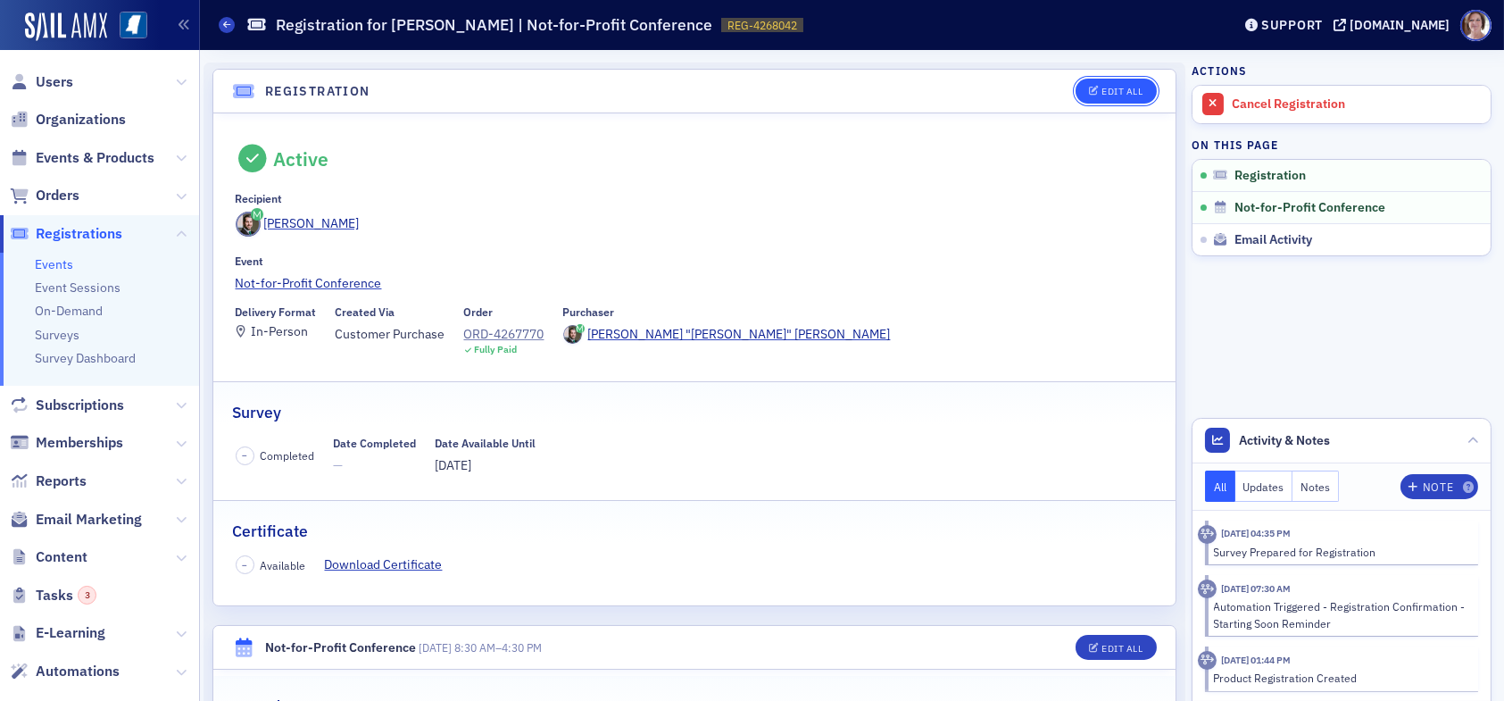
click at [1116, 90] on div "Edit All" at bounding box center [1121, 92] width 41 height 10
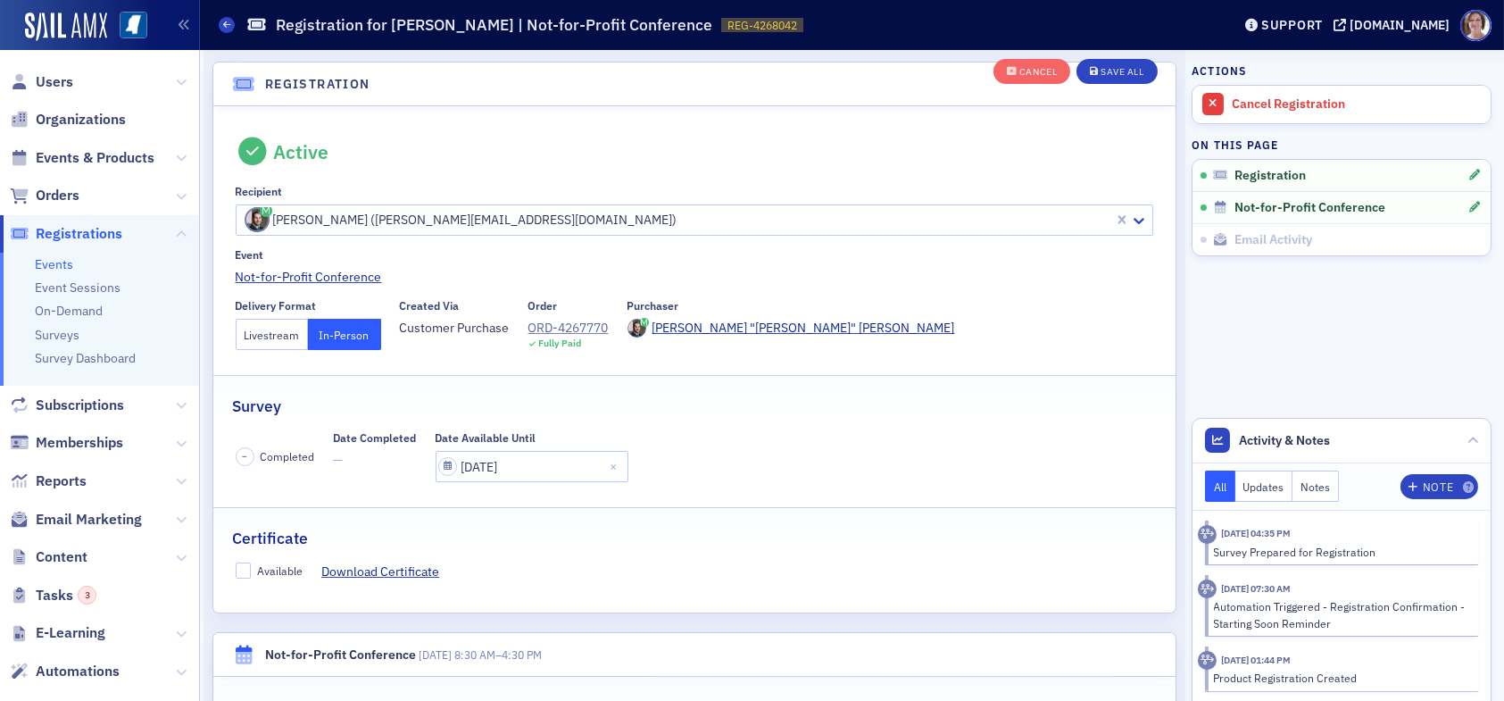
scroll to position [46, 0]
click at [243, 564] on input "Available" at bounding box center [244, 568] width 16 height 16
checkbox input "true"
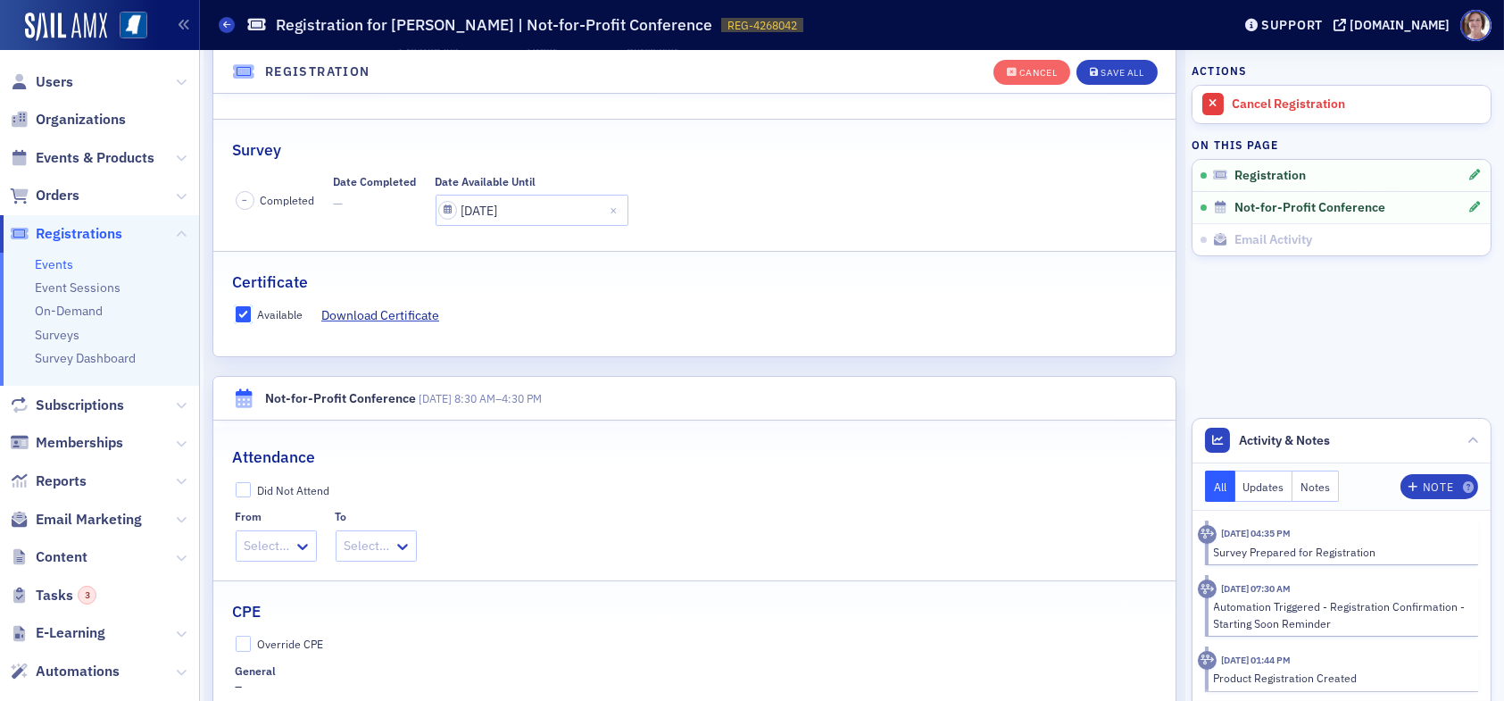
scroll to position [403, 0]
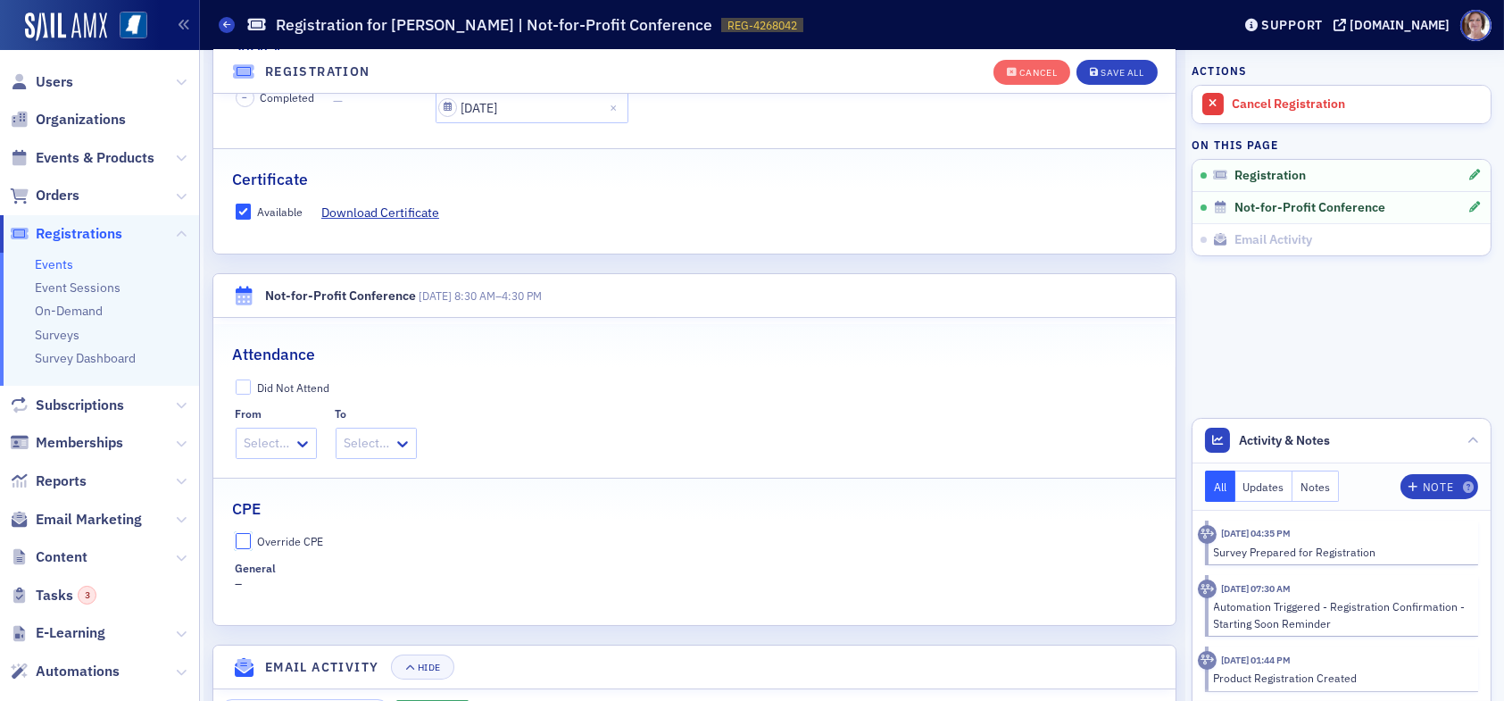
drag, startPoint x: 240, startPoint y: 544, endPoint x: 253, endPoint y: 552, distance: 15.2
click at [243, 544] on input "Override CPE" at bounding box center [244, 541] width 16 height 16
checkbox input "true"
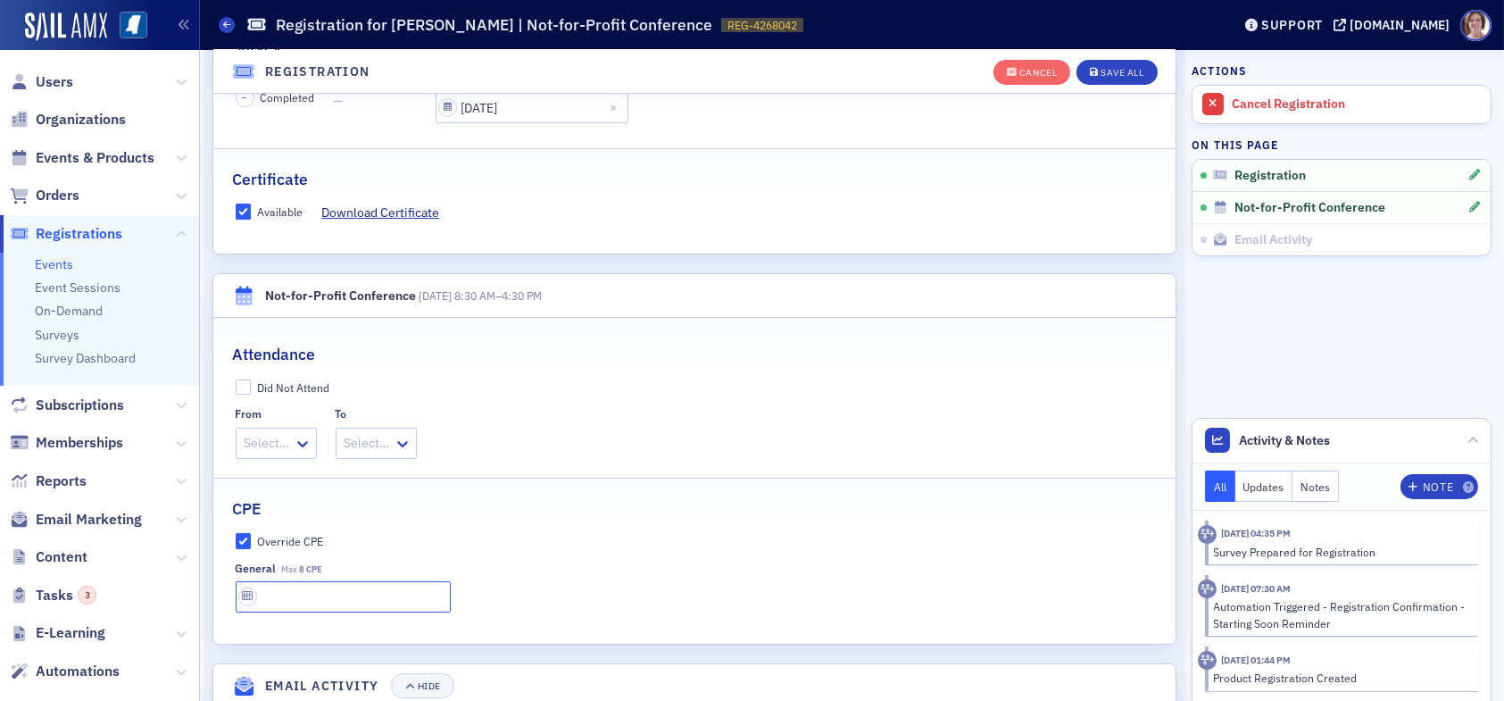
click at [287, 593] on input "text" at bounding box center [343, 596] width 215 height 31
type input "11 CPE"
click at [1112, 69] on div "Save All" at bounding box center [1121, 73] width 43 height 10
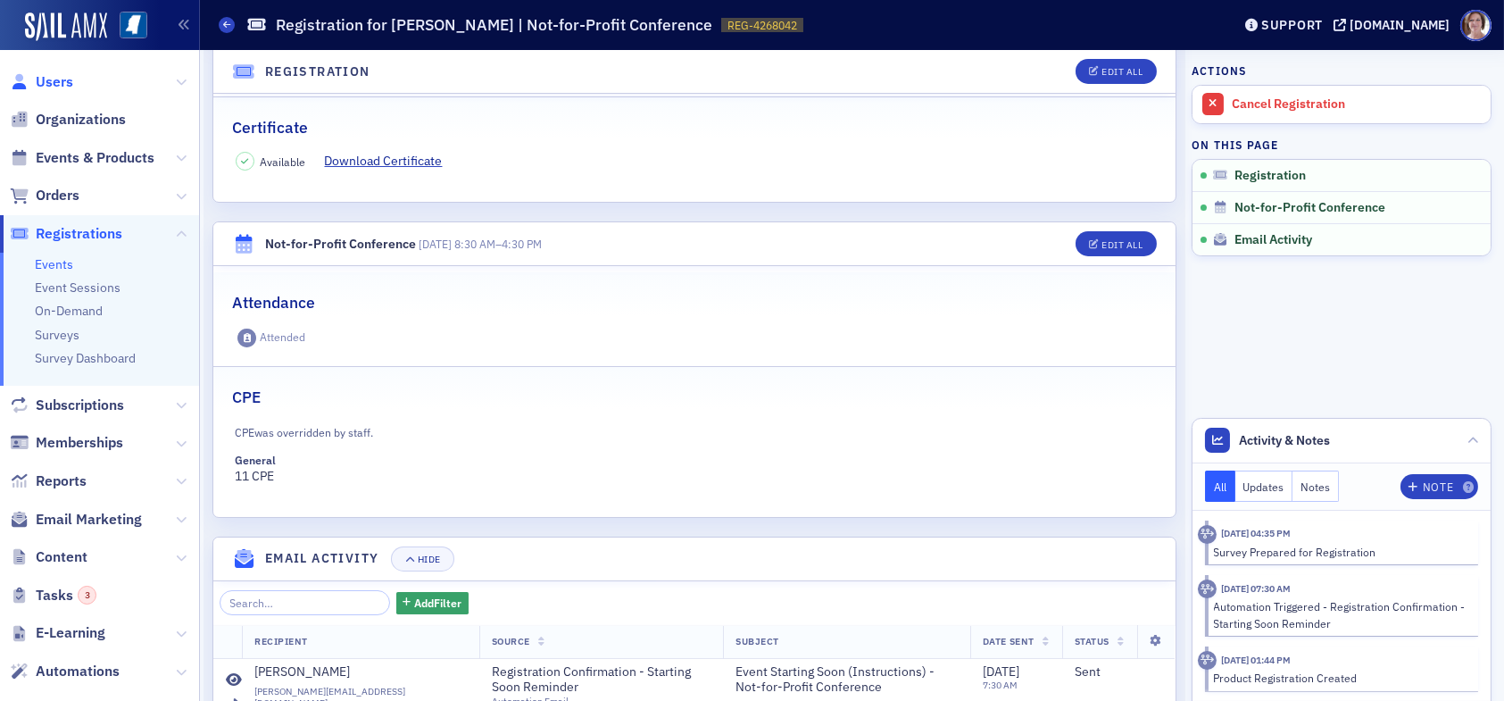
click at [52, 81] on span "Users" at bounding box center [54, 82] width 37 height 20
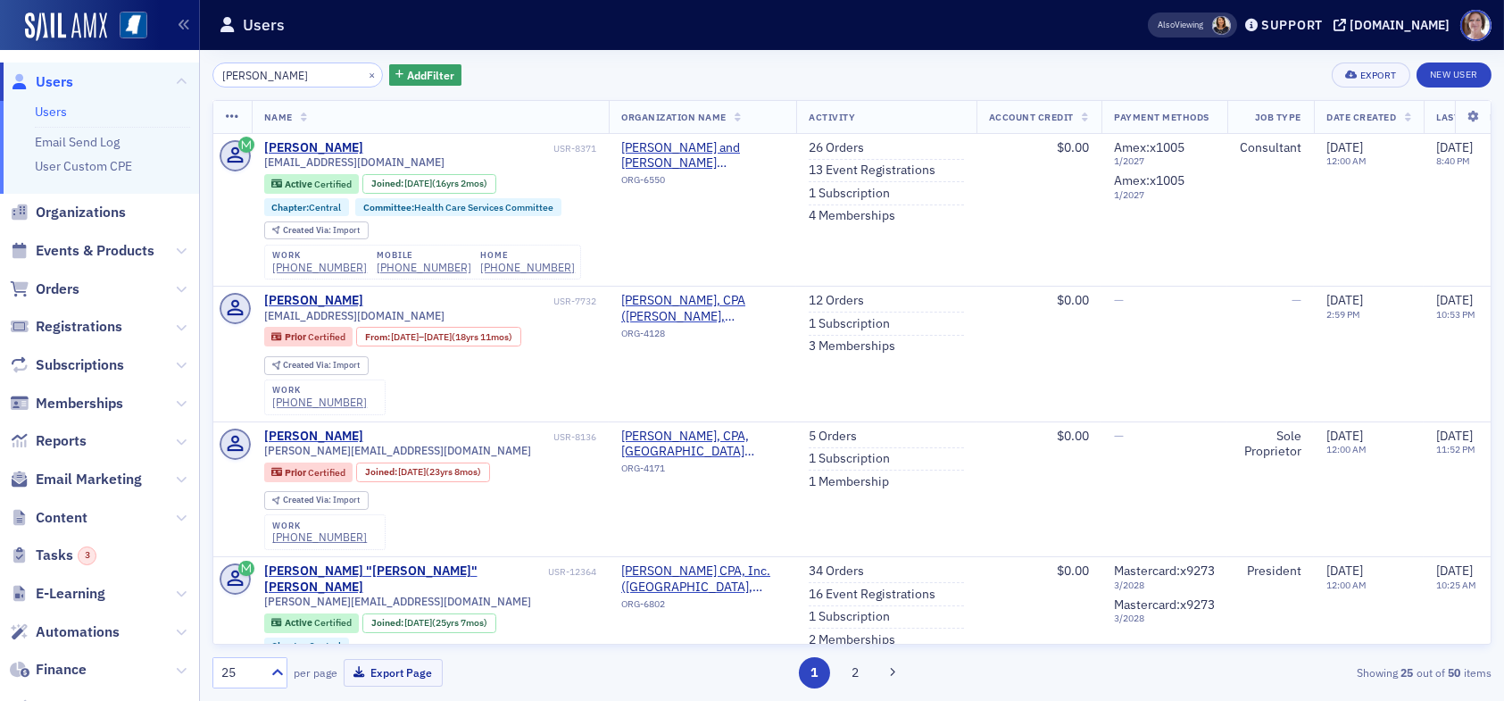
drag, startPoint x: 289, startPoint y: 76, endPoint x: 0, endPoint y: 62, distance: 289.5
click at [5, 63] on div "Users Users Email Send Log User Custom CPE Organizations Events & Products Orde…" at bounding box center [752, 350] width 1504 height 701
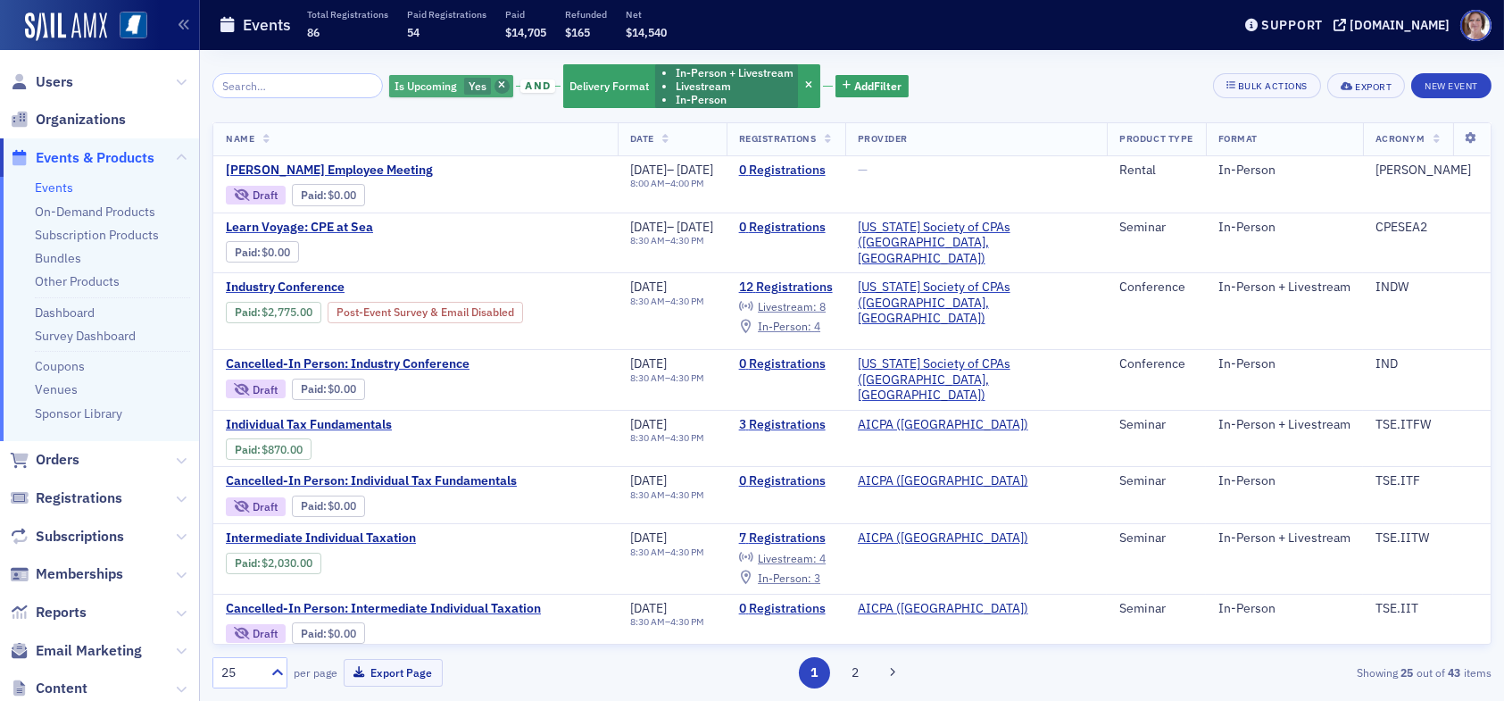
click at [494, 84] on span "button" at bounding box center [502, 87] width 16 height 16
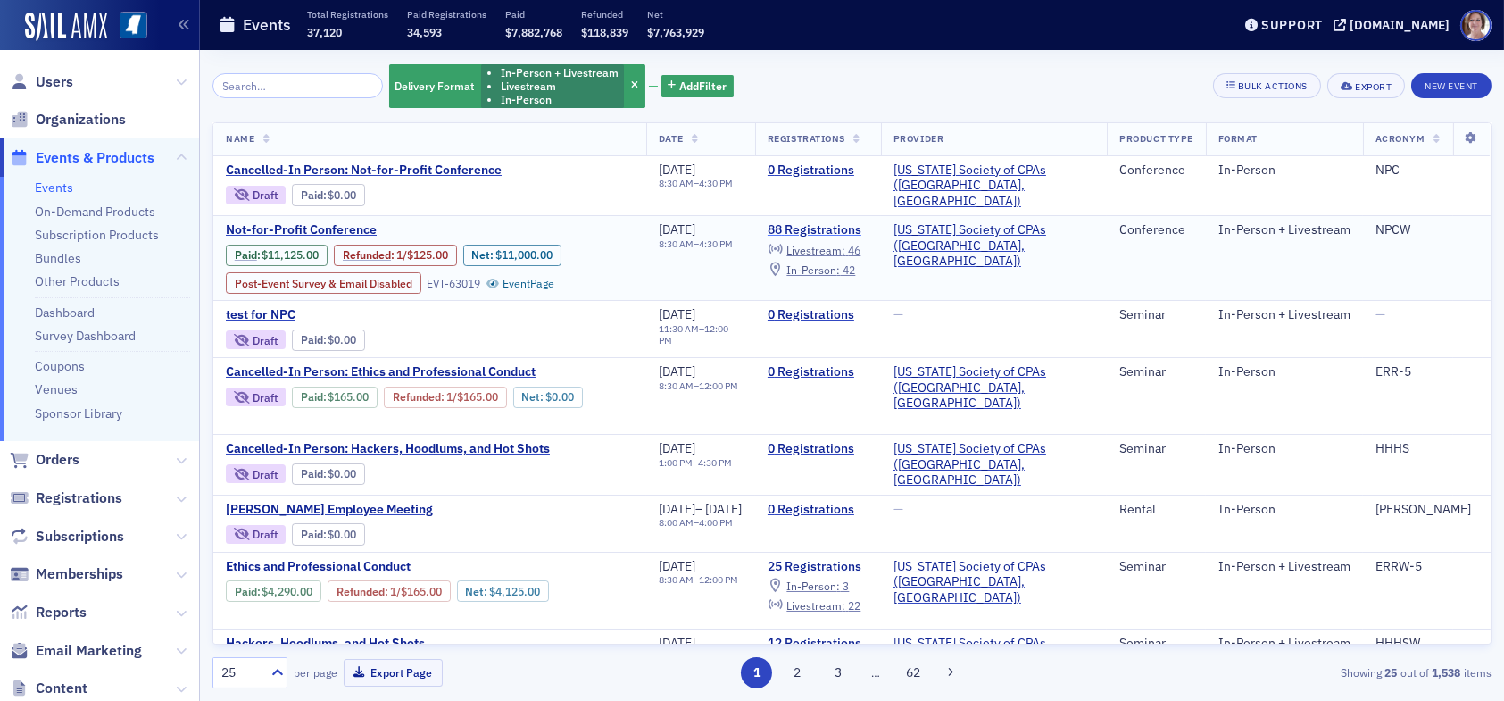
click at [860, 225] on link "88 Registrations" at bounding box center [818, 230] width 101 height 16
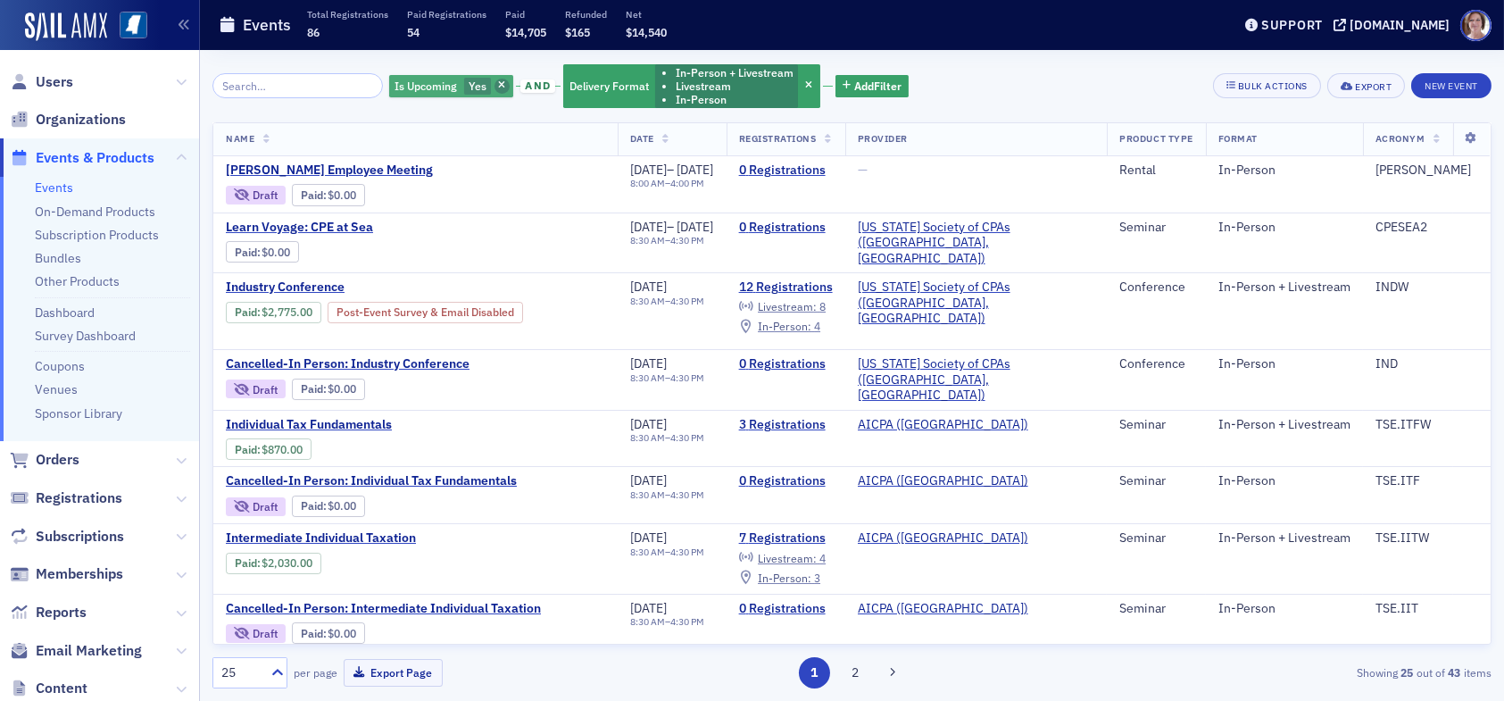
click at [498, 81] on icon "button" at bounding box center [501, 86] width 7 height 10
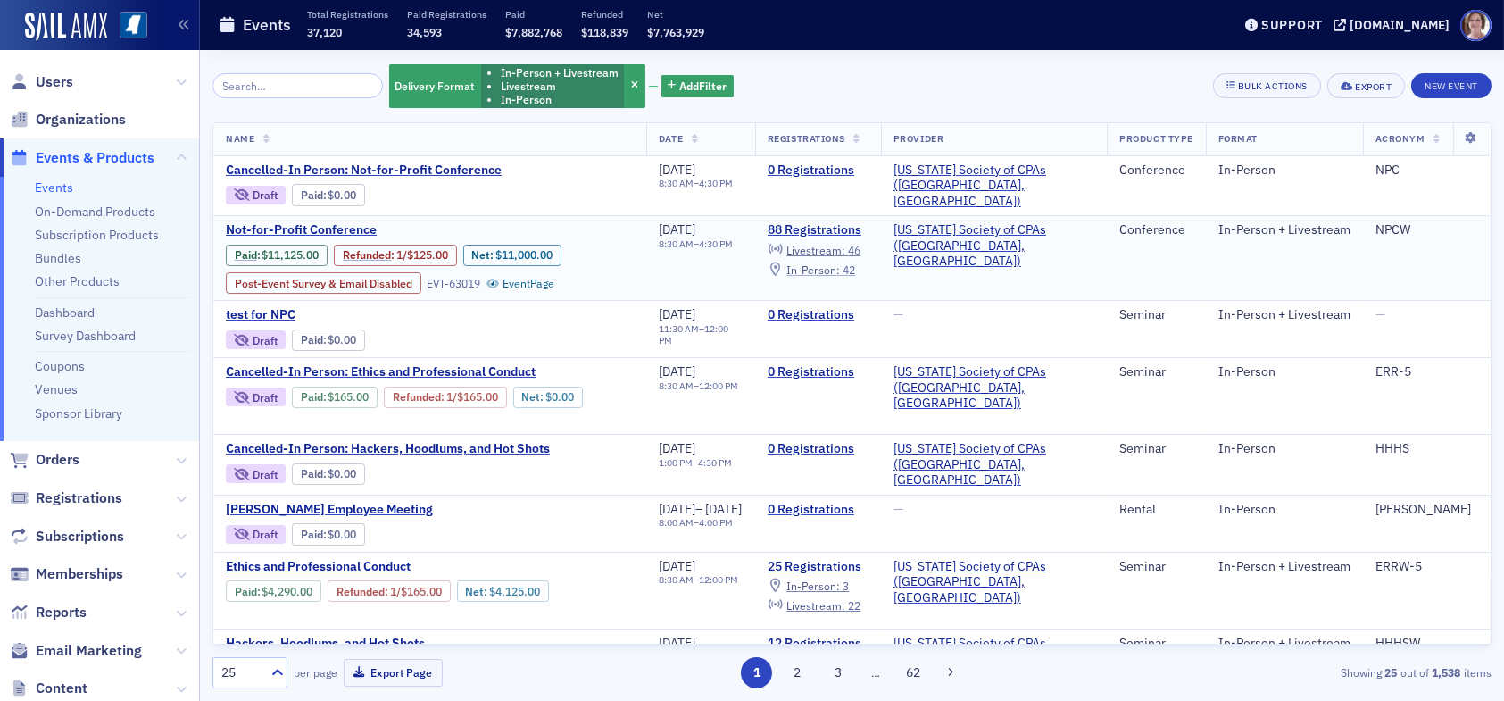
click at [855, 263] on span "42" at bounding box center [848, 269] width 12 height 14
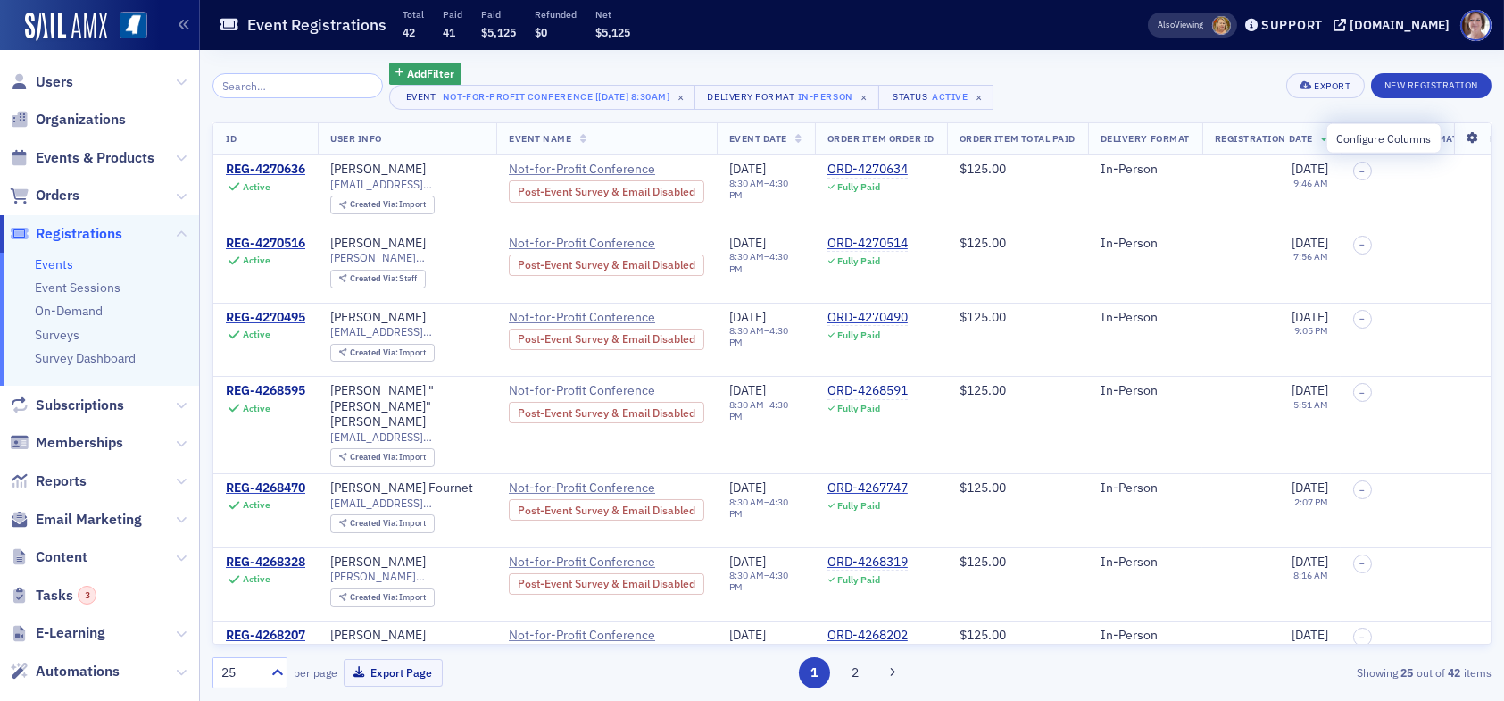
click at [1460, 139] on icon at bounding box center [1472, 138] width 37 height 11
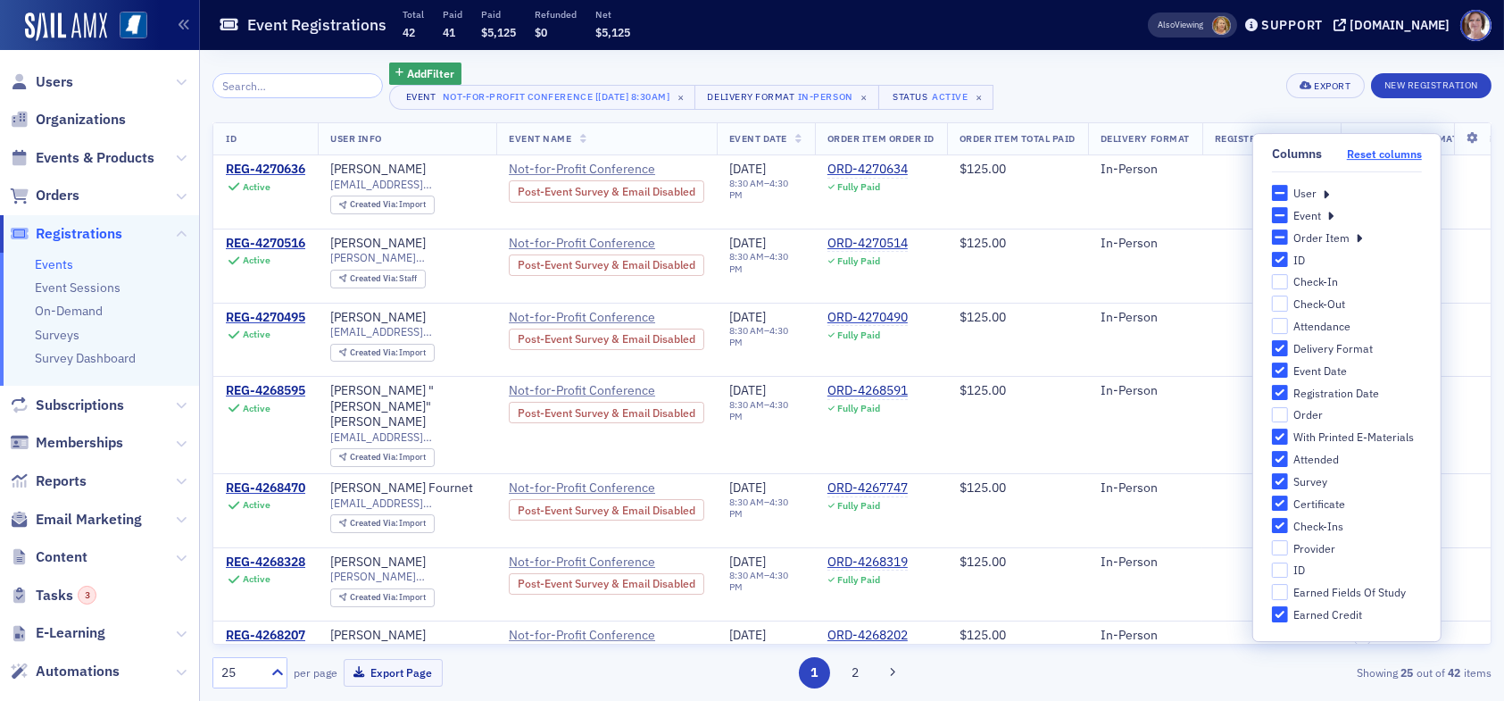
click at [1391, 151] on button "Reset columns" at bounding box center [1384, 153] width 75 height 13
click at [1330, 187] on div "User" at bounding box center [1347, 193] width 150 height 16
click at [1324, 185] on icon at bounding box center [1326, 193] width 6 height 16
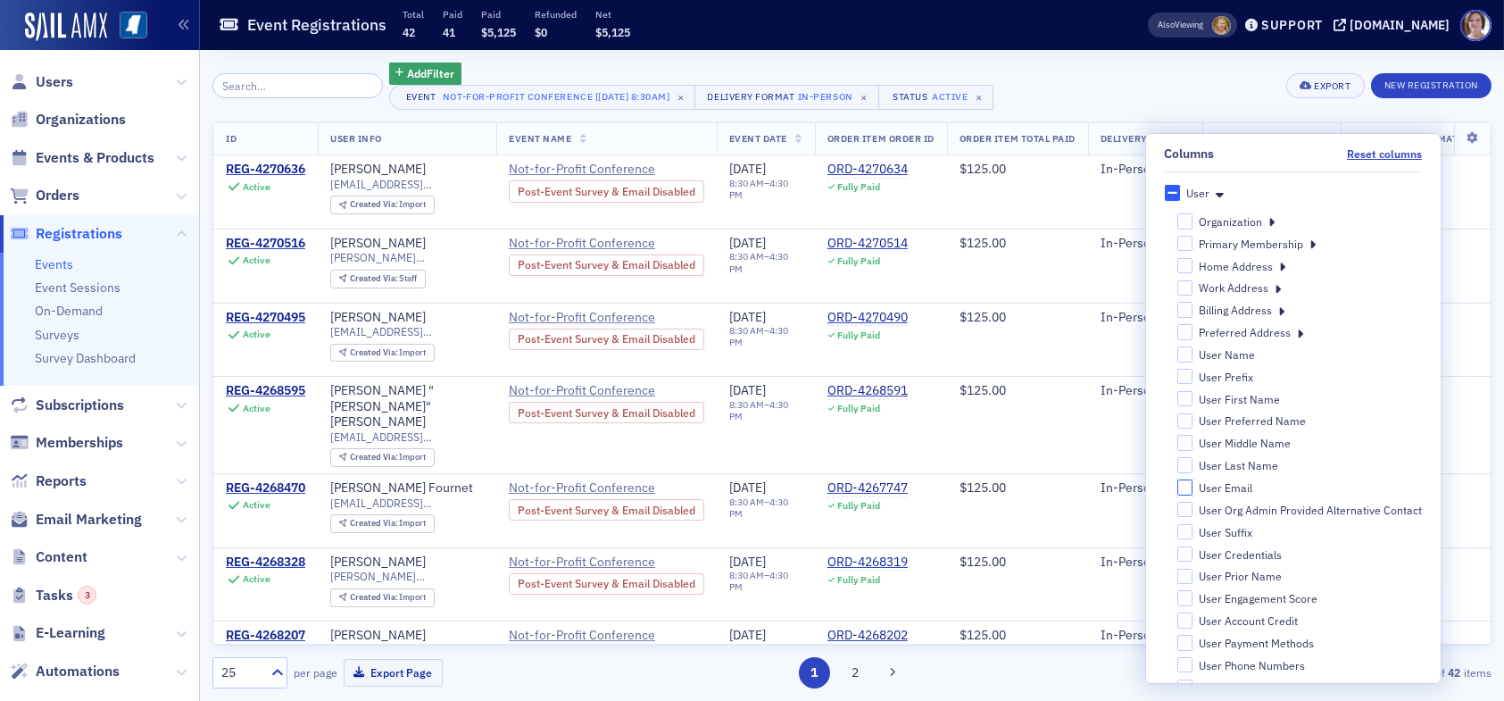
click at [1178, 484] on input "User Email" at bounding box center [1184, 487] width 16 height 16
checkbox input "true"
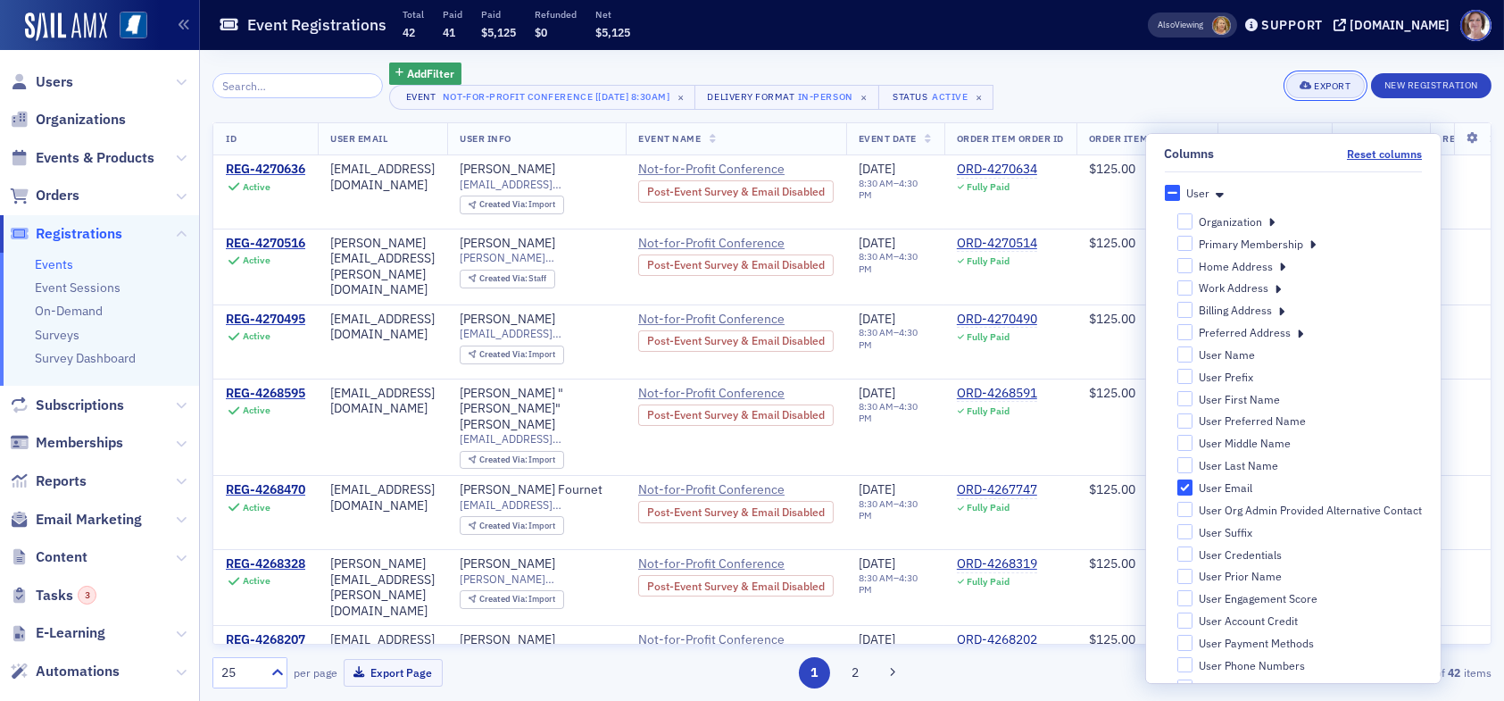
click at [1327, 84] on div "Export" at bounding box center [1332, 86] width 37 height 10
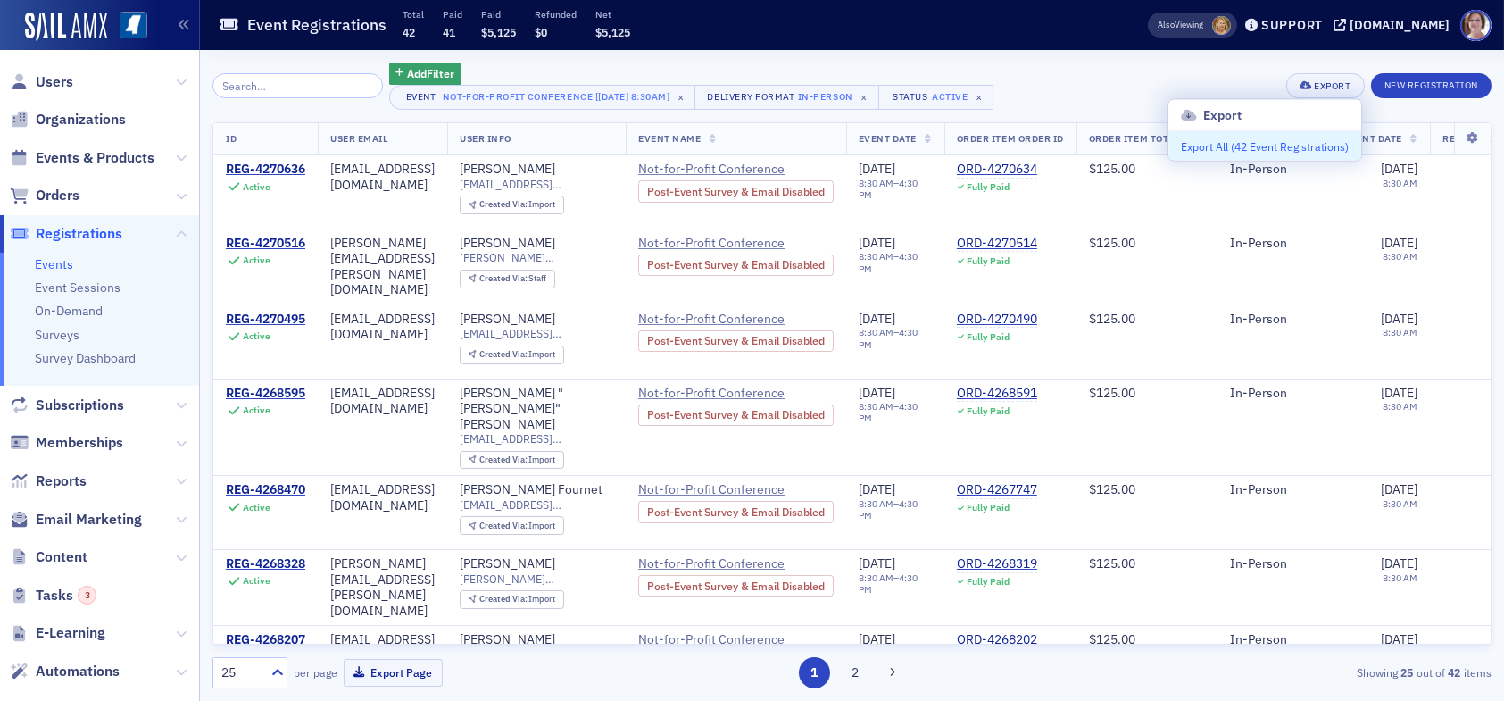
click at [1286, 146] on button "Export All ( 42 Event Registrations )" at bounding box center [1264, 146] width 193 height 29
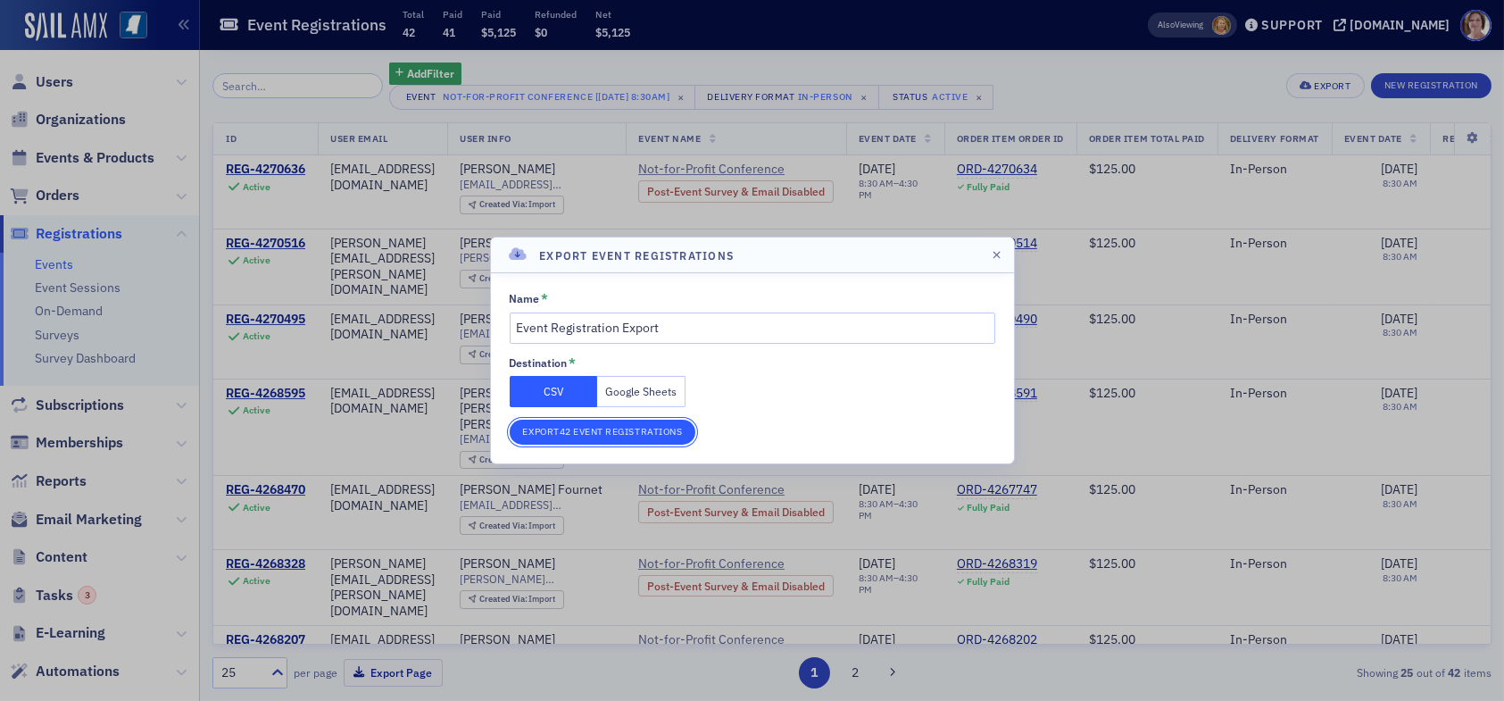
click at [600, 427] on button "Export 42 Event Registrations" at bounding box center [603, 431] width 187 height 25
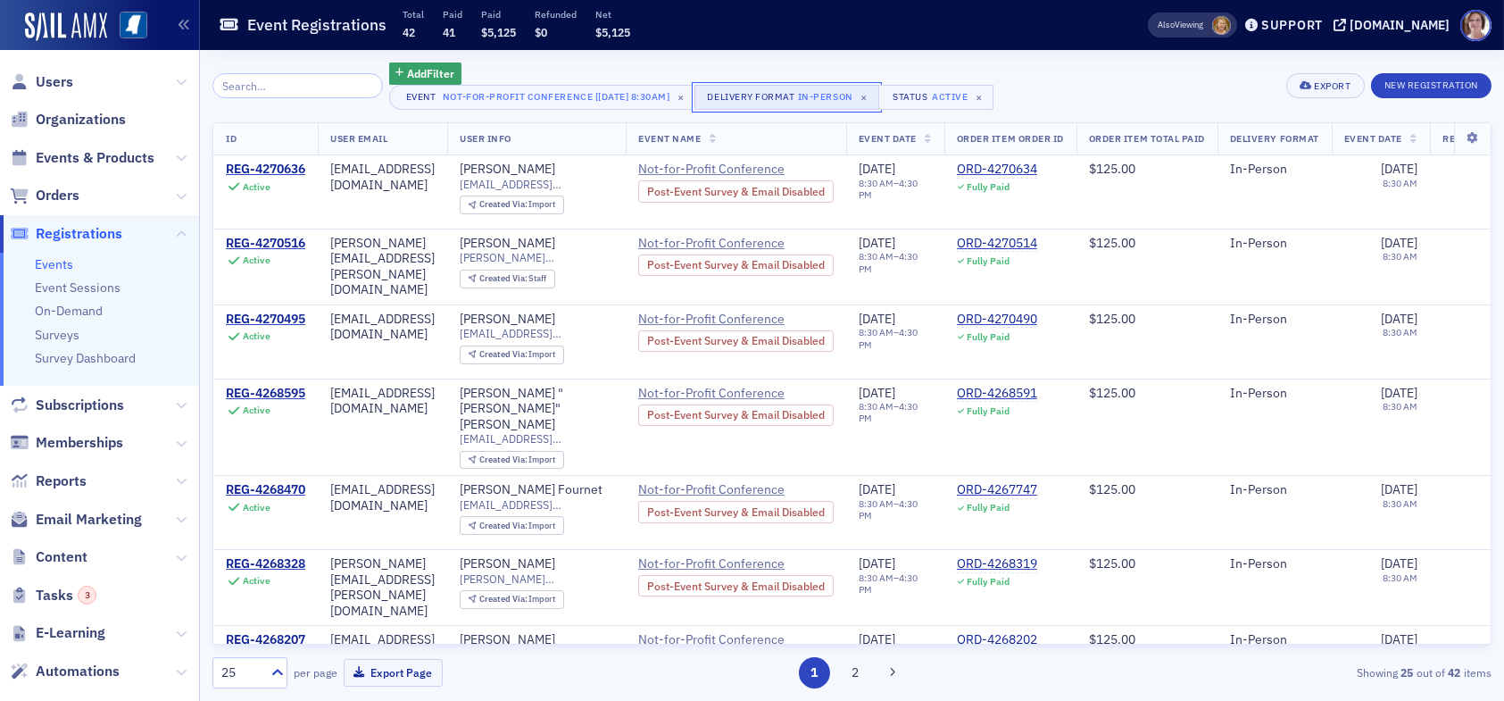
click at [828, 95] on div "In-Person" at bounding box center [825, 96] width 55 height 18
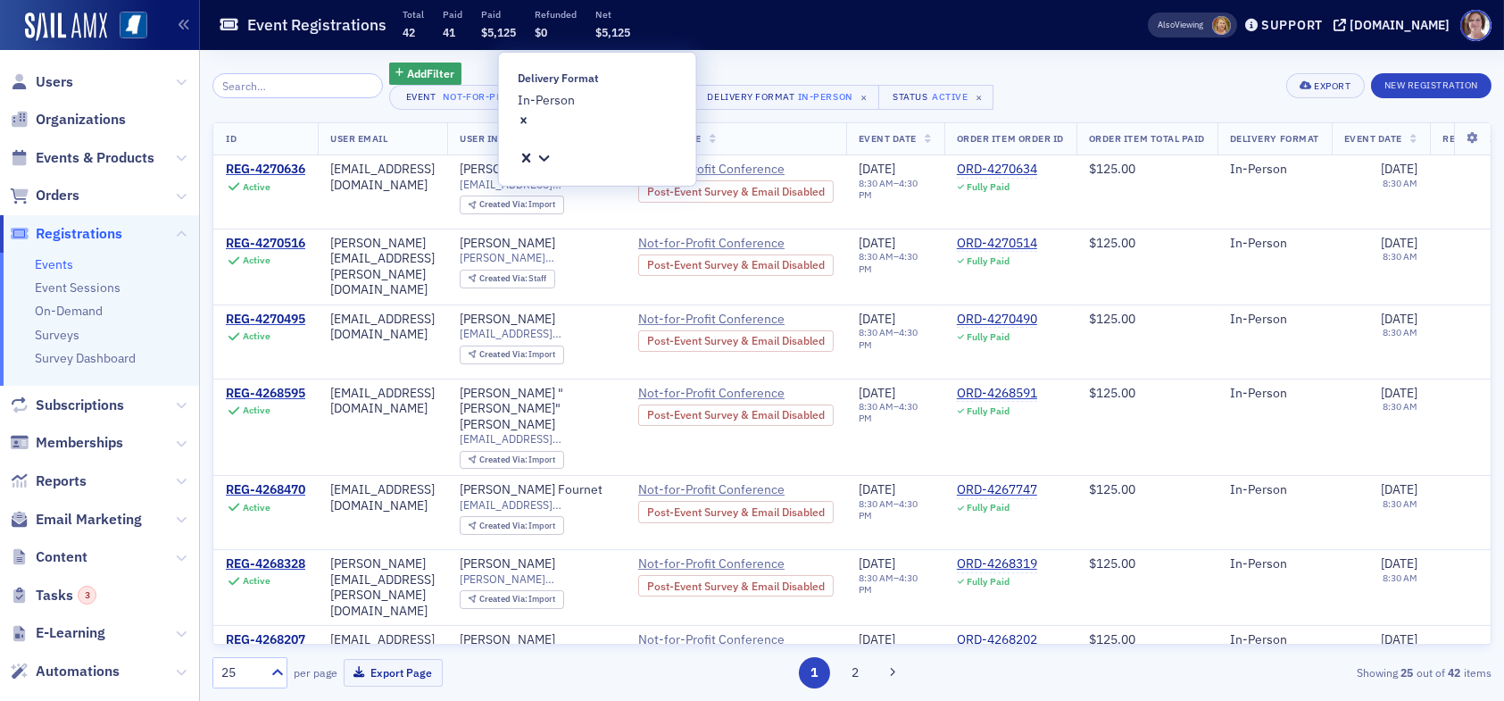
click at [530, 114] on icon "Remove In-Person" at bounding box center [524, 120] width 12 height 12
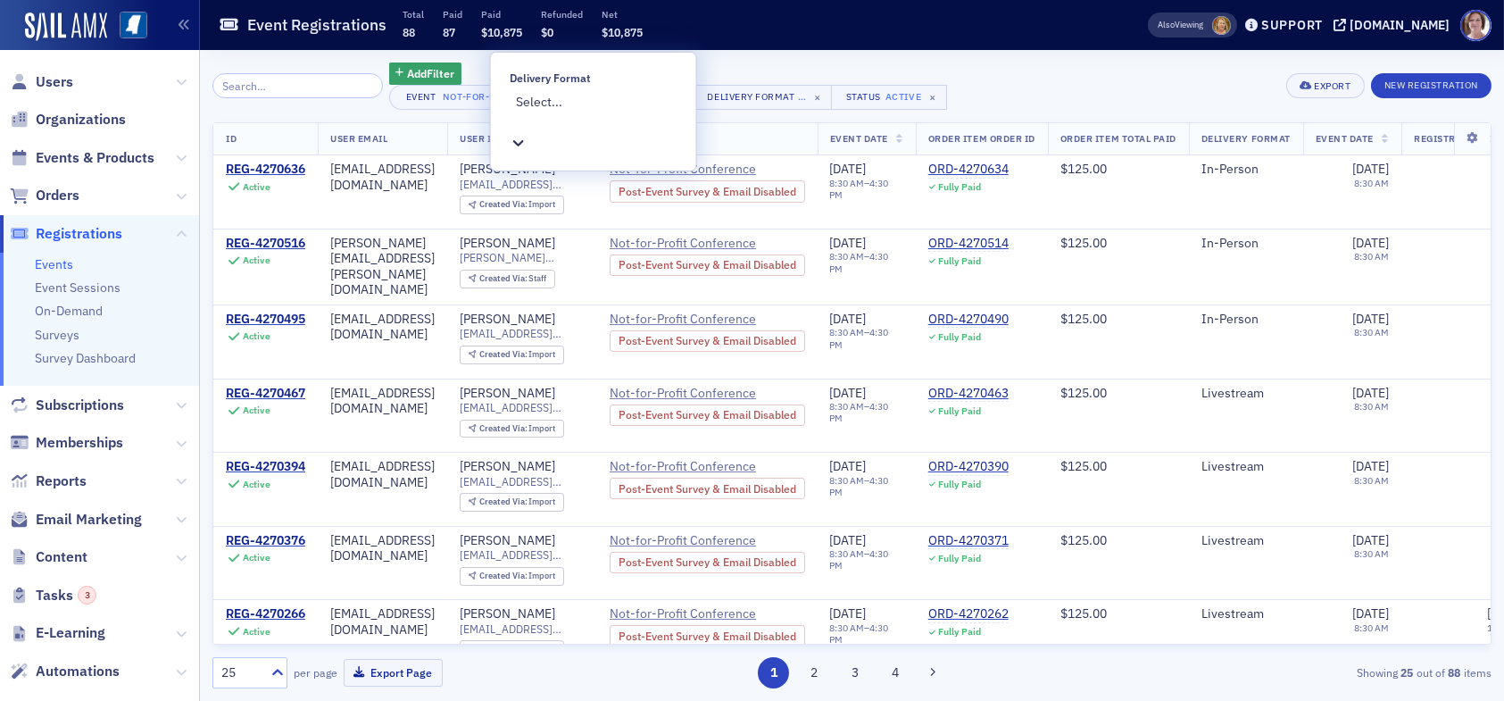
click at [593, 112] on div at bounding box center [596, 121] width 160 height 19
type input "liv"
click at [62, 700] on span "Livestream" at bounding box center [31, 710] width 62 height 19
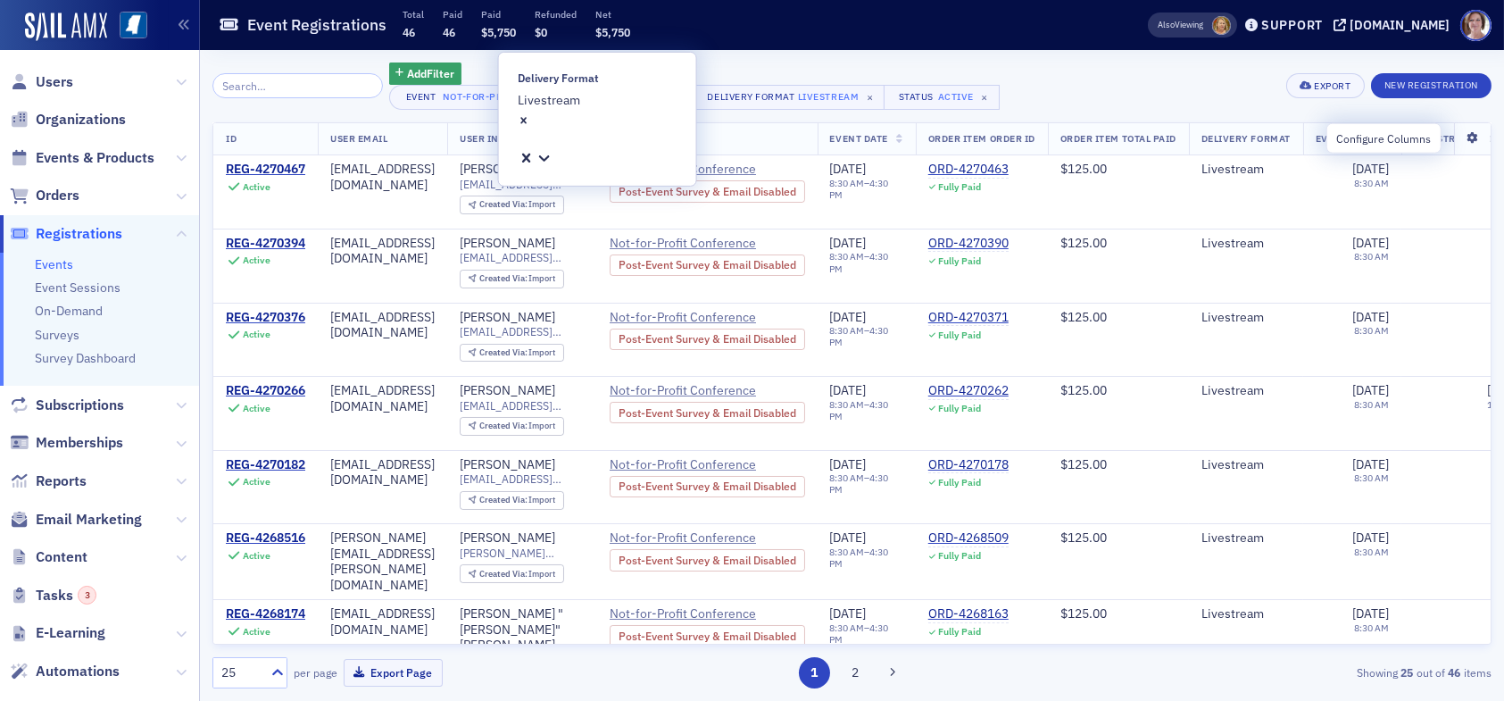
click at [1460, 135] on icon at bounding box center [1472, 138] width 37 height 11
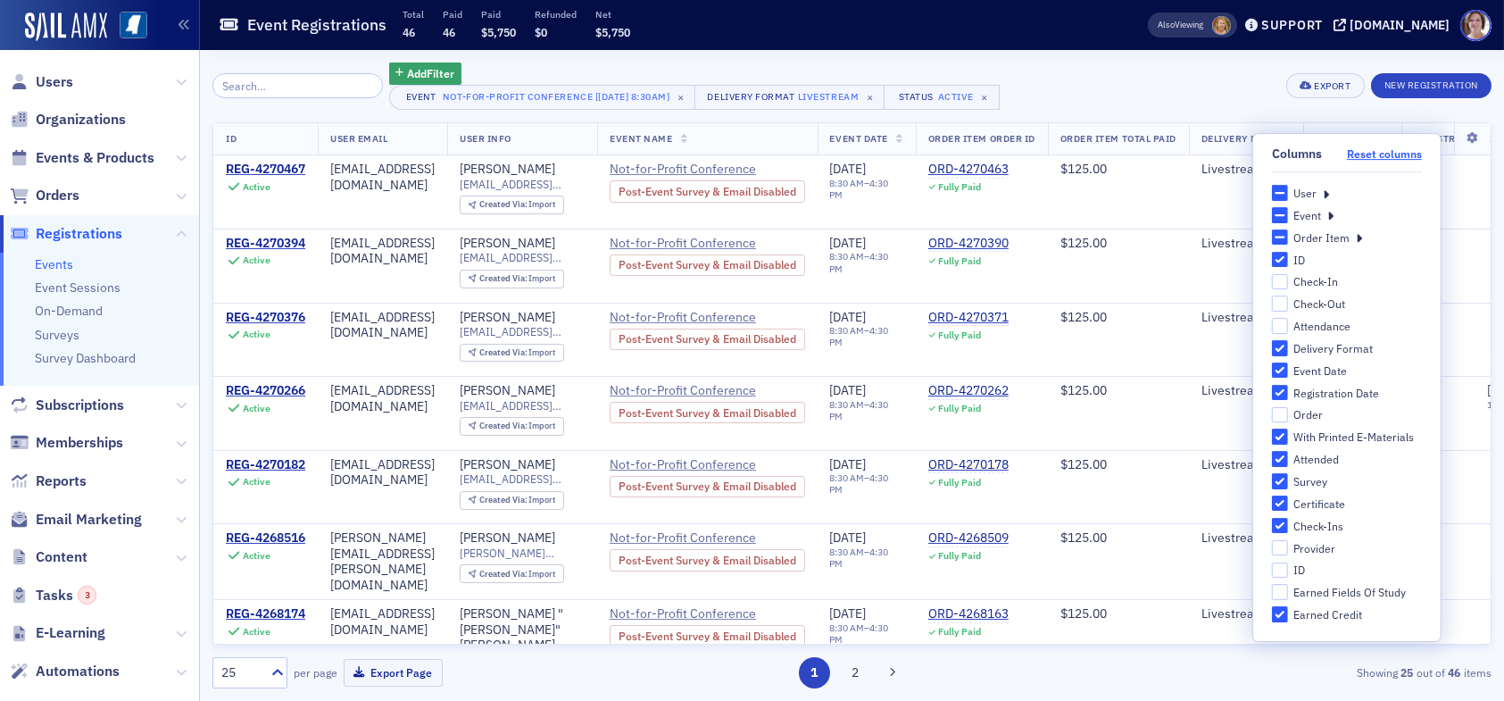
click at [1378, 154] on button "Reset columns" at bounding box center [1384, 153] width 75 height 13
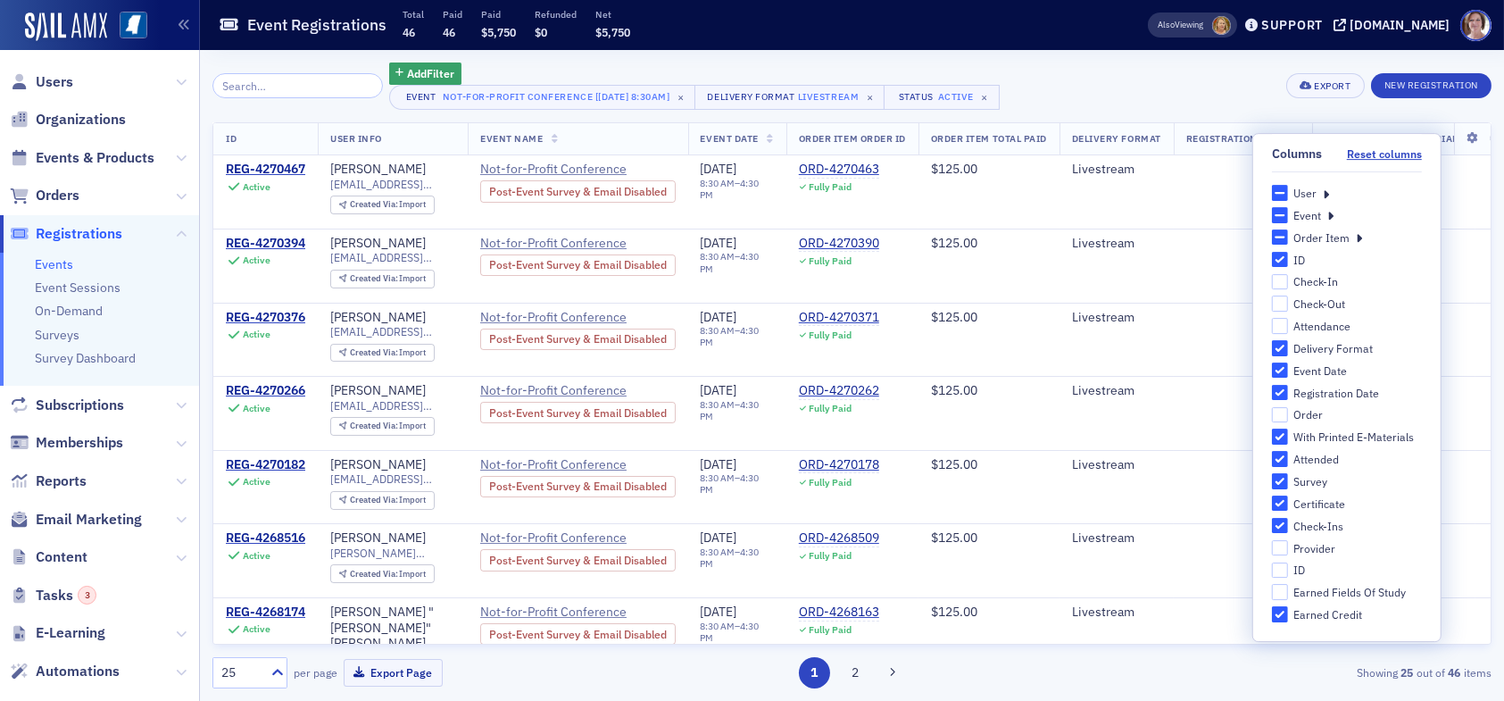
click at [1306, 189] on div "User" at bounding box center [1304, 193] width 23 height 15
click at [1288, 189] on input "User" at bounding box center [1280, 193] width 16 height 16
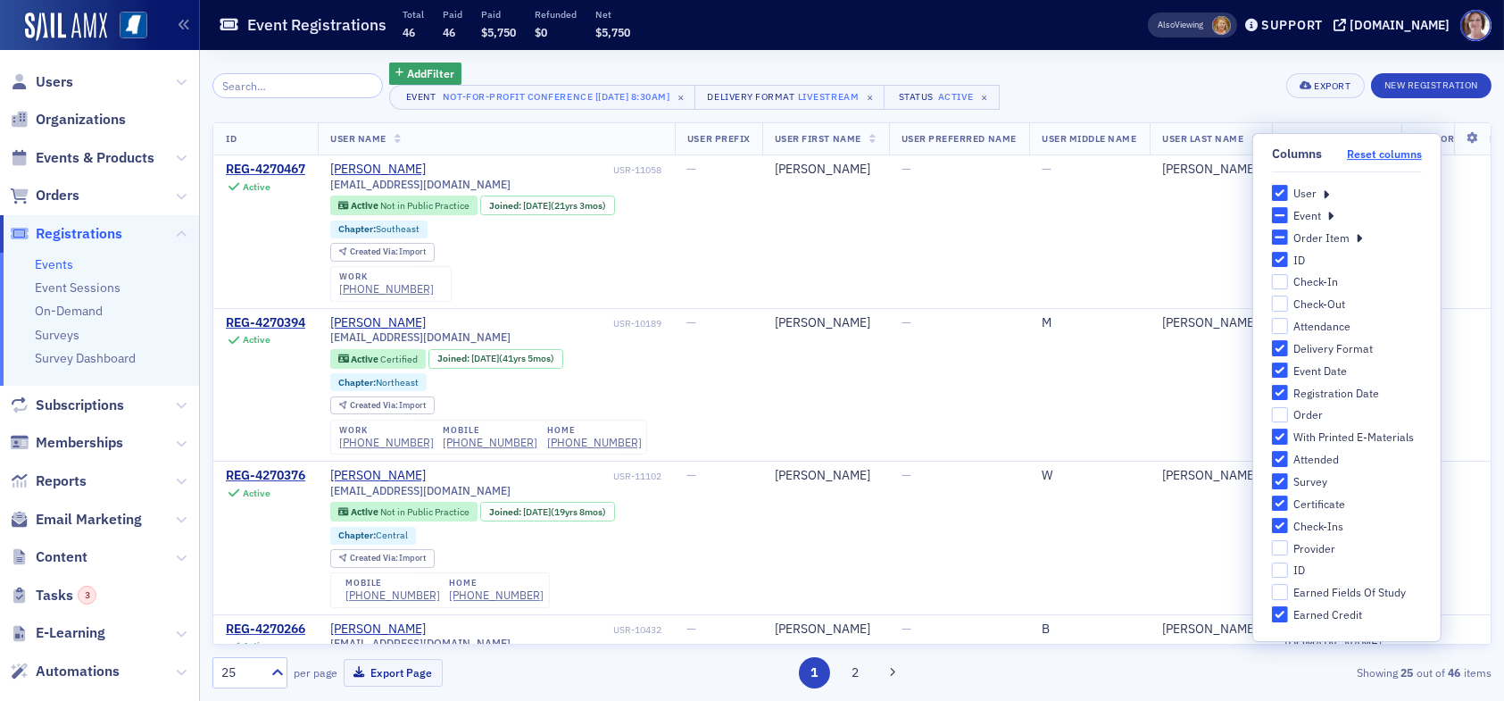
click at [1366, 154] on button "Reset columns" at bounding box center [1384, 153] width 75 height 13
checkbox input "false"
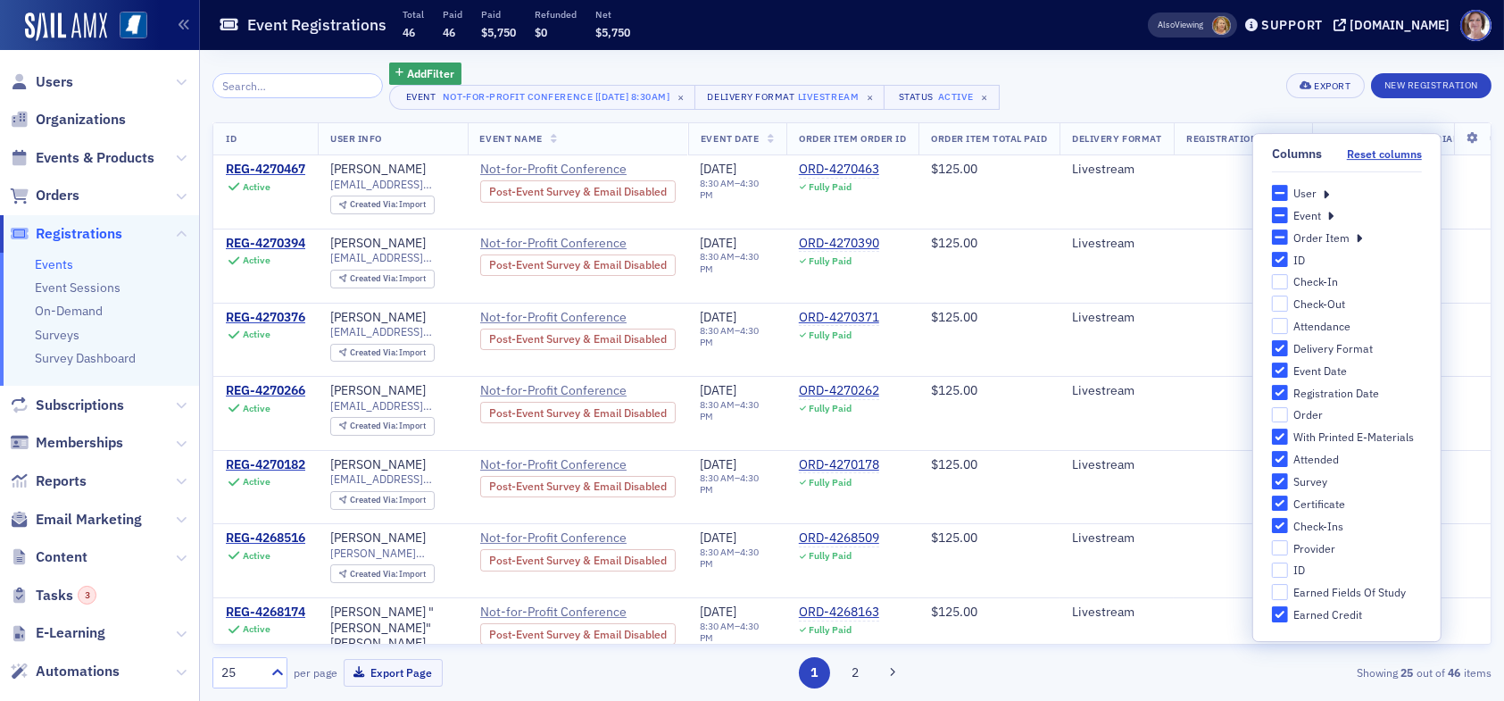
click at [1325, 191] on icon at bounding box center [1326, 193] width 6 height 16
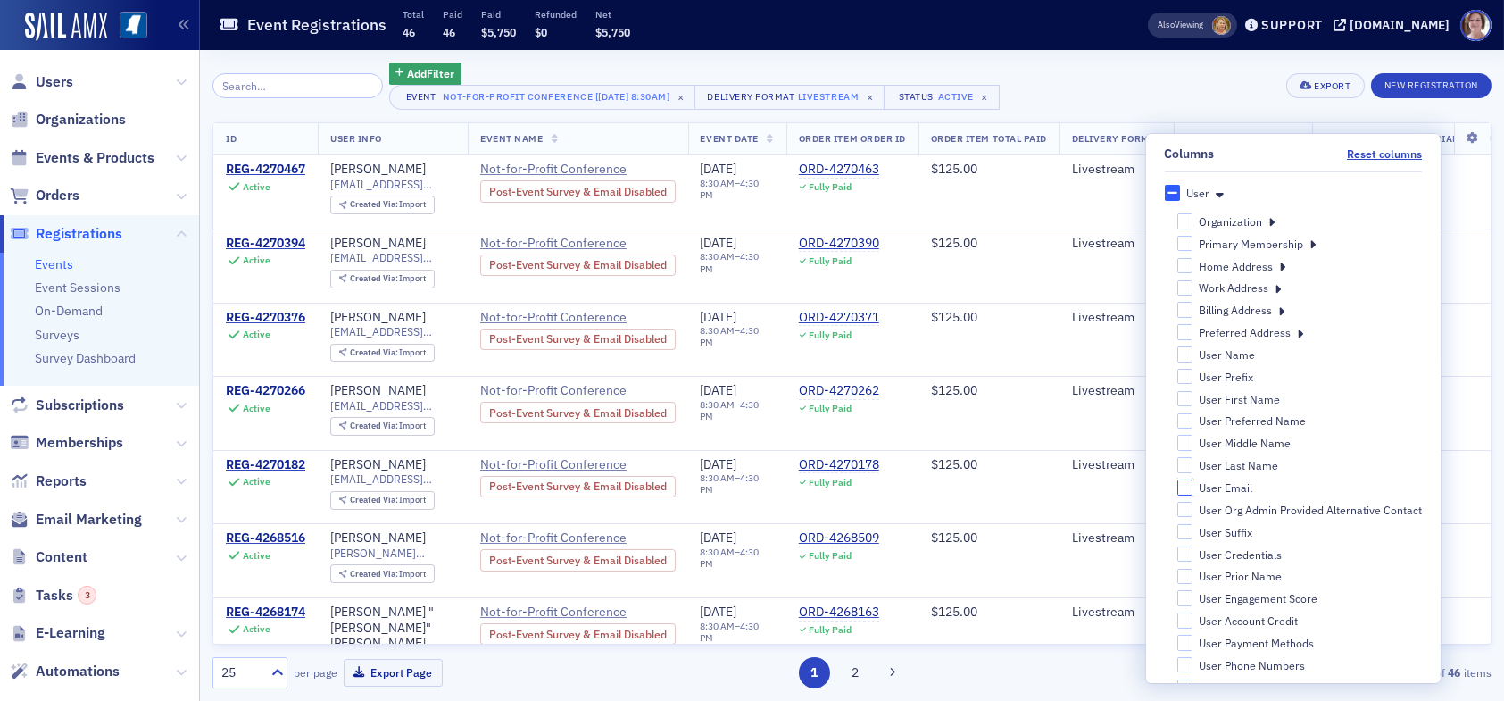
click at [1177, 483] on input "User Email" at bounding box center [1184, 487] width 16 height 16
checkbox input "true"
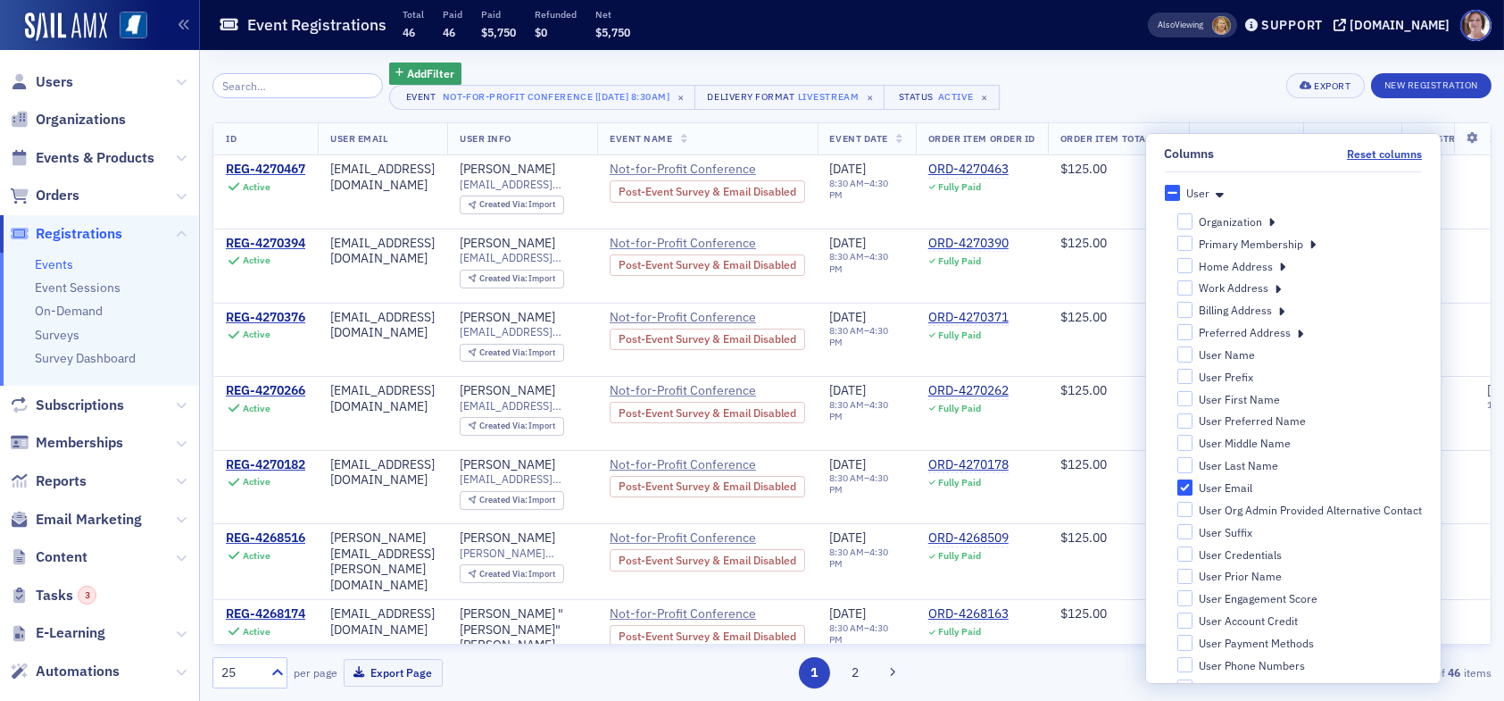
click at [1220, 81] on div "Add Filter Event Not-for-Profit Conference [9/25/2025 8:30am] × Delivery Format…" at bounding box center [851, 85] width 1279 height 47
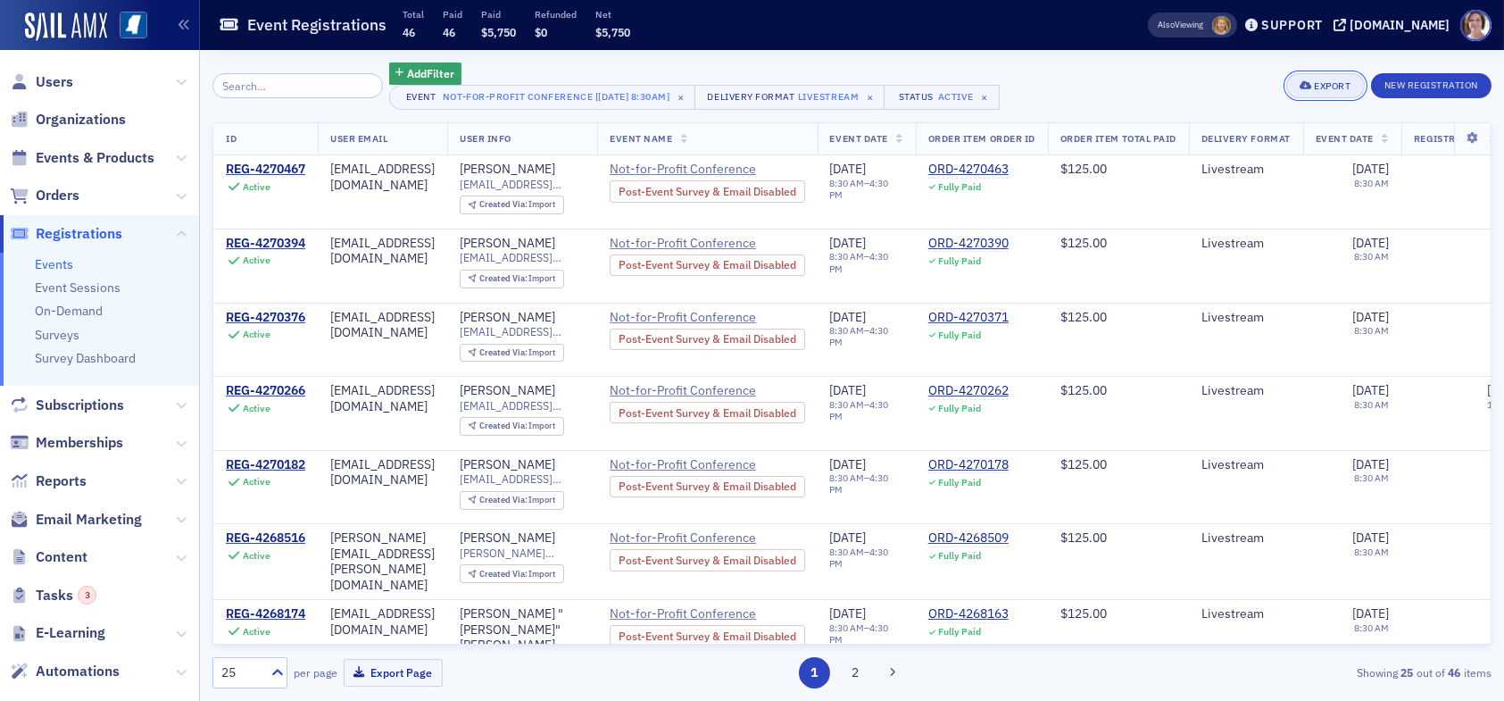
click at [1332, 81] on div "Export" at bounding box center [1332, 86] width 37 height 10
click at [1277, 151] on button "Export All ( 46 Event Registrations )" at bounding box center [1264, 146] width 193 height 29
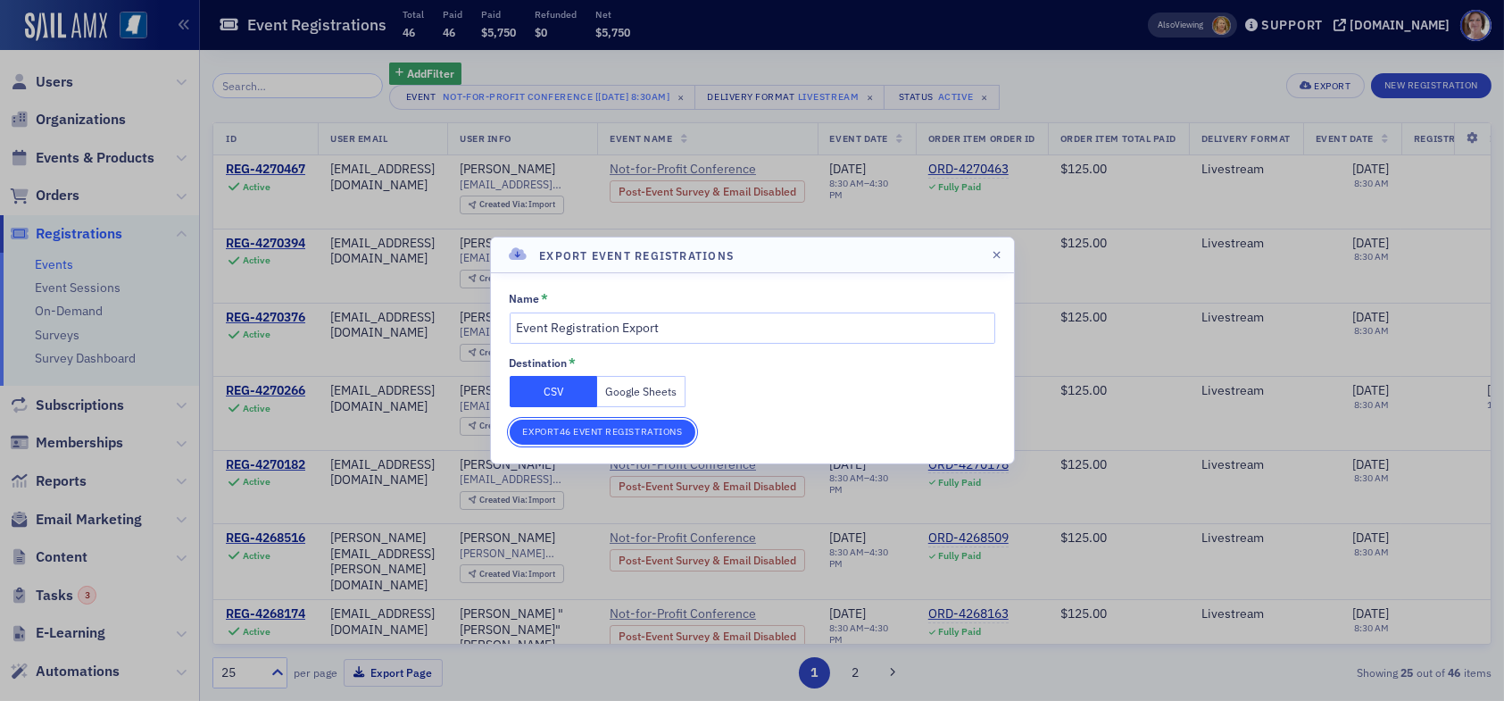
click at [623, 431] on button "Export 46 Event Registrations" at bounding box center [603, 431] width 187 height 25
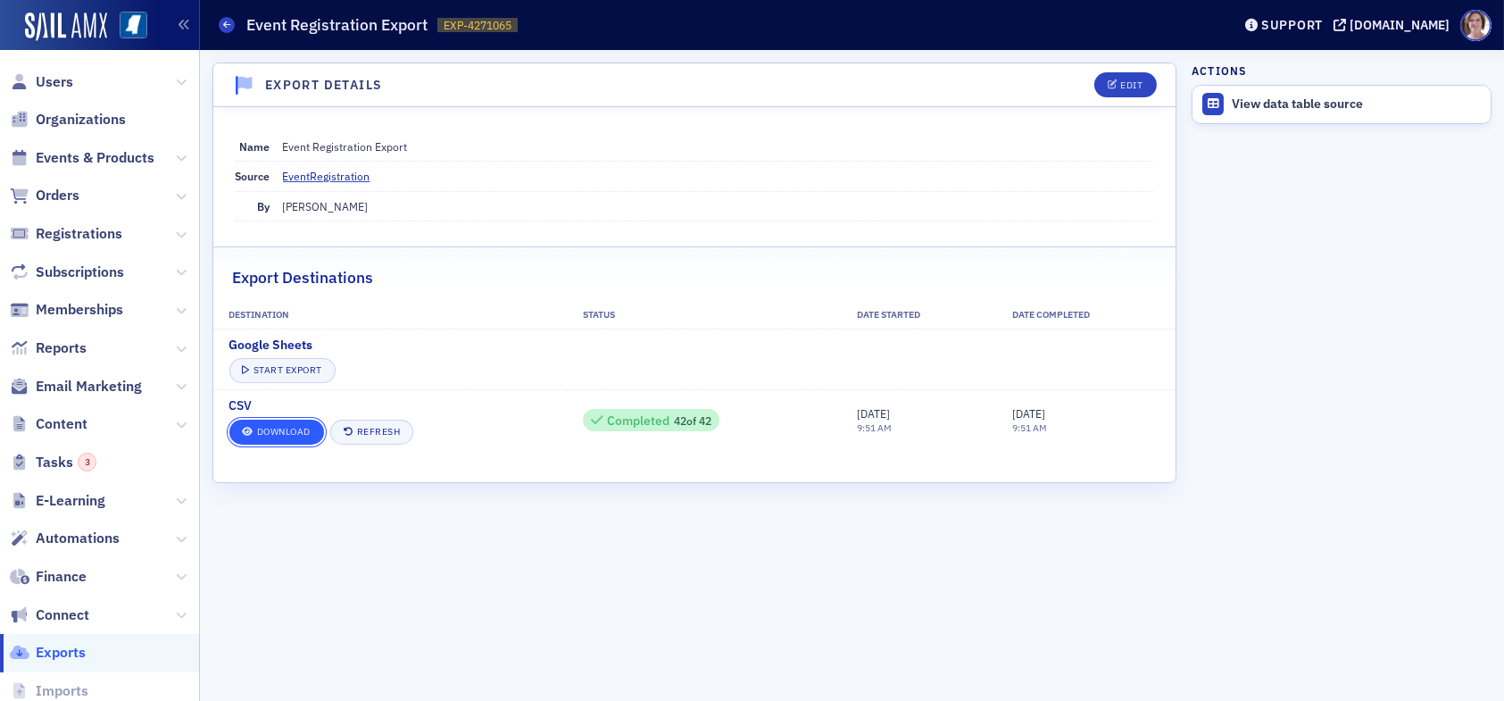
click at [283, 436] on link "Download" at bounding box center [276, 431] width 95 height 25
click at [294, 438] on link "Download" at bounding box center [276, 431] width 95 height 25
click at [55, 85] on span "Users" at bounding box center [54, 82] width 37 height 20
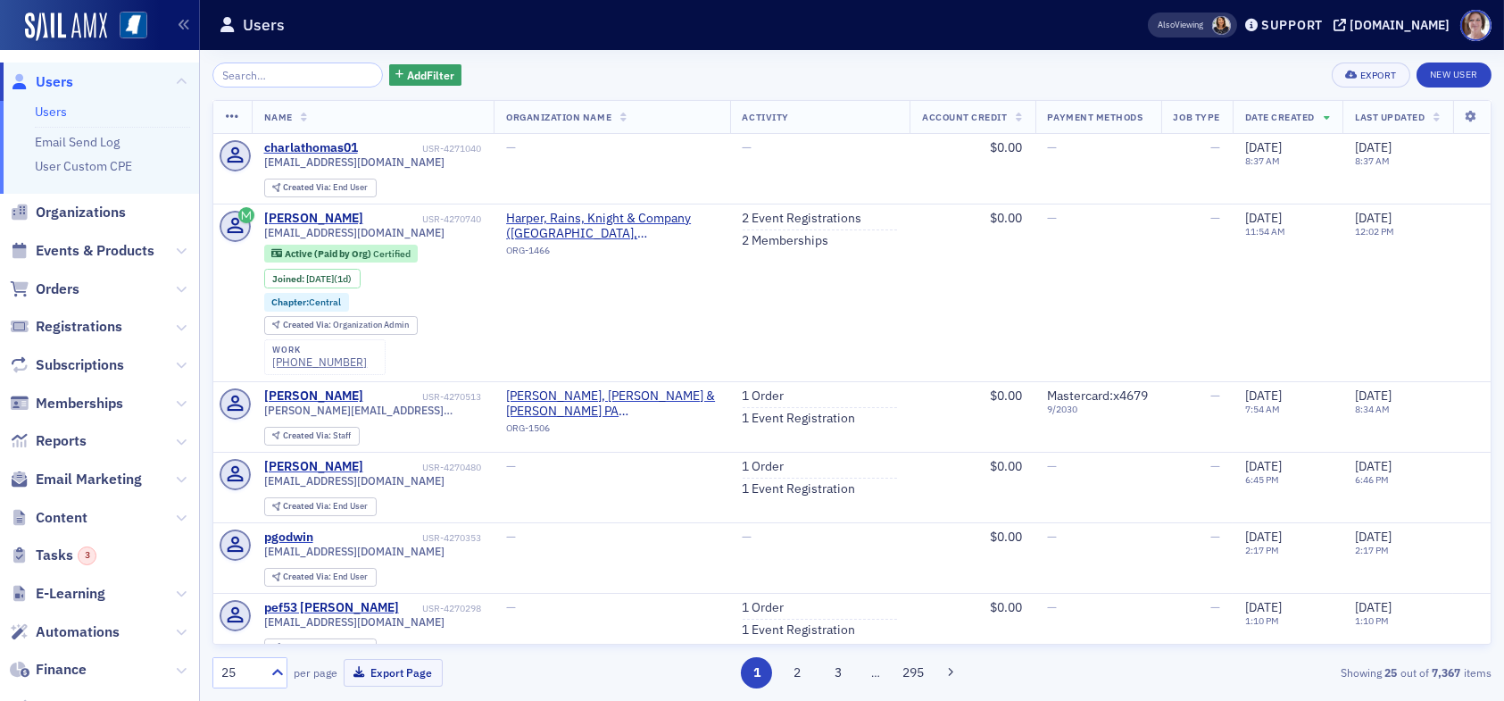
click at [300, 75] on input "search" at bounding box center [297, 74] width 170 height 25
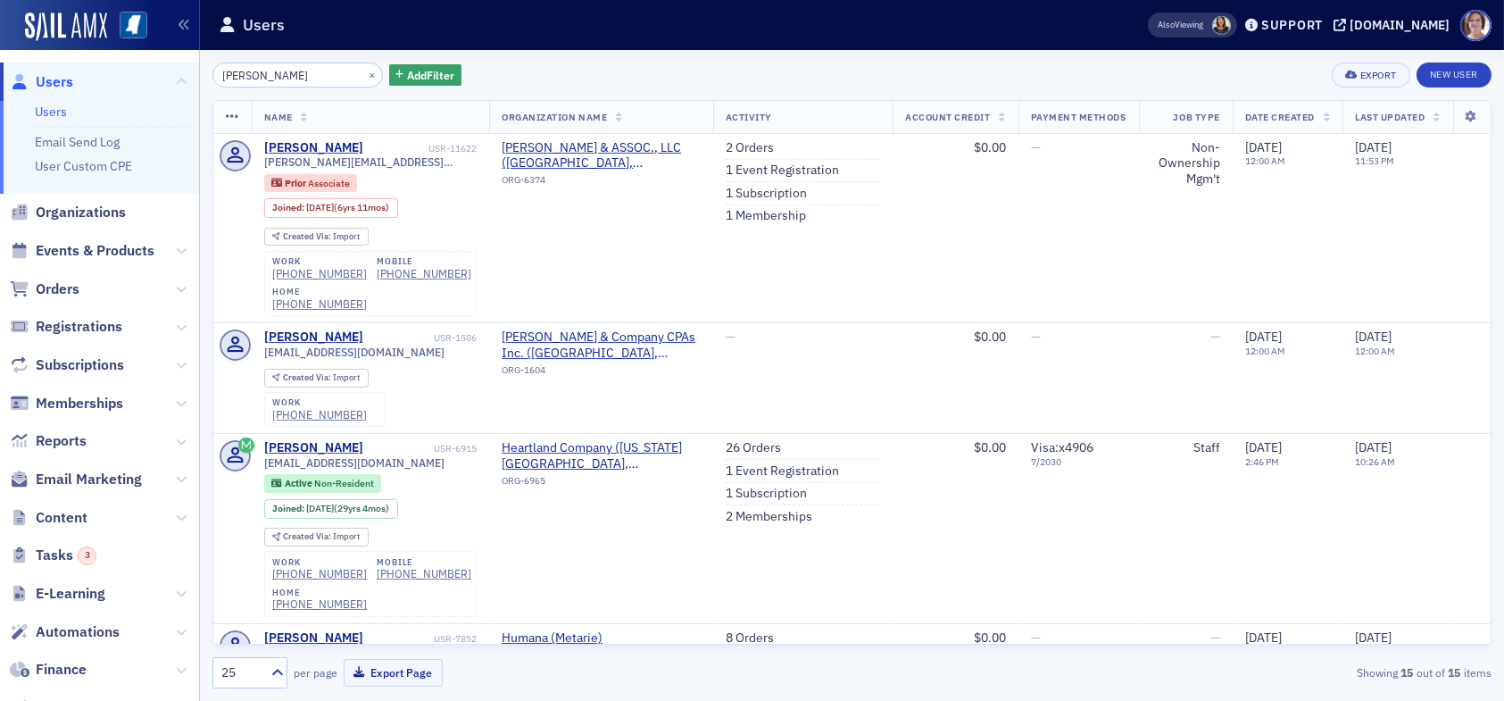
click at [286, 76] on input "[PERSON_NAME]" at bounding box center [297, 74] width 170 height 25
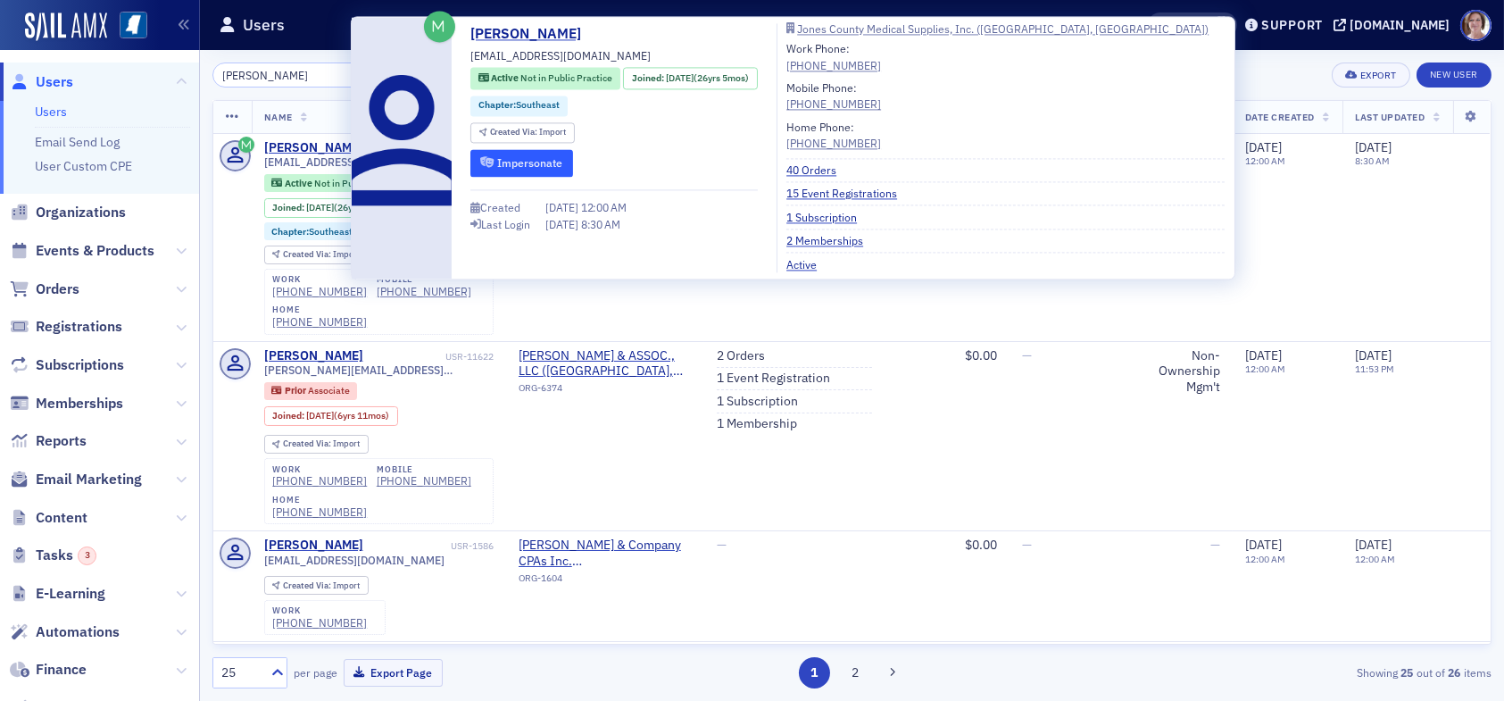
type input "[PERSON_NAME]"
click at [517, 162] on button "Impersonate" at bounding box center [521, 163] width 103 height 28
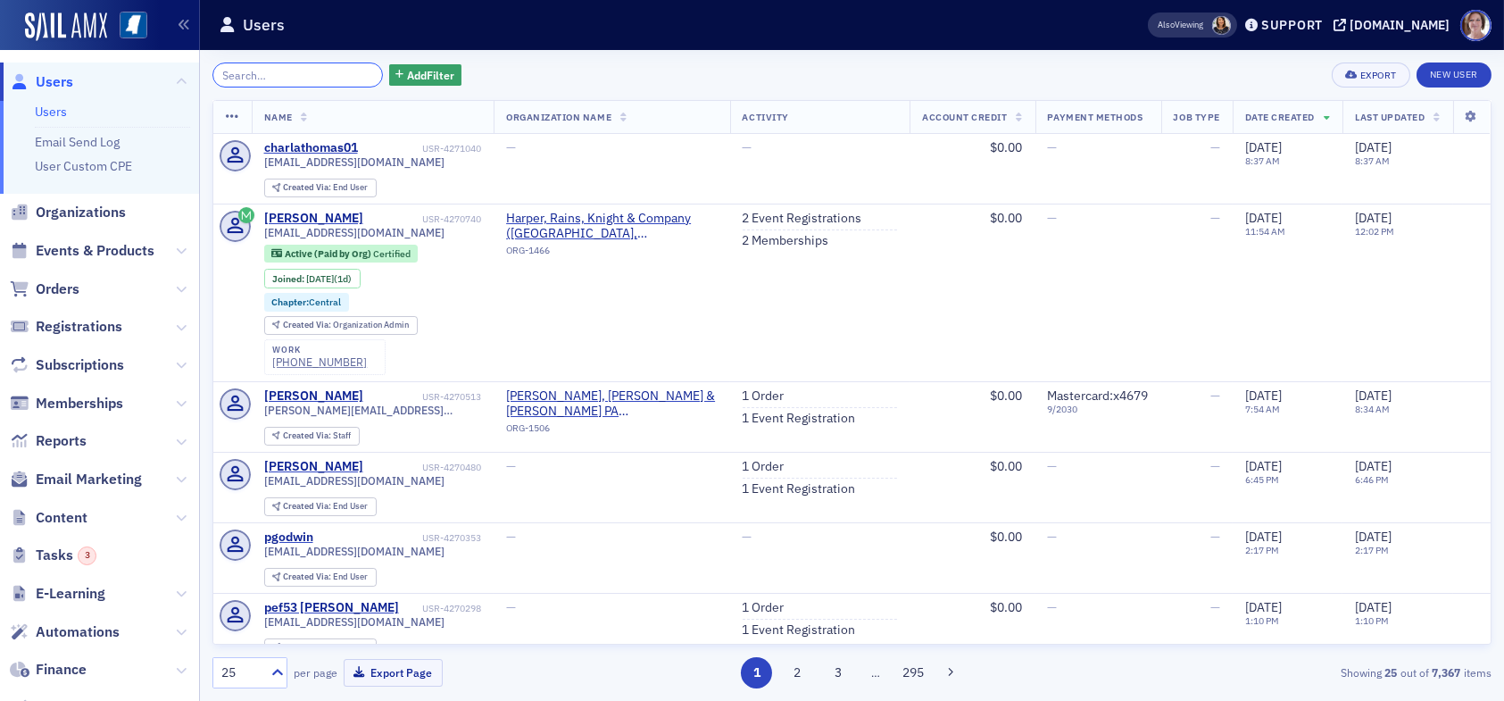
click at [304, 77] on input "search" at bounding box center [297, 74] width 170 height 25
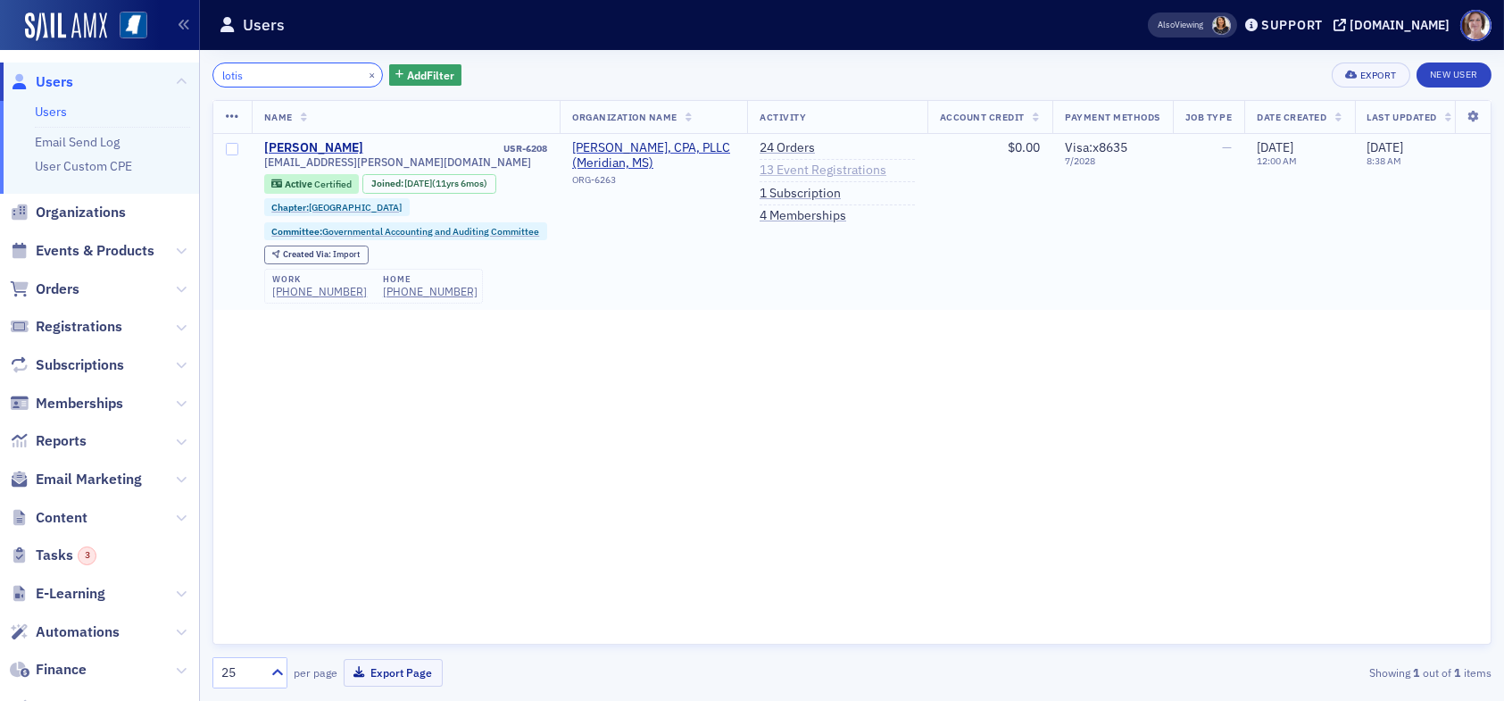
type input "lotis"
click at [791, 171] on link "13 Event Registrations" at bounding box center [822, 170] width 127 height 16
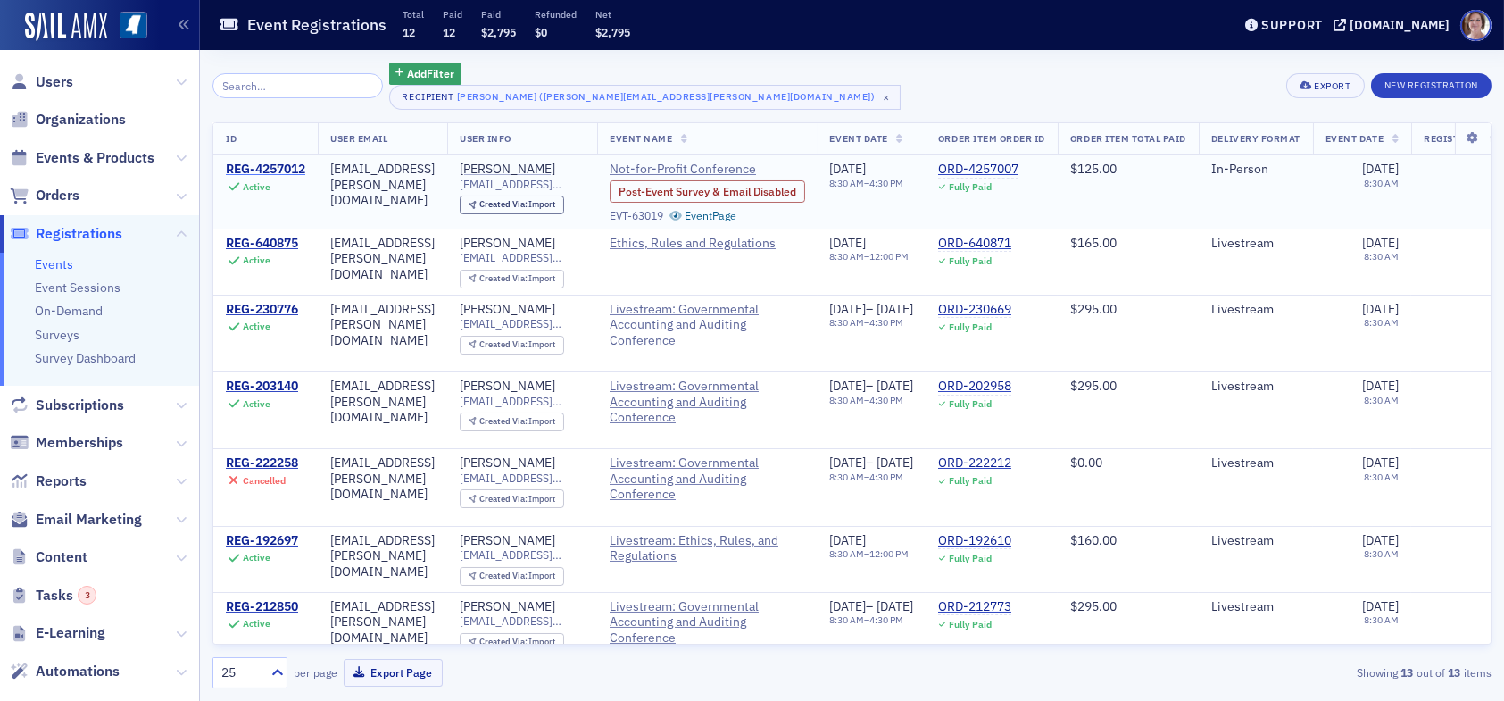
click at [264, 168] on div "REG-4257012" at bounding box center [265, 170] width 79 height 16
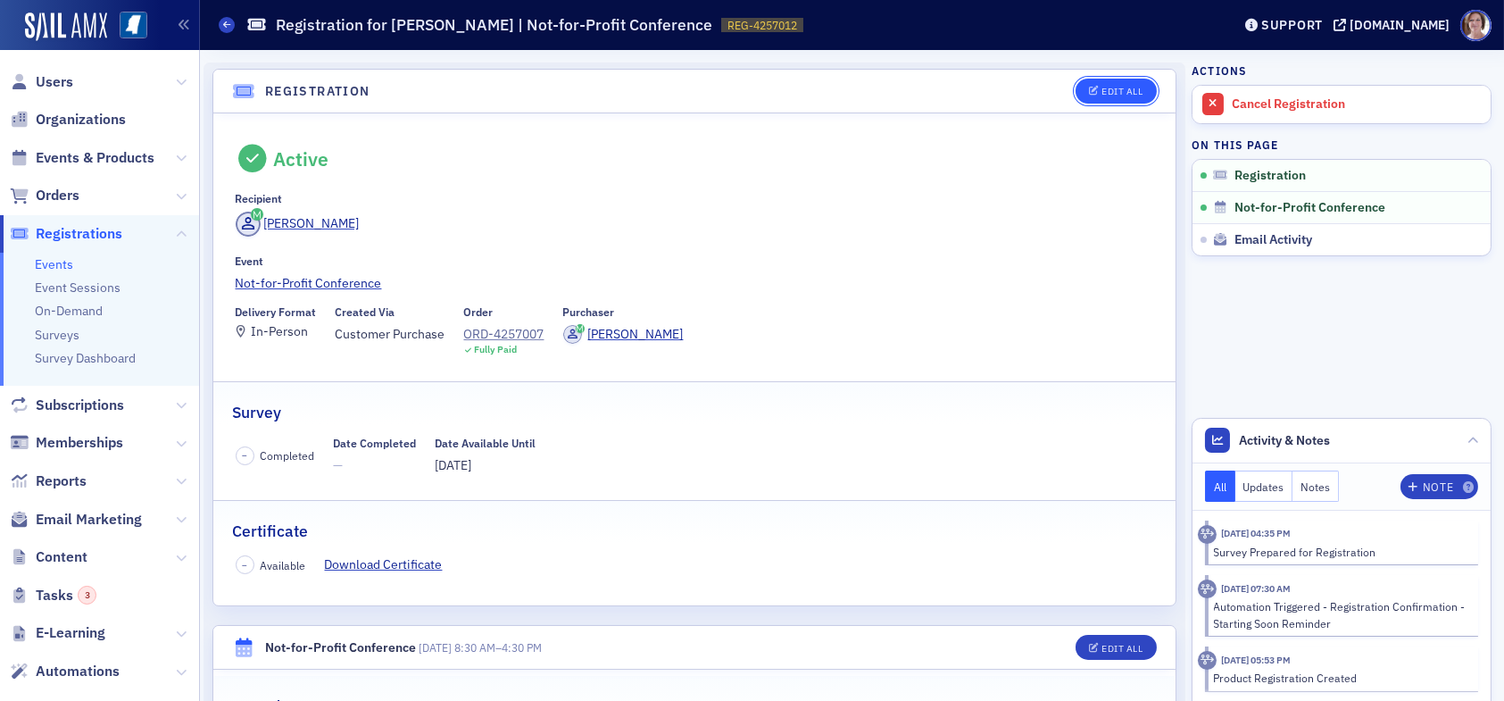
click at [1103, 92] on div "Edit All" at bounding box center [1121, 92] width 41 height 10
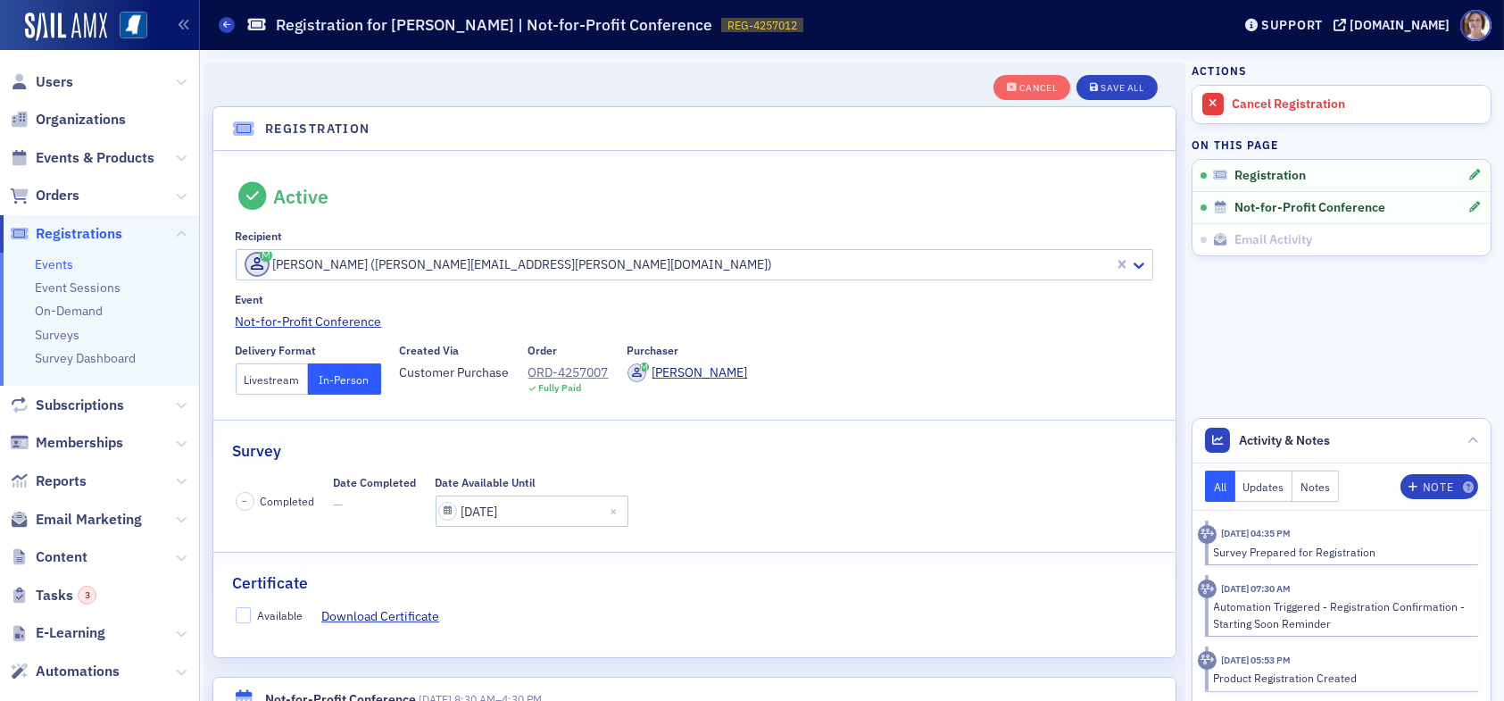
scroll to position [46, 0]
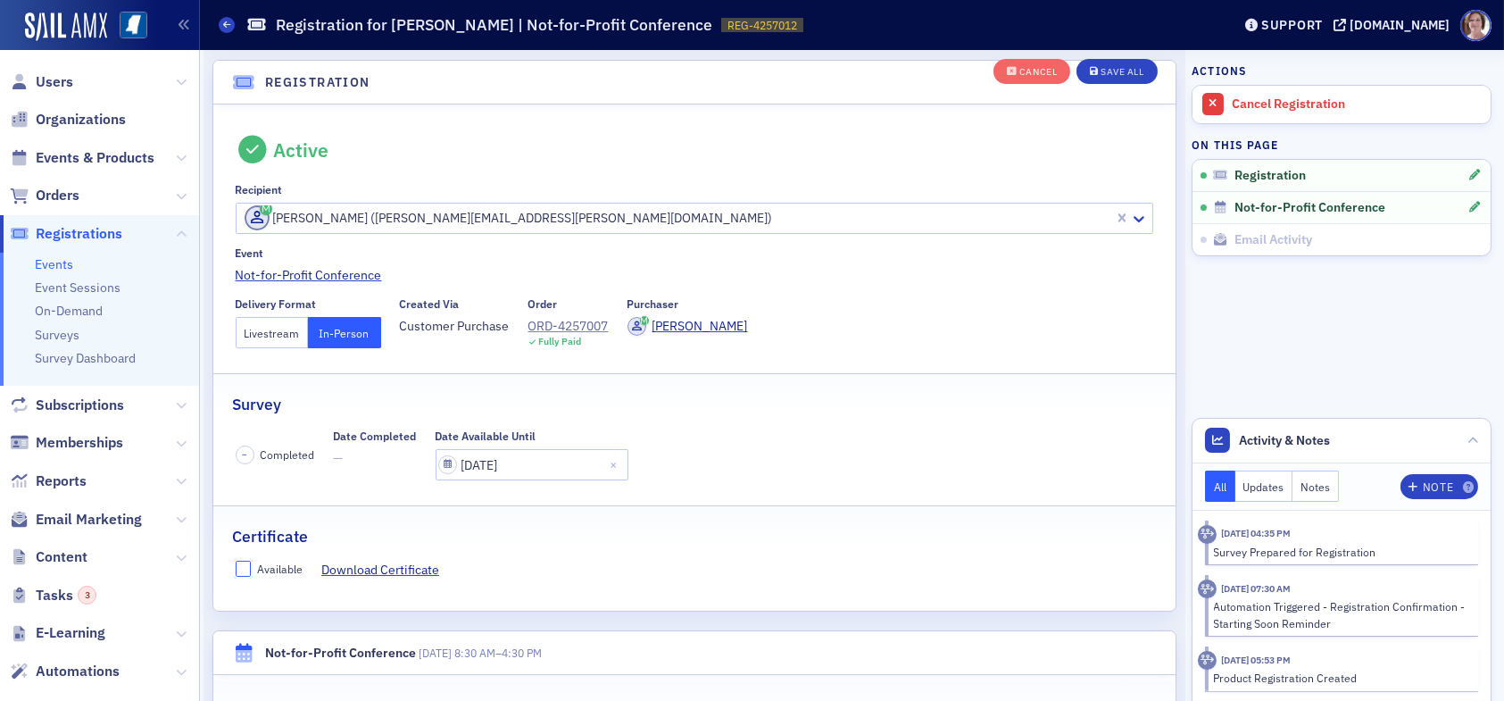
click at [246, 565] on input "Available" at bounding box center [244, 568] width 16 height 16
checkbox input "true"
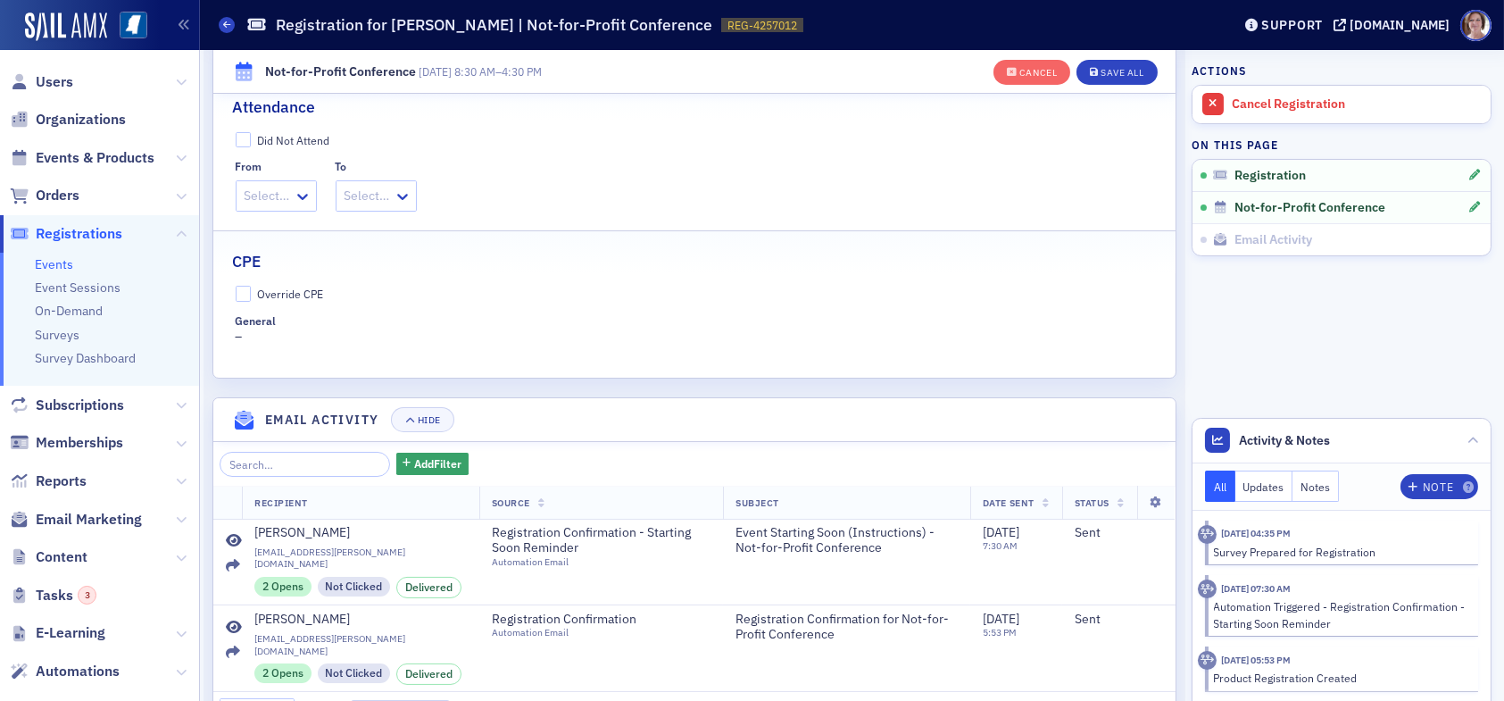
scroll to position [671, 0]
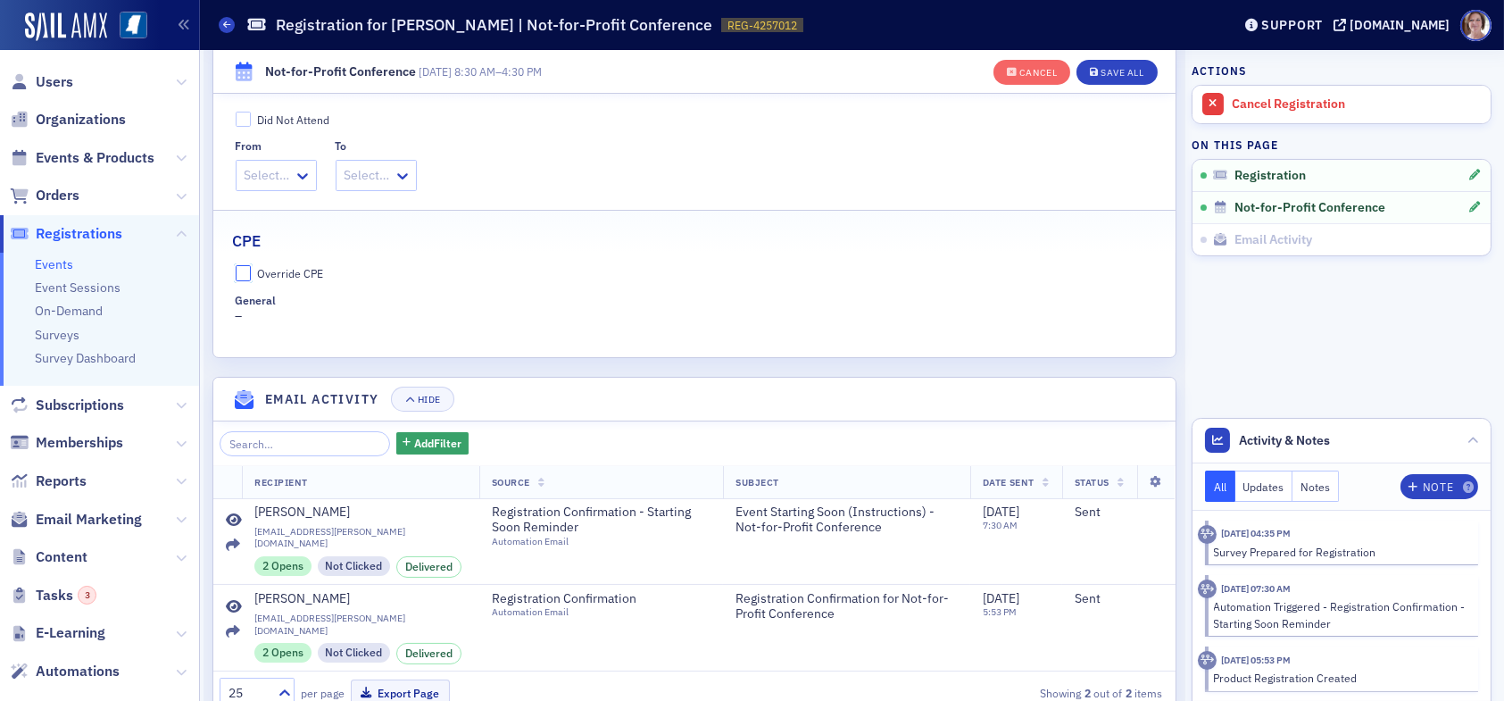
click at [245, 269] on input "Override CPE" at bounding box center [244, 273] width 16 height 16
checkbox input "true"
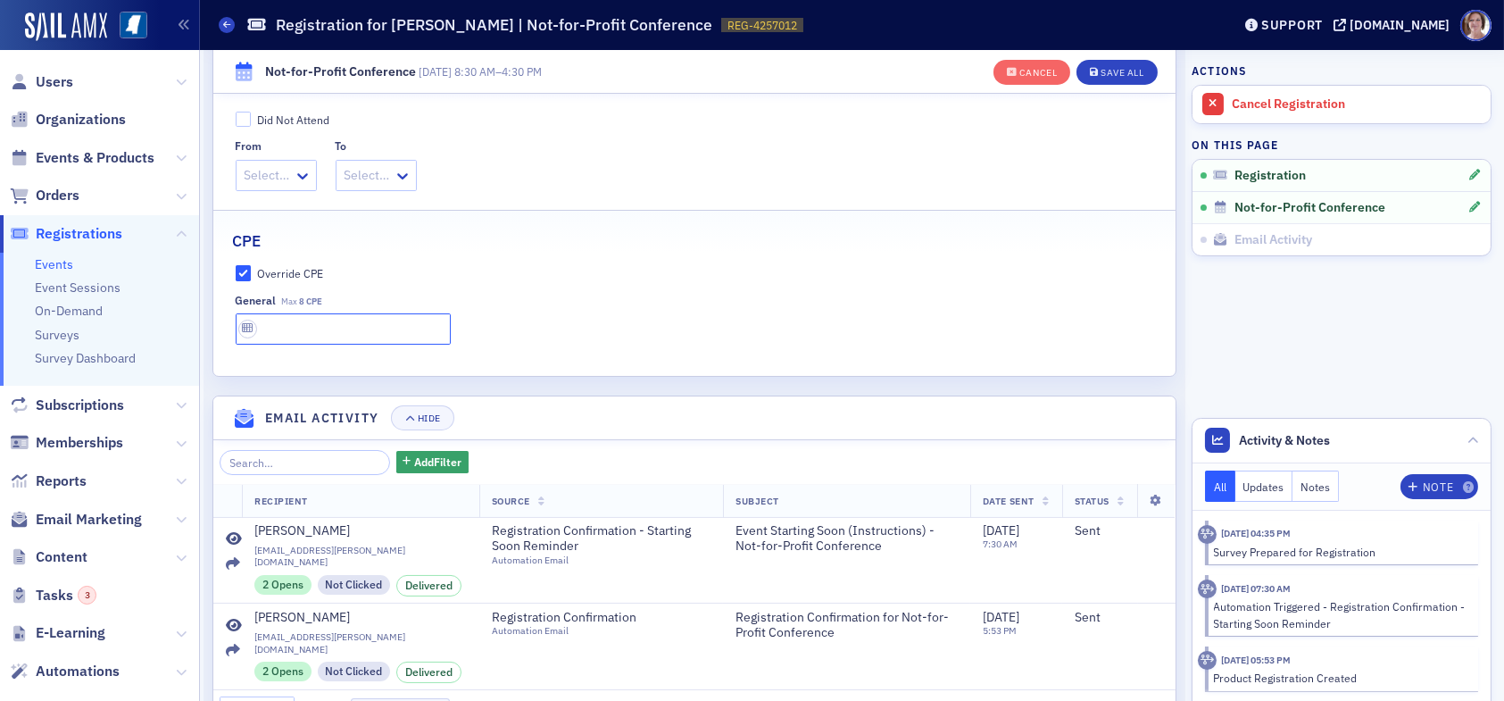
click at [289, 323] on input "text" at bounding box center [343, 328] width 215 height 31
type input "8 CPE"
click at [1122, 77] on div "Save All" at bounding box center [1121, 73] width 43 height 10
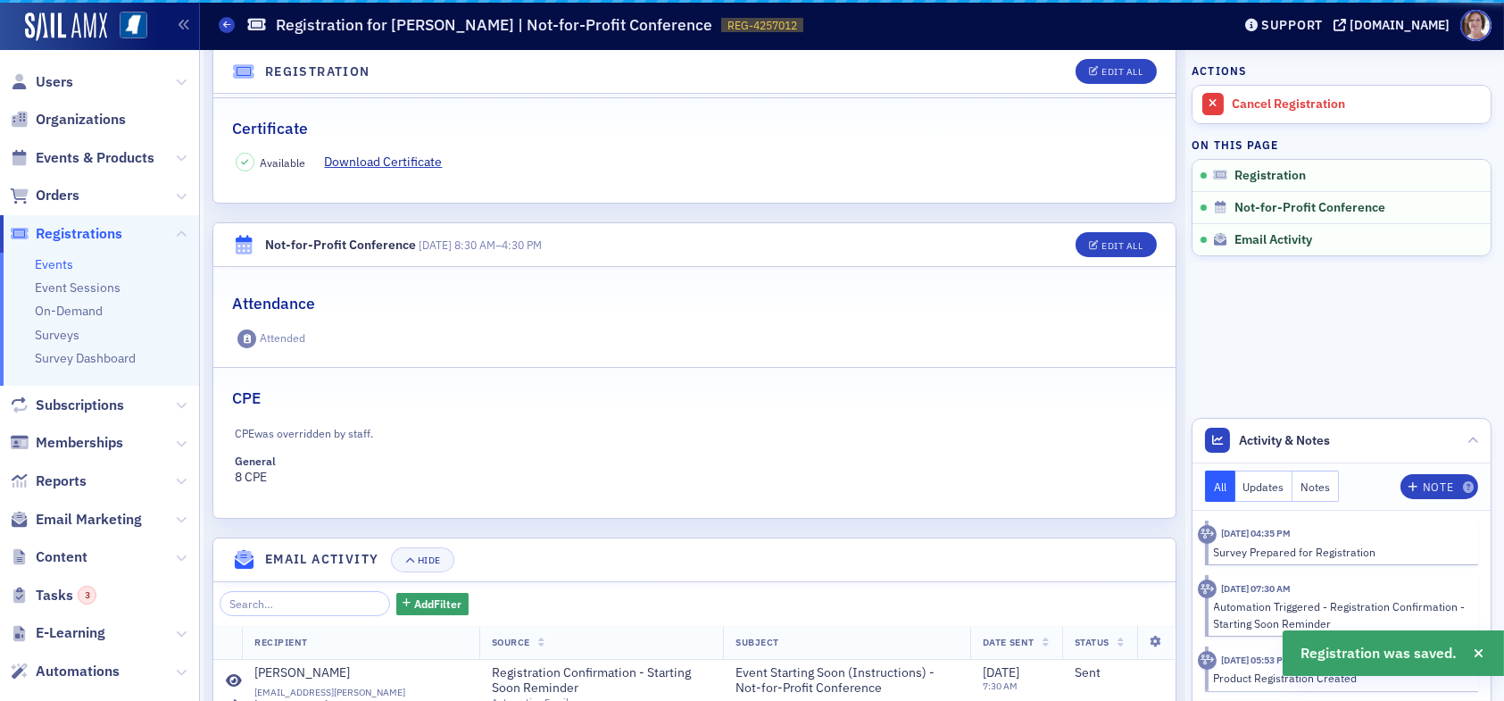
scroll to position [593, 0]
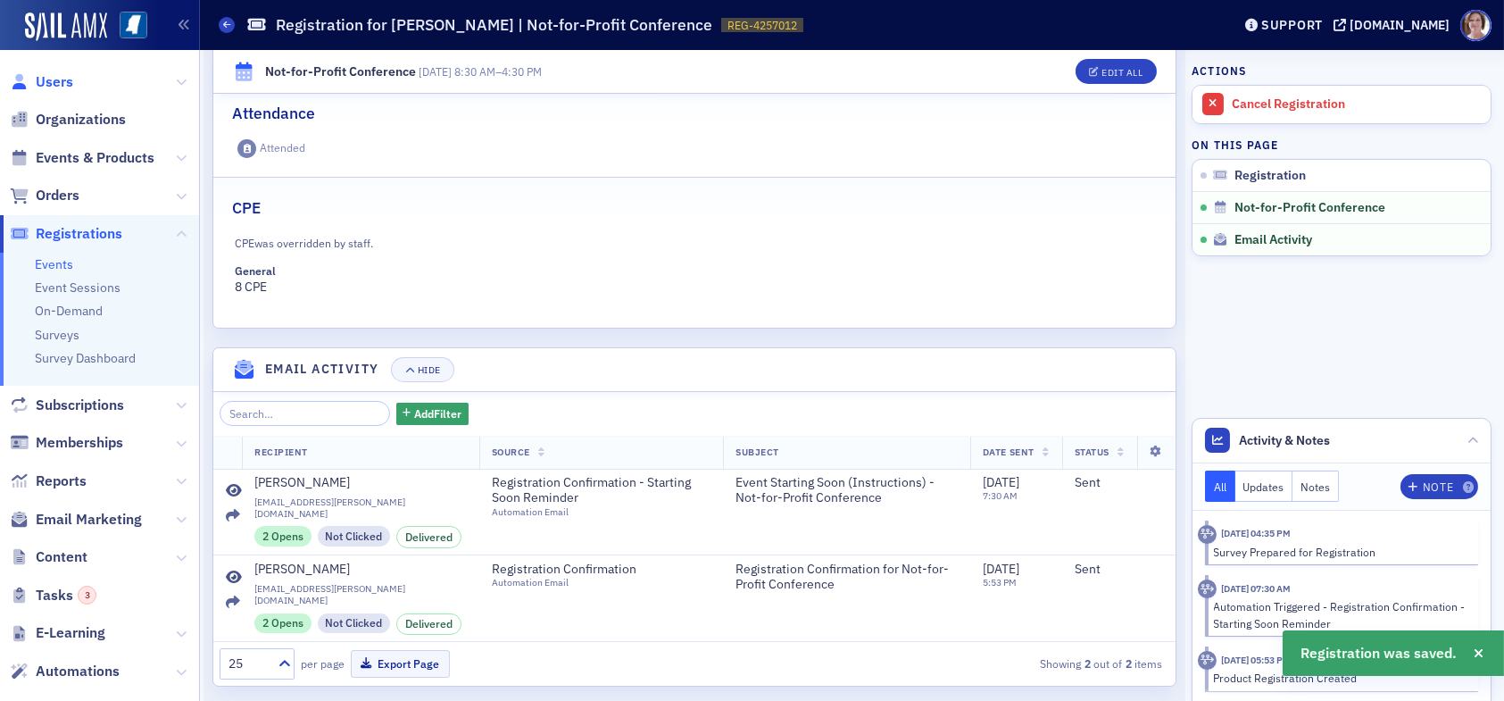
click at [57, 72] on span "Users" at bounding box center [54, 82] width 37 height 20
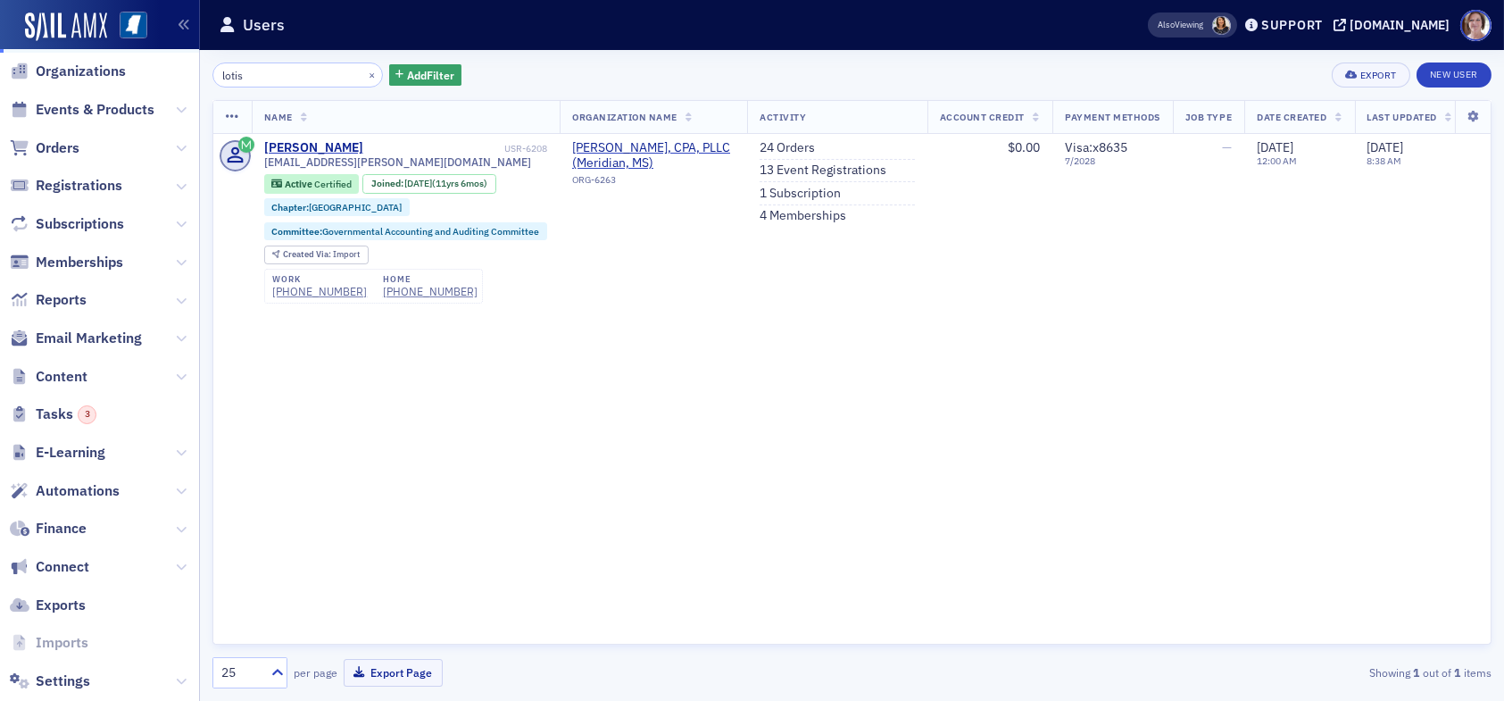
scroll to position [177, 0]
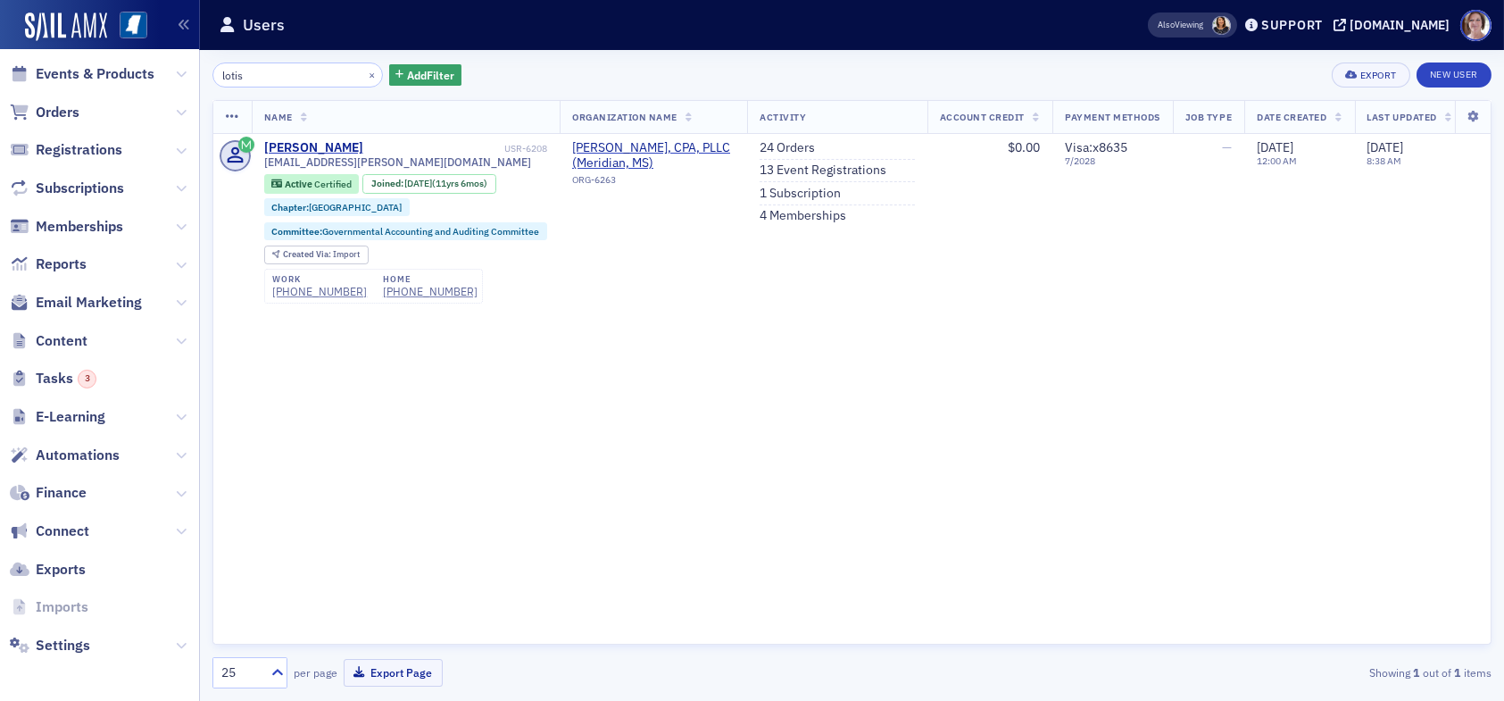
click at [87, 338] on span "Content" at bounding box center [99, 340] width 199 height 38
click at [62, 340] on span "Content" at bounding box center [62, 341] width 52 height 20
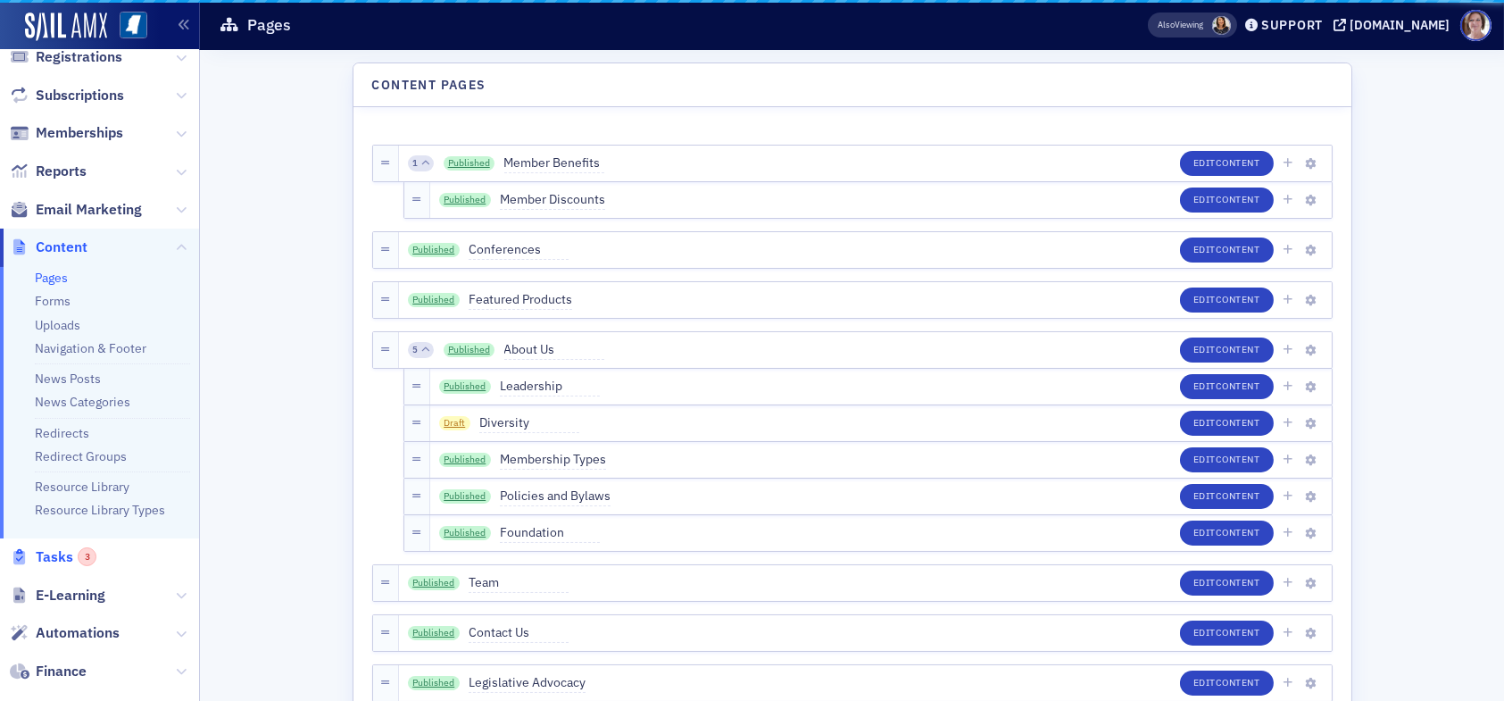
scroll to position [84, 0]
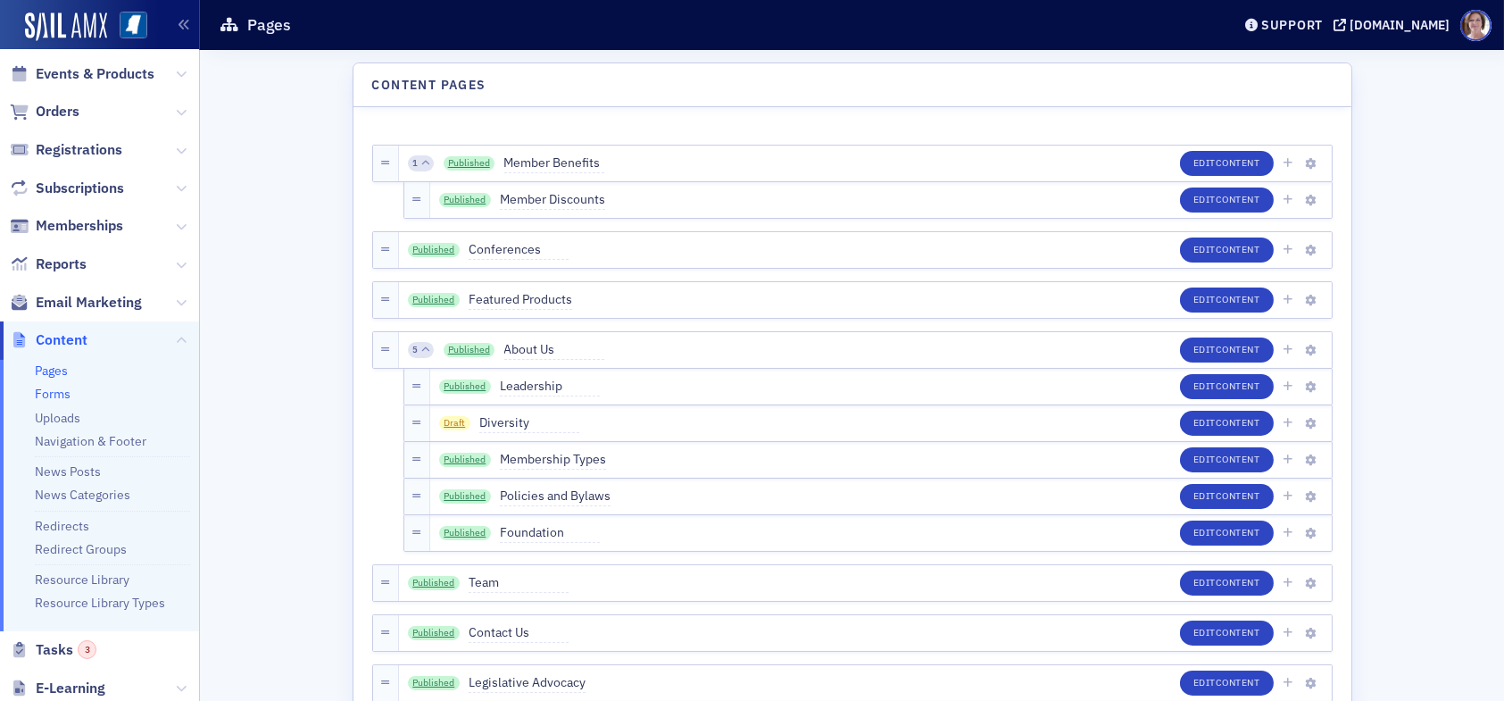
click at [61, 396] on link "Forms" at bounding box center [53, 394] width 36 height 16
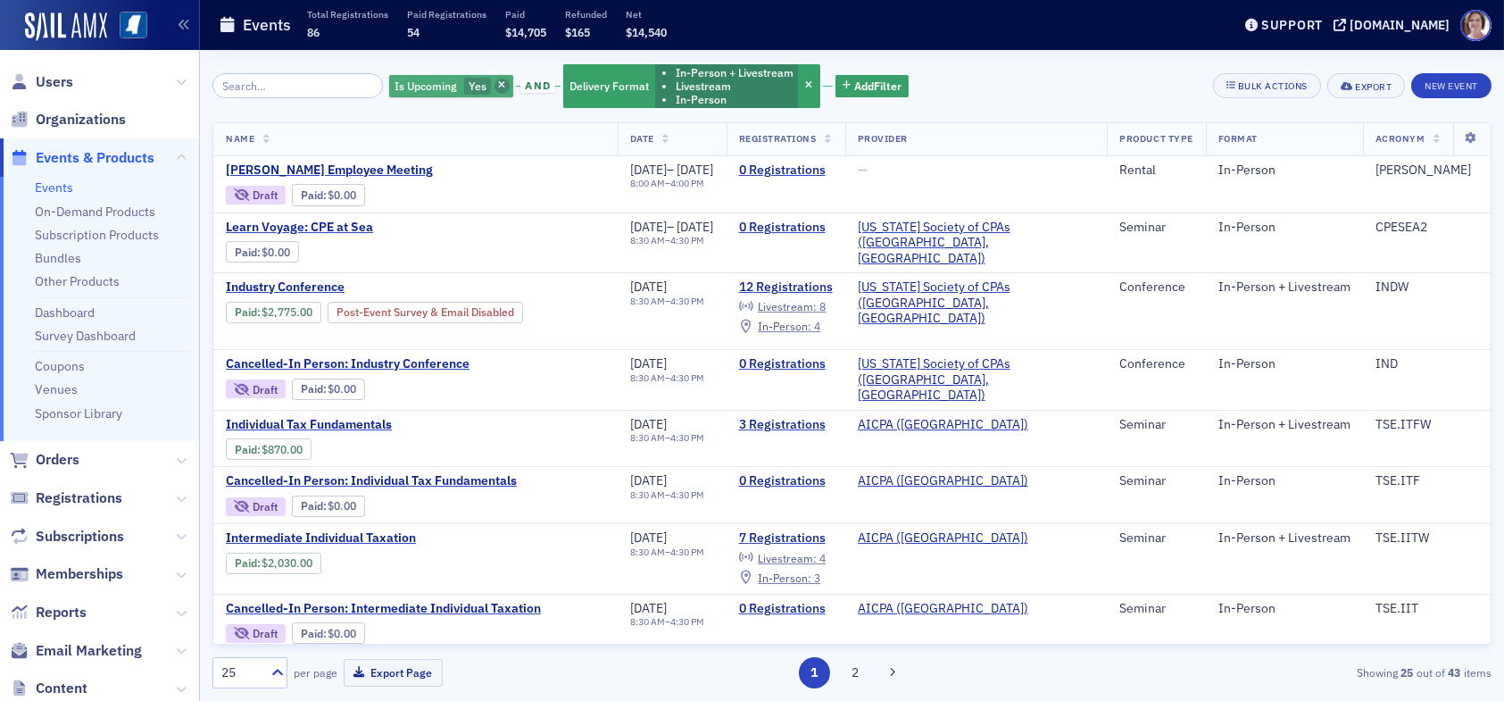
click at [498, 81] on icon "button" at bounding box center [501, 86] width 7 height 10
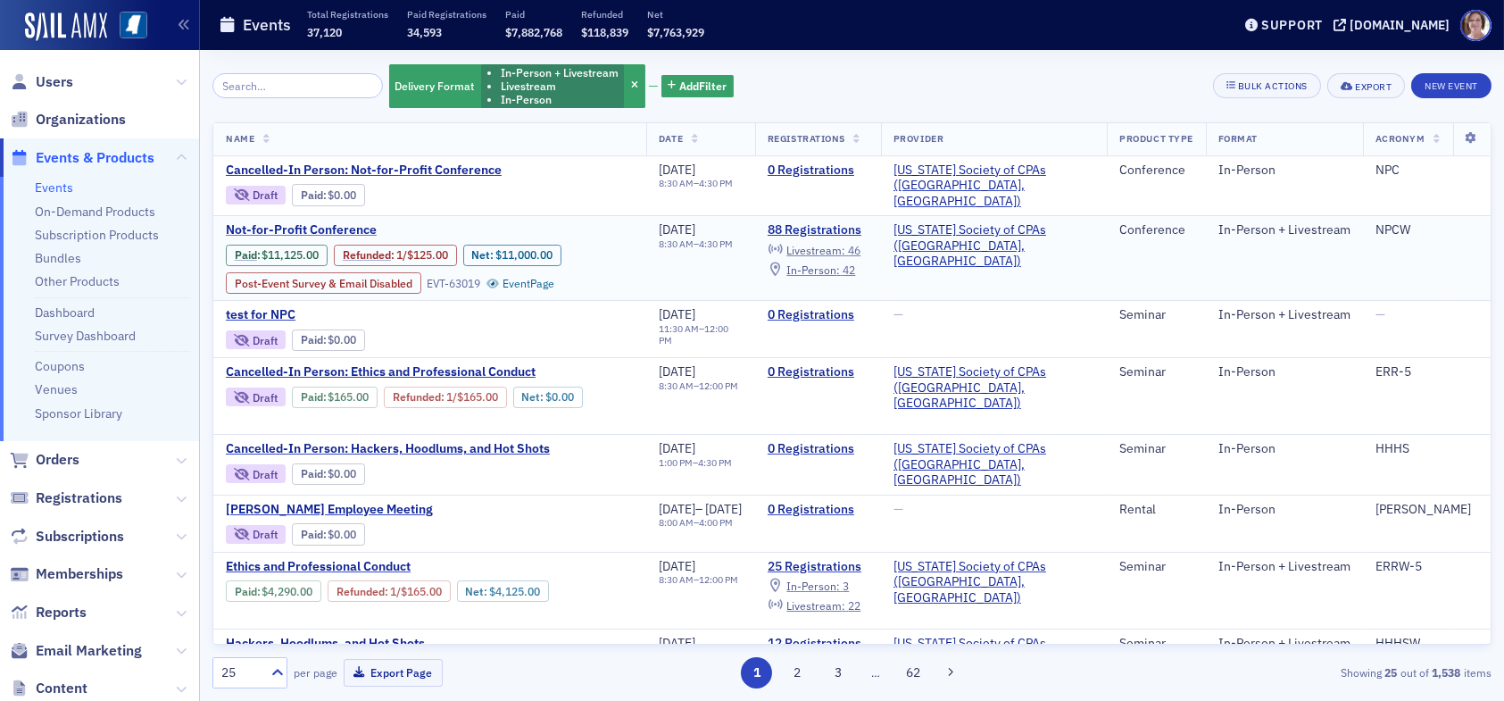
click at [347, 227] on span "Not-for-Profit Conference" at bounding box center [376, 230] width 300 height 16
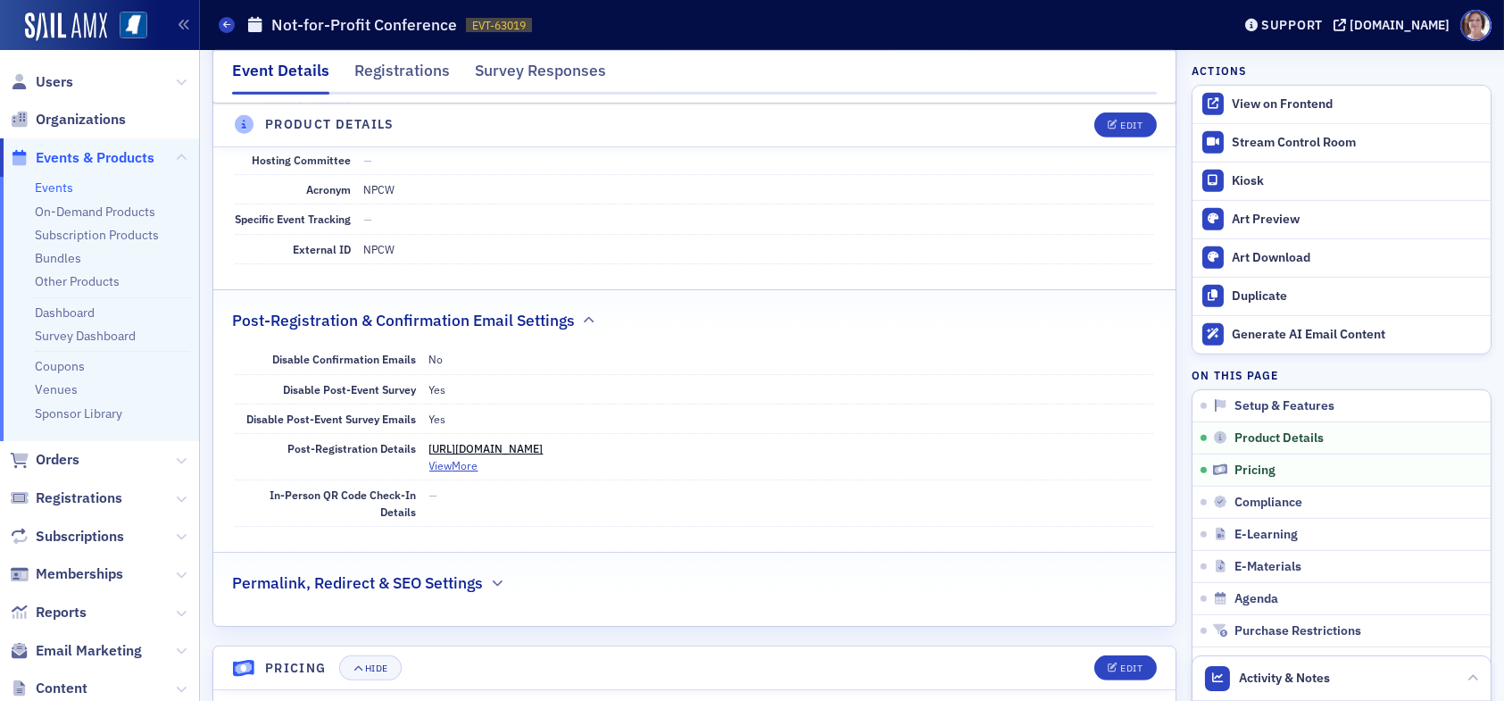
scroll to position [2320, 0]
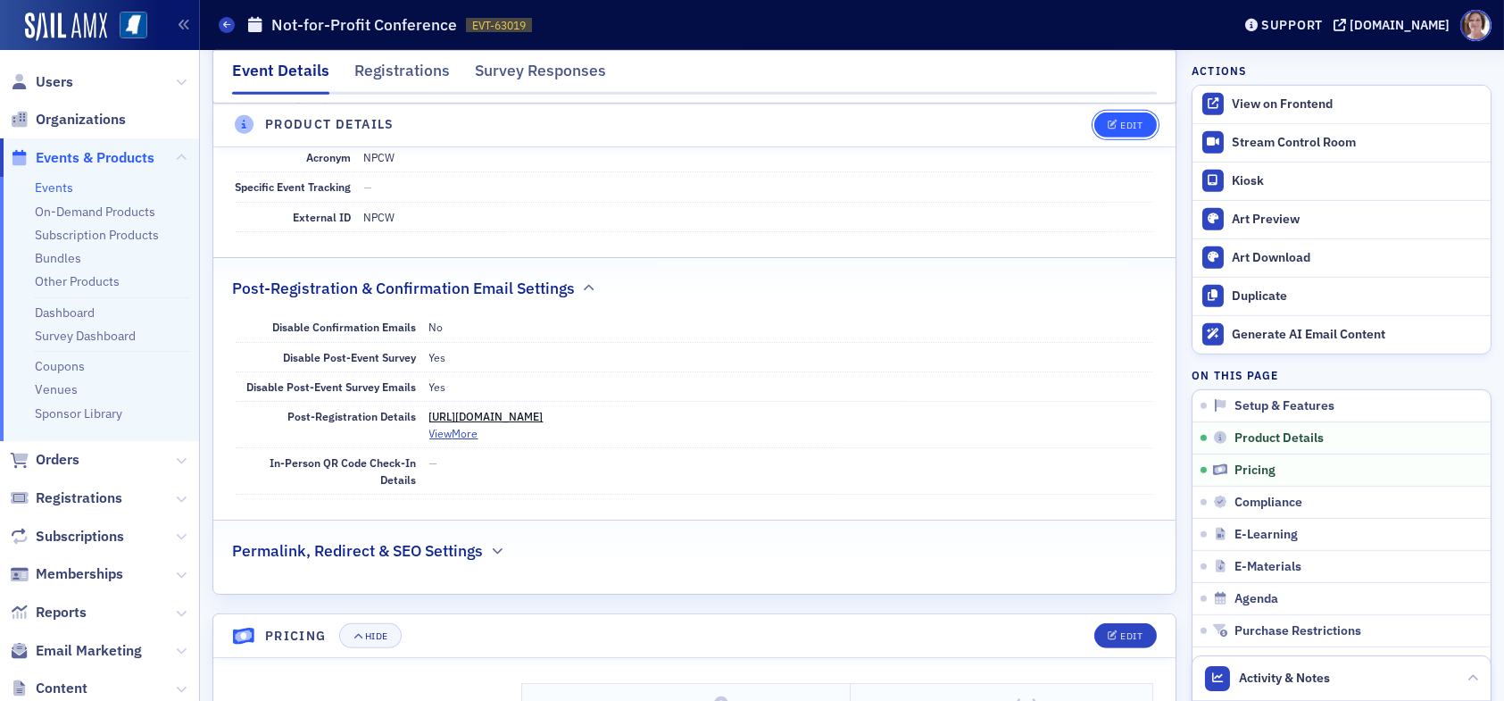
click at [1120, 128] on div "Edit" at bounding box center [1131, 125] width 22 height 10
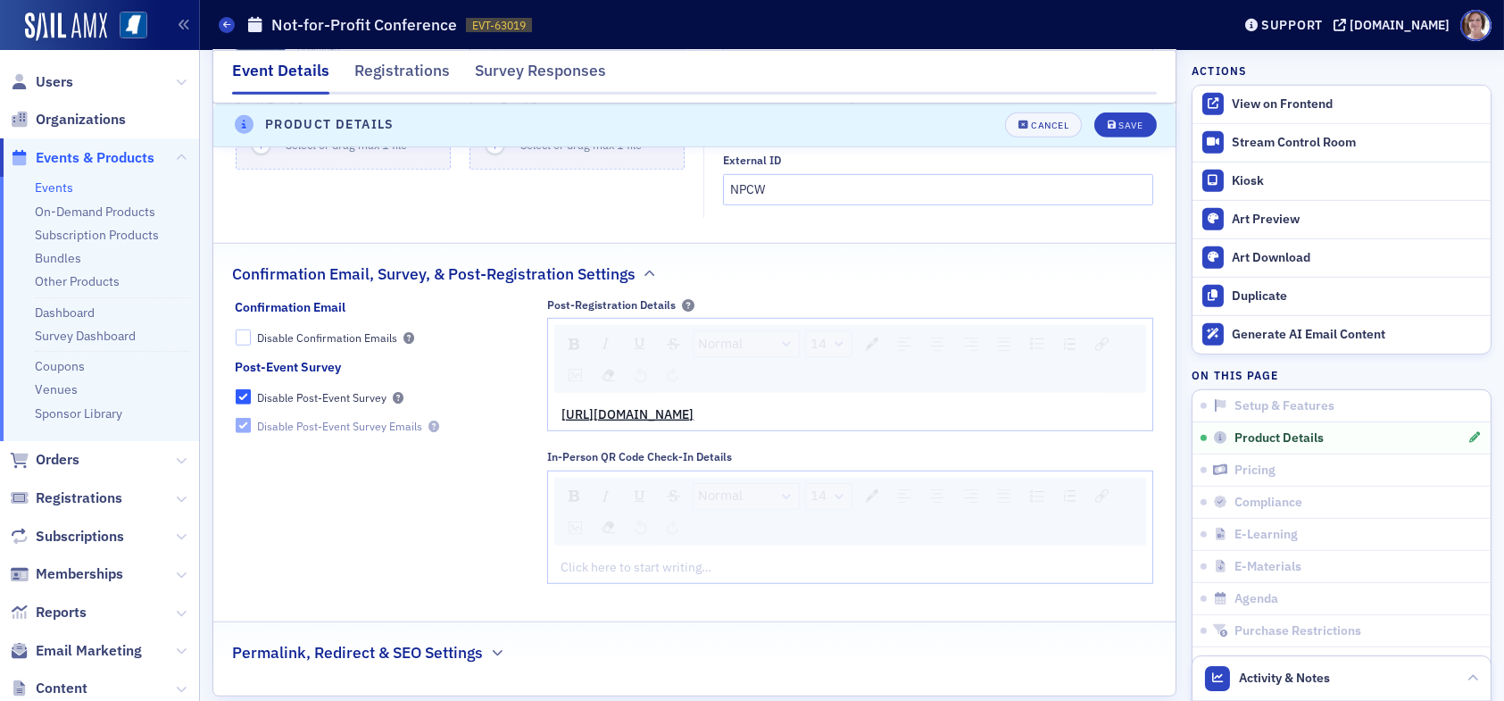
scroll to position [3107, 0]
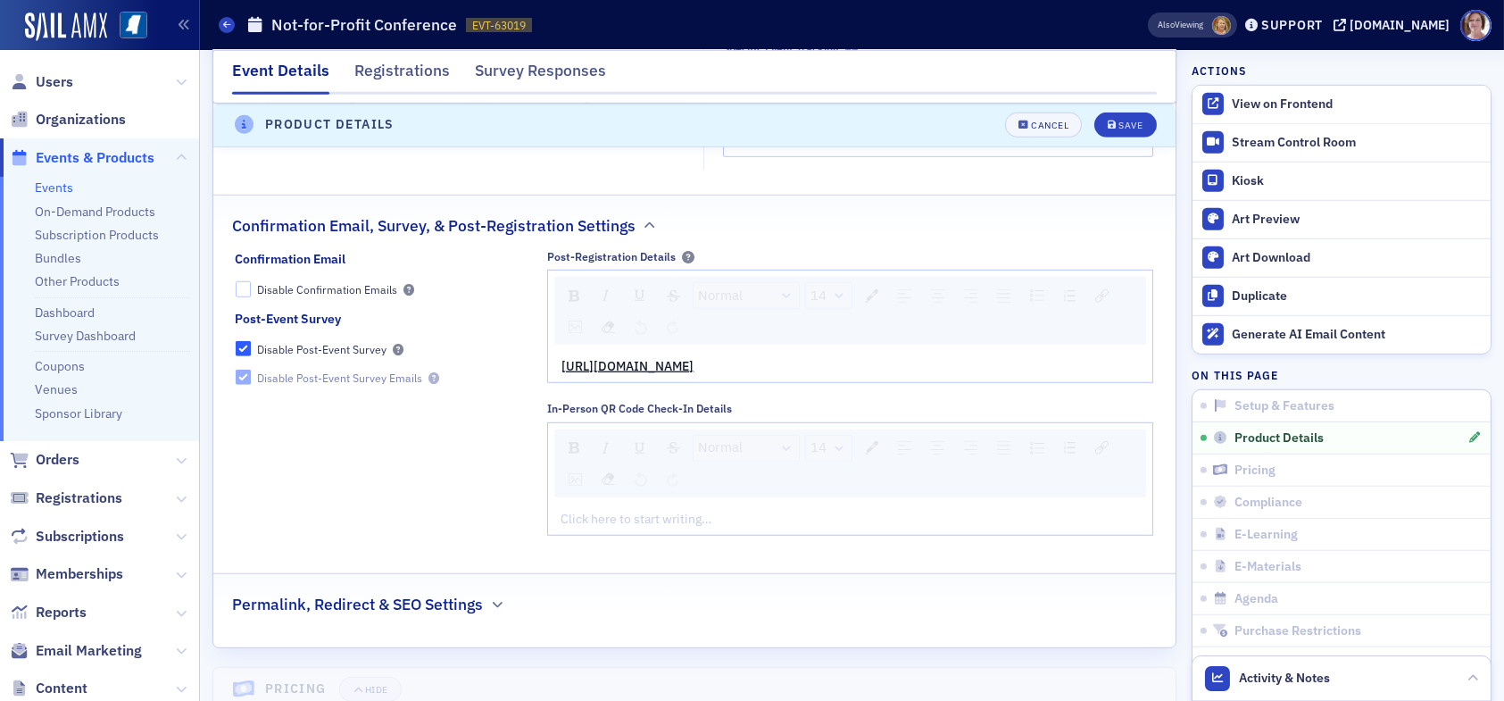
click at [1009, 357] on div "[URL][DOMAIN_NAME]" at bounding box center [850, 366] width 578 height 19
drag, startPoint x: 970, startPoint y: 246, endPoint x: 545, endPoint y: 245, distance: 424.8
click at [530, 250] on div "Confirmation Email Disable Confirmation Emails Post-Event Survey Disable Post-E…" at bounding box center [695, 399] width 918 height 298
drag, startPoint x: 625, startPoint y: 244, endPoint x: 1013, endPoint y: 245, distance: 388.2
click at [1015, 357] on div "https://ms-cpa.org/form/1f088f95-6933-60b2-9d60-fe09ba12b585" at bounding box center [850, 366] width 578 height 19
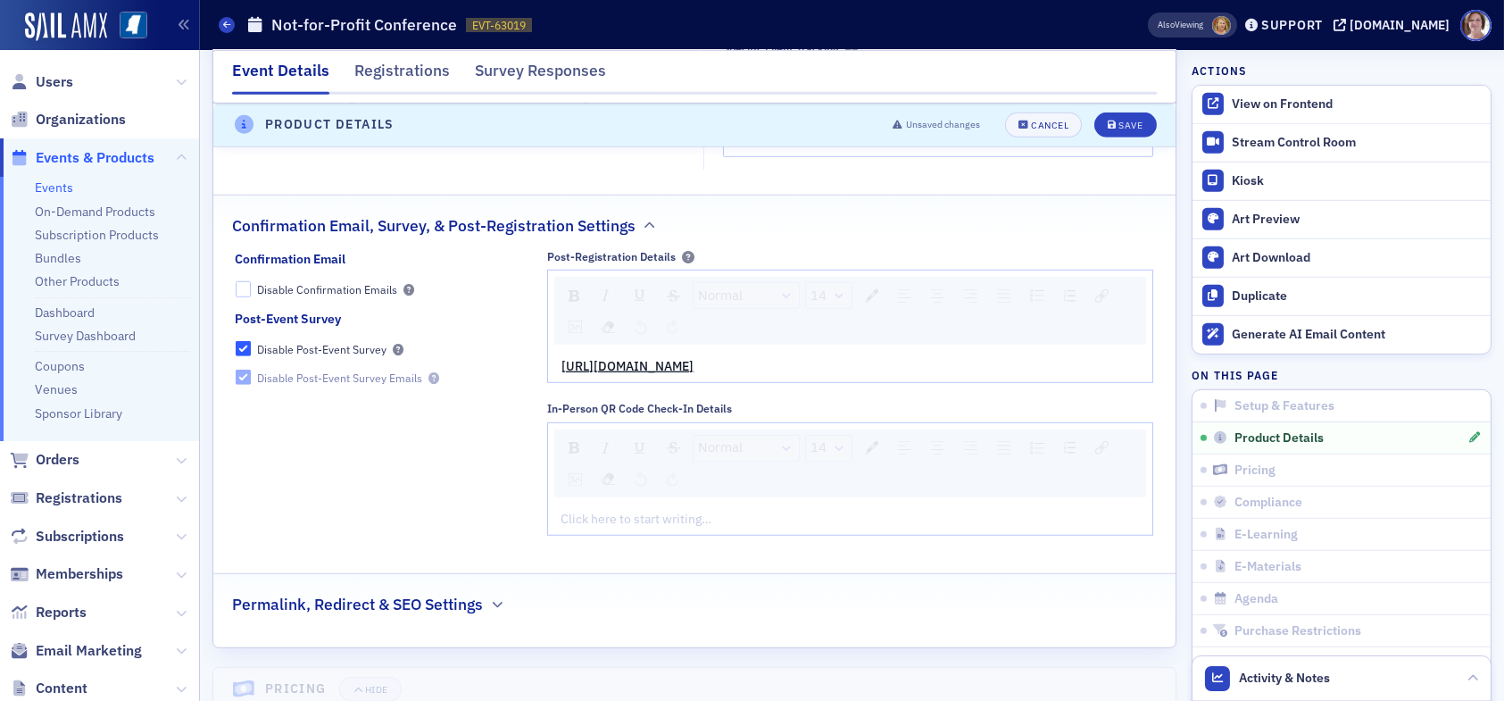
drag, startPoint x: 919, startPoint y: 245, endPoint x: 304, endPoint y: 304, distance: 617.8
click at [304, 304] on div "Confirmation Email Disable Confirmation Emails Post-Event Survey Disable Post-E…" at bounding box center [383, 399] width 294 height 298
drag, startPoint x: 950, startPoint y: 243, endPoint x: 544, endPoint y: 239, distance: 406.1
click at [548, 351] on div "https://ms-cpa.org/form/1f088f95-6933-60b2-9d60-fe09ba12b585" at bounding box center [850, 366] width 604 height 31
copy span "https://ms-cpa.org/form/1f088f95-6933-60b2-9d60-fe09ba12b585"
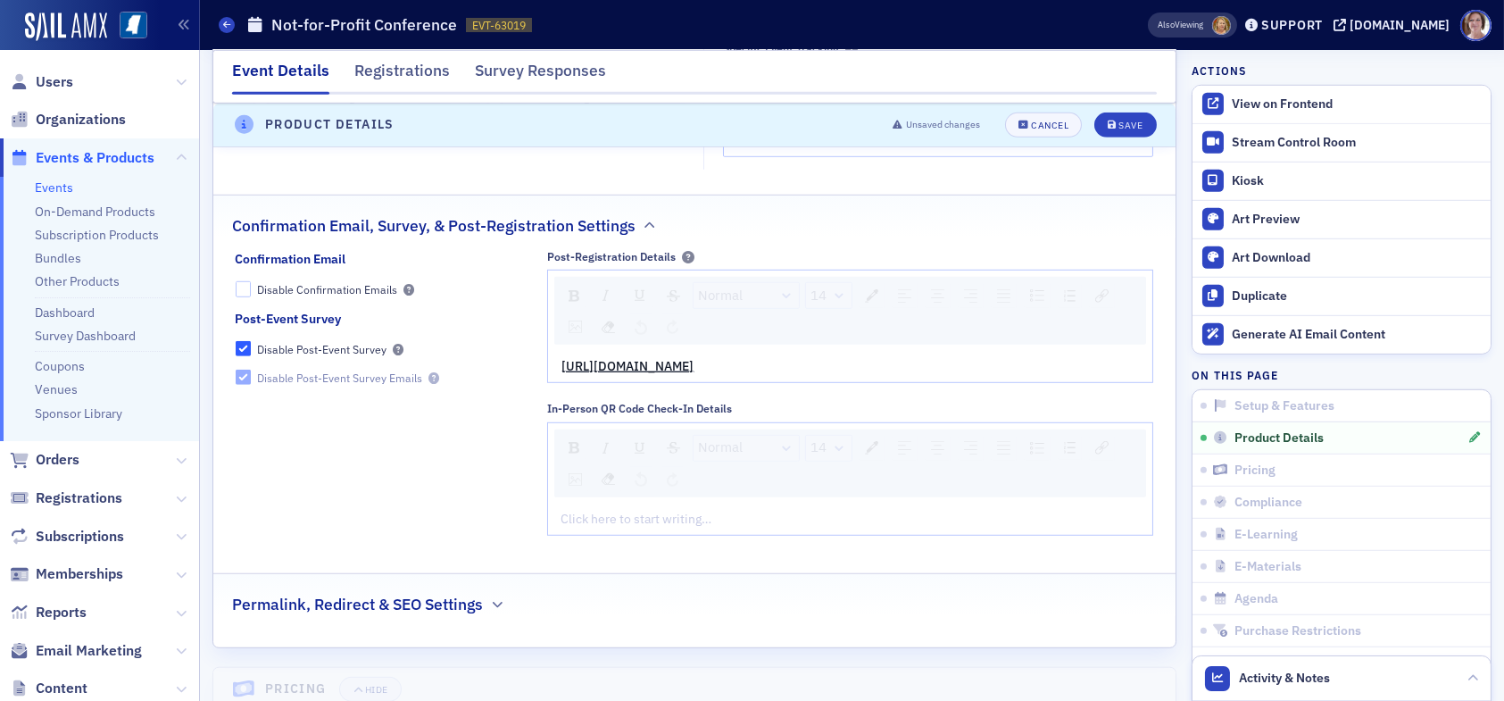
click at [364, 348] on div "Confirmation Email Disable Confirmation Emails Post-Event Survey Disable Post-E…" at bounding box center [383, 399] width 294 height 298
click at [1031, 120] on div "Cancel" at bounding box center [1049, 125] width 37 height 10
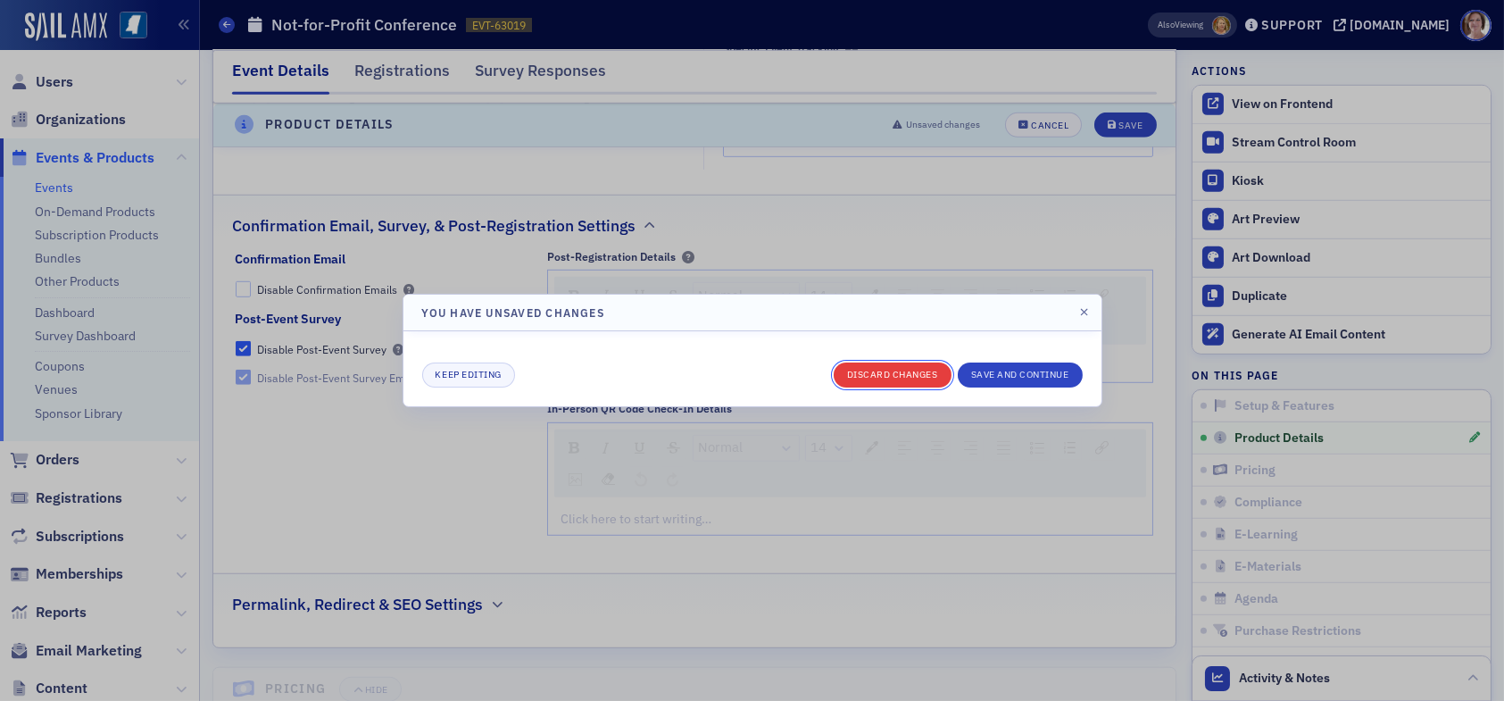
click at [903, 376] on button "Discard changes" at bounding box center [893, 374] width 118 height 25
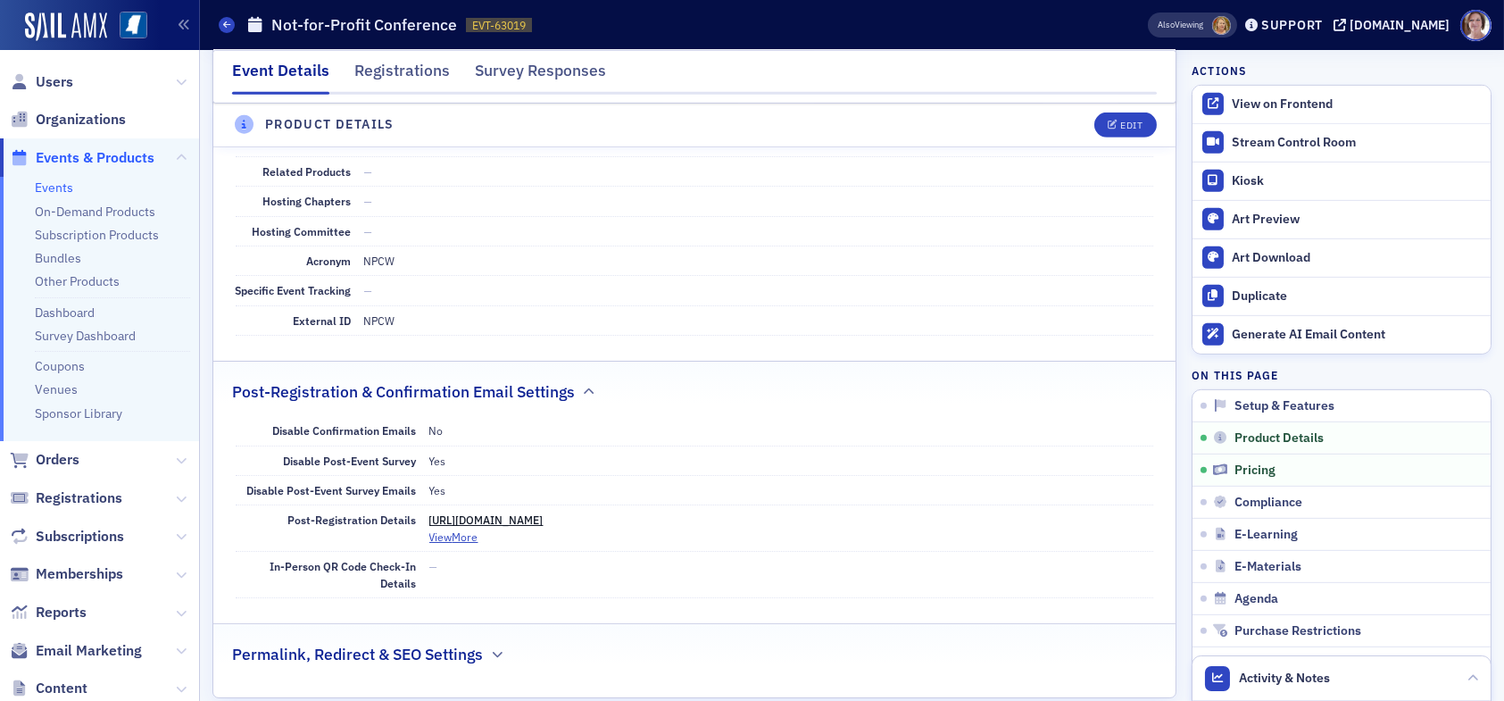
scroll to position [2214, 0]
click at [544, 515] on link "https://ms-cpa.org/form/1f088f95-6933-60b2-9d60-fe09ba12b585" at bounding box center [486, 522] width 114 height 14
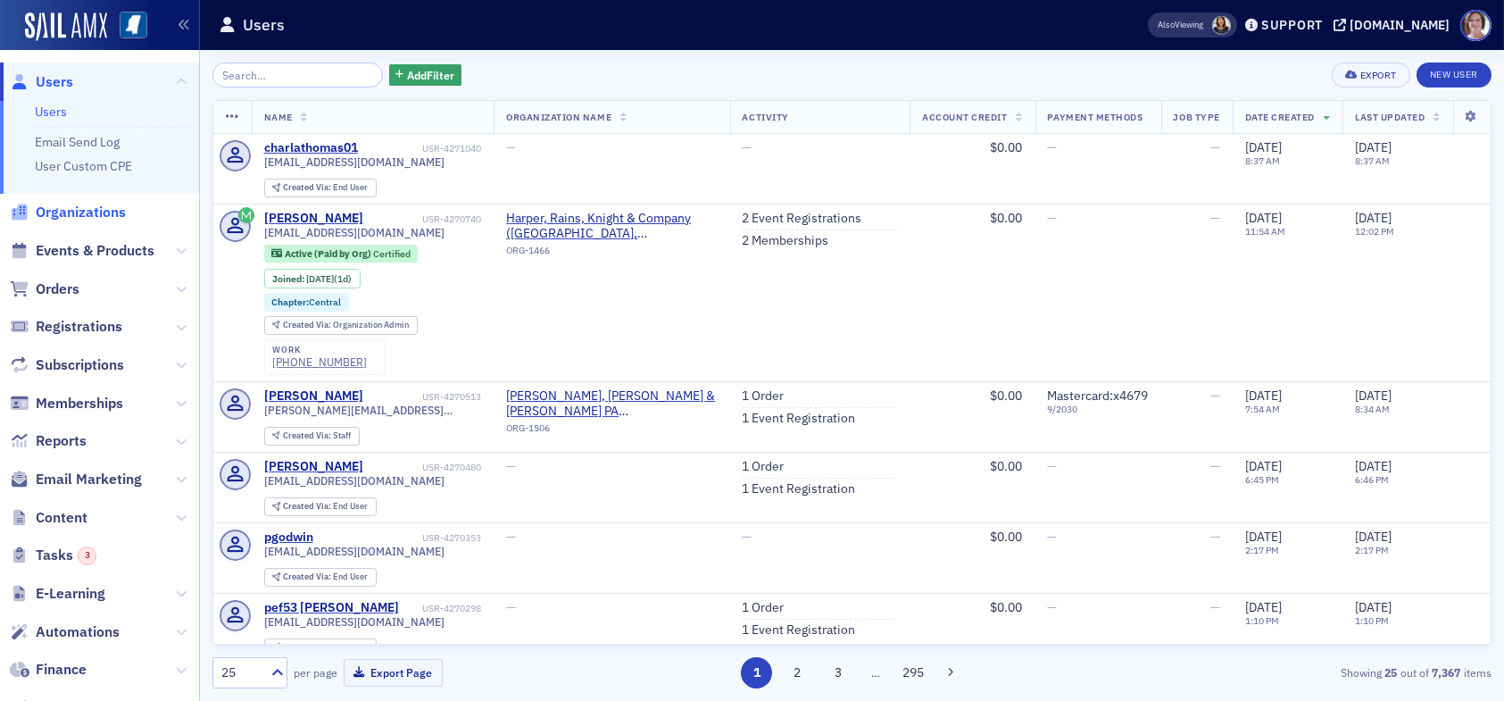
click at [85, 212] on span "Organizations" at bounding box center [81, 213] width 90 height 20
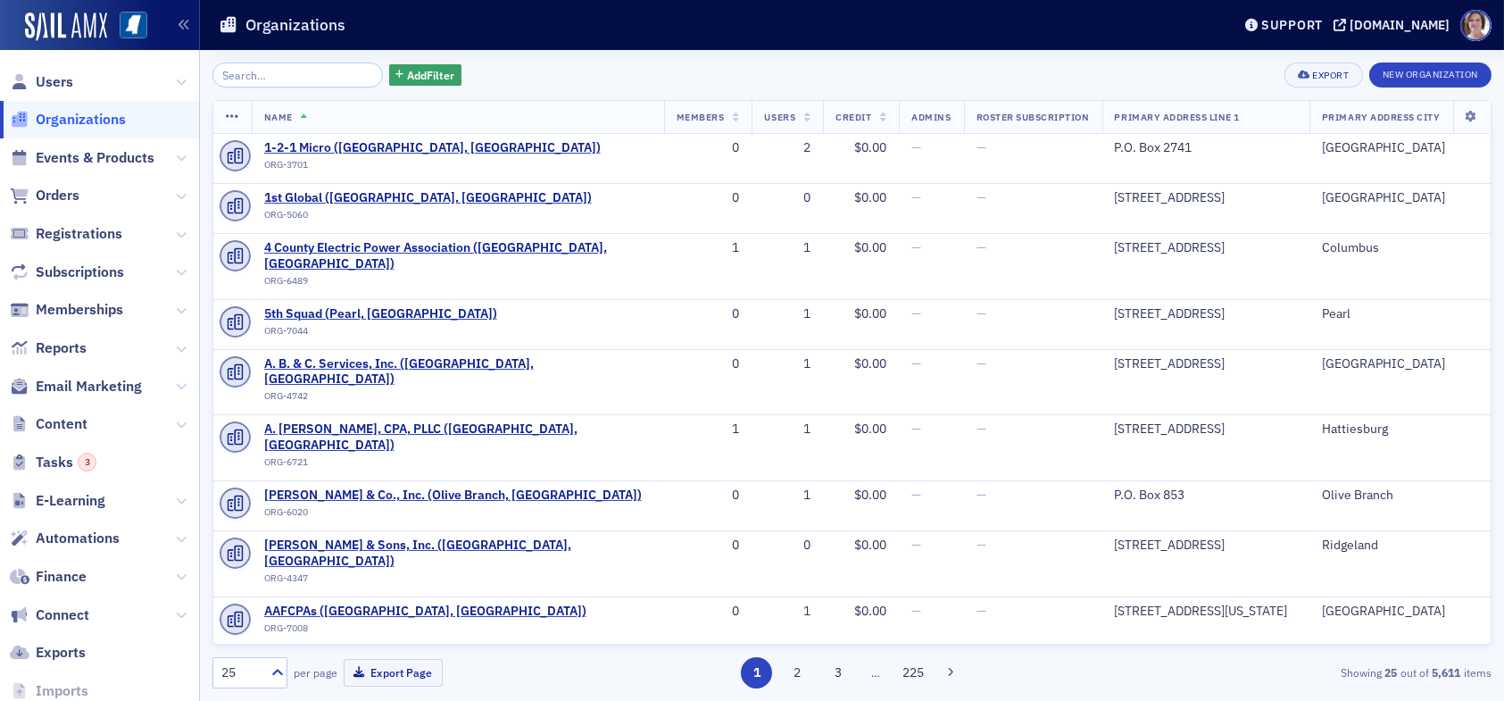
click at [278, 78] on input "search" at bounding box center [297, 74] width 170 height 25
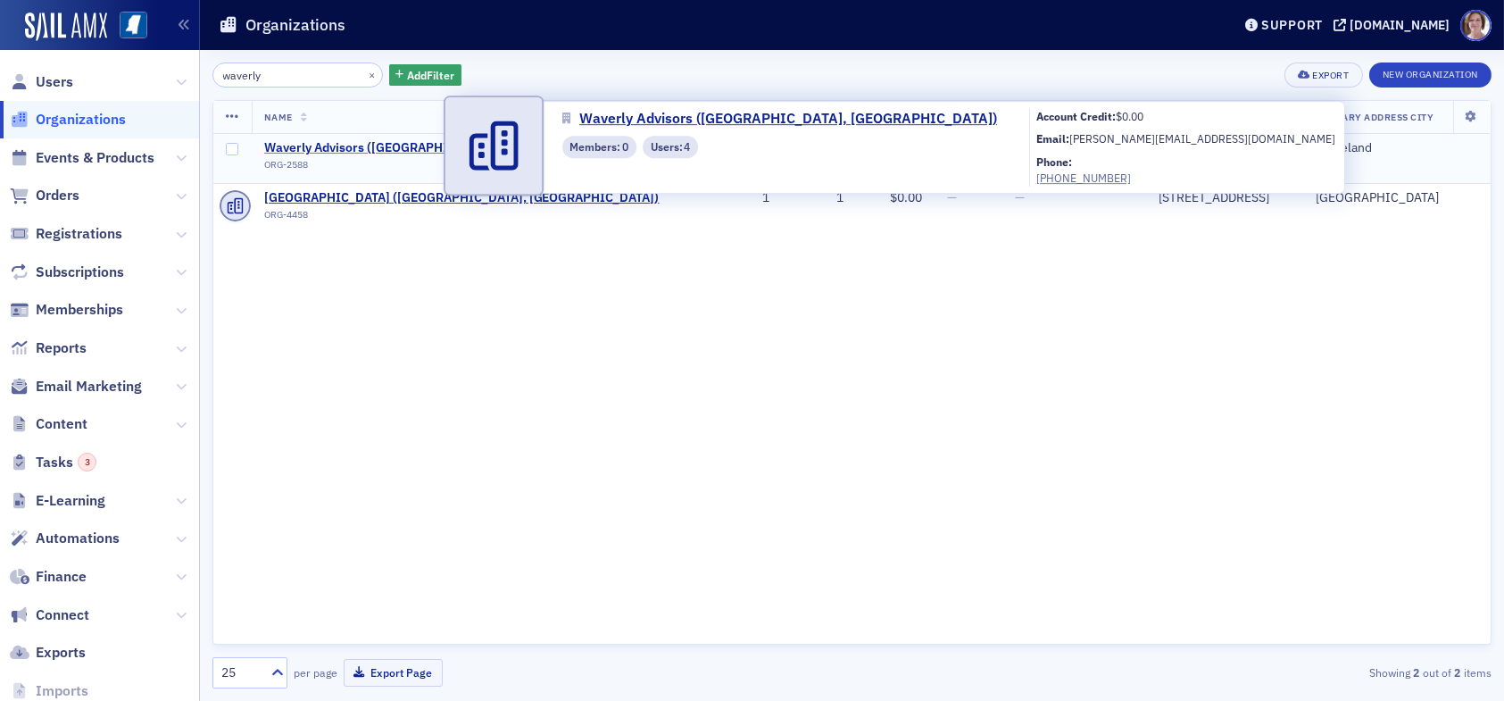
type input "waverly"
click at [378, 145] on span "Waverly Advisors ([GEOGRAPHIC_DATA], [GEOGRAPHIC_DATA])" at bounding box center [448, 148] width 369 height 16
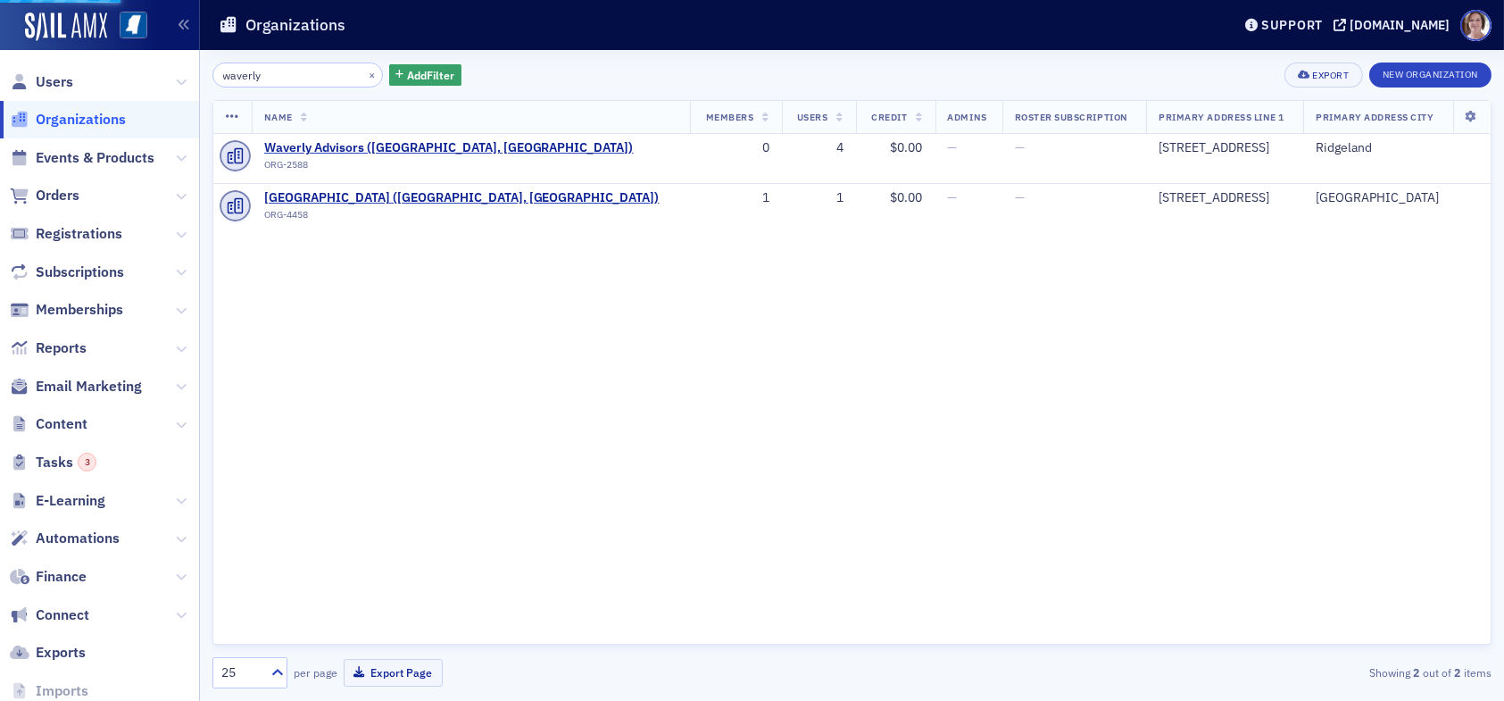
select select "US"
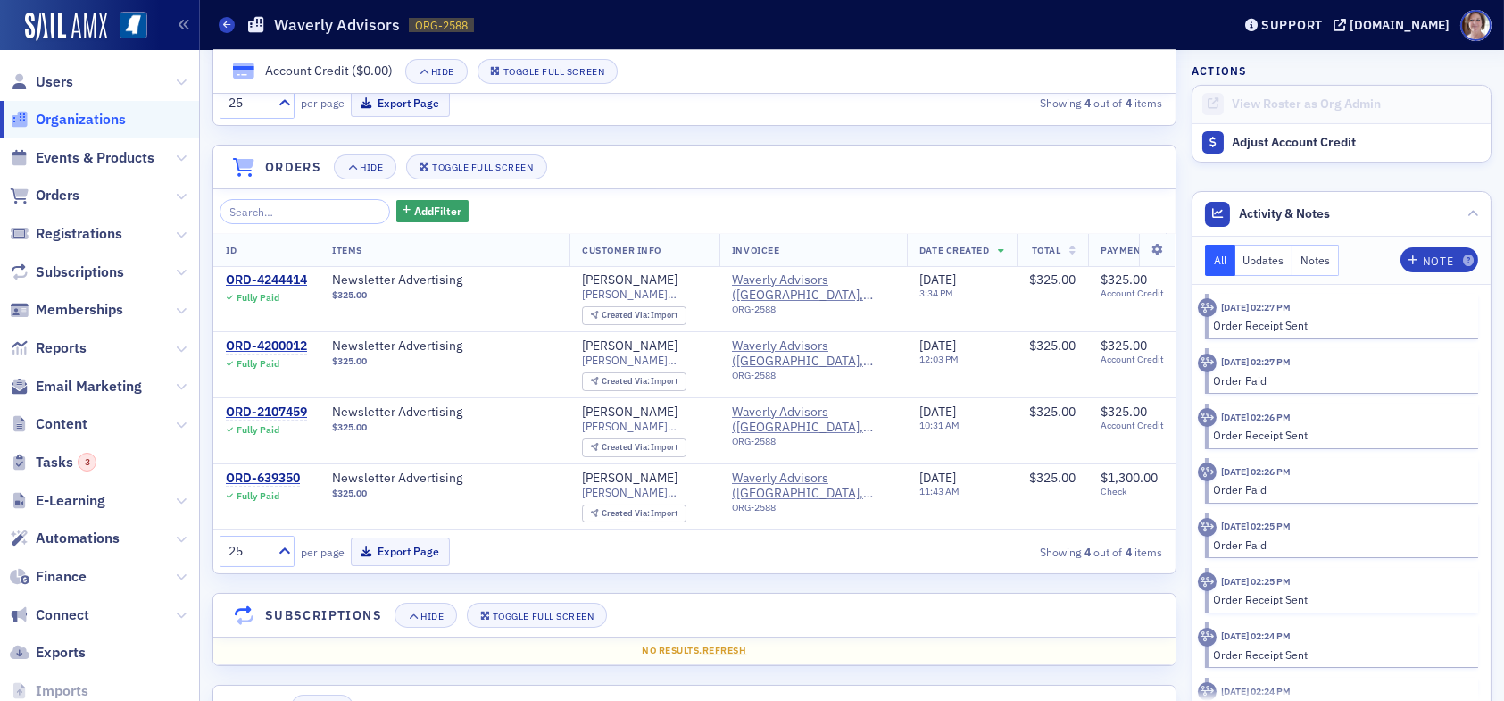
scroll to position [1428, 0]
click at [57, 191] on span "Orders" at bounding box center [58, 196] width 44 height 20
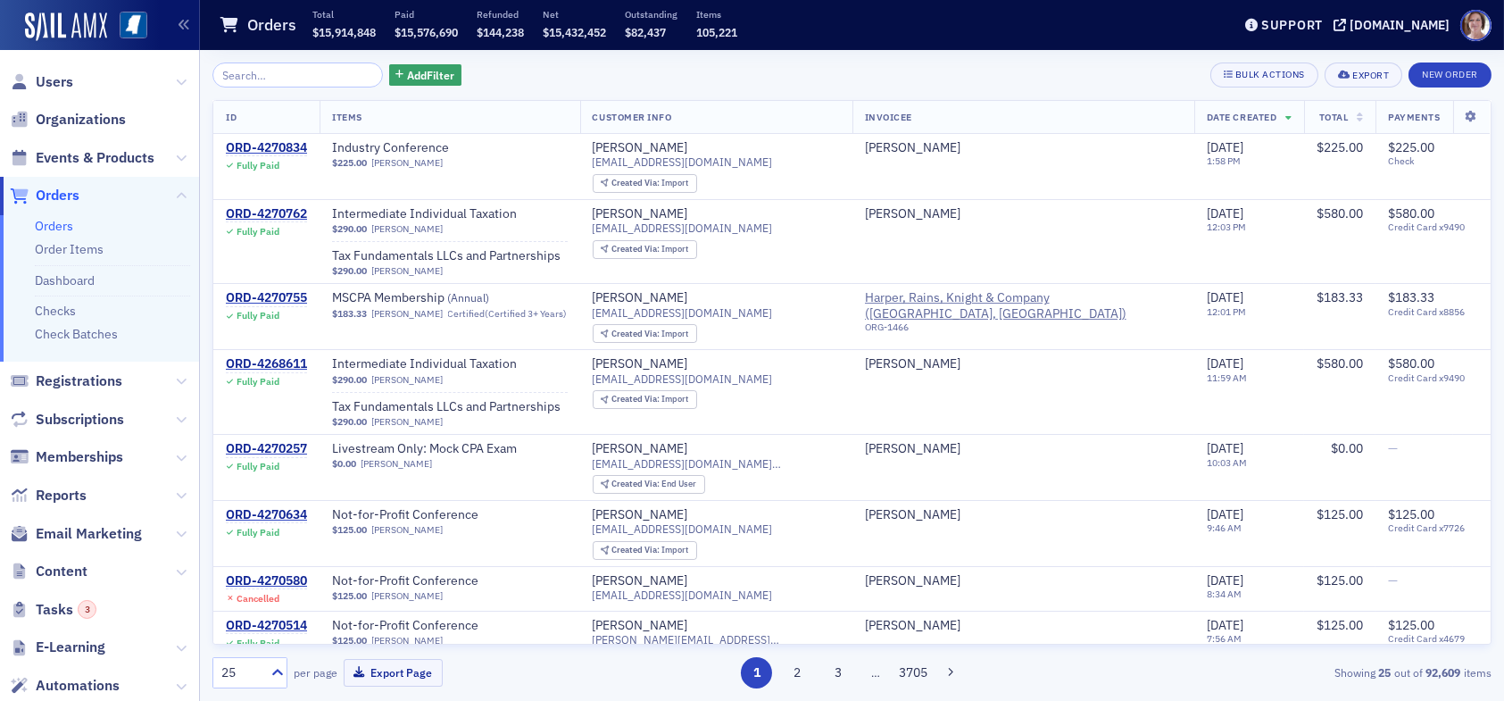
click at [309, 76] on input "search" at bounding box center [297, 74] width 170 height 25
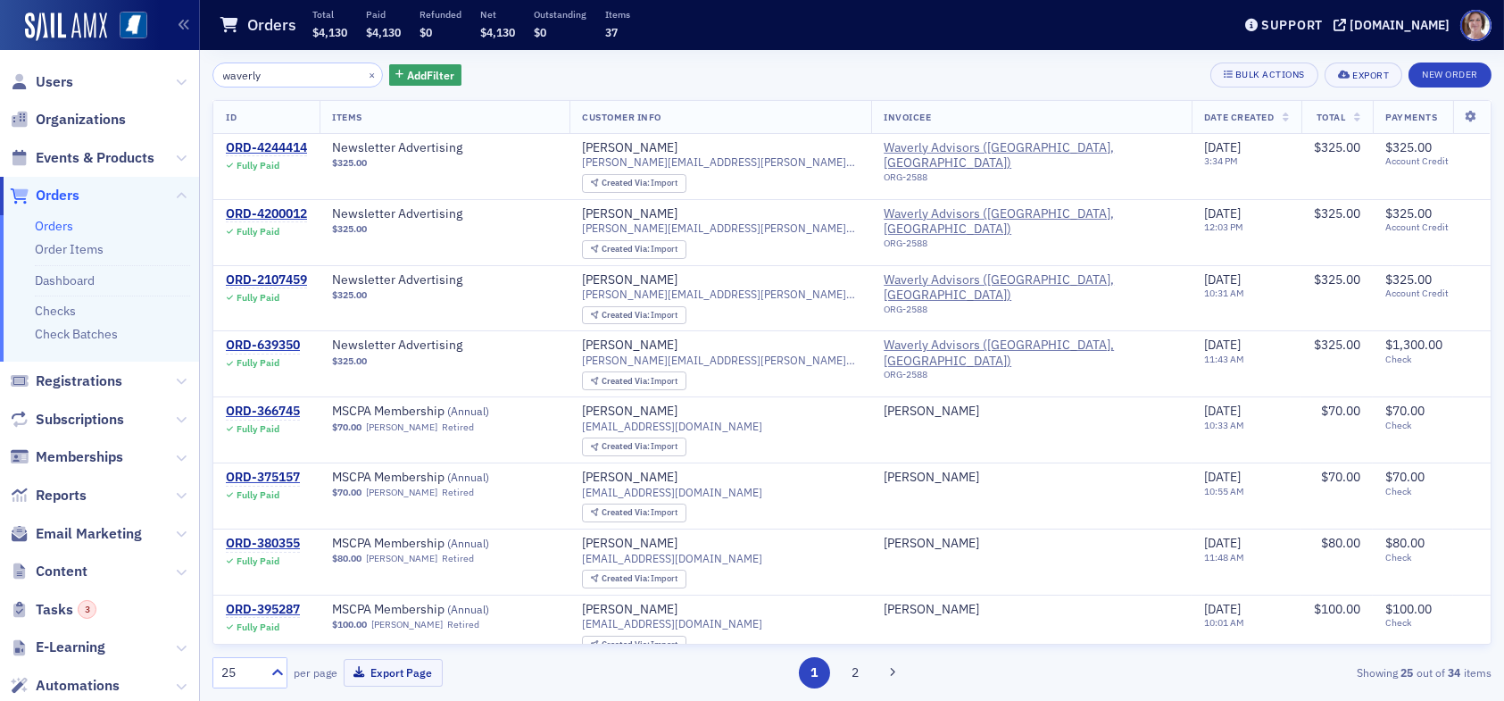
type input "waverly"
click at [47, 80] on span "Users" at bounding box center [54, 82] width 37 height 20
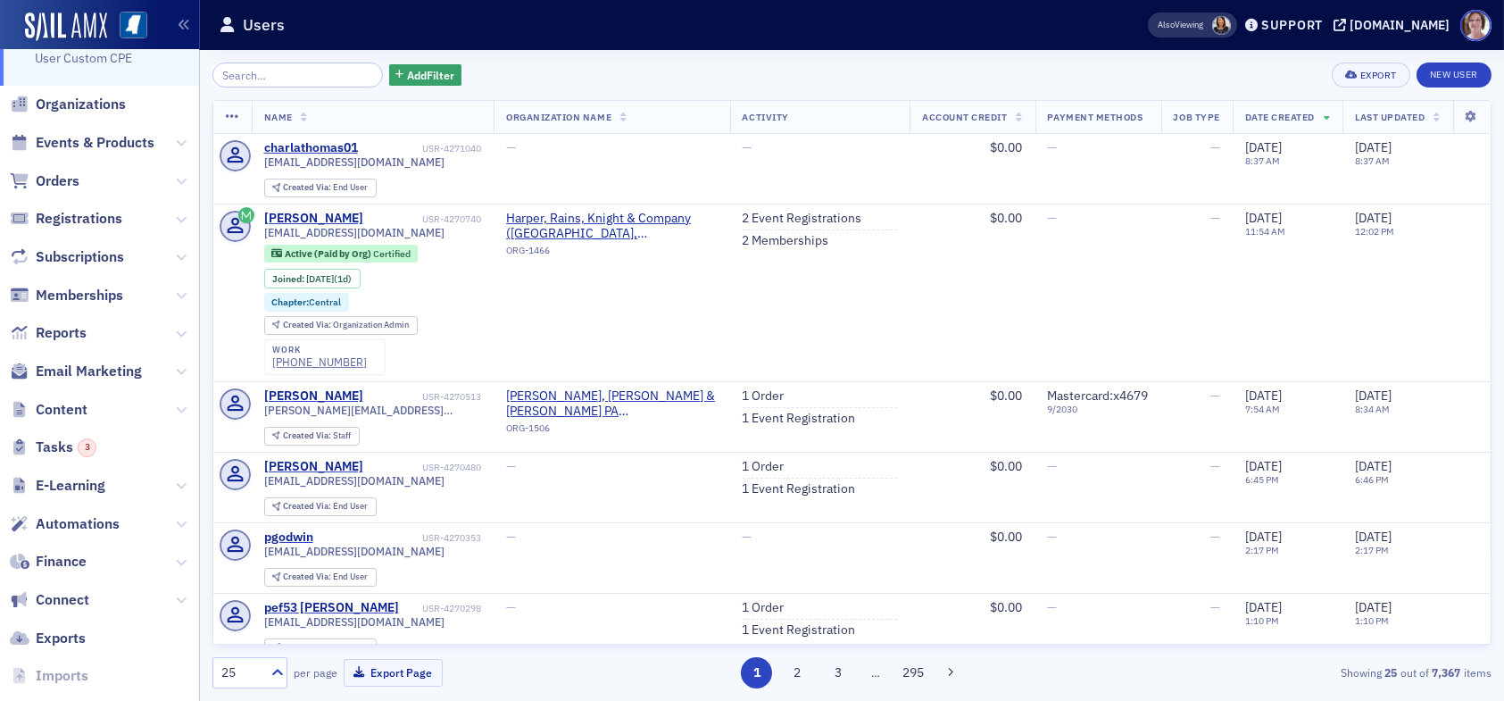
scroll to position [177, 0]
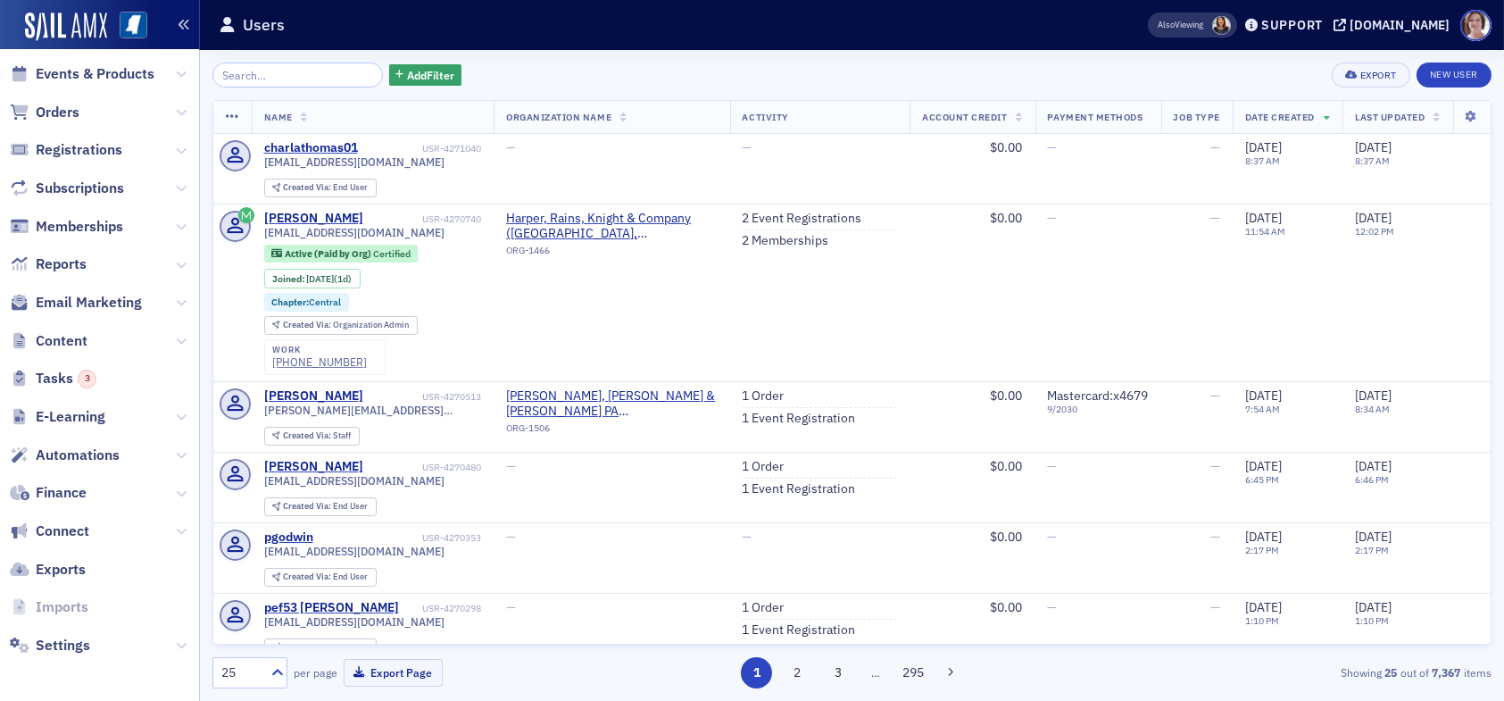
click at [180, 22] on icon "button" at bounding box center [184, 25] width 12 height 12
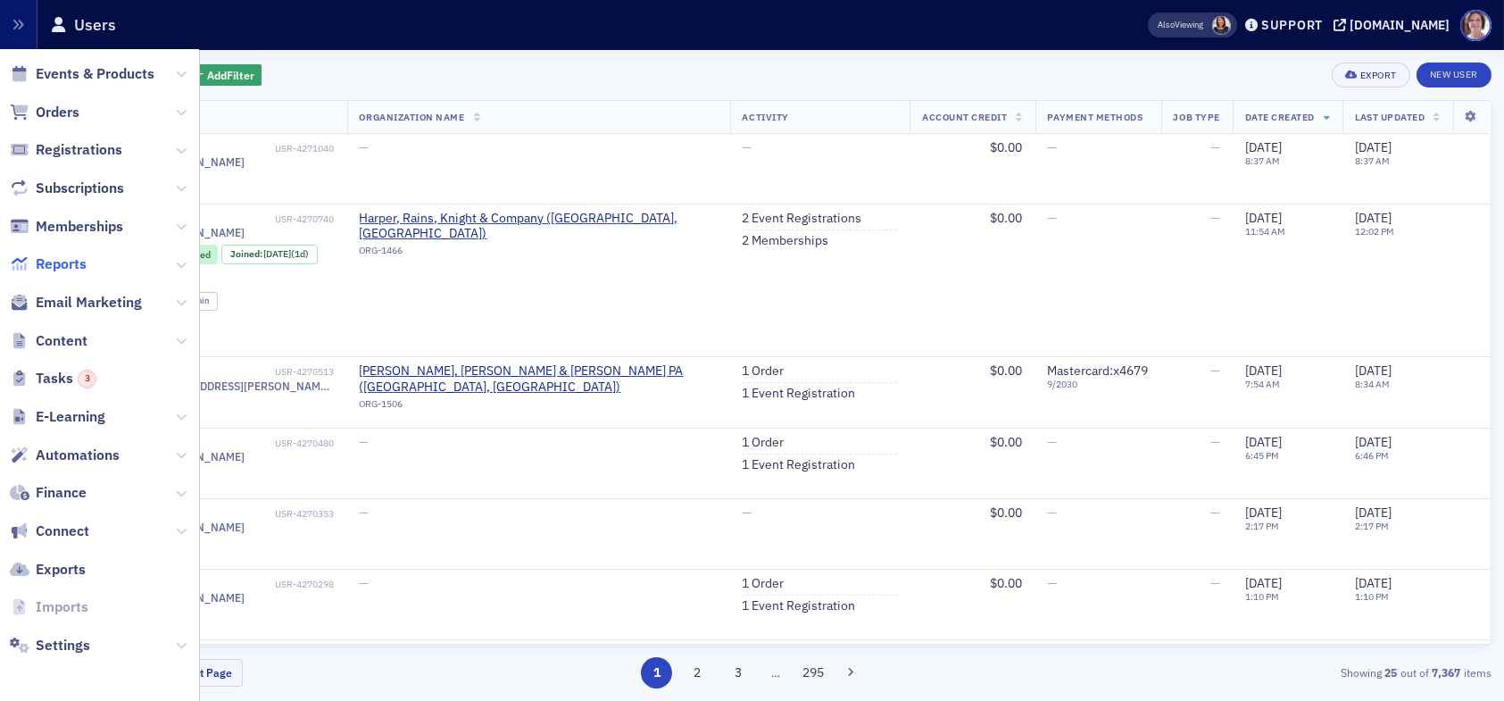
click at [61, 264] on span "Reports" at bounding box center [61, 264] width 51 height 20
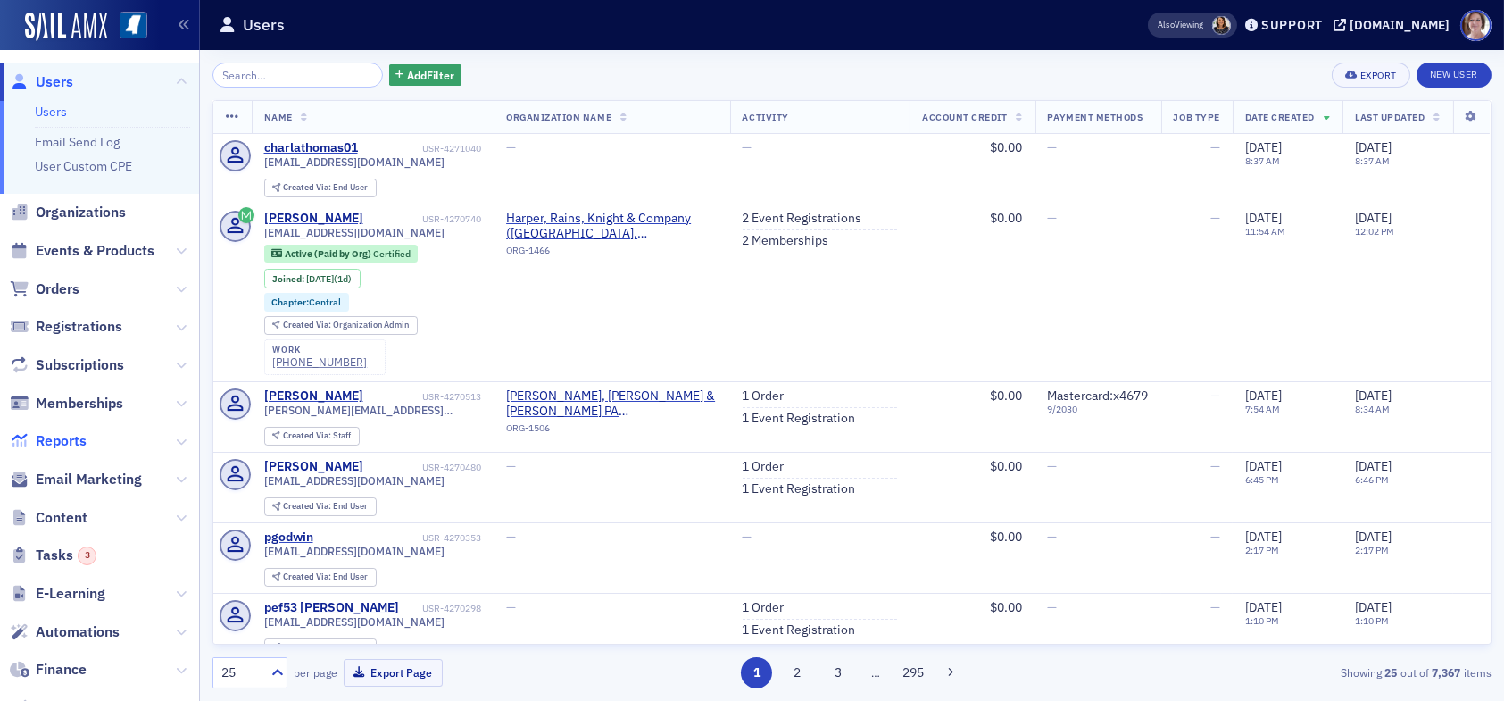
click at [76, 437] on span "Reports" at bounding box center [61, 441] width 51 height 20
